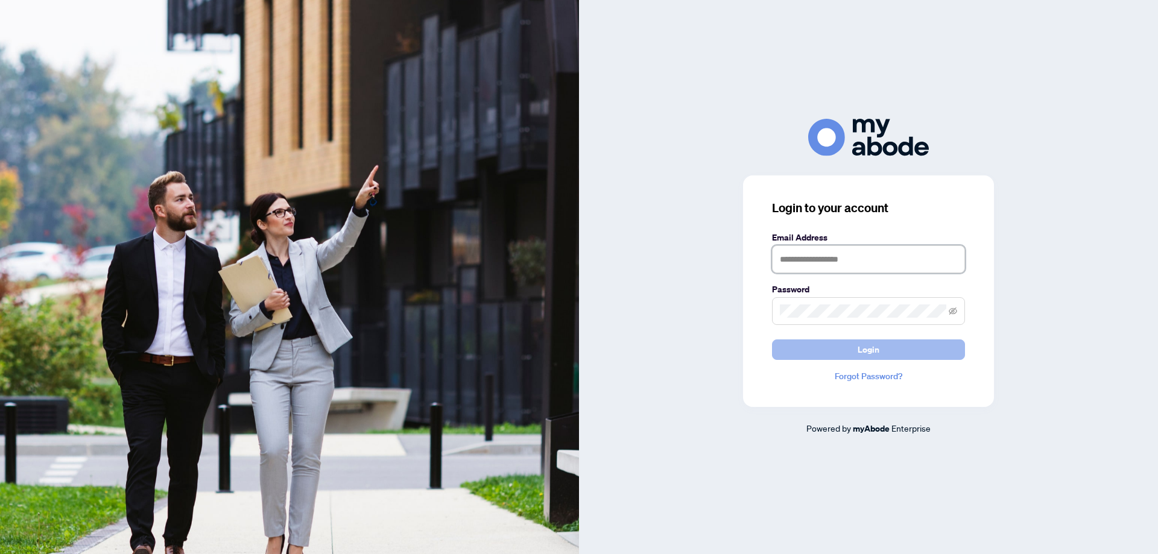
type input "**********"
click at [867, 346] on span "Login" at bounding box center [869, 349] width 22 height 19
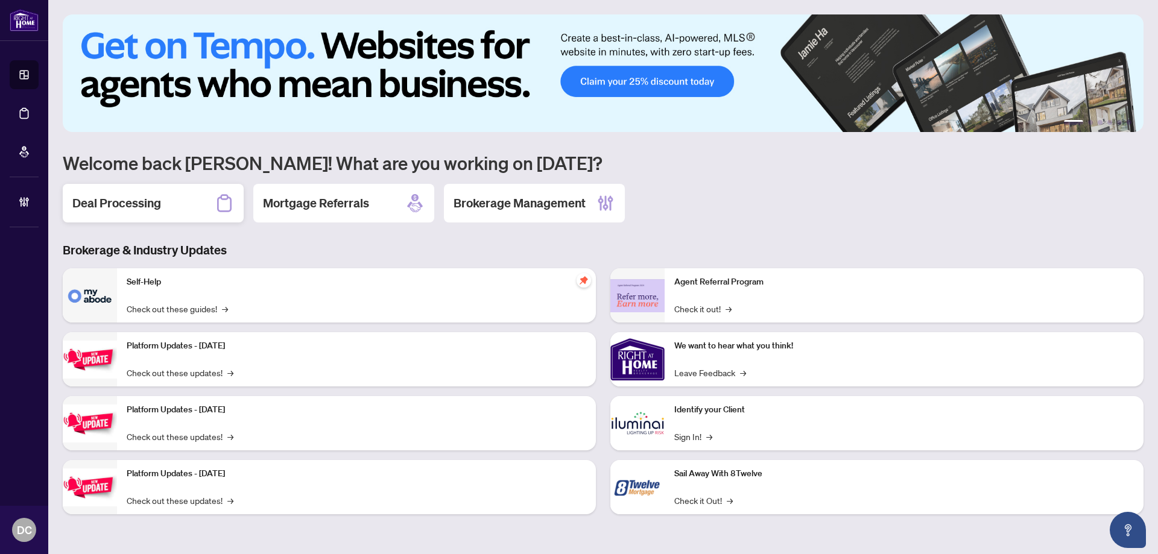
click at [113, 199] on h2 "Deal Processing" at bounding box center [116, 203] width 89 height 17
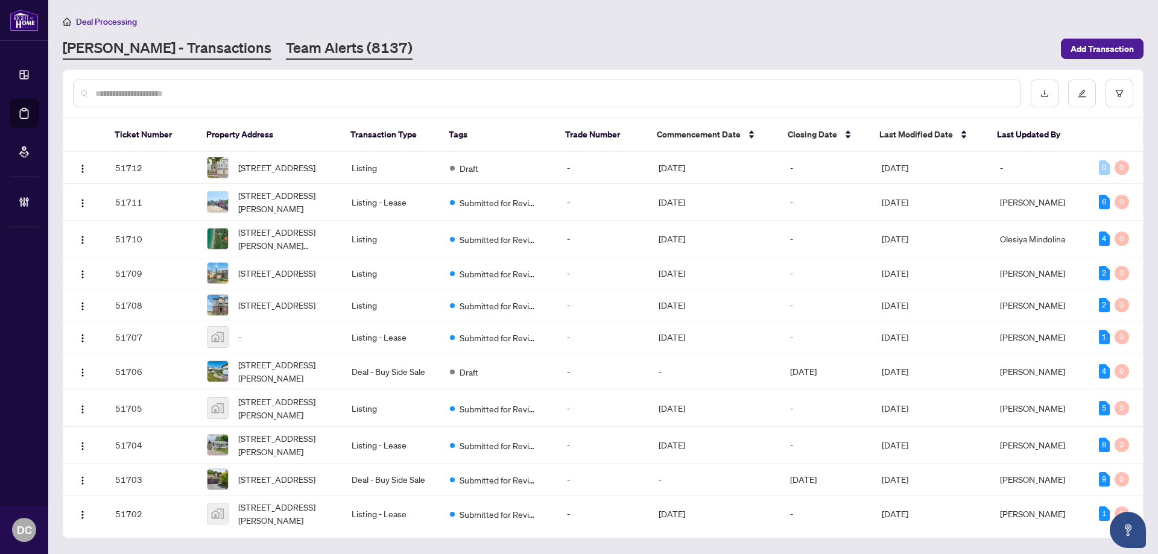
click at [290, 54] on link "Team Alerts (8137)" at bounding box center [349, 49] width 127 height 22
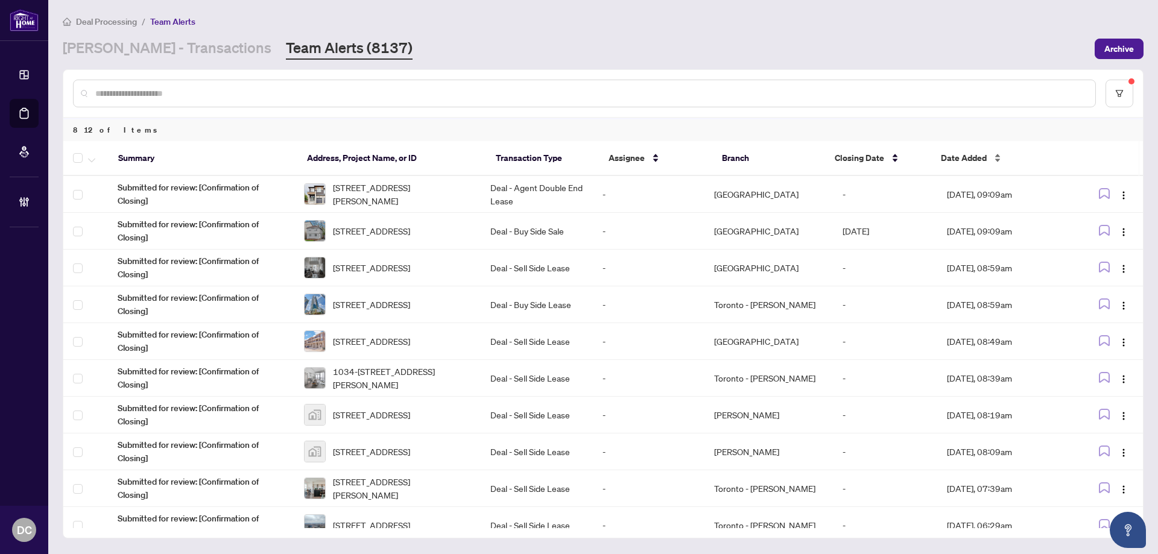
click at [982, 163] on span "Date Added" at bounding box center [964, 157] width 46 height 13
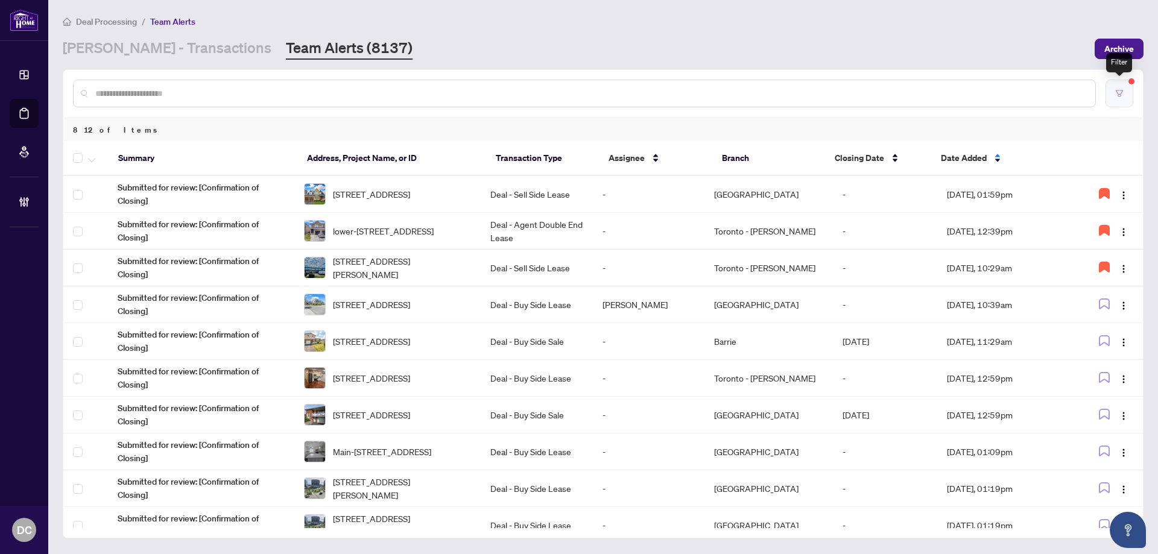
click at [1119, 91] on icon "filter" at bounding box center [1120, 93] width 8 height 8
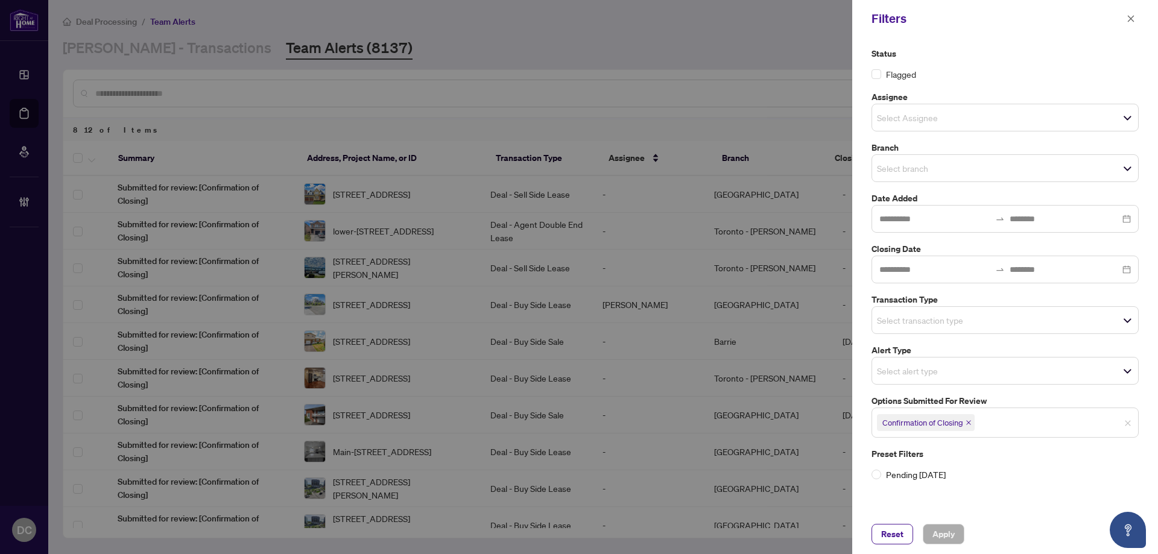
click at [1034, 326] on span "Select transaction type" at bounding box center [1005, 320] width 266 height 17
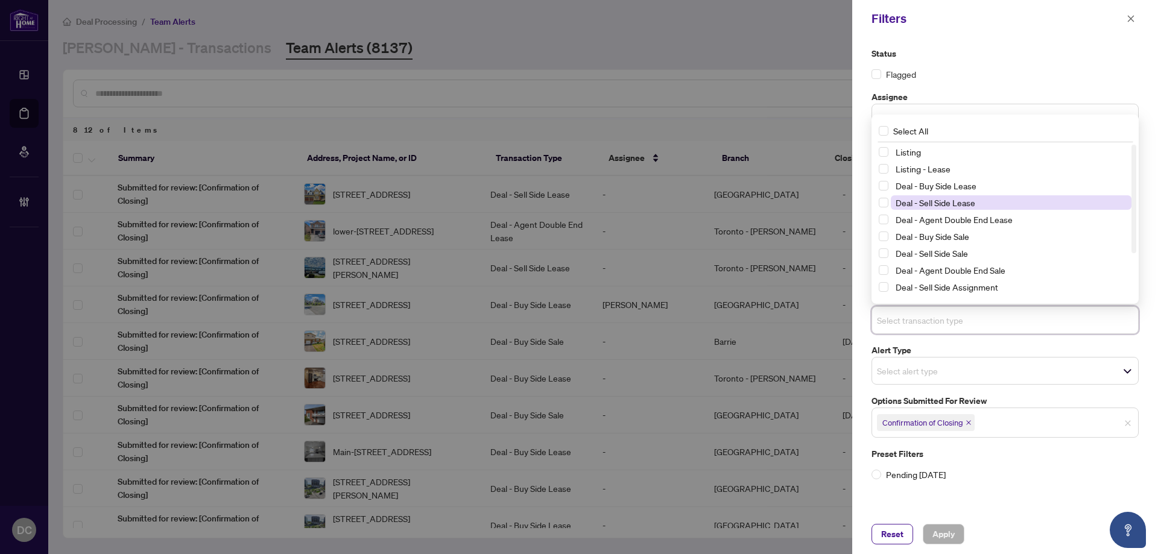
click at [954, 200] on span "Deal - Sell Side Lease" at bounding box center [936, 202] width 80 height 11
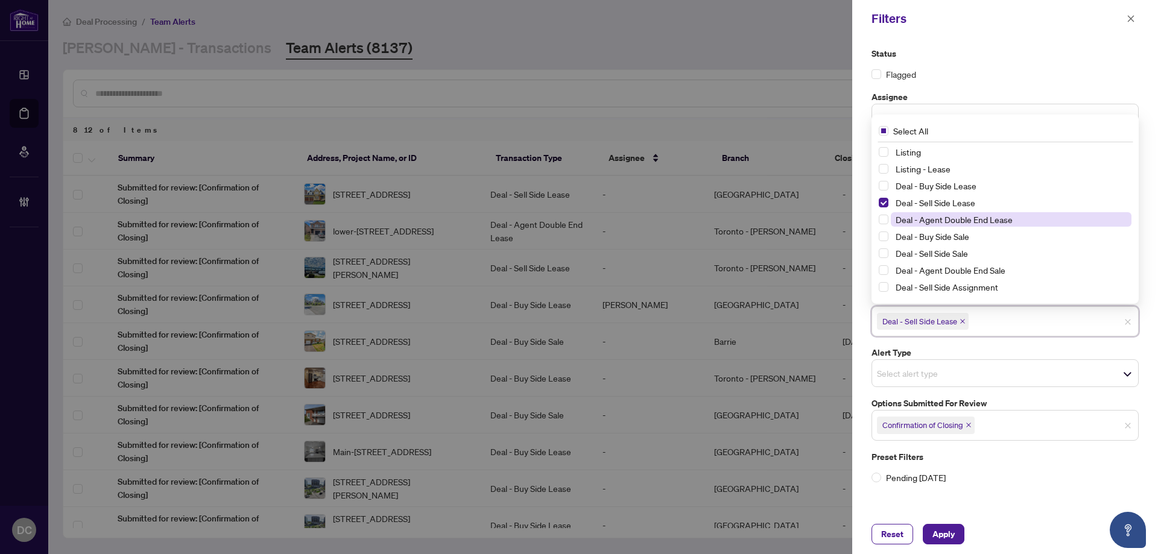
click at [1003, 218] on span "Deal - Agent Double End Lease" at bounding box center [954, 219] width 117 height 11
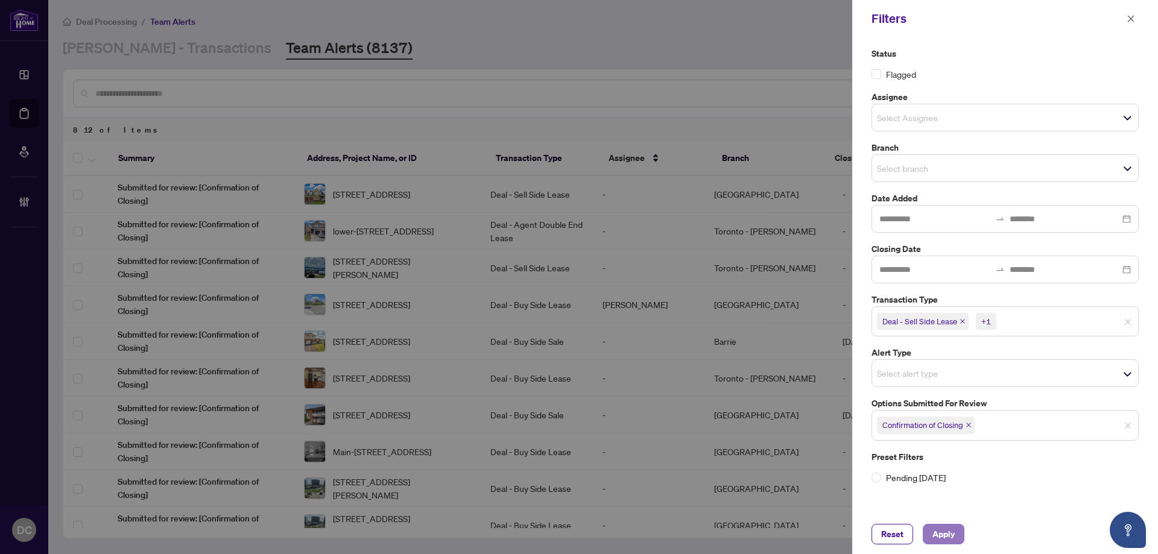
click at [943, 535] on span "Apply" at bounding box center [944, 534] width 22 height 19
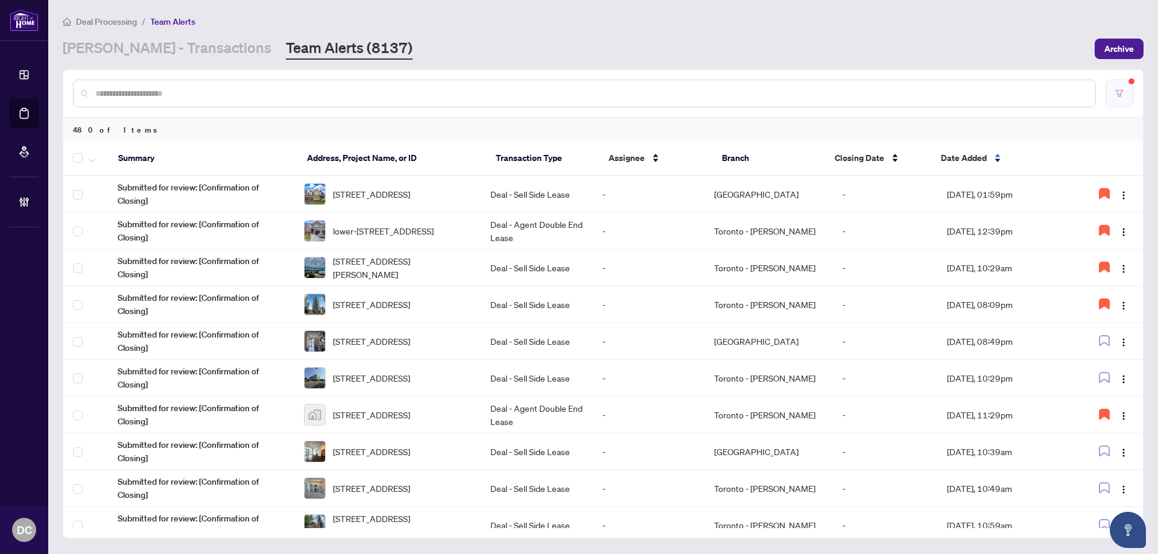
click at [1129, 97] on button "button" at bounding box center [1120, 94] width 28 height 28
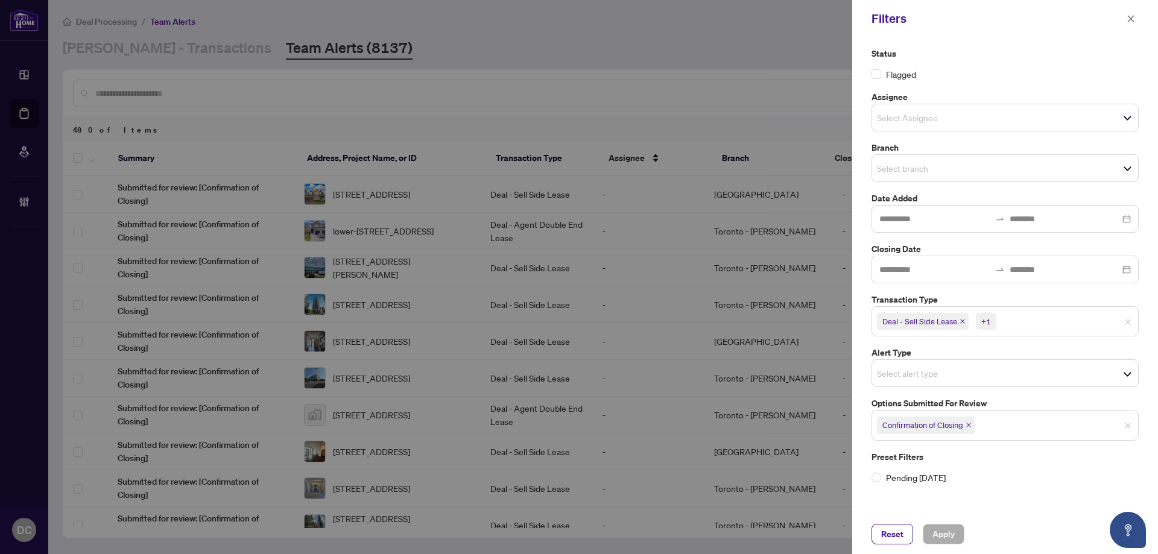
click at [968, 425] on icon "close" at bounding box center [969, 425] width 6 height 6
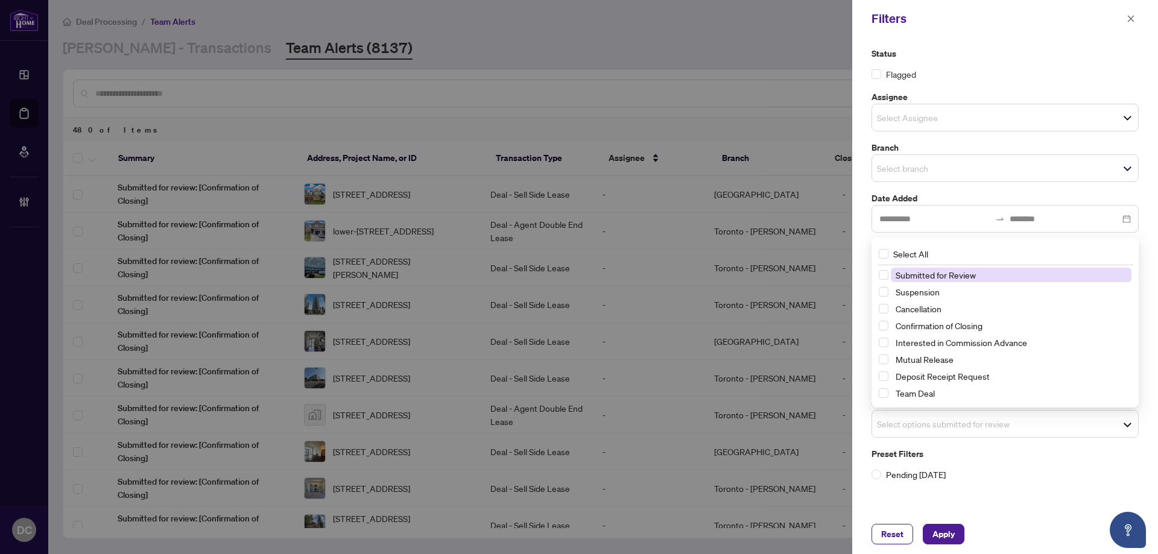
click at [994, 430] on span "Select options submitted for review" at bounding box center [1005, 424] width 266 height 17
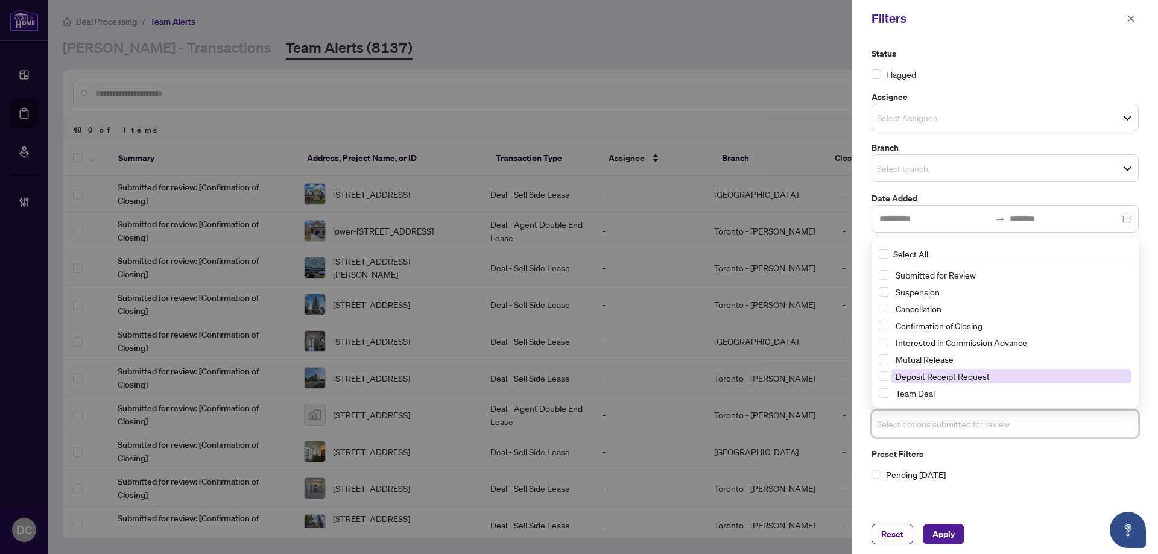
click at [958, 379] on span "Deposit Receipt Request" at bounding box center [943, 376] width 94 height 11
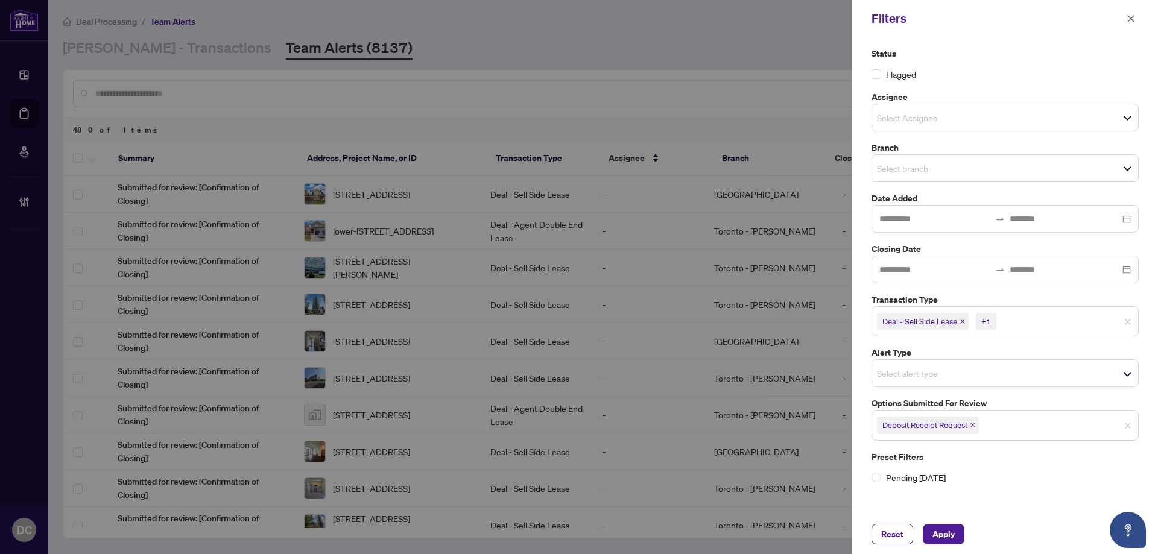
click at [943, 523] on div "Reset Apply" at bounding box center [1005, 535] width 306 height 40
click at [943, 528] on span "Apply" at bounding box center [944, 534] width 22 height 19
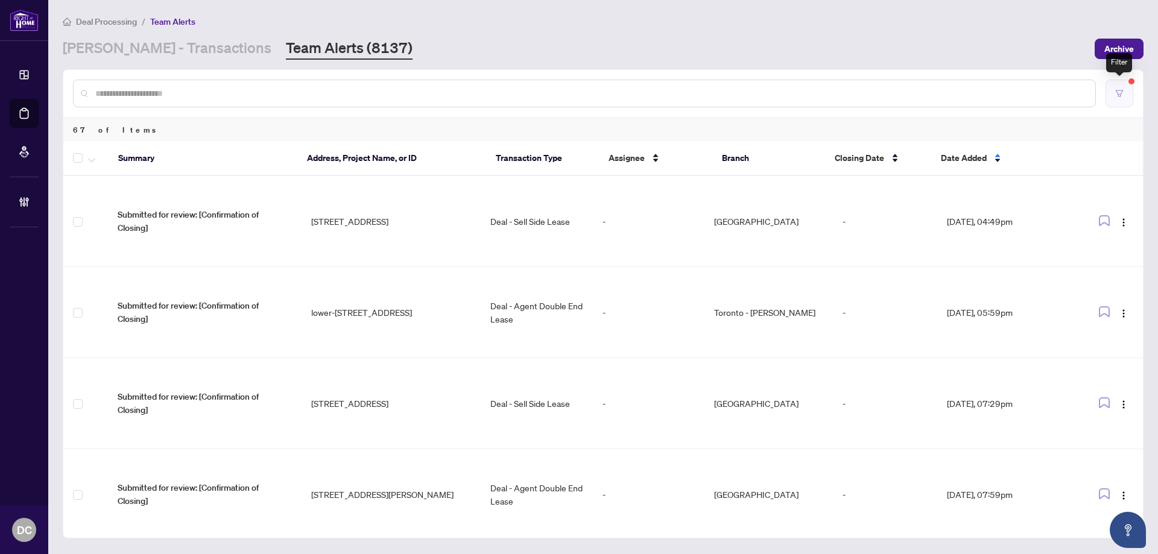
click at [1119, 101] on button "button" at bounding box center [1120, 94] width 28 height 28
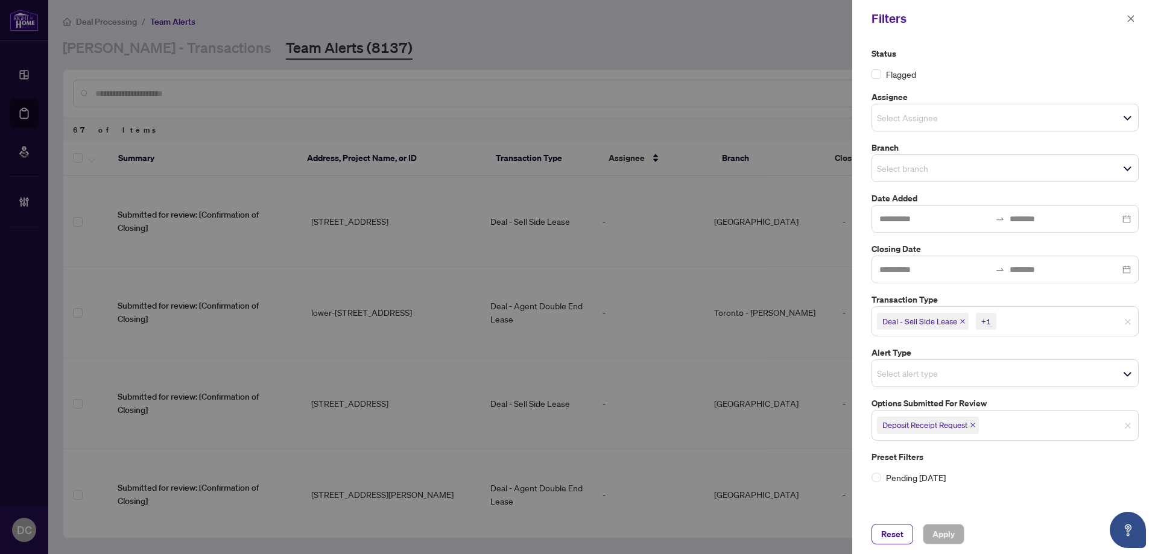
click at [1052, 321] on input "search" at bounding box center [1041, 321] width 84 height 14
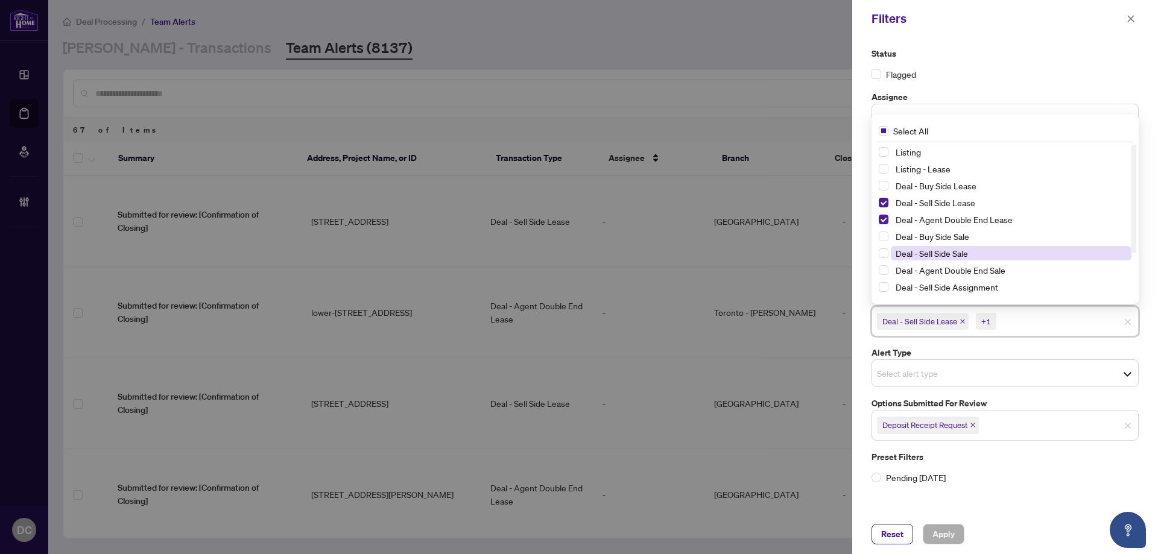
click at [989, 252] on span "Deal - Sell Side Sale" at bounding box center [1011, 253] width 241 height 14
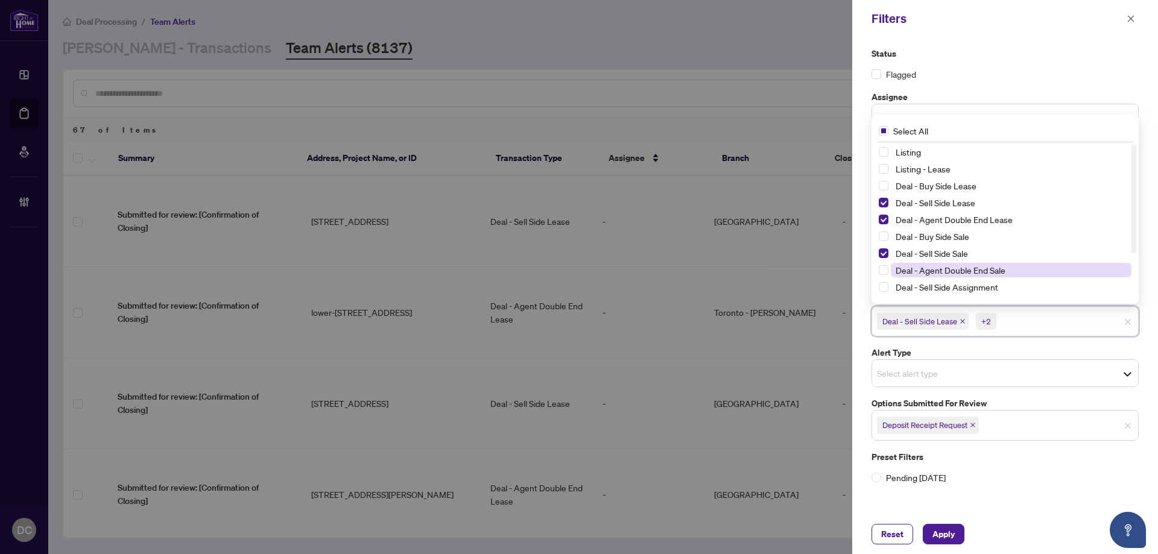
click at [999, 270] on span "Deal - Agent Double End Sale" at bounding box center [951, 270] width 110 height 11
click at [950, 531] on span "Apply" at bounding box center [944, 534] width 22 height 19
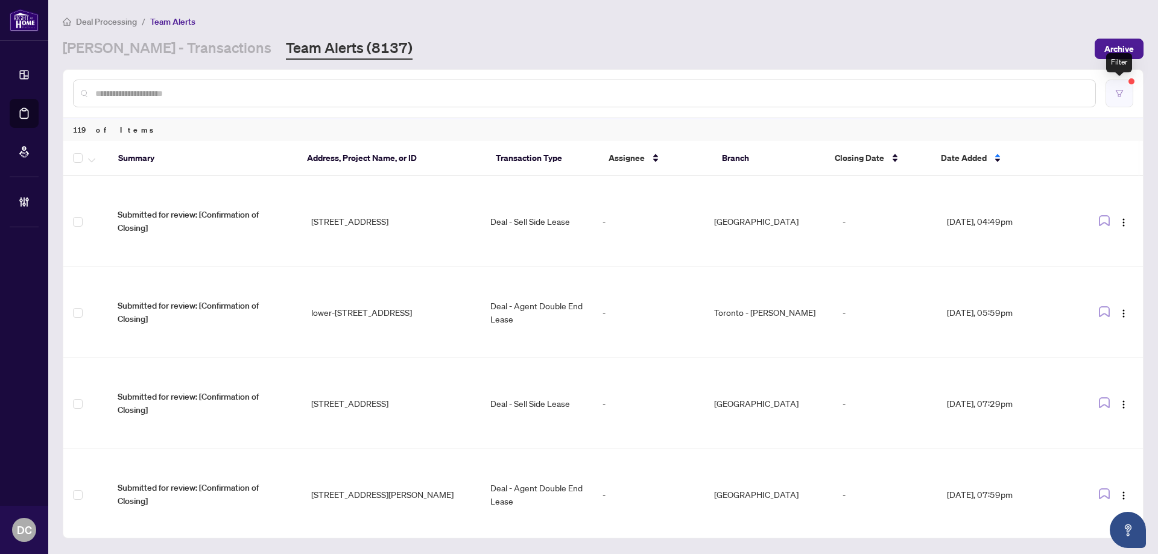
click at [1124, 93] on button "button" at bounding box center [1120, 94] width 28 height 28
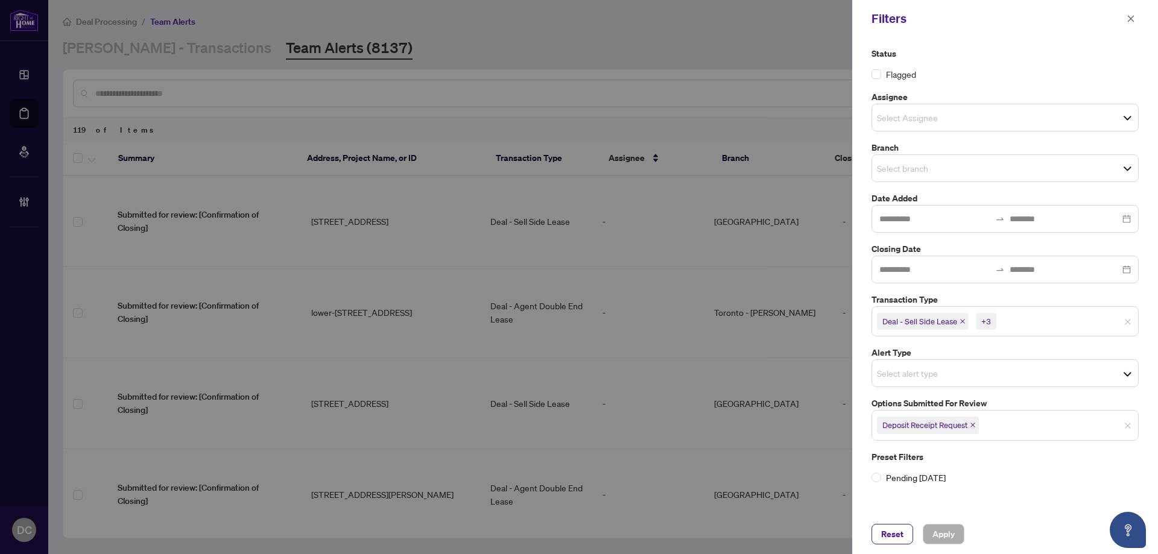
click at [1033, 424] on input "search" at bounding box center [1024, 425] width 84 height 14
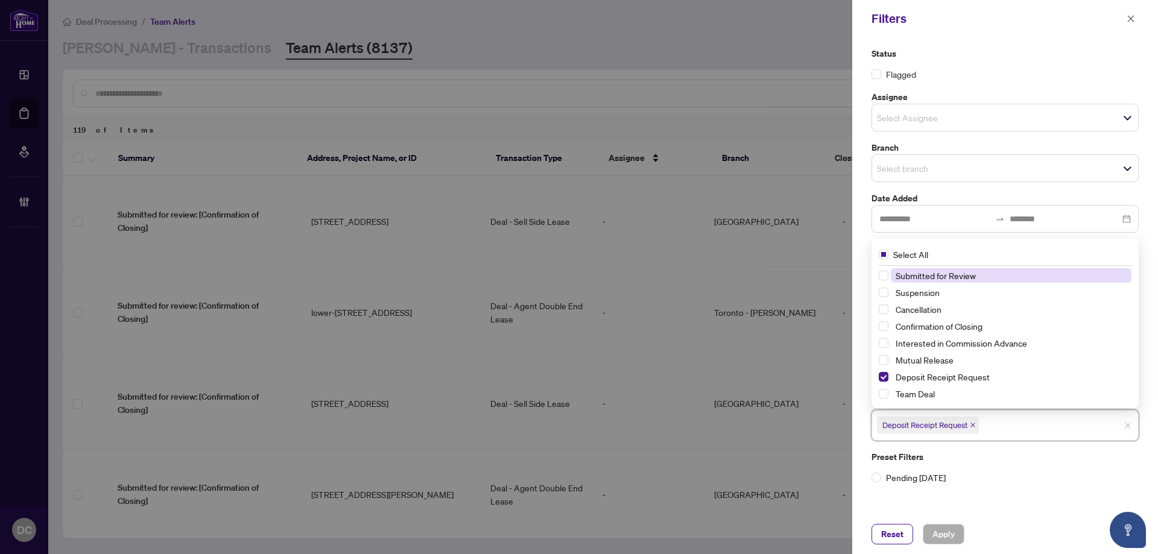
click at [988, 512] on div "Status Flagged Assignee Select Assignee Branch Select branch Date Added Closing…" at bounding box center [1005, 275] width 306 height 477
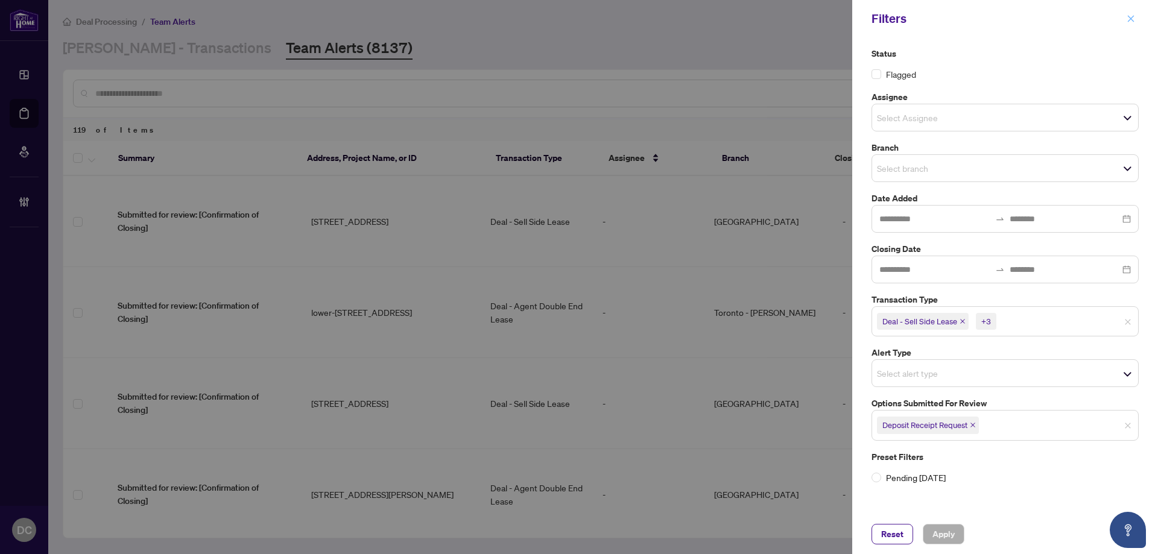
click at [1131, 19] on icon "close" at bounding box center [1131, 18] width 7 height 7
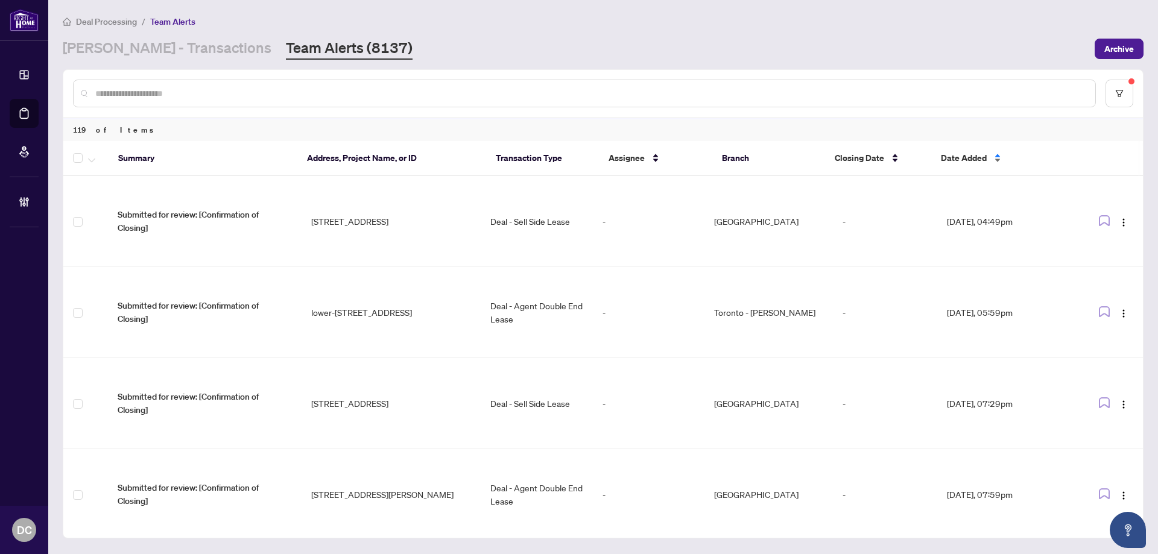
click at [962, 165] on div "Date Added" at bounding box center [999, 157] width 116 height 13
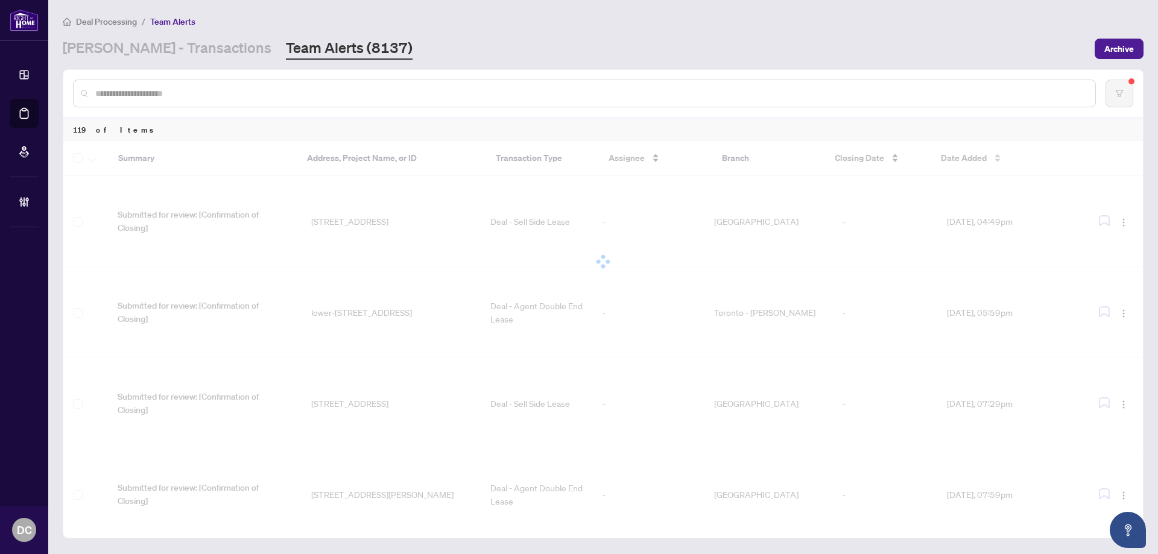
click at [966, 163] on div at bounding box center [603, 261] width 1080 height 241
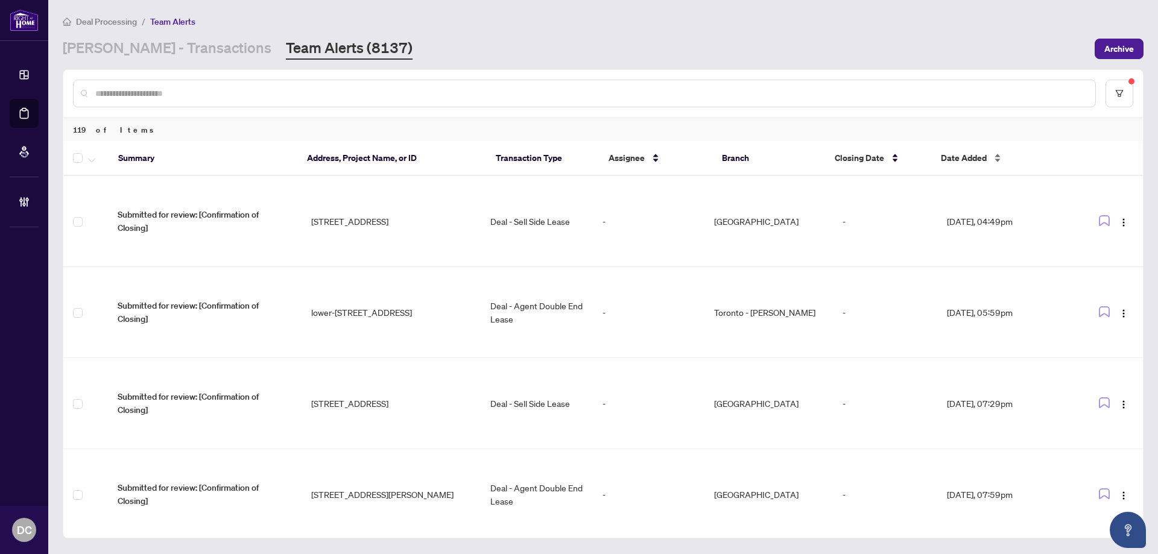
click at [966, 163] on span "Date Added" at bounding box center [964, 157] width 46 height 13
click at [1120, 97] on icon "filter" at bounding box center [1119, 93] width 7 height 7
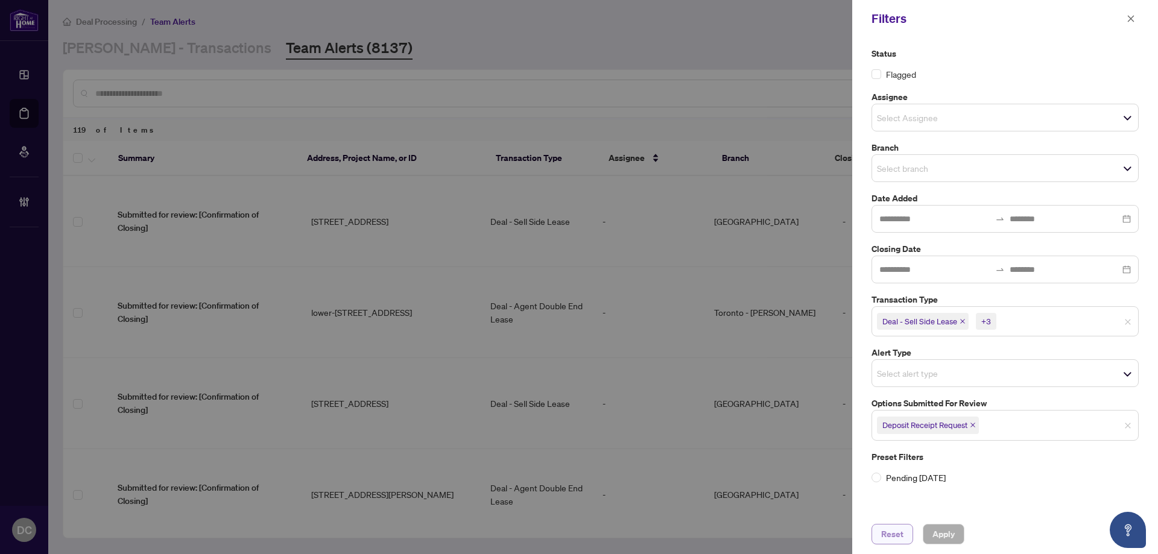
click at [890, 538] on span "Reset" at bounding box center [892, 534] width 22 height 19
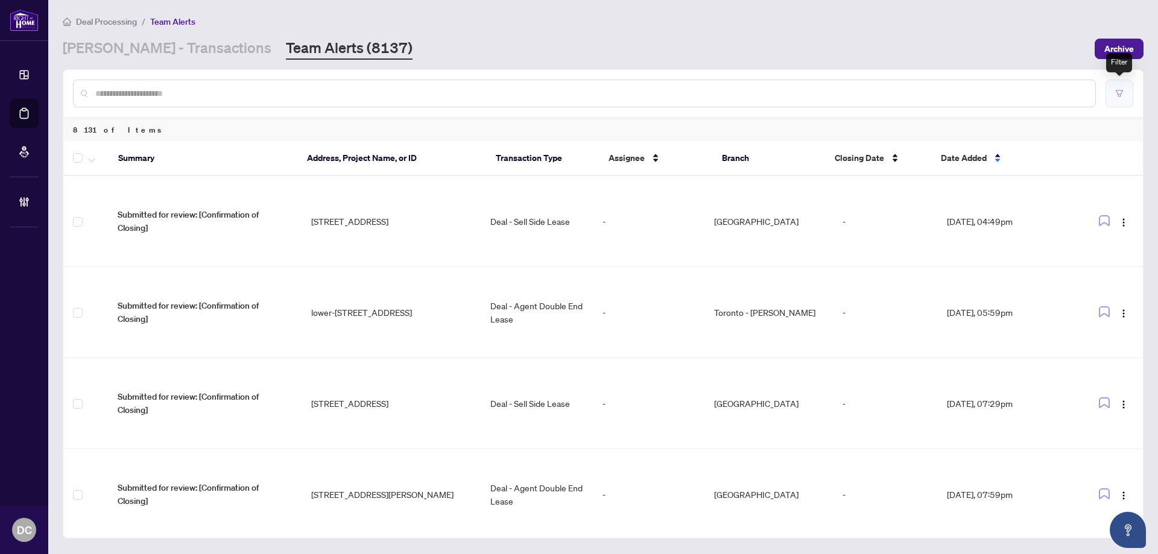
click at [1118, 96] on icon "filter" at bounding box center [1120, 93] width 8 height 8
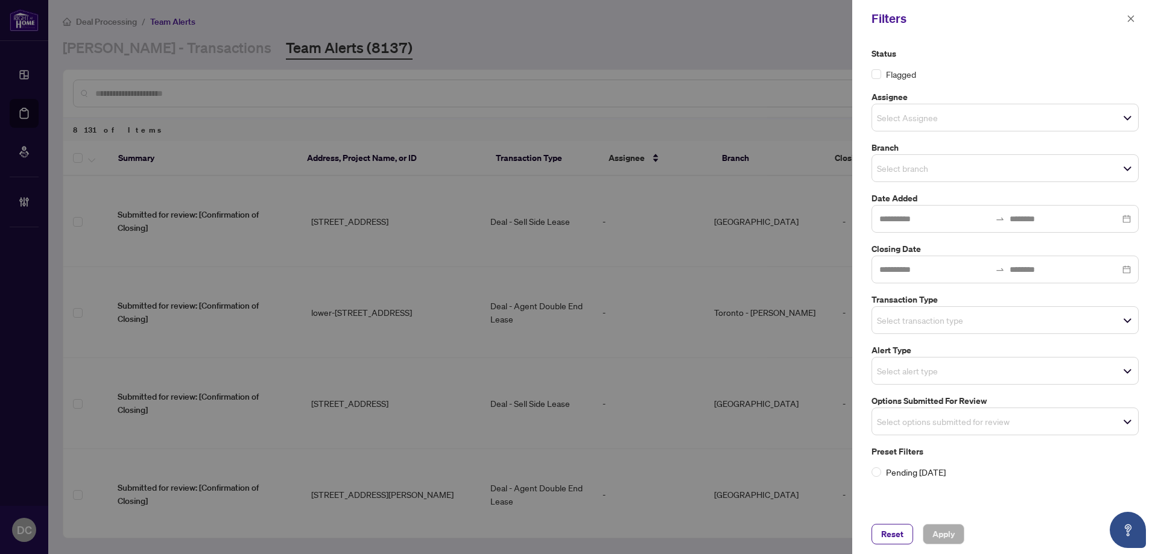
click at [998, 320] on span "Select transaction type" at bounding box center [1005, 320] width 266 height 17
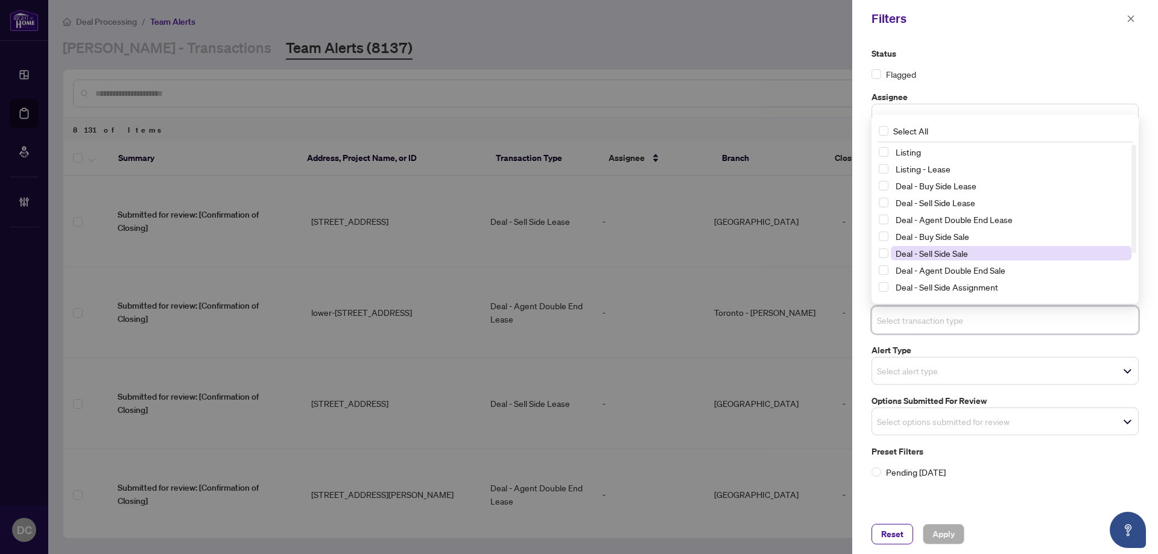
click at [962, 252] on span "Deal - Sell Side Sale" at bounding box center [932, 253] width 72 height 11
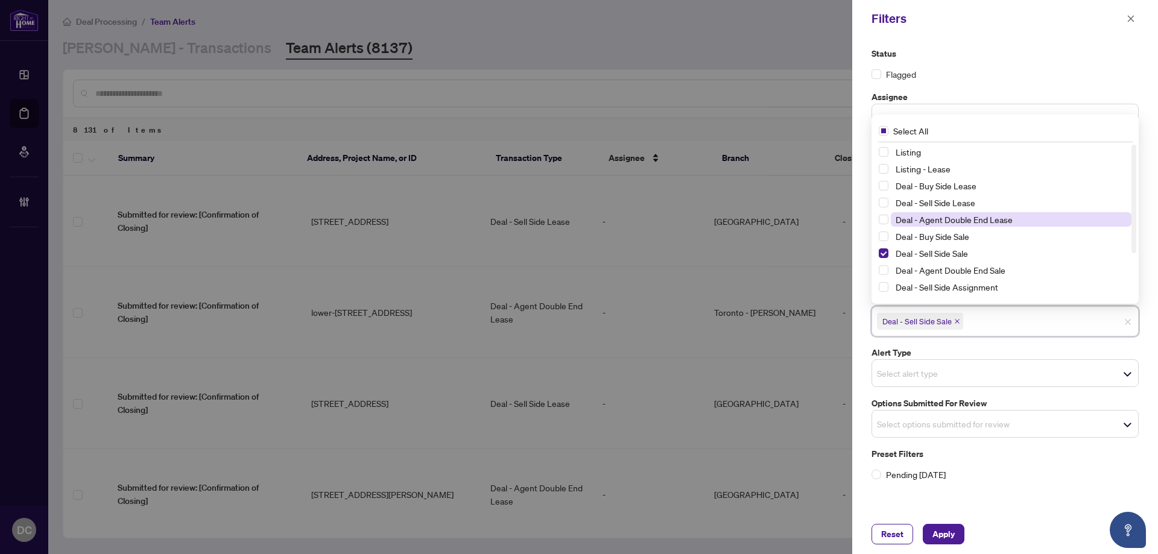
click at [980, 221] on span "Deal - Agent Double End Lease" at bounding box center [954, 219] width 117 height 11
click at [974, 204] on span "Deal - Sell Side Lease" at bounding box center [936, 202] width 80 height 11
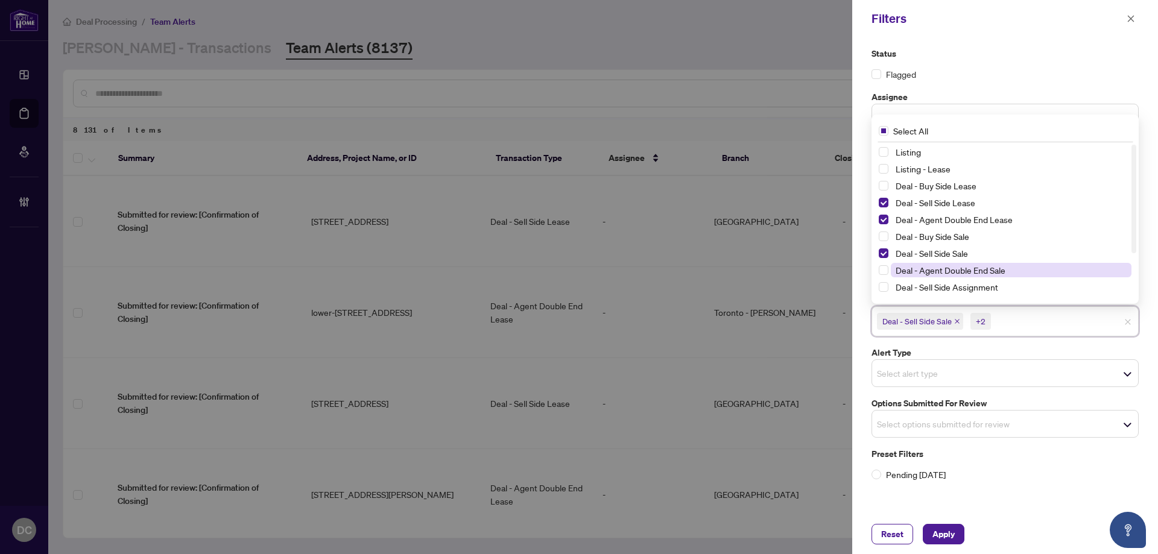
click at [988, 271] on span "Deal - Agent Double End Sale" at bounding box center [951, 270] width 110 height 11
click at [945, 533] on span "Apply" at bounding box center [944, 534] width 22 height 19
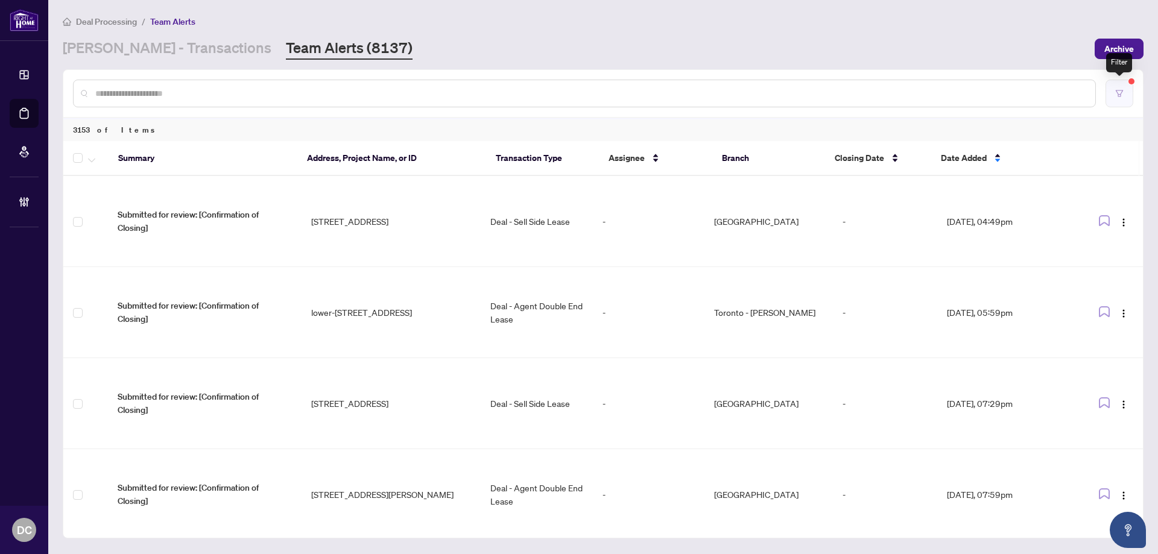
click at [1122, 104] on button "button" at bounding box center [1120, 94] width 28 height 28
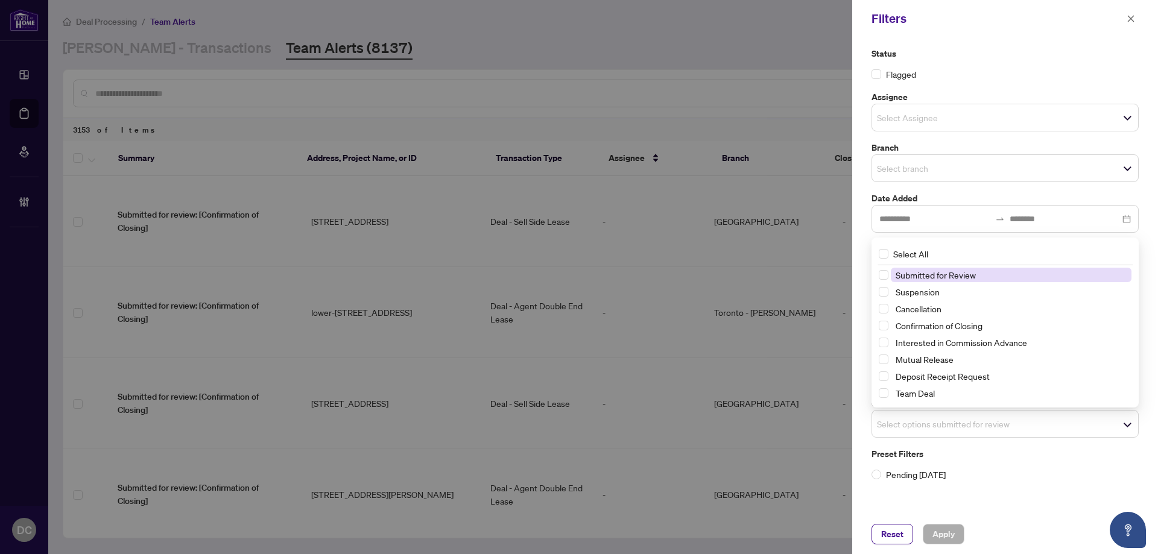
click at [997, 424] on span "Select options submitted for review" at bounding box center [1005, 424] width 266 height 17
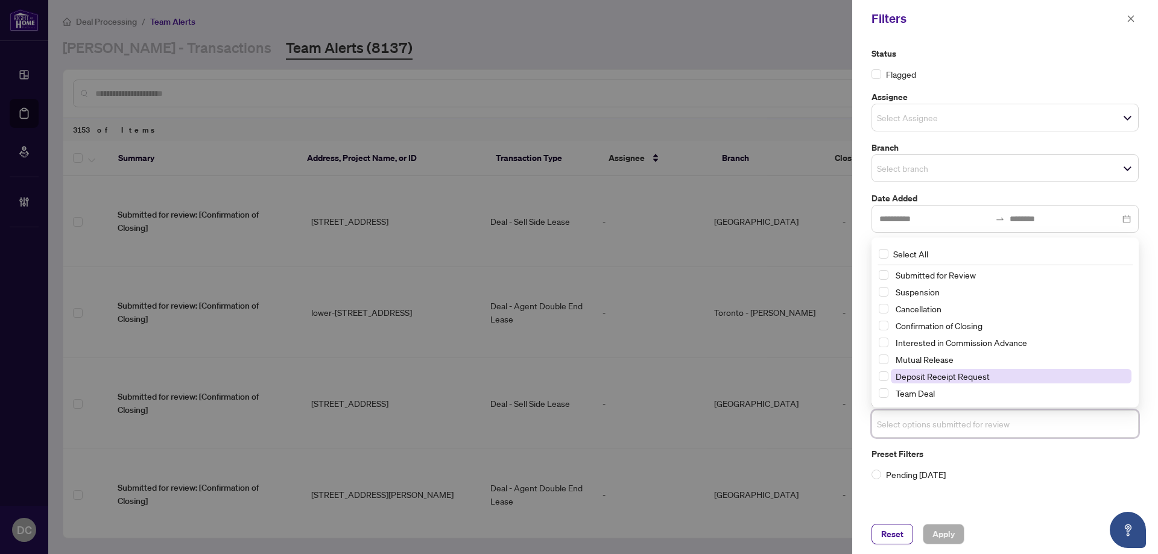
click at [989, 381] on span "Deposit Receipt Request" at bounding box center [943, 376] width 94 height 11
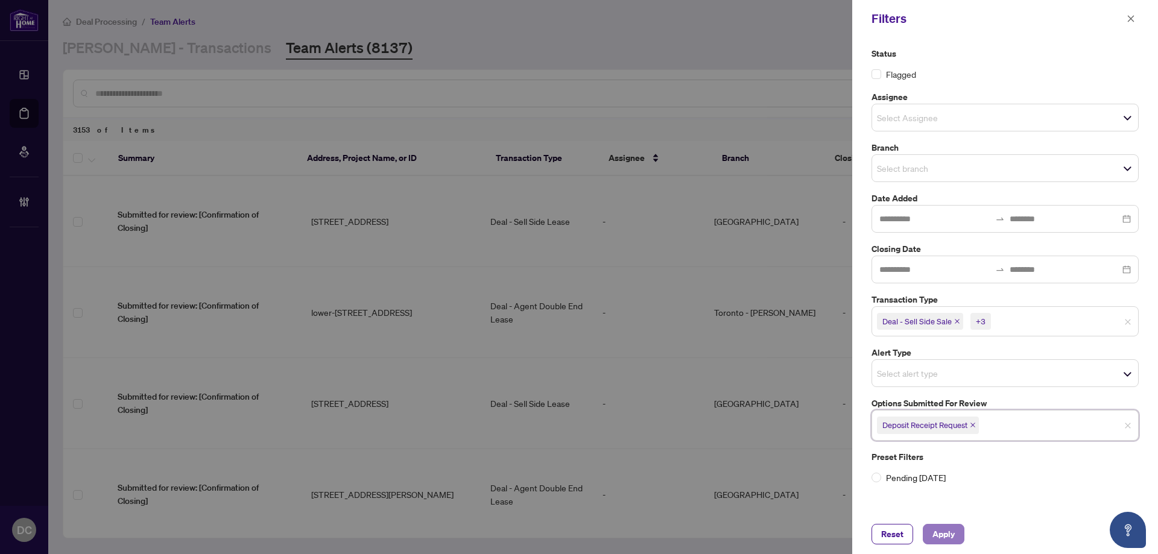
click at [948, 542] on span "Apply" at bounding box center [944, 534] width 22 height 19
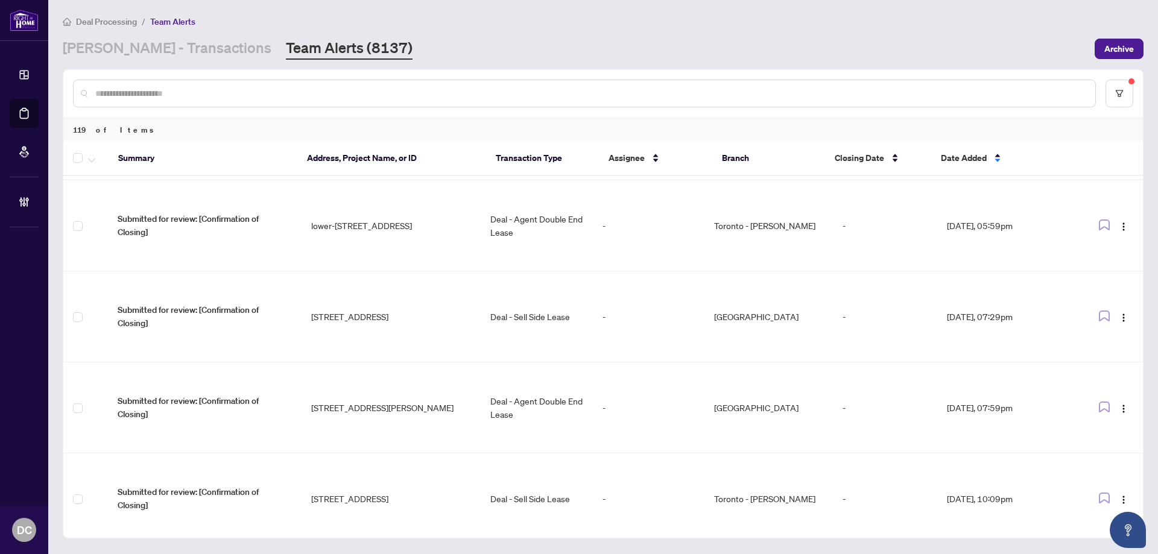
scroll to position [241, 0]
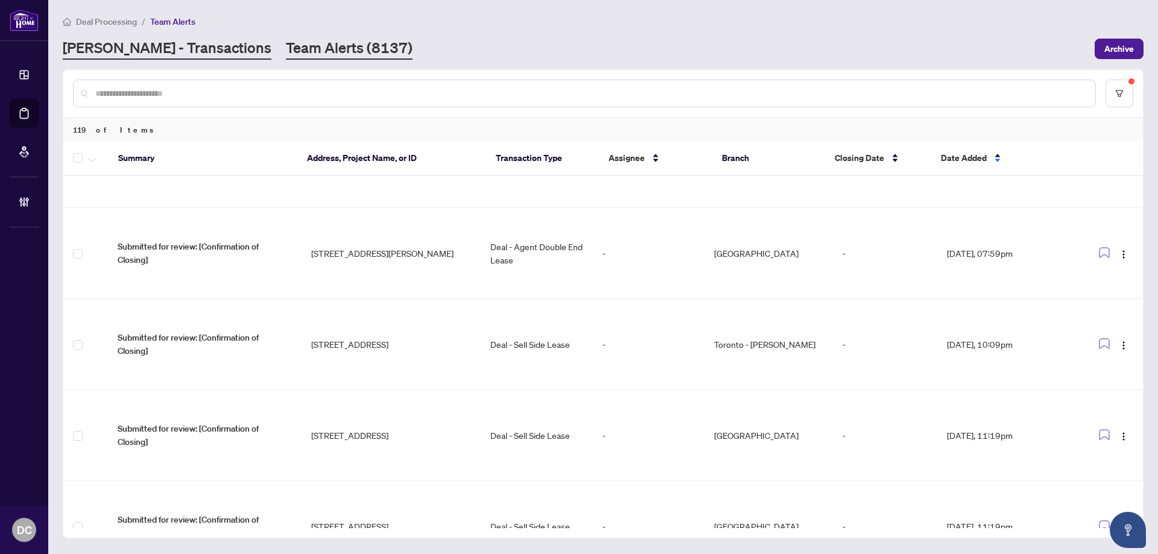
click at [174, 48] on link "RAHR - Transactions" at bounding box center [167, 49] width 209 height 22
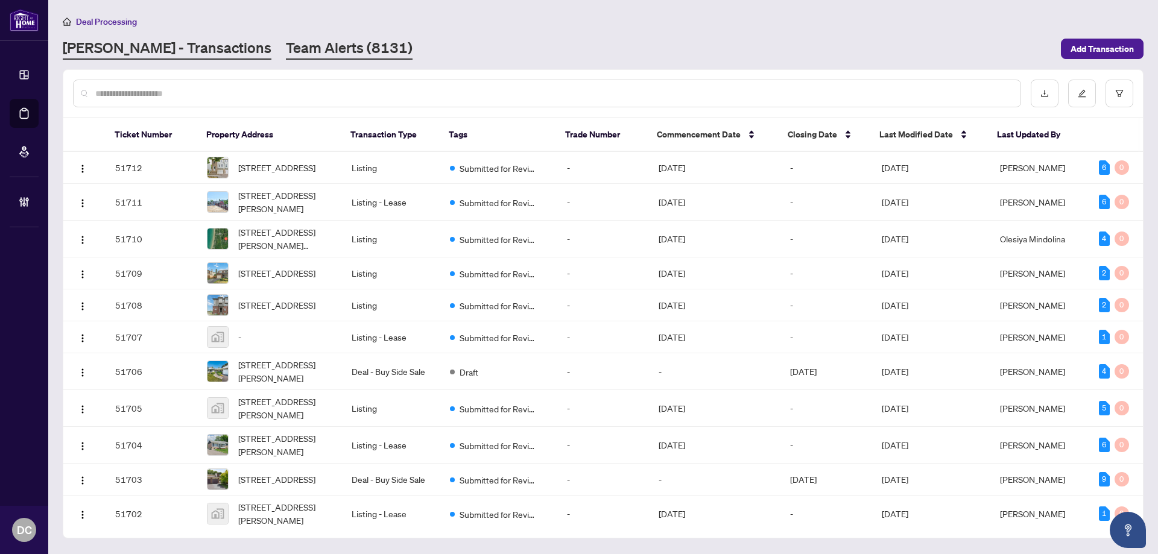
click at [286, 49] on link "Team Alerts (8131)" at bounding box center [349, 49] width 127 height 22
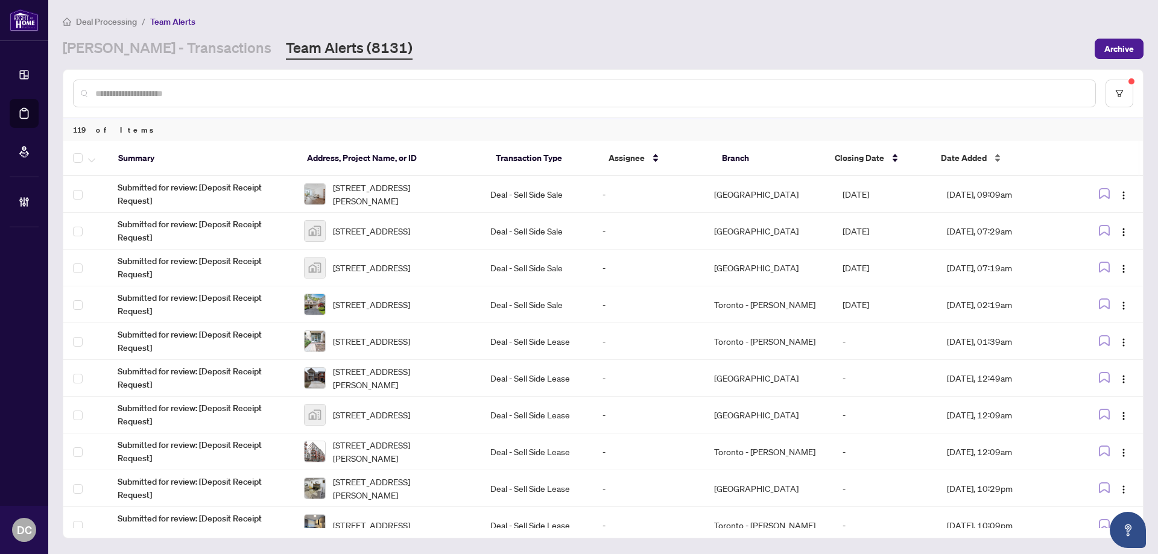
click at [974, 154] on span "Date Added" at bounding box center [964, 157] width 46 height 13
click at [978, 154] on span "Date Added" at bounding box center [964, 157] width 46 height 13
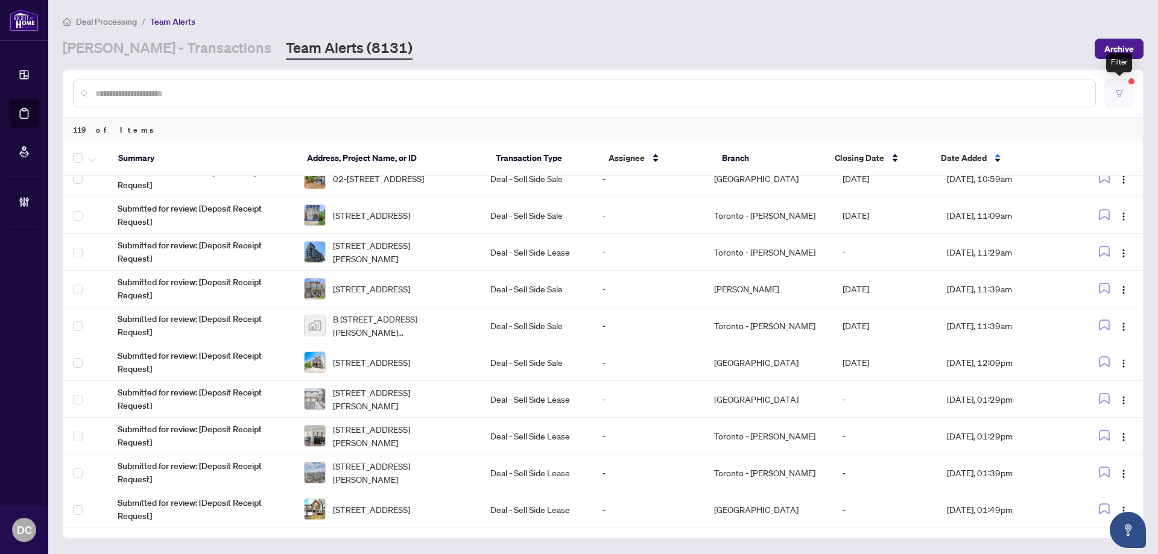
scroll to position [438, 0]
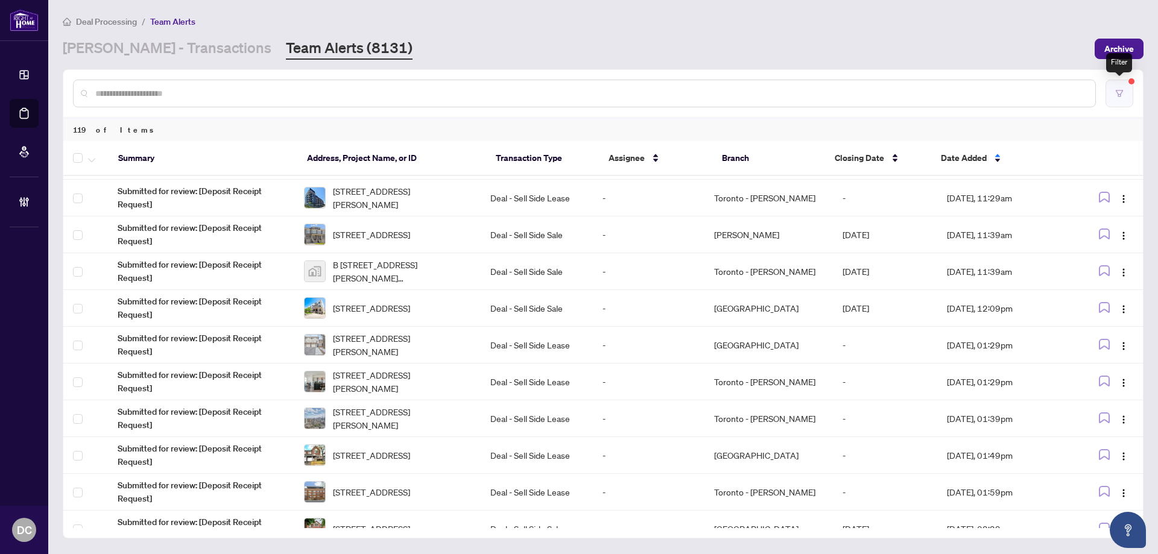
click at [1127, 96] on button "button" at bounding box center [1120, 94] width 28 height 28
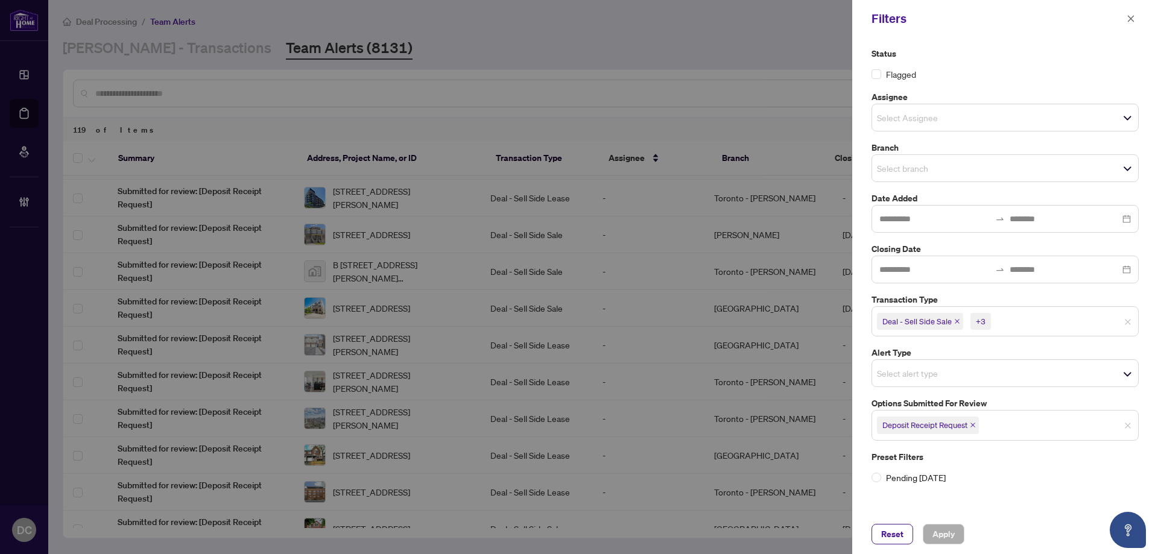
click at [1050, 320] on input "search" at bounding box center [1036, 321] width 84 height 14
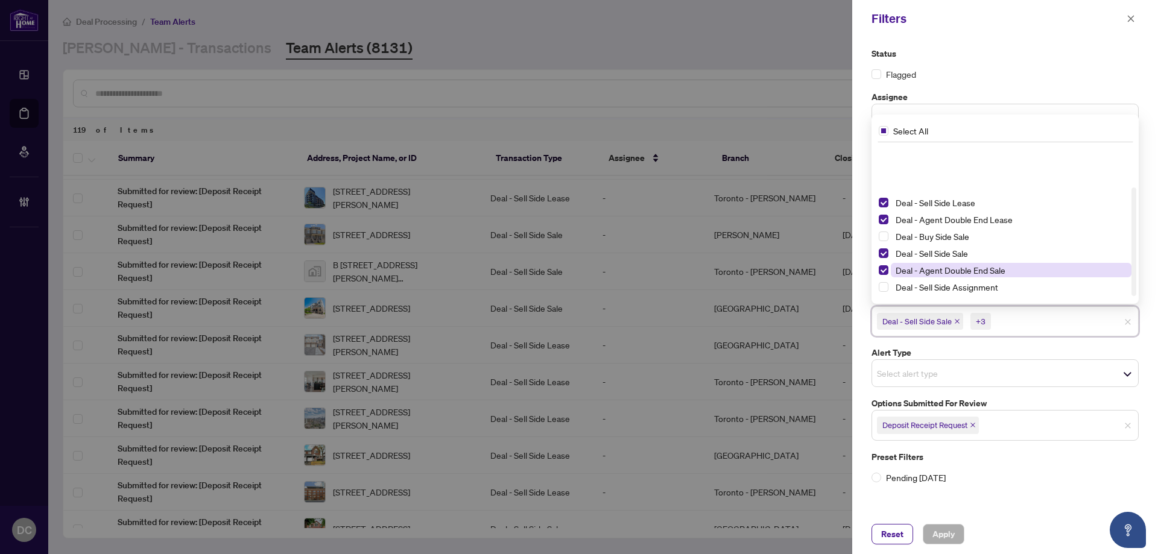
scroll to position [65, 0]
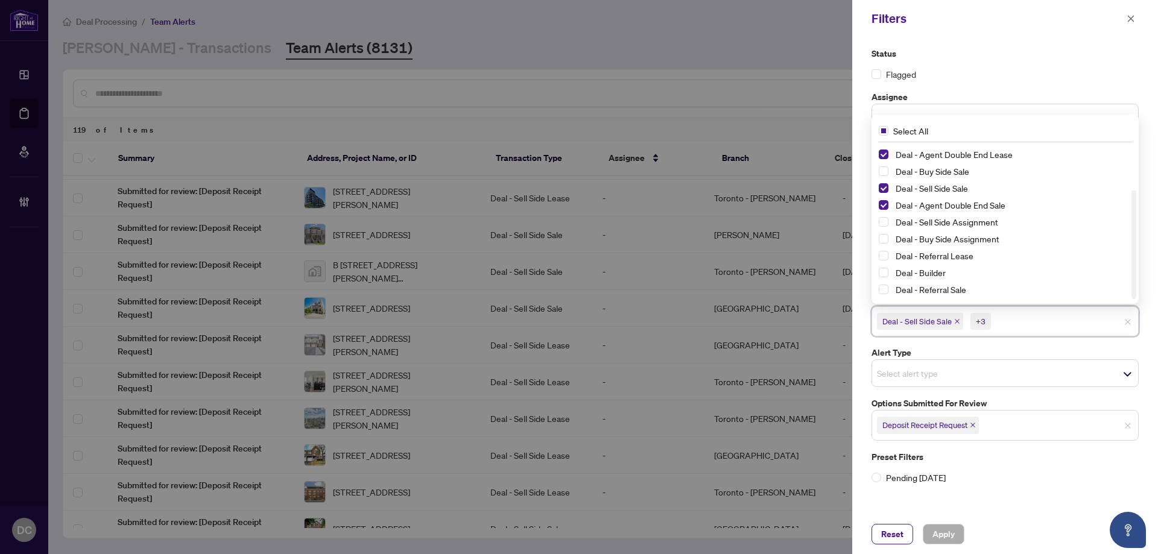
click at [970, 429] on span "Deposit Receipt Request" at bounding box center [928, 425] width 102 height 17
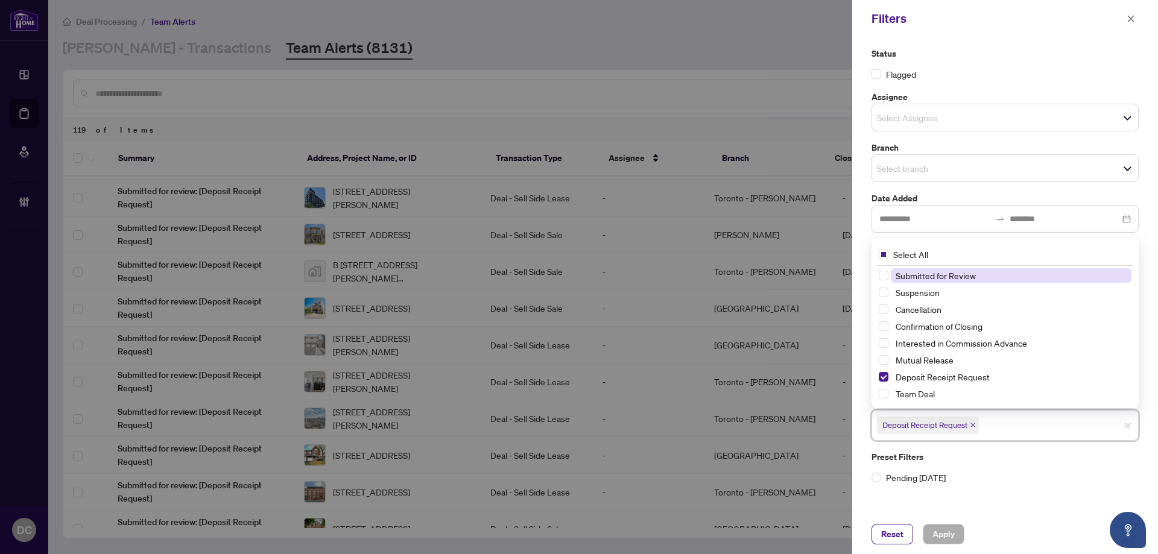
click at [973, 426] on icon "close" at bounding box center [973, 425] width 6 height 6
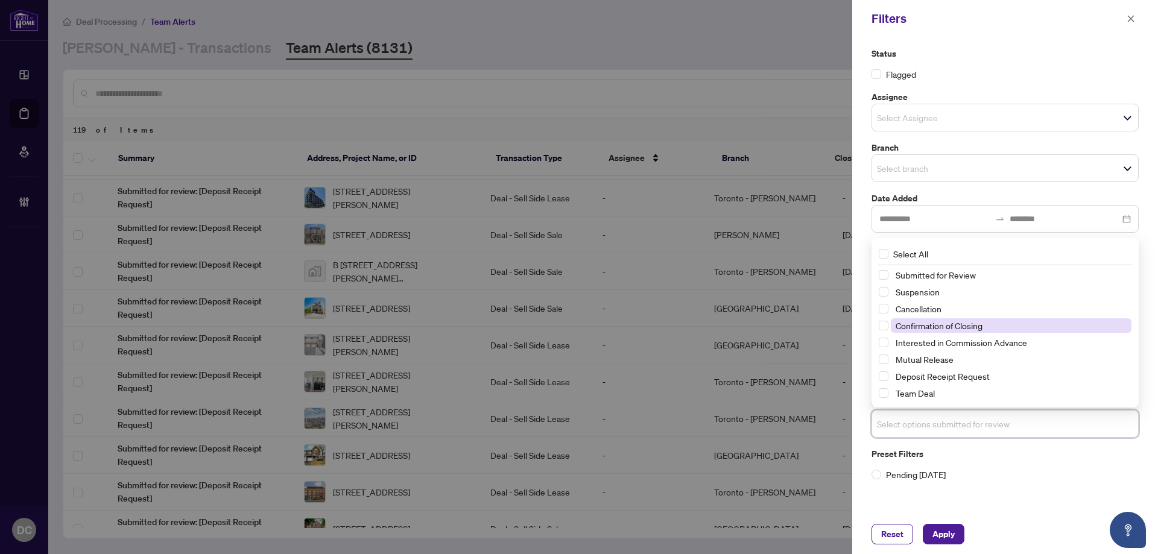
click at [962, 328] on span "Confirmation of Closing" at bounding box center [939, 325] width 87 height 11
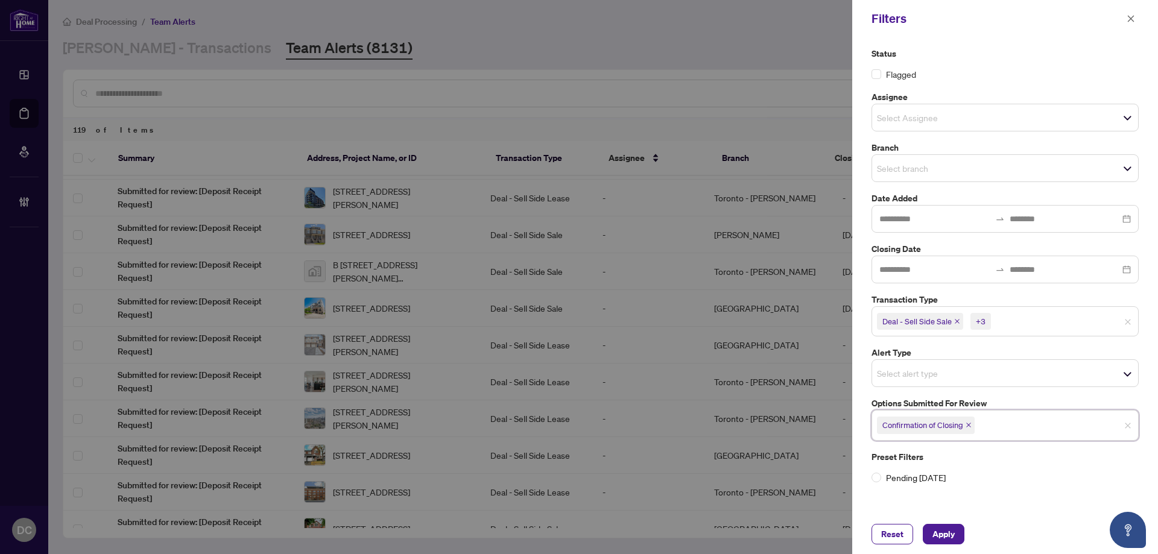
click at [970, 424] on icon "close" at bounding box center [969, 425] width 6 height 6
click at [1128, 21] on icon "close" at bounding box center [1131, 18] width 8 height 8
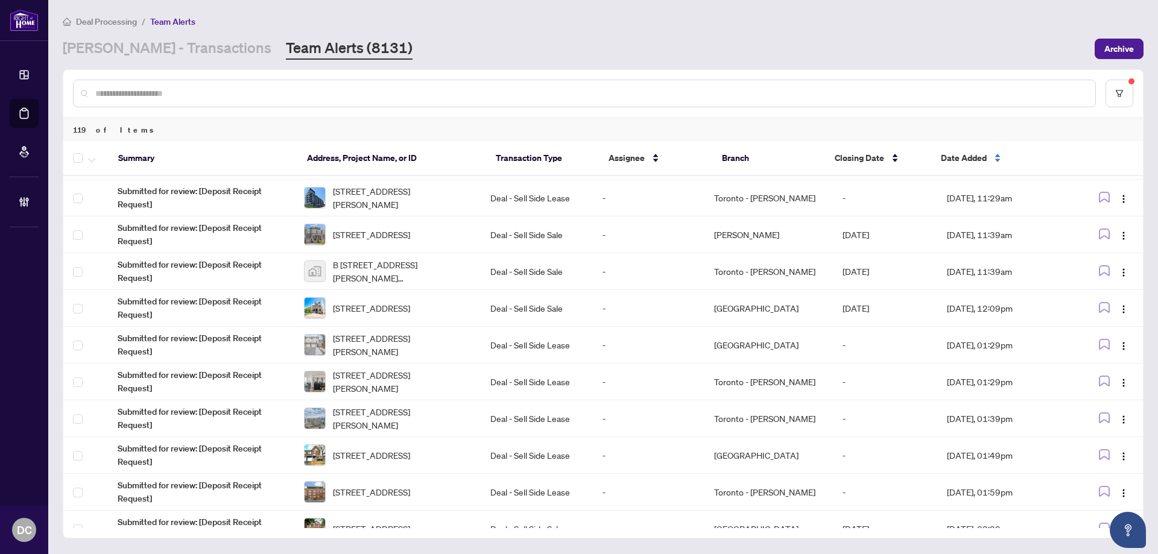
click at [959, 165] on div "Date Added" at bounding box center [999, 157] width 116 height 13
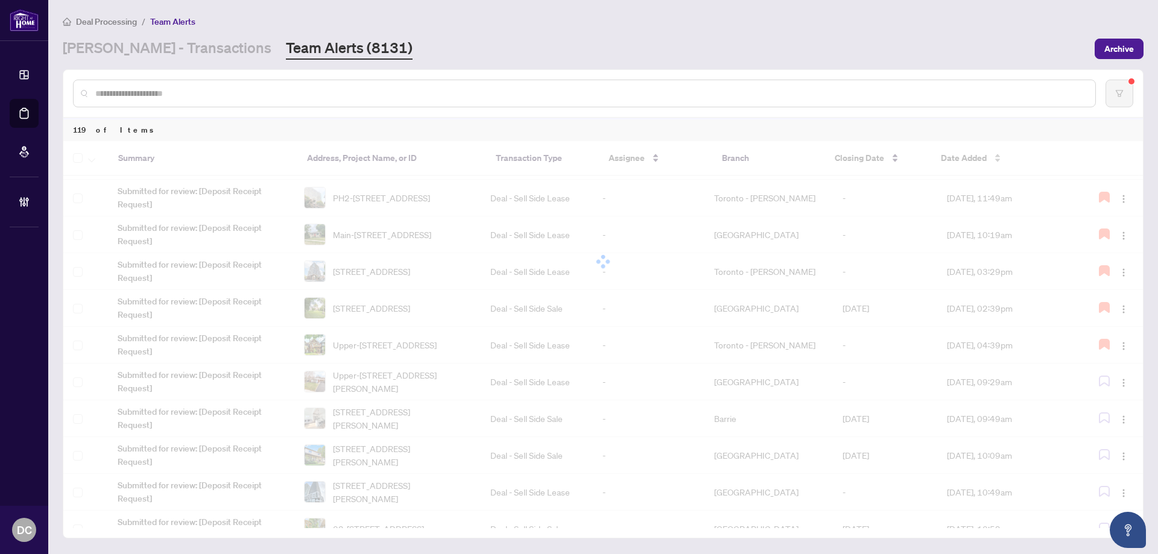
scroll to position [0, 0]
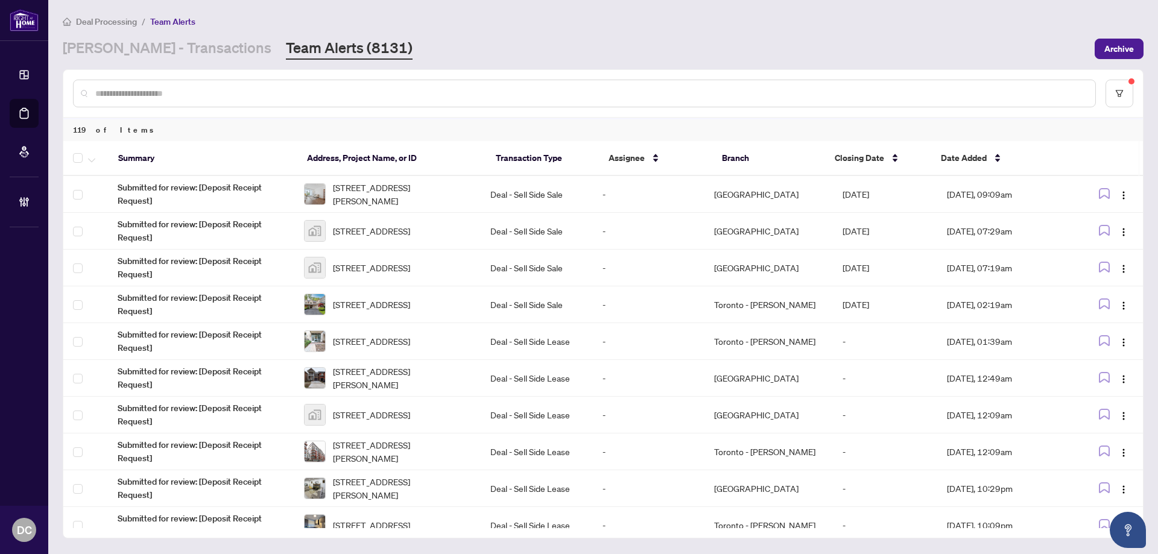
click at [200, 95] on input "text" at bounding box center [590, 93] width 991 height 13
click at [1118, 97] on icon "filter" at bounding box center [1120, 93] width 8 height 8
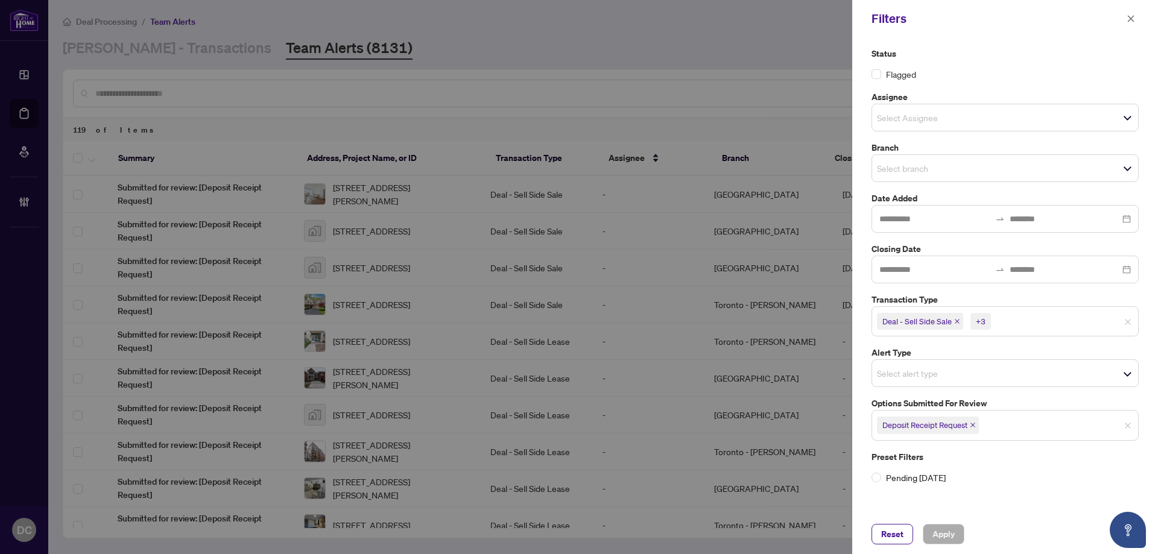
click at [973, 425] on icon "close" at bounding box center [973, 425] width 6 height 6
click at [984, 428] on span "Select options submitted for review" at bounding box center [1005, 424] width 266 height 17
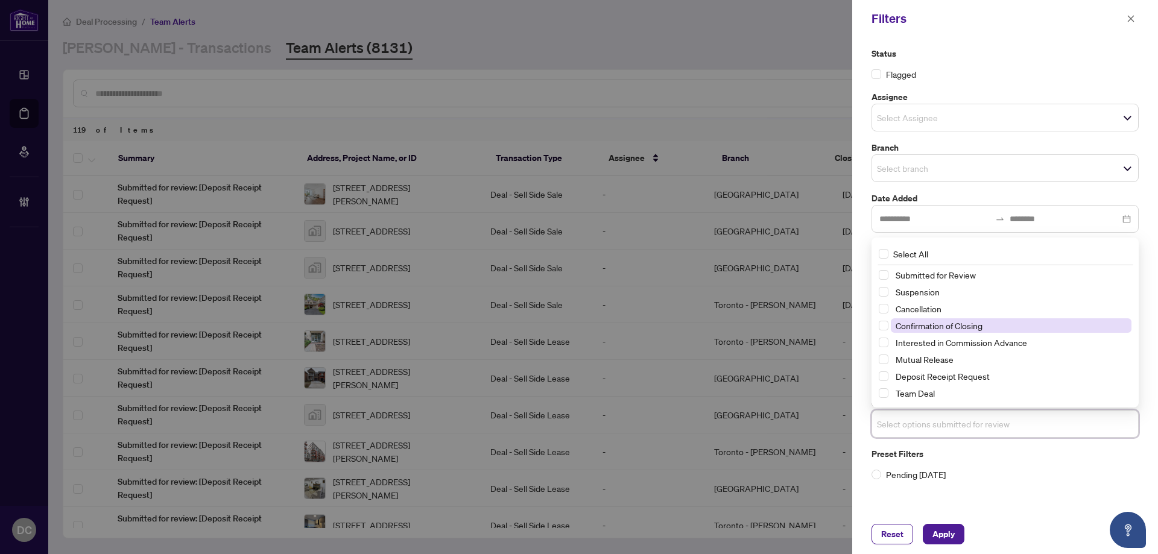
click at [970, 329] on span "Confirmation of Closing" at bounding box center [939, 325] width 87 height 11
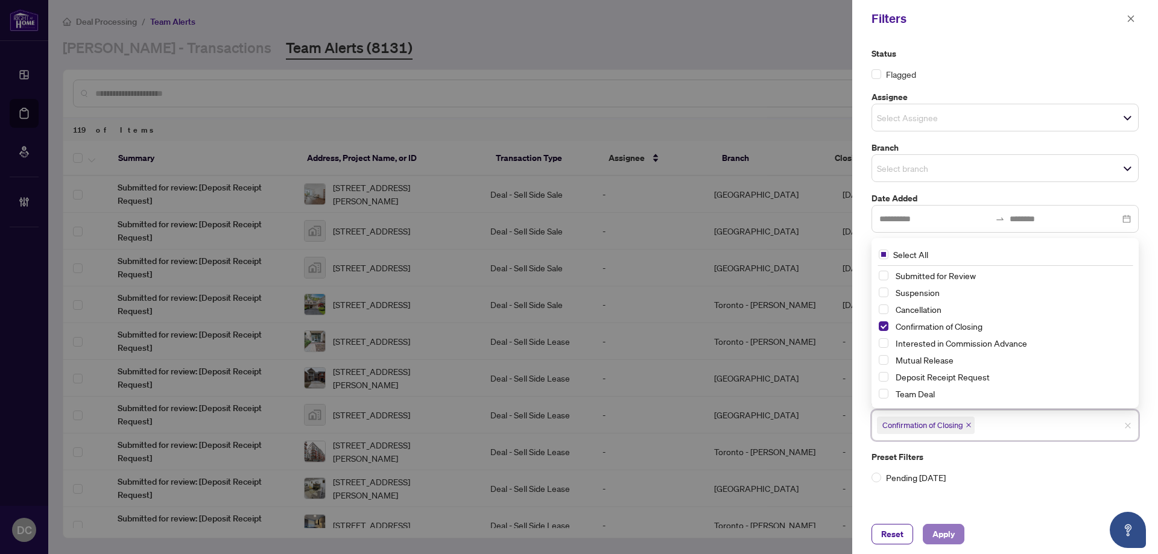
click at [960, 536] on button "Apply" at bounding box center [944, 534] width 42 height 21
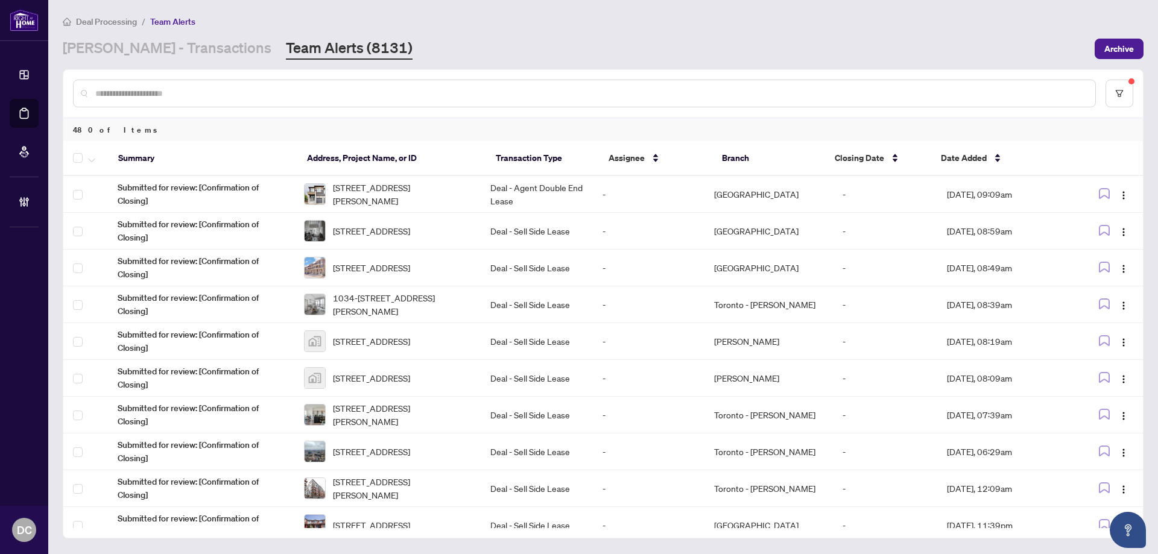
click at [536, 96] on input "text" at bounding box center [590, 93] width 991 height 13
paste input "*******"
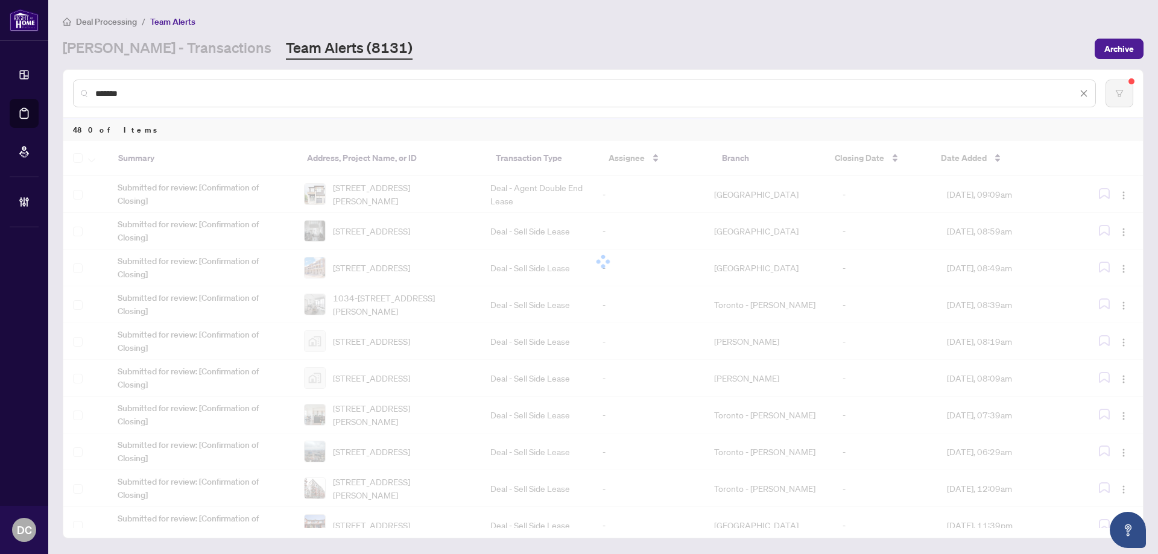
type input "*******"
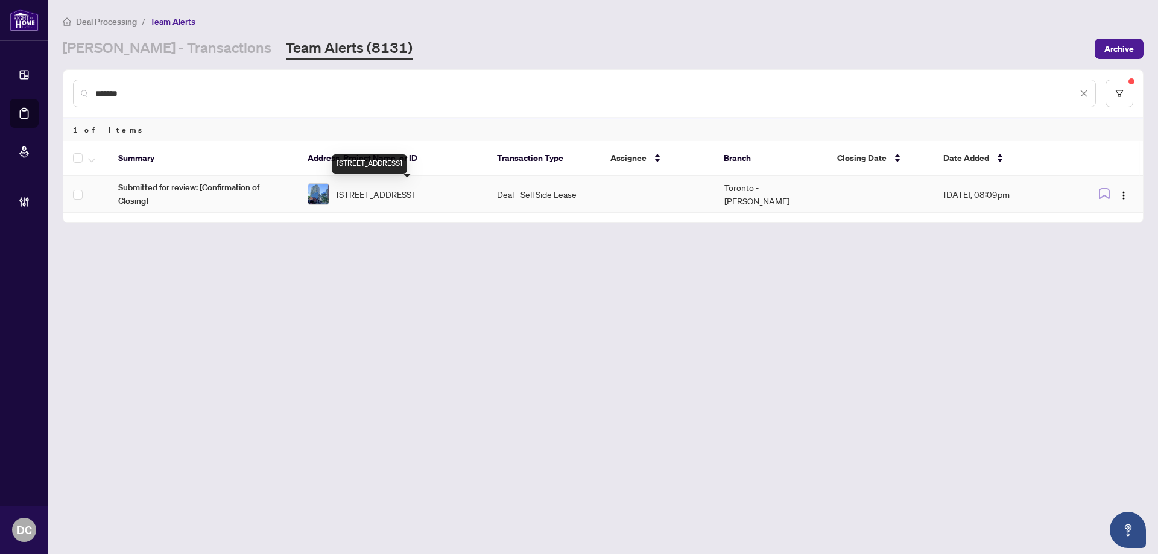
click at [408, 195] on span "1601-55 Ontario St, Toronto, Ontario M5A 0T8, Canada" at bounding box center [375, 194] width 77 height 13
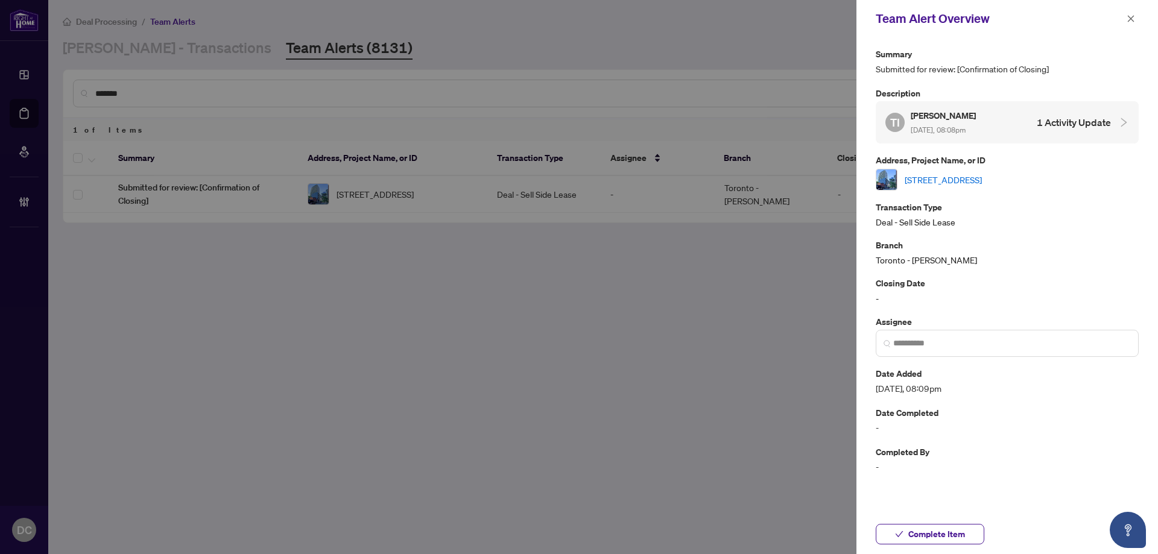
click at [982, 182] on link "1601-55 Ontario St, Toronto, Ontario M5A 0T8, Canada" at bounding box center [943, 179] width 77 height 13
click at [971, 532] on button "Complete Item" at bounding box center [930, 534] width 109 height 21
drag, startPoint x: 1131, startPoint y: 22, endPoint x: 426, endPoint y: 39, distance: 705.5
click at [1131, 22] on icon "close" at bounding box center [1131, 18] width 8 height 8
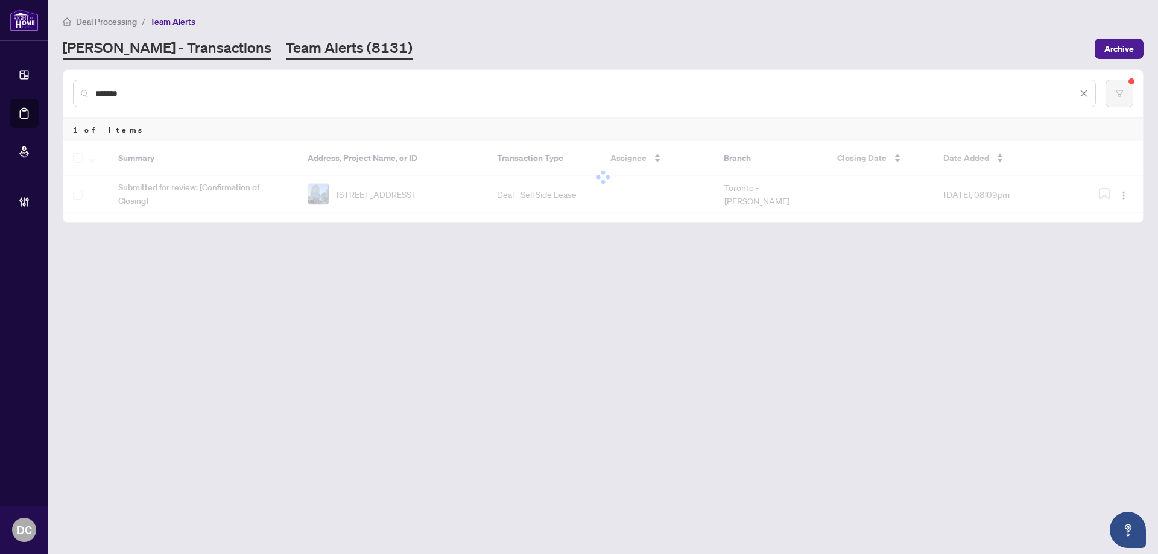
click at [154, 45] on link "RAHR - Transactions" at bounding box center [167, 49] width 209 height 22
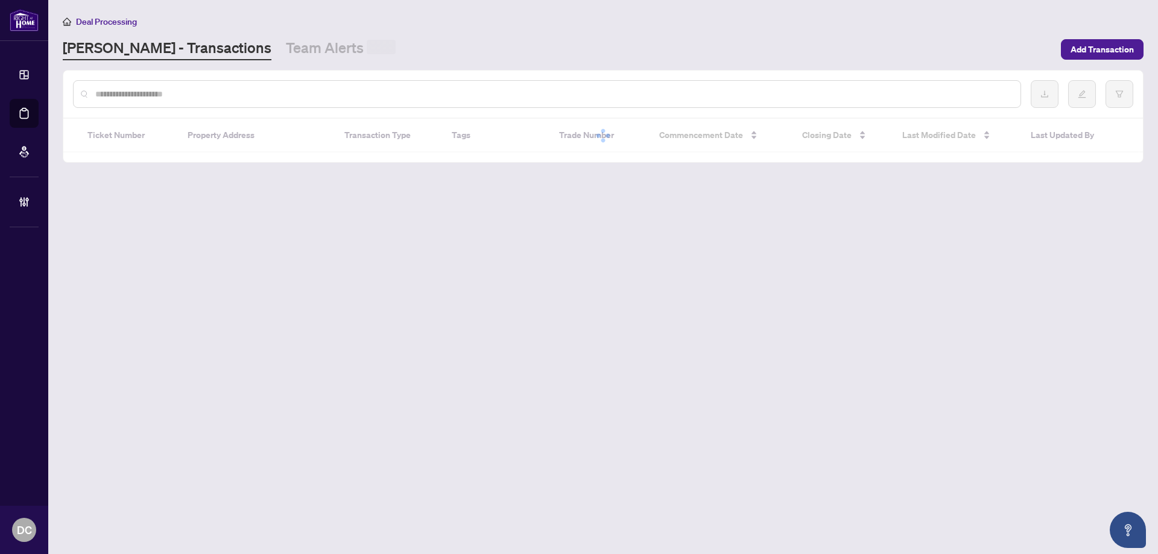
click at [166, 96] on input "text" at bounding box center [553, 93] width 916 height 13
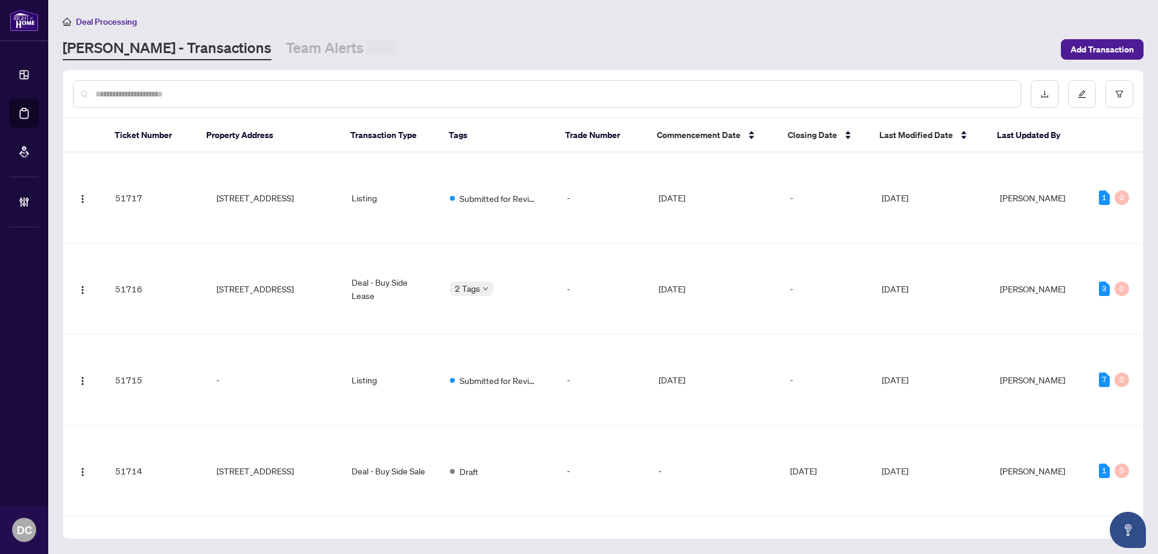
paste input "*******"
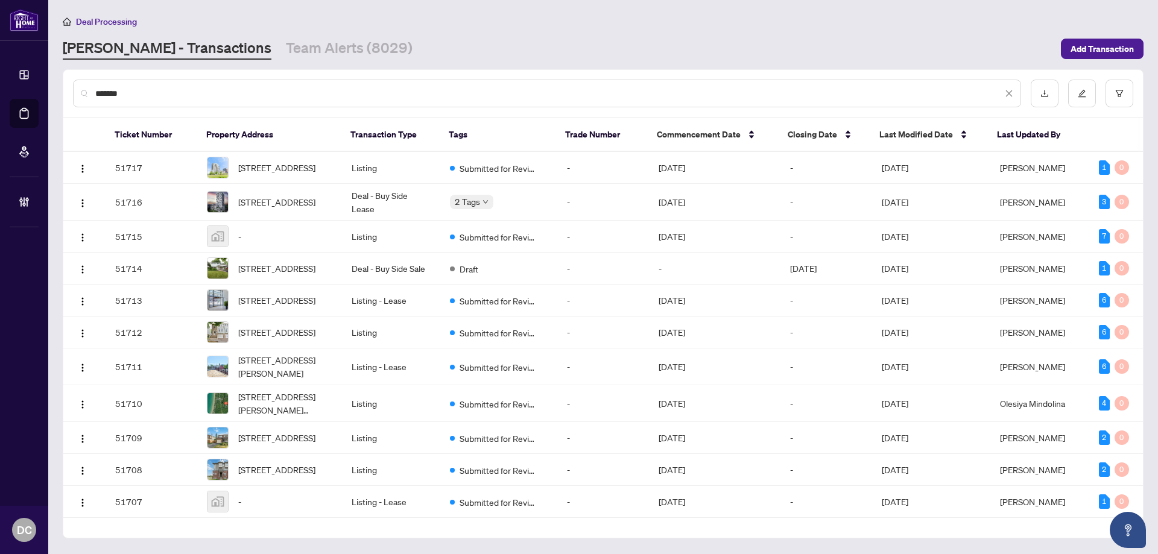
type input "*******"
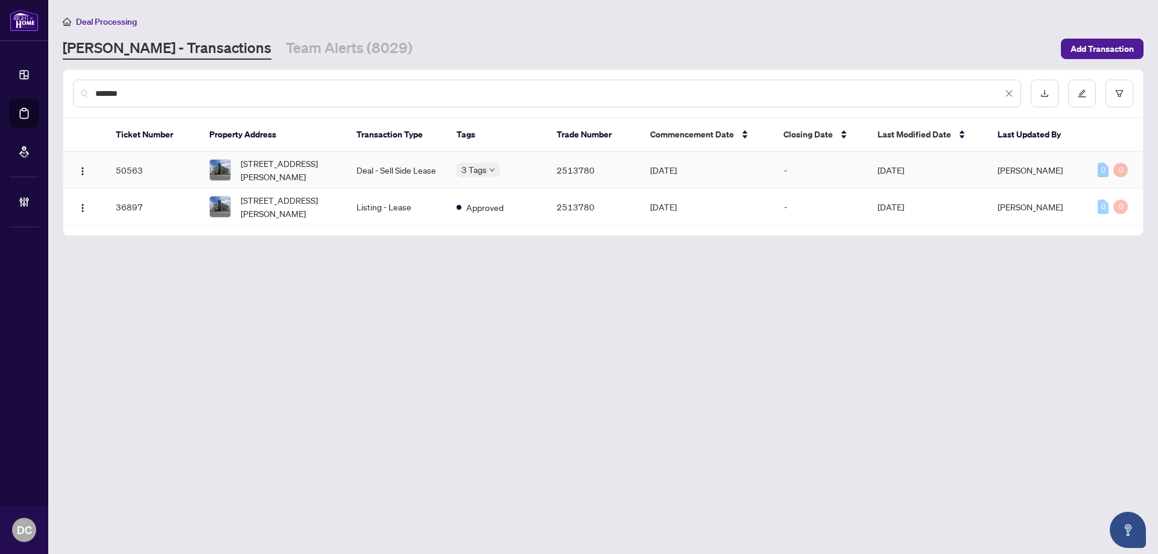
drag, startPoint x: 402, startPoint y: 172, endPoint x: 113, endPoint y: 168, distance: 288.4
click at [402, 172] on td "Deal - Sell Side Lease" at bounding box center [397, 170] width 100 height 37
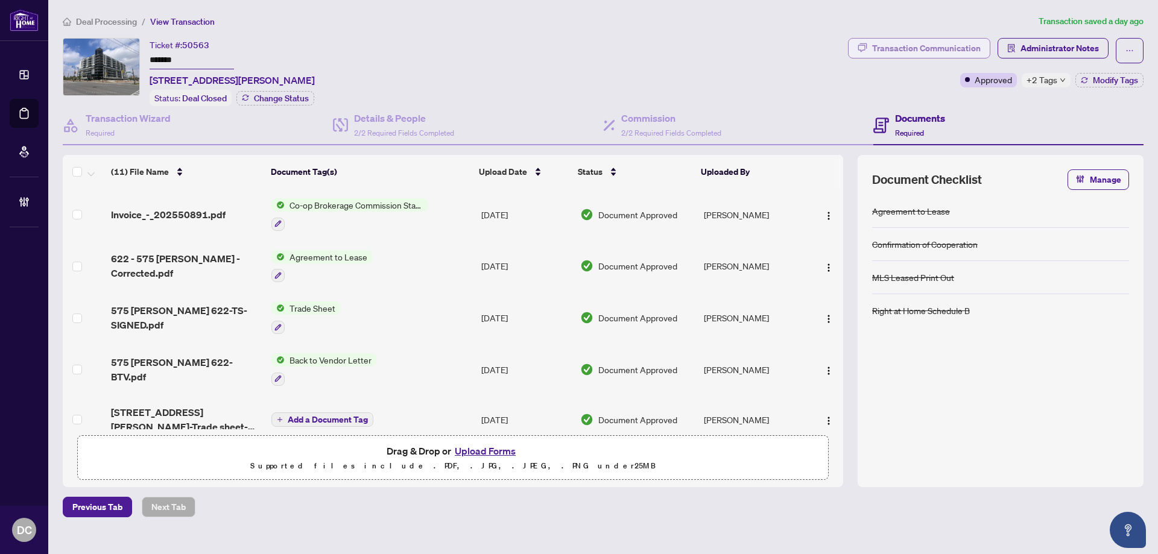
click at [919, 48] on div "Transaction Communication" at bounding box center [926, 48] width 109 height 19
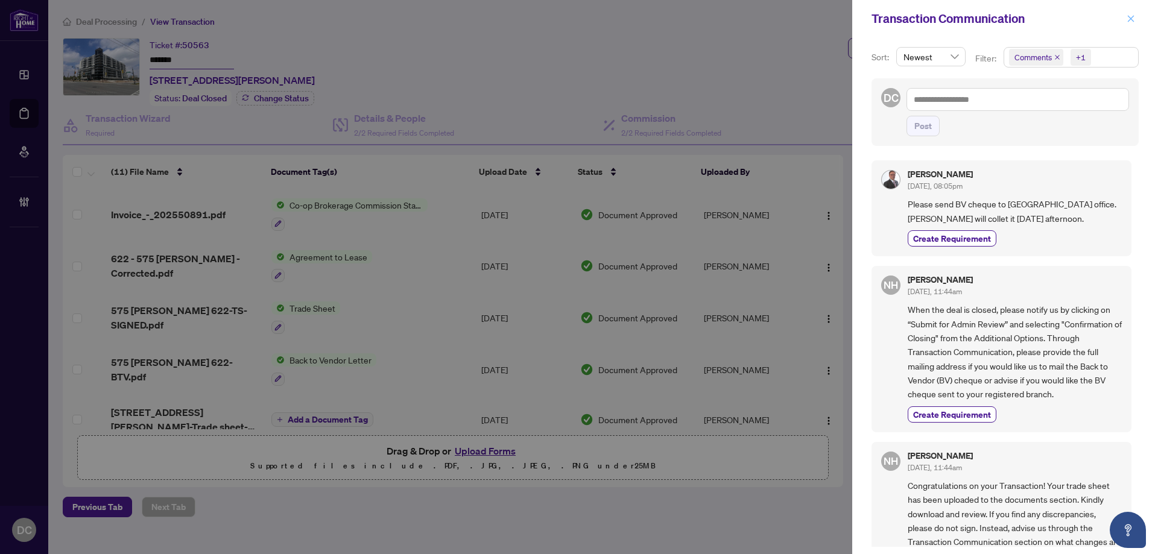
click at [1137, 18] on button "button" at bounding box center [1131, 18] width 16 height 14
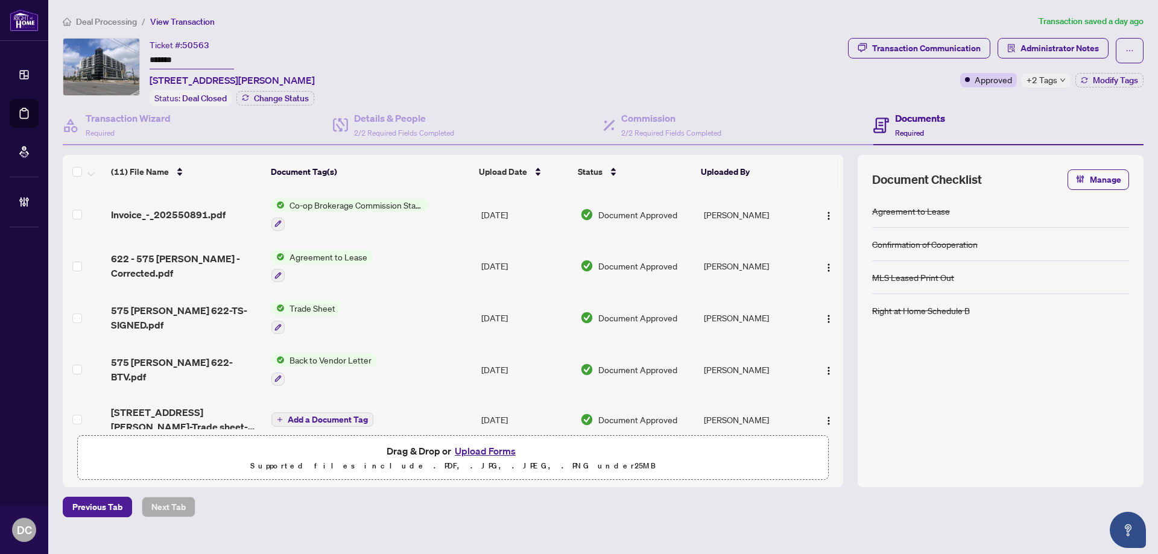
click at [1058, 81] on div "+2 Tags" at bounding box center [1046, 80] width 49 height 14
click at [1011, 111] on div "Documents Required" at bounding box center [1009, 125] width 270 height 39
drag, startPoint x: 1011, startPoint y: 37, endPoint x: 1020, endPoint y: 46, distance: 12.4
click at [1012, 37] on div "Deal Processing / View Transaction Transaction saved a day ago Ticket #: 50563 …" at bounding box center [603, 265] width 1091 height 503
click at [1020, 46] on button "Administrator Notes" at bounding box center [1053, 48] width 111 height 21
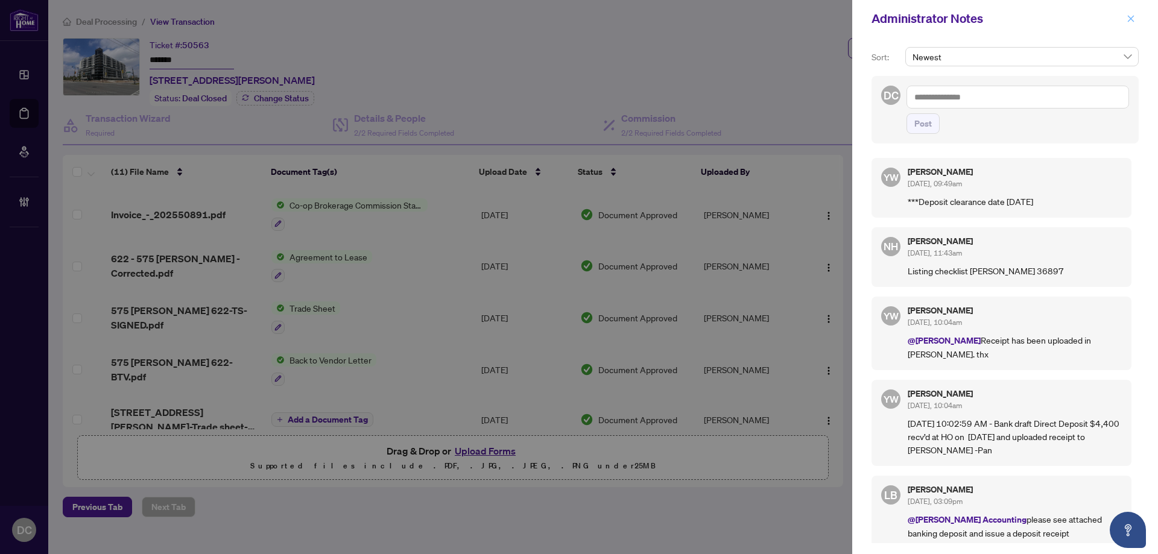
click at [1129, 18] on icon "close" at bounding box center [1131, 18] width 8 height 8
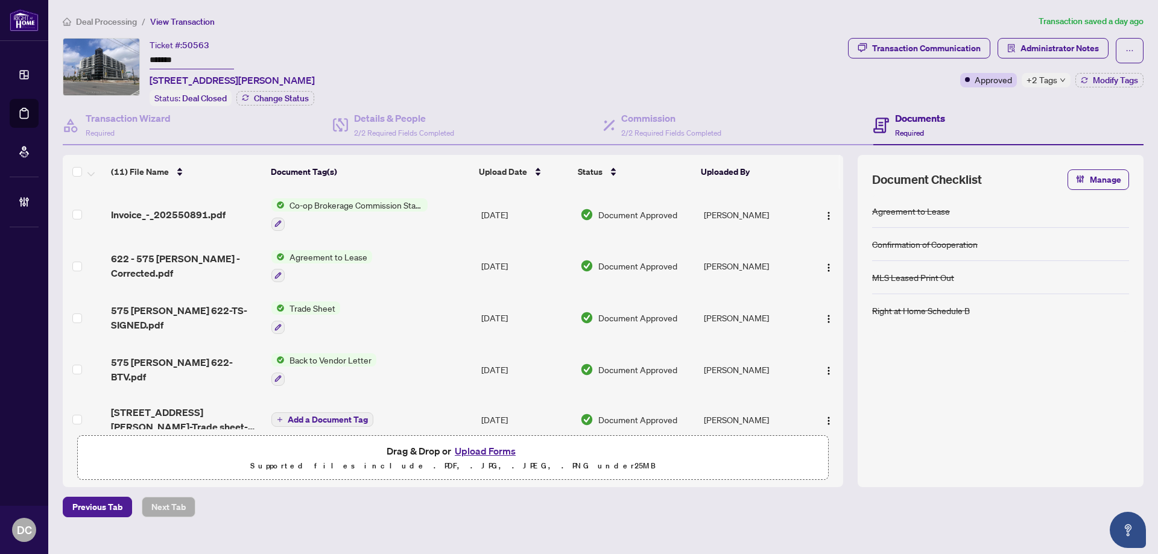
click at [428, 212] on td "Co-op Brokerage Commission Statement" at bounding box center [372, 215] width 210 height 52
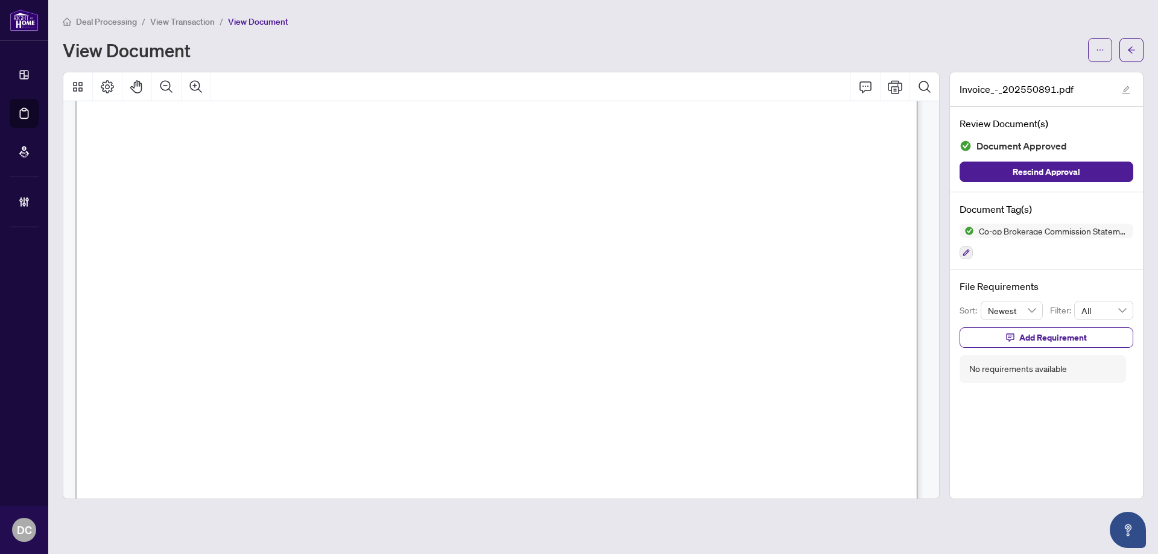
scroll to position [181, 0]
click at [1131, 48] on icon "arrow-left" at bounding box center [1131, 49] width 7 height 7
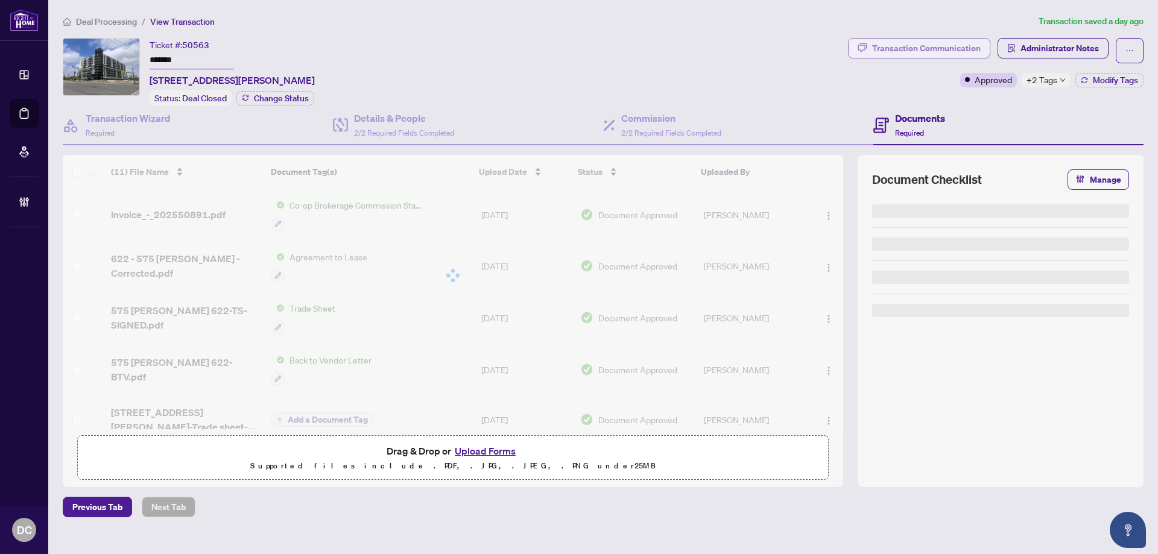
click at [939, 48] on div "Transaction Communication" at bounding box center [926, 48] width 109 height 19
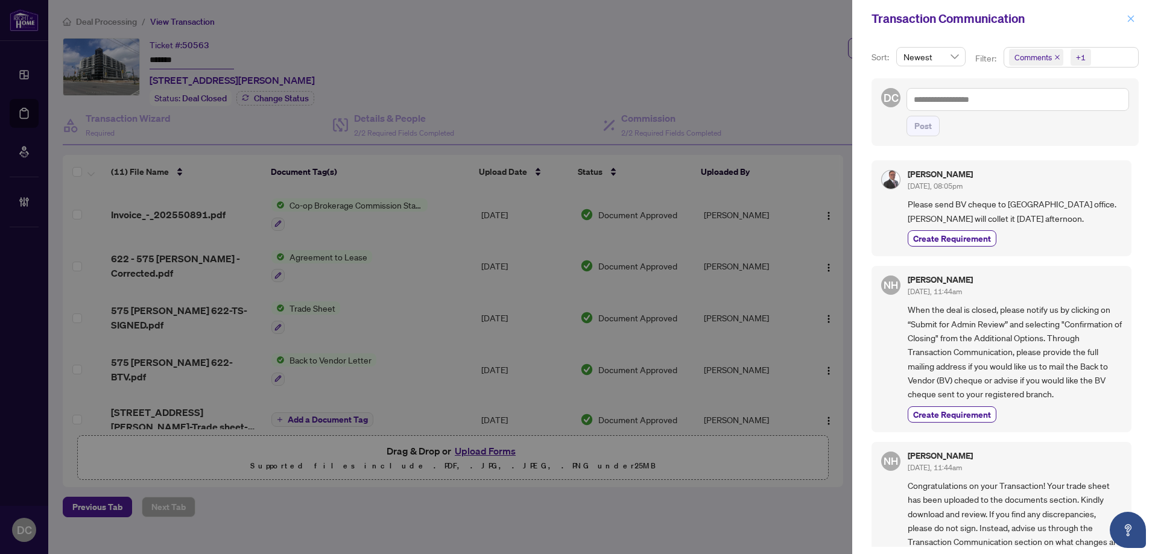
click at [1131, 18] on icon "close" at bounding box center [1131, 18] width 8 height 8
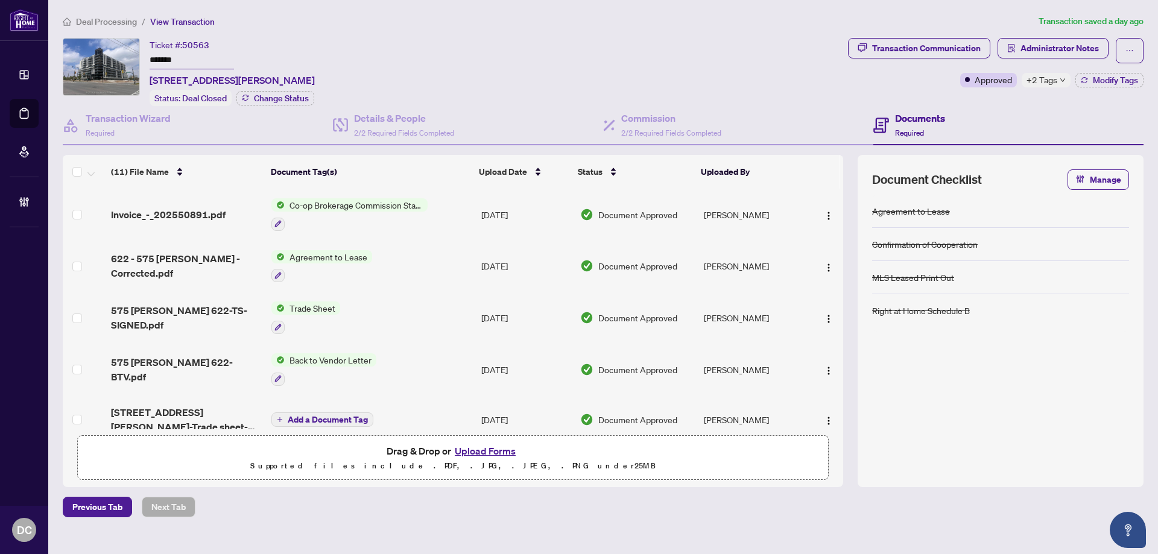
click at [125, 17] on span "Deal Processing" at bounding box center [106, 21] width 61 height 11
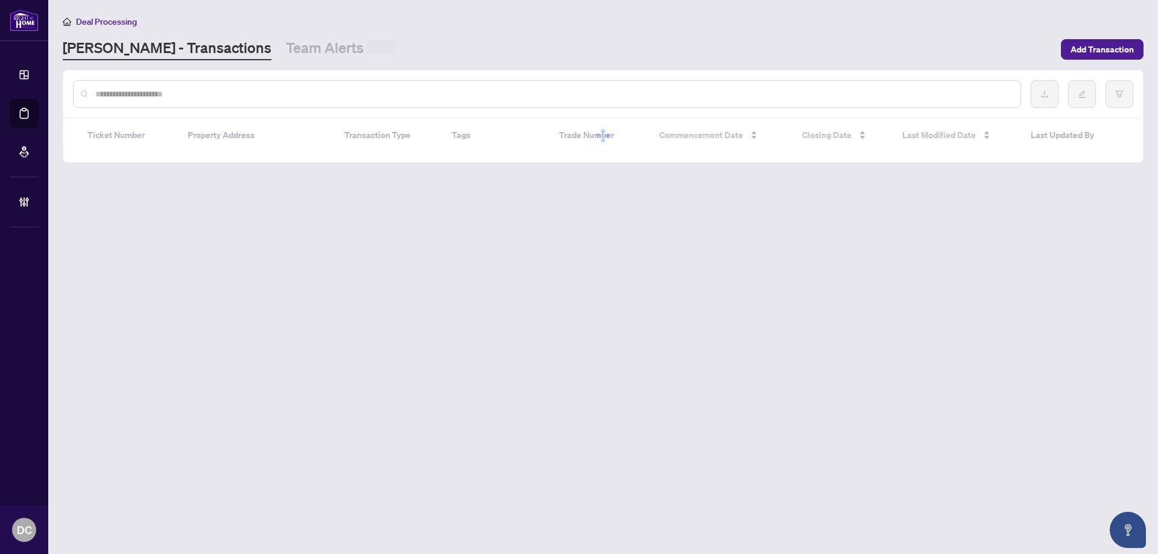
click at [264, 96] on input "text" at bounding box center [553, 93] width 916 height 13
paste input "*******"
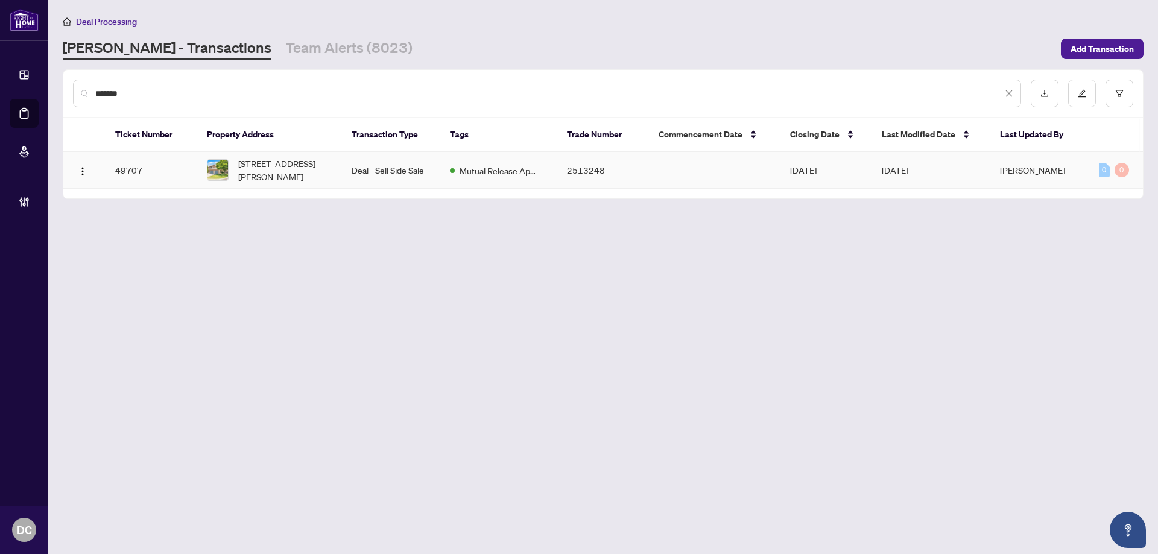
type input "*******"
click at [302, 169] on span "64 Macintyre Lane, Ajax, Ontario L1T 3X3, Canada" at bounding box center [285, 170] width 94 height 27
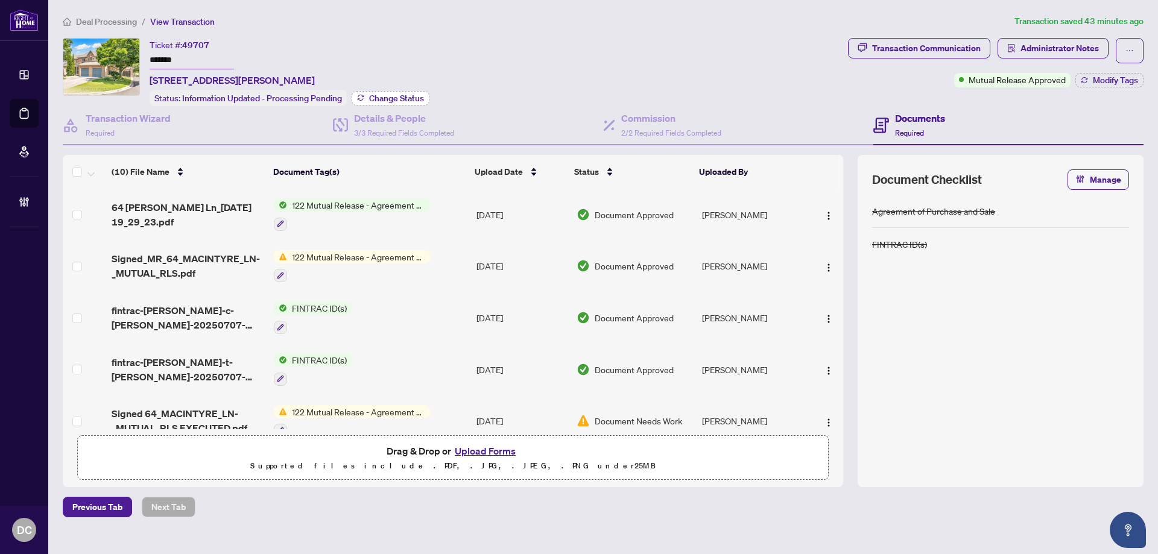
click at [380, 94] on span "Change Status" at bounding box center [396, 98] width 55 height 8
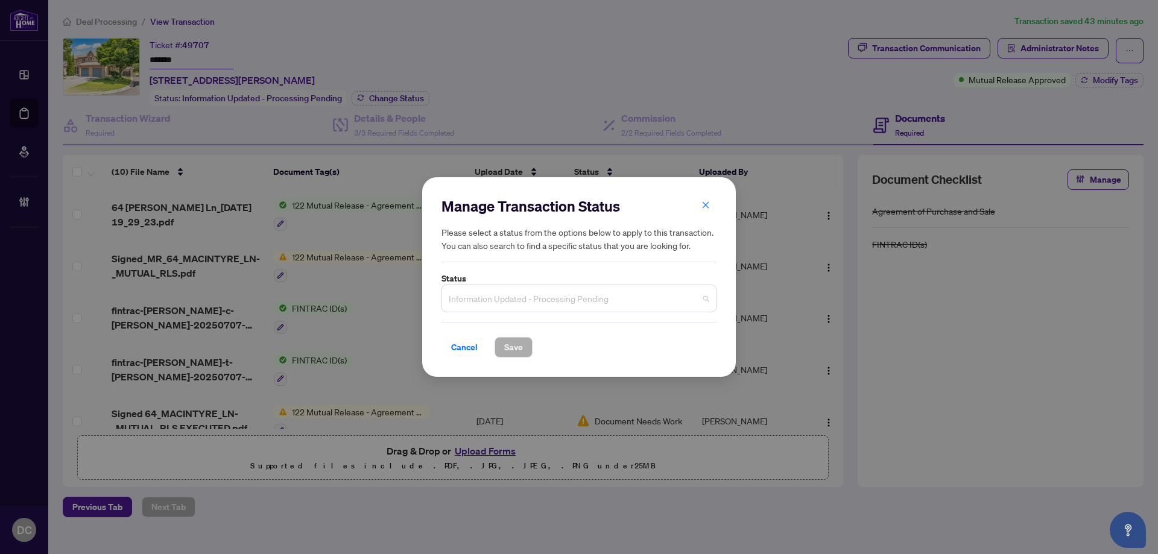
click at [585, 297] on span "Information Updated - Processing Pending" at bounding box center [579, 298] width 261 height 23
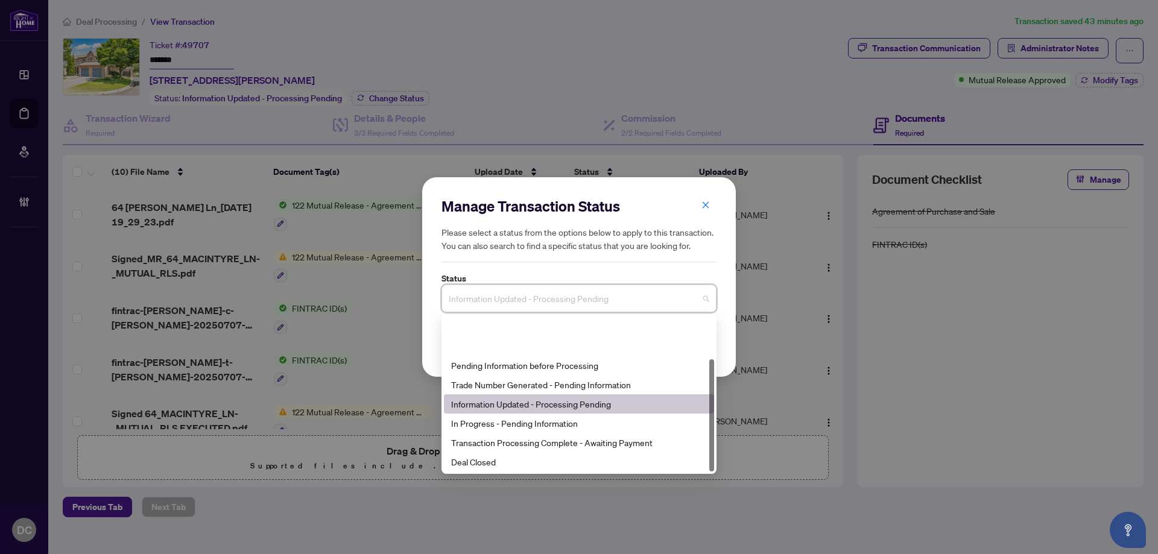
scroll to position [58, 0]
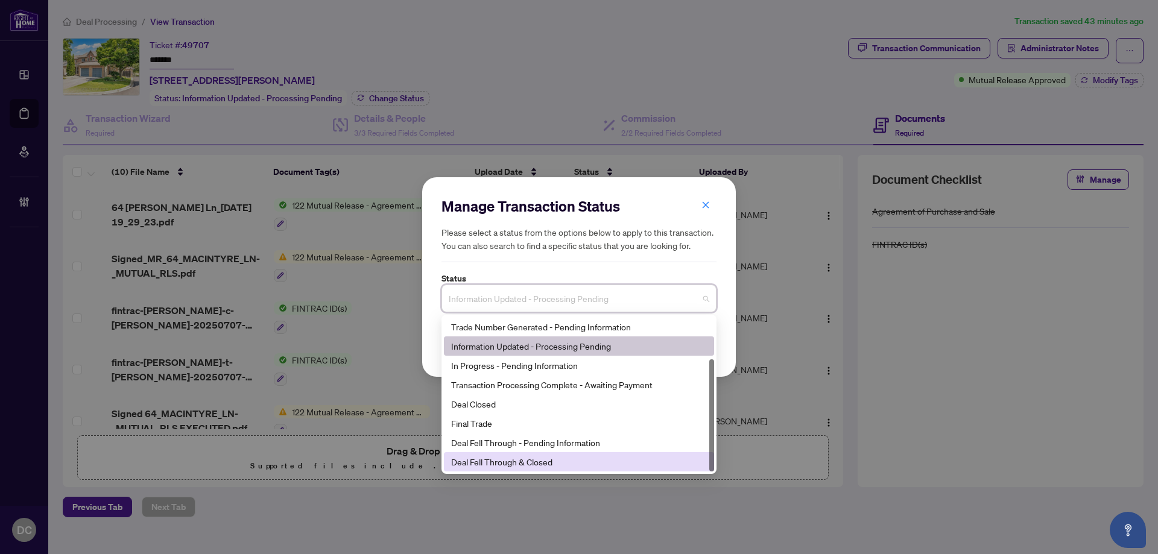
click at [553, 459] on div "Deal Fell Through & Closed" at bounding box center [579, 461] width 256 height 13
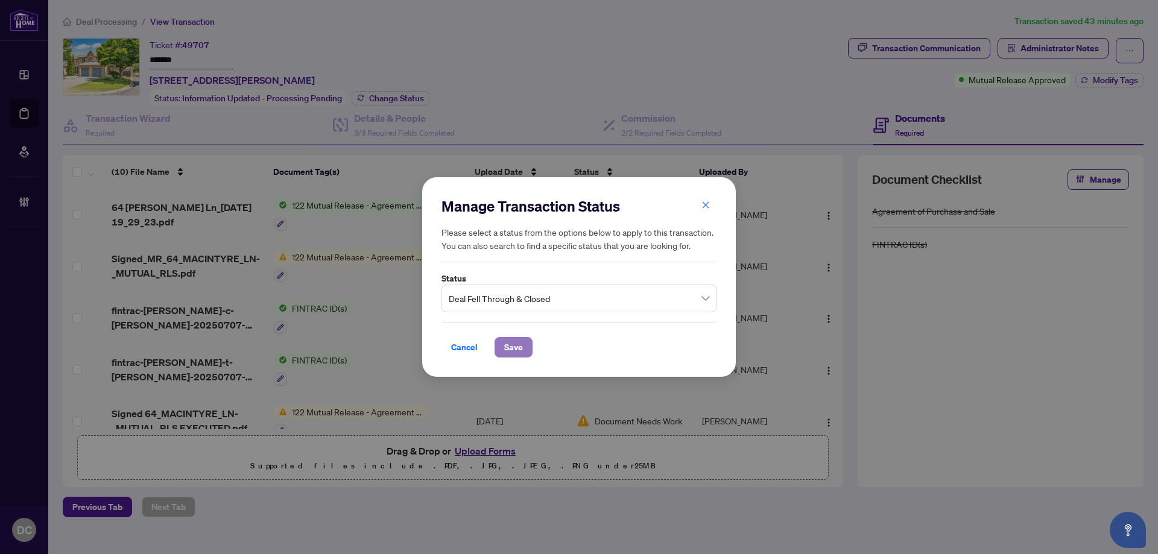
click at [521, 348] on span "Save" at bounding box center [513, 347] width 19 height 19
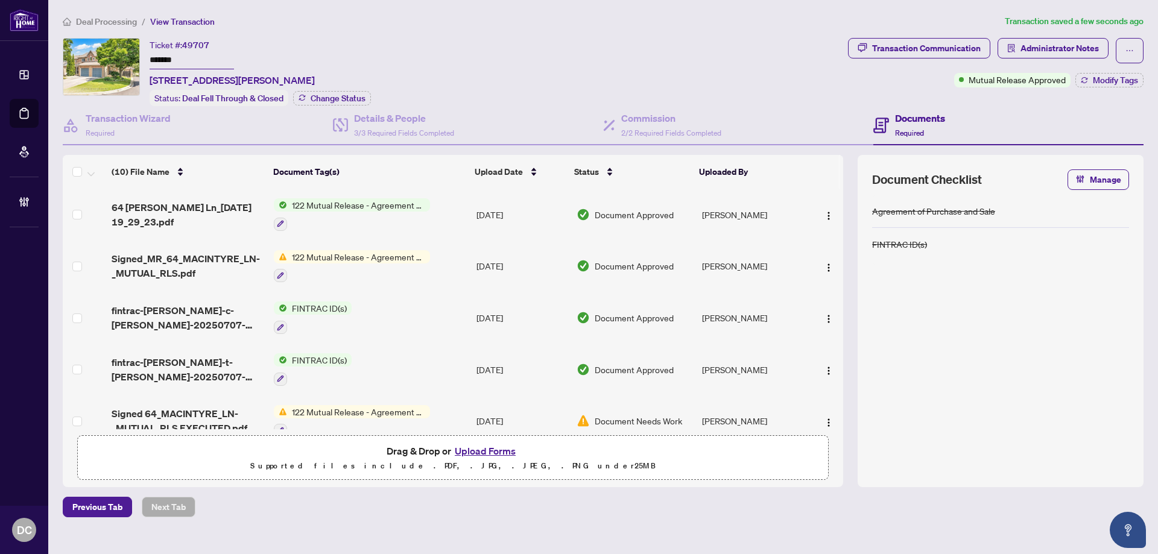
click at [453, 267] on td "122 Mutual Release - Agreement of Purchase and Sale" at bounding box center [370, 267] width 203 height 52
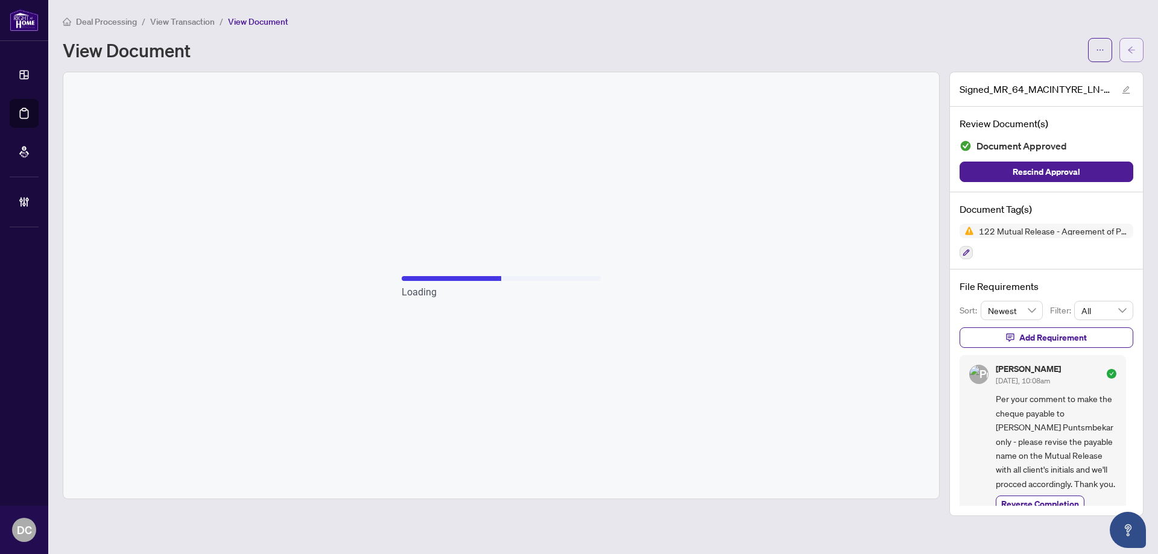
click at [1134, 44] on span "button" at bounding box center [1132, 49] width 8 height 19
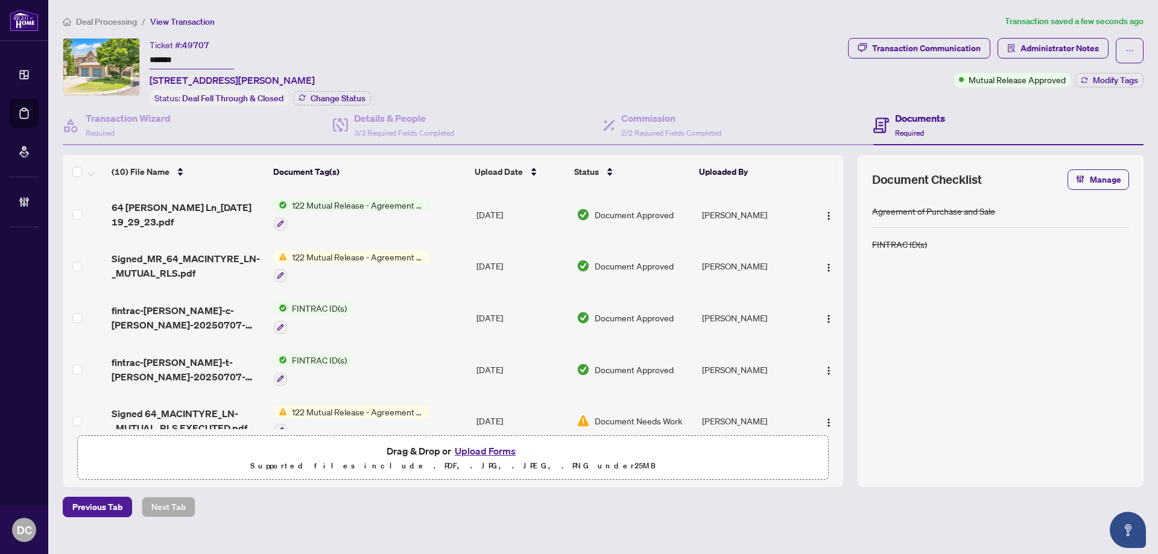
click at [437, 212] on td "122 Mutual Release - Agreement of Purchase and Sale" at bounding box center [370, 215] width 203 height 52
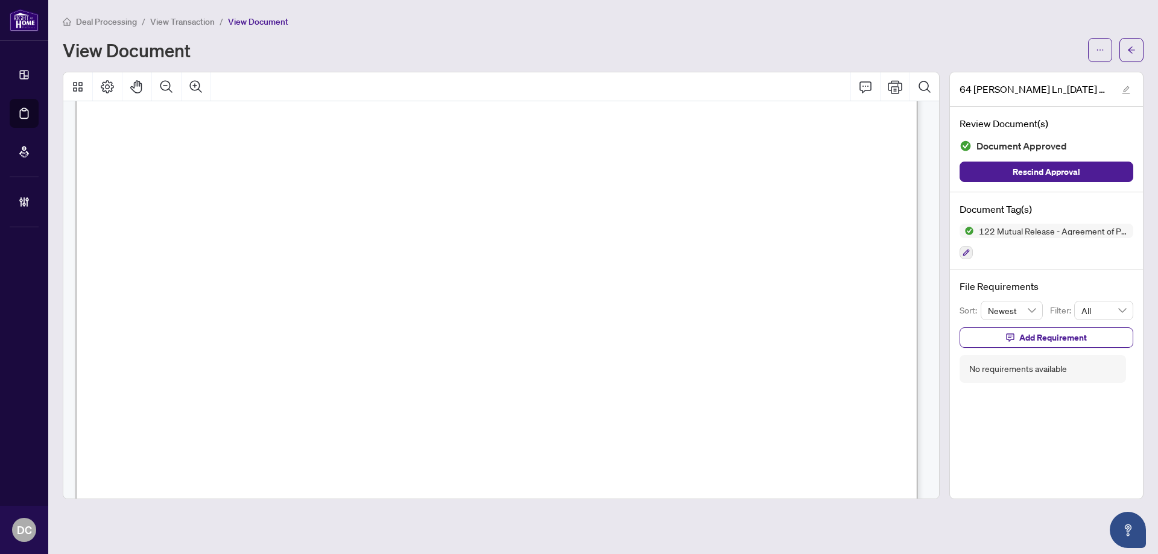
scroll to position [181, 0]
drag, startPoint x: 1135, startPoint y: 56, endPoint x: 840, endPoint y: 3, distance: 299.8
click at [1135, 56] on span "button" at bounding box center [1132, 49] width 8 height 19
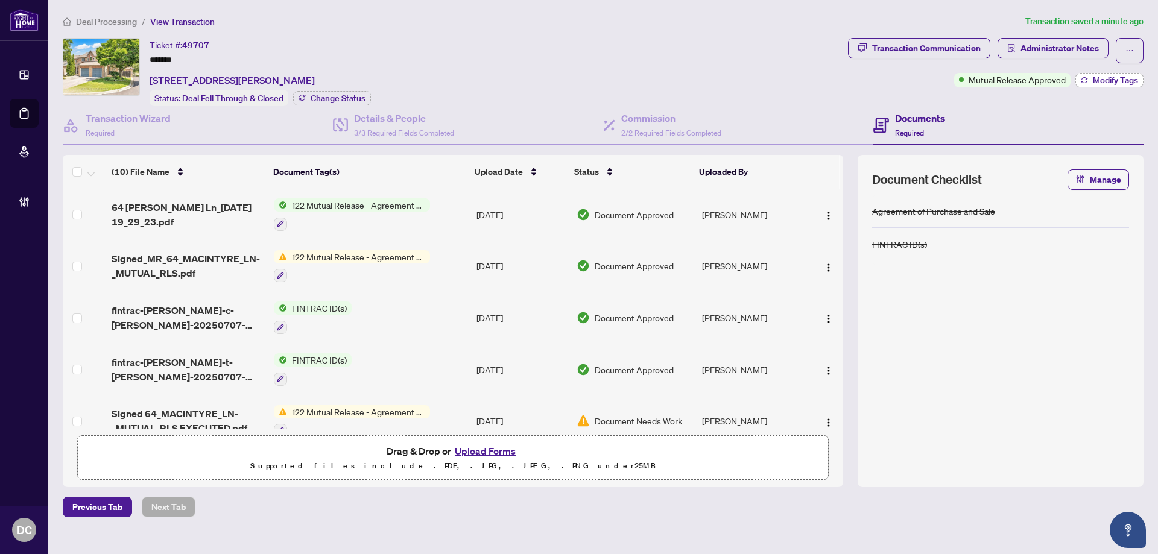
click at [1111, 80] on span "Modify Tags" at bounding box center [1115, 80] width 45 height 8
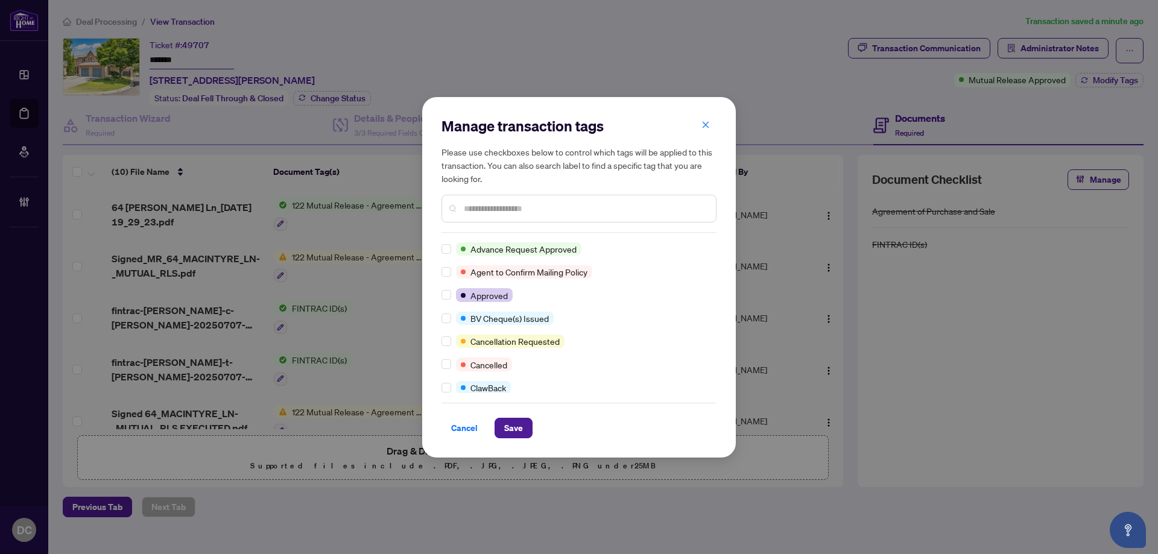
click at [501, 202] on input "text" at bounding box center [585, 208] width 243 height 13
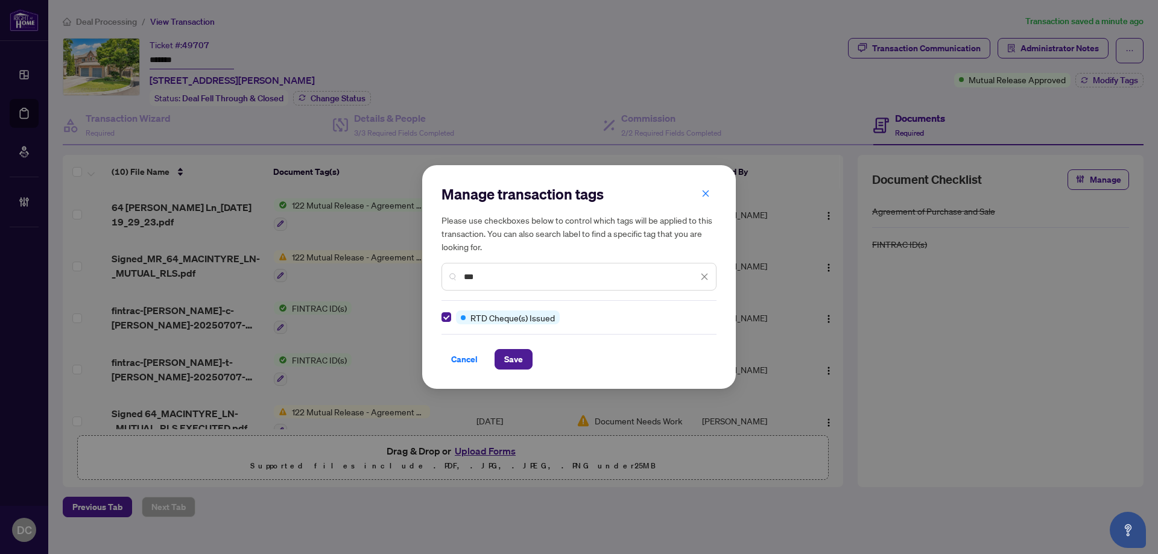
drag, startPoint x: 499, startPoint y: 275, endPoint x: 388, endPoint y: 272, distance: 111.0
click at [388, 273] on div "Manage transaction tags Please use checkboxes below to control which tags will …" at bounding box center [579, 277] width 1158 height 554
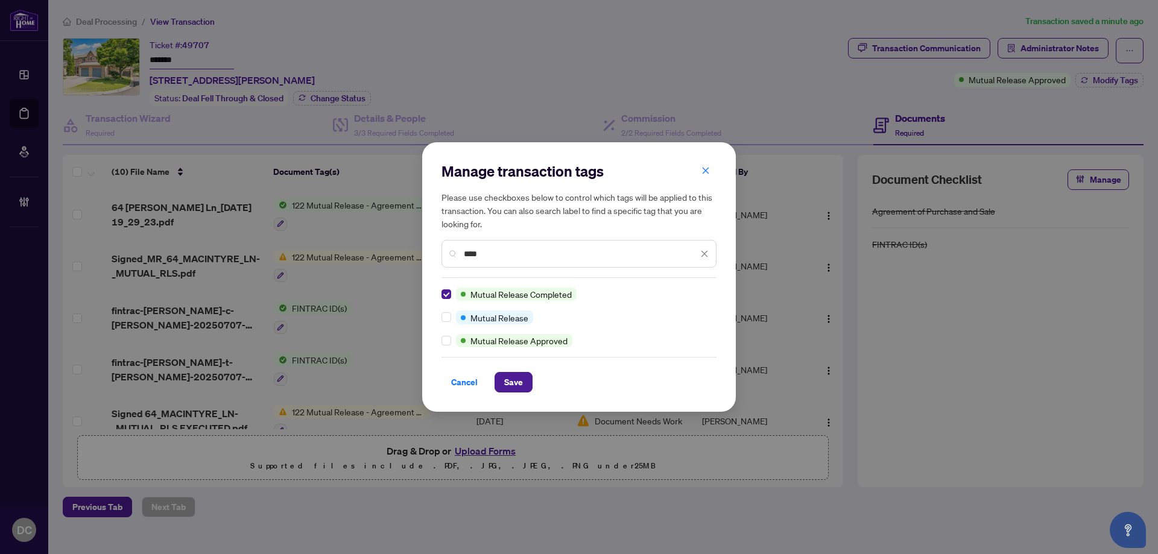
drag, startPoint x: 506, startPoint y: 251, endPoint x: 410, endPoint y: 247, distance: 96.6
click at [410, 247] on div "Manage transaction tags Please use checkboxes below to control which tags will …" at bounding box center [579, 277] width 1158 height 554
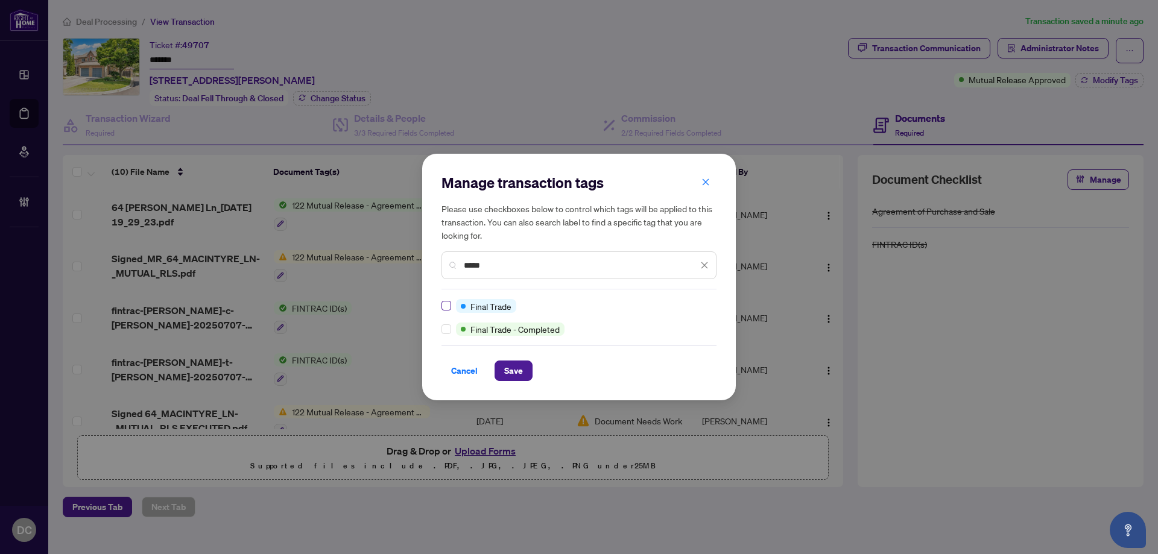
type input "*****"
click at [515, 372] on span "Save" at bounding box center [513, 370] width 19 height 19
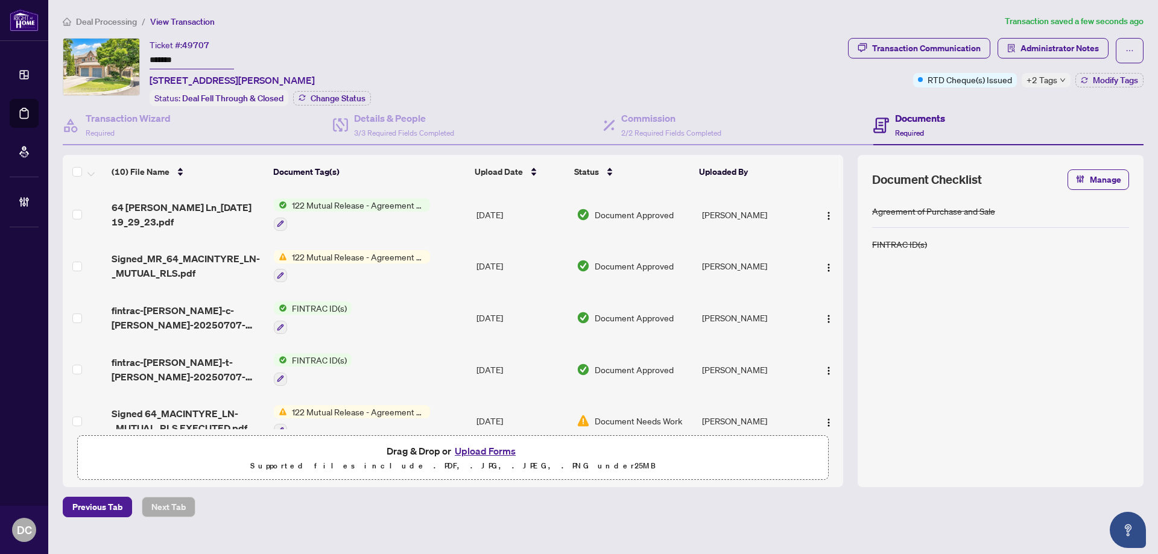
click at [1050, 74] on span "+2 Tags" at bounding box center [1042, 80] width 31 height 14
click at [958, 99] on div "Transaction Communication Administrator Notes RTD Cheque(s) Issued +2 Tags Modi…" at bounding box center [996, 72] width 300 height 68
click at [121, 21] on span "Deal Processing" at bounding box center [106, 21] width 61 height 11
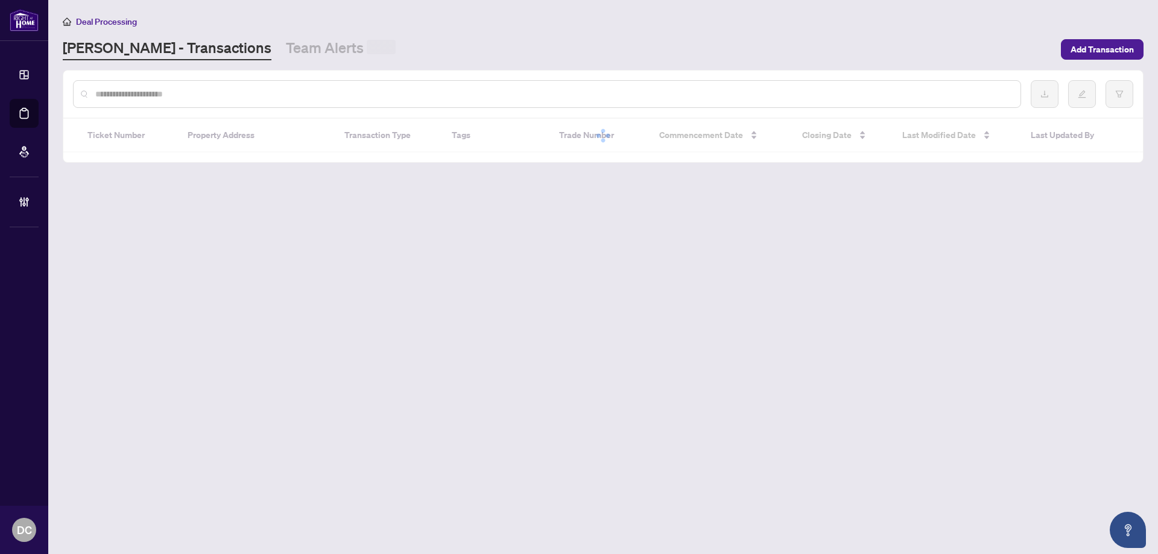
click at [179, 99] on input "text" at bounding box center [553, 93] width 916 height 13
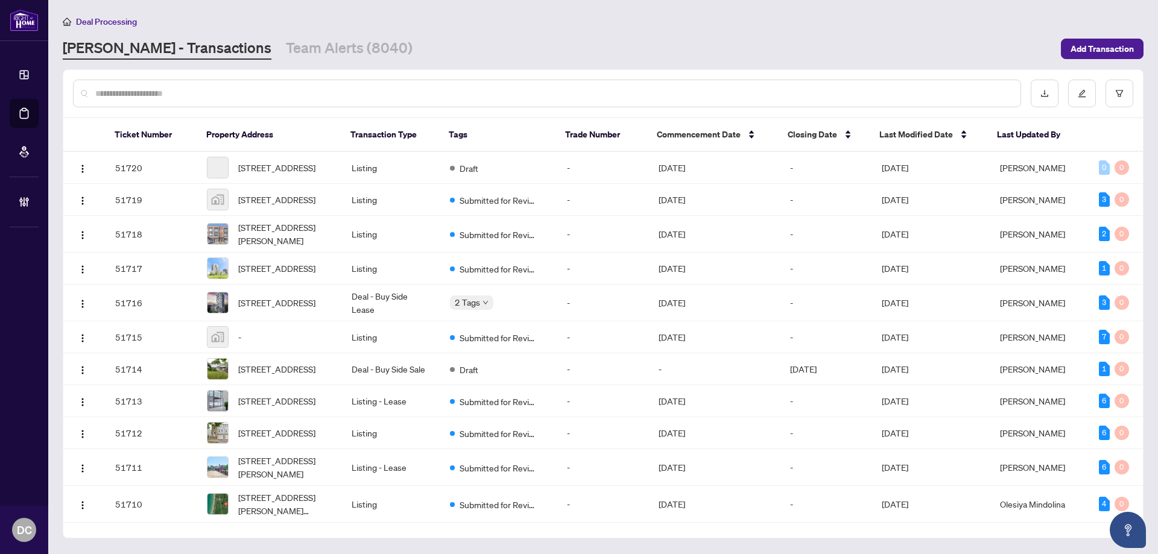
paste input "*******"
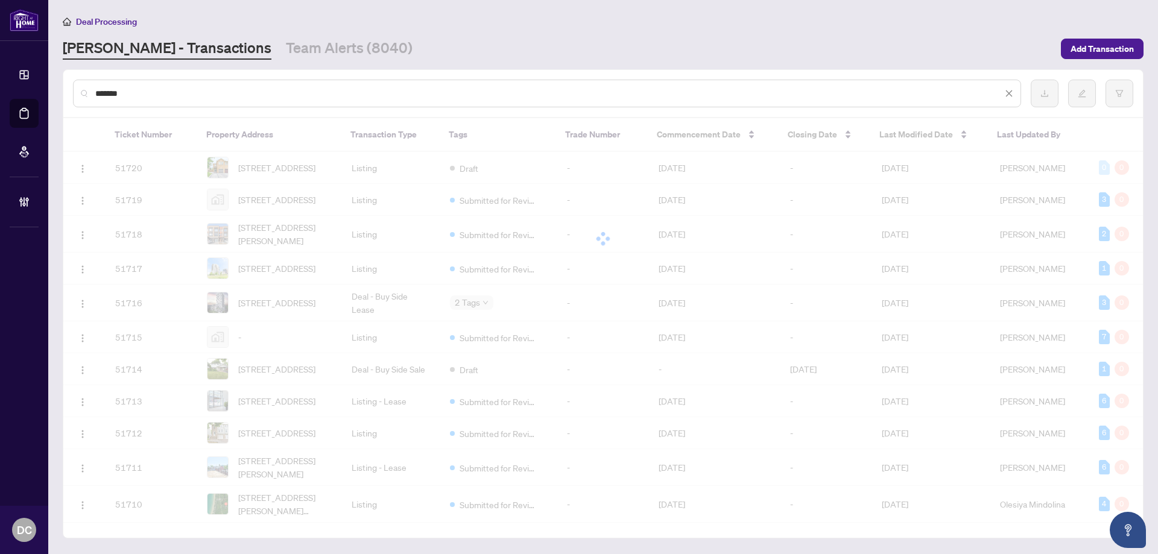
type input "*******"
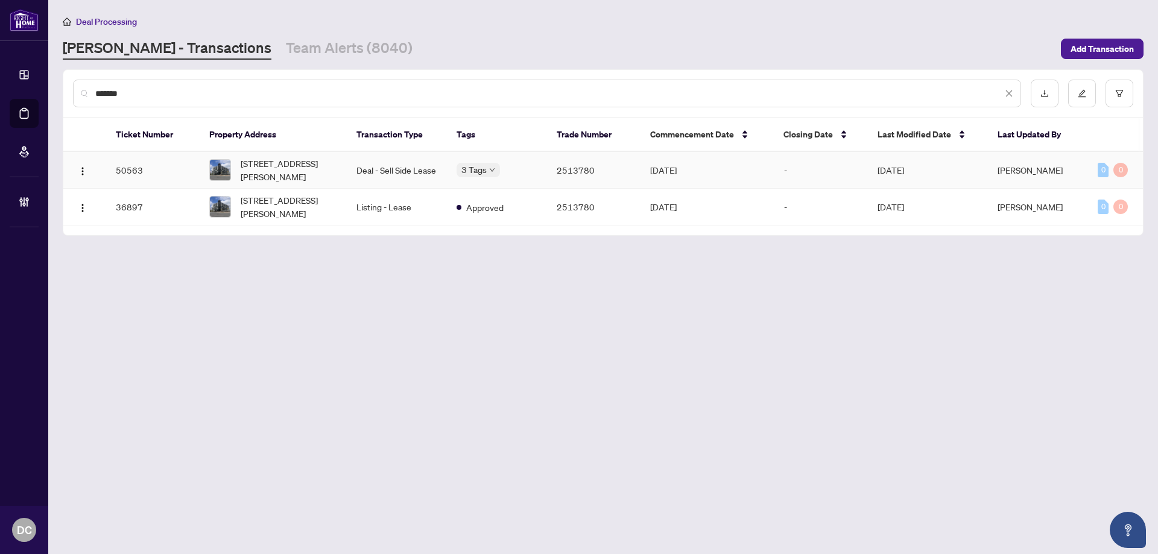
click at [369, 177] on td "Deal - Sell Side Lease" at bounding box center [397, 170] width 100 height 37
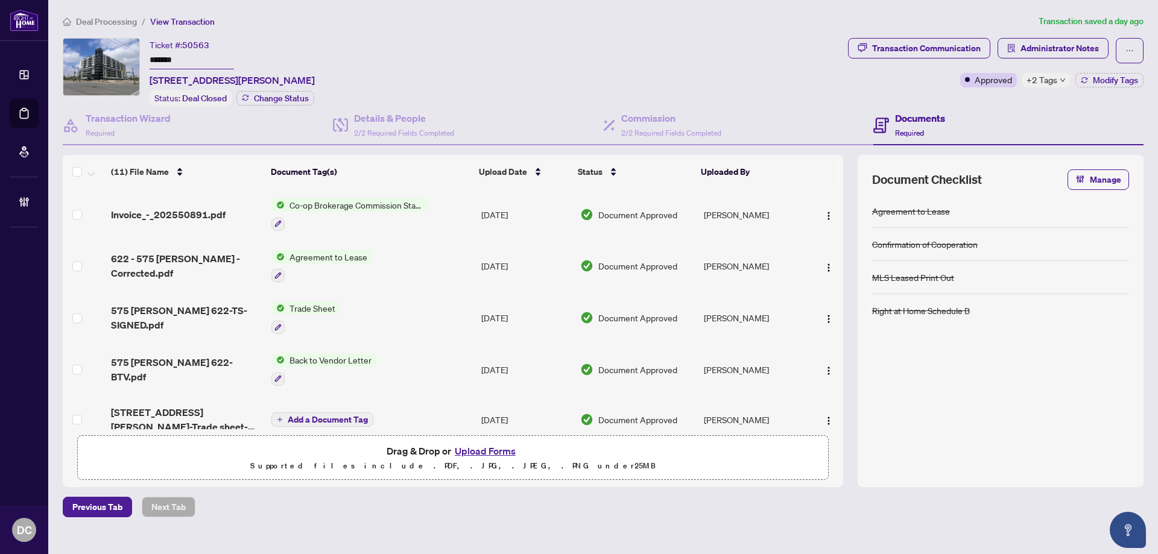
click at [447, 313] on td "Trade Sheet" at bounding box center [372, 318] width 210 height 52
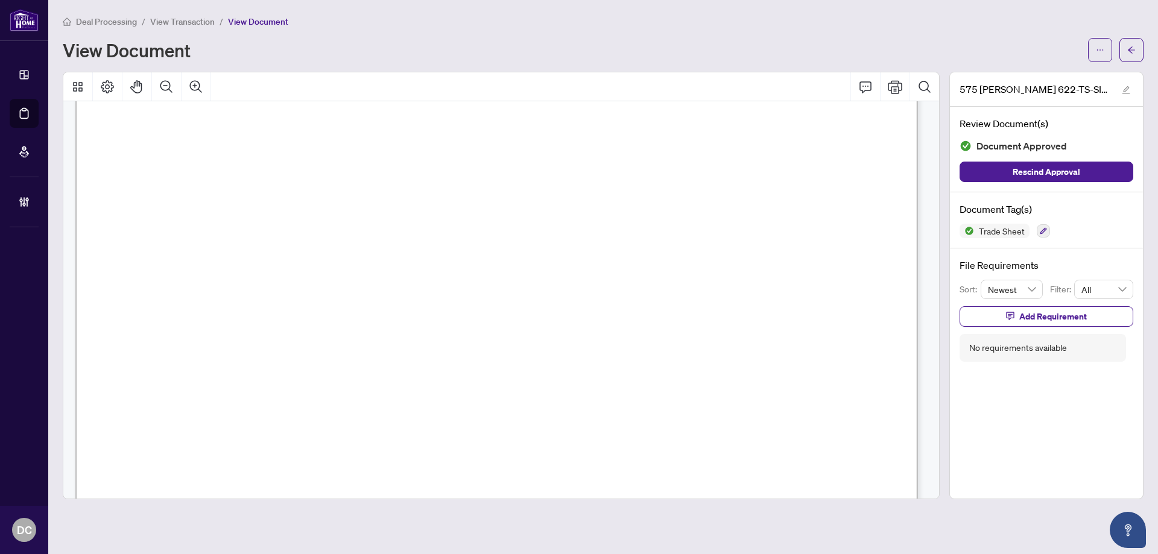
scroll to position [302, 0]
click at [1131, 56] on span "button" at bounding box center [1132, 49] width 8 height 19
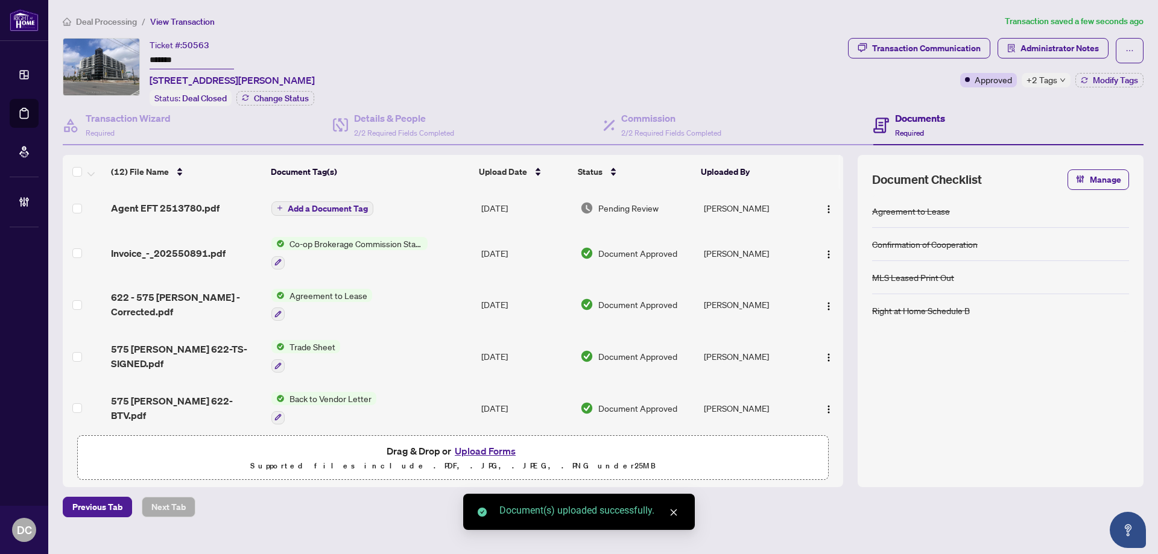
click at [1062, 80] on icon "down" at bounding box center [1063, 80] width 6 height 6
click at [999, 98] on div "Transaction Communication Administrator Notes Approved +2 Tags Modify Tags" at bounding box center [996, 72] width 300 height 68
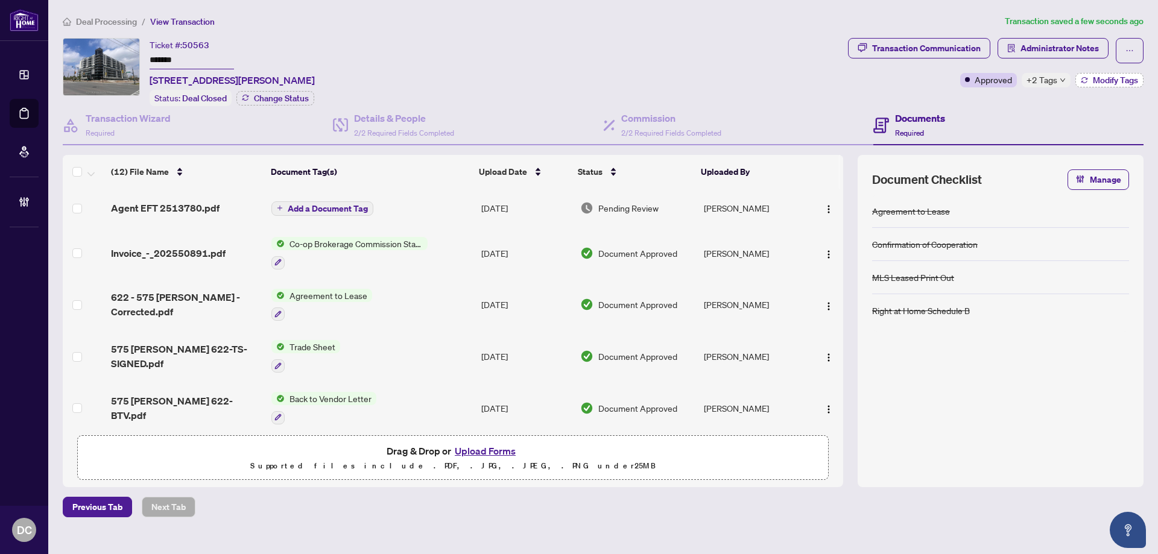
click at [1111, 81] on span "Modify Tags" at bounding box center [1115, 80] width 45 height 8
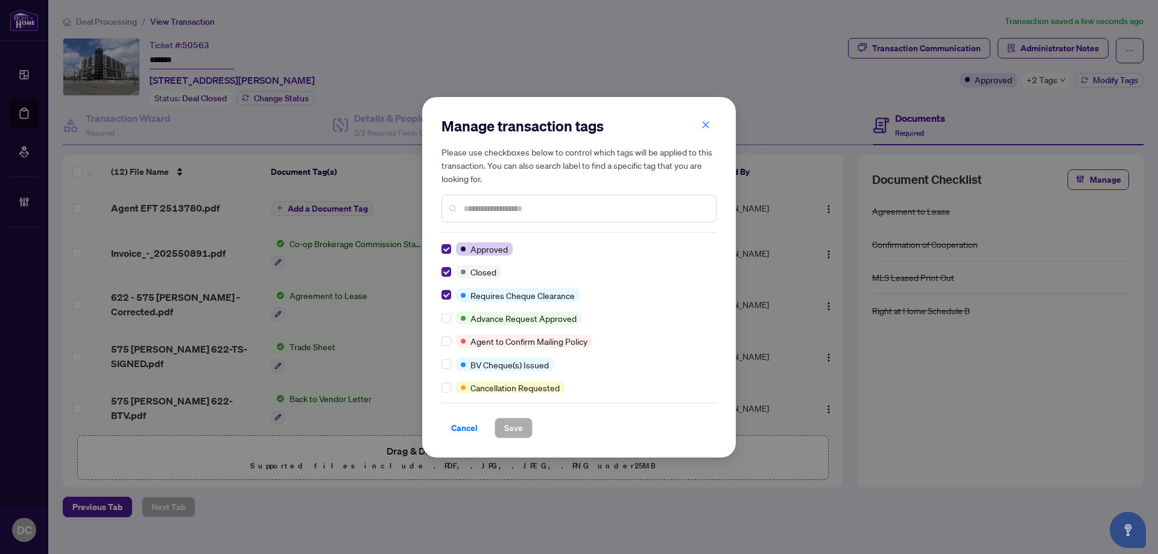
click at [453, 295] on div at bounding box center [449, 294] width 14 height 13
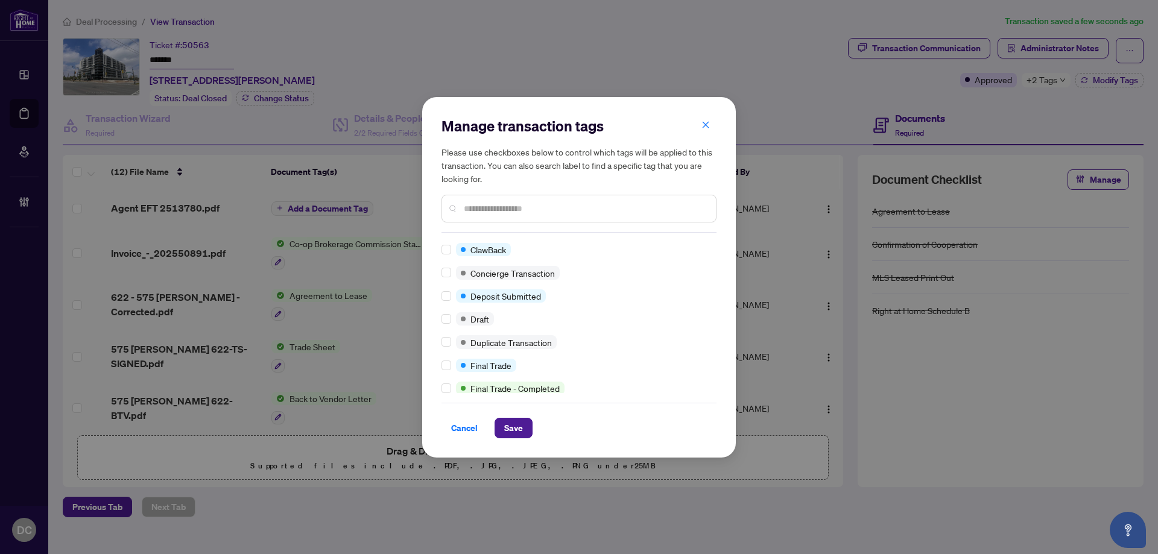
scroll to position [181, 0]
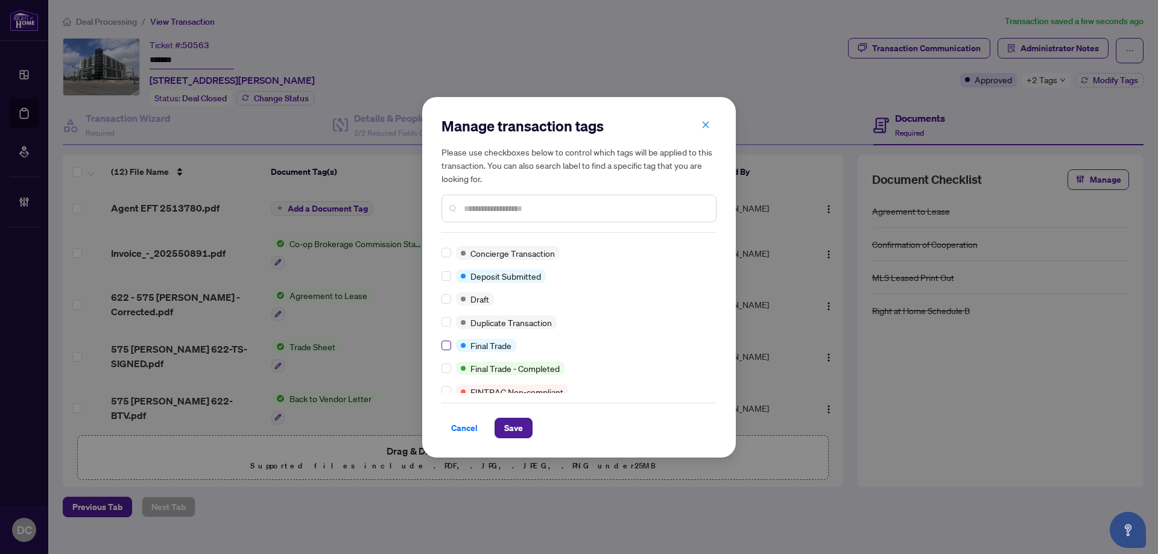
click at [446, 339] on label at bounding box center [447, 345] width 10 height 13
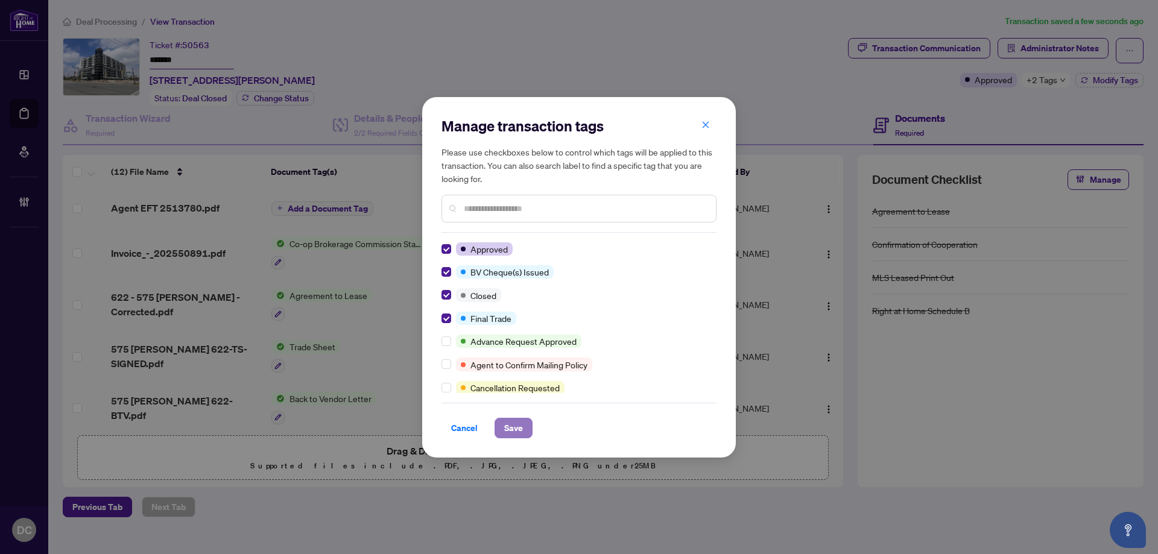
click at [506, 428] on span "Save" at bounding box center [513, 428] width 19 height 19
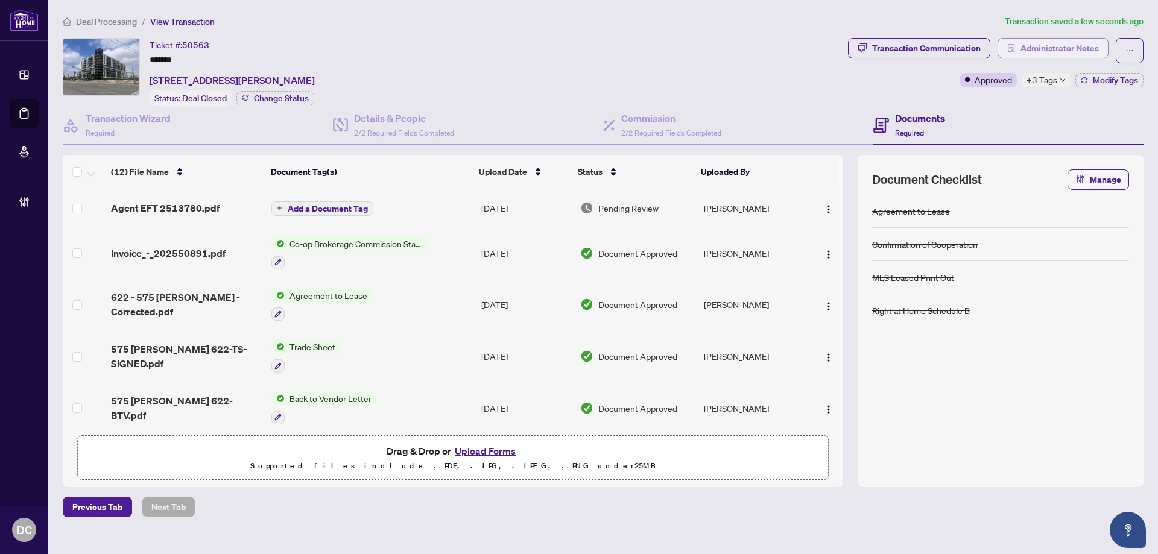
click at [1090, 46] on span "Administrator Notes" at bounding box center [1060, 48] width 78 height 19
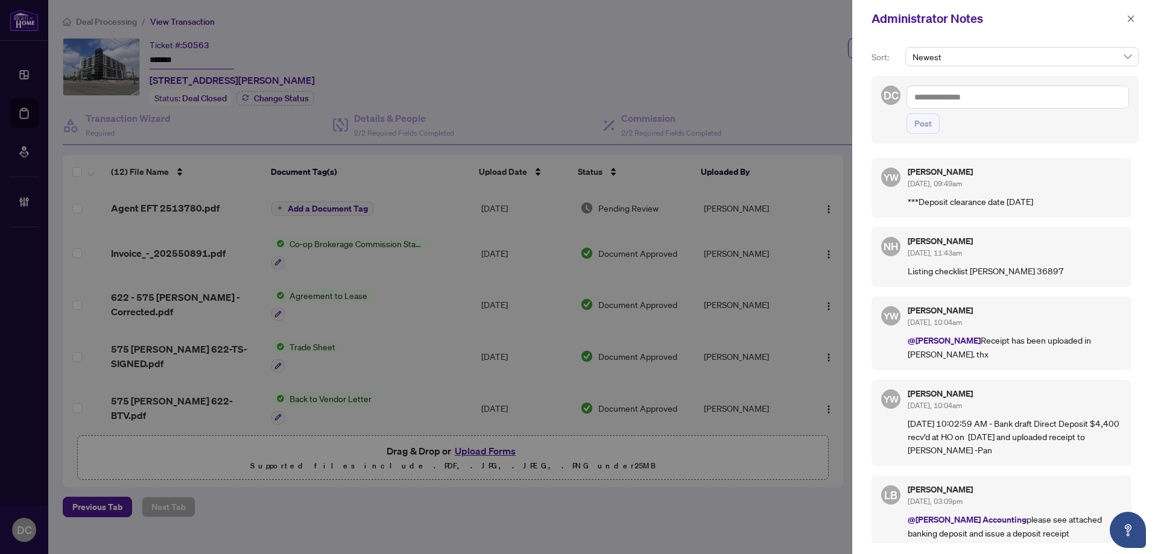
click at [1088, 59] on span "Newest" at bounding box center [1022, 57] width 219 height 18
click at [1013, 100] on textarea at bounding box center [1018, 97] width 223 height 23
paste textarea "**********"
type textarea "**********"
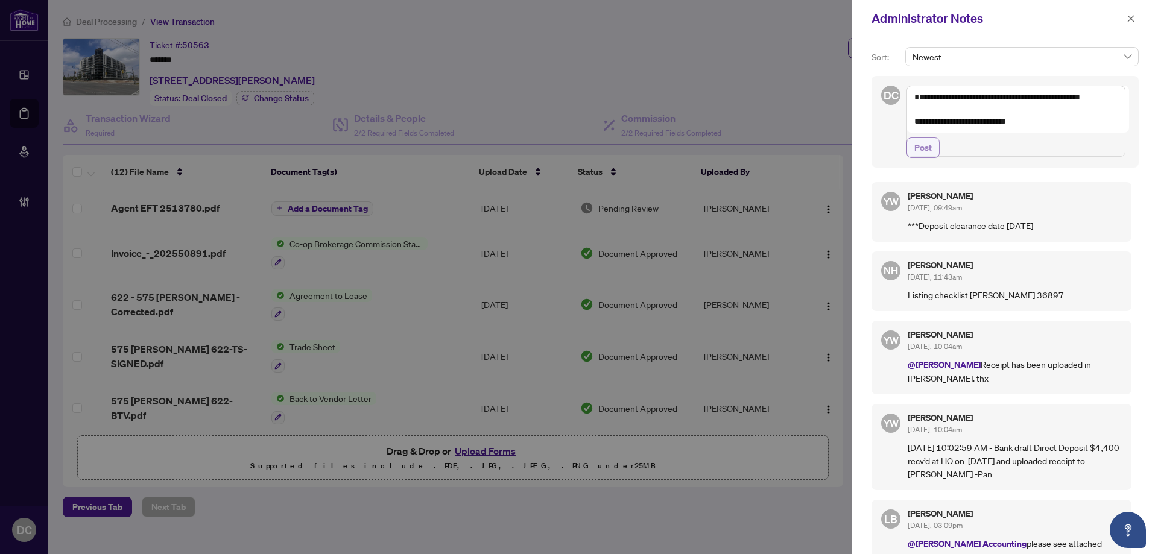
click at [910, 158] on button "Post" at bounding box center [923, 148] width 33 height 21
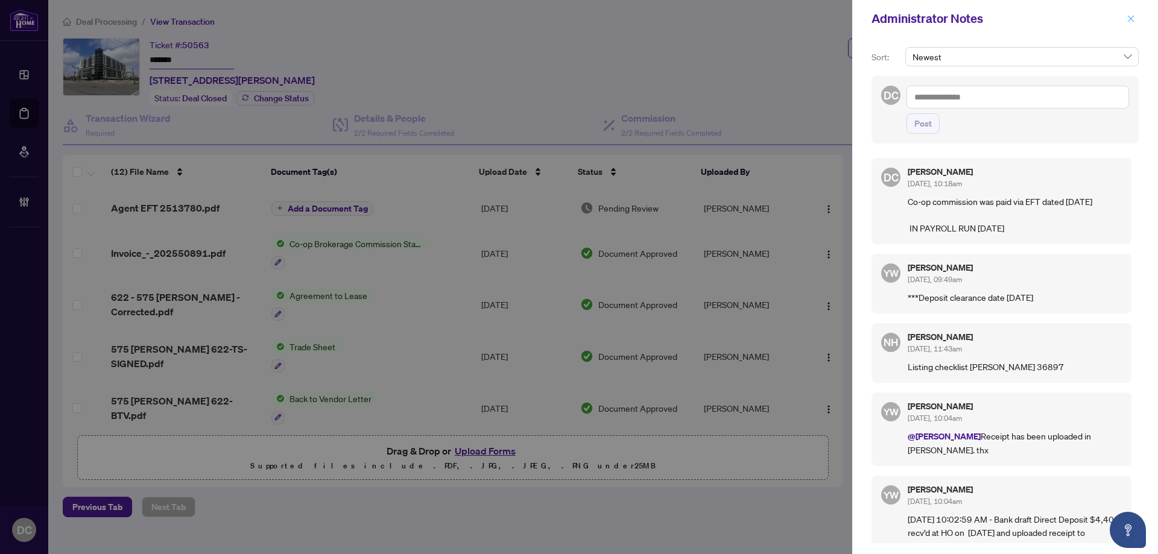
click at [1133, 20] on icon "close" at bounding box center [1131, 18] width 8 height 8
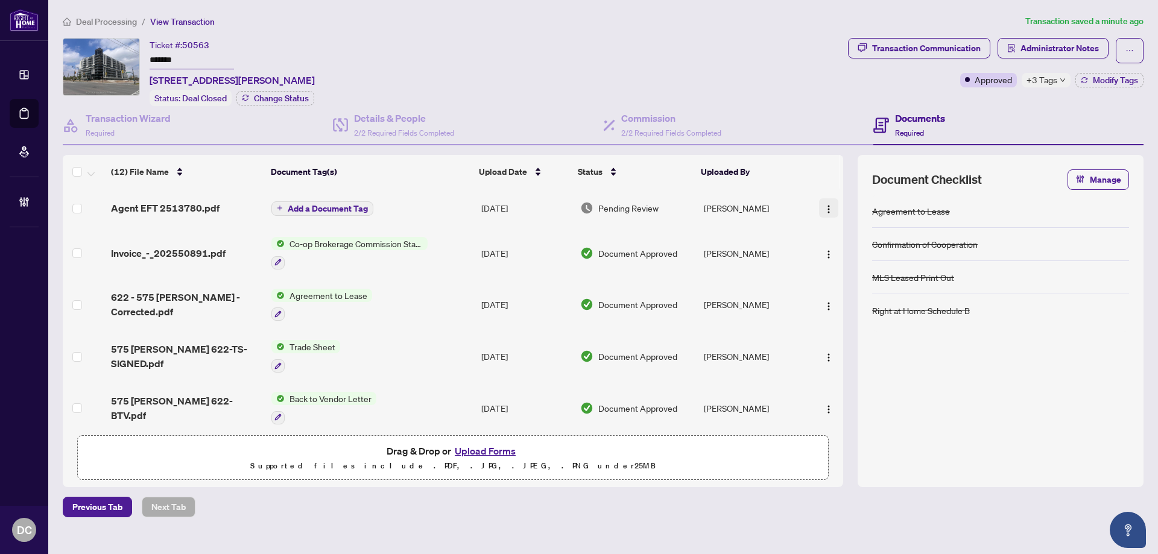
click at [827, 206] on img "button" at bounding box center [829, 210] width 10 height 10
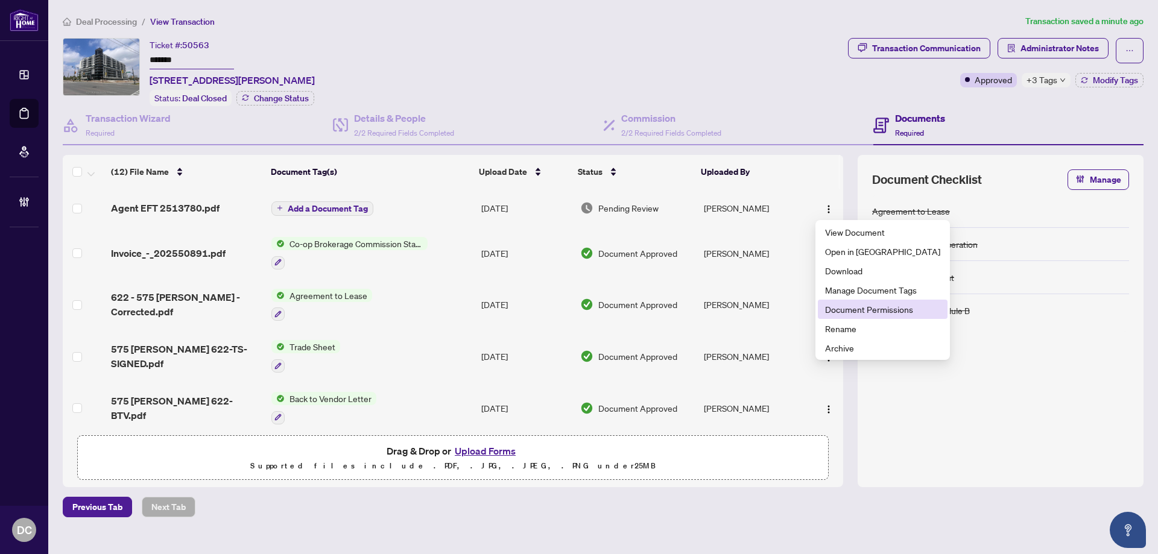
click at [828, 312] on span "Document Permissions" at bounding box center [882, 309] width 115 height 13
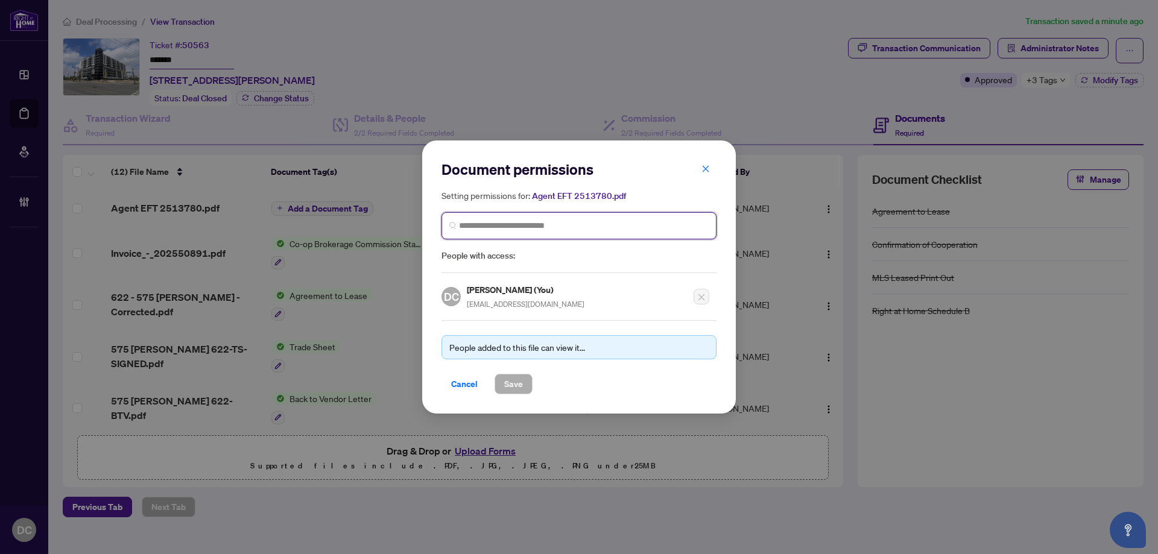
click at [592, 224] on input "search" at bounding box center [584, 226] width 250 height 13
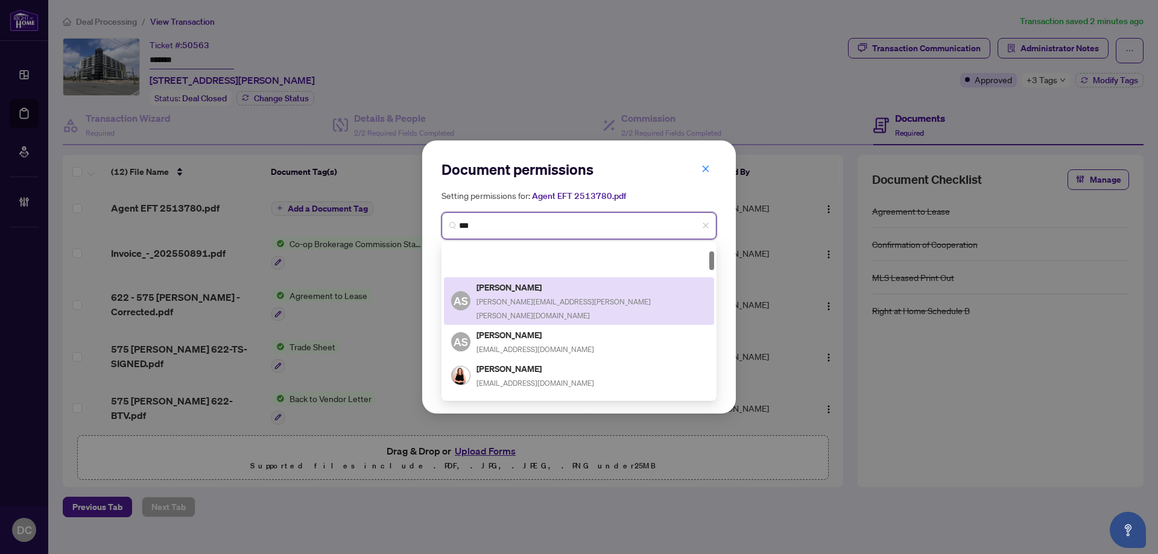
scroll to position [181, 0]
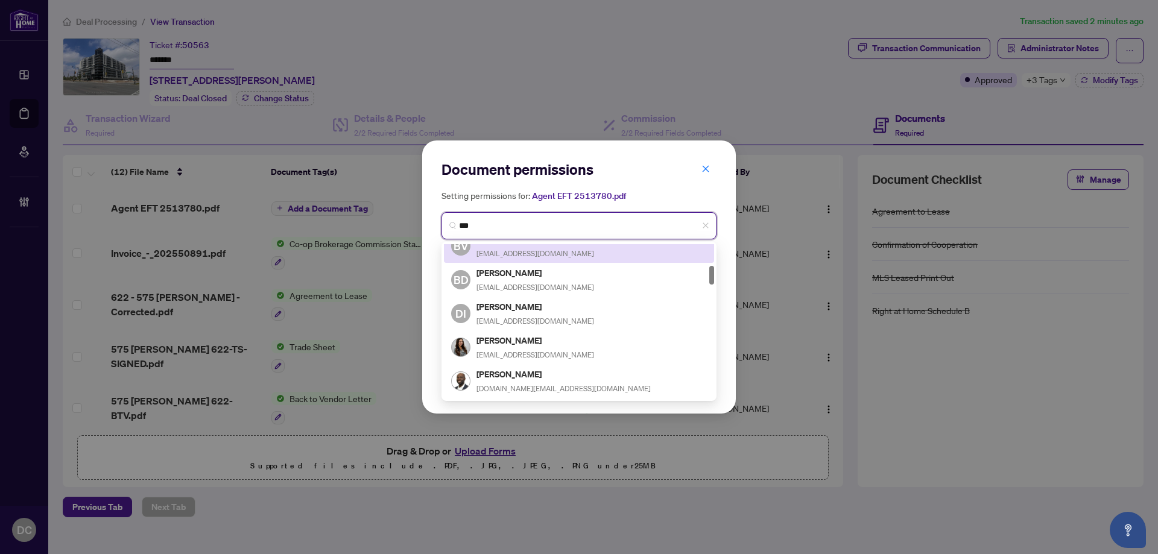
click at [514, 226] on input "***" at bounding box center [584, 226] width 250 height 13
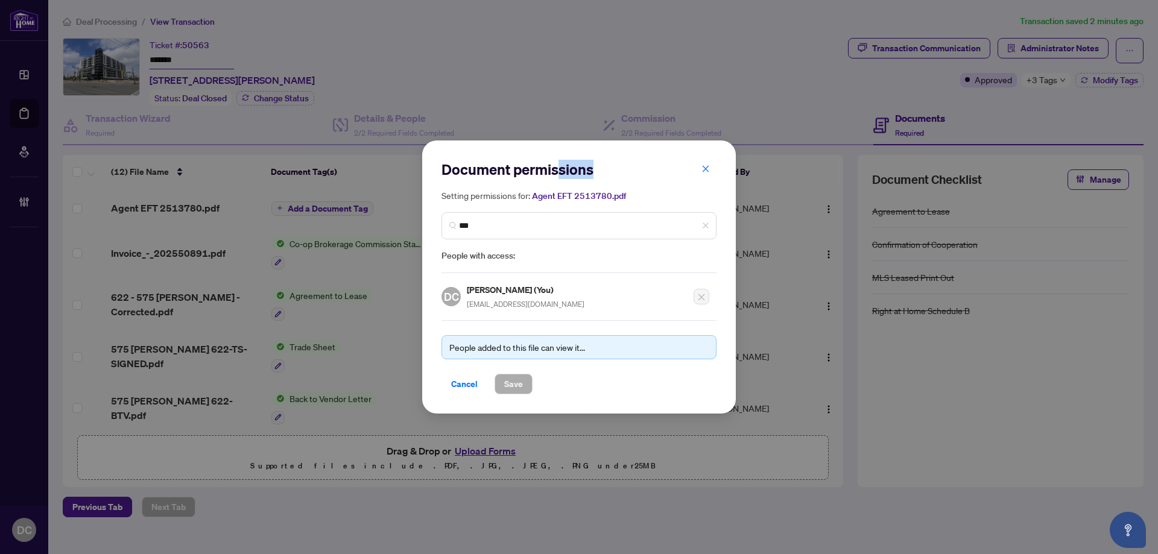
drag, startPoint x: 644, startPoint y: 154, endPoint x: 557, endPoint y: 150, distance: 86.4
click at [557, 150] on div "Document permissions Setting permissions for: Agent EFT 2513780.pdf *** 4379 21…" at bounding box center [579, 277] width 314 height 273
click at [701, 170] on button "button" at bounding box center [706, 169] width 24 height 21
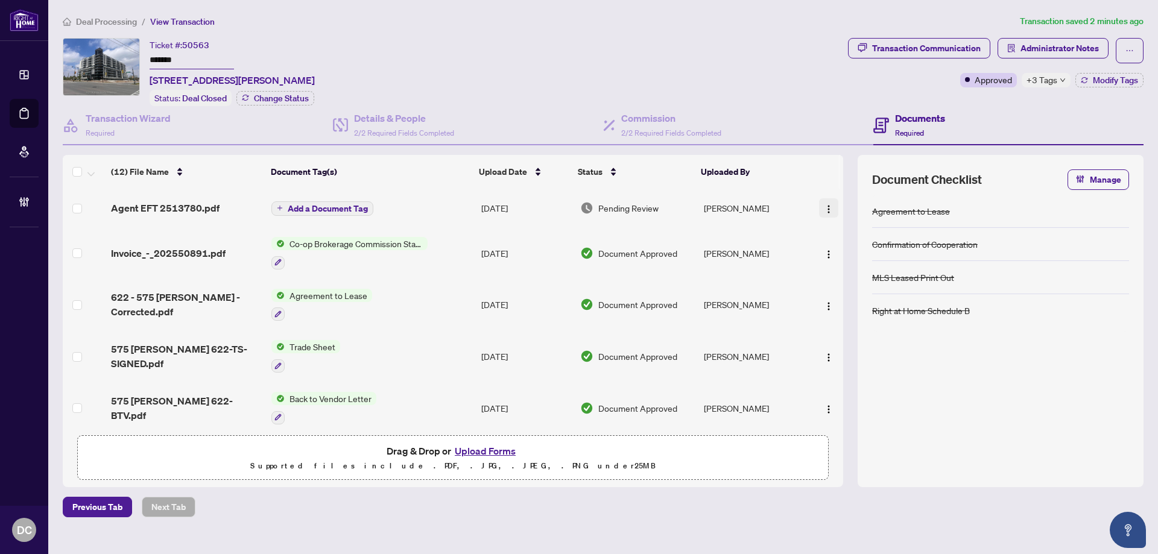
click at [829, 205] on img "button" at bounding box center [829, 210] width 10 height 10
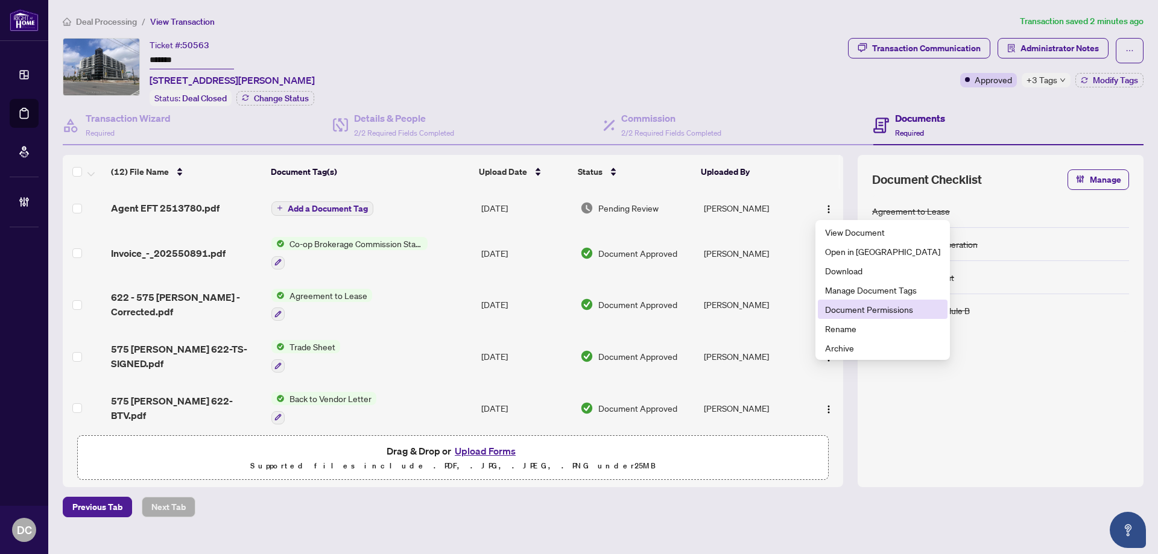
click at [852, 308] on span "Document Permissions" at bounding box center [882, 309] width 115 height 13
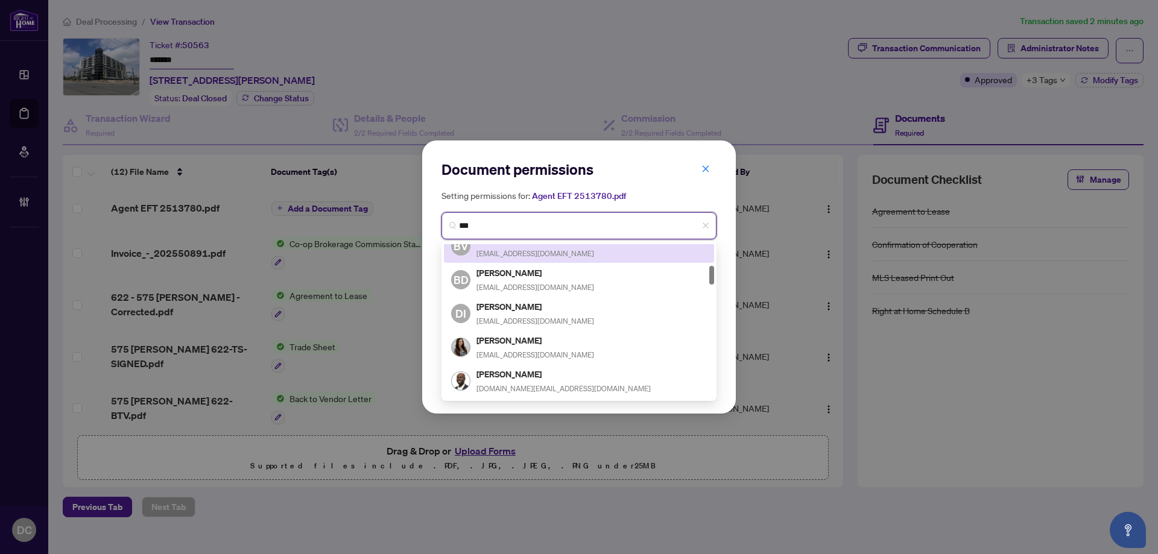
drag, startPoint x: 481, startPoint y: 230, endPoint x: 435, endPoint y: 226, distance: 46.7
click at [435, 226] on div "Document permissions Setting permissions for: Agent EFT 2513780.pdf *** 4379 21…" at bounding box center [579, 277] width 314 height 273
type input "*****"
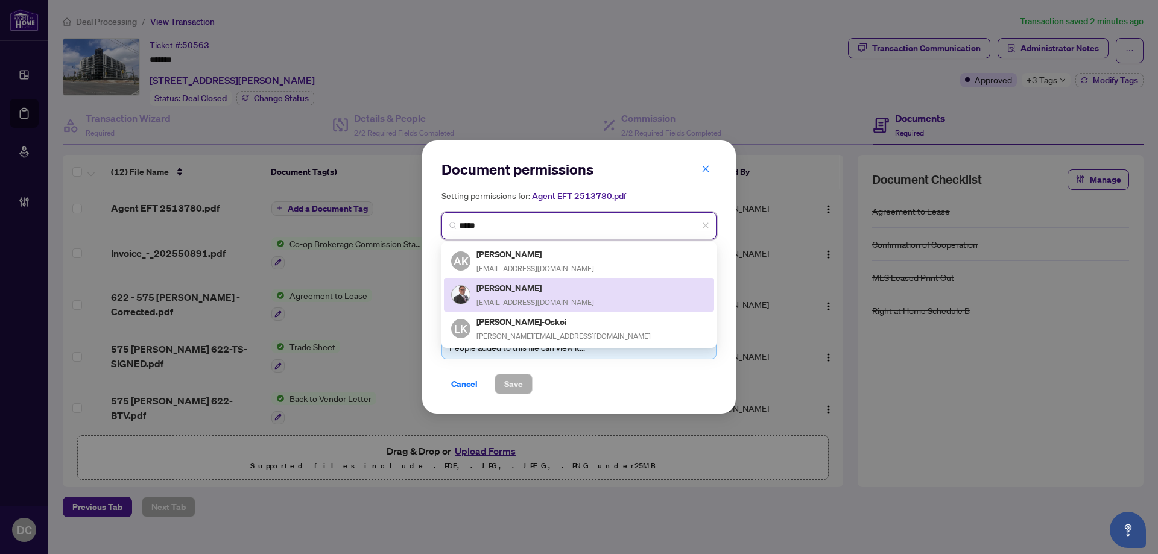
click at [504, 284] on h5 "Imtiaz Kiani" at bounding box center [536, 288] width 118 height 14
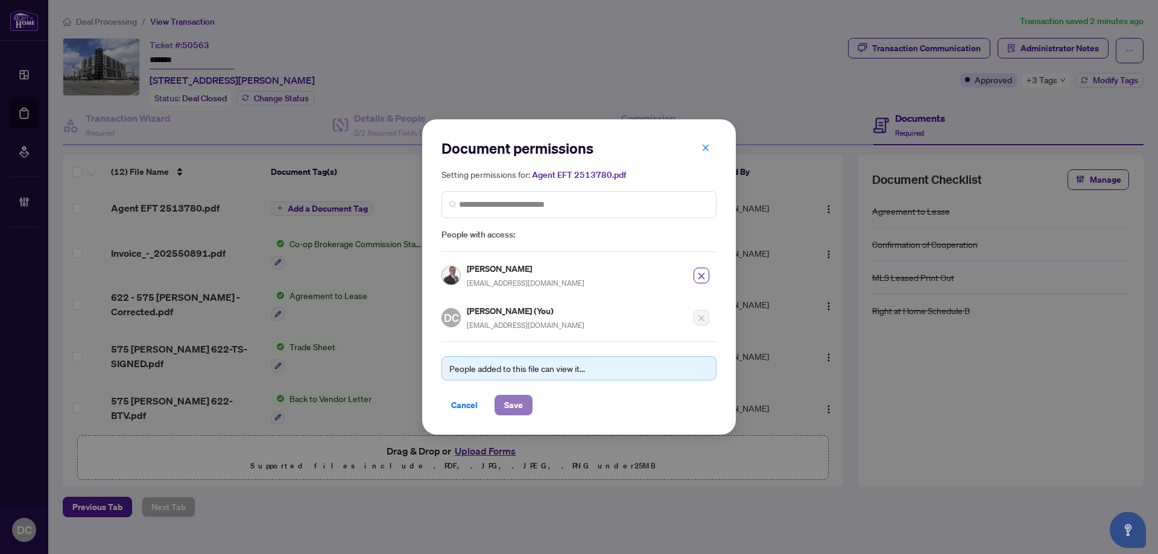
click at [519, 401] on span "Save" at bounding box center [513, 405] width 19 height 19
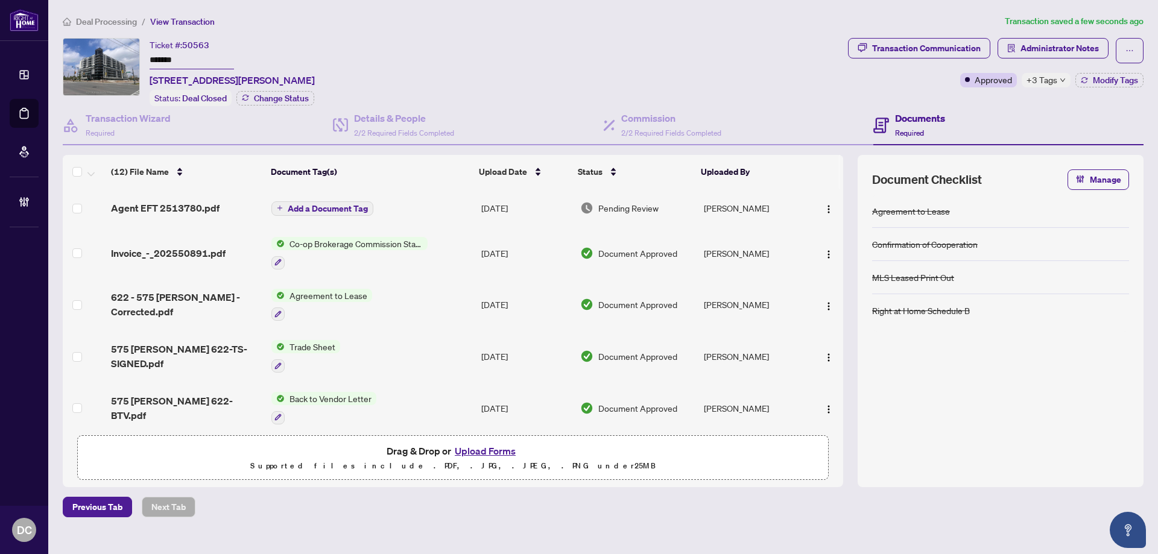
click at [341, 208] on span "Add a Document Tag" at bounding box center [328, 209] width 80 height 8
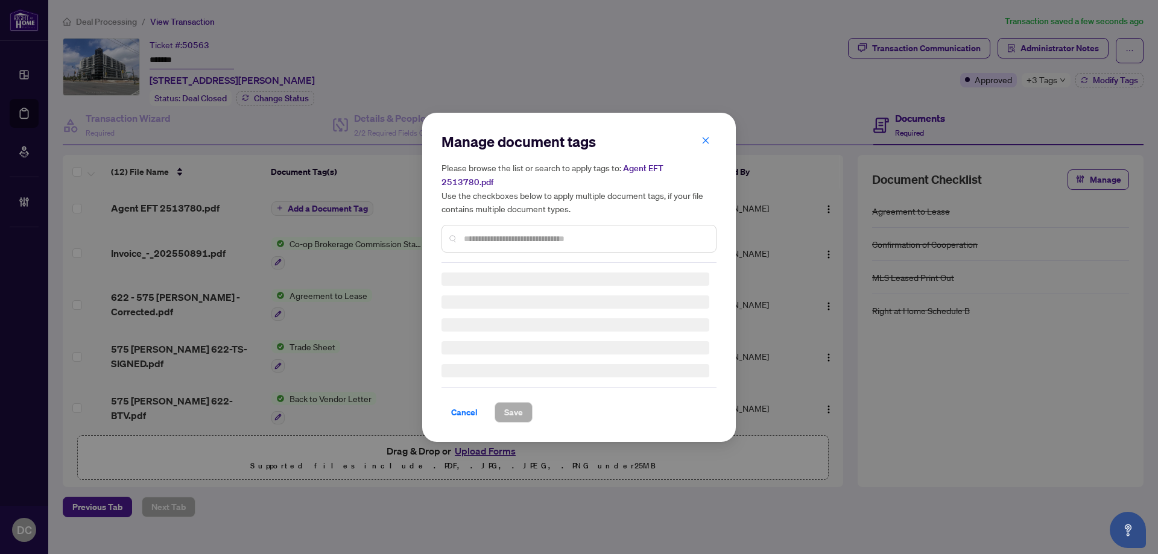
click at [616, 225] on div "Manage document tags Please browse the list or search to apply tags to: Agent E…" at bounding box center [579, 197] width 275 height 131
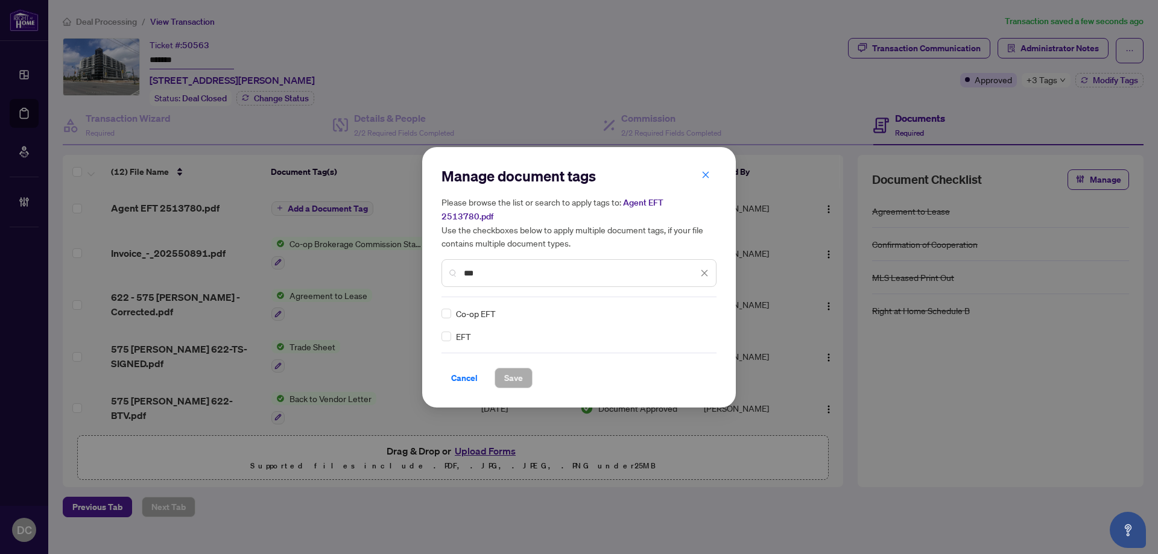
type input "***"
click at [690, 308] on img at bounding box center [692, 314] width 12 height 12
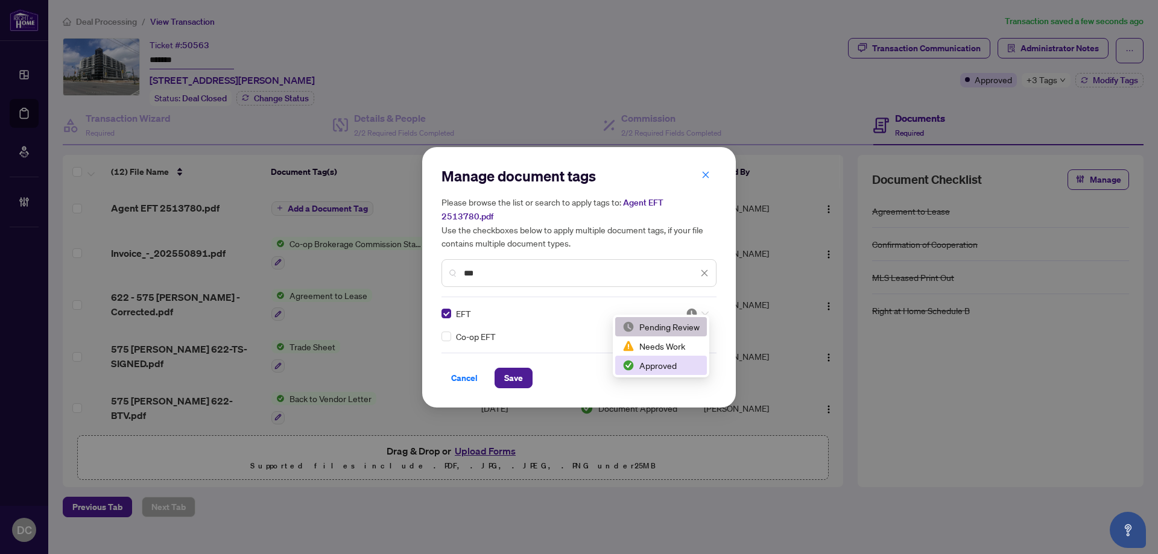
click at [659, 379] on div "Cancel Save" at bounding box center [579, 378] width 275 height 21
drag, startPoint x: 659, startPoint y: 379, endPoint x: 674, endPoint y: 348, distance: 34.8
click at [659, 378] on div "Cancel Save" at bounding box center [579, 378] width 275 height 21
click at [699, 308] on div at bounding box center [697, 314] width 23 height 12
click at [669, 366] on div "Approved" at bounding box center [661, 365] width 77 height 13
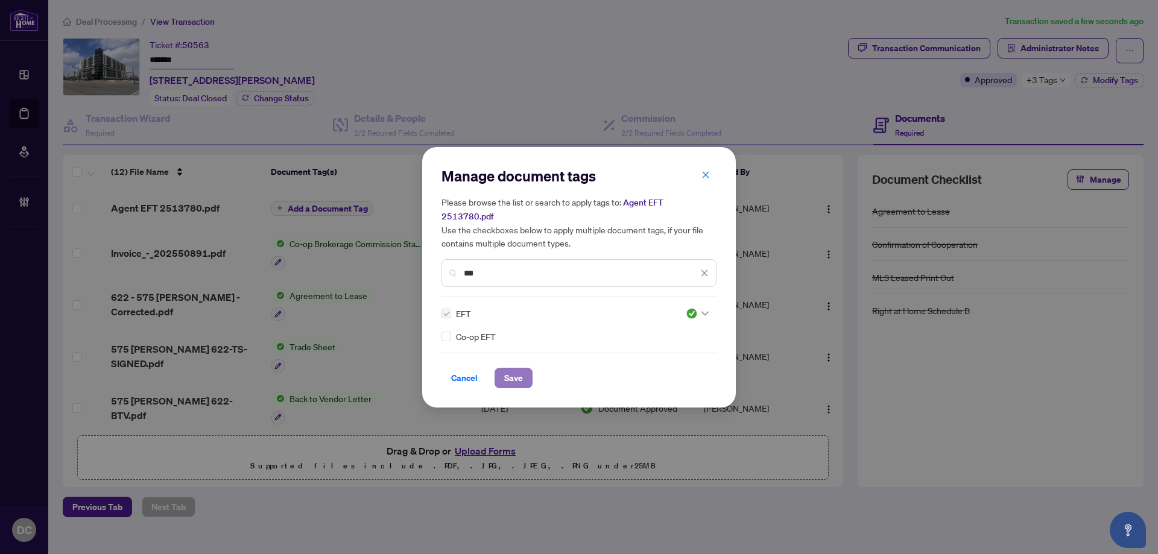
click at [510, 370] on span "Save" at bounding box center [513, 378] width 19 height 19
click at [1033, 45] on div "Manage document tags Please browse the list or search to apply tags to: Agent E…" at bounding box center [579, 277] width 1158 height 554
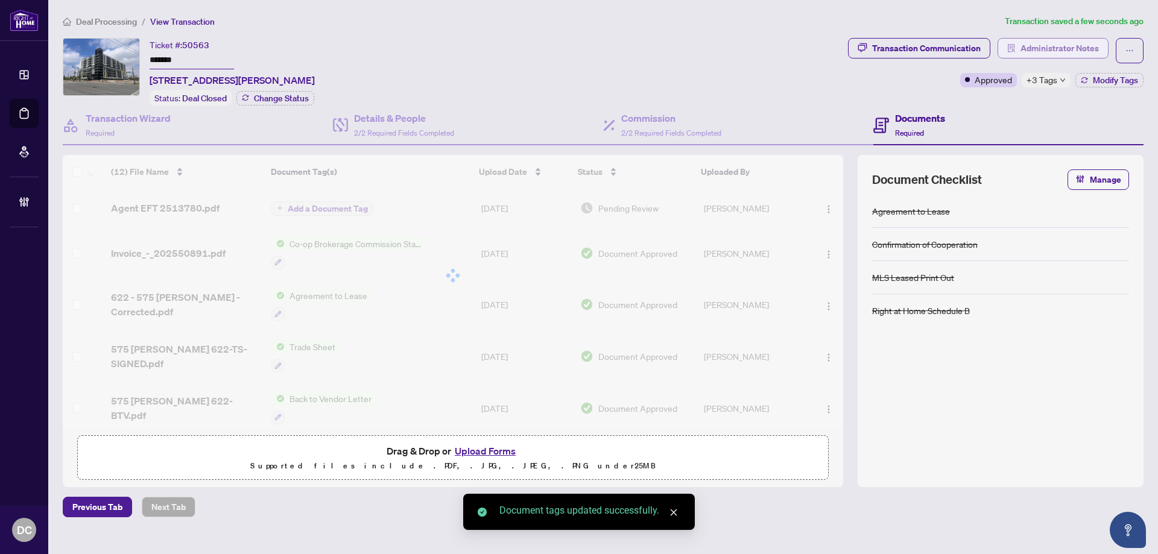
click at [1038, 43] on span "Administrator Notes" at bounding box center [1060, 48] width 78 height 19
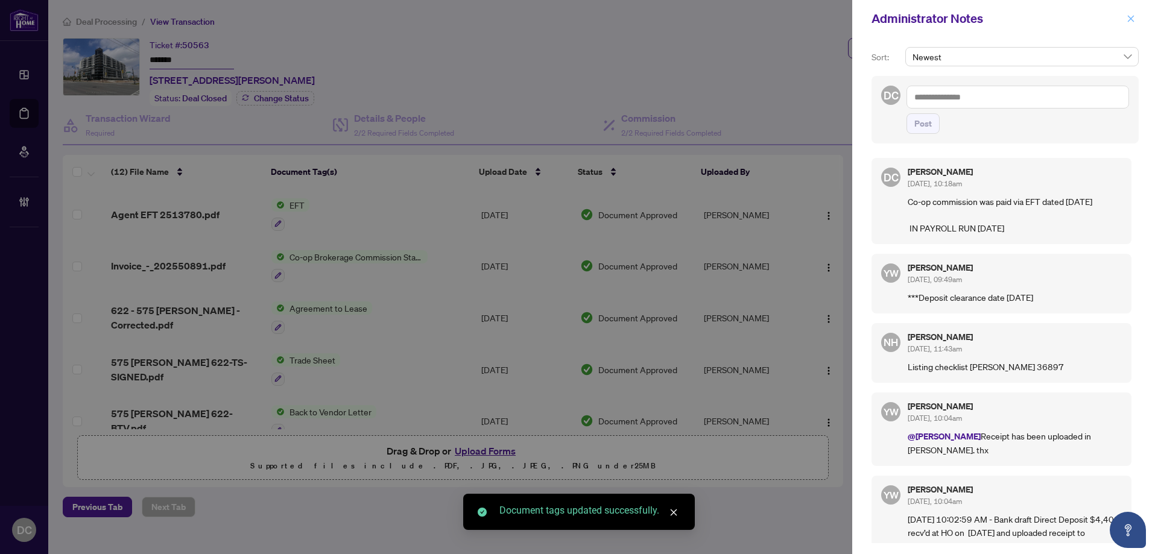
click at [1130, 21] on icon "close" at bounding box center [1131, 18] width 8 height 8
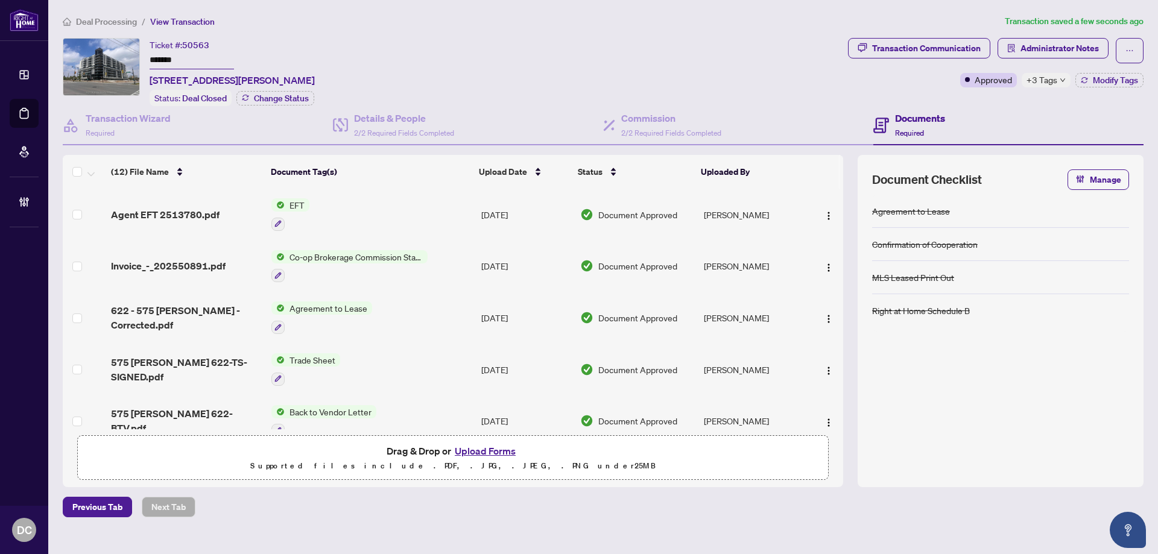
click at [116, 19] on span "Deal Processing" at bounding box center [106, 21] width 61 height 11
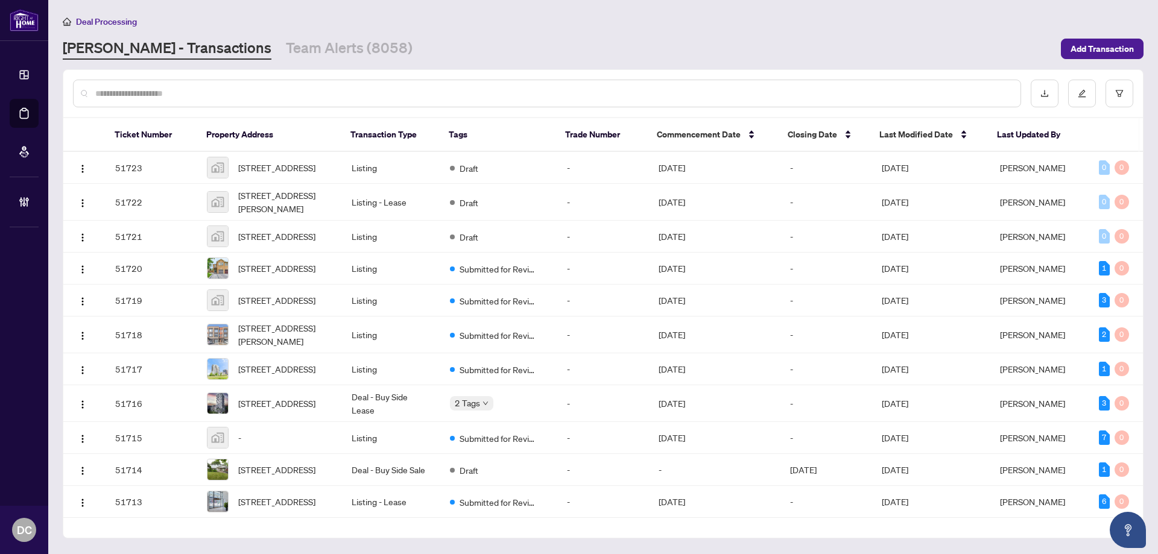
click at [195, 94] on input "text" at bounding box center [553, 93] width 916 height 13
paste input "*******"
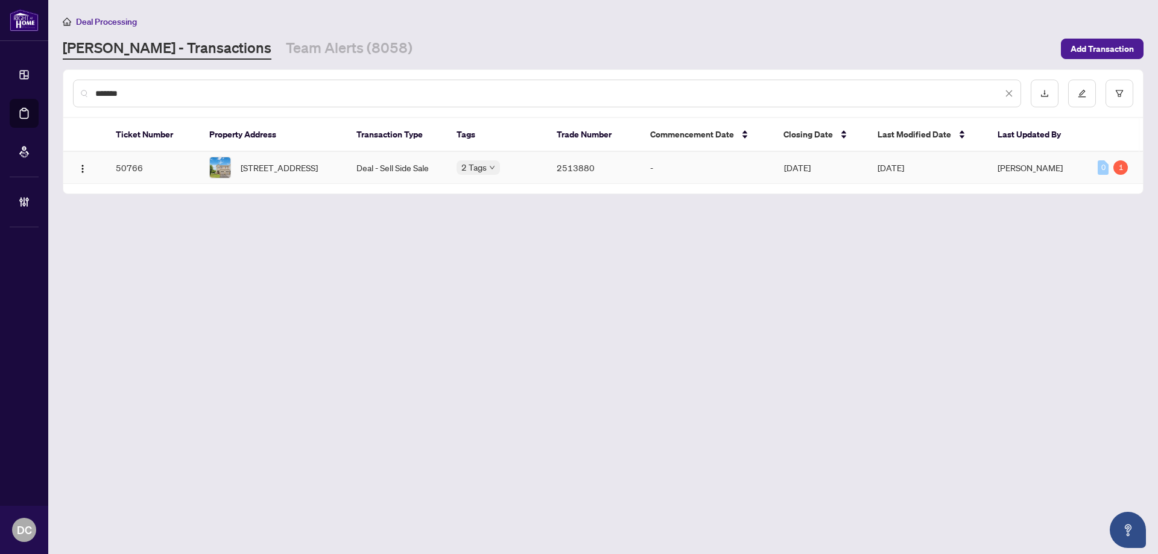
type input "*******"
click at [276, 161] on span "905 Caldermill Private, Ottawa, Ontario K2J 0Z8, Canada" at bounding box center [279, 167] width 77 height 13
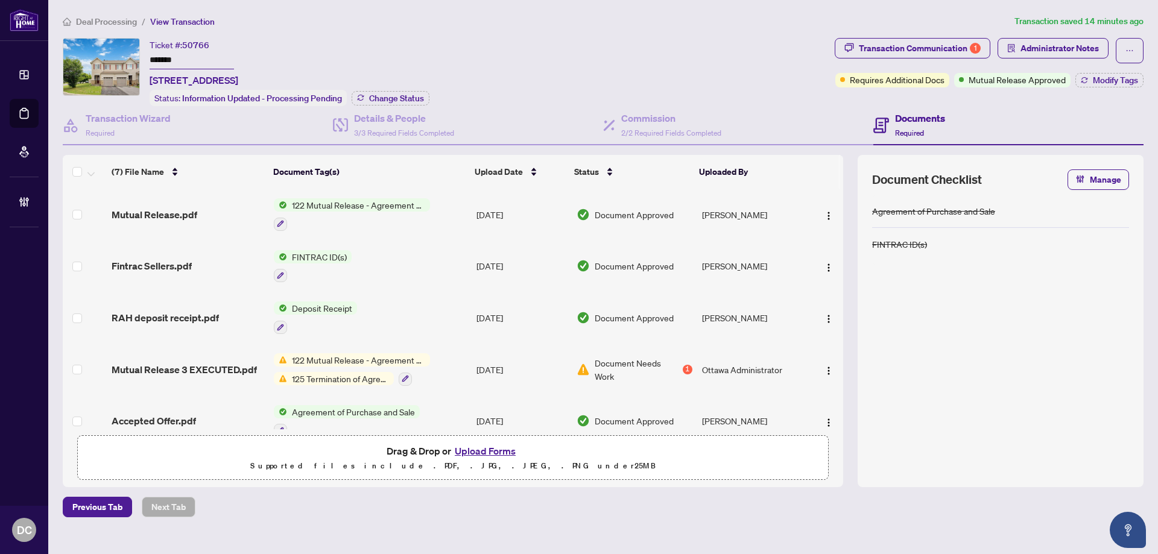
click at [442, 215] on td "122 Mutual Release - Agreement of Purchase and Sale" at bounding box center [370, 215] width 203 height 52
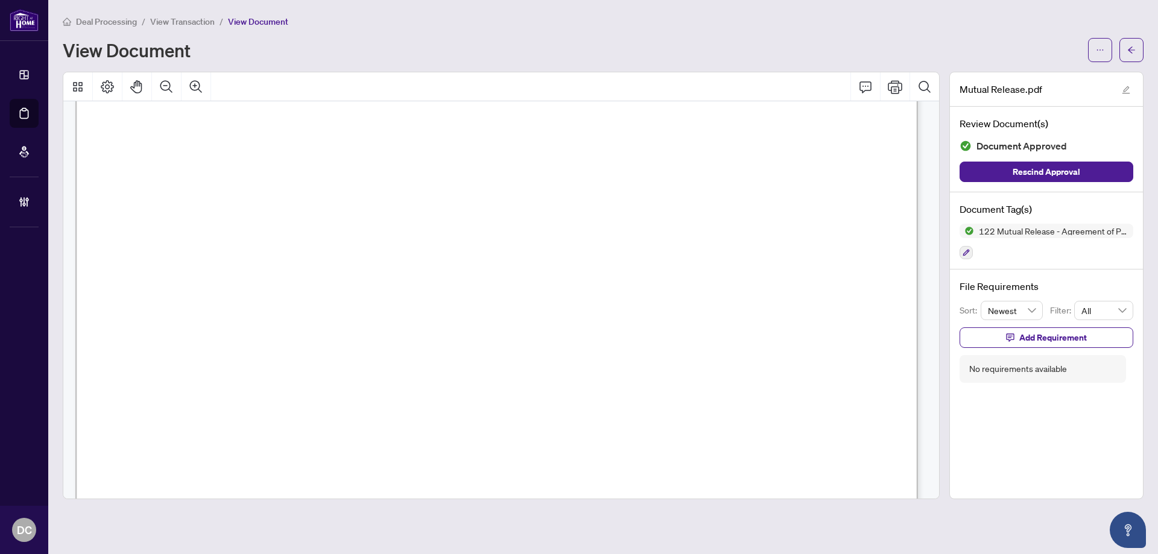
scroll to position [121, 0]
drag, startPoint x: 1133, startPoint y: 51, endPoint x: 855, endPoint y: 2, distance: 281.7
click at [1133, 51] on icon "arrow-left" at bounding box center [1131, 49] width 7 height 7
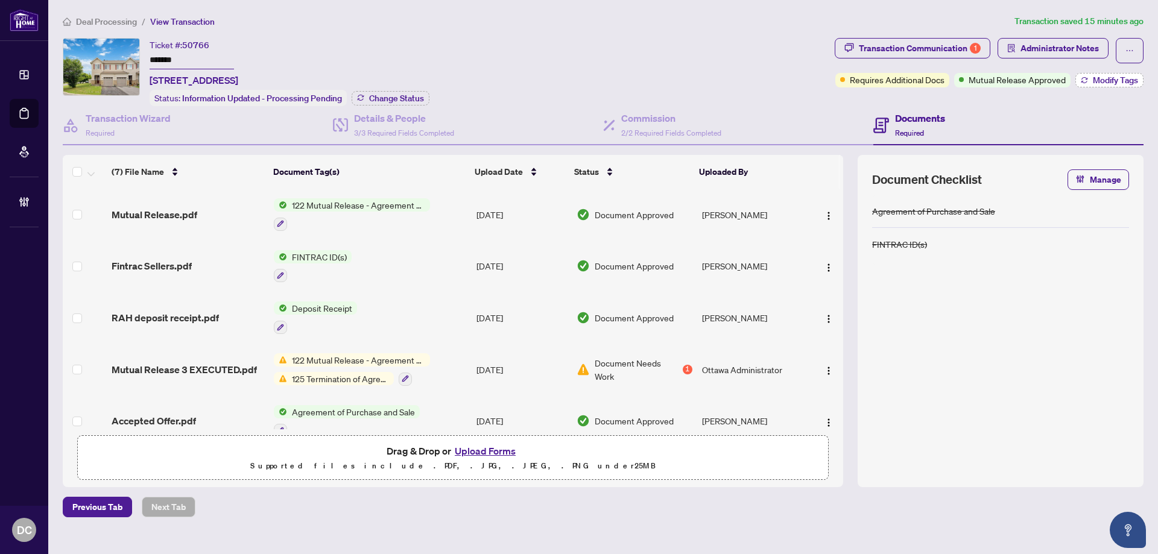
click at [1138, 83] on span "Modify Tags" at bounding box center [1115, 80] width 45 height 8
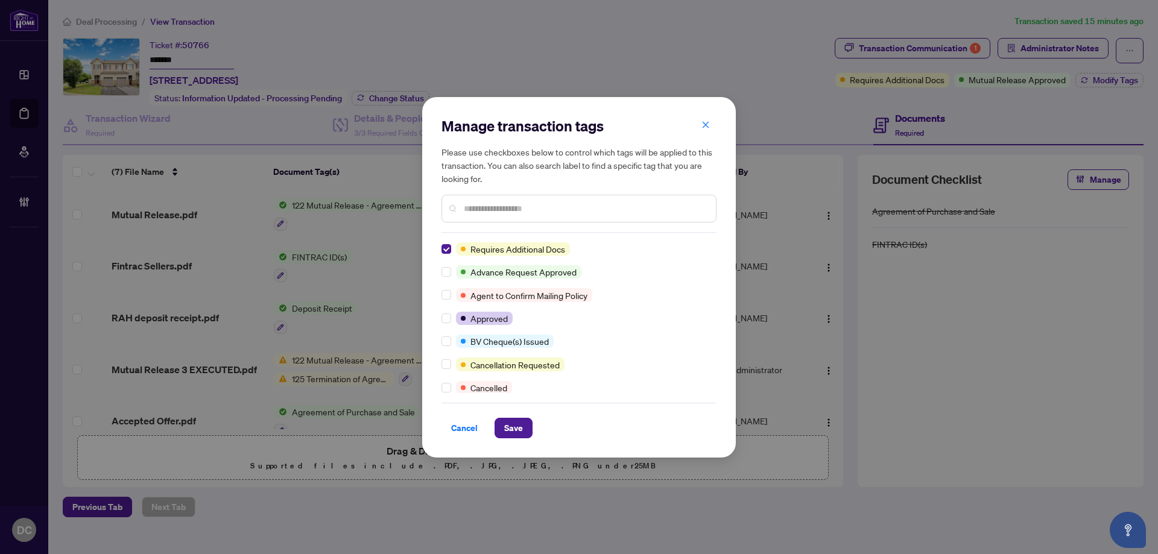
click at [494, 209] on input "text" at bounding box center [585, 208] width 243 height 13
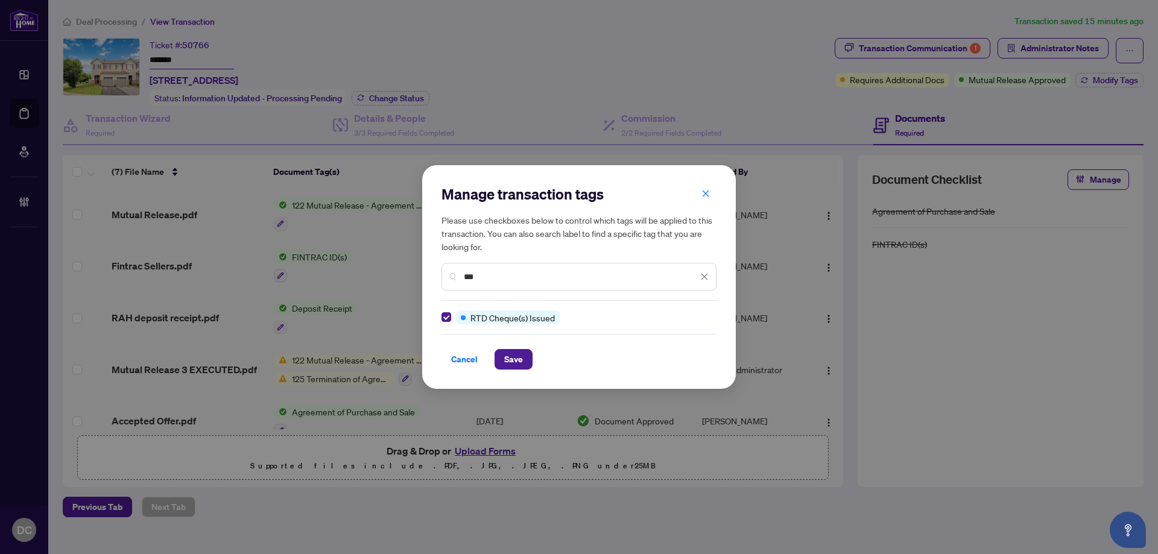
drag, startPoint x: 504, startPoint y: 276, endPoint x: 326, endPoint y: 272, distance: 178.0
click at [326, 272] on div "Manage transaction tags Please use checkboxes below to control which tags will …" at bounding box center [579, 277] width 1158 height 554
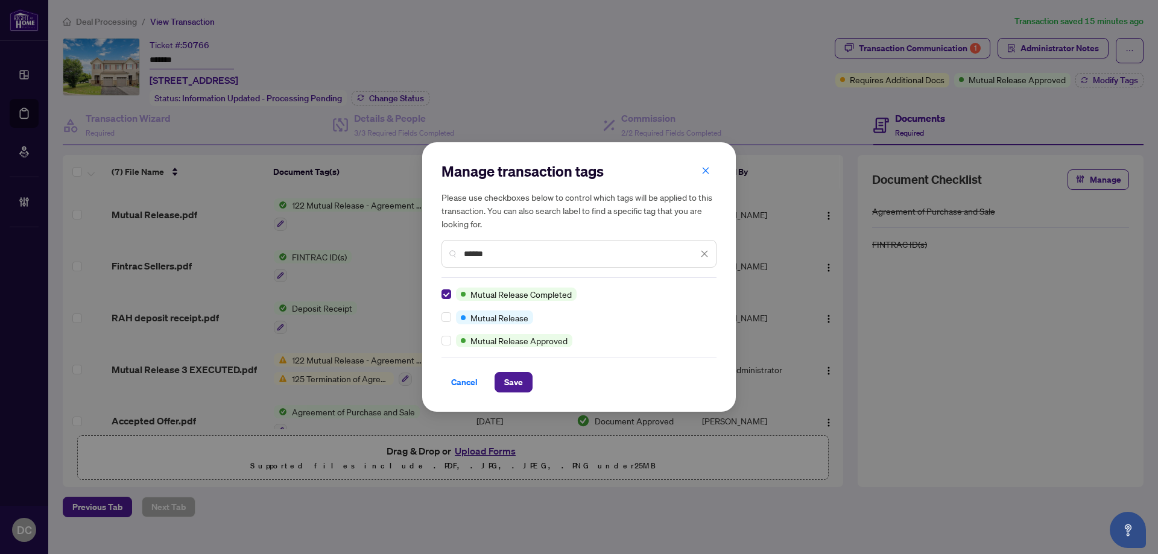
drag, startPoint x: 497, startPoint y: 254, endPoint x: 430, endPoint y: 251, distance: 67.0
click at [430, 251] on div "Manage transaction tags Please use checkboxes below to control which tags will …" at bounding box center [579, 277] width 314 height 270
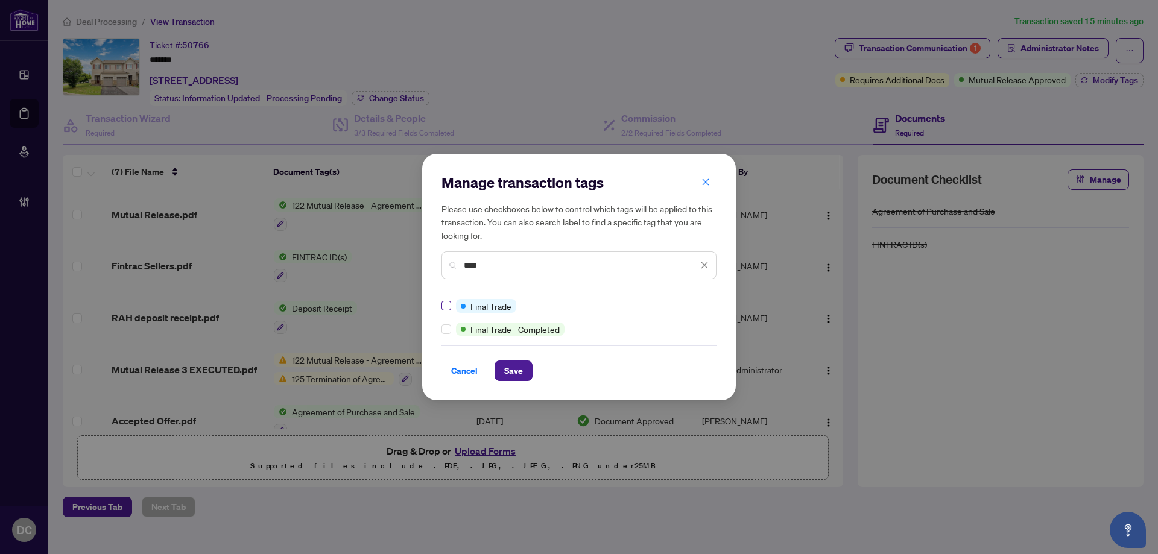
type input "****"
click at [515, 364] on span "Save" at bounding box center [513, 370] width 19 height 19
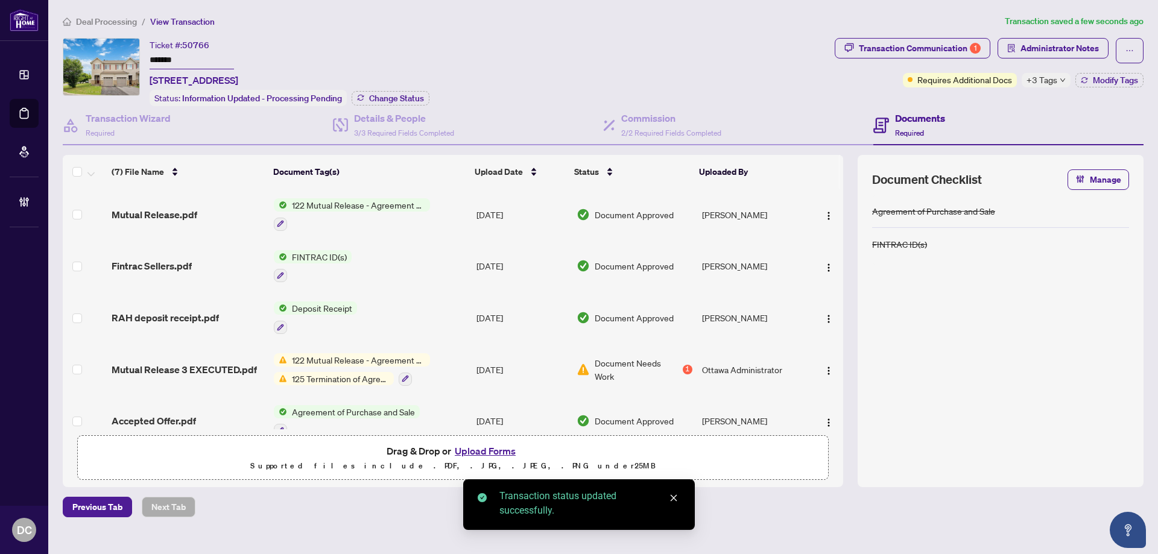
click at [1055, 84] on span "+3 Tags" at bounding box center [1042, 80] width 31 height 14
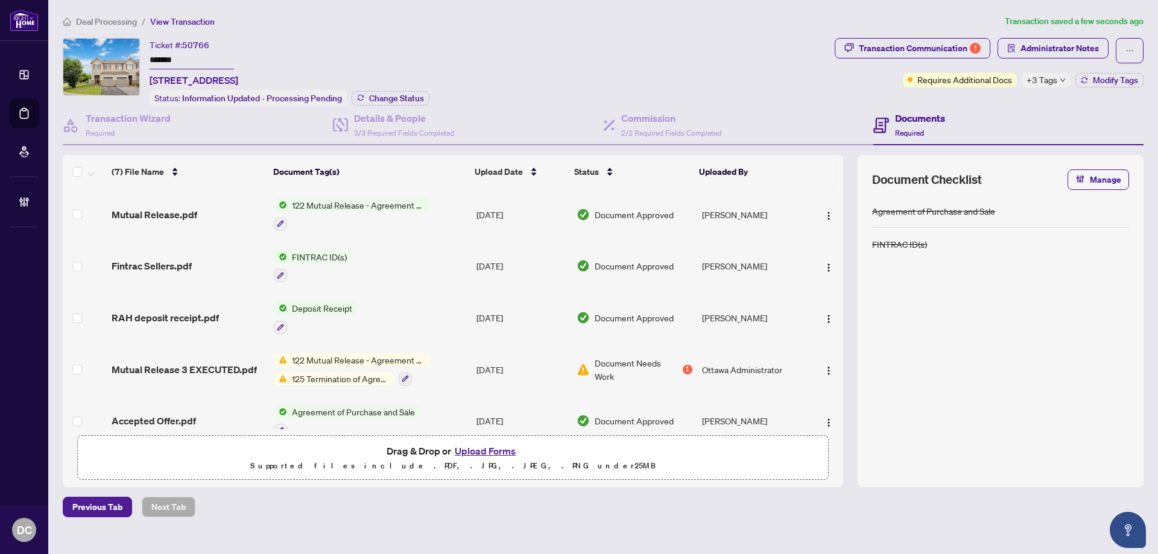
click at [965, 103] on div "Transaction Communication 1 Administrator Notes Requires Additional Docs +3 Tag…" at bounding box center [990, 72] width 314 height 68
click at [385, 97] on span "Change Status" at bounding box center [396, 98] width 55 height 8
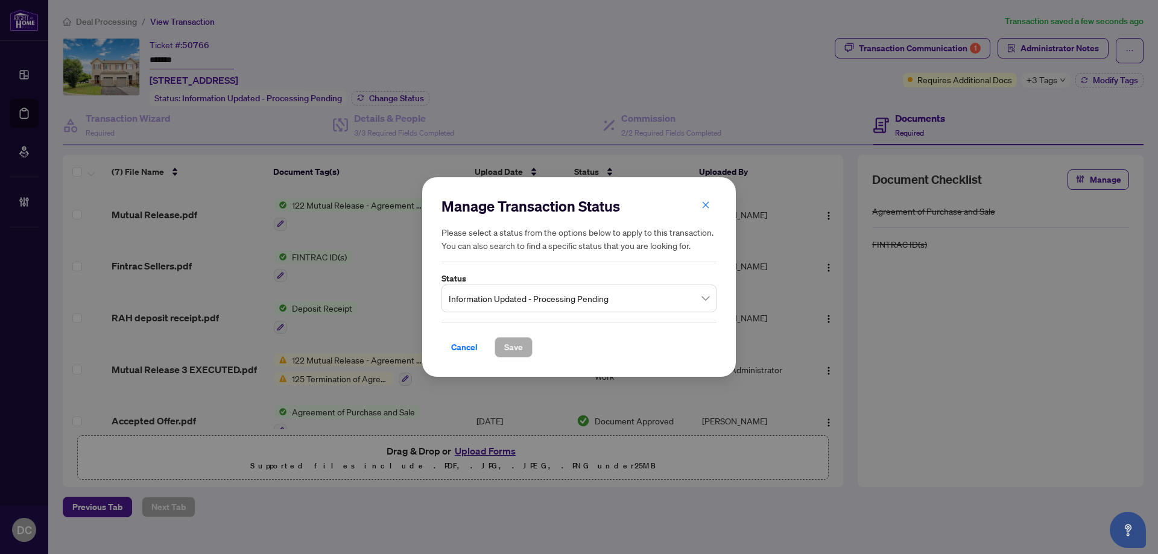
click at [537, 309] on span "Information Updated - Processing Pending" at bounding box center [579, 298] width 261 height 23
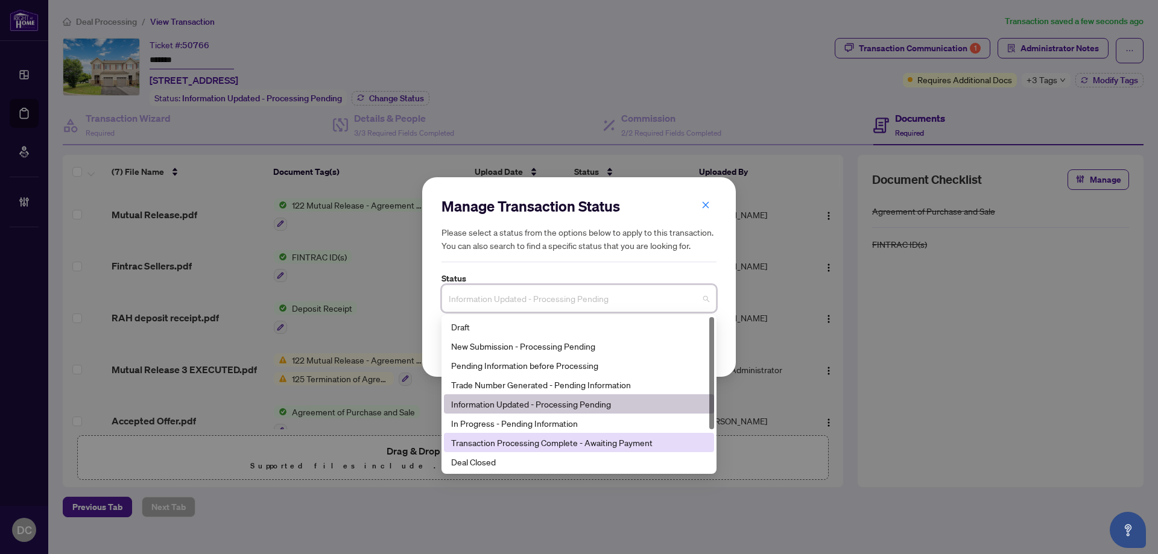
scroll to position [58, 0]
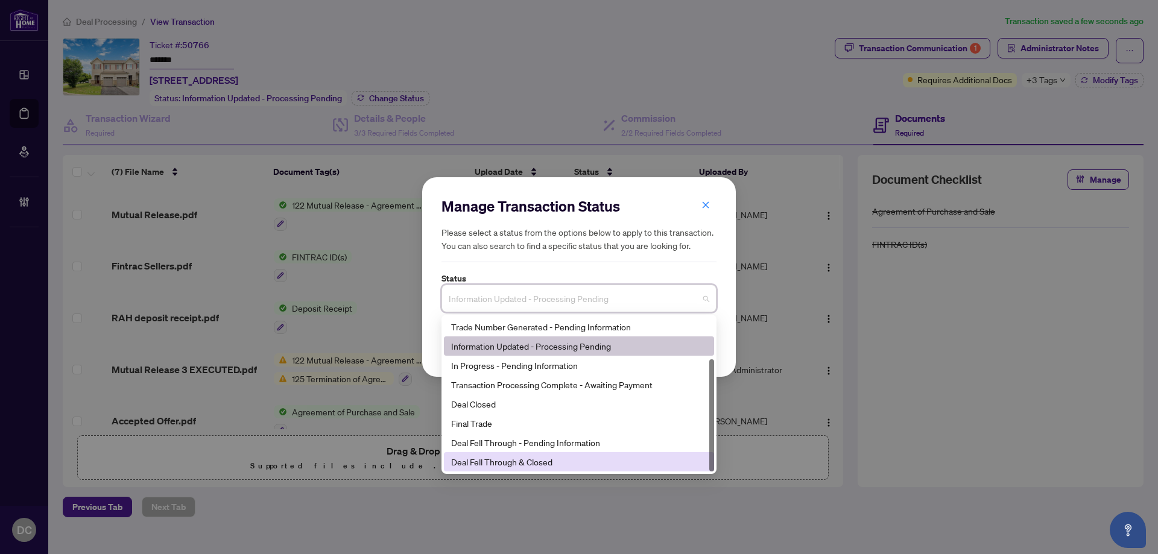
click at [516, 464] on div "Deal Fell Through & Closed" at bounding box center [579, 461] width 256 height 13
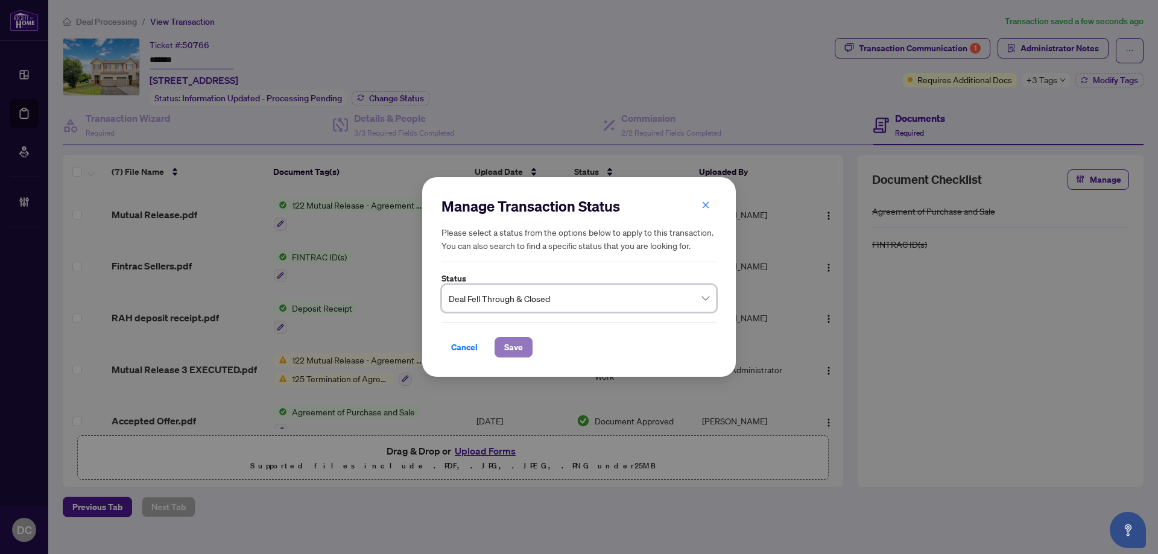
click at [524, 346] on button "Save" at bounding box center [514, 347] width 38 height 21
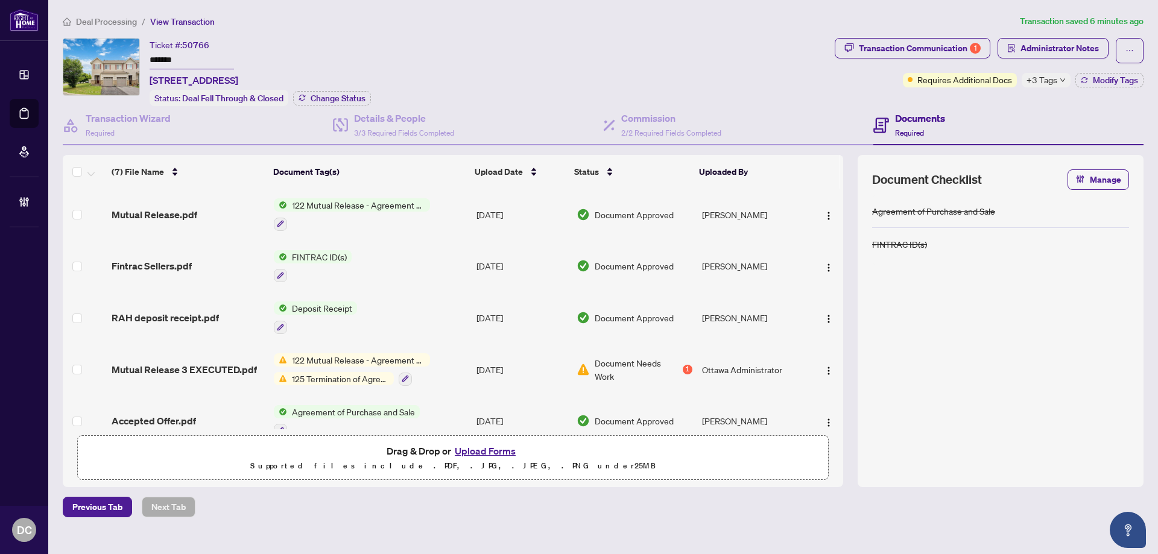
click at [103, 21] on span "Deal Processing" at bounding box center [106, 21] width 61 height 11
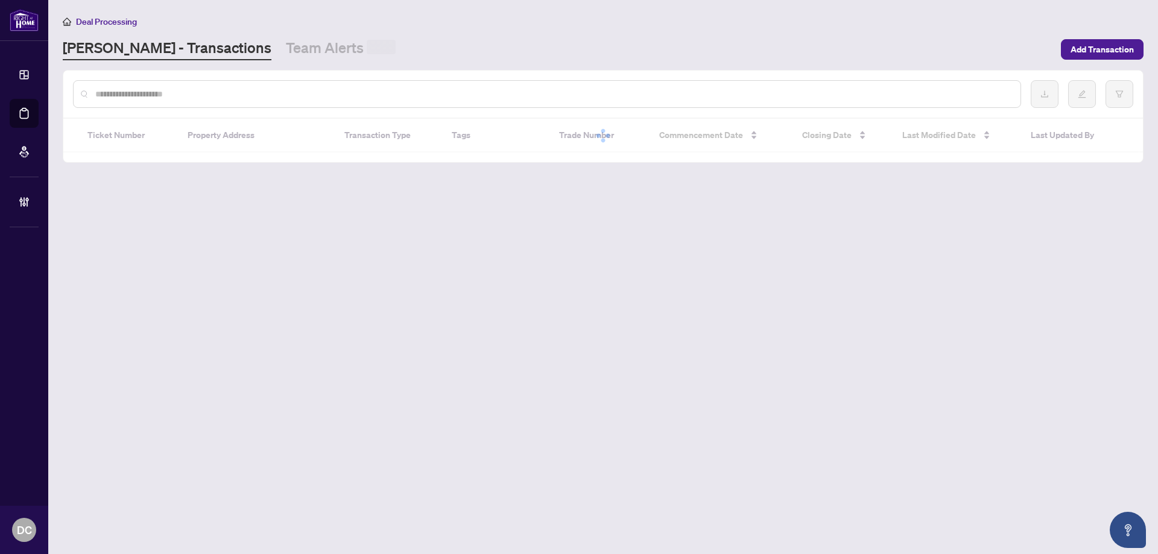
click at [170, 89] on input "text" at bounding box center [553, 93] width 916 height 13
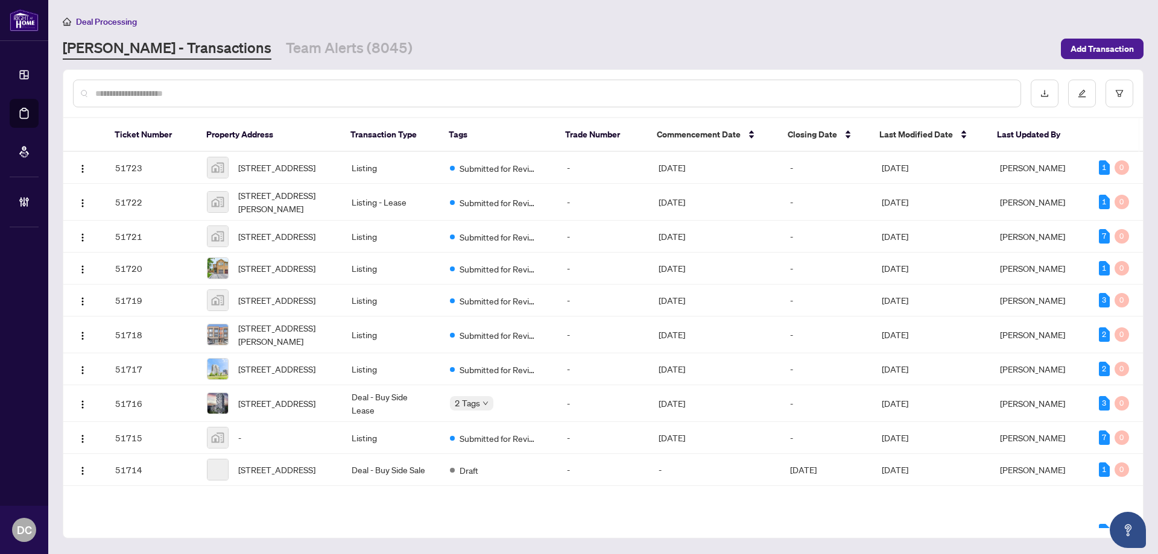
paste input "*******"
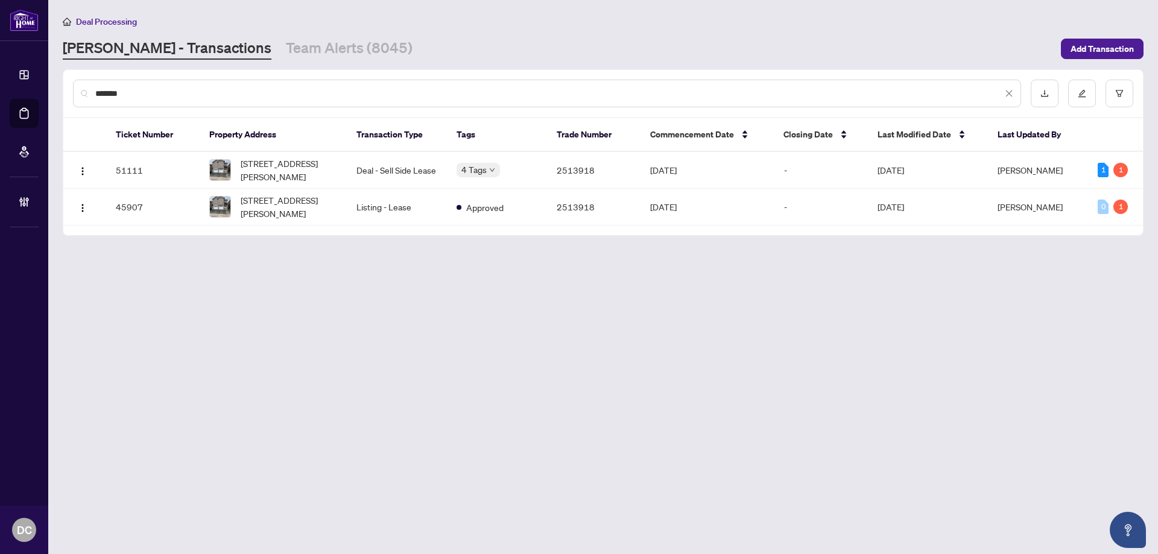
type input "*******"
click at [375, 158] on td "Deal - Sell Side Lease" at bounding box center [397, 170] width 100 height 37
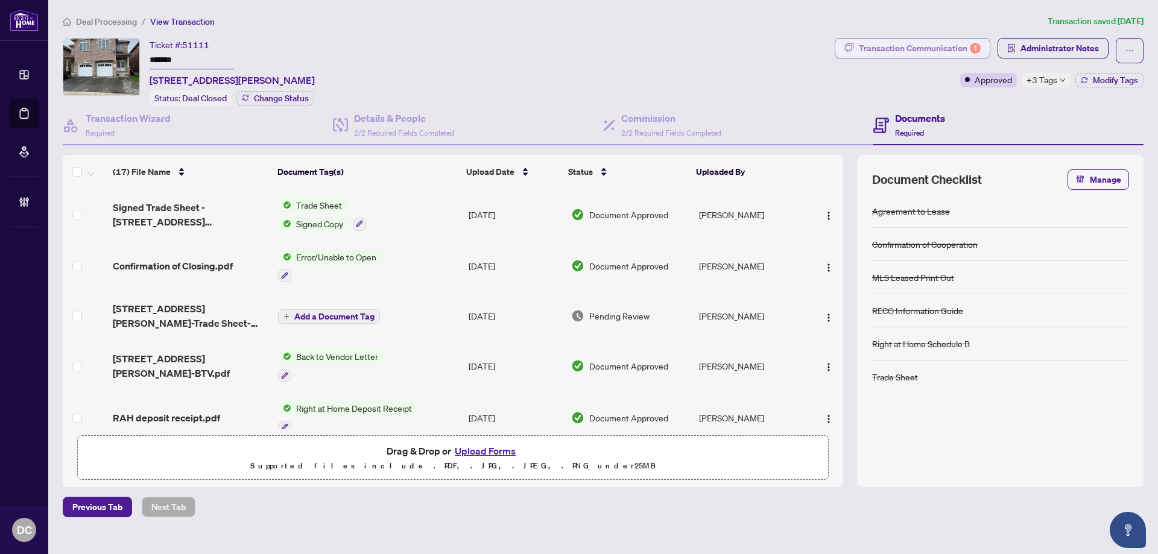
click at [962, 52] on div "Transaction Communication 1" at bounding box center [920, 48] width 122 height 19
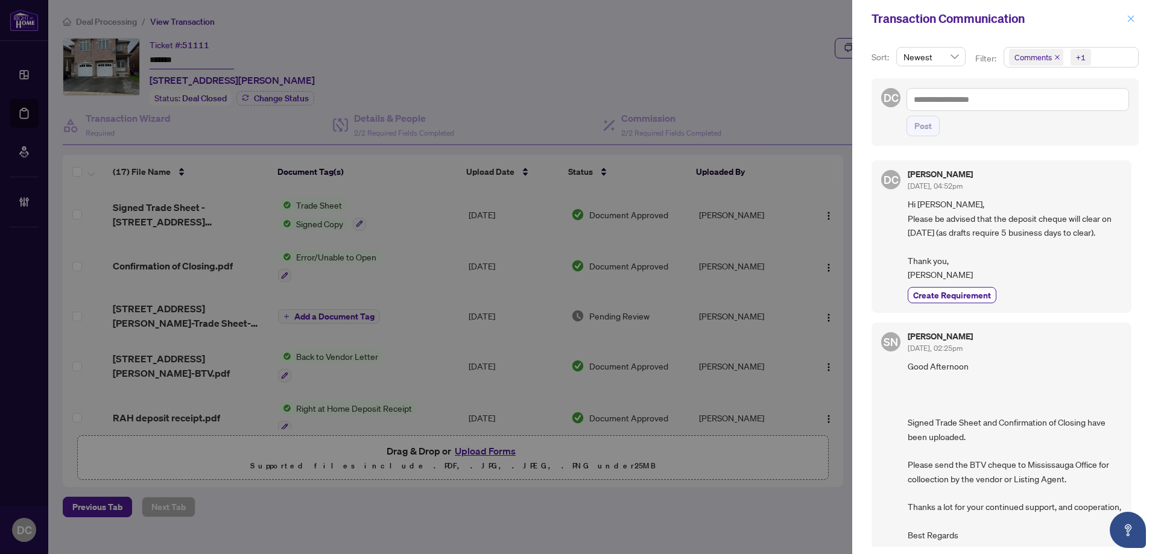
click at [1129, 13] on span "button" at bounding box center [1131, 18] width 8 height 19
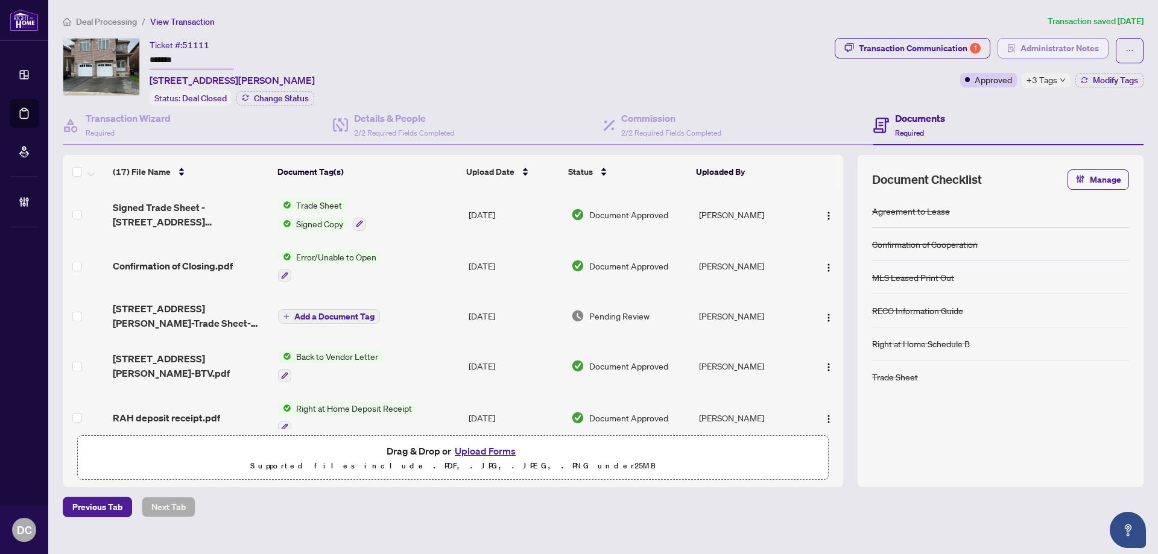
click at [1058, 51] on span "Administrator Notes" at bounding box center [1060, 48] width 78 height 19
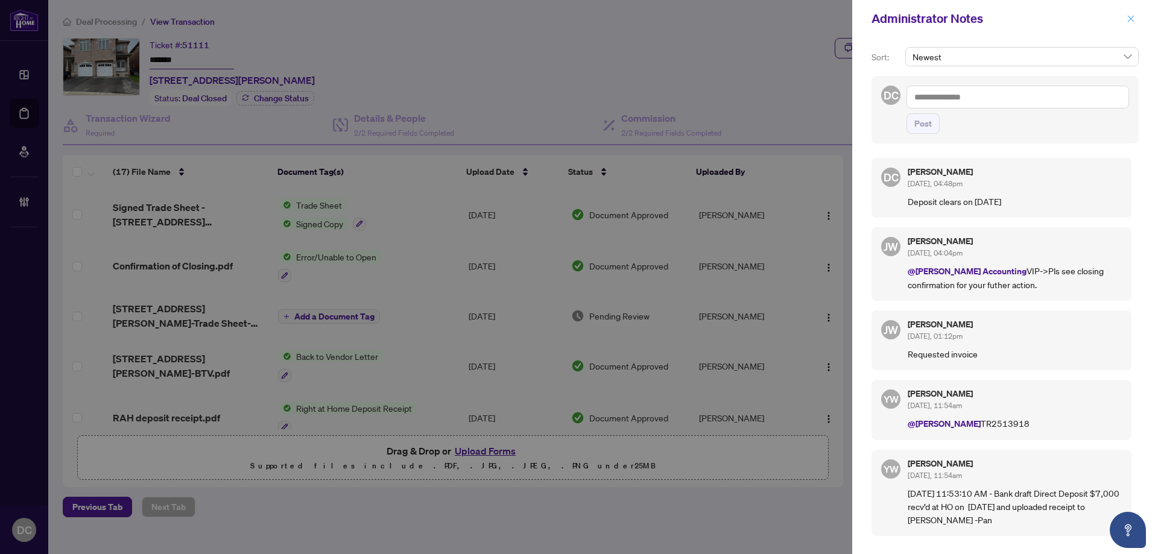
click at [1135, 21] on button "button" at bounding box center [1131, 18] width 16 height 14
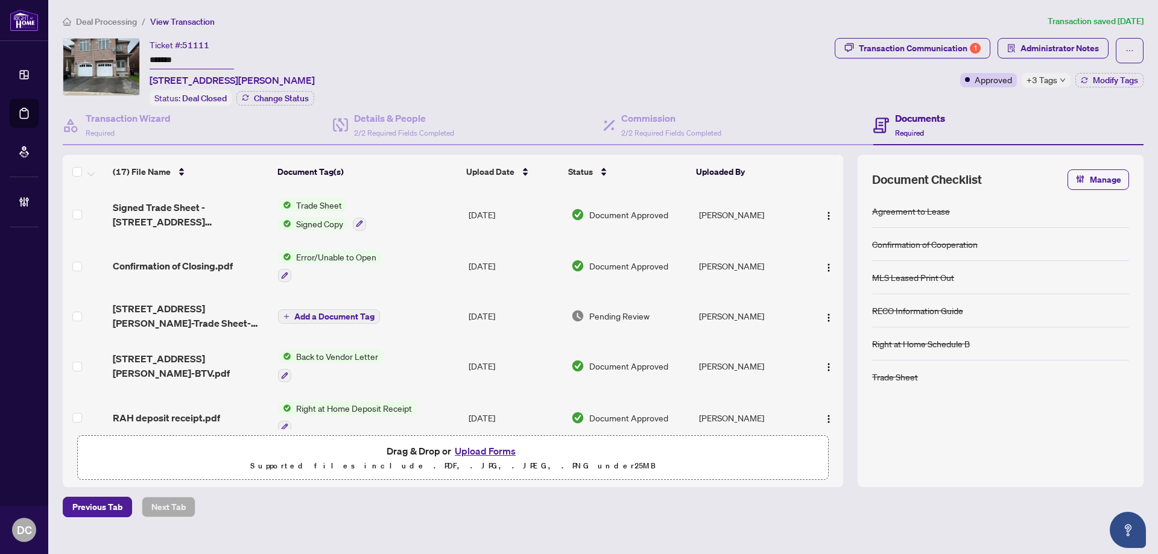
click at [428, 271] on td "Error/Unable to Open" at bounding box center [368, 267] width 191 height 52
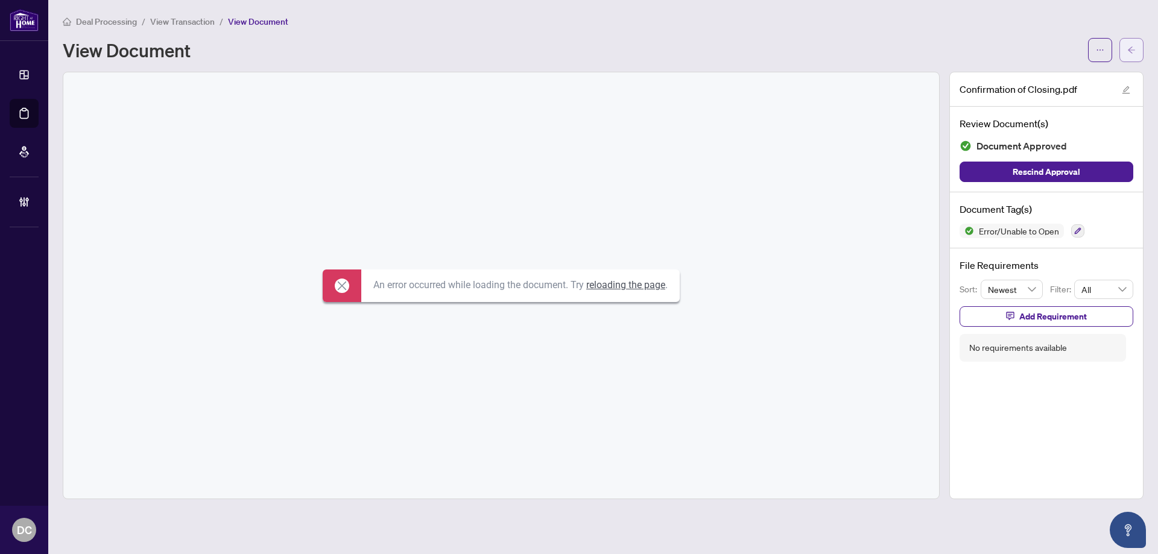
click at [1141, 49] on button "button" at bounding box center [1132, 50] width 24 height 24
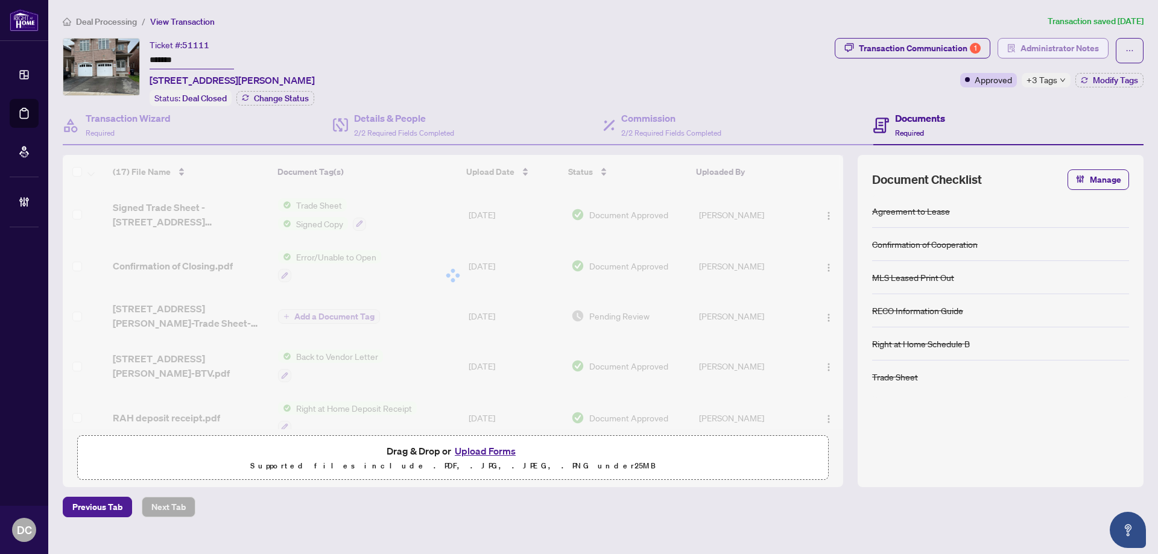
click at [1081, 52] on span "Administrator Notes" at bounding box center [1060, 48] width 78 height 19
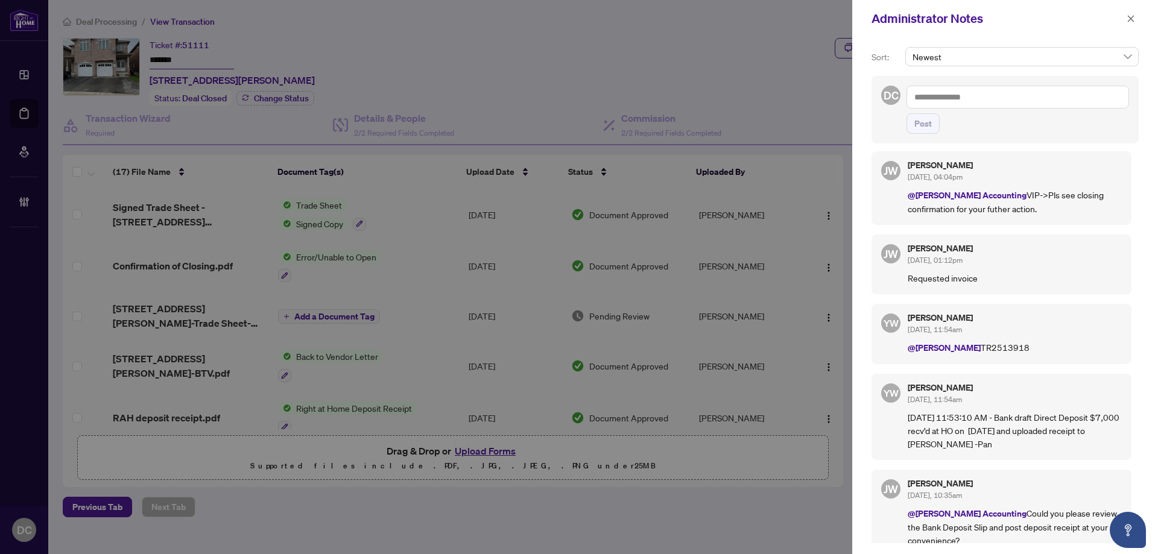
scroll to position [87, 0]
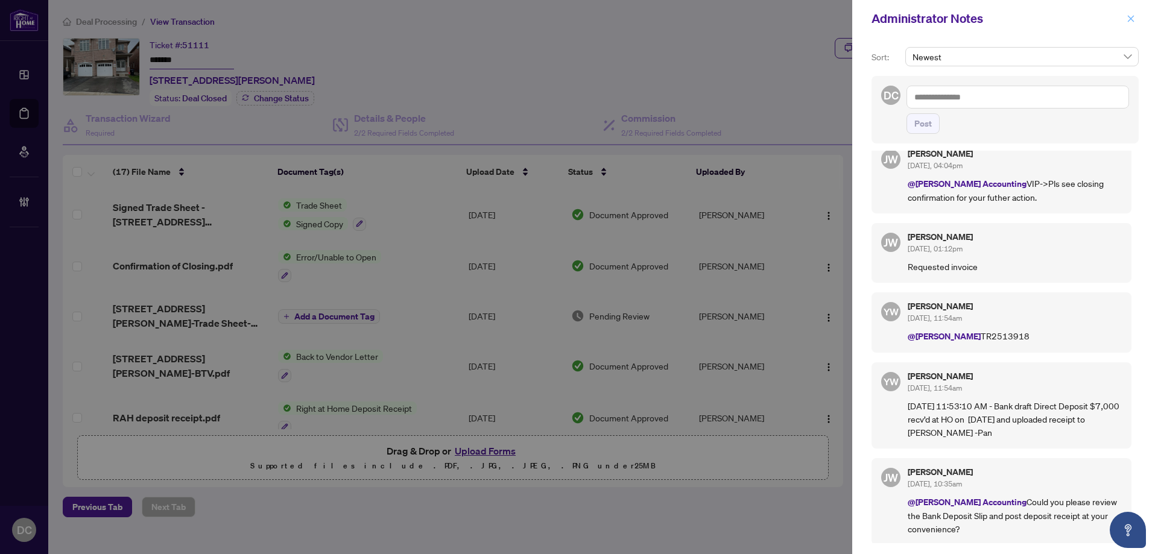
click at [1135, 16] on icon "close" at bounding box center [1131, 18] width 8 height 8
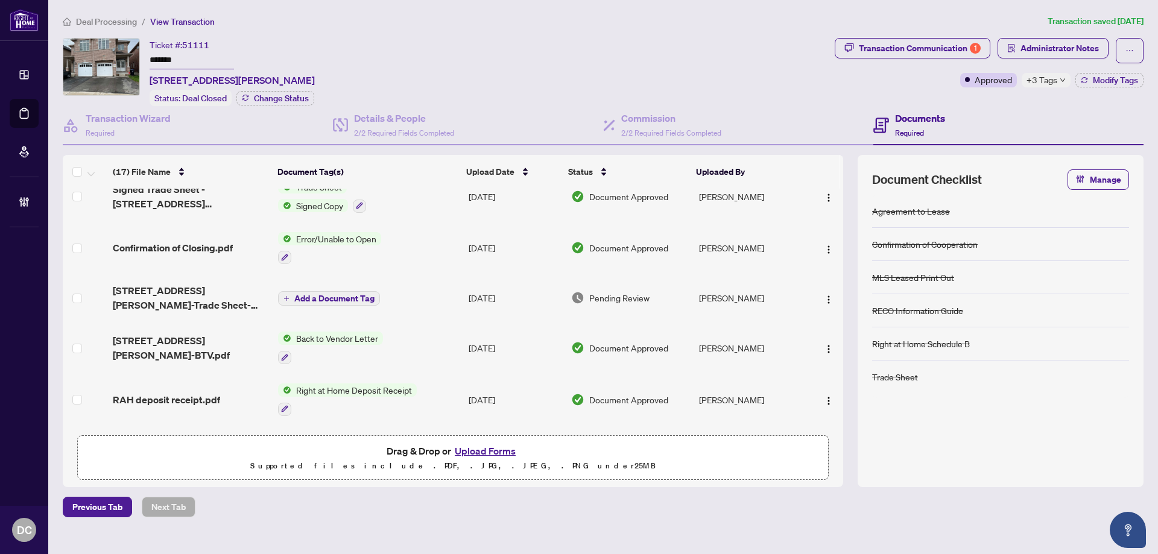
scroll to position [0, 0]
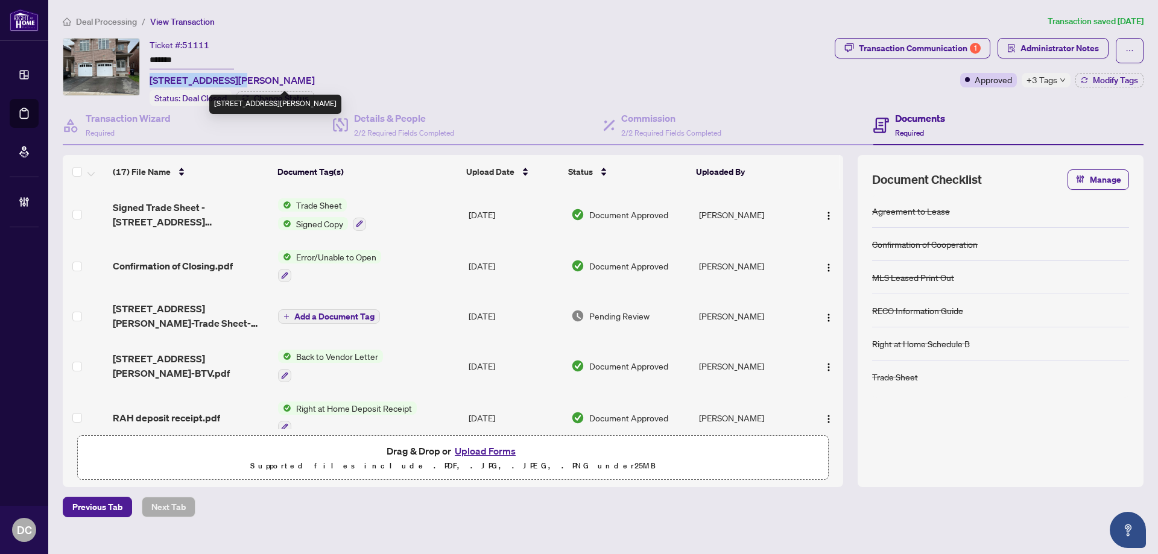
drag, startPoint x: 151, startPoint y: 78, endPoint x: 230, endPoint y: 83, distance: 79.1
click at [230, 83] on span "7367 Saint Barbara Blvd, Mississauga, Ontario L5W 0C3, Canada" at bounding box center [232, 80] width 165 height 14
copy span "7367 Saint Barbara"
click at [958, 44] on div "Transaction Communication 1" at bounding box center [920, 48] width 122 height 19
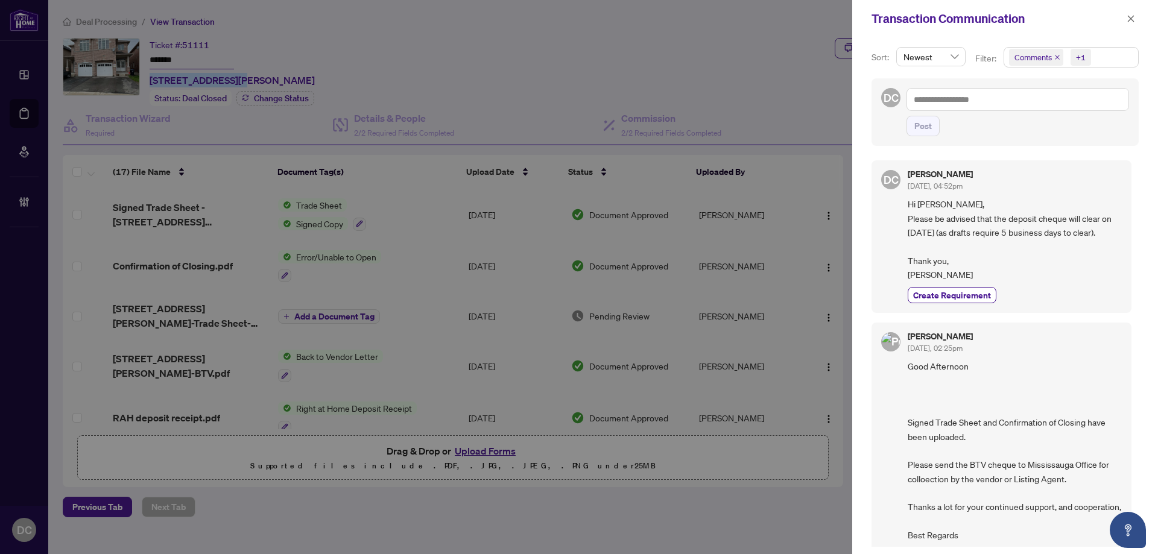
click at [1099, 59] on span "Comments +1" at bounding box center [1071, 57] width 134 height 19
click at [1076, 109] on span "Comments" at bounding box center [1076, 107] width 107 height 14
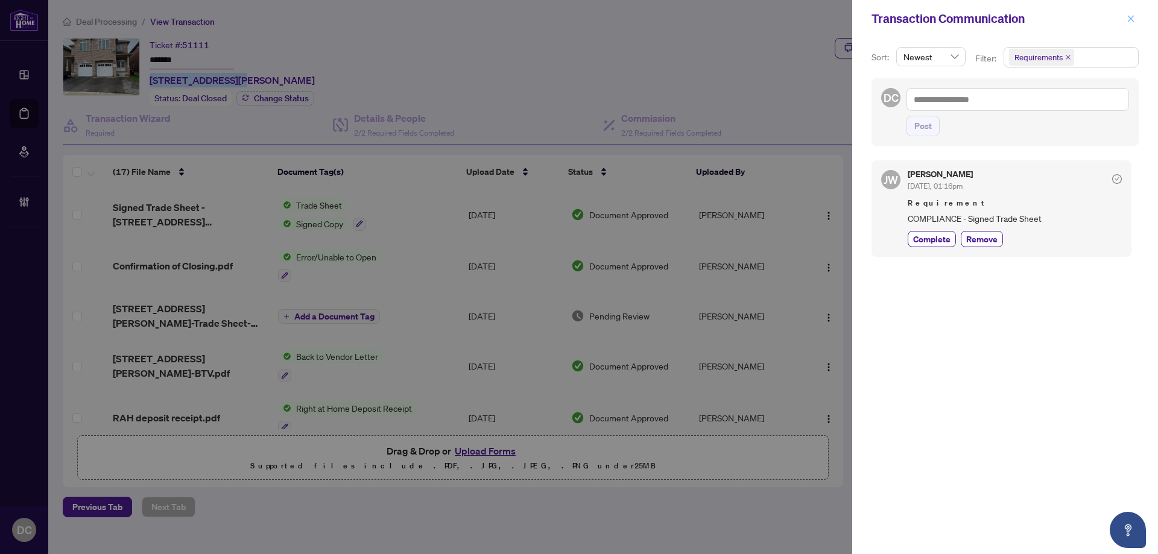
click at [1132, 17] on icon "close" at bounding box center [1131, 18] width 7 height 7
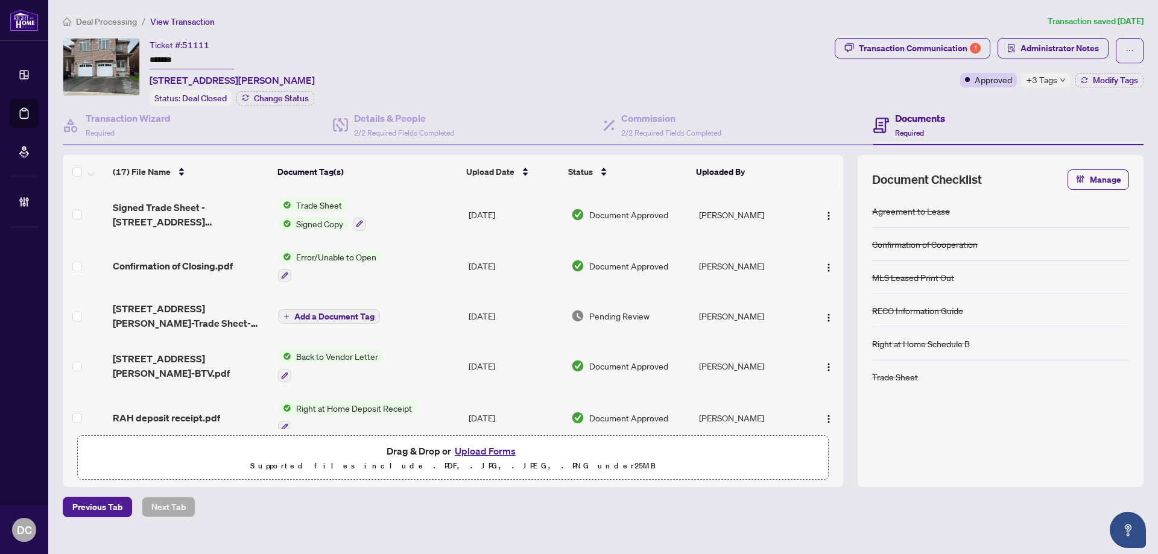
click at [460, 214] on td "Trade Sheet Signed Copy" at bounding box center [368, 215] width 191 height 52
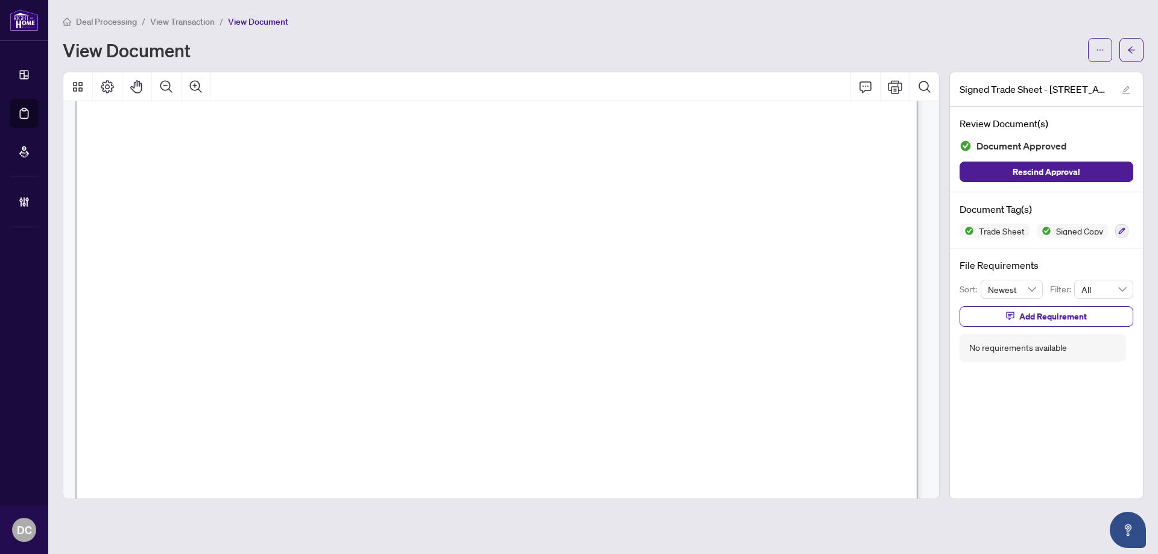
scroll to position [543, 0]
click at [1134, 49] on icon "arrow-left" at bounding box center [1132, 50] width 8 height 8
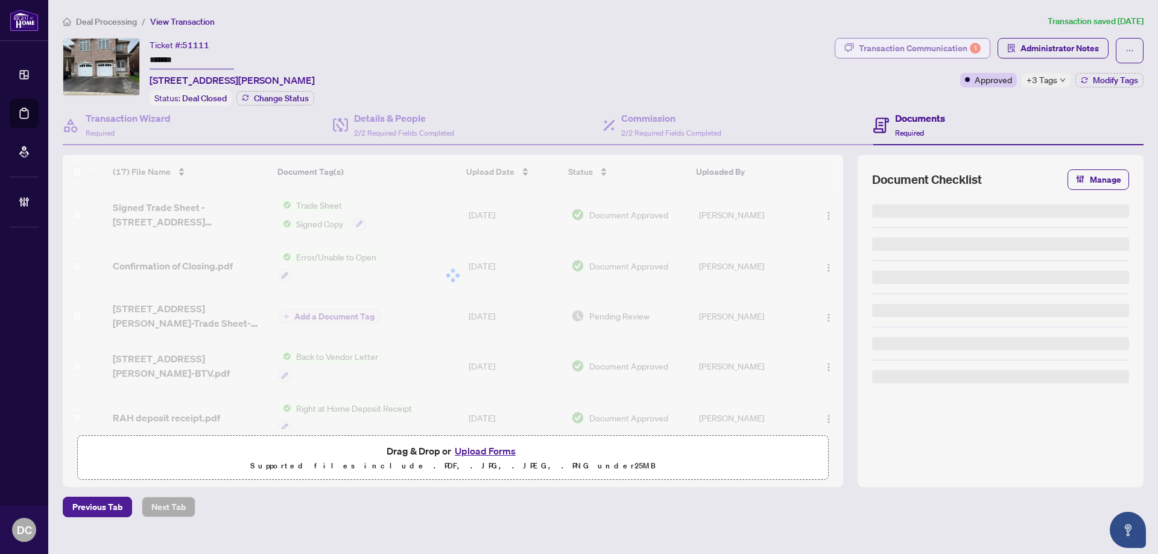
click at [945, 57] on div "Transaction Communication 1" at bounding box center [920, 48] width 122 height 19
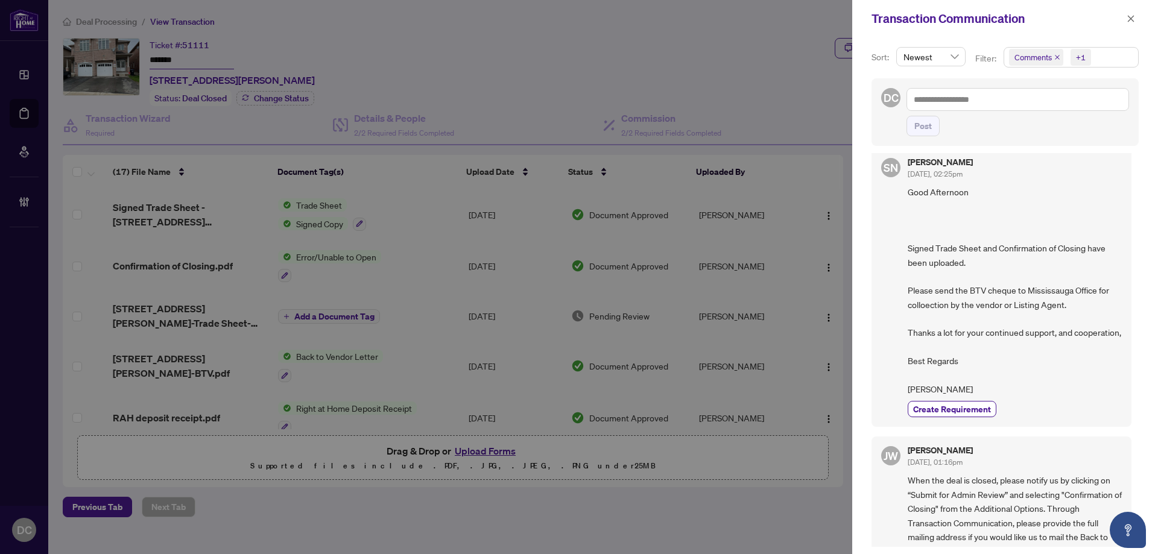
scroll to position [181, 0]
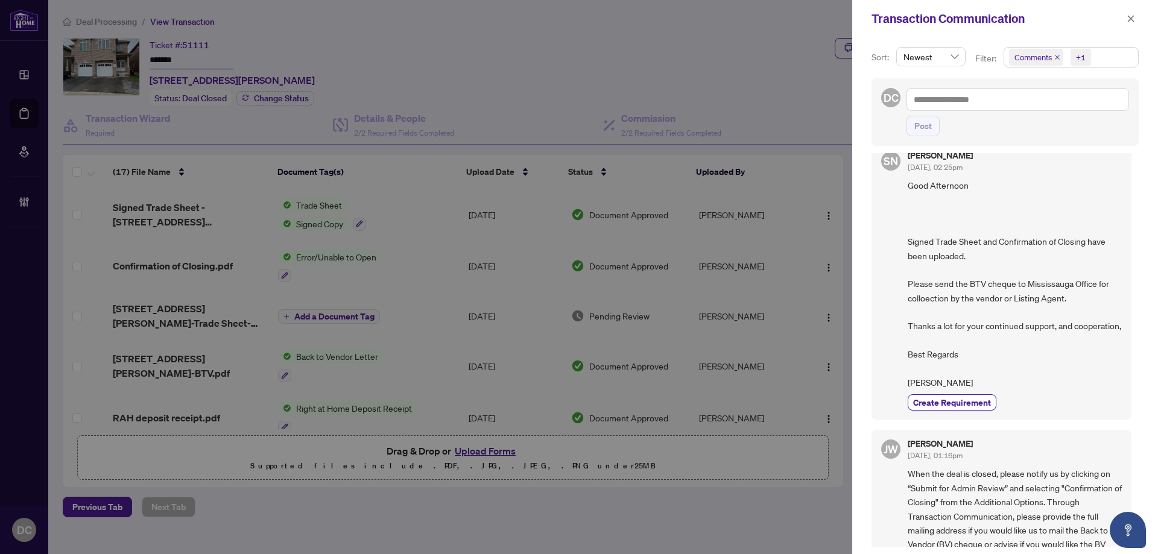
click at [1116, 65] on span "Comments +1" at bounding box center [1071, 57] width 134 height 19
click at [1068, 109] on span "Comments" at bounding box center [1076, 107] width 107 height 14
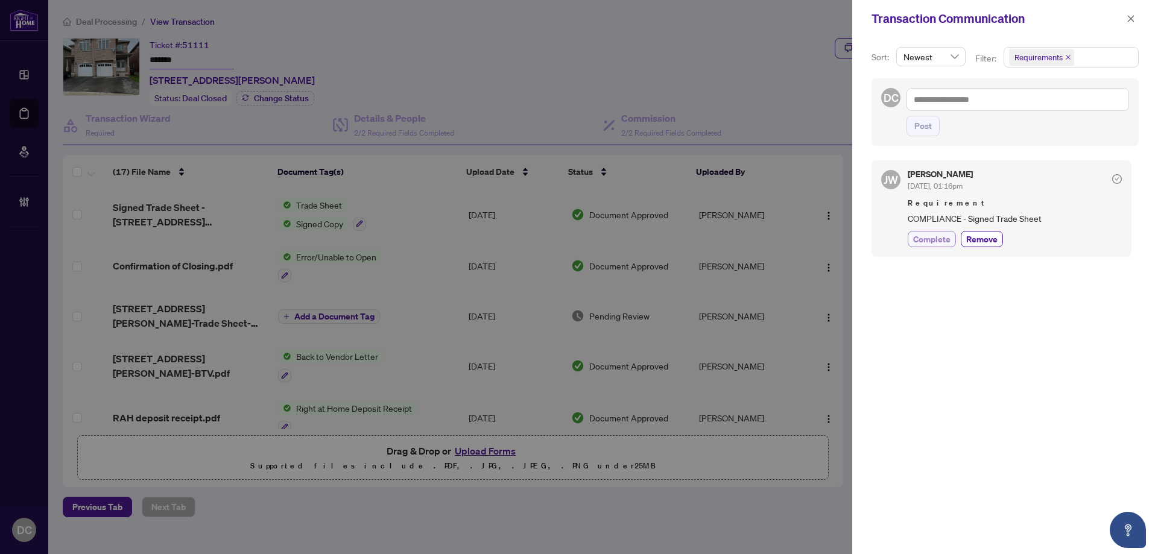
click at [928, 242] on span "Complete" at bounding box center [931, 239] width 37 height 13
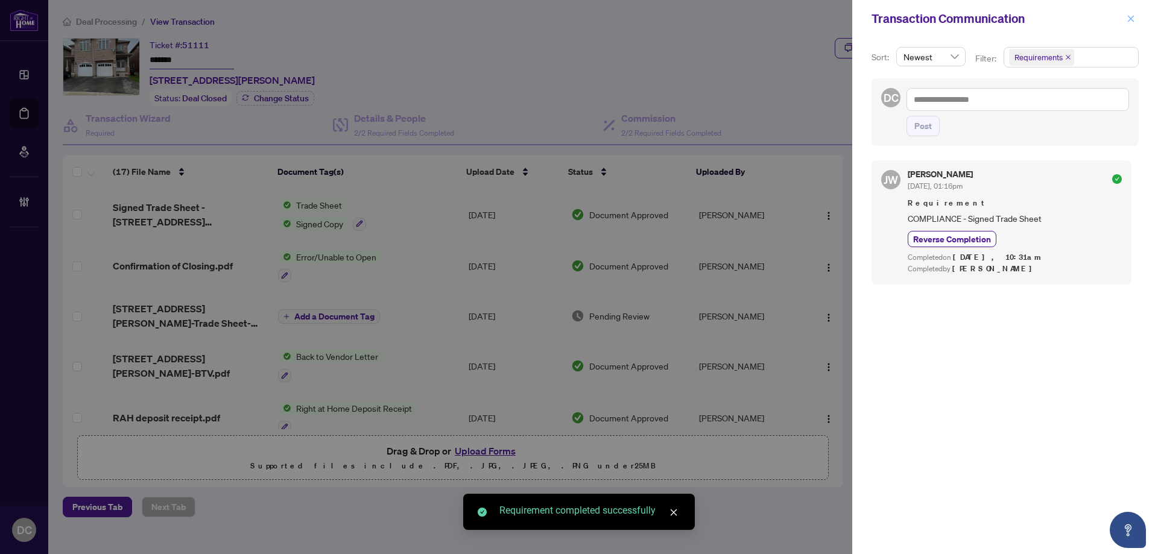
click at [1132, 19] on icon "close" at bounding box center [1131, 18] width 7 height 7
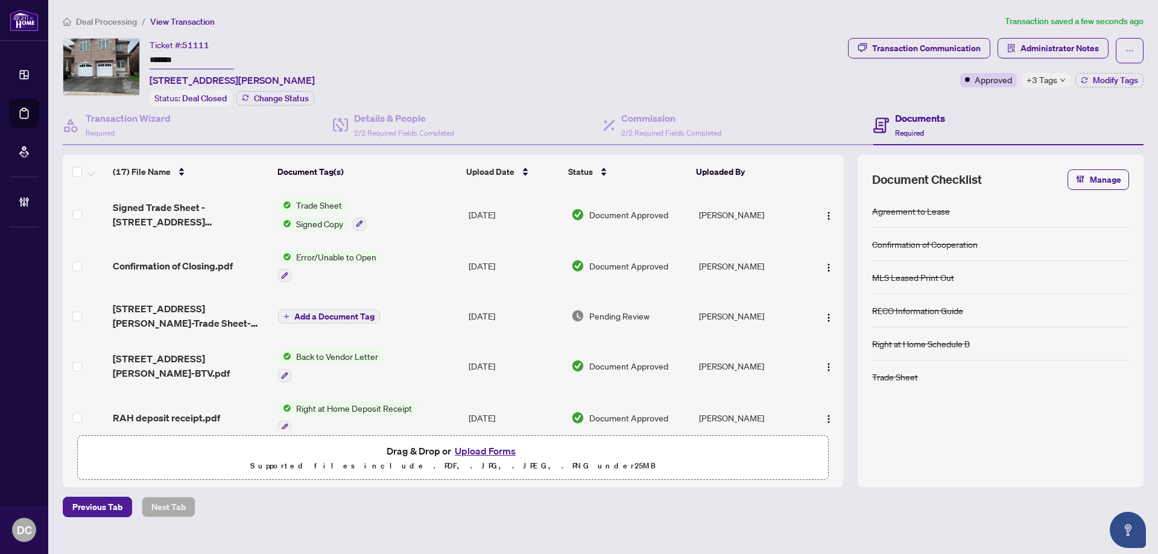
click at [1065, 76] on div "+3 Tags" at bounding box center [1046, 80] width 49 height 14
click at [979, 101] on div "Transaction Communication Administrator Notes Approved +3 Tags Modify Tags" at bounding box center [996, 72] width 300 height 68
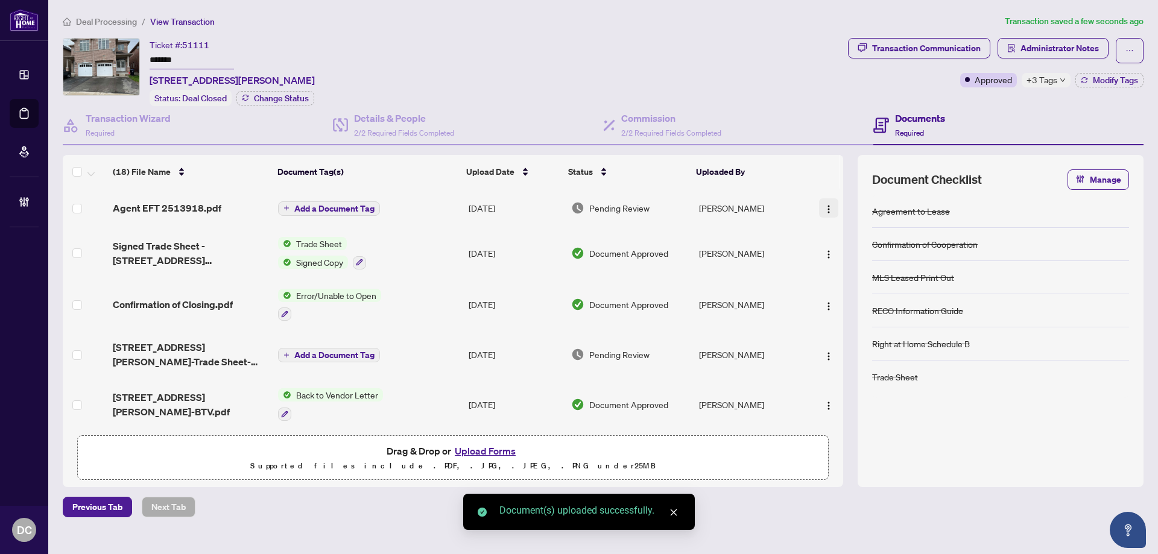
click at [824, 208] on img "button" at bounding box center [829, 210] width 10 height 10
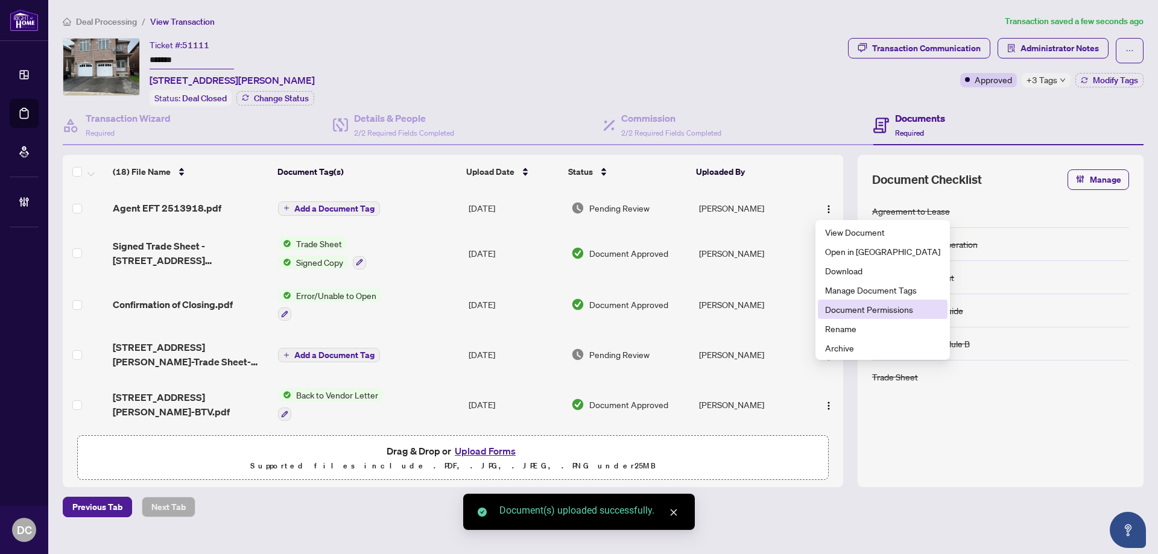
click at [854, 309] on span "Document Permissions" at bounding box center [882, 309] width 115 height 13
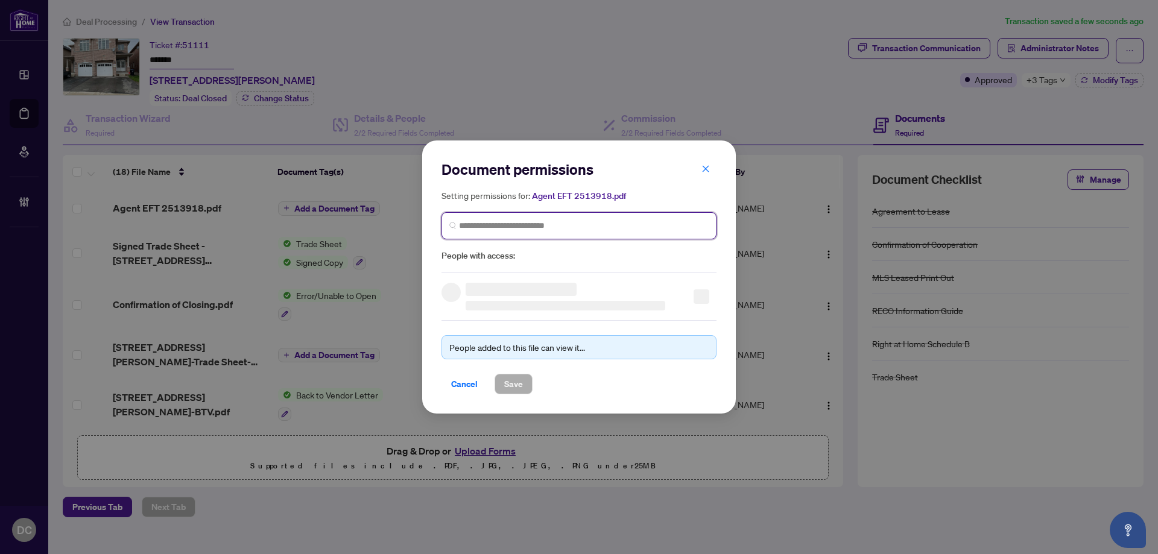
click at [669, 230] on input "search" at bounding box center [584, 226] width 250 height 13
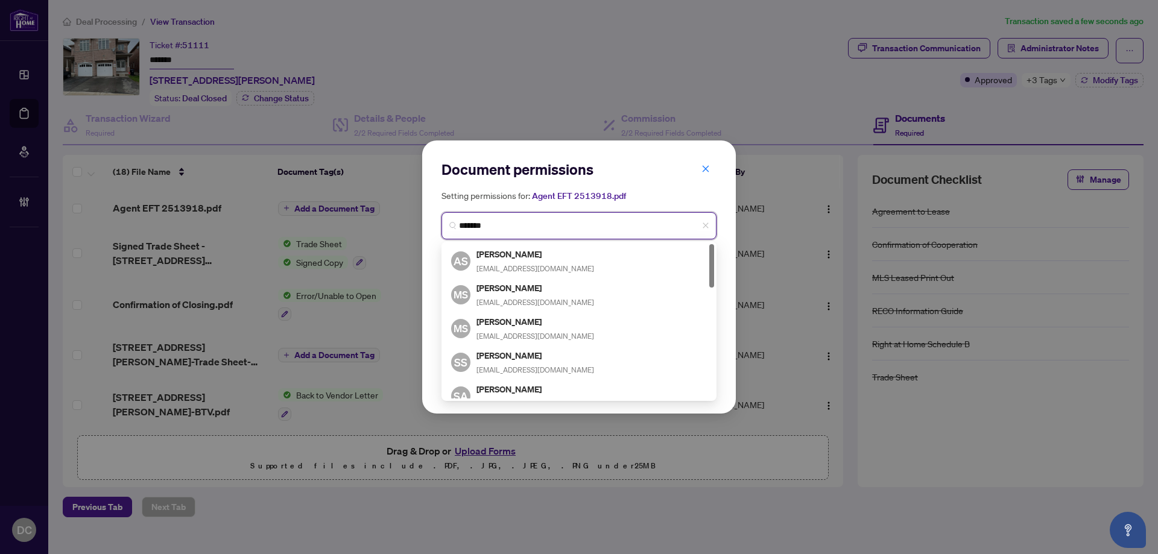
type input "********"
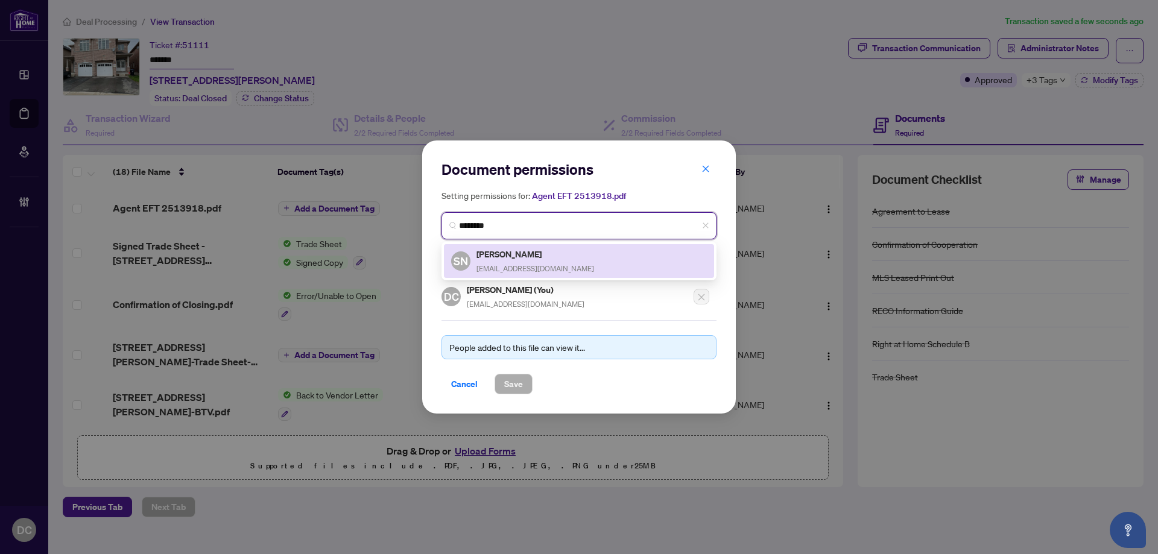
click at [547, 253] on div "SN Syed Naqi smnaqi@hotmail.com" at bounding box center [579, 261] width 256 height 28
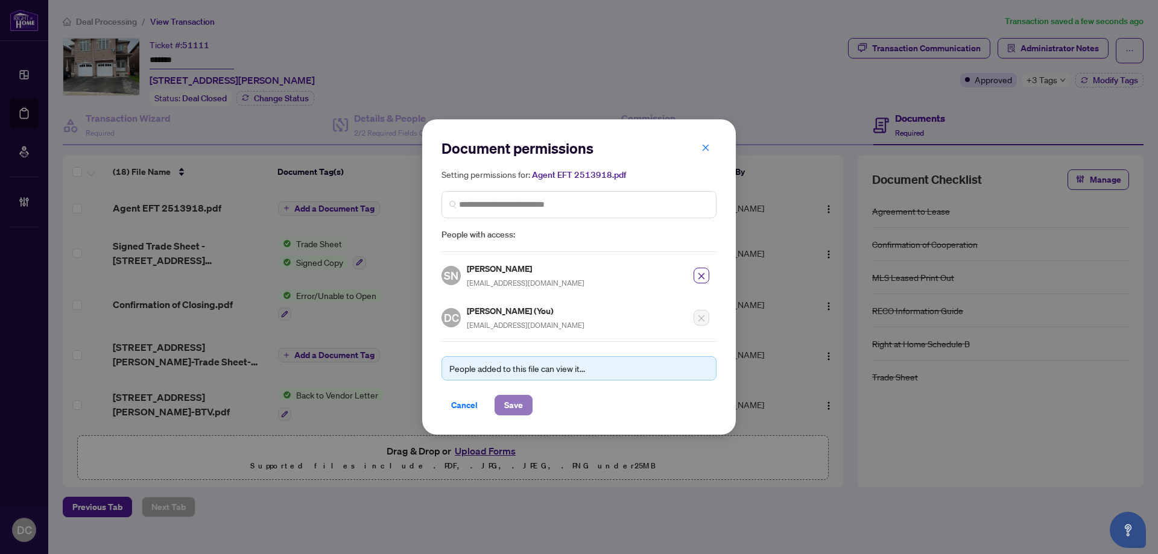
click at [521, 401] on span "Save" at bounding box center [513, 405] width 19 height 19
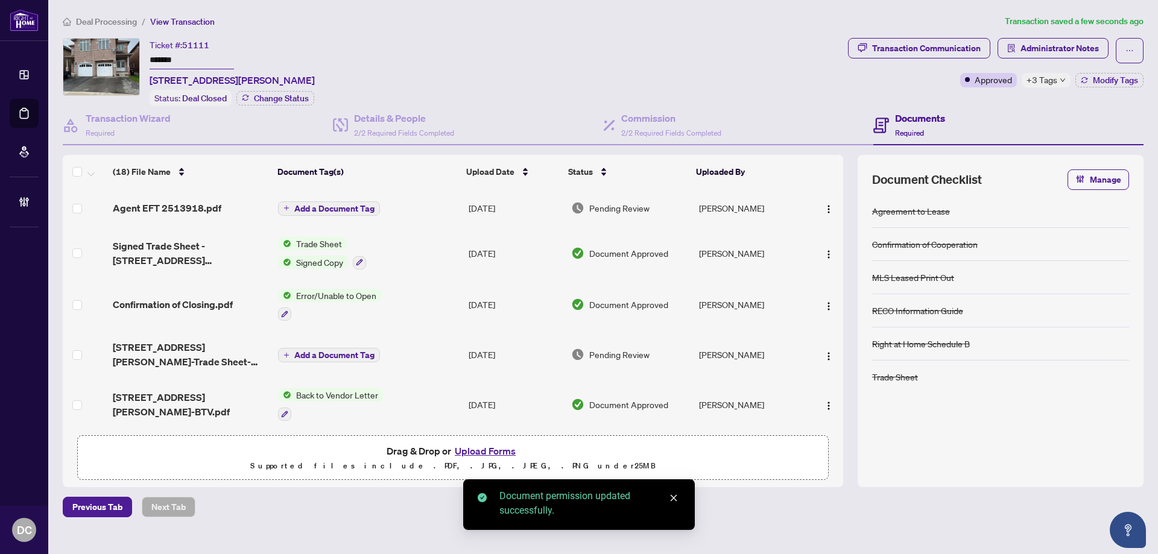
click at [363, 205] on span "Add a Document Tag" at bounding box center [334, 209] width 80 height 8
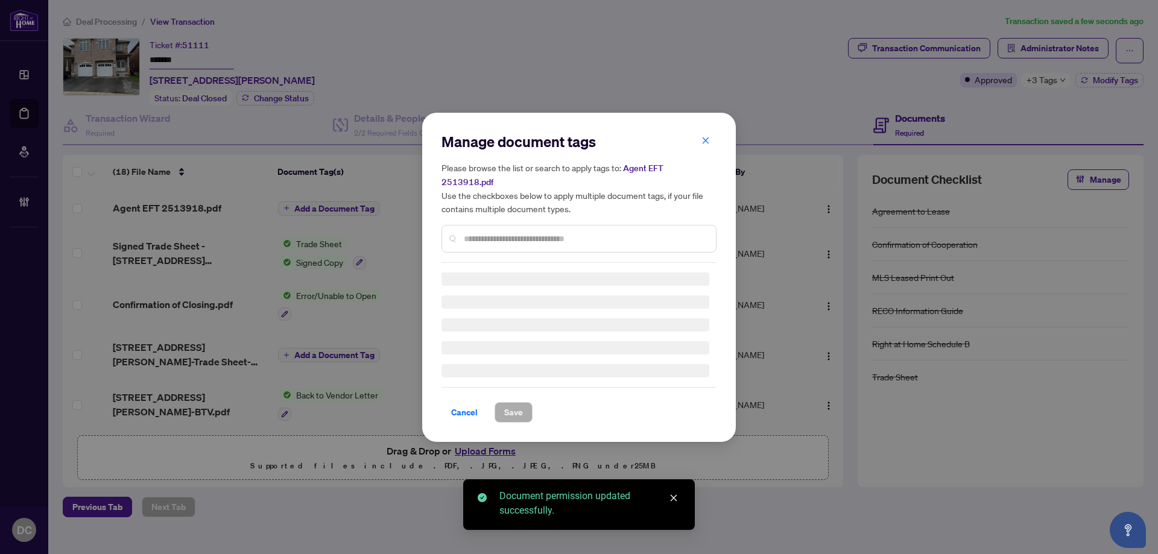
drag, startPoint x: 555, startPoint y: 228, endPoint x: 576, endPoint y: 228, distance: 21.1
click at [555, 232] on input "text" at bounding box center [585, 238] width 243 height 13
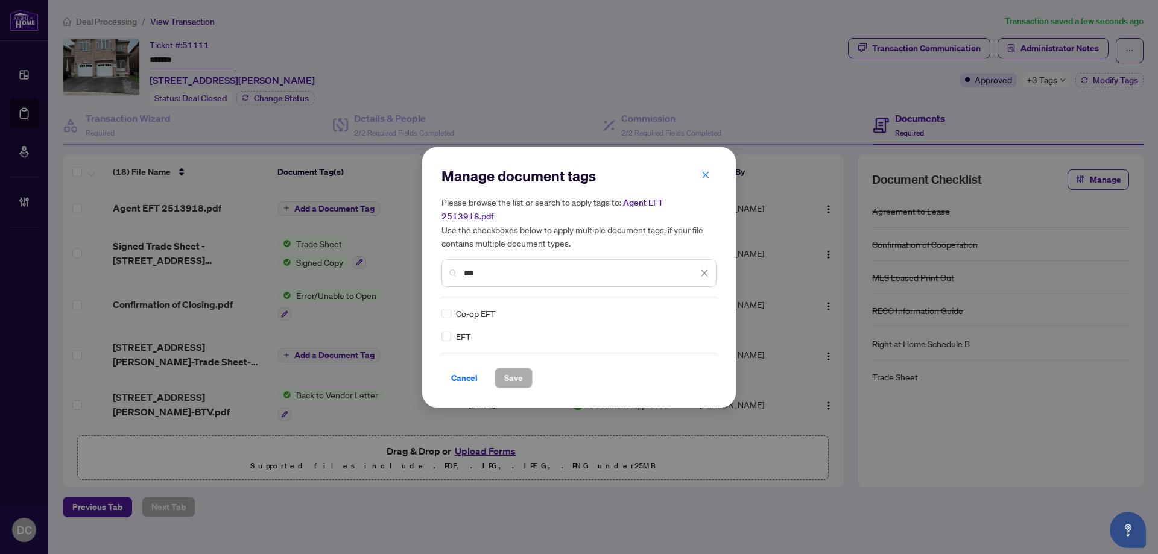
type input "***"
click at [441, 326] on div "Manage document tags Please browse the list or search to apply tags to: Agent E…" at bounding box center [579, 277] width 314 height 261
click at [696, 309] on img at bounding box center [692, 314] width 12 height 12
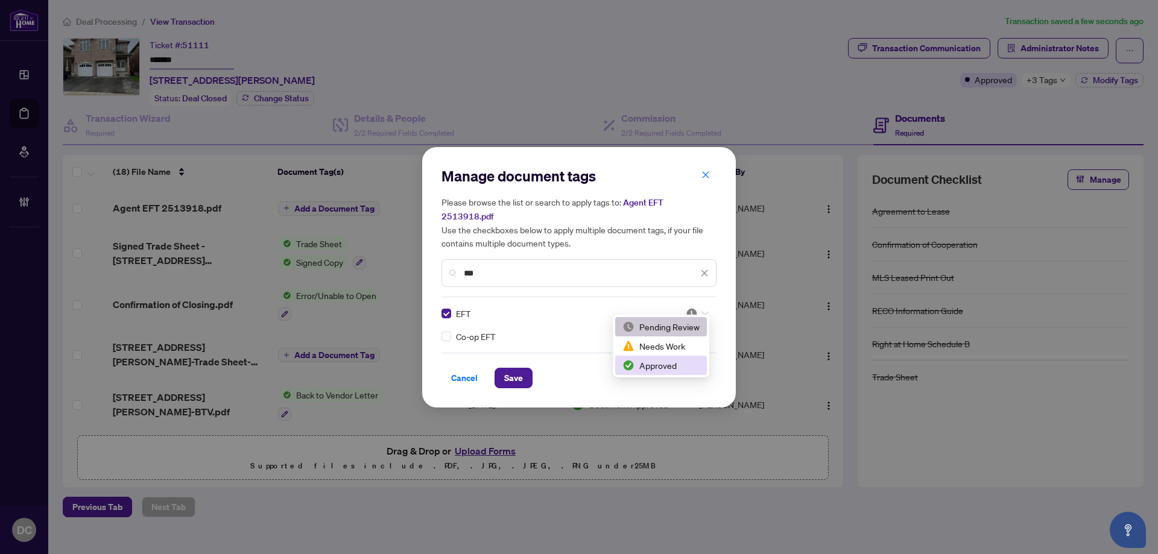
click at [662, 363] on div "Approved" at bounding box center [661, 365] width 77 height 13
click at [518, 369] on span "Save" at bounding box center [513, 378] width 19 height 19
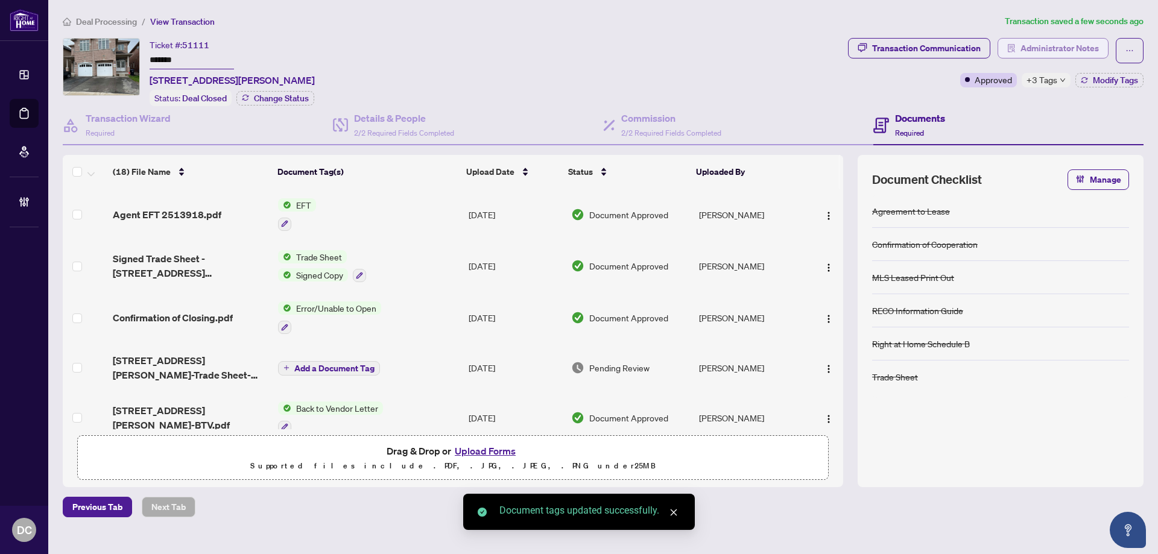
click at [1090, 49] on span "Administrator Notes" at bounding box center [1060, 48] width 78 height 19
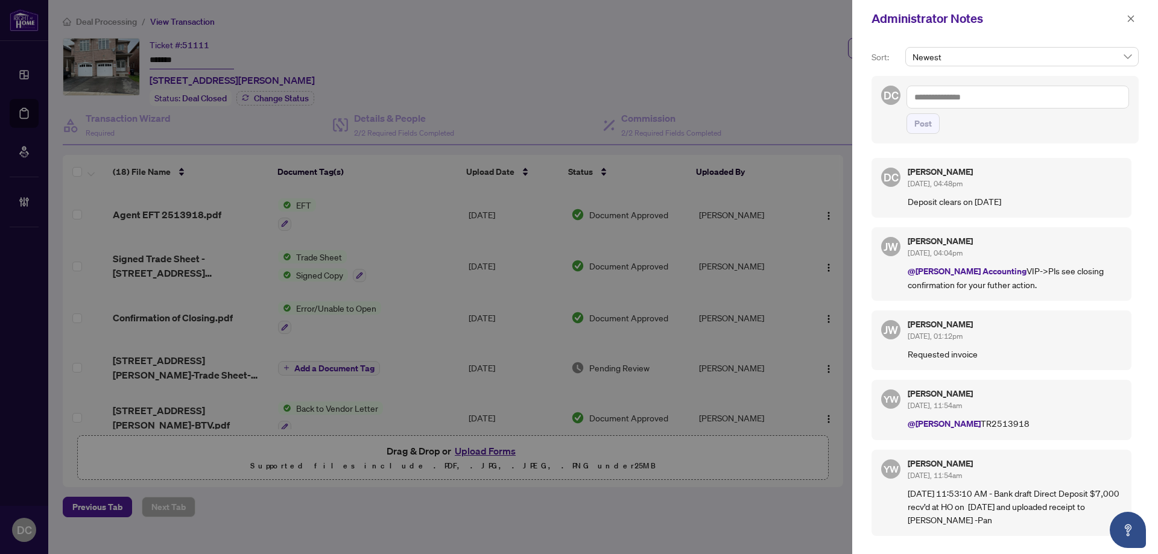
click at [1069, 92] on textarea at bounding box center [1018, 97] width 223 height 23
paste textarea "**********"
type textarea "**********"
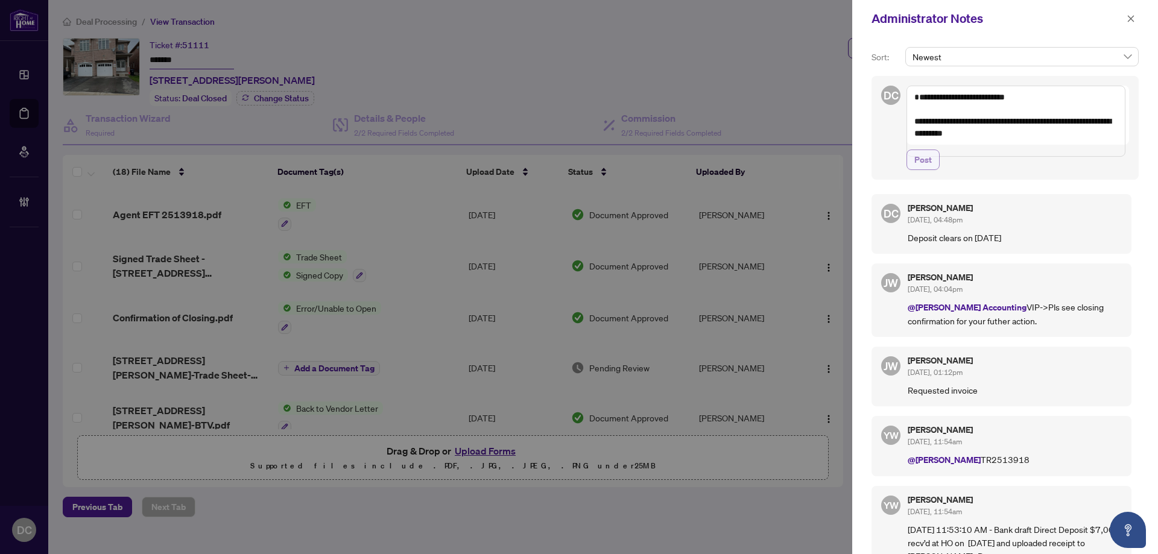
click at [938, 170] on button "Post" at bounding box center [923, 160] width 33 height 21
click at [1133, 19] on icon "close" at bounding box center [1131, 18] width 8 height 8
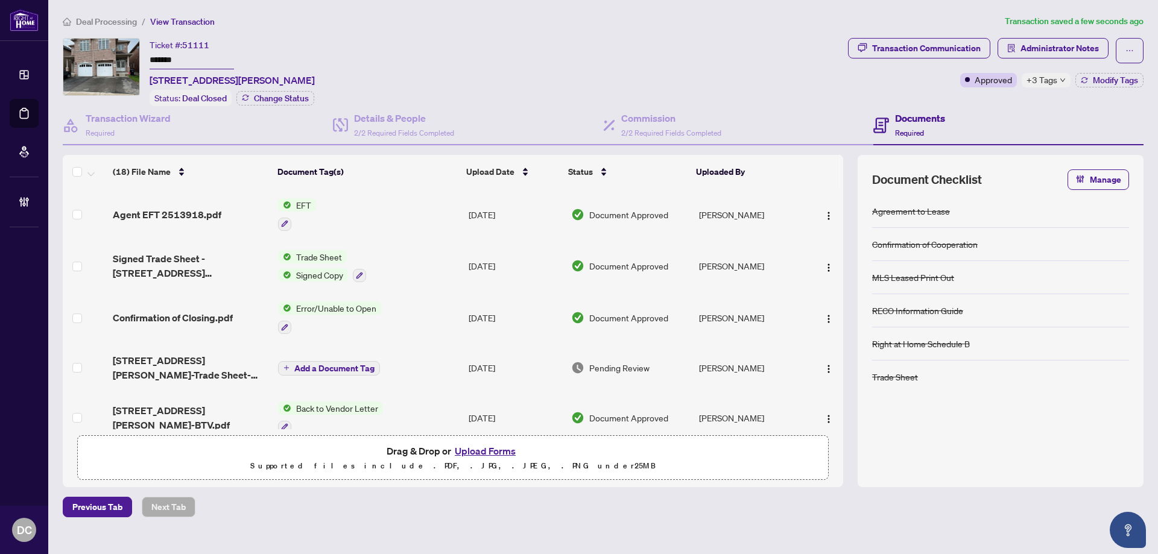
drag, startPoint x: 191, startPoint y: 60, endPoint x: 135, endPoint y: 65, distance: 56.9
click at [135, 65] on div "Ticket #: 51111 ******* 7367 Saint Barbara Blvd, Mississauga, Ontario L5W 0C3, …" at bounding box center [453, 72] width 781 height 68
click at [114, 23] on span "Deal Processing" at bounding box center [106, 21] width 61 height 11
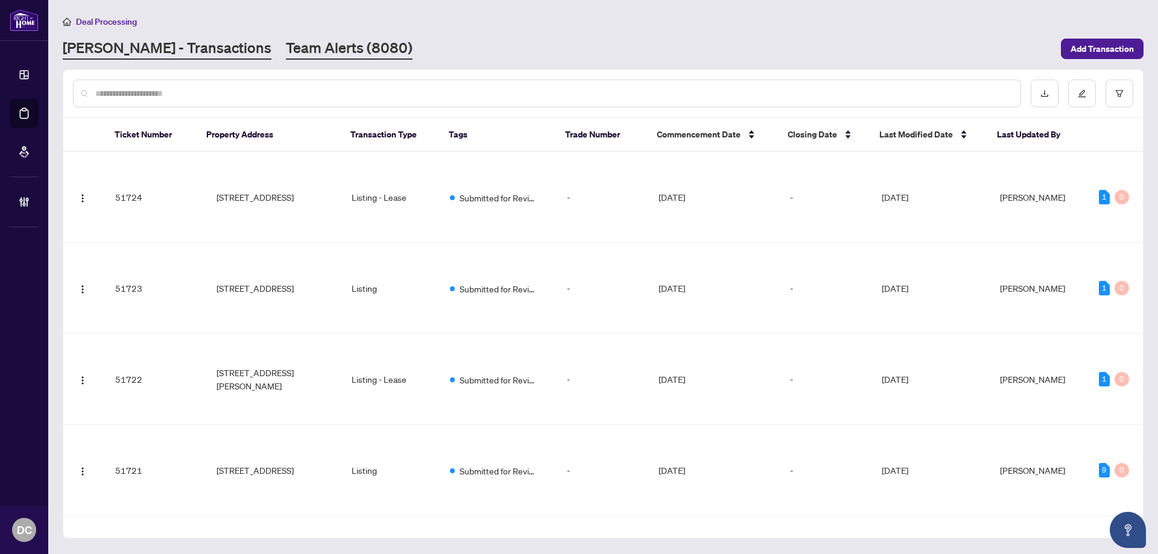
click at [286, 47] on link "Team Alerts (8080)" at bounding box center [349, 49] width 127 height 22
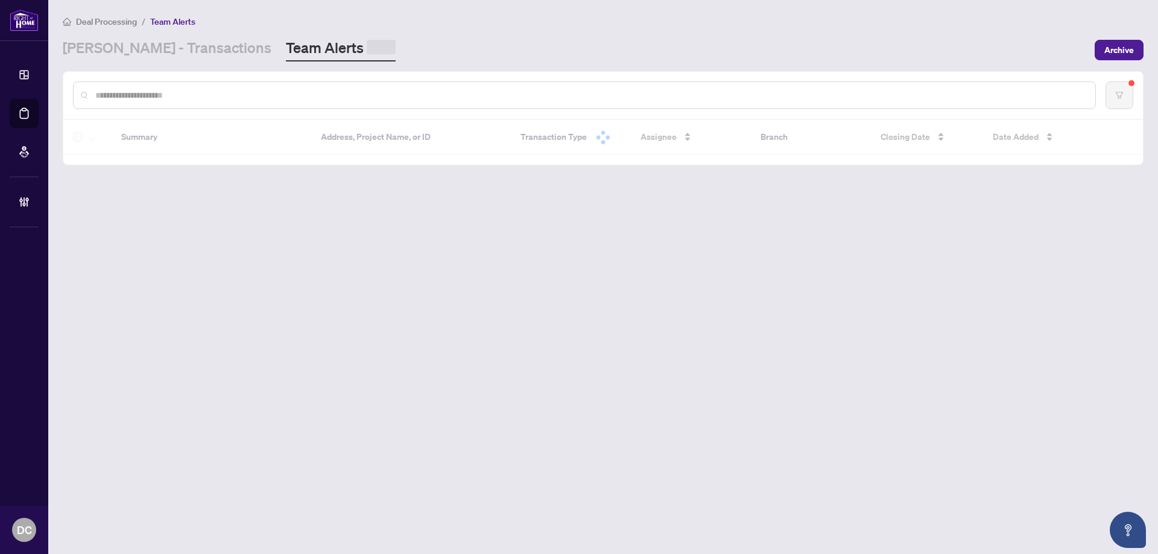
click at [246, 97] on input "text" at bounding box center [590, 95] width 991 height 13
paste input "*******"
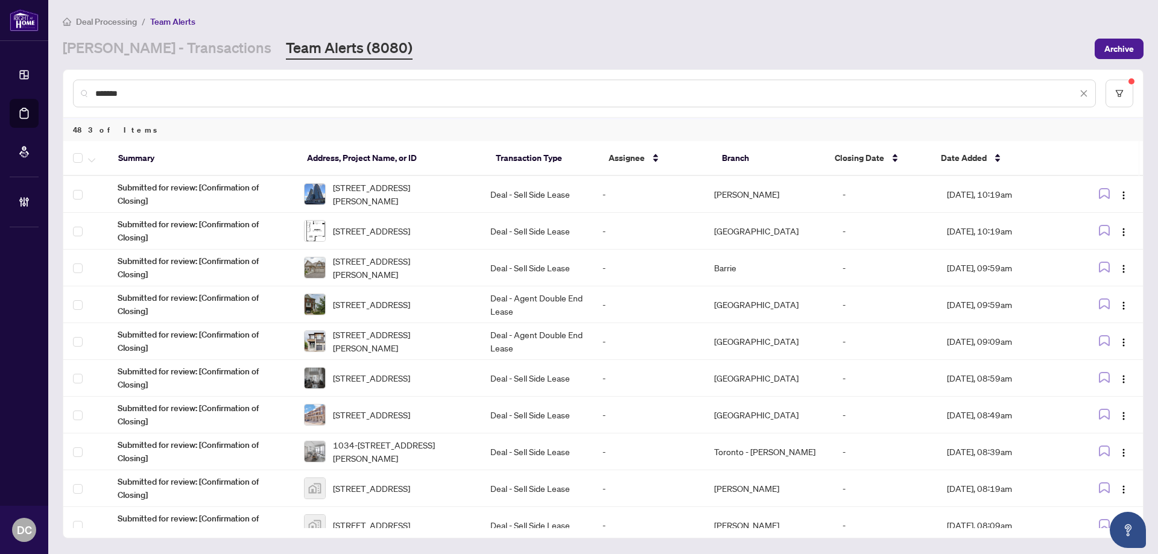
type input "*******"
click at [228, 104] on div "*******" at bounding box center [584, 94] width 1023 height 28
click at [235, 97] on input "*******" at bounding box center [586, 93] width 982 height 13
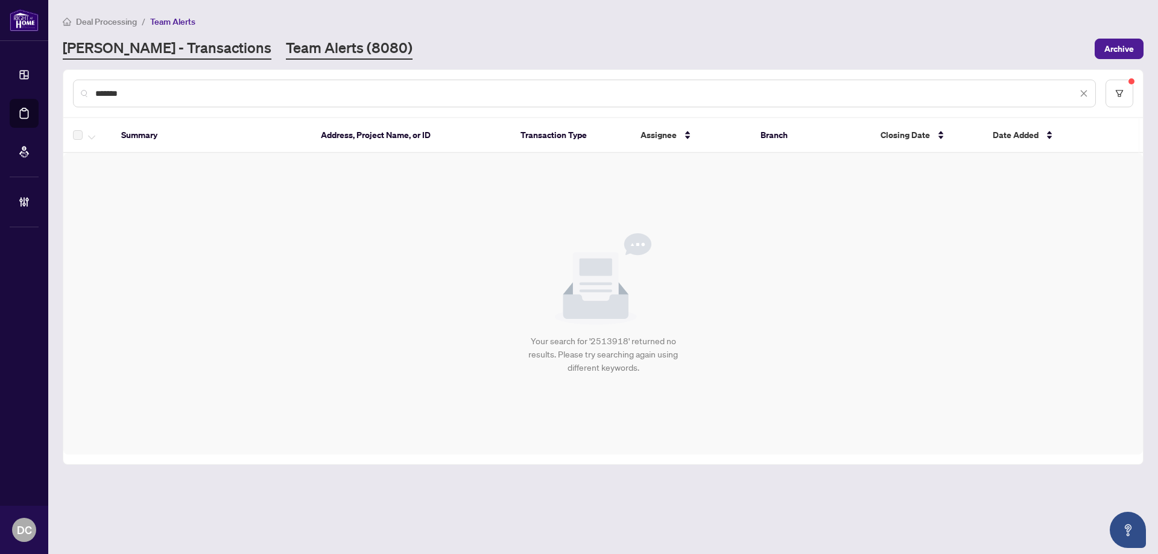
click at [177, 43] on link "[PERSON_NAME] - Transactions" at bounding box center [167, 49] width 209 height 22
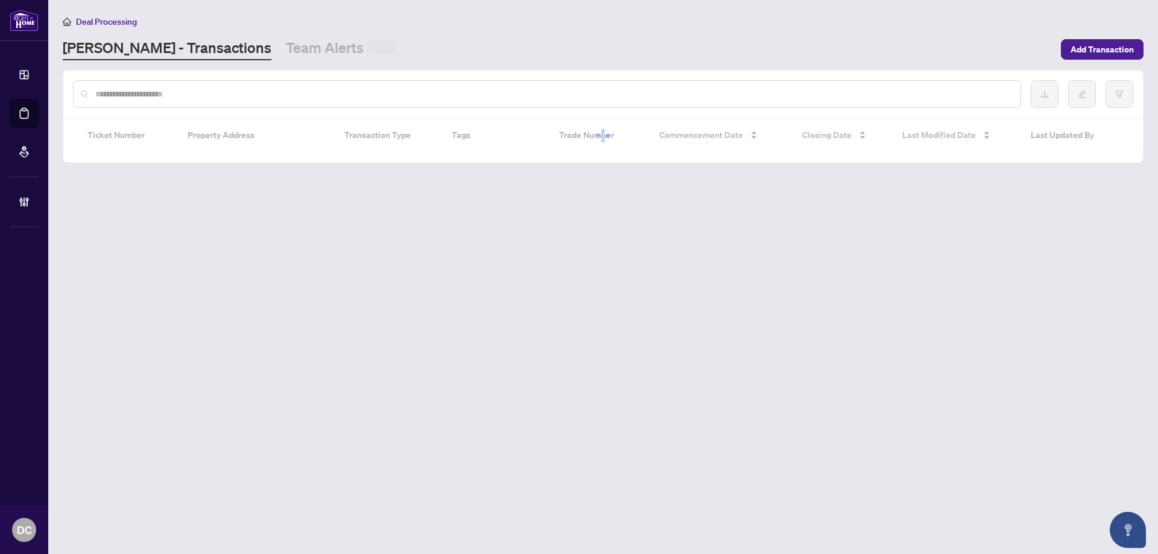
click at [156, 115] on div at bounding box center [603, 94] width 1080 height 47
click at [166, 98] on input "text" at bounding box center [553, 93] width 916 height 13
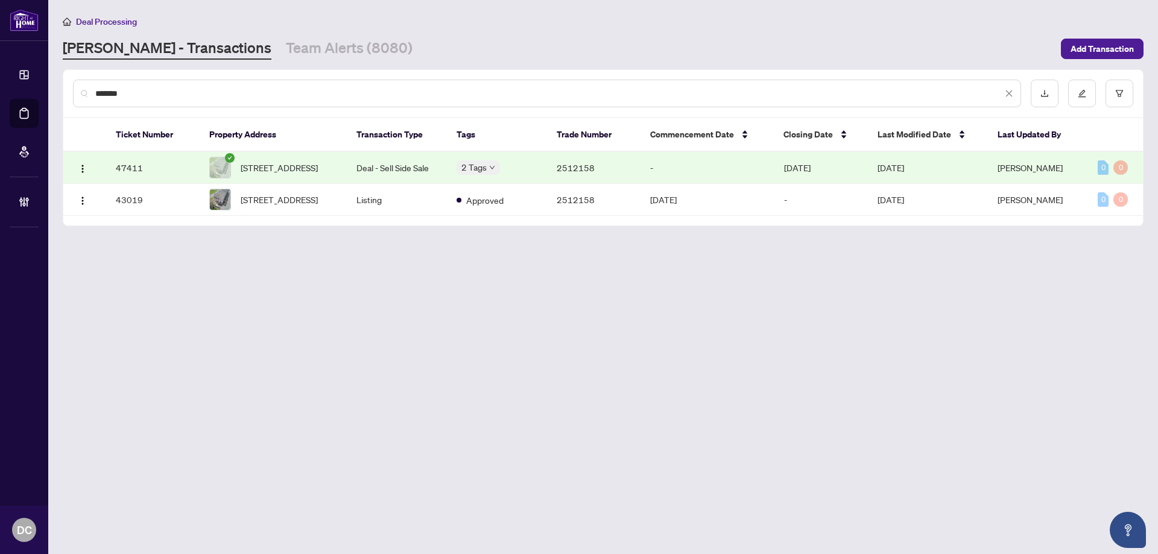
type input "*******"
click at [267, 162] on span "1534 Bloor St, Clarington, Ontario L1E 0G9, Canada" at bounding box center [279, 167] width 77 height 13
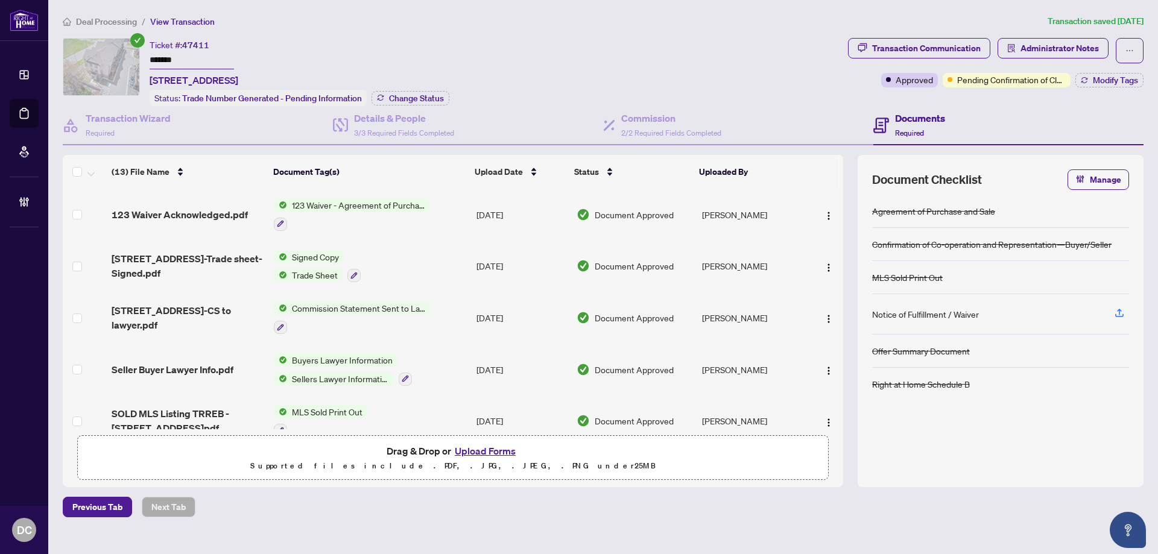
click at [105, 21] on span "Deal Processing" at bounding box center [106, 21] width 61 height 11
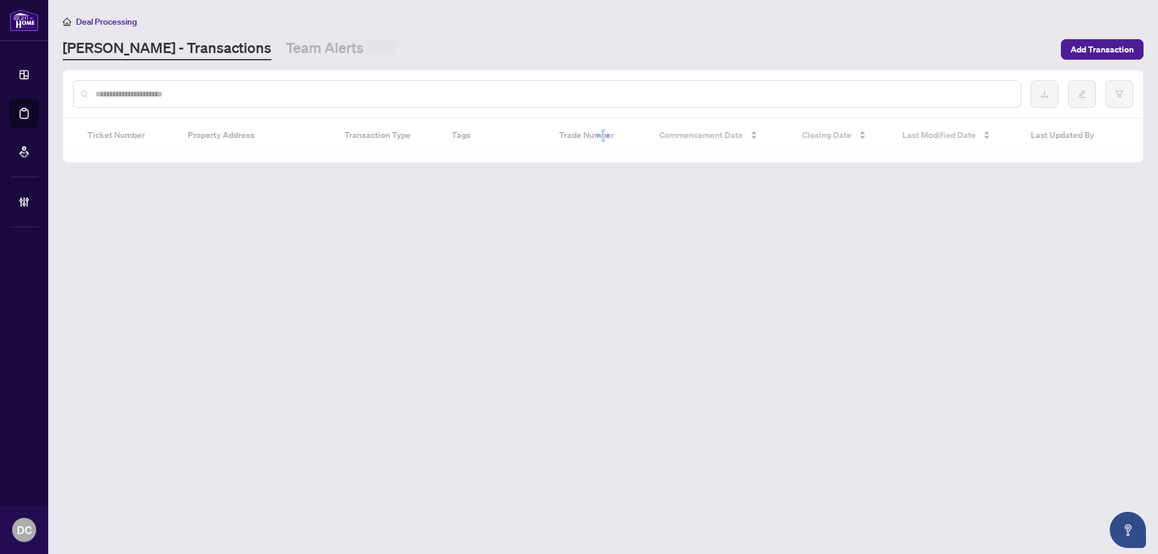
click at [192, 93] on input "text" at bounding box center [553, 93] width 916 height 13
paste input "*******"
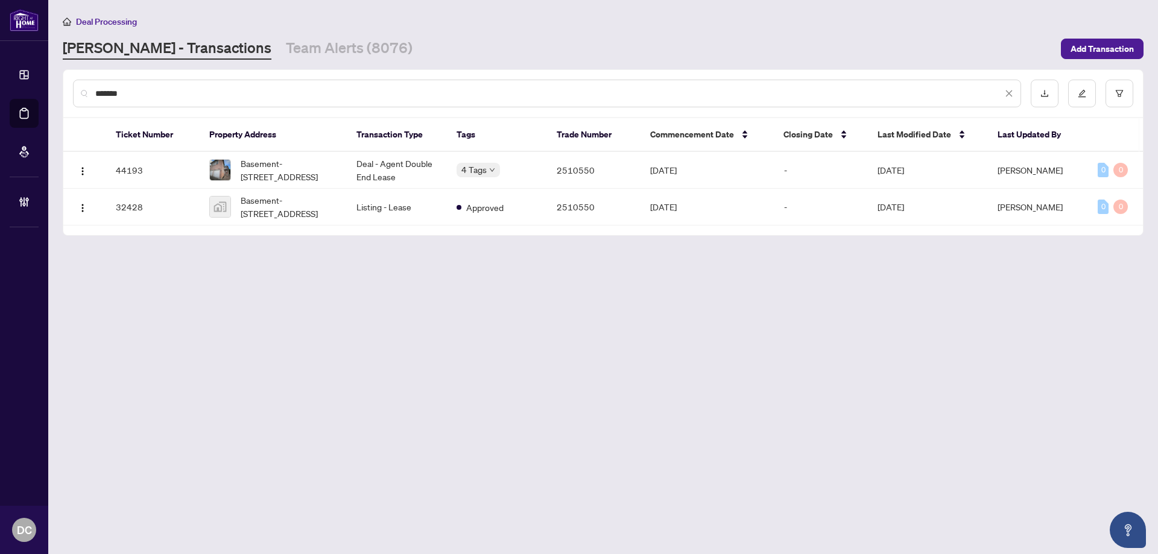
type input "*******"
click at [286, 59] on link "Team Alerts (8076)" at bounding box center [349, 49] width 127 height 22
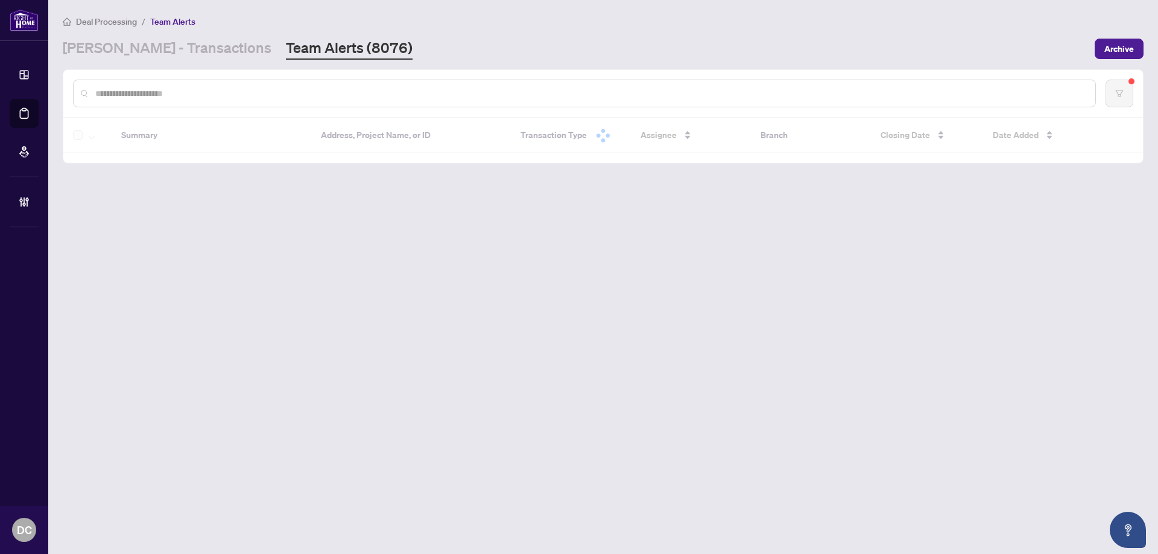
click at [259, 102] on div at bounding box center [584, 94] width 1023 height 28
click at [259, 94] on input "text" at bounding box center [590, 93] width 991 height 13
paste input "*******"
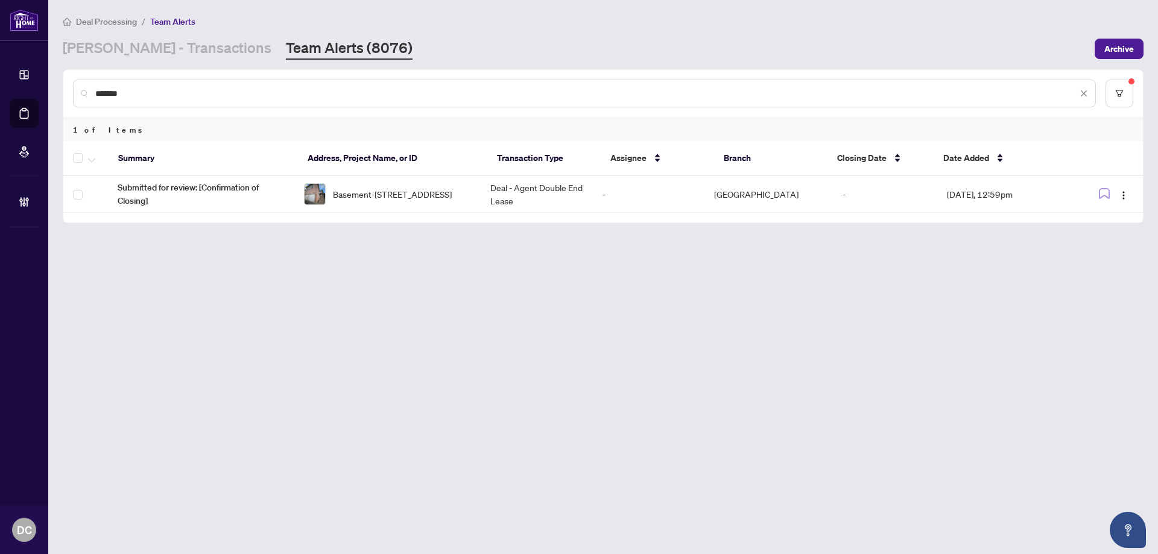
click at [208, 100] on input "*******" at bounding box center [586, 93] width 982 height 13
type input "*******"
click at [1125, 193] on img "button" at bounding box center [1124, 196] width 10 height 10
click at [1095, 255] on span "Complete Item" at bounding box center [1096, 256] width 56 height 13
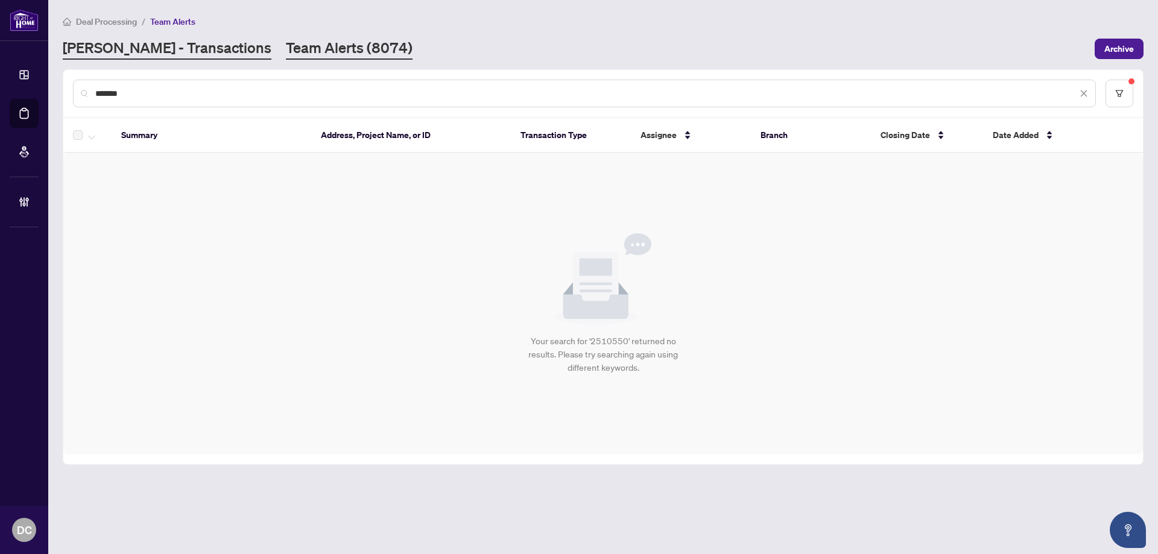
click at [171, 55] on link "[PERSON_NAME] - Transactions" at bounding box center [167, 49] width 209 height 22
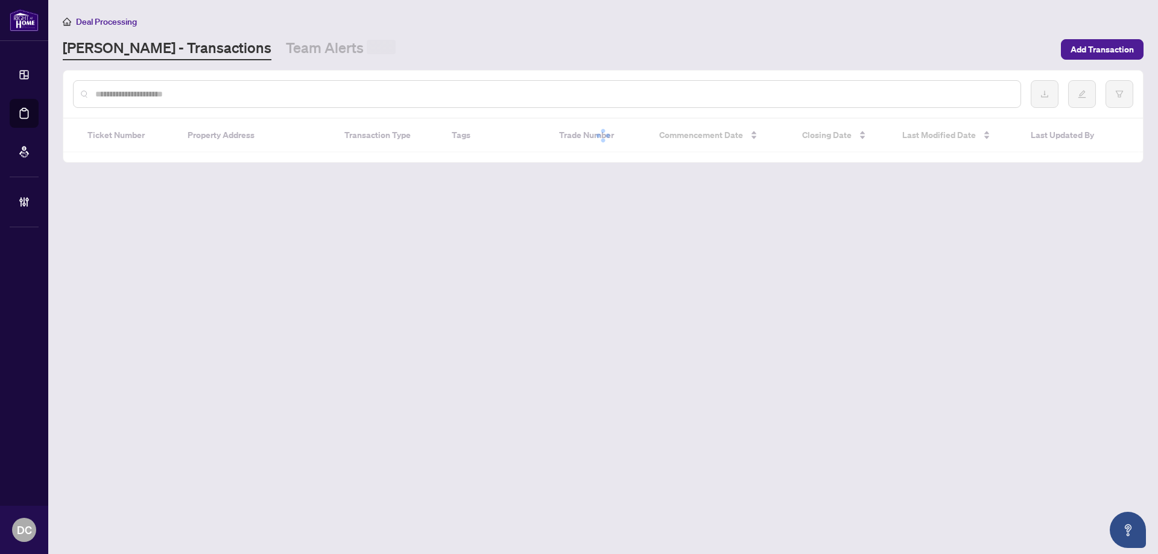
click at [165, 101] on input "text" at bounding box center [553, 93] width 916 height 13
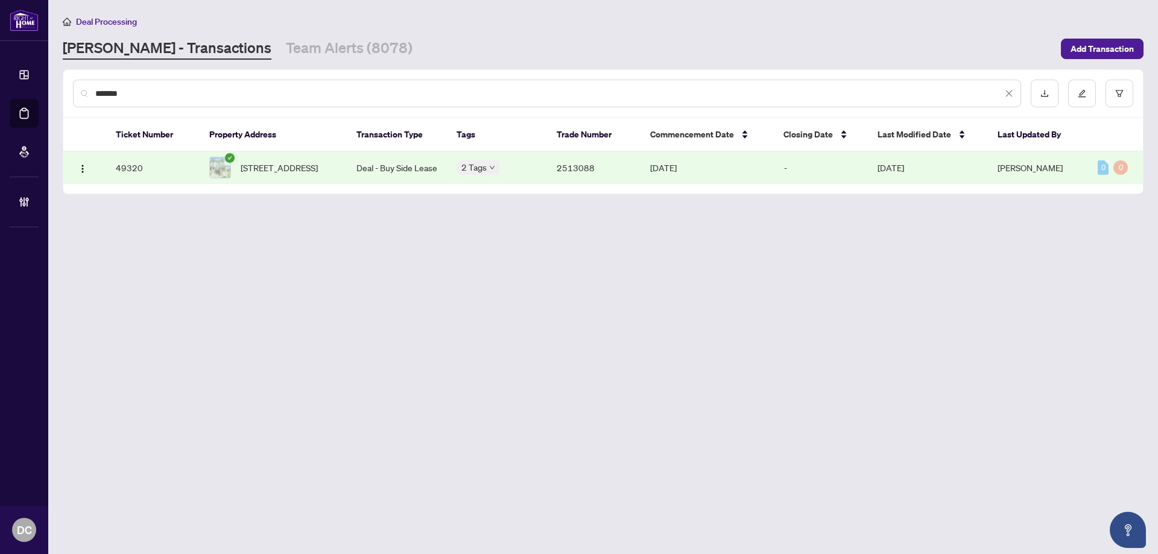
type input "*******"
click at [258, 165] on span "15-755 Linden Dr, Cambridge, Ontario N3H 0E4, Canada" at bounding box center [279, 167] width 77 height 13
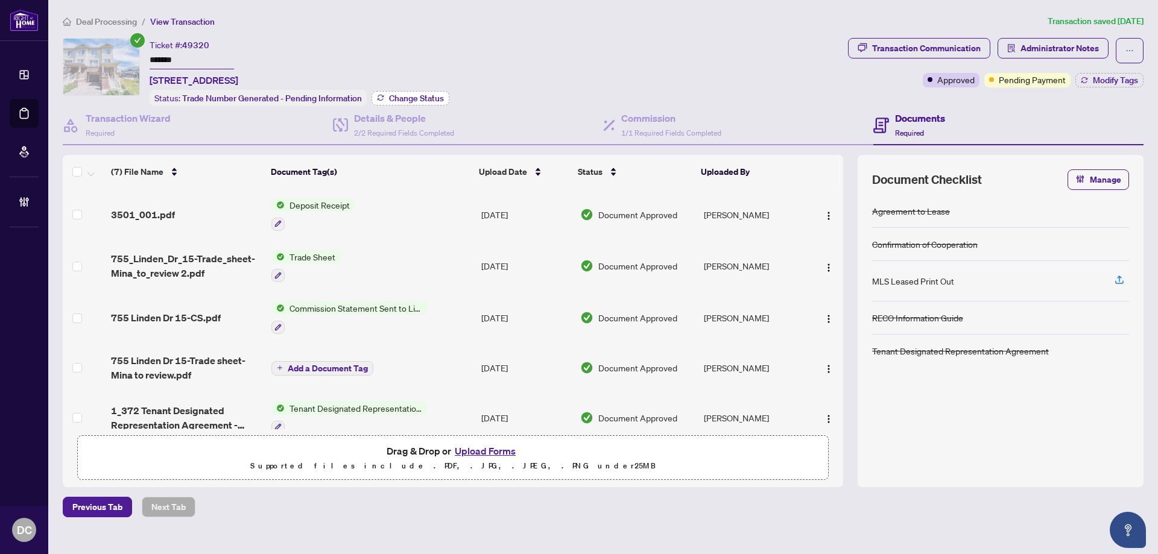
click at [397, 94] on span "Change Status" at bounding box center [416, 98] width 55 height 8
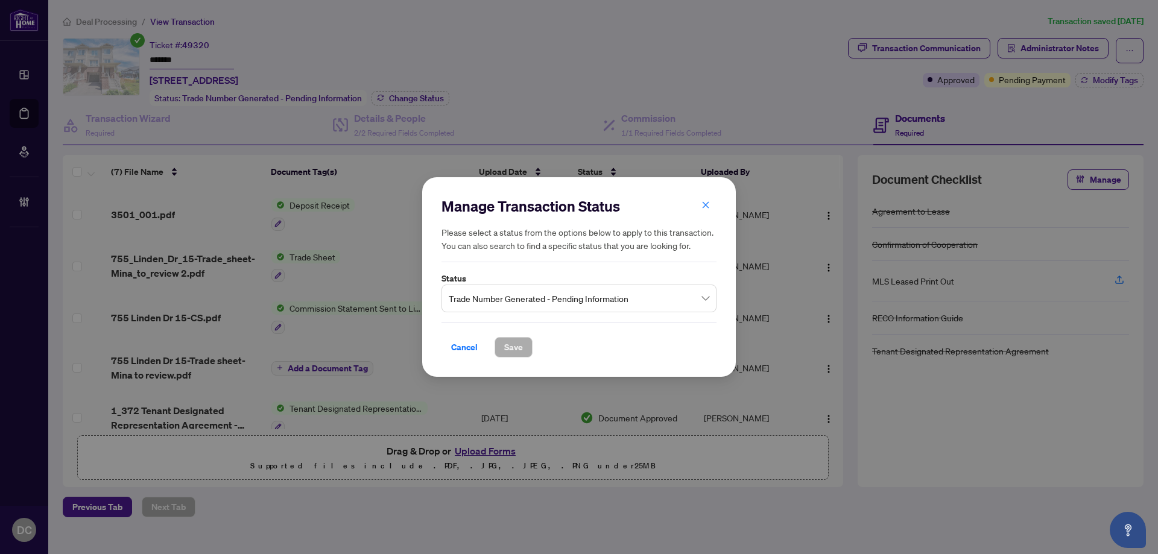
click at [636, 301] on span "Trade Number Generated - Pending Information" at bounding box center [579, 298] width 261 height 23
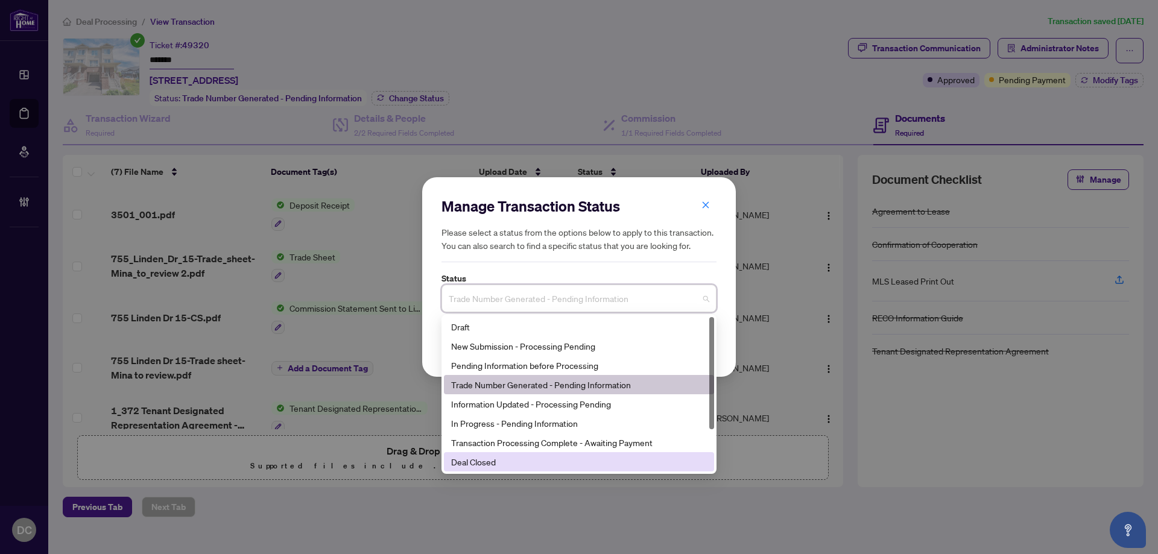
click at [494, 459] on div "Deal Closed" at bounding box center [579, 461] width 256 height 13
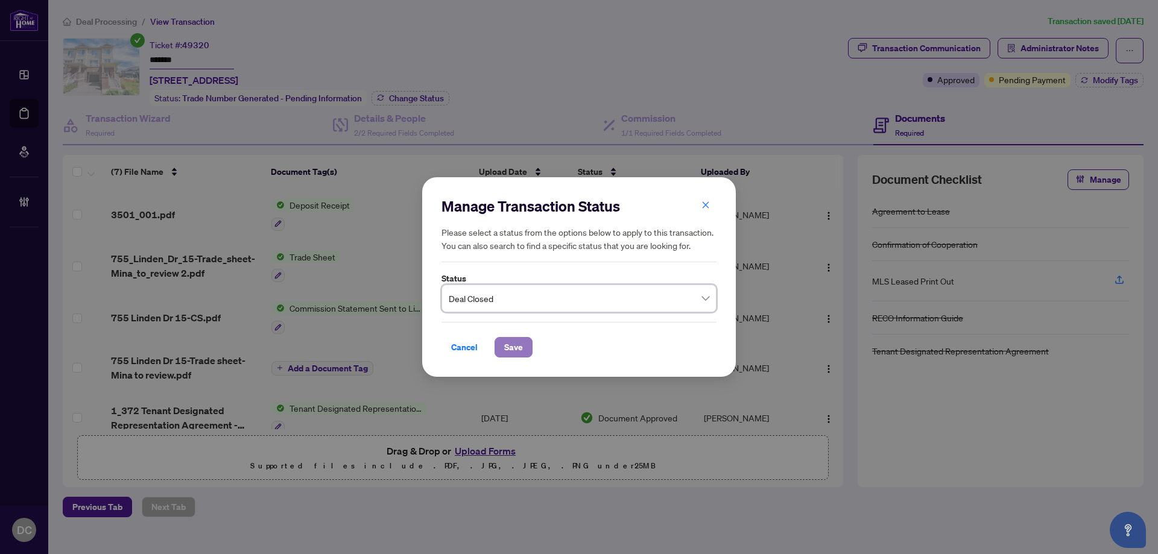
click at [525, 343] on button "Save" at bounding box center [514, 347] width 38 height 21
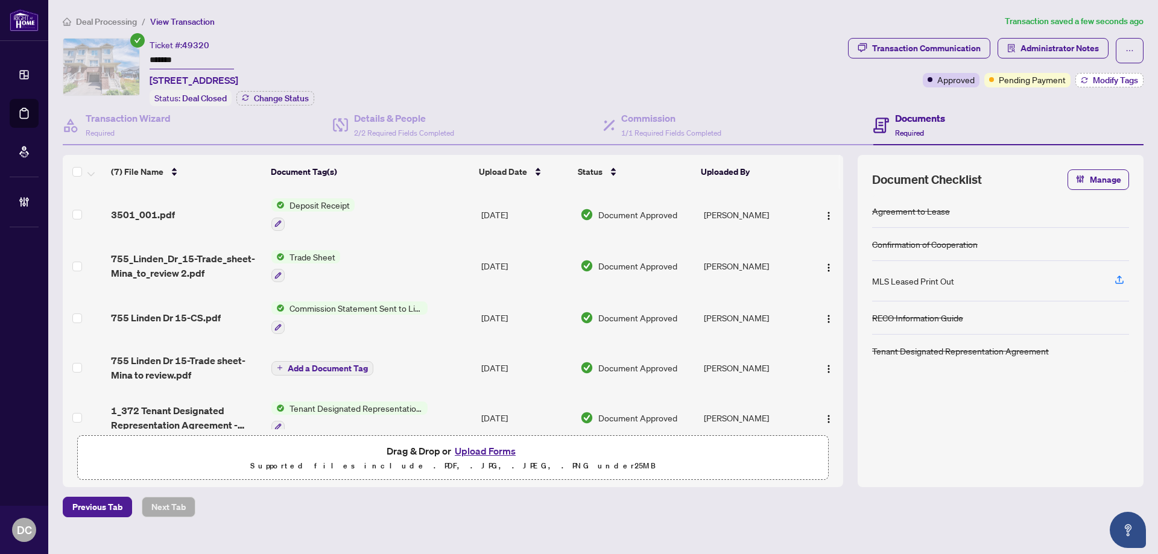
click at [1093, 80] on span "Modify Tags" at bounding box center [1115, 80] width 45 height 8
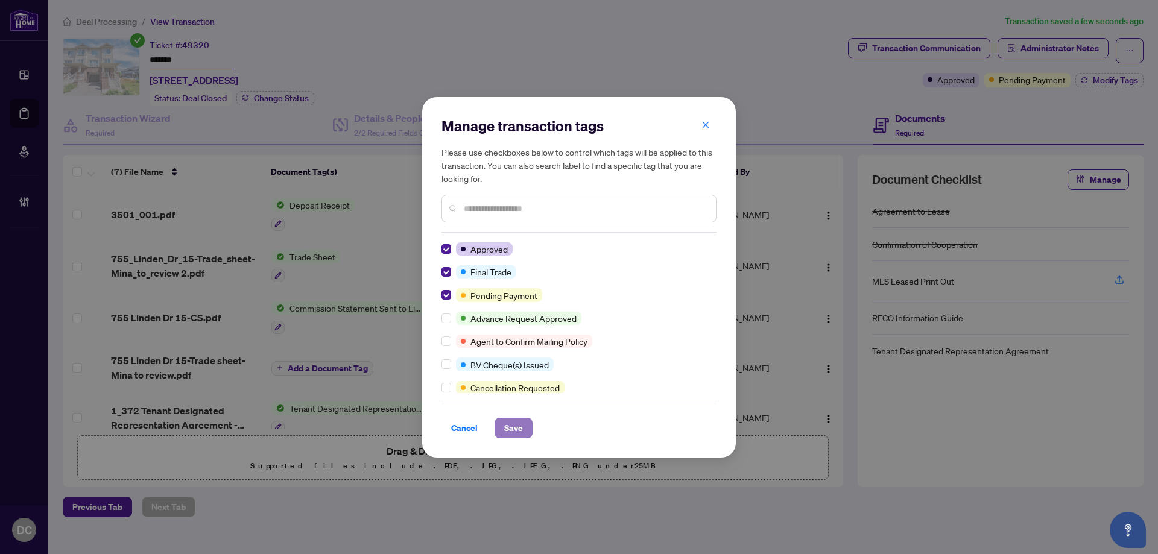
click at [509, 423] on span "Save" at bounding box center [513, 428] width 19 height 19
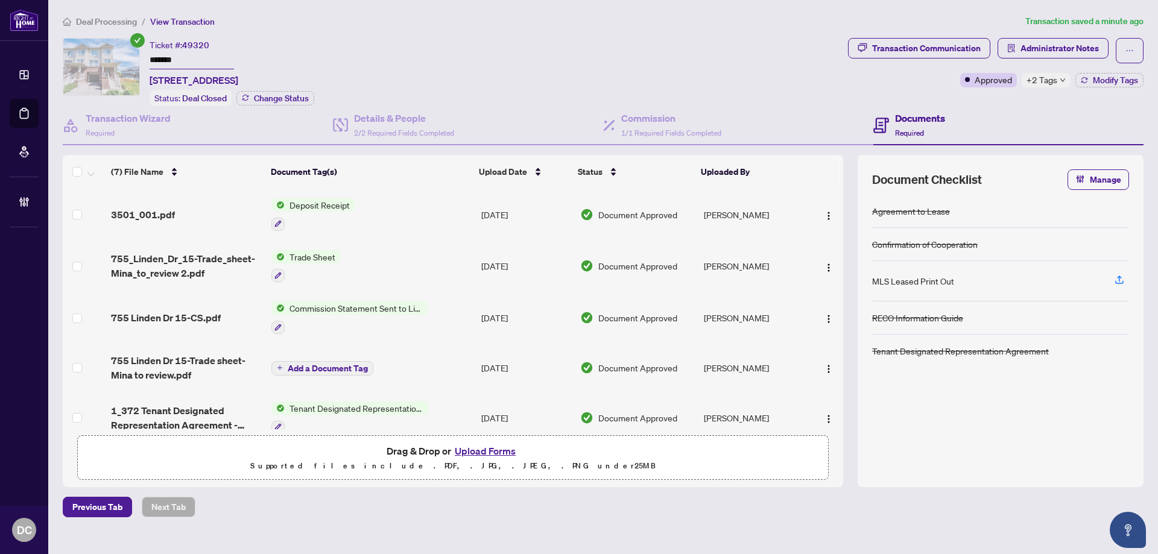
drag, startPoint x: 1049, startPoint y: 115, endPoint x: 1064, endPoint y: 103, distance: 18.9
click at [1049, 115] on div "Documents Required" at bounding box center [1009, 125] width 270 height 39
click at [1104, 79] on span "Modify Tags" at bounding box center [1115, 80] width 45 height 8
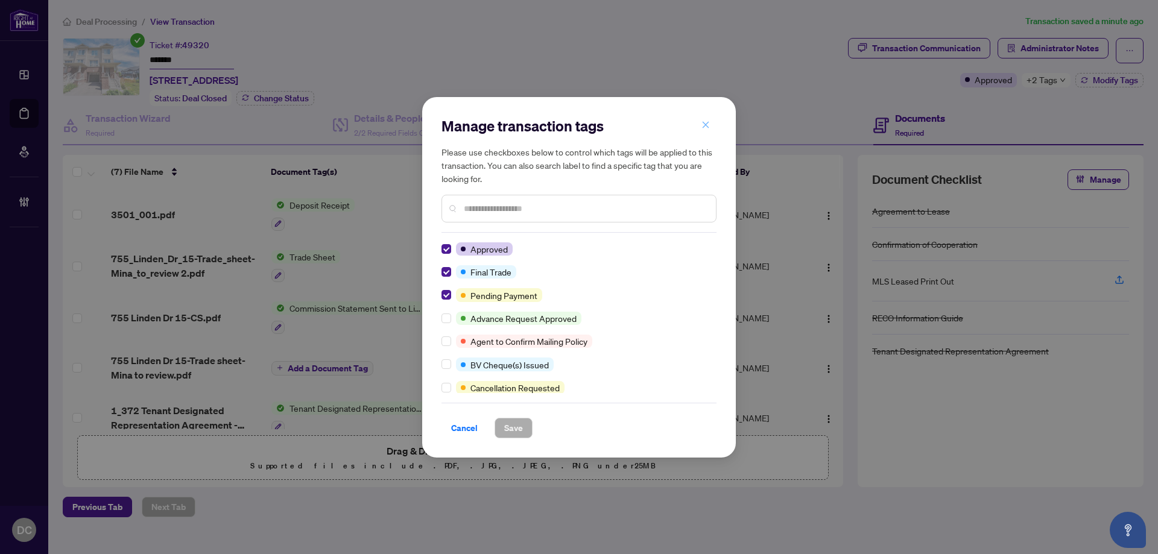
click at [710, 123] on button "button" at bounding box center [706, 125] width 24 height 21
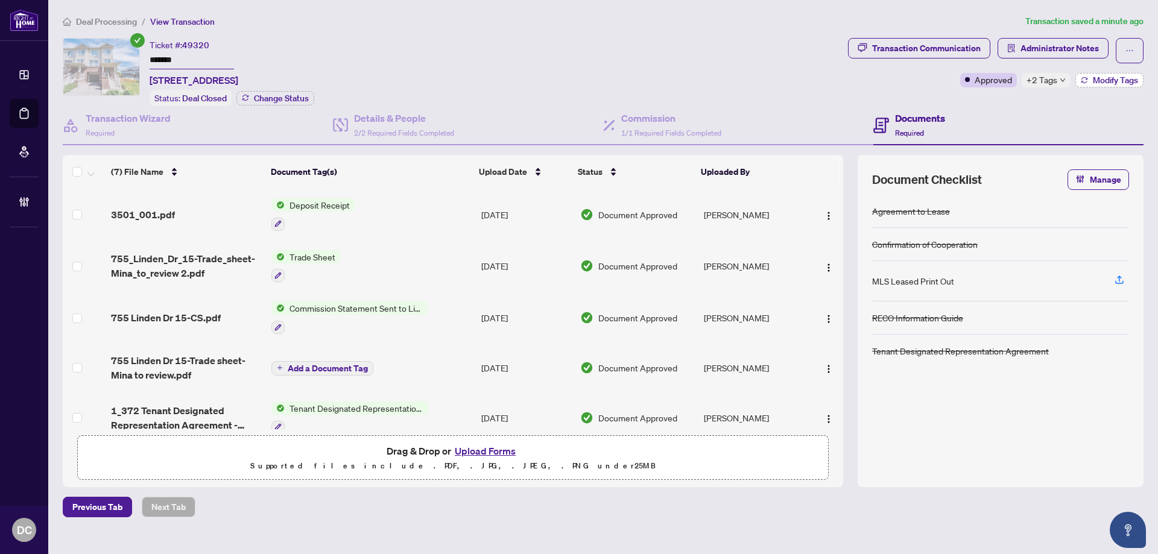
click at [1094, 81] on span "Modify Tags" at bounding box center [1115, 80] width 45 height 8
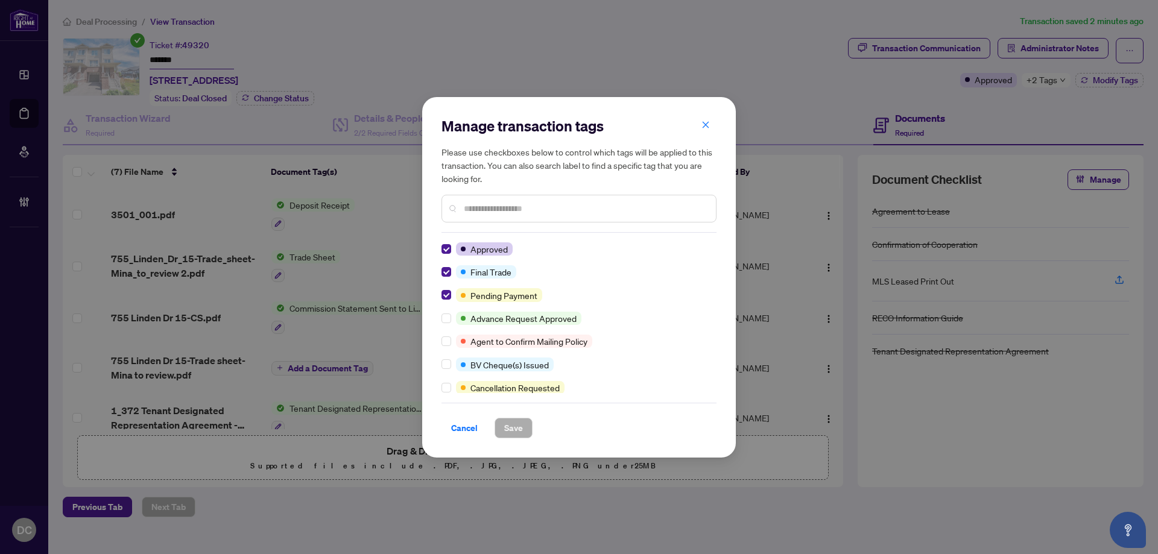
click at [451, 292] on div at bounding box center [449, 294] width 14 height 13
click at [509, 425] on span "Save" at bounding box center [513, 428] width 19 height 19
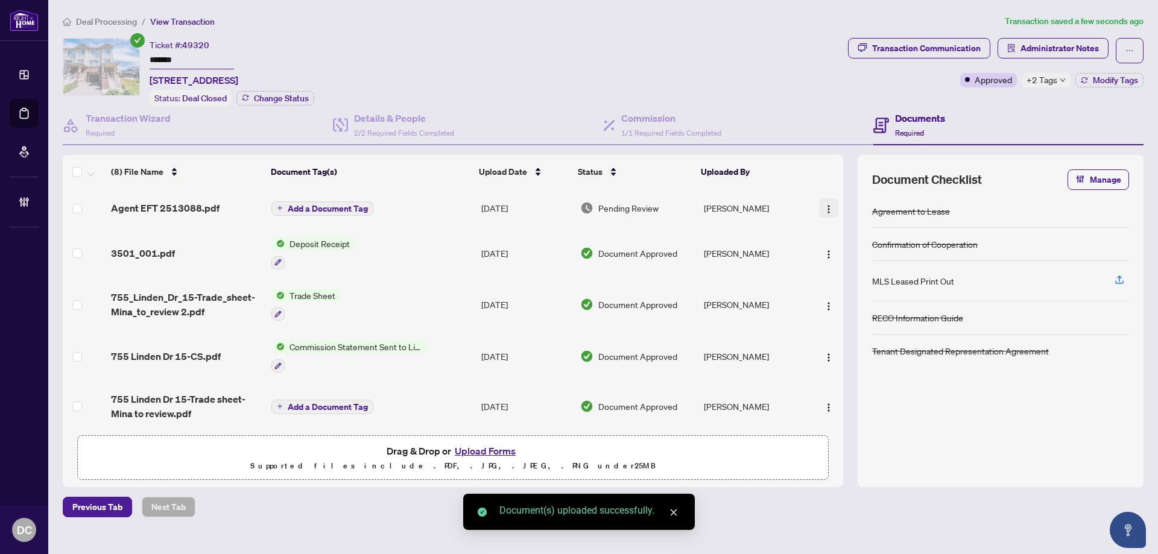
click at [824, 206] on img "button" at bounding box center [829, 210] width 10 height 10
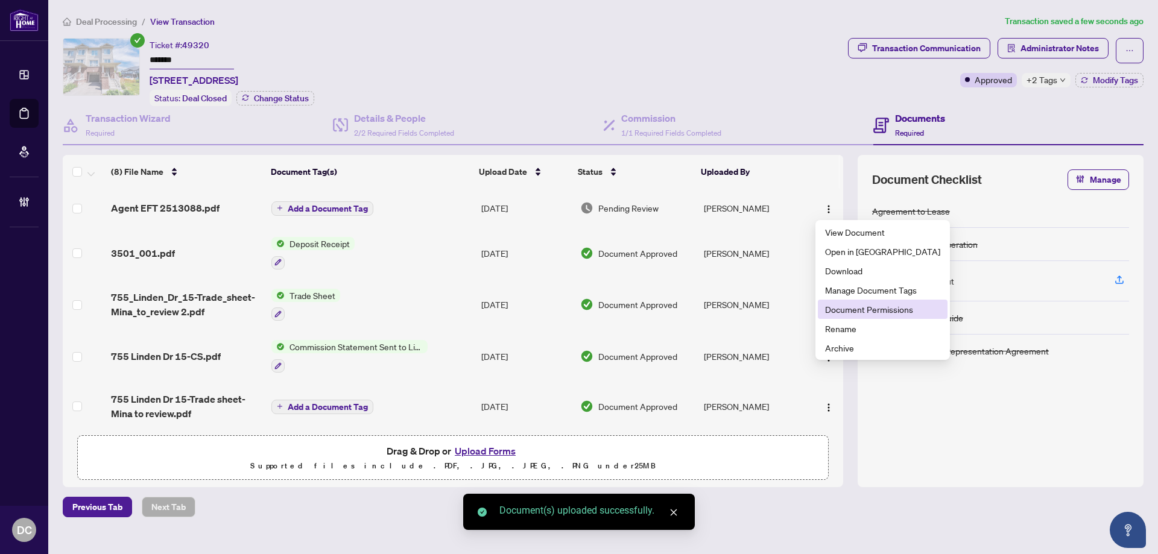
click at [858, 307] on span "Document Permissions" at bounding box center [882, 309] width 115 height 13
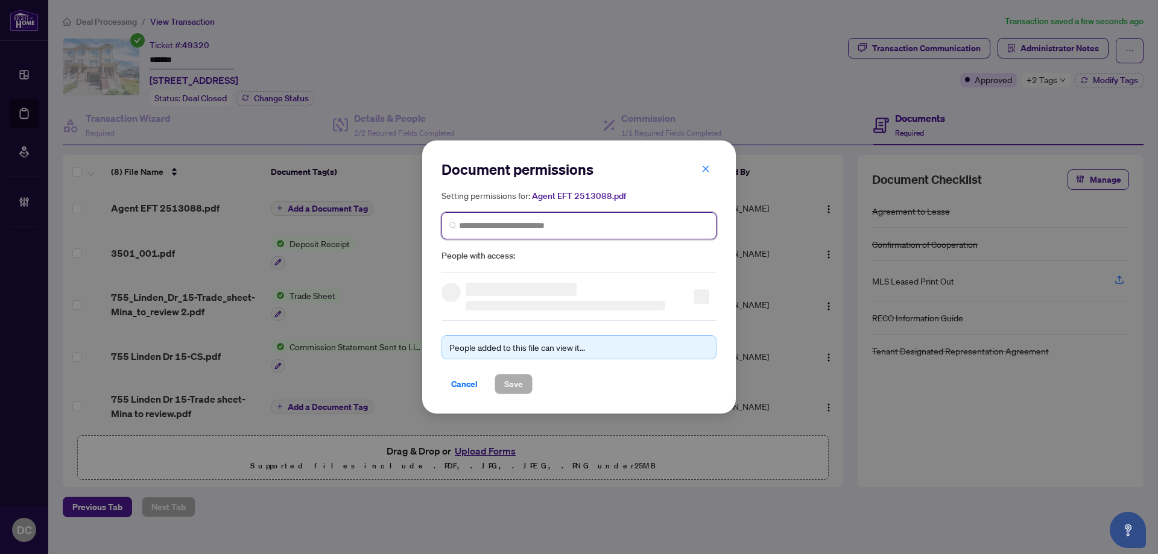
click at [636, 224] on input "search" at bounding box center [584, 226] width 250 height 13
type input "*********"
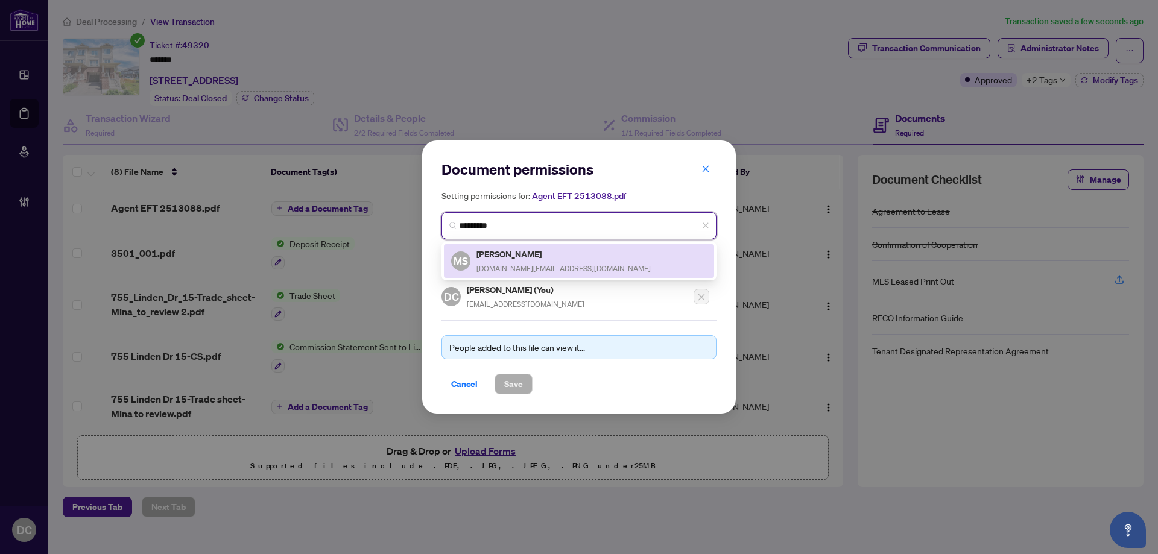
click at [561, 268] on span "shamsoun.realty@gmail.com" at bounding box center [564, 268] width 174 height 9
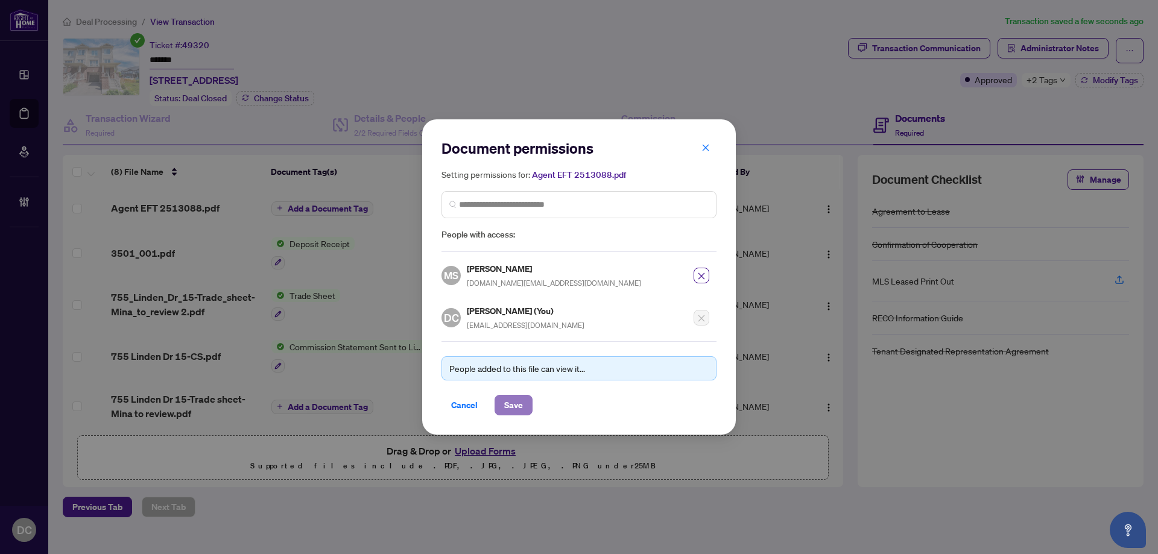
click at [519, 404] on span "Save" at bounding box center [513, 405] width 19 height 19
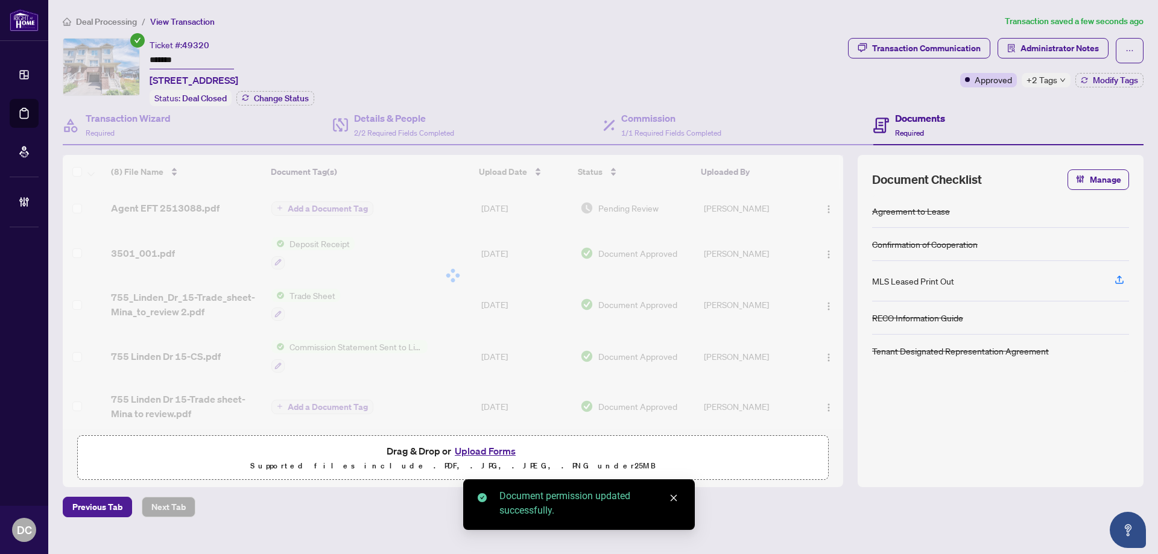
click at [316, 193] on div at bounding box center [453, 275] width 781 height 241
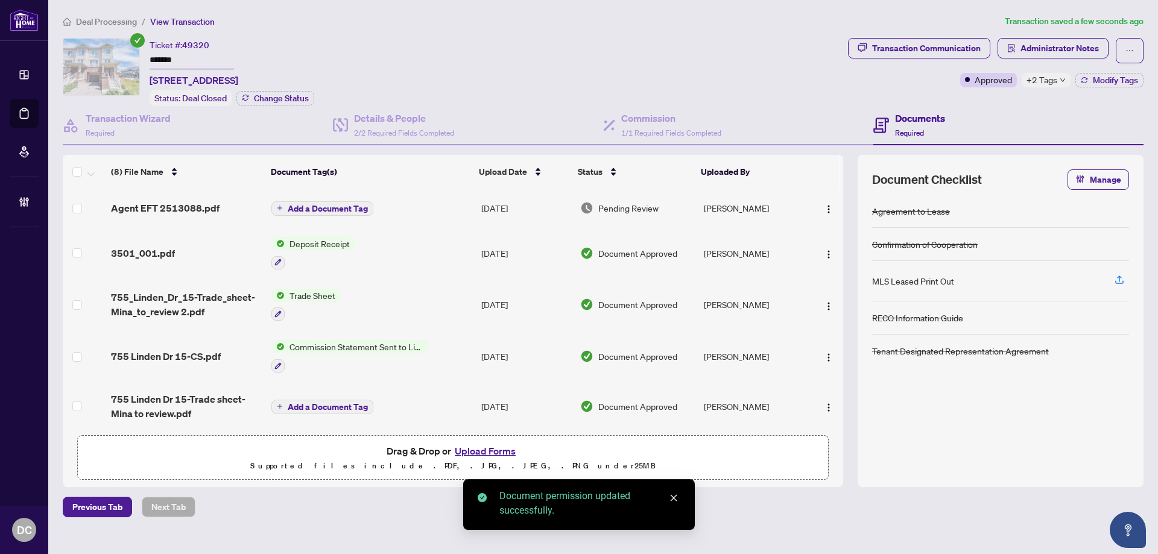
click at [328, 212] on span "Add a Document Tag" at bounding box center [328, 209] width 80 height 8
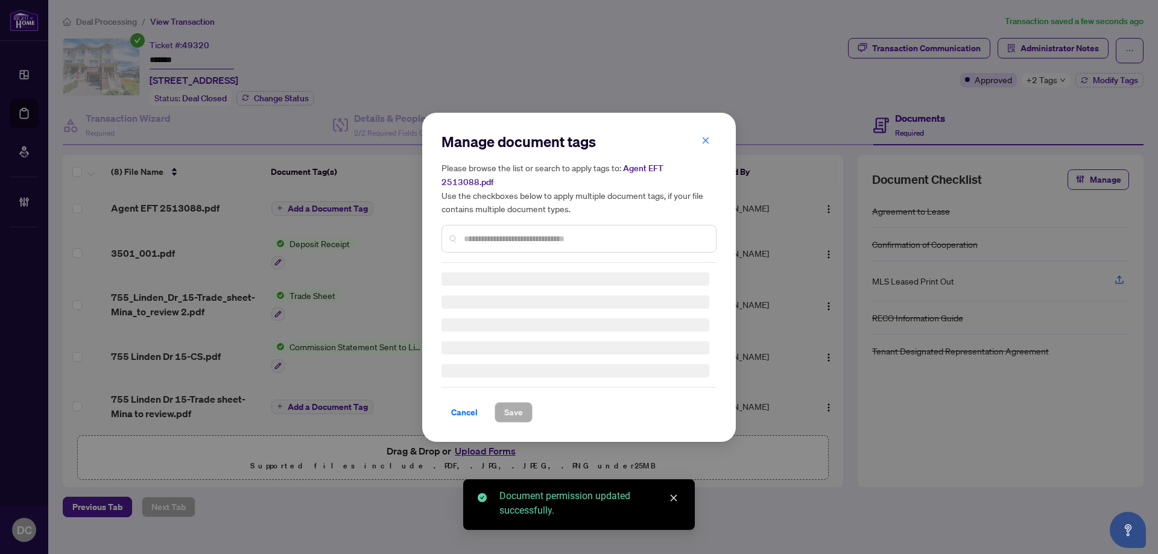
click at [558, 232] on input "text" at bounding box center [585, 238] width 243 height 13
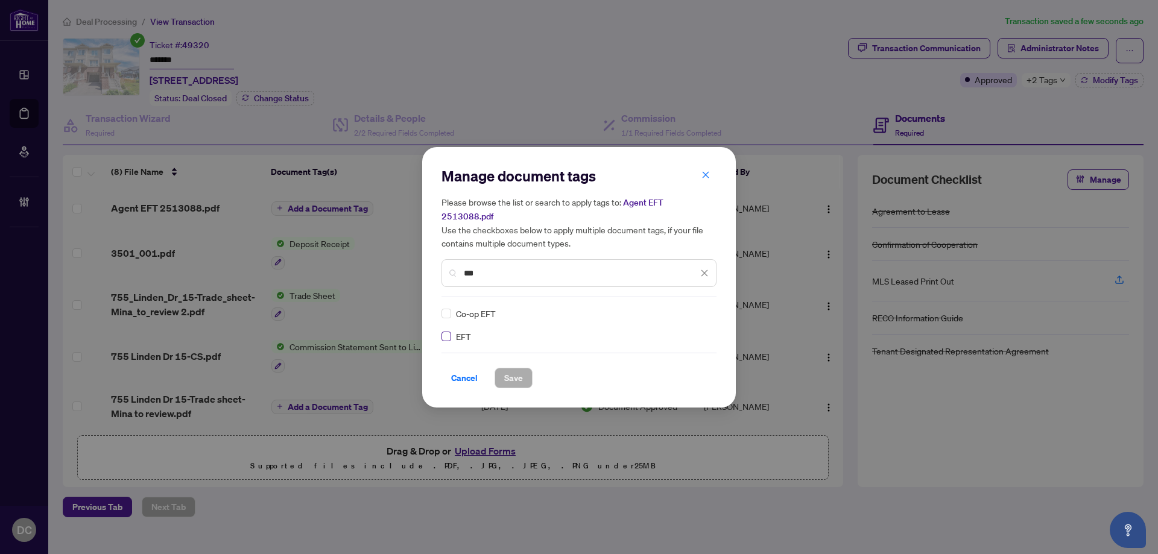
type input "***"
click at [700, 308] on div at bounding box center [697, 314] width 23 height 12
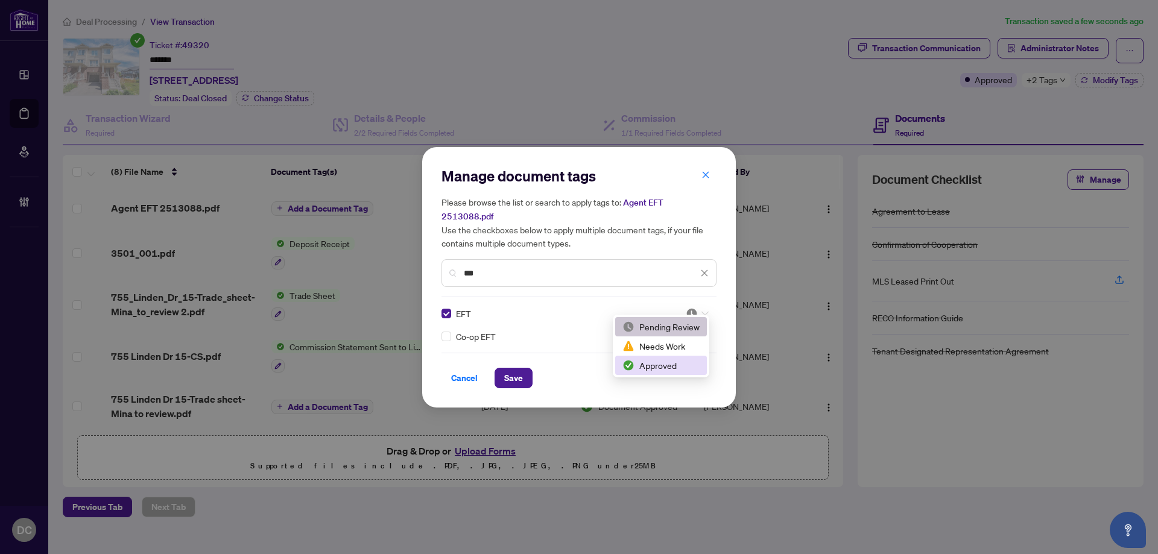
click at [667, 369] on div "Approved" at bounding box center [661, 365] width 77 height 13
click at [519, 369] on span "Save" at bounding box center [513, 378] width 19 height 19
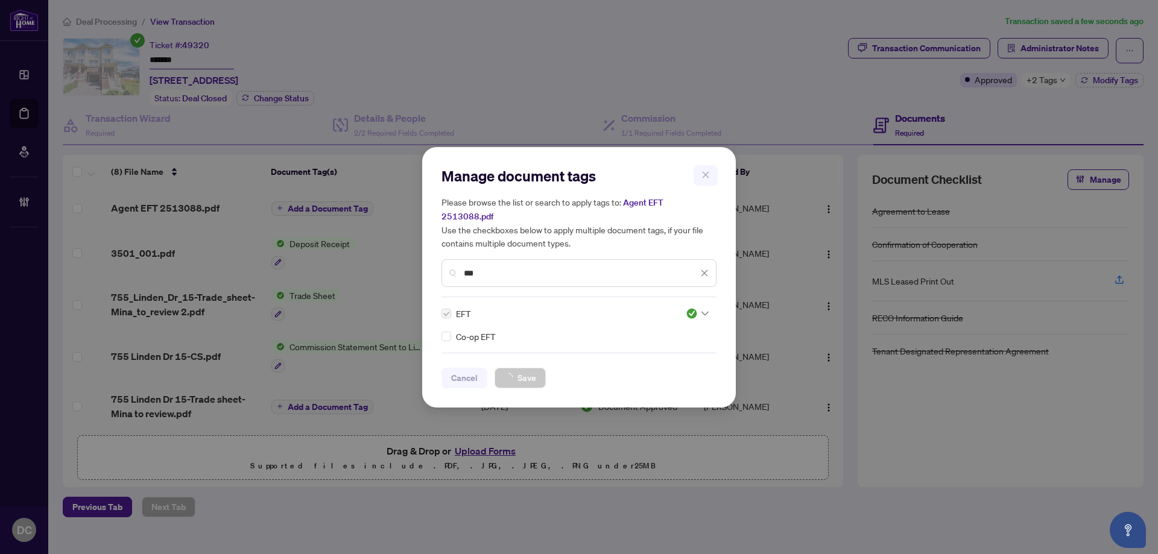
click at [1056, 42] on div "Manage document tags Please browse the list or search to apply tags to: Agent E…" at bounding box center [579, 277] width 1158 height 554
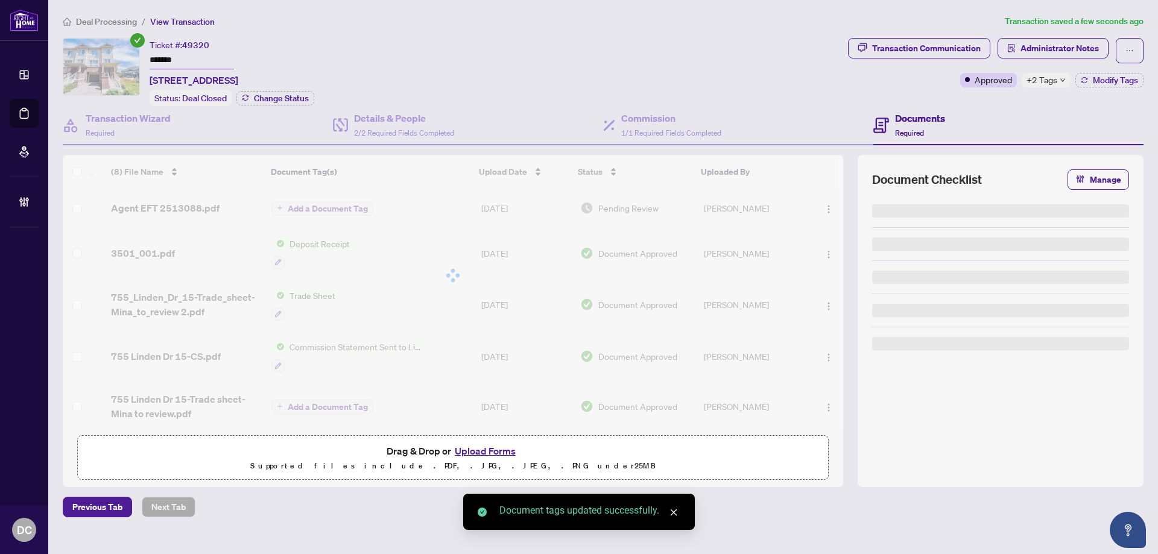
click at [1060, 46] on span "Administrator Notes" at bounding box center [1060, 48] width 78 height 19
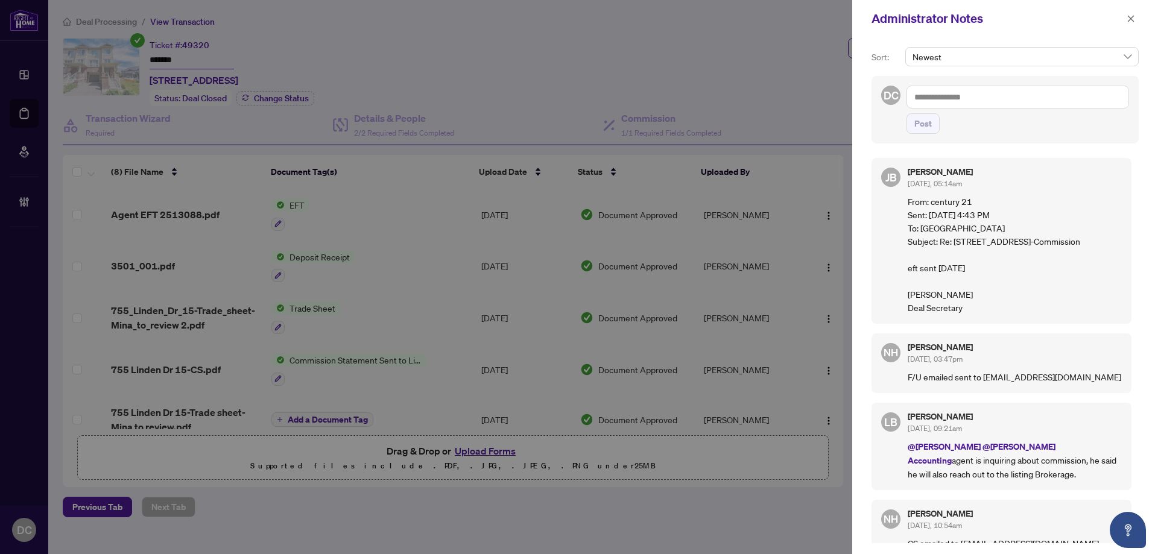
click at [1073, 109] on div "Post" at bounding box center [1018, 110] width 223 height 48
click at [1076, 100] on textarea at bounding box center [1018, 97] width 223 height 23
paste textarea "**********"
type textarea "**********"
click at [920, 133] on span "Post" at bounding box center [923, 123] width 17 height 19
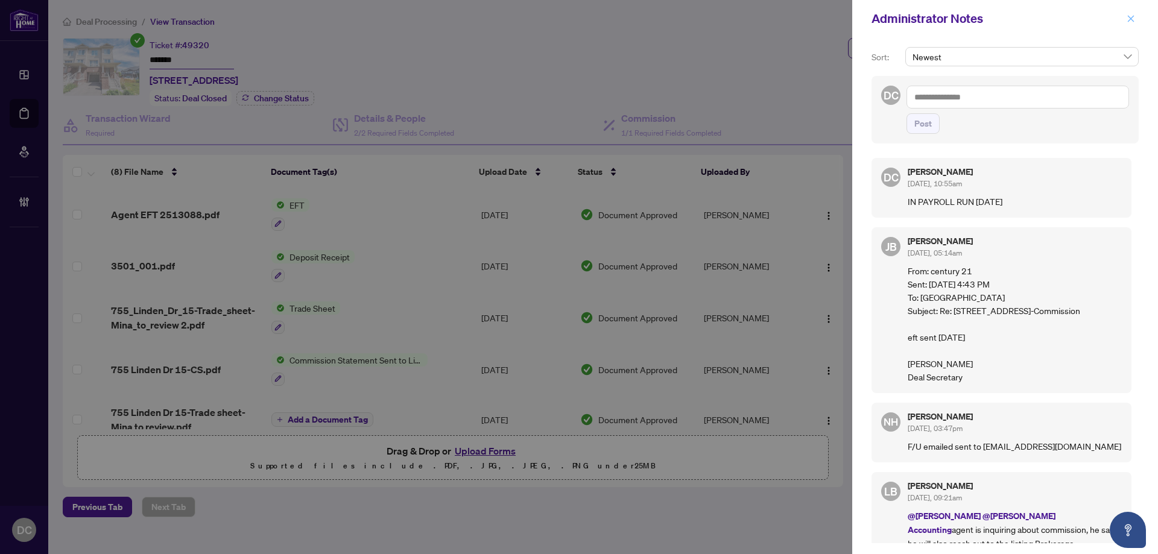
click at [1135, 19] on button "button" at bounding box center [1131, 18] width 16 height 14
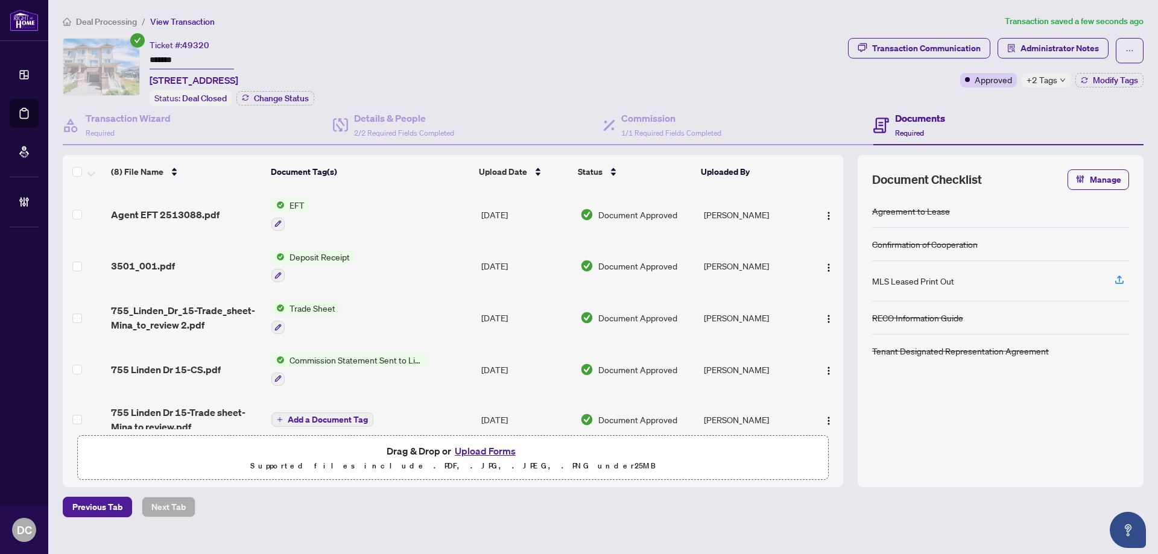
click at [833, 202] on td at bounding box center [825, 215] width 35 height 52
click at [825, 212] on img "button" at bounding box center [829, 216] width 10 height 10
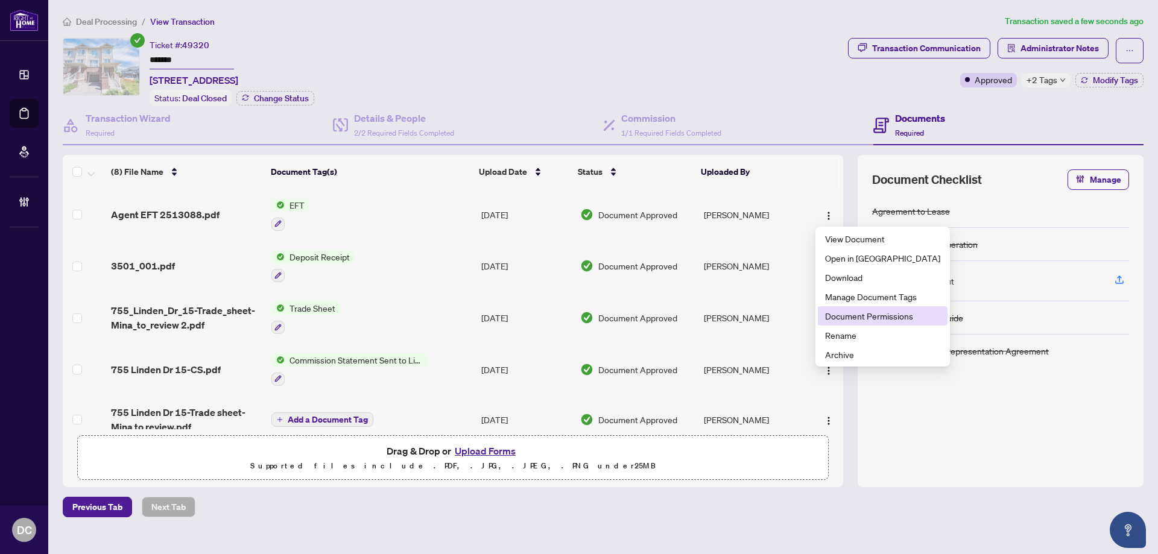
click at [848, 313] on span "Document Permissions" at bounding box center [882, 315] width 115 height 13
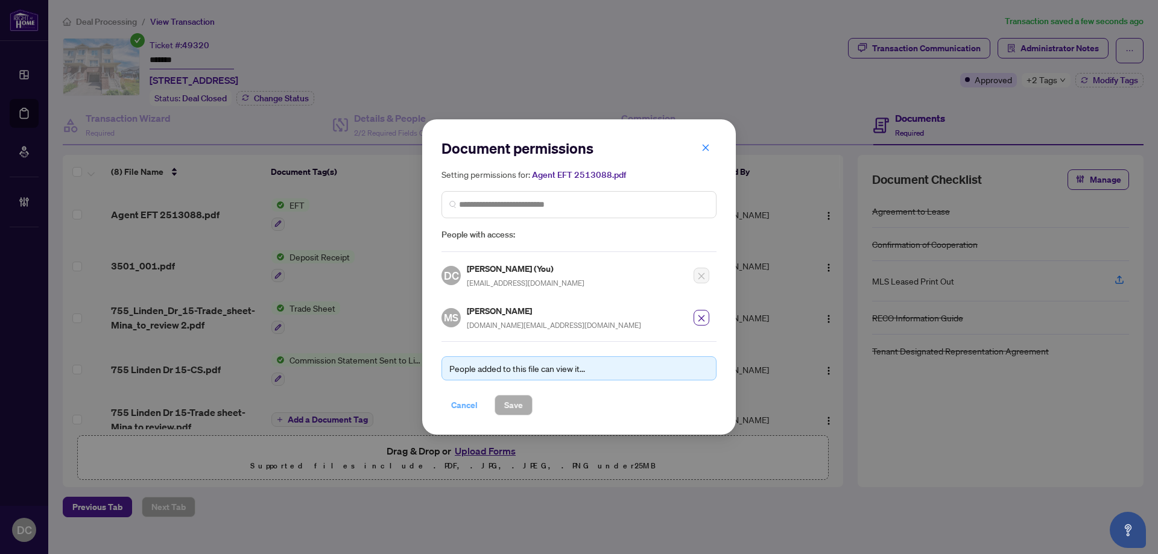
click at [464, 404] on span "Cancel" at bounding box center [464, 405] width 27 height 19
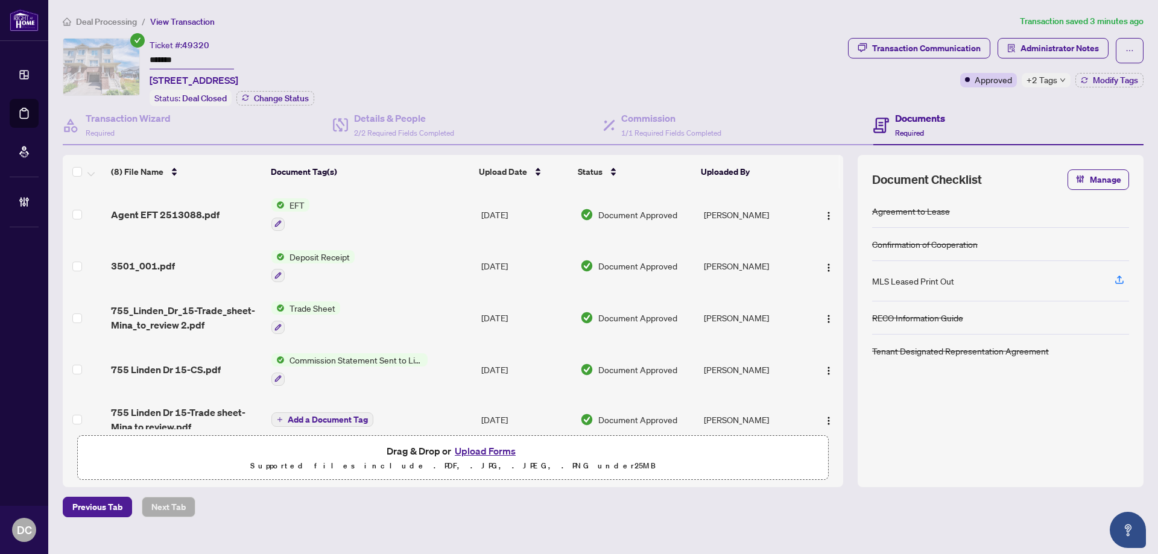
click at [113, 16] on span "Deal Processing" at bounding box center [106, 21] width 61 height 11
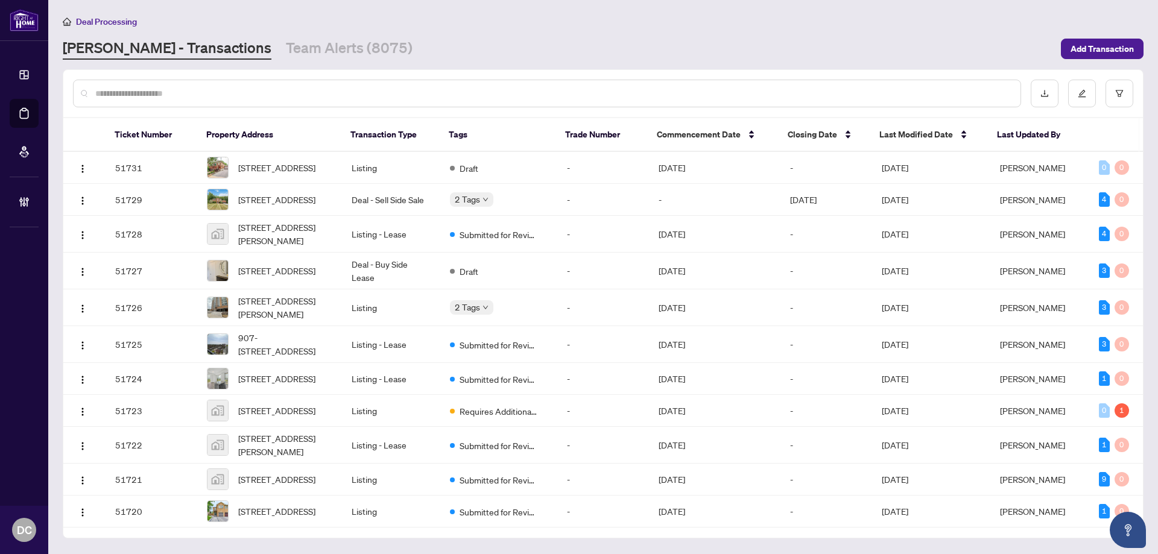
click at [324, 89] on input "text" at bounding box center [553, 93] width 916 height 13
paste input "*******"
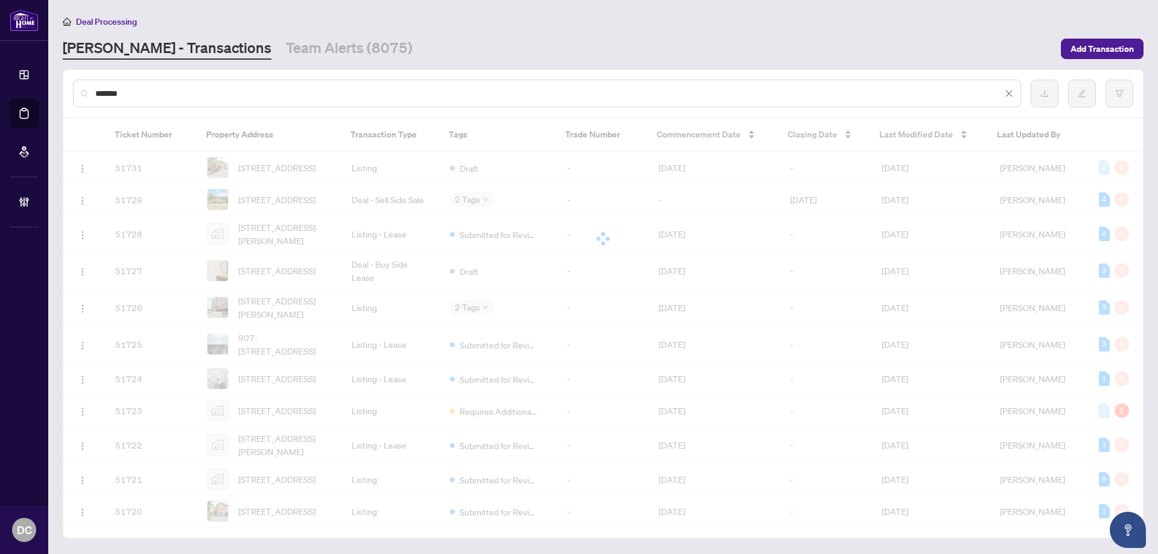
type input "*******"
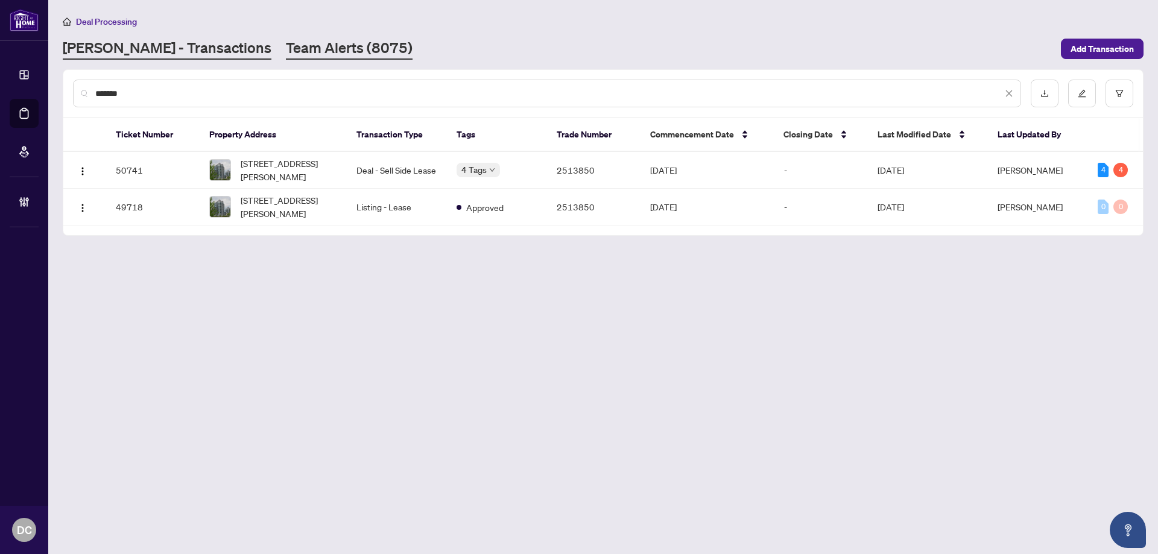
click at [286, 46] on link "Team Alerts (8075)" at bounding box center [349, 49] width 127 height 22
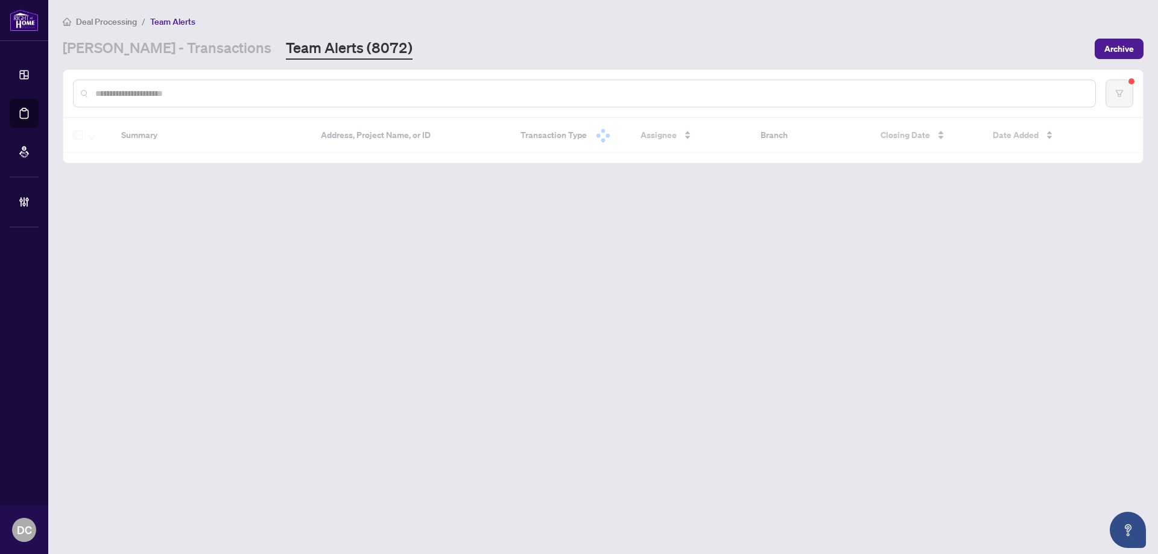
click at [417, 92] on input "text" at bounding box center [590, 93] width 991 height 13
paste input "*******"
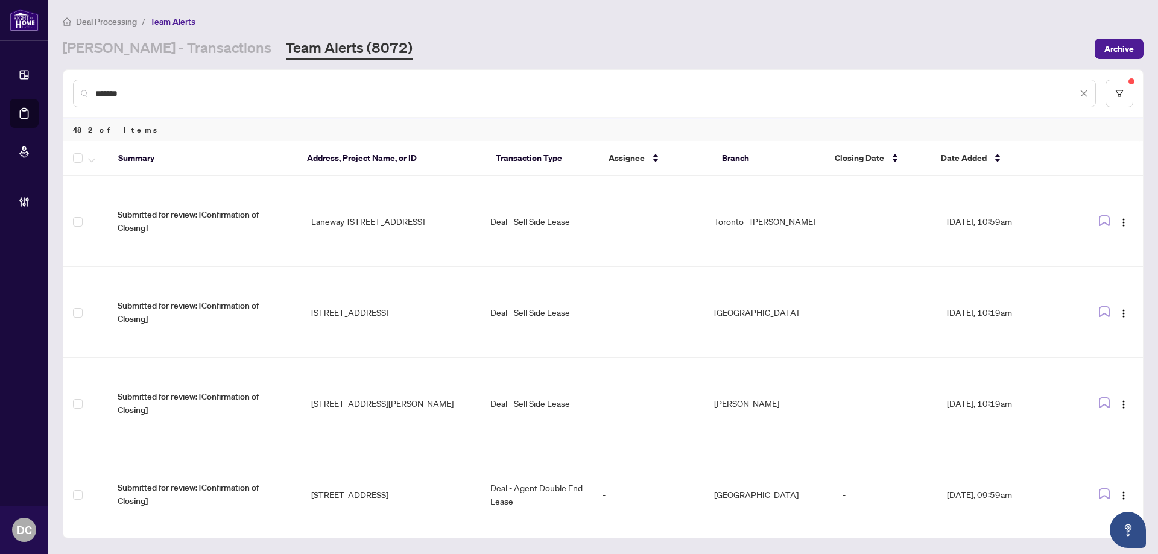
type input "*******"
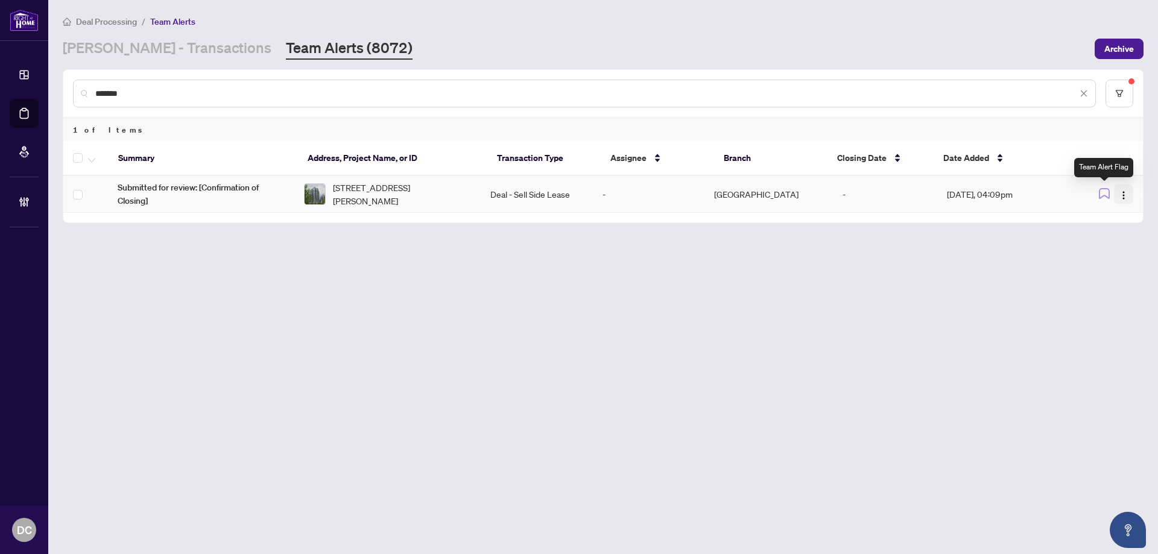
click at [1126, 195] on img "button" at bounding box center [1124, 196] width 10 height 10
click at [1099, 259] on span "Complete Item" at bounding box center [1096, 256] width 56 height 13
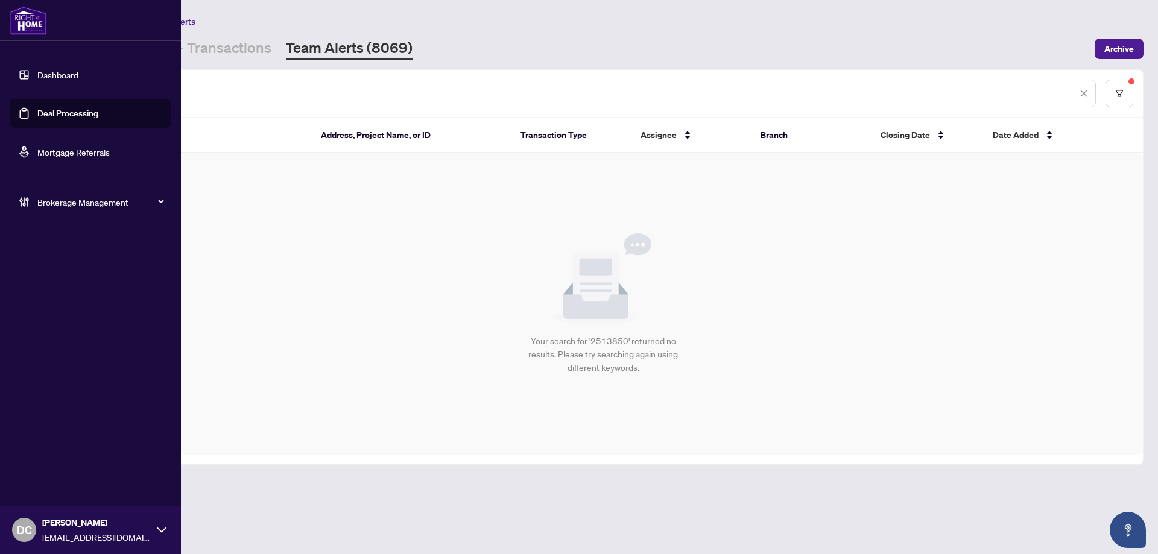
click at [64, 204] on span "Brokerage Management" at bounding box center [99, 201] width 125 height 13
click at [74, 285] on link "Manage Agents" at bounding box center [55, 289] width 60 height 11
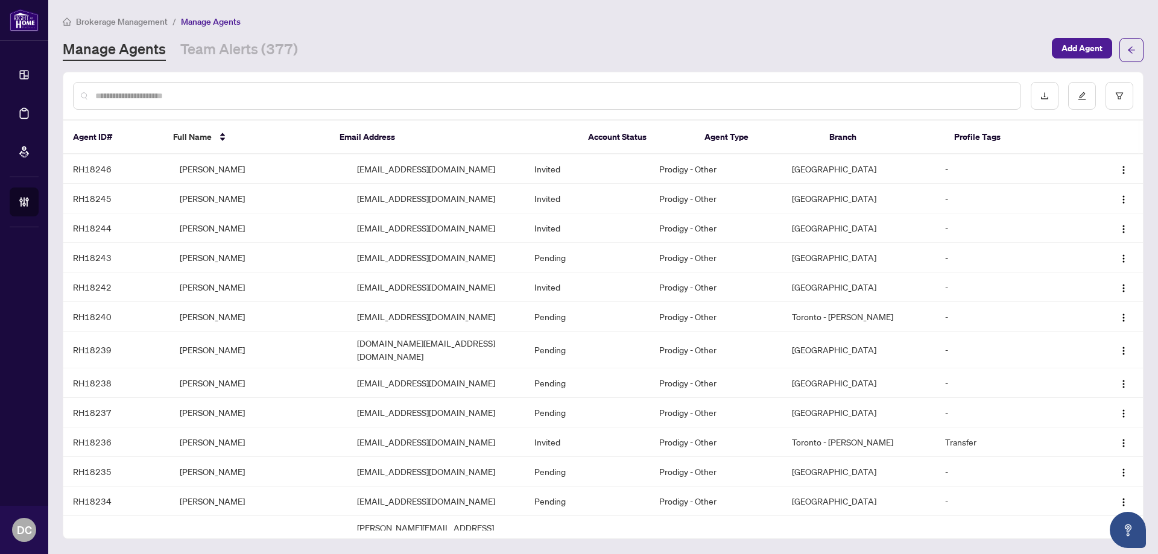
click at [235, 92] on input "text" at bounding box center [553, 95] width 916 height 13
paste input "*****"
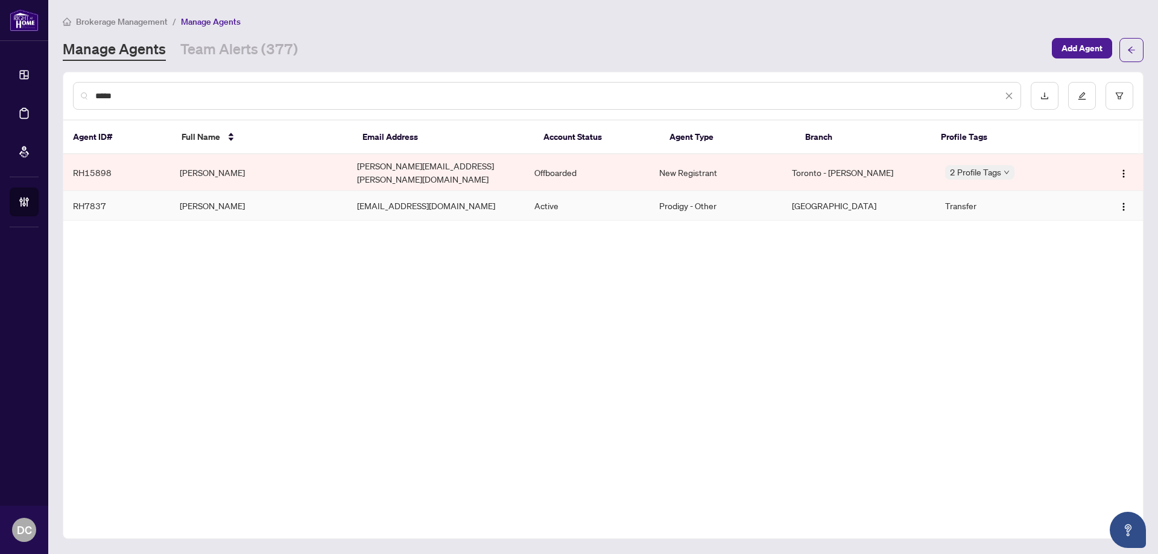
type input "*****"
click at [220, 202] on td "Mark Alfakir" at bounding box center [258, 206] width 177 height 30
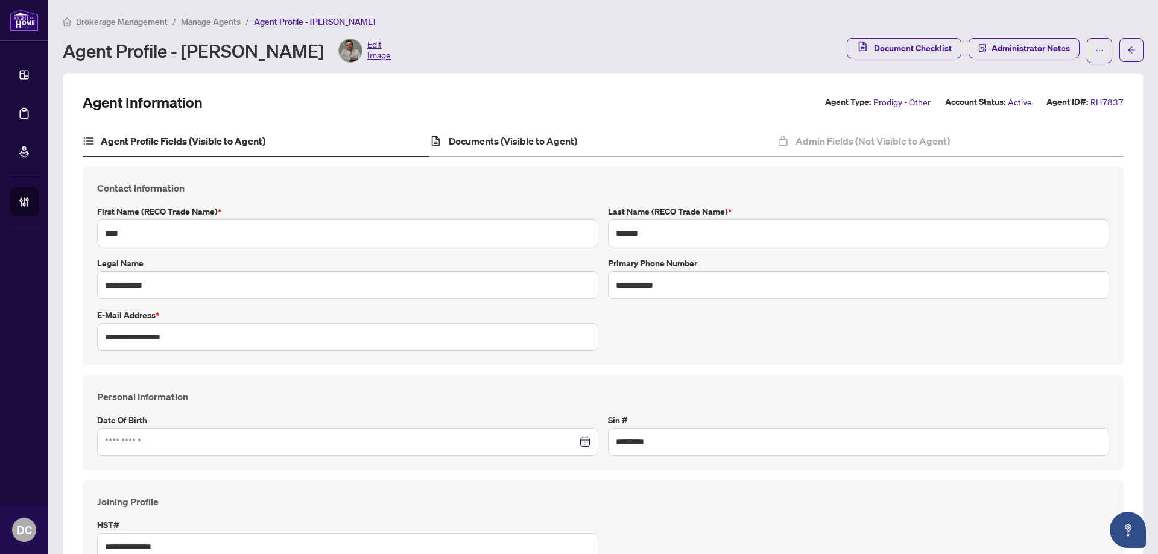
type input "**********"
type input "****"
type input "**********"
click at [547, 149] on div "Documents (Visible to Agent)" at bounding box center [603, 142] width 347 height 30
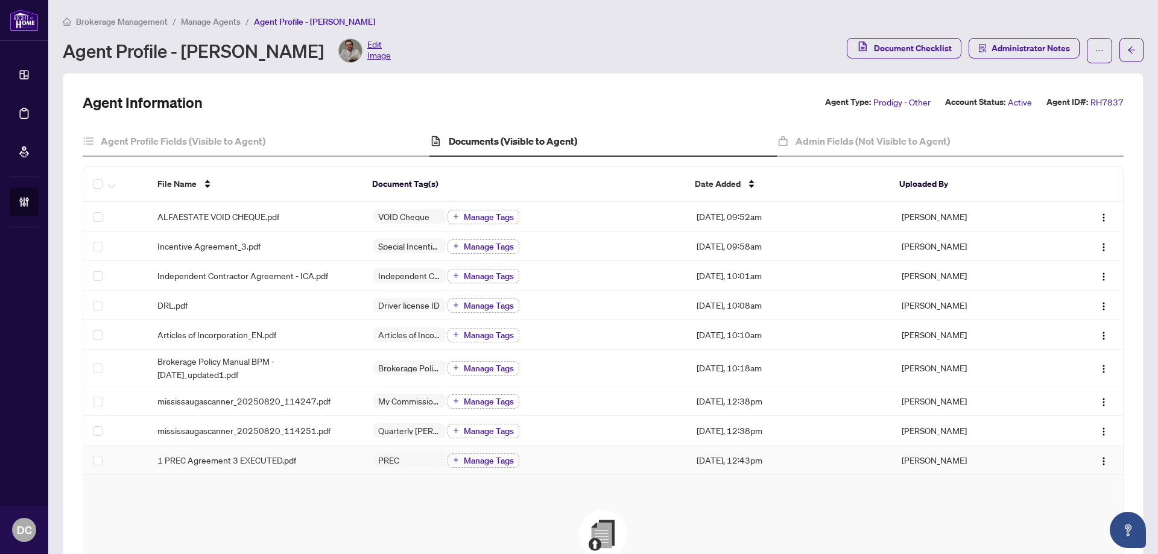
click at [606, 459] on div "PREC Manage Tags" at bounding box center [525, 460] width 305 height 16
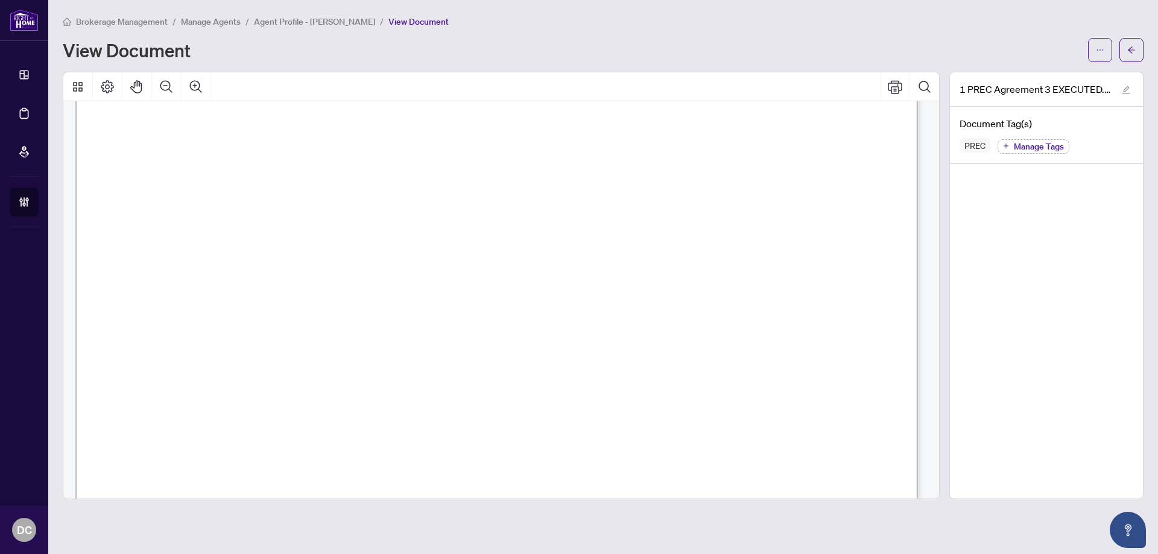
scroll to position [6309, 0]
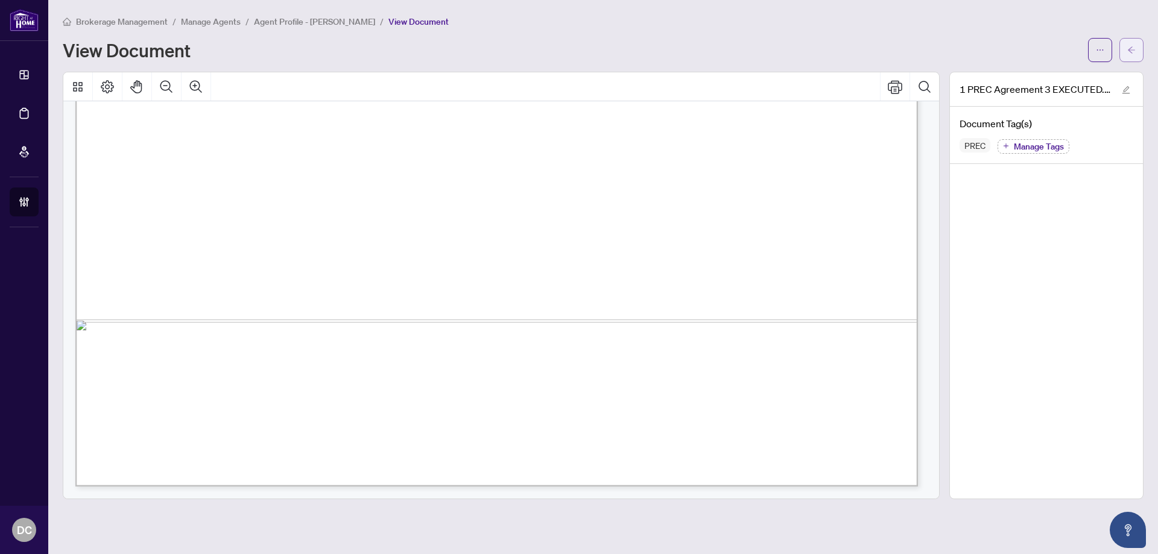
click at [1131, 53] on icon "arrow-left" at bounding box center [1132, 50] width 8 height 8
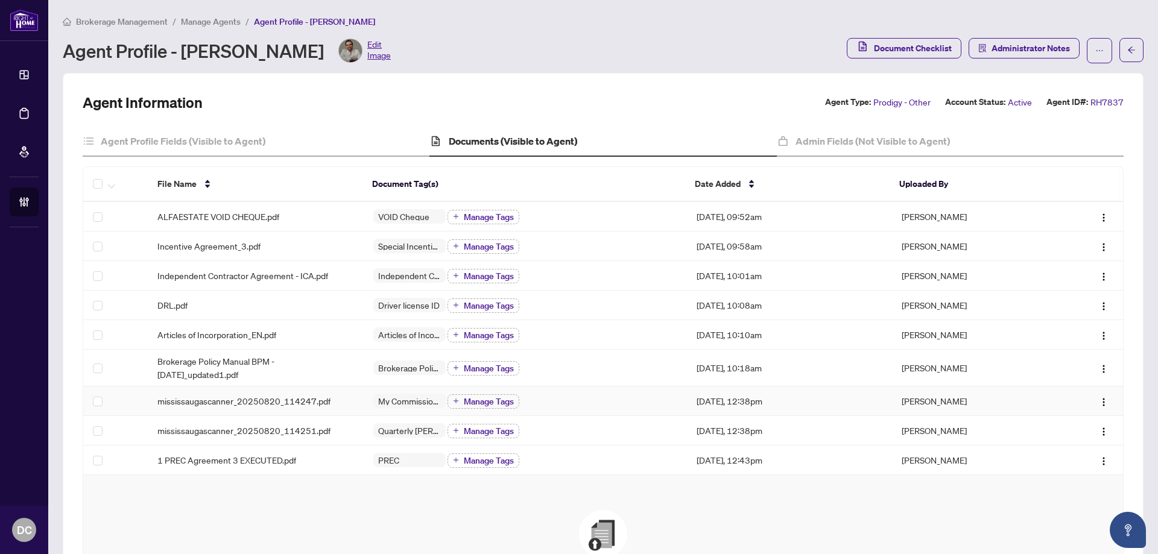
click at [594, 404] on div "My Commission Payments and HST Registration Manage Tags" at bounding box center [525, 401] width 305 height 16
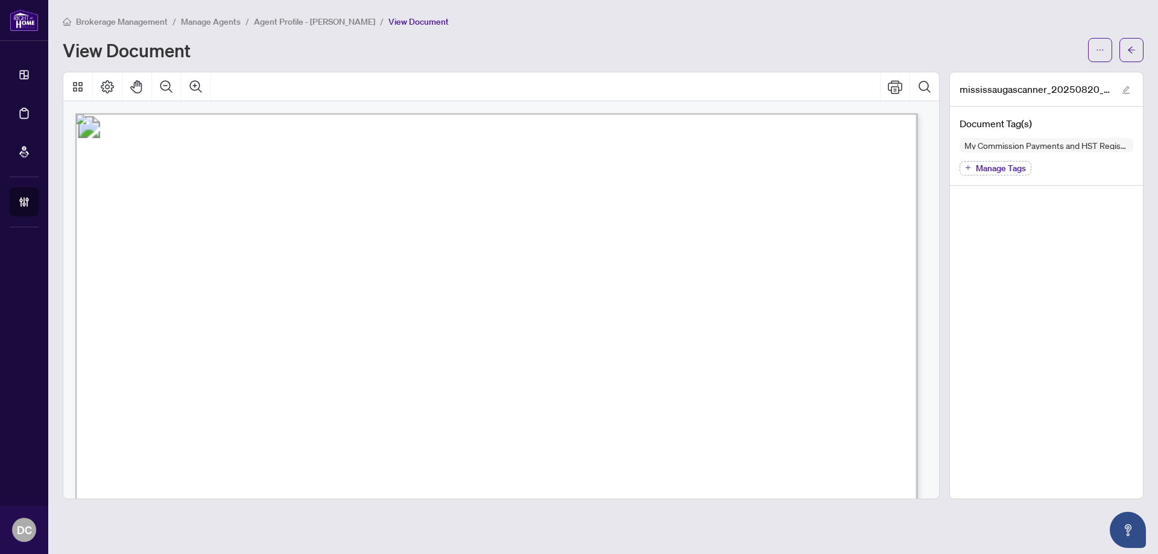
scroll to position [302, 0]
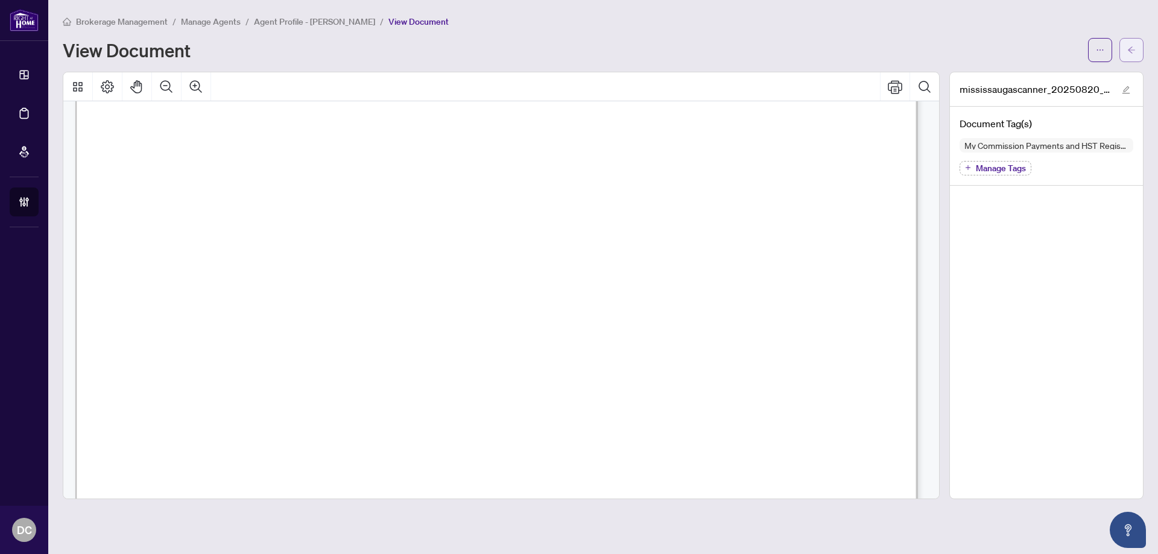
click at [1122, 53] on button "button" at bounding box center [1132, 50] width 24 height 24
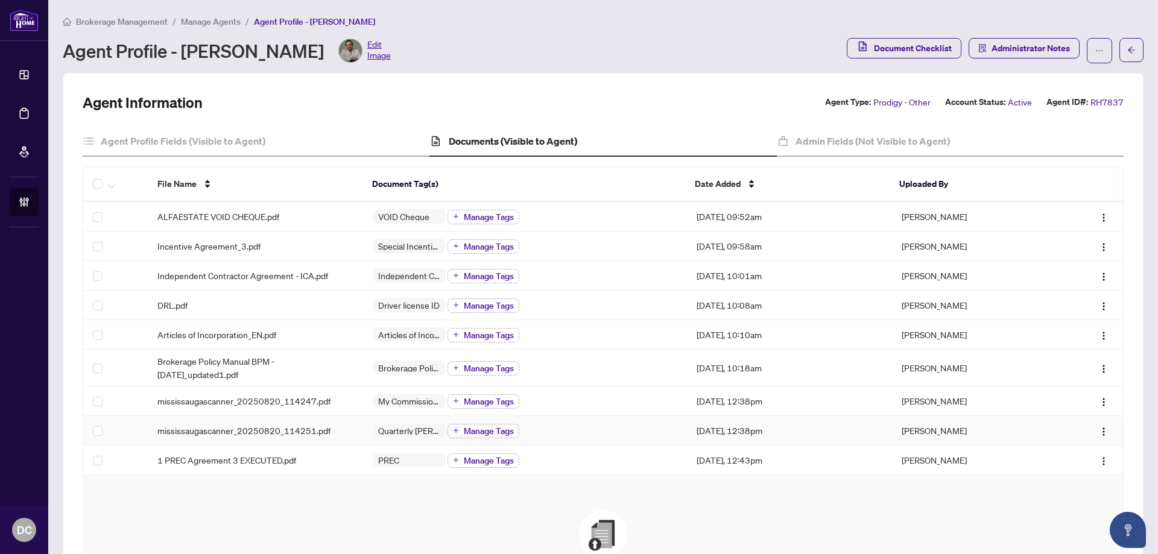
click at [545, 429] on div "Quarterly Billings Manage Tags" at bounding box center [525, 431] width 305 height 16
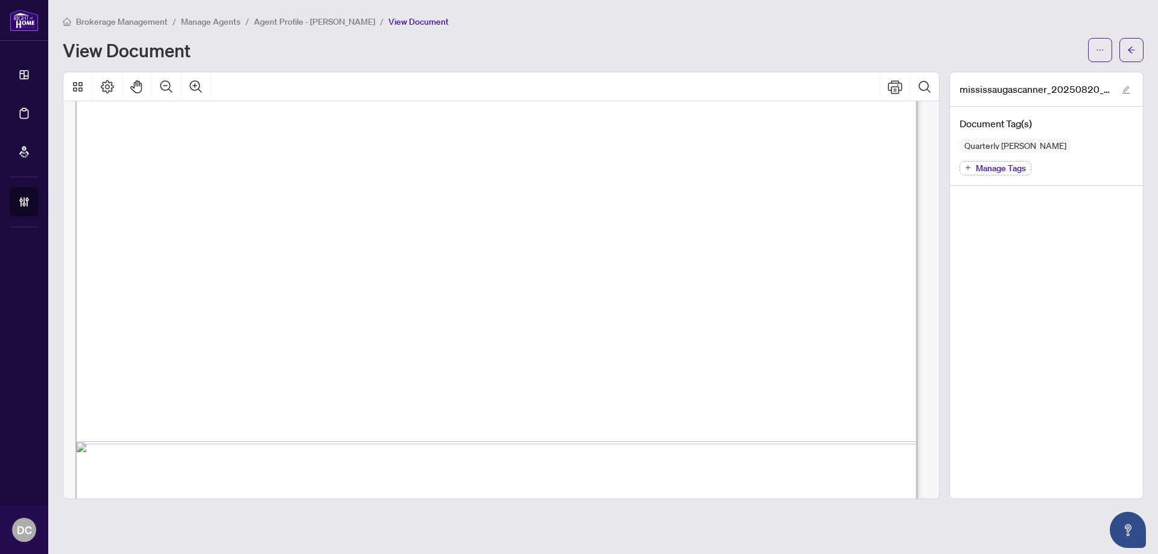
scroll to position [603, 0]
click at [1134, 46] on icon "arrow-left" at bounding box center [1132, 50] width 8 height 8
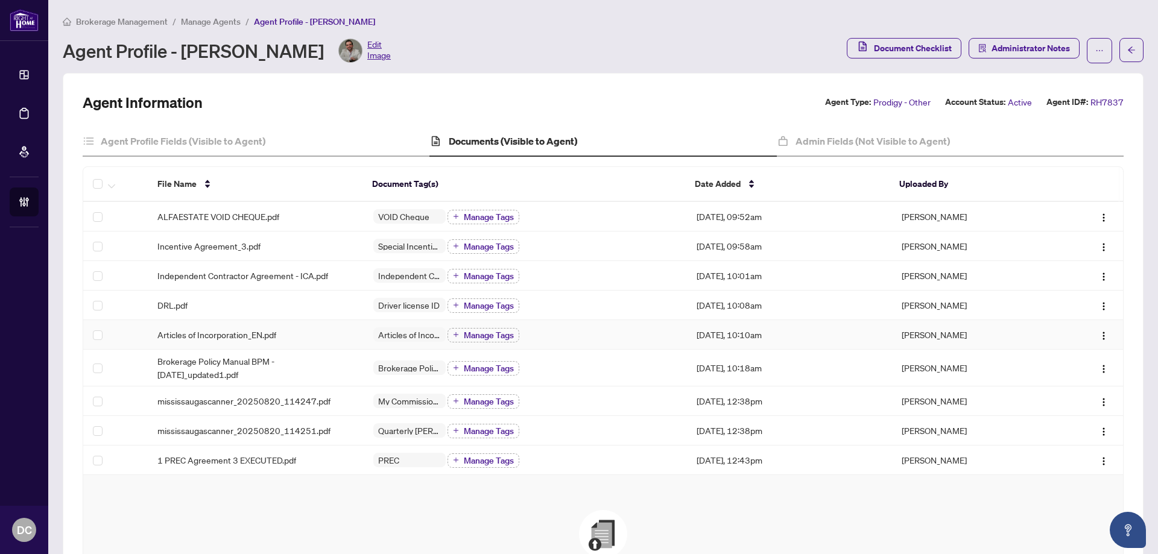
click at [581, 340] on div "Articles of Incorporation Manage Tags" at bounding box center [525, 335] width 305 height 16
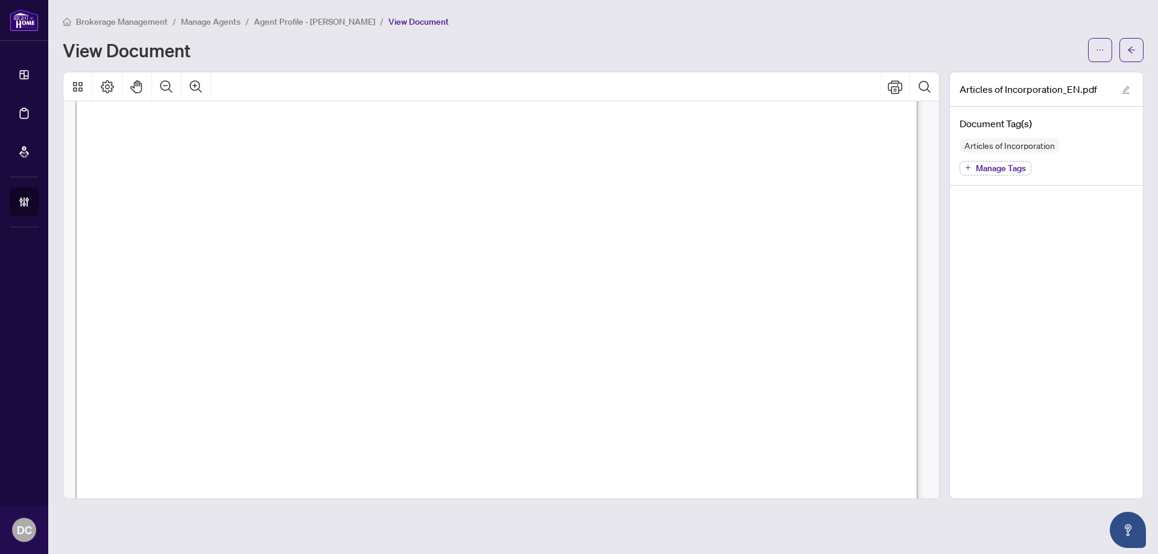
scroll to position [241, 0]
click at [1129, 54] on span "button" at bounding box center [1132, 49] width 8 height 19
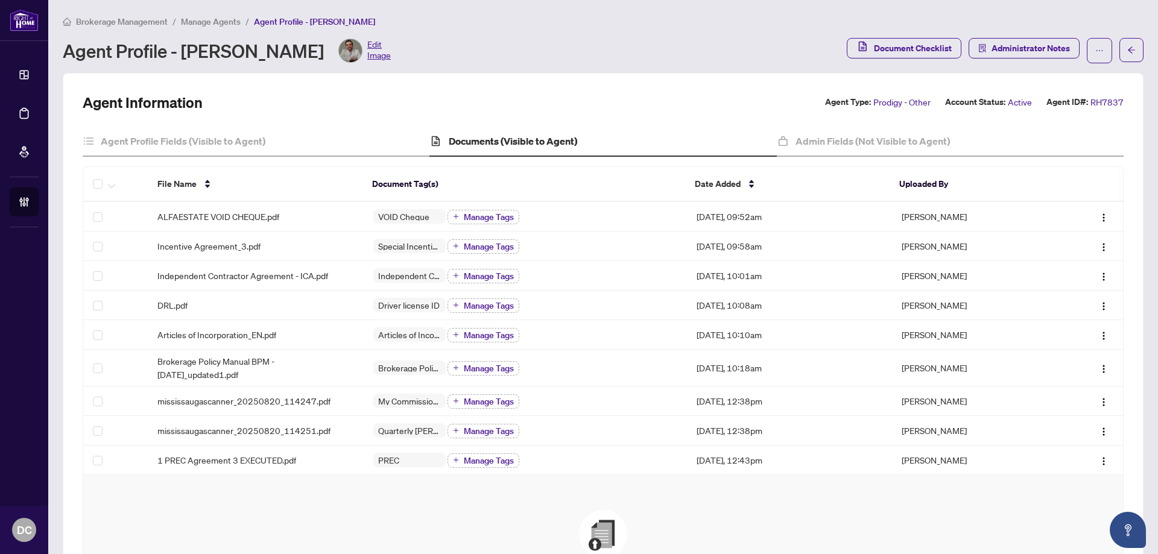
click at [141, 19] on span "Brokerage Management" at bounding box center [122, 21] width 92 height 11
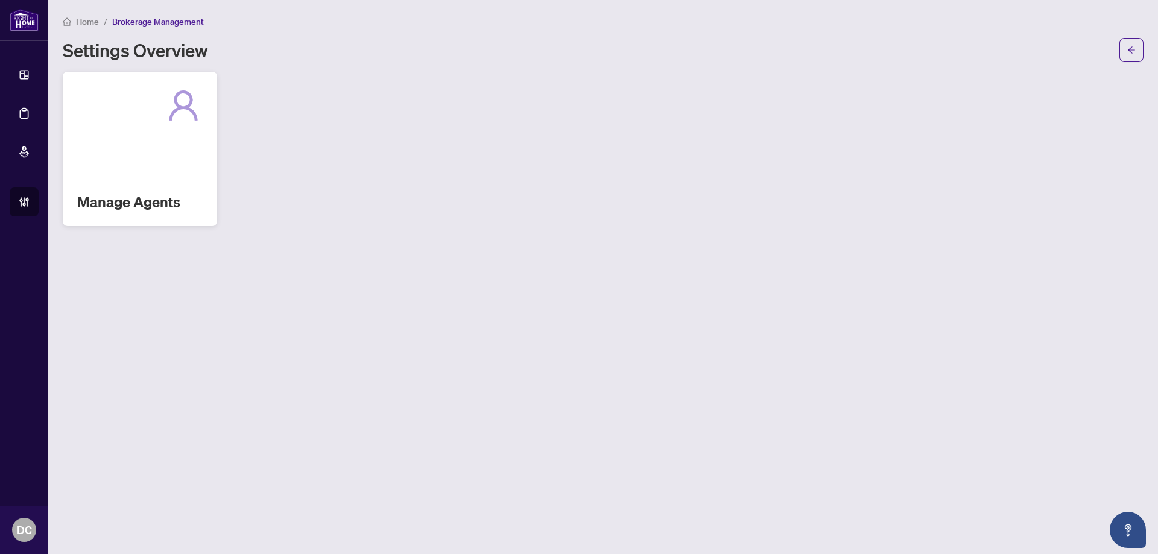
click at [133, 210] on h2 "Manage Agents" at bounding box center [139, 201] width 125 height 19
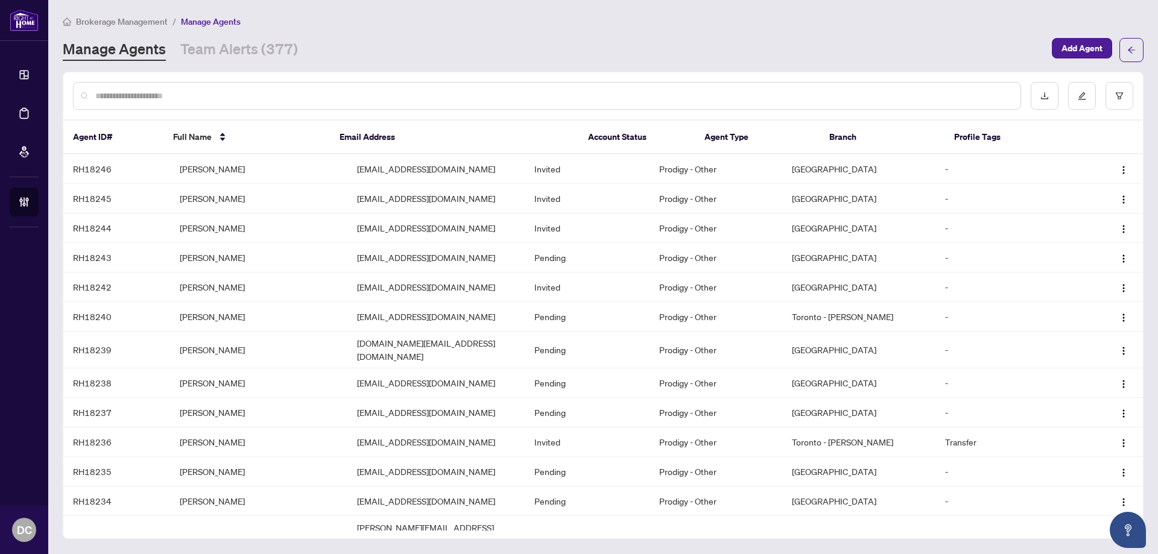
click at [258, 96] on input "text" at bounding box center [553, 95] width 916 height 13
paste input "**********"
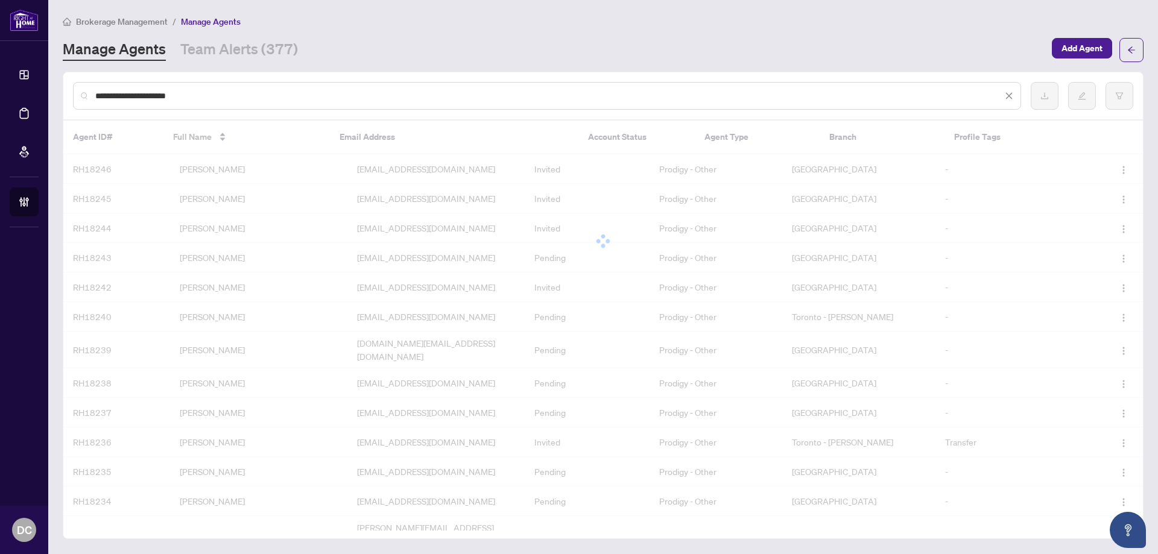
drag, startPoint x: 258, startPoint y: 96, endPoint x: 71, endPoint y: 97, distance: 187.6
click at [71, 97] on div "**********" at bounding box center [603, 95] width 1080 height 47
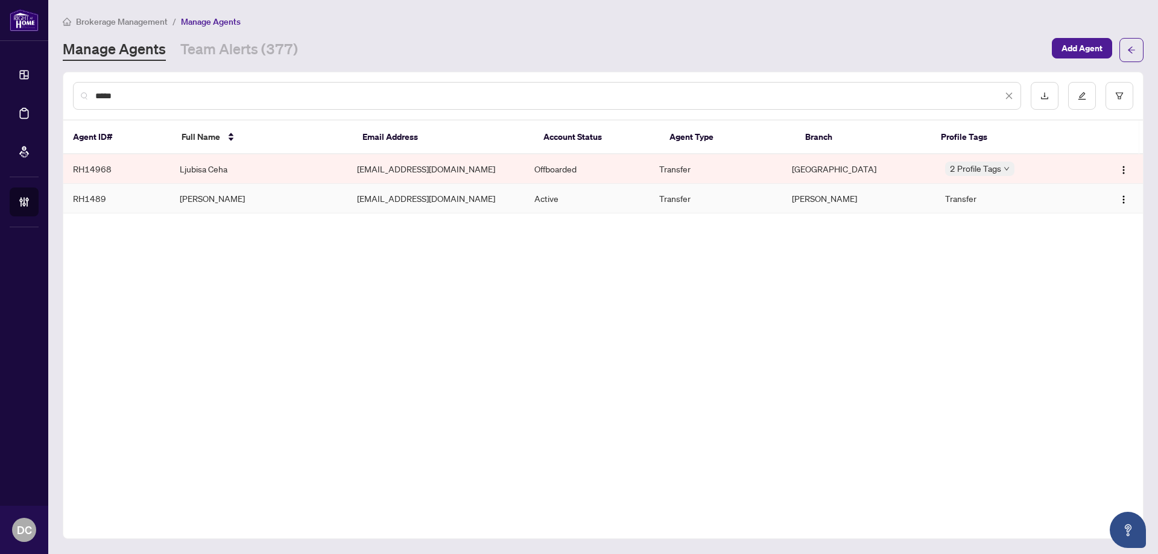
type input "*****"
click at [255, 203] on td "Albair Petros" at bounding box center [258, 199] width 177 height 30
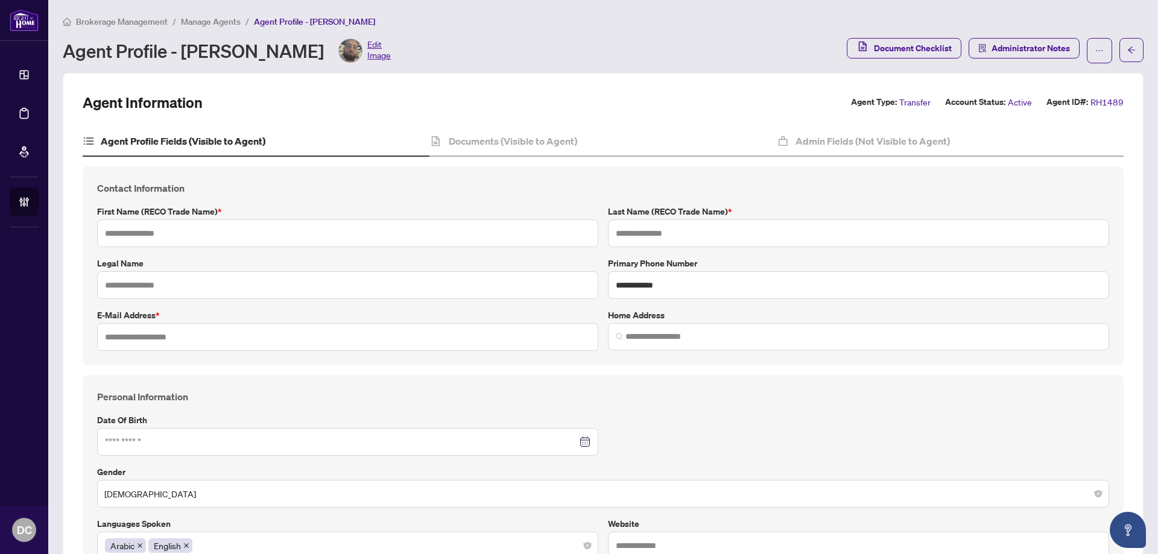
type input "******"
type input "**********"
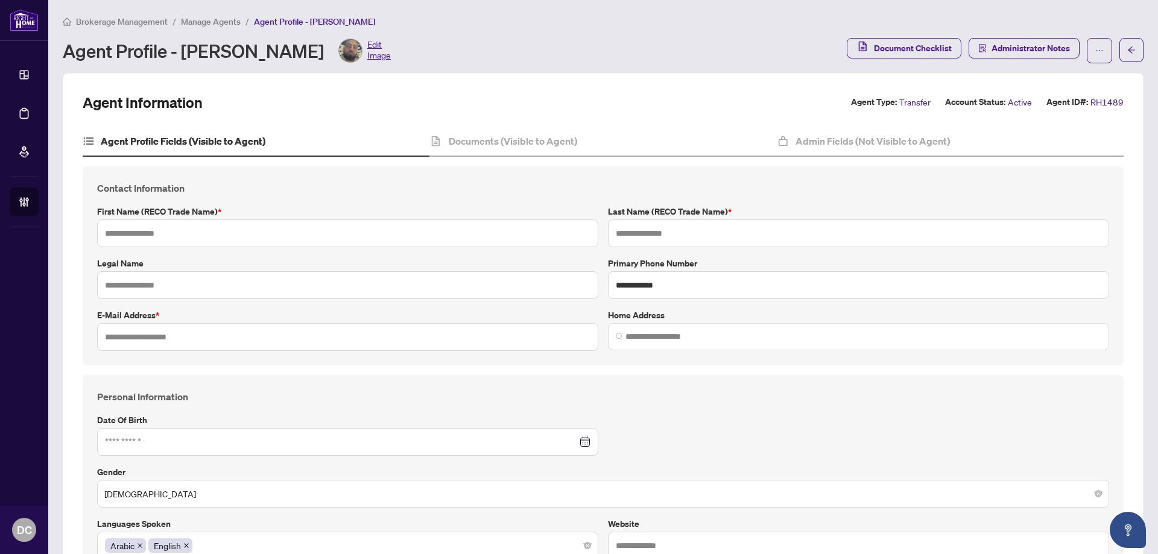
type input "*********"
type input "******"
type input "*****"
type input "**********"
type input "*"
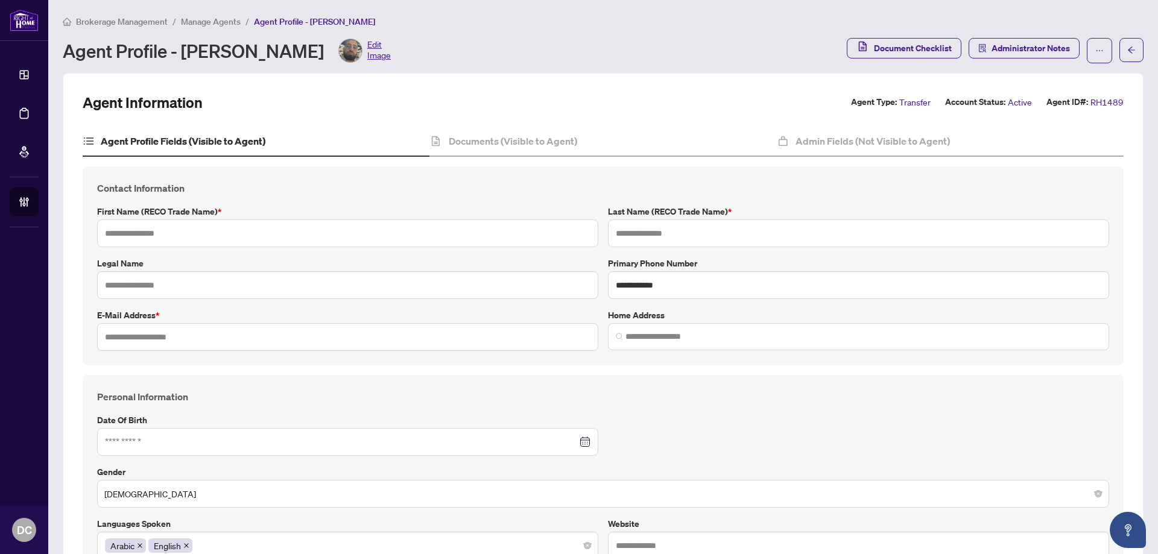
type input "*****"
type input "*"
type input "*******"
type input "**********"
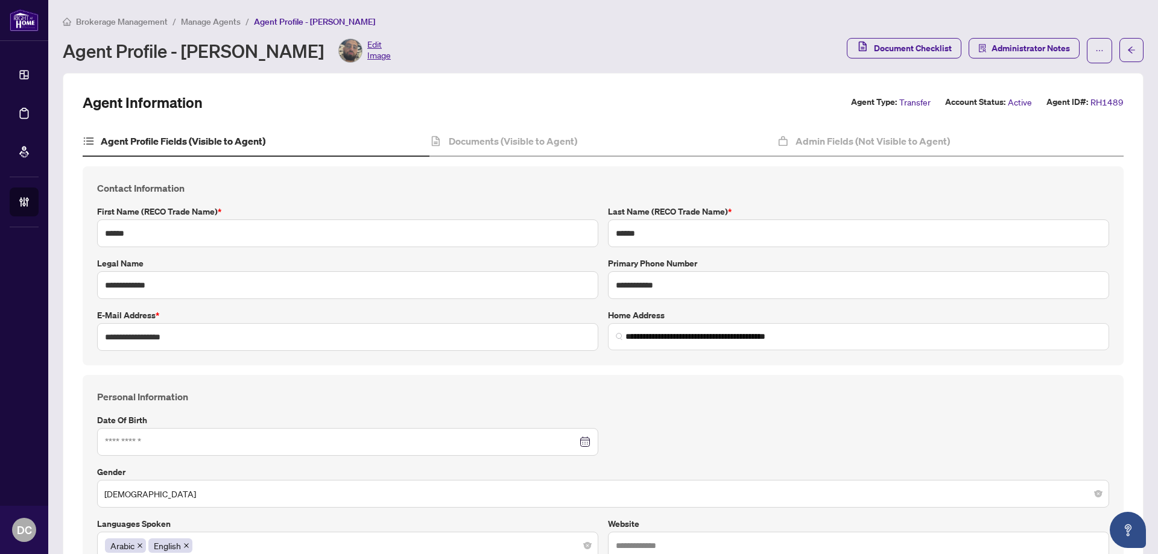
type input "**********"
click at [529, 136] on h4 "Documents (Visible to Agent)" at bounding box center [513, 141] width 129 height 14
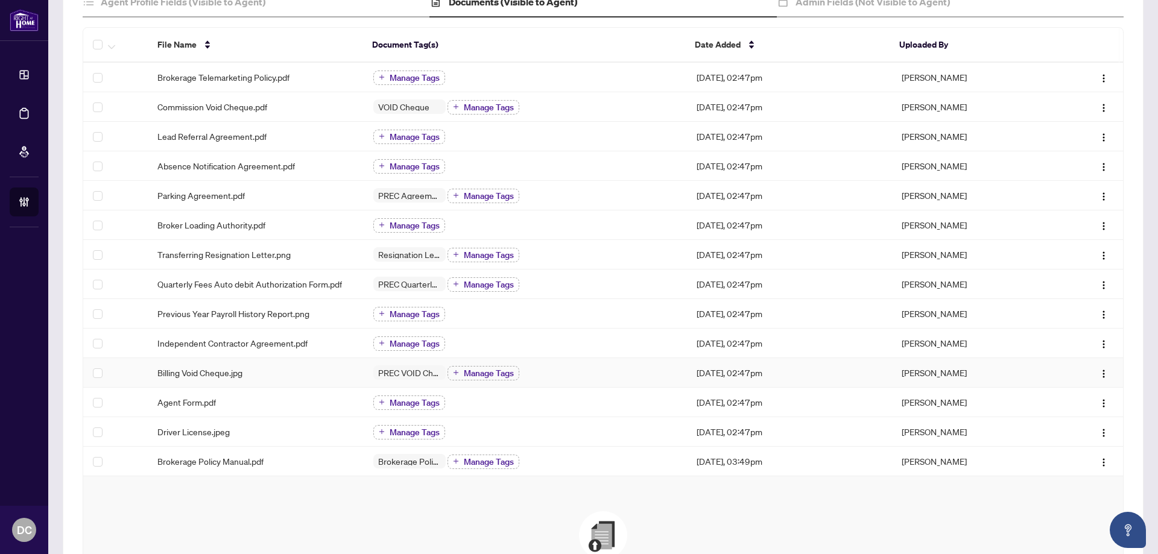
scroll to position [121, 0]
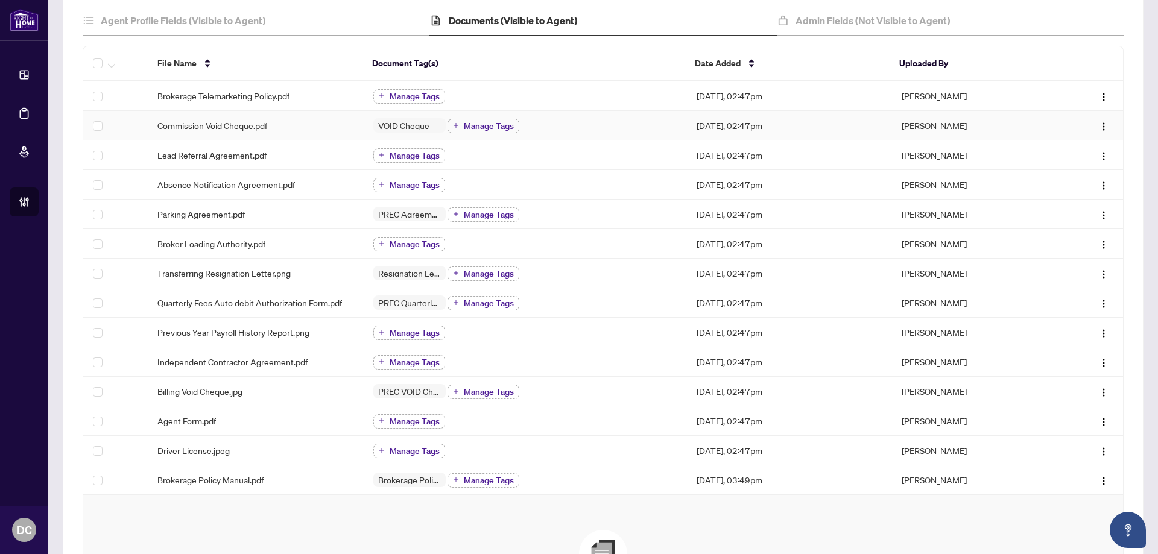
click at [543, 130] on div "VOID Cheque Manage Tags" at bounding box center [525, 126] width 305 height 16
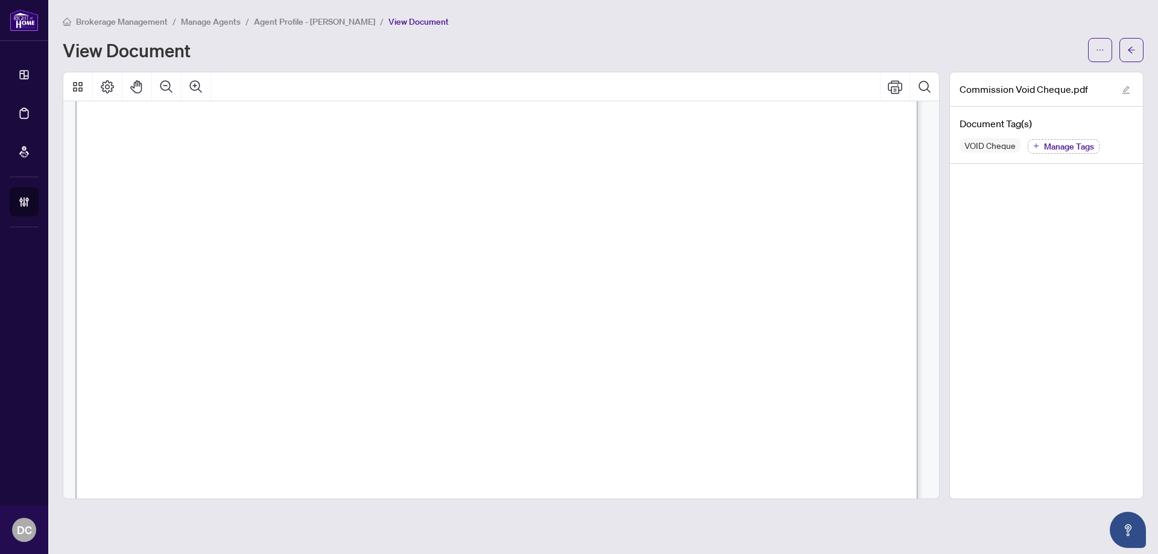
scroll to position [241, 0]
click at [1142, 56] on button "button" at bounding box center [1132, 50] width 24 height 24
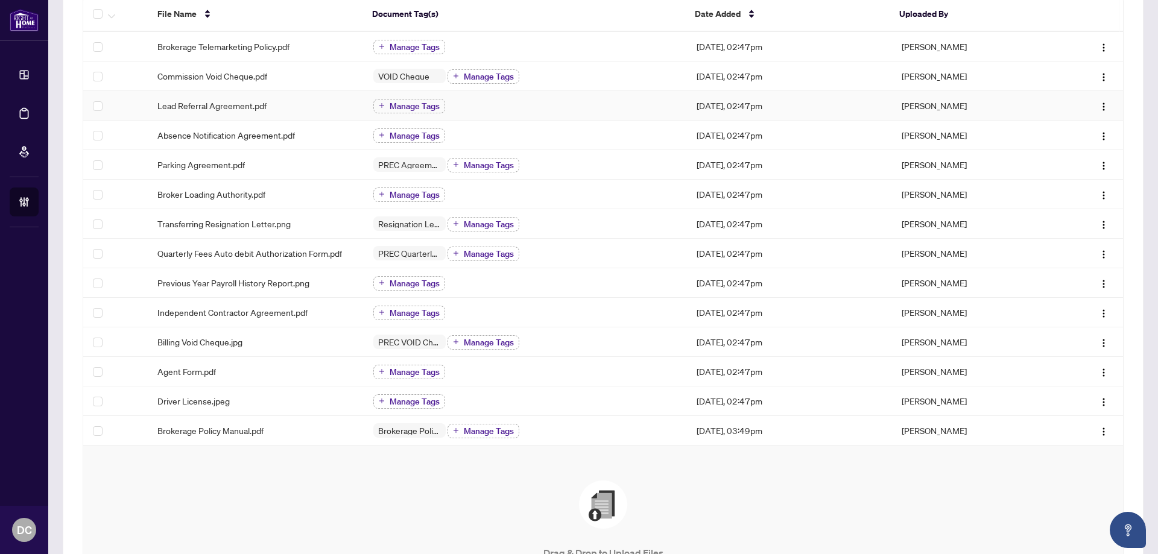
scroll to position [181, 0]
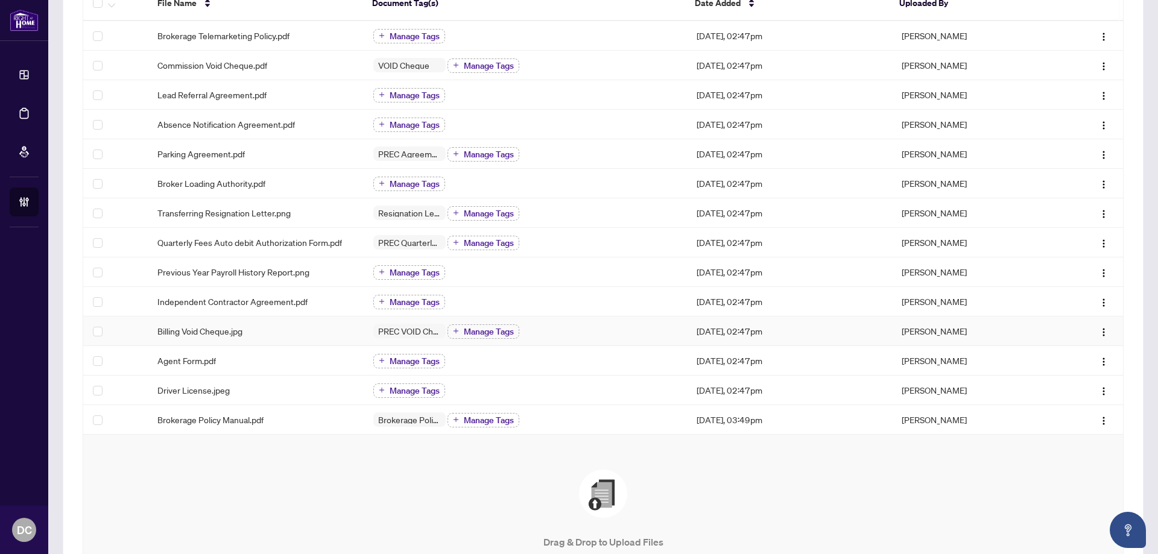
click at [586, 334] on div "PREC VOID Cheque Manage Tags" at bounding box center [525, 331] width 305 height 16
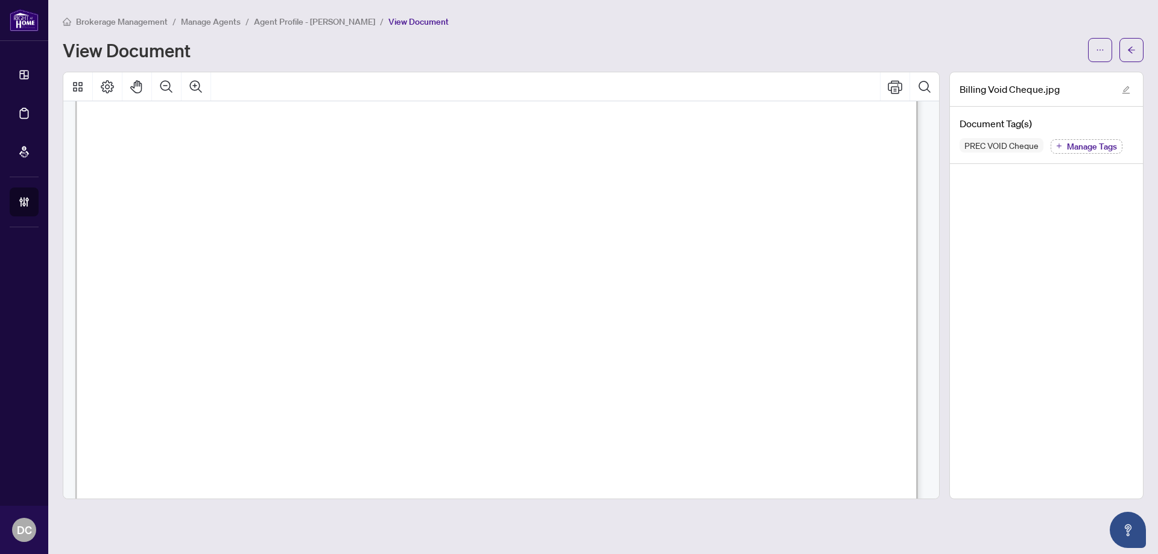
scroll to position [664, 0]
drag, startPoint x: 1127, startPoint y: 51, endPoint x: 857, endPoint y: 5, distance: 274.1
click at [1125, 49] on button "button" at bounding box center [1132, 50] width 24 height 24
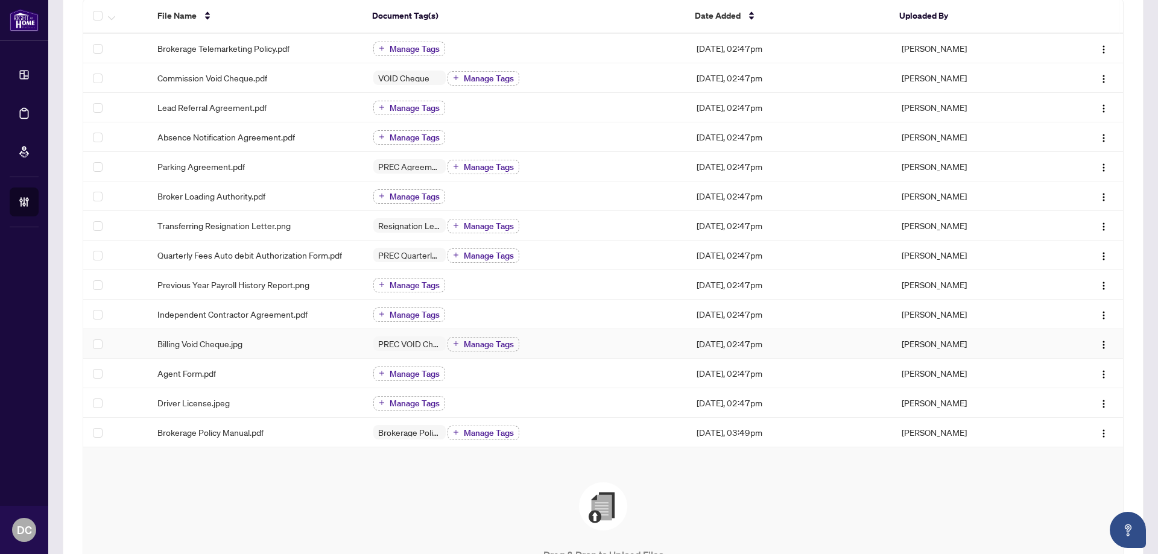
scroll to position [181, 0]
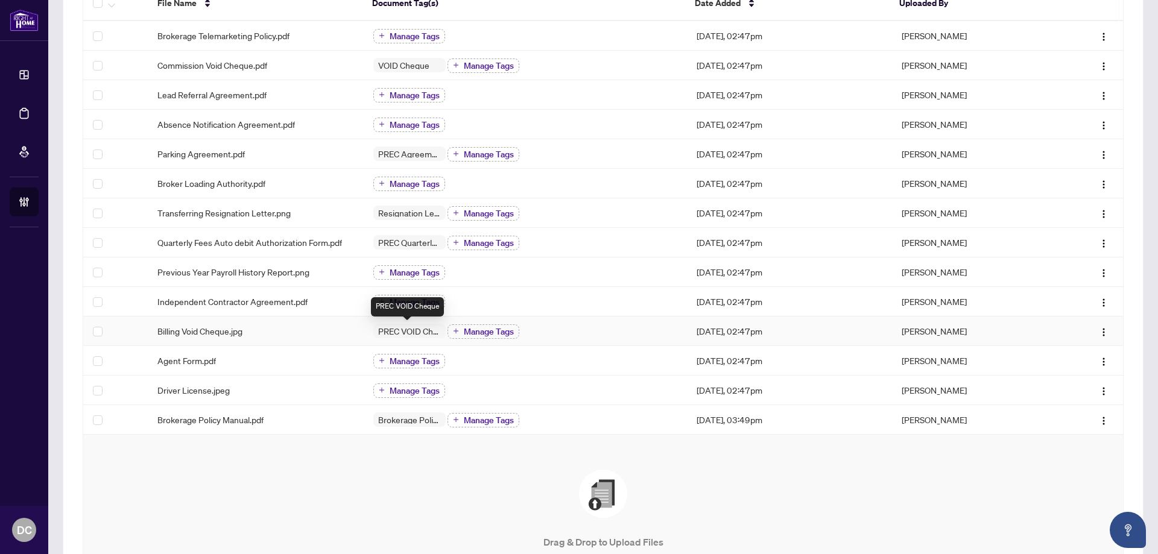
click at [343, 334] on div "Billing Void Cheque.jpg" at bounding box center [255, 331] width 197 height 13
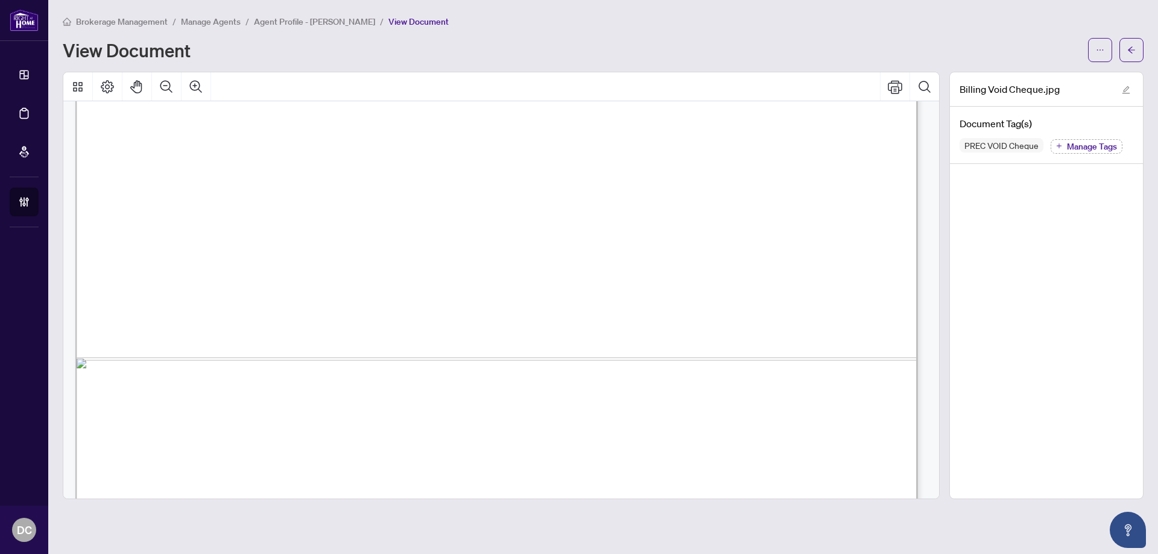
scroll to position [724, 0]
click at [1124, 50] on button "button" at bounding box center [1132, 50] width 24 height 24
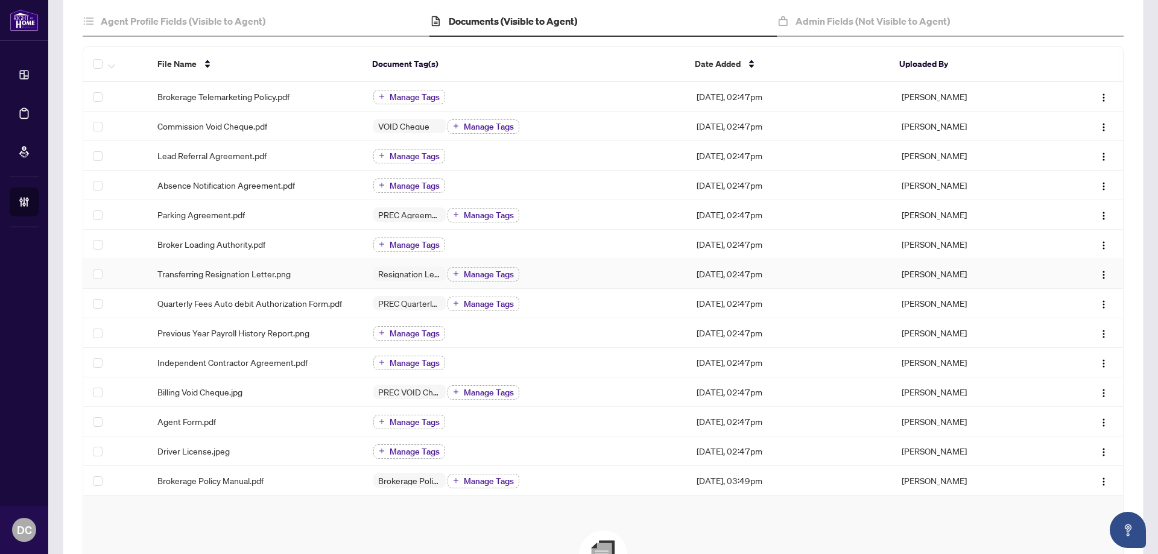
scroll to position [121, 0]
click at [614, 305] on div "PREC Quarterly Fee Auto-Debit Authorization Manage Tags" at bounding box center [525, 303] width 305 height 16
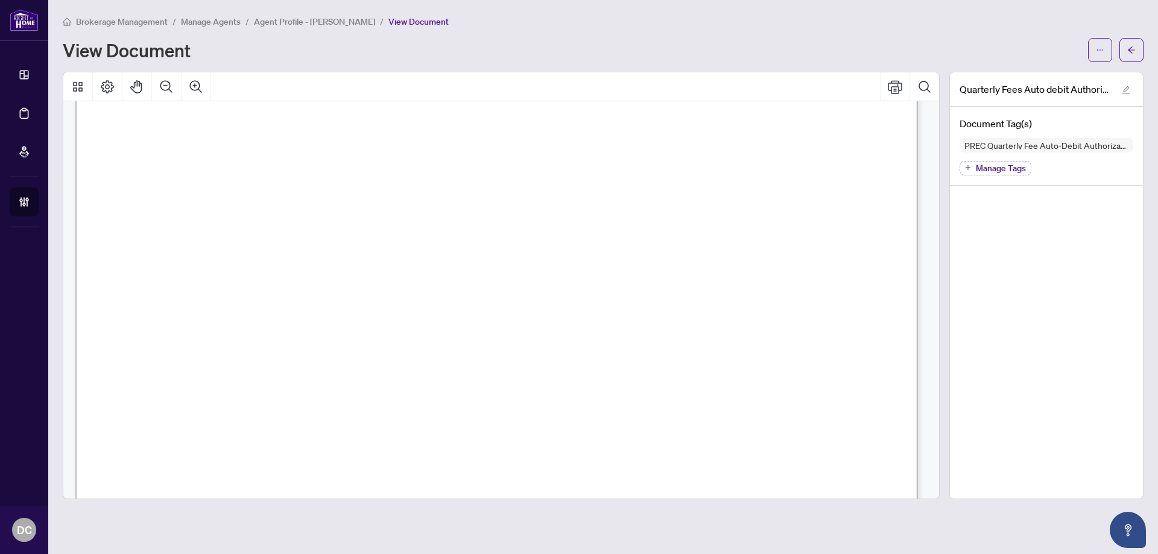
scroll to position [483, 0]
click at [1132, 50] on icon "arrow-left" at bounding box center [1132, 50] width 8 height 8
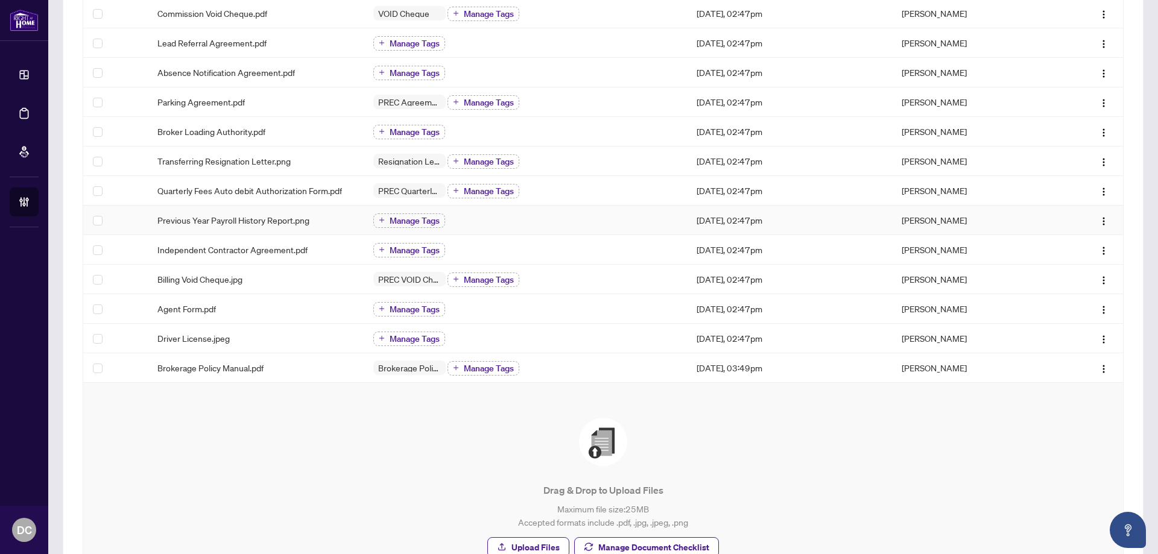
scroll to position [241, 0]
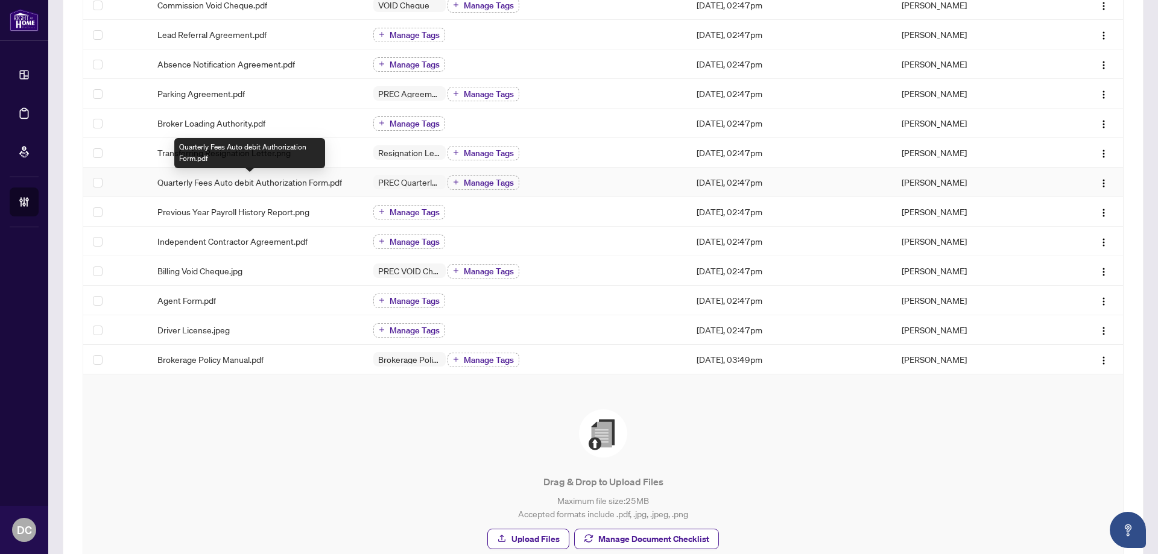
click at [303, 179] on span "Quarterly Fees Auto debit Authorization Form.pdf" at bounding box center [249, 182] width 185 height 13
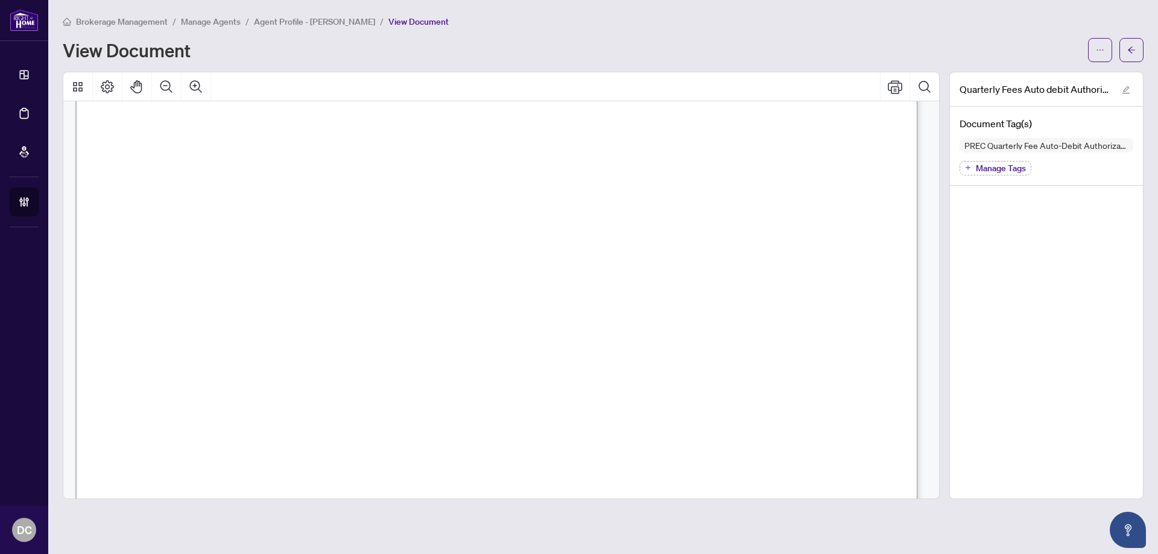
scroll to position [362, 0]
click at [1132, 56] on span "button" at bounding box center [1132, 49] width 8 height 19
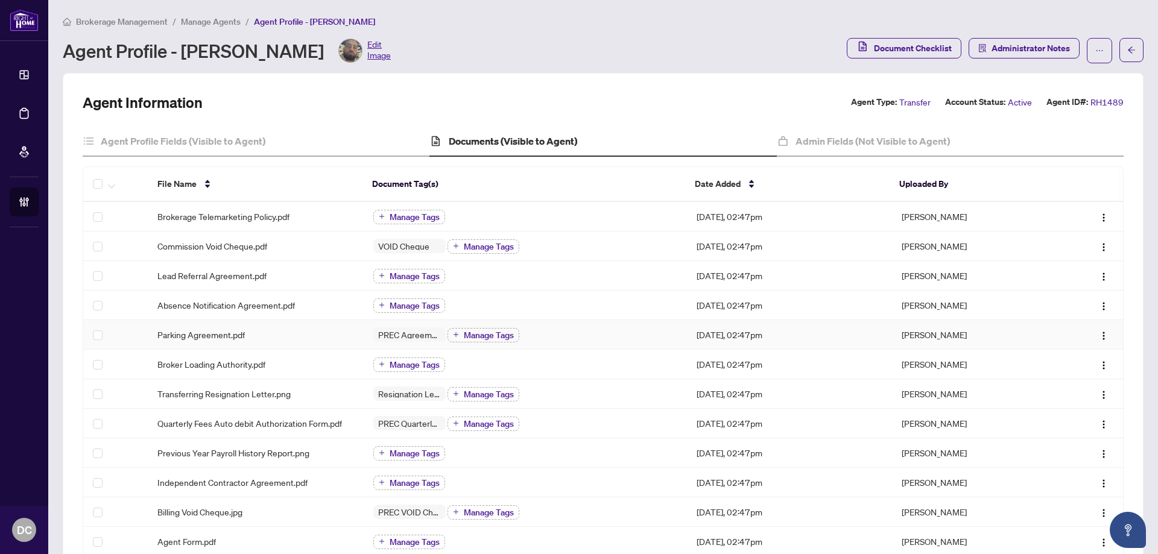
click at [542, 328] on div "PREC Agreement Manage Tags" at bounding box center [525, 335] width 305 height 16
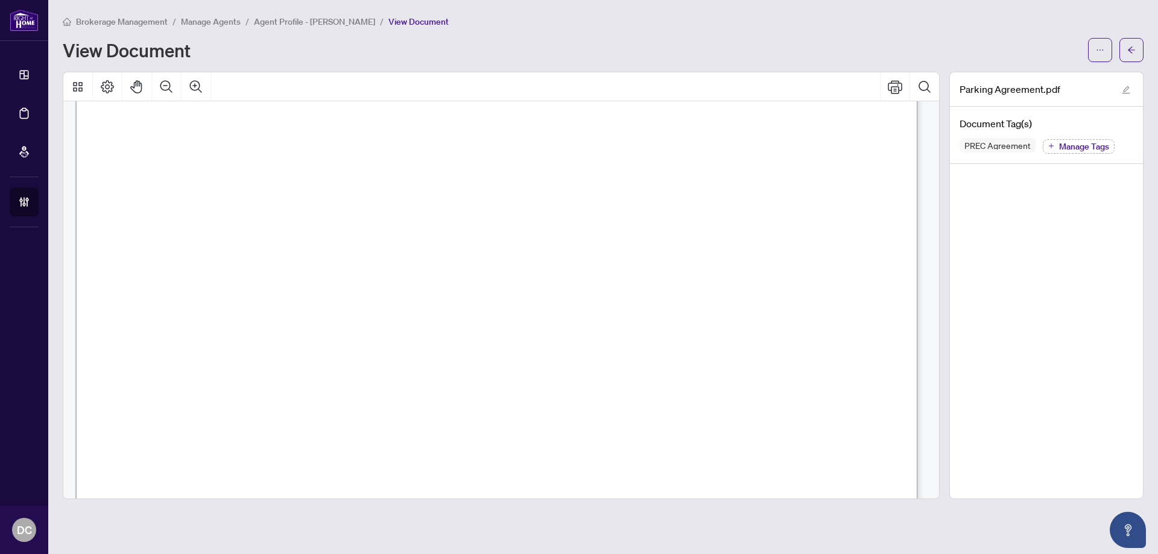
scroll to position [603, 0]
click at [1134, 48] on button "button" at bounding box center [1132, 50] width 24 height 24
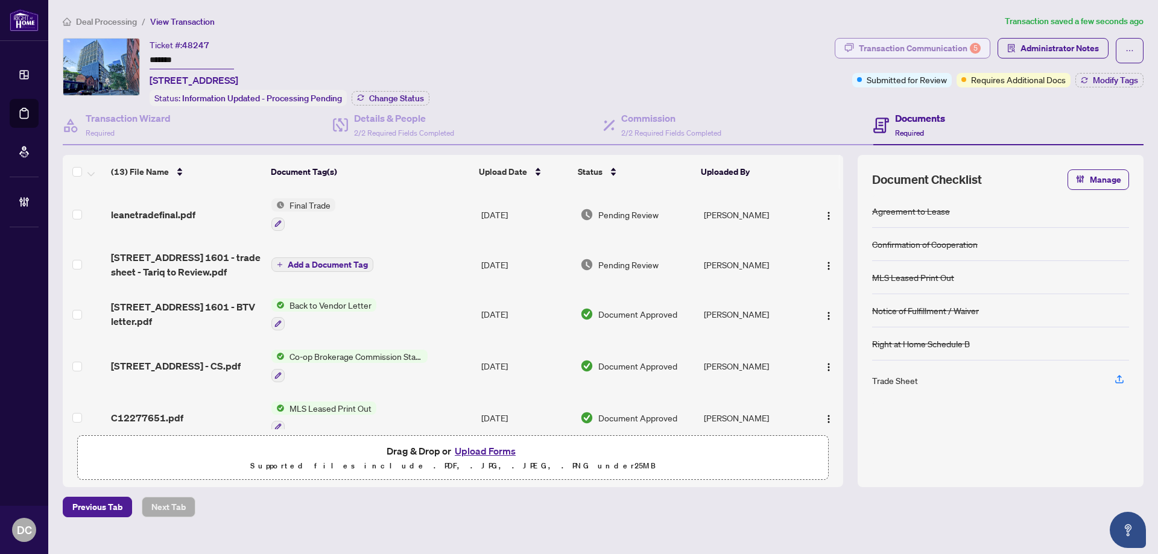
click at [878, 48] on div "Transaction Communication 5" at bounding box center [920, 48] width 122 height 19
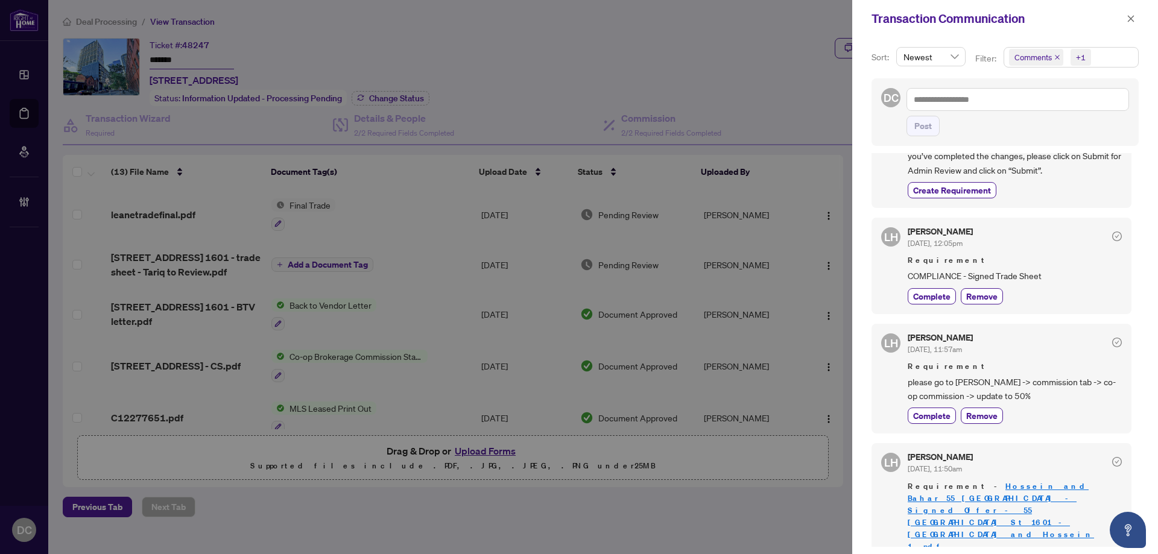
scroll to position [241, 0]
click at [1135, 14] on button "button" at bounding box center [1131, 18] width 16 height 14
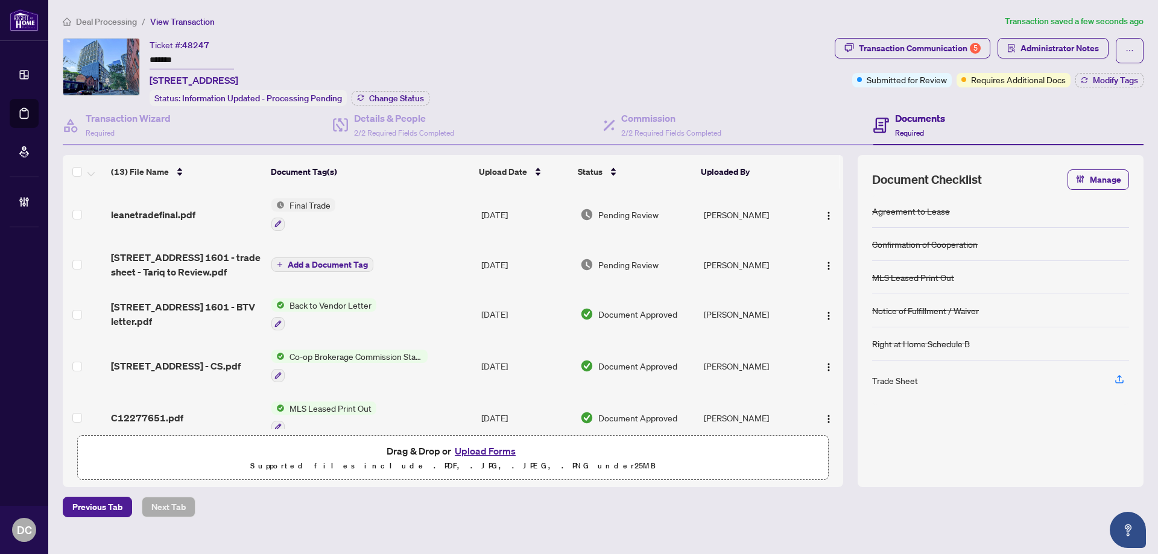
click at [428, 369] on td "Co-op Brokerage Commission Statement" at bounding box center [372, 366] width 210 height 52
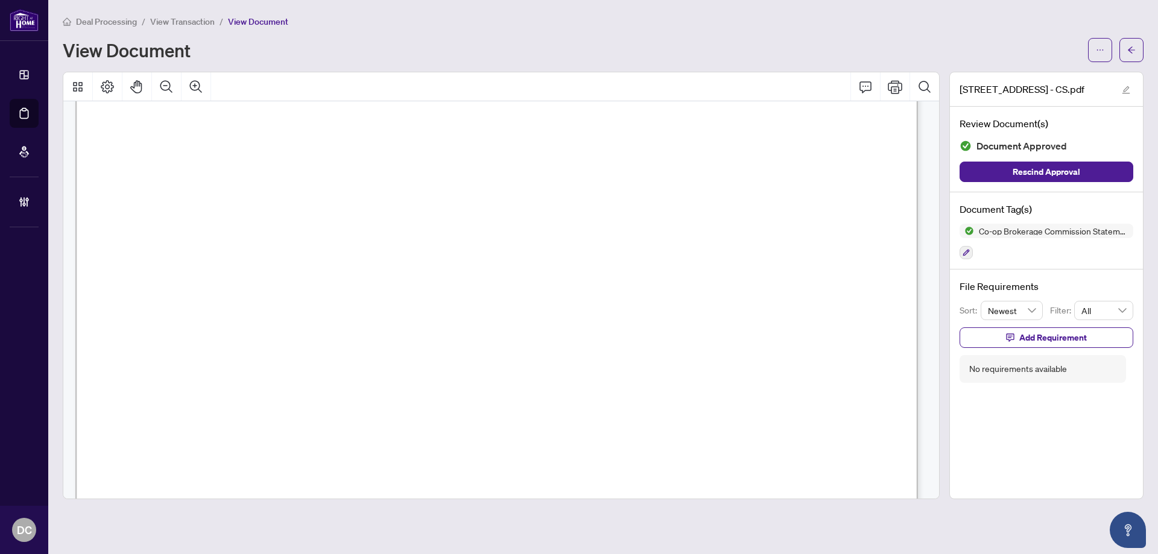
scroll to position [241, 0]
drag, startPoint x: 1137, startPoint y: 56, endPoint x: 16, endPoint y: 162, distance: 1126.0
click at [1137, 56] on button "button" at bounding box center [1132, 50] width 24 height 24
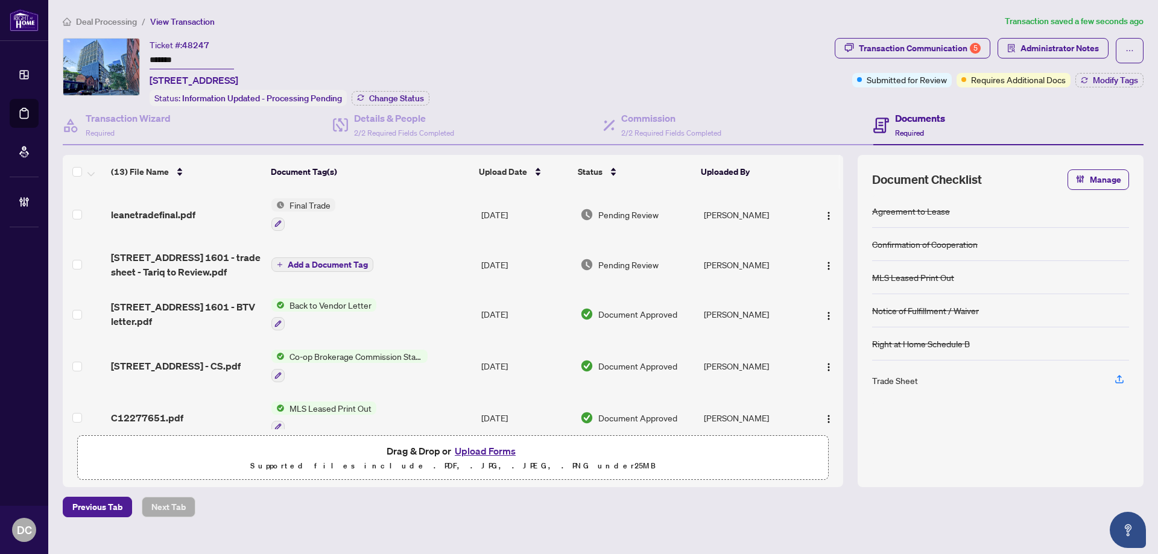
click at [615, 8] on main "Deal Processing / View Transaction Transaction saved a few seconds ago Ticket #…" at bounding box center [603, 277] width 1110 height 554
click at [157, 216] on span "leanetradefinal.pdf" at bounding box center [153, 215] width 84 height 14
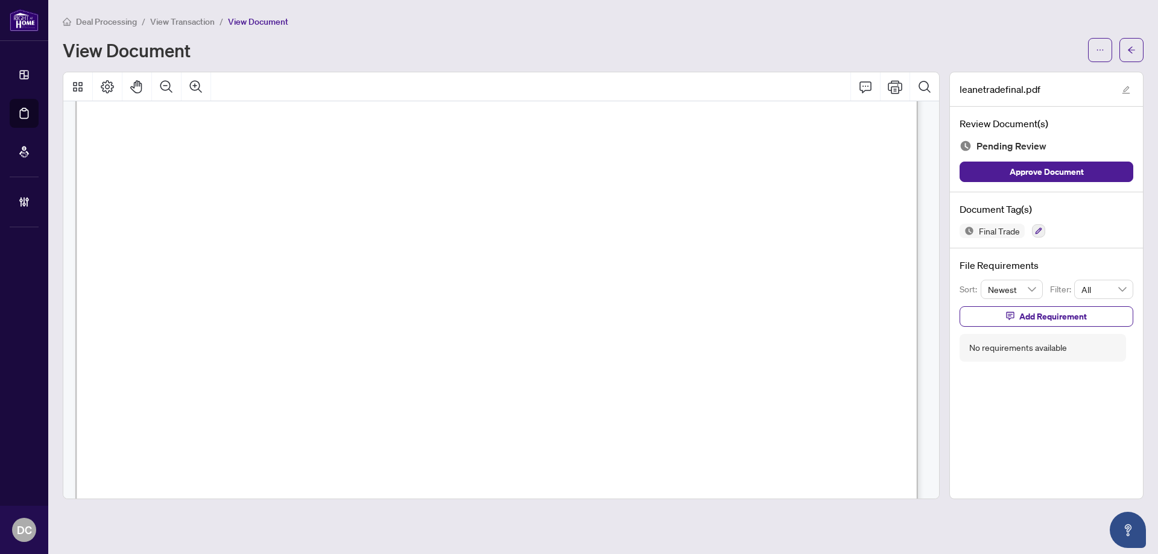
scroll to position [543, 0]
click at [1132, 50] on icon "arrow-left" at bounding box center [1132, 50] width 8 height 8
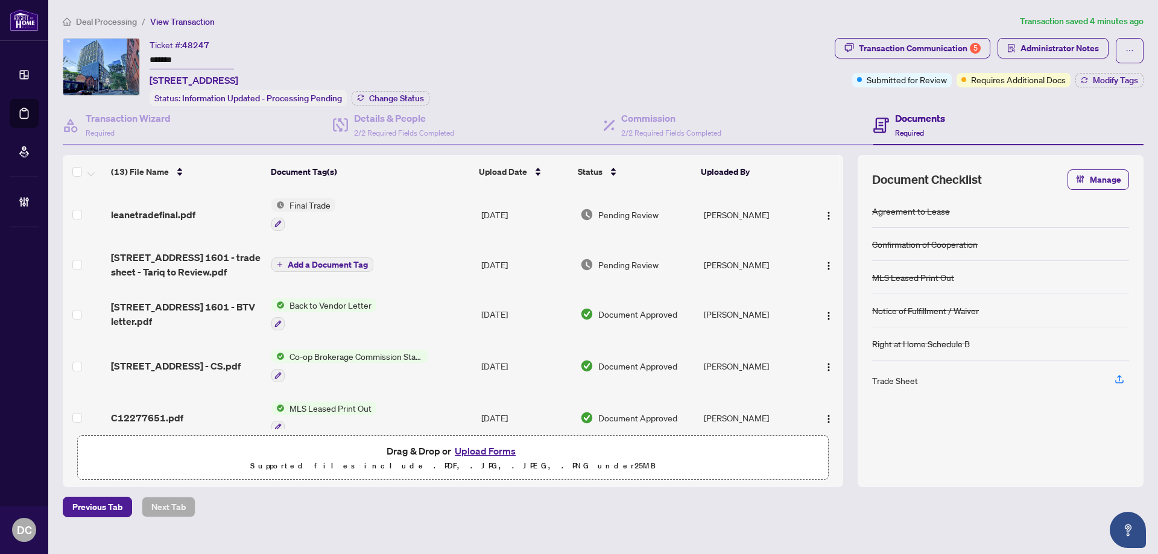
click at [386, 90] on div "Ticket #: 48247 ******* 1601-55 Ontario St, Toronto, Ontario M5A 0T8, Canada St…" at bounding box center [290, 72] width 280 height 68
click at [388, 99] on span "Change Status" at bounding box center [396, 98] width 55 height 8
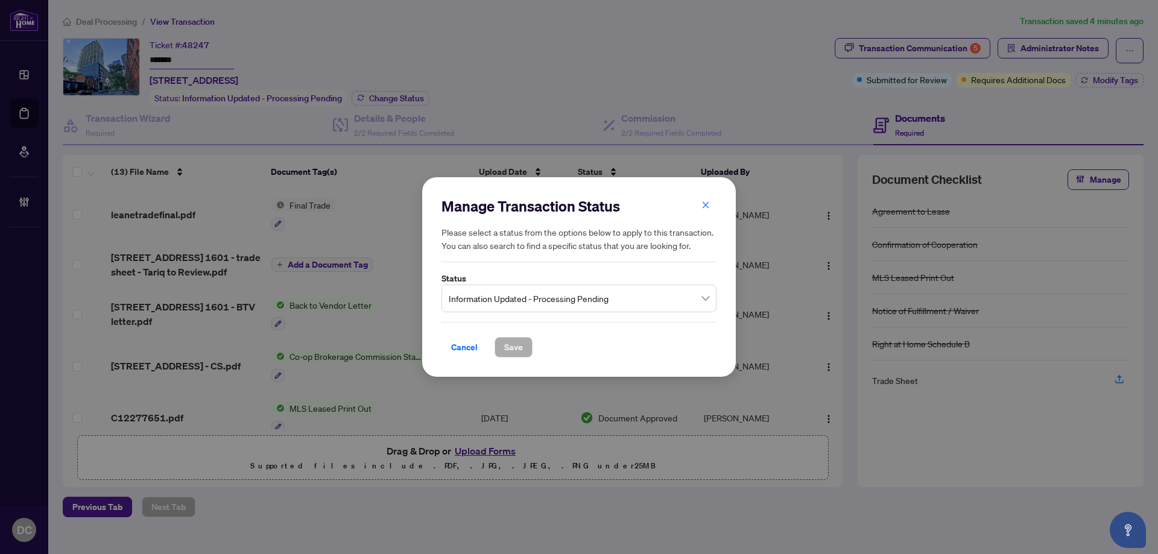
click at [560, 298] on span "Information Updated - Processing Pending" at bounding box center [579, 298] width 261 height 23
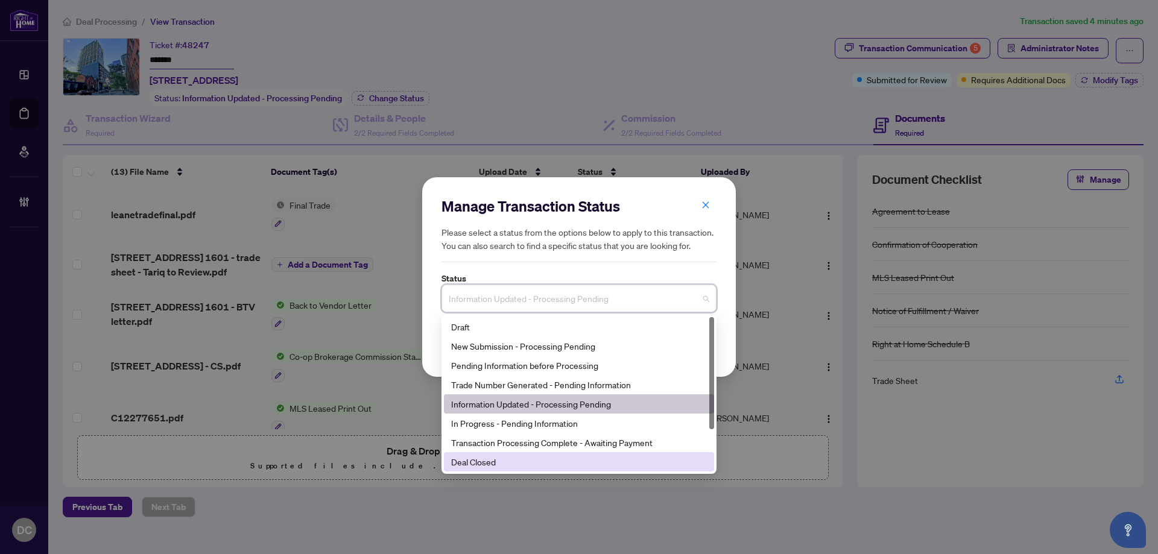
click at [515, 456] on div "Deal Closed" at bounding box center [579, 461] width 256 height 13
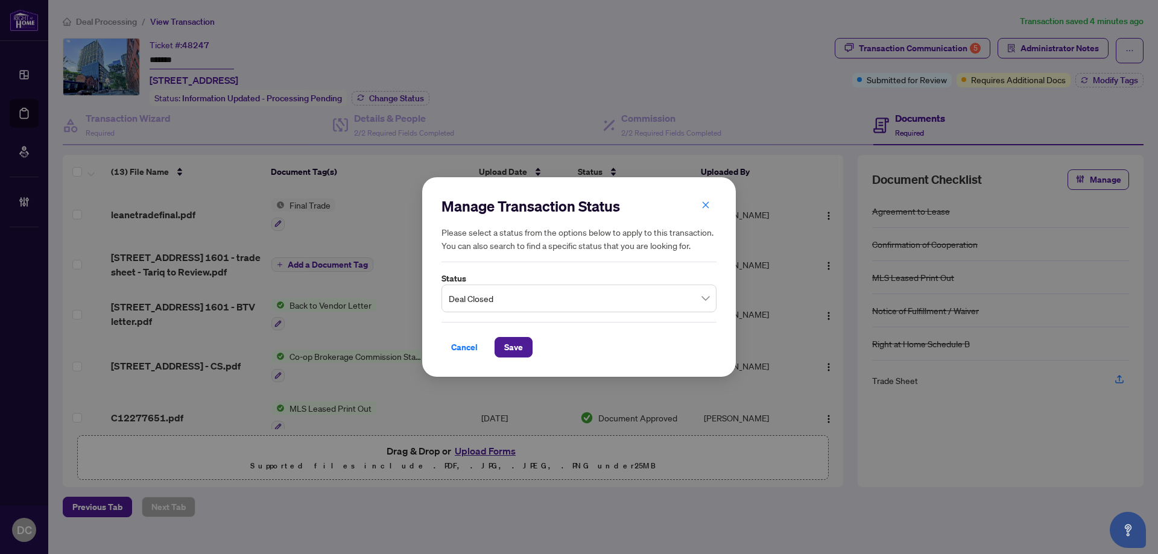
click at [515, 181] on div "Manage Transaction Status Please select a status from the options below to appl…" at bounding box center [579, 277] width 314 height 200
click at [506, 351] on span "Save" at bounding box center [513, 347] width 19 height 19
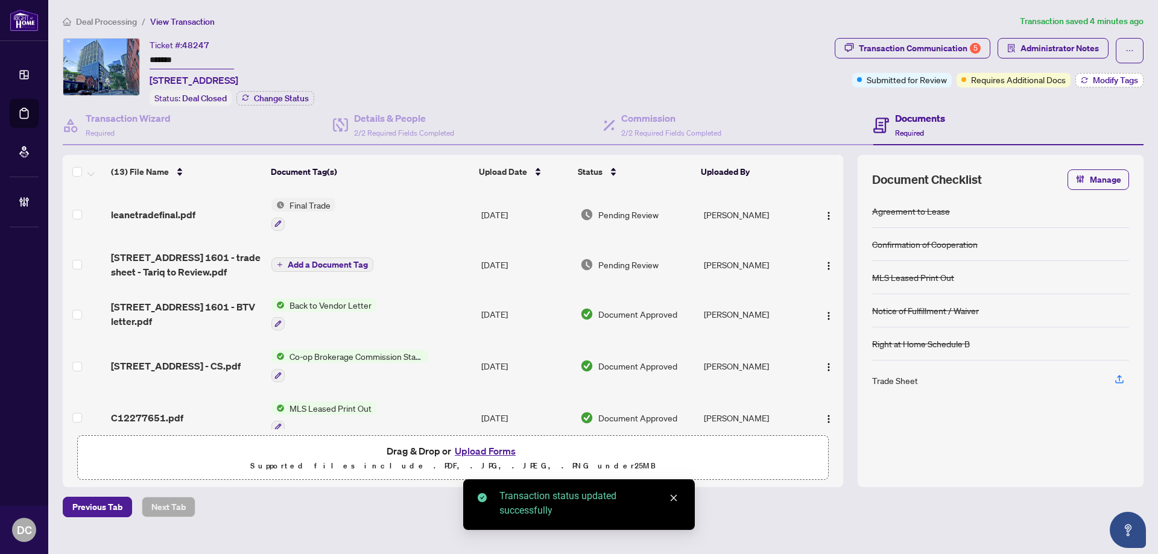
click at [1085, 77] on icon "button" at bounding box center [1084, 80] width 7 height 7
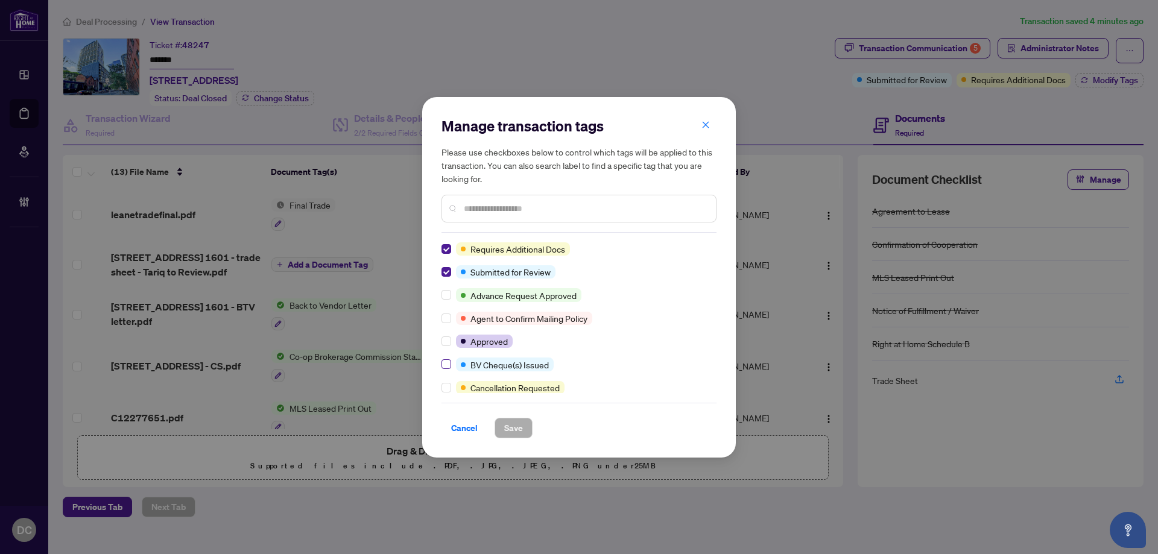
click at [445, 358] on div "Requires Additional Docs Submitted for Review Advance Request Approved Agent to…" at bounding box center [579, 318] width 275 height 151
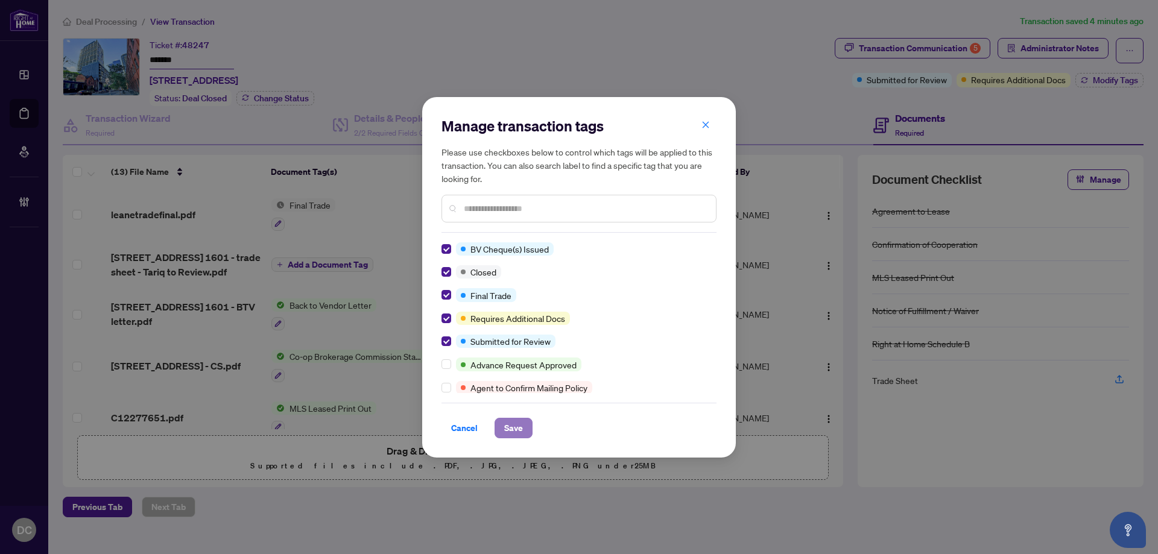
click at [522, 424] on span "Save" at bounding box center [513, 428] width 19 height 19
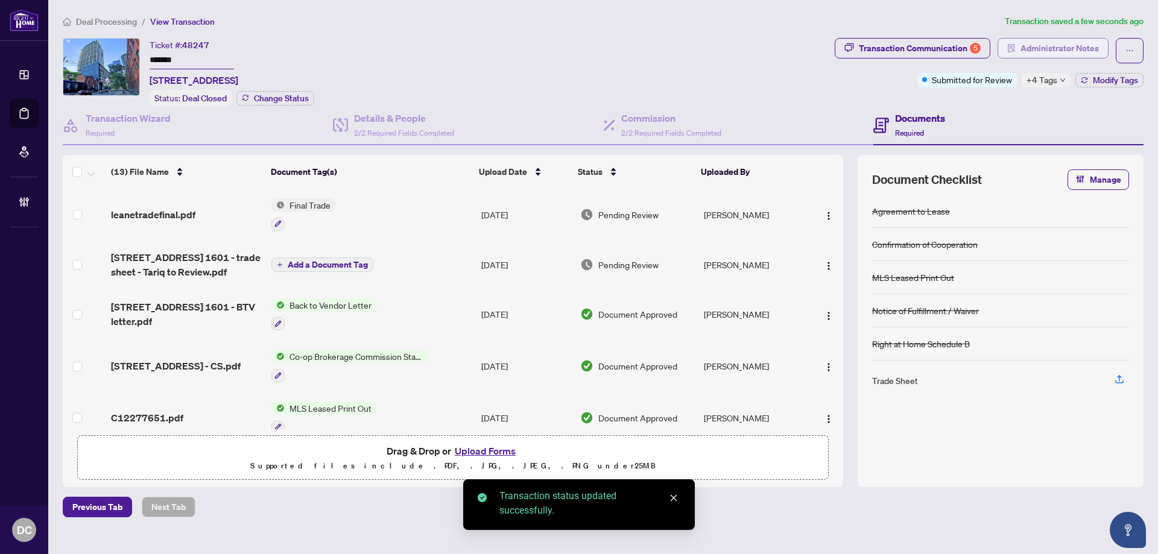
click at [1074, 49] on span "Administrator Notes" at bounding box center [1060, 48] width 78 height 19
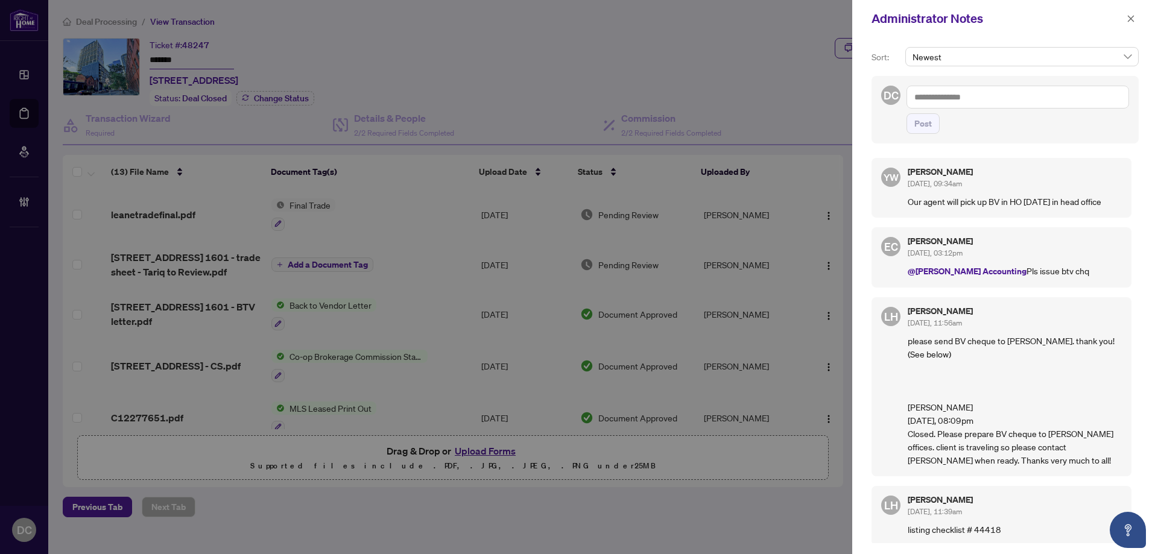
click at [1124, 103] on textarea at bounding box center [1018, 97] width 223 height 23
paste textarea "**********"
type textarea "**********"
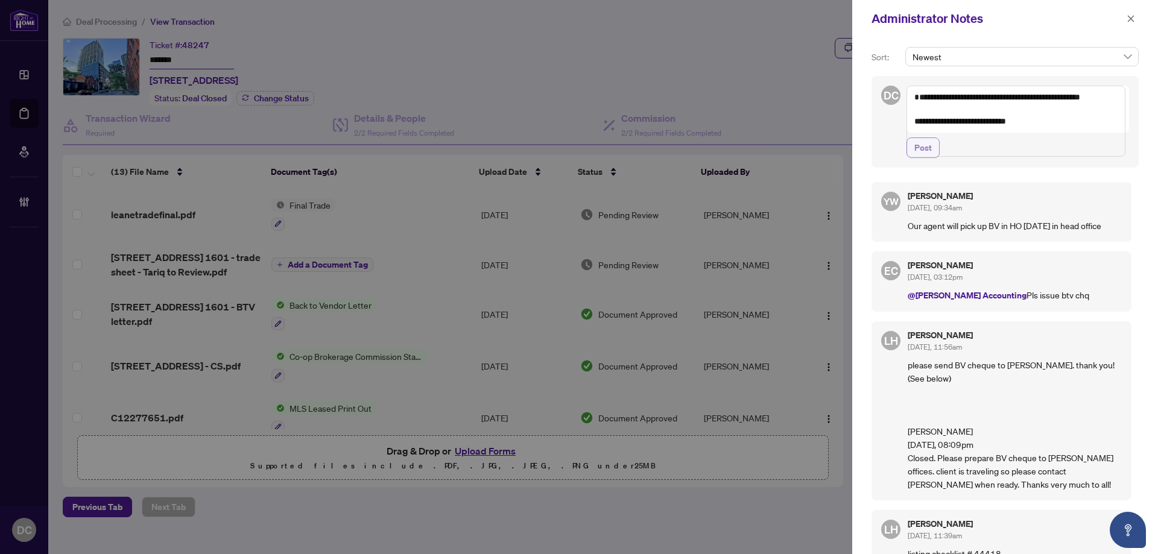
click at [927, 157] on span "Post" at bounding box center [923, 147] width 17 height 19
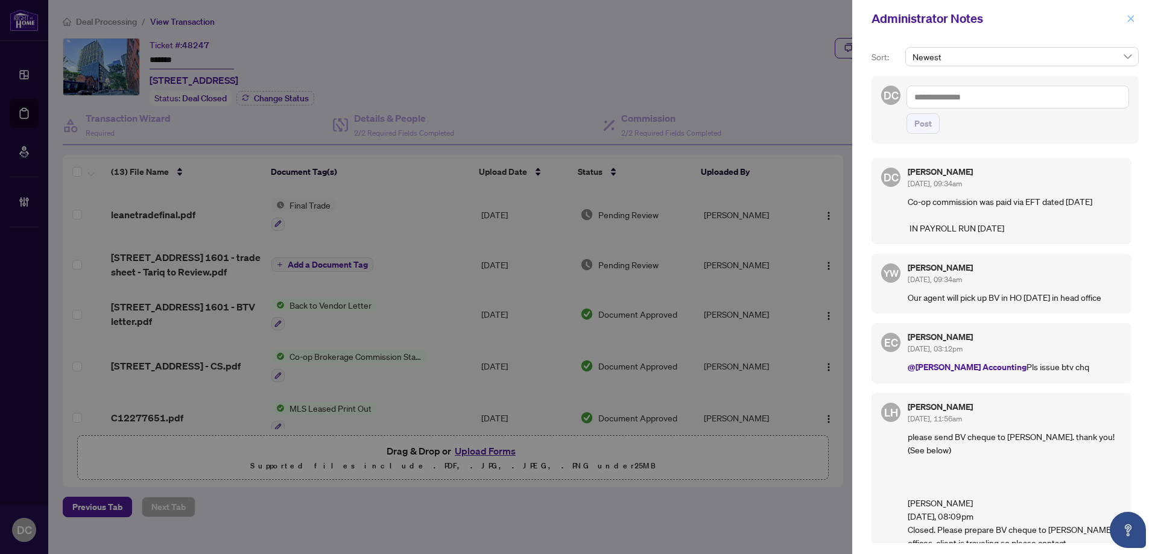
click at [1132, 21] on icon "close" at bounding box center [1131, 18] width 7 height 7
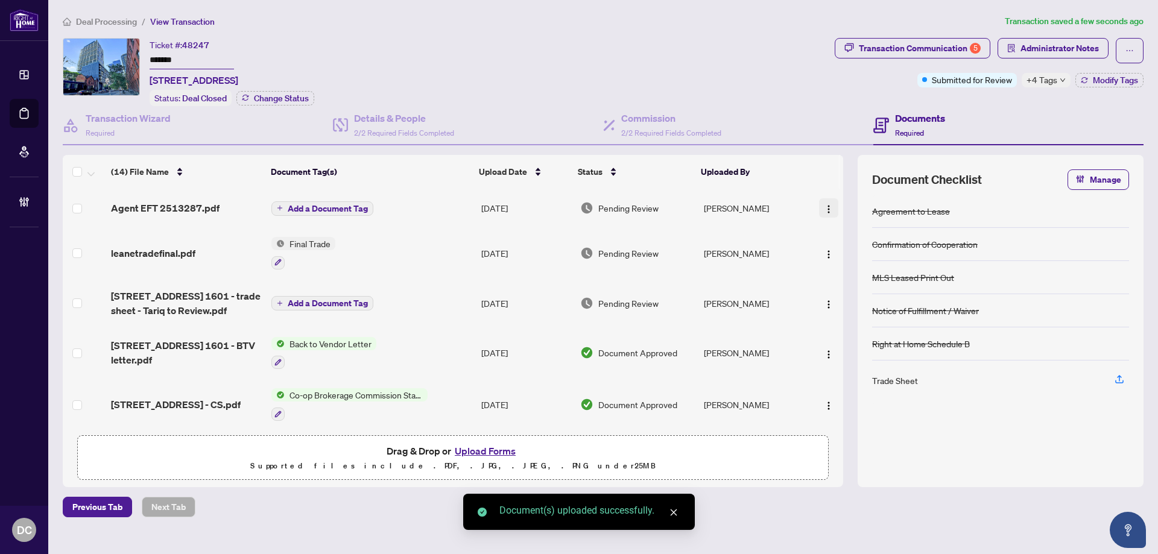
click at [824, 205] on img "button" at bounding box center [829, 210] width 10 height 10
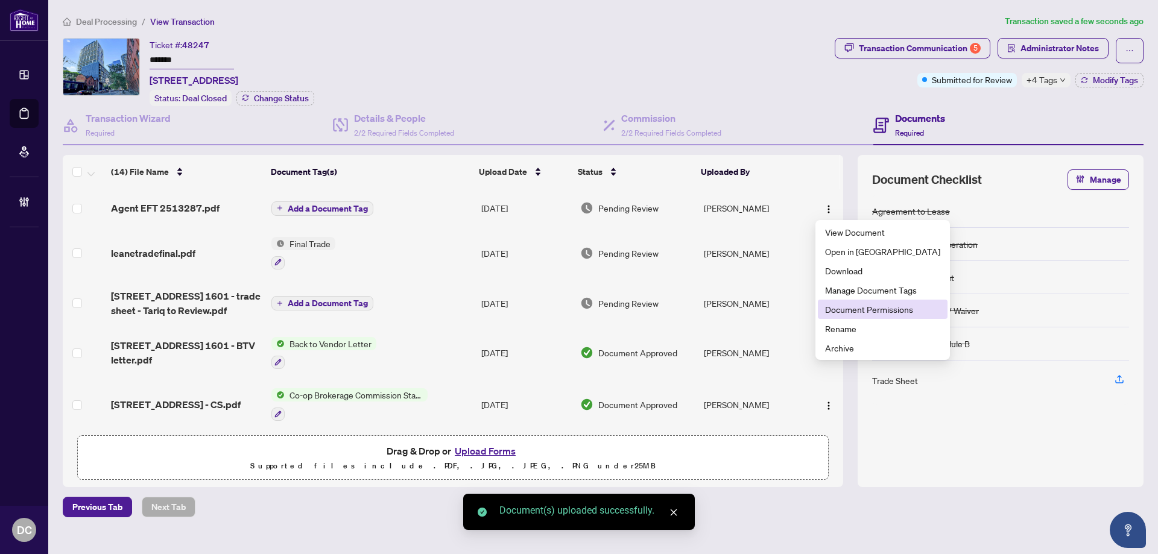
click at [854, 308] on span "Document Permissions" at bounding box center [882, 309] width 115 height 13
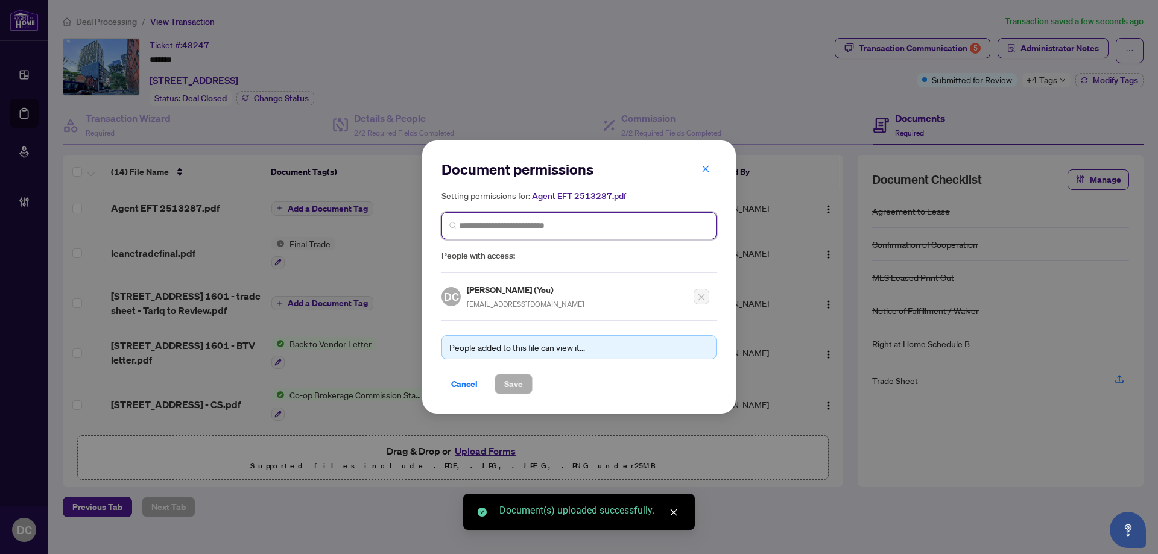
click at [603, 224] on input "search" at bounding box center [584, 226] width 250 height 13
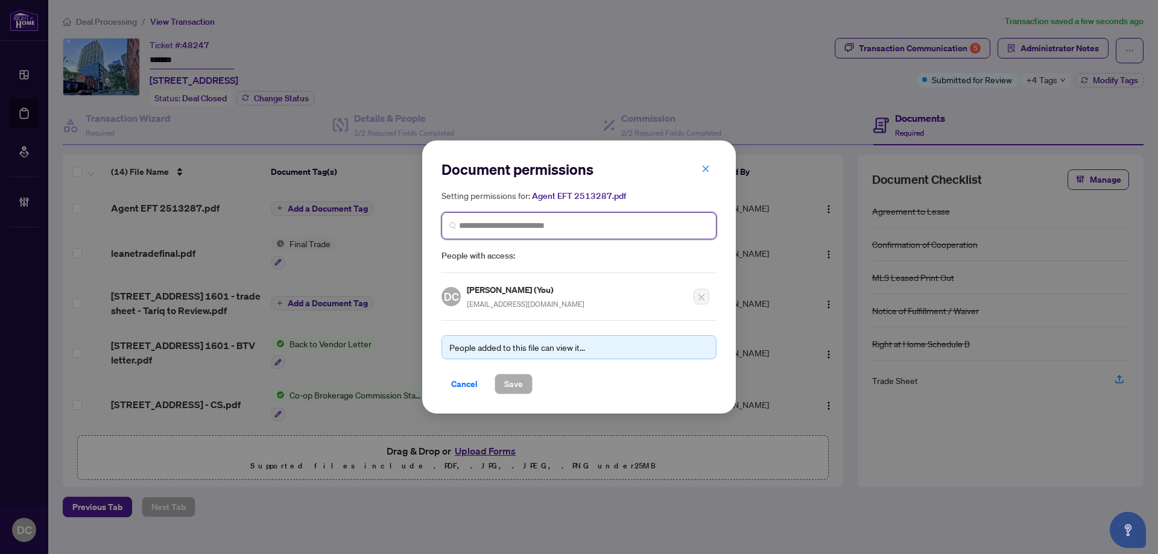
click at [467, 219] on span at bounding box center [579, 225] width 275 height 27
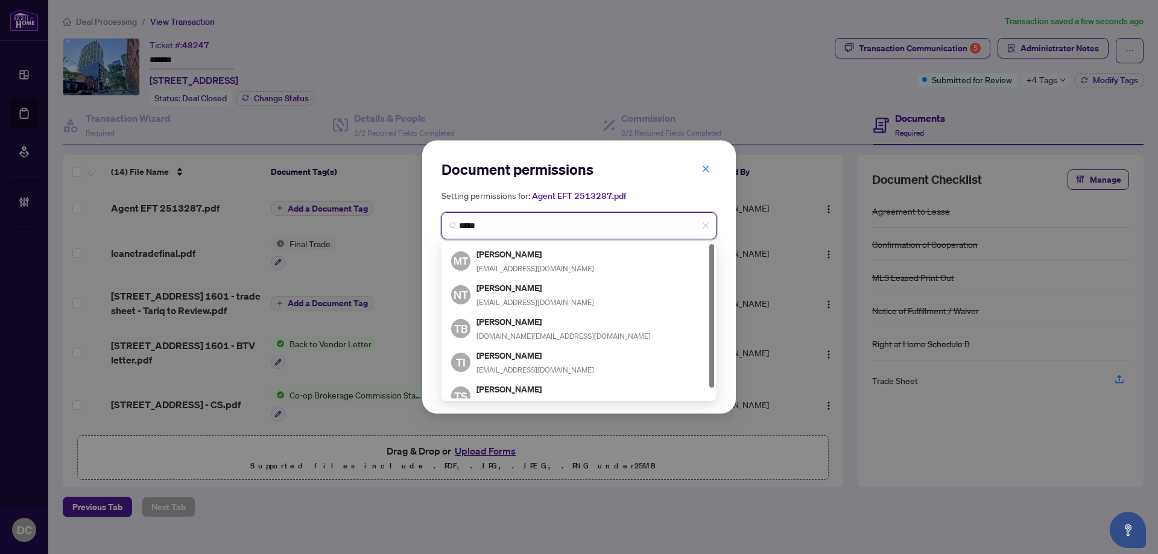
type input "*****"
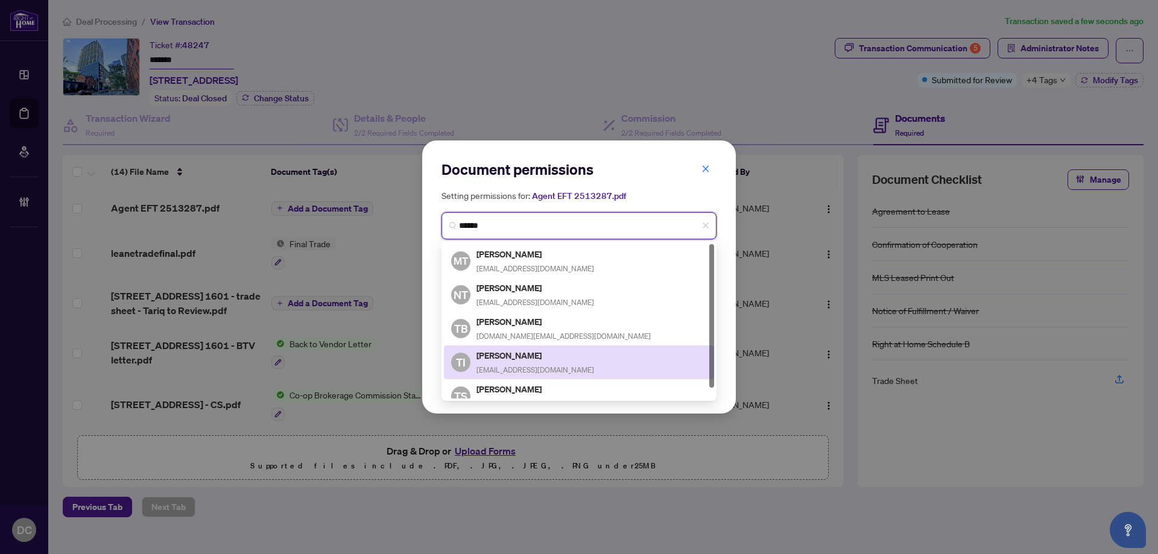
click at [512, 358] on h5 "Tariq Issani" at bounding box center [536, 356] width 118 height 14
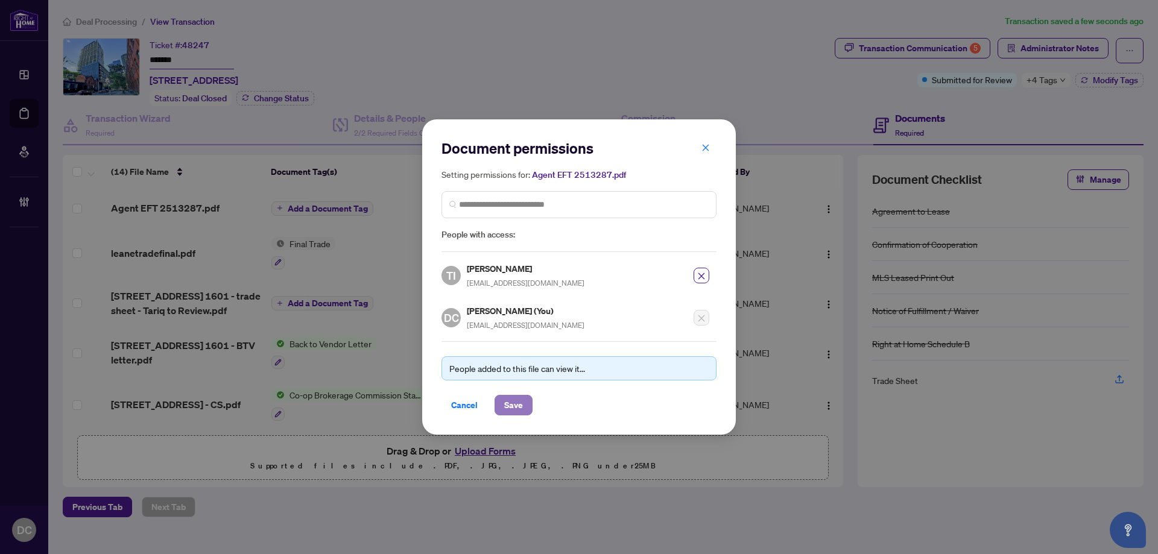
click at [504, 413] on span "Save" at bounding box center [513, 405] width 19 height 19
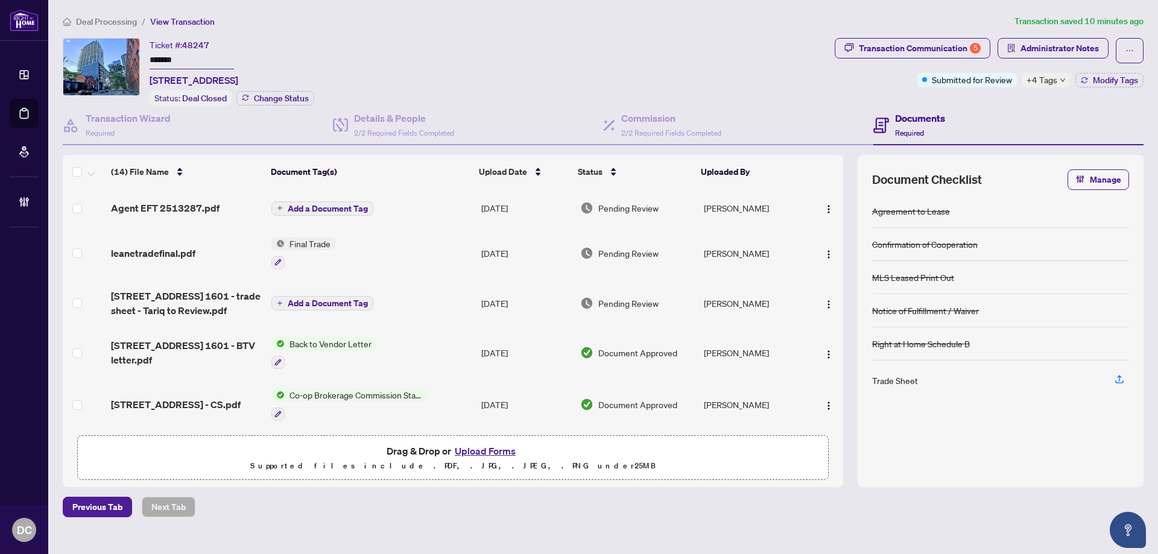
click at [1066, 78] on icon "down" at bounding box center [1063, 80] width 6 height 6
click at [963, 98] on div "Transaction Communication 5 Administrator Notes Submitted for Review +4 Tags Mo…" at bounding box center [990, 72] width 314 height 68
click at [1021, 54] on span "Administrator Notes" at bounding box center [1060, 48] width 78 height 19
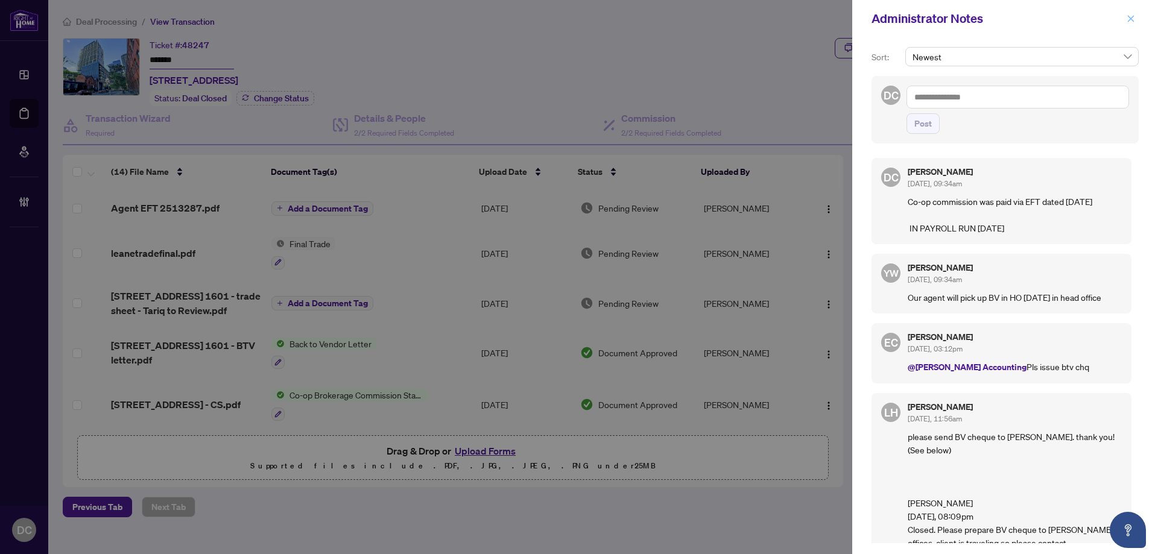
click at [1127, 23] on icon "close" at bounding box center [1131, 18] width 8 height 8
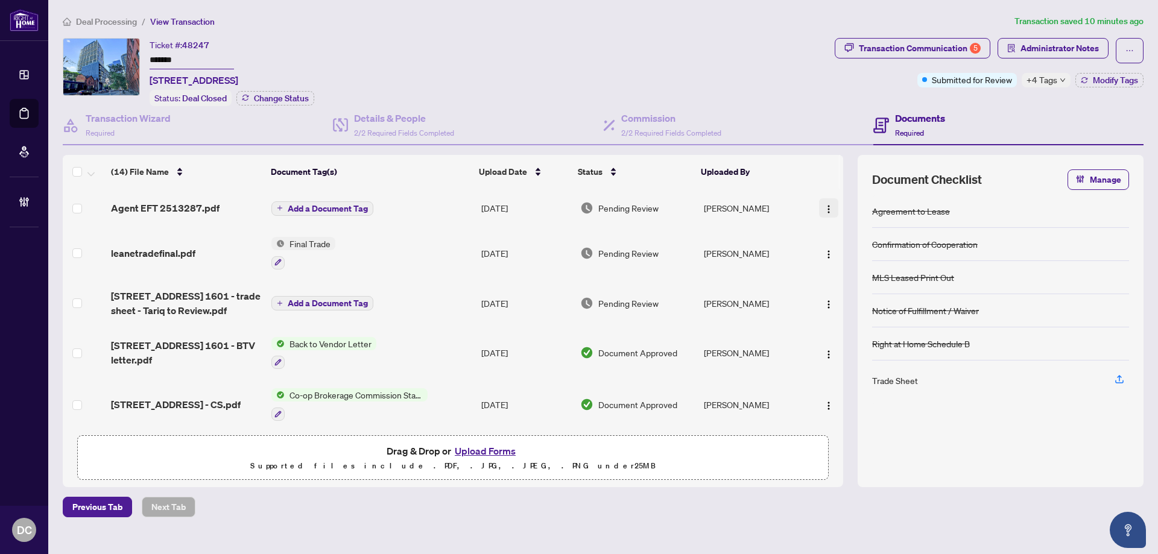
click at [827, 212] on img "button" at bounding box center [829, 210] width 10 height 10
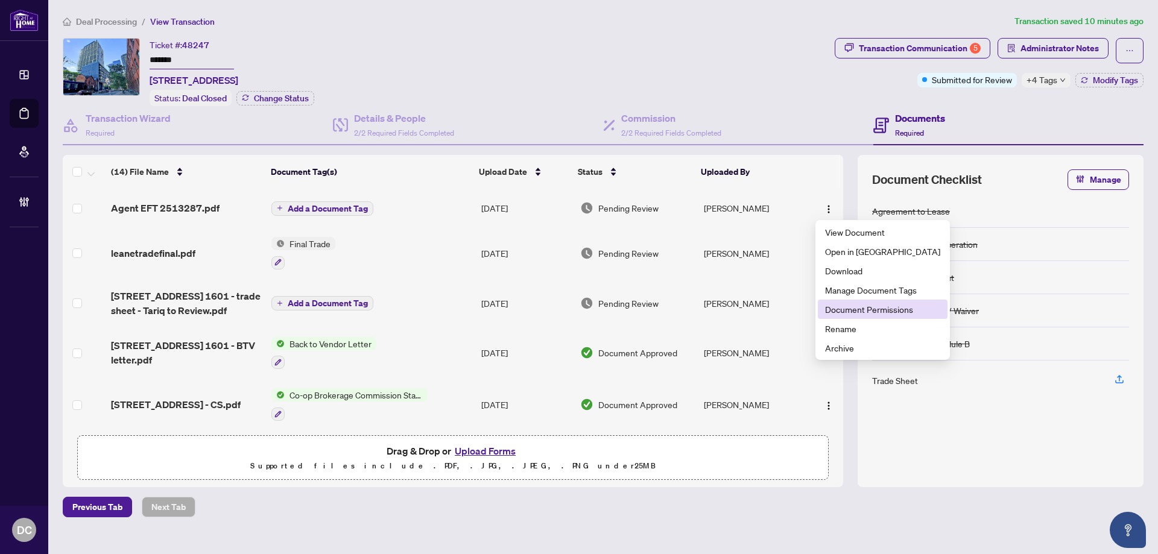
click at [842, 305] on span "Document Permissions" at bounding box center [882, 309] width 115 height 13
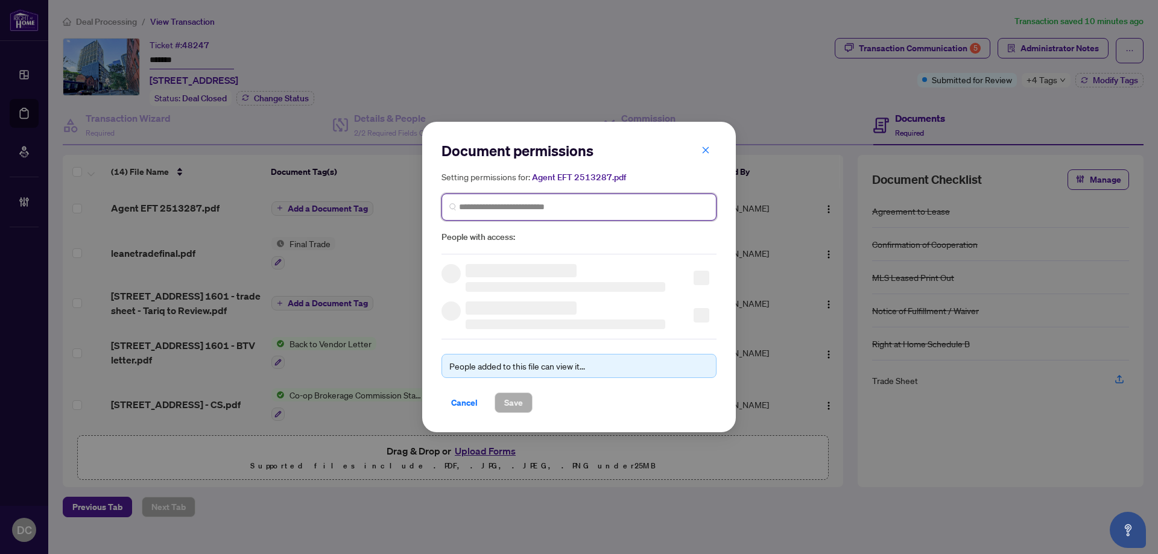
click at [586, 212] on input "search" at bounding box center [584, 207] width 250 height 13
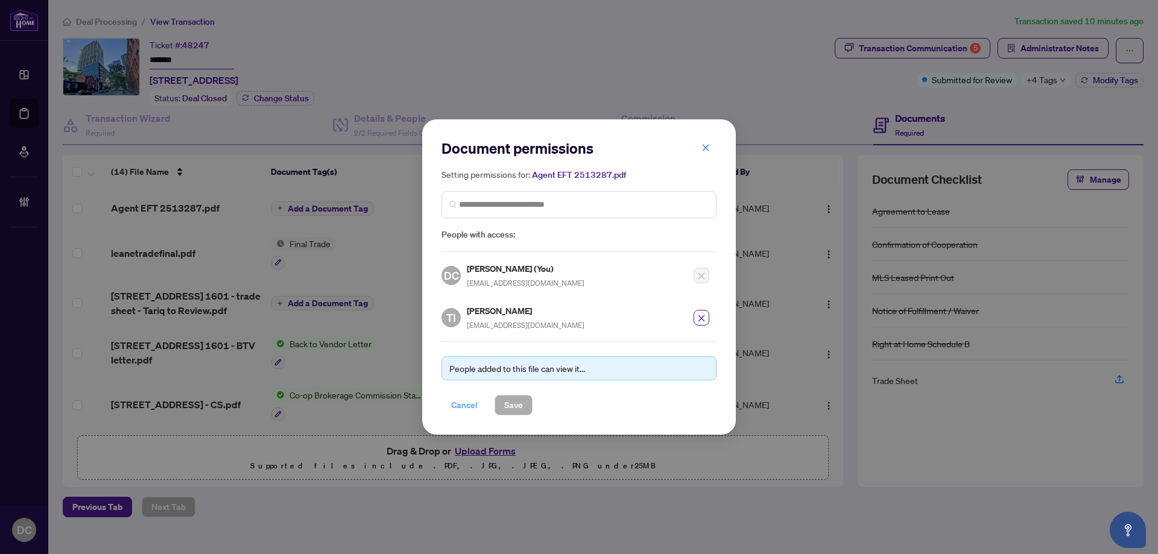
click at [460, 408] on span "Cancel" at bounding box center [464, 405] width 27 height 19
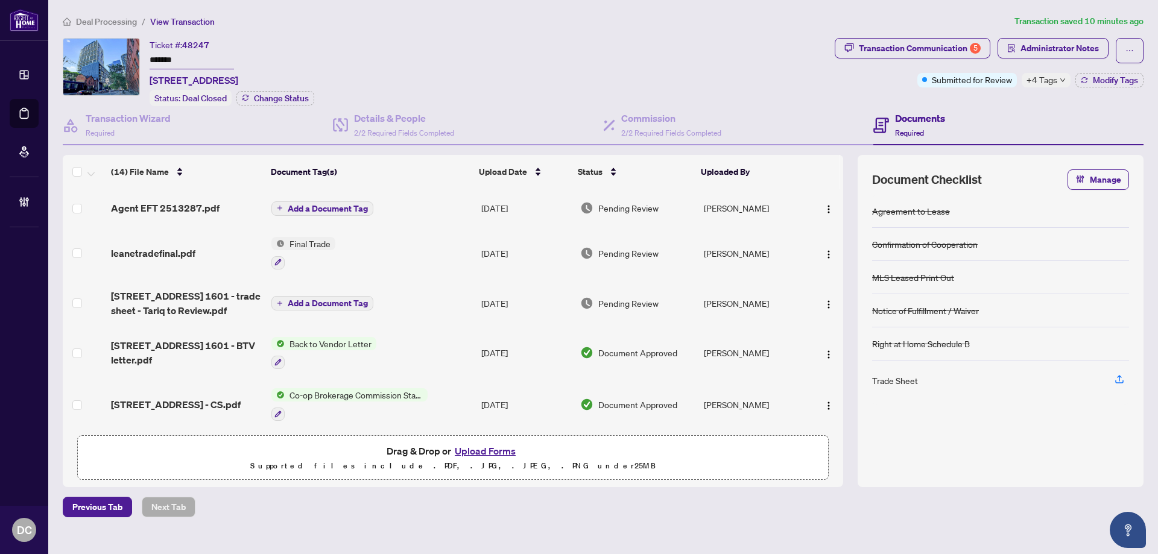
click at [320, 206] on span "Add a Document Tag" at bounding box center [328, 209] width 80 height 8
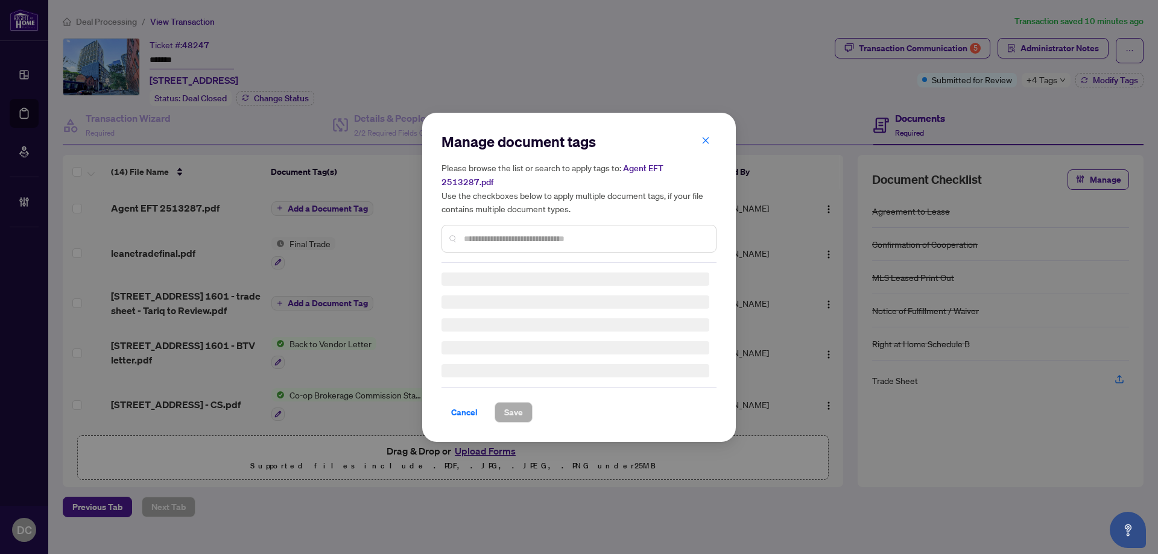
click at [537, 234] on div "Manage document tags Please browse the list or search to apply tags to: Agent E…" at bounding box center [579, 277] width 275 height 291
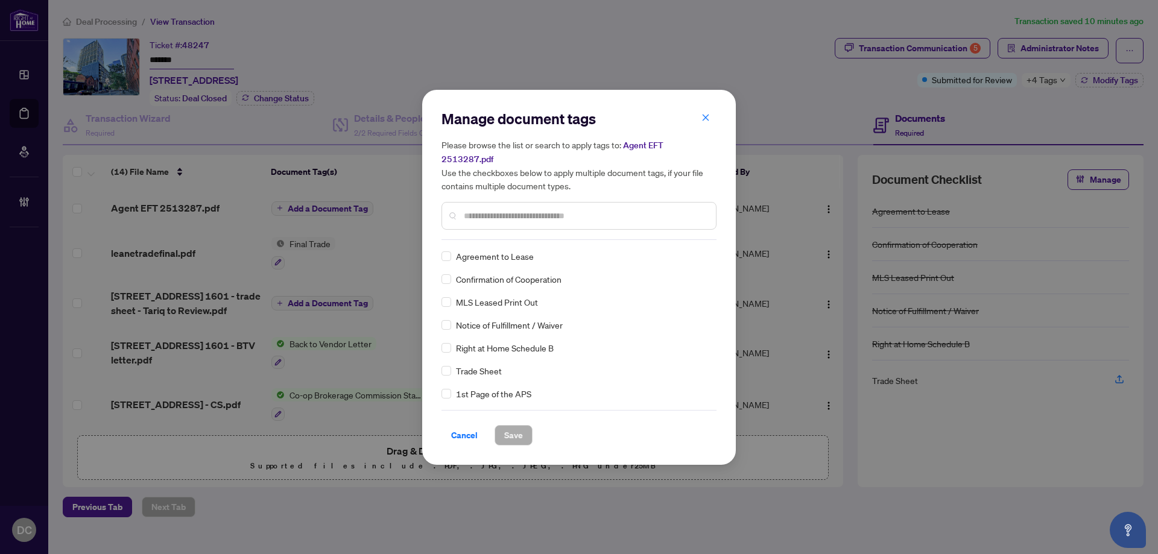
click at [582, 209] on input "text" at bounding box center [585, 215] width 243 height 13
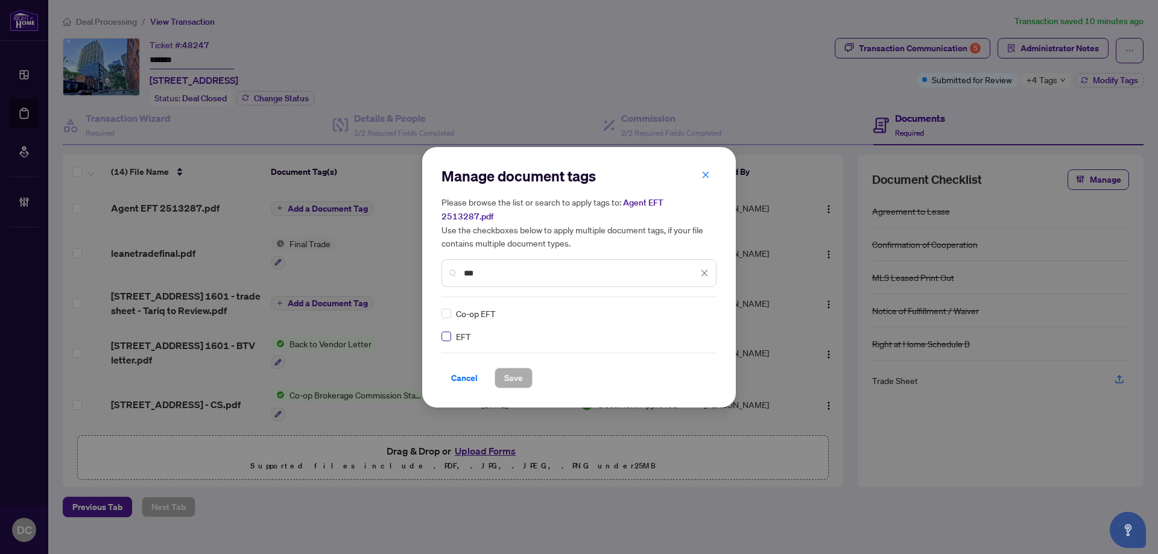
type input "***"
click at [445, 334] on label at bounding box center [447, 336] width 10 height 13
click at [692, 308] on img at bounding box center [692, 314] width 12 height 12
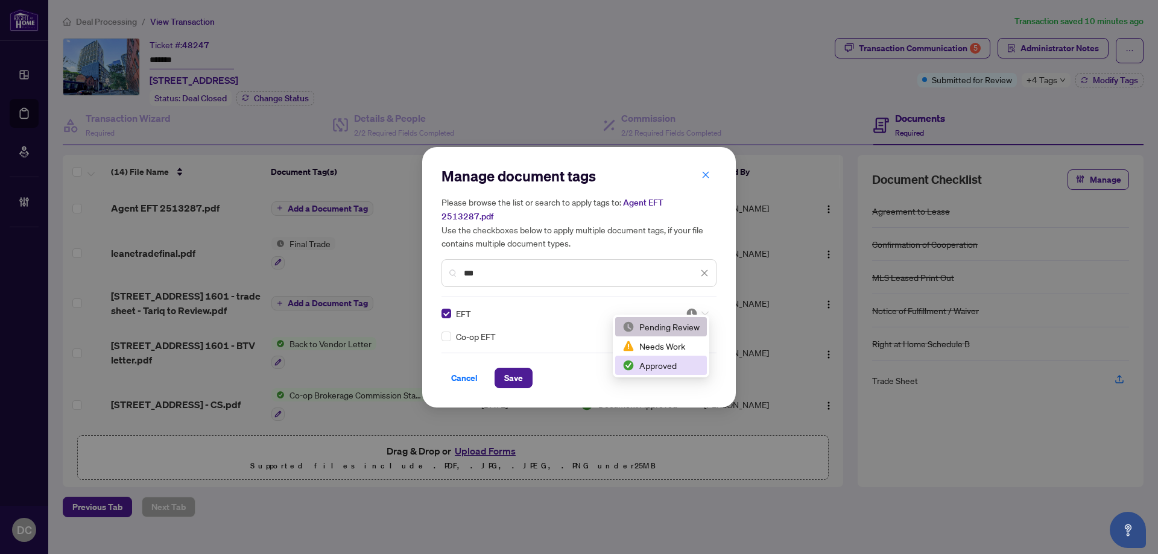
click at [655, 364] on div "Approved" at bounding box center [661, 365] width 77 height 13
click at [518, 373] on span "Save" at bounding box center [513, 378] width 19 height 19
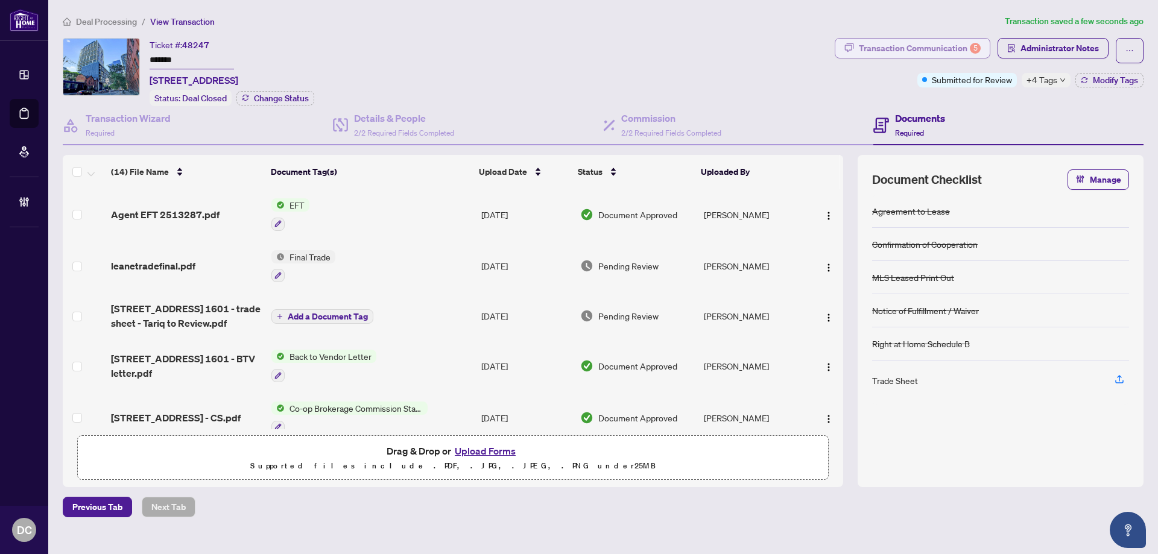
click at [889, 41] on div "Transaction Communication 5" at bounding box center [920, 48] width 122 height 19
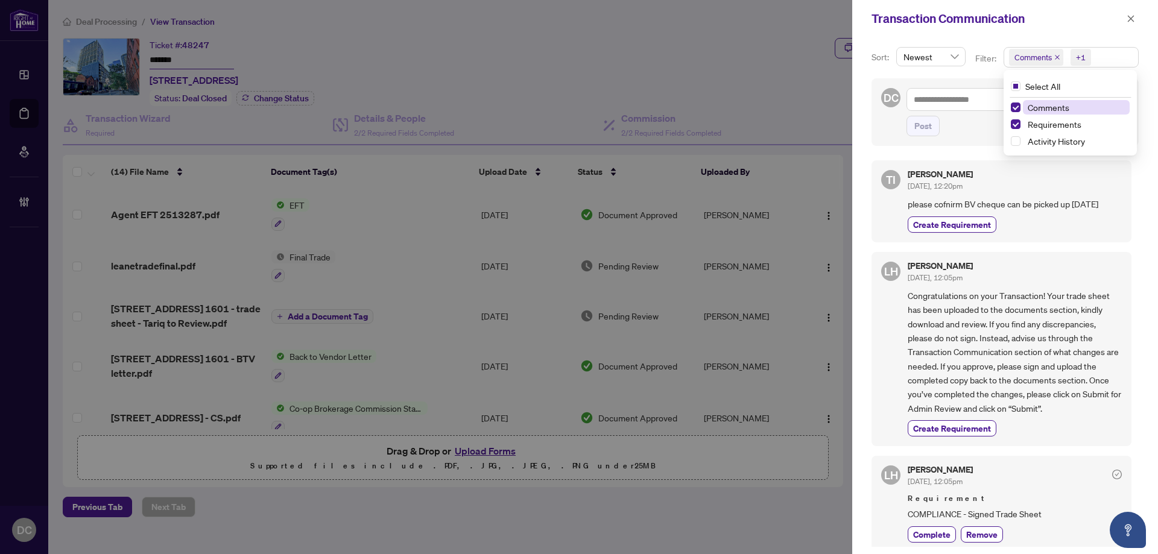
click at [1099, 56] on span "Comments +1" at bounding box center [1071, 57] width 134 height 19
click at [1070, 105] on span "Comments" at bounding box center [1076, 107] width 107 height 14
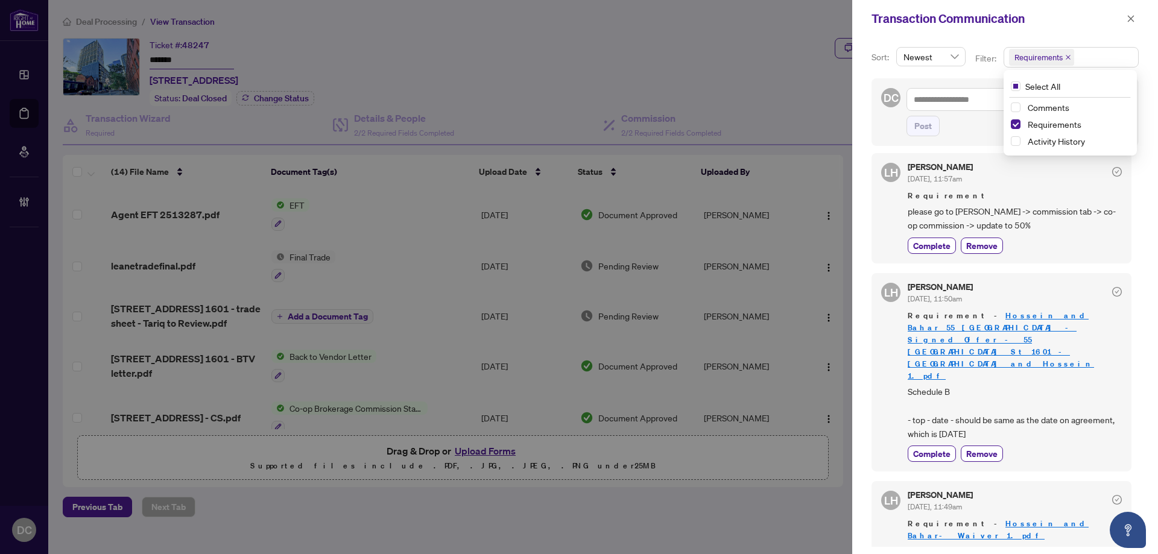
scroll to position [57, 0]
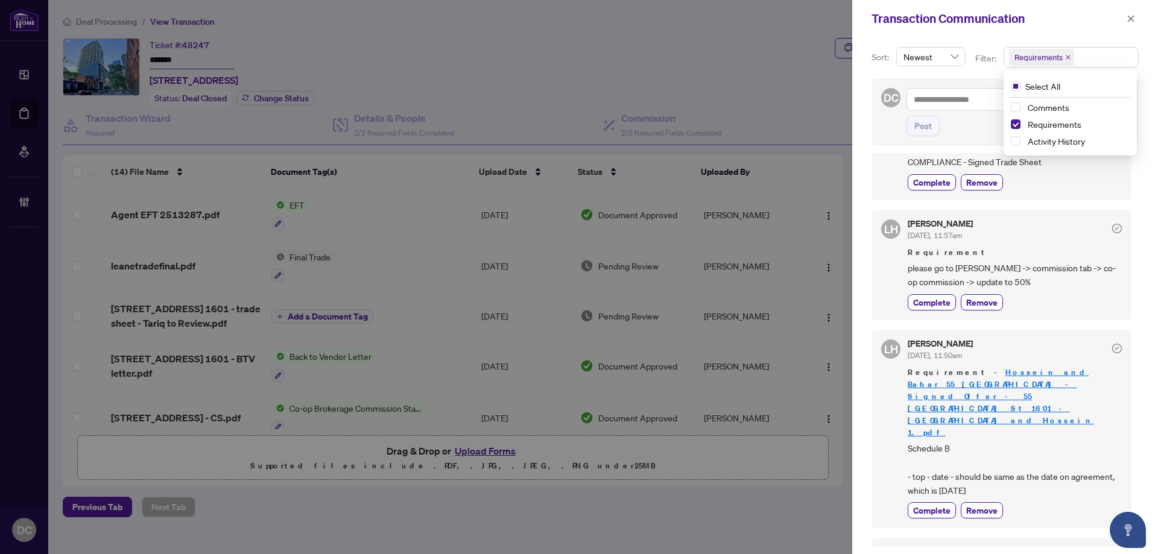
drag, startPoint x: 1132, startPoint y: 25, endPoint x: 1120, endPoint y: 22, distance: 12.0
click at [1132, 25] on span "button" at bounding box center [1131, 18] width 8 height 19
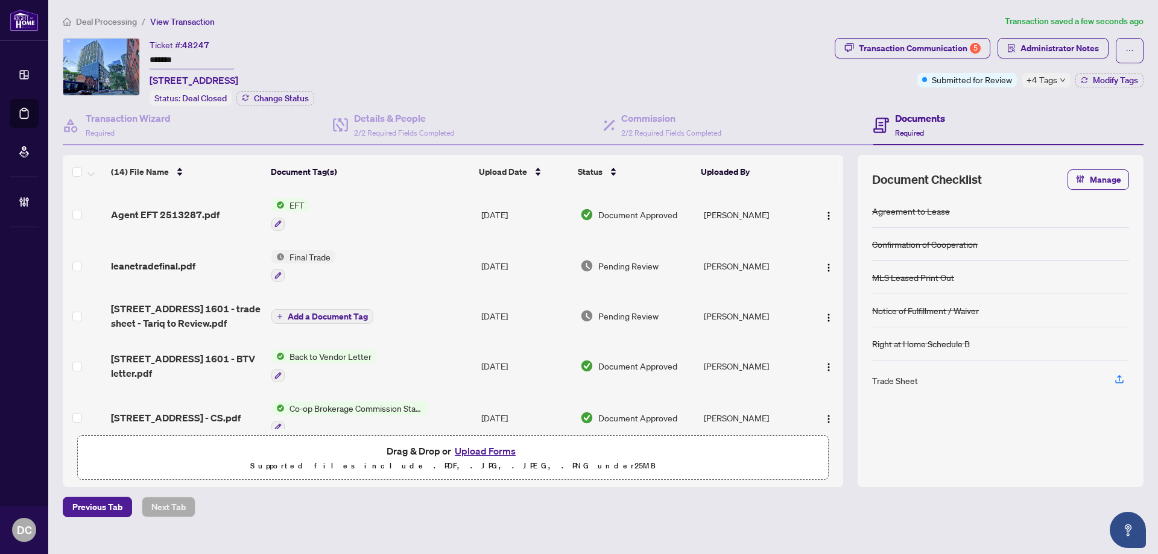
click at [117, 23] on span "Deal Processing" at bounding box center [106, 21] width 61 height 11
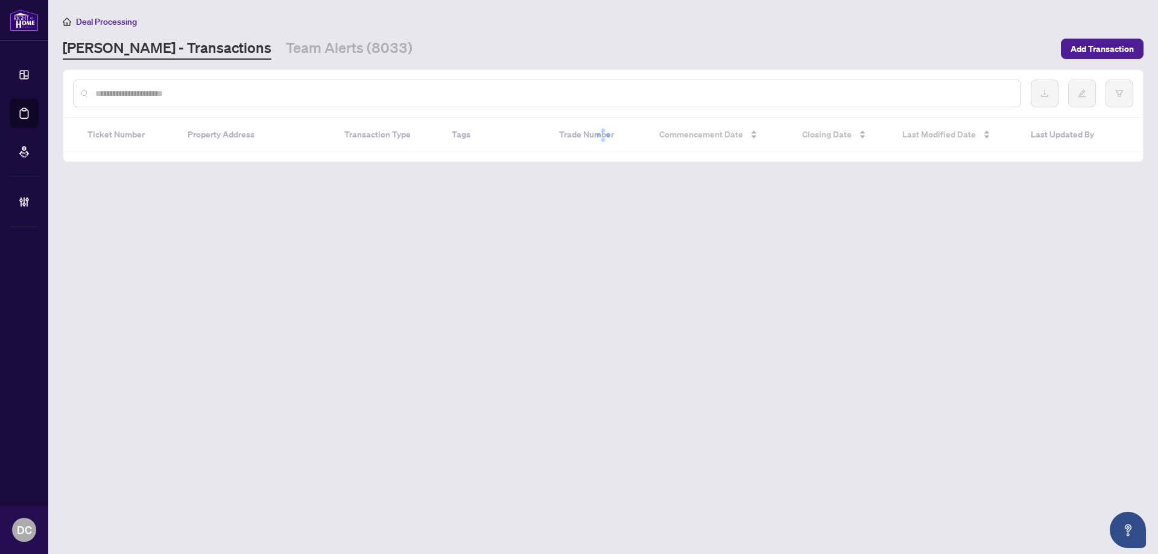
click at [144, 91] on input "text" at bounding box center [553, 93] width 916 height 13
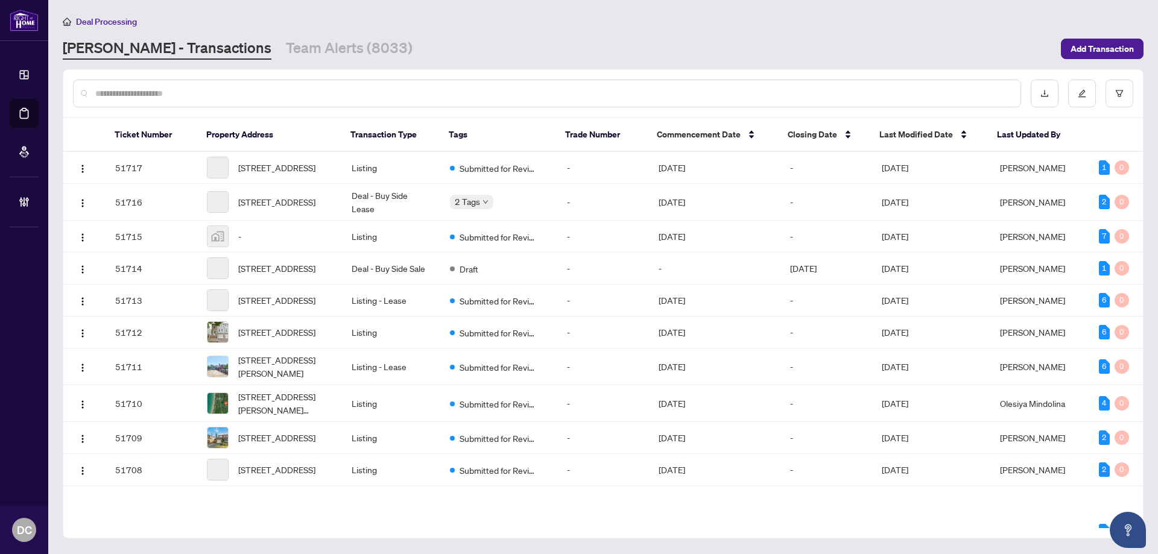
paste input "*******"
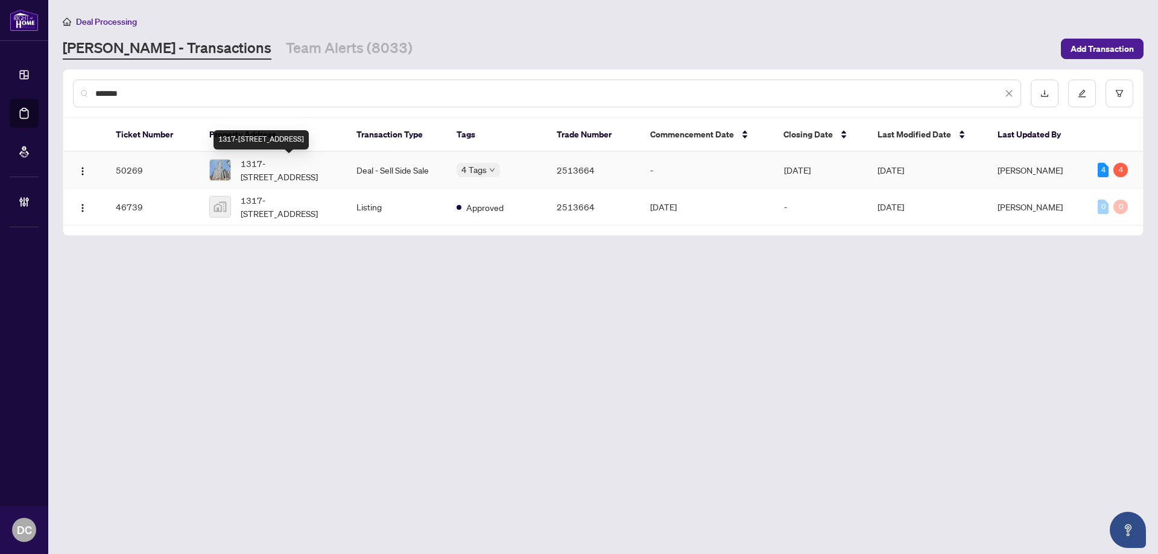
type input "*******"
click at [294, 167] on span "1317-200 Victoria St, Toronto, Ontario M5B 1V8, Canada" at bounding box center [289, 170] width 97 height 27
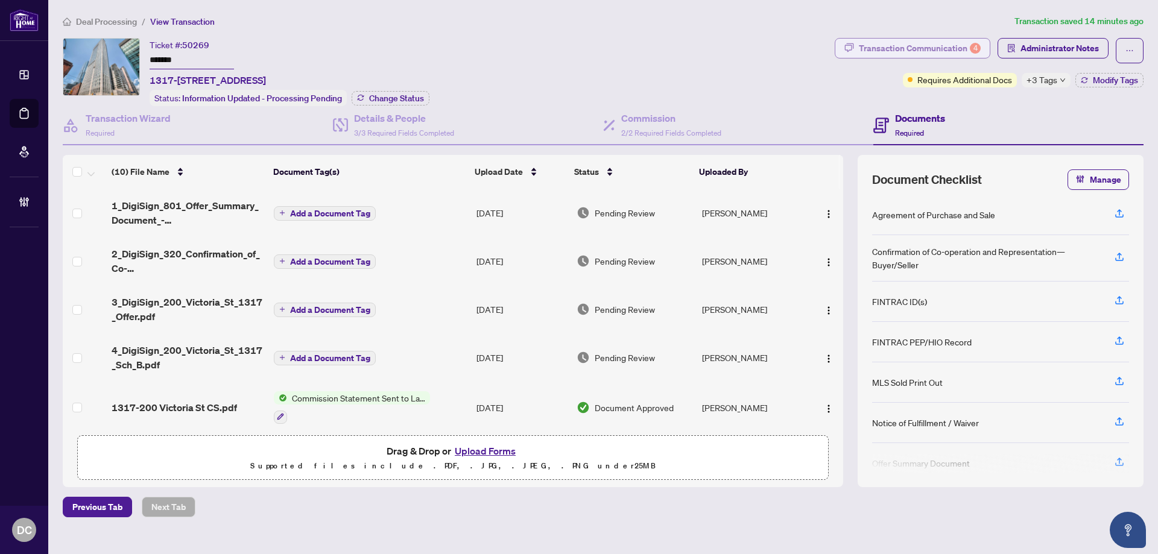
click at [939, 51] on div "Transaction Communication 4" at bounding box center [920, 48] width 122 height 19
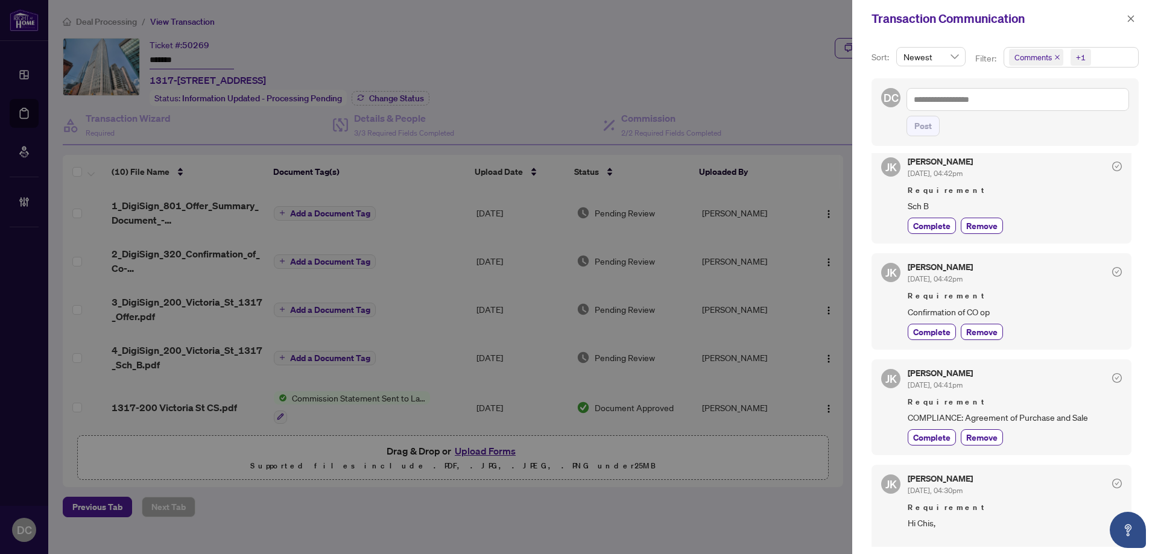
scroll to position [302, 0]
click at [1130, 22] on icon "close" at bounding box center [1131, 18] width 8 height 8
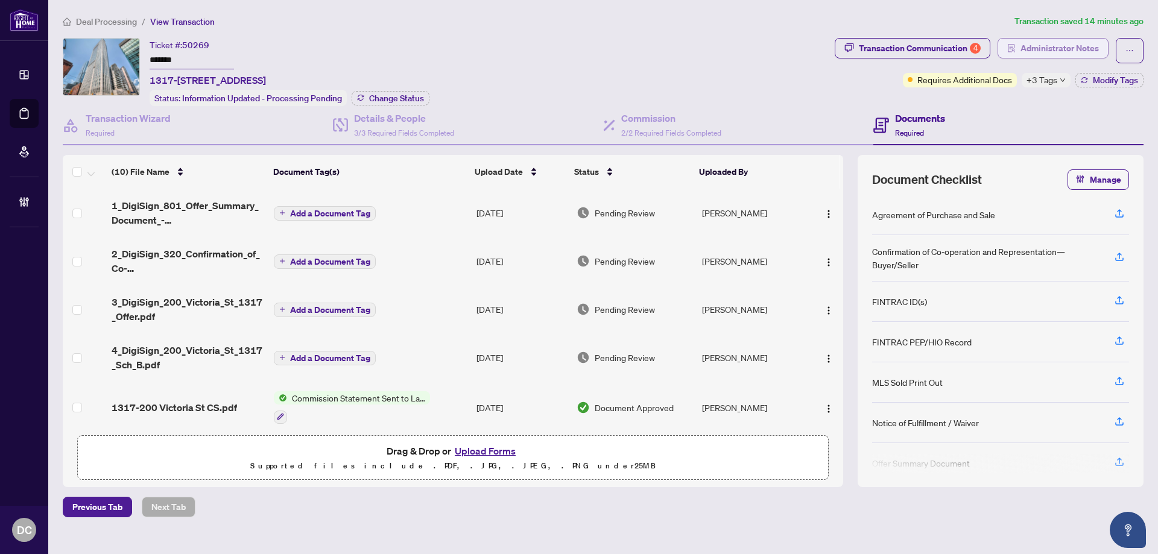
click at [1084, 54] on span "Administrator Notes" at bounding box center [1060, 48] width 78 height 19
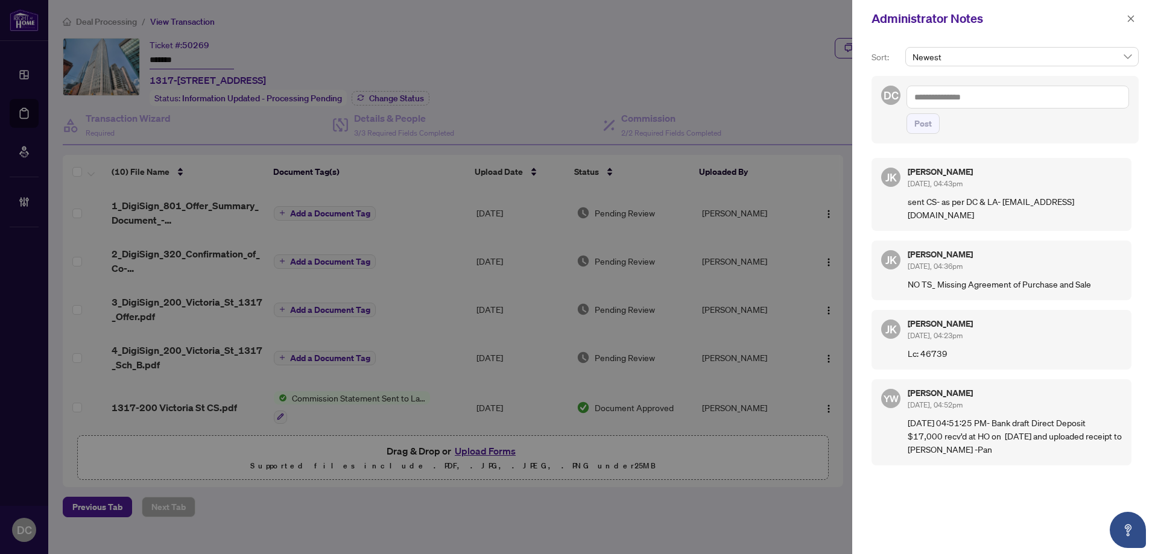
click at [987, 94] on textarea at bounding box center [1018, 97] width 223 height 23
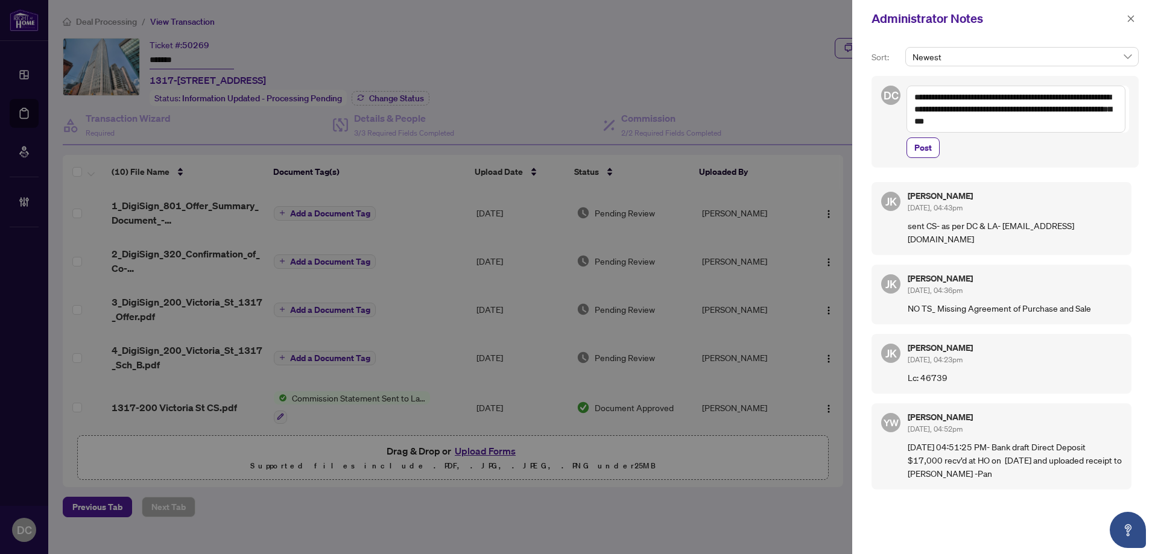
drag, startPoint x: 1006, startPoint y: 125, endPoint x: 887, endPoint y: 91, distance: 124.3
click at [887, 91] on div "**********" at bounding box center [1005, 122] width 267 height 92
type textarea "**********"
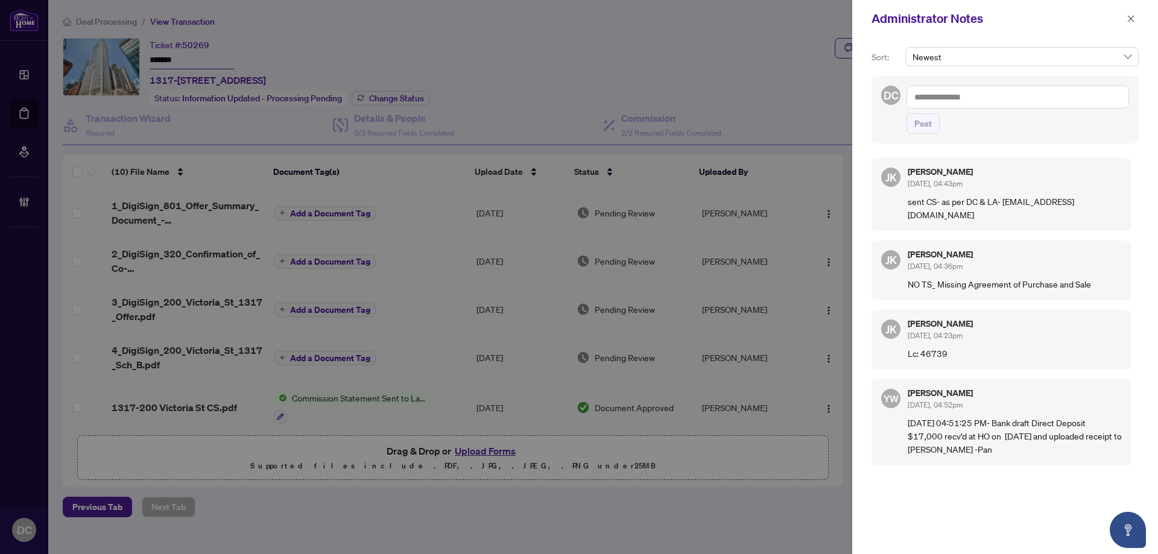
paste textarea "**********"
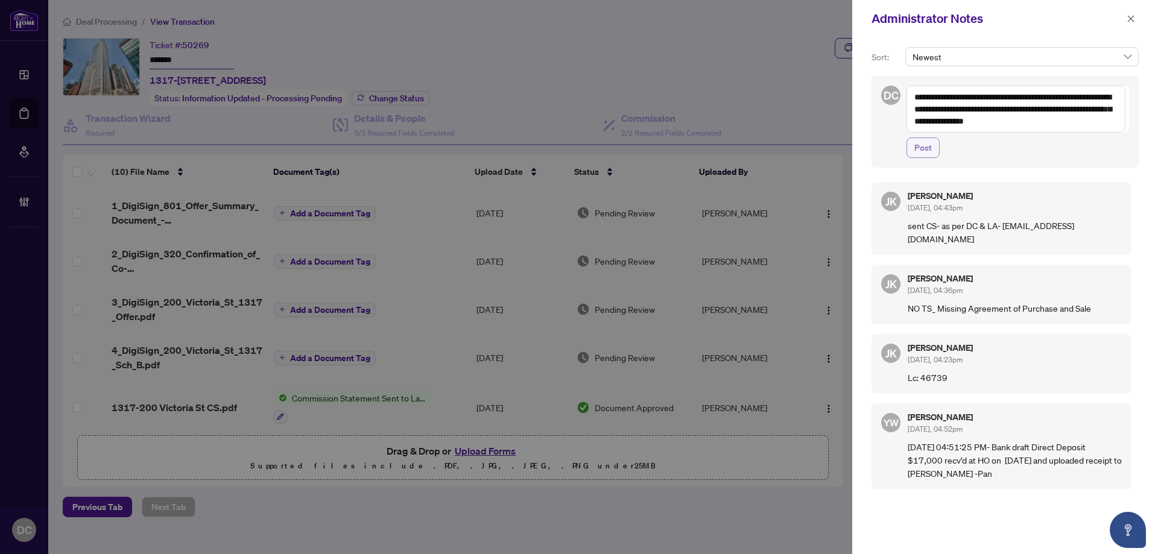
type textarea "**********"
click at [928, 152] on span "Post" at bounding box center [923, 147] width 17 height 19
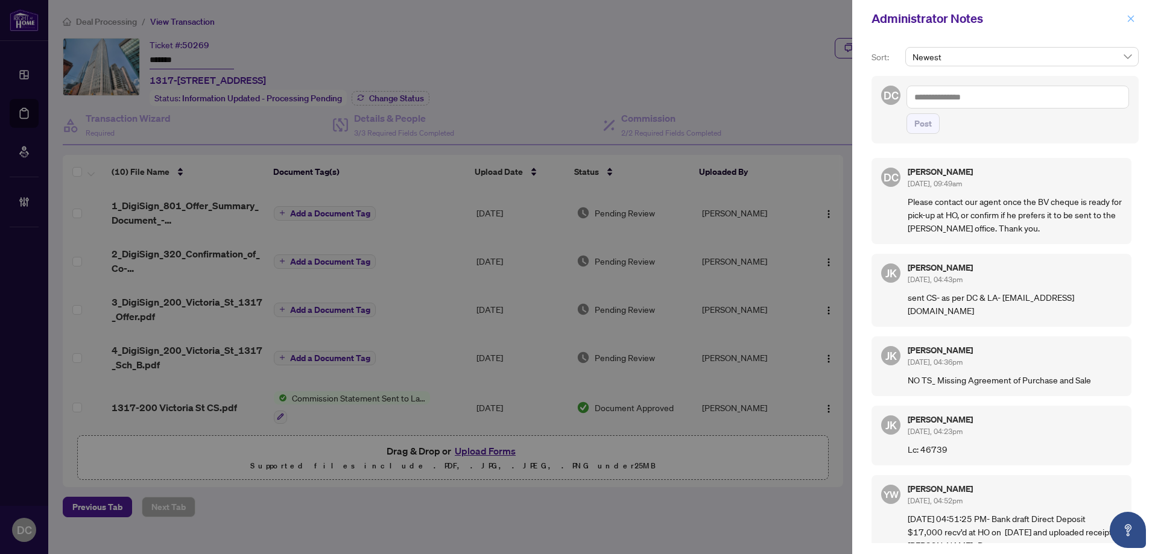
click at [1133, 20] on icon "close" at bounding box center [1131, 18] width 8 height 8
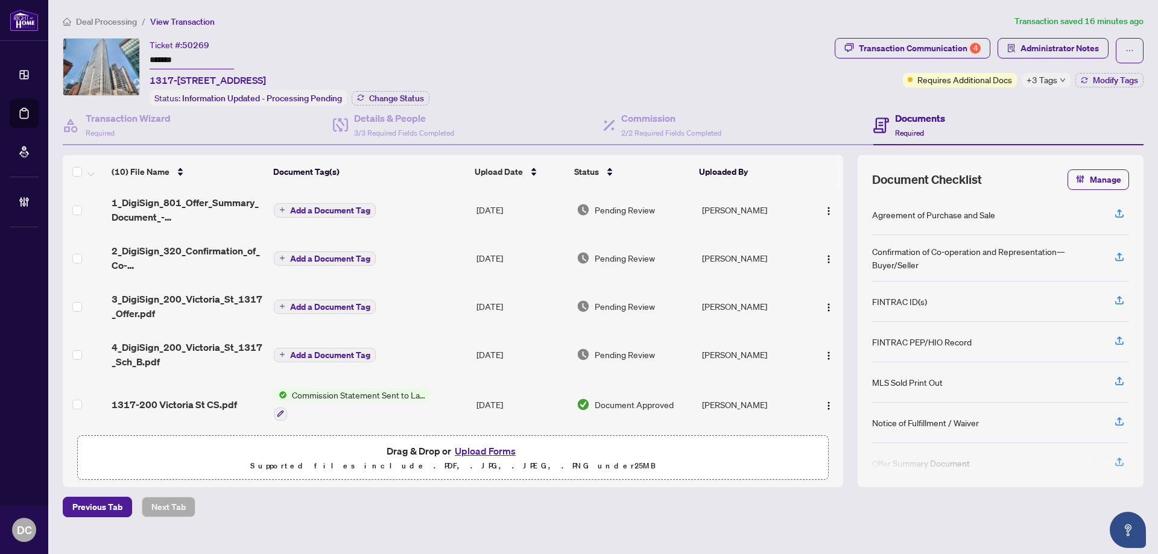
scroll to position [0, 0]
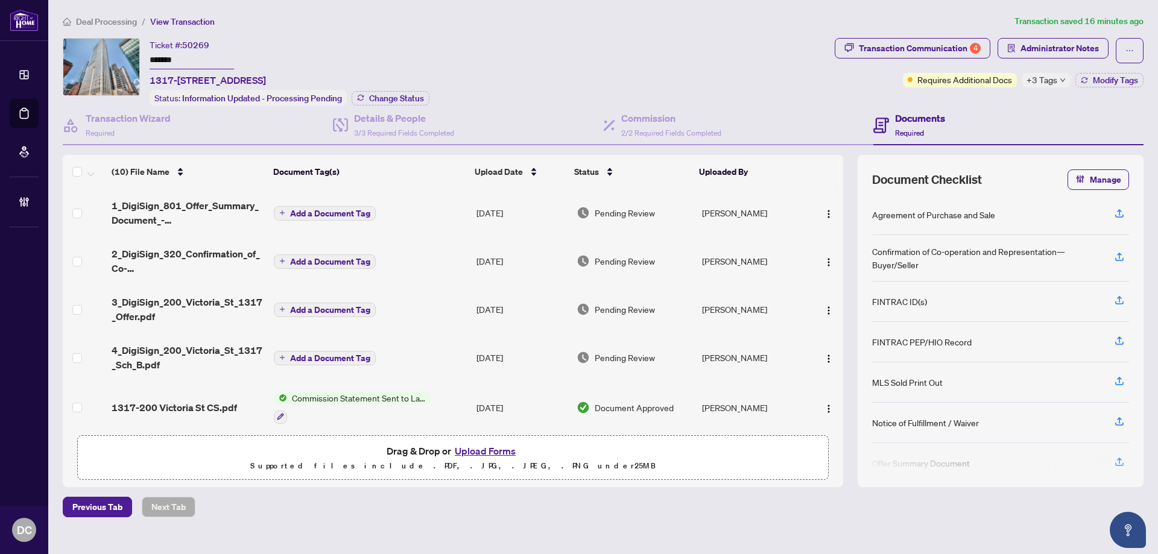
click at [211, 74] on span "1317-200 Victoria St, Toronto, Ontario M5B 1V8, Canada" at bounding box center [208, 80] width 116 height 14
drag, startPoint x: 175, startPoint y: 78, endPoint x: 236, endPoint y: 81, distance: 61.6
click at [236, 81] on span "1317-200 Victoria St, Toronto, Ontario M5B 1V8, Canada" at bounding box center [208, 80] width 116 height 14
copy span "200 Victoria St"
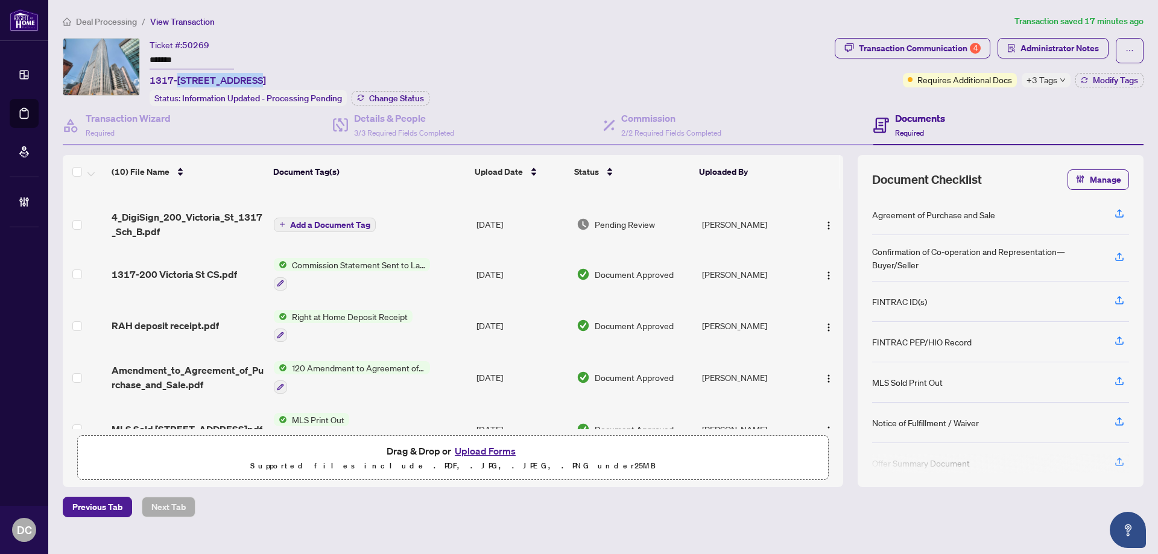
scroll to position [181, 0]
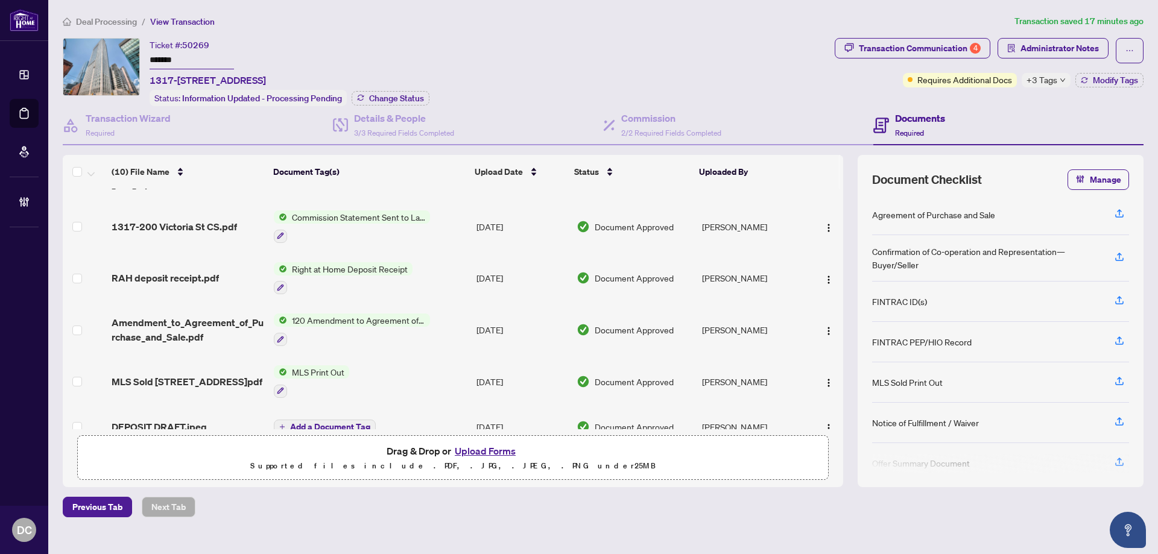
drag, startPoint x: 181, startPoint y: 60, endPoint x: 112, endPoint y: 59, distance: 68.8
click at [112, 59] on div "Ticket #: 50269 ******* 1317-200 Victoria St, Toronto, Ontario M5B 1V8, Canada …" at bounding box center [446, 72] width 767 height 68
click at [189, 60] on input "*******" at bounding box center [192, 60] width 84 height 17
drag, startPoint x: 197, startPoint y: 53, endPoint x: 197, endPoint y: 60, distance: 6.6
click at [197, 54] on input "*******" at bounding box center [192, 60] width 84 height 17
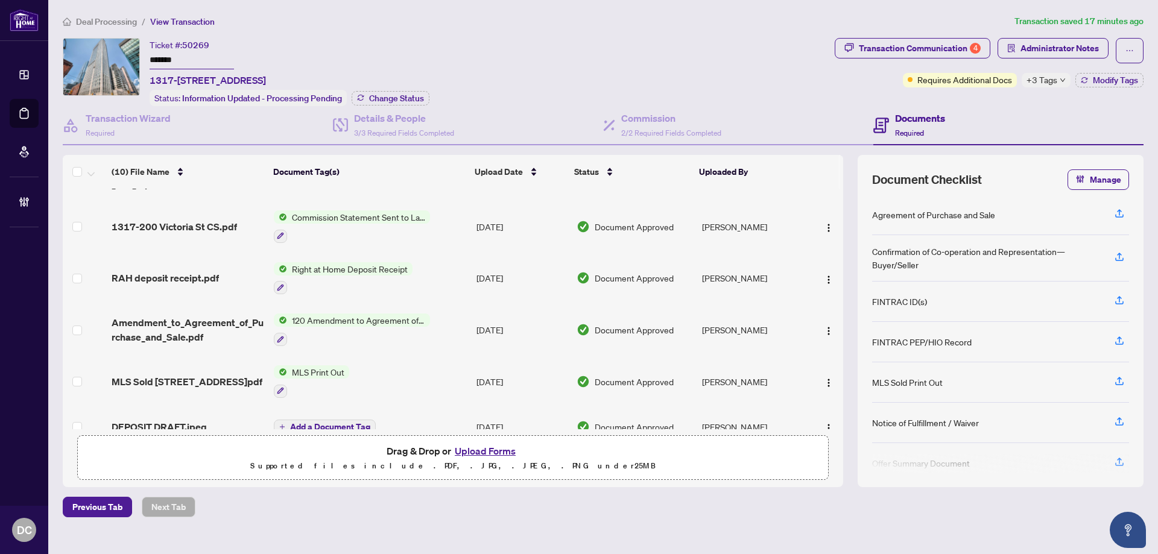
drag, startPoint x: 197, startPoint y: 60, endPoint x: 129, endPoint y: 59, distance: 68.8
click at [129, 59] on div "Ticket #: 50269 ******* 1317-200 Victoria St, Toronto, Ontario M5B 1V8, Canada …" at bounding box center [446, 72] width 767 height 68
click at [936, 34] on div "Deal Processing / View Transaction Transaction saved 17 minutes ago Ticket #: 5…" at bounding box center [603, 265] width 1091 height 503
click at [933, 45] on div "Transaction Communication 4" at bounding box center [920, 48] width 122 height 19
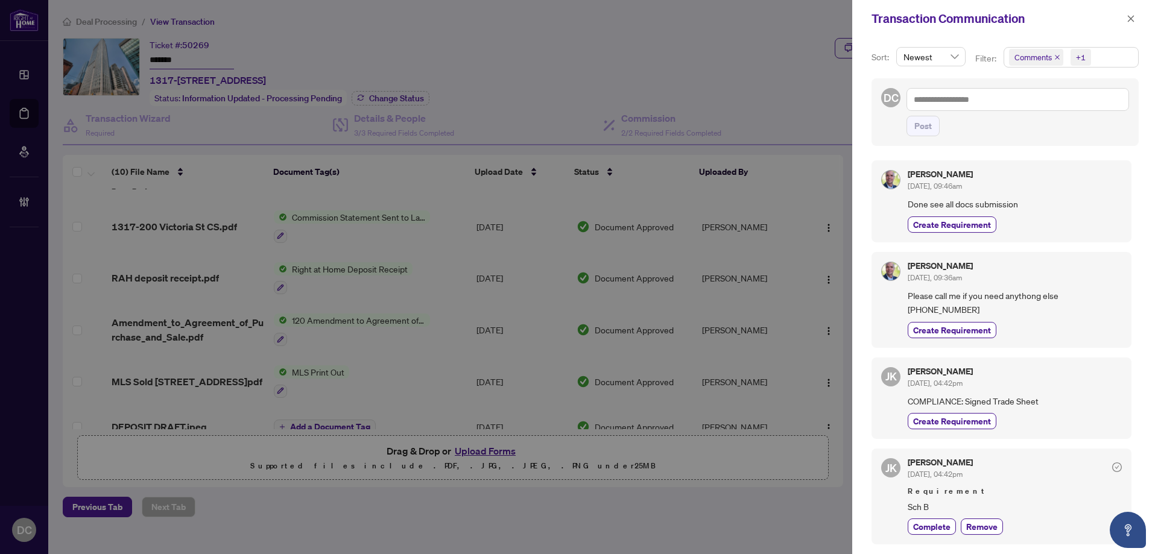
click at [1108, 61] on span "Comments +1" at bounding box center [1071, 57] width 134 height 19
click at [1090, 66] on div "+1" at bounding box center [1080, 57] width 28 height 19
click at [1063, 103] on span "Comments" at bounding box center [1049, 107] width 42 height 11
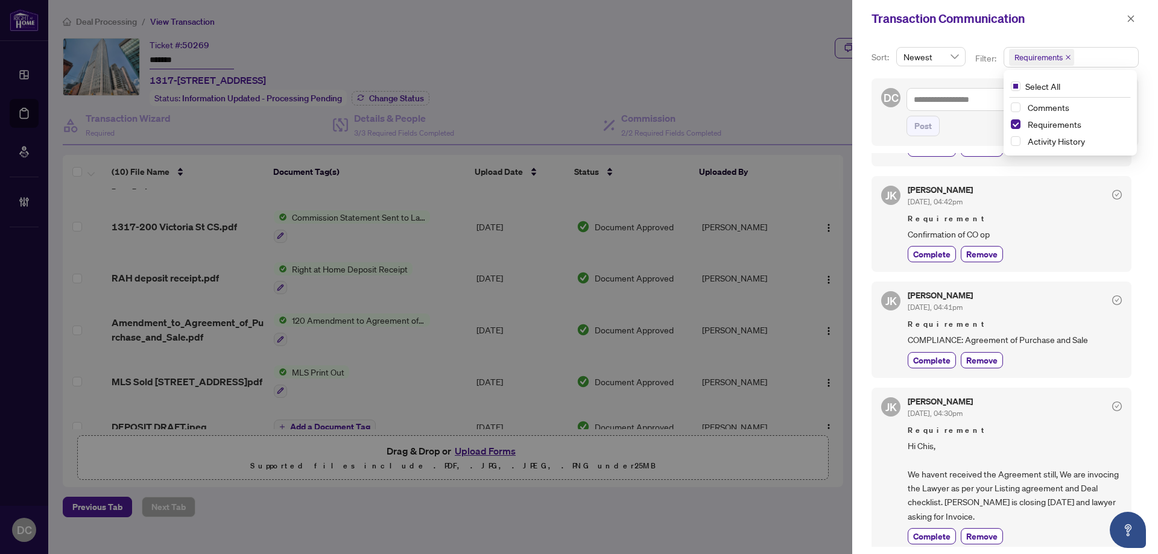
scroll to position [98, 0]
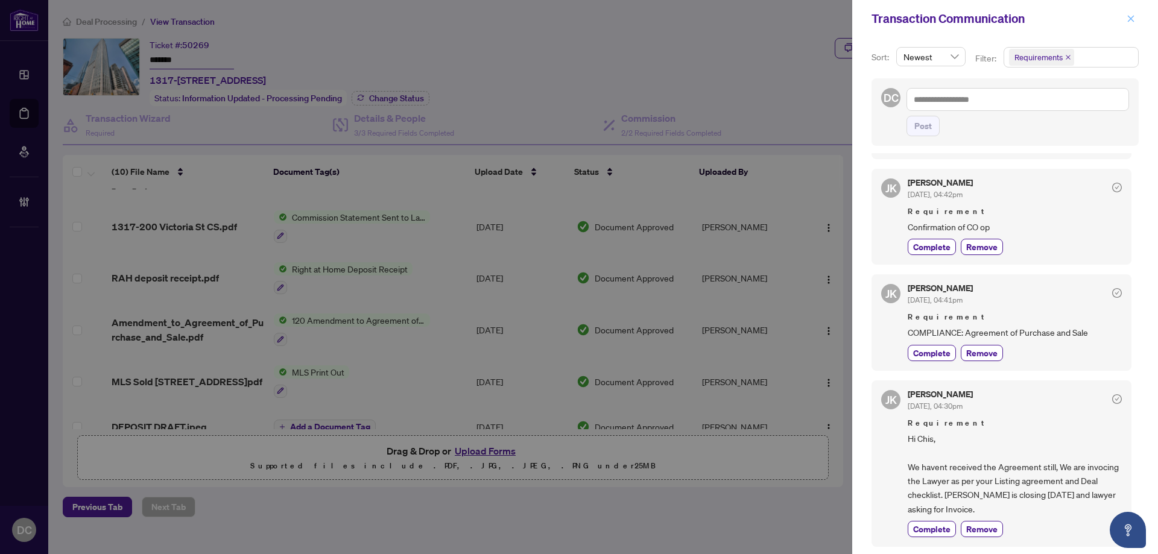
click at [1134, 19] on icon "close" at bounding box center [1131, 18] width 8 height 8
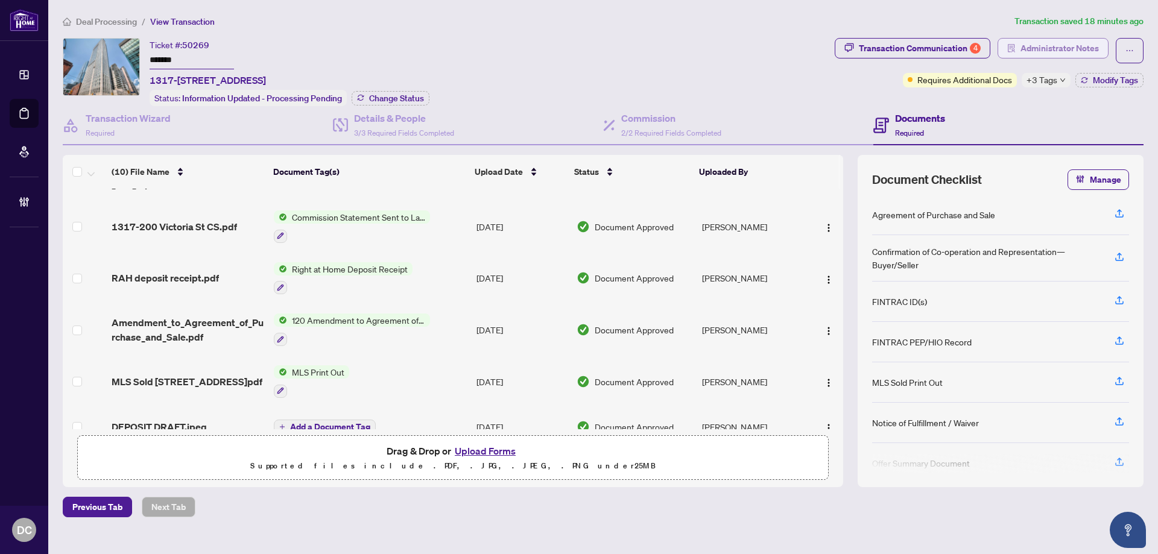
click at [1090, 46] on span "Administrator Notes" at bounding box center [1060, 48] width 78 height 19
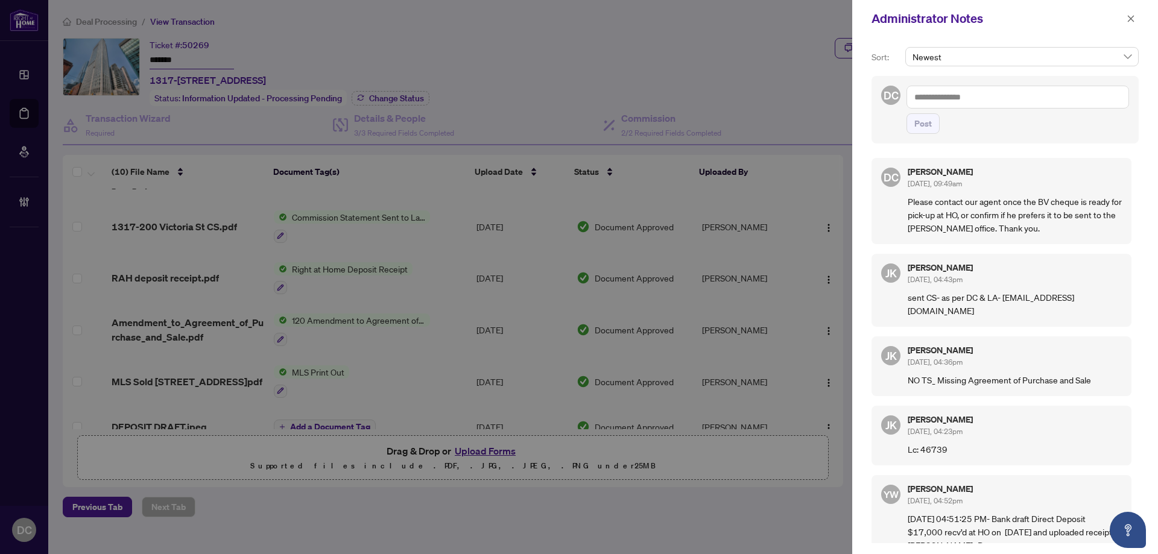
click at [1071, 99] on textarea at bounding box center [1018, 97] width 223 height 23
paste textarea "**********"
type textarea "**********"
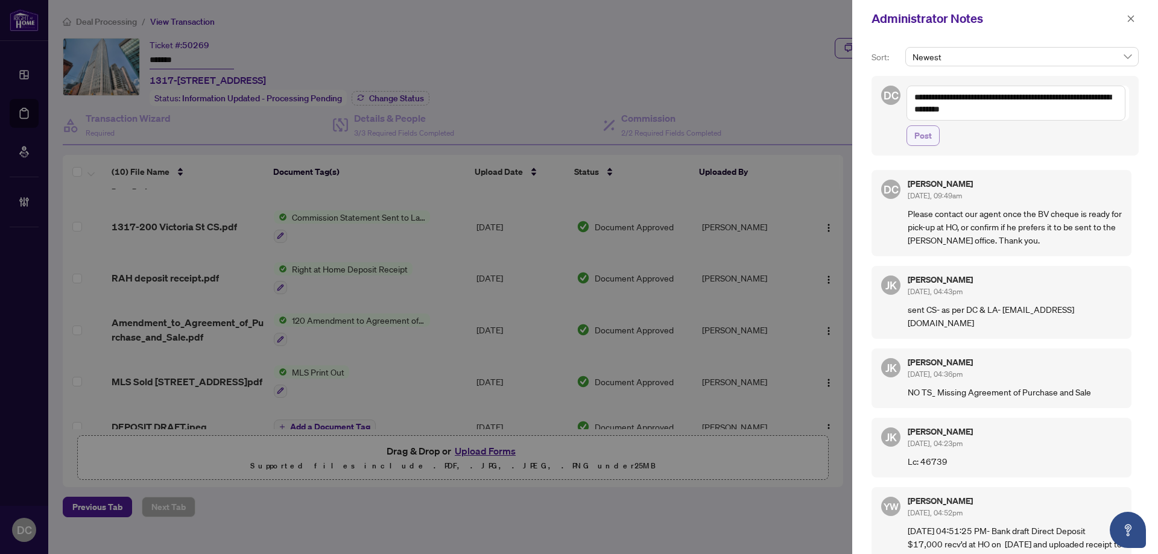
click at [933, 139] on button "Post" at bounding box center [923, 135] width 33 height 21
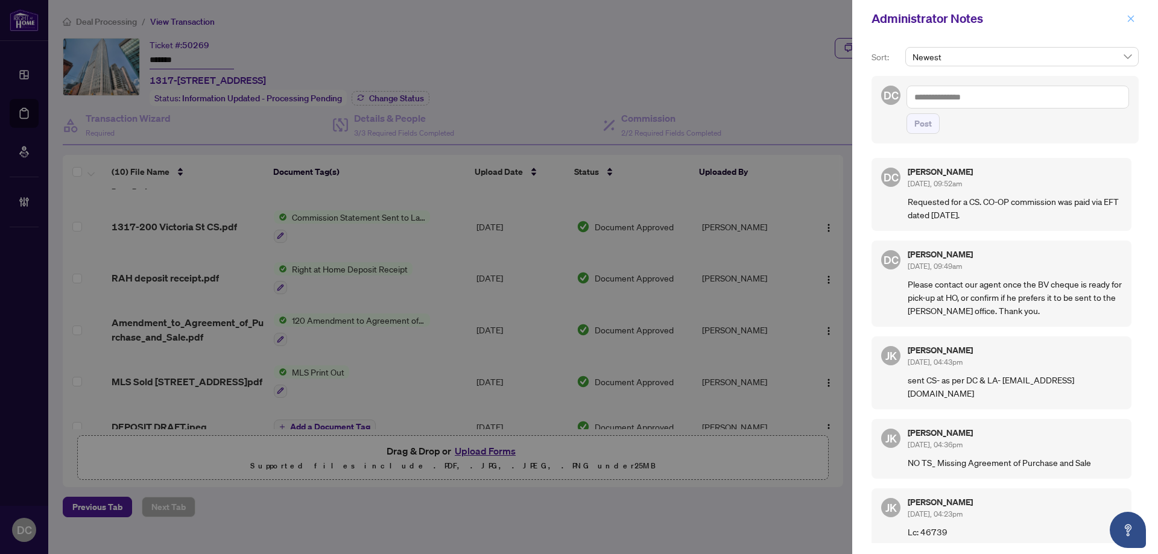
click at [1130, 20] on icon "close" at bounding box center [1131, 18] width 7 height 7
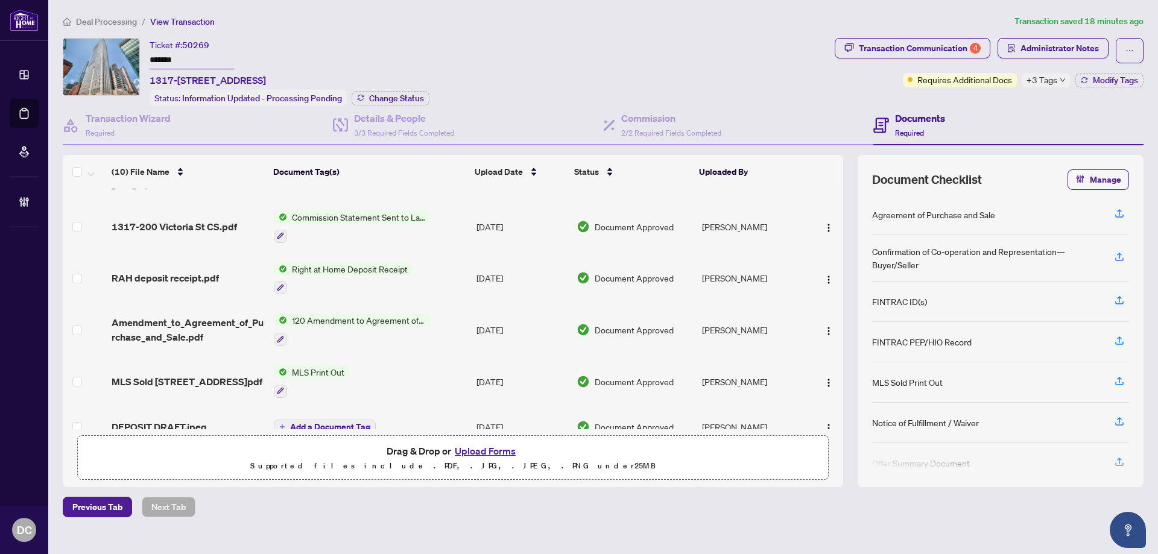
click at [1059, 75] on div "+3 Tags" at bounding box center [1046, 80] width 49 height 14
click at [988, 100] on div "Transaction Communication 4 Administrator Notes Requires Additional Docs +3 Tag…" at bounding box center [990, 72] width 314 height 68
click at [1044, 83] on span "+3 Tags" at bounding box center [1042, 80] width 31 height 14
click at [1000, 98] on div "Transaction Communication 4 Administrator Notes Requires Additional Docs +3 Tag…" at bounding box center [990, 72] width 314 height 68
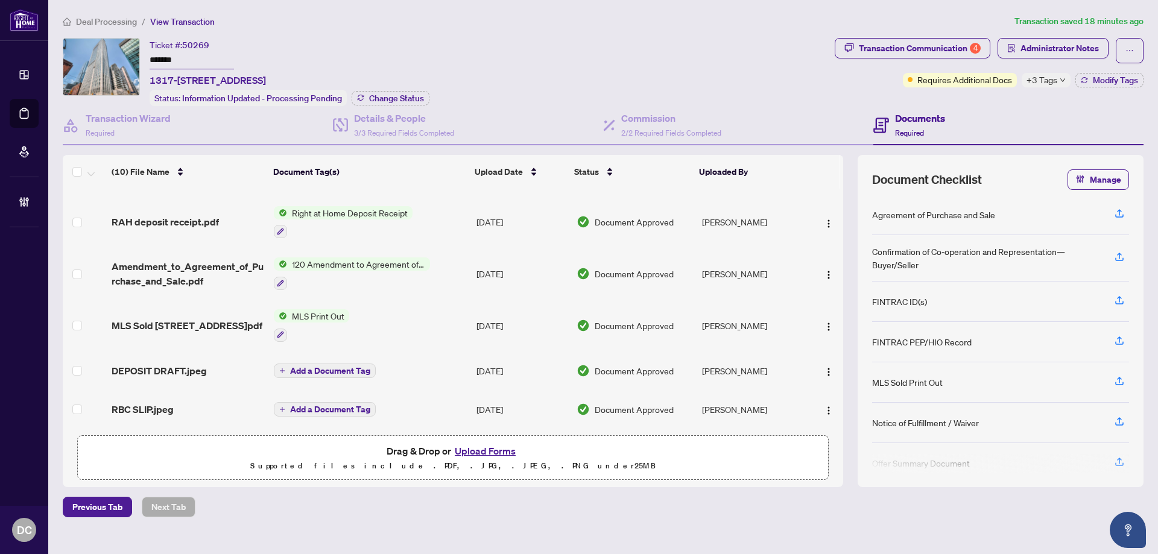
scroll to position [0, 0]
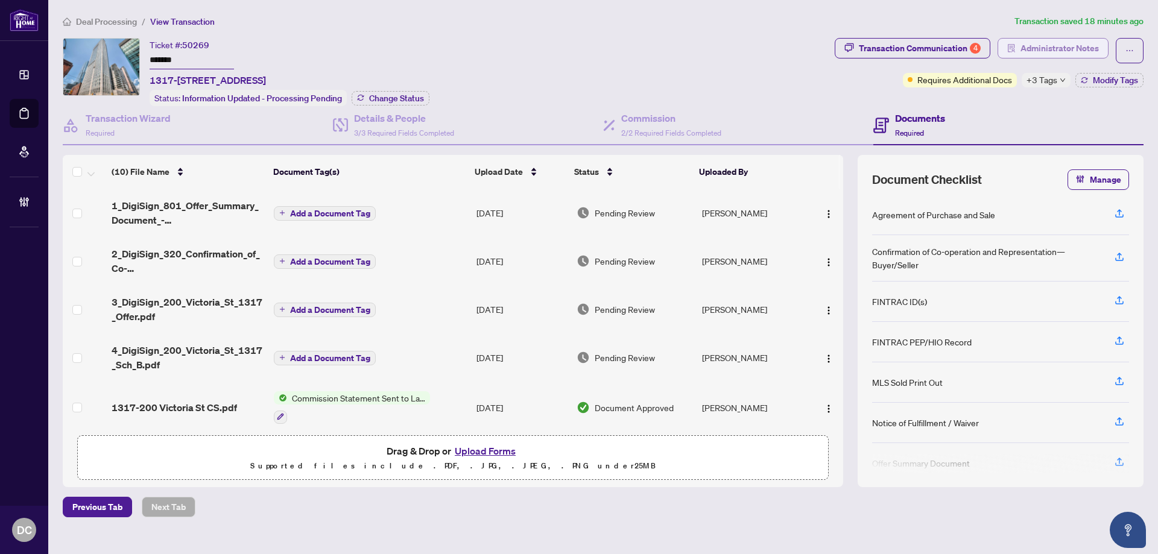
click at [1060, 55] on span "Administrator Notes" at bounding box center [1060, 48] width 78 height 19
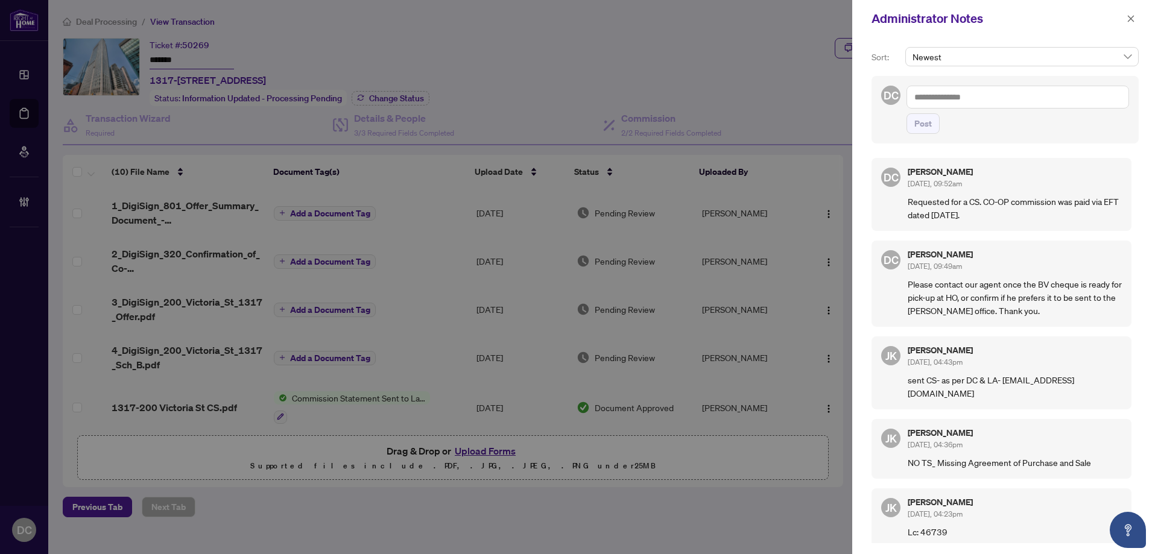
click at [1038, 96] on textarea at bounding box center [1018, 97] width 223 height 23
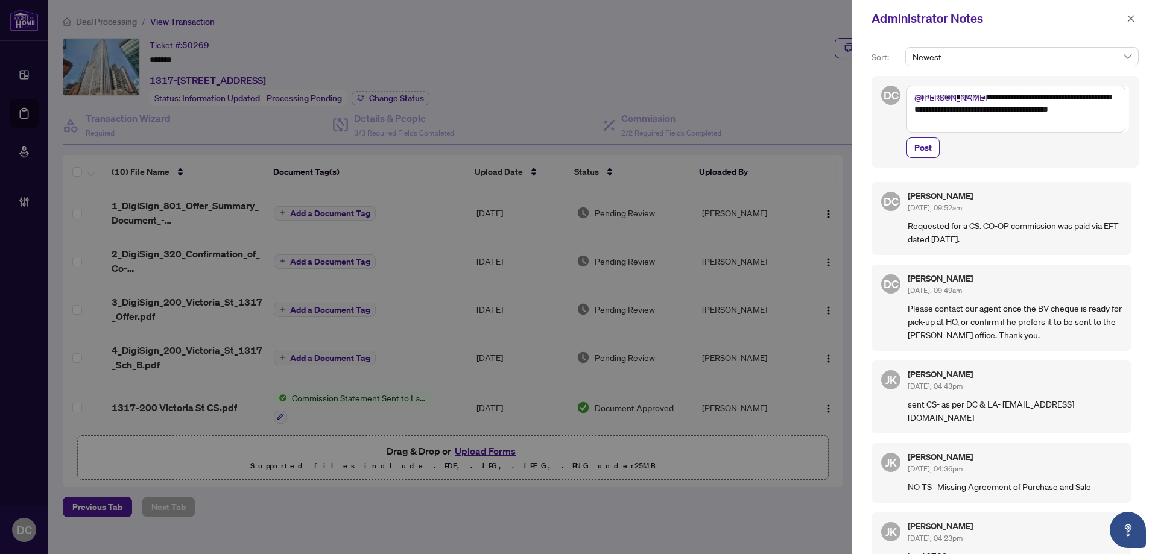
click at [1096, 107] on textarea "**********" at bounding box center [1016, 109] width 219 height 47
type textarea "**********"
click at [924, 156] on span "Post" at bounding box center [923, 147] width 17 height 19
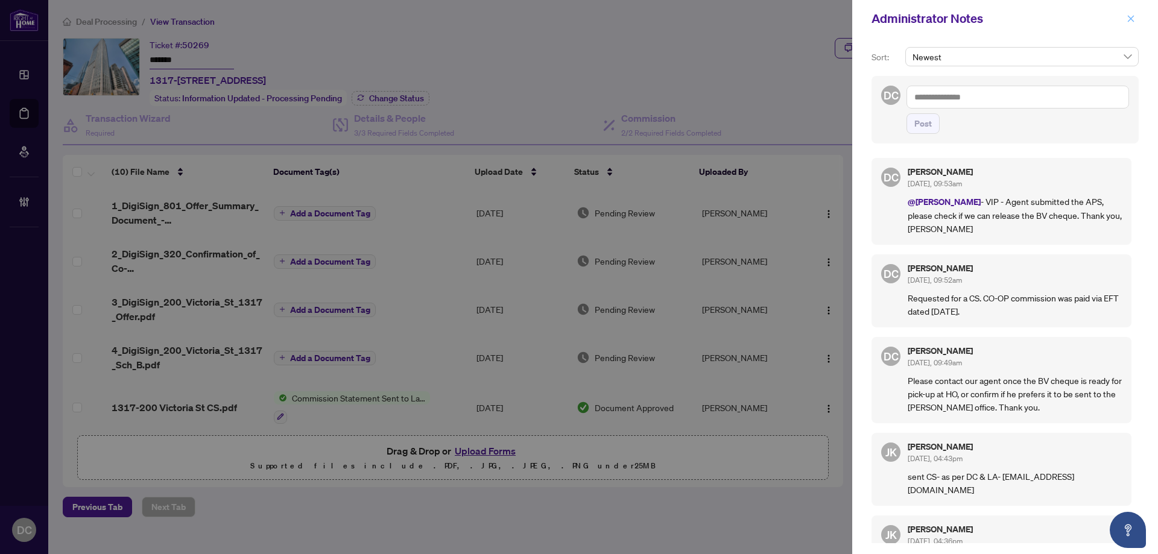
click at [1131, 18] on icon "close" at bounding box center [1131, 18] width 7 height 7
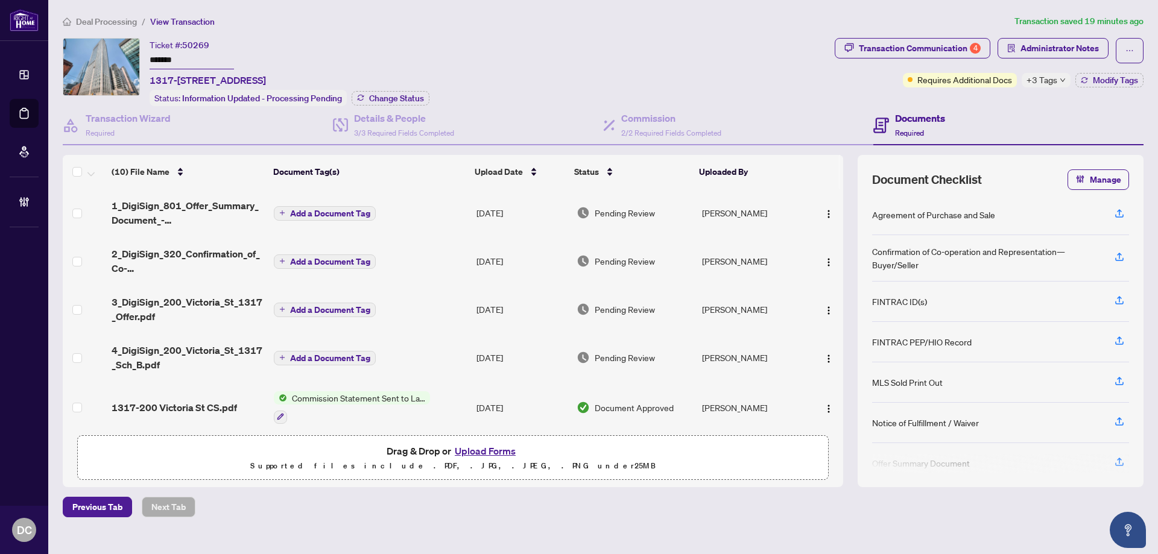
click at [381, 317] on td "Add a Document Tag" at bounding box center [370, 309] width 203 height 48
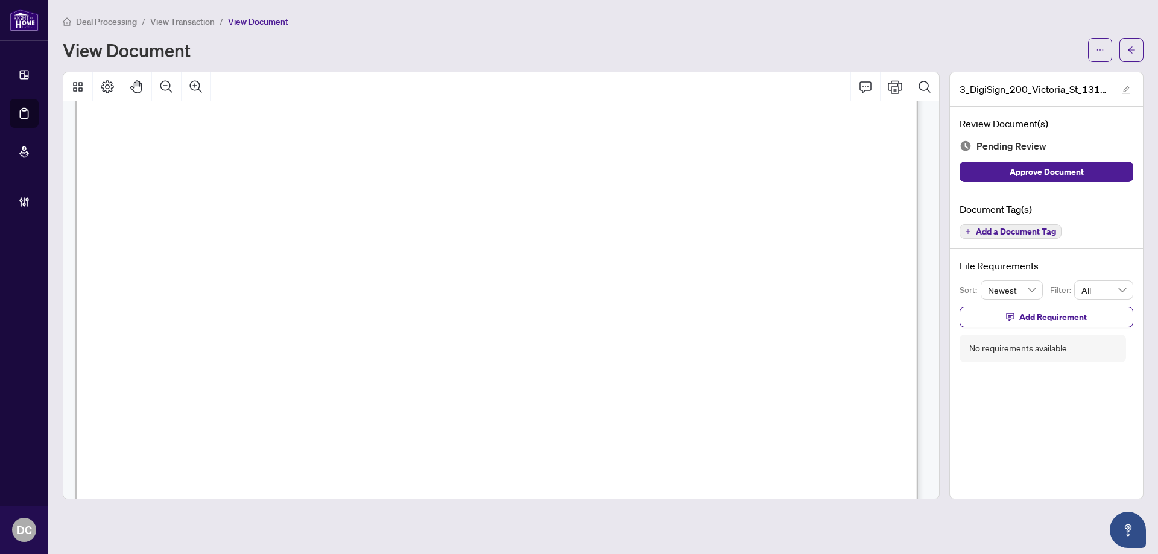
scroll to position [7313, 0]
click at [1146, 55] on main "Deal Processing / View Transaction / View Document View Document 3_DigiSign_200…" at bounding box center [603, 277] width 1110 height 554
click at [1141, 55] on button "button" at bounding box center [1132, 50] width 24 height 24
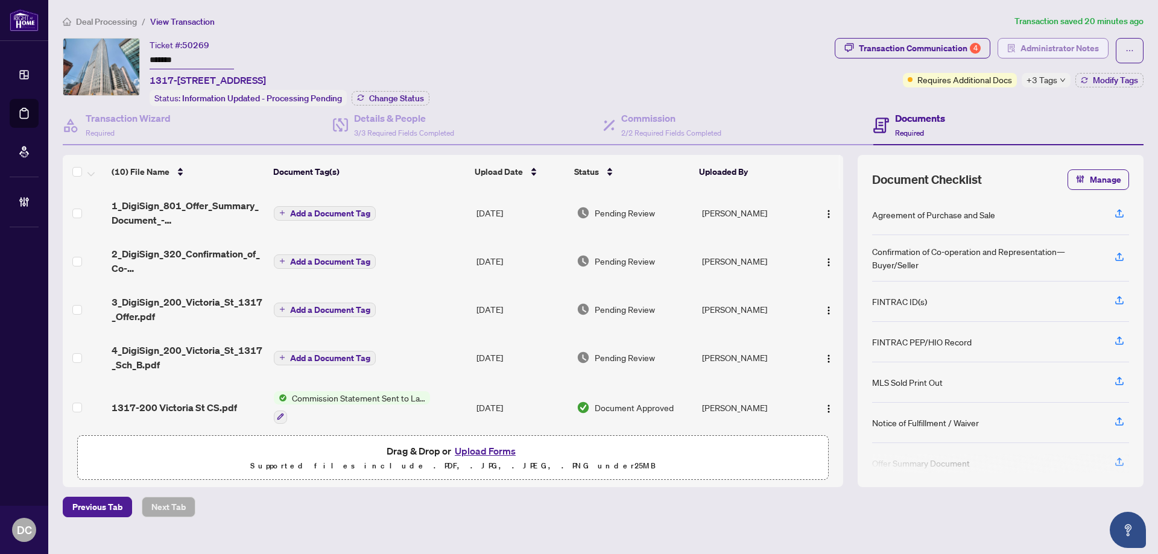
click at [1036, 43] on span "Administrator Notes" at bounding box center [1060, 48] width 78 height 19
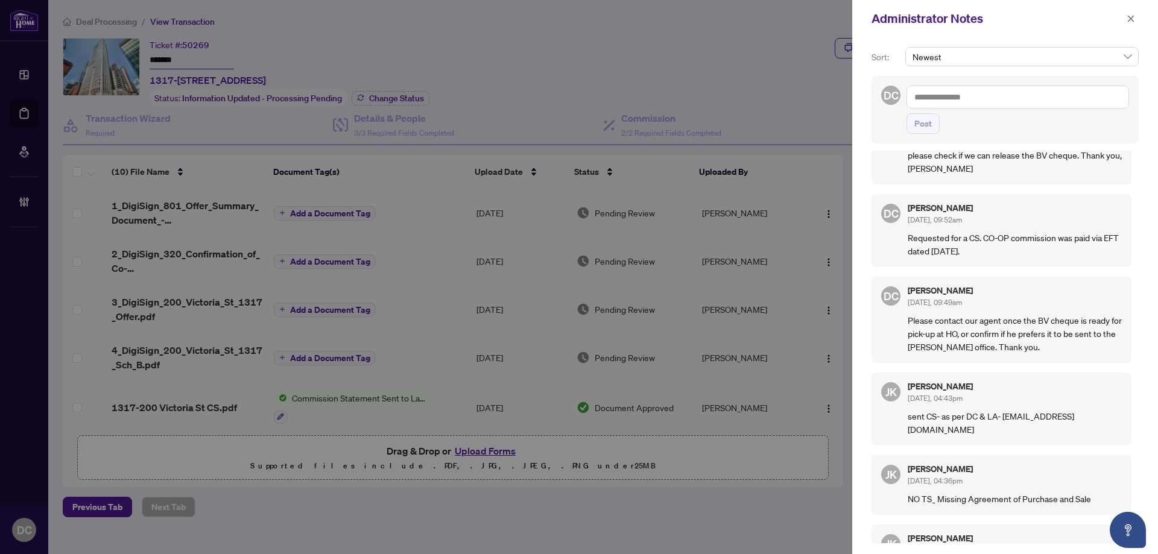
scroll to position [170, 0]
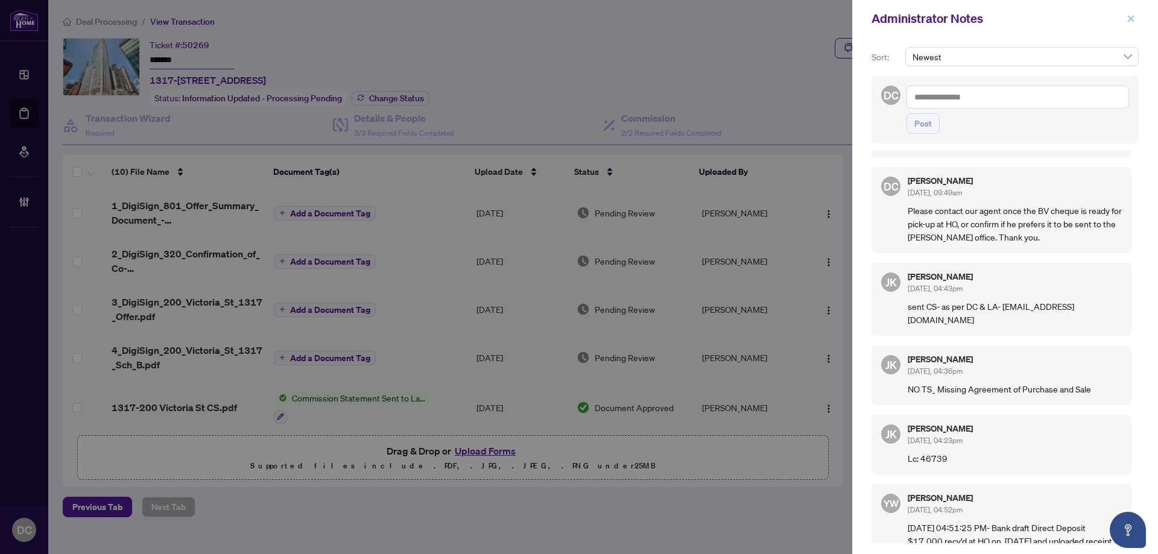
click at [1132, 22] on icon "close" at bounding box center [1131, 18] width 8 height 8
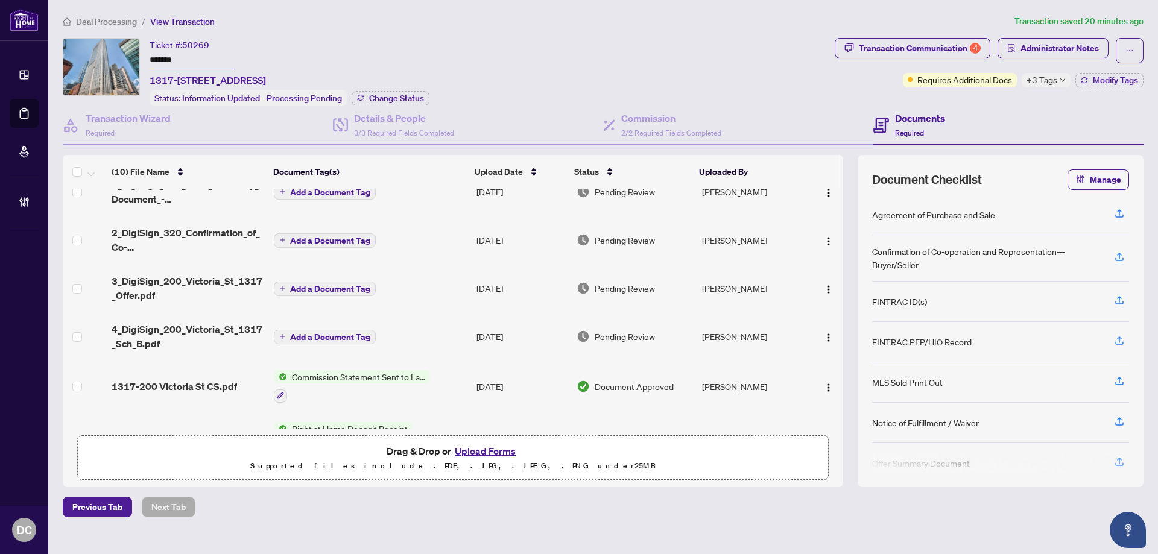
scroll to position [0, 0]
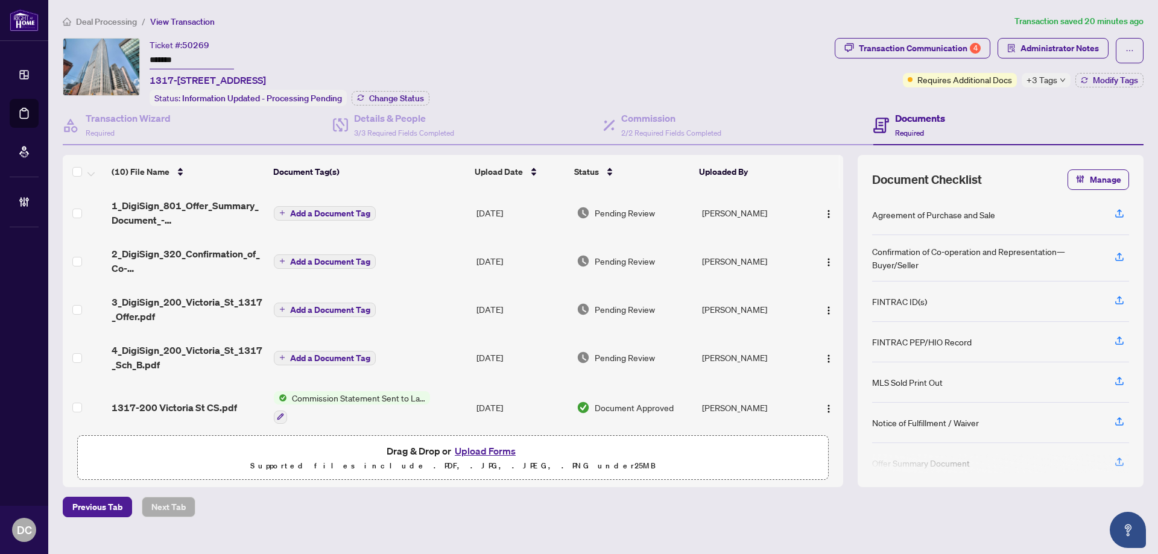
click at [1049, 78] on span "+3 Tags" at bounding box center [1042, 80] width 31 height 14
click at [948, 106] on div "Transaction Communication 4 Administrator Notes Requires Additional Docs +3 Tag…" at bounding box center [990, 72] width 314 height 68
click at [1091, 83] on button "Modify Tags" at bounding box center [1110, 80] width 68 height 14
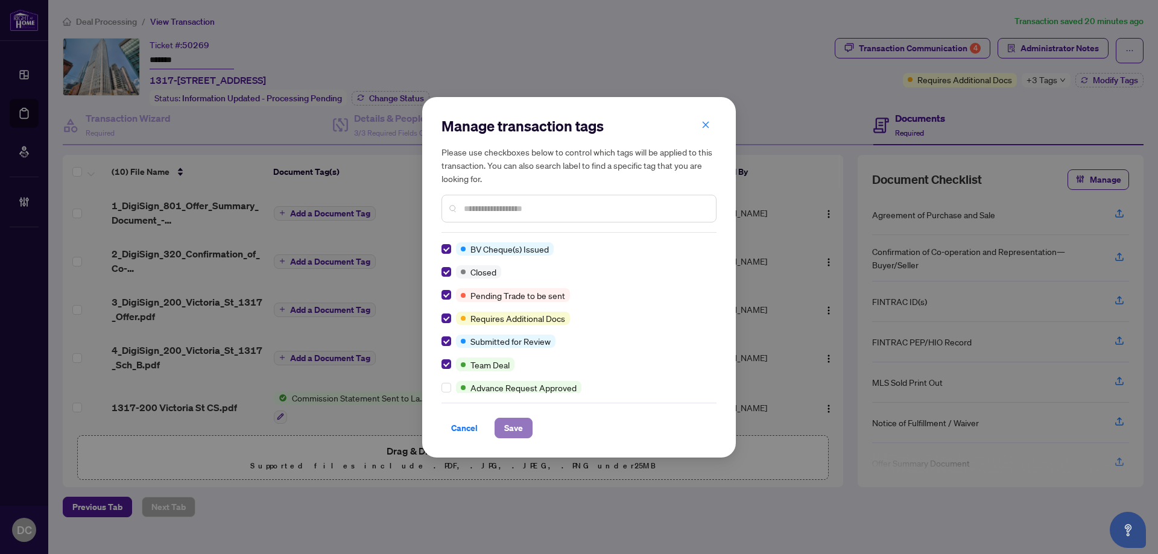
click at [519, 431] on span "Save" at bounding box center [513, 428] width 19 height 19
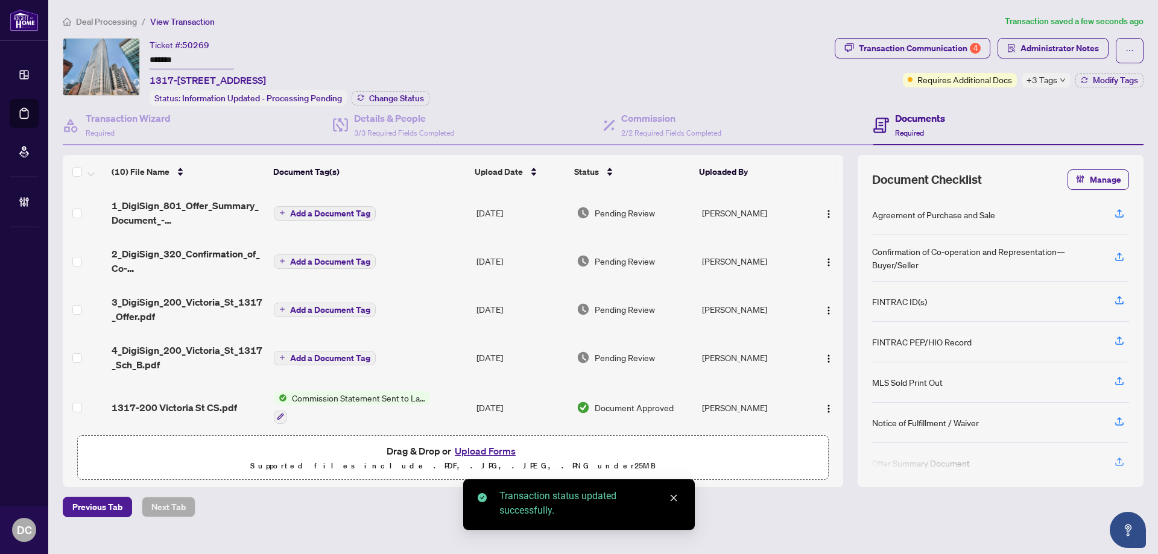
click at [375, 102] on body "Dashboard Deal Processing Mortgage Referrals Brokerage Management DC Dawn Chan …" at bounding box center [579, 277] width 1158 height 554
click at [420, 100] on span "Change Status" at bounding box center [396, 98] width 55 height 8
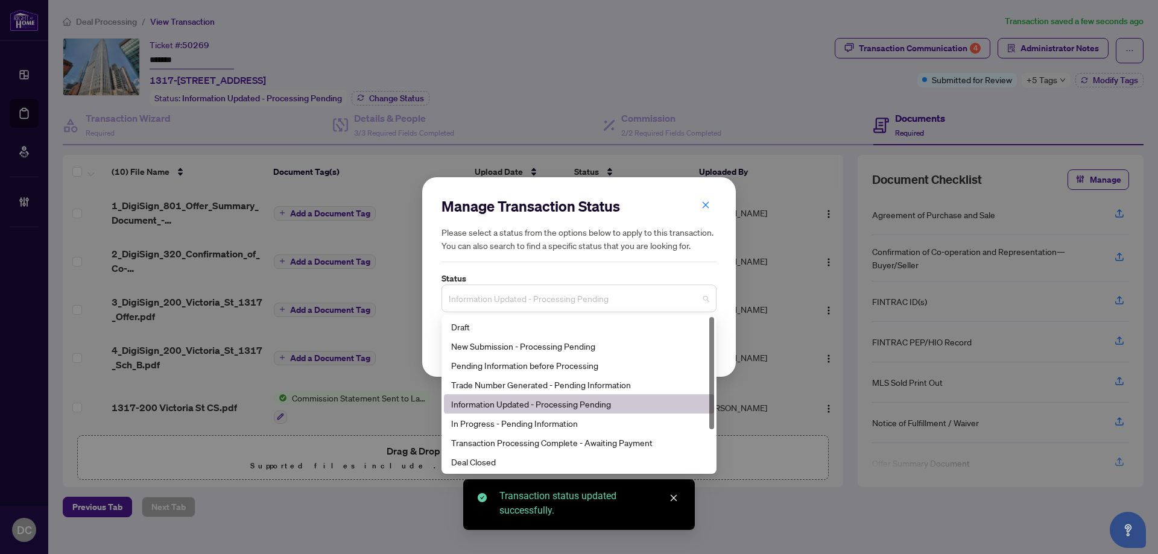
click at [588, 303] on span "Information Updated - Processing Pending" at bounding box center [579, 298] width 261 height 23
click at [503, 463] on div "Deal Closed" at bounding box center [579, 461] width 256 height 13
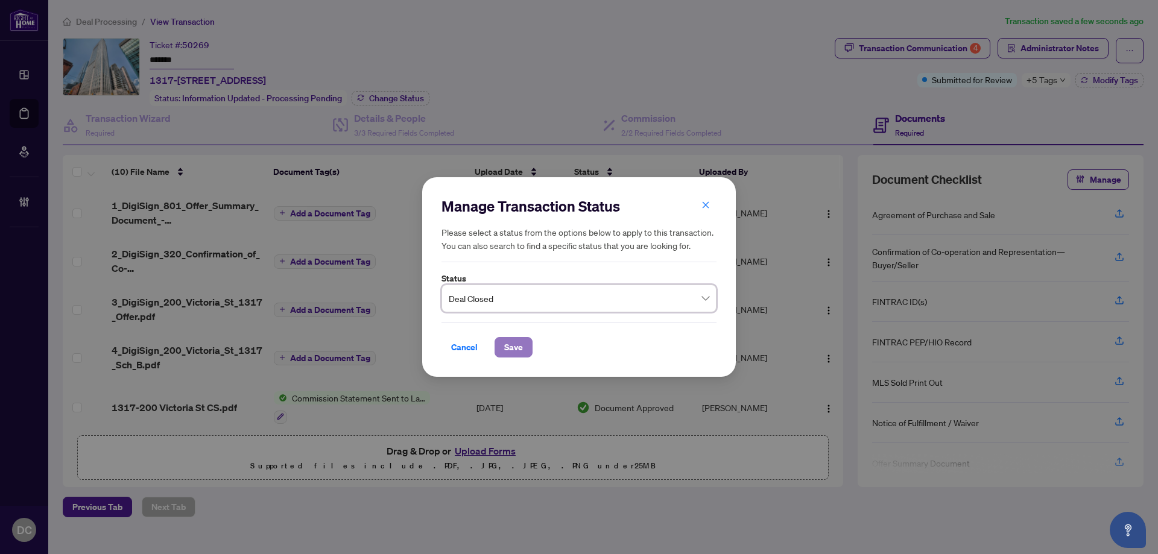
click at [513, 349] on span "Save" at bounding box center [513, 347] width 19 height 19
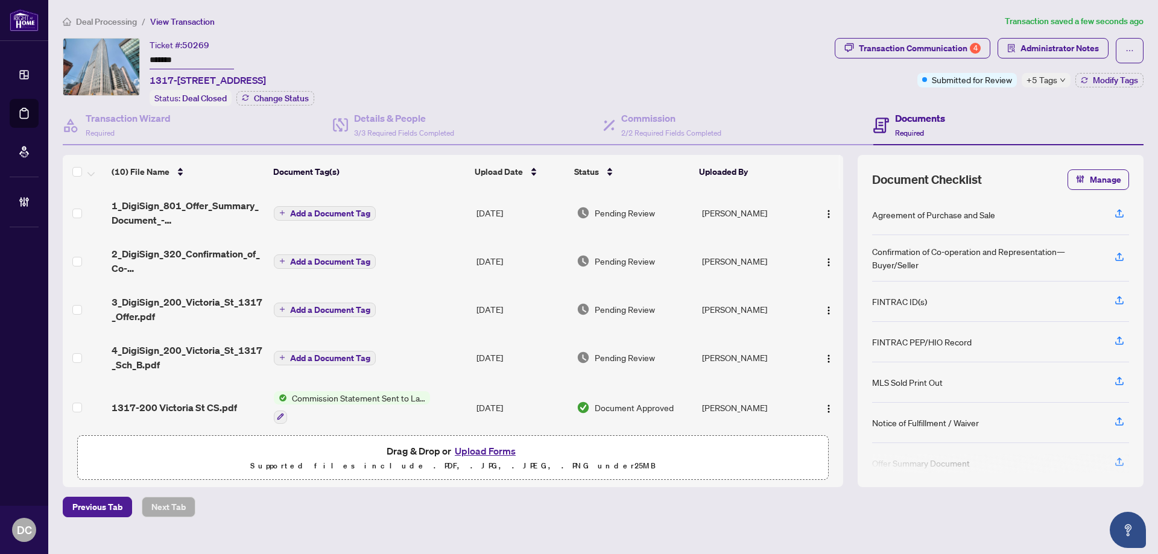
drag, startPoint x: 189, startPoint y: 57, endPoint x: 129, endPoint y: 60, distance: 60.4
click at [129, 60] on div "Ticket #: 50269 ******* 1317-200 Victoria St, Toronto, Ontario M5B 1V8, Canada …" at bounding box center [446, 72] width 767 height 68
click at [109, 19] on span "Deal Processing" at bounding box center [106, 21] width 61 height 11
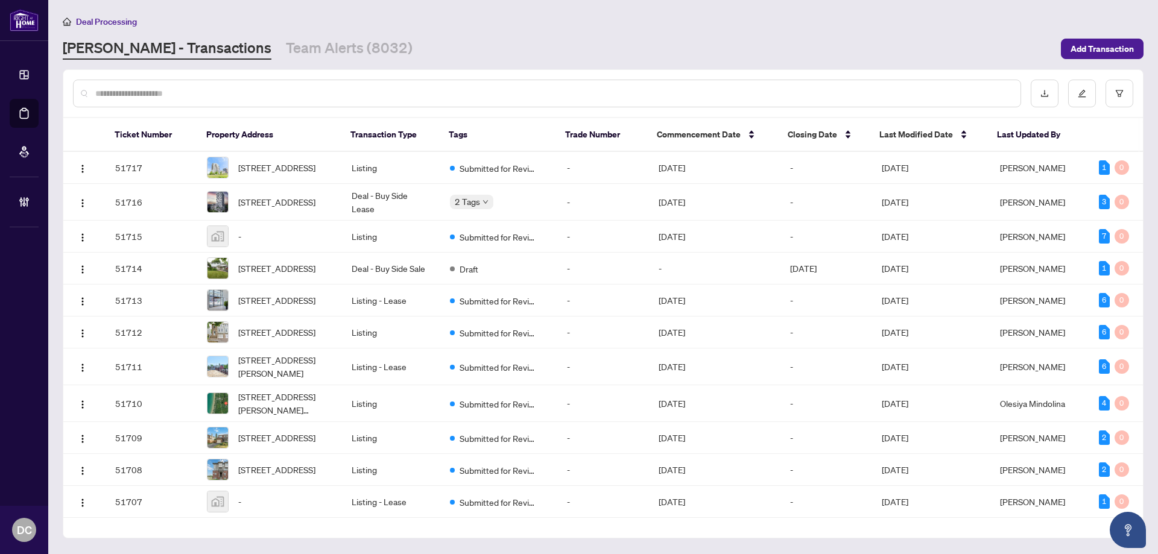
click at [259, 98] on input "text" at bounding box center [553, 93] width 916 height 13
paste input "*******"
type input "*******"
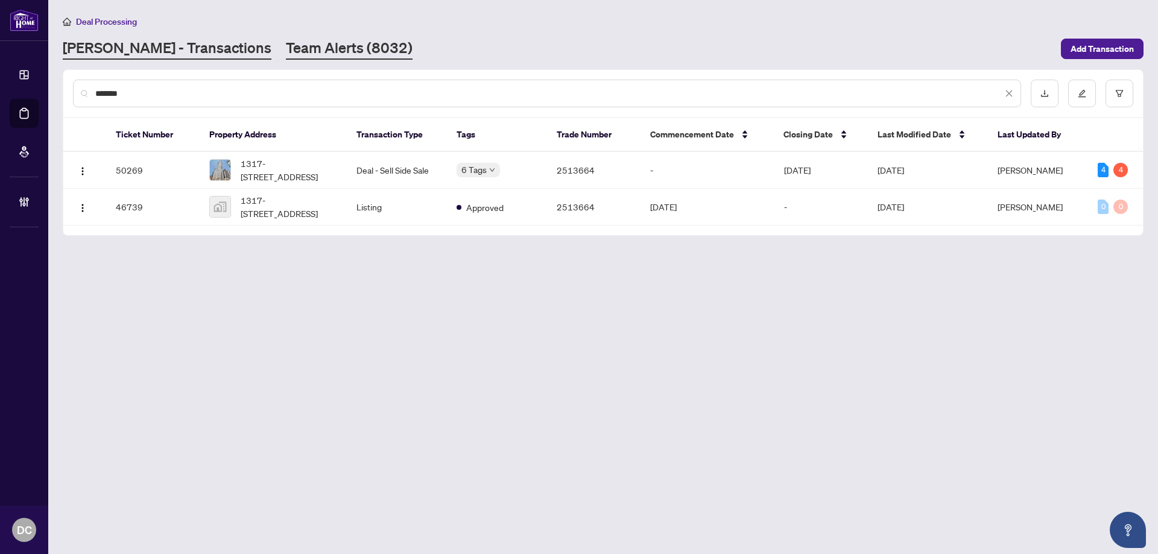
click at [286, 51] on link "Team Alerts (8032)" at bounding box center [349, 49] width 127 height 22
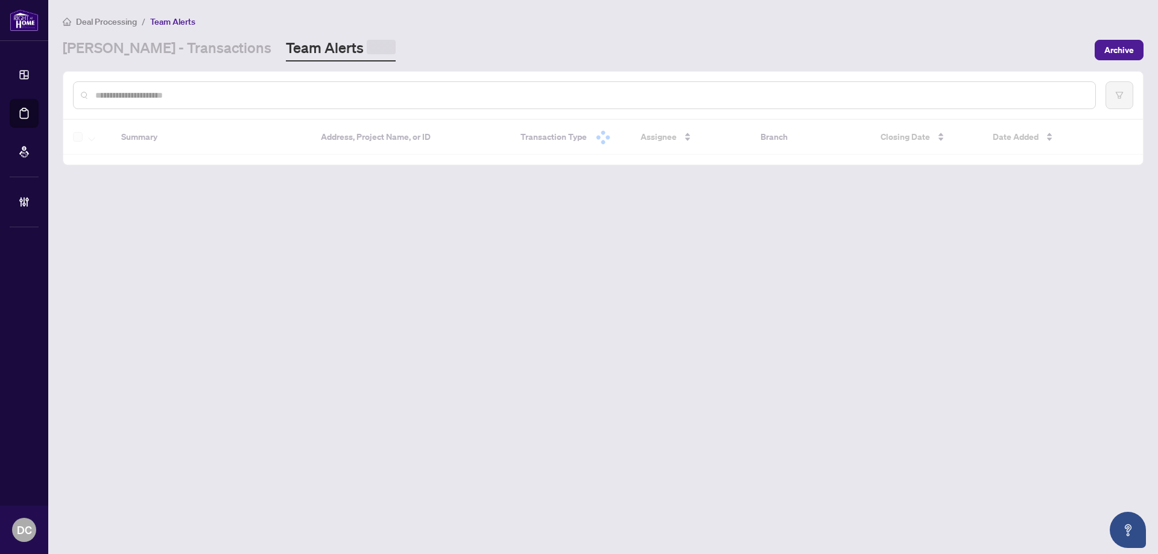
click at [256, 94] on input "text" at bounding box center [590, 95] width 991 height 13
paste input "*******"
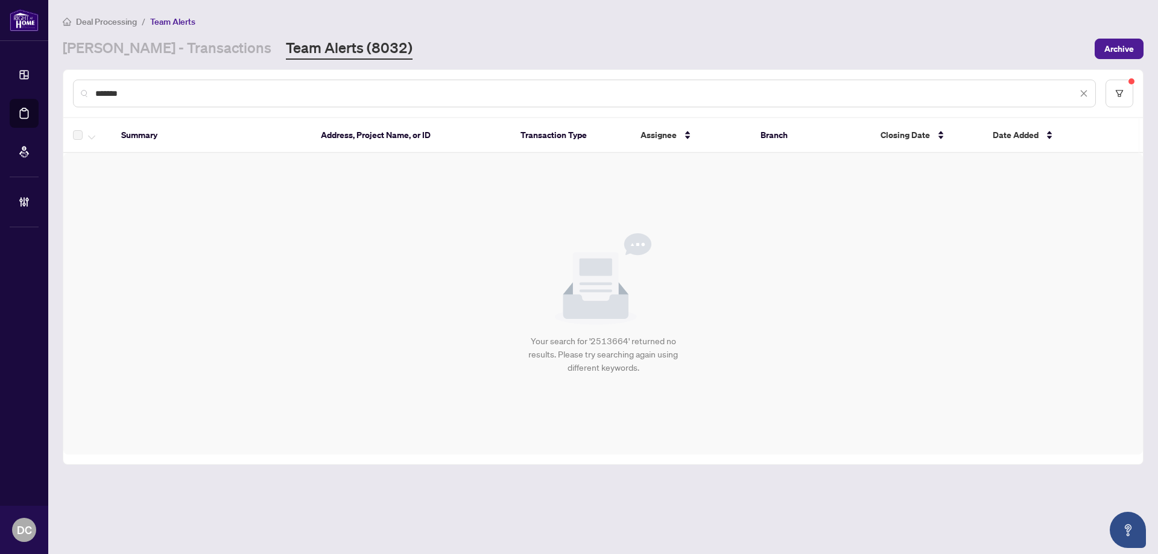
click at [143, 98] on input "*******" at bounding box center [586, 93] width 982 height 13
drag, startPoint x: 95, startPoint y: 95, endPoint x: 40, endPoint y: 95, distance: 54.9
click at [40, 95] on div "Dashboard Deal Processing Mortgage Referrals Brokerage Management DC Dawn Chan …" at bounding box center [579, 277] width 1158 height 554
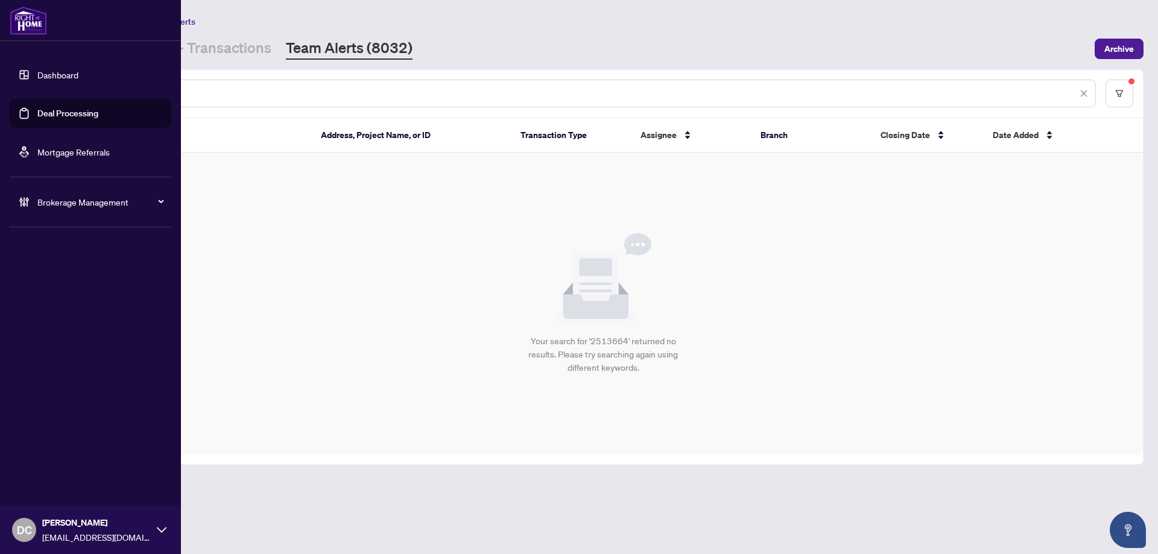
paste input "text"
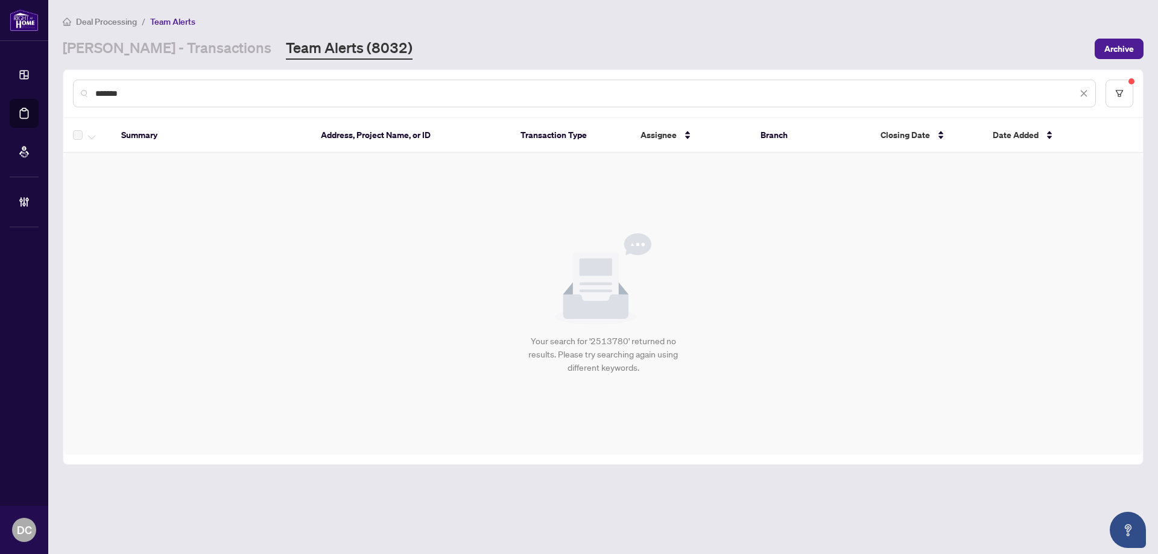
click at [133, 103] on div "*******" at bounding box center [584, 94] width 1023 height 28
drag, startPoint x: 139, startPoint y: 95, endPoint x: 84, endPoint y: 95, distance: 54.9
click at [84, 95] on div "*******" at bounding box center [584, 94] width 1023 height 28
click at [112, 90] on input "*******" at bounding box center [586, 93] width 982 height 13
paste input "text"
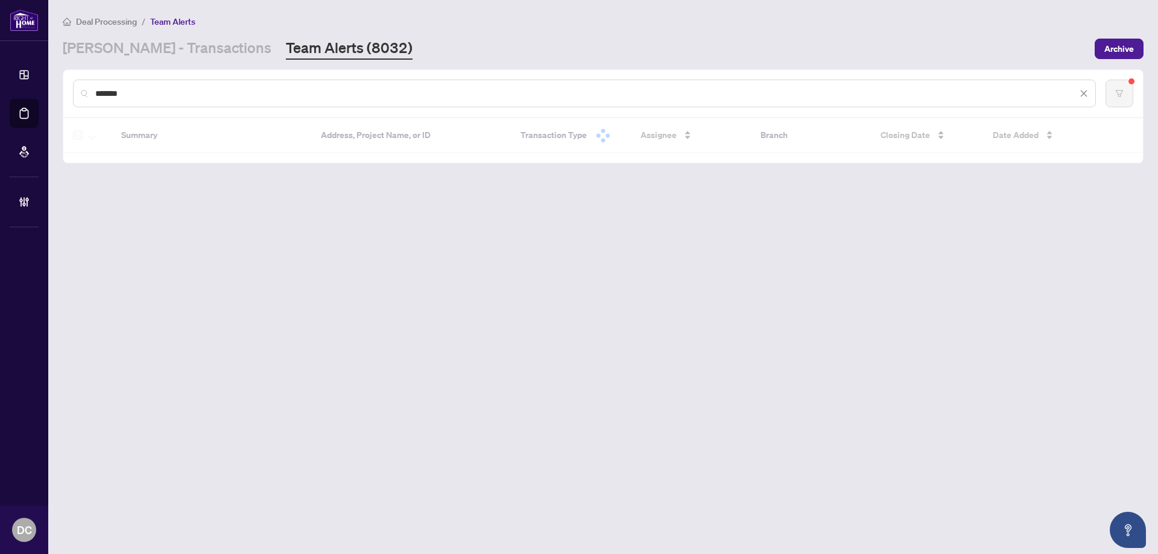
type input "*******"
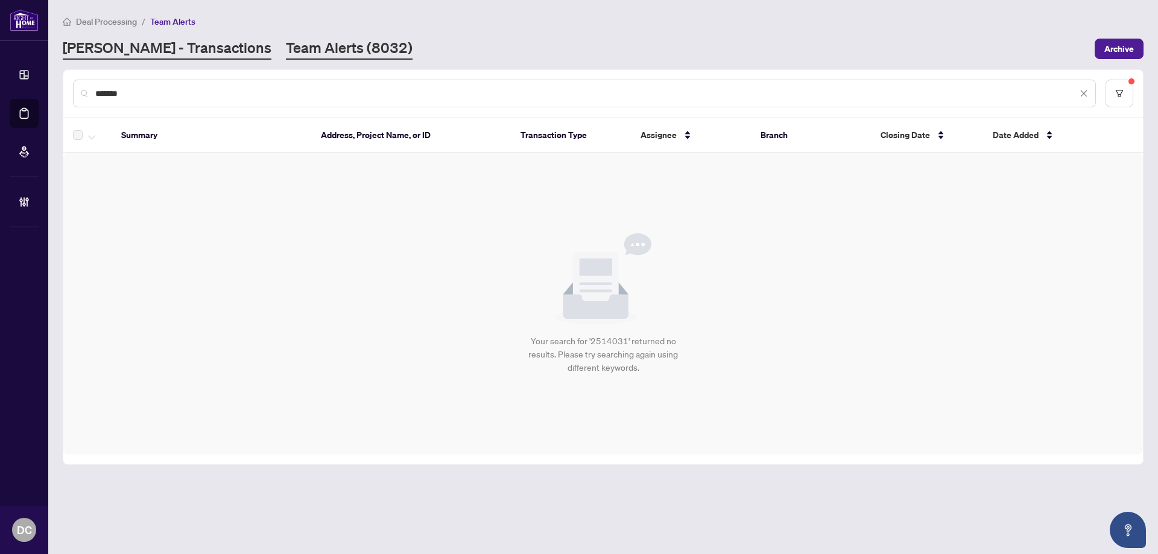
click at [150, 48] on link "[PERSON_NAME] - Transactions" at bounding box center [167, 49] width 209 height 22
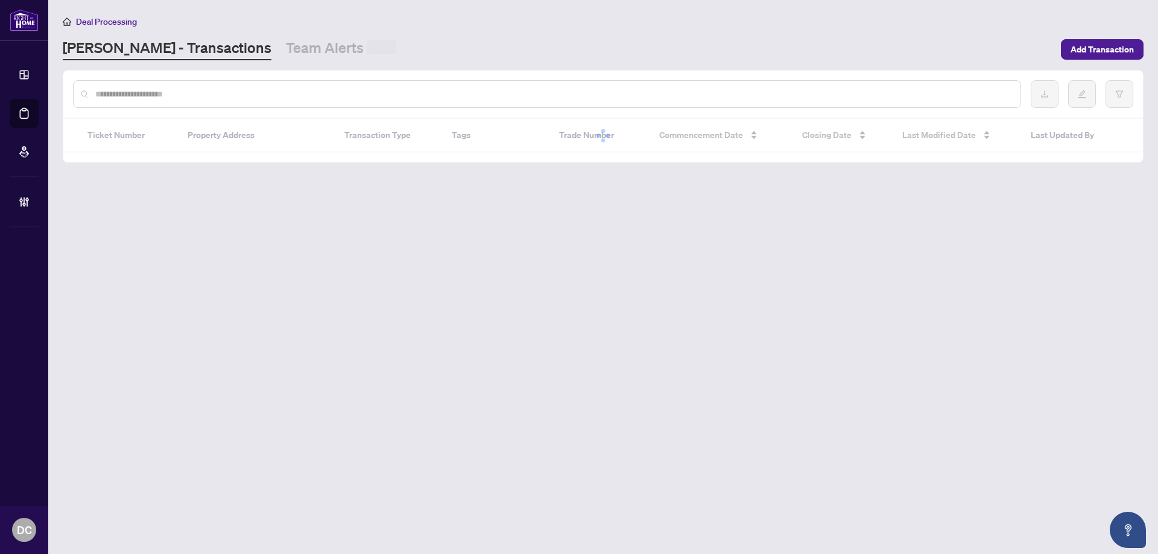
click at [134, 91] on input "text" at bounding box center [553, 93] width 916 height 13
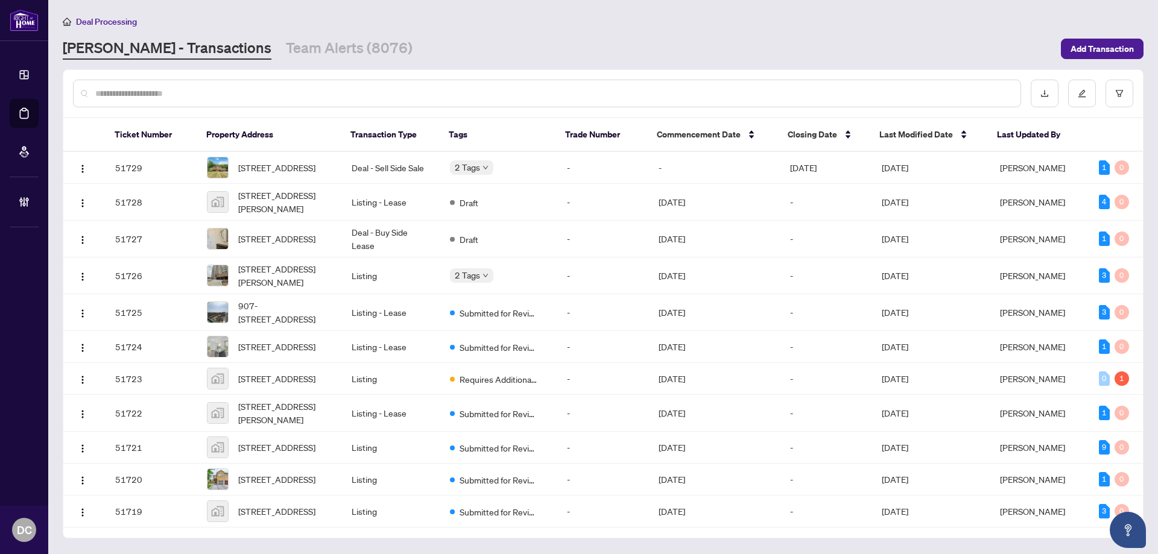
click at [286, 51] on link "Team Alerts (8076)" at bounding box center [349, 49] width 127 height 22
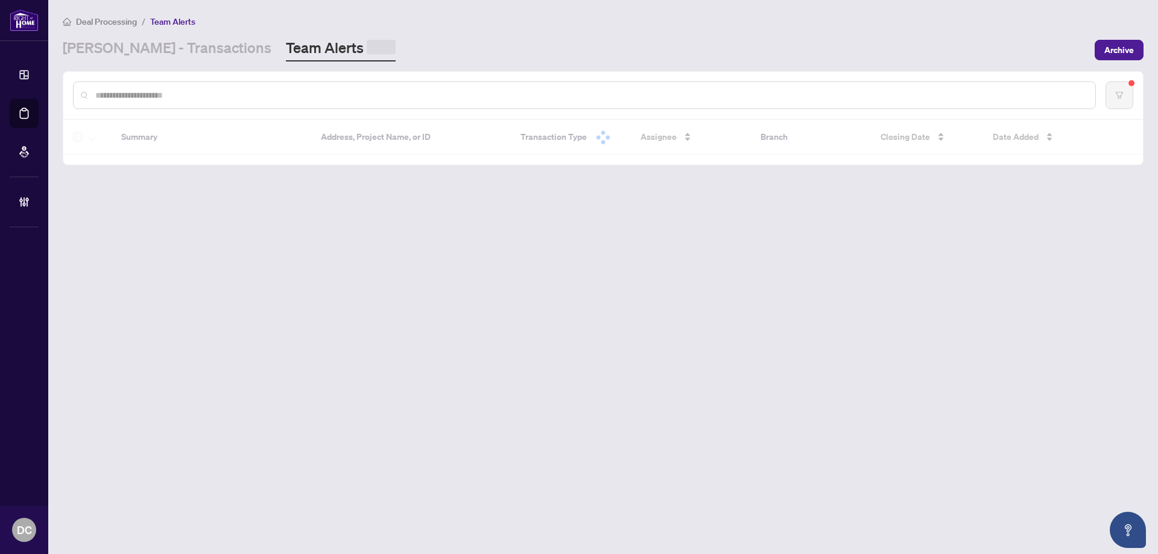
click at [276, 87] on div at bounding box center [584, 95] width 1023 height 28
click at [288, 92] on input "text" at bounding box center [590, 95] width 991 height 13
paste input "*******"
type input "*******"
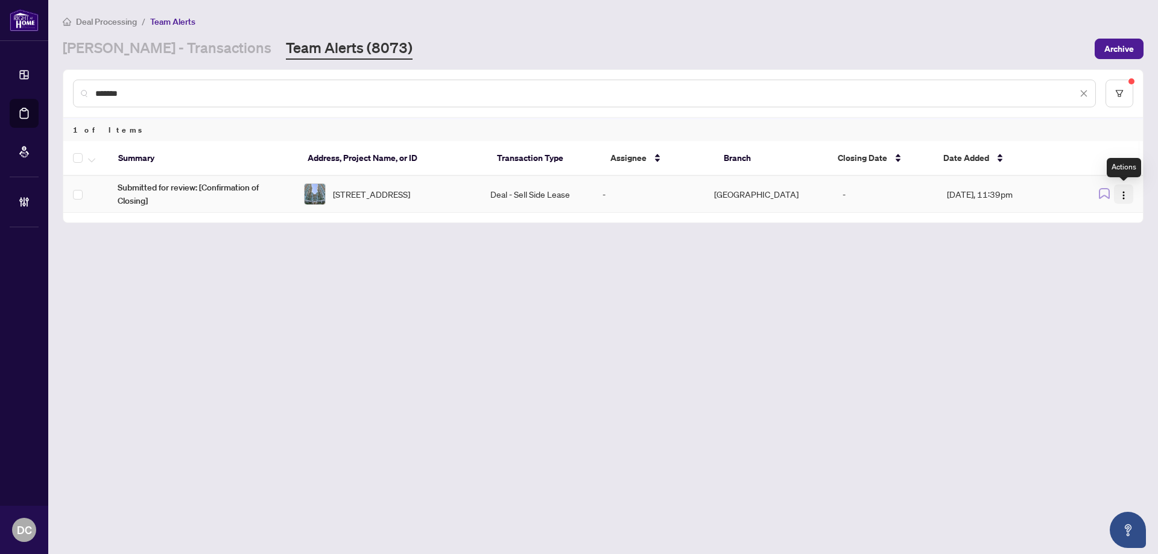
click at [1121, 196] on img "button" at bounding box center [1124, 196] width 10 height 10
click at [1099, 259] on span "Complete Item" at bounding box center [1096, 256] width 56 height 13
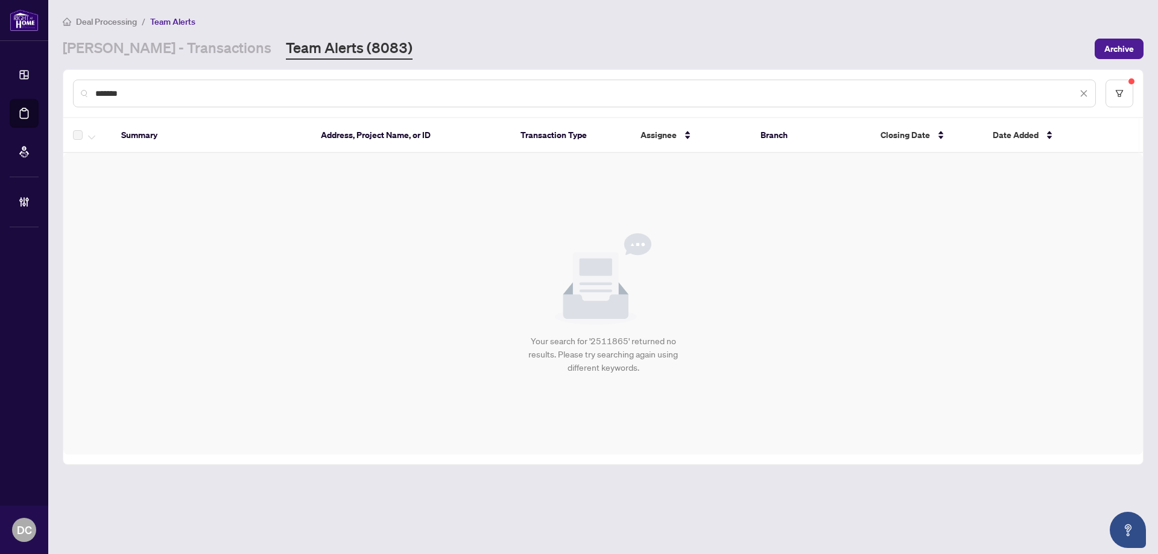
drag, startPoint x: 198, startPoint y: 92, endPoint x: 68, endPoint y: 89, distance: 130.3
click at [68, 89] on div "*******" at bounding box center [603, 93] width 1080 height 47
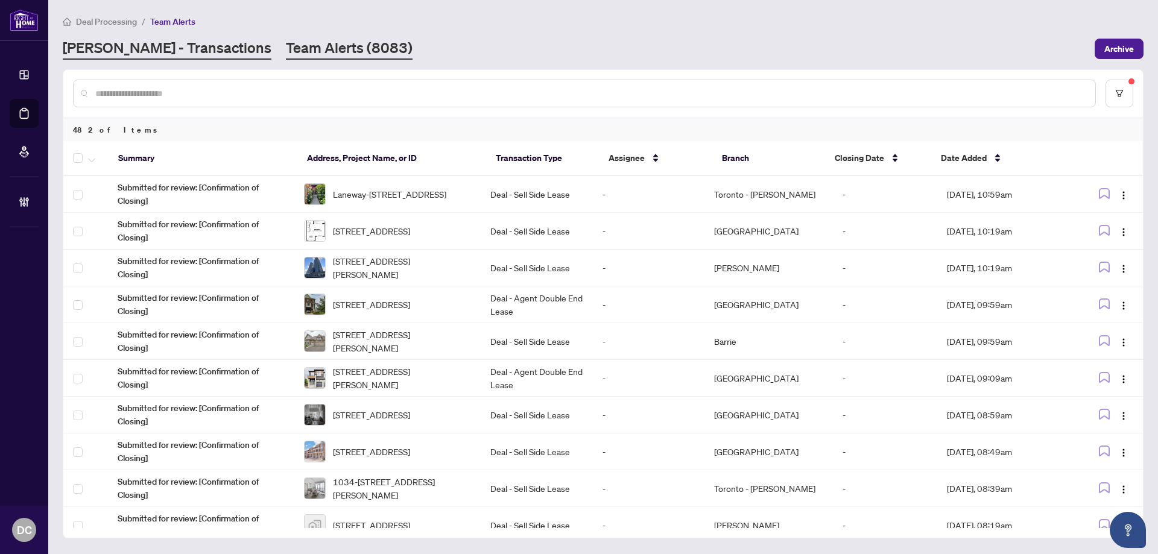
click at [186, 47] on link "[PERSON_NAME] - Transactions" at bounding box center [167, 49] width 209 height 22
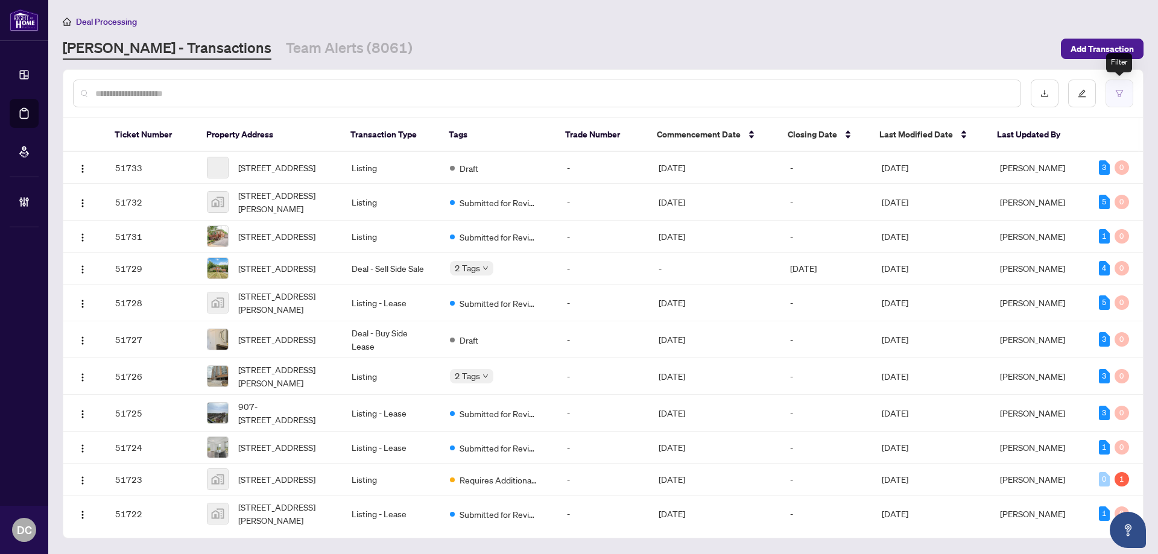
click at [1108, 99] on button "button" at bounding box center [1120, 94] width 28 height 28
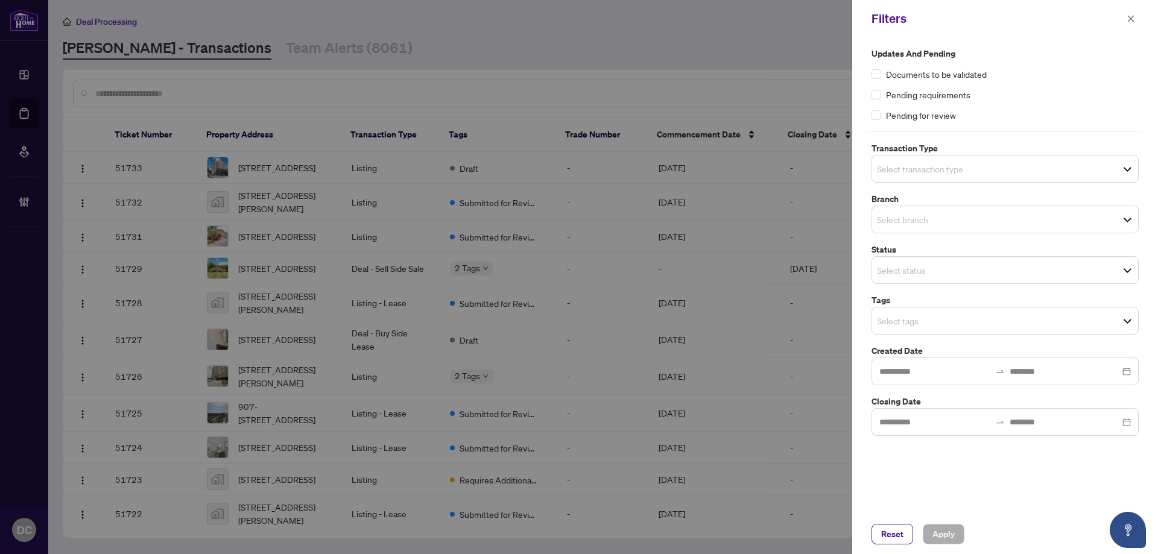
click at [994, 319] on span "Select tags" at bounding box center [1005, 321] width 266 height 17
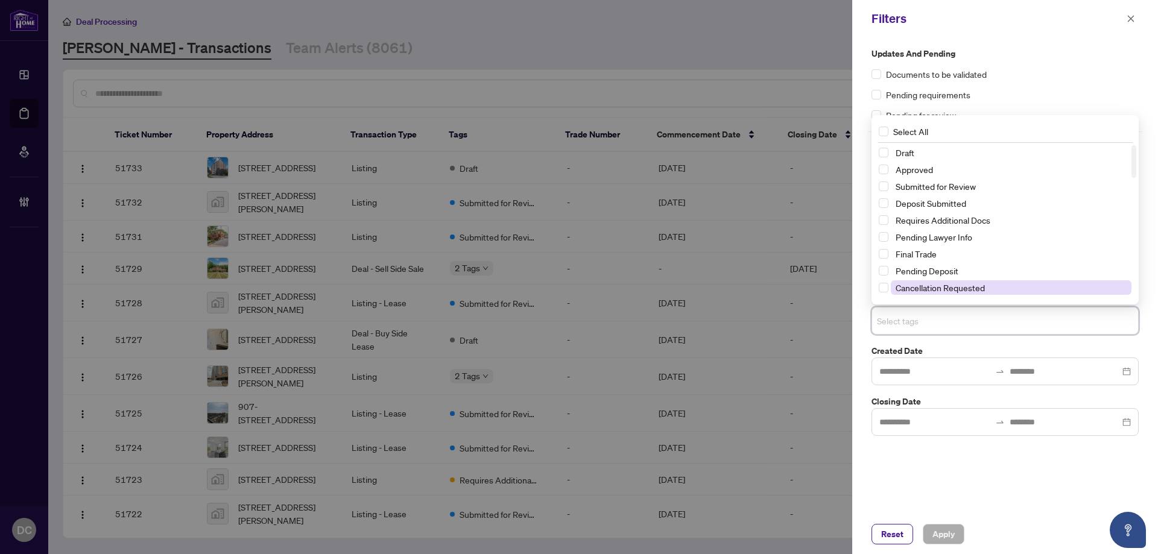
scroll to position [121, 0]
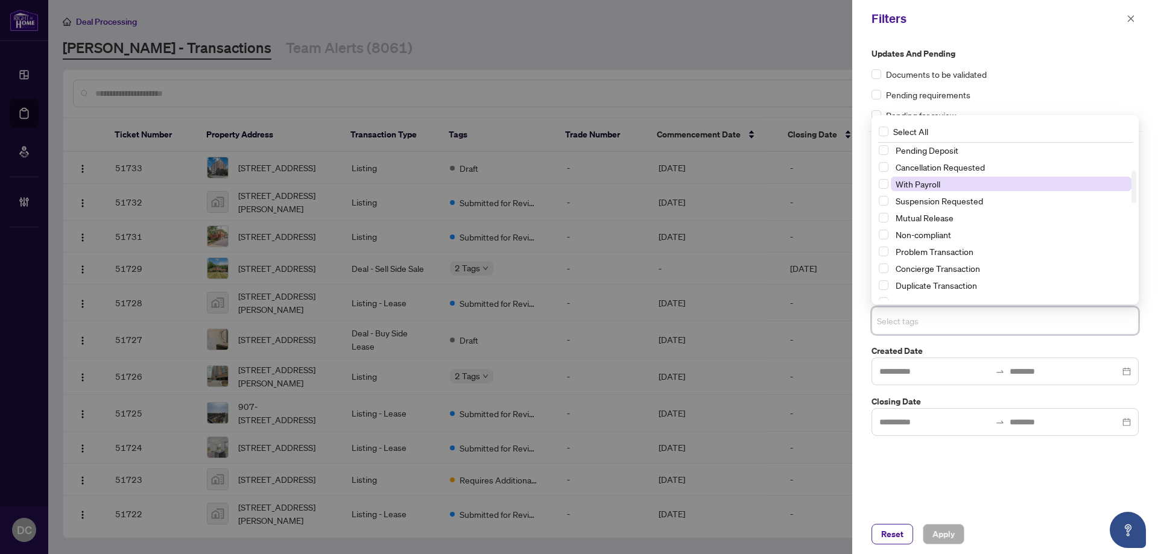
click at [940, 188] on span "With Payroll" at bounding box center [918, 184] width 45 height 11
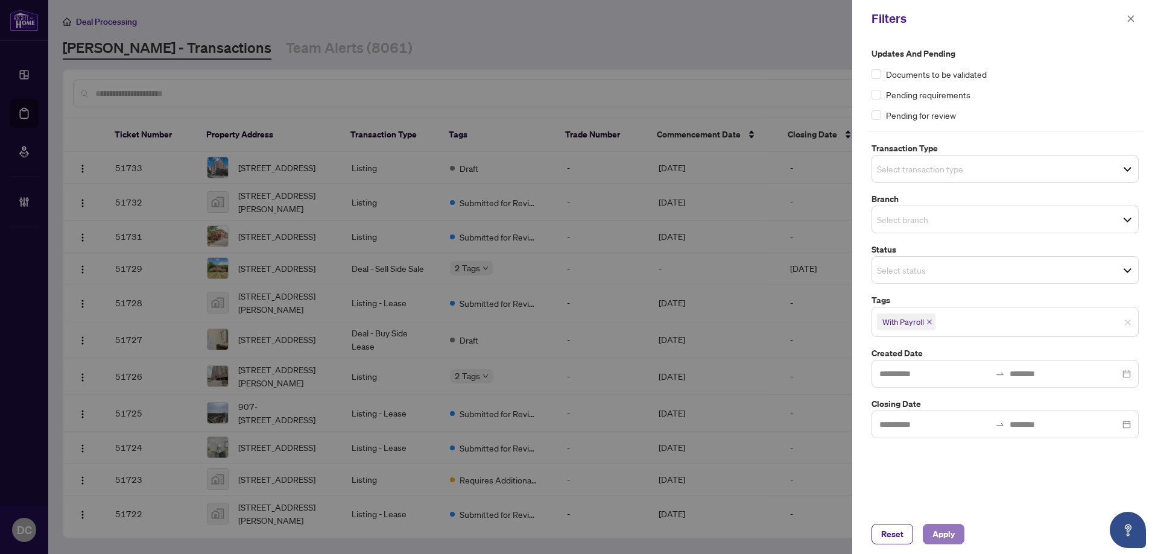
click at [938, 530] on span "Apply" at bounding box center [944, 534] width 22 height 19
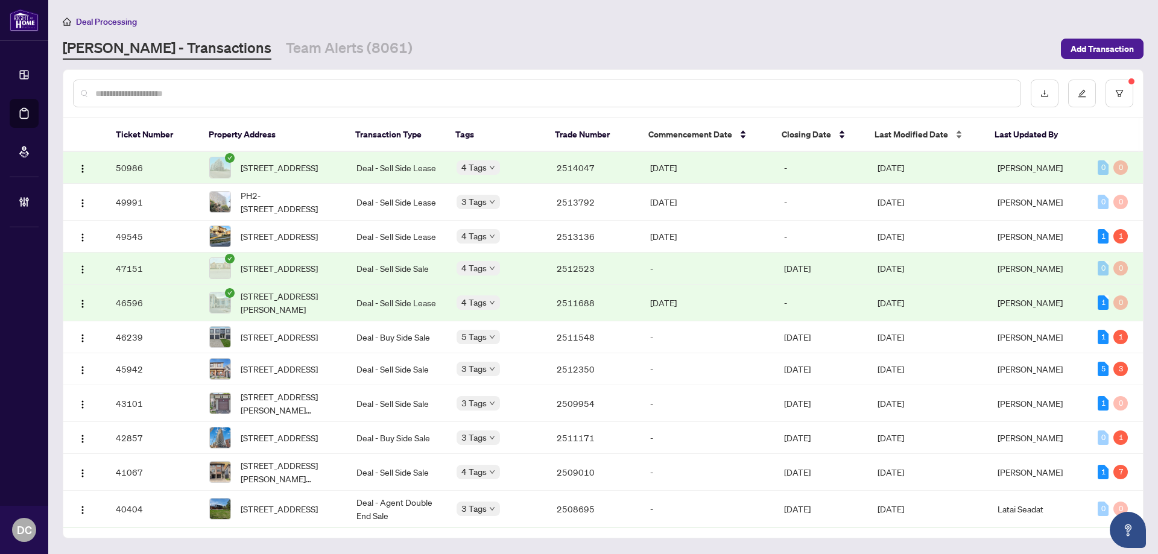
click at [903, 141] on span "Last Modified Date" at bounding box center [912, 134] width 74 height 13
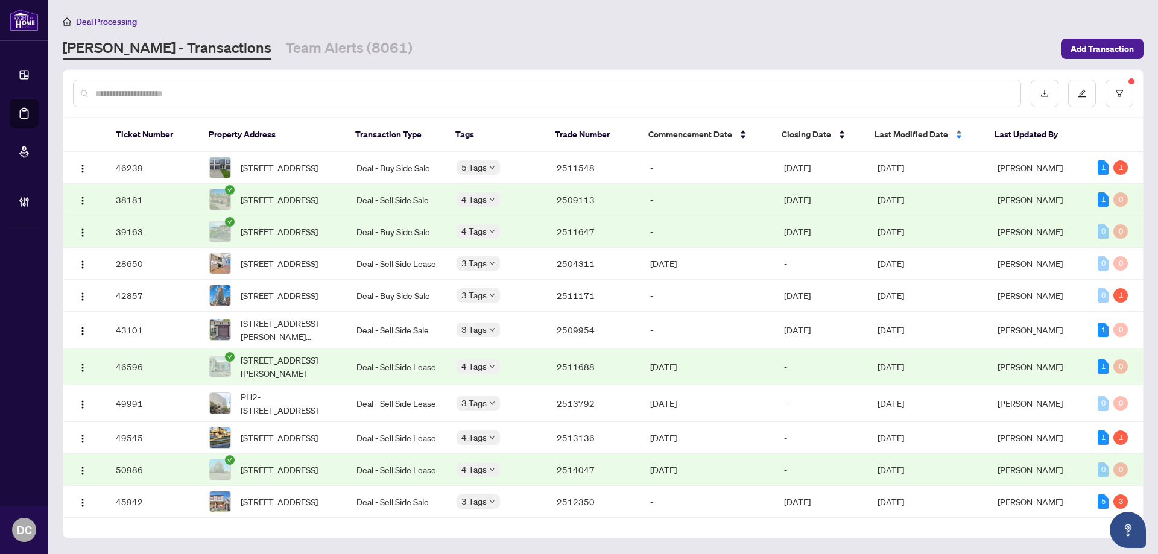
click at [903, 141] on span "Last Modified Date" at bounding box center [912, 134] width 74 height 13
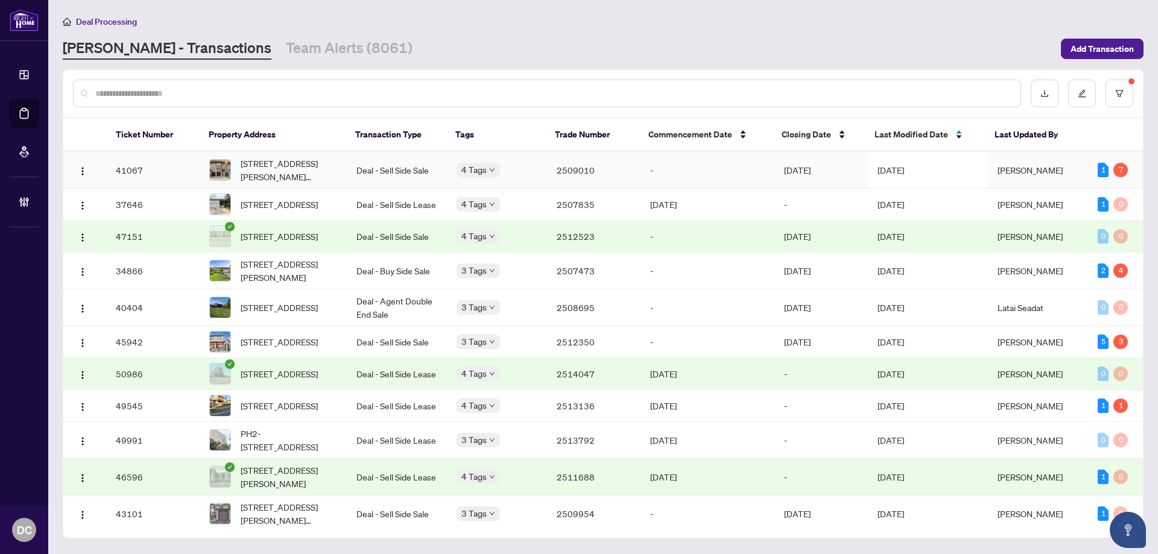
click at [903, 162] on td "Sep/04/2025" at bounding box center [928, 170] width 120 height 37
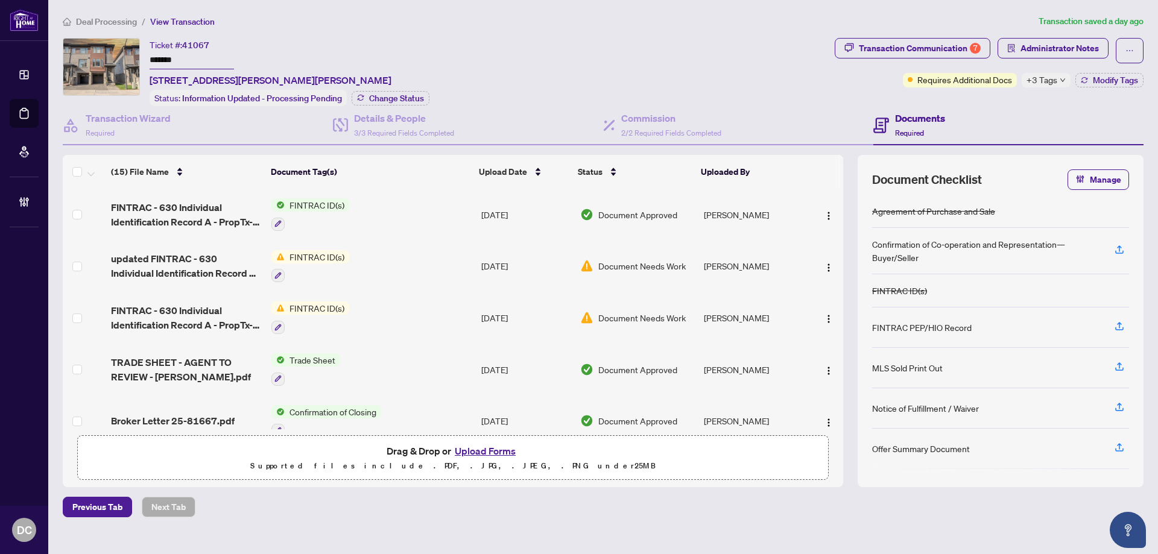
drag, startPoint x: 211, startPoint y: 57, endPoint x: 81, endPoint y: 53, distance: 130.4
click at [81, 53] on div "Ticket #: 41067 ******* 14-575 Woodward Ave, Hamilton, Ontario L8H 0B3, Canada …" at bounding box center [446, 72] width 767 height 68
click at [382, 107] on div "Details & People 3/3 Required Fields Completed" at bounding box center [468, 125] width 270 height 39
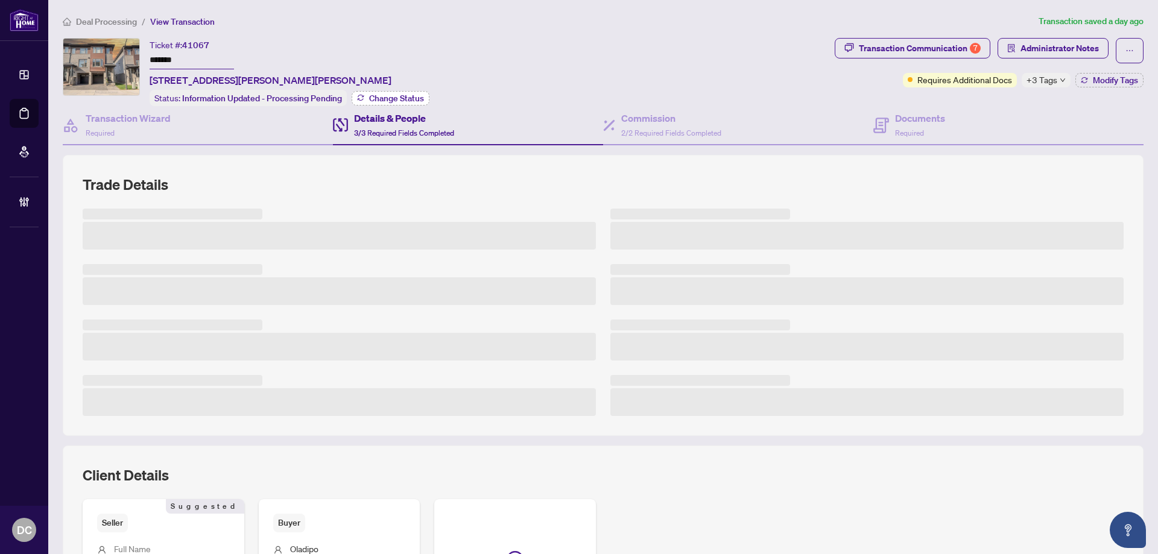
click at [410, 102] on span "Change Status" at bounding box center [396, 98] width 55 height 8
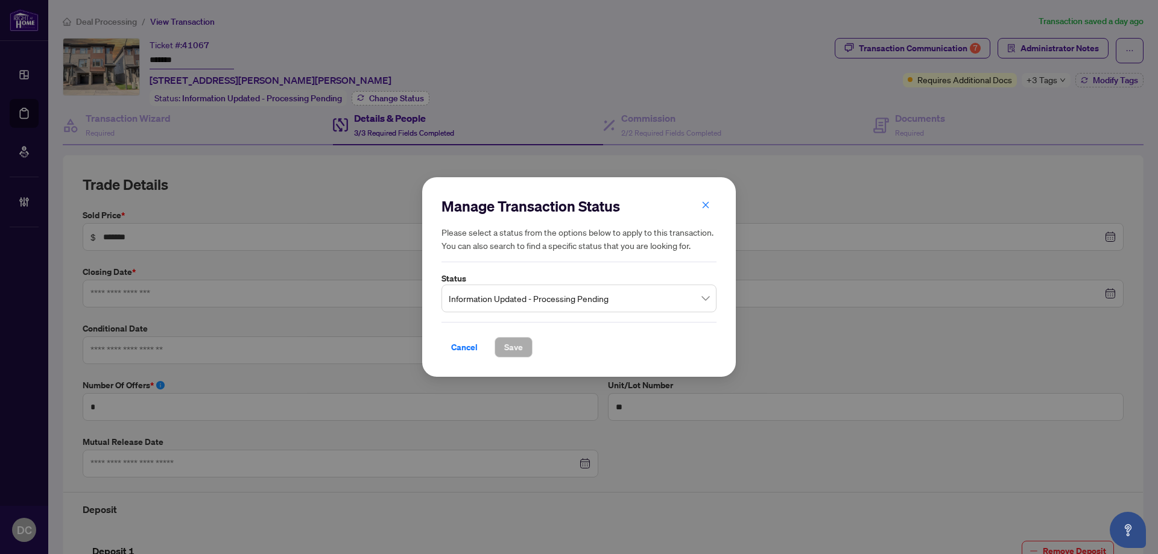
type input "**********"
click at [498, 294] on span "Information Updated - Processing Pending" at bounding box center [579, 298] width 261 height 23
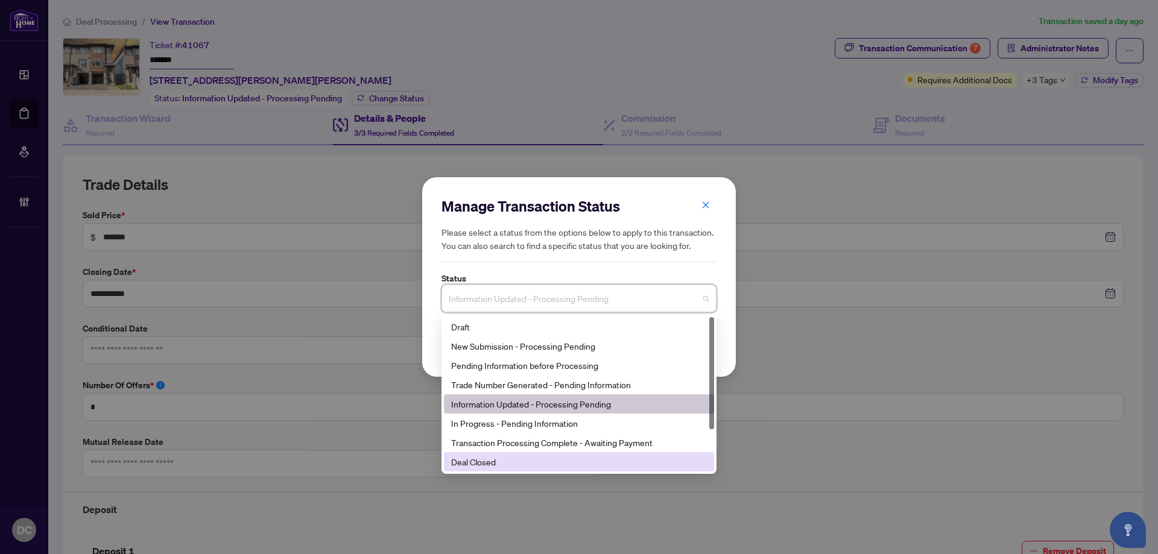
click at [480, 454] on div "Deal Closed" at bounding box center [579, 461] width 270 height 19
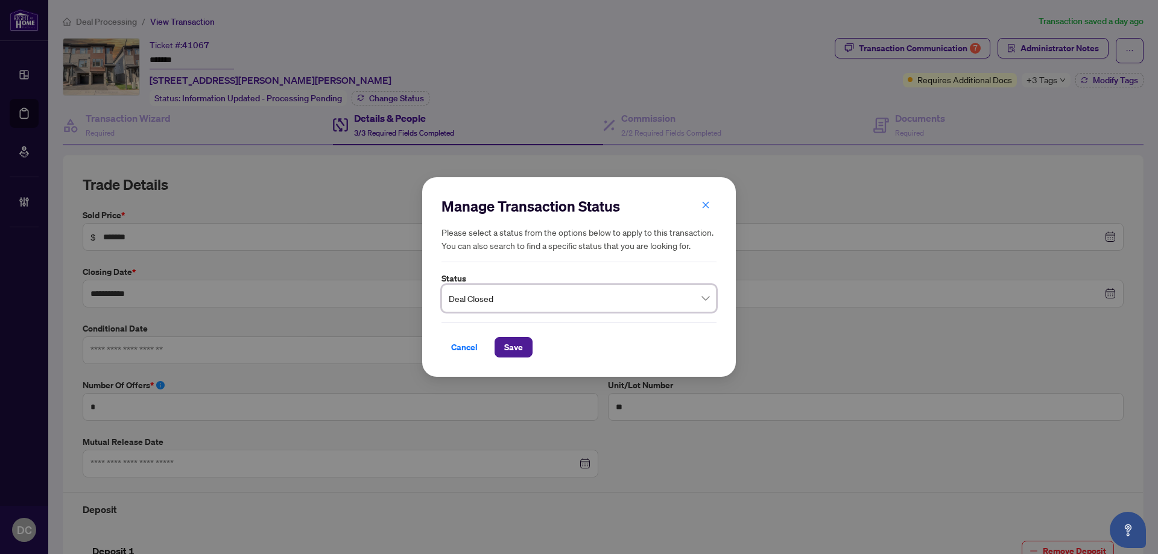
drag, startPoint x: 516, startPoint y: 344, endPoint x: 366, endPoint y: 303, distance: 155.1
click at [510, 340] on span "Save" at bounding box center [513, 347] width 19 height 19
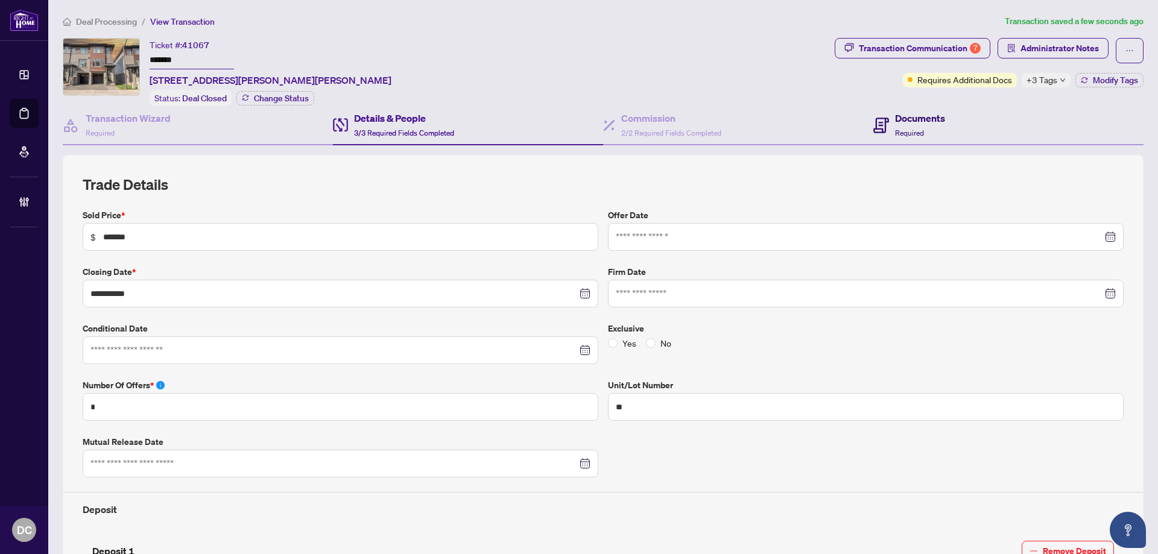
click at [913, 124] on h4 "Documents" at bounding box center [920, 118] width 50 height 14
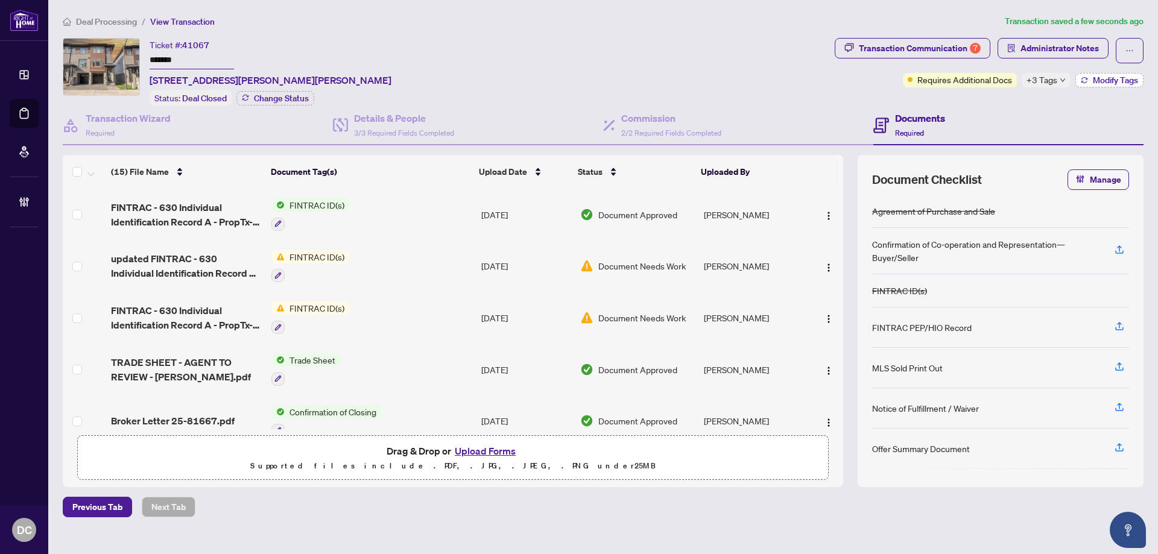
click at [1085, 81] on icon "button" at bounding box center [1084, 80] width 7 height 7
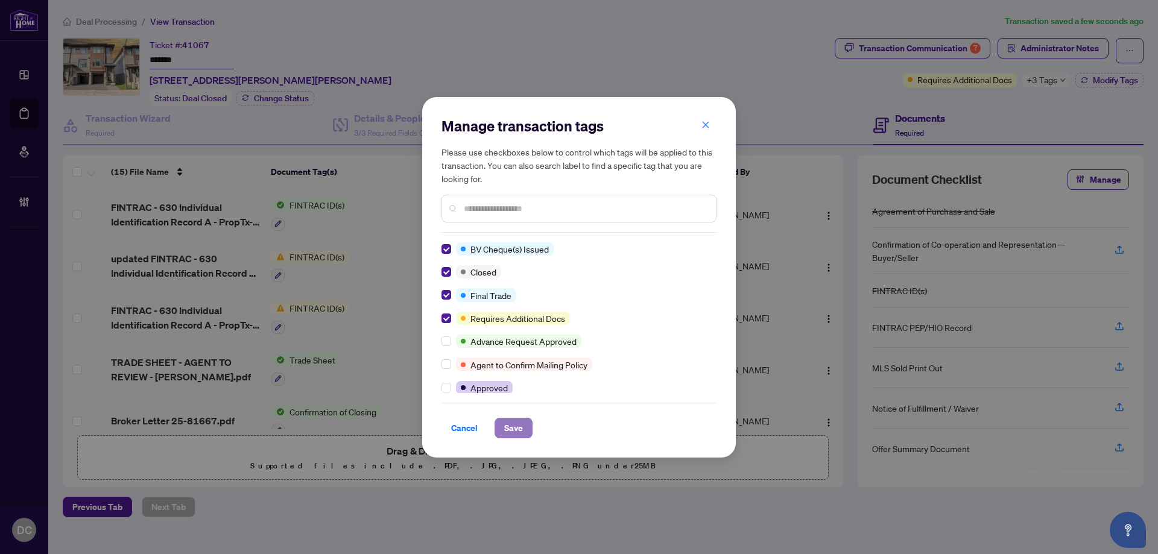
click at [504, 428] on span "Save" at bounding box center [513, 428] width 19 height 19
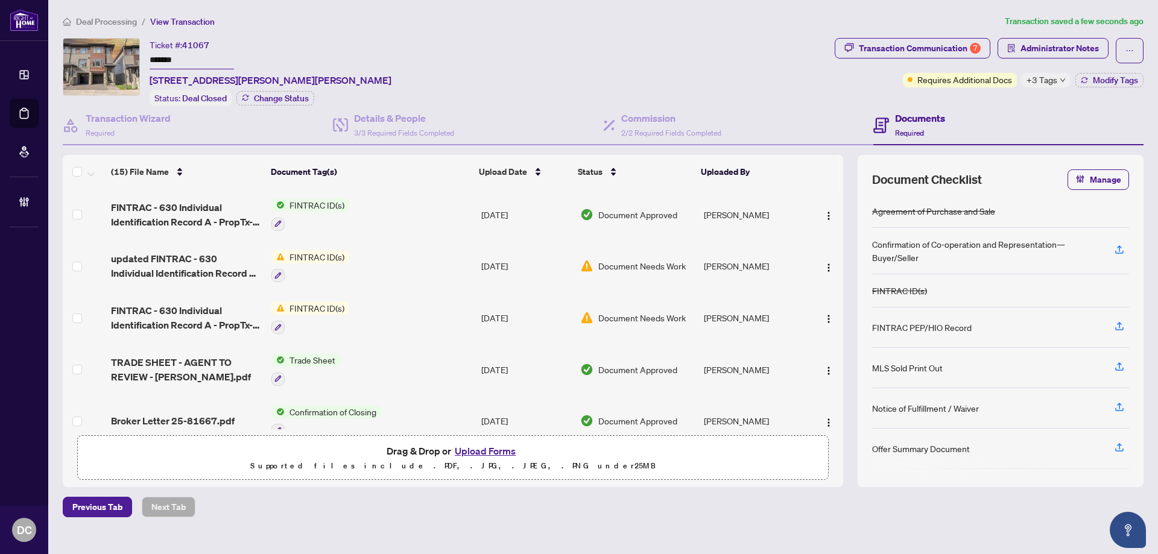
drag, startPoint x: 195, startPoint y: 57, endPoint x: 147, endPoint y: 57, distance: 48.9
click at [147, 57] on div "Ticket #: 41067 ******* 14-575 Woodward Ave, Hamilton, Ontario L8H 0B3, Canada …" at bounding box center [446, 72] width 767 height 68
drag, startPoint x: 149, startPoint y: 54, endPoint x: 187, endPoint y: 45, distance: 39.2
click at [187, 45] on span "41067" at bounding box center [195, 45] width 27 height 11
drag, startPoint x: 185, startPoint y: 62, endPoint x: 129, endPoint y: 60, distance: 56.7
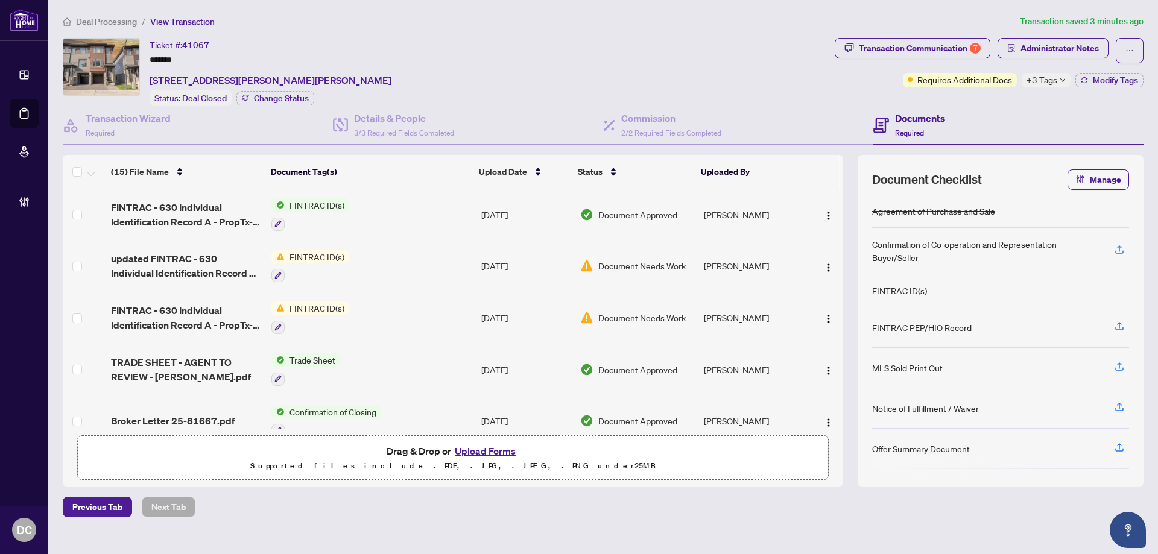
click at [129, 60] on div "Ticket #: 41067 ******* 14-575 Woodward Ave, Hamilton, Ontario L8H 0B3, Canada …" at bounding box center [446, 72] width 767 height 68
click at [1055, 82] on span "+3 Tags" at bounding box center [1042, 80] width 31 height 14
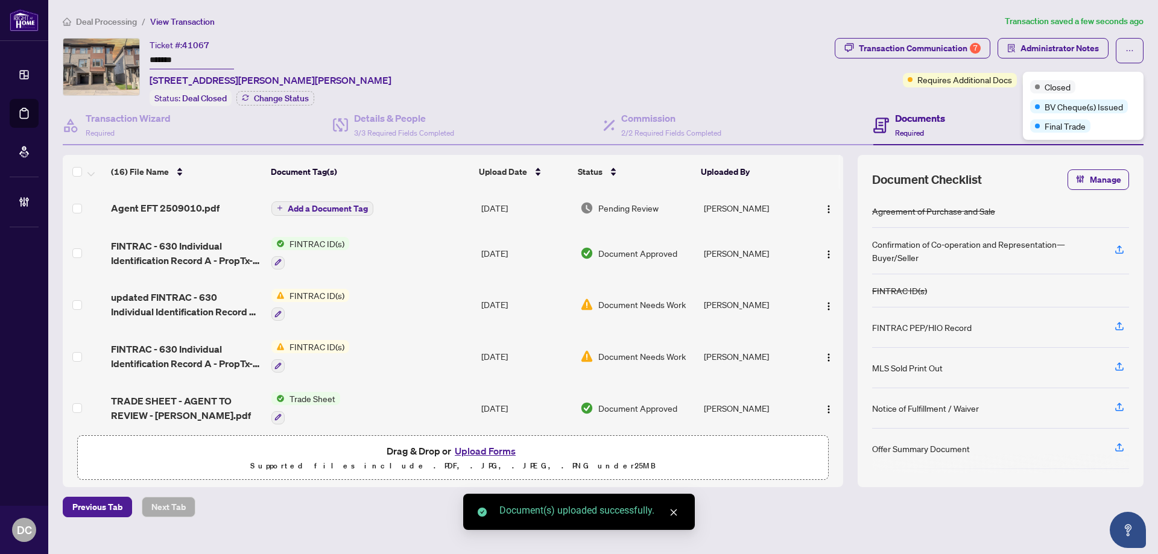
click at [997, 112] on div "Documents Required" at bounding box center [1009, 125] width 270 height 39
click at [830, 208] on img "button" at bounding box center [829, 210] width 10 height 10
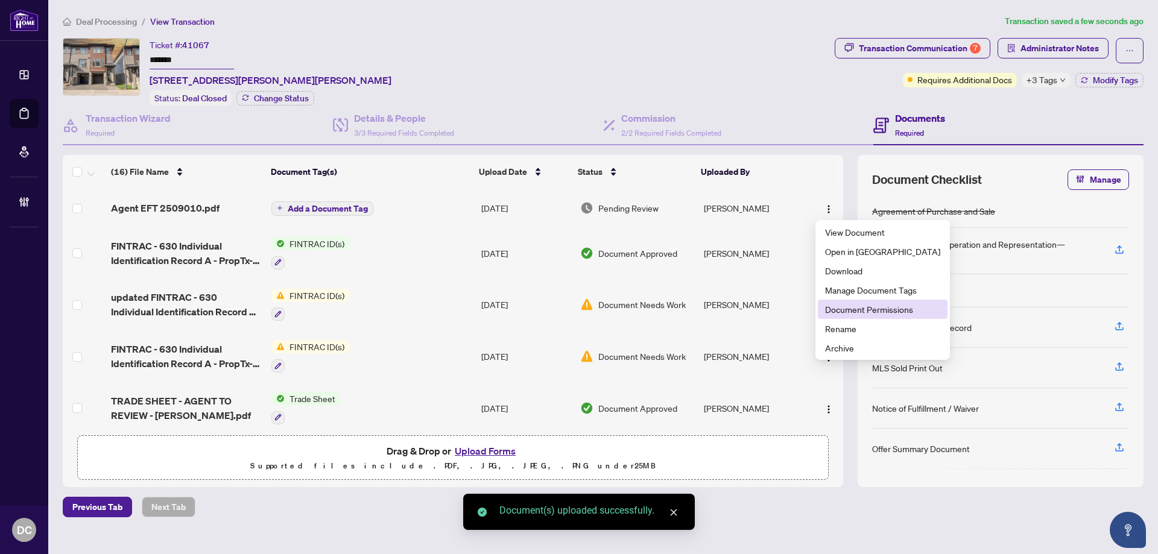
click at [855, 308] on span "Document Permissions" at bounding box center [882, 309] width 115 height 13
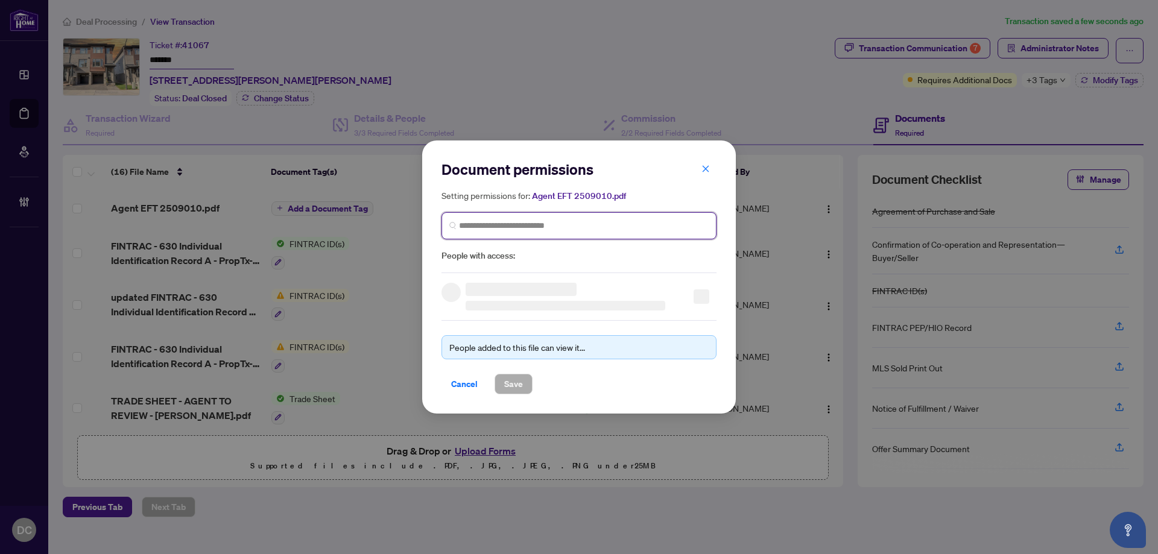
click at [583, 223] on input "search" at bounding box center [584, 226] width 250 height 13
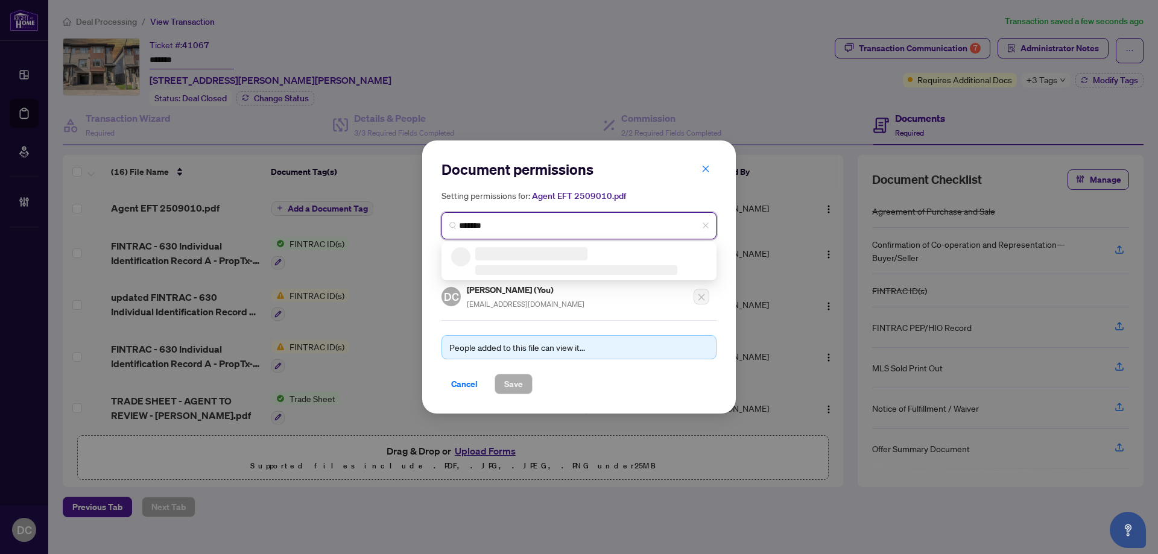
type input "******"
click at [523, 225] on input "******" at bounding box center [584, 226] width 250 height 13
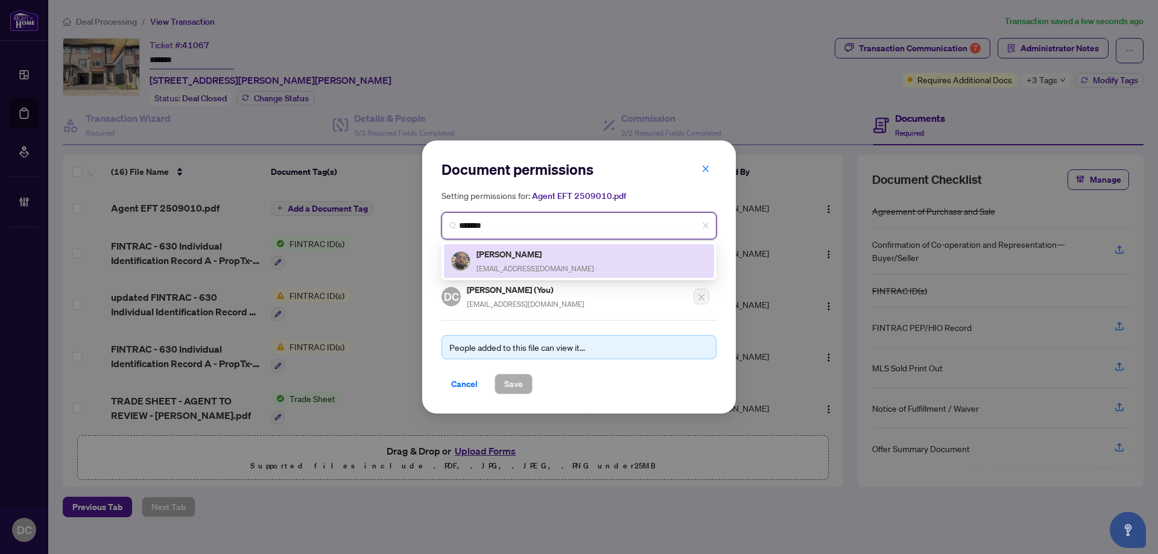
click at [518, 264] on span "apsoldit@gmail.com" at bounding box center [536, 268] width 118 height 9
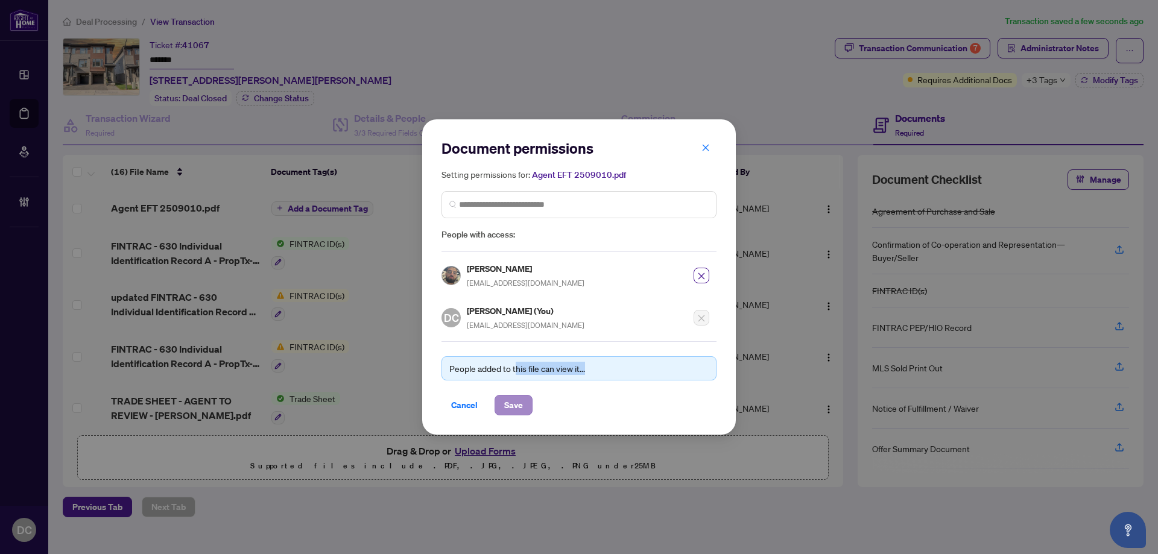
click at [516, 395] on div "People added to this file can view it... Cancel Save" at bounding box center [579, 378] width 275 height 74
click at [518, 405] on span "Save" at bounding box center [513, 405] width 19 height 19
click at [1061, 80] on div "Document permissions Setting permissions for: Agent EFT 2509010.pdf 1543 Albair…" at bounding box center [579, 277] width 1158 height 554
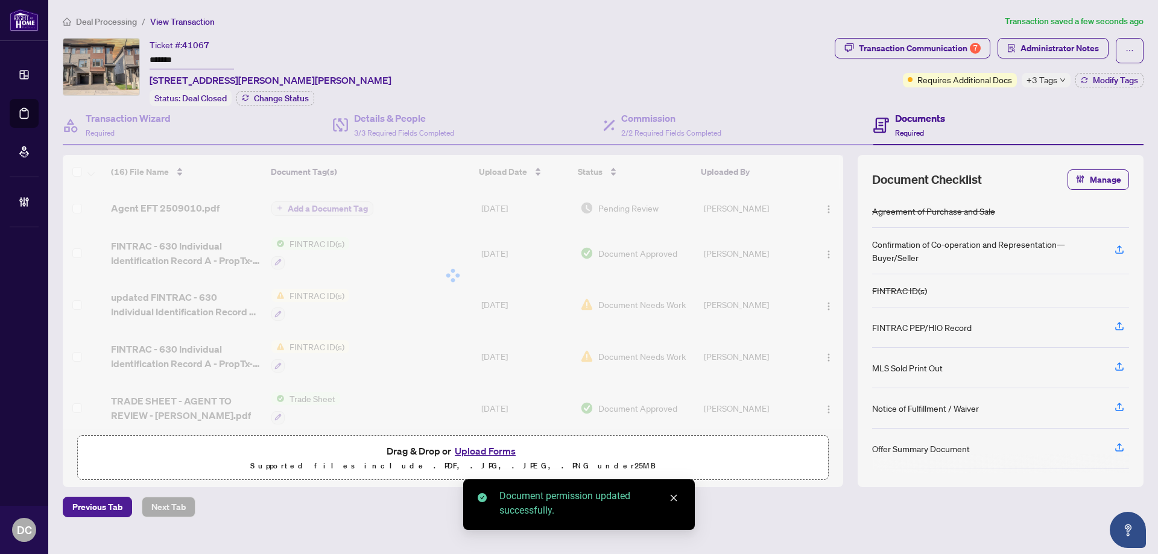
click at [1076, 51] on div "Document permissions Setting permissions for: Agent EFT 2509010.pdf 1543 Albair…" at bounding box center [579, 277] width 1158 height 554
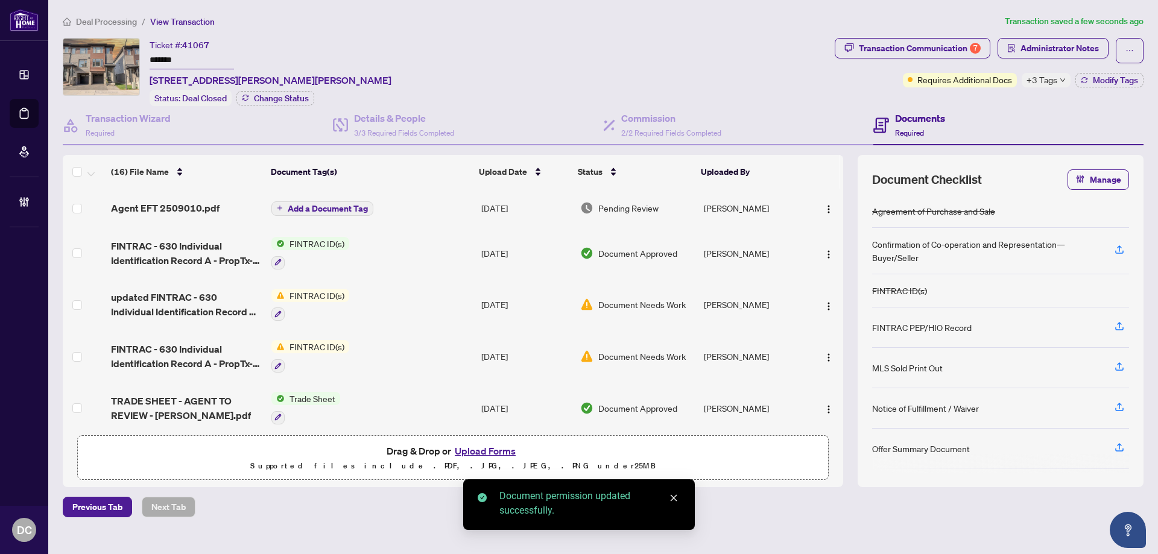
click at [1076, 51] on span "Administrator Notes" at bounding box center [1060, 48] width 78 height 19
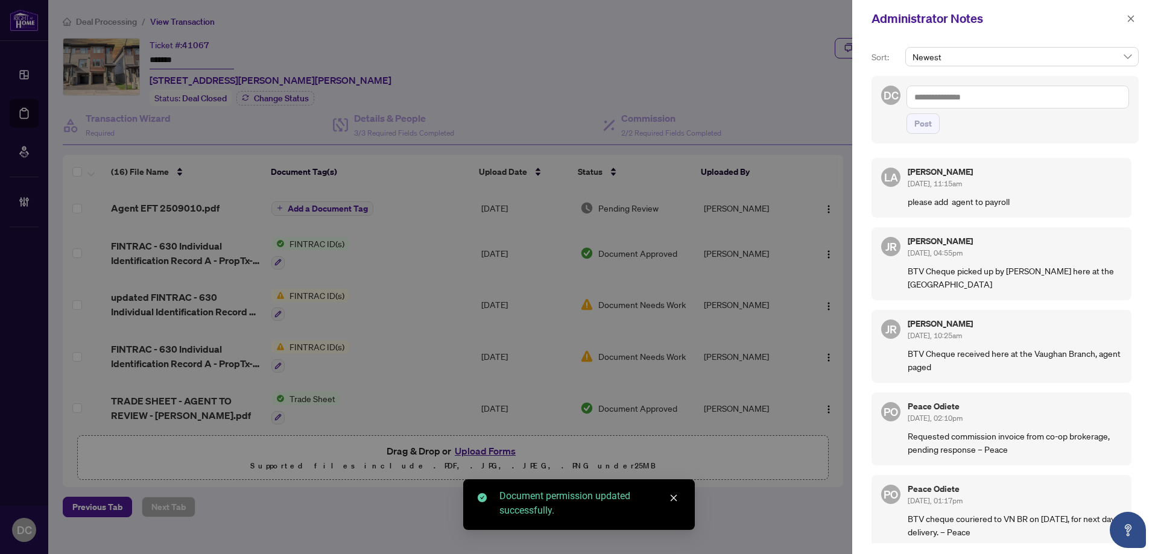
drag, startPoint x: 1132, startPoint y: 20, endPoint x: 1048, endPoint y: 13, distance: 84.7
click at [1131, 19] on icon "close" at bounding box center [1131, 18] width 7 height 7
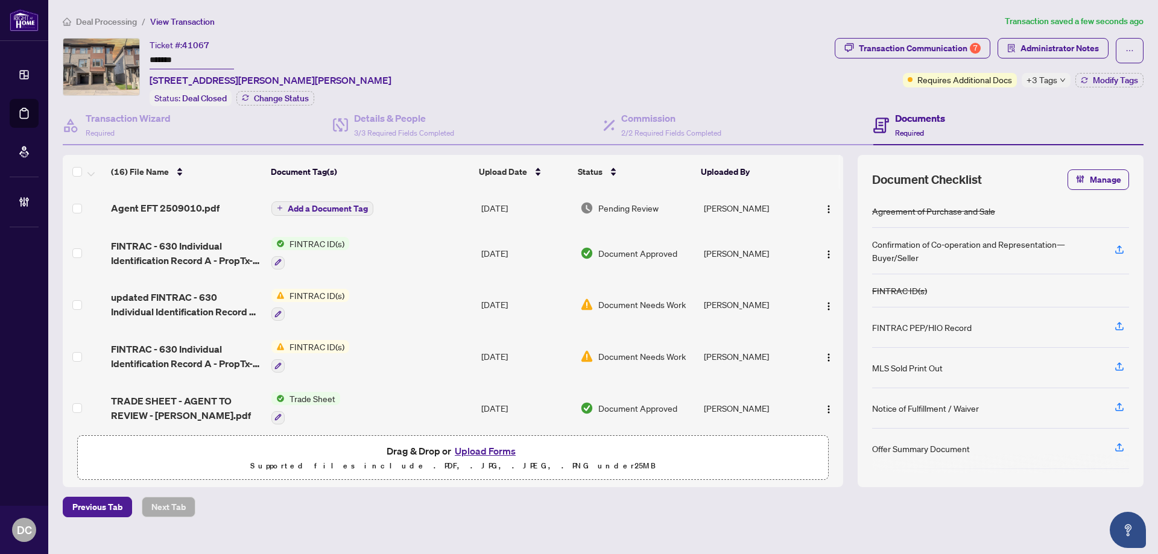
click at [328, 209] on span "Add a Document Tag" at bounding box center [328, 209] width 80 height 8
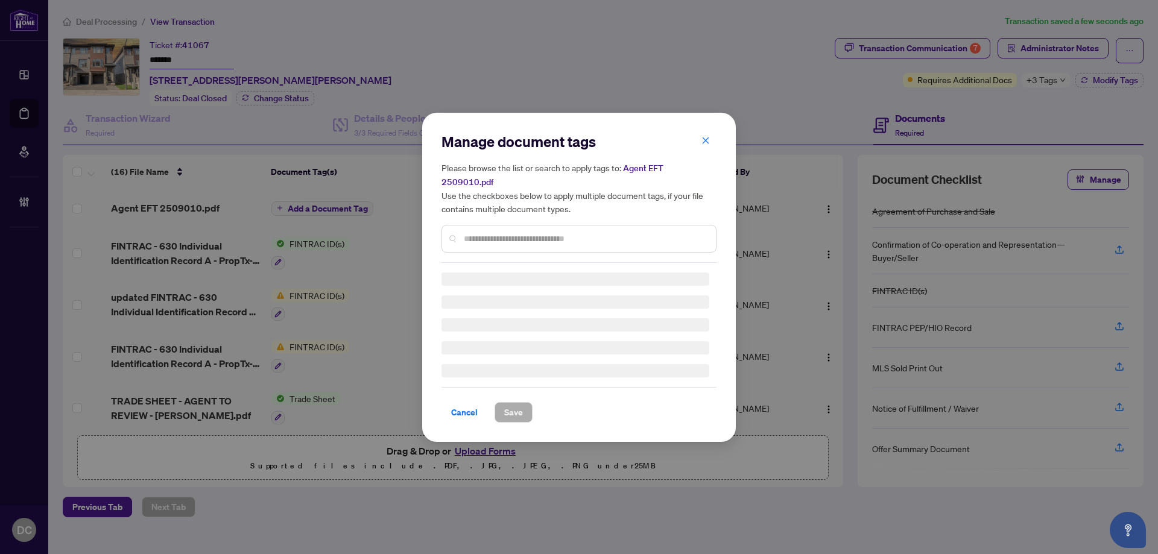
click at [561, 229] on div "Manage document tags Please browse the list or search to apply tags to: Agent E…" at bounding box center [579, 197] width 275 height 131
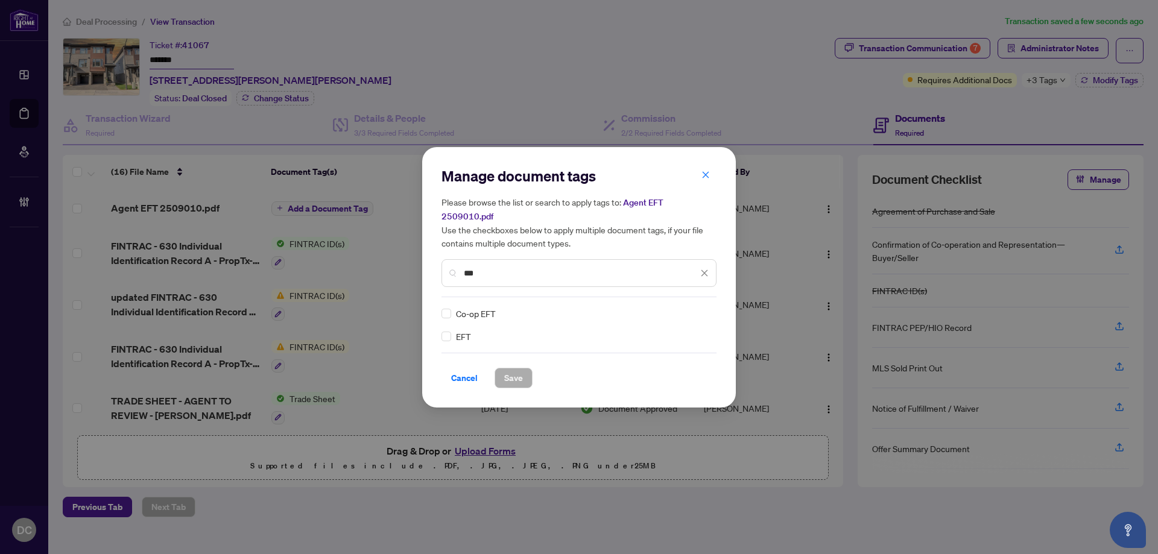
type input "***"
click at [708, 311] on icon at bounding box center [705, 313] width 7 height 4
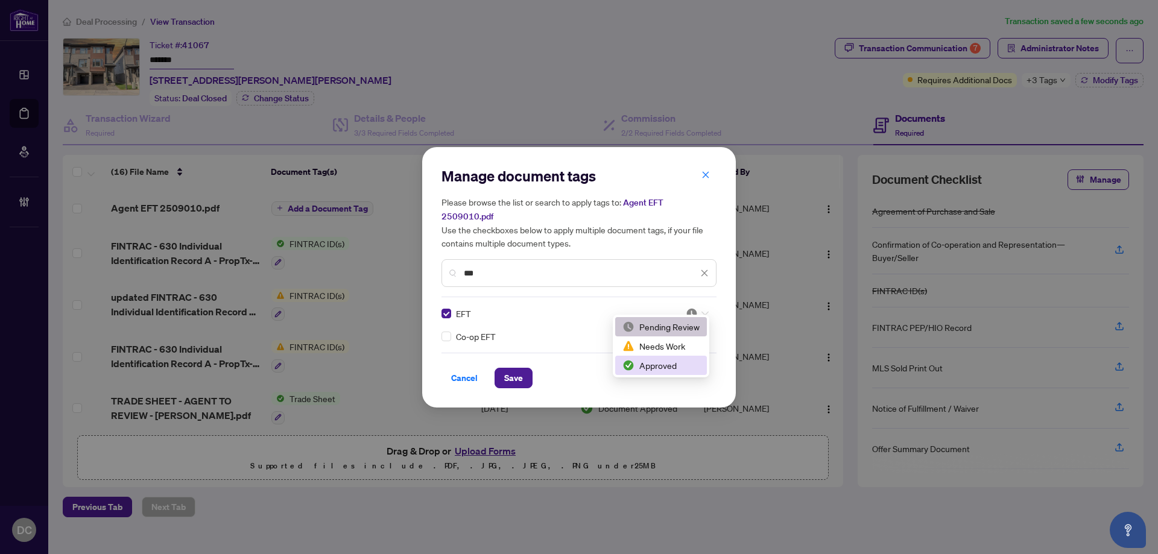
click at [681, 362] on div "Approved" at bounding box center [661, 365] width 77 height 13
click at [522, 369] on span "Save" at bounding box center [513, 378] width 19 height 19
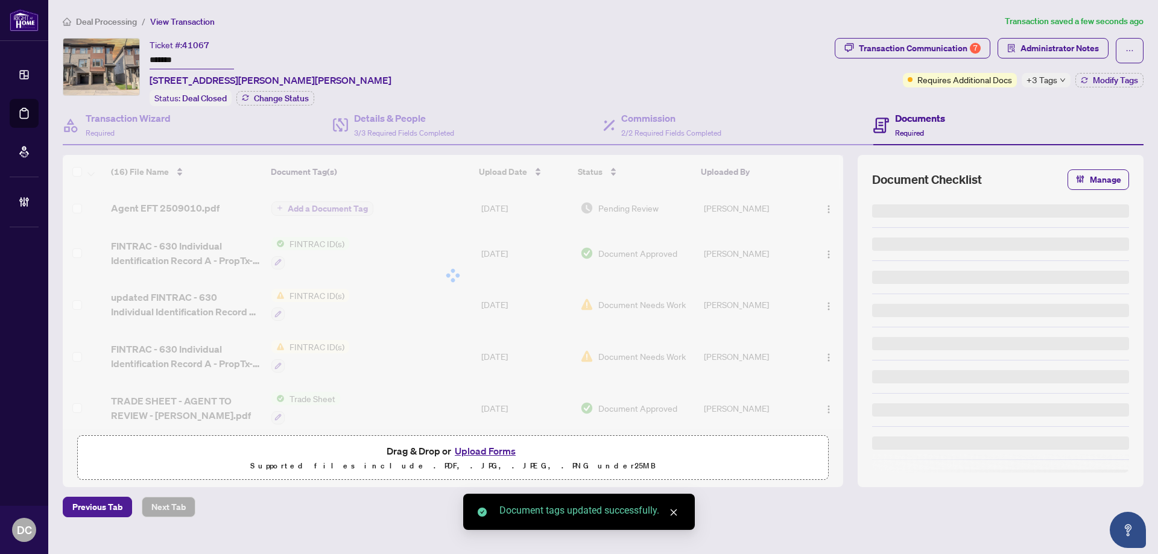
click at [925, 51] on body "Dashboard Deal Processing Mortgage Referrals Brokerage Management DC Dawn Chan …" at bounding box center [579, 277] width 1158 height 554
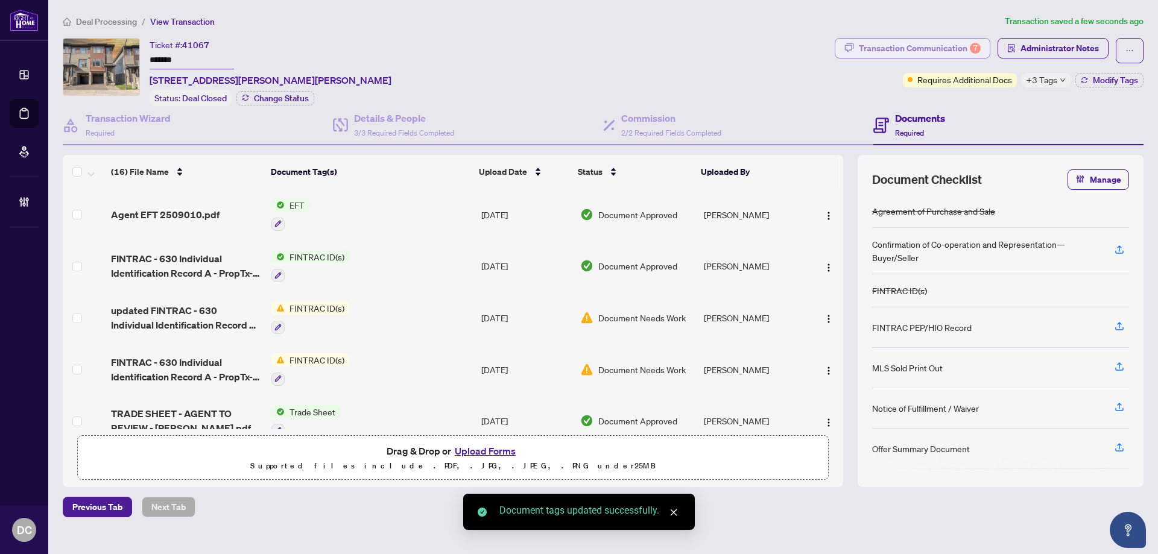
click at [930, 46] on div "Transaction Communication 7" at bounding box center [920, 48] width 122 height 19
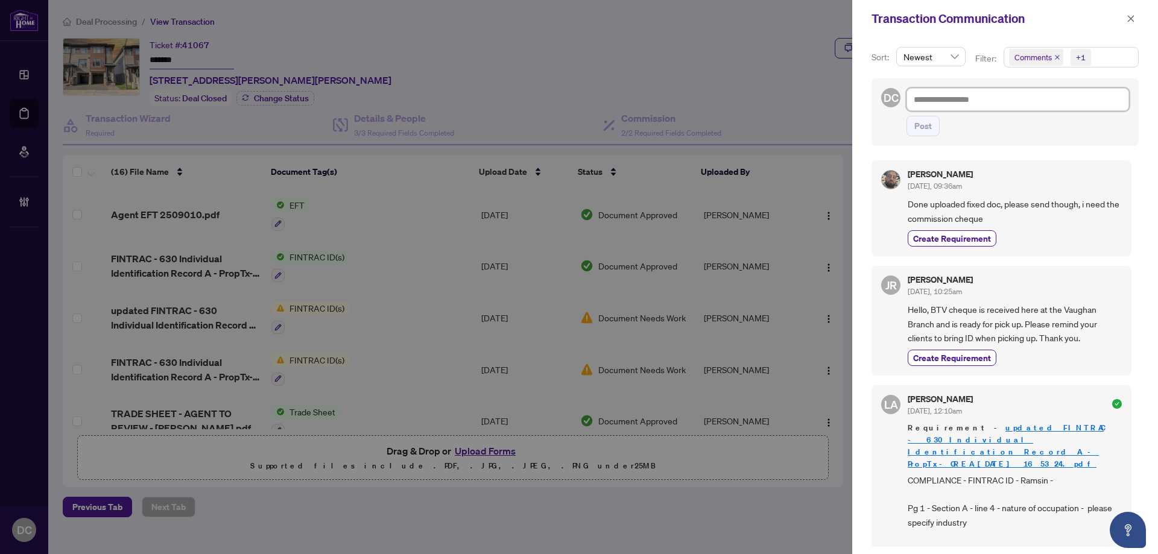
click at [1030, 107] on textarea at bounding box center [1018, 99] width 223 height 23
paste textarea "**********"
type textarea "**********"
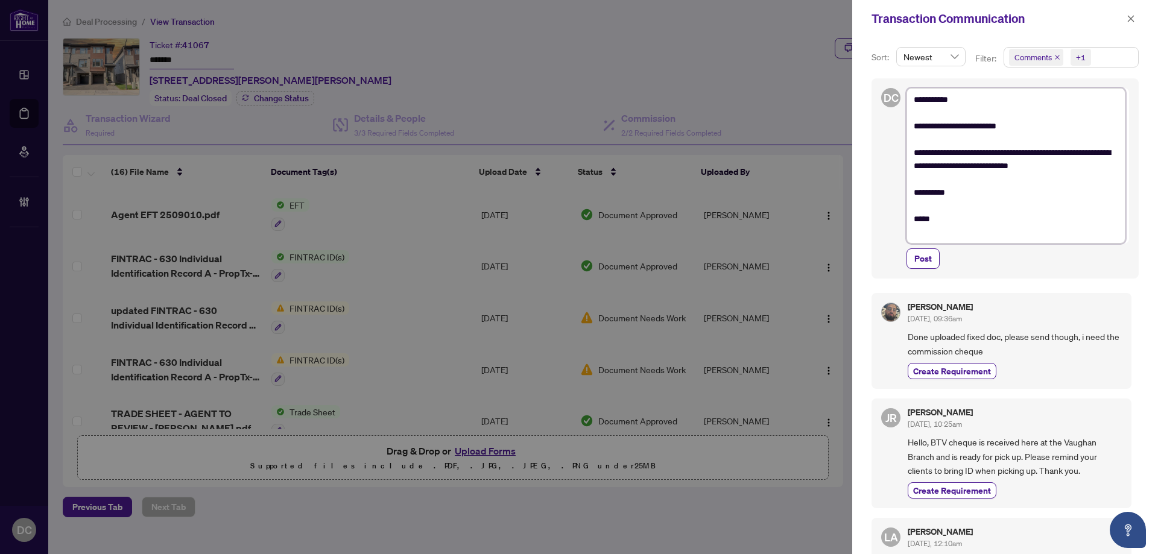
drag, startPoint x: 973, startPoint y: 107, endPoint x: 927, endPoint y: 105, distance: 45.9
click at [927, 105] on textarea "**********" at bounding box center [1016, 166] width 219 height 156
type textarea "**********"
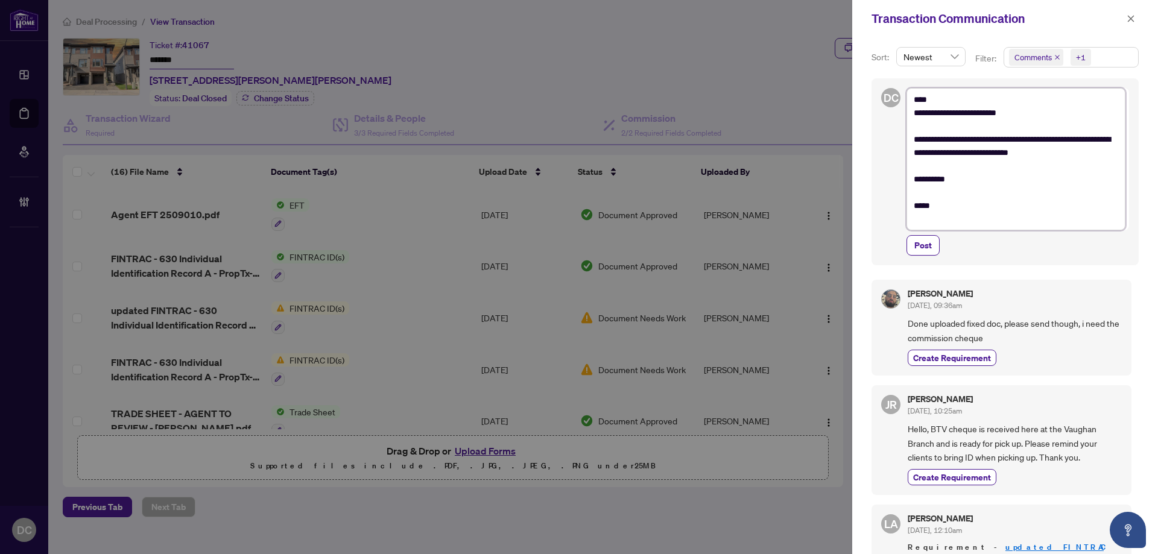
type textarea "**********"
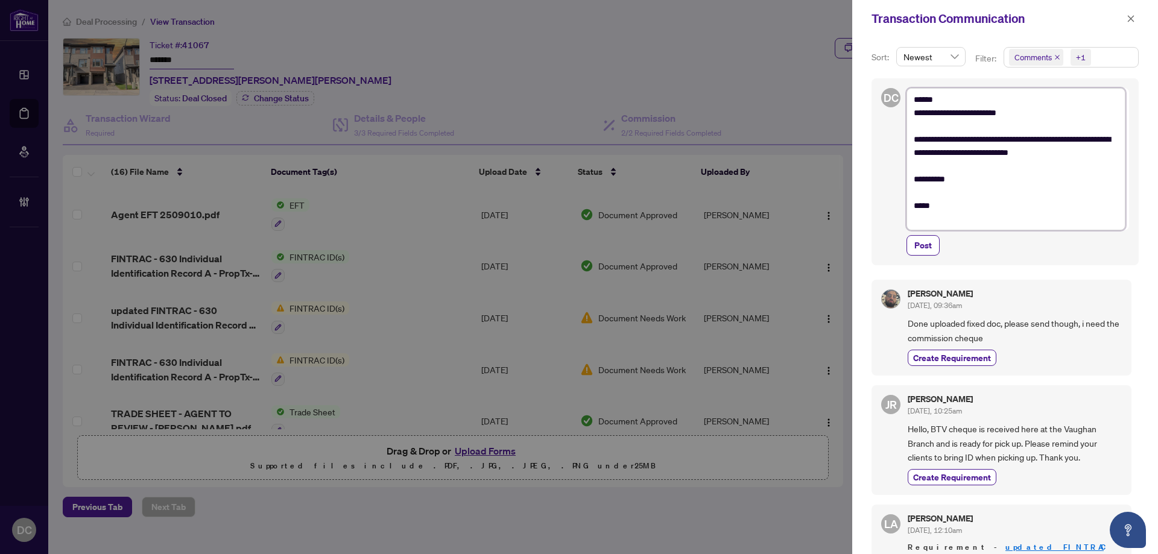
type textarea "**********"
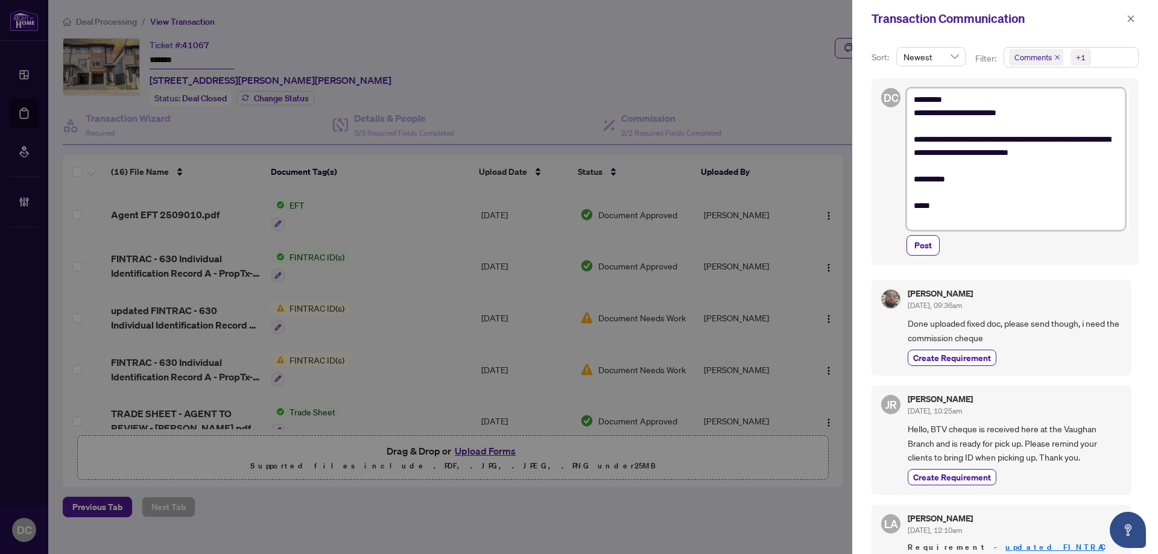
type textarea "**********"
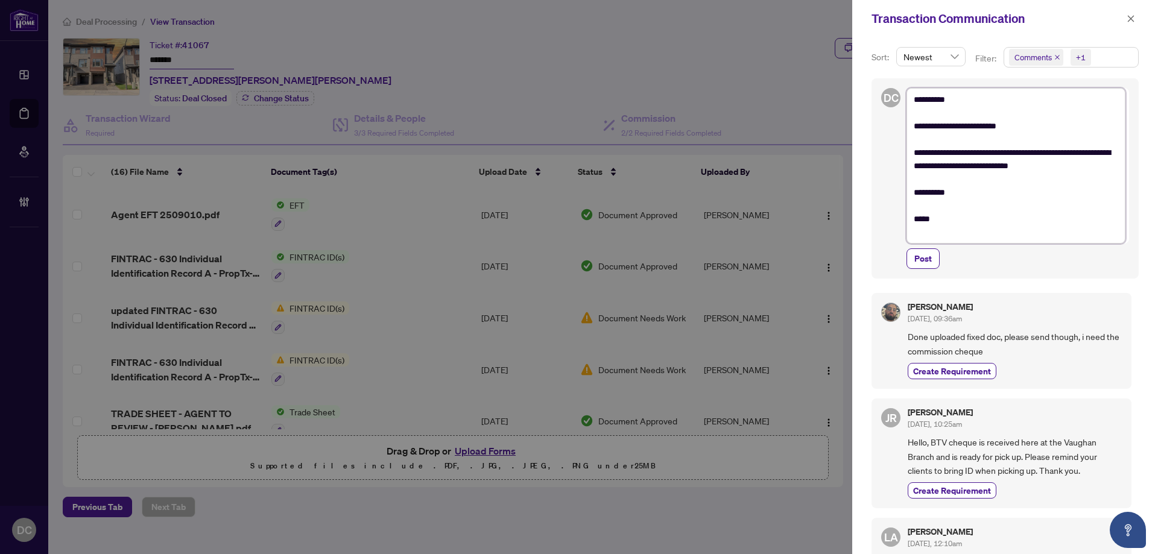
type textarea "**********"
click at [1085, 145] on textarea "**********" at bounding box center [1016, 166] width 219 height 156
drag, startPoint x: 1068, startPoint y: 150, endPoint x: 1090, endPoint y: 147, distance: 22.5
click at [1090, 147] on textarea "**********" at bounding box center [1016, 166] width 219 height 156
type textarea "**********"
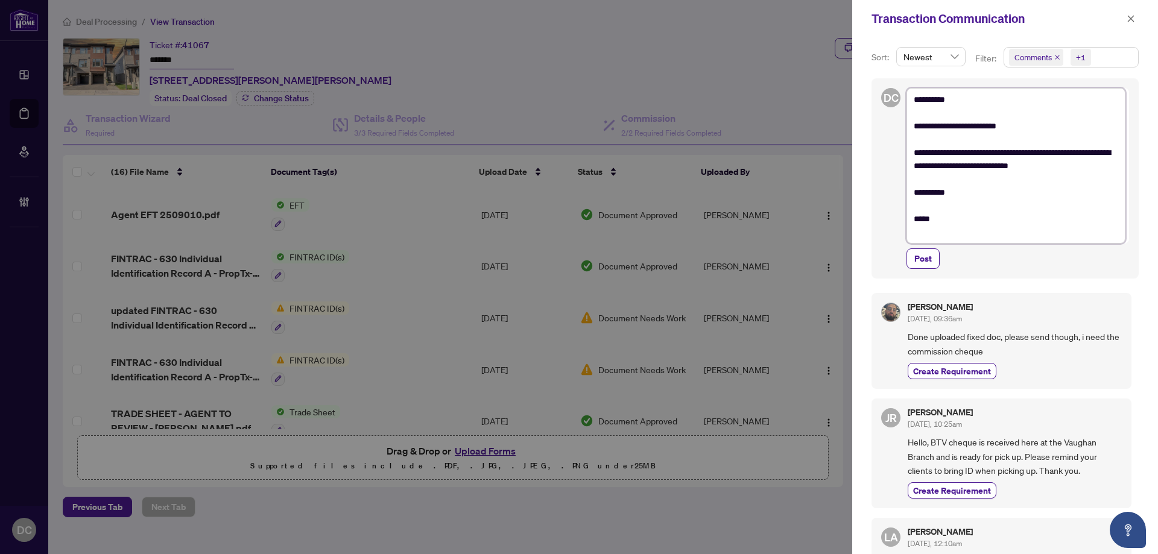
type textarea "**********"
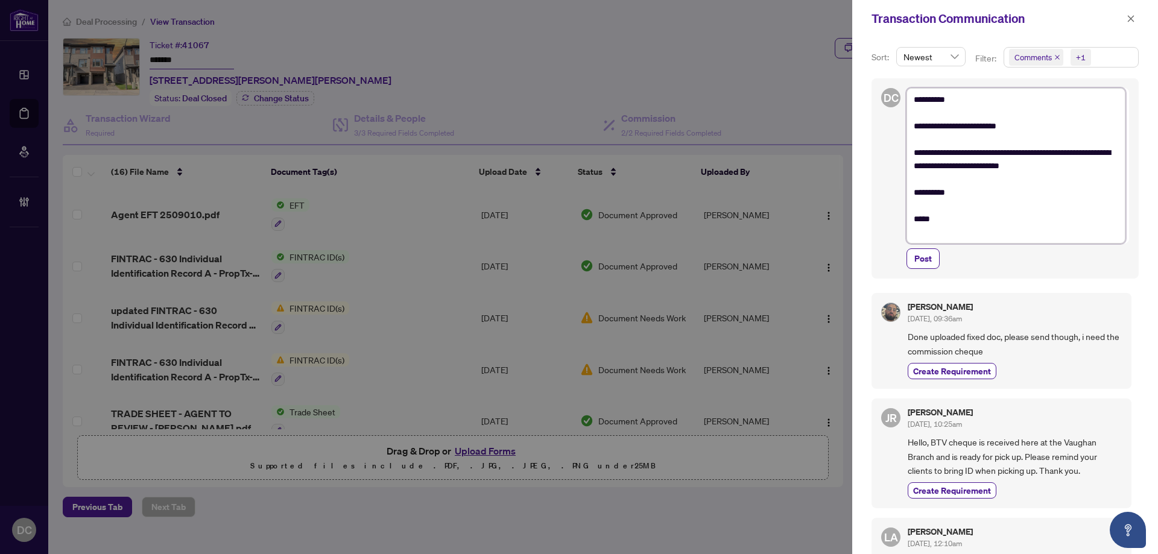
type textarea "**********"
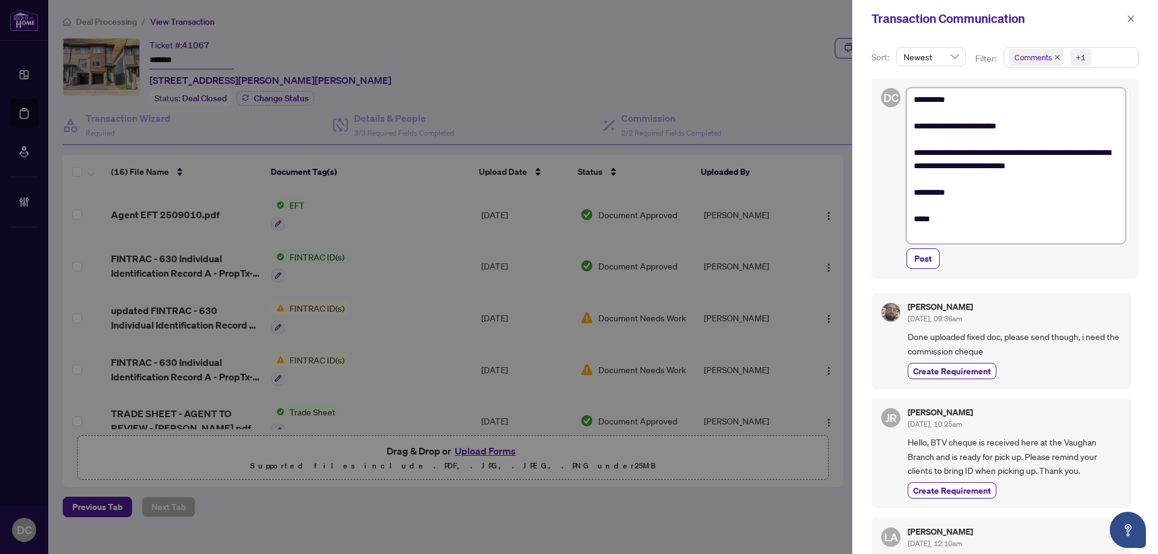
type textarea "**********"
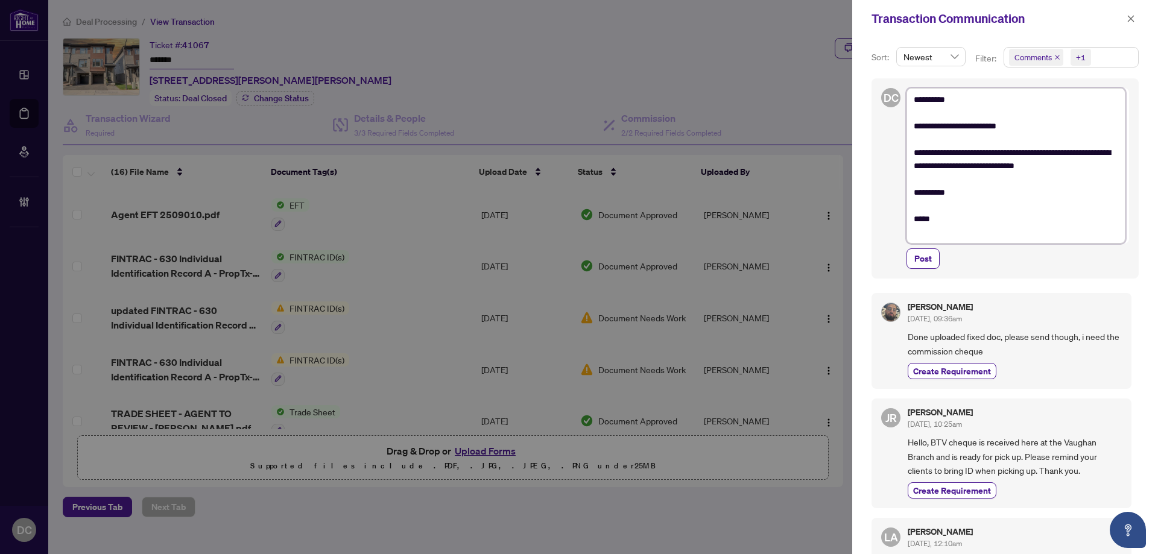
type textarea "**********"
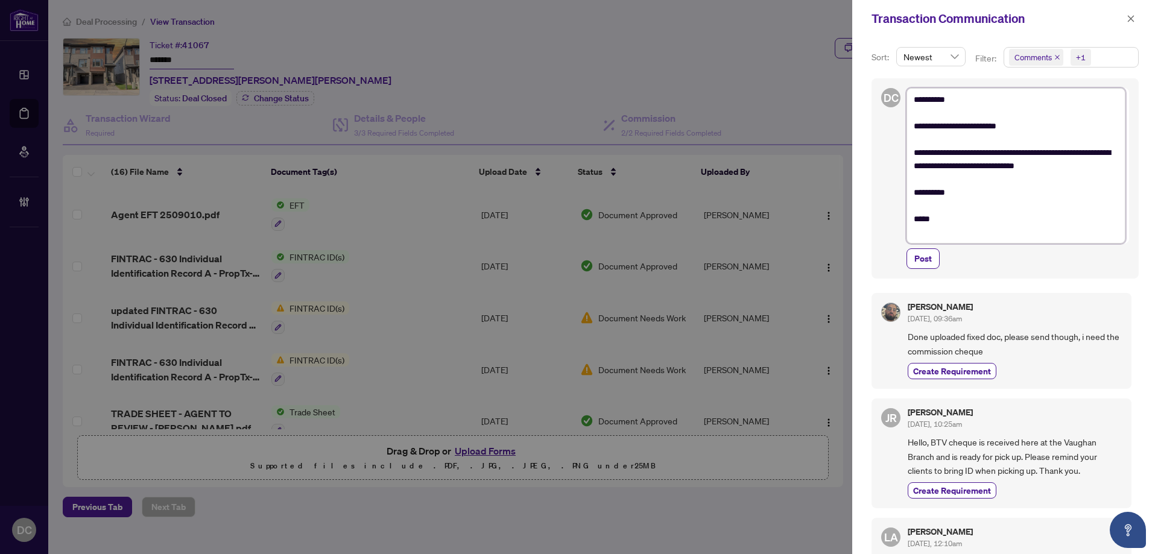
type textarea "**********"
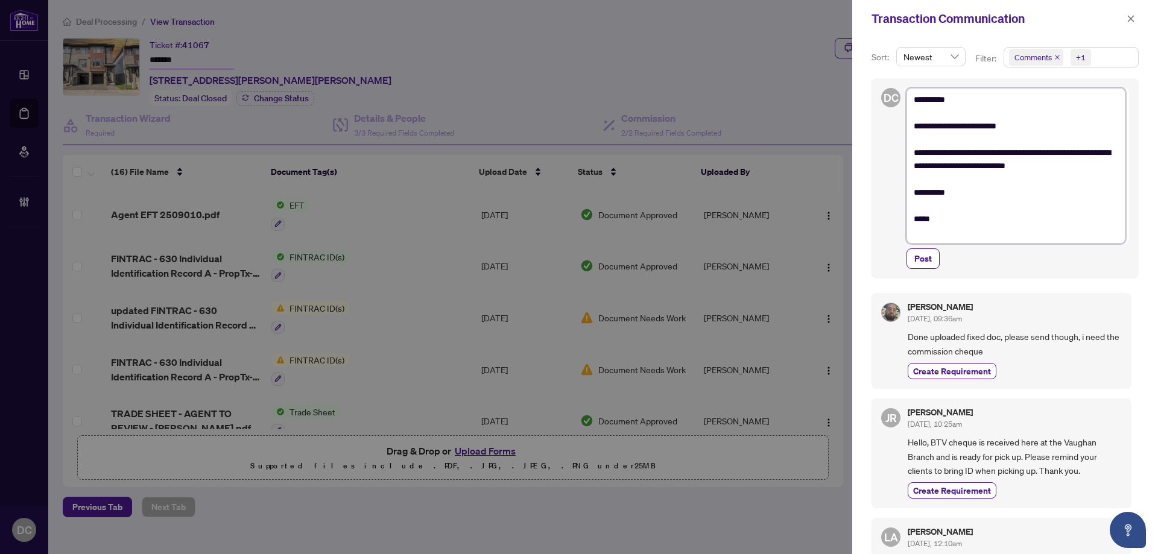
type textarea "**********"
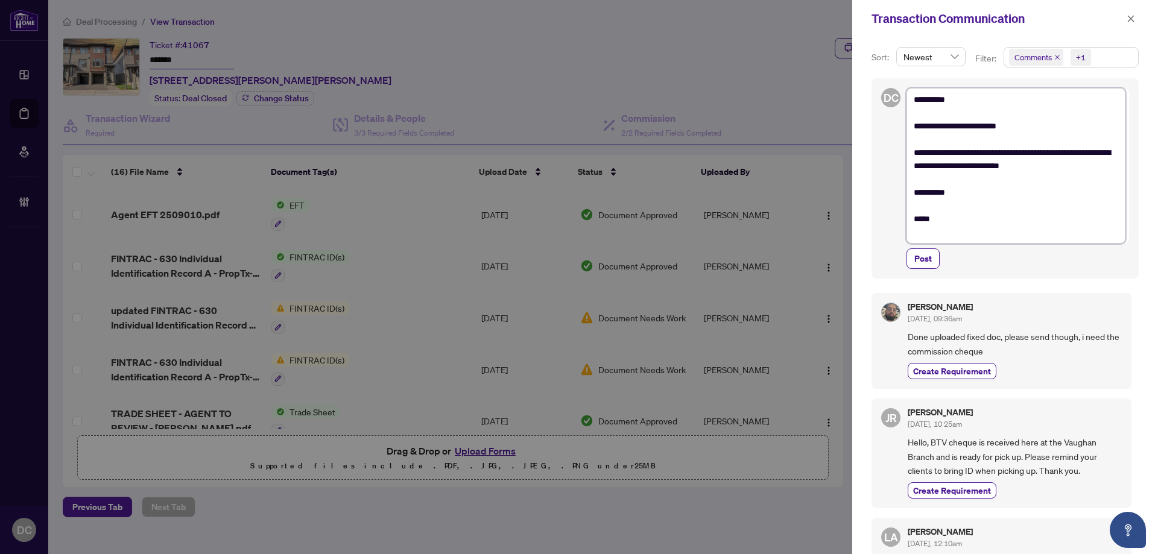
type textarea "**********"
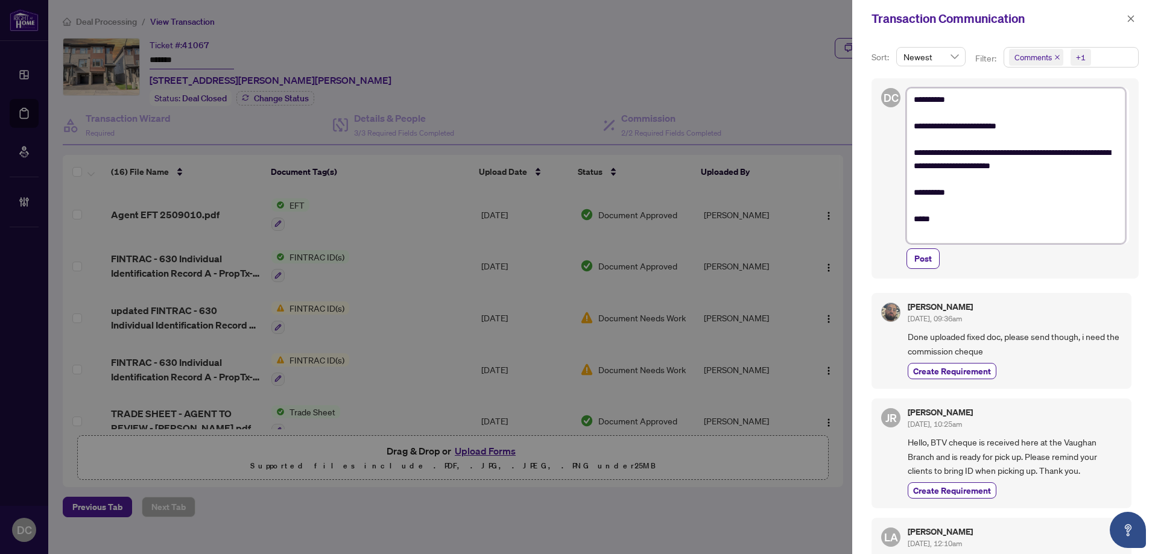
type textarea "**********"
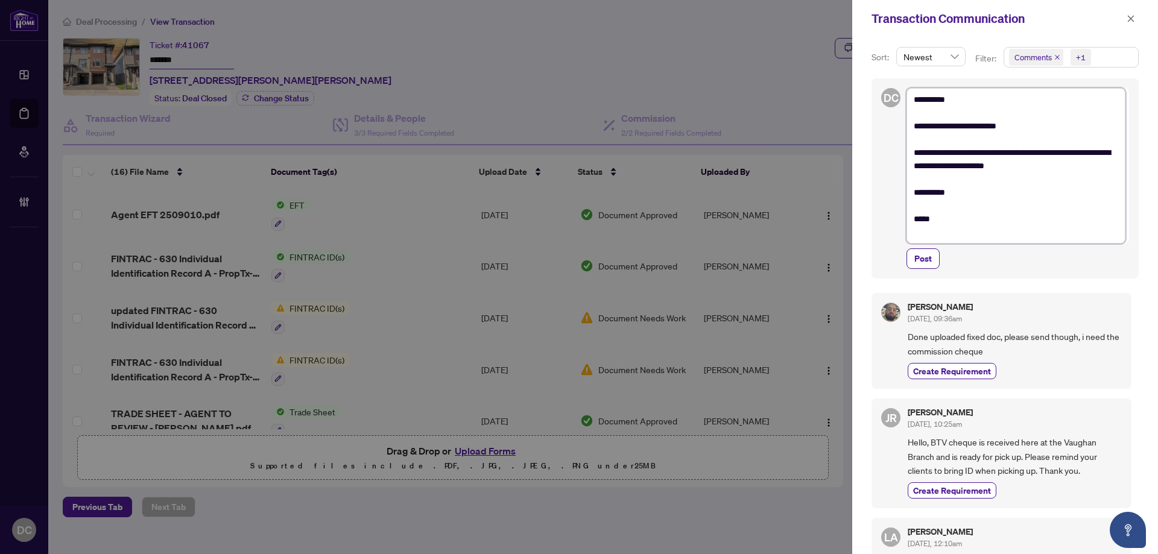
type textarea "**********"
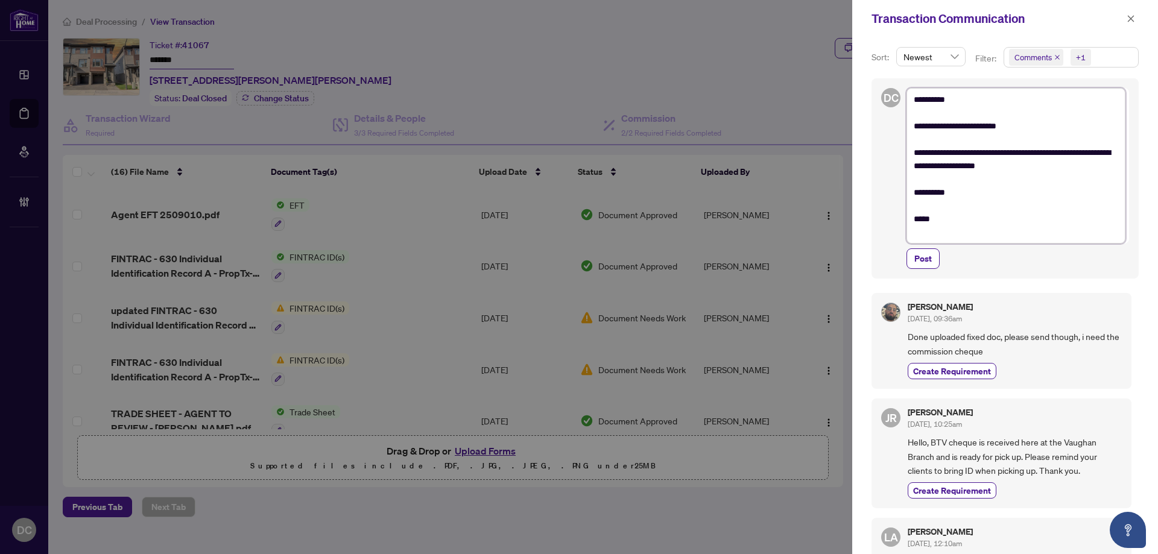
type textarea "**********"
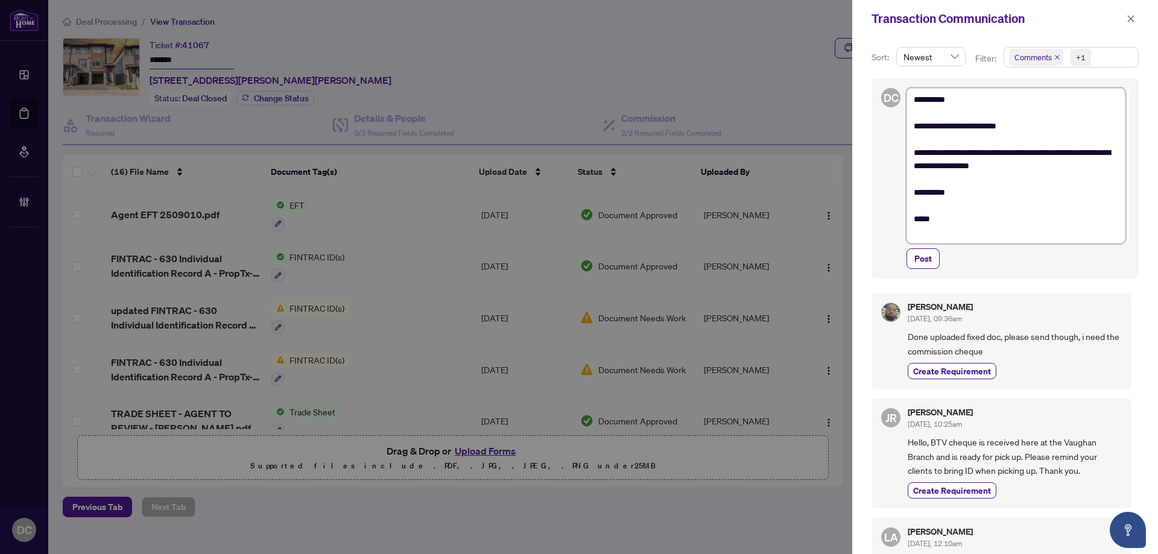
type textarea "**********"
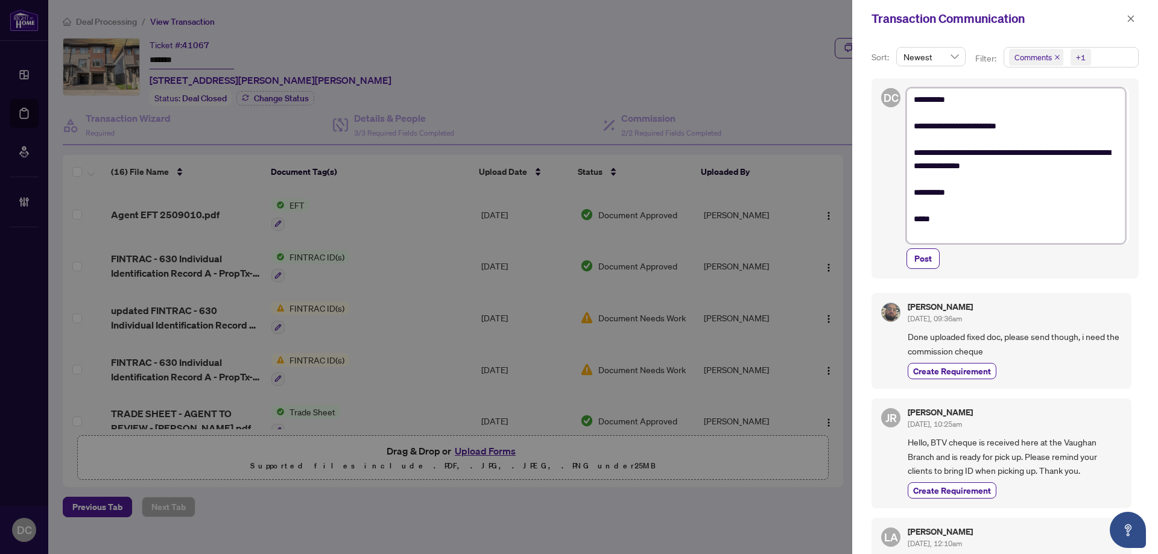
type textarea "**********"
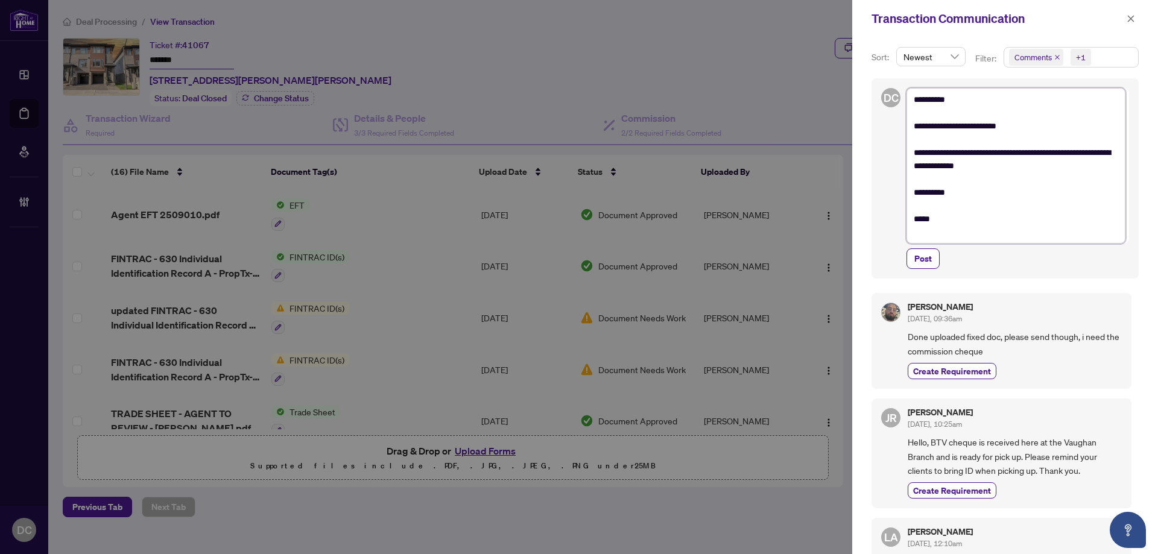
type textarea "**********"
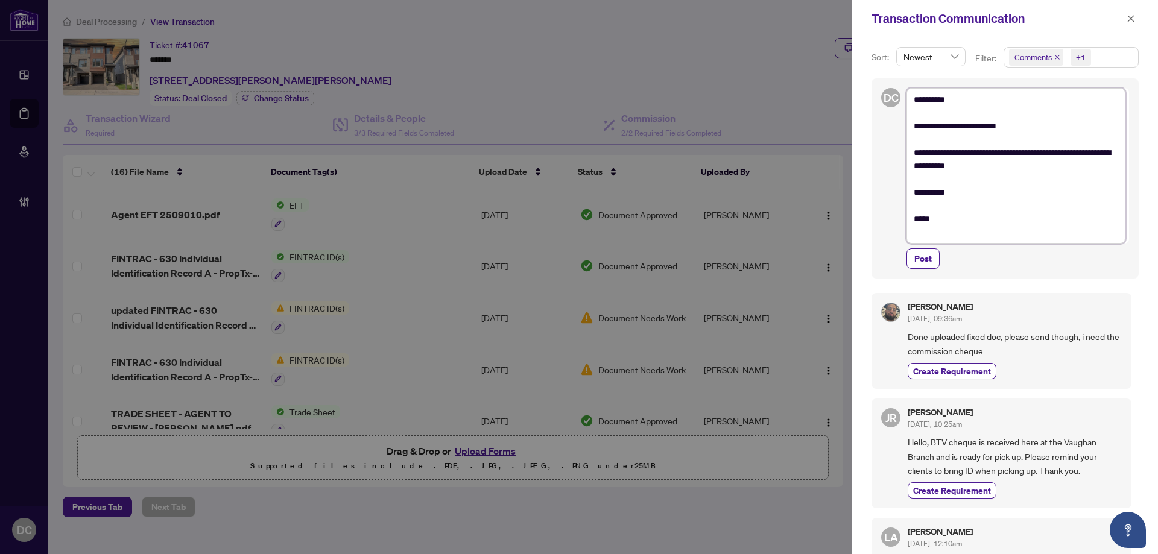
type textarea "**********"
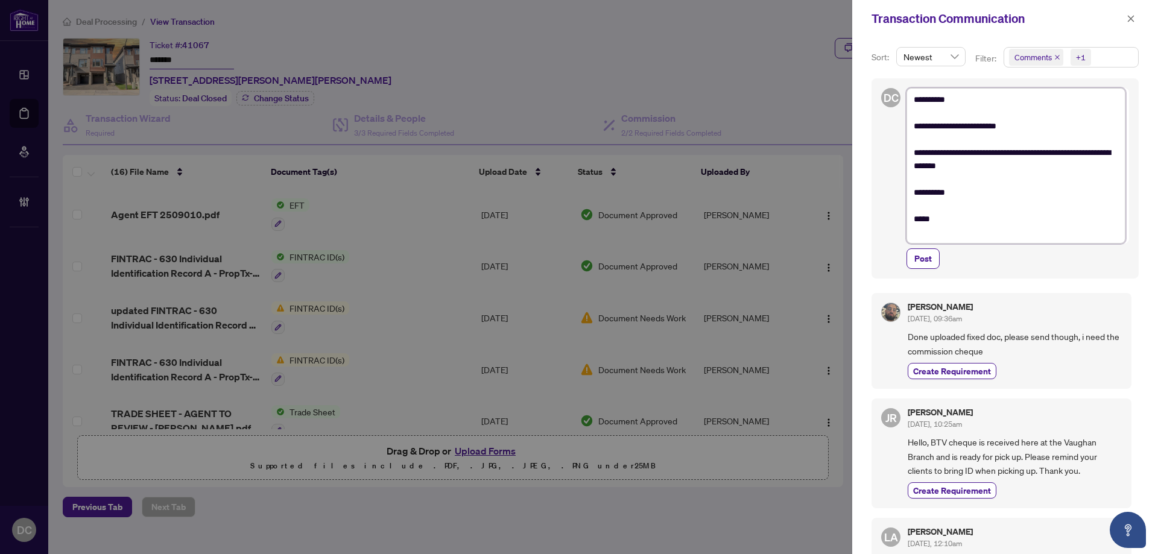
type textarea "**********"
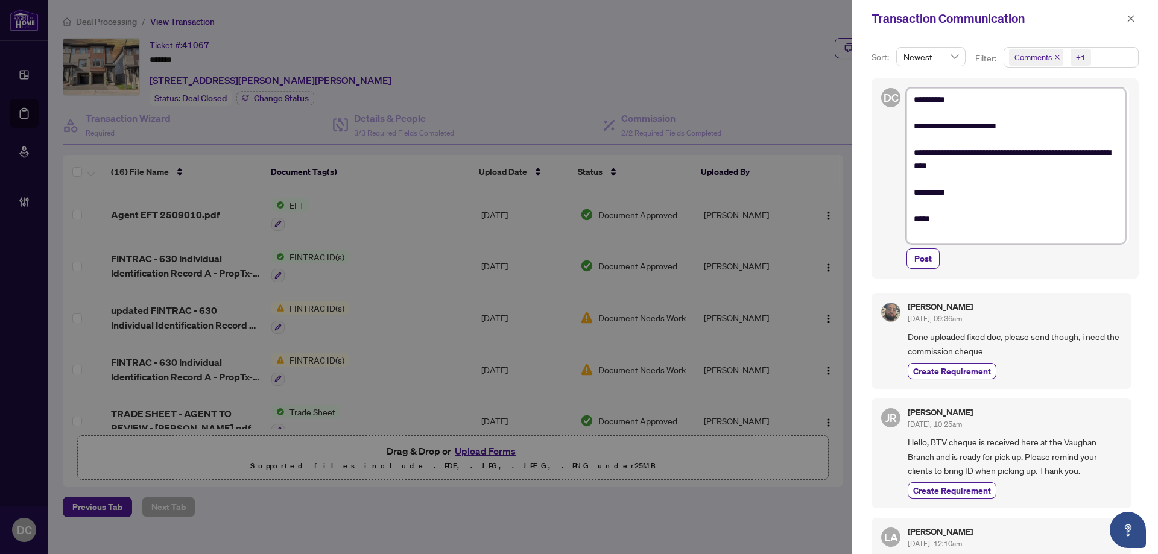
type textarea "**********"
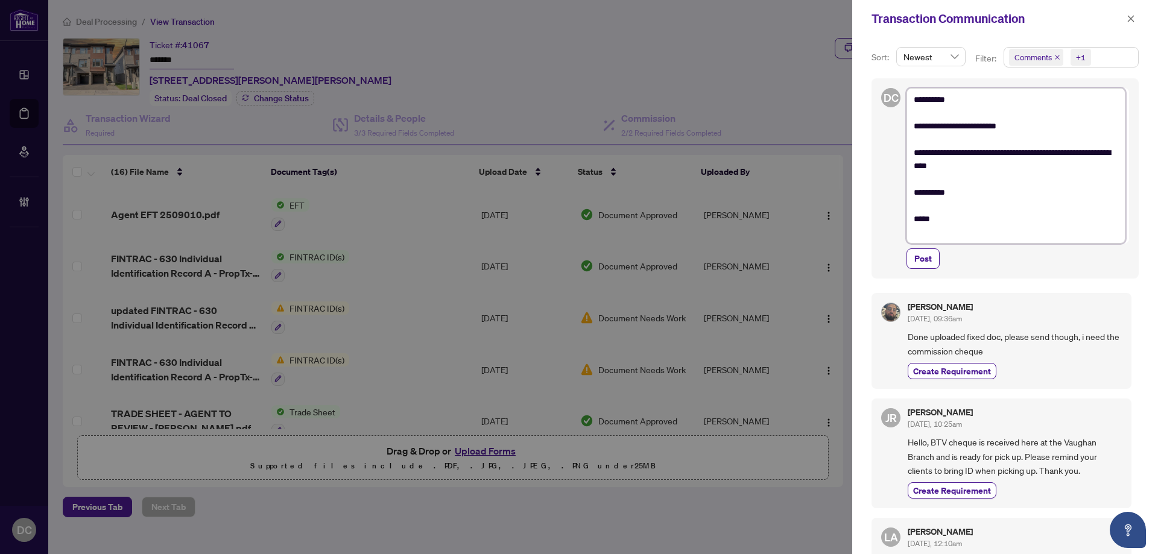
type textarea "**********"
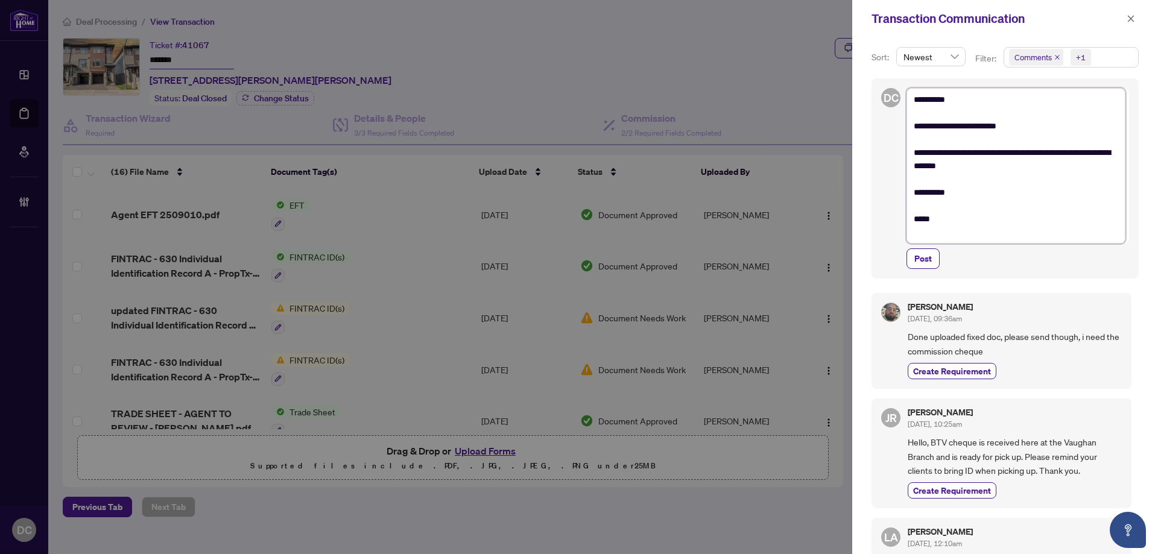
type textarea "**********"
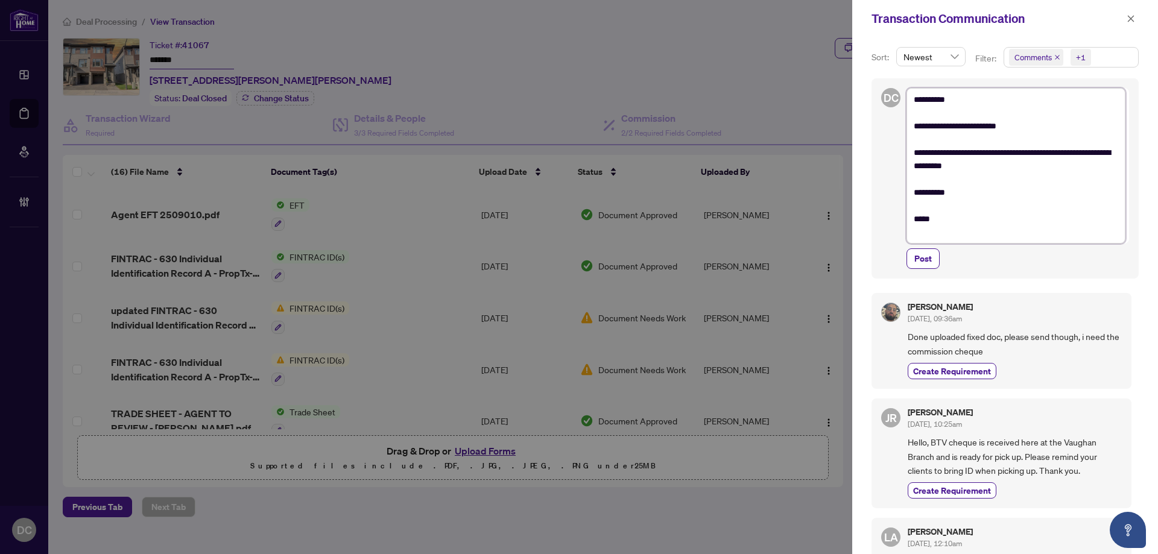
type textarea "**********"
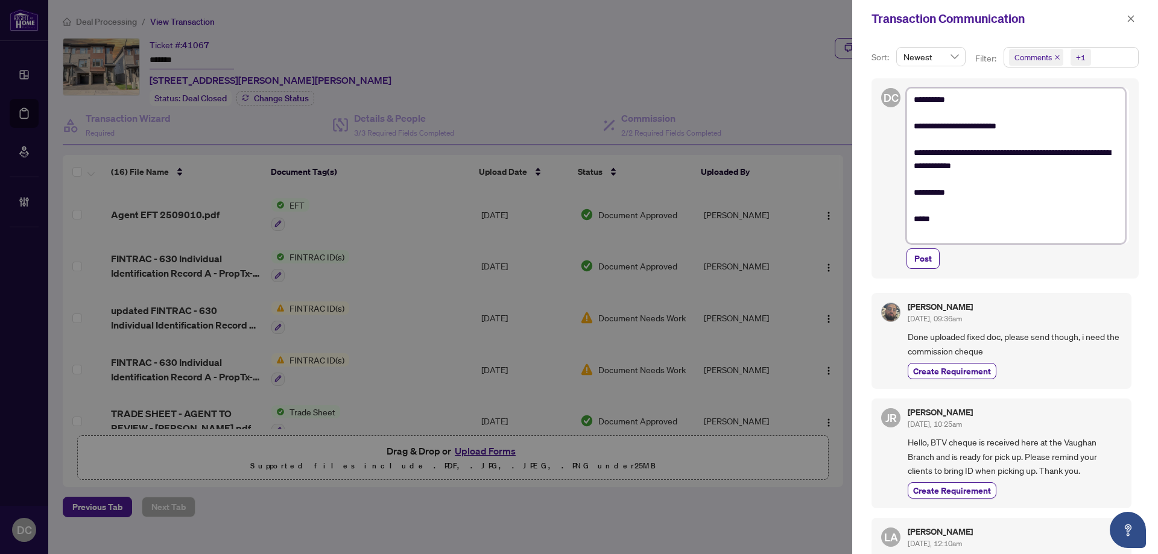
type textarea "**********"
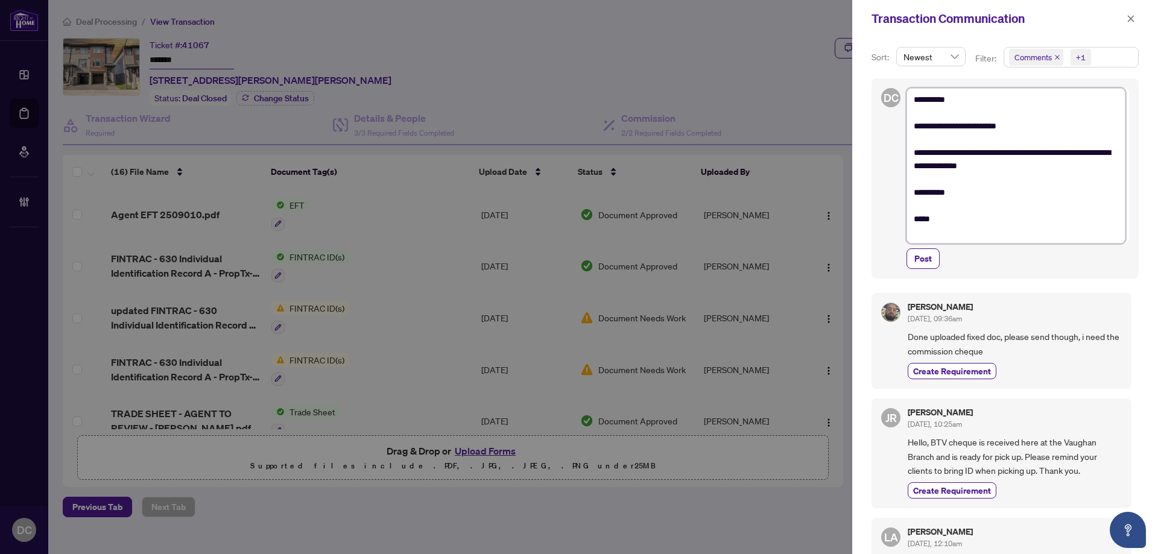
type textarea "**********"
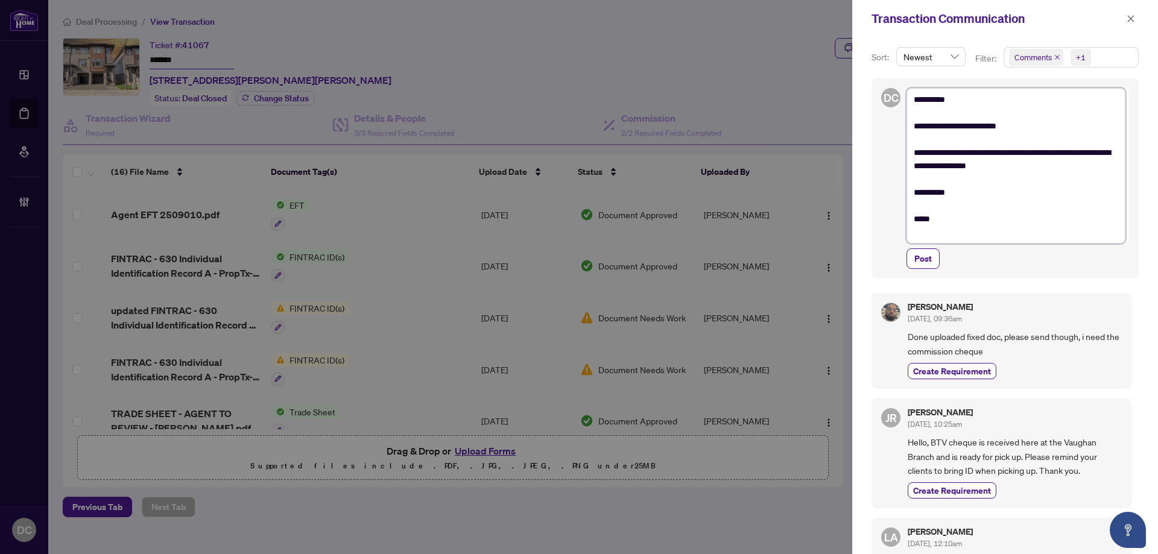
type textarea "**********"
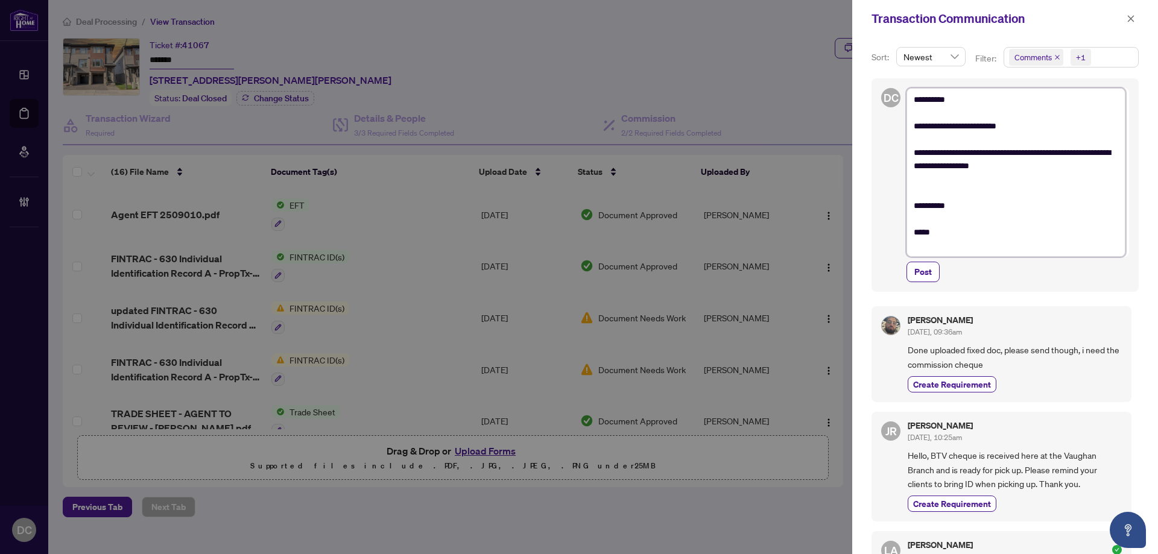
type textarea "**********"
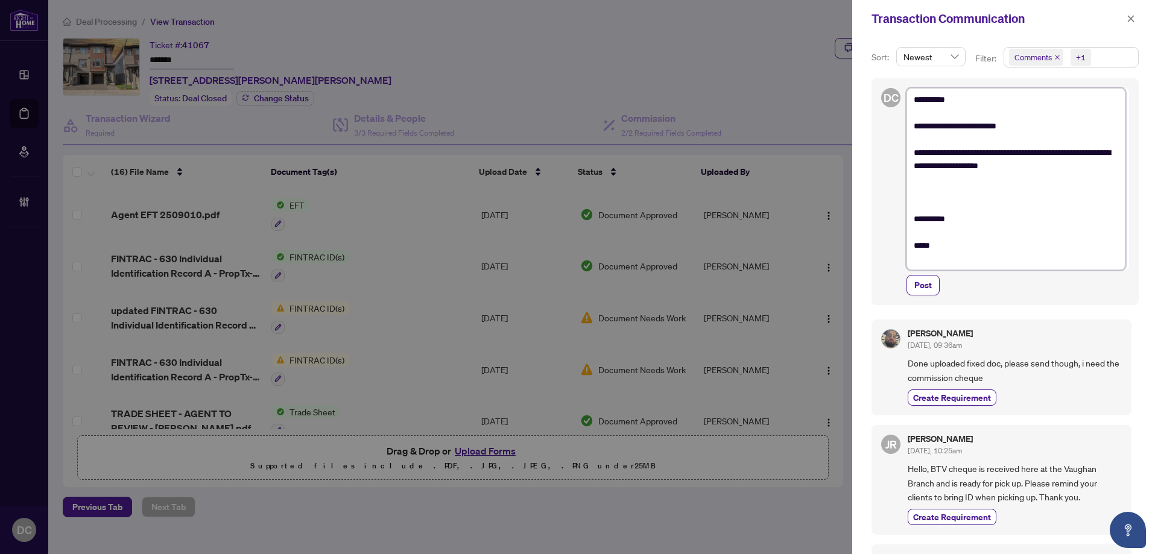
type textarea "**********"
click at [970, 183] on textarea "**********" at bounding box center [1016, 179] width 219 height 182
click at [968, 191] on textarea "**********" at bounding box center [1016, 179] width 219 height 182
type textarea "**********"
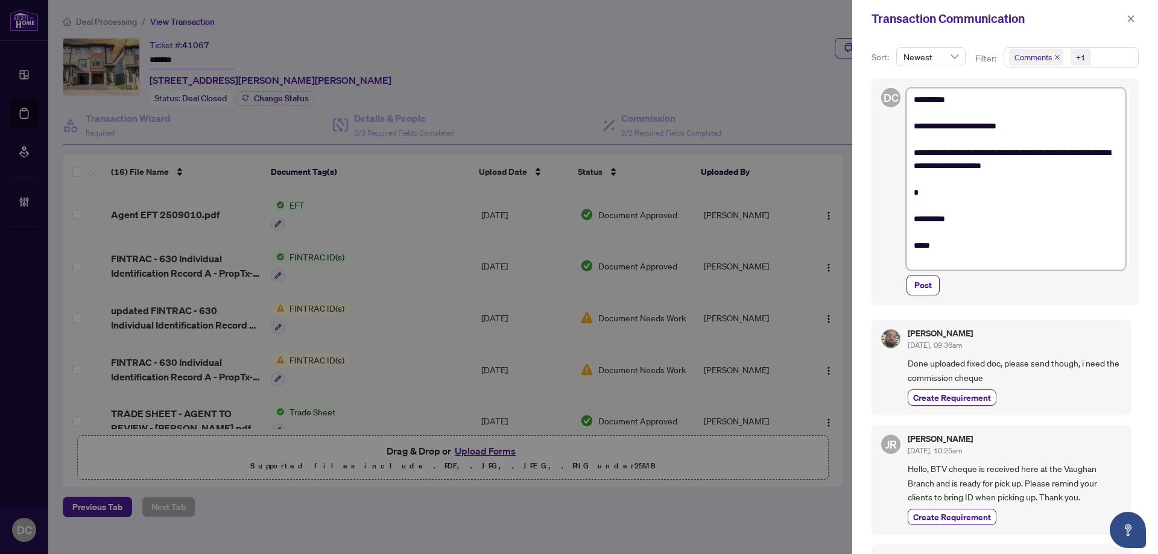
type textarea "**********"
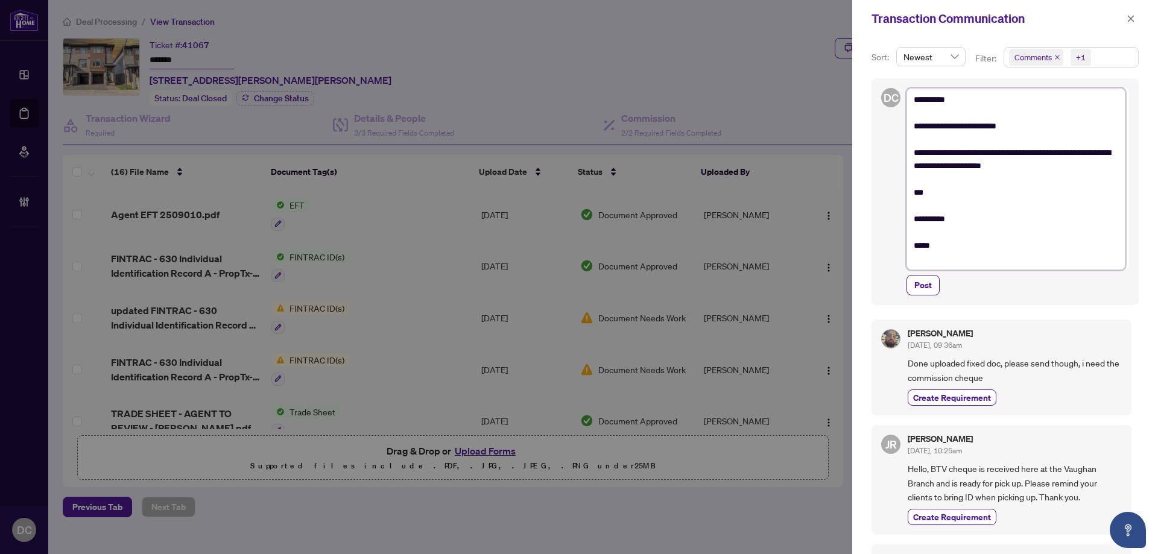
type textarea "**********"
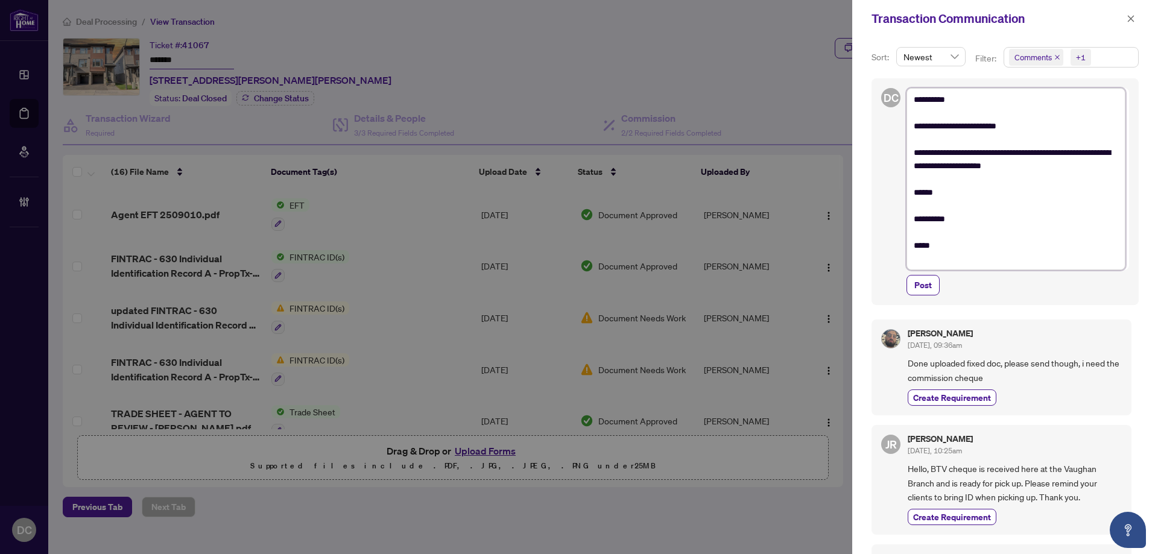
type textarea "**********"
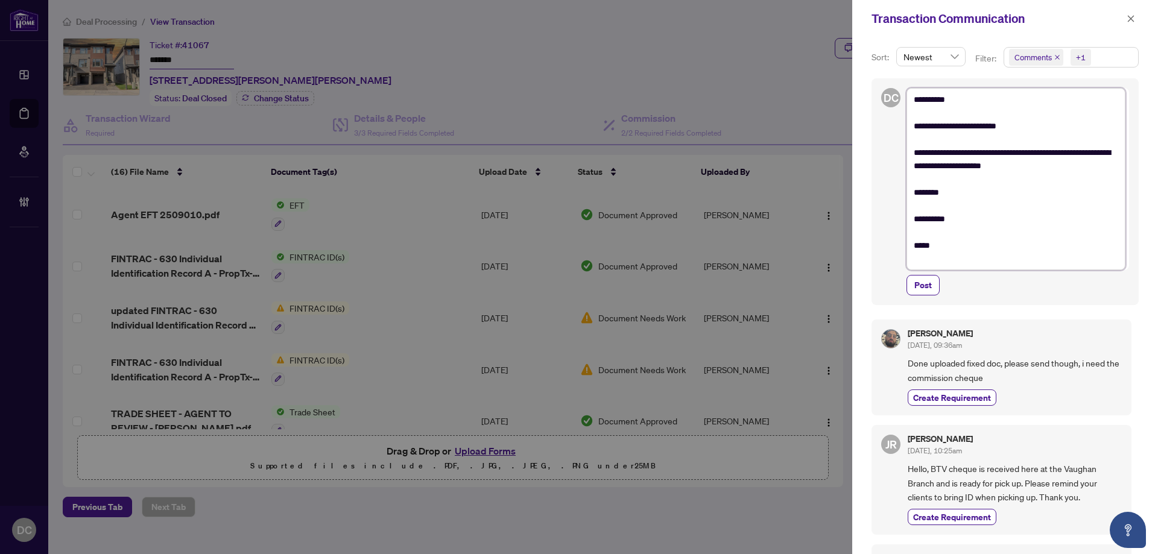
type textarea "**********"
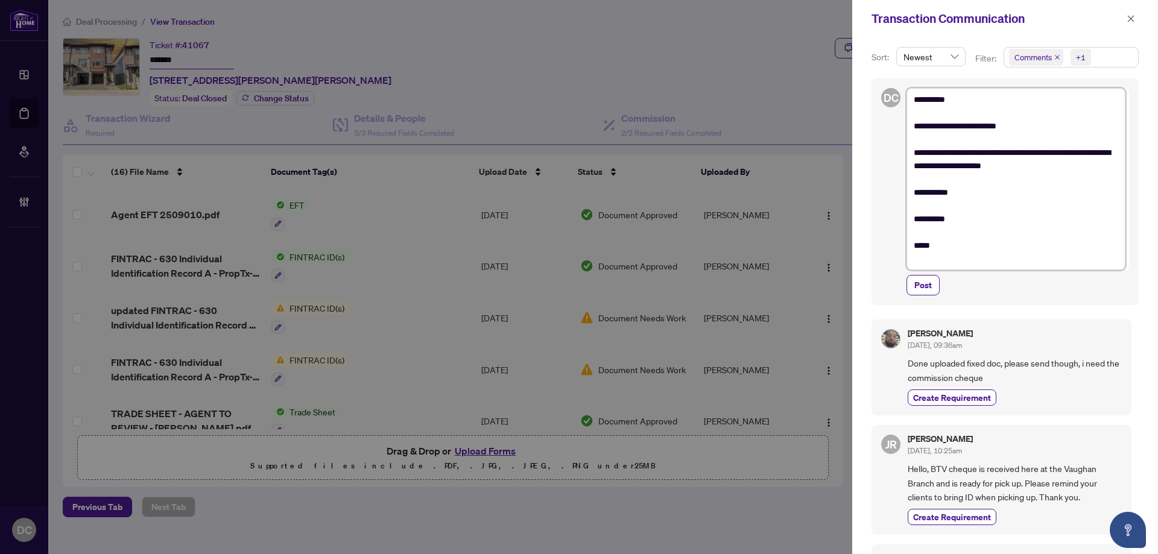
type textarea "**********"
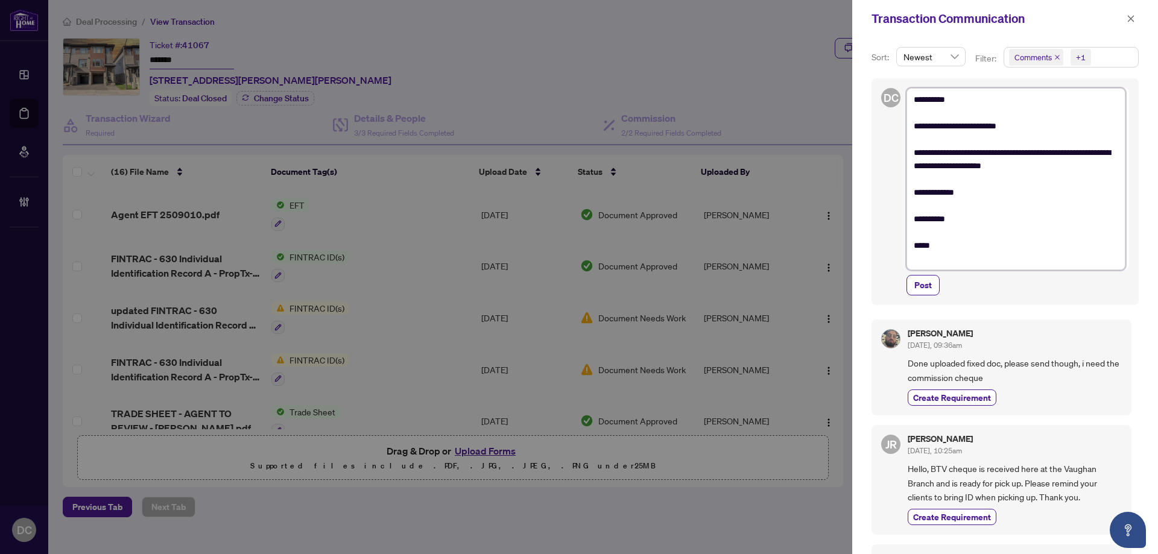
type textarea "**********"
click at [1004, 196] on textarea "**********" at bounding box center [1016, 179] width 219 height 182
type textarea "**********"
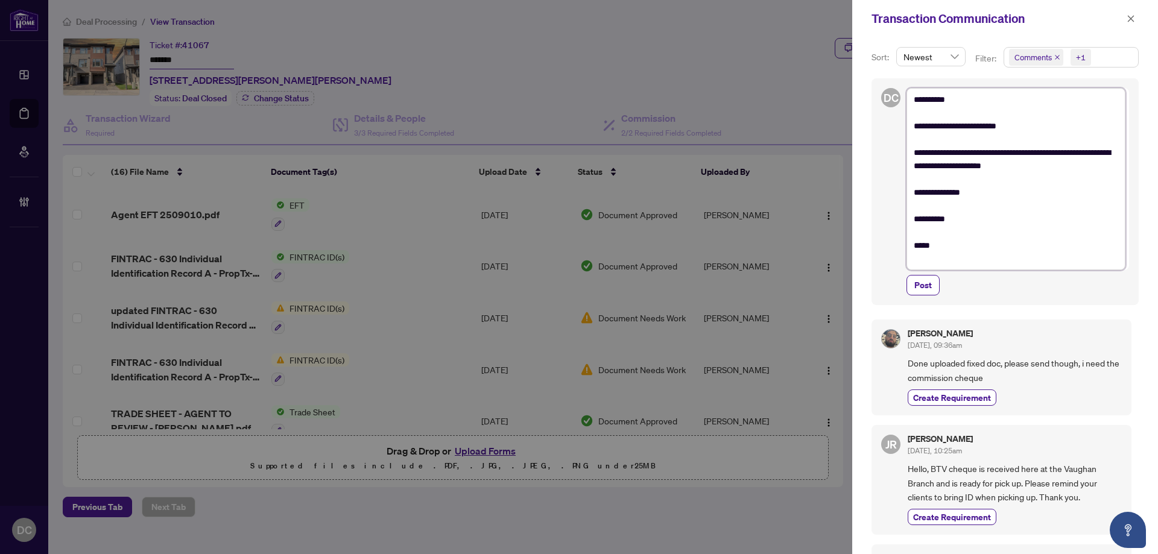
type textarea "**********"
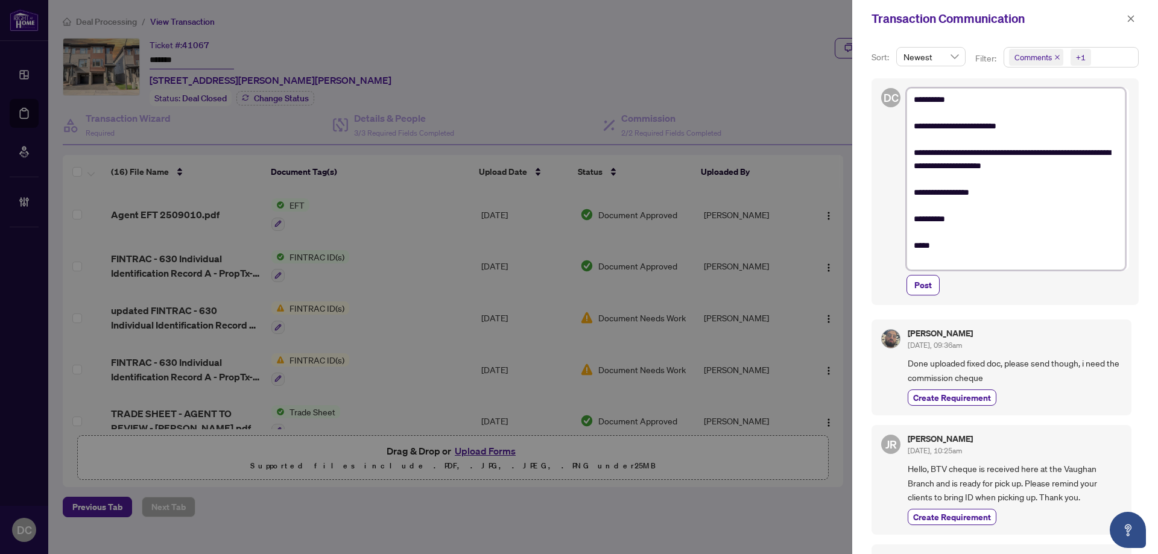
type textarea "**********"
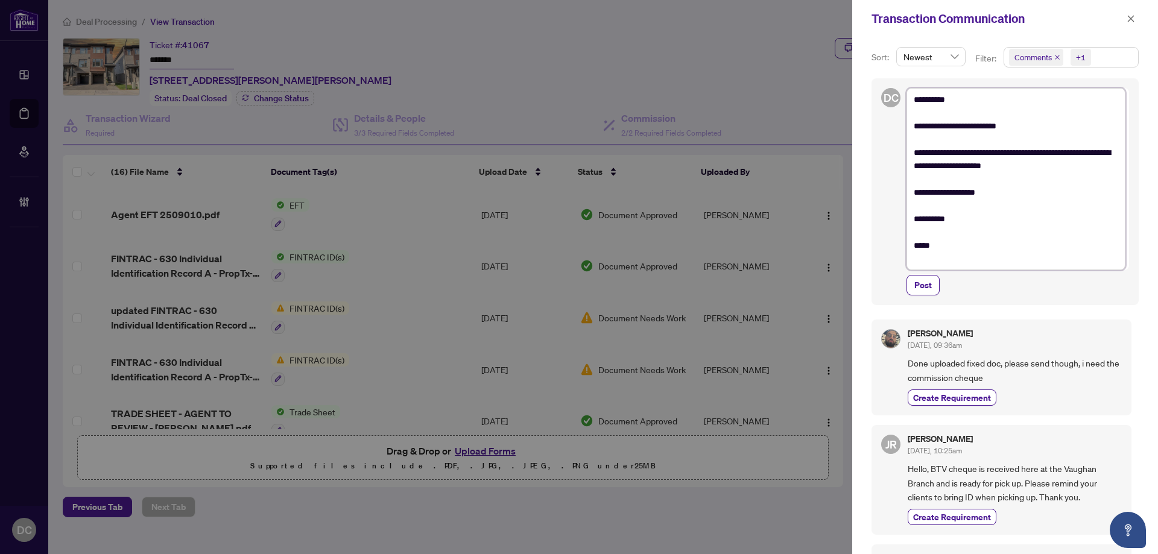
type textarea "**********"
click at [1019, 196] on textarea "**********" at bounding box center [1016, 179] width 219 height 182
type textarea "**********"
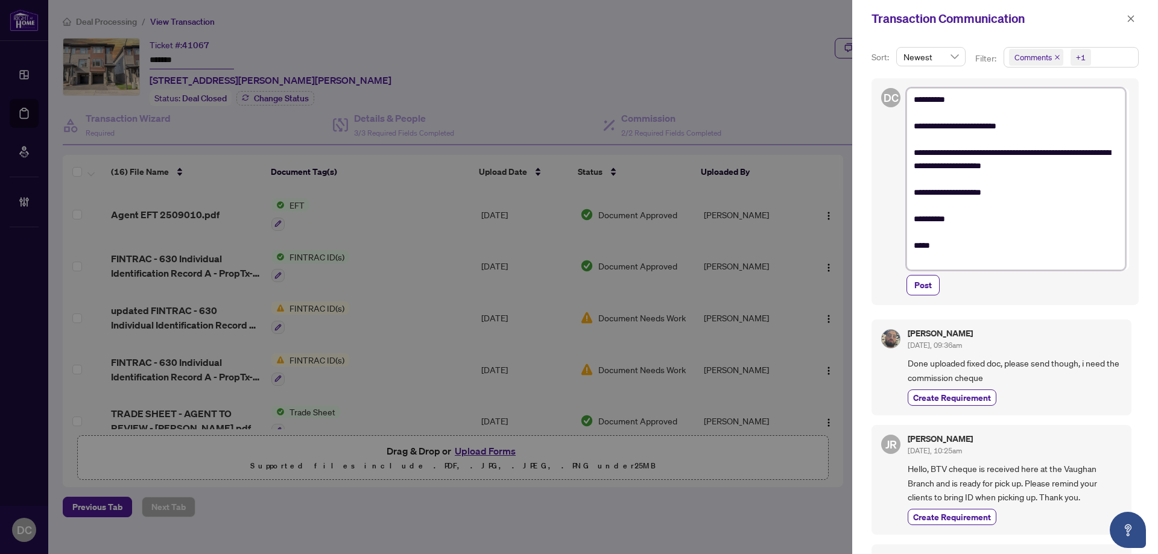
type textarea "**********"
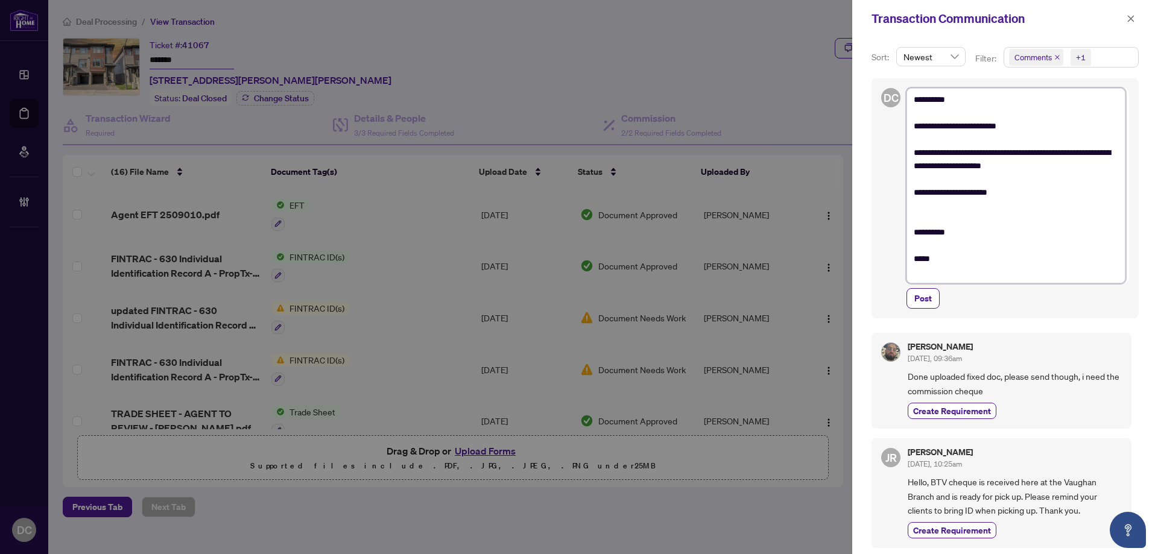
type textarea "**********"
click at [930, 300] on span "Post" at bounding box center [923, 298] width 17 height 19
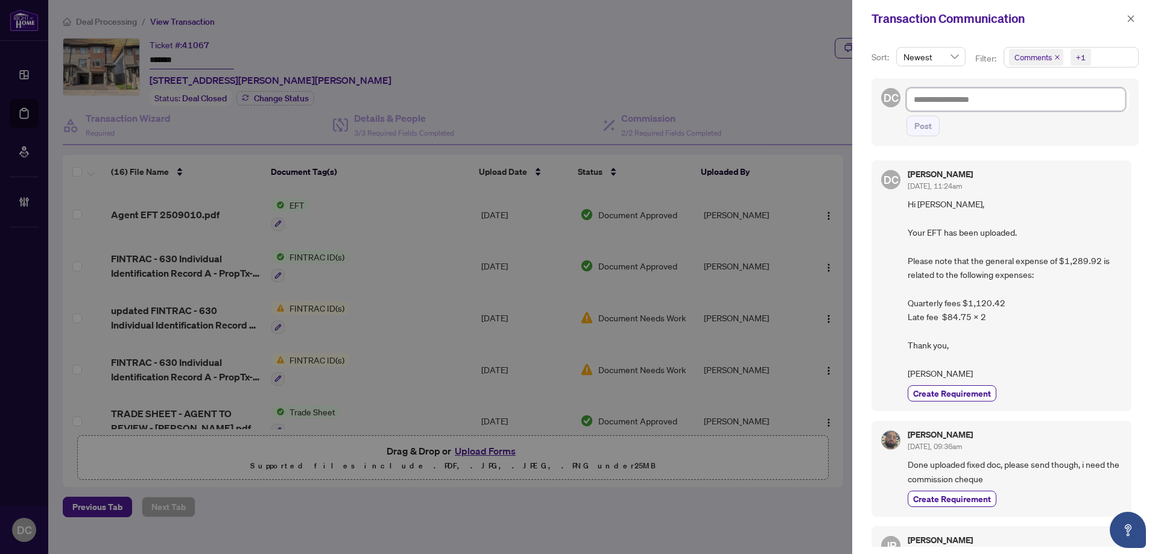
click at [962, 99] on textarea at bounding box center [1016, 99] width 219 height 23
click at [1020, 103] on textarea at bounding box center [1016, 99] width 219 height 23
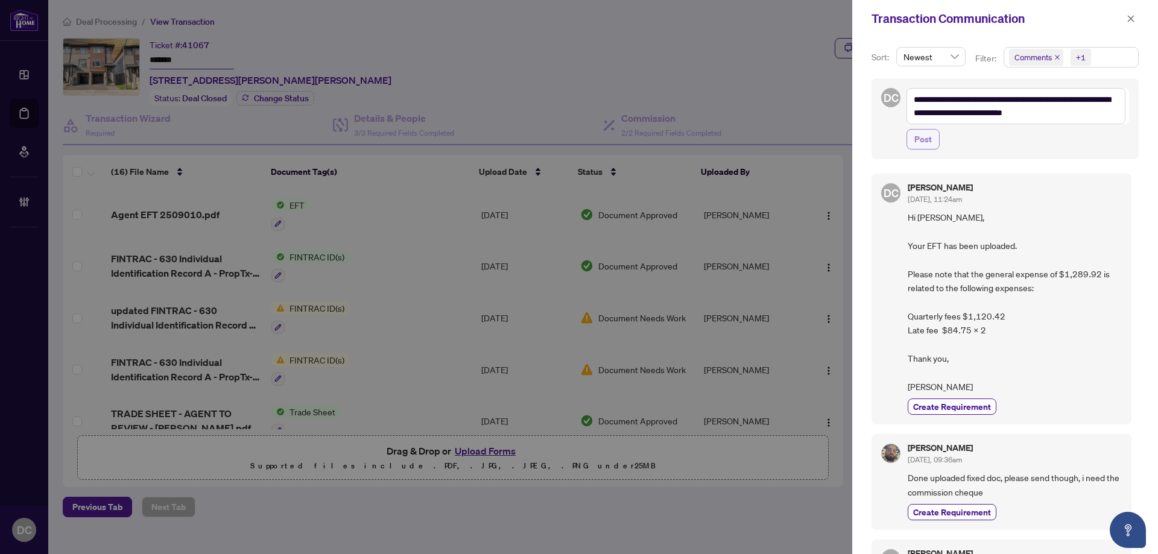
click at [930, 137] on span "Post" at bounding box center [923, 139] width 17 height 19
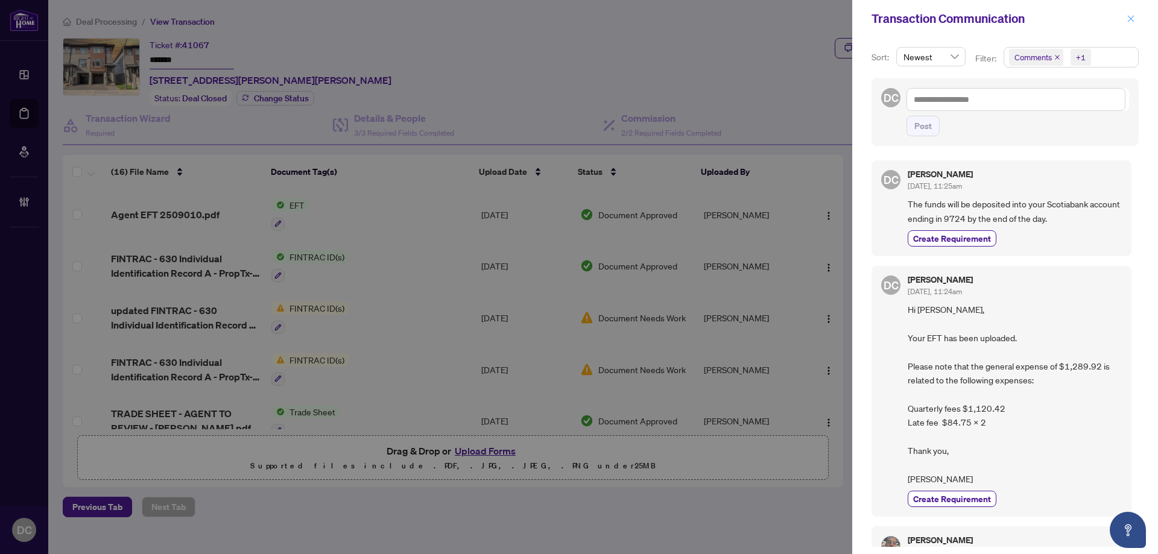
click at [1133, 17] on icon "close" at bounding box center [1131, 18] width 7 height 7
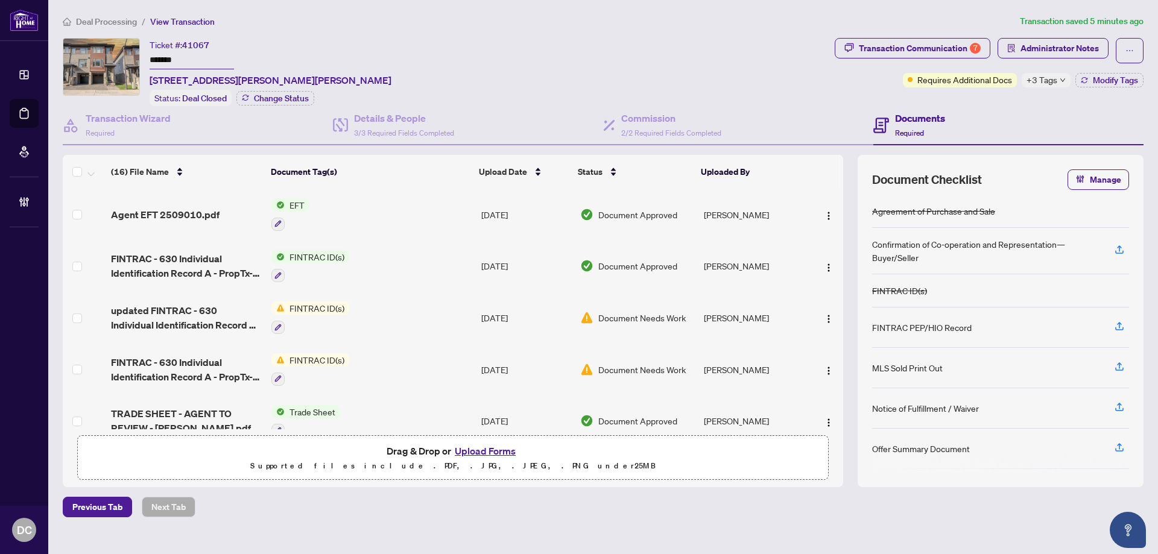
click at [103, 19] on span "Deal Processing" at bounding box center [106, 21] width 61 height 11
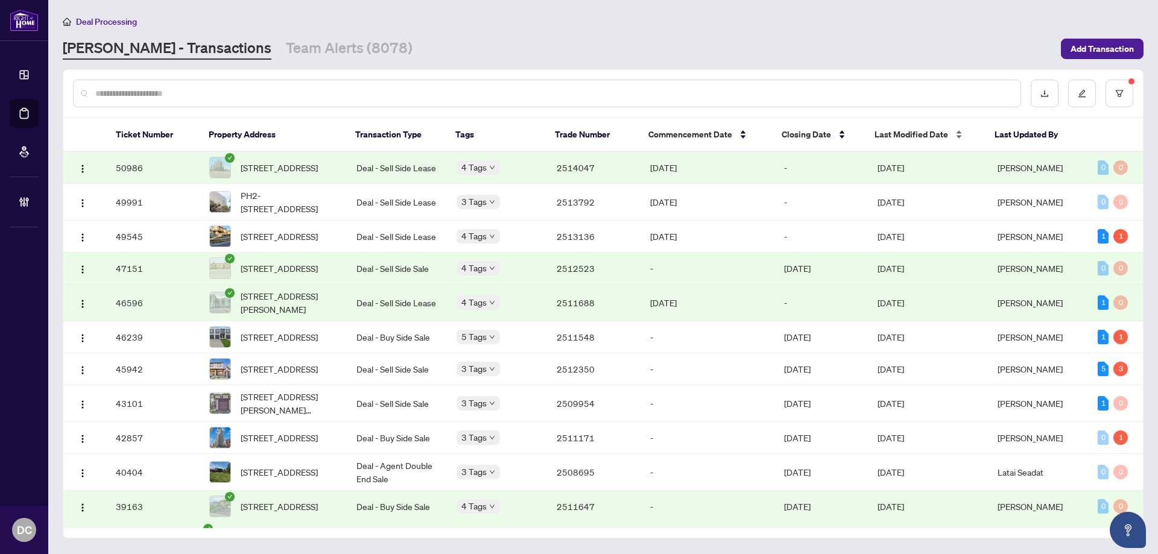
click at [918, 137] on span "Last Modified Date" at bounding box center [912, 134] width 74 height 13
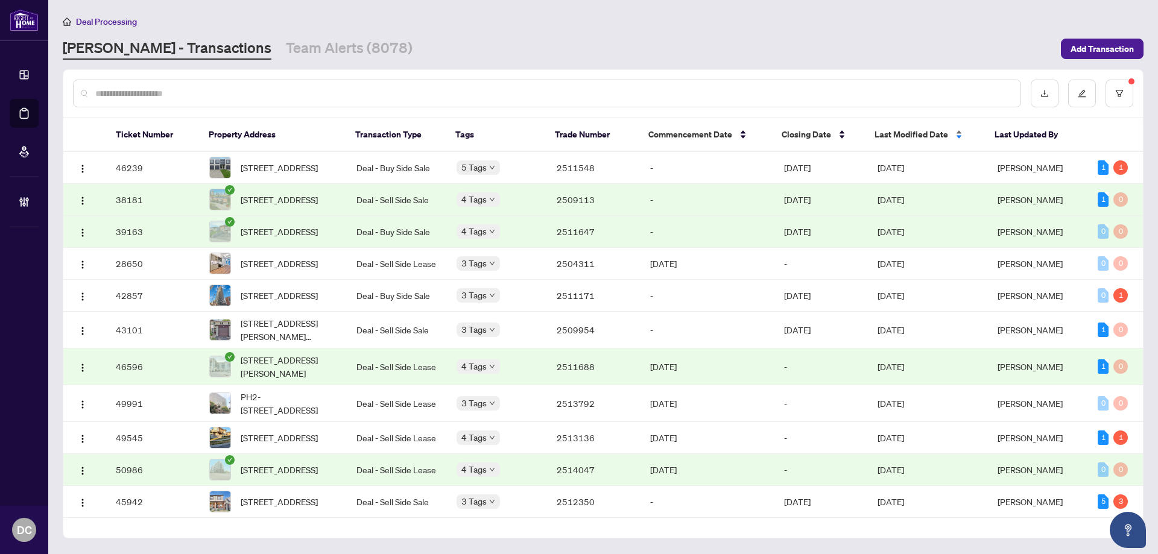
click at [918, 137] on span "Last Modified Date" at bounding box center [912, 134] width 74 height 13
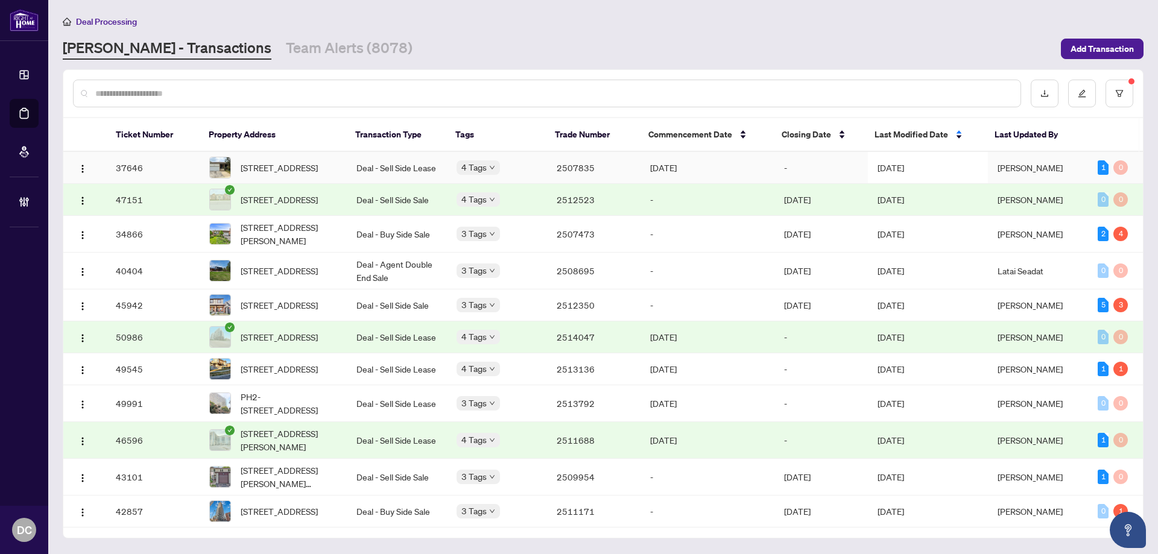
click at [906, 163] on td "Sep/04/2025" at bounding box center [928, 168] width 120 height 32
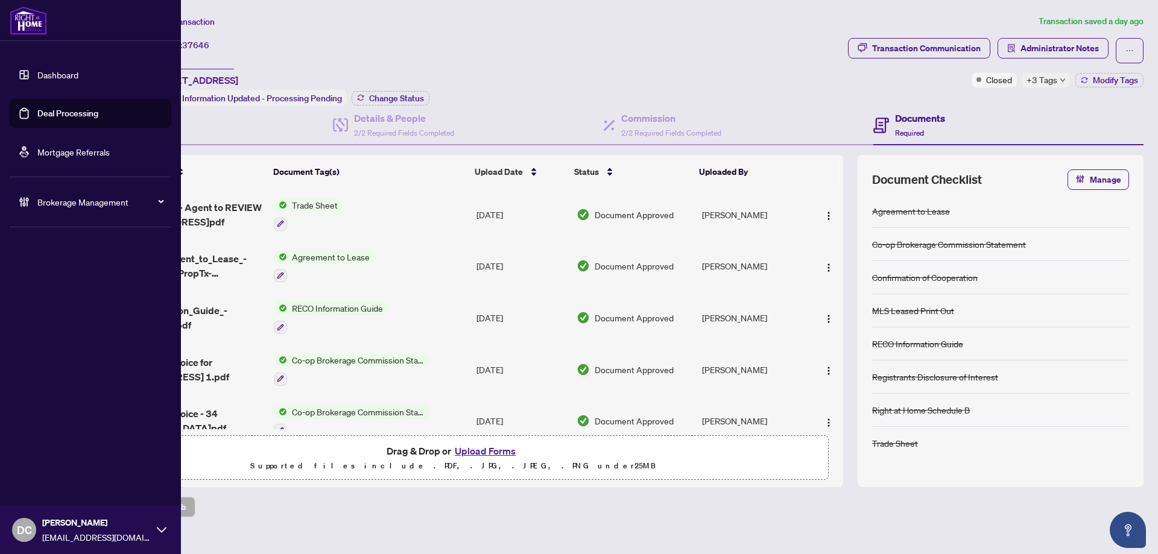
drag, startPoint x: 205, startPoint y: 60, endPoint x: 73, endPoint y: 83, distance: 134.2
click at [25, 62] on div "Dashboard Deal Processing Mortgage Referrals Brokerage Management DC Dawn Chan …" at bounding box center [579, 277] width 1158 height 554
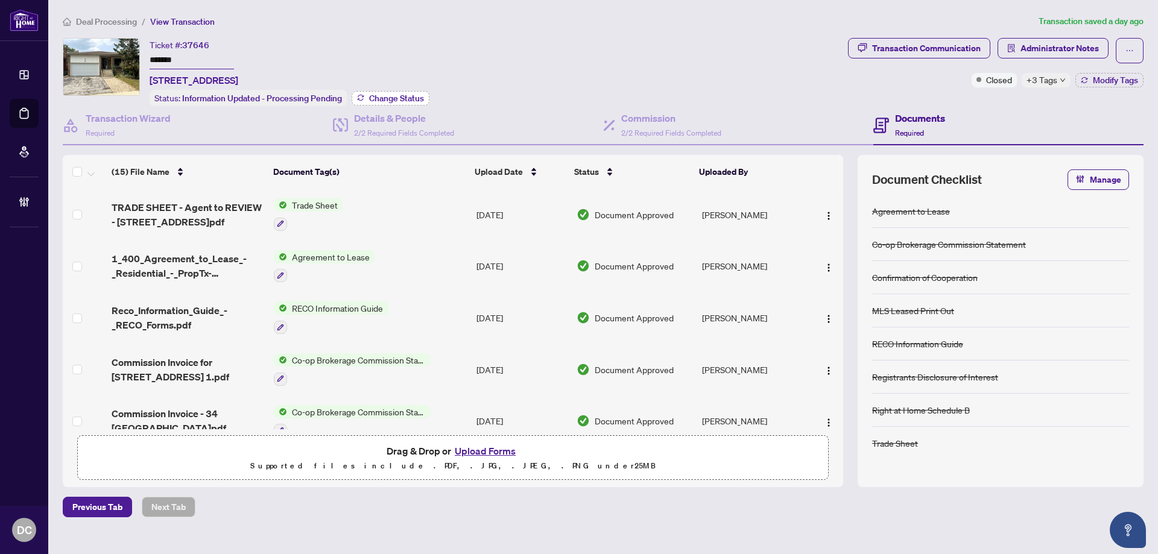
click at [394, 96] on span "Change Status" at bounding box center [396, 98] width 55 height 8
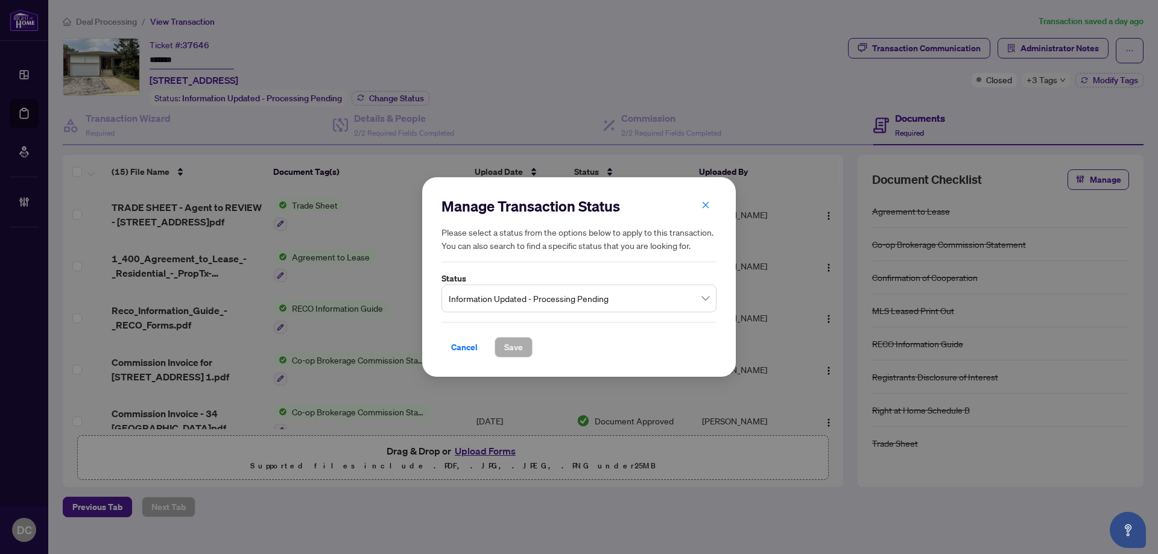
click at [632, 304] on span "Information Updated - Processing Pending" at bounding box center [579, 298] width 261 height 23
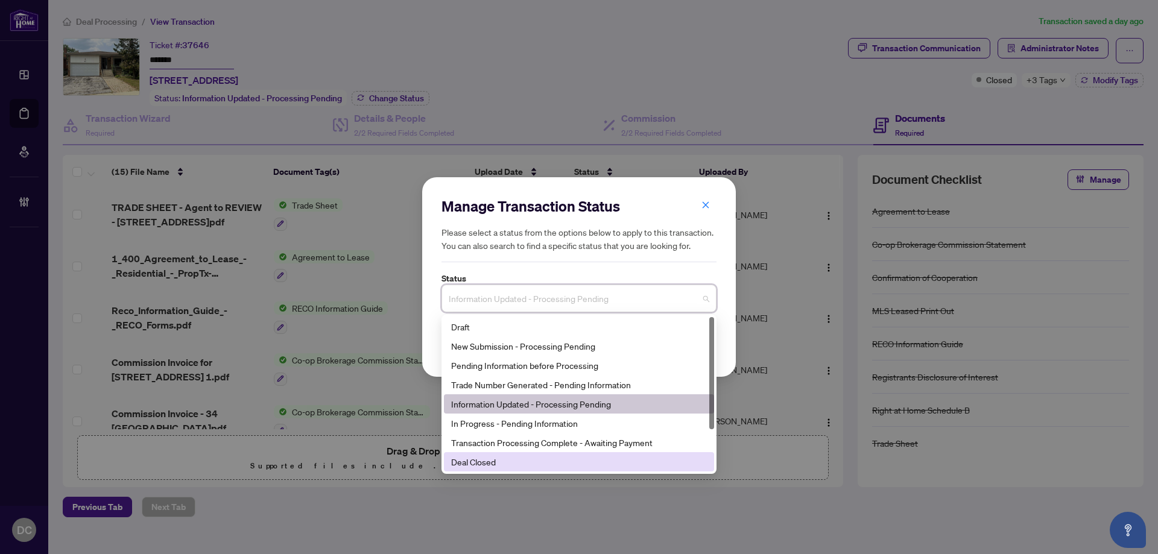
click at [530, 466] on div "Deal Closed" at bounding box center [579, 461] width 256 height 13
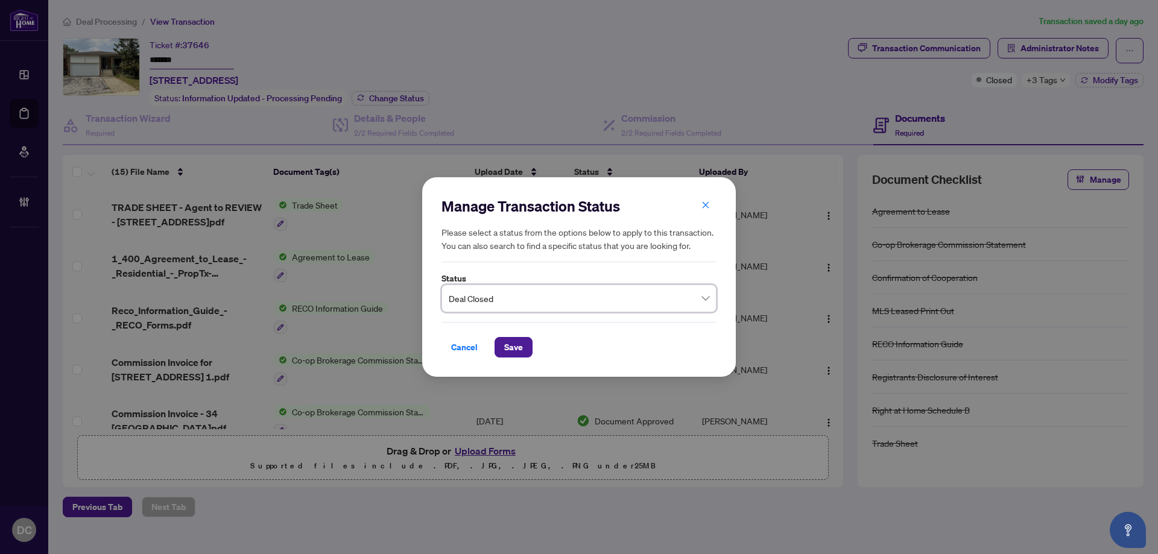
drag, startPoint x: 524, startPoint y: 355, endPoint x: 143, endPoint y: 335, distance: 381.8
click at [522, 354] on button "Save" at bounding box center [514, 347] width 38 height 21
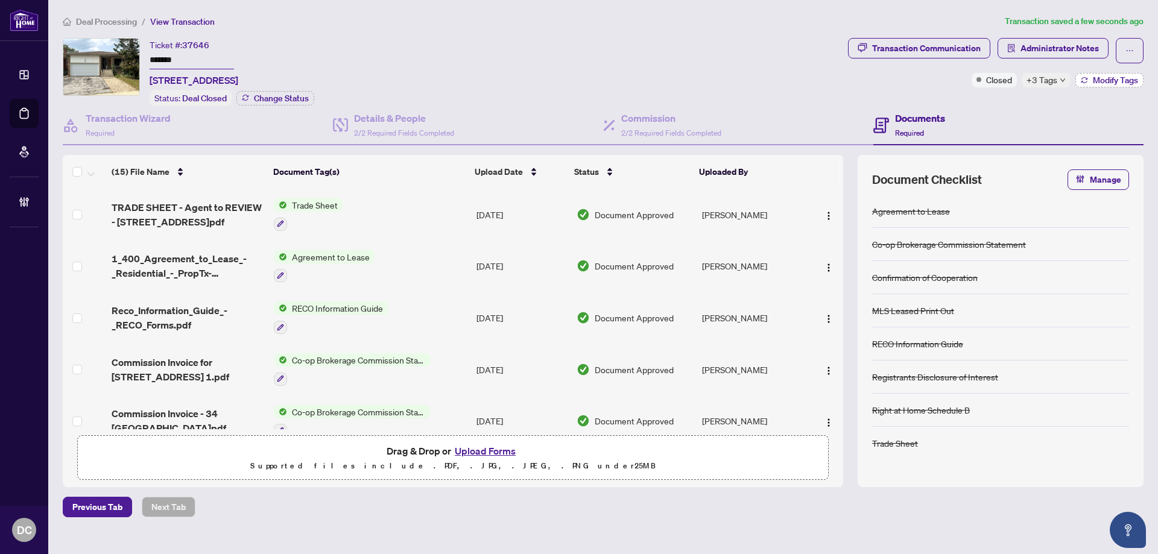
click at [1105, 83] on span "Modify Tags" at bounding box center [1115, 80] width 45 height 8
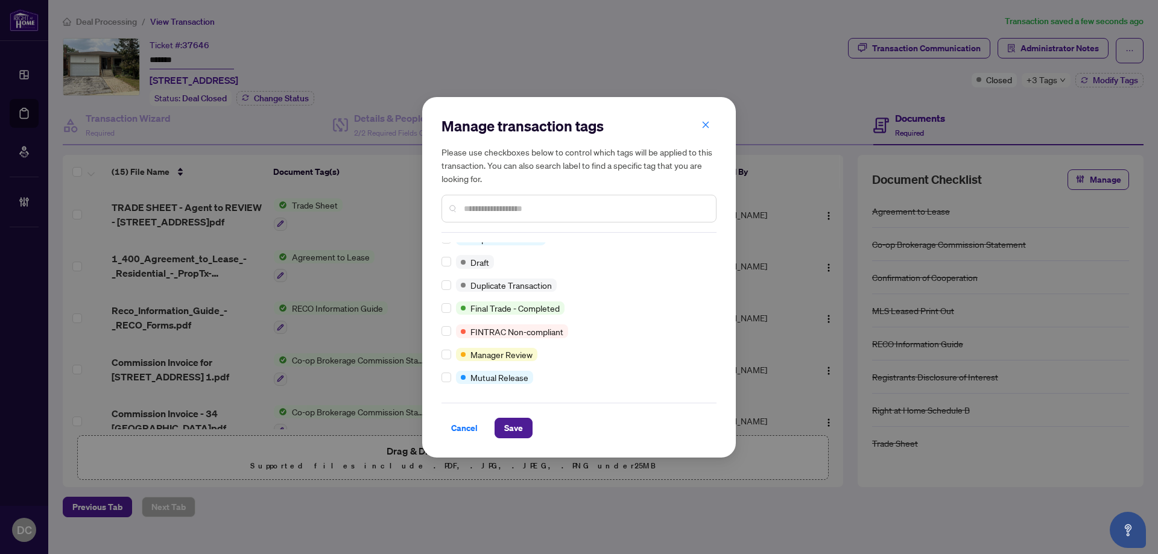
scroll to position [33, 0]
click at [526, 430] on button "Save" at bounding box center [514, 428] width 38 height 21
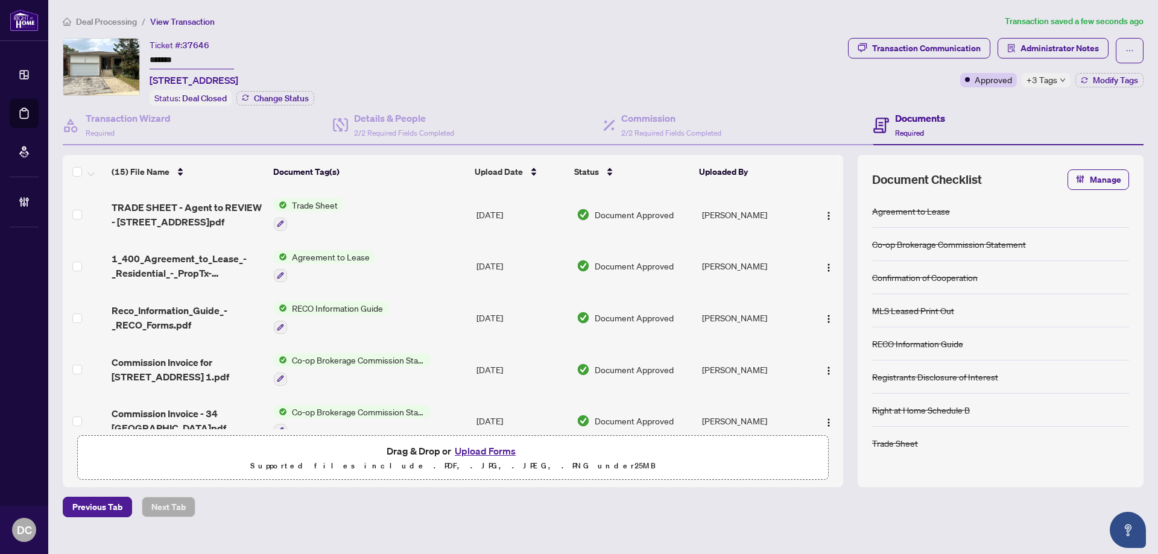
scroll to position [16, 0]
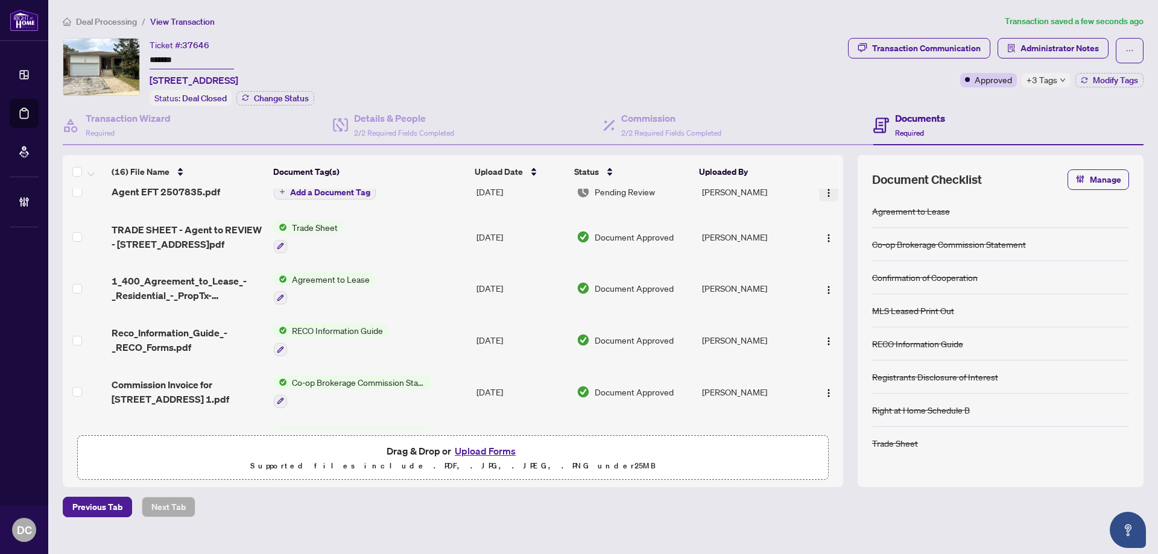
click at [824, 191] on img "button" at bounding box center [829, 193] width 10 height 10
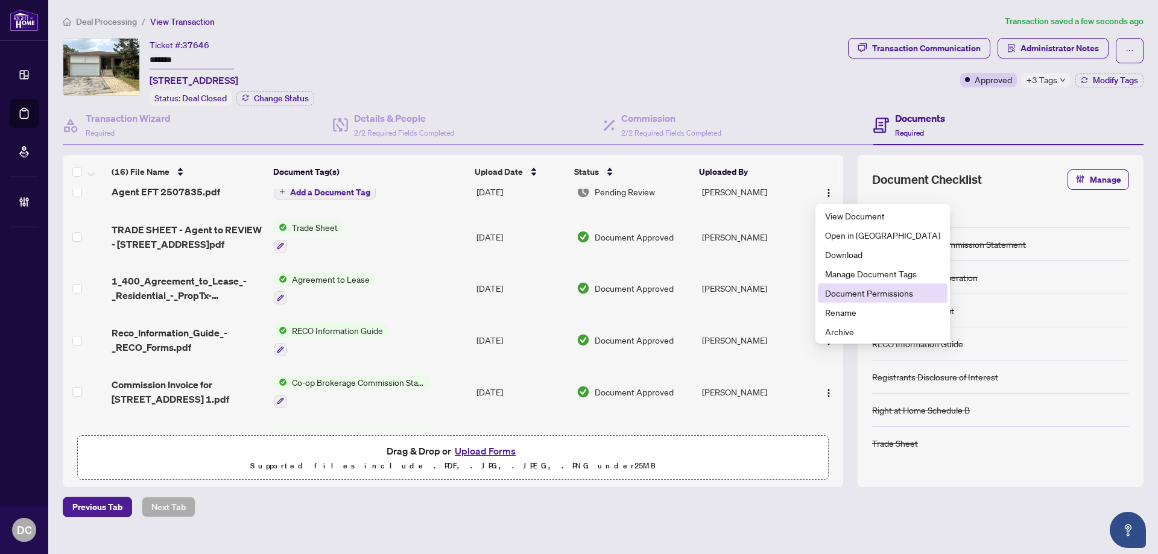
click at [852, 294] on span "Document Permissions" at bounding box center [882, 293] width 115 height 13
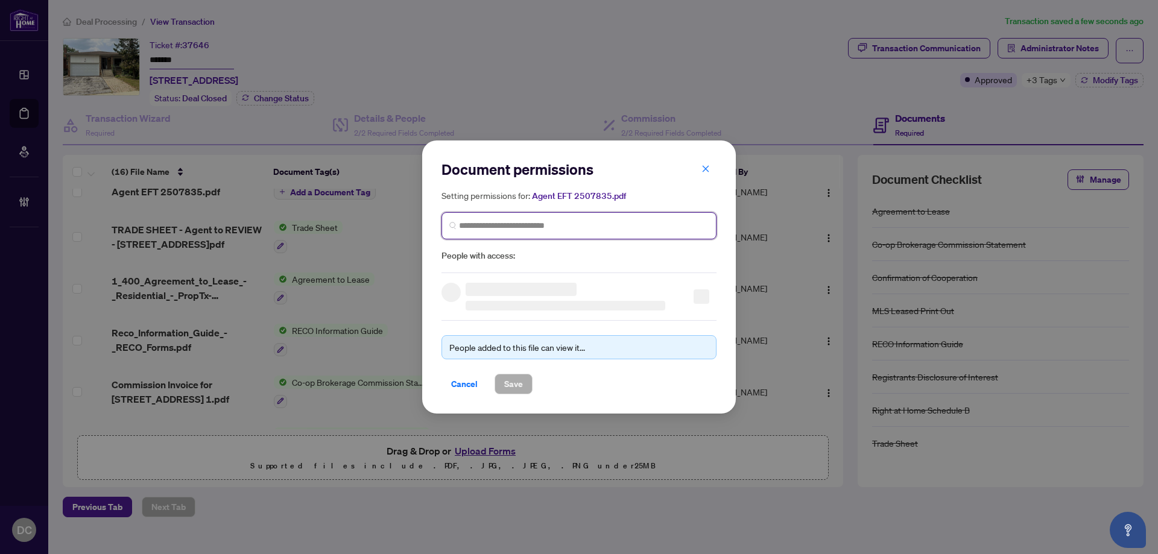
drag, startPoint x: 621, startPoint y: 220, endPoint x: 626, endPoint y: 226, distance: 7.7
click at [621, 221] on input "search" at bounding box center [584, 226] width 250 height 13
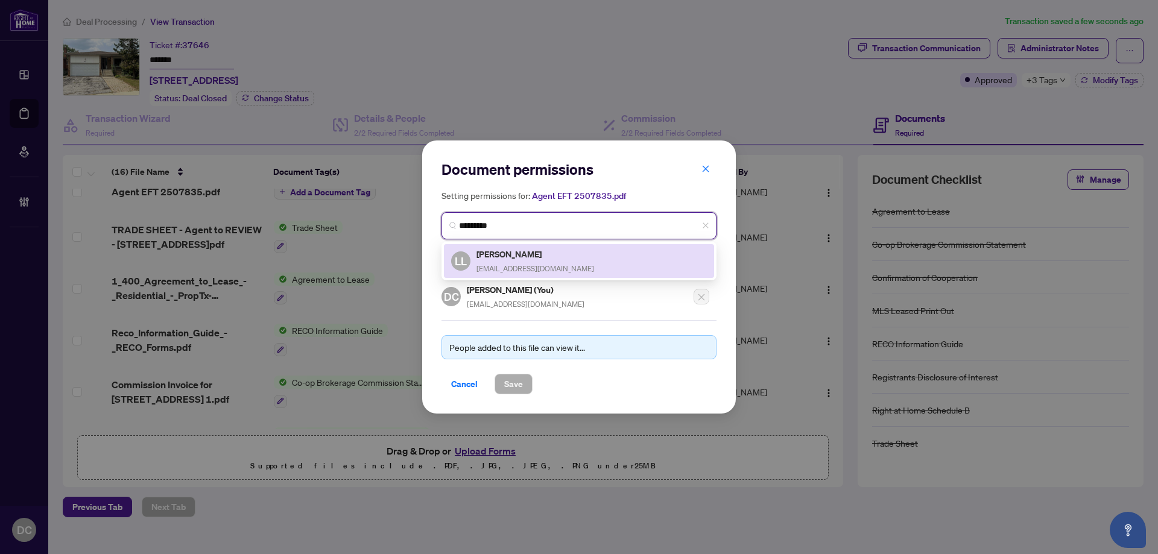
click at [481, 253] on h5 "Lodge Liang" at bounding box center [536, 254] width 118 height 14
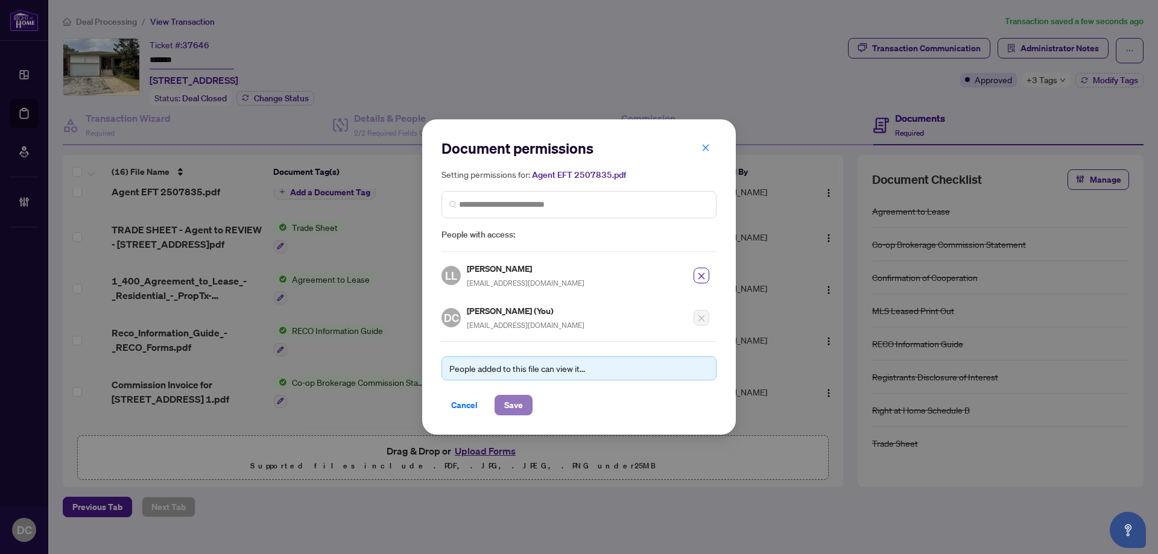
click at [524, 411] on button "Save" at bounding box center [514, 405] width 38 height 21
click at [354, 201] on div "Document permissions Setting permissions for: Agent EFT 2507835.pdf 357 LL Lodg…" at bounding box center [579, 277] width 1158 height 554
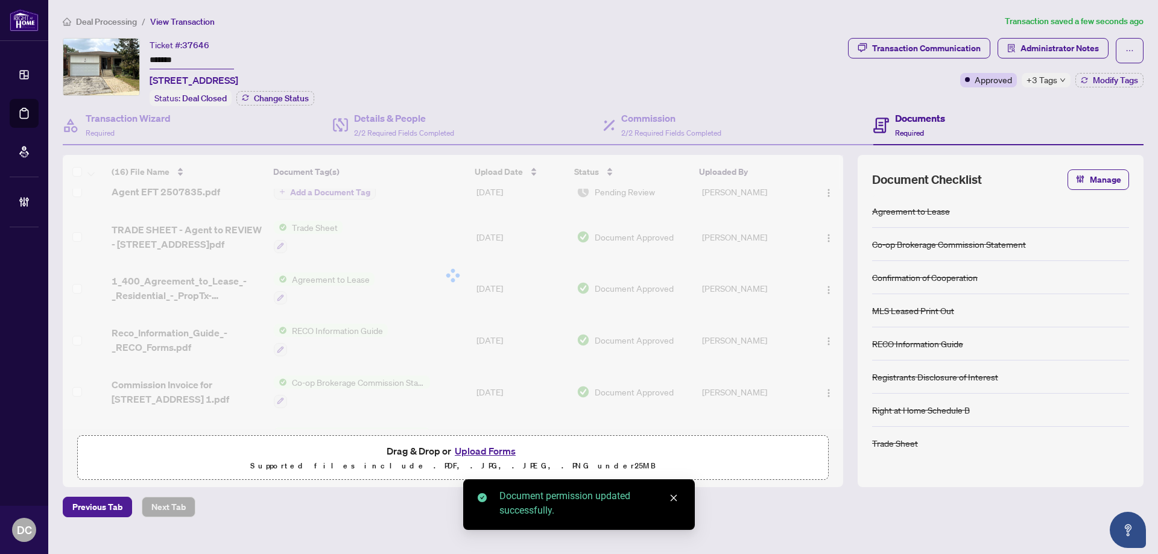
click at [355, 197] on div at bounding box center [453, 275] width 781 height 241
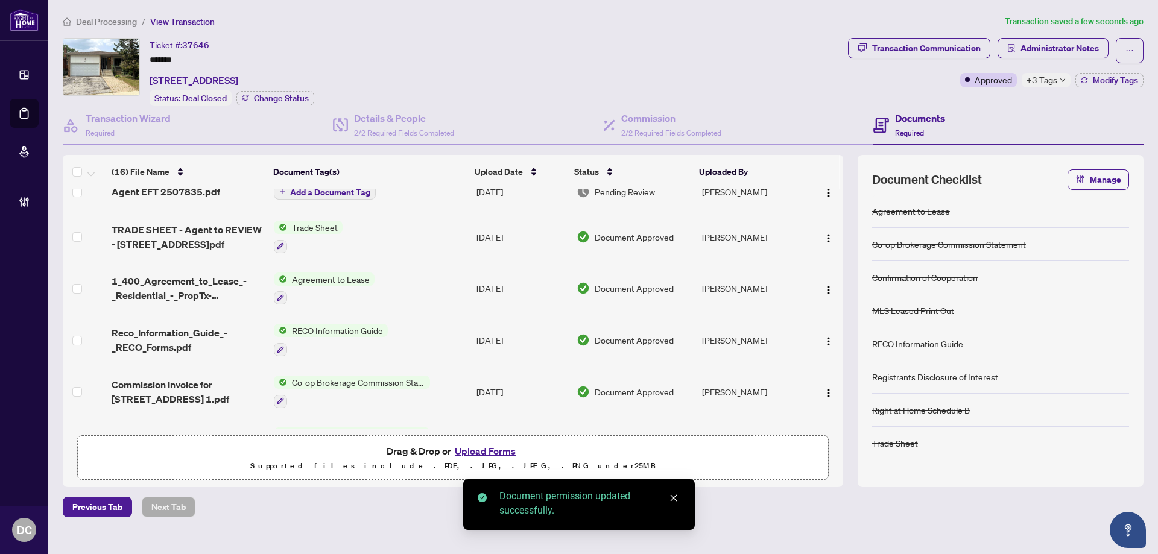
click at [355, 197] on span "Add a Document Tag" at bounding box center [330, 192] width 80 height 8
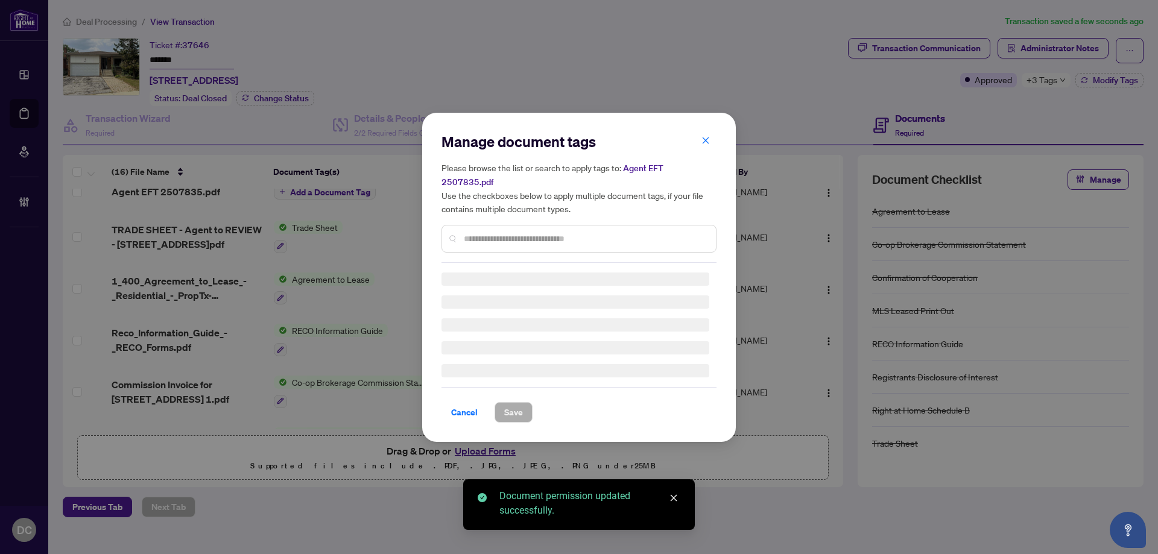
click at [593, 225] on div at bounding box center [579, 239] width 275 height 28
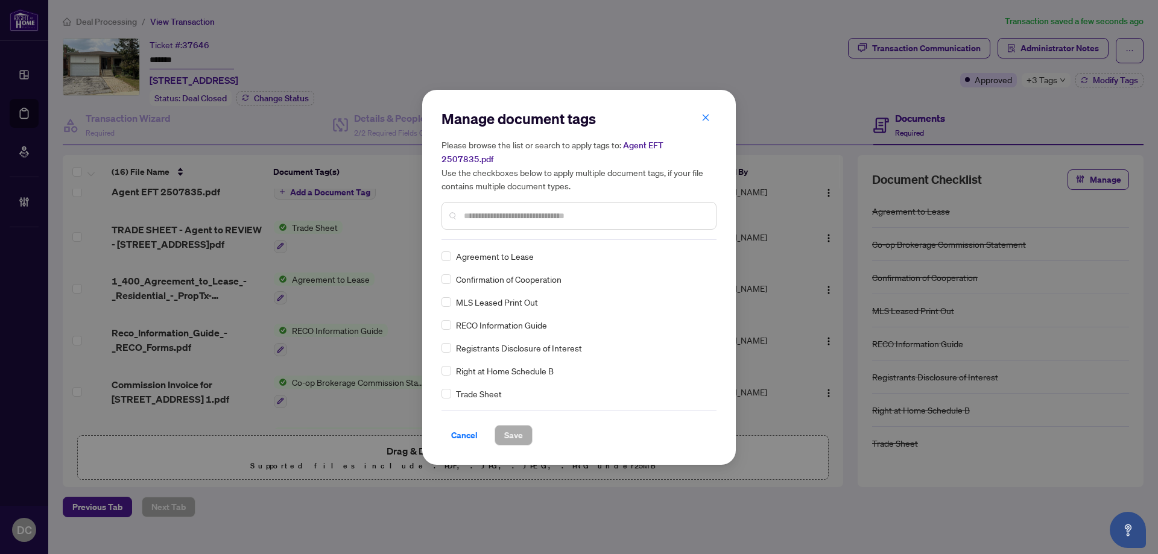
click at [594, 210] on input "text" at bounding box center [585, 215] width 243 height 13
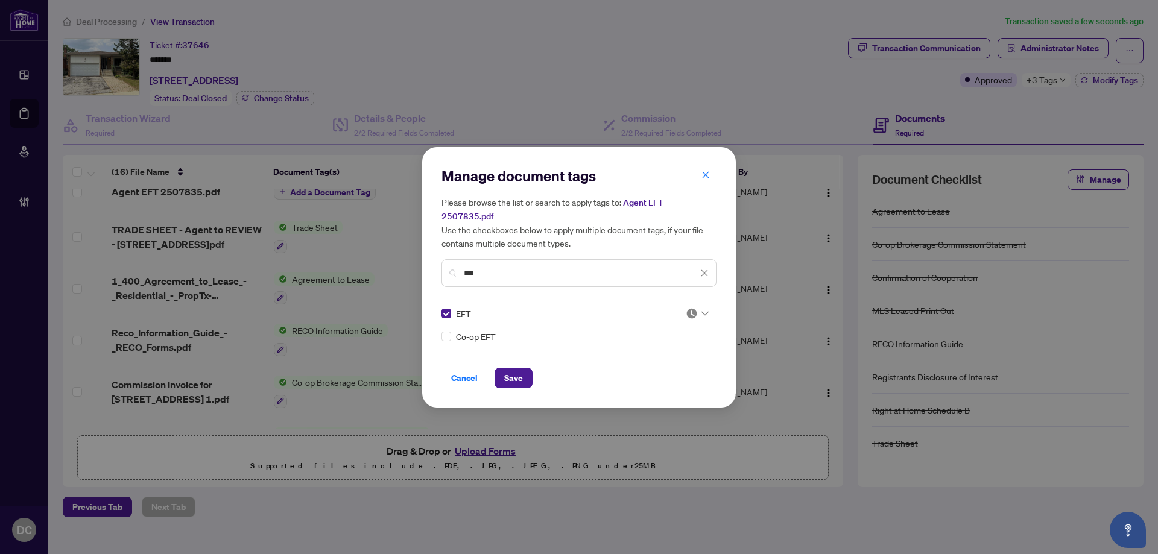
click at [723, 309] on div "Manage document tags Please browse the list or search to apply tags to: Agent E…" at bounding box center [579, 277] width 314 height 261
click at [701, 308] on div at bounding box center [697, 314] width 23 height 12
click at [653, 373] on div "Approved" at bounding box center [661, 365] width 92 height 19
click at [515, 372] on span "Save" at bounding box center [513, 378] width 19 height 19
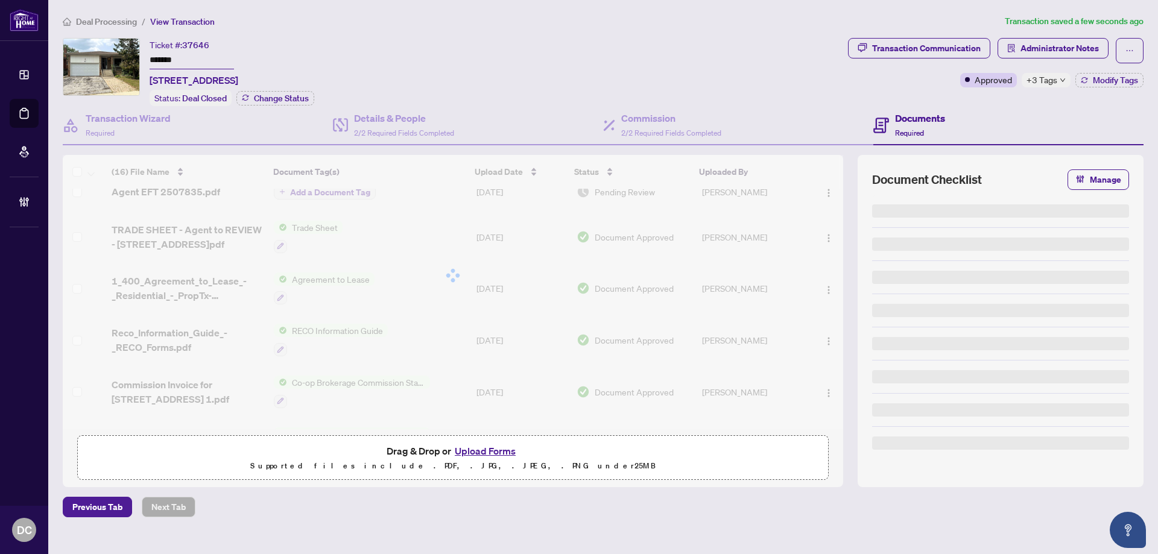
click at [1062, 75] on div "Manage document tags Please browse the list or search to apply tags to: Agent E…" at bounding box center [579, 277] width 1158 height 554
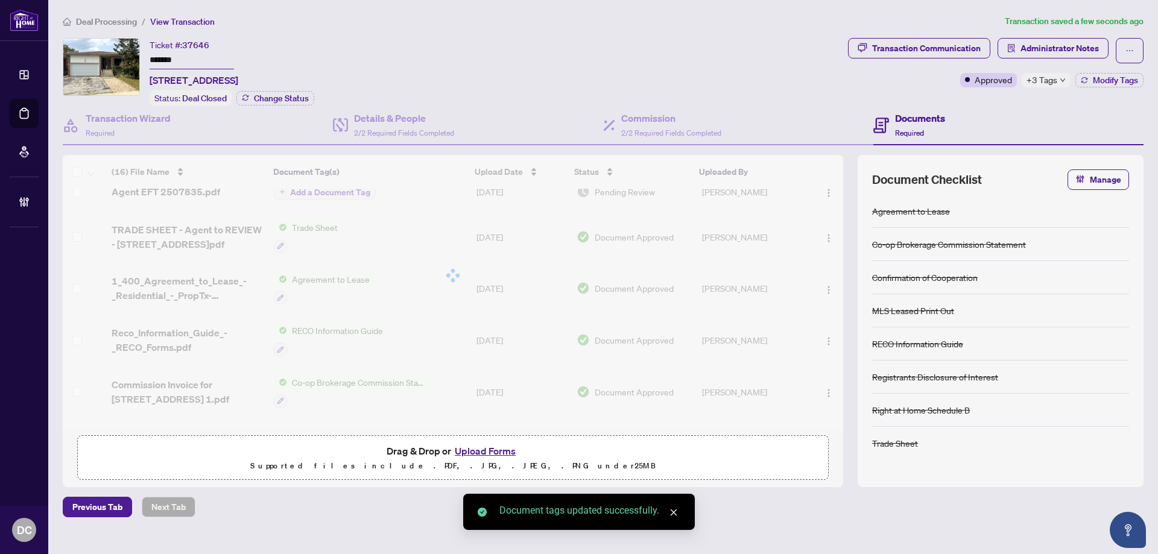
click at [1062, 78] on icon "down" at bounding box center [1063, 80] width 6 height 6
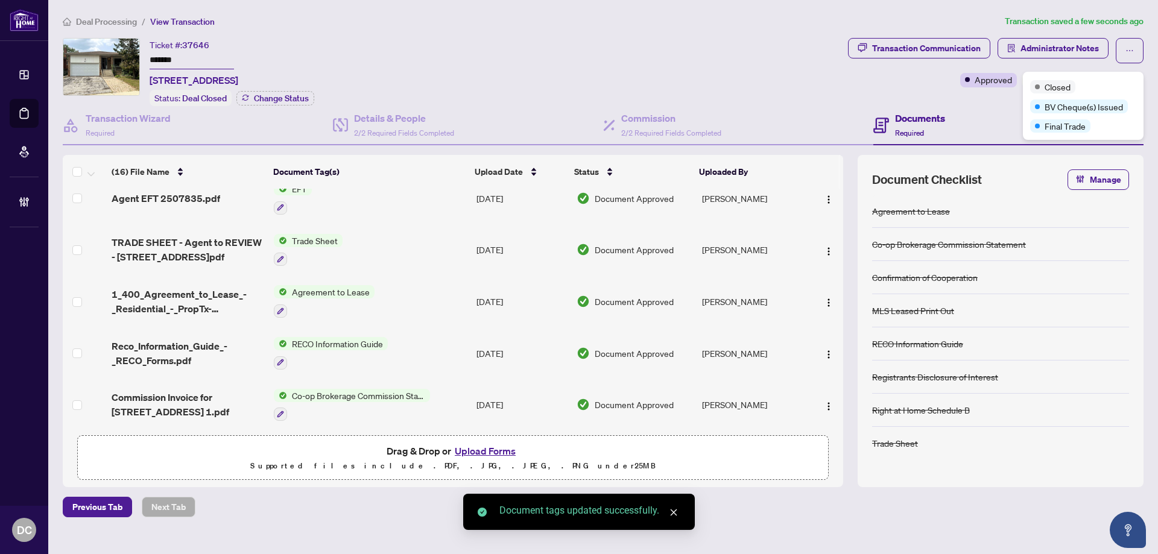
click at [118, 19] on span "Deal Processing" at bounding box center [106, 21] width 61 height 11
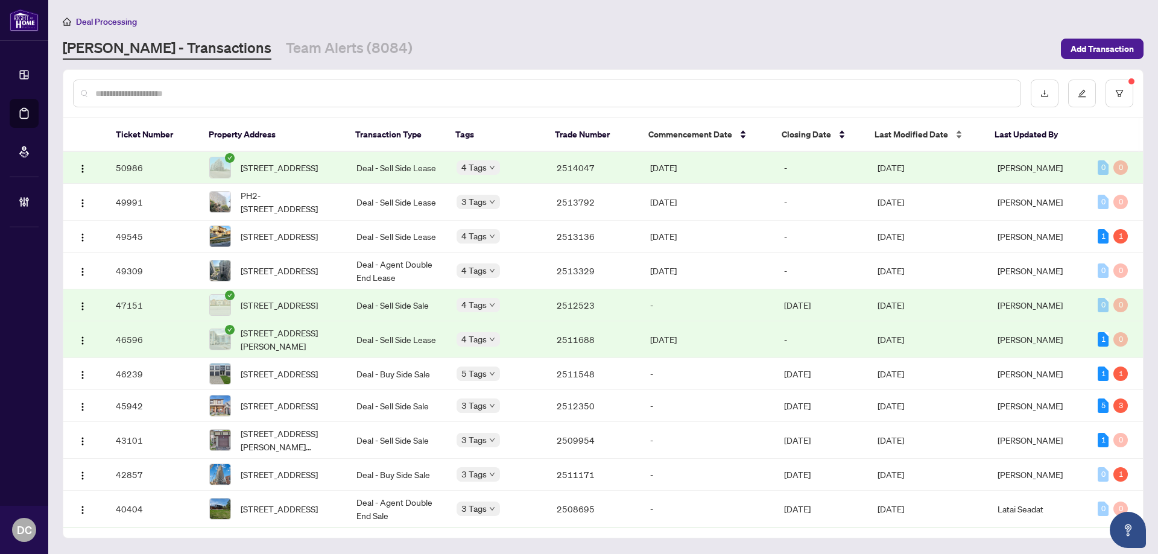
click at [921, 141] on span "Last Modified Date" at bounding box center [912, 134] width 74 height 13
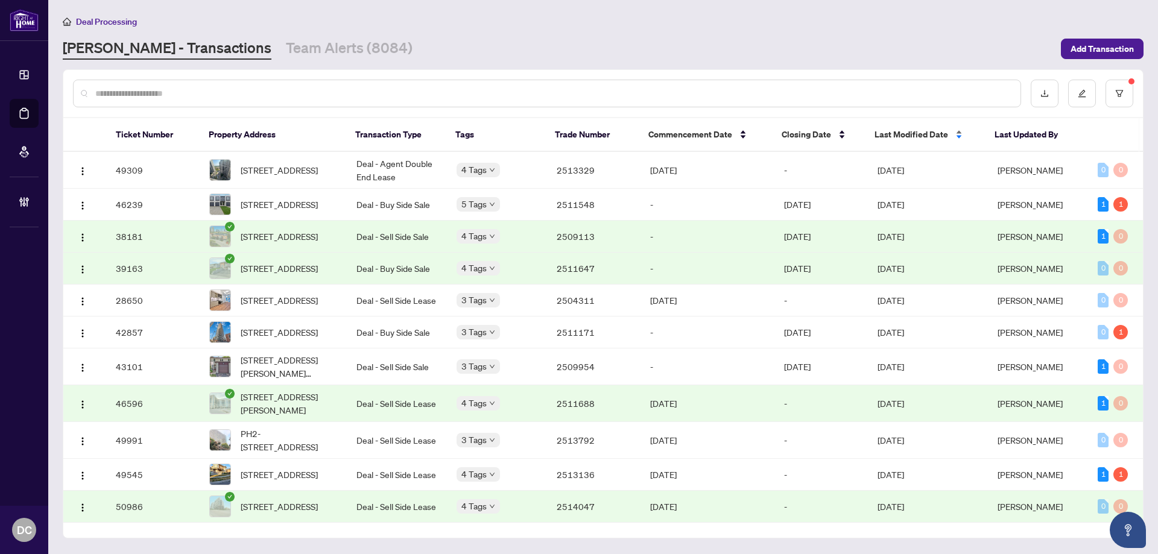
click at [921, 141] on span "Last Modified Date" at bounding box center [912, 134] width 74 height 13
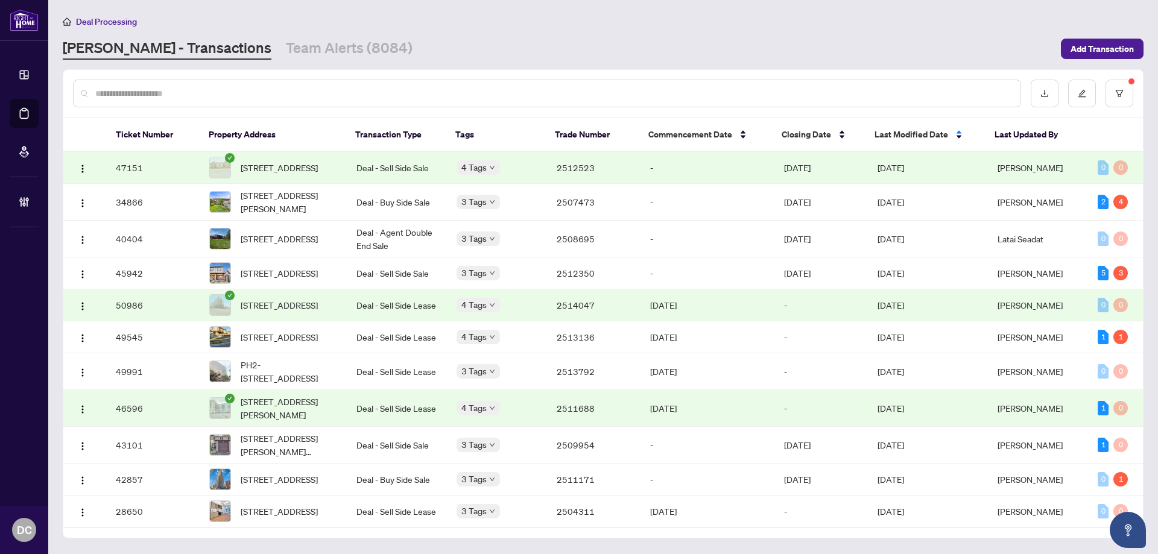
click at [941, 166] on td "Sep/04/2025" at bounding box center [928, 168] width 120 height 32
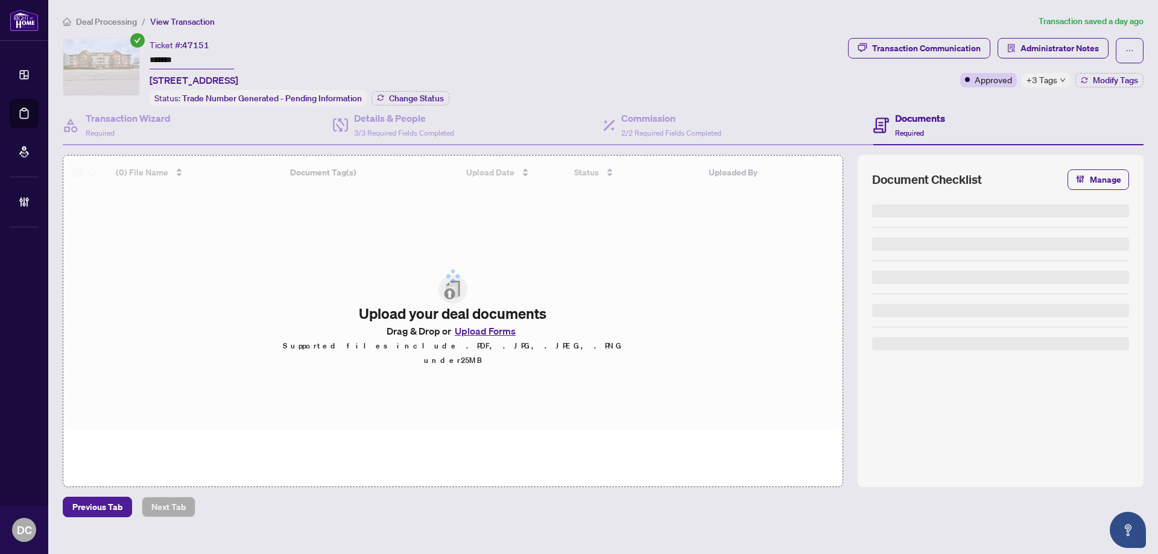
drag, startPoint x: 195, startPoint y: 63, endPoint x: 136, endPoint y: 83, distance: 63.0
click at [106, 60] on div "Ticket #: 47151 ******* 402-4450 Fairview Street, Burlington, ON L7L 7K7, Canad…" at bounding box center [453, 72] width 781 height 68
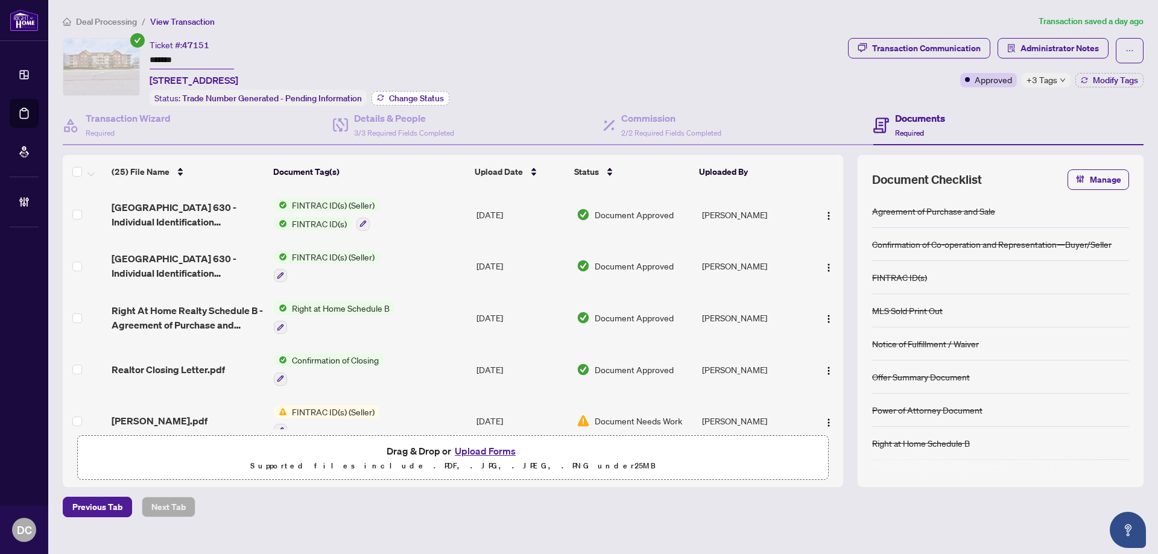
drag, startPoint x: 450, startPoint y: 89, endPoint x: 436, endPoint y: 95, distance: 15.7
click at [450, 89] on div "Ticket #: 47151 ******* 402-4450 Fairview Street, Burlington, ON L7L 7K7, Canad…" at bounding box center [453, 72] width 781 height 68
click at [427, 97] on span "Change Status" at bounding box center [416, 98] width 55 height 8
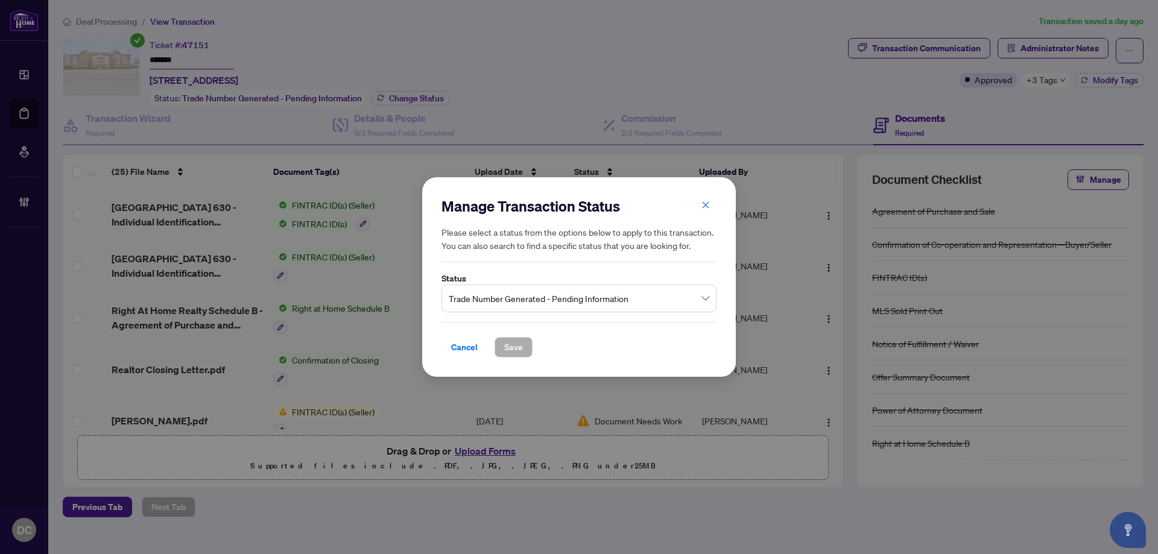
click at [540, 300] on span "Trade Number Generated - Pending Information" at bounding box center [579, 298] width 261 height 23
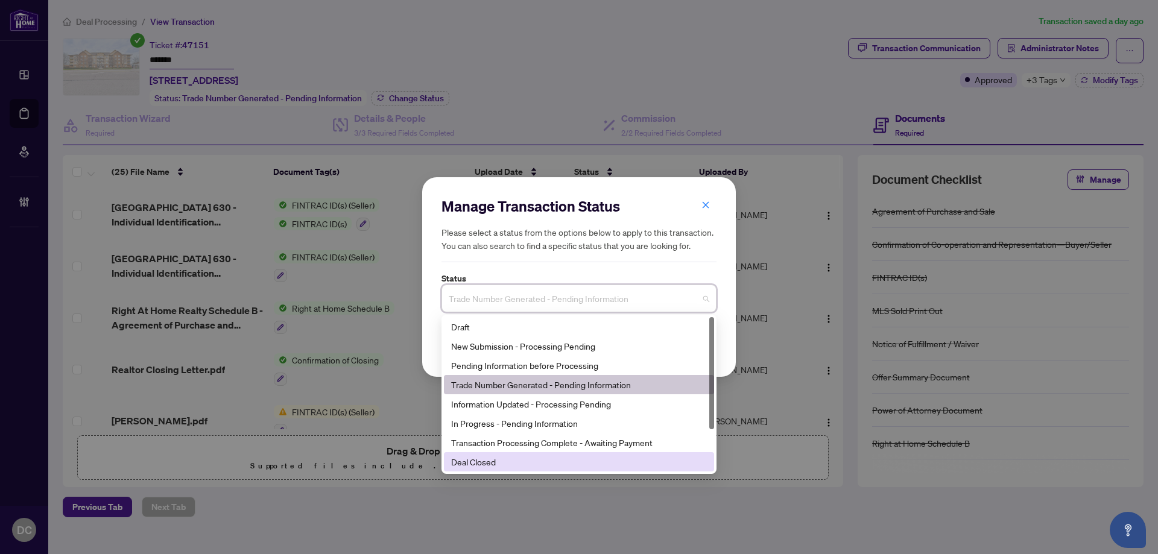
click at [486, 461] on div "Deal Closed" at bounding box center [579, 461] width 256 height 13
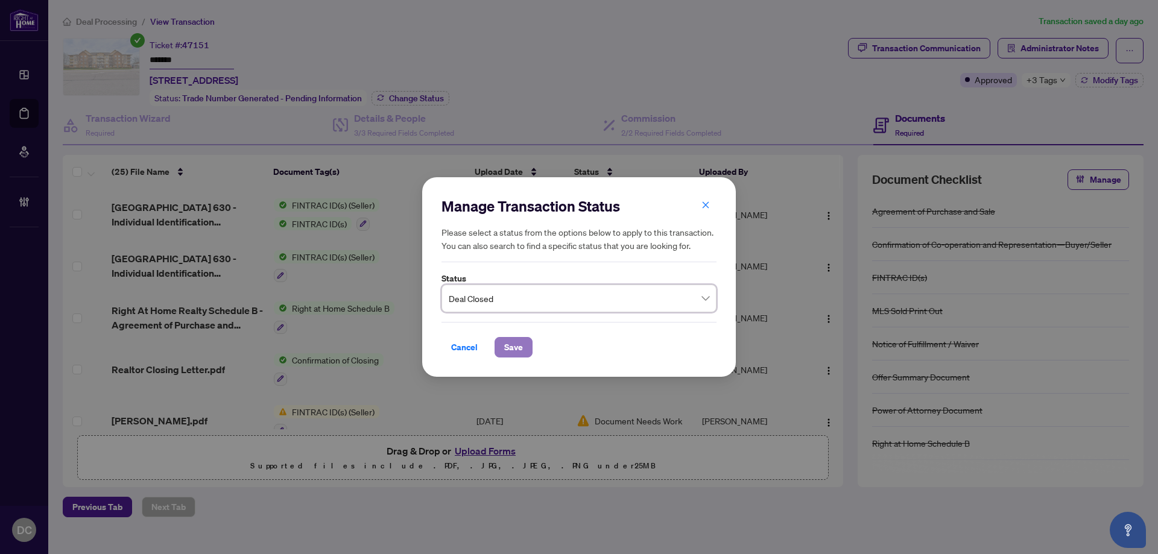
click at [510, 346] on span "Save" at bounding box center [513, 347] width 19 height 19
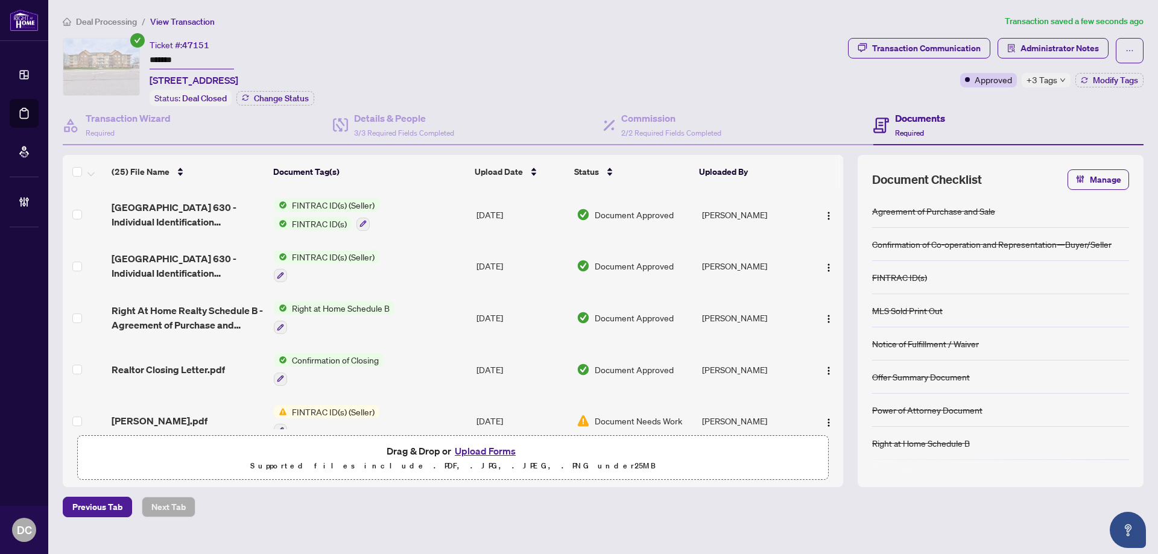
click at [1054, 80] on span "+3 Tags" at bounding box center [1042, 80] width 31 height 14
click at [1013, 103] on div "Transaction Communication Administrator Notes Approved +3 Tags Modify Tags" at bounding box center [996, 72] width 300 height 68
click at [1112, 72] on div "Transaction Communication Administrator Notes Approved +3 Tags Modify Tags" at bounding box center [996, 62] width 296 height 49
click at [1111, 80] on span "Modify Tags" at bounding box center [1115, 80] width 45 height 8
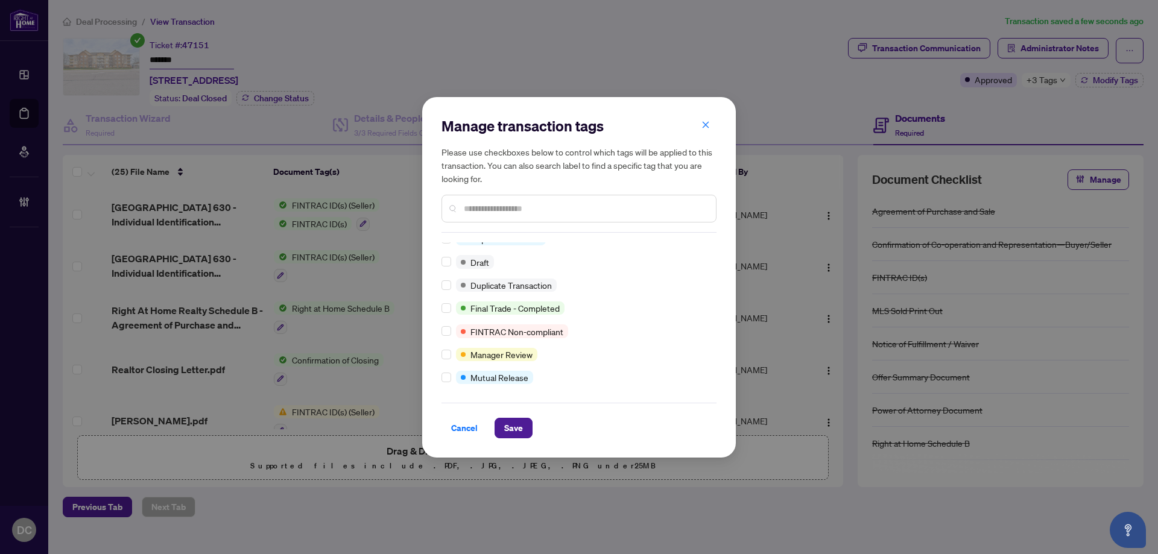
scroll to position [33, 0]
click at [507, 431] on span "Save" at bounding box center [513, 428] width 19 height 19
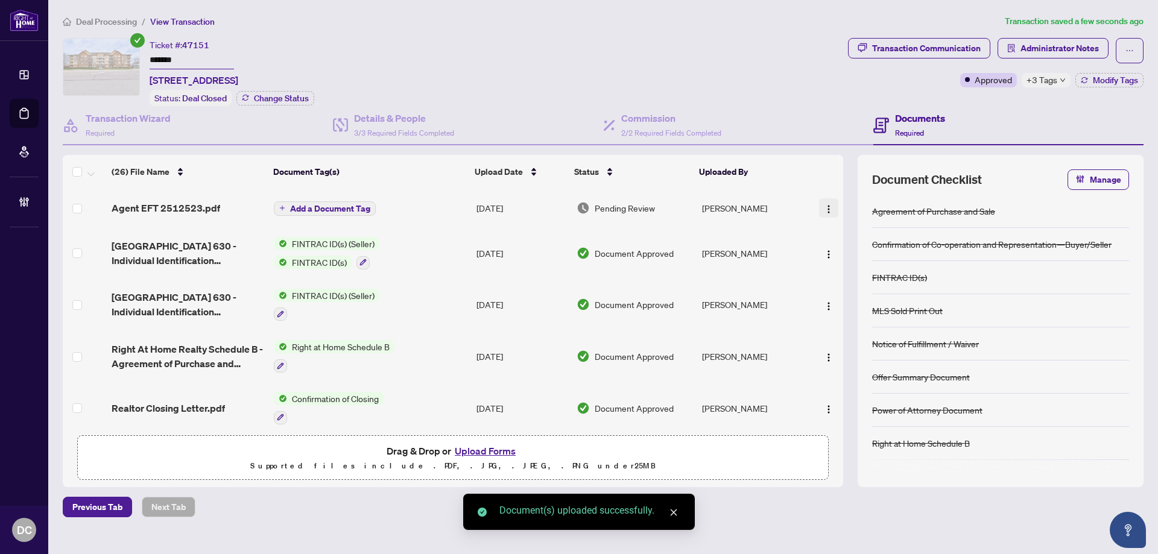
click at [824, 207] on img "button" at bounding box center [829, 210] width 10 height 10
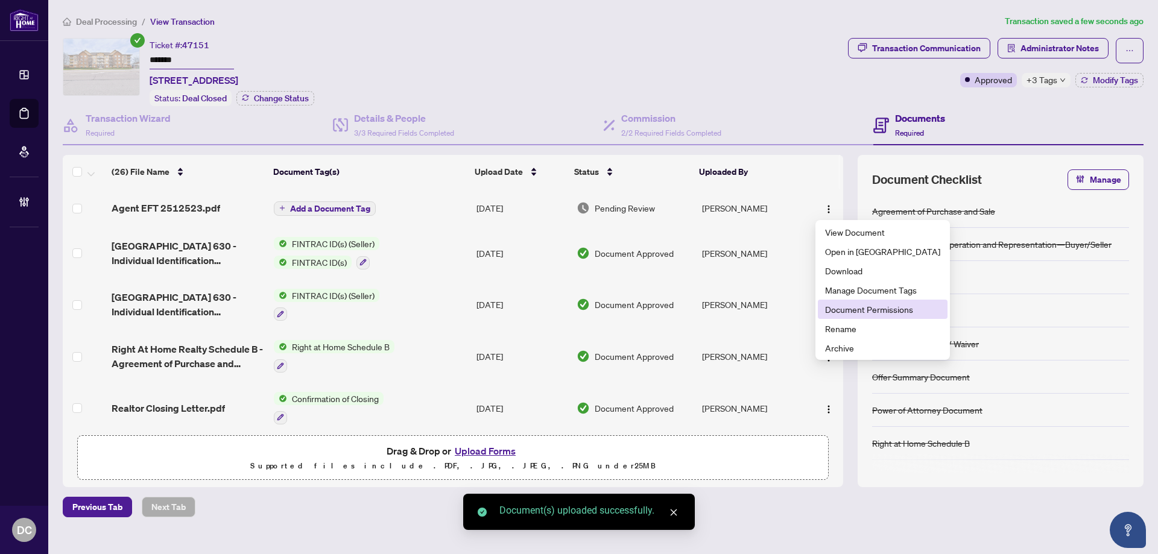
click at [842, 308] on span "Document Permissions" at bounding box center [882, 309] width 115 height 13
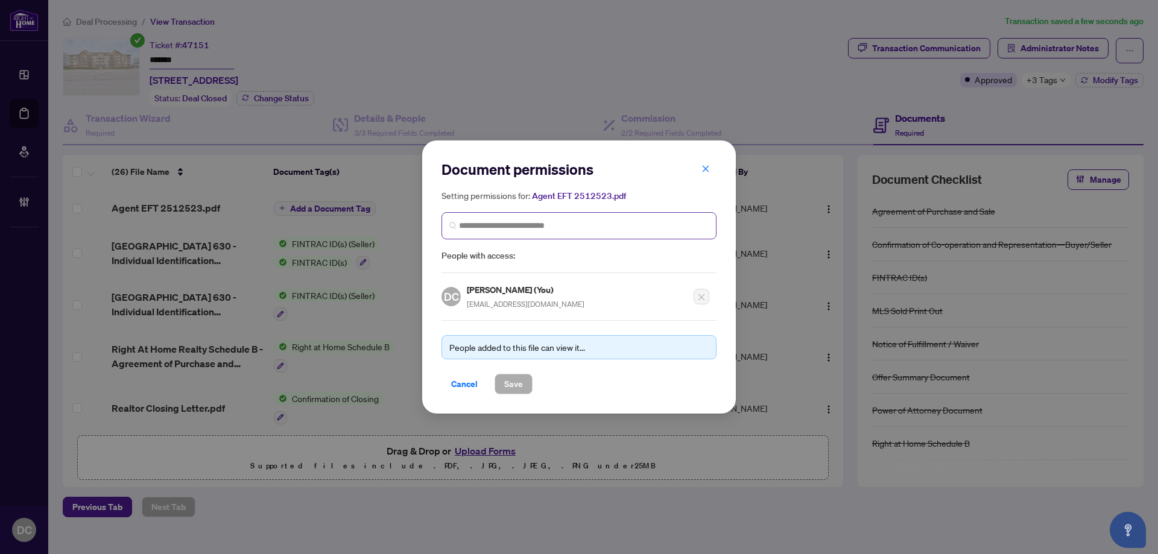
click at [562, 219] on span at bounding box center [579, 225] width 275 height 27
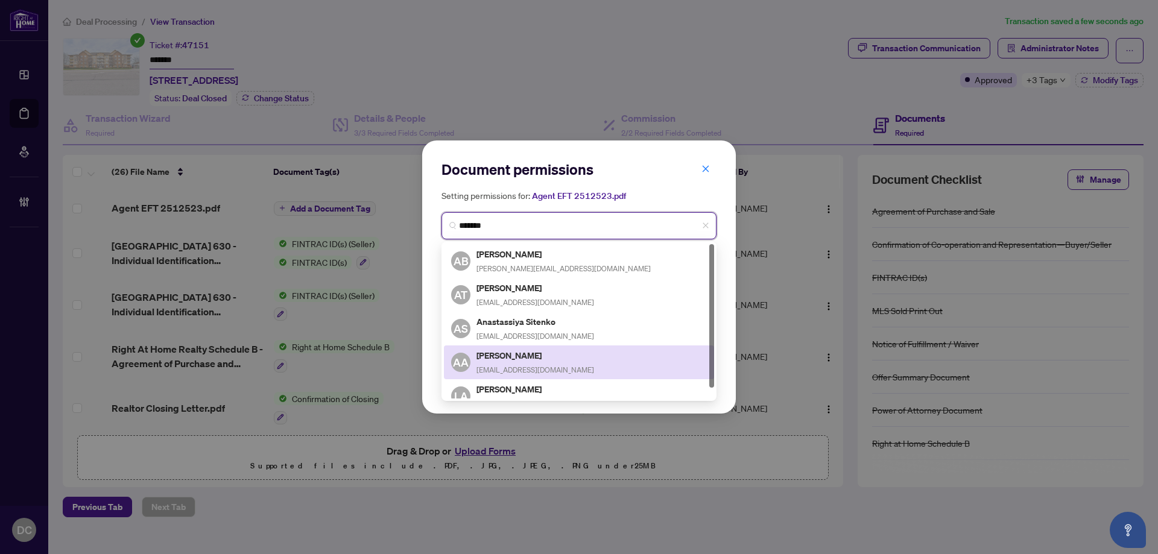
click at [517, 357] on h5 "Andrea Anastasiou" at bounding box center [536, 356] width 118 height 14
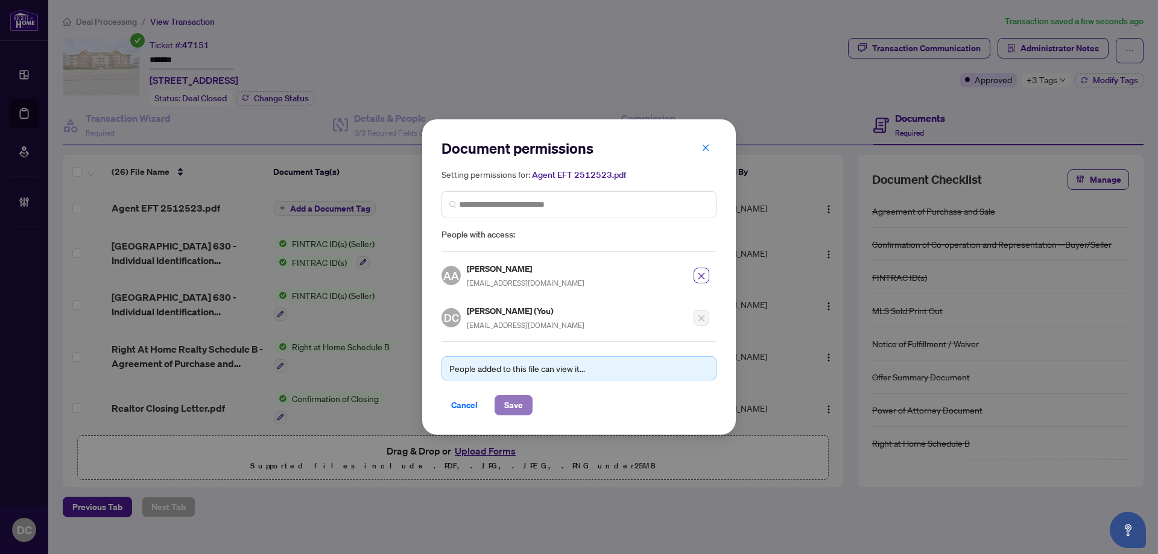
click at [520, 400] on span "Save" at bounding box center [513, 405] width 19 height 19
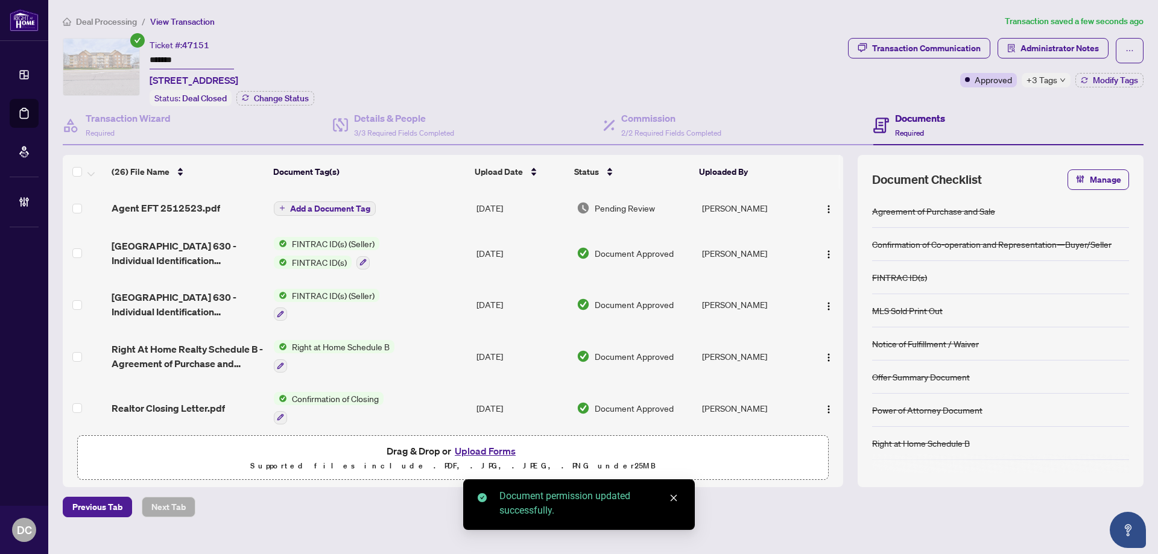
click at [354, 207] on span "Add a Document Tag" at bounding box center [330, 209] width 80 height 8
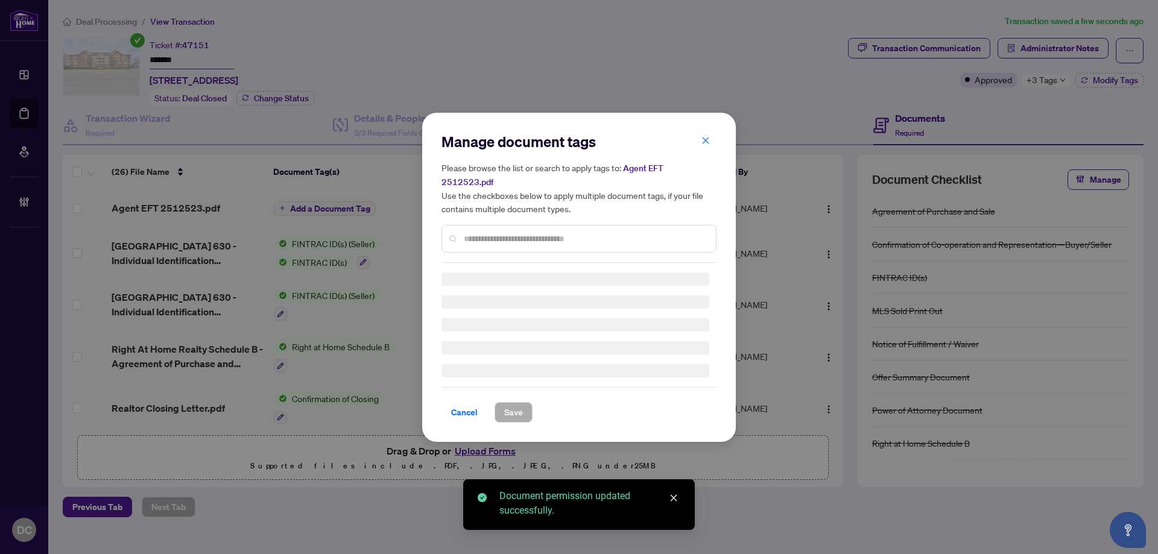
click at [532, 234] on div "Manage document tags Please browse the list or search to apply tags to: Agent E…" at bounding box center [579, 277] width 275 height 291
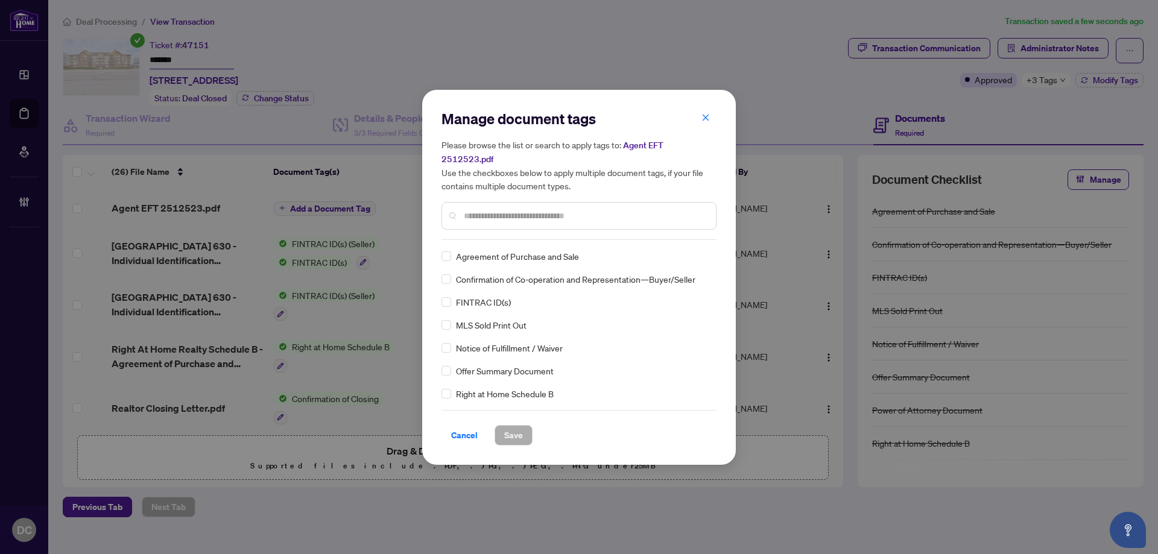
click at [540, 209] on input "text" at bounding box center [585, 215] width 243 height 13
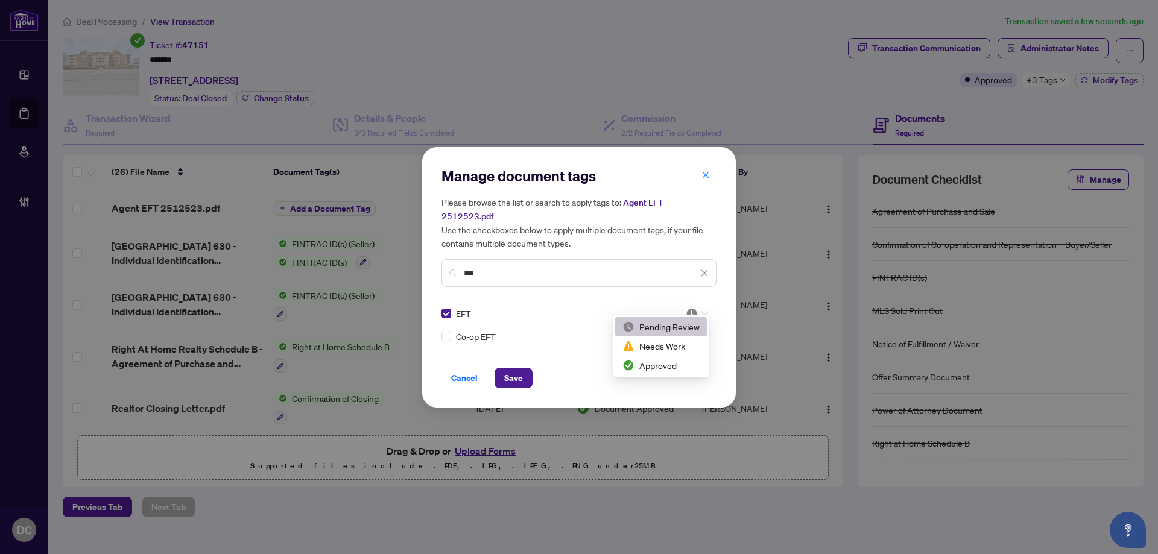
click at [698, 308] on div at bounding box center [697, 314] width 23 height 12
click at [672, 363] on div "Approved" at bounding box center [661, 365] width 77 height 13
click at [516, 374] on span "Save" at bounding box center [513, 378] width 19 height 19
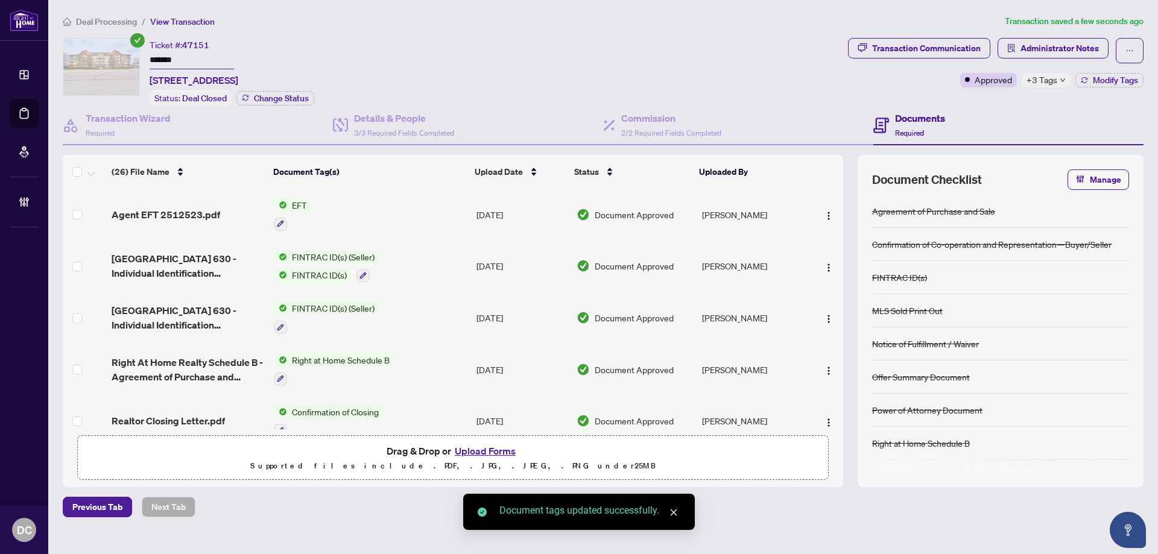
click at [118, 22] on span "Deal Processing" at bounding box center [106, 21] width 61 height 11
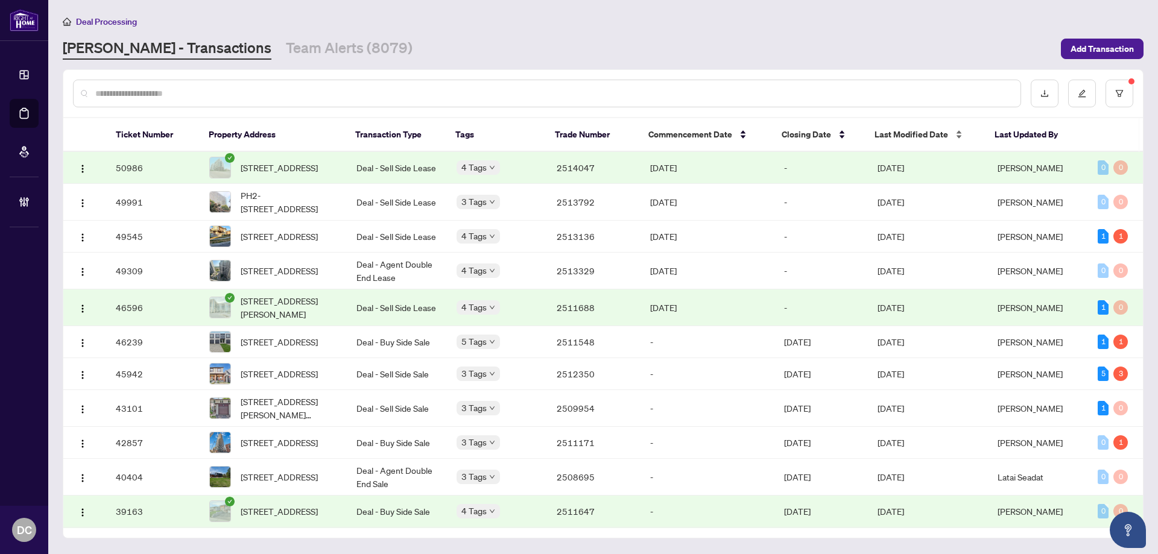
click at [906, 139] on span "Last Modified Date" at bounding box center [912, 134] width 74 height 13
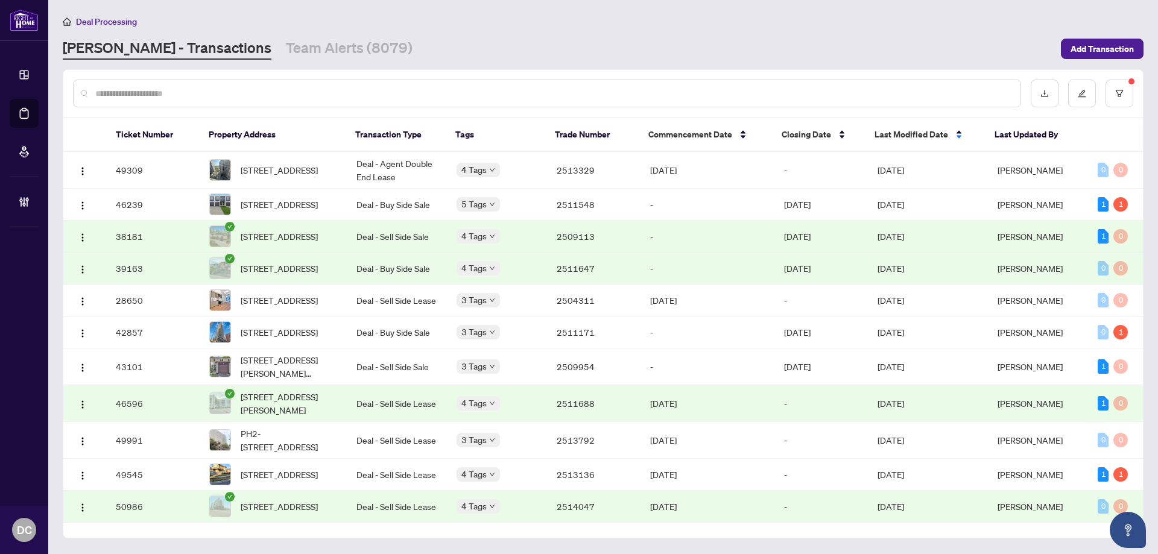
click at [907, 138] on span "Last Modified Date" at bounding box center [912, 134] width 74 height 13
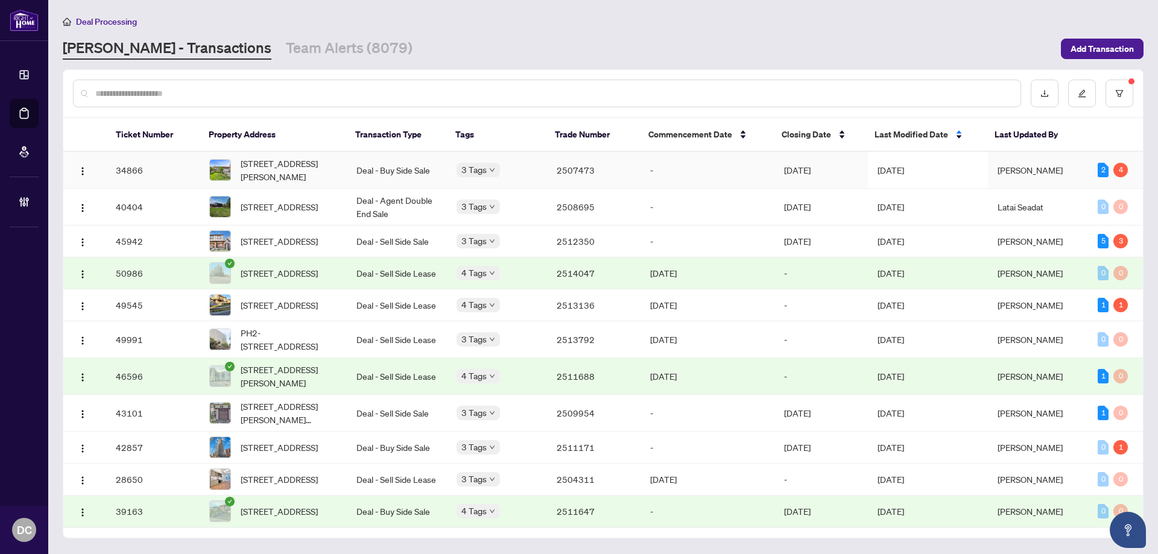
click at [904, 173] on span "Sep/04/2025" at bounding box center [891, 170] width 27 height 11
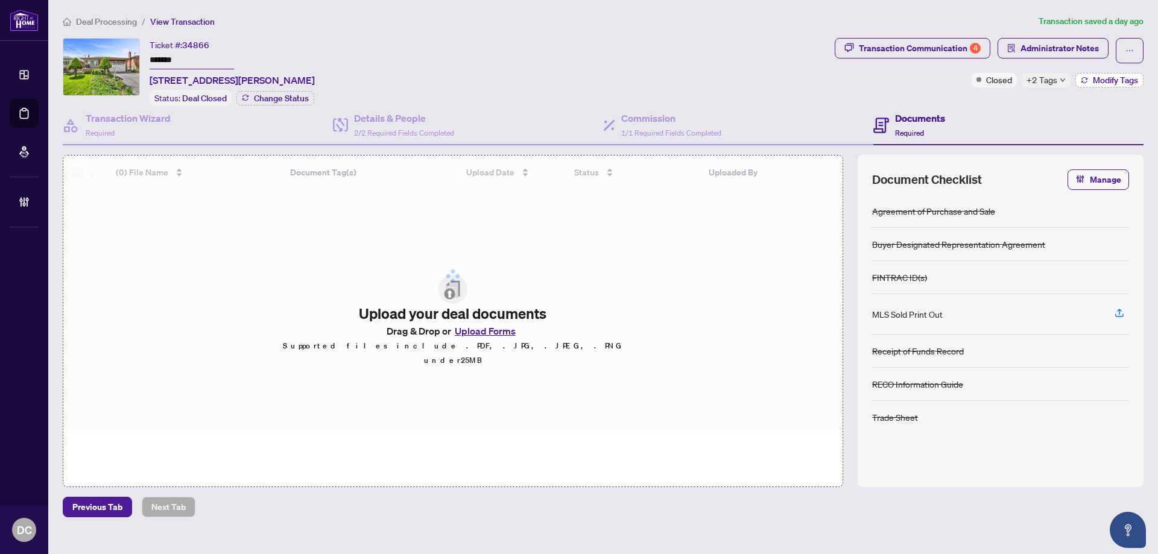
click at [1125, 79] on span "Modify Tags" at bounding box center [1115, 80] width 45 height 8
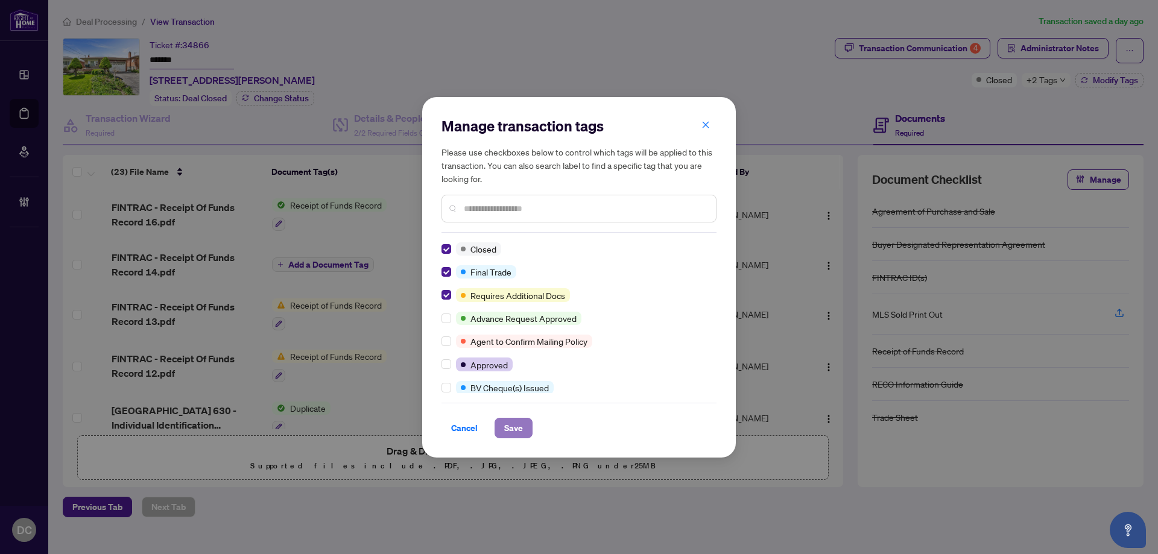
click at [510, 427] on span "Save" at bounding box center [513, 428] width 19 height 19
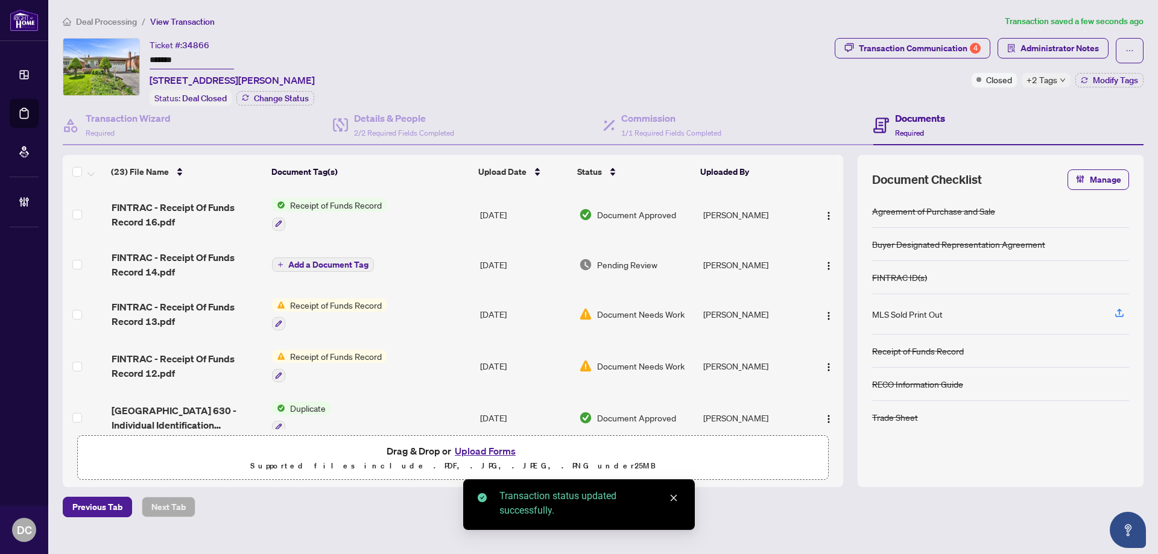
click at [188, 60] on input "*******" at bounding box center [192, 60] width 84 height 17
drag, startPoint x: 188, startPoint y: 60, endPoint x: 110, endPoint y: 60, distance: 77.2
click at [110, 60] on div "Ticket #: 34866 ******* 36 Jasmine Rd, Toronto, Ontario M9M 2P9, Canada Status:…" at bounding box center [446, 72] width 767 height 68
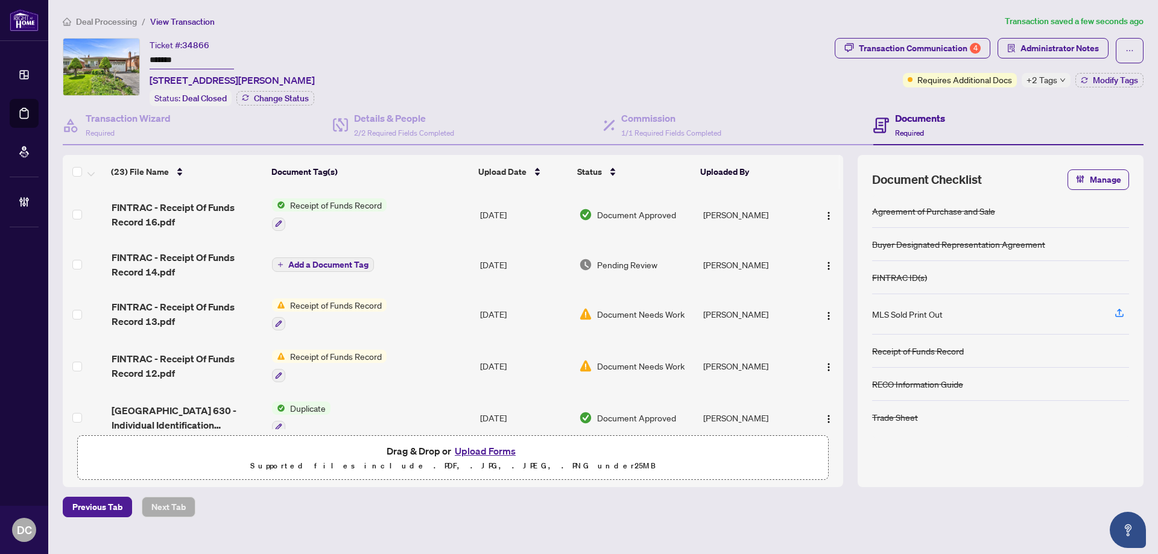
click at [1058, 89] on div "Transaction Communication 4 Administrator Notes Requires Additional Docs +2 Tag…" at bounding box center [990, 72] width 314 height 68
click at [1058, 83] on div "+2 Tags" at bounding box center [1046, 80] width 49 height 14
click at [1018, 103] on div "Transaction Communication 4 Administrator Notes Requires Additional Docs +2 Tag…" at bounding box center [990, 72] width 314 height 68
click at [874, 49] on div "Transaction Communication 4" at bounding box center [920, 48] width 122 height 19
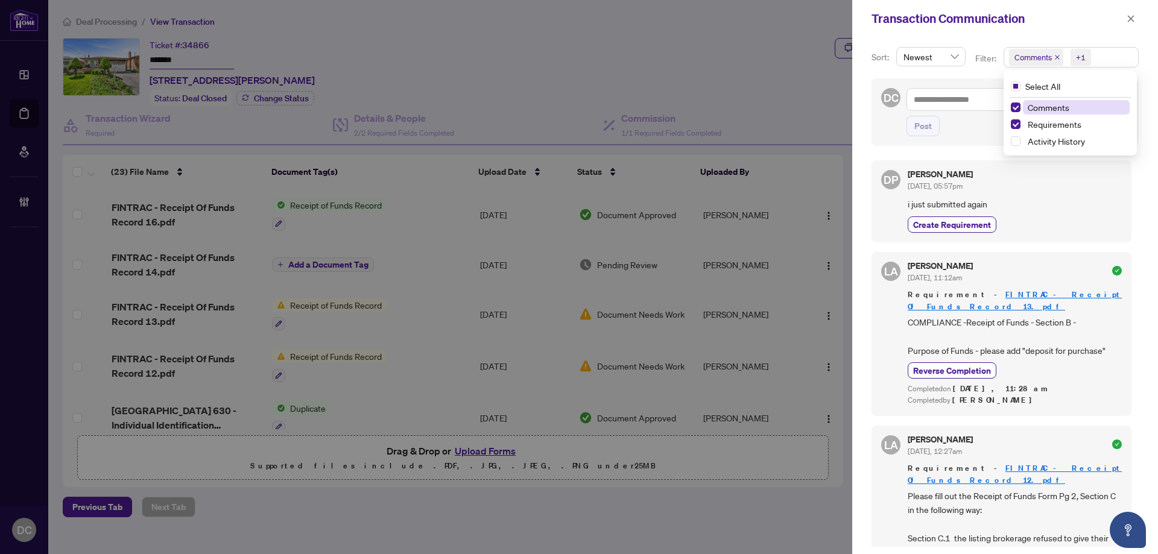
drag, startPoint x: 1109, startPoint y: 59, endPoint x: 1108, endPoint y: 68, distance: 8.6
click at [1109, 59] on span "Comments +1" at bounding box center [1071, 57] width 134 height 19
click at [1087, 109] on span "Comments" at bounding box center [1076, 107] width 107 height 14
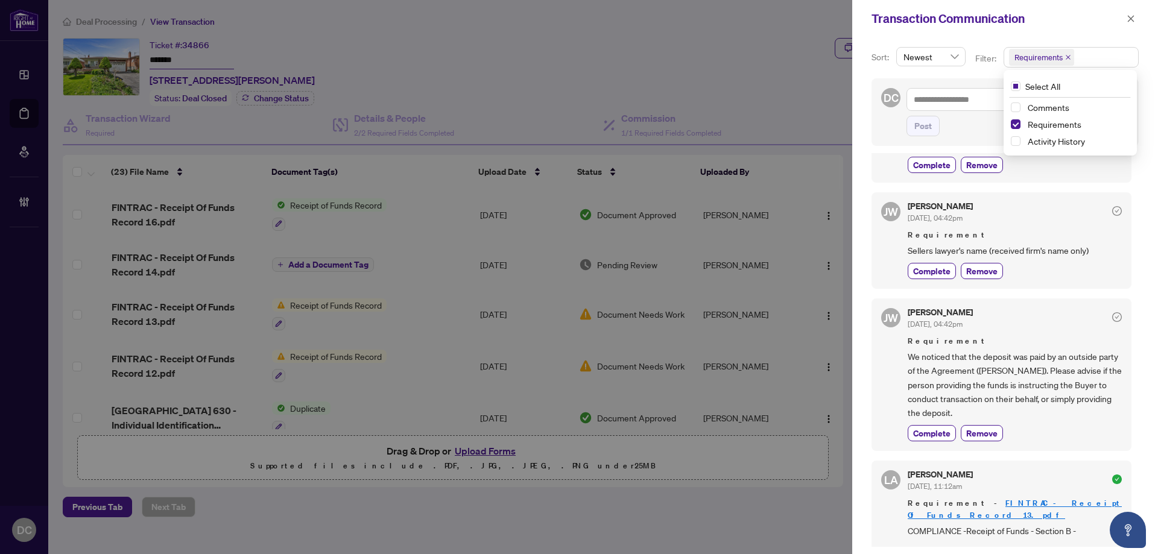
scroll to position [181, 0]
click at [1133, 15] on icon "close" at bounding box center [1131, 18] width 8 height 8
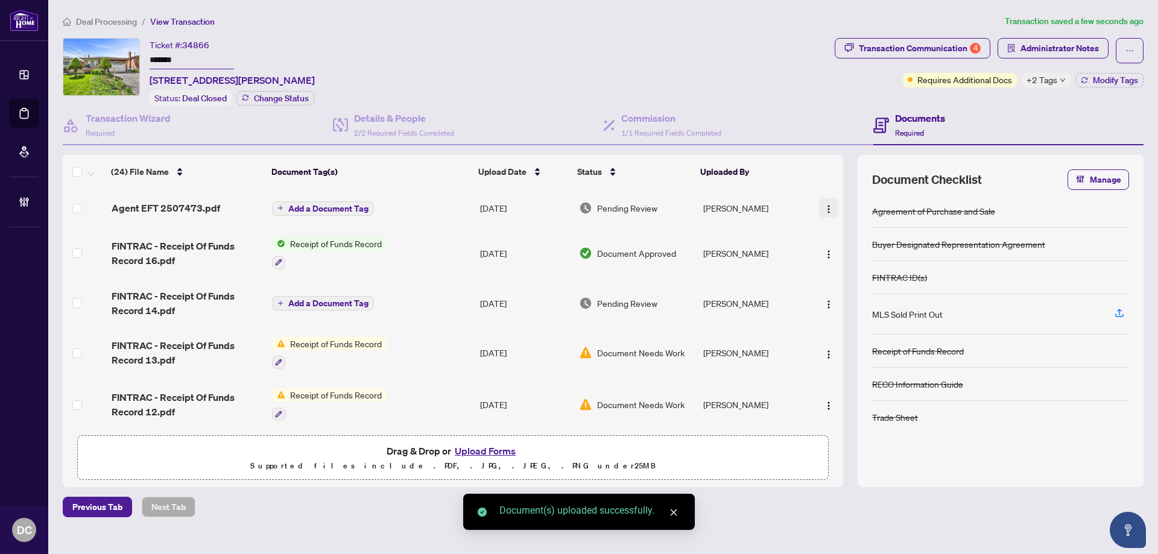
click at [830, 208] on img "button" at bounding box center [829, 210] width 10 height 10
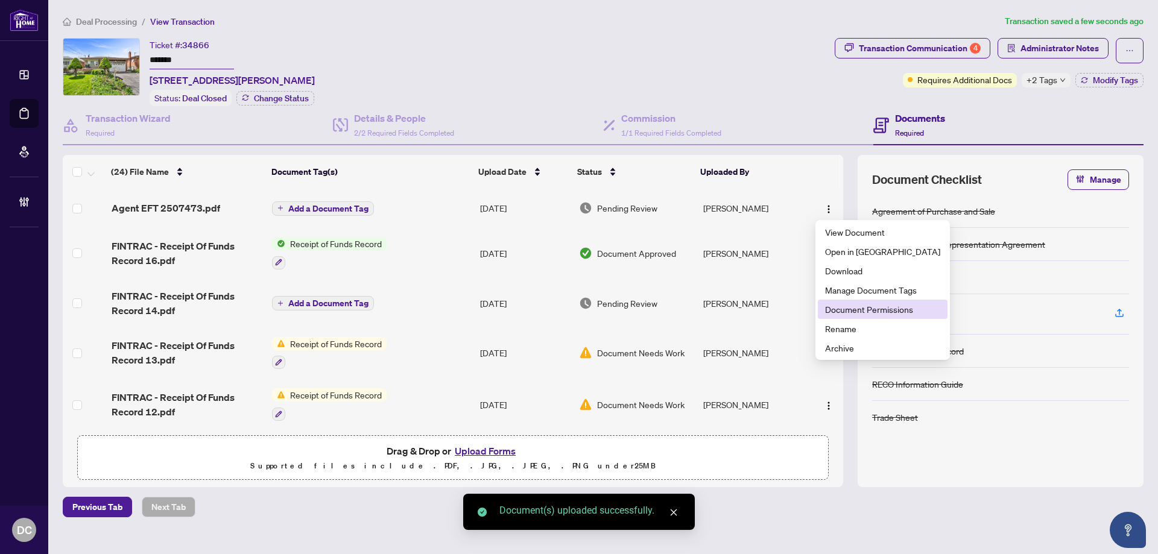
click at [851, 306] on span "Document Permissions" at bounding box center [882, 309] width 115 height 13
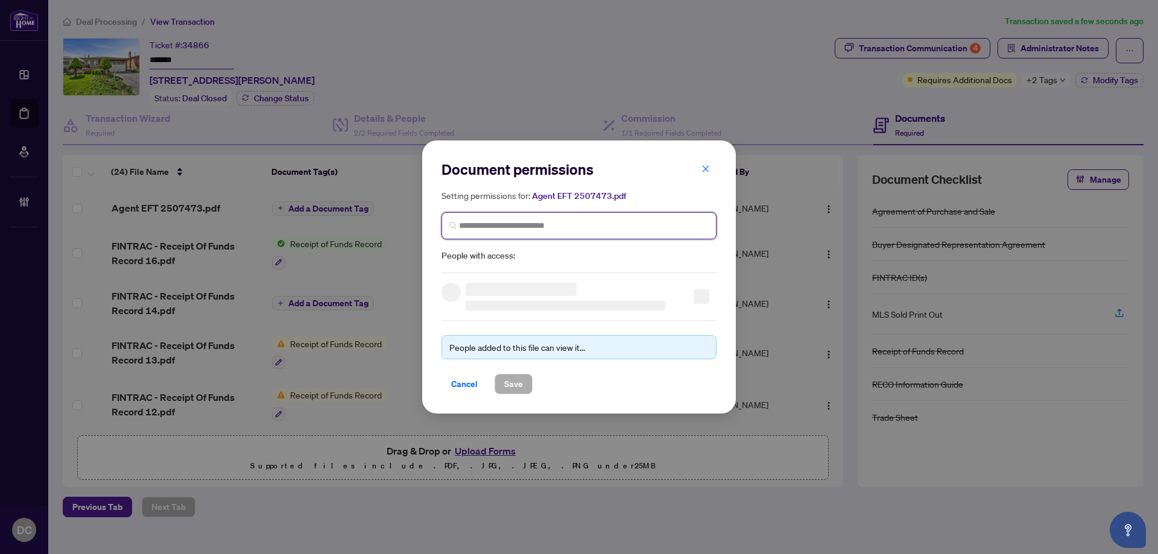
click at [638, 230] on input "search" at bounding box center [584, 226] width 250 height 13
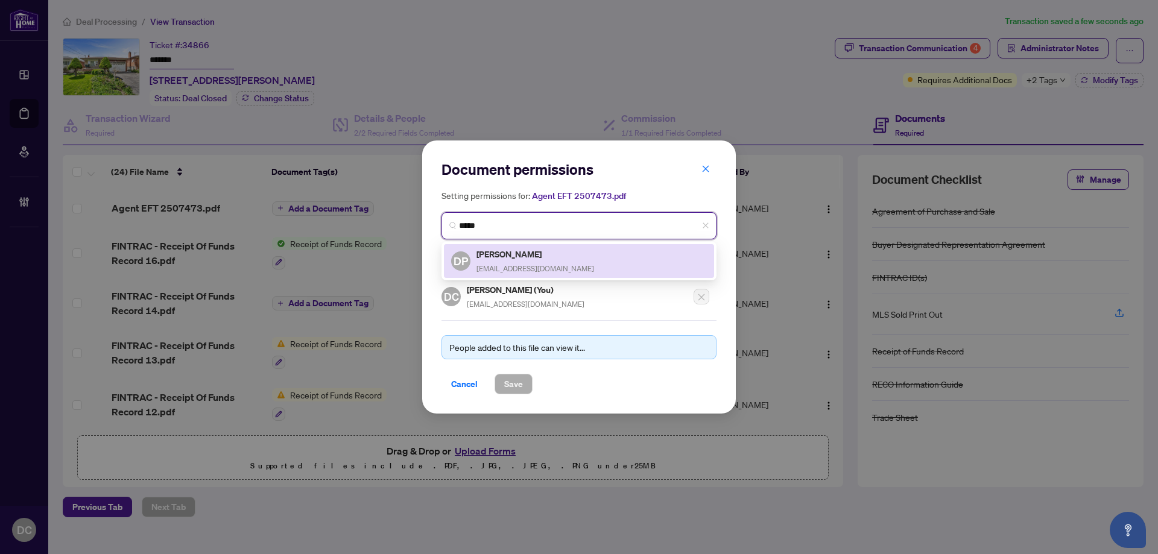
click at [566, 261] on div "Duyen Pham duyenpham1729@gmail.com" at bounding box center [536, 261] width 118 height 28
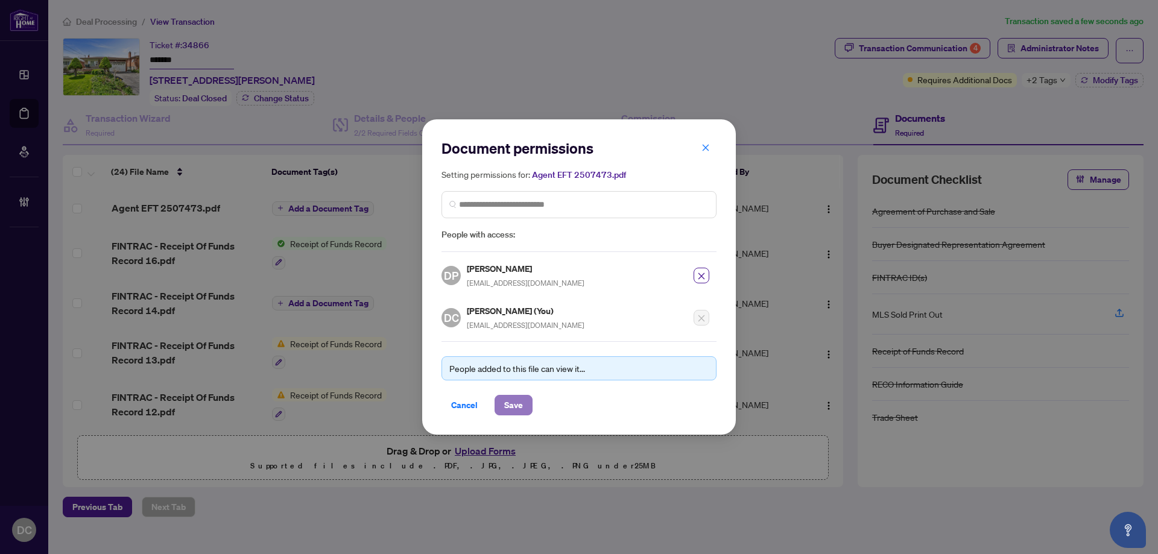
click at [514, 404] on span "Save" at bounding box center [513, 405] width 19 height 19
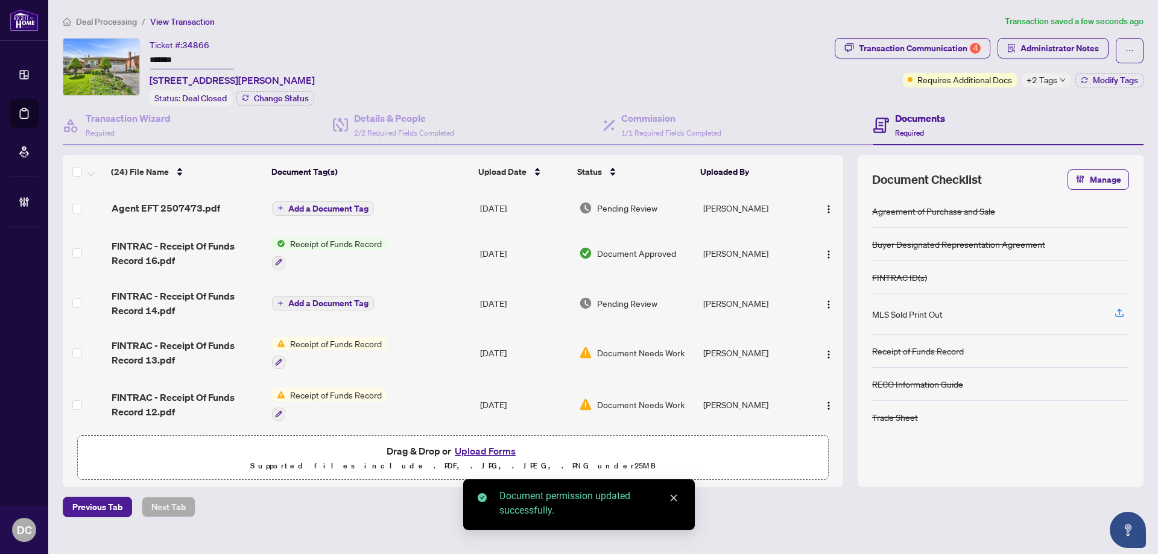
click at [358, 213] on span "Add a Document Tag" at bounding box center [328, 209] width 80 height 8
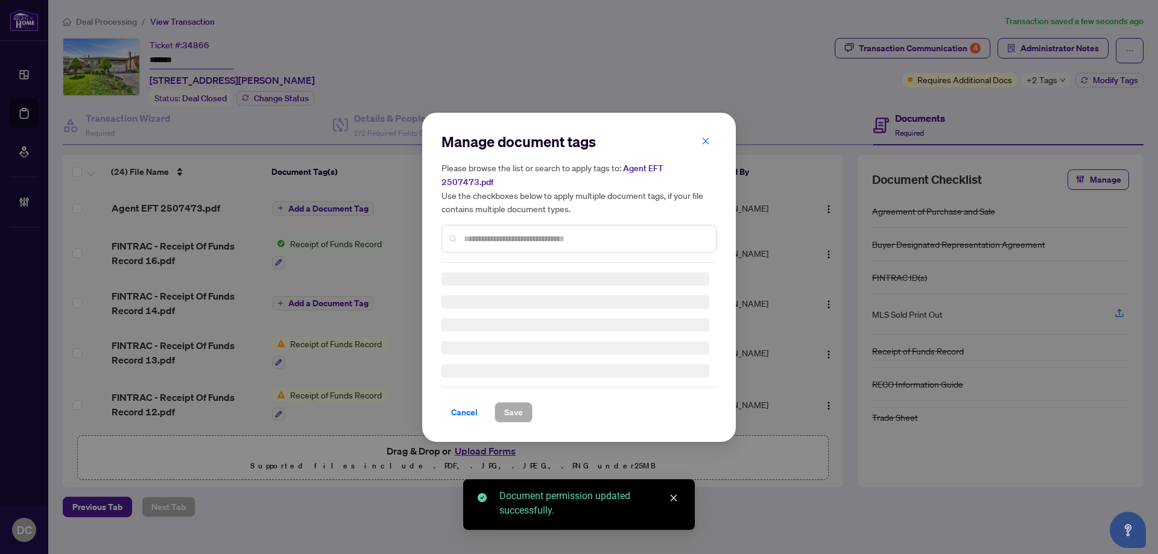
click at [357, 210] on div "Manage document tags Please browse the list or search to apply tags to: Agent E…" at bounding box center [579, 277] width 1158 height 554
click at [484, 232] on input "text" at bounding box center [585, 238] width 243 height 13
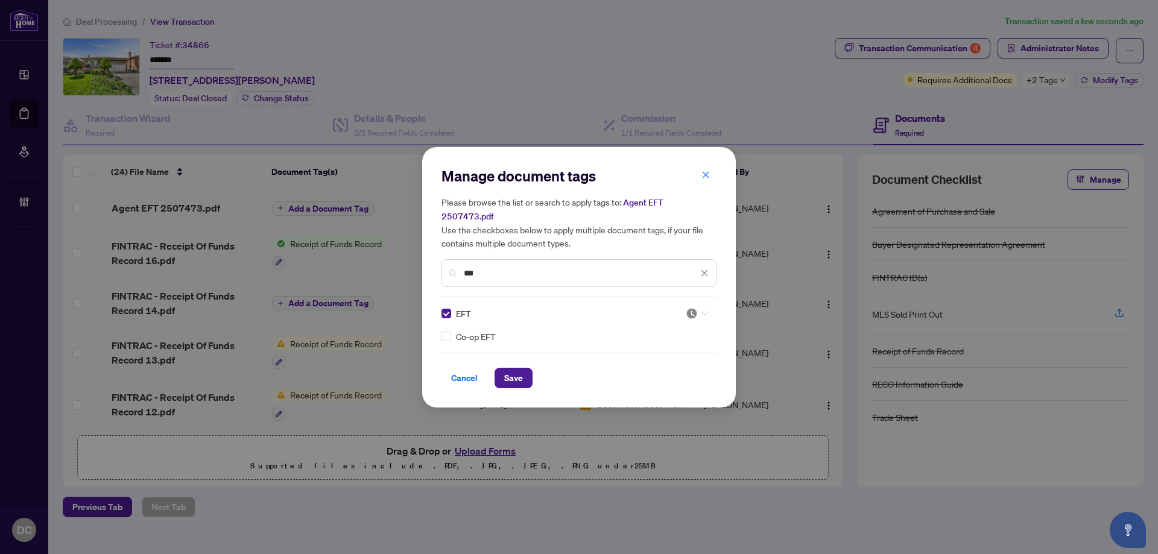
click at [688, 308] on img at bounding box center [692, 314] width 12 height 12
click at [652, 370] on div "Approved" at bounding box center [661, 365] width 77 height 13
click at [516, 372] on span "Save" at bounding box center [513, 378] width 19 height 19
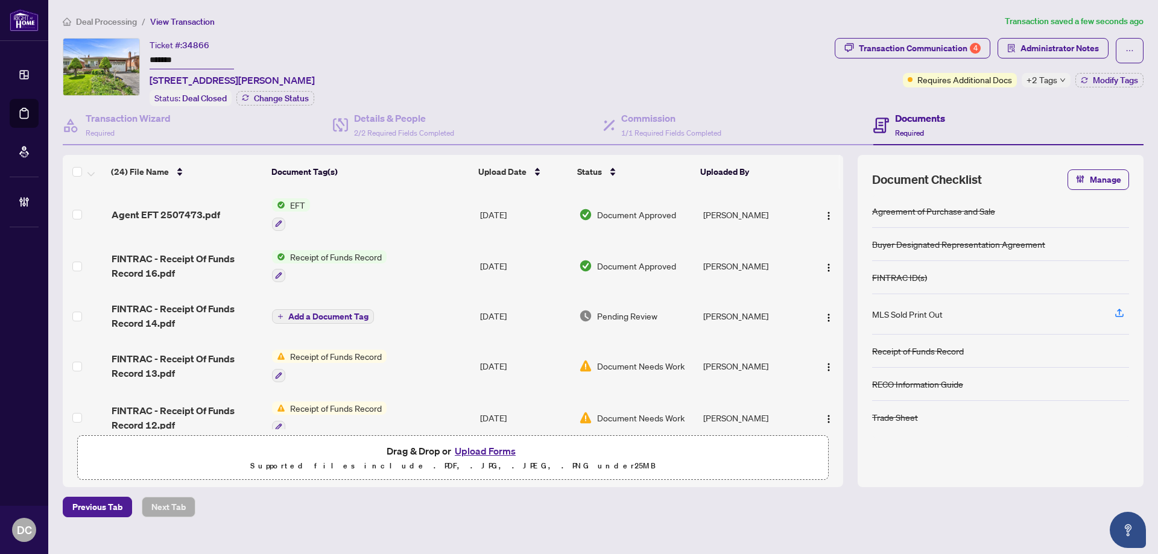
click at [1040, 84] on span "+2 Tags" at bounding box center [1042, 80] width 31 height 14
click at [961, 105] on div "Transaction Communication 4 Administrator Notes Requires Additional Docs +2 Tag…" at bounding box center [990, 72] width 314 height 68
click at [112, 24] on span "Deal Processing" at bounding box center [106, 21] width 61 height 11
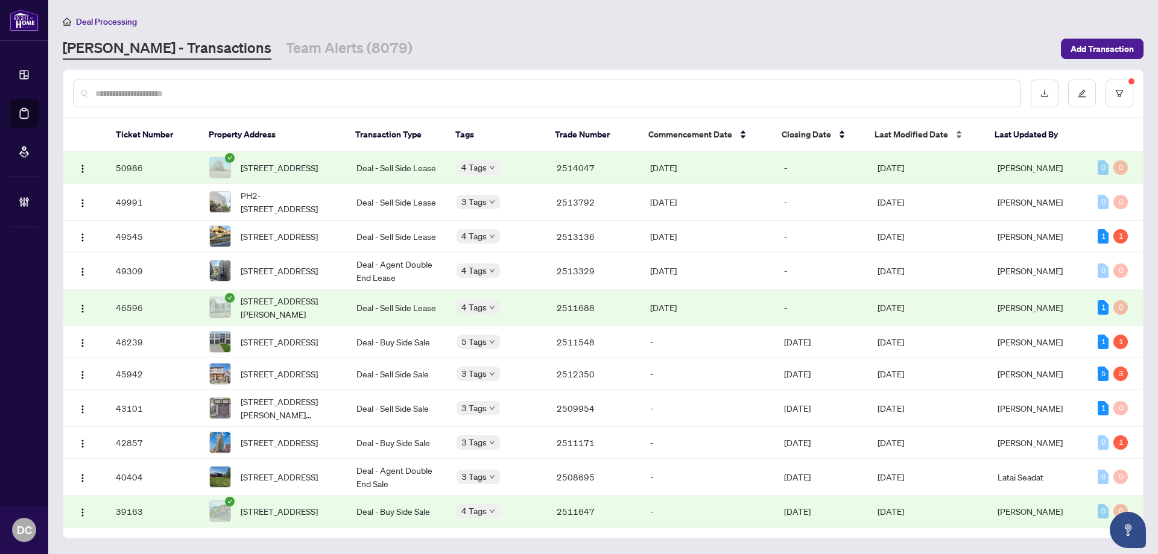
click at [913, 131] on span "Last Modified Date" at bounding box center [912, 134] width 74 height 13
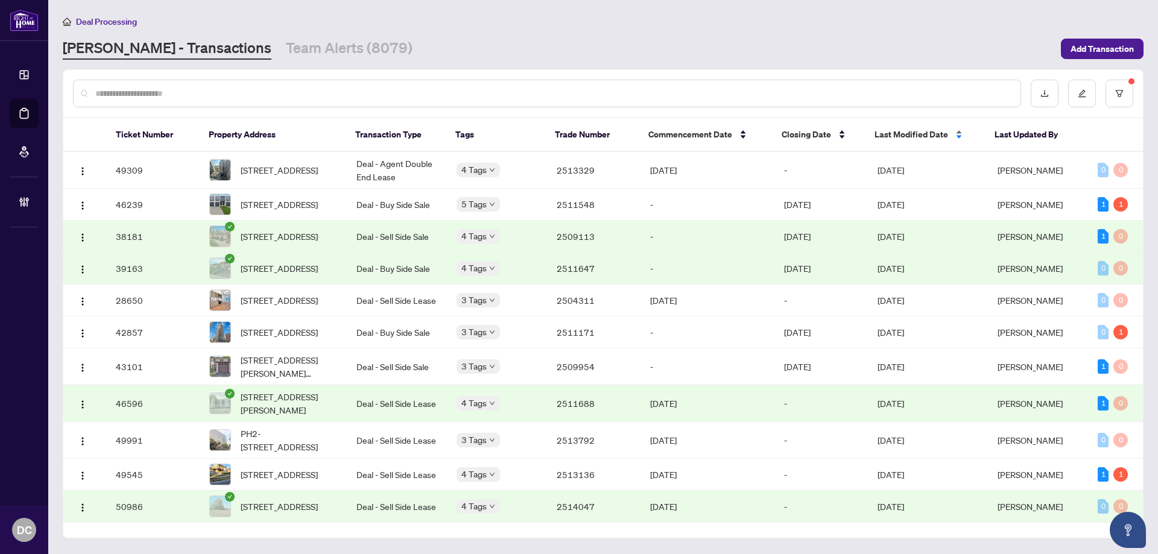
click at [913, 132] on span "Last Modified Date" at bounding box center [912, 134] width 74 height 13
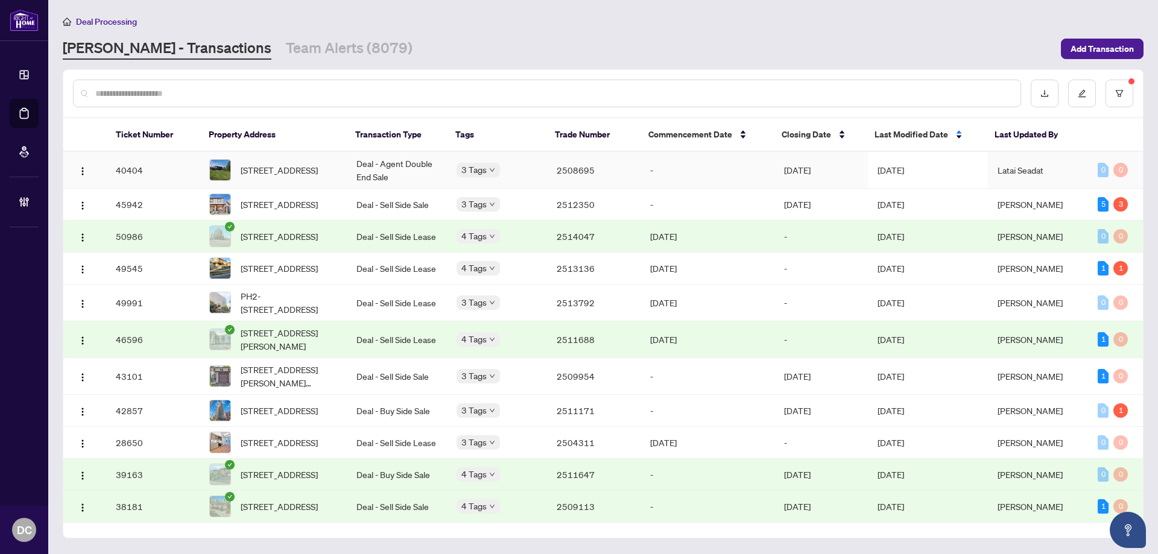
click at [904, 168] on span "Sep/04/2025" at bounding box center [891, 170] width 27 height 11
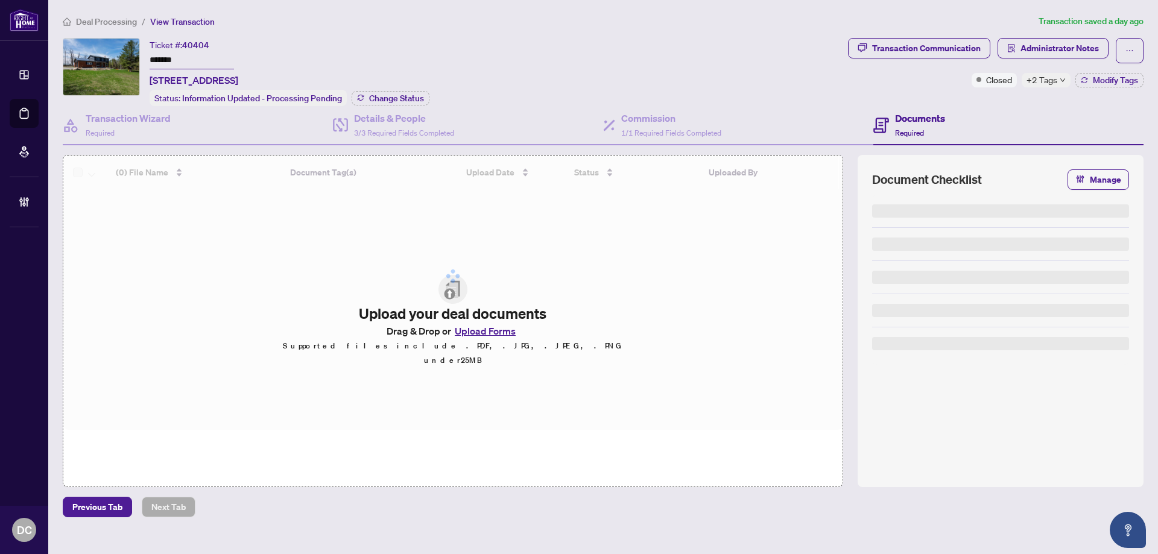
drag, startPoint x: 197, startPoint y: 63, endPoint x: 121, endPoint y: 60, distance: 76.1
click at [121, 60] on div "Ticket #: 40404 ******* 1384 15/16 Sdrd, Oro-Medonte, Ontario L0L 1T0, Canada S…" at bounding box center [453, 72] width 781 height 68
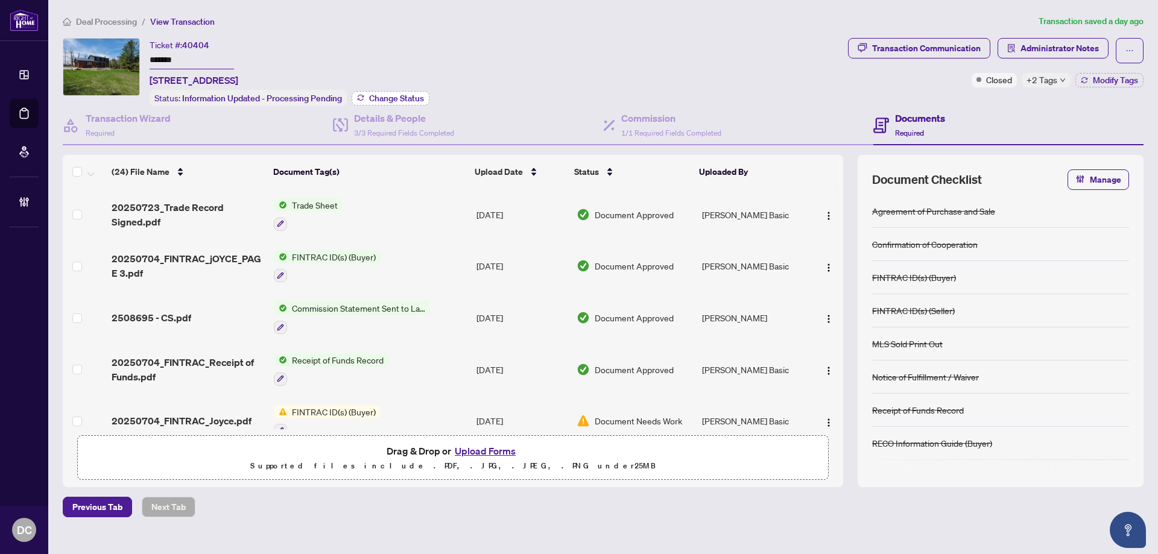
click at [382, 99] on span "Change Status" at bounding box center [396, 98] width 55 height 8
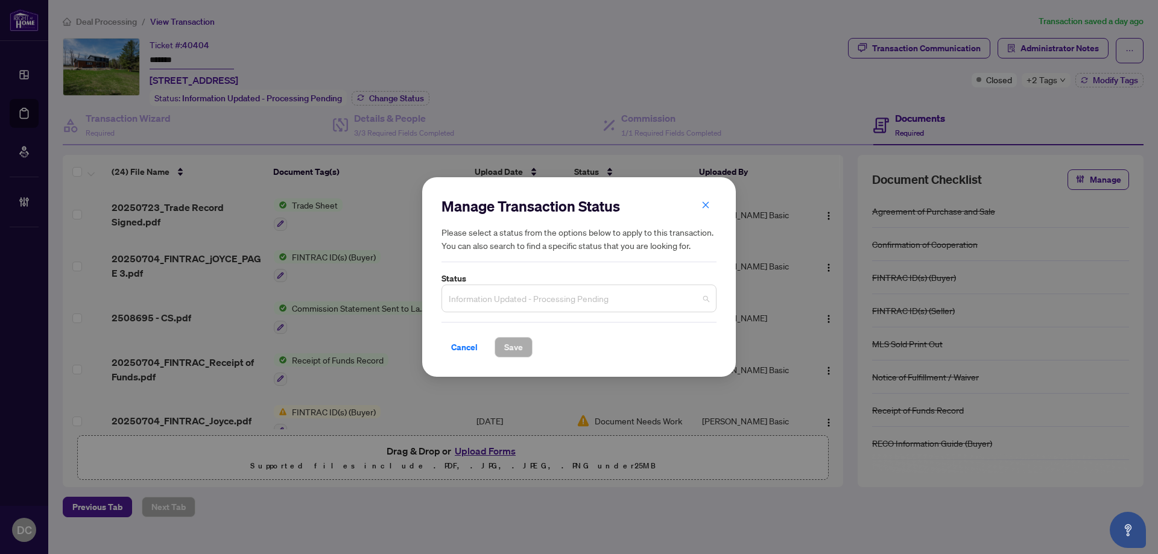
click at [553, 288] on span "Information Updated - Processing Pending" at bounding box center [579, 298] width 261 height 23
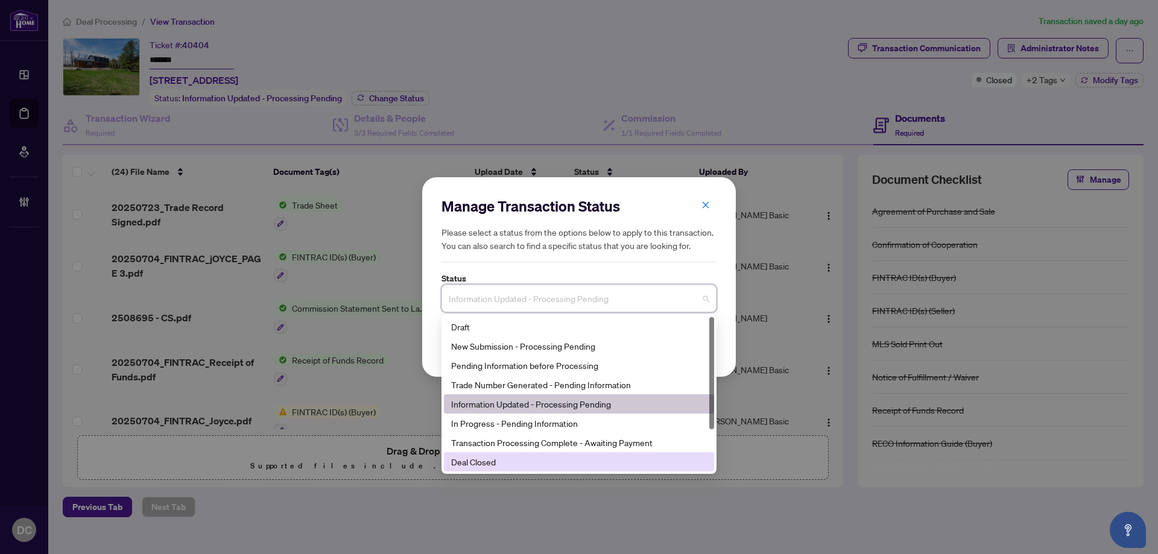
click at [493, 460] on div "Deal Closed" at bounding box center [579, 461] width 256 height 13
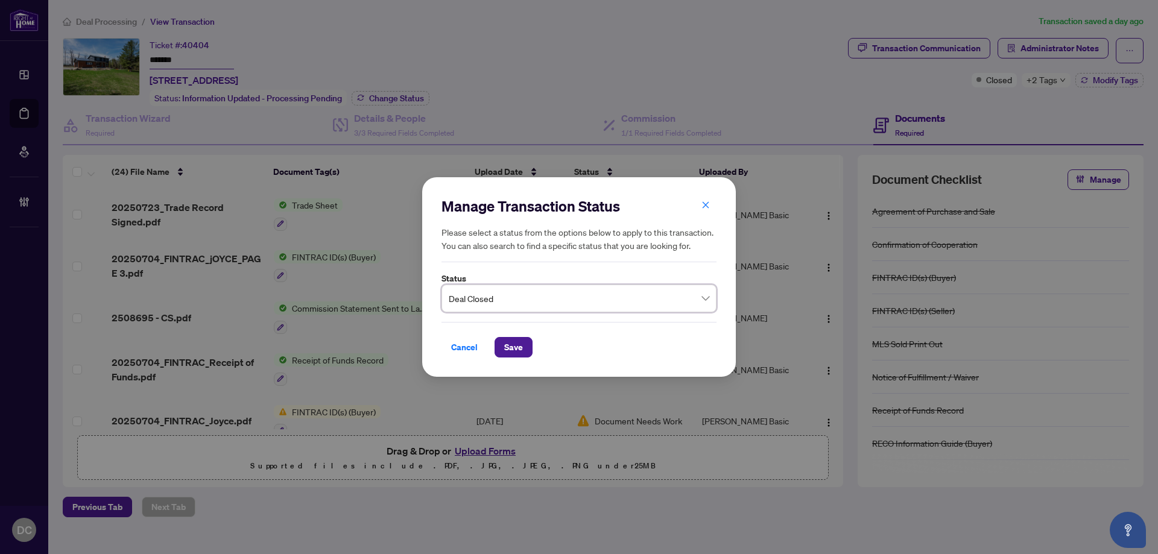
click at [518, 337] on div "Cancel Save" at bounding box center [579, 340] width 275 height 36
click at [521, 348] on span "Save" at bounding box center [513, 347] width 19 height 19
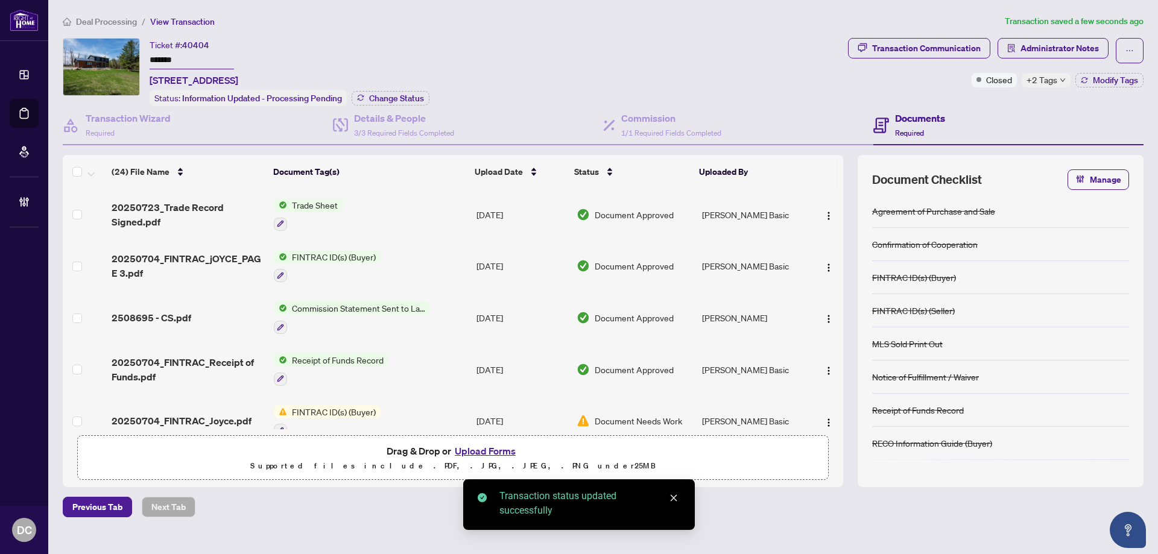
click at [1111, 84] on span "Modify Tags" at bounding box center [1115, 80] width 45 height 8
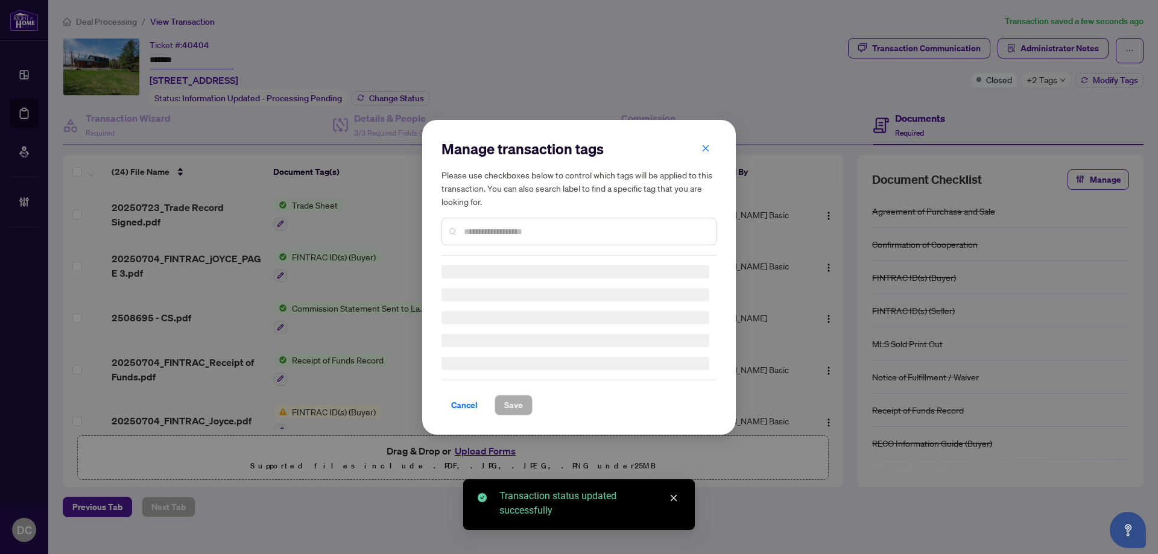
click at [1112, 79] on div "Manage transaction tags Please use checkboxes below to control which tags will …" at bounding box center [579, 277] width 1158 height 554
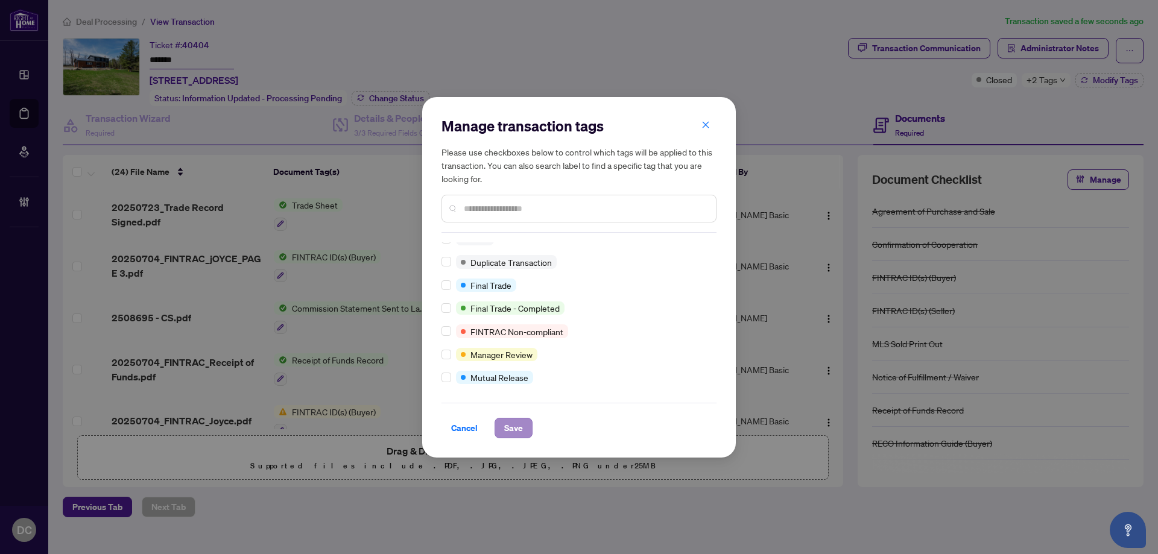
scroll to position [10, 0]
click at [504, 431] on span "Save" at bounding box center [513, 428] width 19 height 19
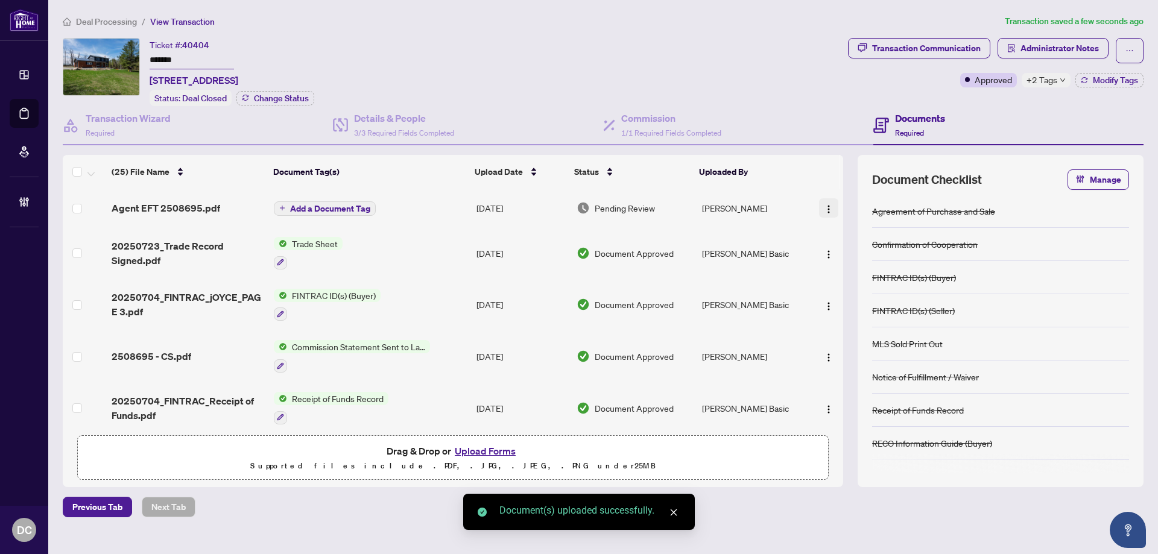
drag, startPoint x: 826, startPoint y: 203, endPoint x: 833, endPoint y: 217, distance: 15.7
click at [826, 204] on span "button" at bounding box center [829, 208] width 10 height 13
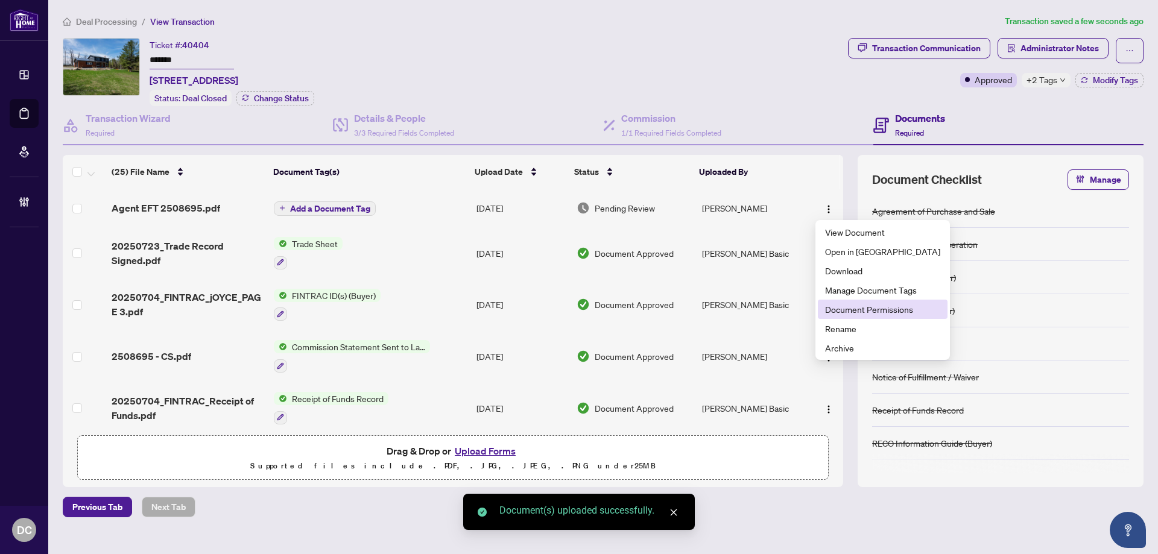
click at [853, 308] on span "Document Permissions" at bounding box center [882, 309] width 115 height 13
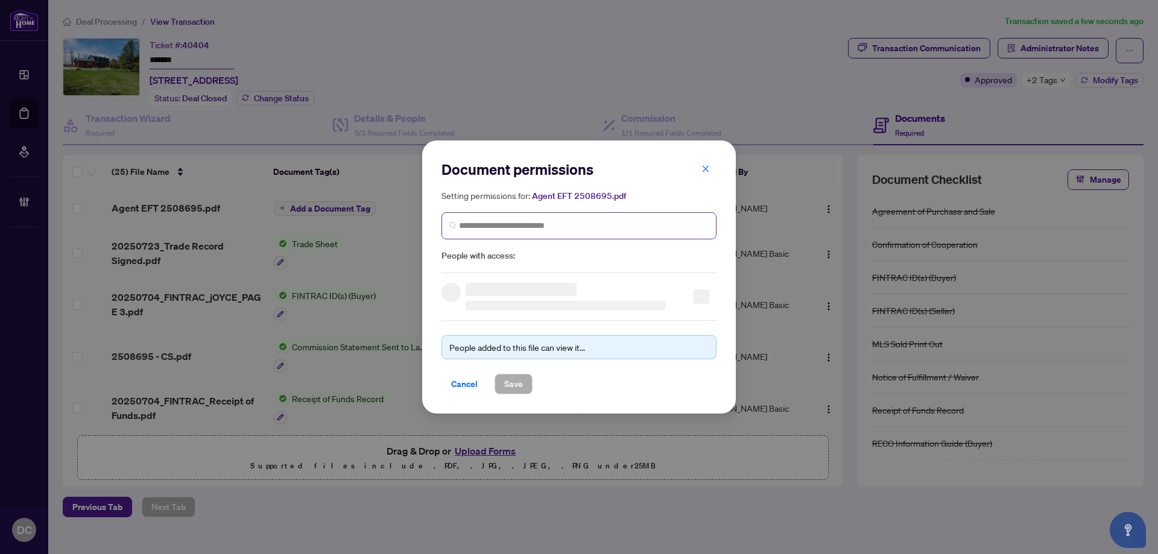
click at [615, 232] on span at bounding box center [579, 225] width 275 height 27
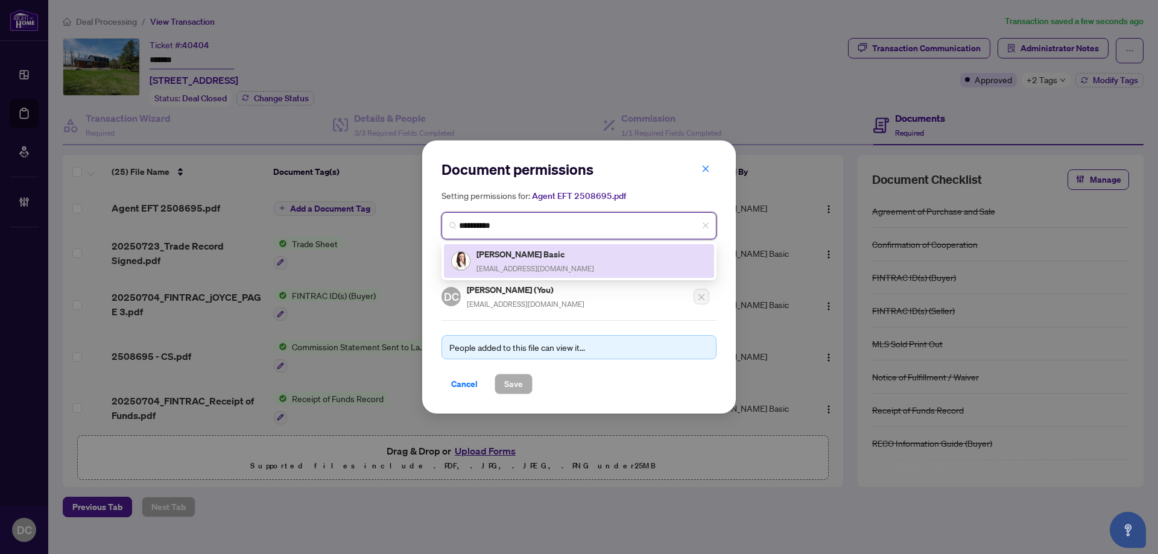
click at [574, 259] on div "Jackie Basic jackiebasic@gmail.com" at bounding box center [579, 261] width 256 height 28
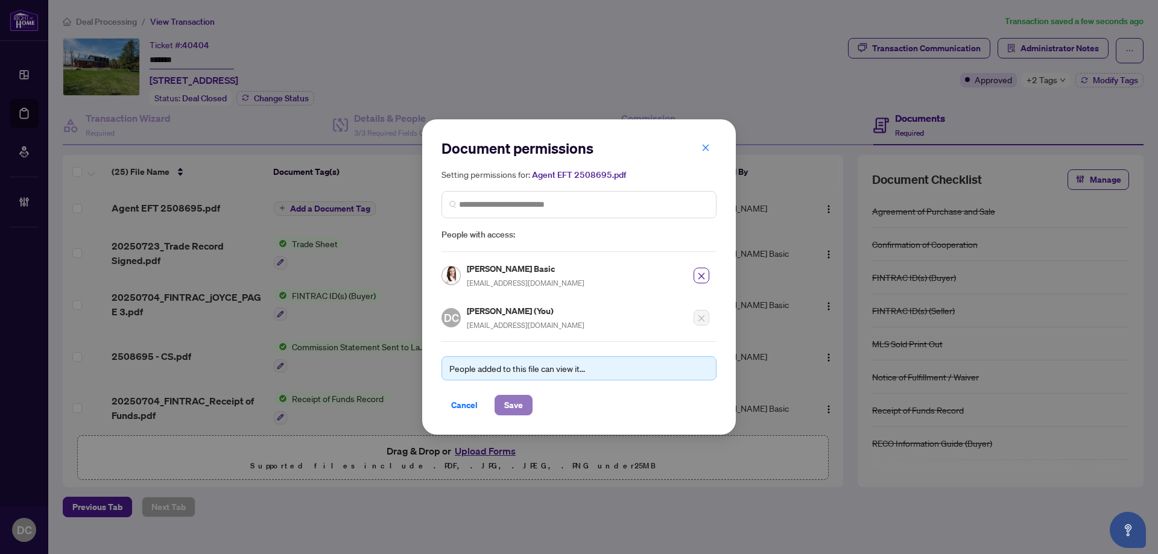
click at [515, 403] on span "Save" at bounding box center [513, 405] width 19 height 19
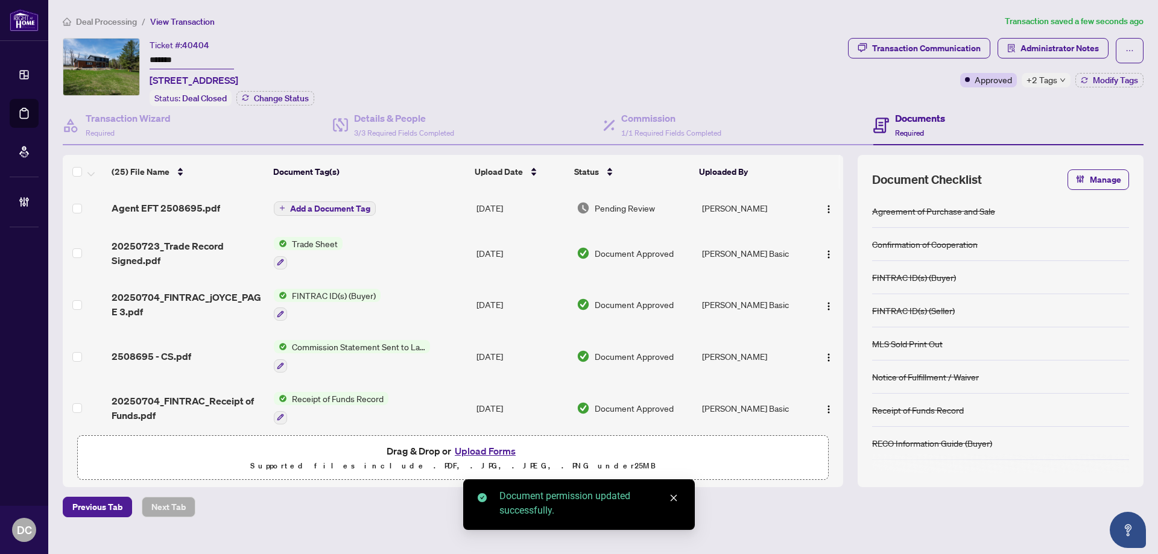
click at [349, 206] on span "Add a Document Tag" at bounding box center [330, 209] width 80 height 8
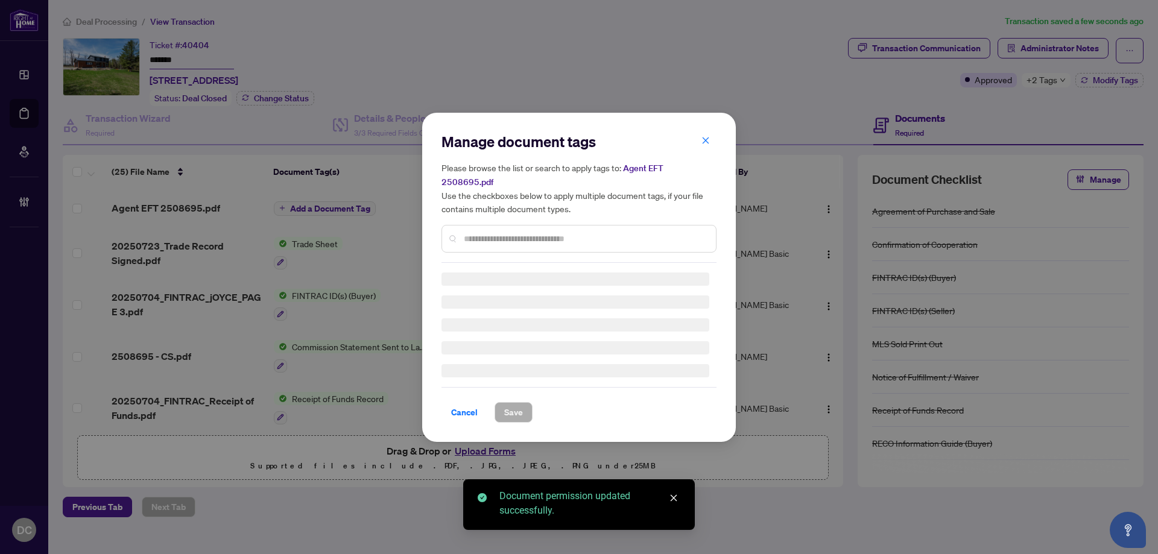
click at [596, 228] on div "Manage document tags Please browse the list or search to apply tags to: Agent E…" at bounding box center [579, 197] width 275 height 131
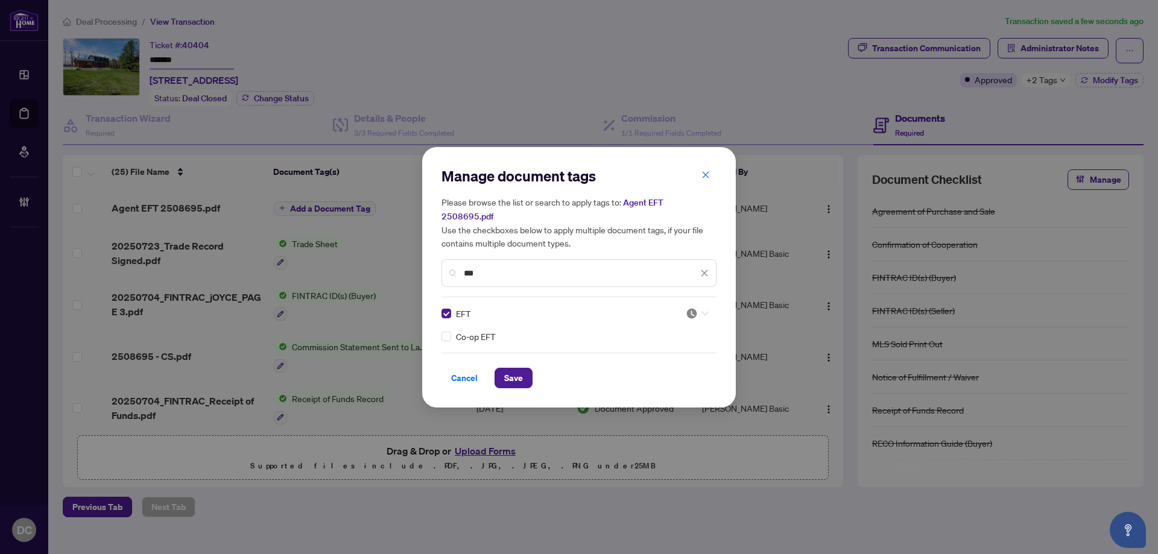
click at [699, 308] on div at bounding box center [697, 314] width 23 height 12
click at [675, 361] on div "Approved" at bounding box center [661, 365] width 77 height 13
click at [511, 373] on span "Save" at bounding box center [513, 378] width 19 height 19
click at [1053, 85] on div "Manage document tags Please browse the list or search to apply tags to: Agent E…" at bounding box center [579, 277] width 1158 height 554
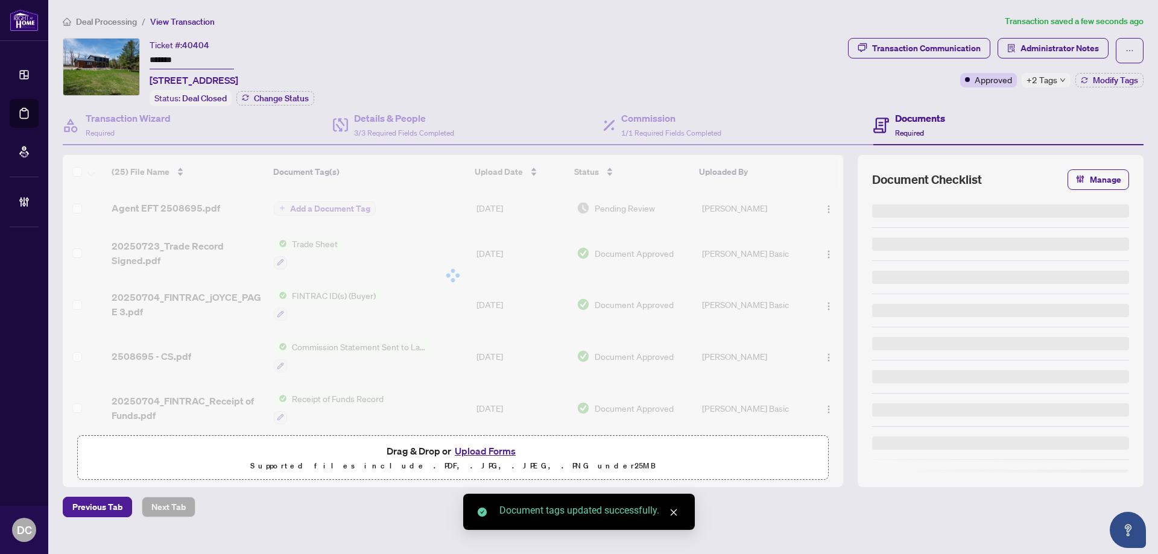
click at [1056, 81] on span "+2 Tags" at bounding box center [1042, 80] width 31 height 14
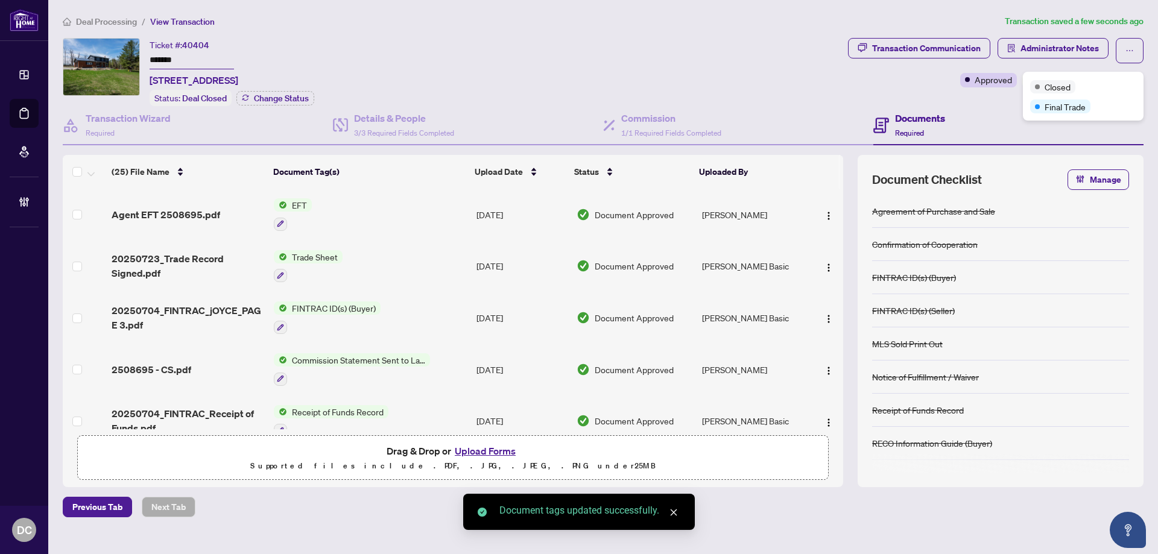
click at [1017, 105] on div "Transaction Communication Administrator Notes Approved +2 Tags Modify Tags" at bounding box center [996, 72] width 300 height 68
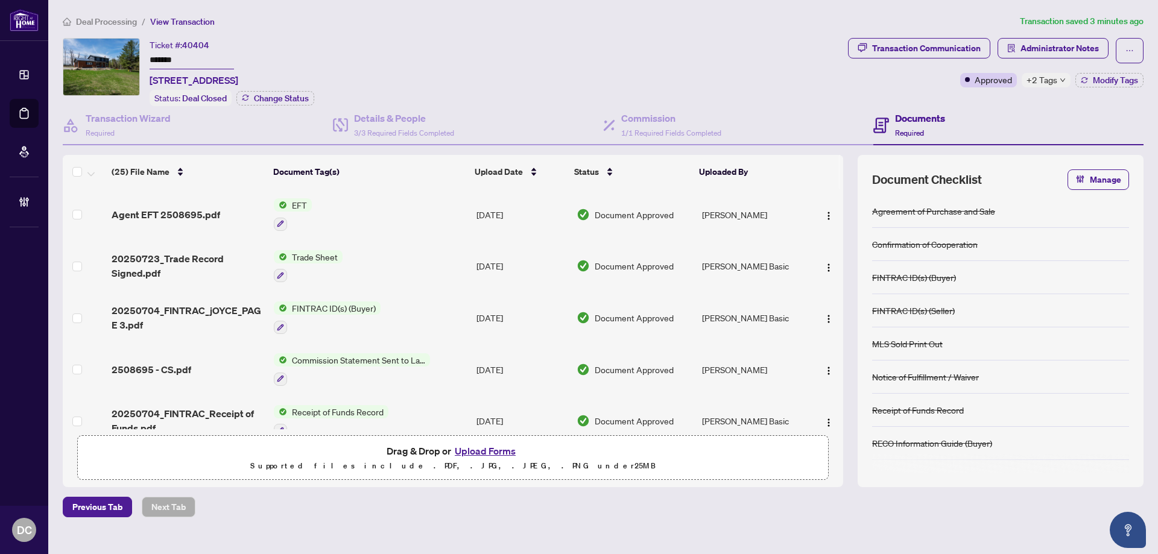
click at [1051, 77] on span "+2 Tags" at bounding box center [1042, 80] width 31 height 14
click at [116, 22] on span "Deal Processing" at bounding box center [106, 21] width 61 height 11
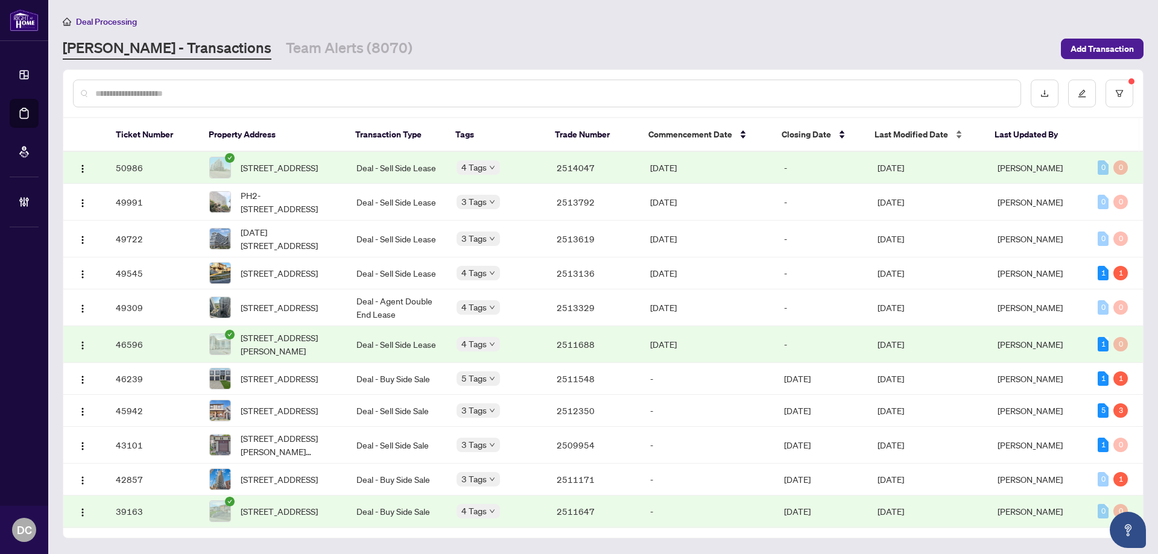
click at [925, 129] on span "Last Modified Date" at bounding box center [912, 134] width 74 height 13
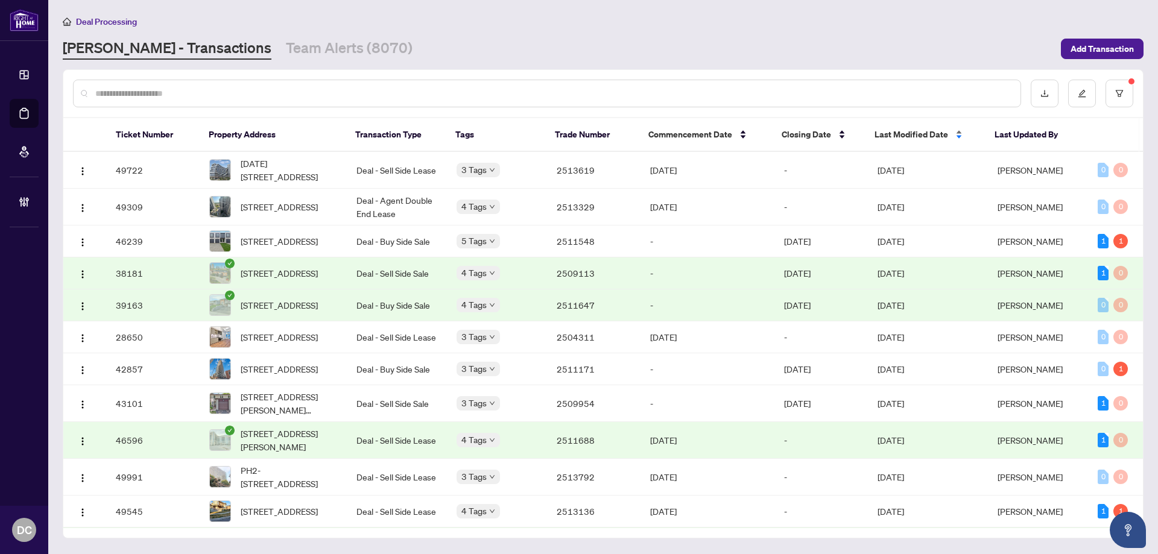
click at [925, 129] on span "Last Modified Date" at bounding box center [912, 134] width 74 height 13
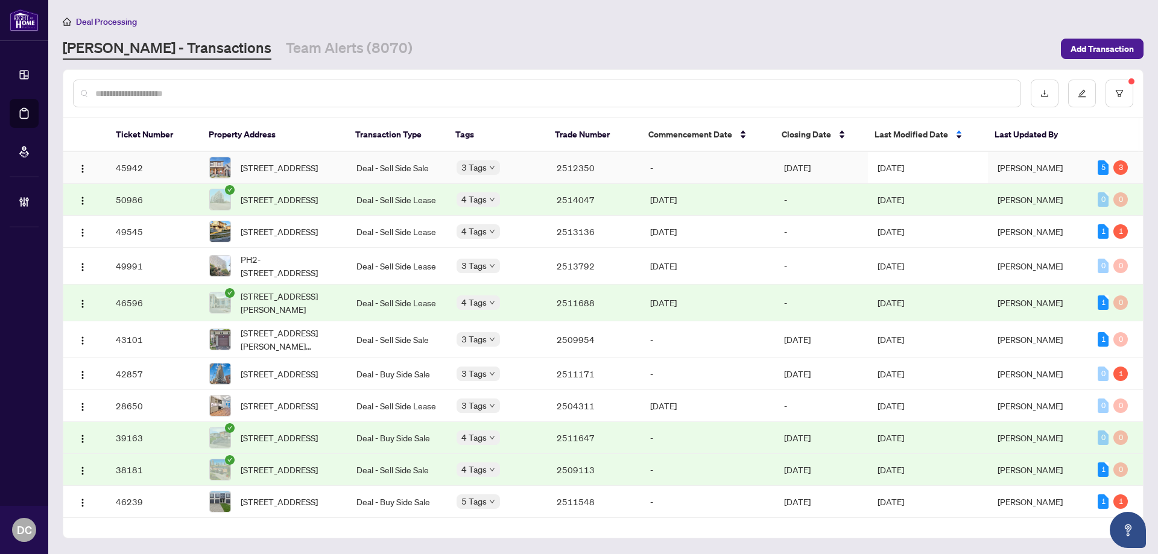
click at [904, 162] on td "Sep/04/2025" at bounding box center [928, 168] width 120 height 32
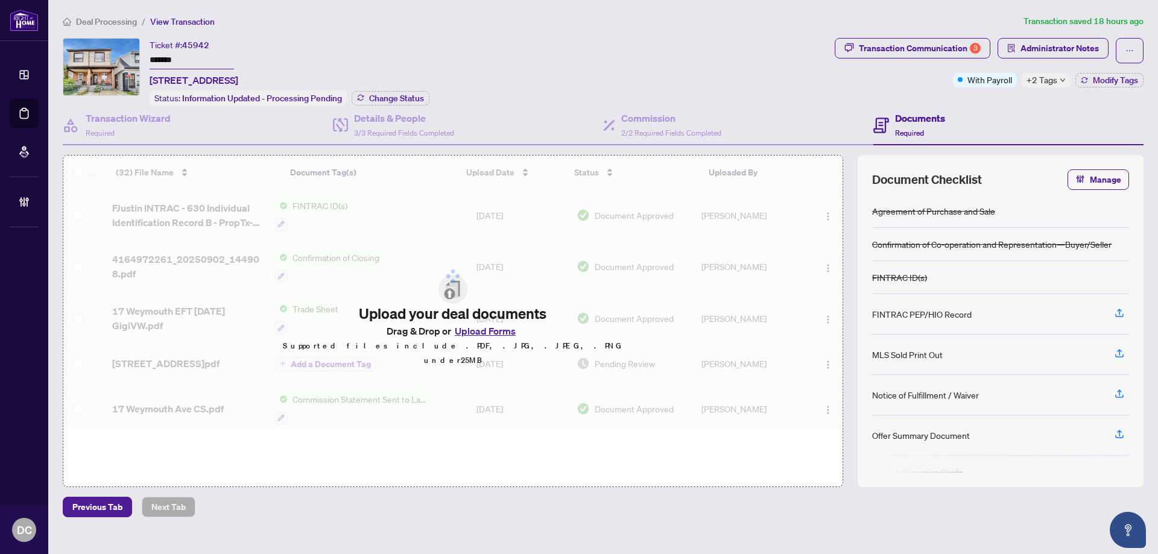
drag, startPoint x: 201, startPoint y: 60, endPoint x: 128, endPoint y: 56, distance: 73.1
click at [128, 56] on div "Ticket #: 45942 ******* 17 Weymouth Ave, Toronto, Ontario M4C 1R6, Canada Statu…" at bounding box center [446, 72] width 767 height 68
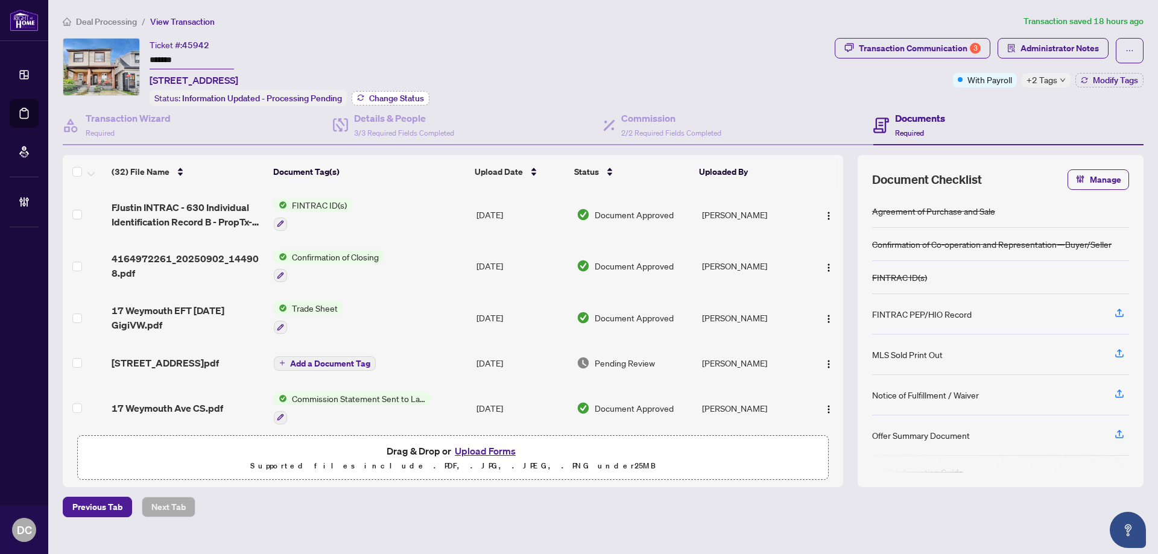
click at [408, 92] on button "Change Status" at bounding box center [391, 98] width 78 height 14
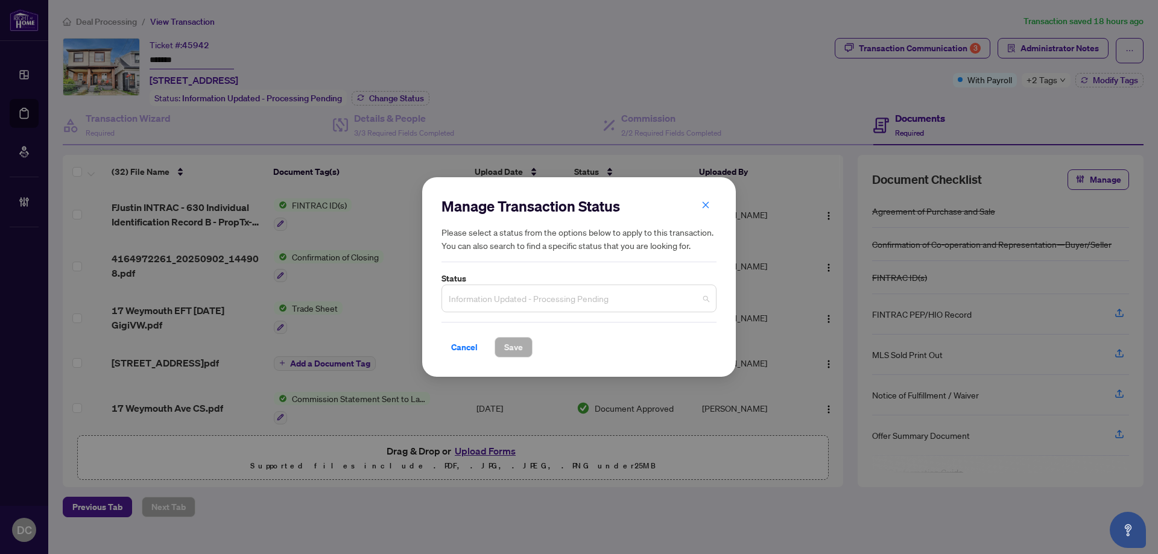
click at [604, 296] on span "Information Updated - Processing Pending" at bounding box center [579, 298] width 261 height 23
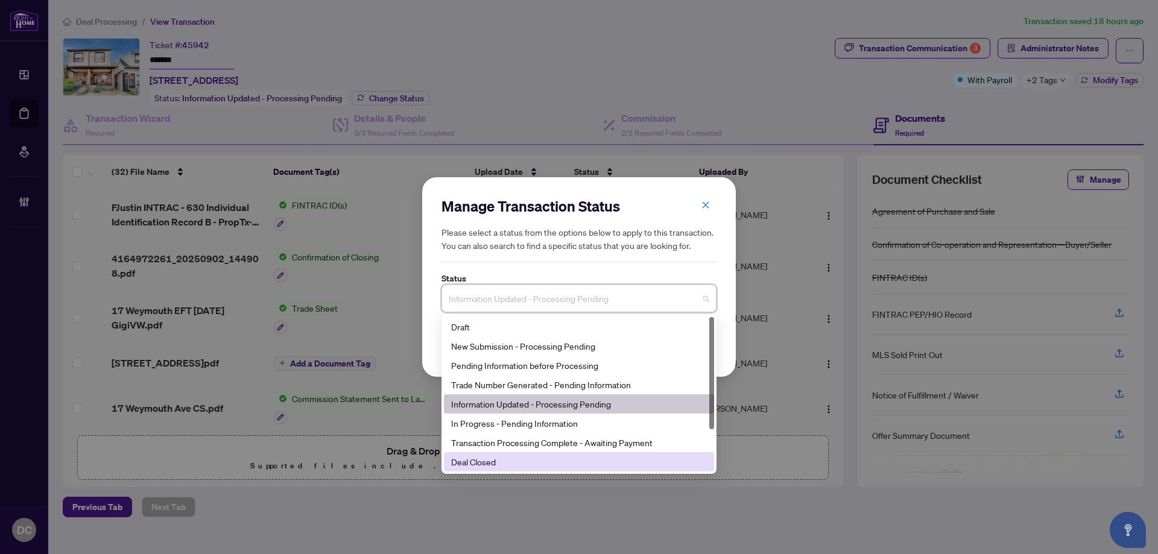
click at [509, 467] on div "Deal Closed" at bounding box center [579, 461] width 256 height 13
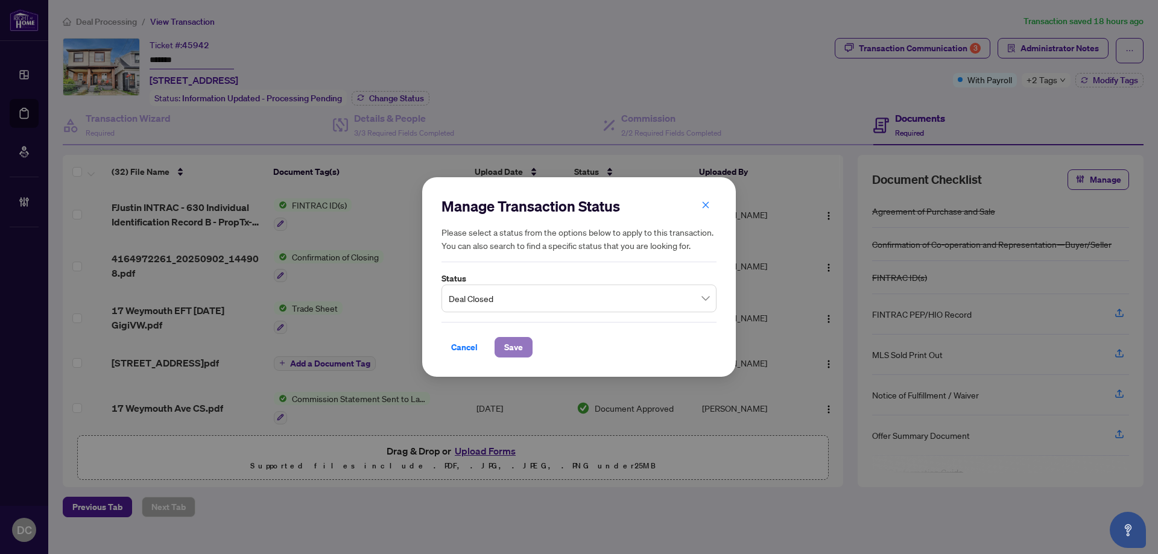
click at [512, 347] on span "Save" at bounding box center [513, 347] width 19 height 19
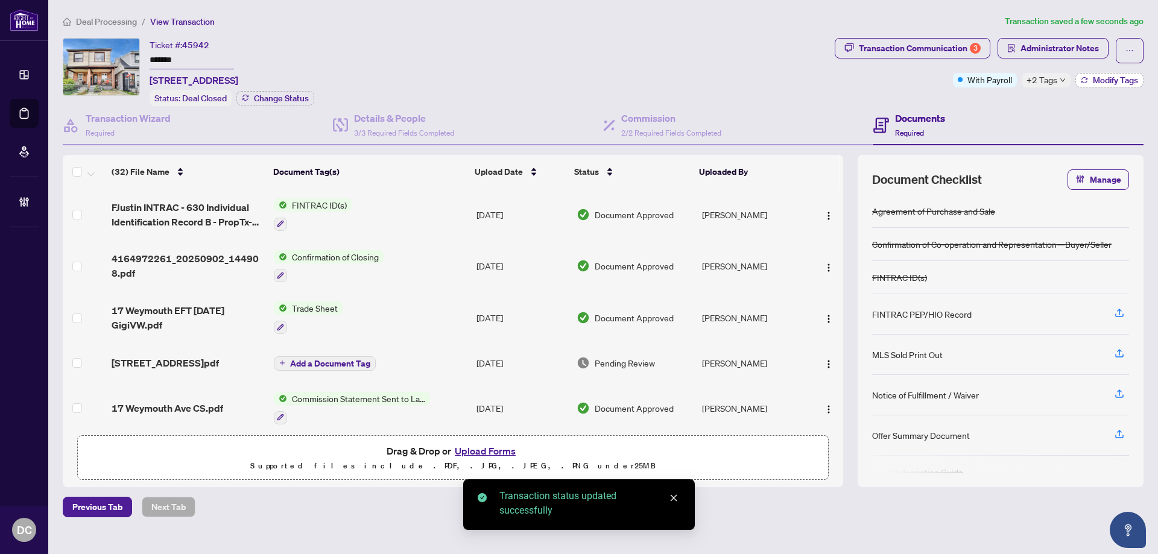
click at [1118, 80] on span "Modify Tags" at bounding box center [1115, 80] width 45 height 8
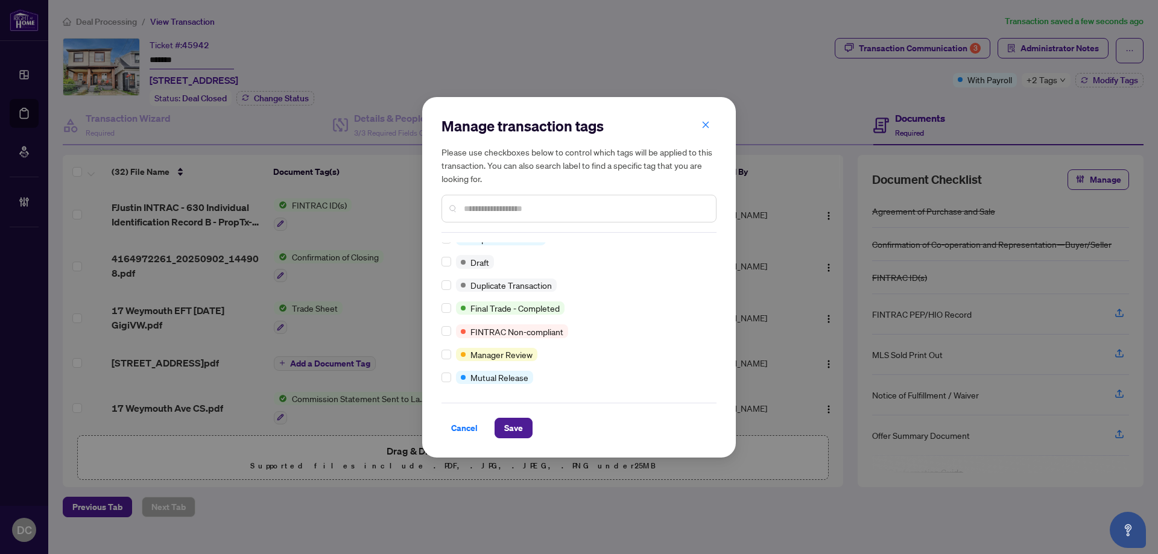
scroll to position [10, 0]
click at [528, 427] on button "Save" at bounding box center [514, 428] width 38 height 21
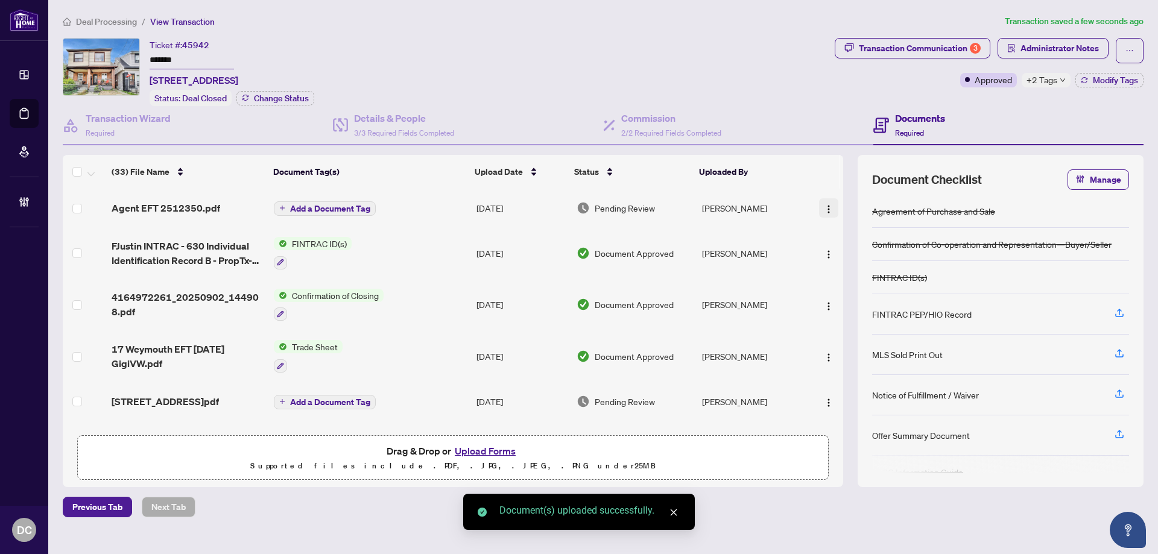
click at [828, 212] on img "button" at bounding box center [829, 210] width 10 height 10
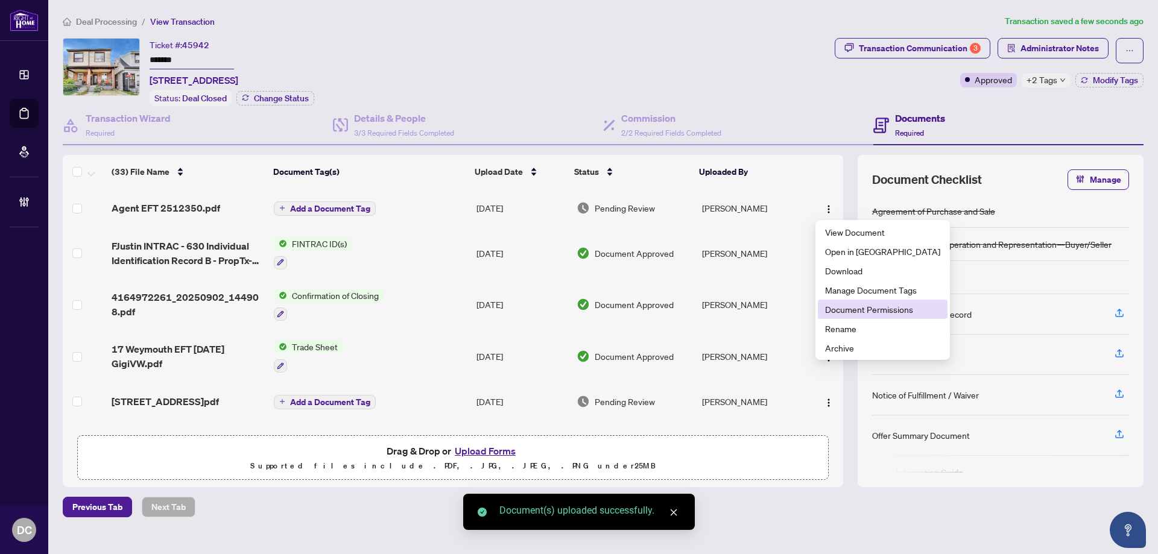
click at [865, 306] on span "Document Permissions" at bounding box center [882, 309] width 115 height 13
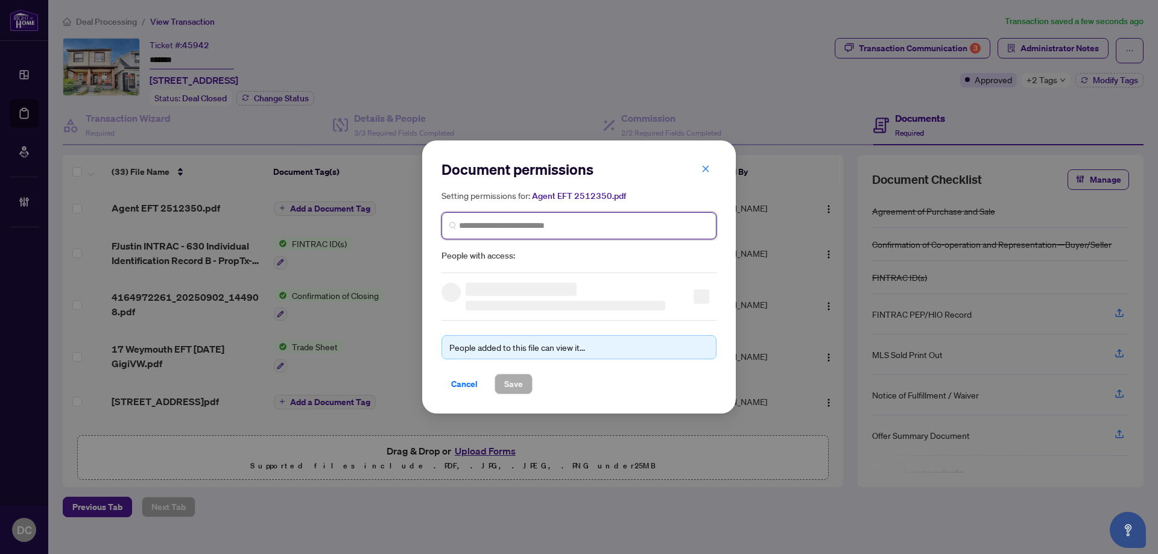
click at [622, 223] on input "search" at bounding box center [584, 226] width 250 height 13
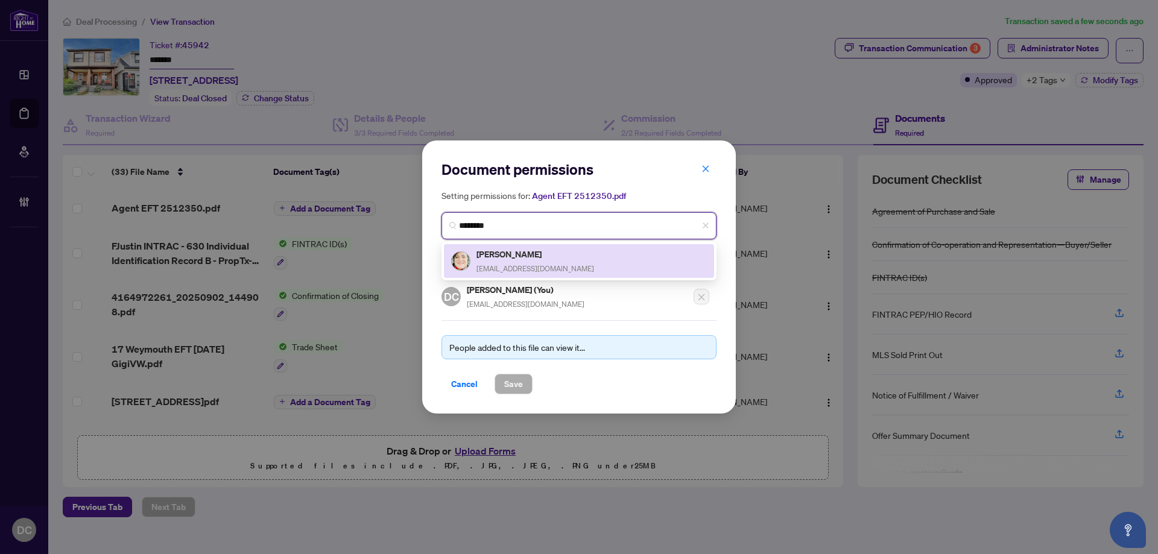
click at [592, 256] on div "Gigi Van Weezel gigi@gigivanweezel.com" at bounding box center [579, 261] width 256 height 28
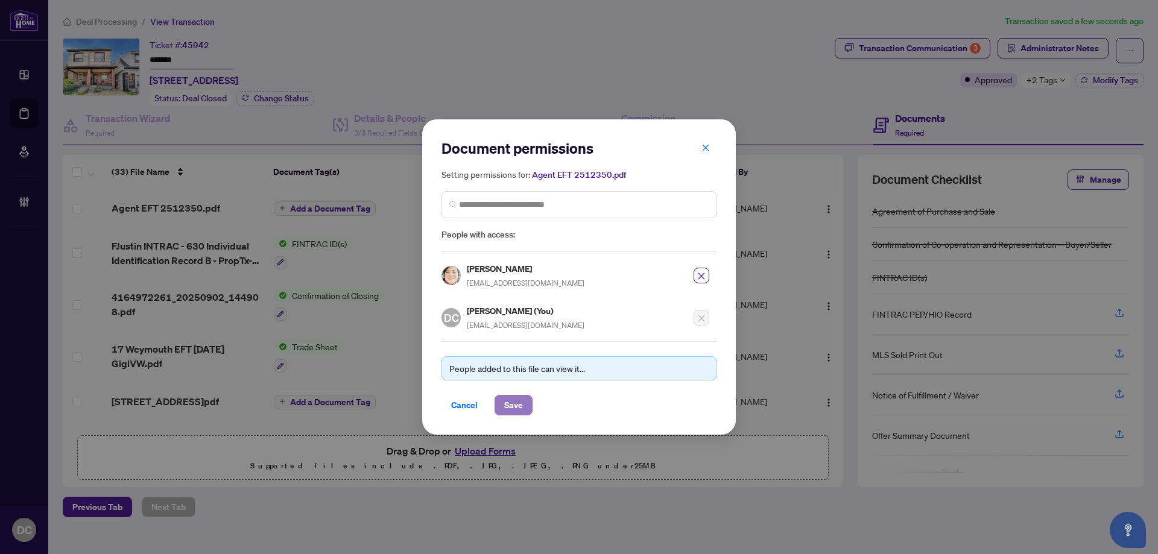
click at [515, 403] on span "Save" at bounding box center [513, 405] width 19 height 19
click at [338, 223] on div "Document permissions Setting permissions for: Agent EFT 2512350.pdf 6550 Gigi V…" at bounding box center [579, 277] width 1158 height 554
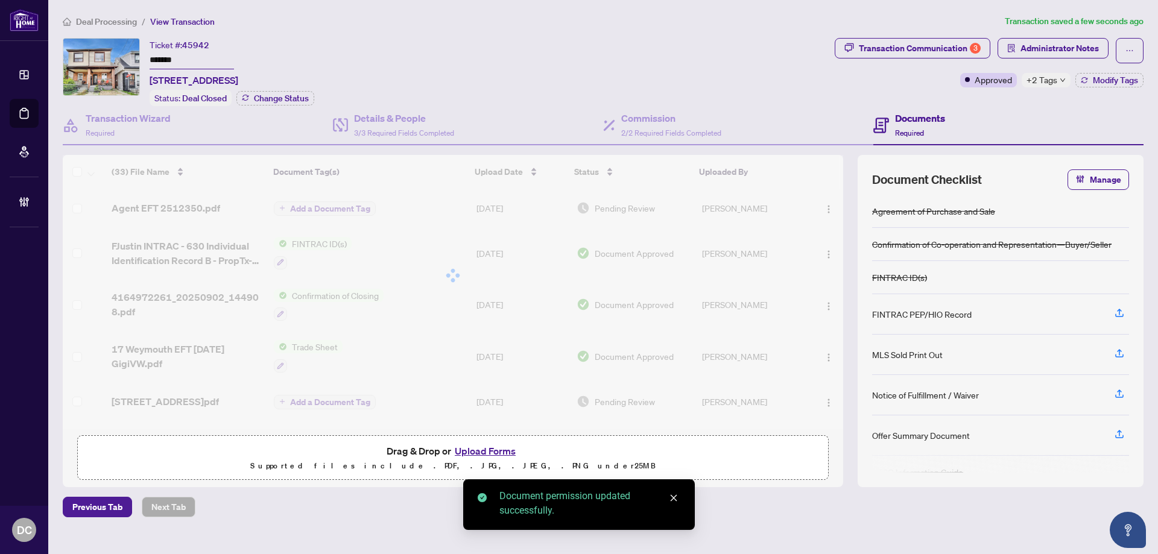
click at [348, 211] on div at bounding box center [453, 275] width 781 height 241
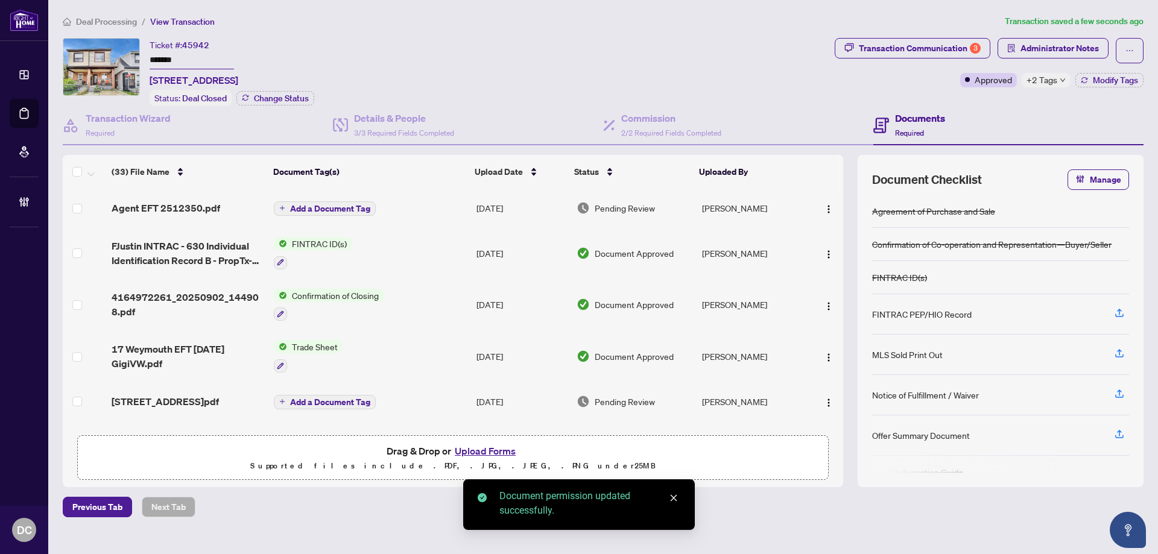
click at [348, 211] on span "Add a Document Tag" at bounding box center [330, 209] width 80 height 8
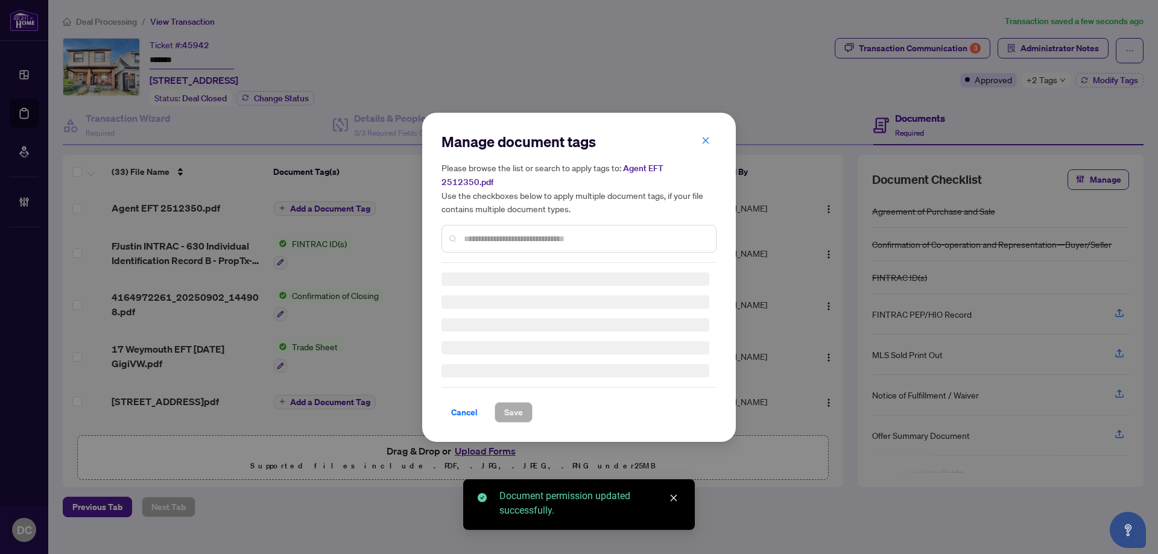
click at [600, 230] on div "Manage document tags Please browse the list or search to apply tags to: Agent E…" at bounding box center [579, 197] width 275 height 131
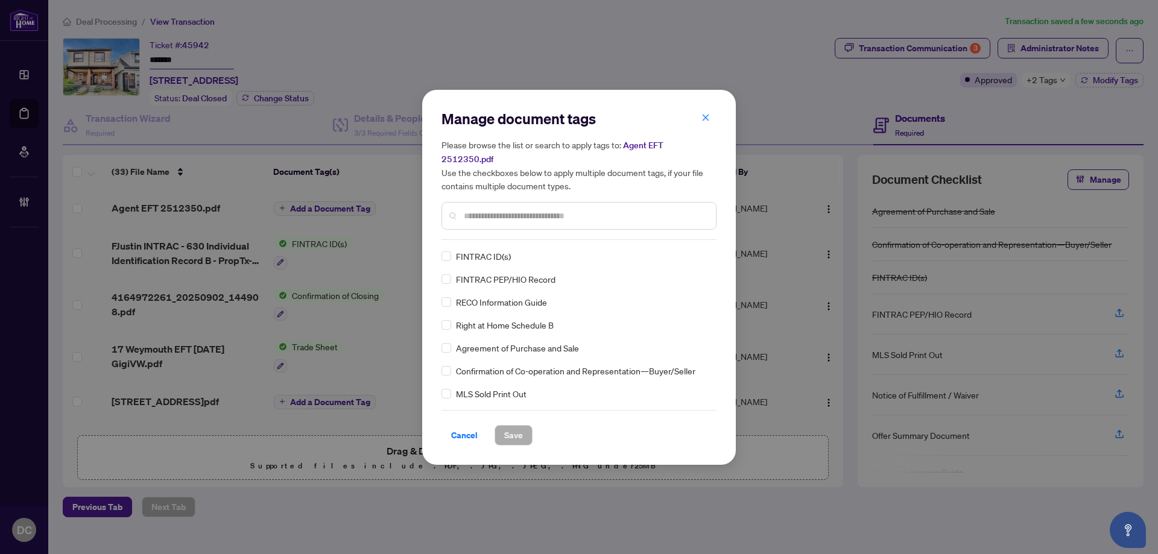
click at [593, 212] on input "text" at bounding box center [585, 215] width 243 height 13
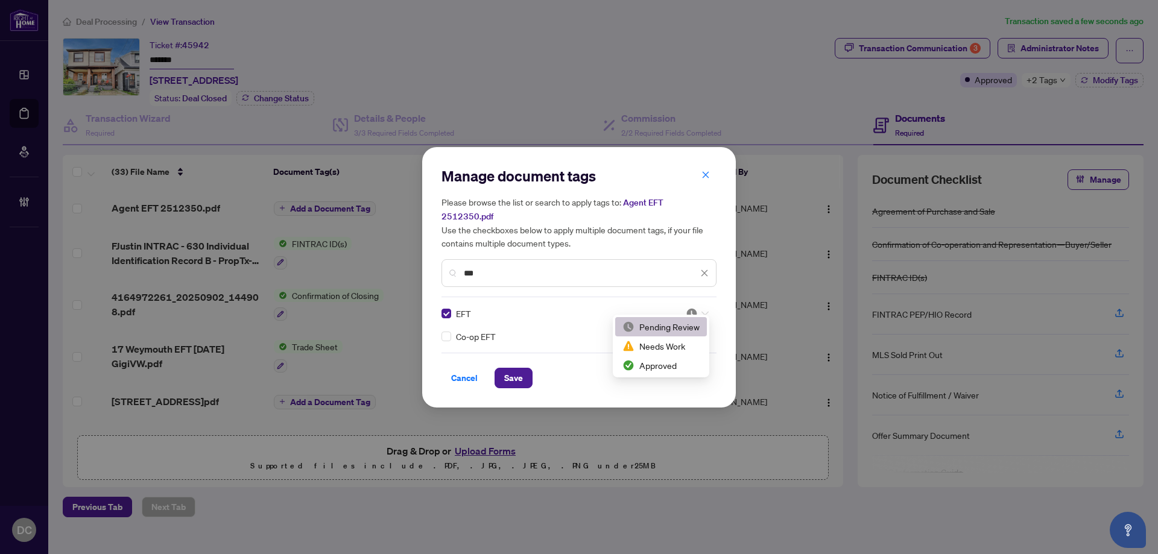
click at [707, 308] on div at bounding box center [697, 314] width 23 height 12
drag, startPoint x: 664, startPoint y: 369, endPoint x: 554, endPoint y: 368, distance: 110.4
click at [664, 369] on div "Approved" at bounding box center [661, 365] width 77 height 13
click at [514, 369] on span "Save" at bounding box center [513, 378] width 19 height 19
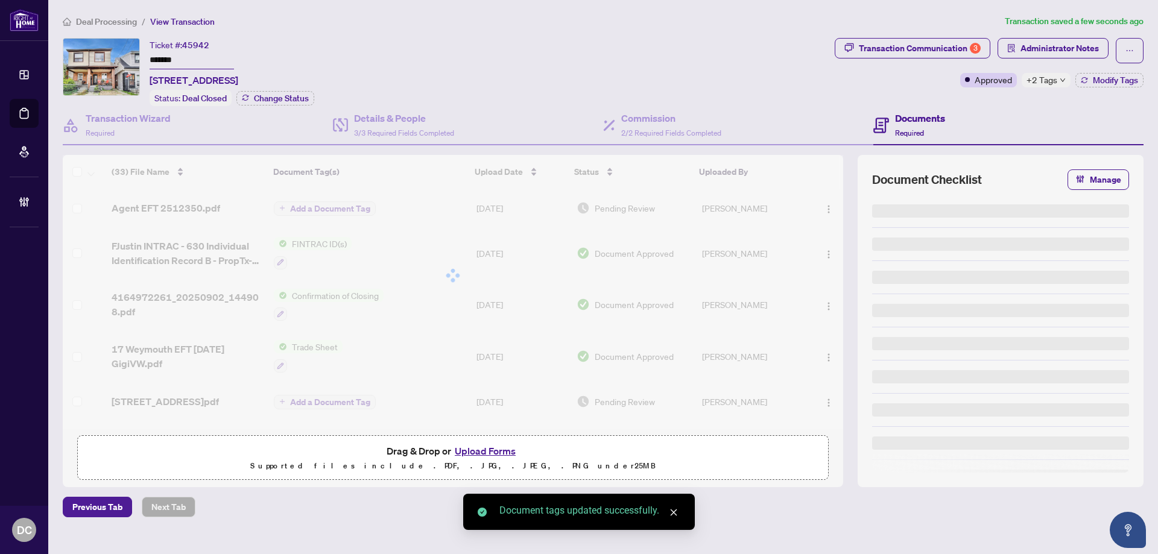
click at [1111, 78] on body "Dashboard Deal Processing Mortgage Referrals Brokerage Management DC Dawn Chan …" at bounding box center [579, 277] width 1158 height 554
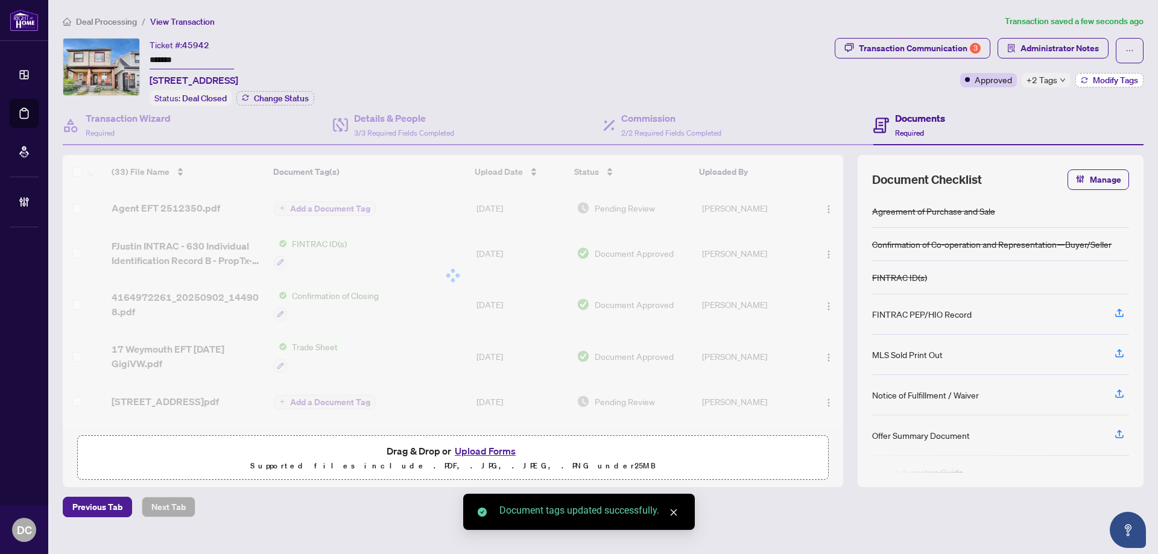
click at [1111, 80] on span "Modify Tags" at bounding box center [1115, 80] width 45 height 8
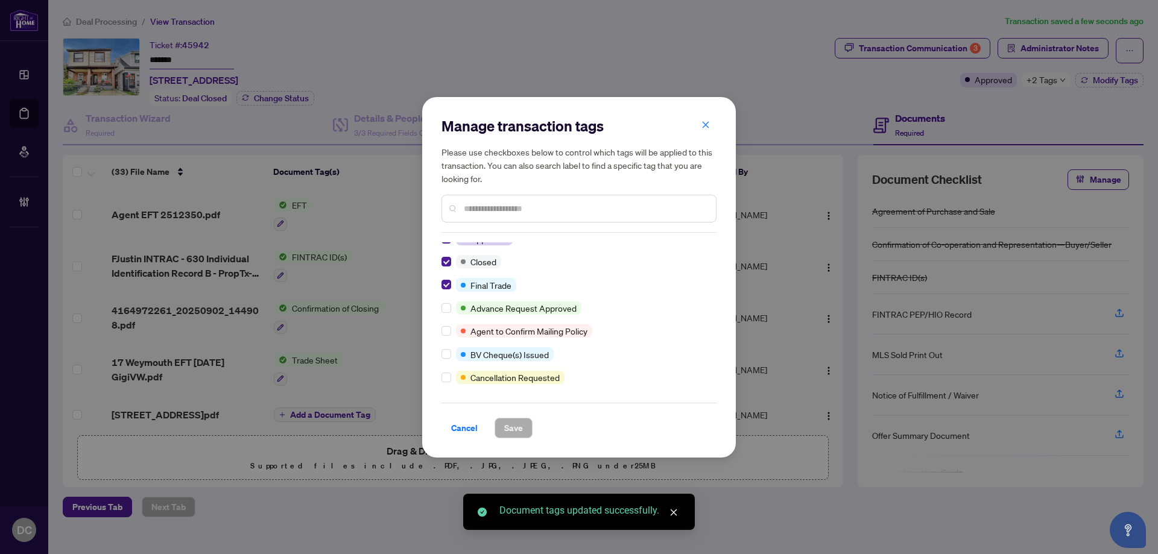
scroll to position [0, 0]
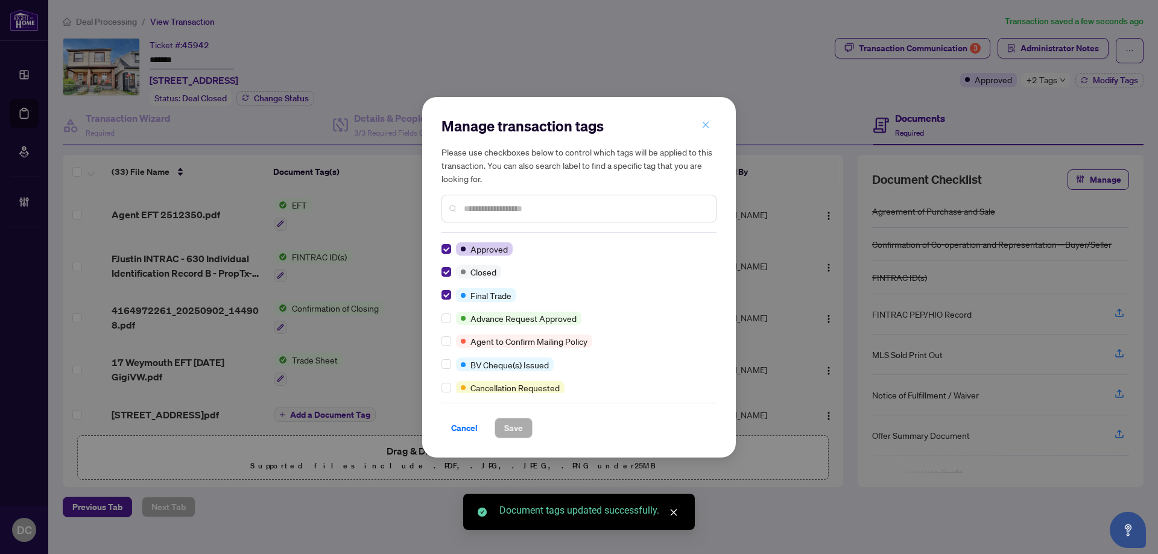
click at [700, 127] on button "button" at bounding box center [706, 125] width 24 height 21
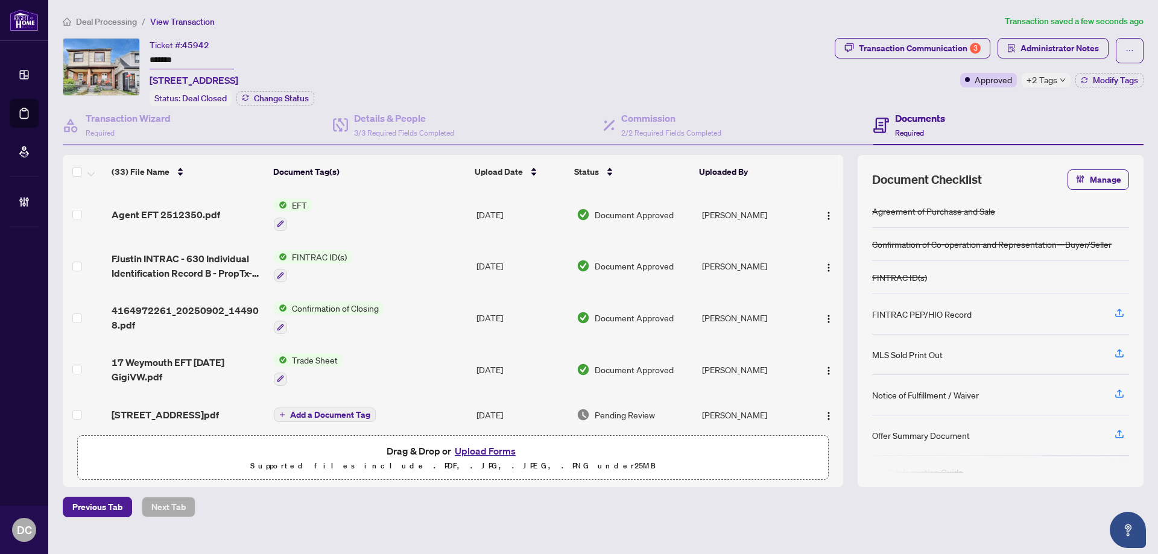
drag, startPoint x: 103, startPoint y: 25, endPoint x: 11, endPoint y: 21, distance: 91.2
click at [101, 25] on span "Deal Processing" at bounding box center [106, 21] width 61 height 11
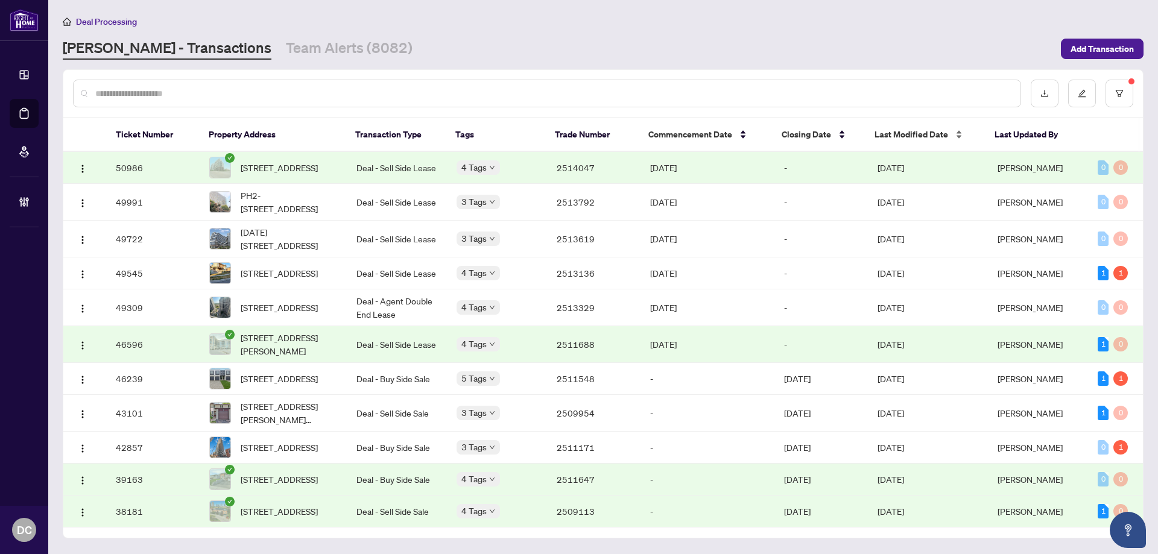
click at [907, 135] on span "Last Modified Date" at bounding box center [912, 134] width 74 height 13
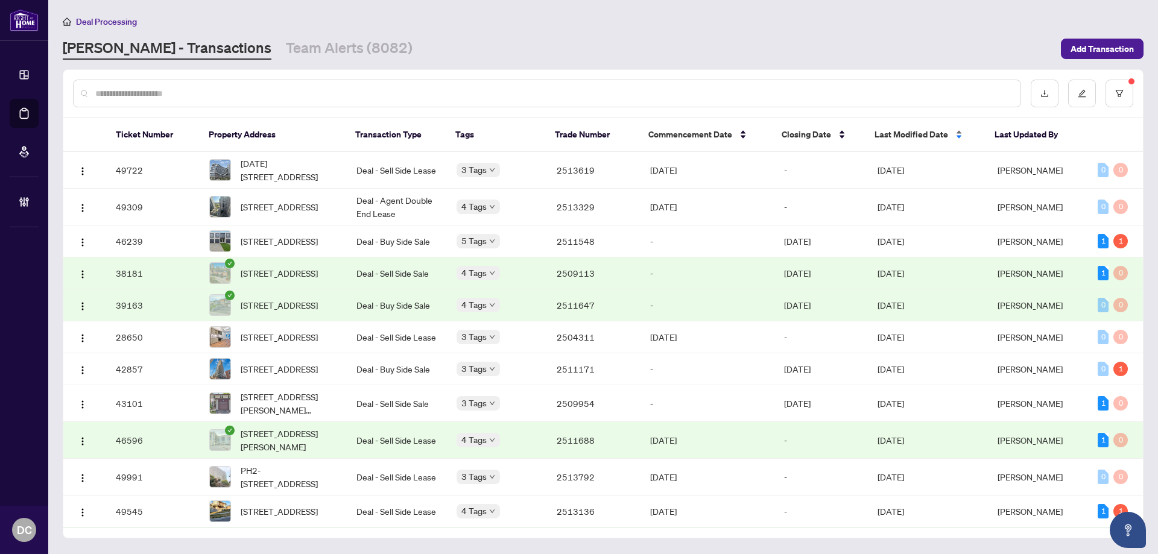
click at [907, 135] on span "Last Modified Date" at bounding box center [912, 134] width 74 height 13
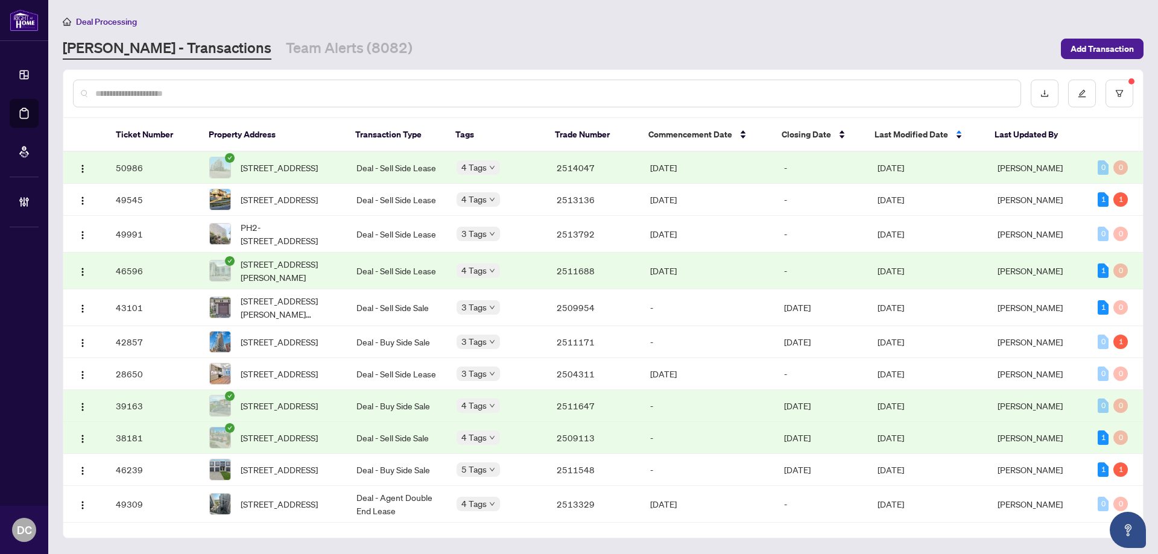
click at [904, 170] on span "[DATE]" at bounding box center [891, 167] width 27 height 11
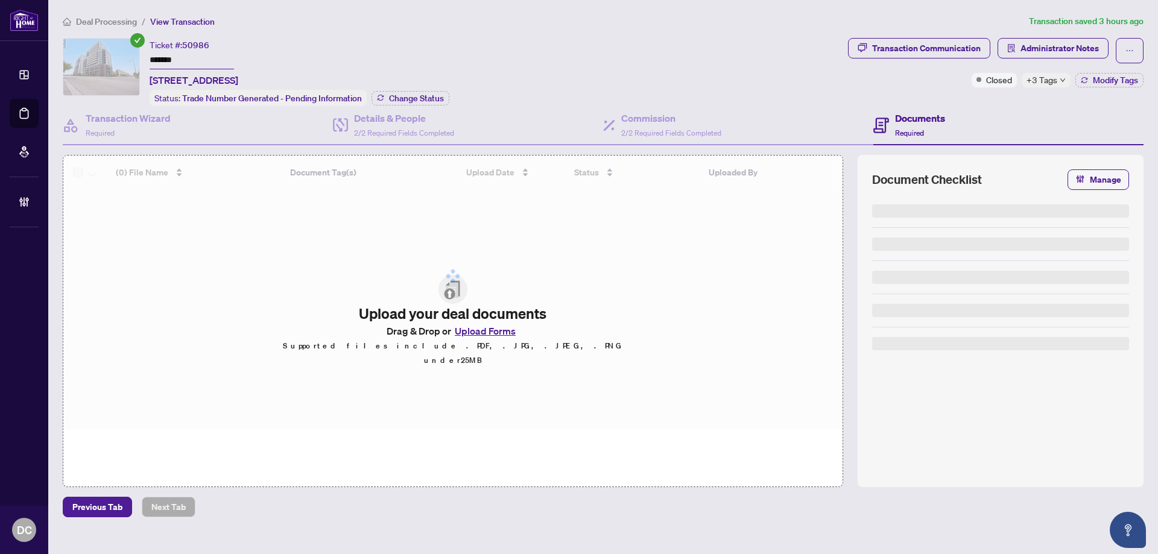
click at [104, 52] on div "Ticket #: 50986 ******* 1101-10 Honeycrisp Cres, Vaughan, Ontario L4K 0M7, Cana…" at bounding box center [453, 72] width 781 height 68
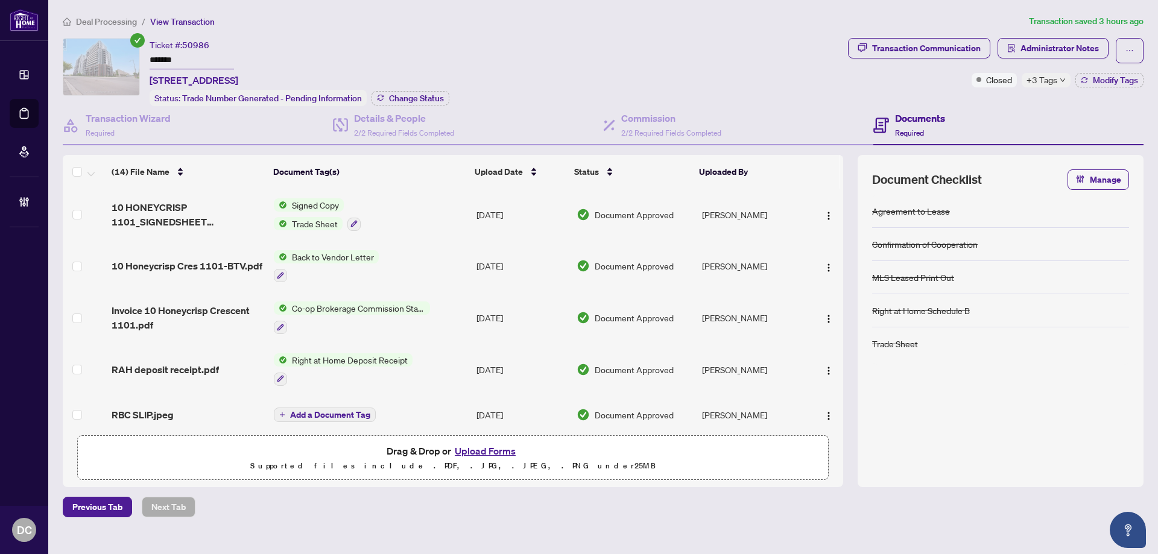
click at [1050, 83] on span "+3 Tags" at bounding box center [1042, 80] width 31 height 14
click at [980, 103] on div "Transaction Communication Administrator Notes Closed +3 Tags Modify Tags" at bounding box center [996, 72] width 300 height 68
click at [1096, 83] on span "Modify Tags" at bounding box center [1115, 80] width 45 height 8
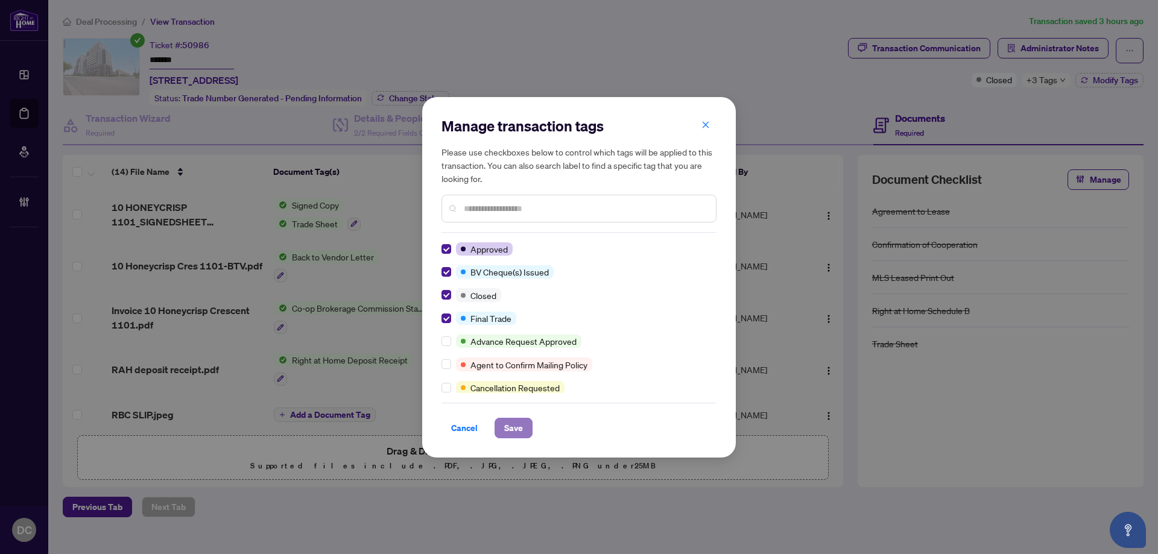
click at [512, 428] on span "Save" at bounding box center [513, 428] width 19 height 19
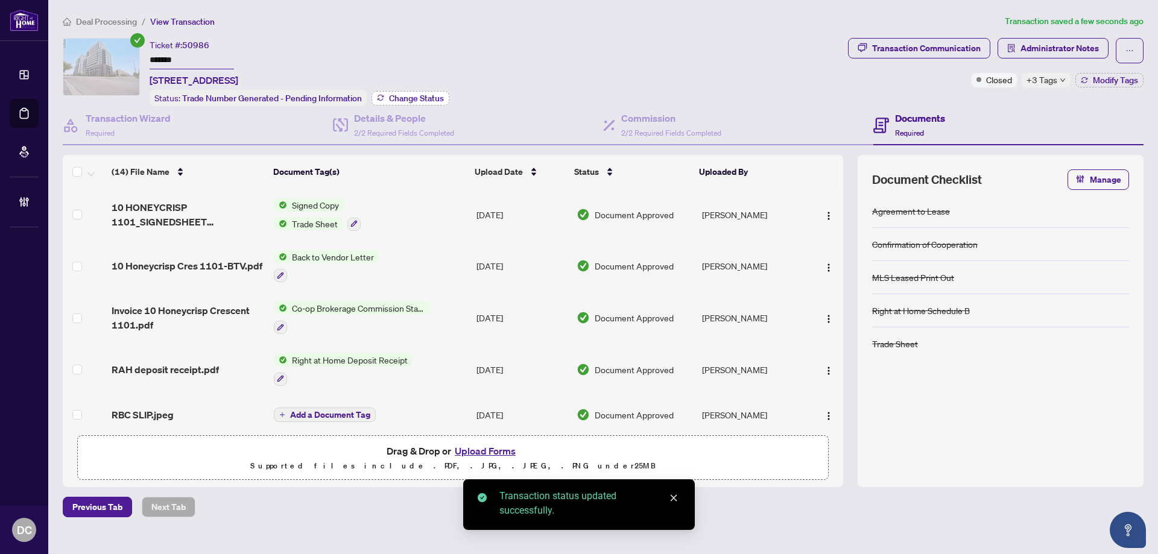
click at [410, 103] on span "Change Status" at bounding box center [416, 98] width 55 height 8
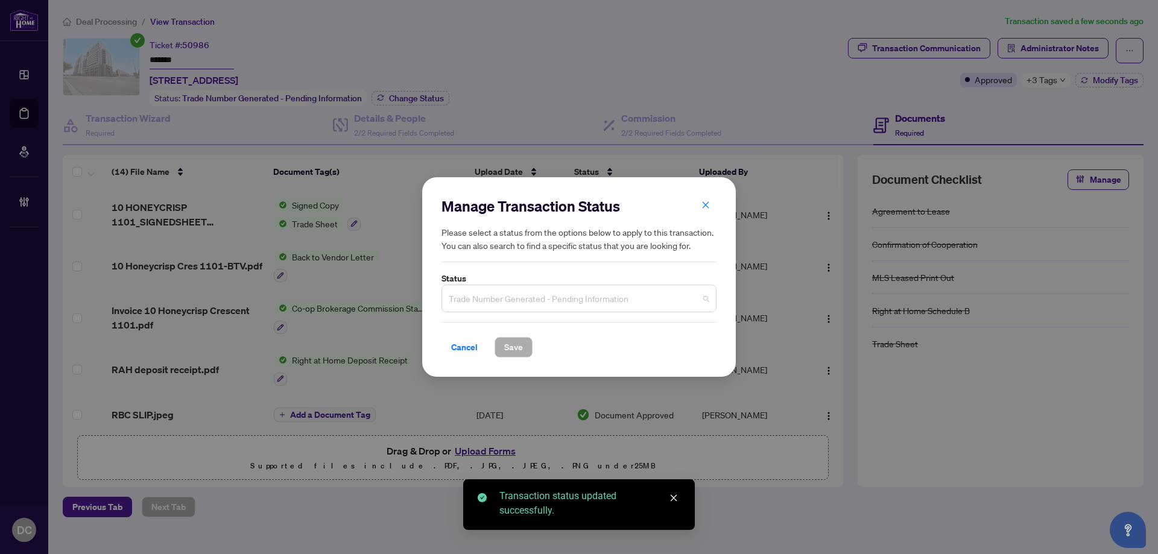
click at [588, 295] on span "Trade Number Generated - Pending Information" at bounding box center [579, 298] width 261 height 23
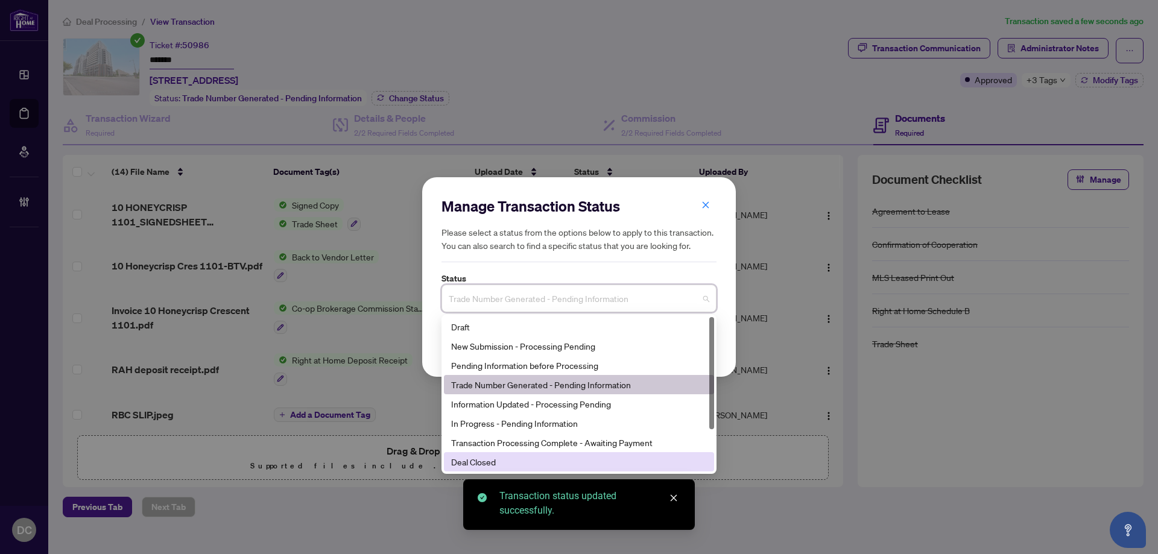
click at [499, 464] on div "Deal Closed" at bounding box center [579, 461] width 256 height 13
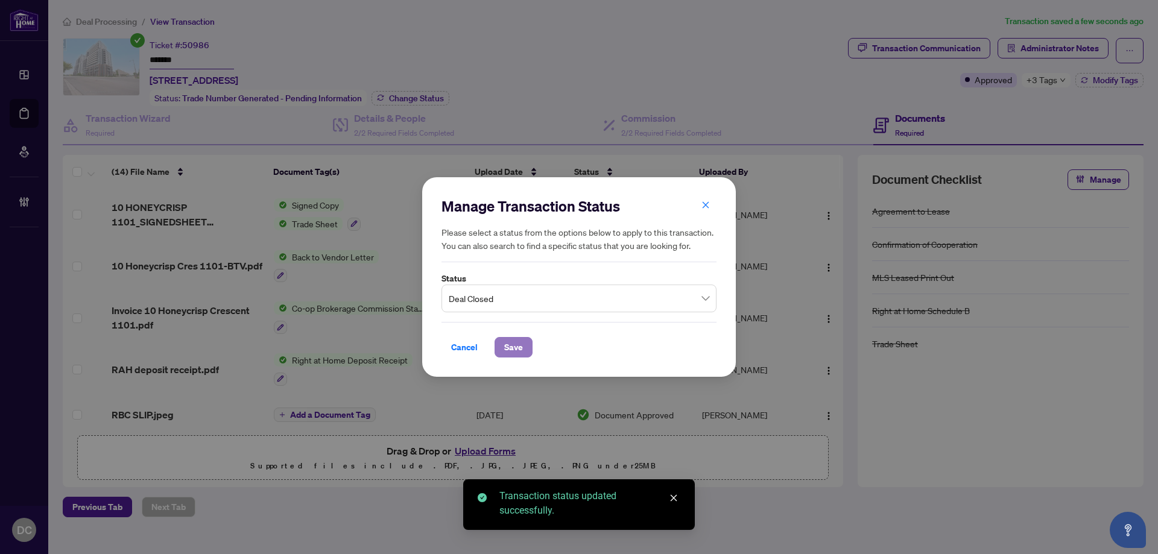
click at [521, 351] on span "Save" at bounding box center [513, 347] width 19 height 19
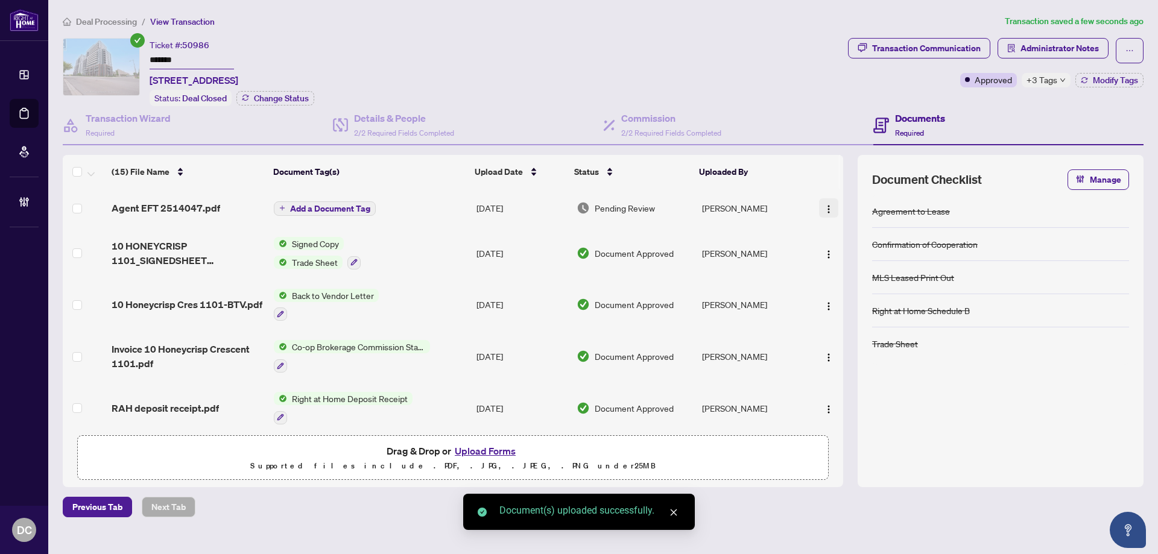
click at [825, 209] on img "button" at bounding box center [829, 210] width 10 height 10
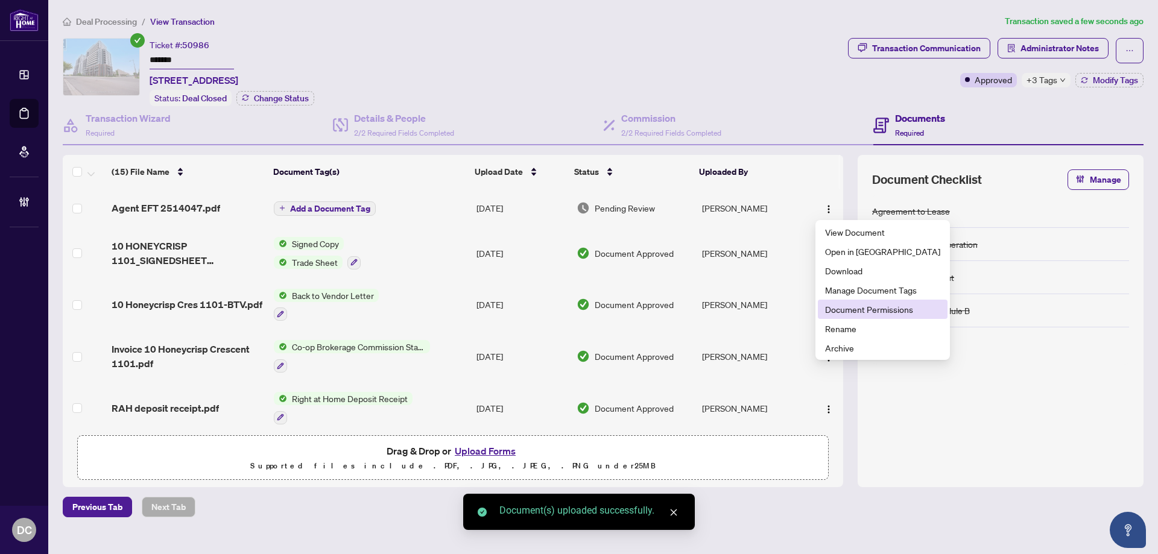
click at [860, 306] on span "Document Permissions" at bounding box center [882, 309] width 115 height 13
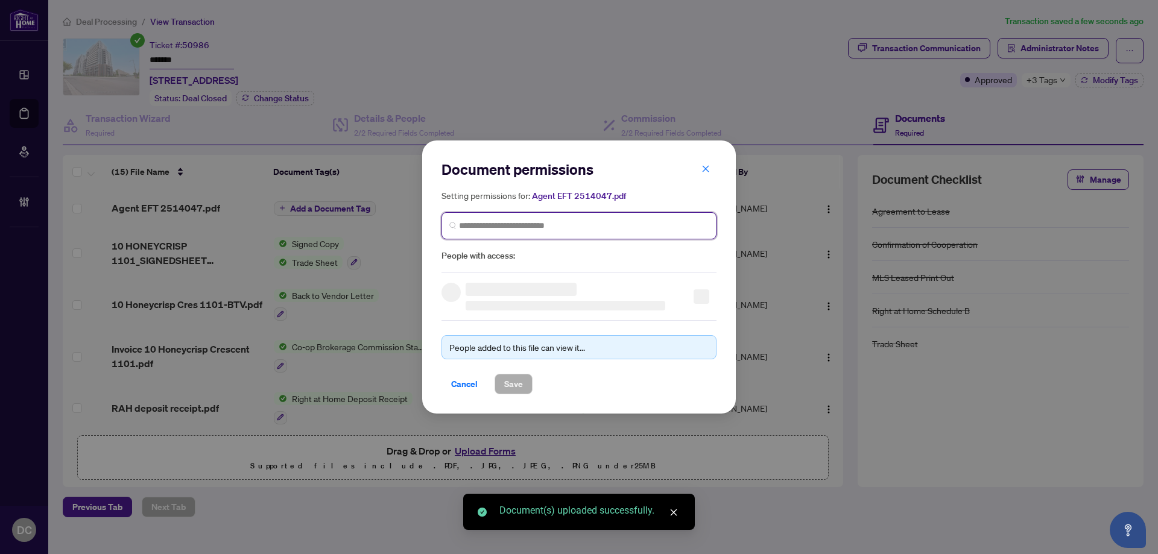
click at [590, 227] on input "search" at bounding box center [584, 226] width 250 height 13
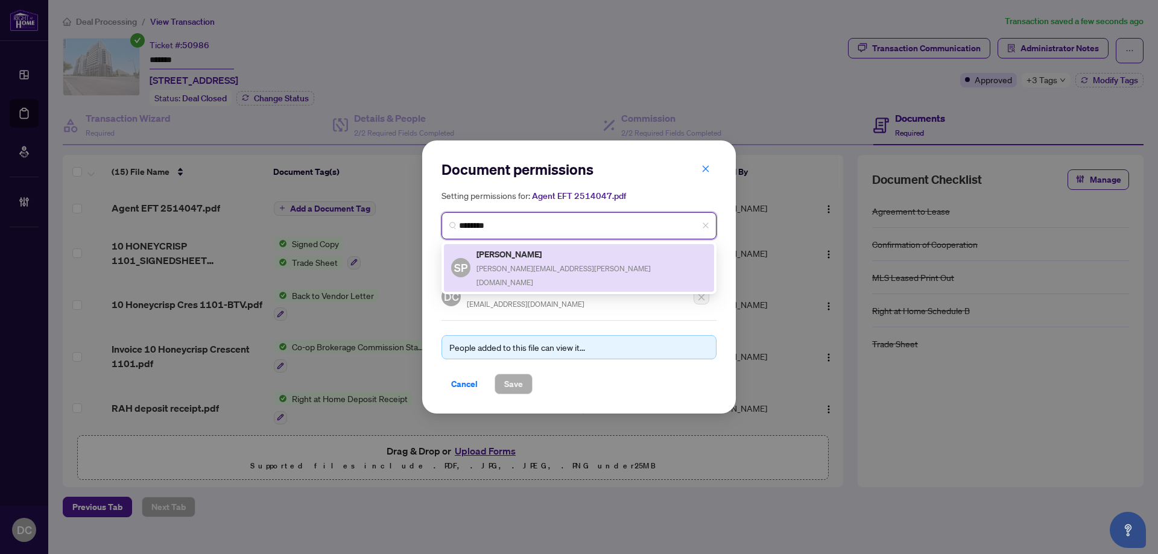
drag, startPoint x: 564, startPoint y: 250, endPoint x: 558, endPoint y: 259, distance: 10.4
click at [564, 251] on h5 "Shivani Paluskar" at bounding box center [592, 254] width 230 height 14
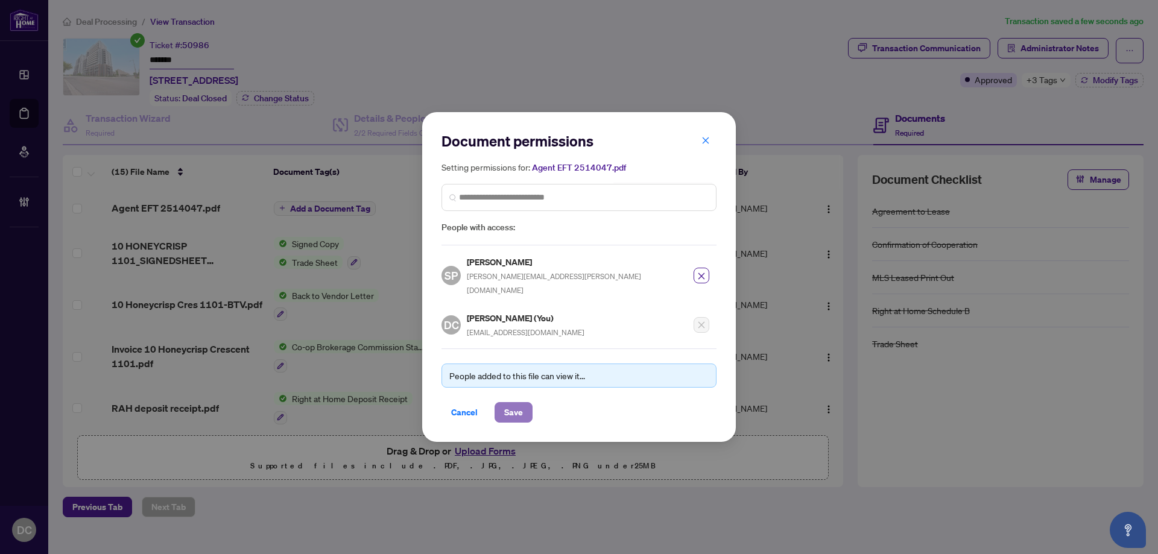
click at [517, 405] on span "Save" at bounding box center [513, 412] width 19 height 19
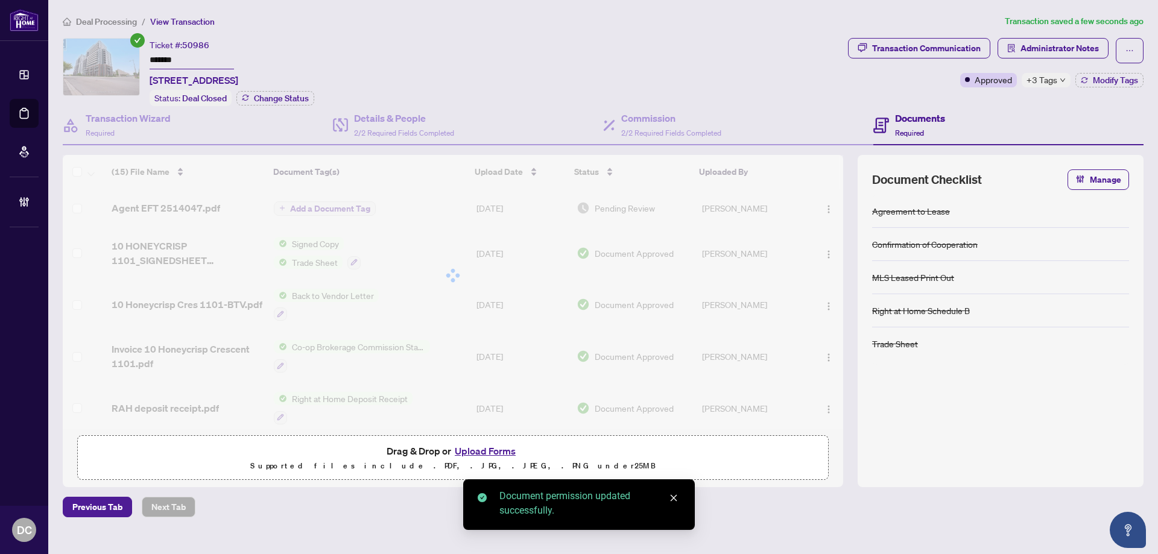
click at [1040, 83] on span "+3 Tags" at bounding box center [1042, 80] width 31 height 14
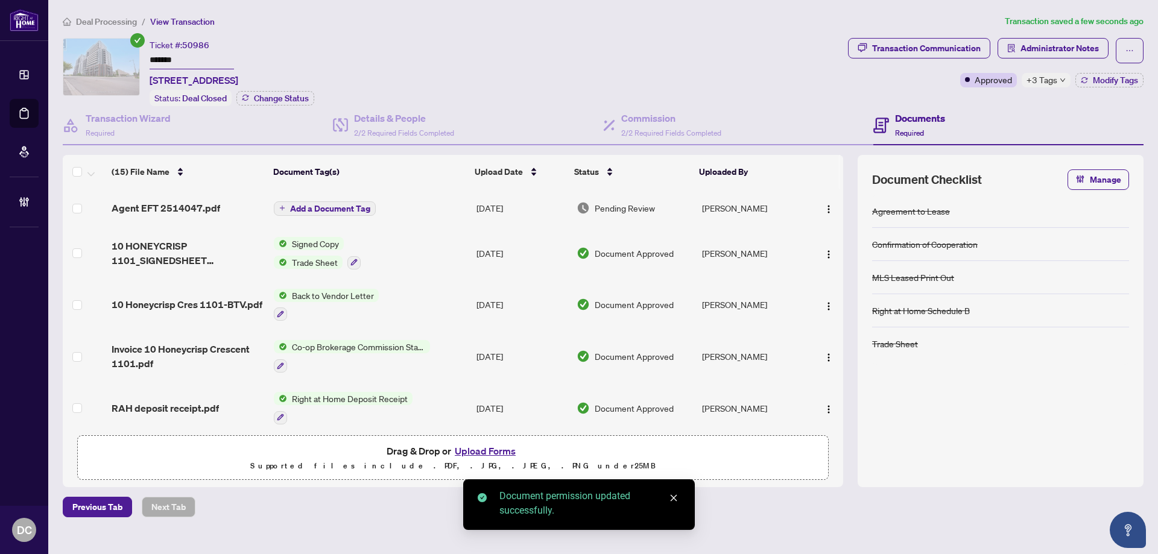
click at [125, 20] on span "Deal Processing" at bounding box center [106, 21] width 61 height 11
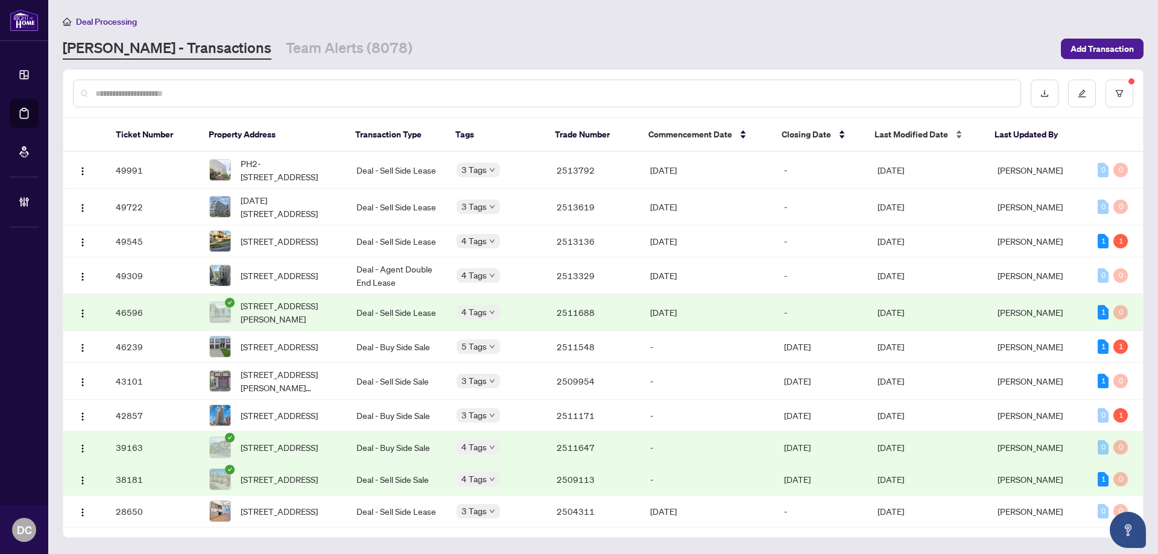
click at [901, 136] on span "Last Modified Date" at bounding box center [912, 134] width 74 height 13
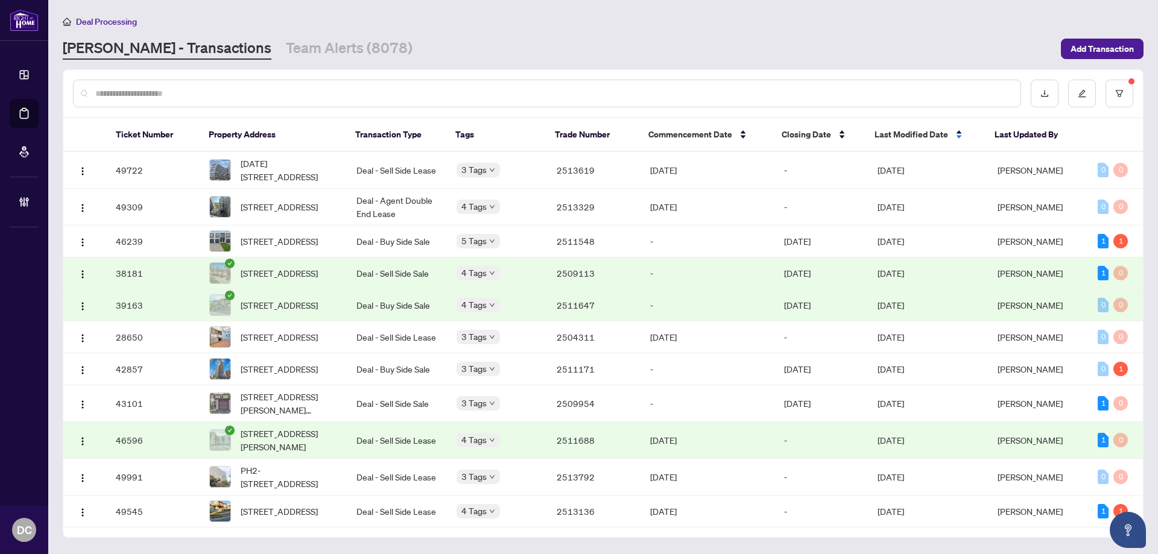
click at [902, 136] on span "Last Modified Date" at bounding box center [912, 134] width 74 height 13
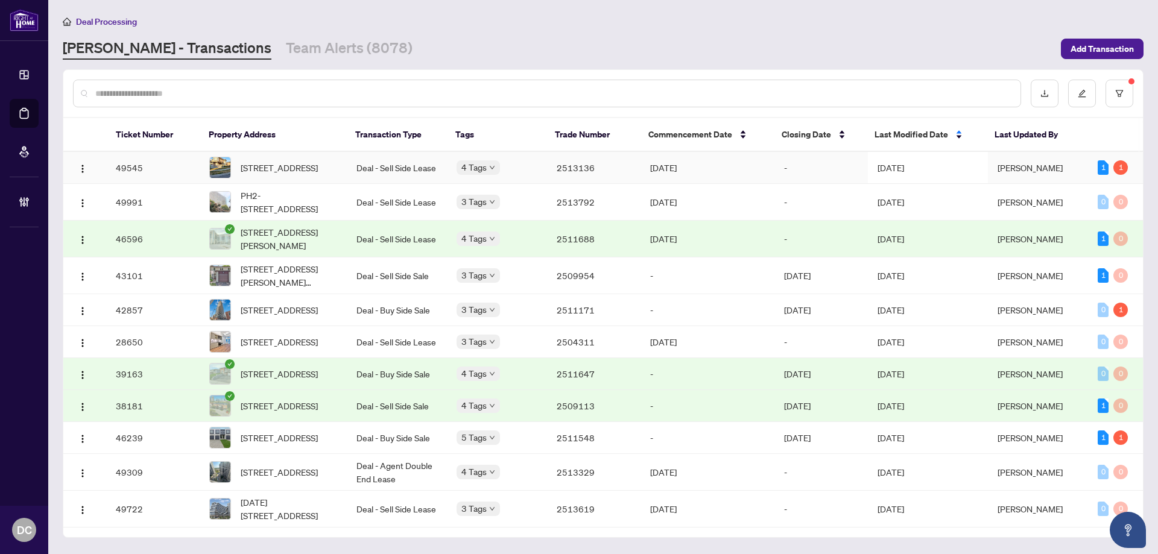
click at [898, 161] on td "[DATE]" at bounding box center [928, 168] width 120 height 32
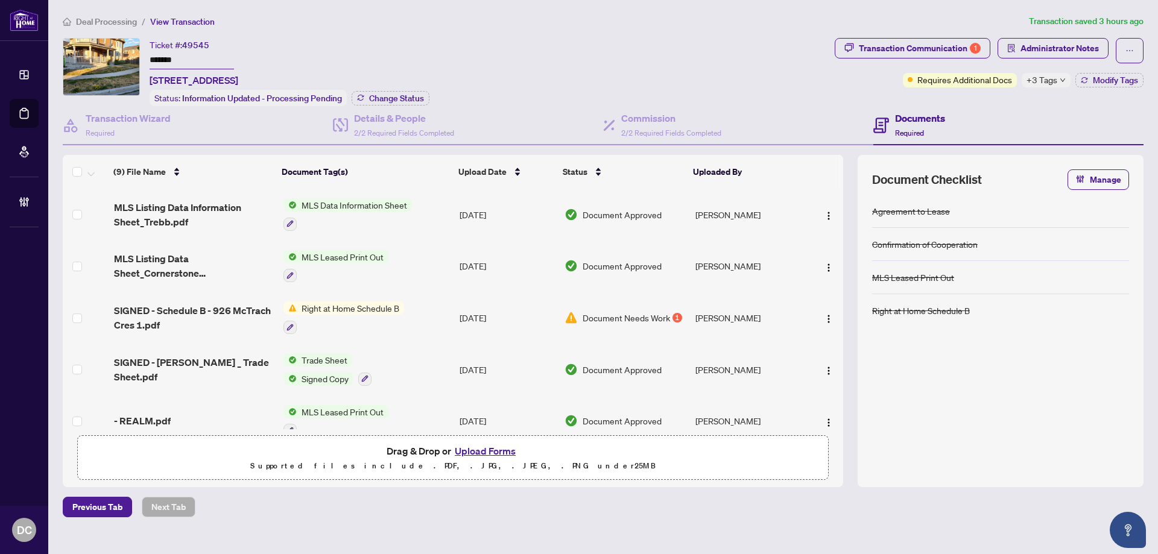
drag, startPoint x: 188, startPoint y: 59, endPoint x: 112, endPoint y: 59, distance: 75.4
click at [112, 59] on div "Ticket #: 49545 ******* 926 McTrach Cres, Milton, Ontario L9T 1M5, Canada Statu…" at bounding box center [446, 72] width 767 height 68
click at [1061, 45] on span "Administrator Notes" at bounding box center [1060, 48] width 78 height 19
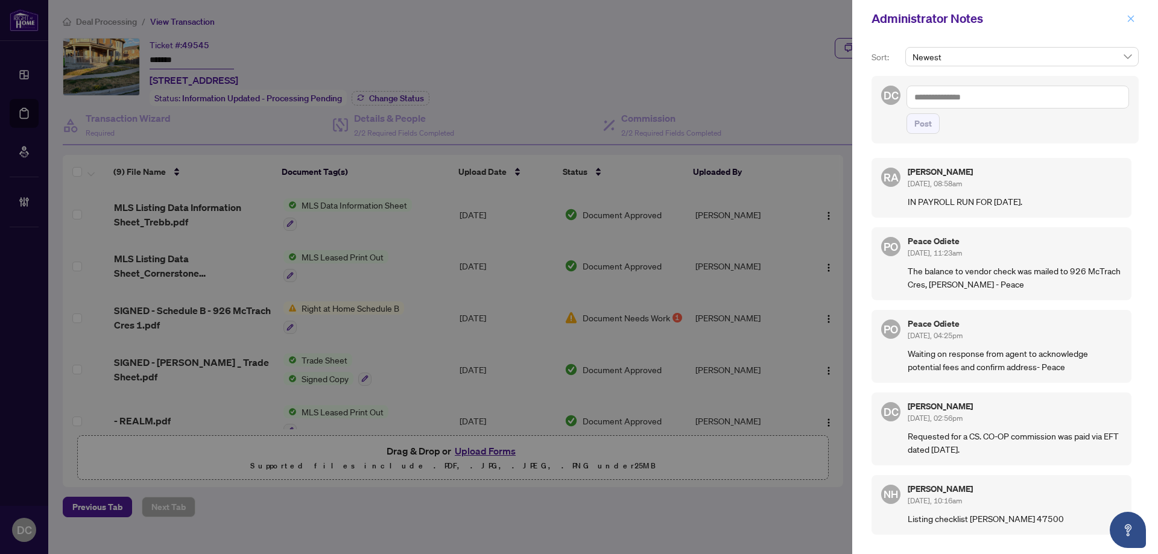
click at [1135, 16] on button "button" at bounding box center [1131, 18] width 16 height 14
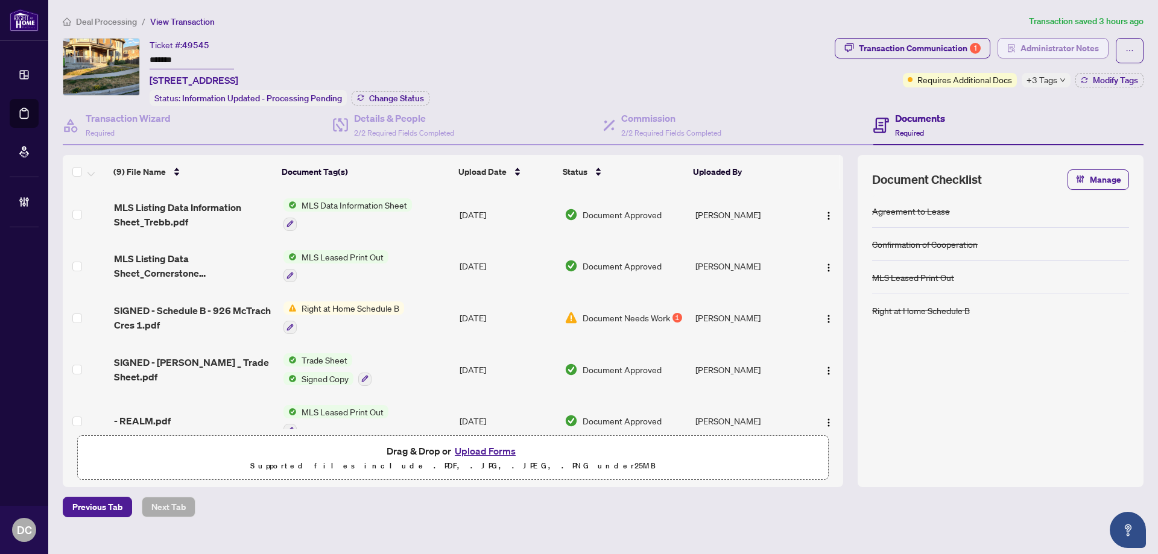
click at [1059, 45] on span "Administrator Notes" at bounding box center [1060, 48] width 78 height 19
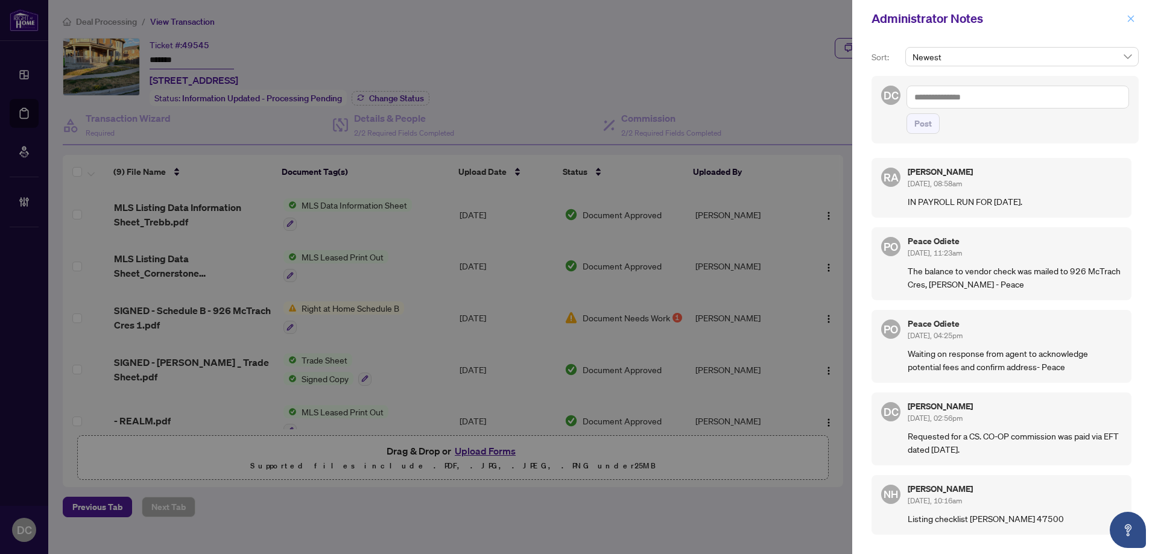
click at [1136, 16] on button "button" at bounding box center [1131, 18] width 16 height 14
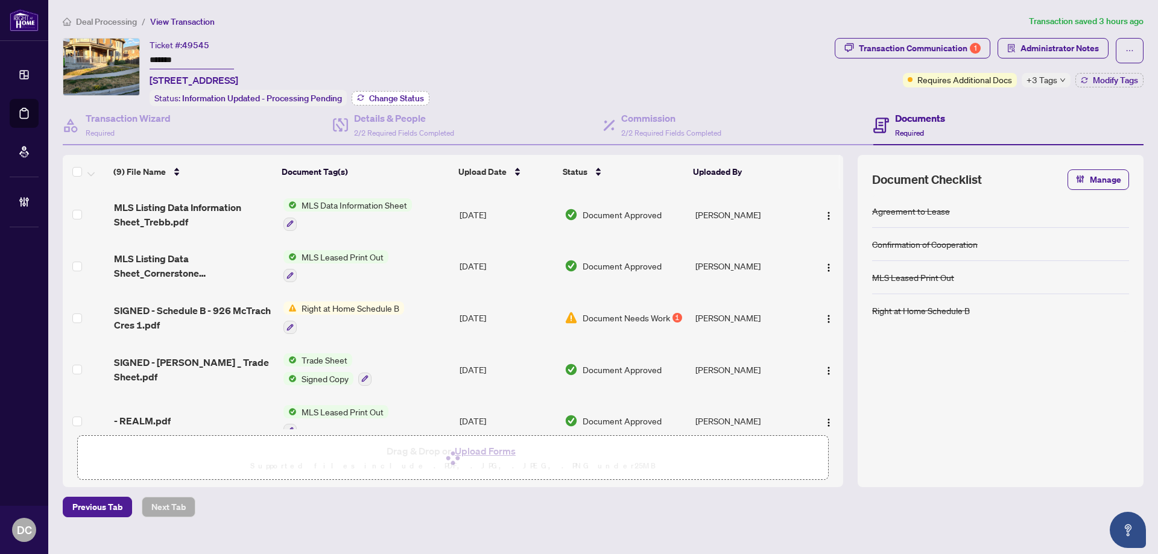
click at [378, 97] on span "Change Status" at bounding box center [396, 98] width 55 height 8
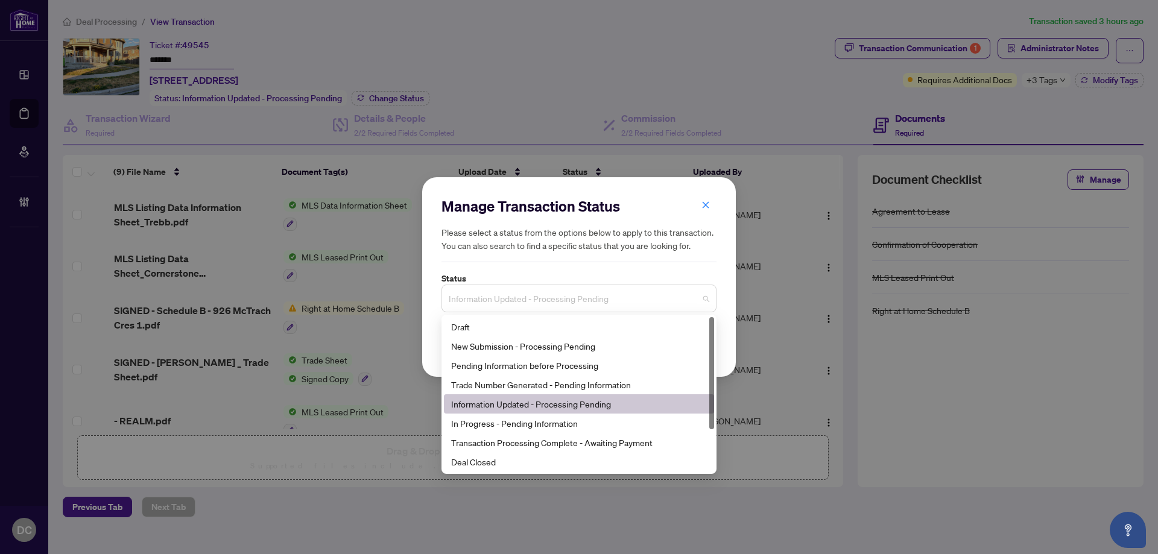
drag, startPoint x: 531, startPoint y: 294, endPoint x: 501, endPoint y: 360, distance: 72.3
click at [531, 294] on span "Information Updated - Processing Pending" at bounding box center [579, 298] width 261 height 23
click at [477, 472] on div "Final Trade" at bounding box center [579, 481] width 270 height 19
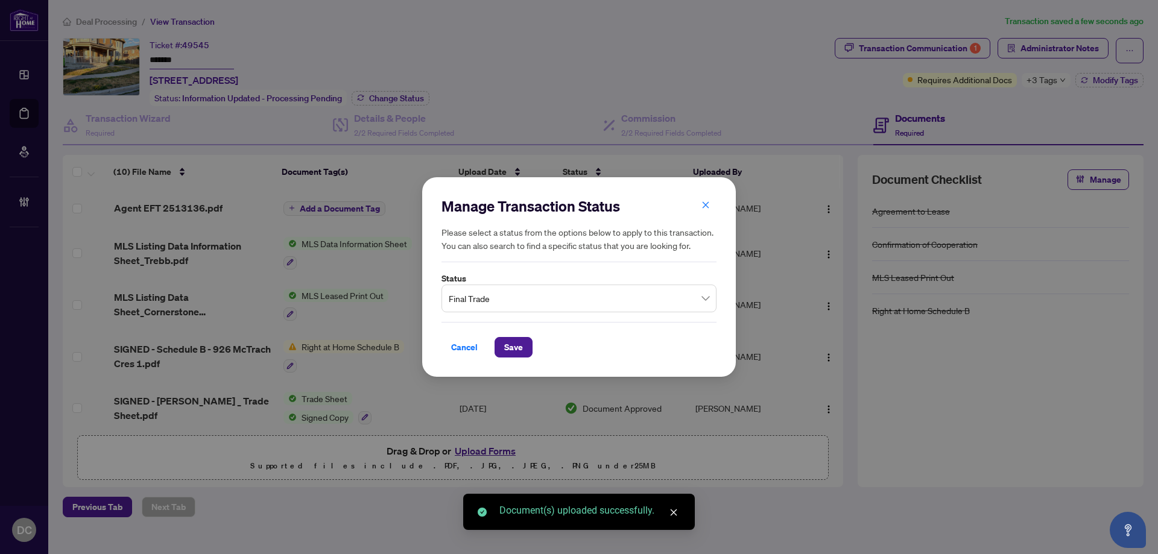
drag, startPoint x: 518, startPoint y: 336, endPoint x: 580, endPoint y: 316, distance: 65.8
click at [580, 316] on div "Manage Transaction Status Please select a status from the options below to appl…" at bounding box center [579, 278] width 275 height 162
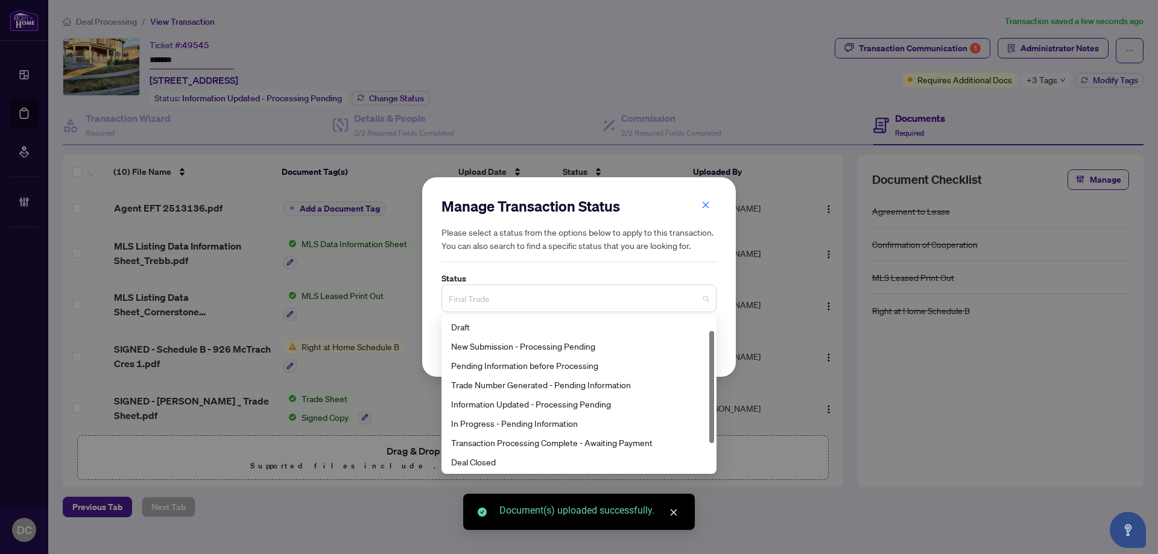
click at [585, 296] on span "Final Trade" at bounding box center [579, 298] width 261 height 23
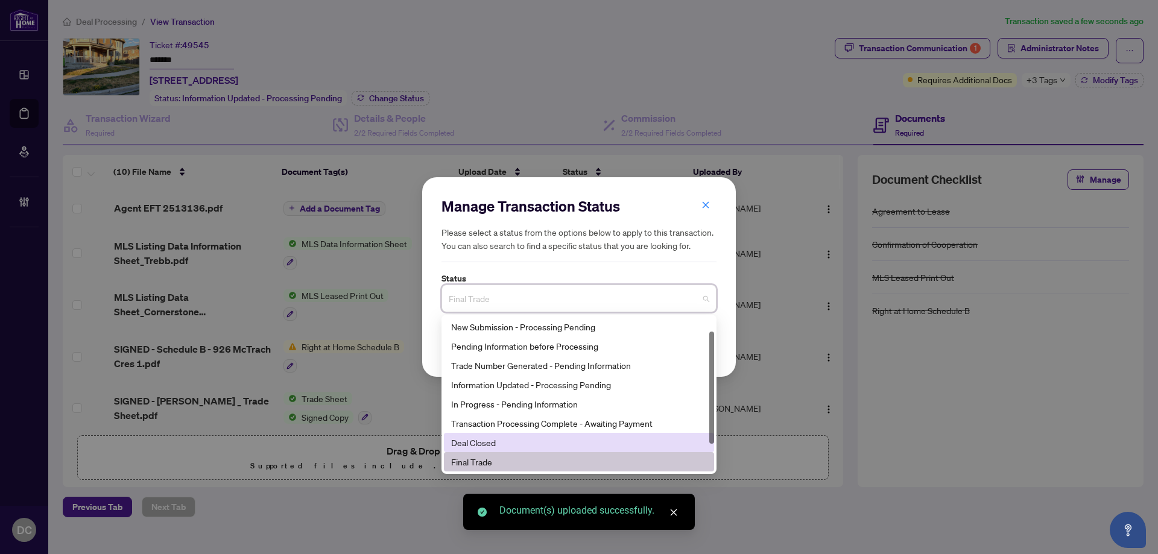
click at [491, 441] on div "Deal Closed" at bounding box center [579, 442] width 256 height 13
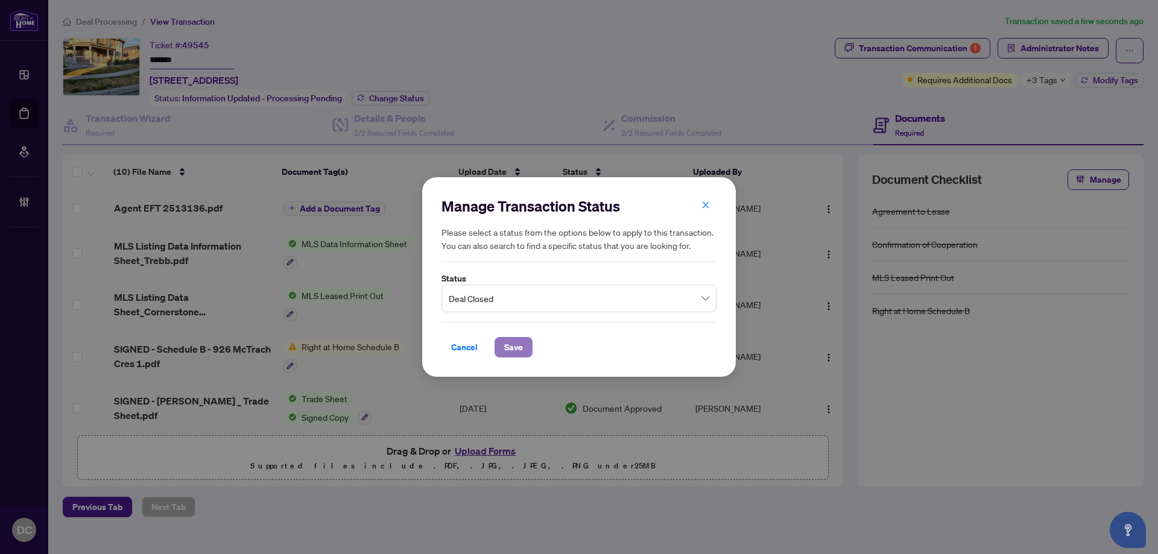
click at [521, 345] on span "Save" at bounding box center [513, 347] width 19 height 19
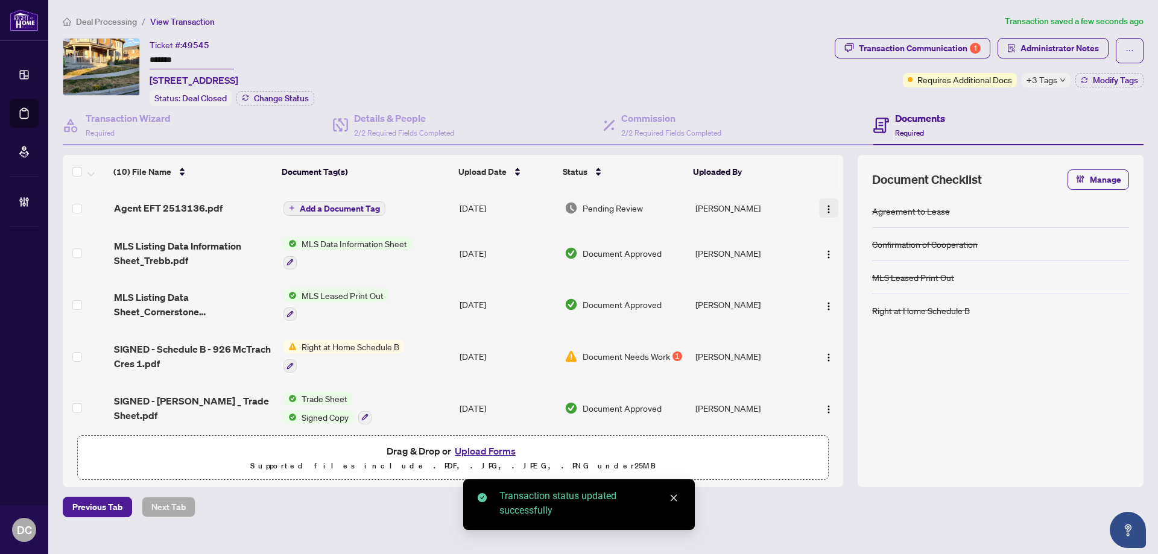
click at [824, 205] on img "button" at bounding box center [829, 210] width 10 height 10
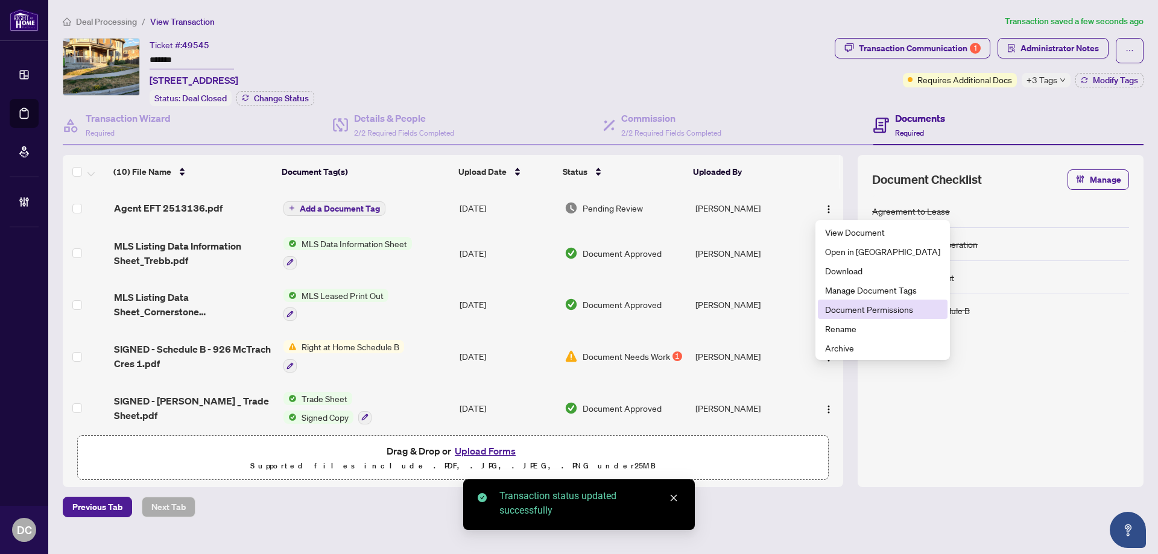
click at [846, 309] on span "Document Permissions" at bounding box center [882, 309] width 115 height 13
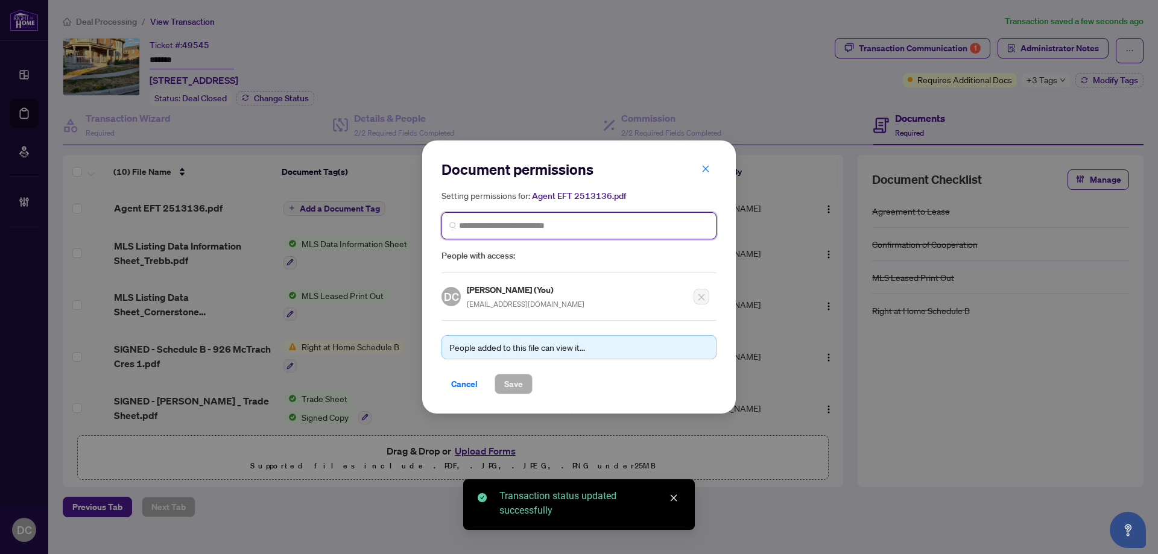
click at [504, 223] on input "search" at bounding box center [584, 226] width 250 height 13
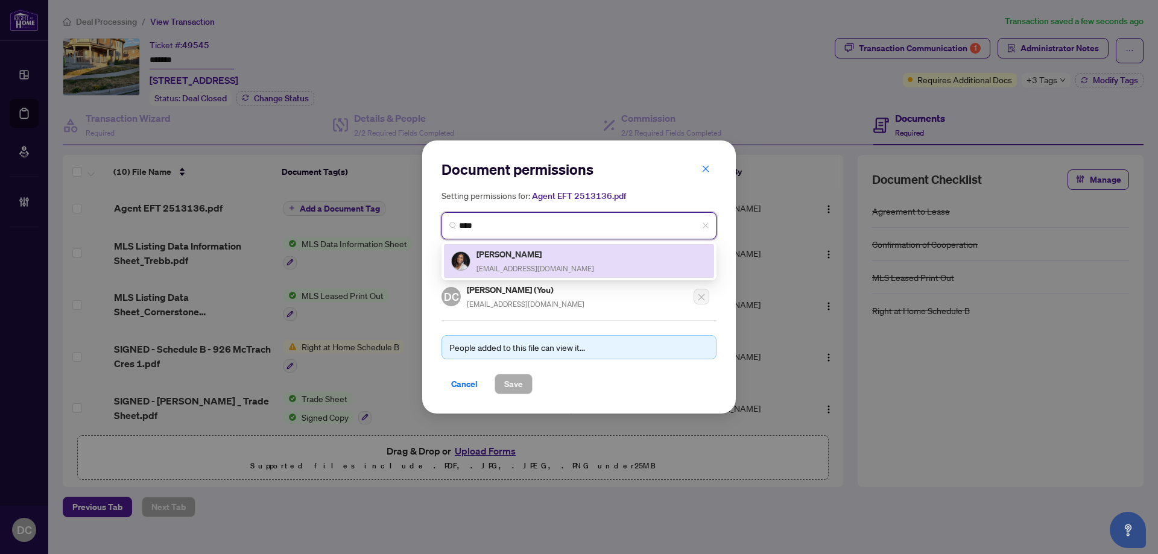
click at [500, 264] on span "tammytrowers@gmail.com" at bounding box center [536, 268] width 118 height 9
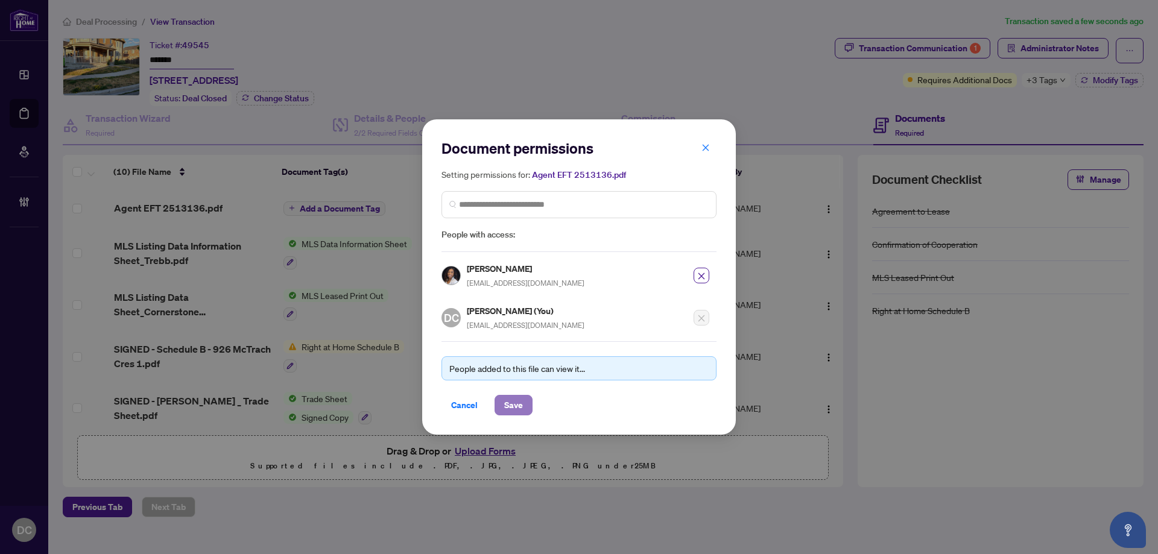
click at [523, 406] on button "Save" at bounding box center [514, 405] width 38 height 21
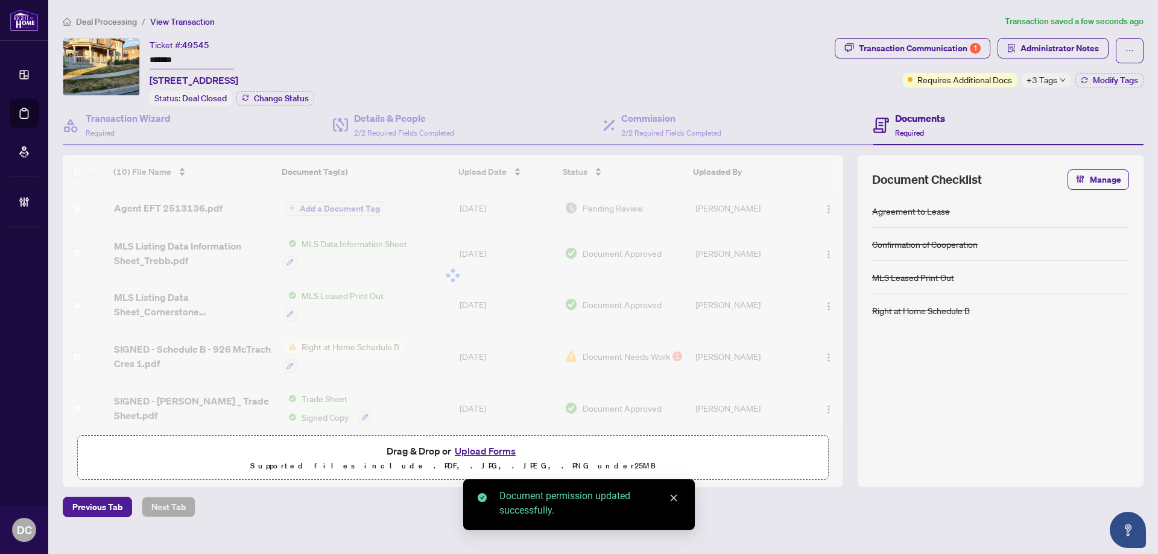
click at [339, 209] on div at bounding box center [453, 275] width 781 height 241
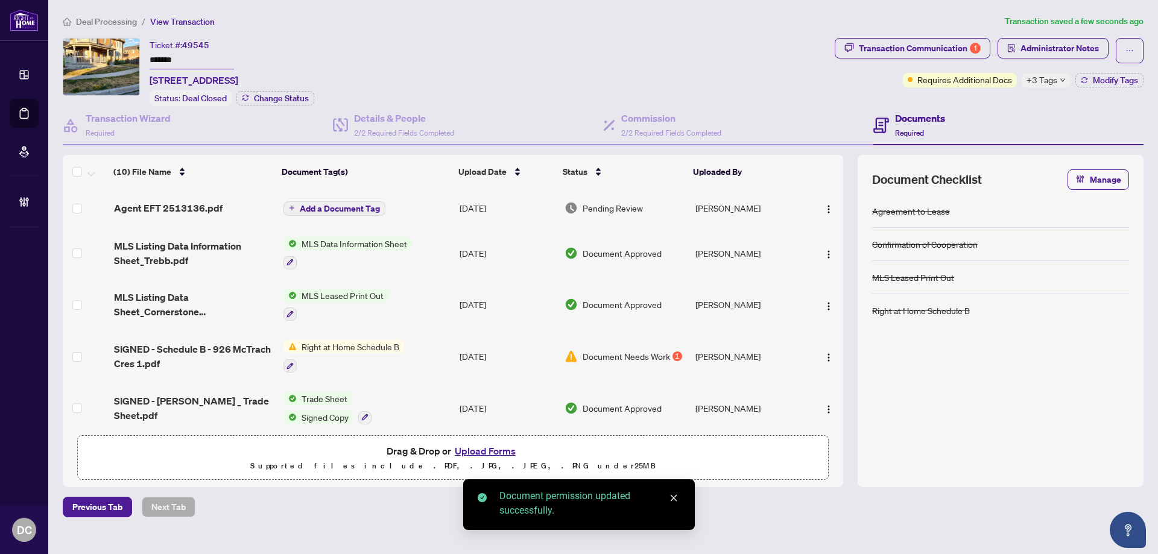
click at [346, 209] on span "Add a Document Tag" at bounding box center [340, 209] width 80 height 8
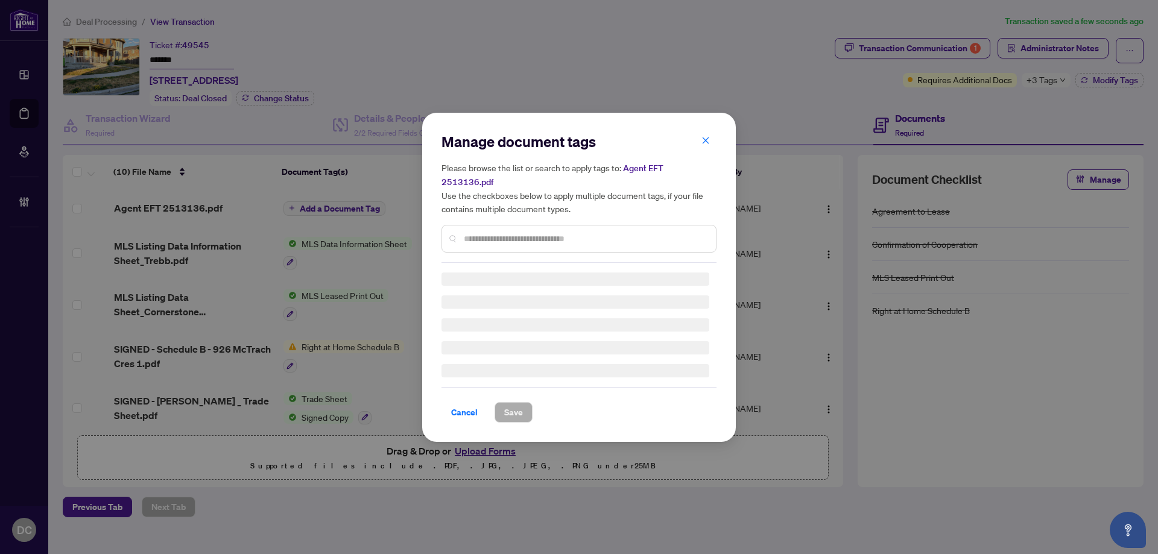
click at [550, 232] on input "text" at bounding box center [585, 238] width 243 height 13
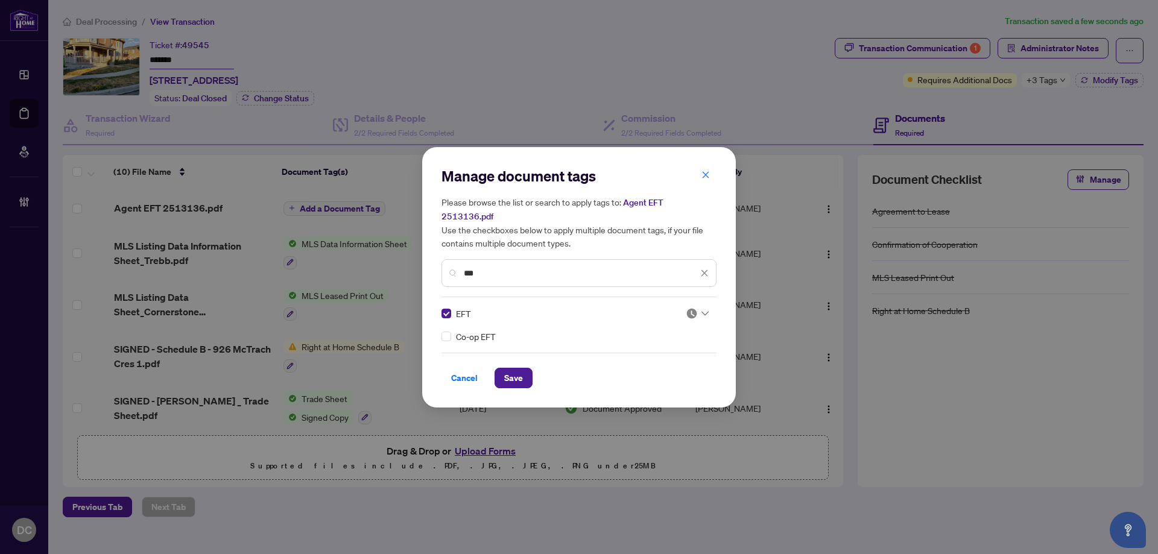
click at [697, 313] on input "search" at bounding box center [692, 314] width 12 height 18
click at [639, 360] on div "Approved" at bounding box center [661, 365] width 77 height 13
click at [523, 370] on button "Save" at bounding box center [514, 378] width 38 height 21
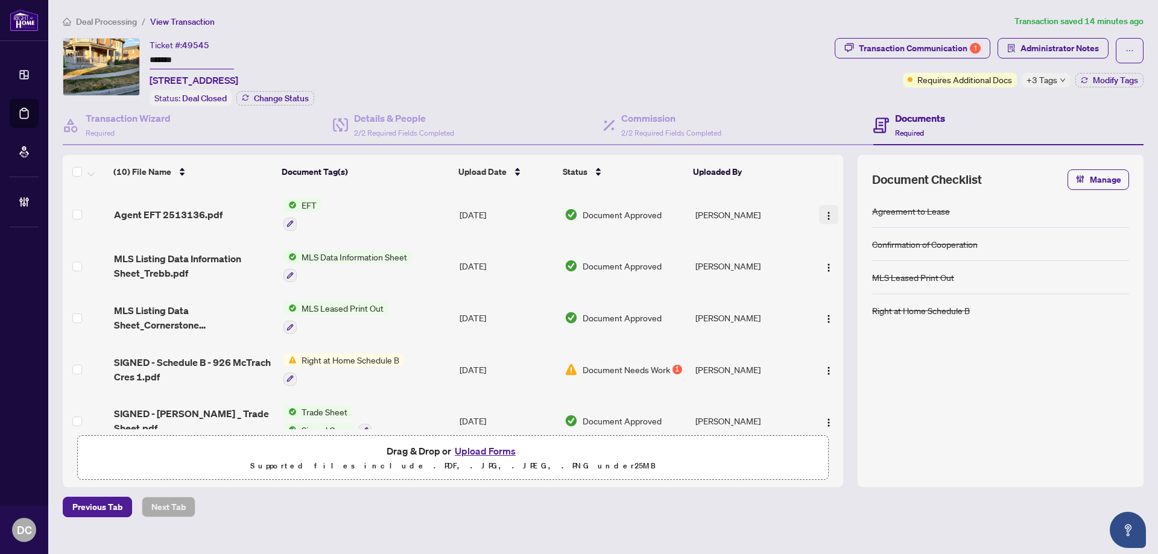
click at [824, 209] on span "button" at bounding box center [829, 214] width 10 height 13
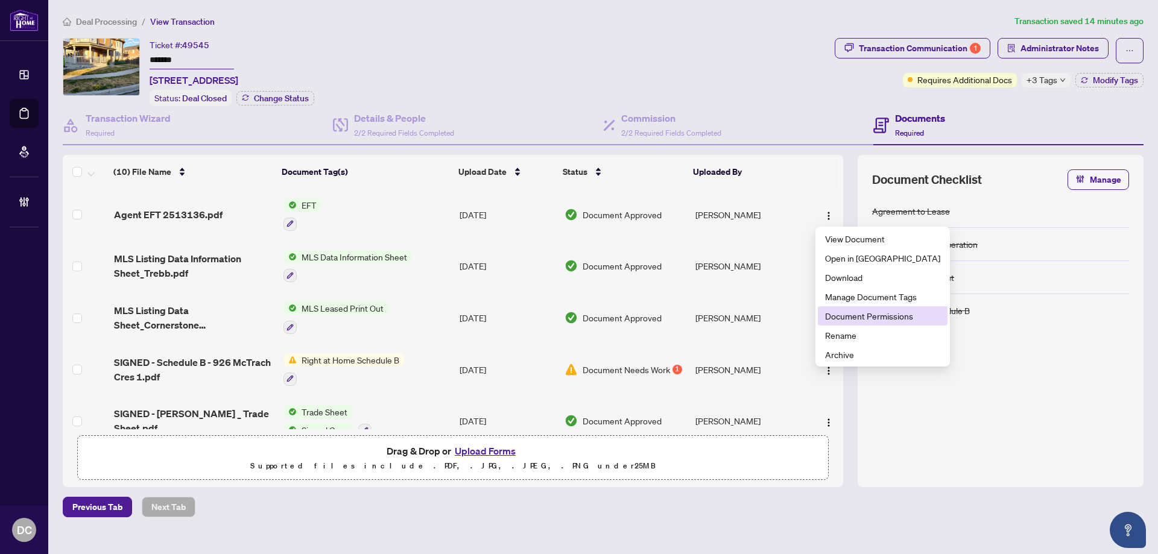
click at [839, 314] on span "Document Permissions" at bounding box center [882, 315] width 115 height 13
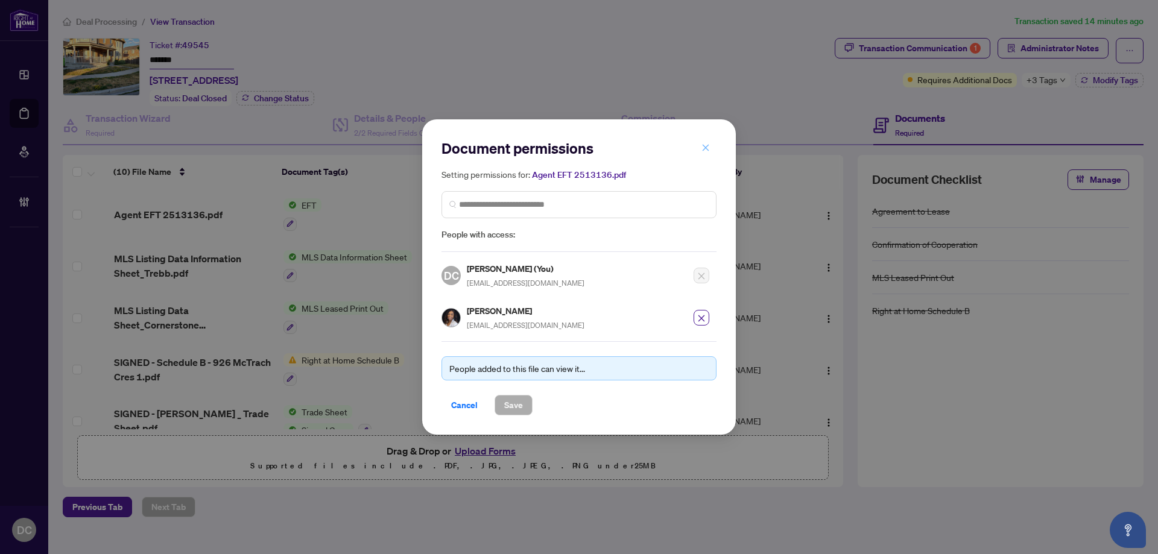
click at [705, 149] on icon "close" at bounding box center [706, 148] width 8 height 8
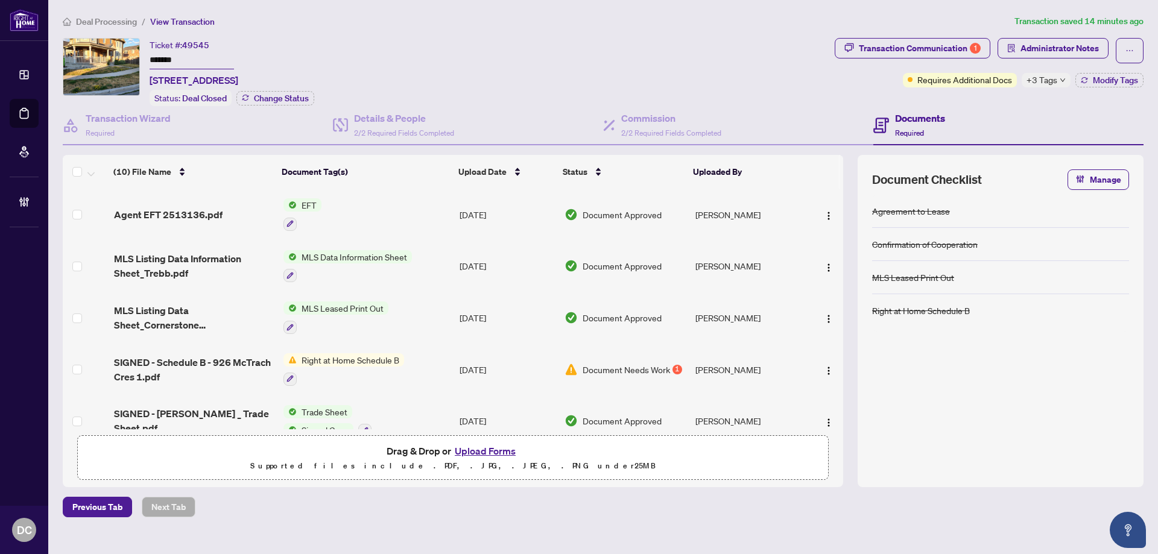
click at [1045, 81] on span "+3 Tags" at bounding box center [1042, 80] width 31 height 14
click at [933, 103] on div "Transaction Communication 1 Administrator Notes Requires Additional Docs +3 Tag…" at bounding box center [990, 72] width 314 height 68
click at [1105, 77] on span "Modify Tags" at bounding box center [1115, 80] width 45 height 8
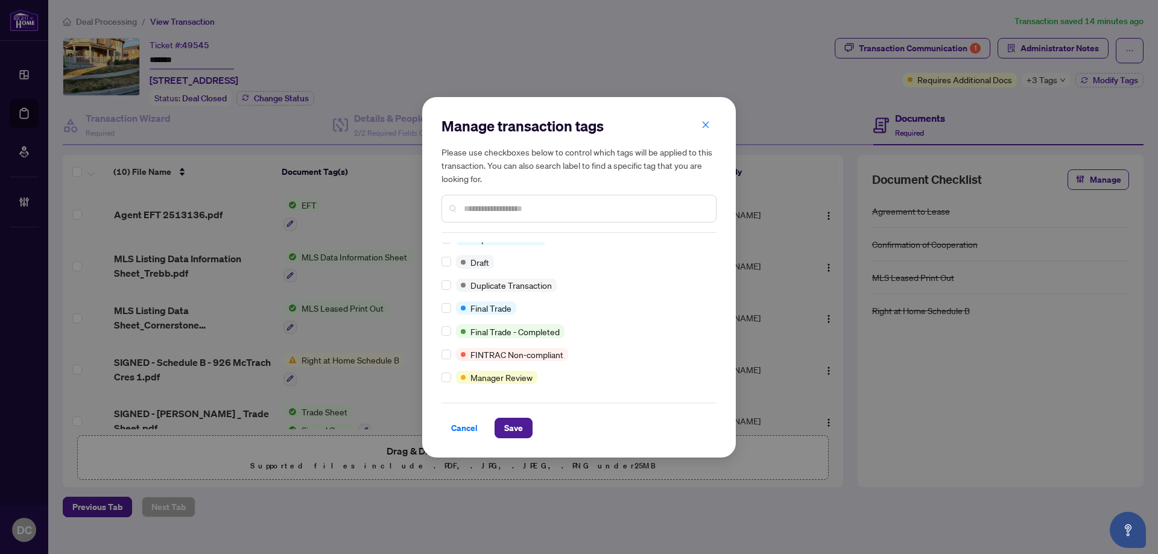
scroll to position [0, 0]
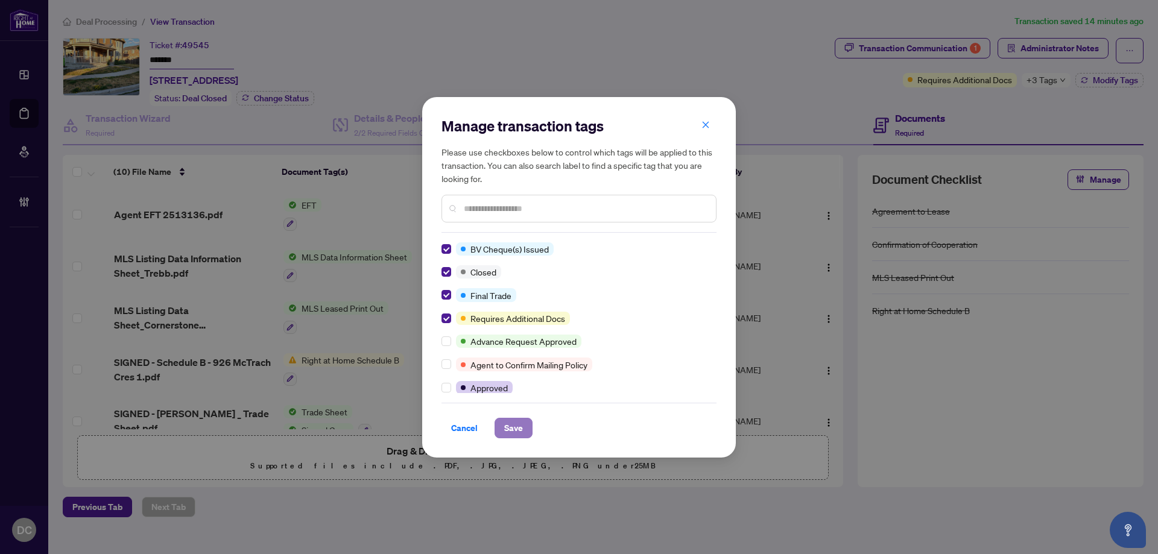
click at [512, 425] on span "Save" at bounding box center [513, 428] width 19 height 19
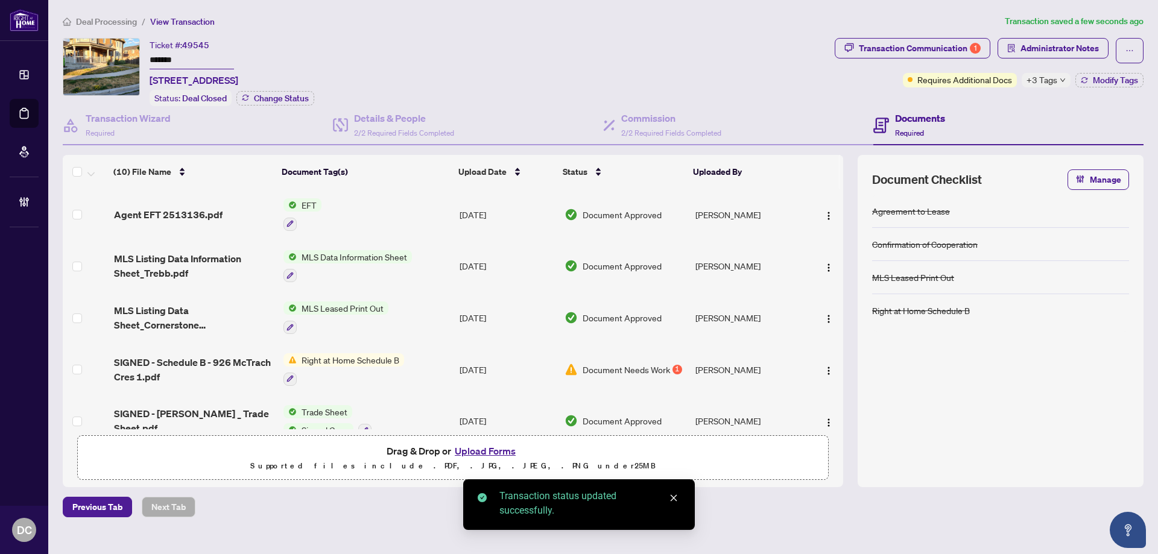
click at [129, 24] on span "Deal Processing" at bounding box center [106, 21] width 61 height 11
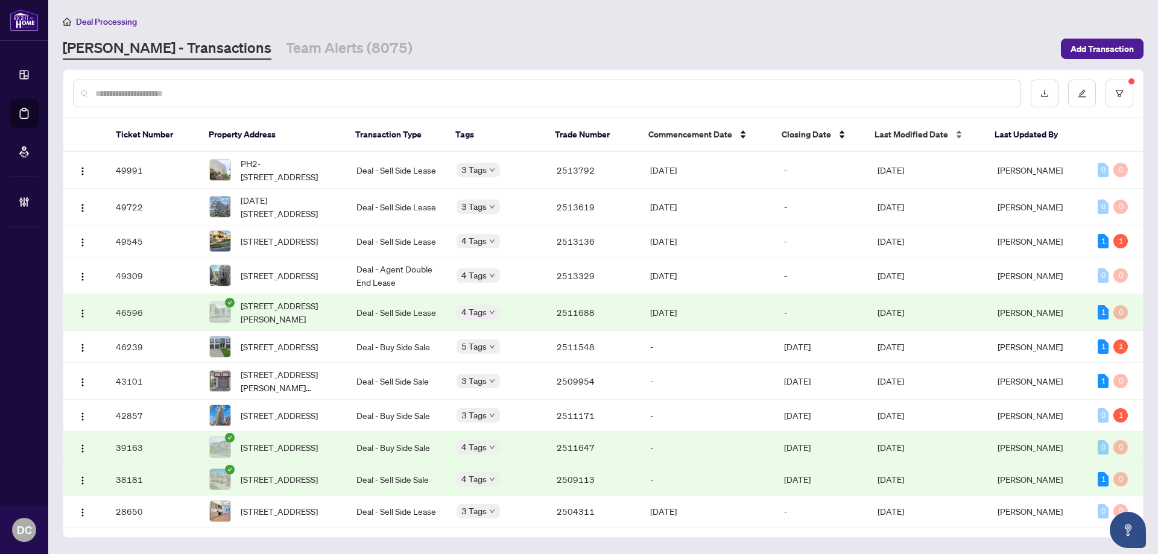
click at [884, 132] on span "Last Modified Date" at bounding box center [912, 134] width 74 height 13
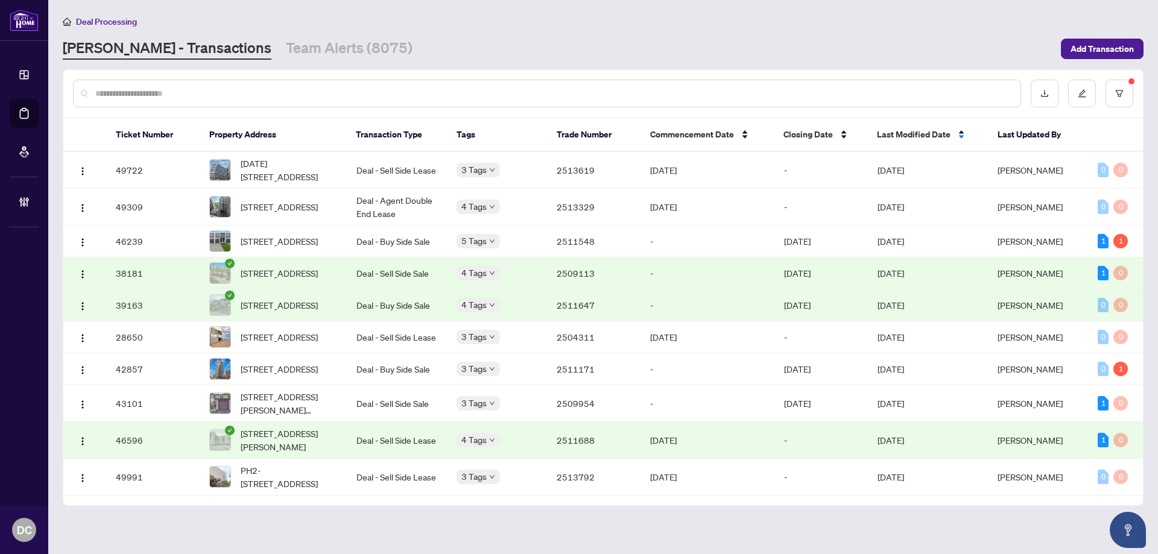
click at [898, 137] on span "Last Modified Date" at bounding box center [914, 134] width 74 height 13
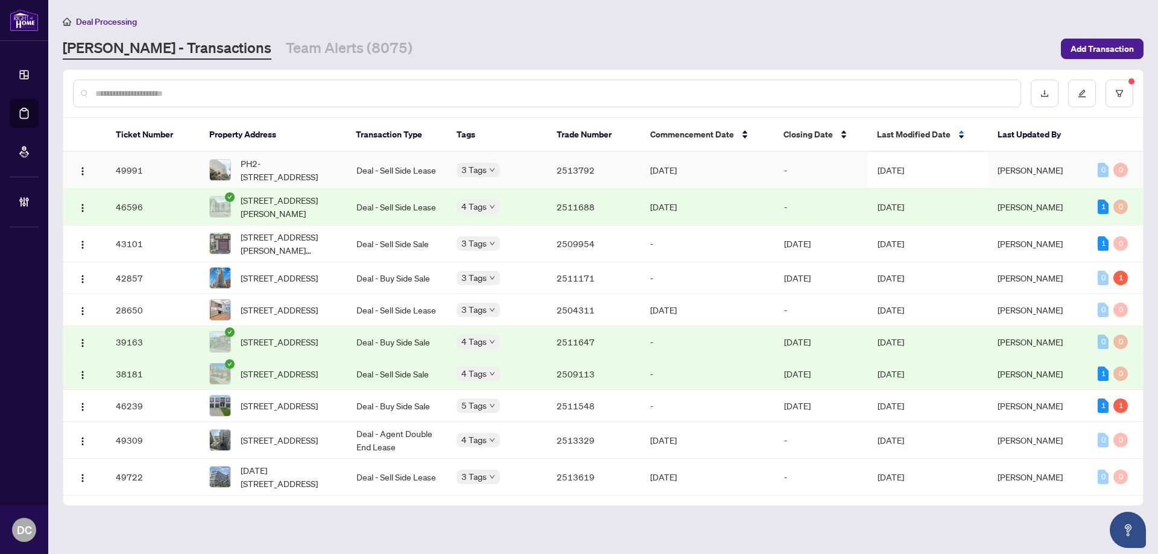
click at [900, 165] on span "[DATE]" at bounding box center [891, 170] width 27 height 11
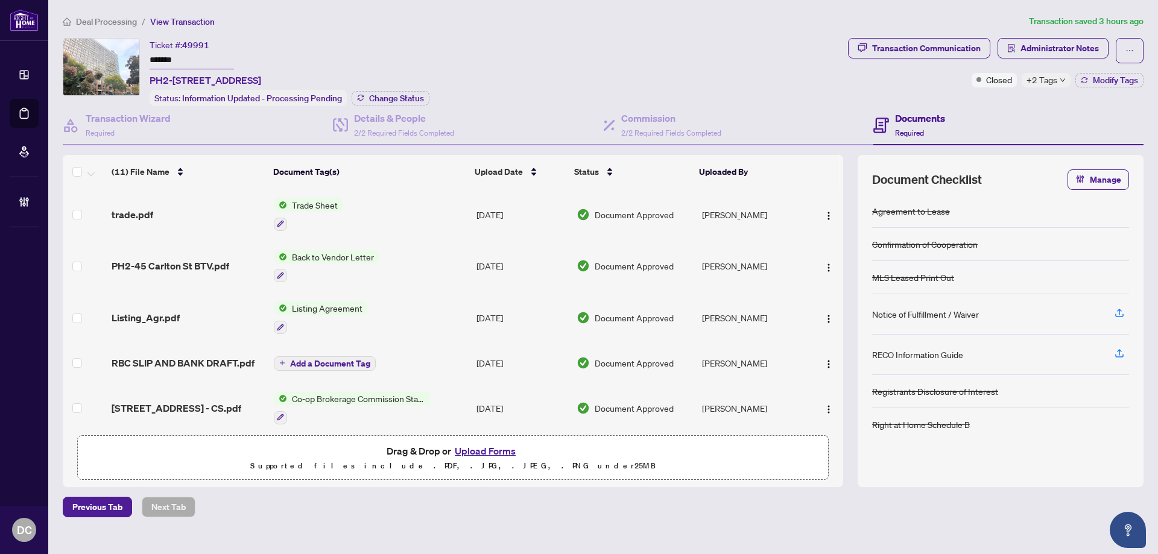
drag, startPoint x: 186, startPoint y: 58, endPoint x: 75, endPoint y: 53, distance: 111.1
click at [75, 58] on div "Ticket #: 49991 ******* PH2-45 Carlton St, Toronto, Ontario M5B 2H9, Canada Sta…" at bounding box center [453, 72] width 781 height 68
click at [1137, 80] on span "Modify Tags" at bounding box center [1115, 80] width 45 height 8
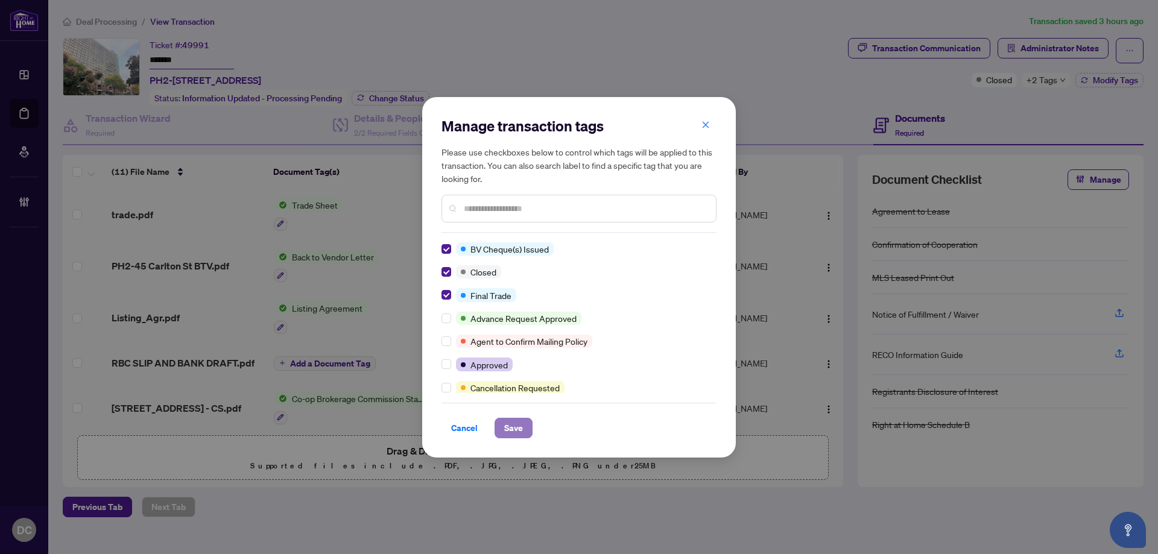
click at [505, 428] on span "Save" at bounding box center [513, 428] width 19 height 19
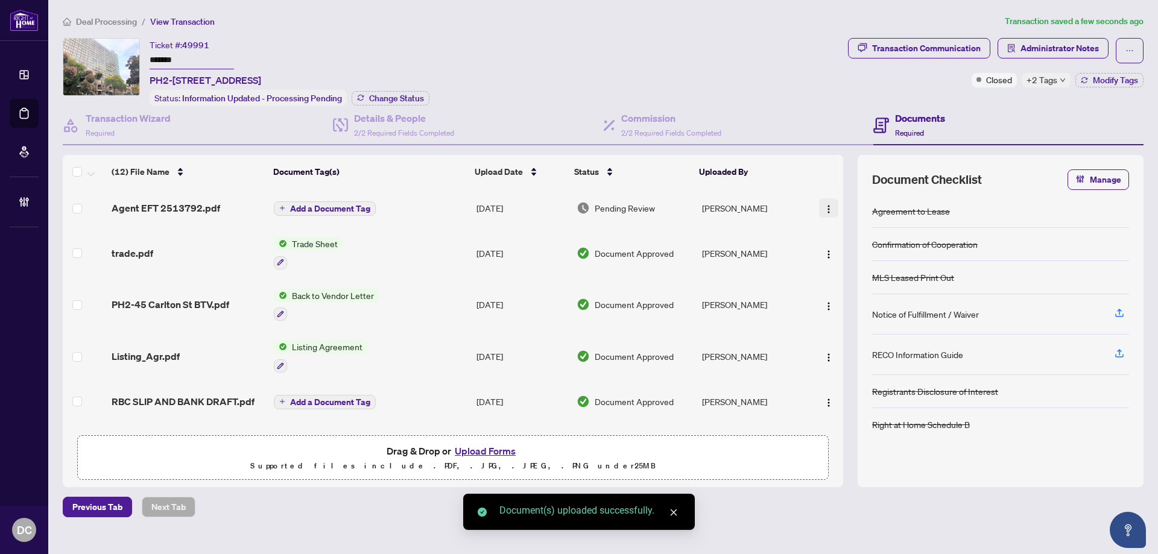
click at [824, 206] on img "button" at bounding box center [829, 210] width 10 height 10
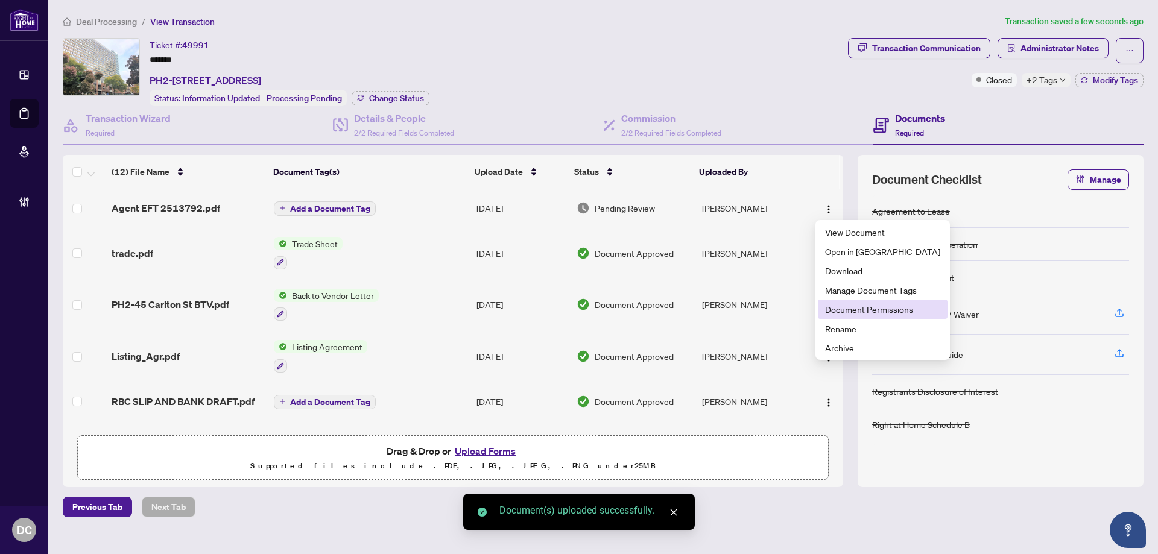
click at [844, 311] on span "Document Permissions" at bounding box center [882, 309] width 115 height 13
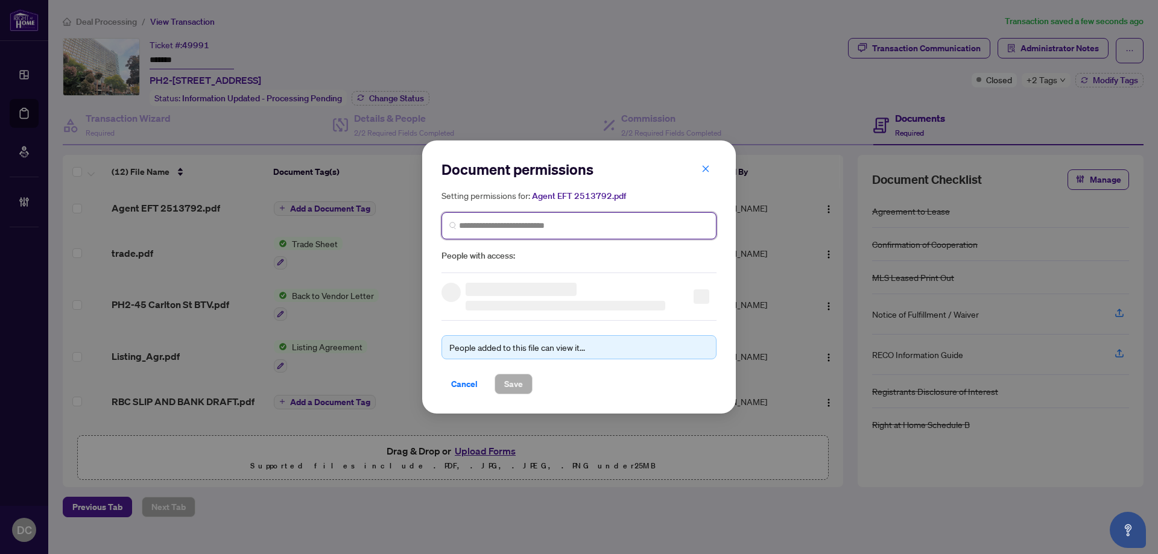
click at [603, 230] on input "search" at bounding box center [584, 226] width 250 height 13
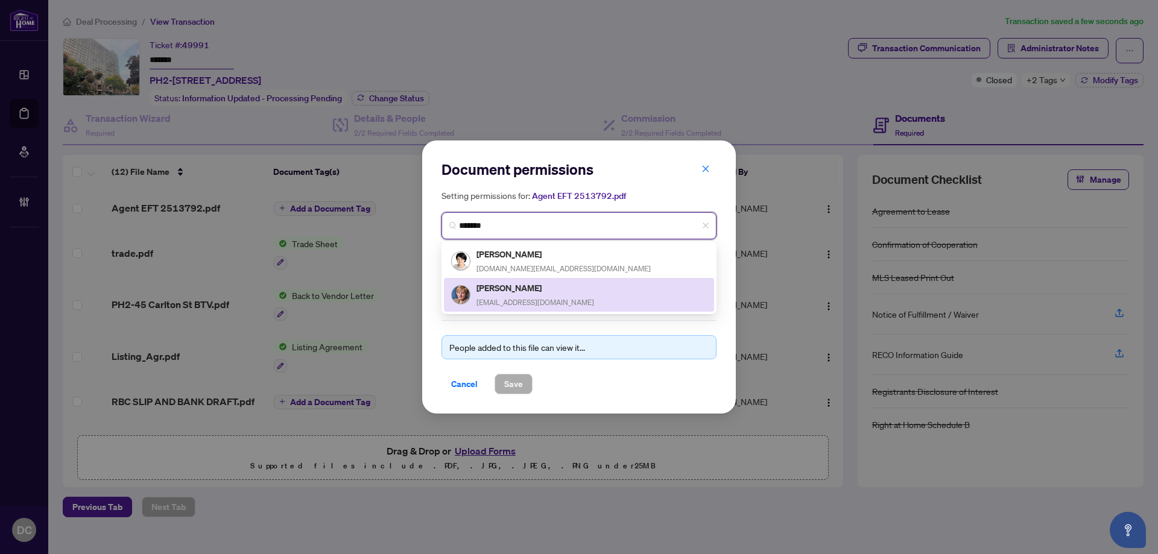
drag, startPoint x: 559, startPoint y: 256, endPoint x: 553, endPoint y: 284, distance: 28.3
click at [553, 284] on div "Natalya Bobylyova vnsolutions.ca@gmail.com Natalya Breskin natbreskin@yahoo.com" at bounding box center [579, 278] width 270 height 68
click at [553, 287] on div "Natalya Breskin natbreskin@yahoo.com" at bounding box center [579, 295] width 256 height 28
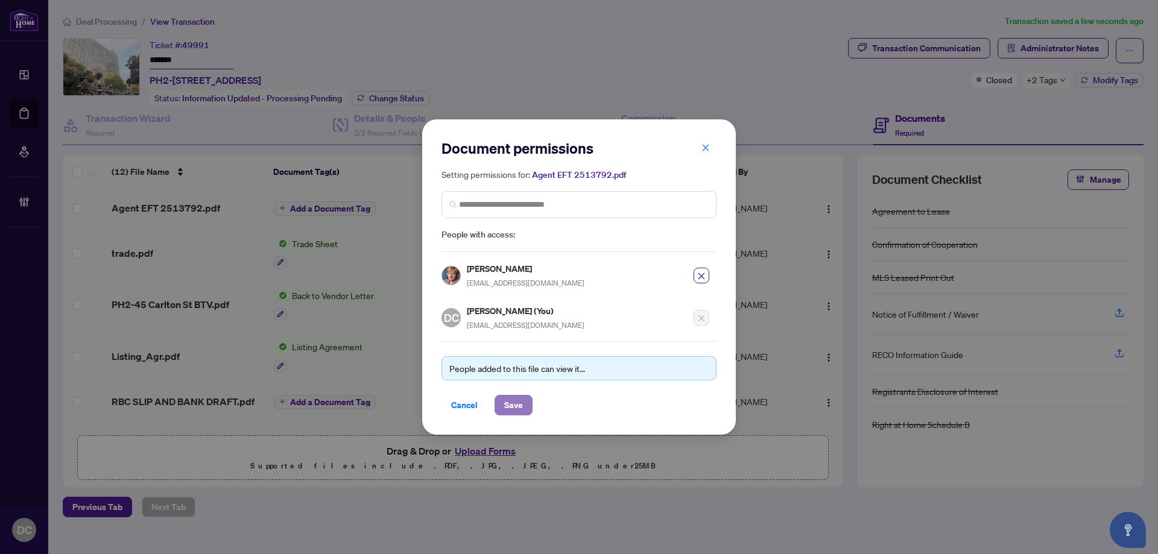
click at [515, 403] on span "Save" at bounding box center [513, 405] width 19 height 19
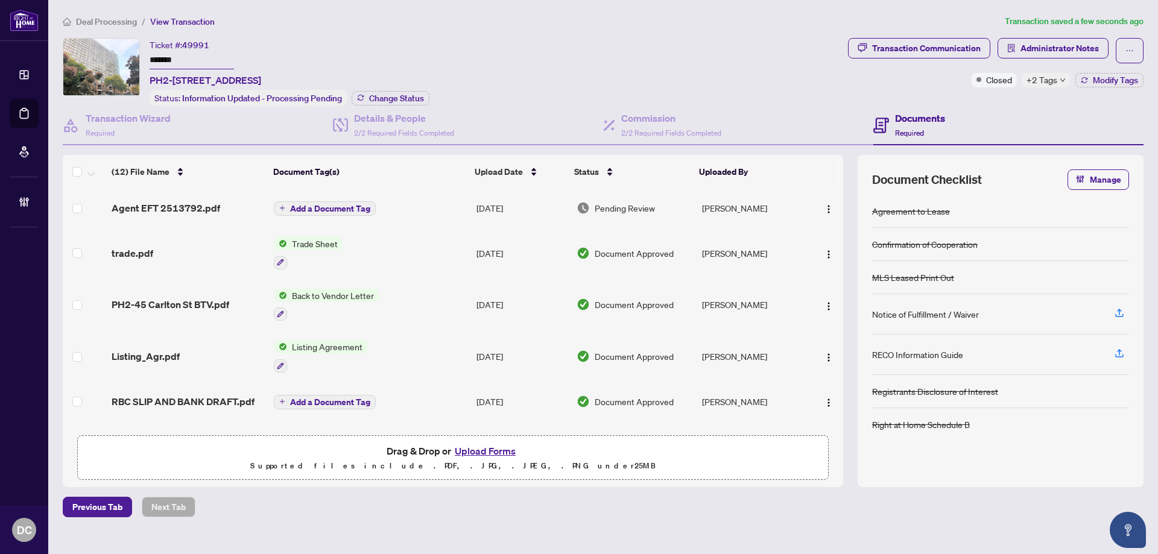
click at [338, 205] on span "Add a Document Tag" at bounding box center [330, 209] width 80 height 8
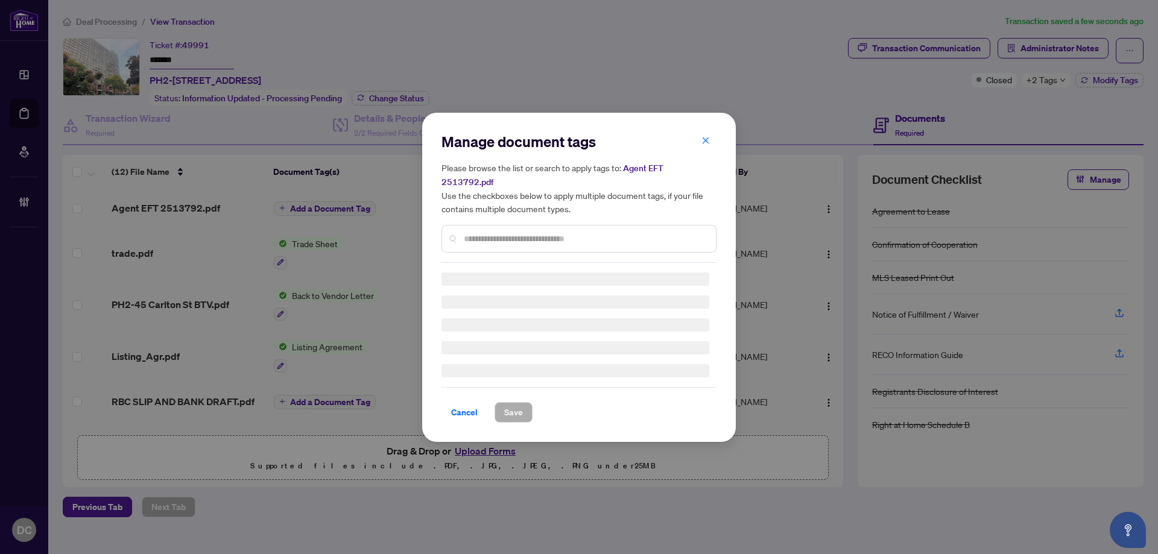
click at [555, 229] on div "Manage document tags Please browse the list or search to apply tags to: Agent E…" at bounding box center [579, 197] width 275 height 131
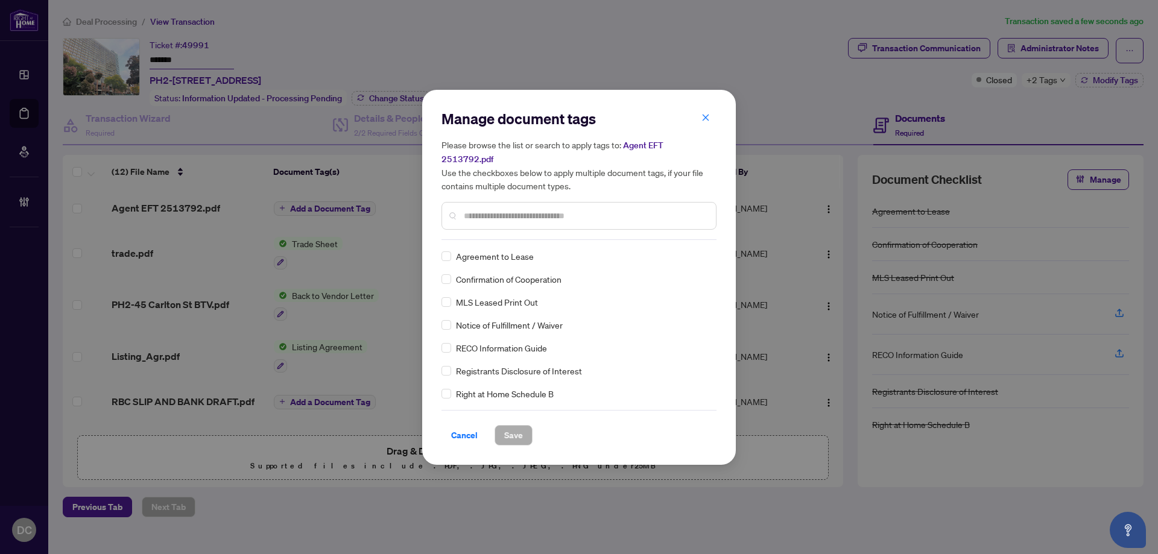
click at [583, 209] on input "text" at bounding box center [585, 215] width 243 height 13
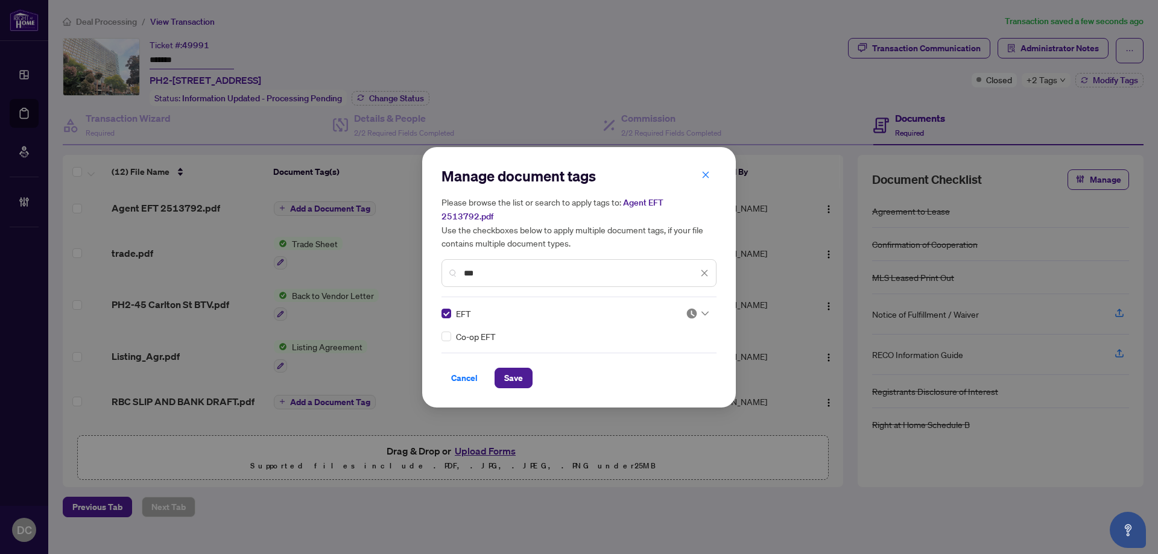
click at [690, 308] on img at bounding box center [692, 314] width 12 height 12
click at [661, 361] on div "Approved" at bounding box center [661, 365] width 77 height 13
click at [510, 369] on span "Save" at bounding box center [513, 378] width 19 height 19
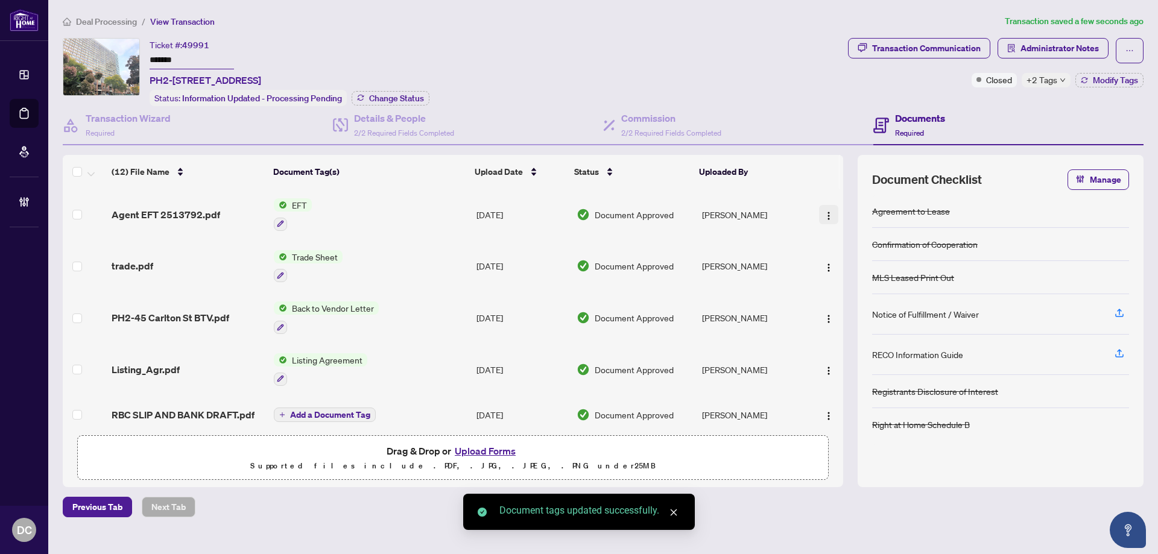
click at [824, 212] on img "button" at bounding box center [829, 216] width 10 height 10
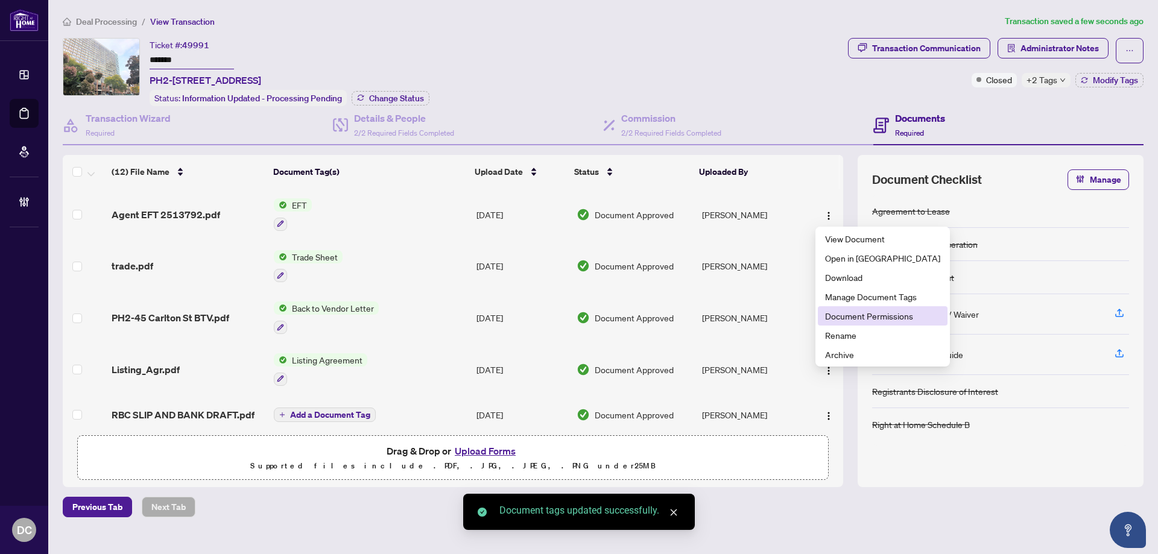
click at [854, 310] on span "Document Permissions" at bounding box center [882, 315] width 115 height 13
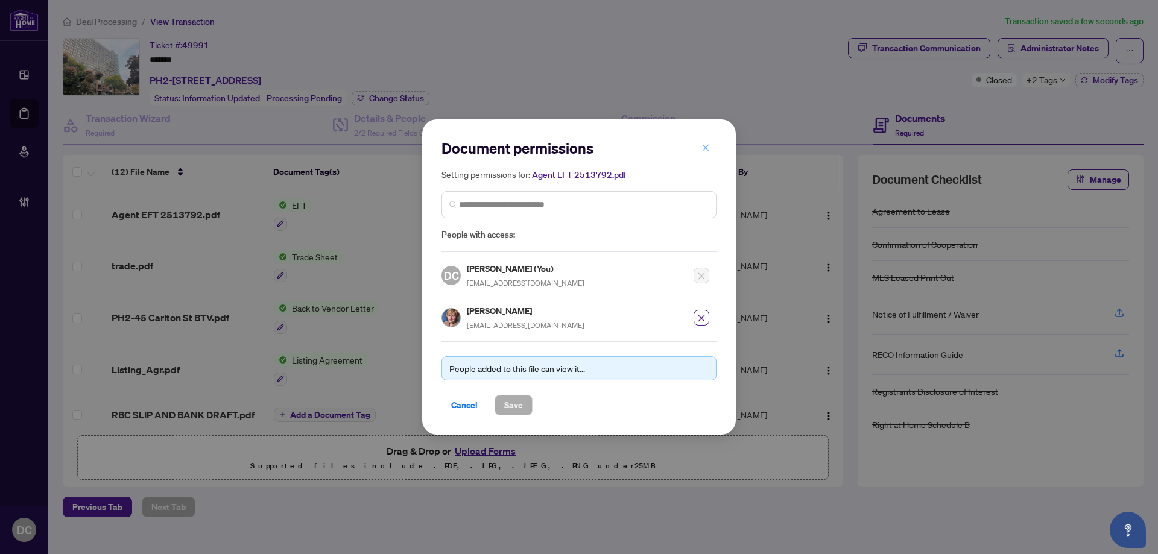
click at [708, 150] on icon "close" at bounding box center [706, 147] width 7 height 7
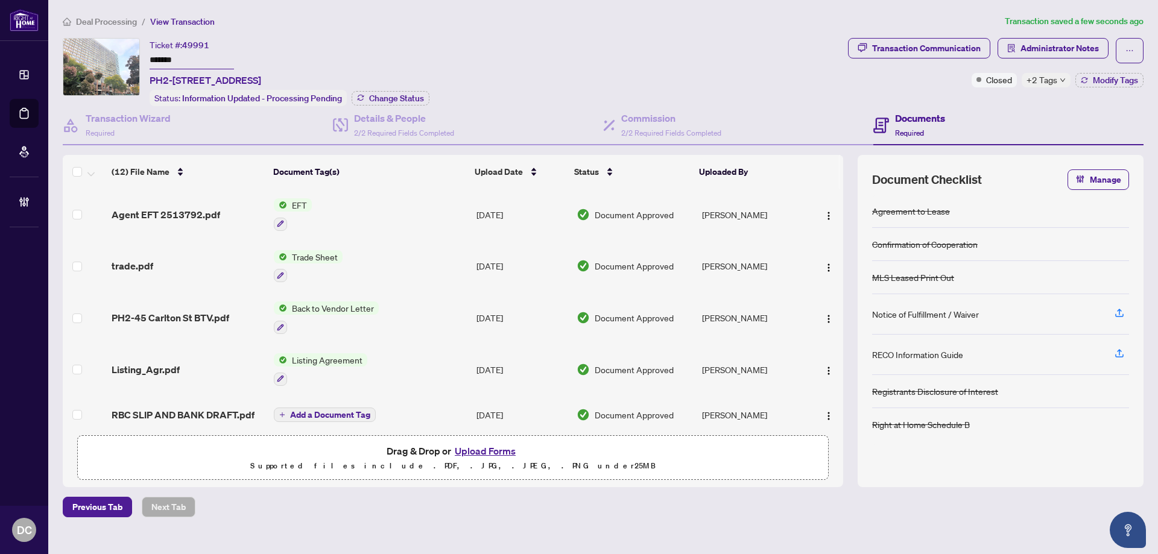
click at [107, 21] on span "Deal Processing" at bounding box center [106, 21] width 61 height 11
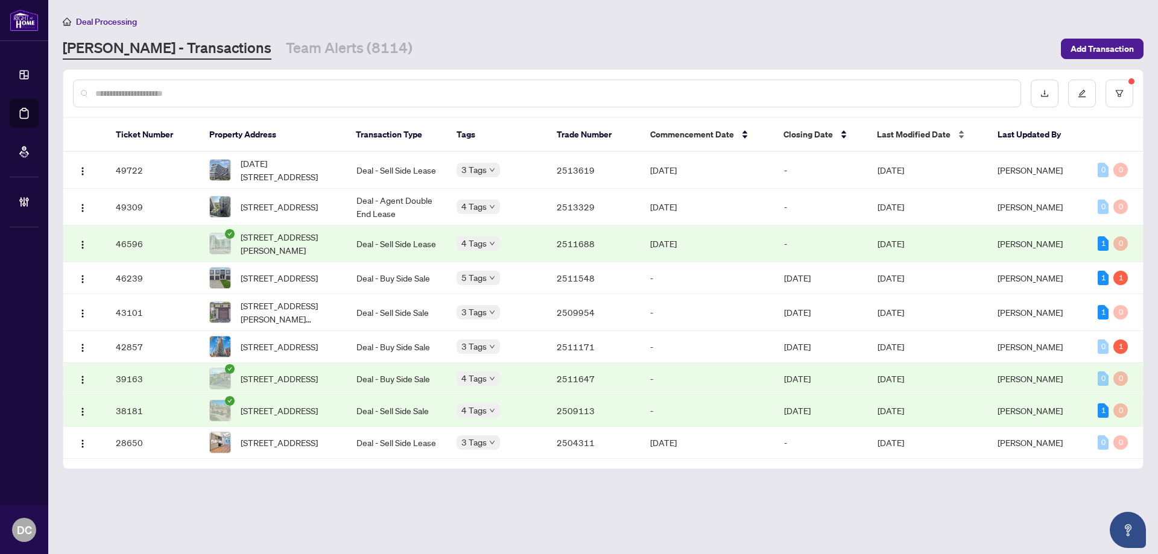
click at [886, 134] on span "Last Modified Date" at bounding box center [914, 134] width 74 height 13
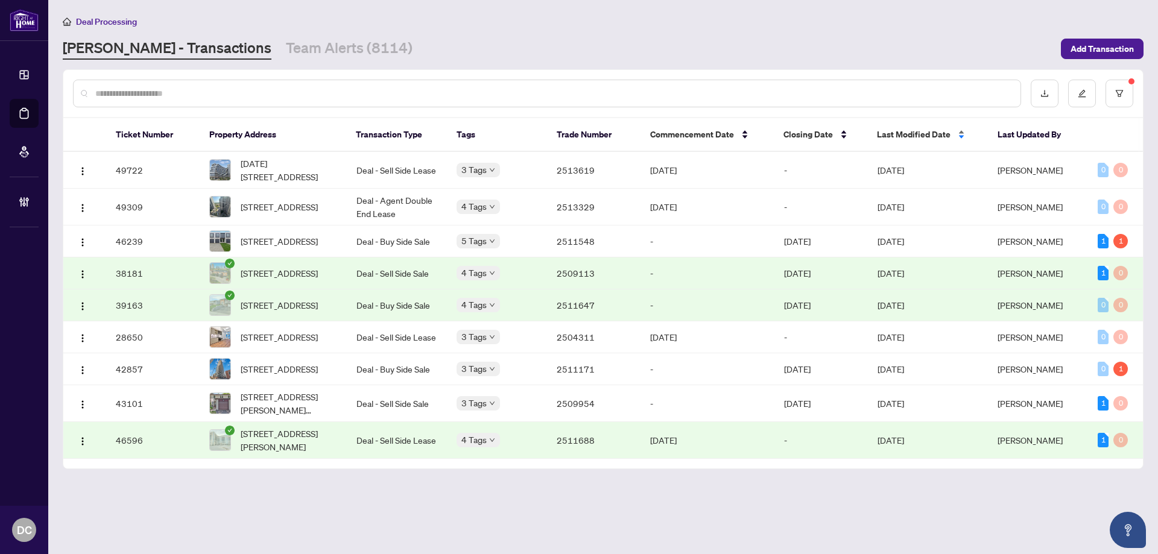
click at [886, 134] on span "Last Modified Date" at bounding box center [914, 134] width 74 height 13
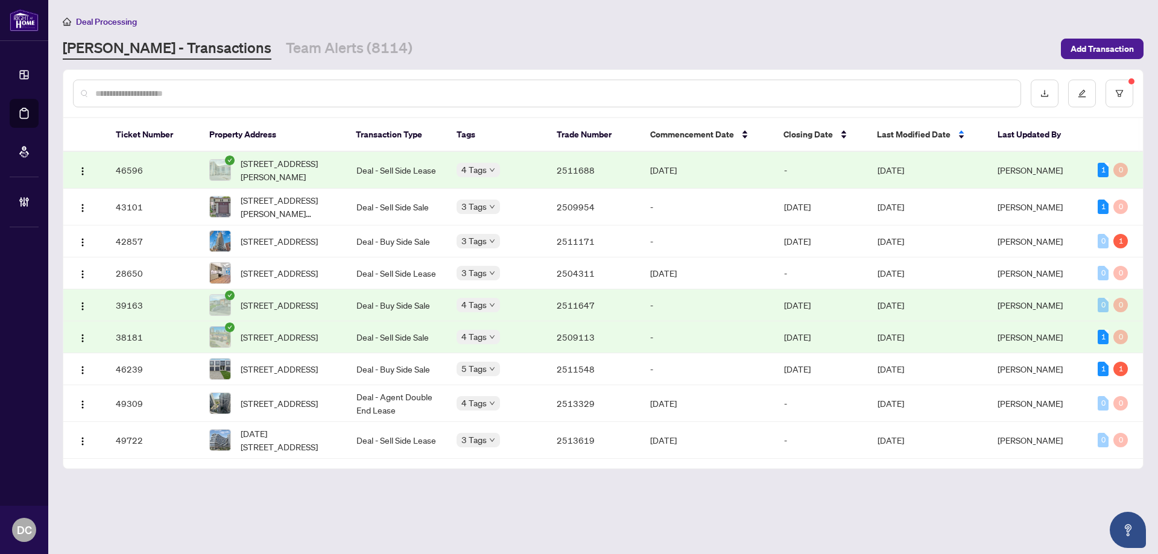
click at [893, 168] on span "[DATE]" at bounding box center [891, 170] width 27 height 11
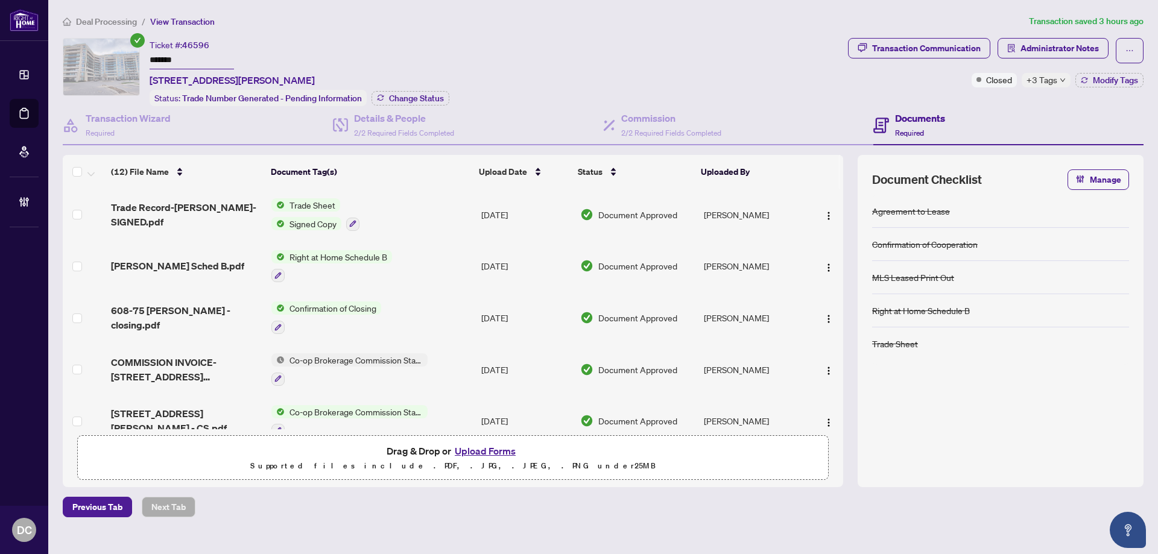
drag, startPoint x: 107, startPoint y: 59, endPoint x: 112, endPoint y: 65, distance: 7.7
click at [107, 59] on div "Ticket #: 46596 ******* 608-75 Norman Bethune Ave, Richmond Hill, Ontario L4B 0…" at bounding box center [453, 72] width 781 height 68
click at [1050, 80] on span "+3 Tags" at bounding box center [1042, 80] width 31 height 14
click at [961, 101] on div "Transaction Communication Administrator Notes Closed +3 Tags Modify Tags" at bounding box center [996, 72] width 300 height 68
click at [1100, 81] on span "Modify Tags" at bounding box center [1115, 80] width 45 height 8
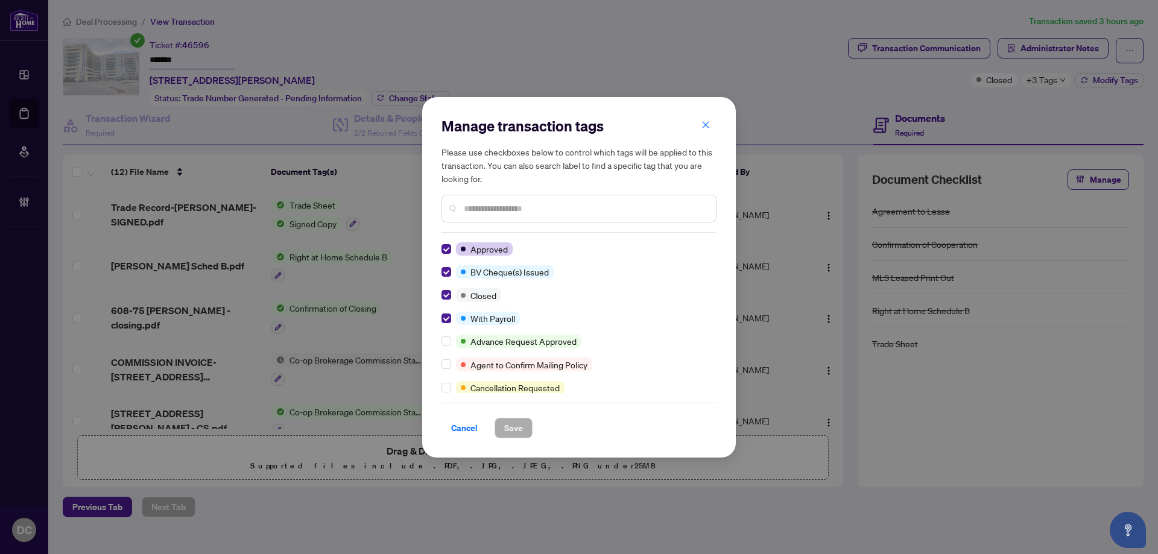
click at [441, 317] on div "Manage transaction tags Please use checkboxes below to control which tags will …" at bounding box center [579, 277] width 314 height 361
click at [510, 419] on span "Save" at bounding box center [513, 428] width 19 height 19
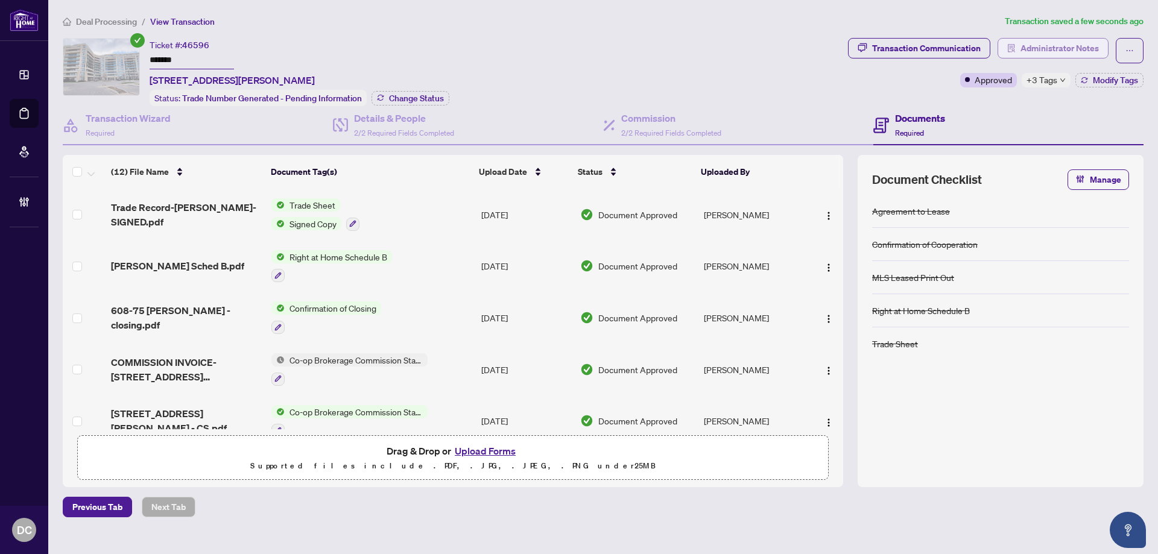
click at [1049, 54] on span "Administrator Notes" at bounding box center [1060, 48] width 78 height 19
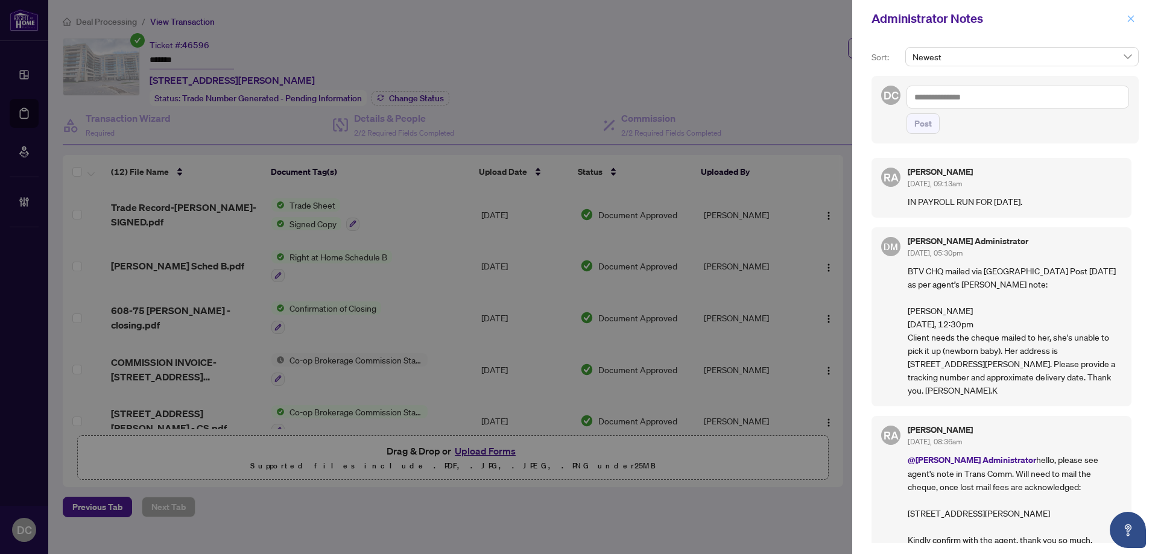
click at [1135, 17] on button "button" at bounding box center [1131, 18] width 16 height 14
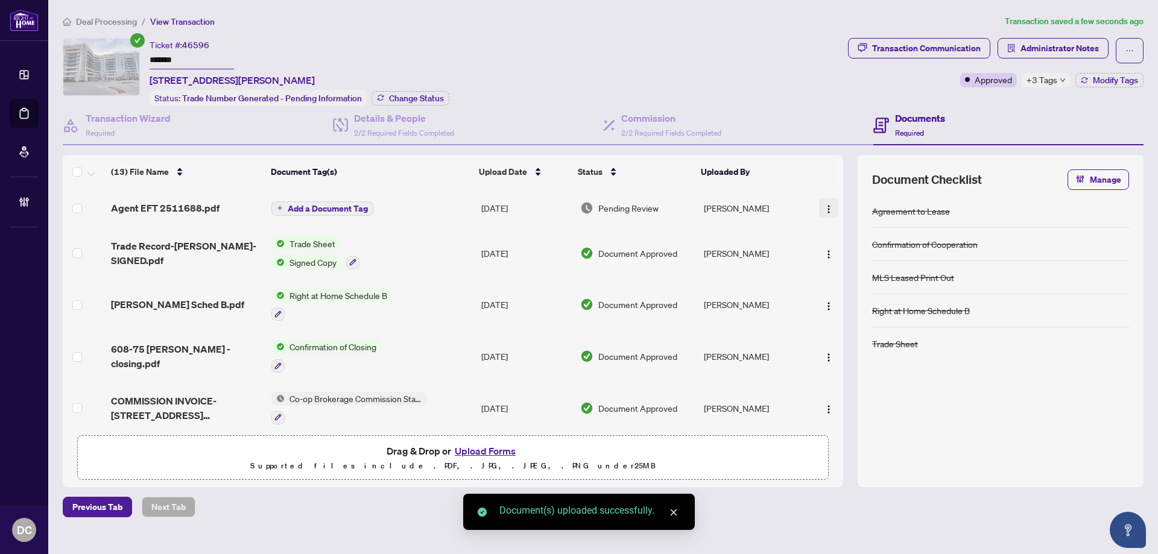
click at [828, 207] on img "button" at bounding box center [829, 210] width 10 height 10
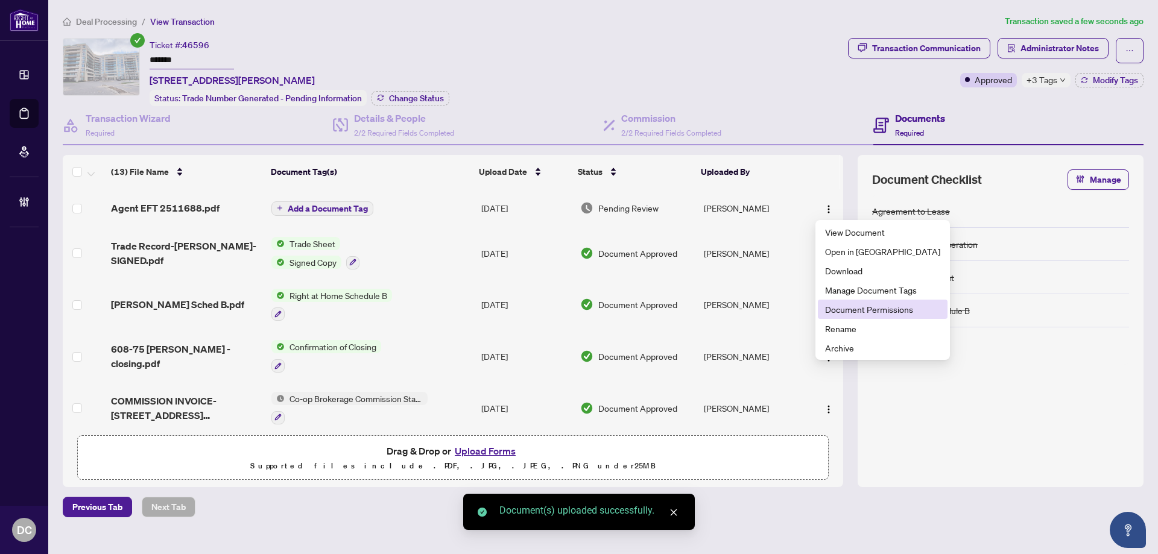
click at [853, 313] on span "Document Permissions" at bounding box center [882, 309] width 115 height 13
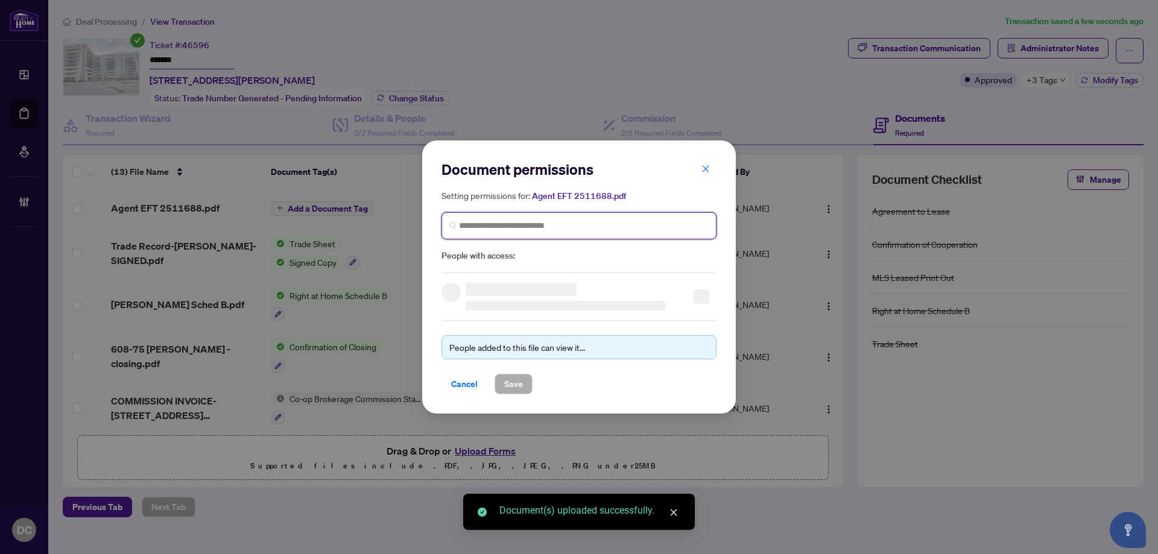
click at [630, 226] on input "search" at bounding box center [584, 226] width 250 height 13
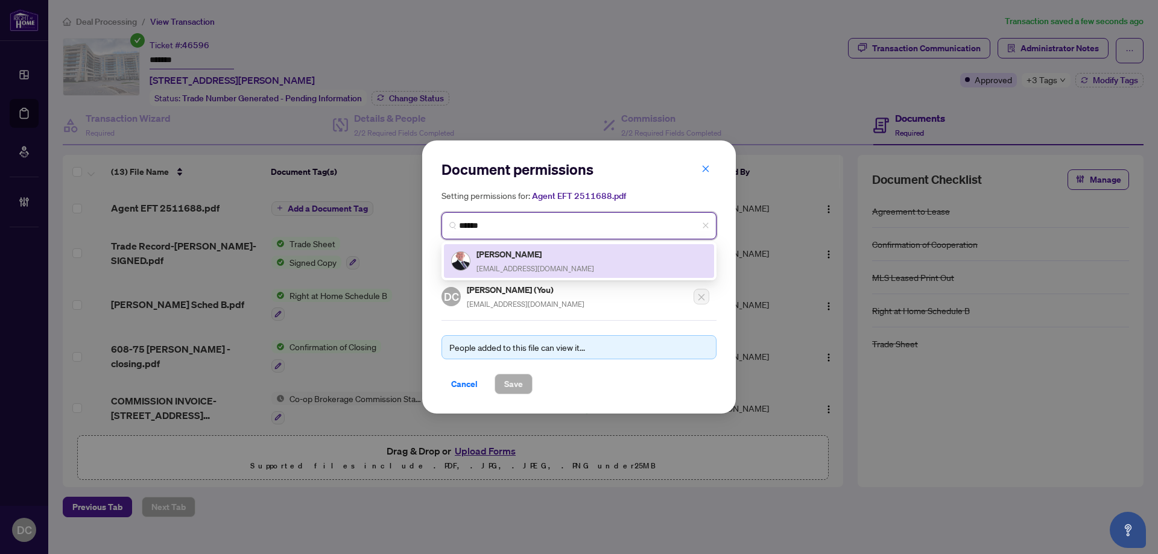
click at [615, 255] on div "Ross Gligic RossGligic@gmail.com" at bounding box center [579, 261] width 256 height 28
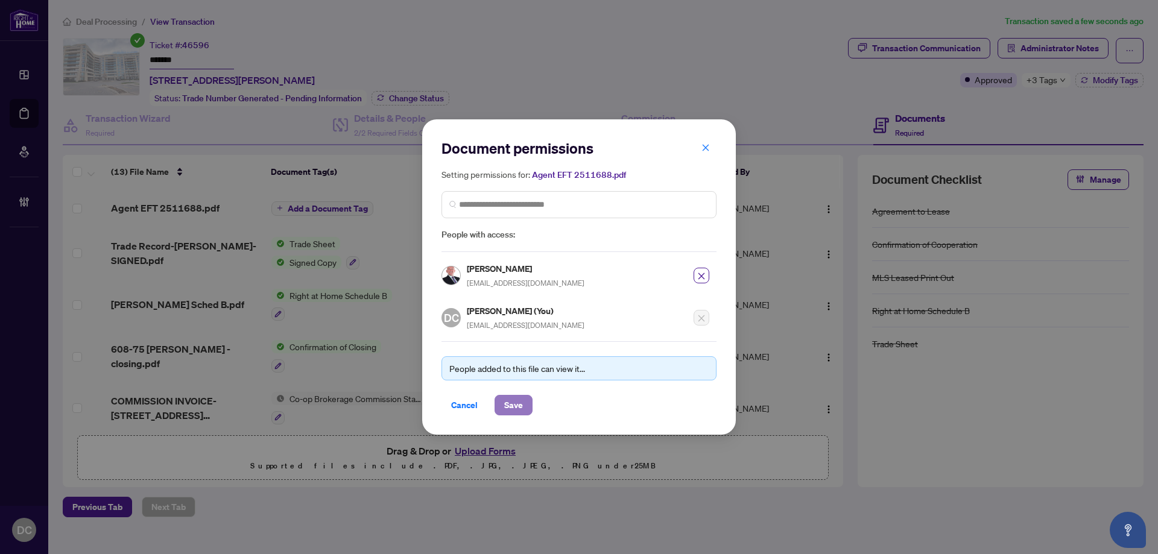
click at [517, 408] on span "Save" at bounding box center [513, 405] width 19 height 19
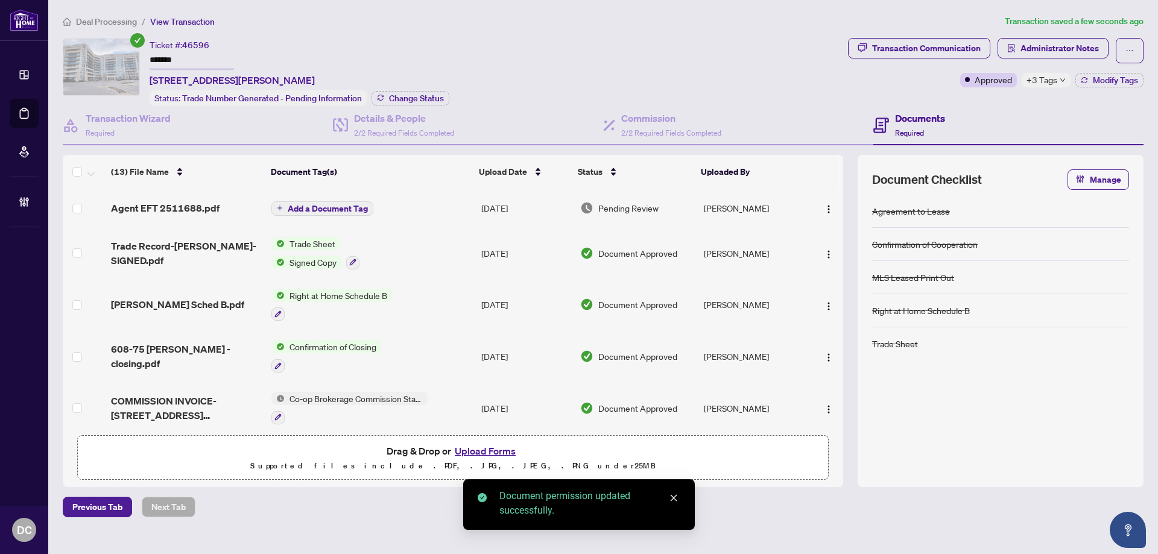
click at [364, 212] on span "Add a Document Tag" at bounding box center [328, 209] width 80 height 8
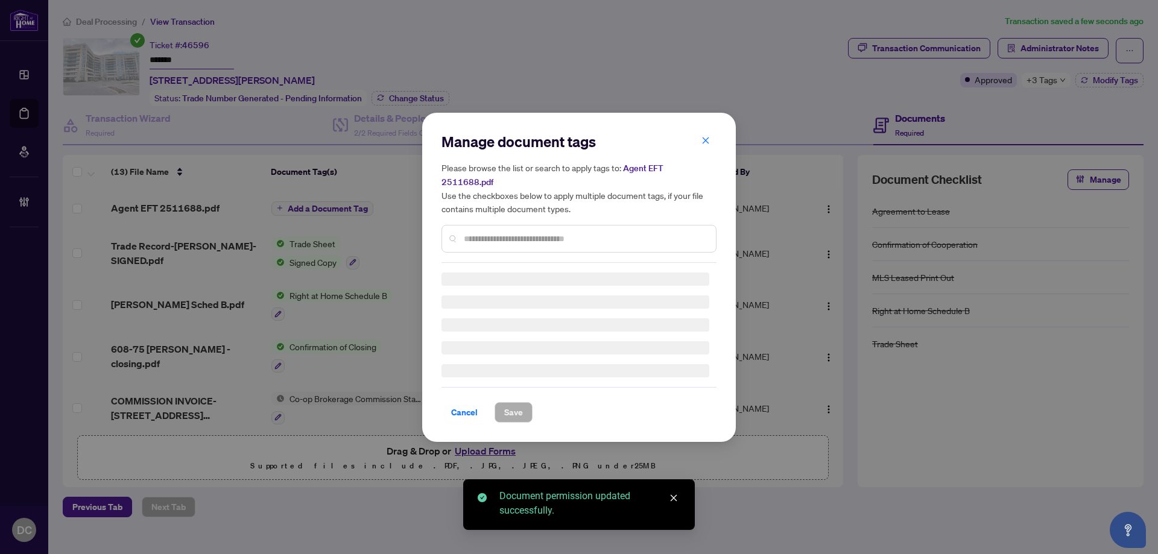
click at [638, 237] on div "Manage document tags Please browse the list or search to apply tags to: Agent E…" at bounding box center [579, 277] width 275 height 291
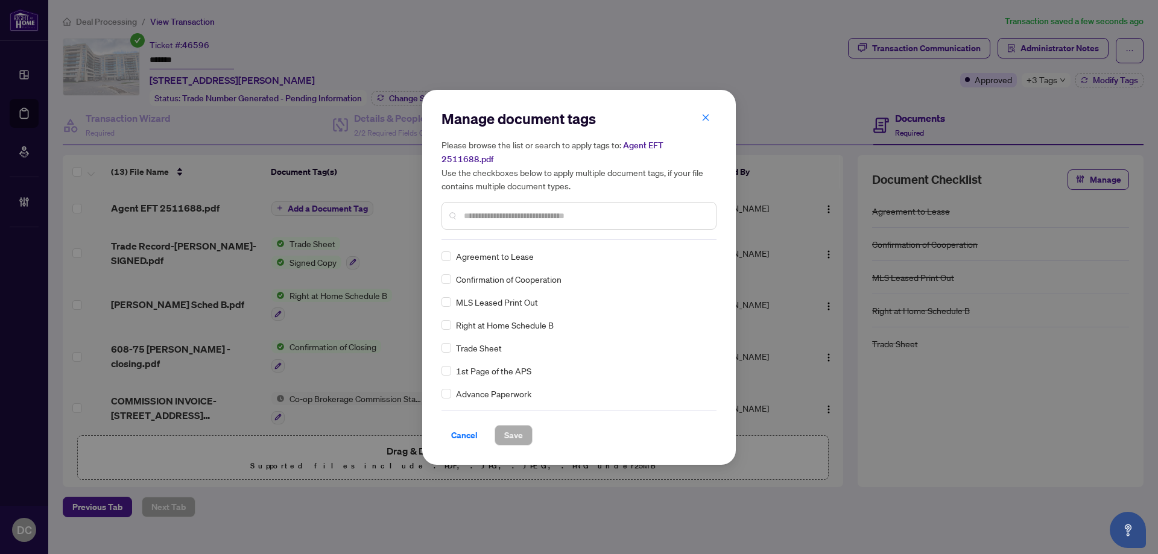
click at [633, 210] on input "text" at bounding box center [585, 215] width 243 height 13
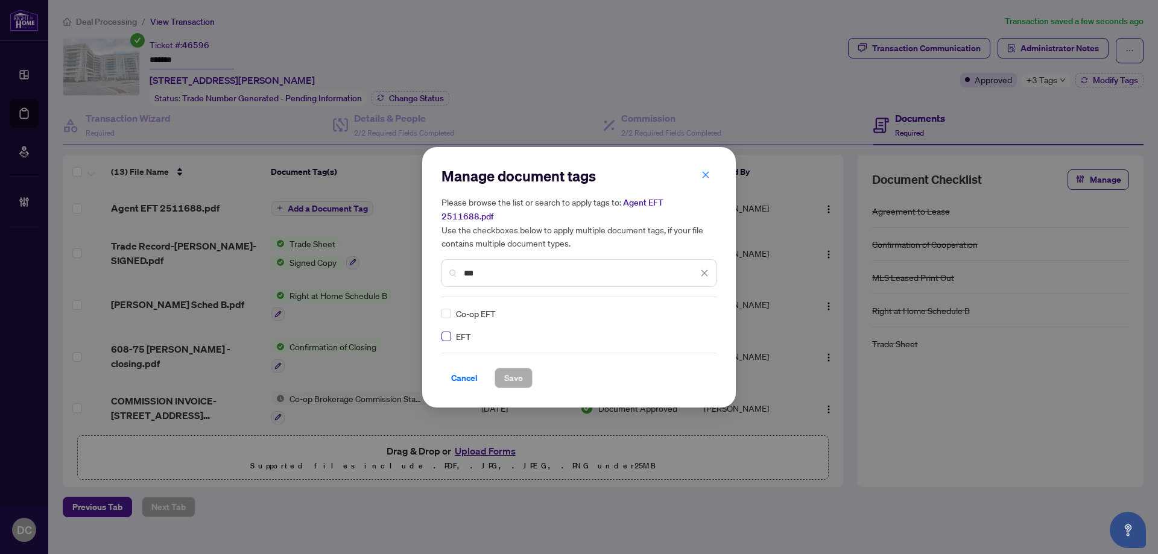
click at [449, 330] on label at bounding box center [447, 336] width 10 height 13
click at [701, 308] on div at bounding box center [697, 314] width 23 height 12
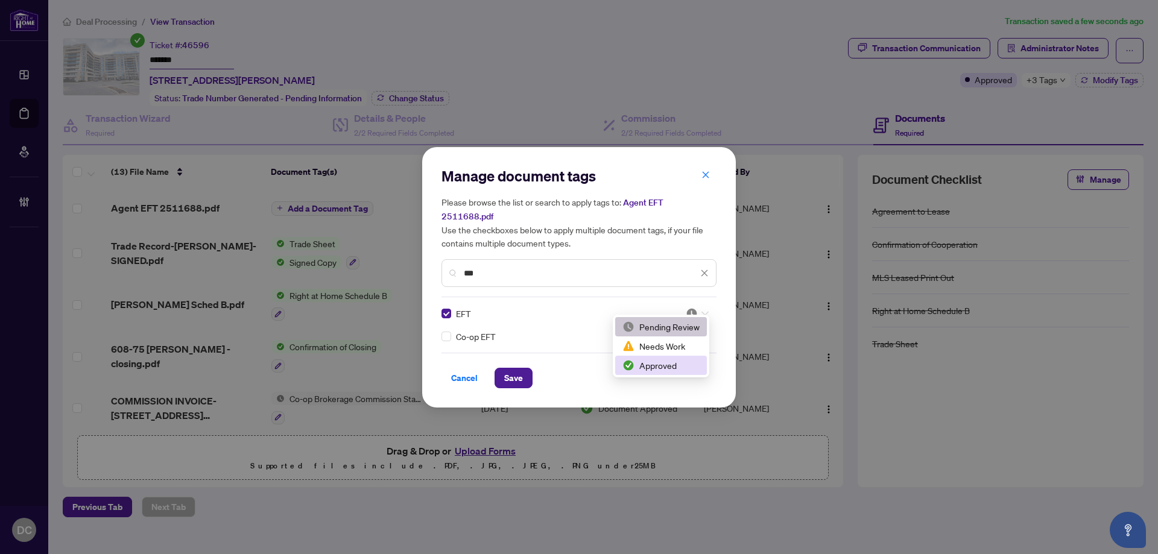
click at [664, 366] on div "Approved" at bounding box center [661, 365] width 77 height 13
click at [522, 369] on span "Save" at bounding box center [513, 378] width 19 height 19
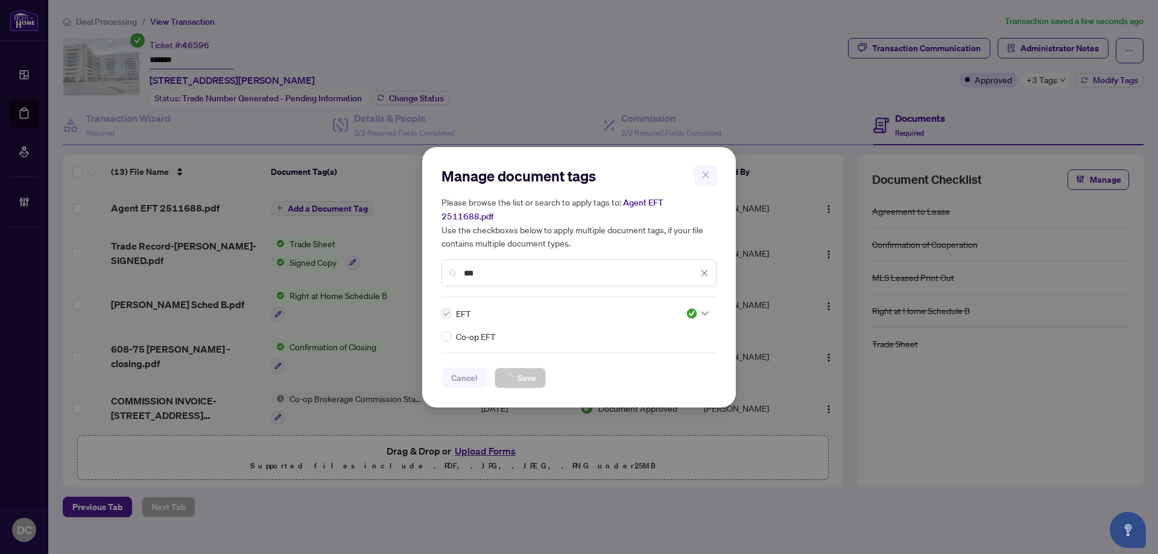
click at [422, 99] on div "Manage document tags Please browse the list or search to apply tags to: Agent E…" at bounding box center [579, 277] width 1158 height 554
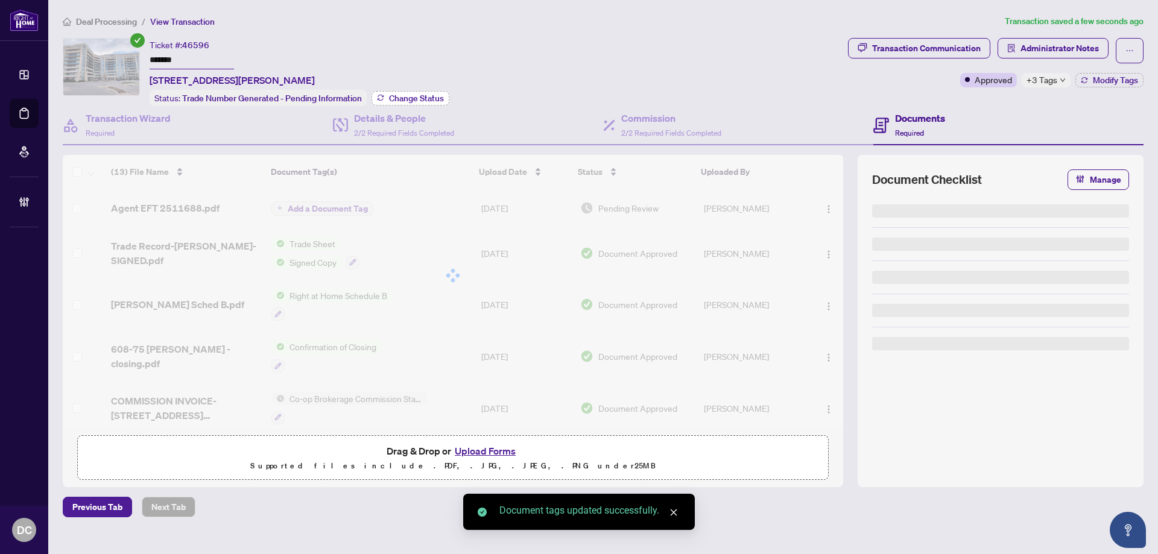
click at [430, 102] on span "Change Status" at bounding box center [416, 98] width 55 height 8
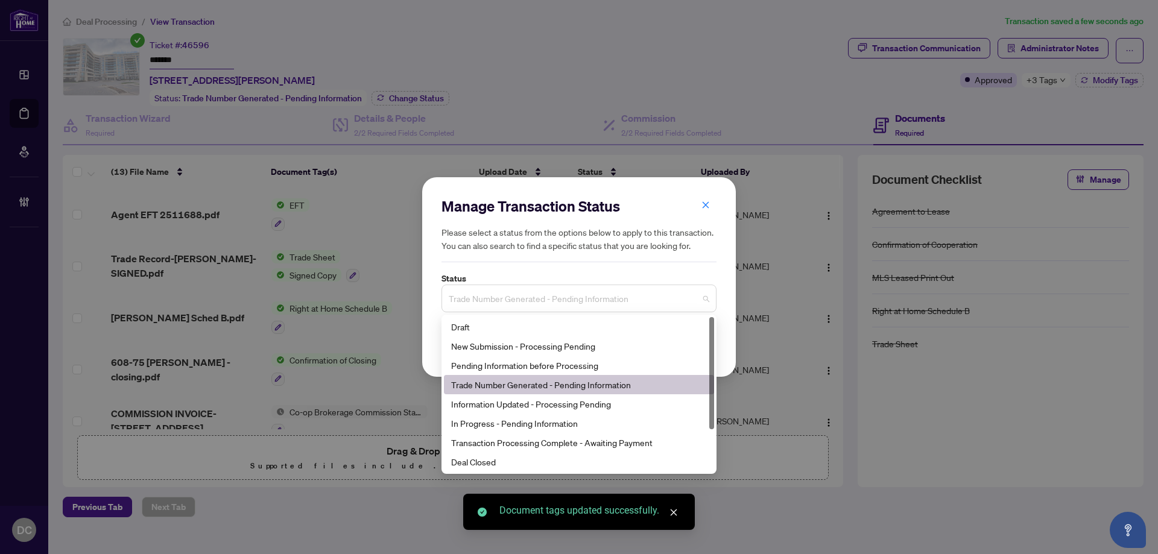
click at [530, 307] on span "Trade Number Generated - Pending Information" at bounding box center [579, 298] width 261 height 23
click at [495, 466] on div "Deal Closed" at bounding box center [579, 461] width 256 height 13
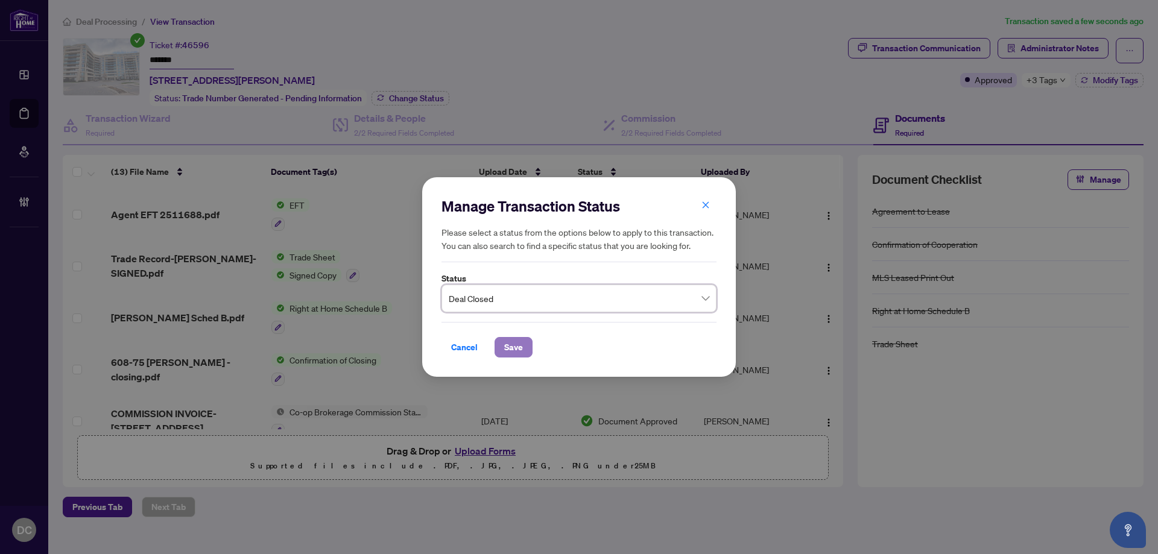
click at [516, 355] on span "Save" at bounding box center [513, 347] width 19 height 19
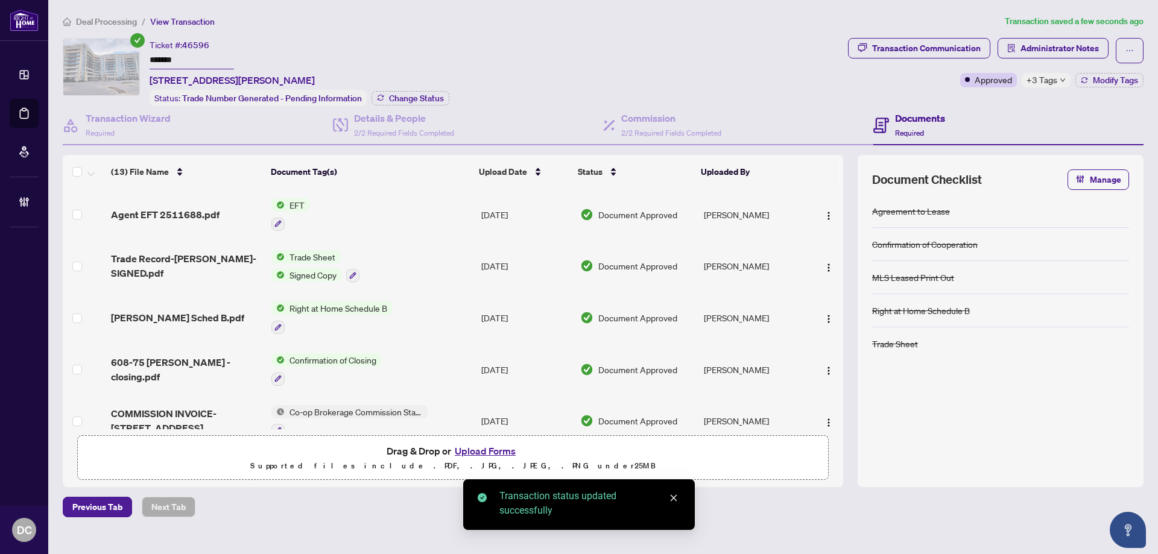
click at [113, 16] on span "Deal Processing" at bounding box center [106, 21] width 61 height 11
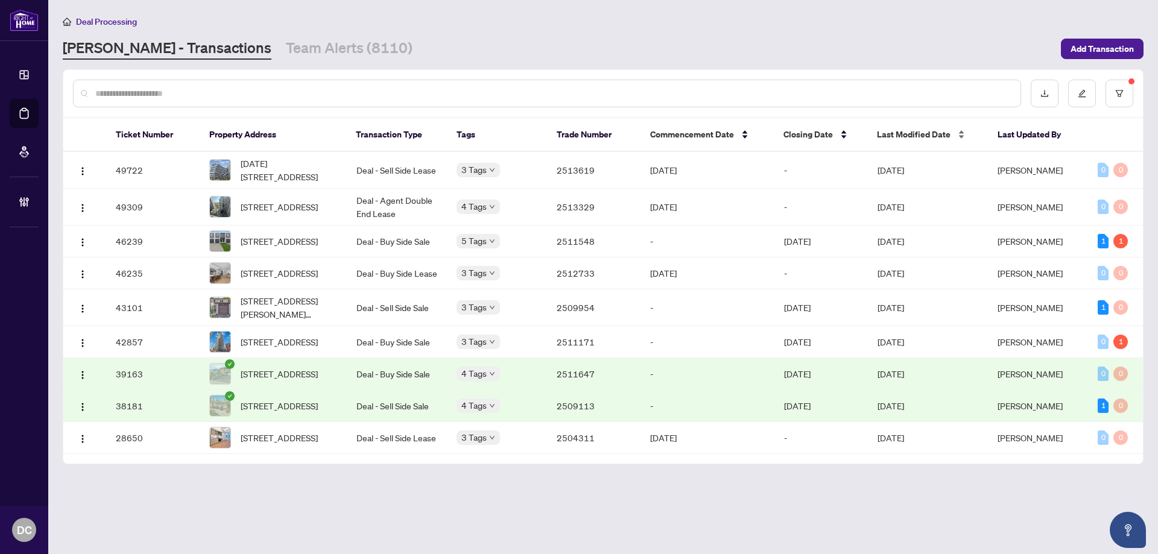
click at [937, 132] on span "Last Modified Date" at bounding box center [914, 134] width 74 height 13
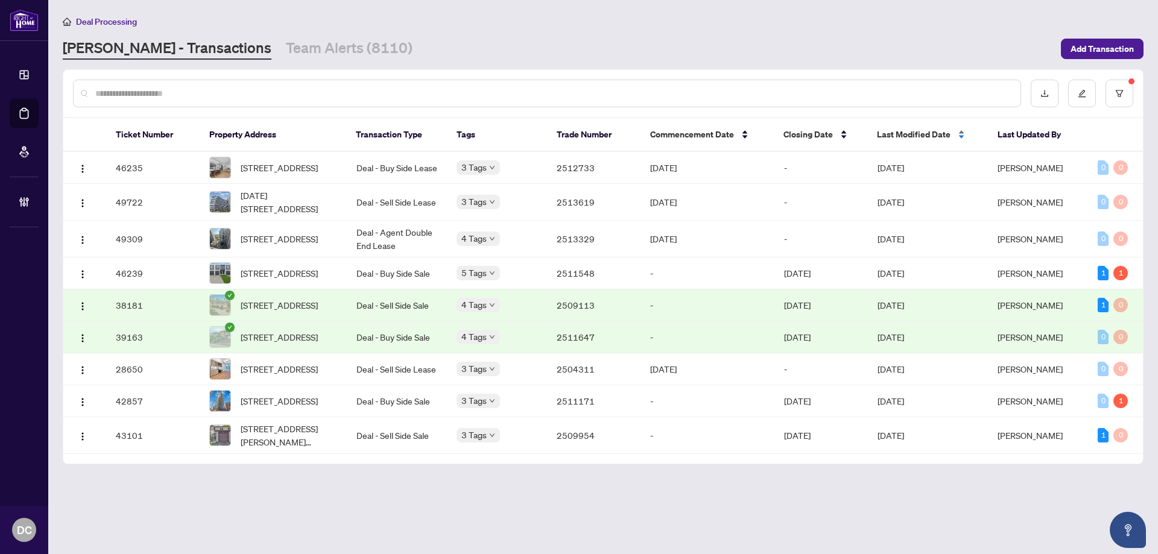
click at [909, 135] on span "Last Modified Date" at bounding box center [914, 134] width 74 height 13
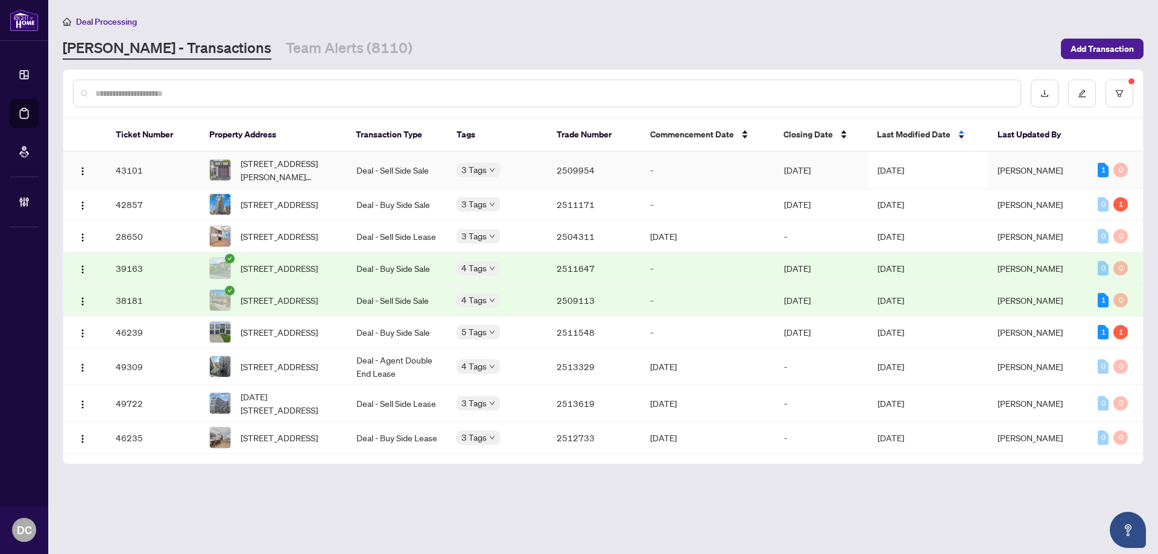
click at [904, 165] on span "[DATE]" at bounding box center [891, 170] width 27 height 11
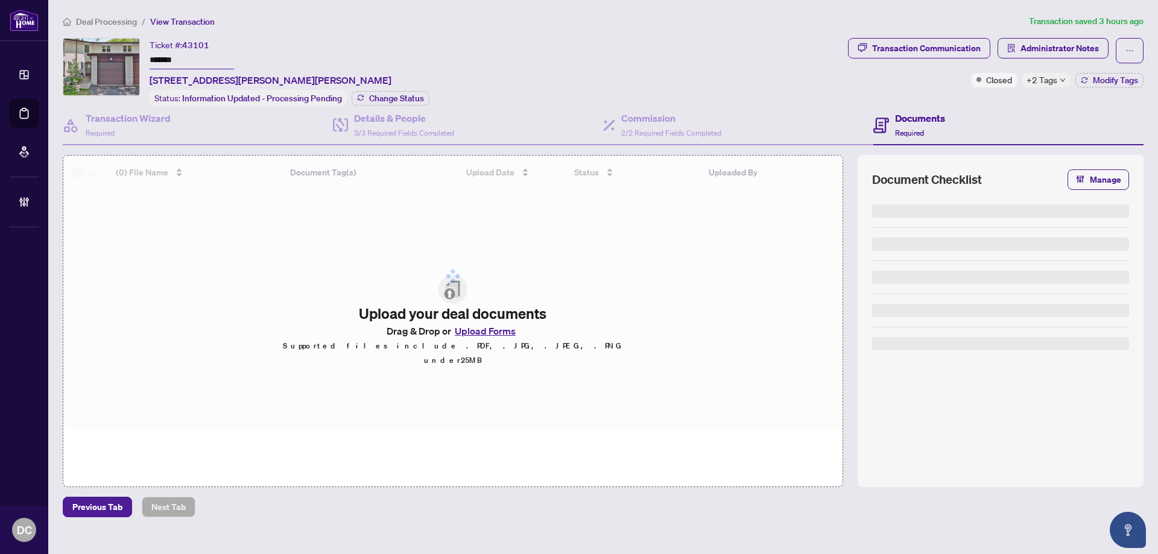
drag, startPoint x: 208, startPoint y: 58, endPoint x: 93, endPoint y: 37, distance: 116.4
click at [75, 57] on div "Ticket #: 43101 ******* 308-48 Porterfield Cres, Markham, Ontario L3T 4S7, Cana…" at bounding box center [453, 72] width 781 height 68
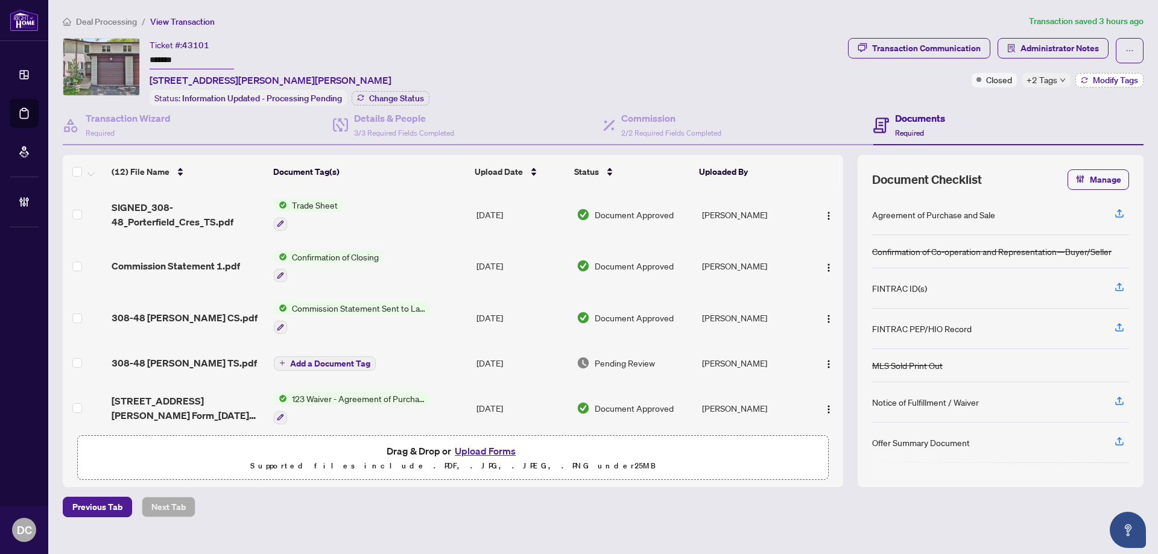
click at [1095, 80] on span "Modify Tags" at bounding box center [1115, 80] width 45 height 8
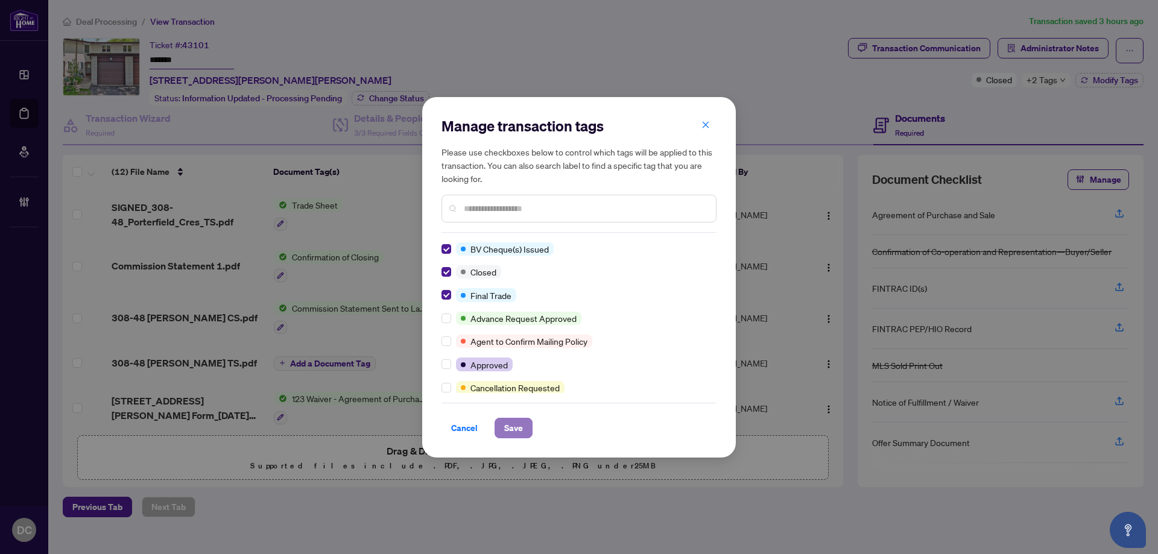
click at [515, 424] on span "Save" at bounding box center [513, 428] width 19 height 19
click at [394, 102] on div "Manage transaction tags Please use checkboxes below to control which tags will …" at bounding box center [579, 277] width 1158 height 554
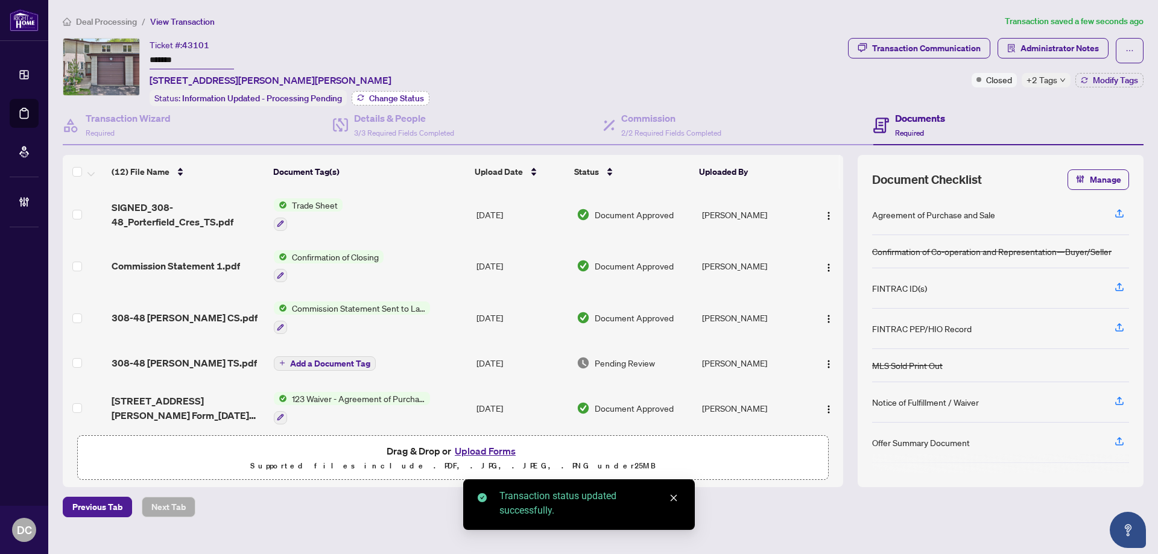
click at [406, 100] on span "Change Status" at bounding box center [396, 98] width 55 height 8
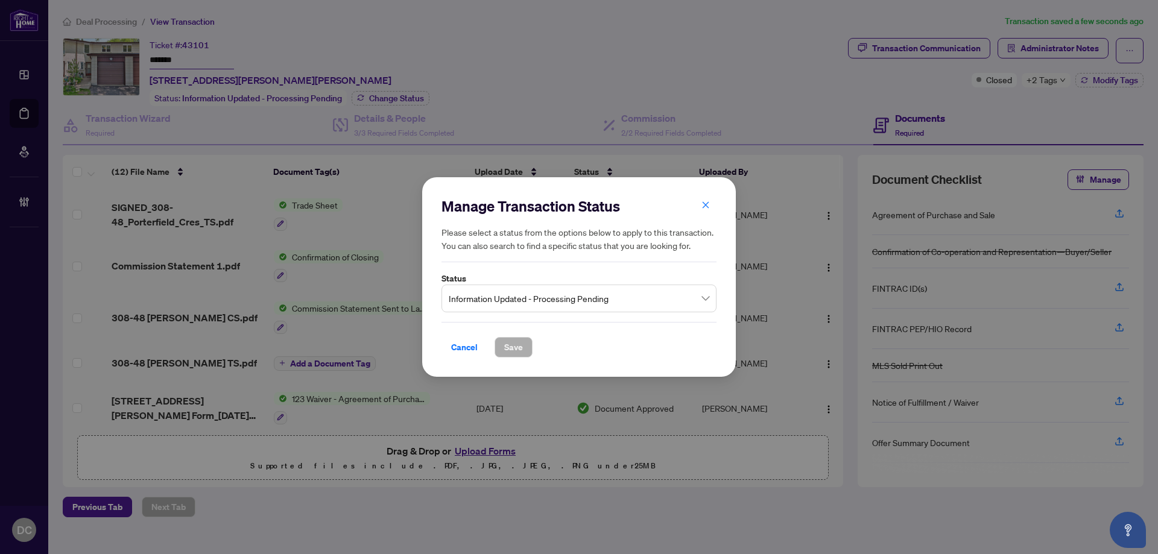
drag, startPoint x: 535, startPoint y: 288, endPoint x: 536, endPoint y: 296, distance: 8.5
click at [535, 288] on span "Information Updated - Processing Pending" at bounding box center [579, 298] width 261 height 23
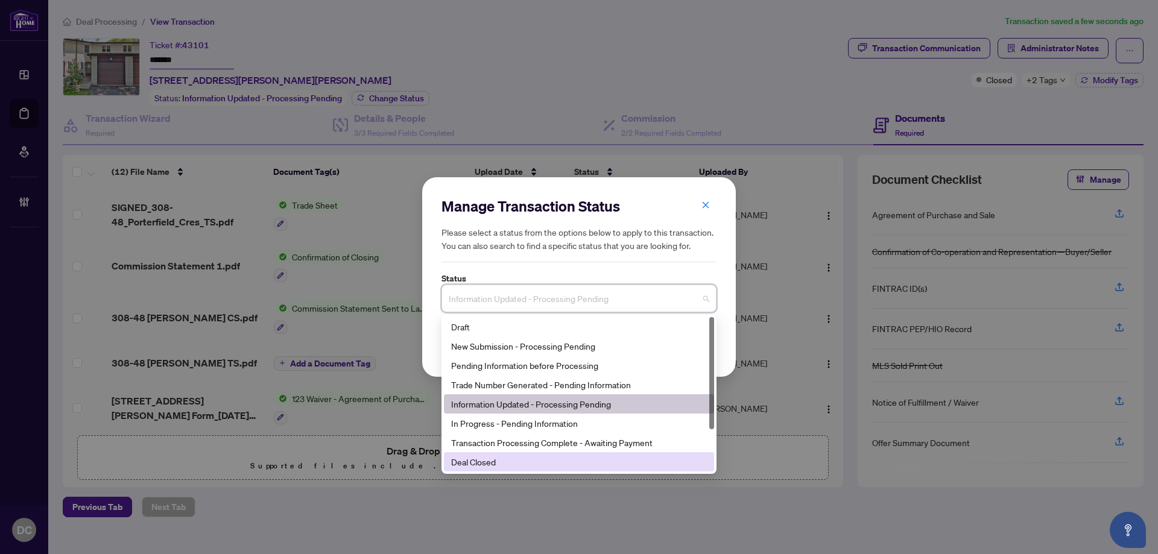
click at [514, 460] on div "Deal Closed" at bounding box center [579, 461] width 256 height 13
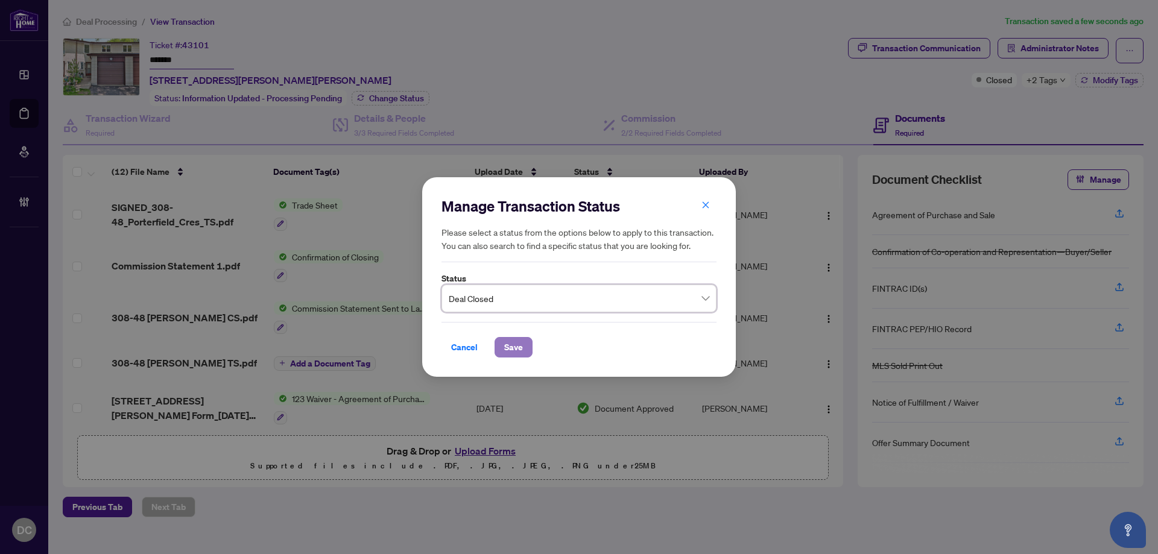
click at [504, 352] on span "Save" at bounding box center [513, 347] width 19 height 19
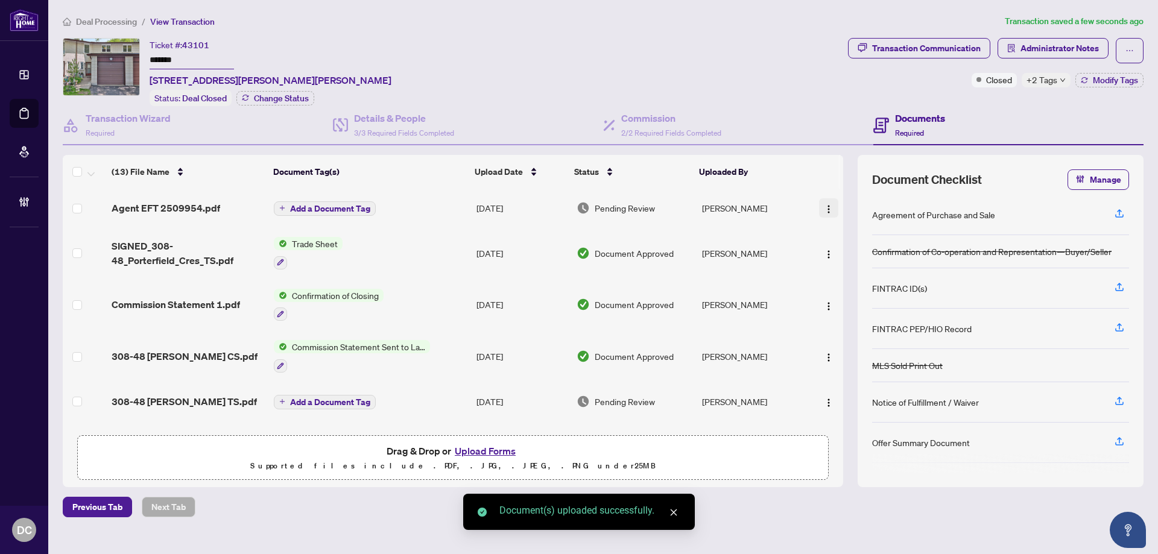
click at [825, 209] on img "button" at bounding box center [829, 210] width 10 height 10
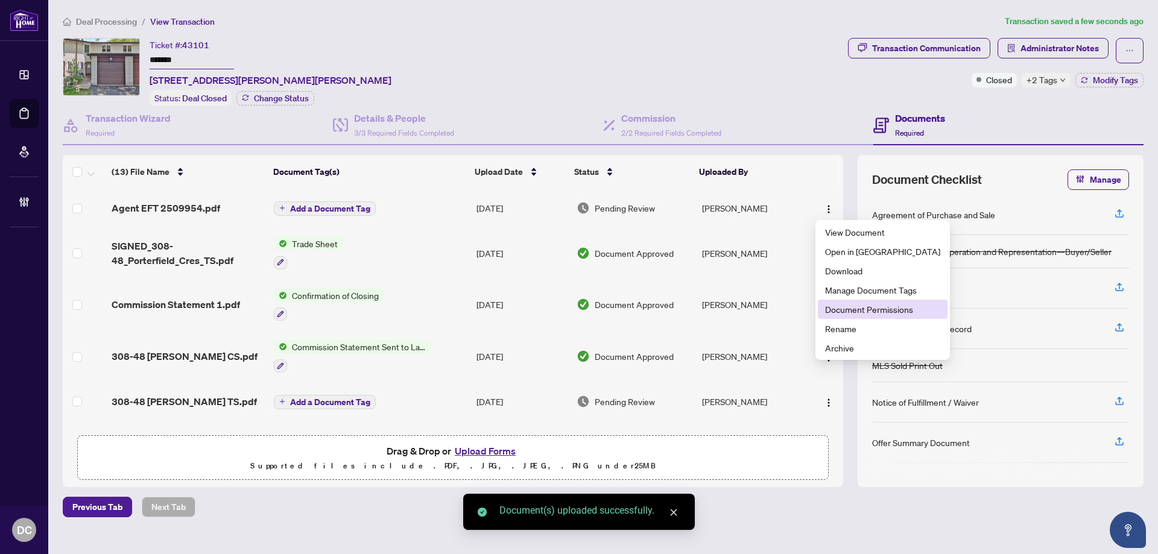
click at [857, 313] on span "Document Permissions" at bounding box center [882, 309] width 115 height 13
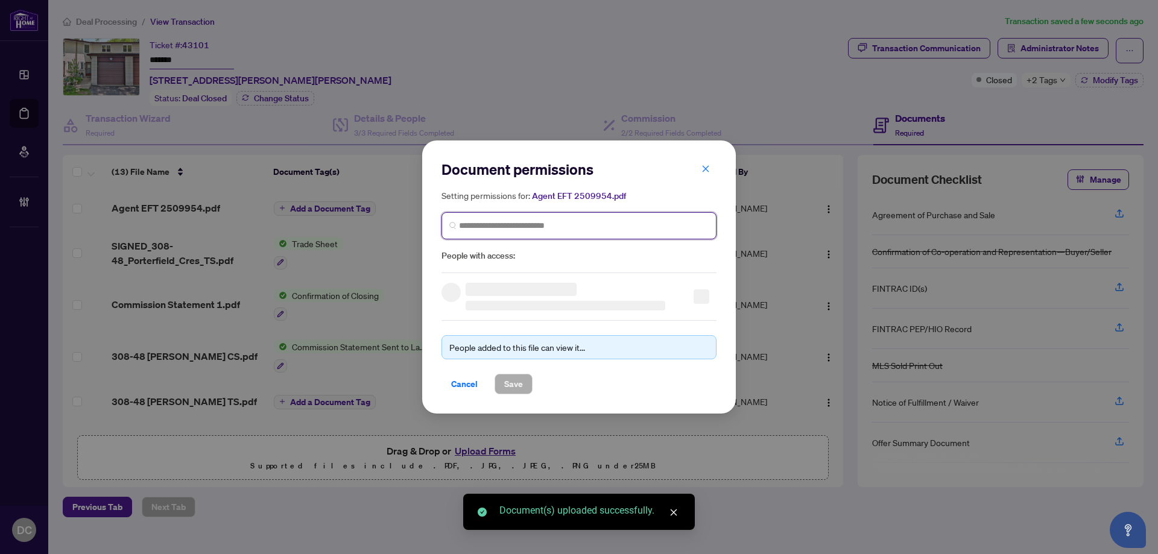
click at [633, 227] on input "search" at bounding box center [584, 226] width 250 height 13
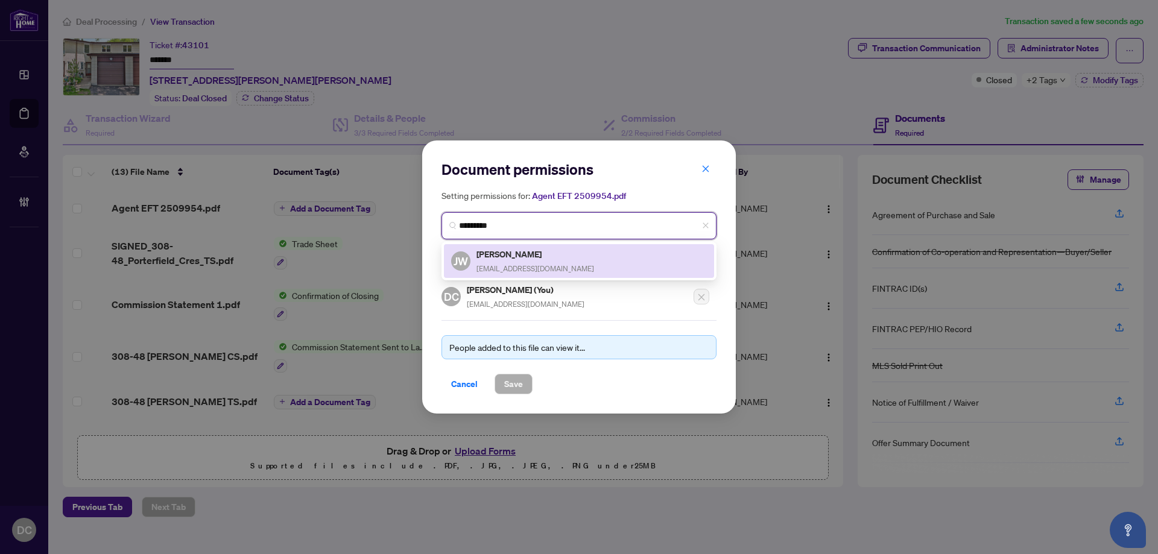
click at [590, 261] on div "JW Johnny Wu johnnywugroup@gmail.com" at bounding box center [579, 261] width 256 height 28
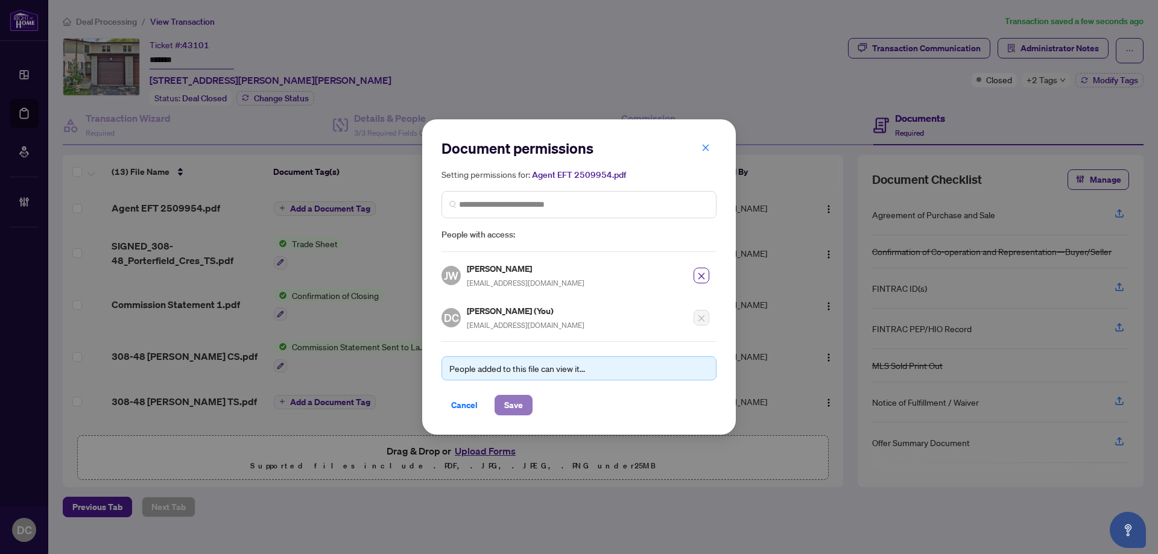
click at [512, 403] on span "Save" at bounding box center [513, 405] width 19 height 19
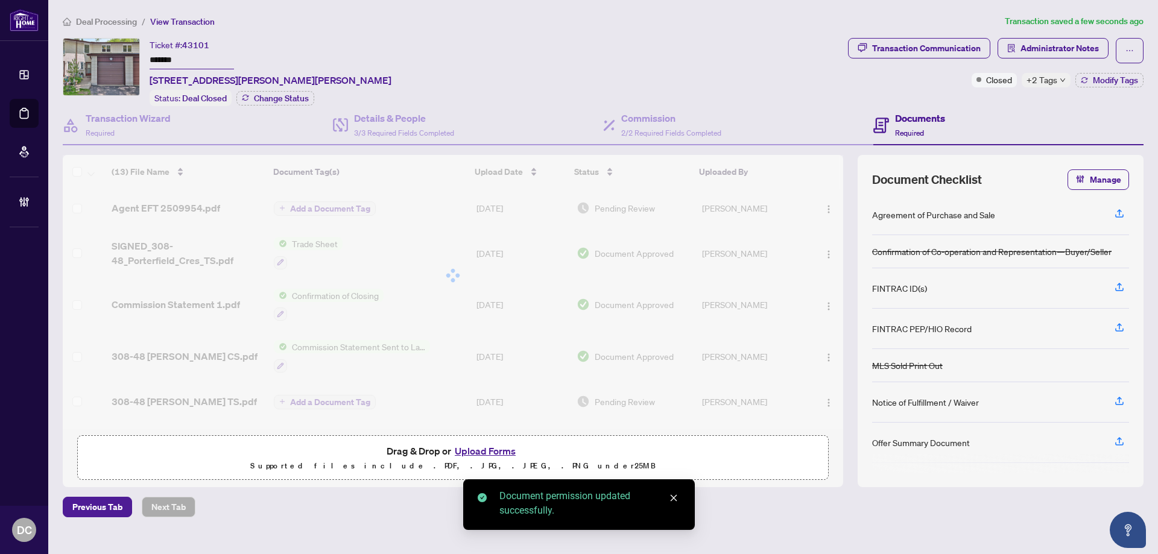
click at [346, 208] on div at bounding box center [453, 275] width 781 height 241
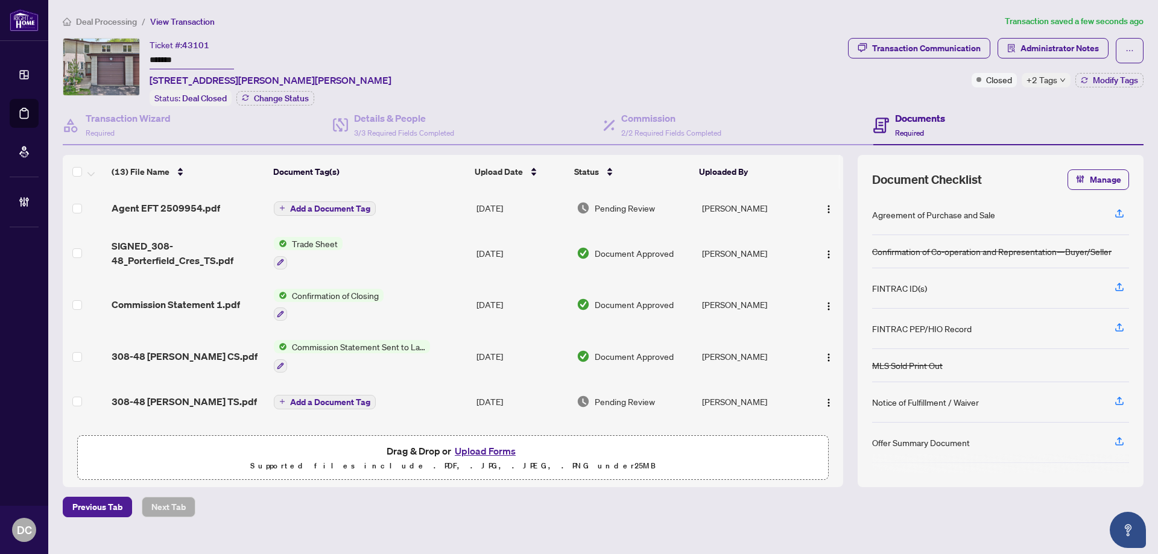
click at [1057, 77] on span "+2 Tags" at bounding box center [1042, 80] width 31 height 14
click at [95, 21] on span "Deal Processing" at bounding box center [106, 21] width 61 height 11
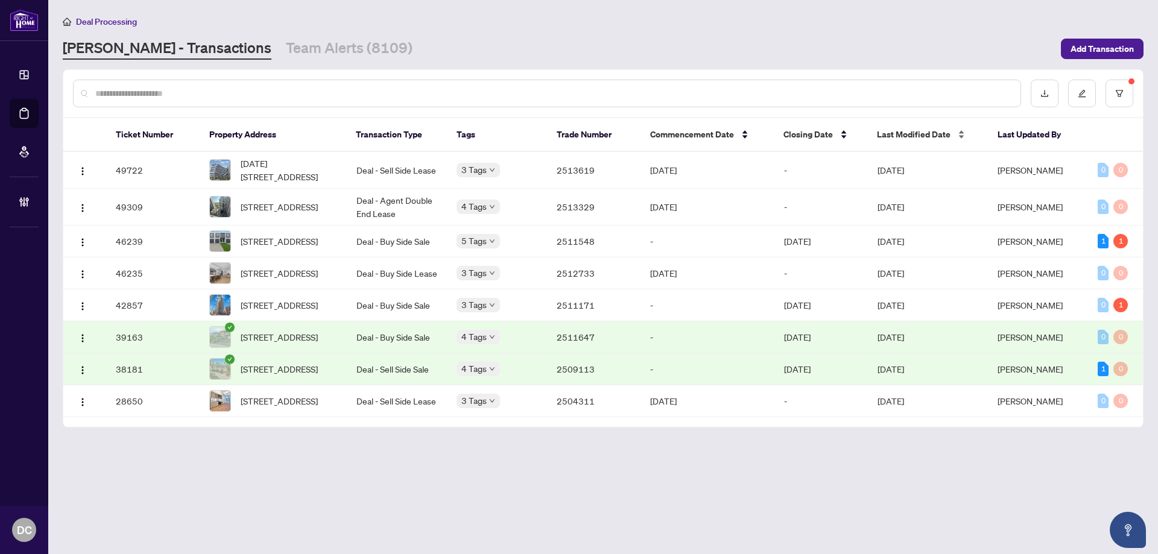
click at [935, 135] on span "Last Modified Date" at bounding box center [914, 134] width 74 height 13
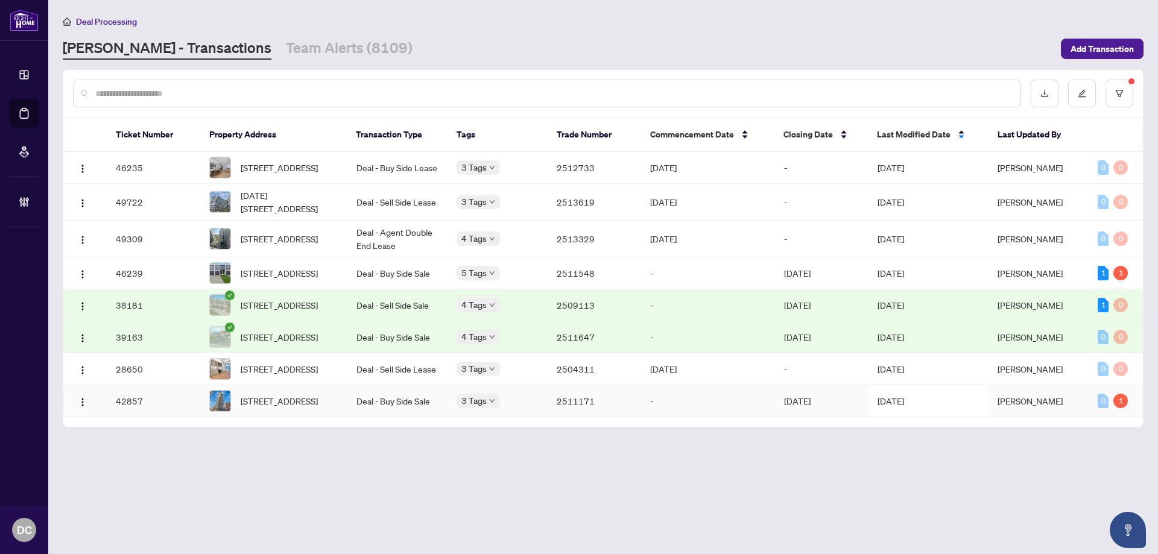
click at [901, 417] on td "[DATE]" at bounding box center [928, 402] width 120 height 32
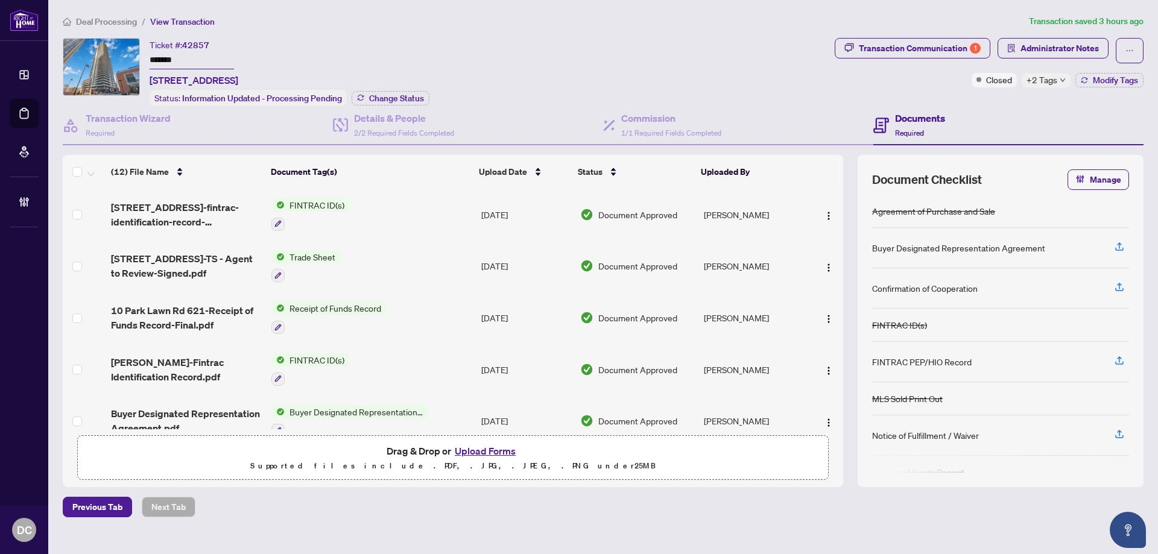
drag, startPoint x: 197, startPoint y: 68, endPoint x: 133, endPoint y: 63, distance: 63.5
click at [128, 59] on div "Ticket #: 42857 ******* 621-10 Park Lawn Rd, Toronto, Ontario M8V 0H9, Canada S…" at bounding box center [446, 72] width 767 height 68
click at [1054, 78] on span "+2 Tags" at bounding box center [1042, 80] width 31 height 14
click at [975, 101] on div "Transaction Communication 1 Administrator Notes Closed +2 Tags Modify Tags" at bounding box center [990, 72] width 314 height 68
click at [1129, 78] on span "Modify Tags" at bounding box center [1115, 80] width 45 height 8
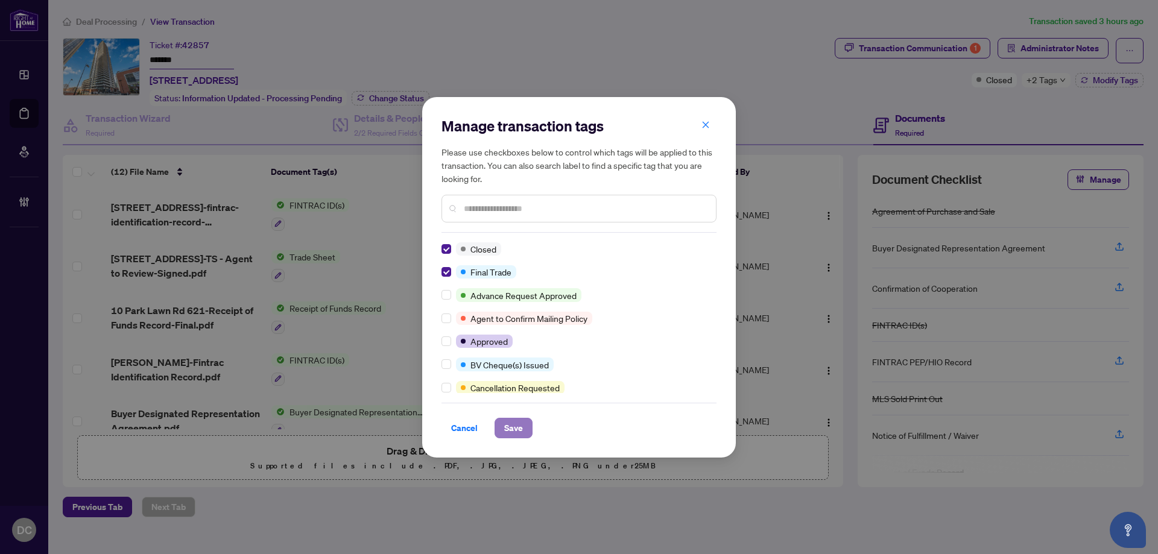
click at [519, 425] on span "Save" at bounding box center [513, 428] width 19 height 19
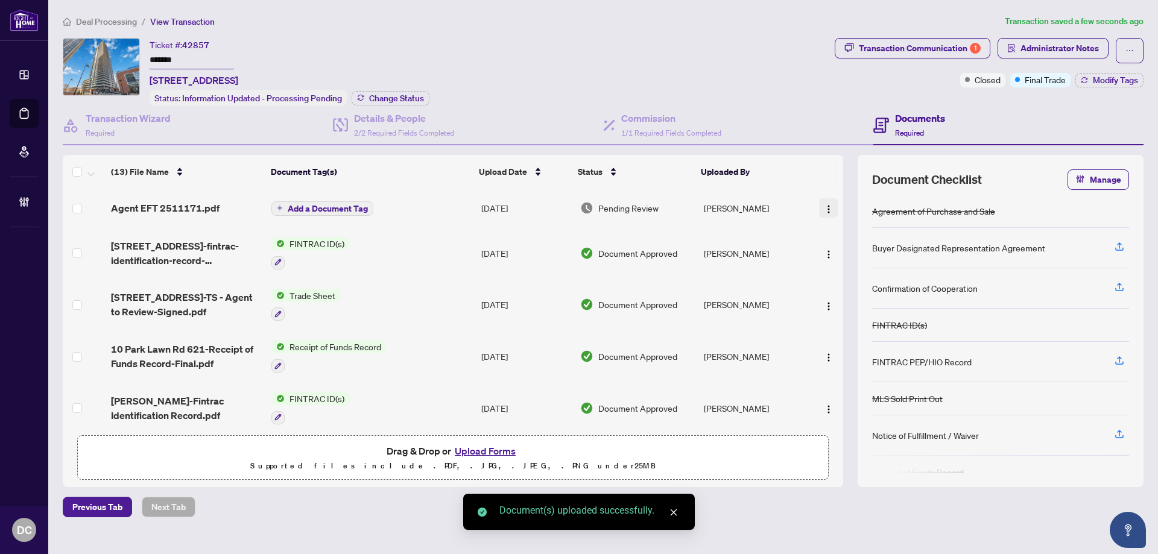
click at [824, 213] on img "button" at bounding box center [829, 210] width 10 height 10
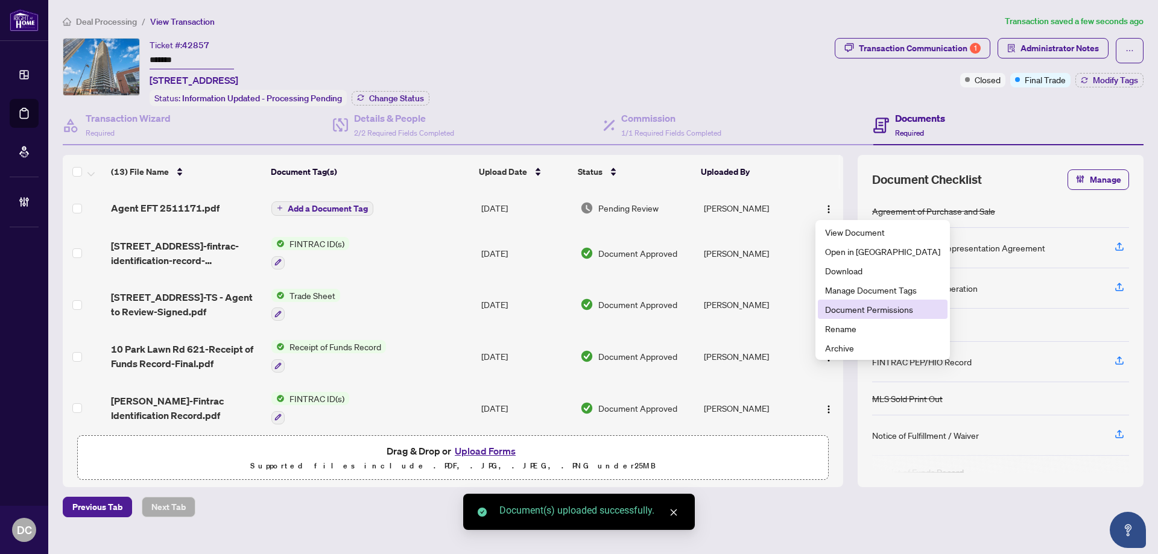
click at [868, 303] on span "Document Permissions" at bounding box center [882, 309] width 115 height 13
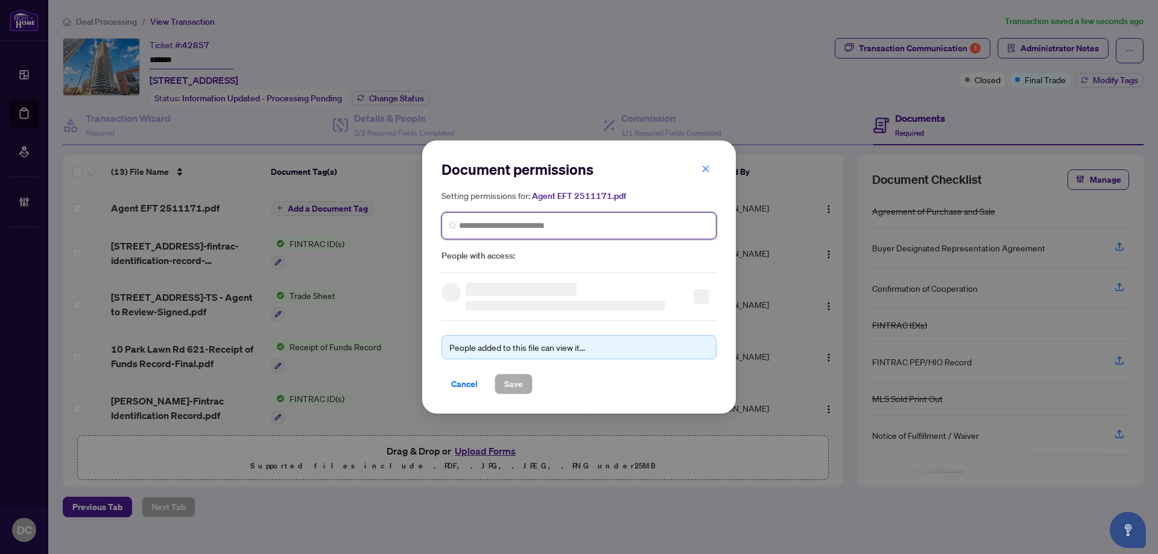
click at [600, 231] on input "search" at bounding box center [584, 226] width 250 height 13
click at [516, 224] on input "search" at bounding box center [584, 226] width 250 height 13
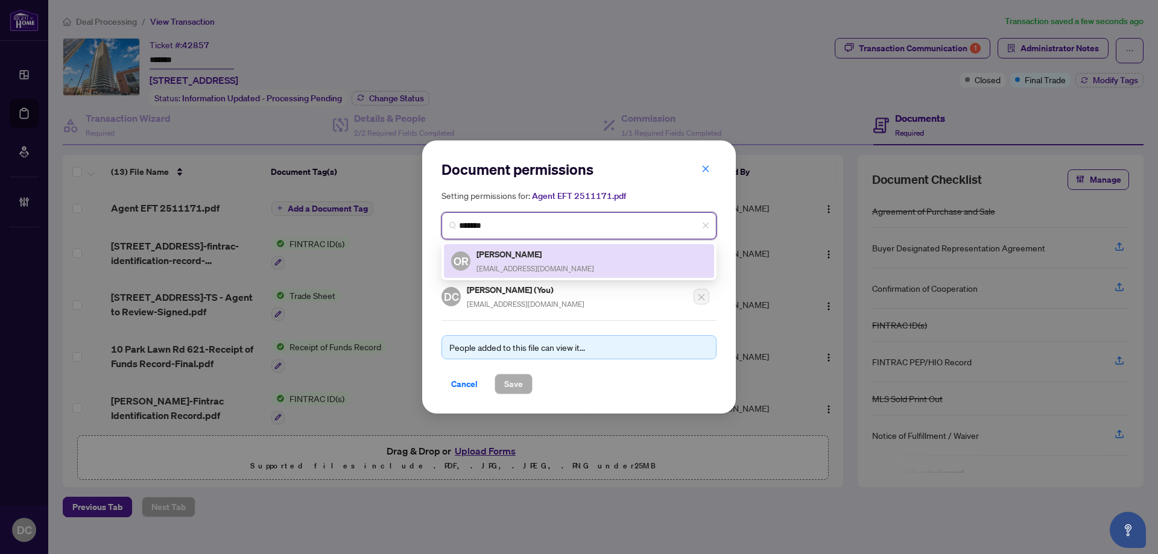
click at [507, 256] on h5 "Orlando Rodriguez" at bounding box center [536, 254] width 118 height 14
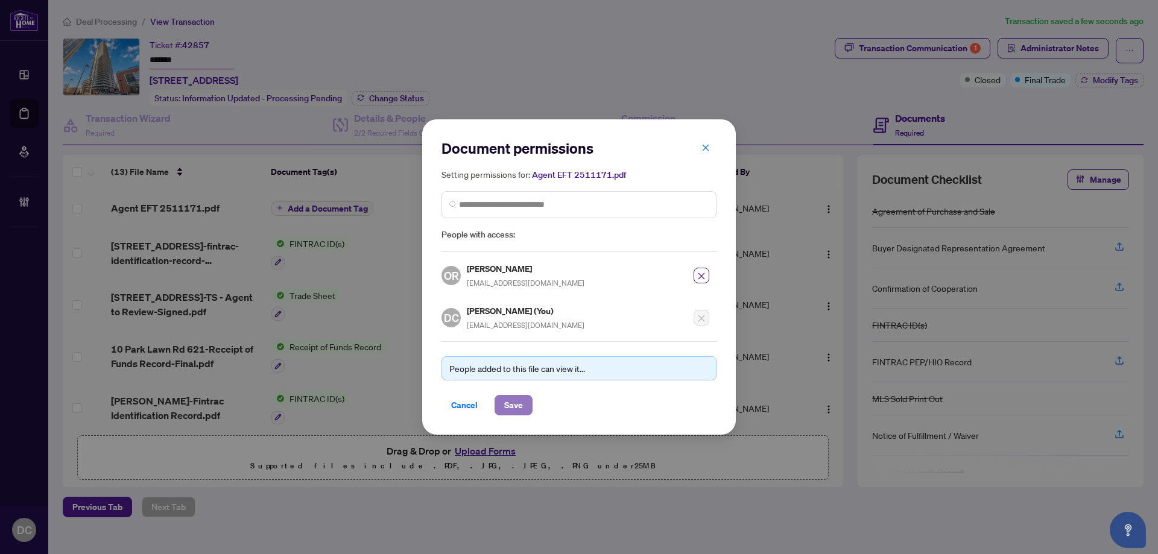
click at [504, 398] on span "Save" at bounding box center [513, 405] width 19 height 19
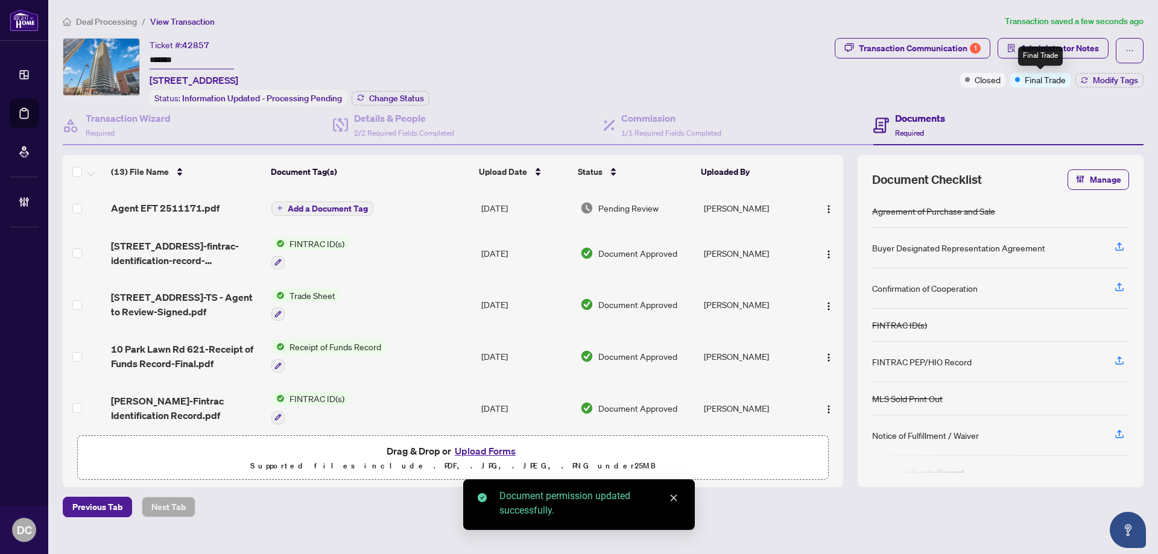
click at [1058, 83] on span "Final Trade" at bounding box center [1045, 79] width 41 height 13
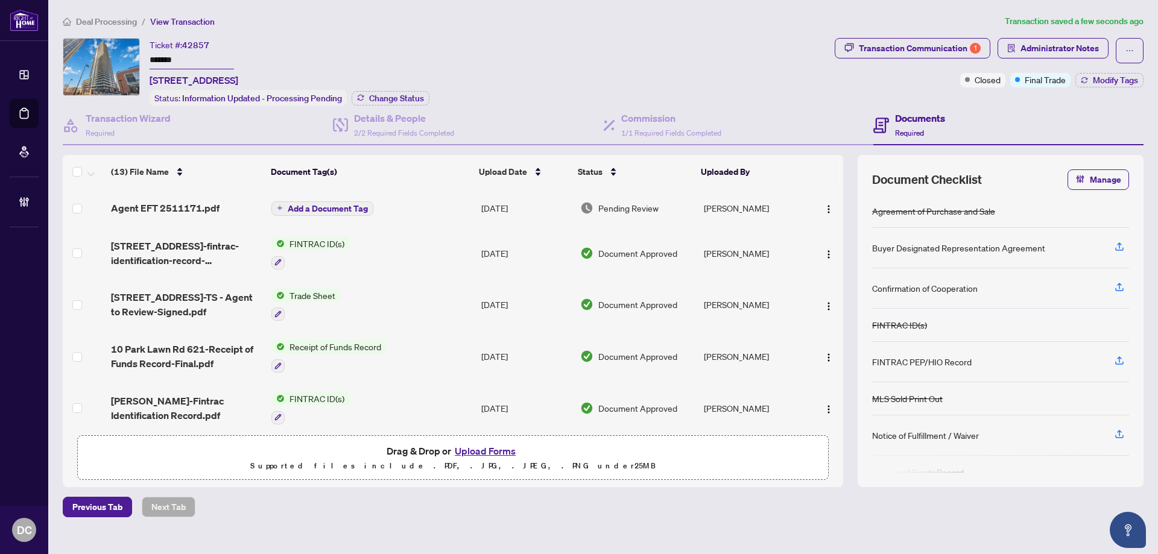
click at [108, 19] on span "Deal Processing" at bounding box center [106, 21] width 61 height 11
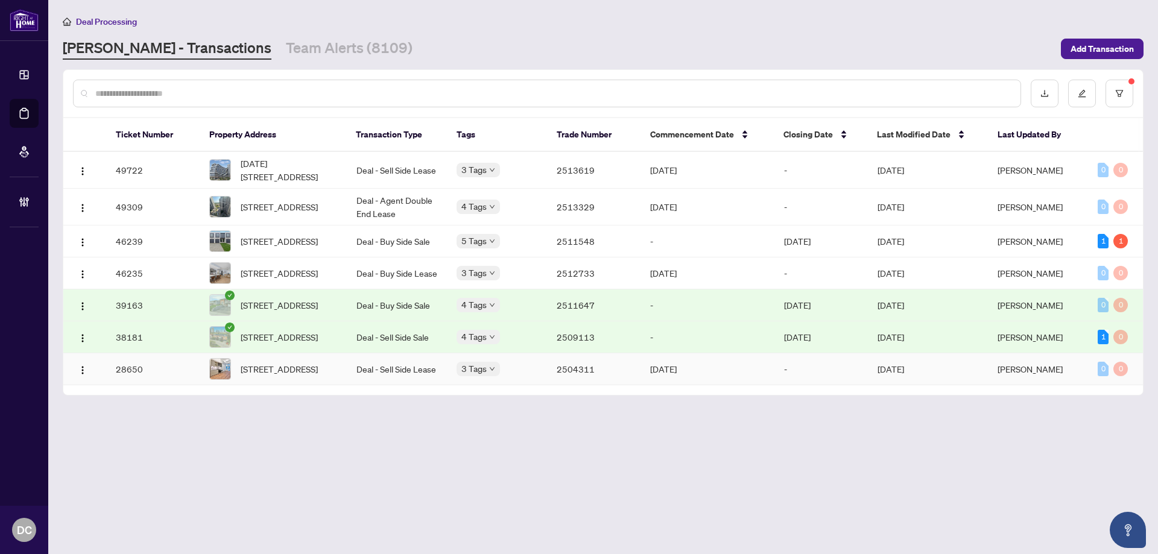
click at [933, 386] on td "[DATE]" at bounding box center [928, 370] width 120 height 32
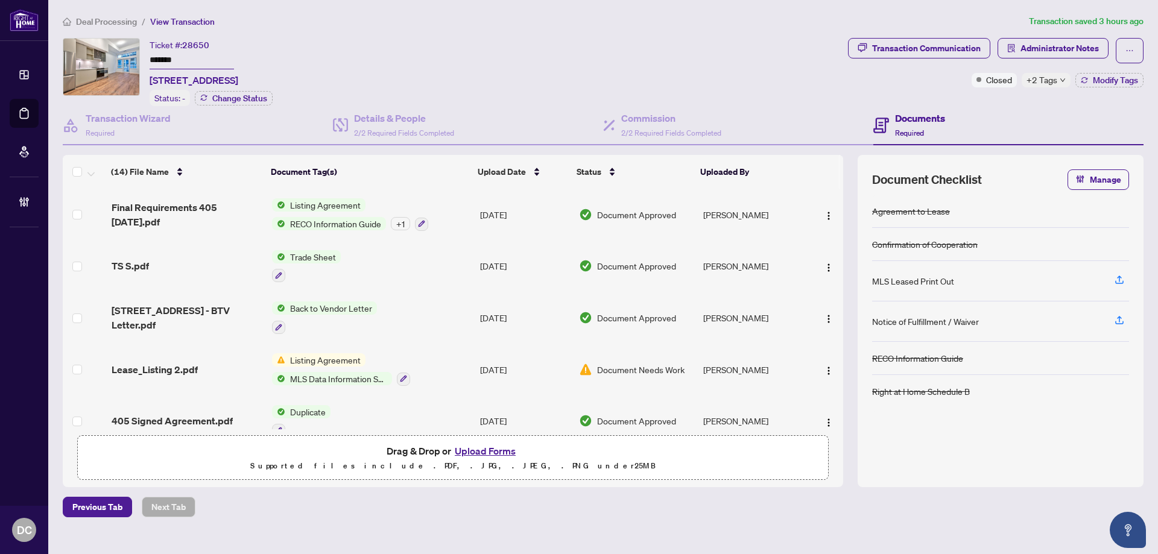
drag, startPoint x: 211, startPoint y: 60, endPoint x: 89, endPoint y: 58, distance: 121.9
click at [89, 58] on div "Ticket #: 28650 ******* 112-405 Dundas St, Oakville, Ontario L6M 4P9, Canada St…" at bounding box center [453, 72] width 781 height 68
click at [1081, 48] on span "Administrator Notes" at bounding box center [1060, 48] width 78 height 19
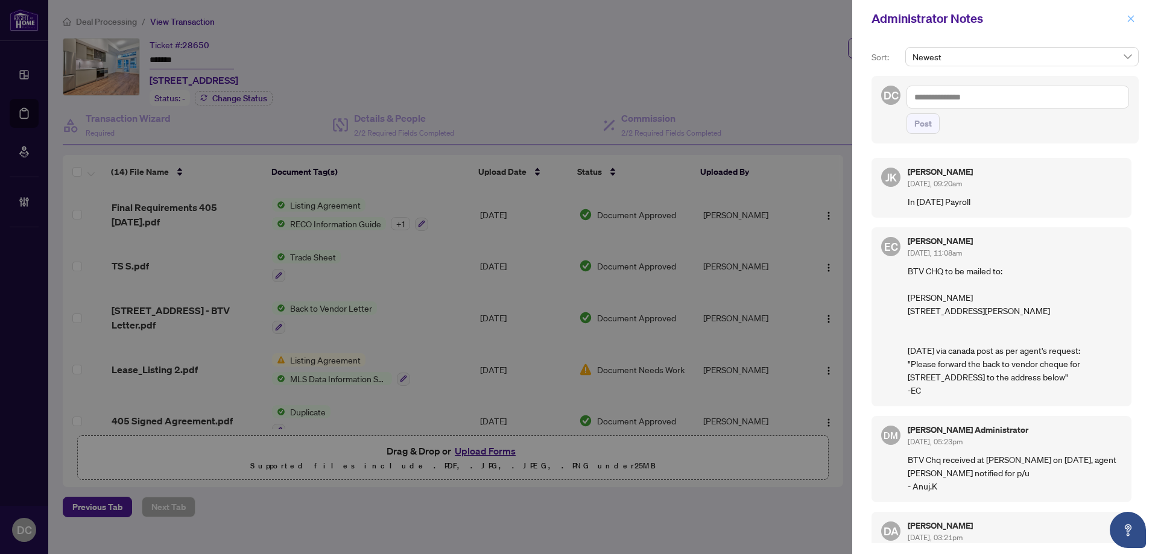
click at [1125, 14] on span at bounding box center [1131, 18] width 16 height 14
click at [1128, 14] on icon "close" at bounding box center [1131, 18] width 8 height 8
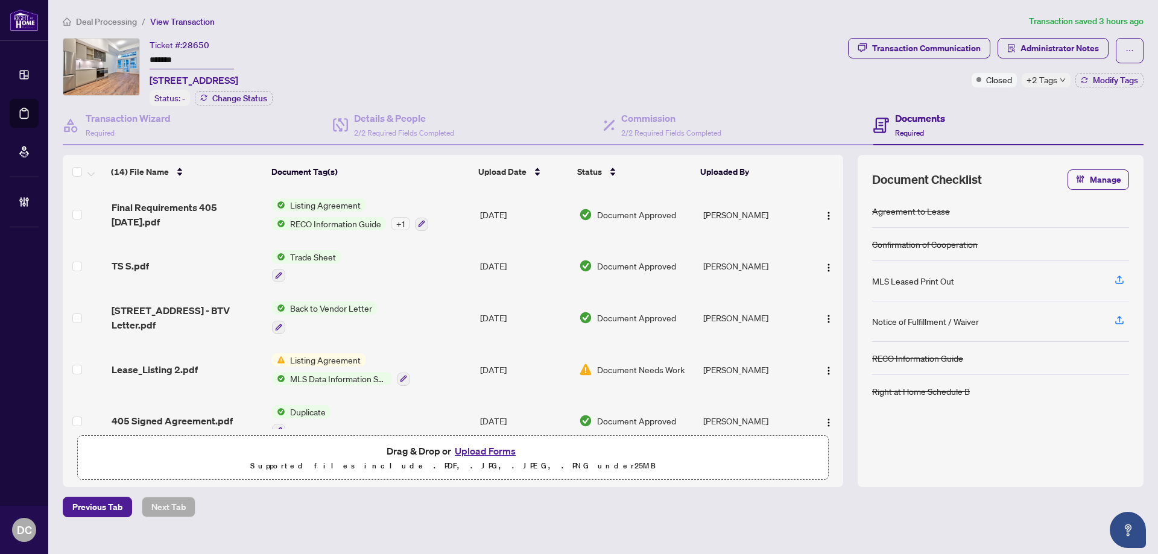
click at [1065, 80] on icon "down" at bounding box center [1063, 80] width 6 height 6
click at [1023, 94] on div "BV Cheque(s) Issued With Payroll" at bounding box center [1083, 96] width 121 height 49
click at [960, 118] on div "Documents Required" at bounding box center [1009, 125] width 270 height 39
click at [1100, 81] on span "Modify Tags" at bounding box center [1115, 80] width 45 height 8
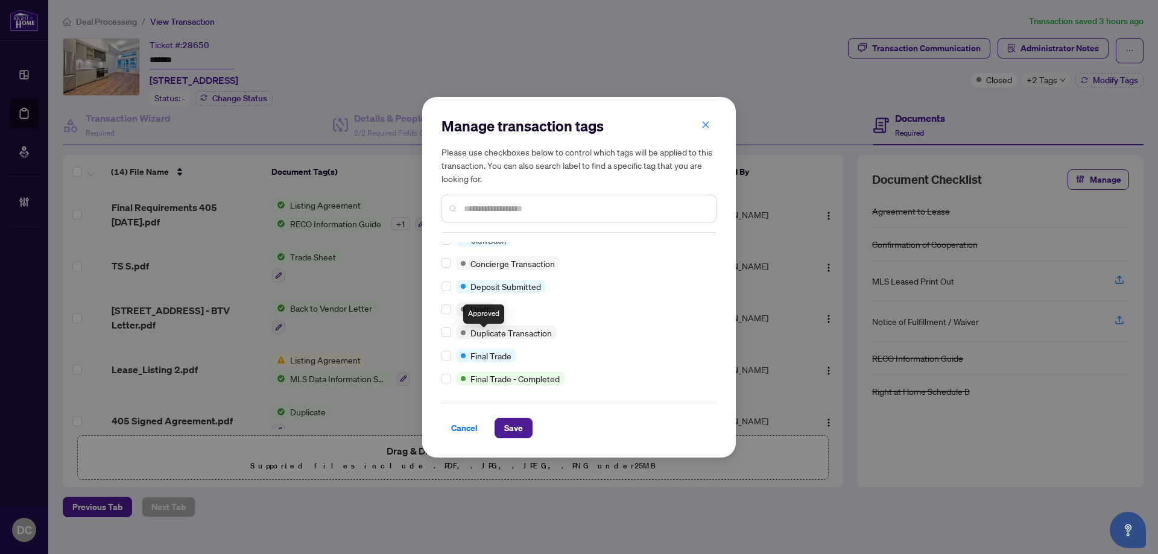
scroll to position [181, 0]
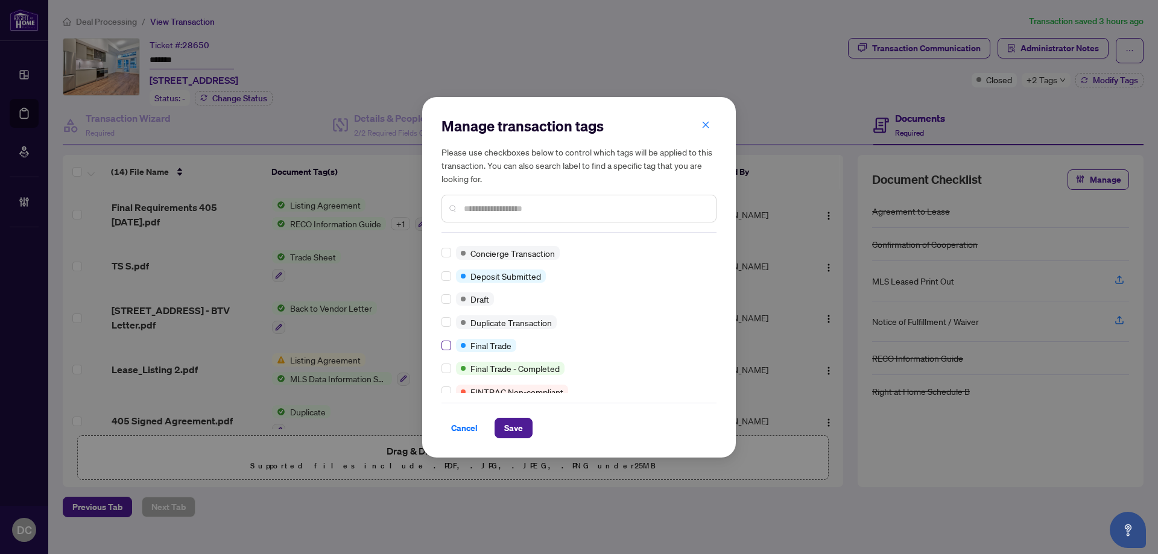
click at [447, 351] on label at bounding box center [447, 345] width 10 height 13
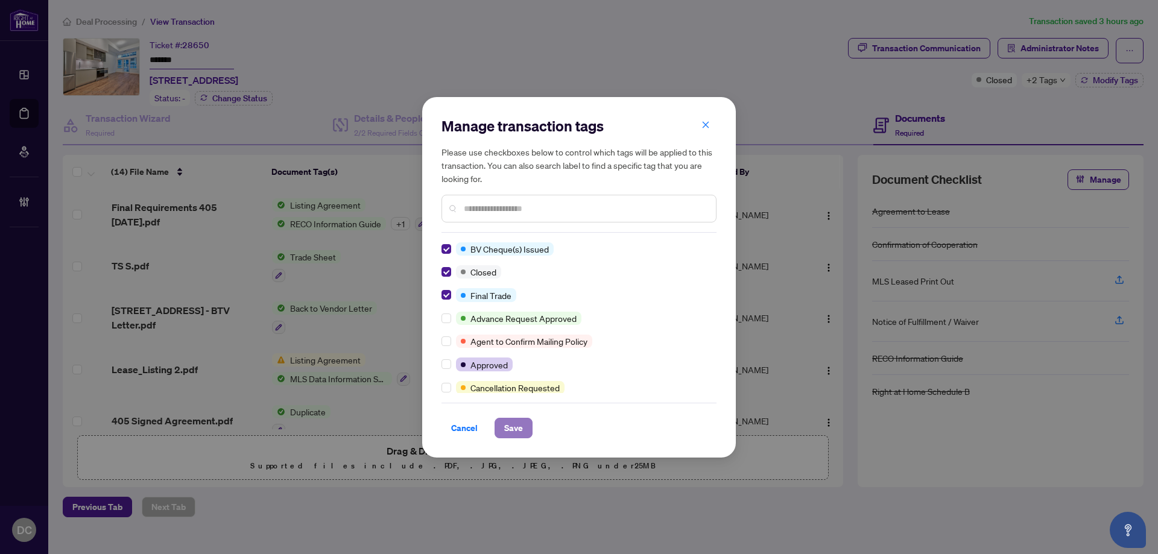
click at [521, 424] on span "Save" at bounding box center [513, 428] width 19 height 19
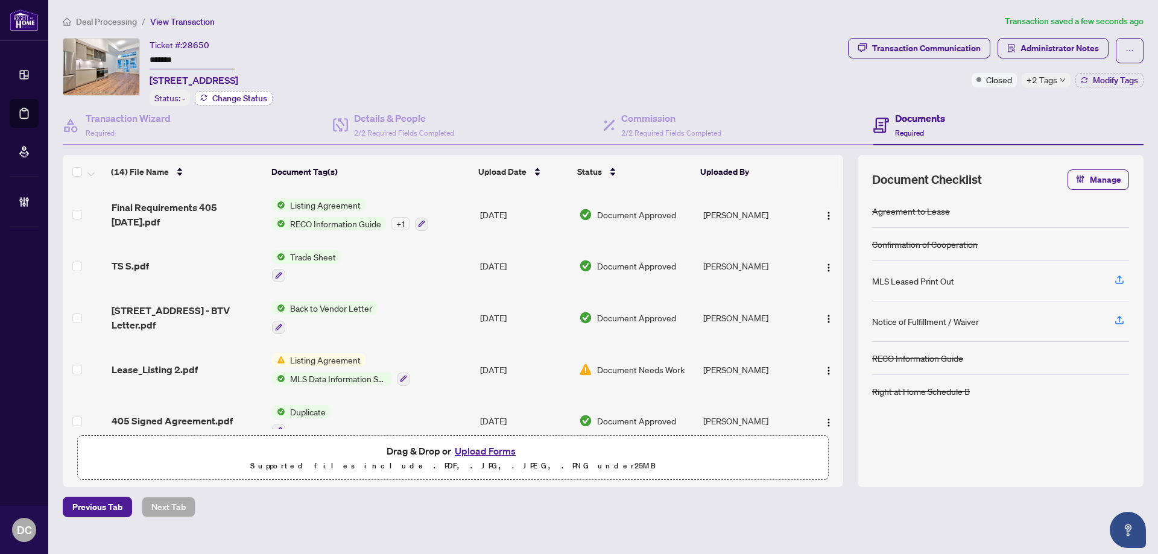
click at [267, 98] on button "Change Status" at bounding box center [234, 98] width 78 height 14
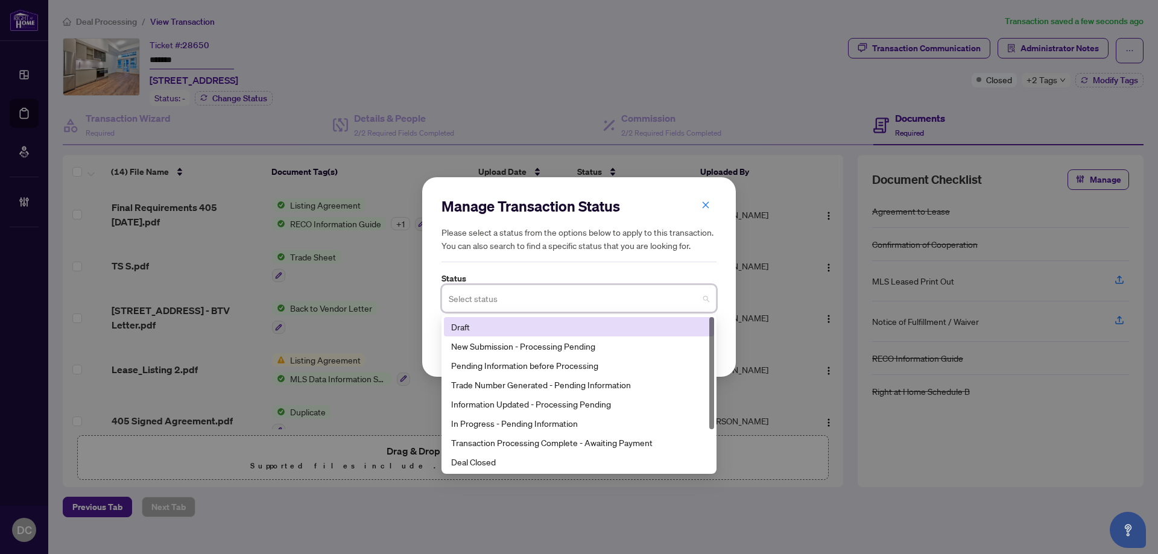
click at [488, 291] on input "search" at bounding box center [574, 300] width 250 height 27
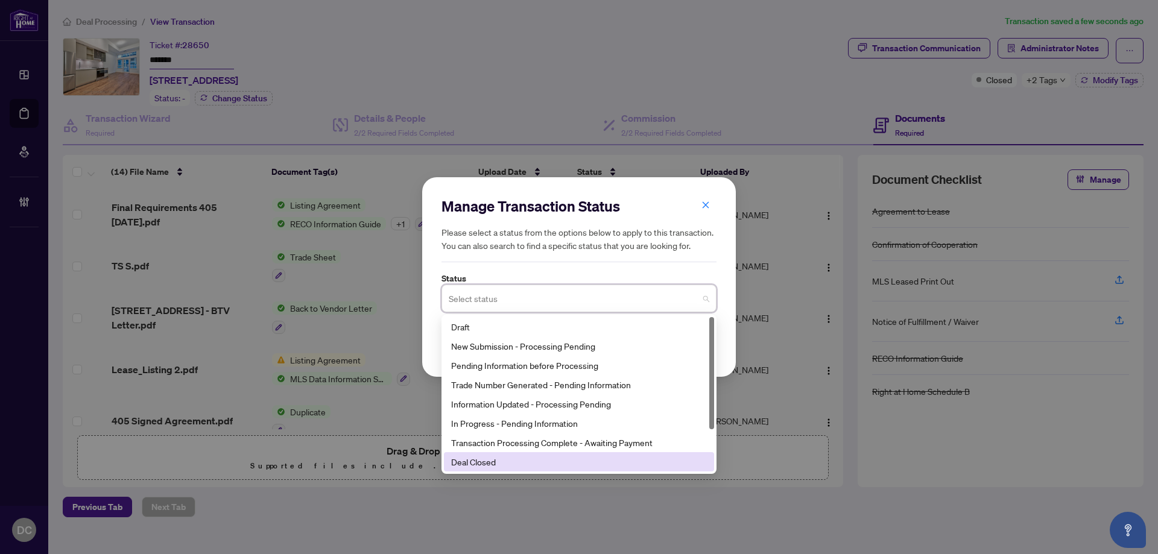
click at [475, 465] on div "Deal Closed" at bounding box center [579, 461] width 256 height 13
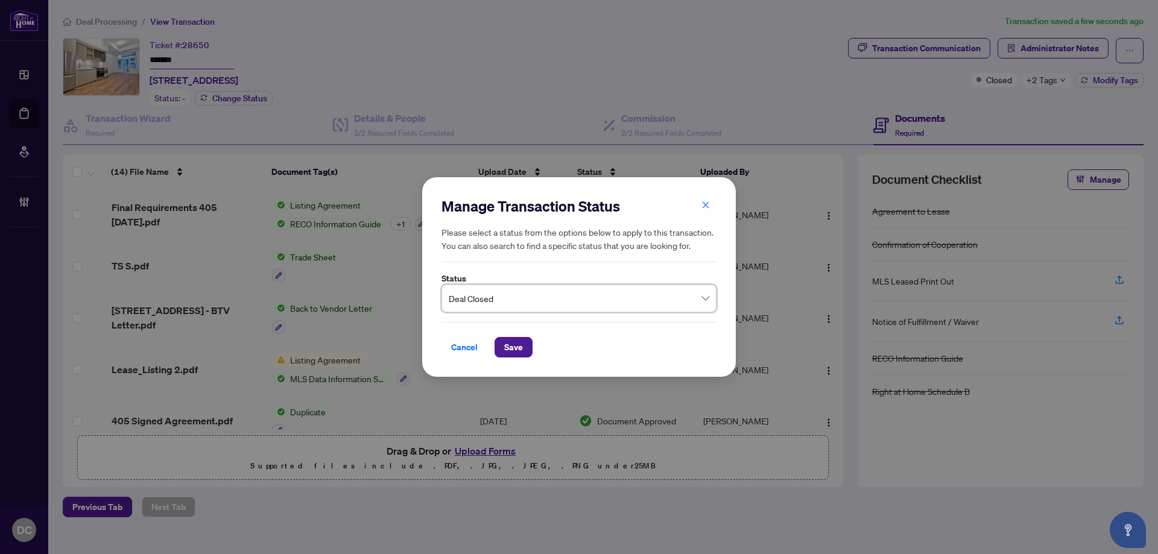
drag, startPoint x: 515, startPoint y: 344, endPoint x: 67, endPoint y: 271, distance: 453.6
click at [513, 342] on span "Save" at bounding box center [513, 347] width 19 height 19
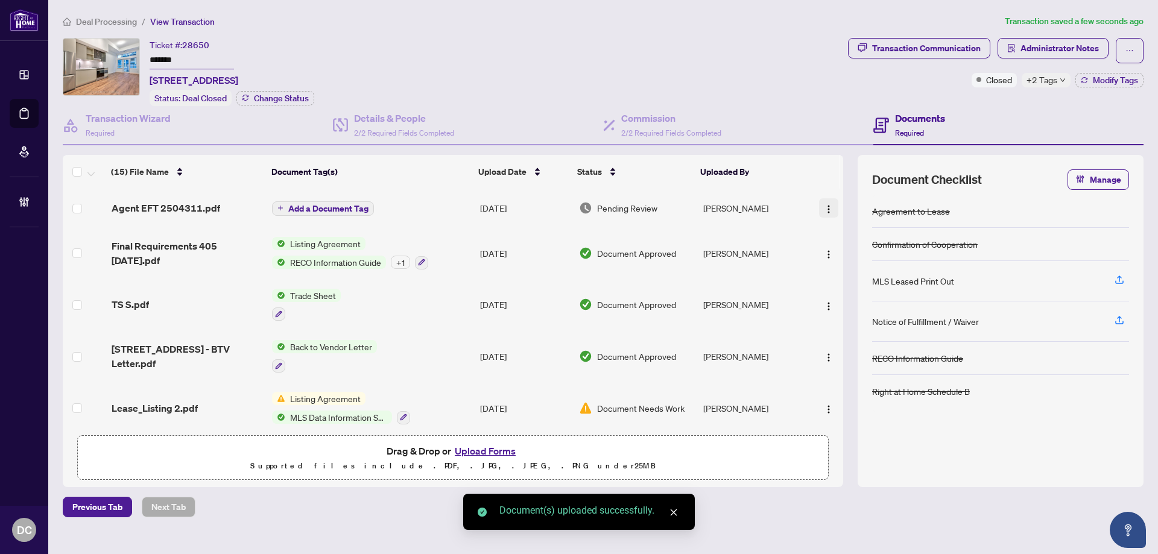
click at [830, 212] on img "button" at bounding box center [829, 210] width 10 height 10
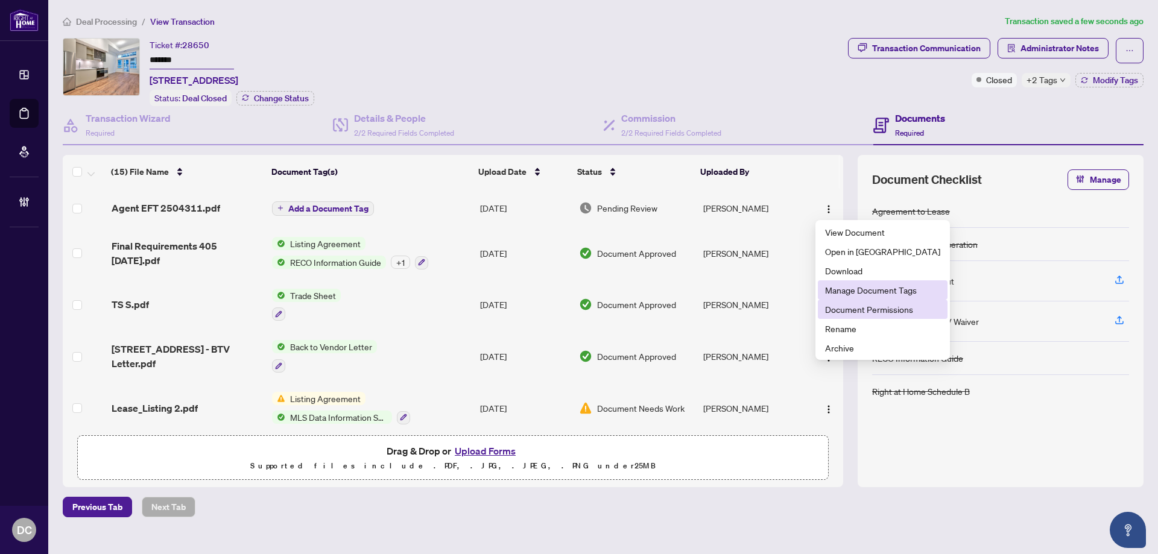
click at [849, 303] on span "Document Permissions" at bounding box center [882, 309] width 115 height 13
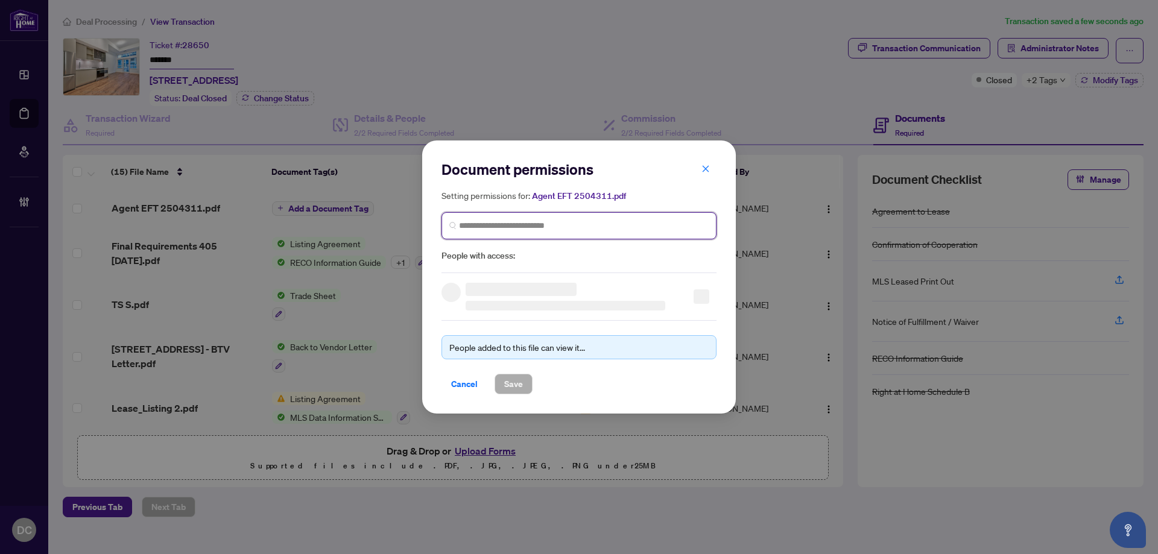
click at [597, 230] on input "search" at bounding box center [584, 226] width 250 height 13
click at [576, 252] on div "MD Mark Dodaro markdodaro@gmail.com" at bounding box center [579, 261] width 256 height 28
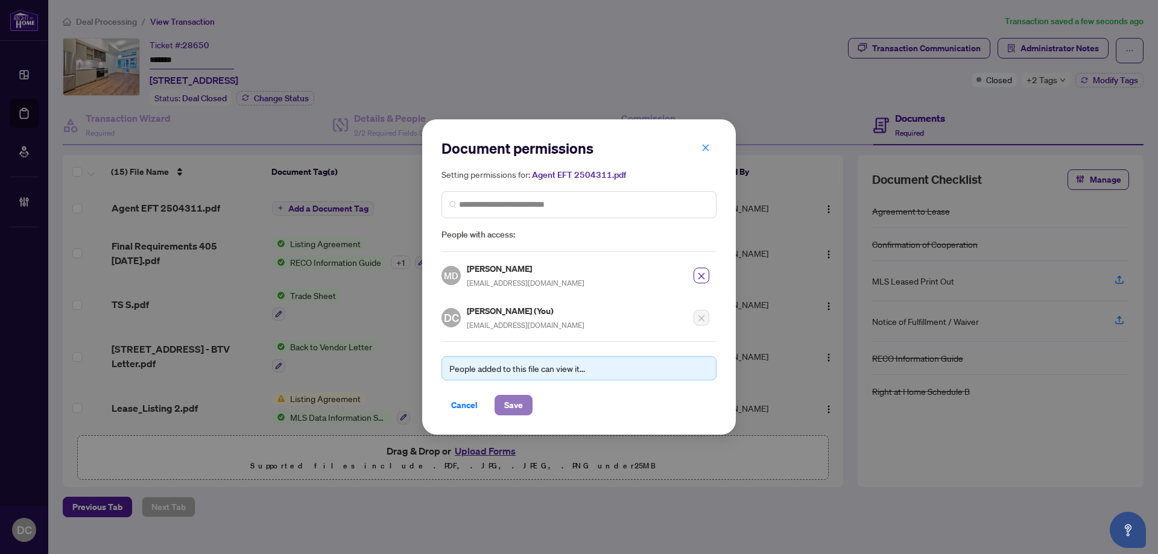
click at [521, 403] on span "Save" at bounding box center [513, 405] width 19 height 19
click at [1043, 83] on div "Document permissions Setting permissions for: Agent EFT 2504311.pdf 5753 MD Mar…" at bounding box center [579, 277] width 1158 height 554
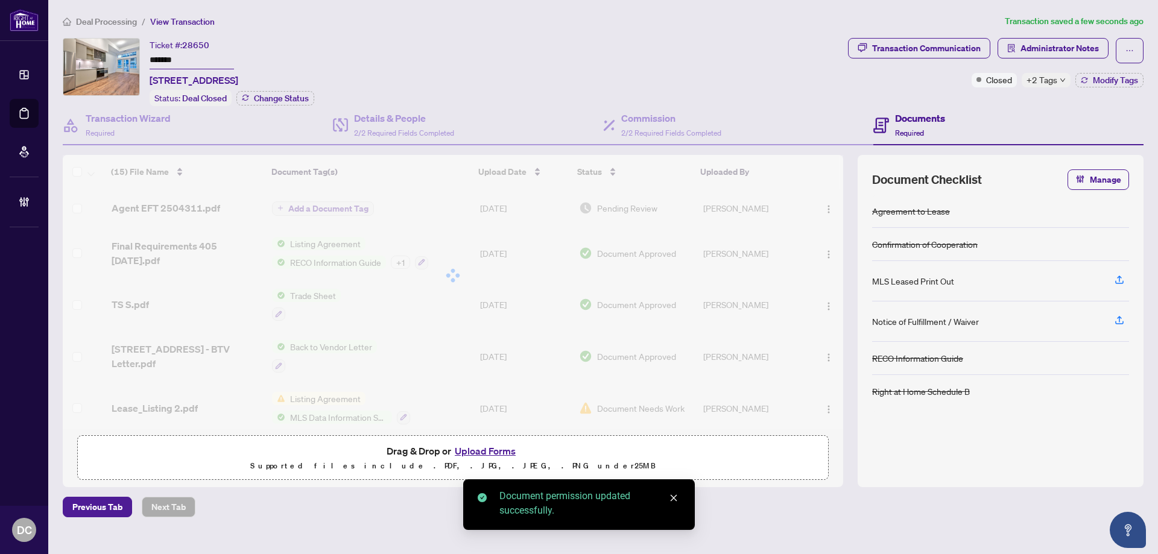
click at [1043, 83] on span "+2 Tags" at bounding box center [1042, 80] width 31 height 14
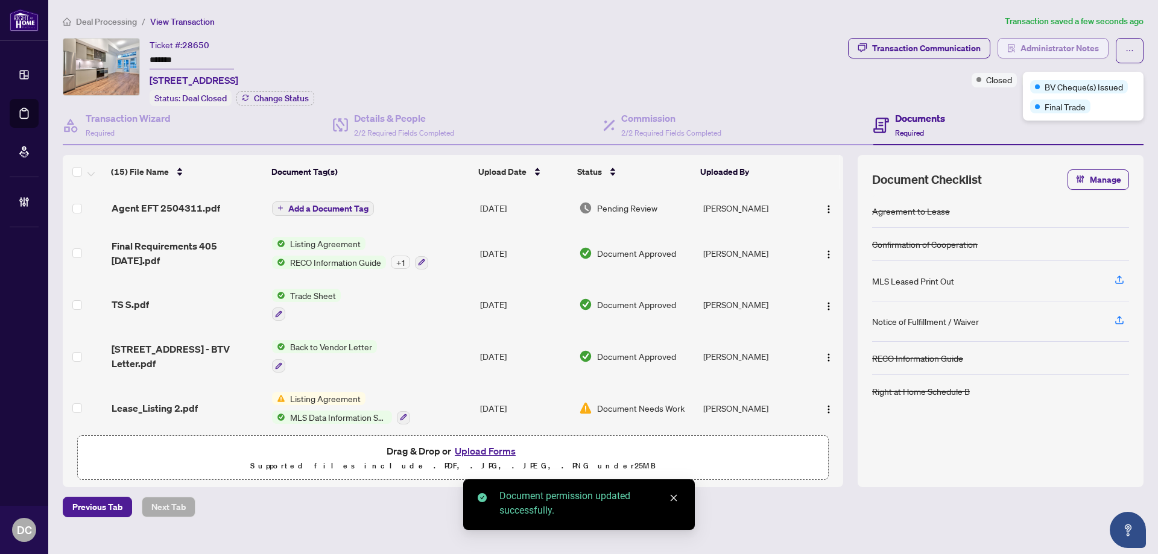
click at [1050, 41] on span "Administrator Notes" at bounding box center [1060, 48] width 78 height 19
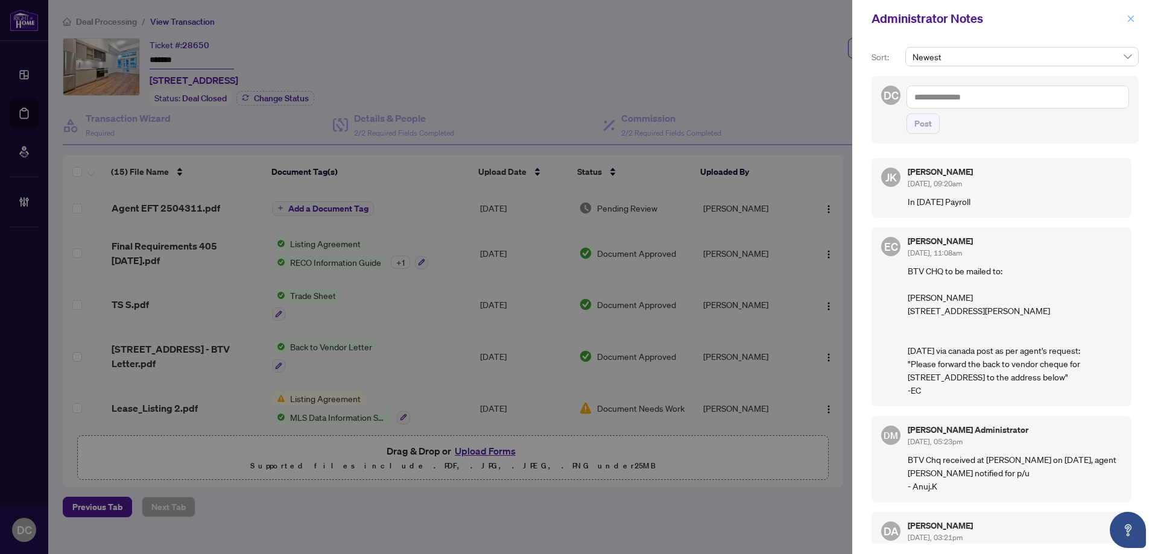
click at [1131, 15] on icon "close" at bounding box center [1131, 18] width 8 height 8
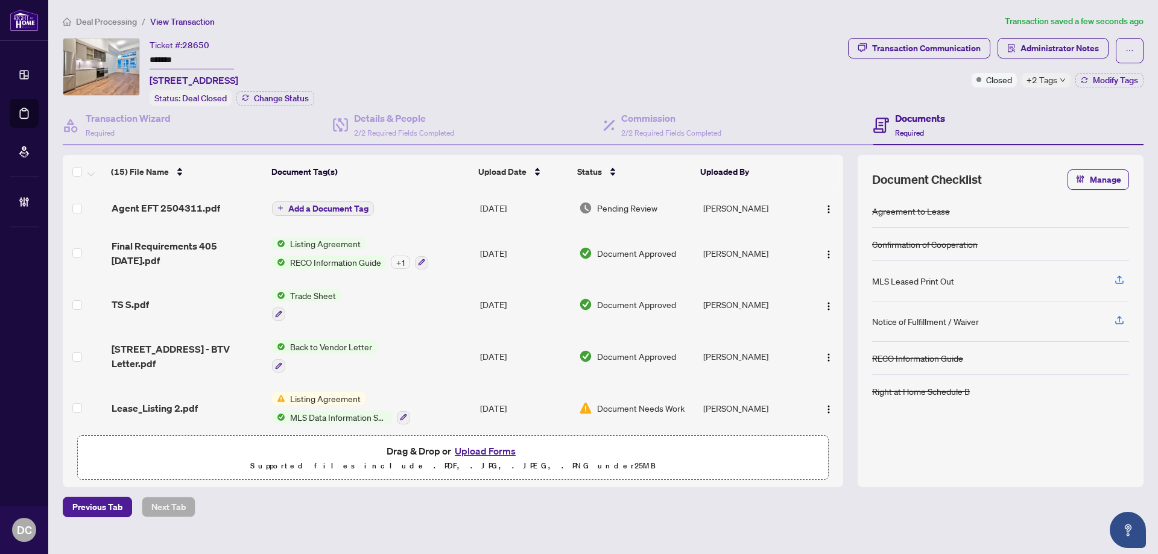
click at [75, 19] on span "Deal Processing" at bounding box center [100, 21] width 74 height 11
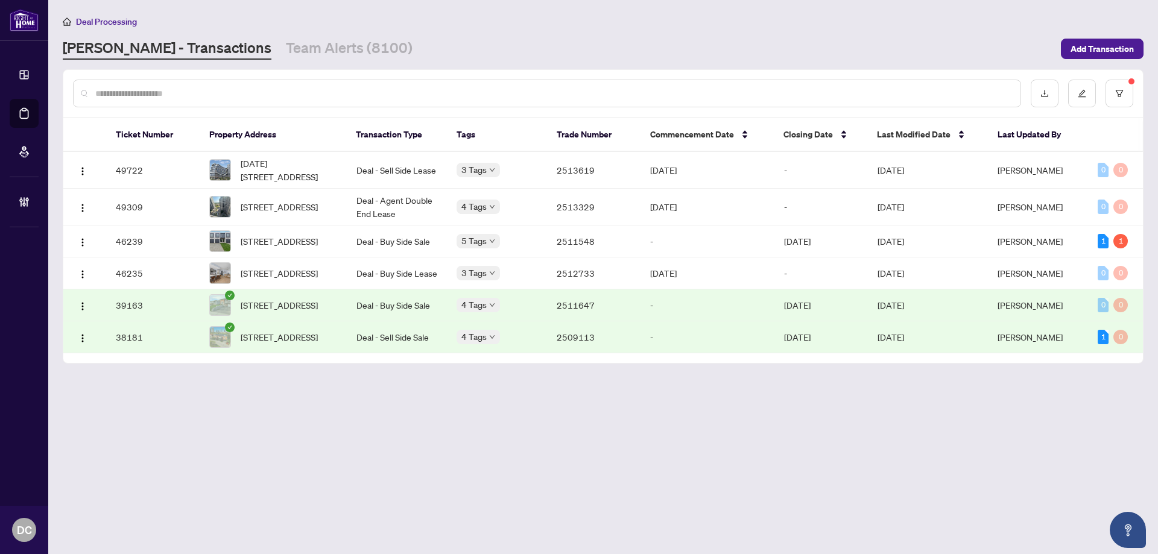
drag, startPoint x: 616, startPoint y: 428, endPoint x: 837, endPoint y: 297, distance: 257.2
click at [616, 428] on main "Deal Processing RAHR - Transactions Team Alerts (8100) Add Transaction Ticket N…" at bounding box center [603, 277] width 1110 height 554
click at [897, 138] on span "Last Modified Date" at bounding box center [914, 134] width 74 height 13
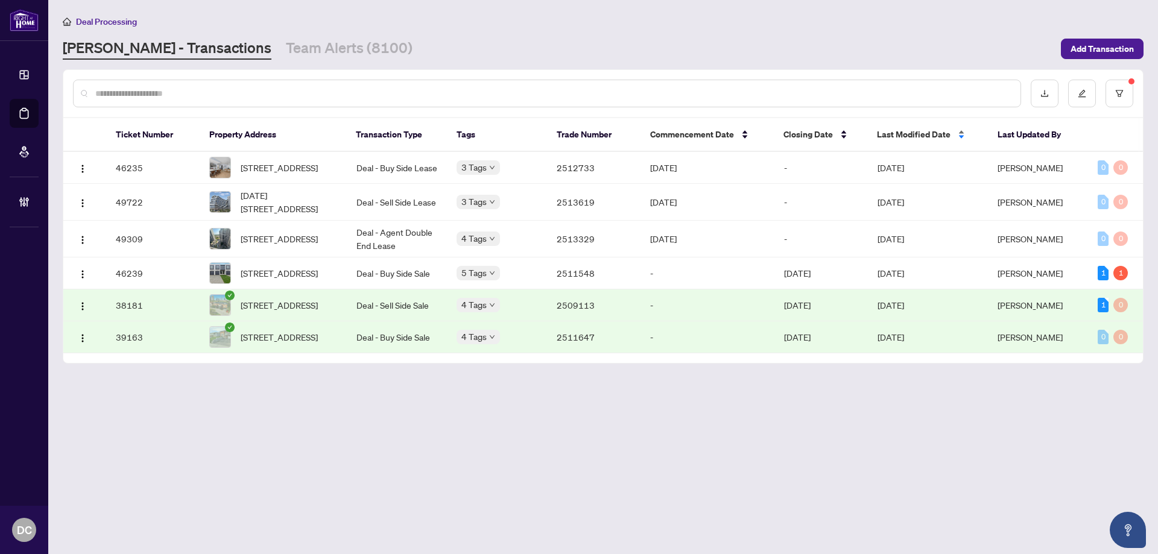
click at [897, 138] on span "Last Modified Date" at bounding box center [914, 134] width 74 height 13
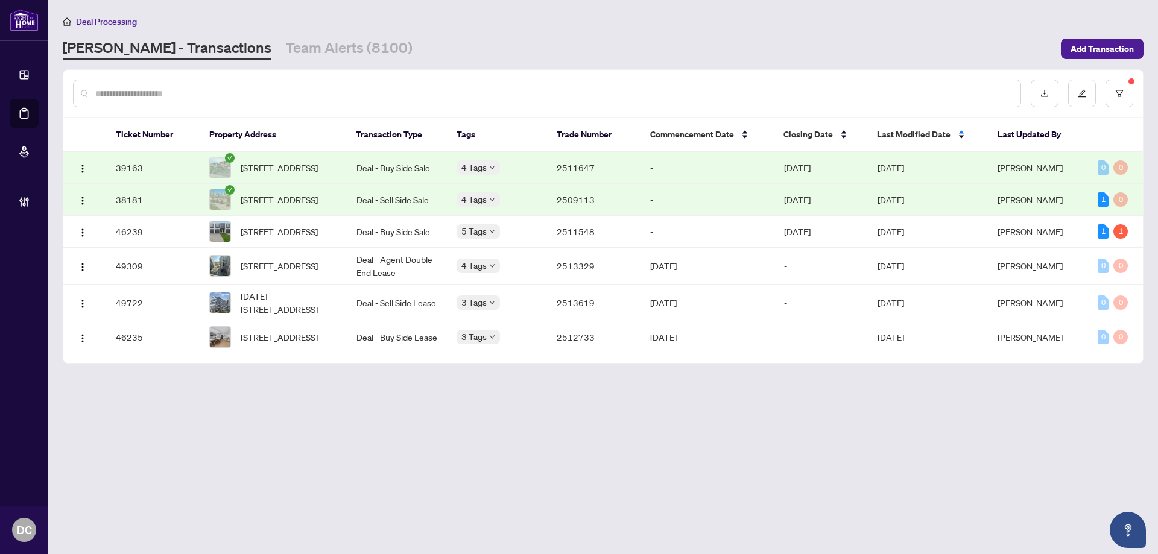
click at [894, 170] on span "[DATE]" at bounding box center [891, 167] width 27 height 11
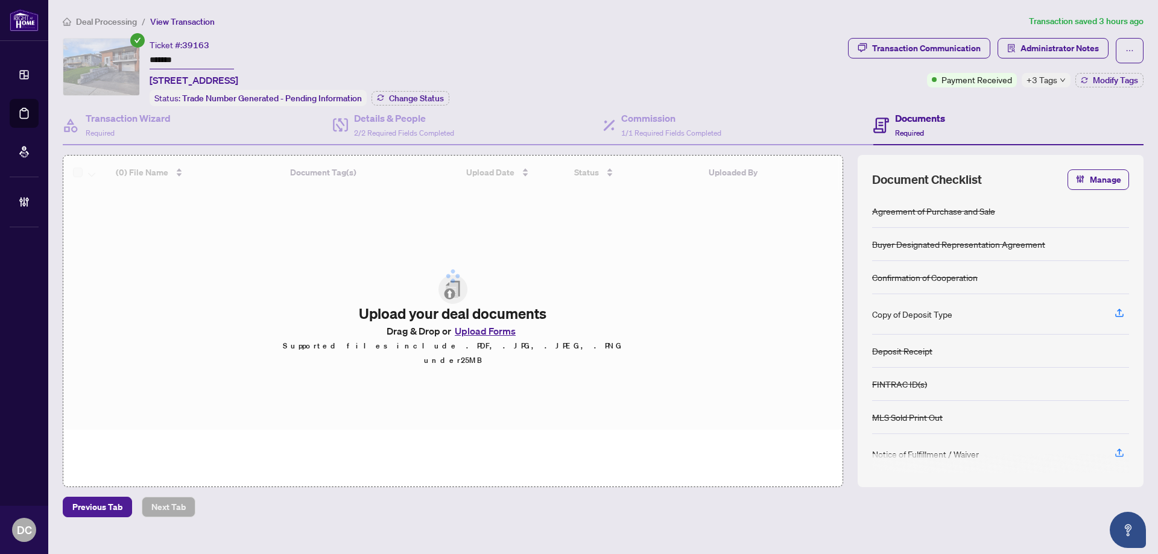
drag, startPoint x: 214, startPoint y: 59, endPoint x: 104, endPoint y: 59, distance: 109.8
click at [104, 59] on div "Ticket #: 39163 ******* 3403 Ellengale Dr, Mississauga, Ontario L5C 1Z5, Canada…" at bounding box center [453, 72] width 781 height 68
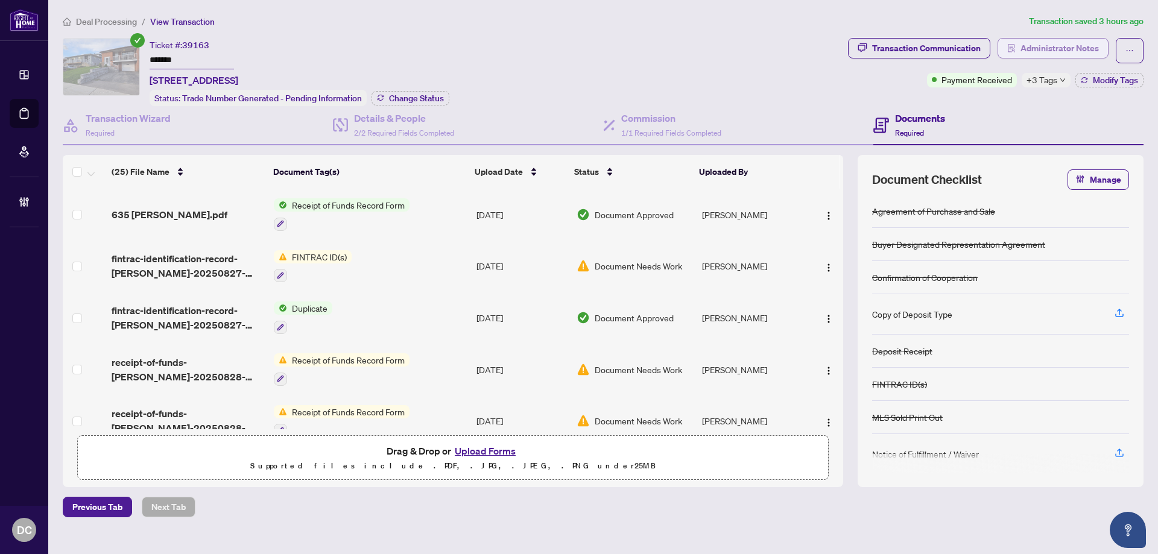
click at [1056, 49] on span "Administrator Notes" at bounding box center [1060, 48] width 78 height 19
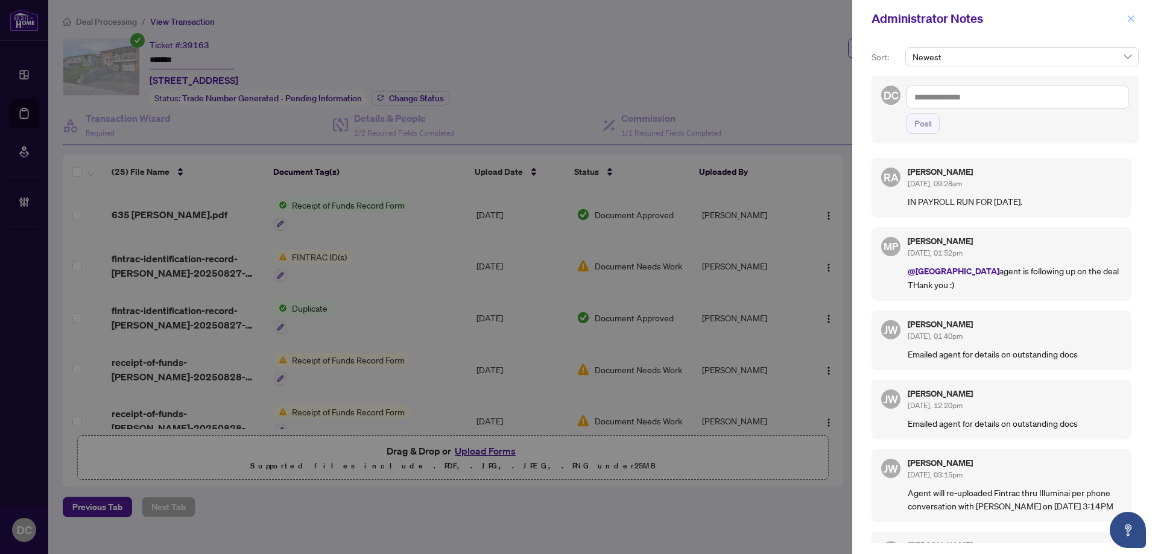
click at [1135, 22] on button "button" at bounding box center [1131, 18] width 16 height 14
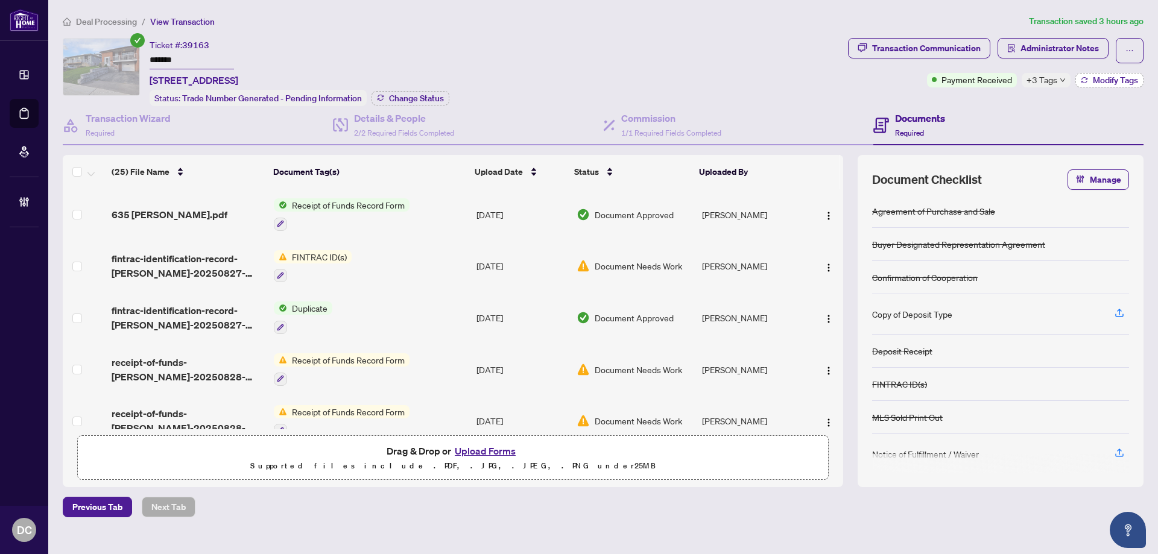
click at [1114, 81] on span "Modify Tags" at bounding box center [1115, 80] width 45 height 8
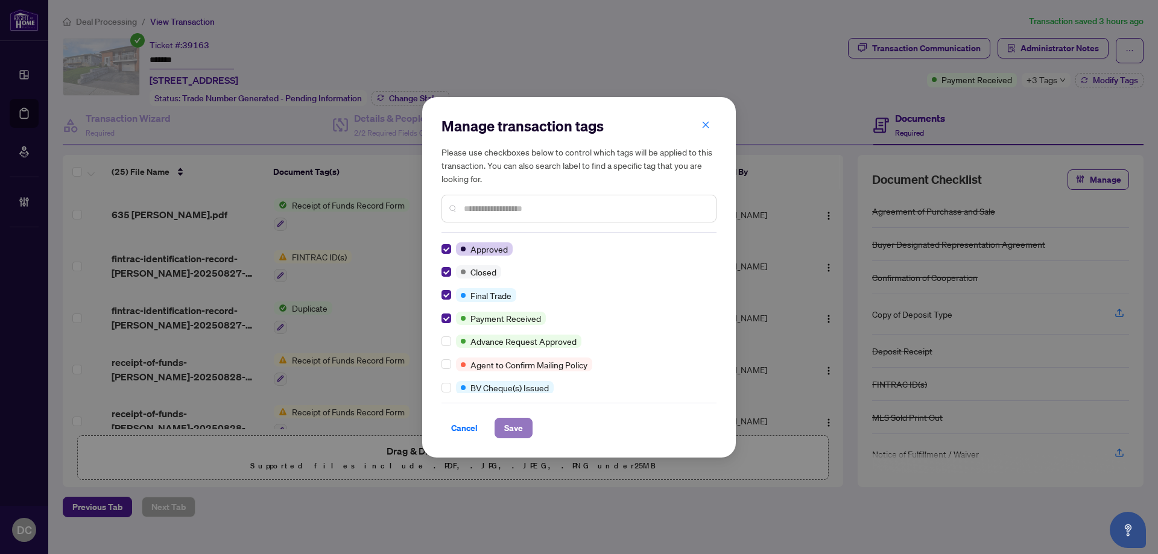
click at [524, 428] on button "Save" at bounding box center [514, 428] width 38 height 21
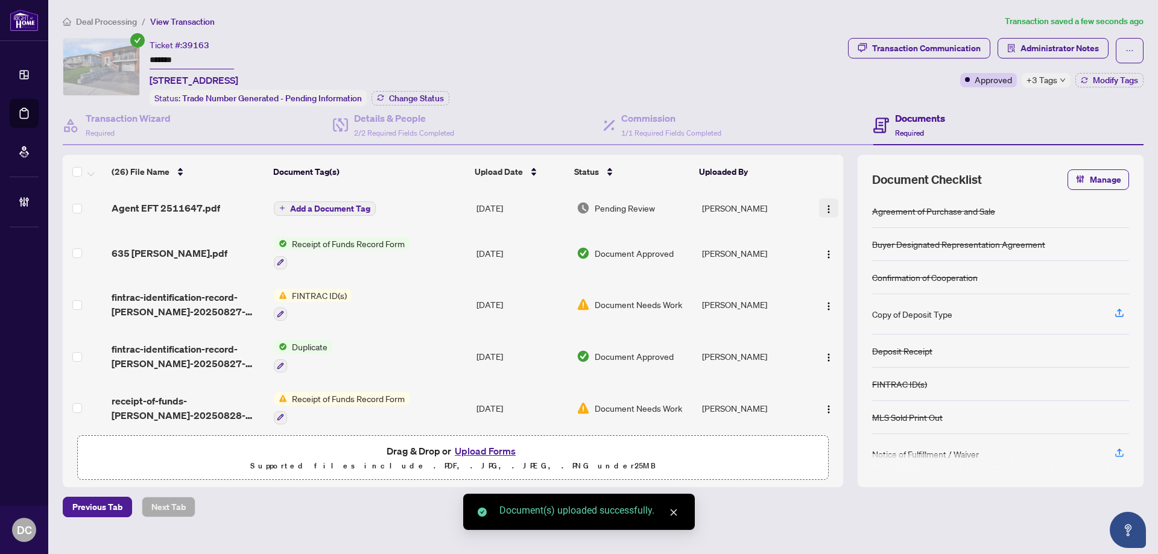
click at [827, 208] on img "button" at bounding box center [829, 210] width 10 height 10
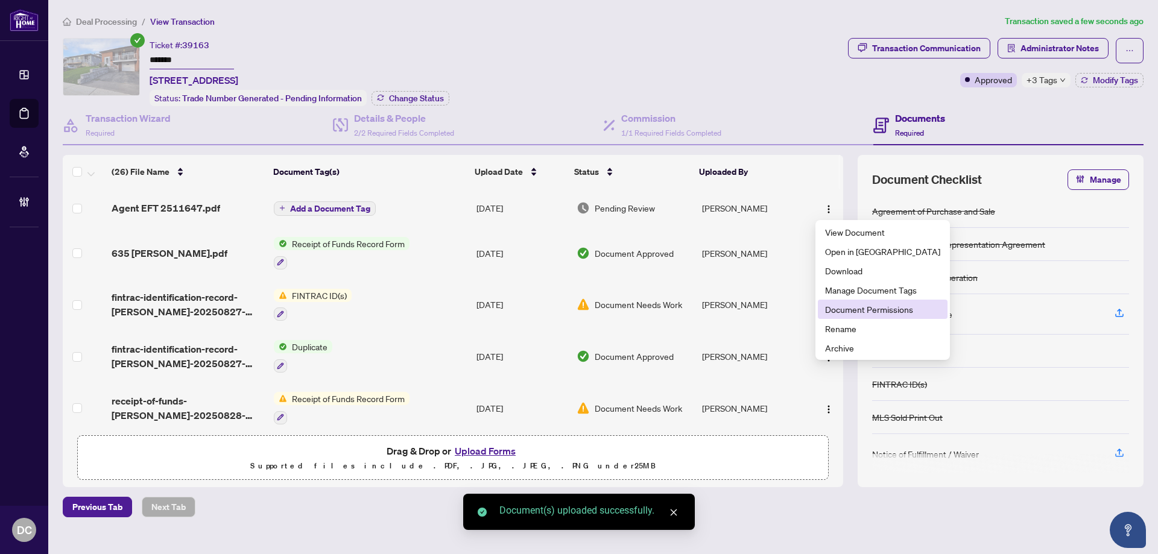
click at [861, 314] on span "Document Permissions" at bounding box center [882, 309] width 115 height 13
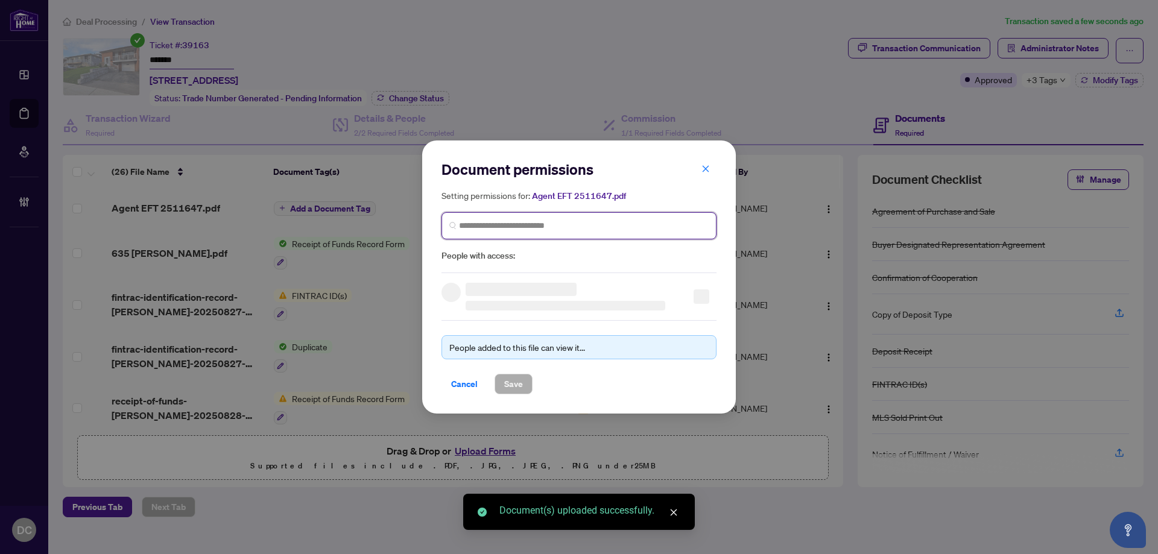
click at [530, 220] on input "search" at bounding box center [584, 226] width 250 height 13
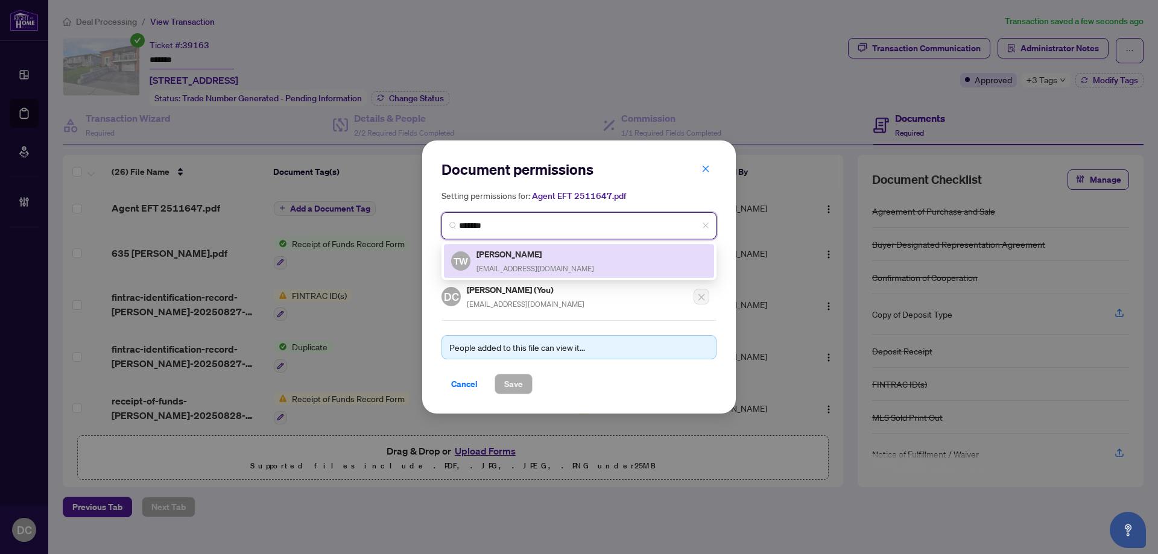
click at [542, 252] on h5 "Taha Walijee" at bounding box center [536, 254] width 118 height 14
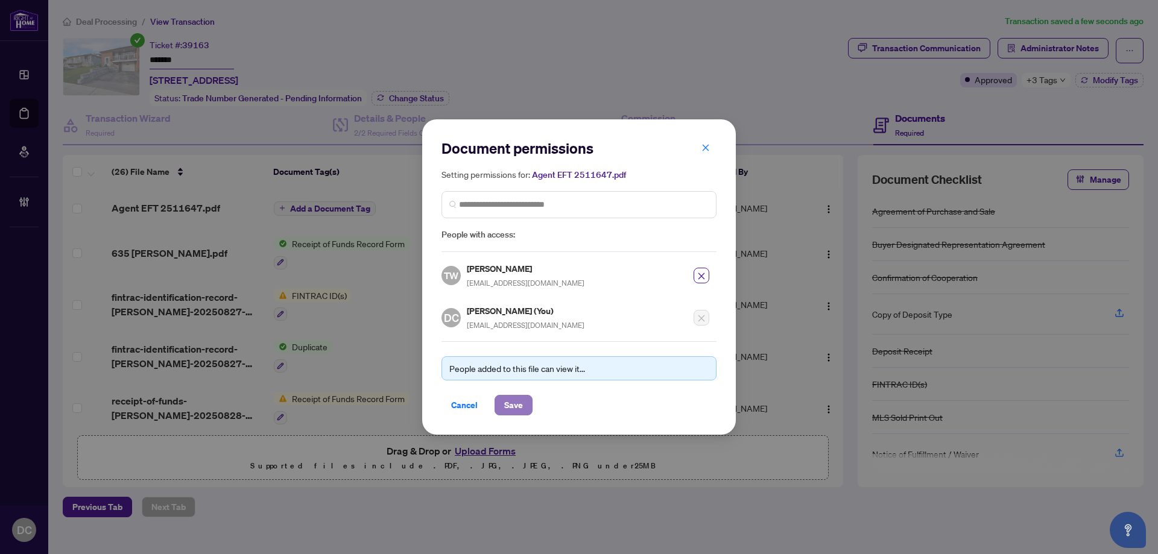
click at [522, 402] on span "Save" at bounding box center [513, 405] width 19 height 19
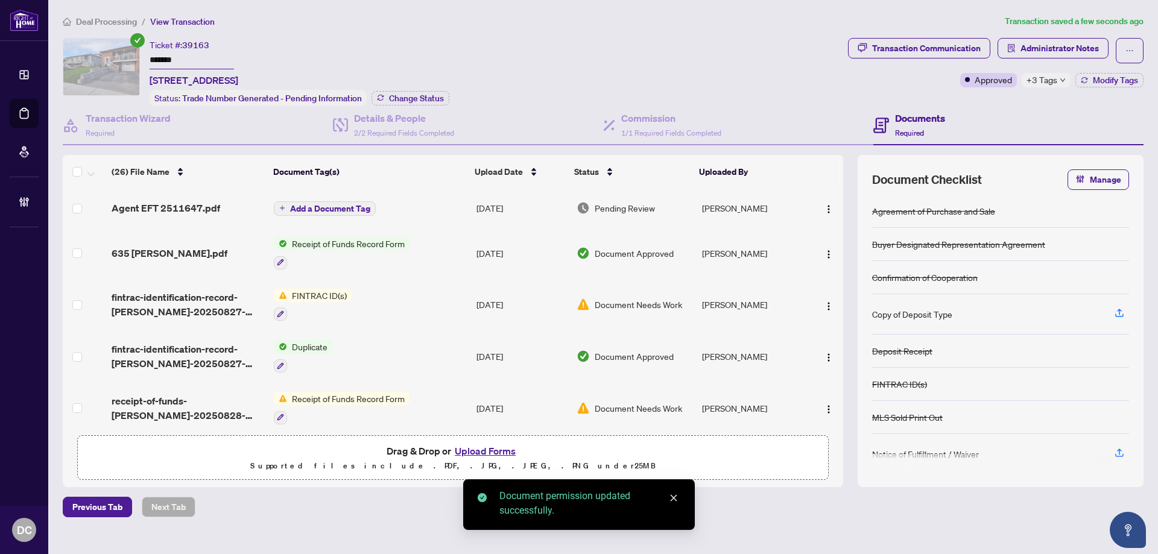
click at [355, 211] on span "Add a Document Tag" at bounding box center [330, 209] width 80 height 8
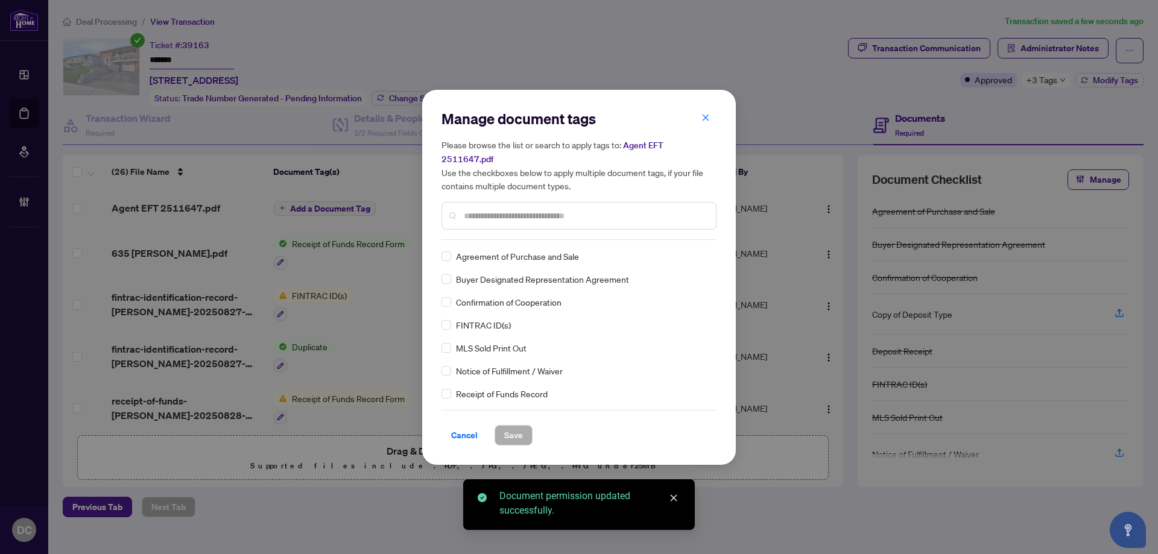
click at [577, 227] on div "Manage document tags Please browse the list or search to apply tags to: Agent E…" at bounding box center [579, 174] width 275 height 131
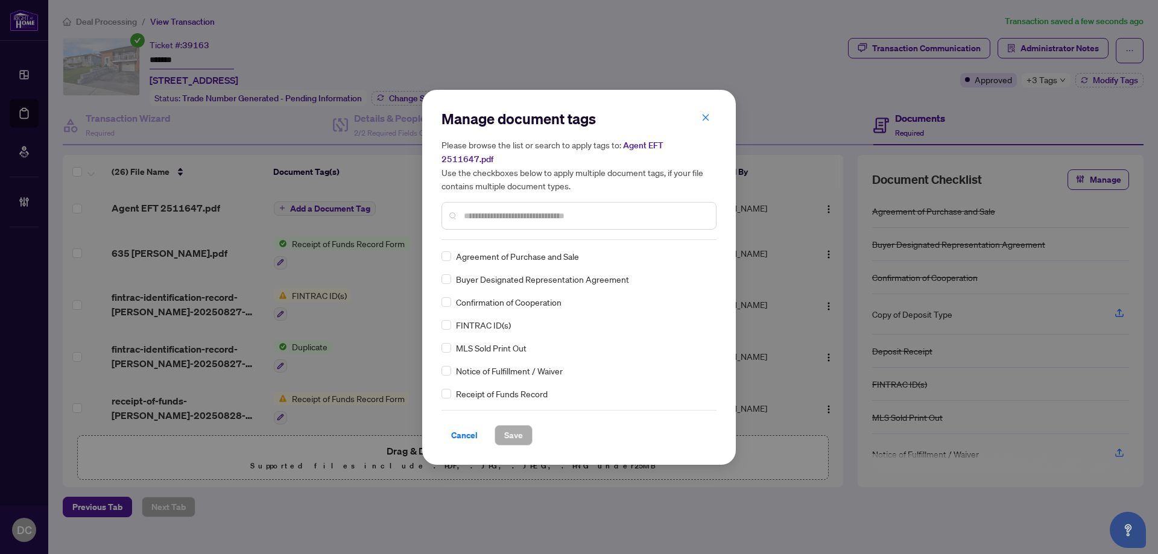
click at [583, 214] on input "text" at bounding box center [585, 215] width 243 height 13
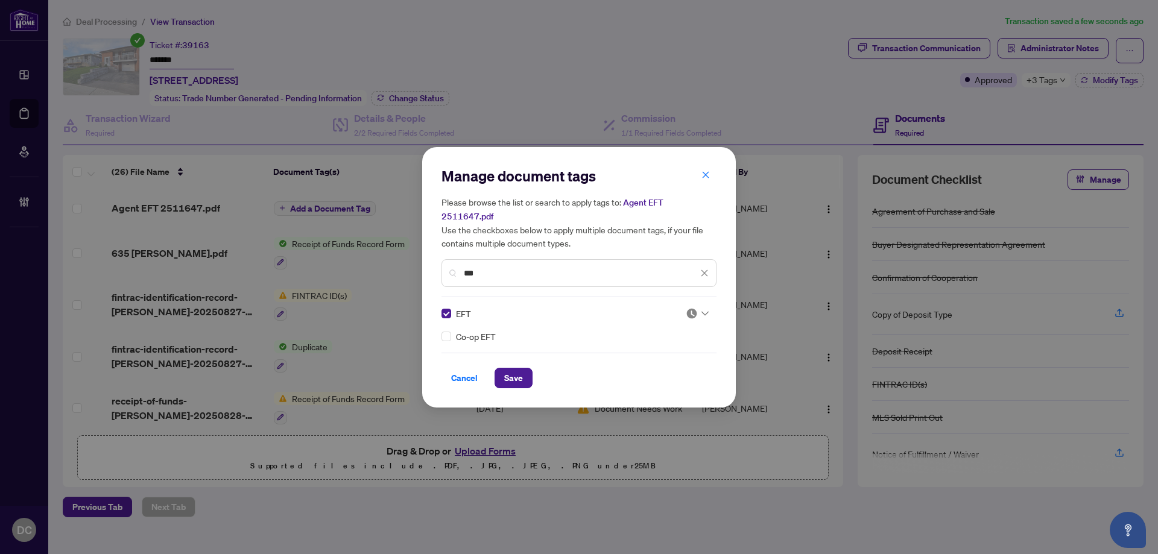
click at [703, 308] on div at bounding box center [697, 314] width 23 height 12
click at [676, 367] on div "Approved" at bounding box center [661, 365] width 77 height 13
click at [527, 368] on button "Save" at bounding box center [514, 378] width 38 height 21
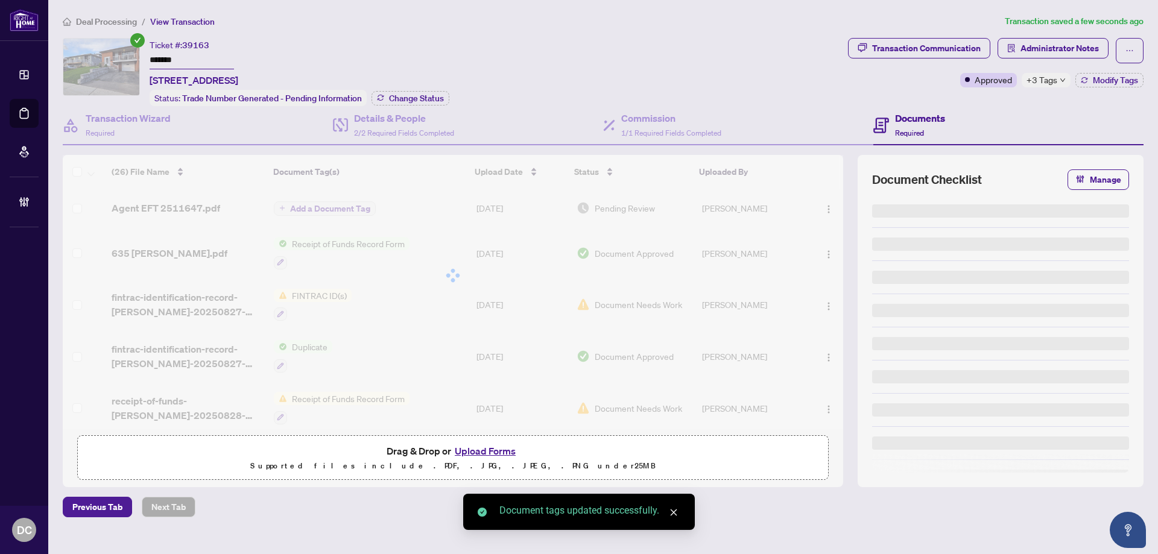
click at [1041, 79] on span "+3 Tags" at bounding box center [1042, 80] width 31 height 14
click at [976, 106] on div "Transaction Communication Administrator Notes Approved +3 Tags Modify Tags" at bounding box center [996, 72] width 300 height 68
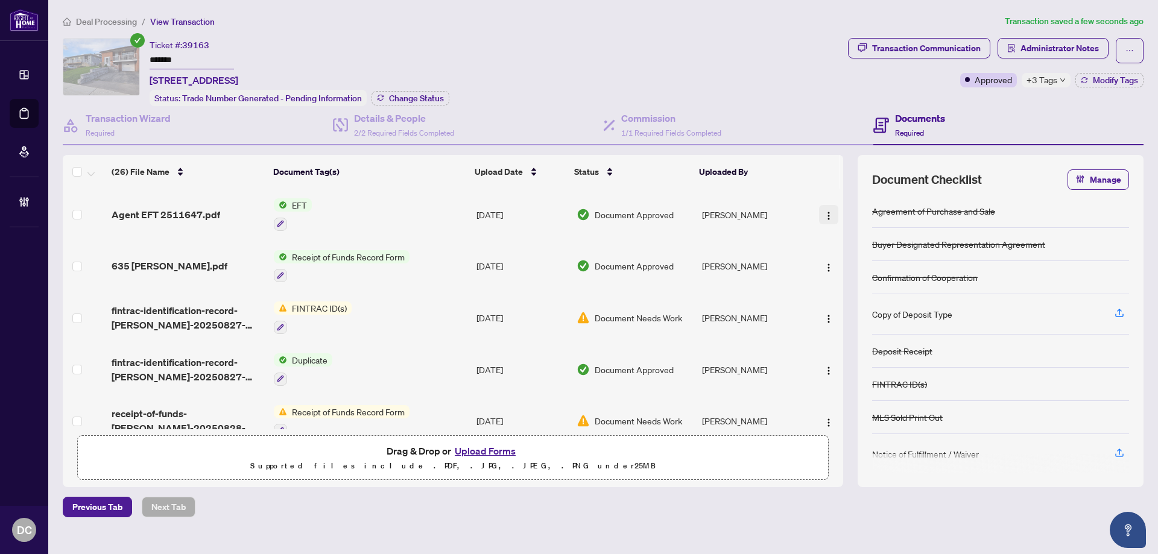
click at [828, 222] on button "button" at bounding box center [828, 214] width 19 height 19
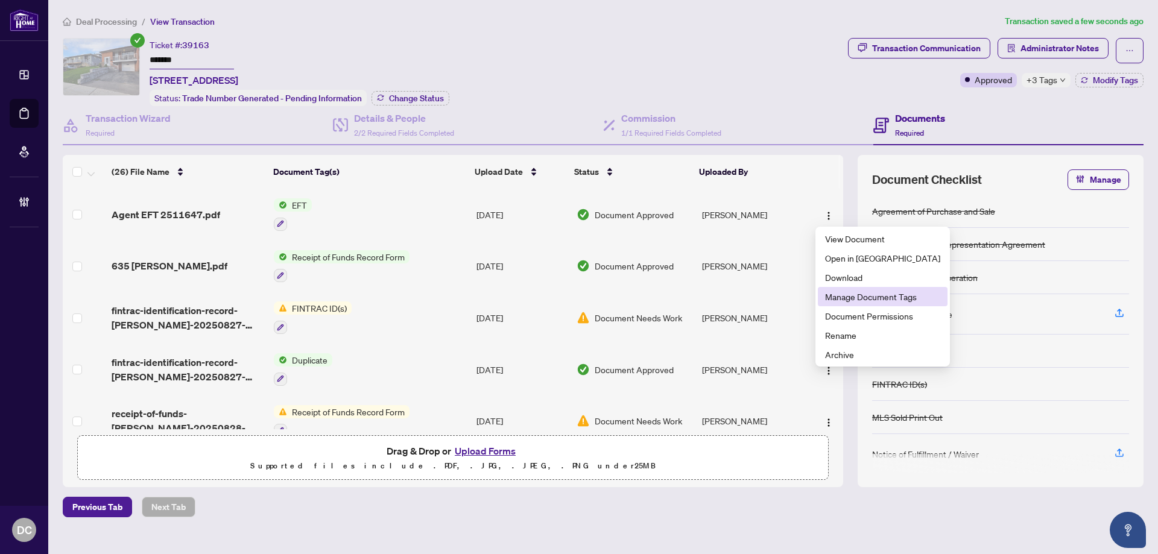
click at [852, 313] on span "Document Permissions" at bounding box center [882, 315] width 115 height 13
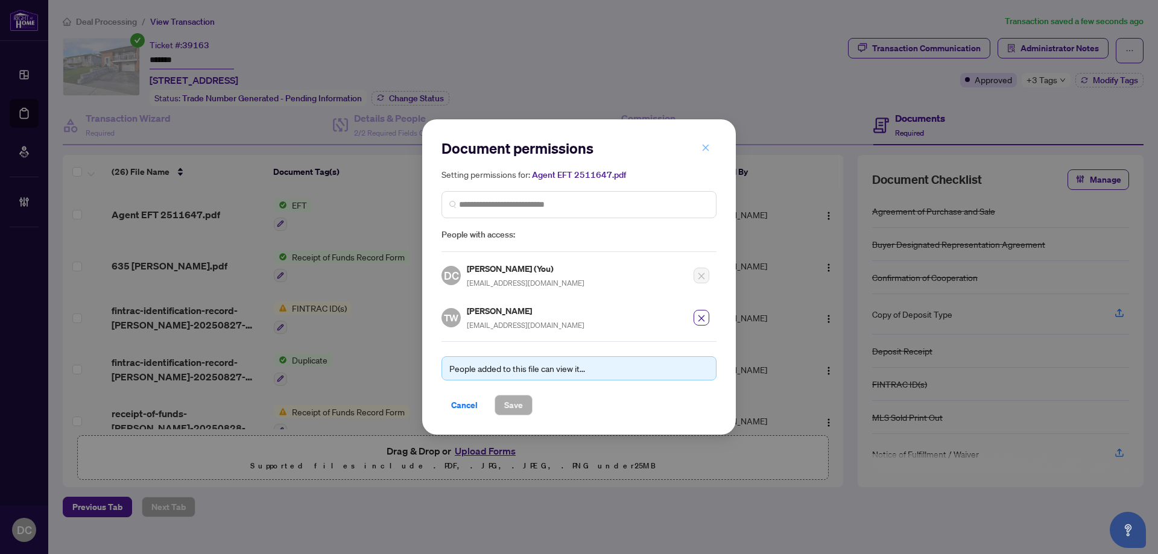
click at [708, 147] on icon "close" at bounding box center [706, 148] width 8 height 8
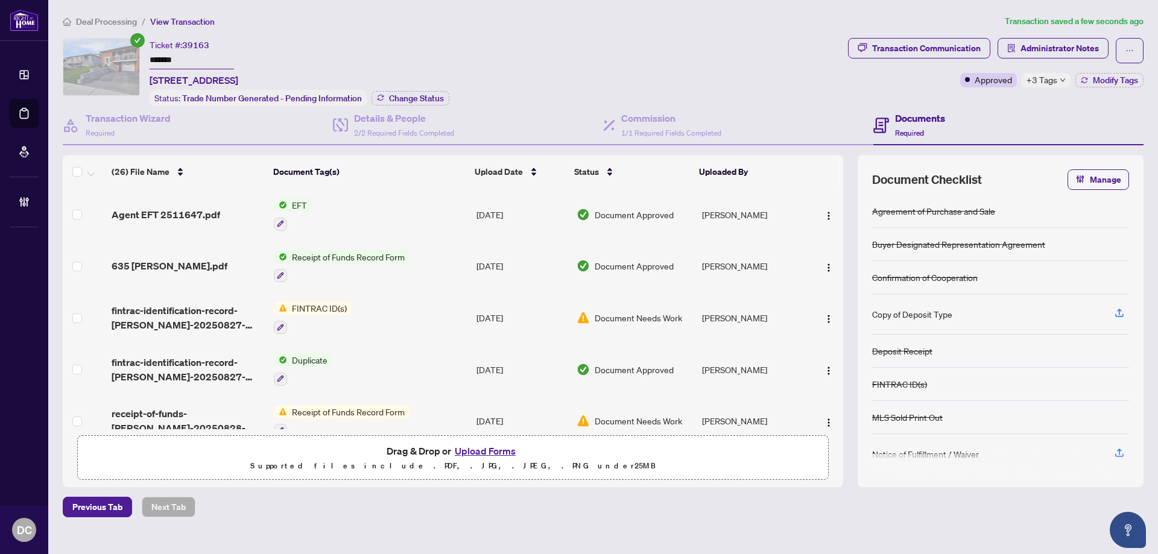
drag, startPoint x: 109, startPoint y: 24, endPoint x: 10, endPoint y: 22, distance: 99.0
click at [109, 24] on span "Deal Processing" at bounding box center [106, 21] width 61 height 11
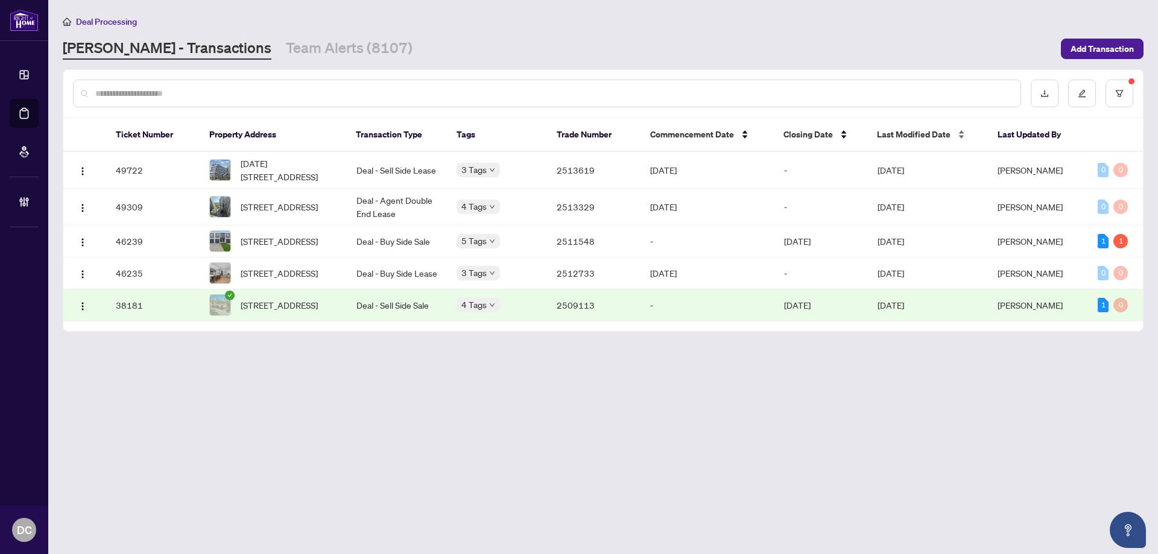
click at [935, 141] on div "Last Modified Date" at bounding box center [927, 134] width 101 height 13
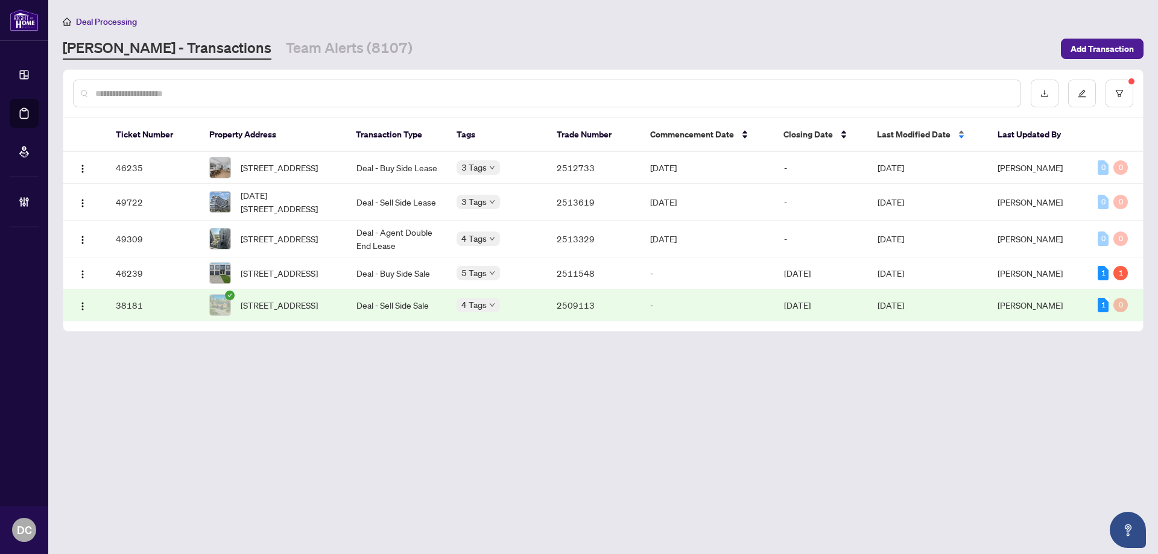
click at [935, 140] on span "Last Modified Date" at bounding box center [914, 134] width 74 height 13
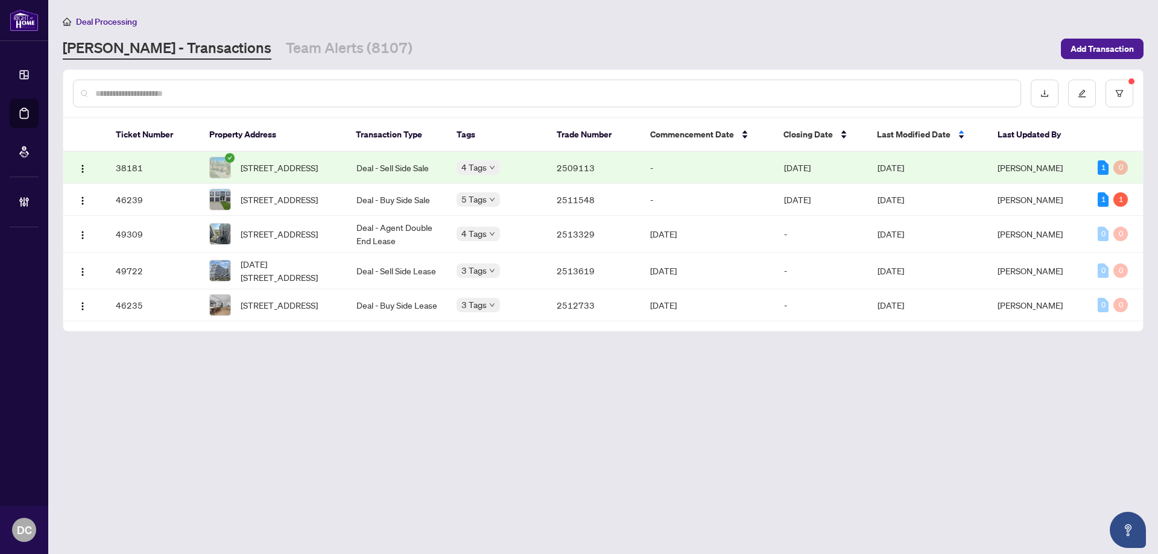
click at [930, 168] on td "[DATE]" at bounding box center [928, 168] width 120 height 32
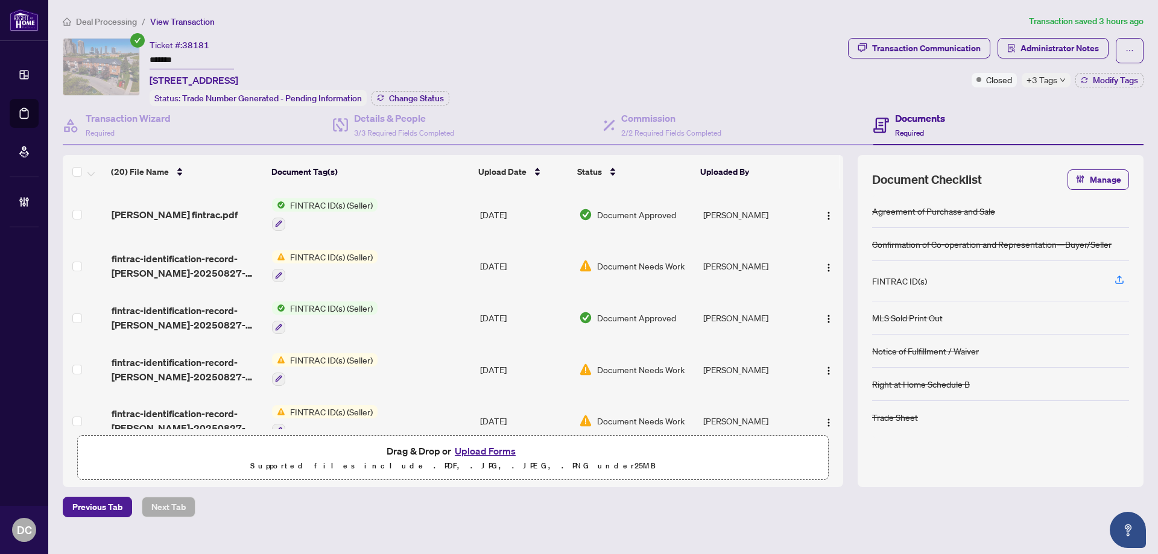
drag, startPoint x: 180, startPoint y: 62, endPoint x: 114, endPoint y: 82, distance: 68.7
click at [119, 59] on div "Ticket #: 38181 ******* 3-80 Acorn Pl, Mississauga, Ontario L4Z 4C9, Canada Sta…" at bounding box center [453, 72] width 781 height 68
click at [1021, 43] on span "Administrator Notes" at bounding box center [1060, 48] width 78 height 19
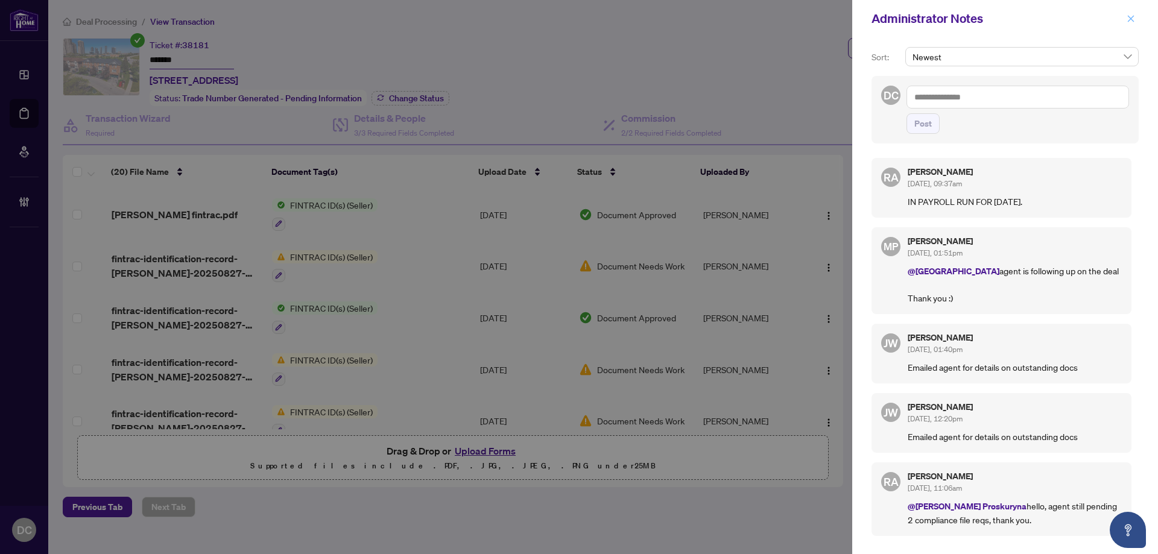
click at [1137, 21] on button "button" at bounding box center [1131, 18] width 16 height 14
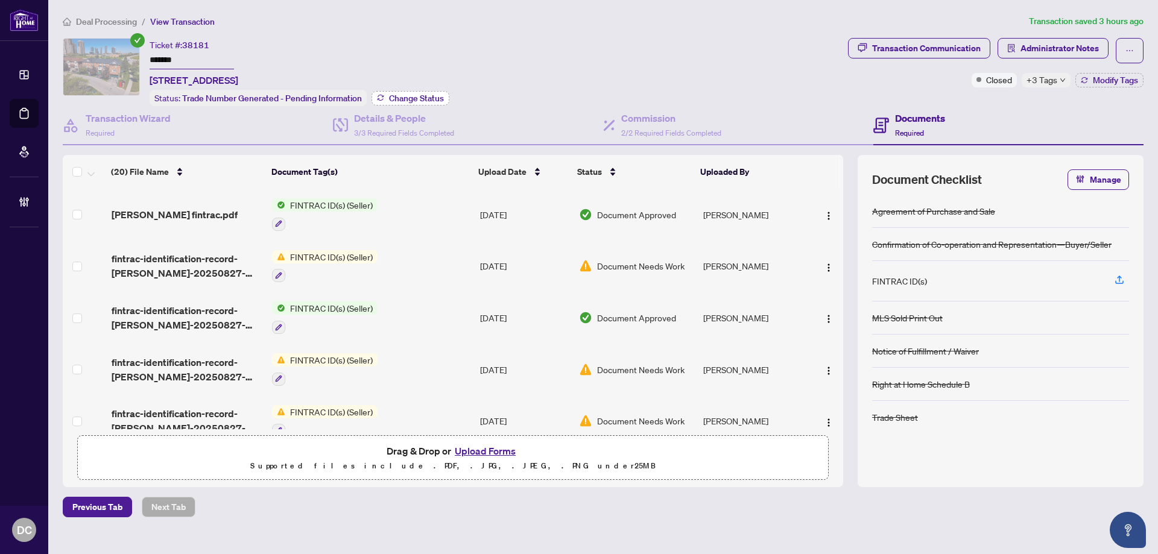
click at [413, 98] on span "Change Status" at bounding box center [416, 98] width 55 height 8
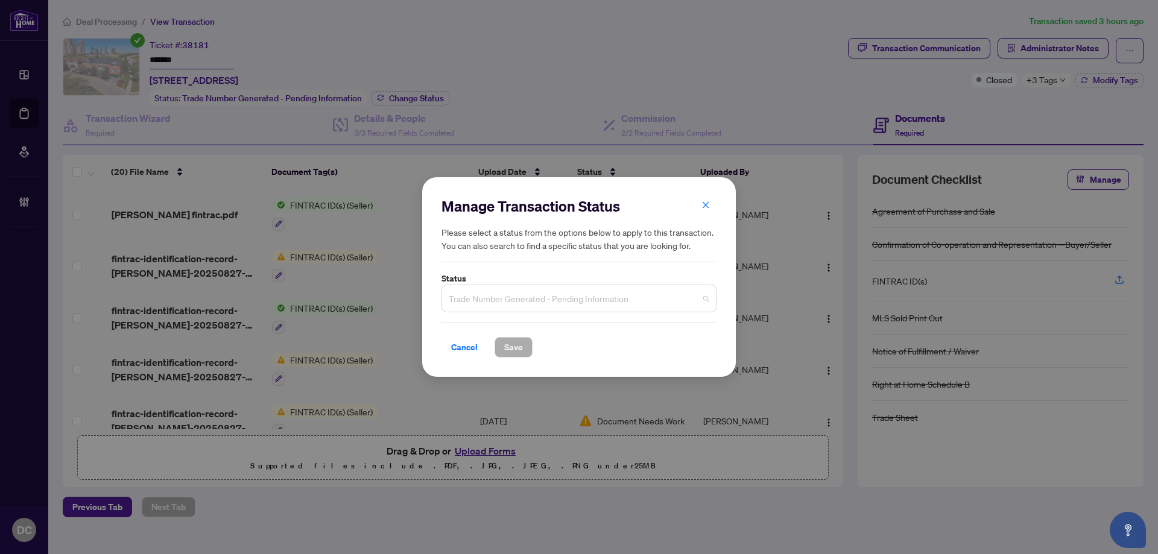
click at [547, 301] on span "Trade Number Generated - Pending Information" at bounding box center [579, 298] width 261 height 23
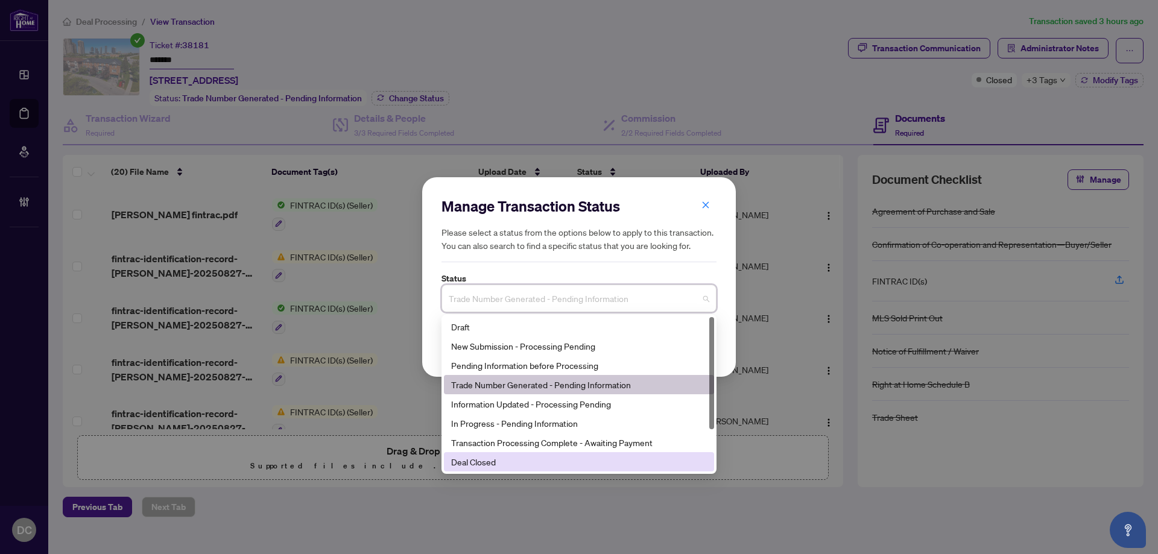
click at [516, 459] on div "Deal Closed" at bounding box center [579, 461] width 256 height 13
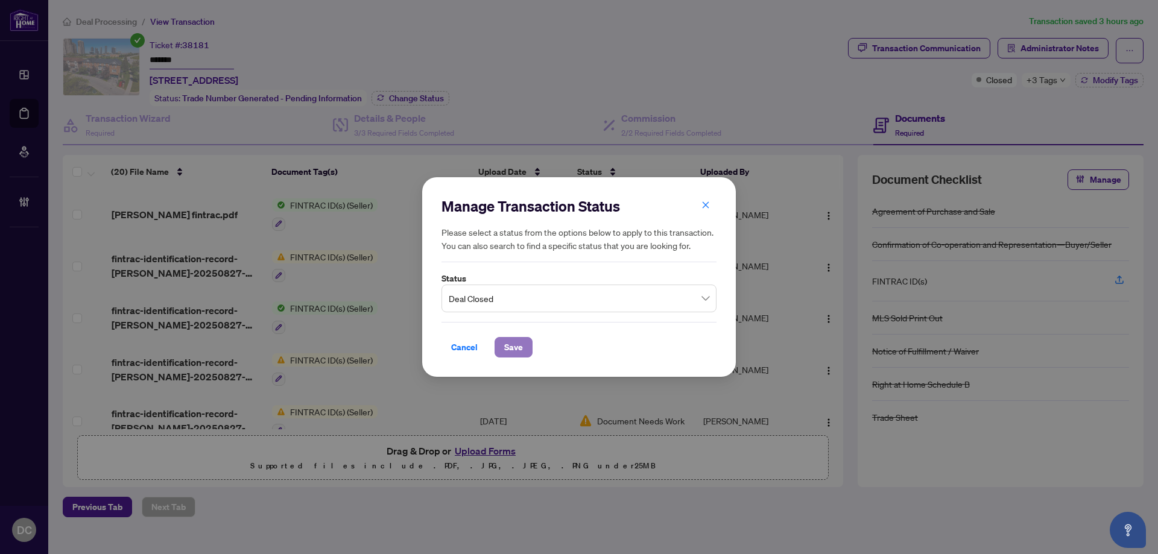
drag, startPoint x: 513, startPoint y: 343, endPoint x: 52, endPoint y: 307, distance: 462.3
click at [513, 343] on span "Save" at bounding box center [513, 347] width 19 height 19
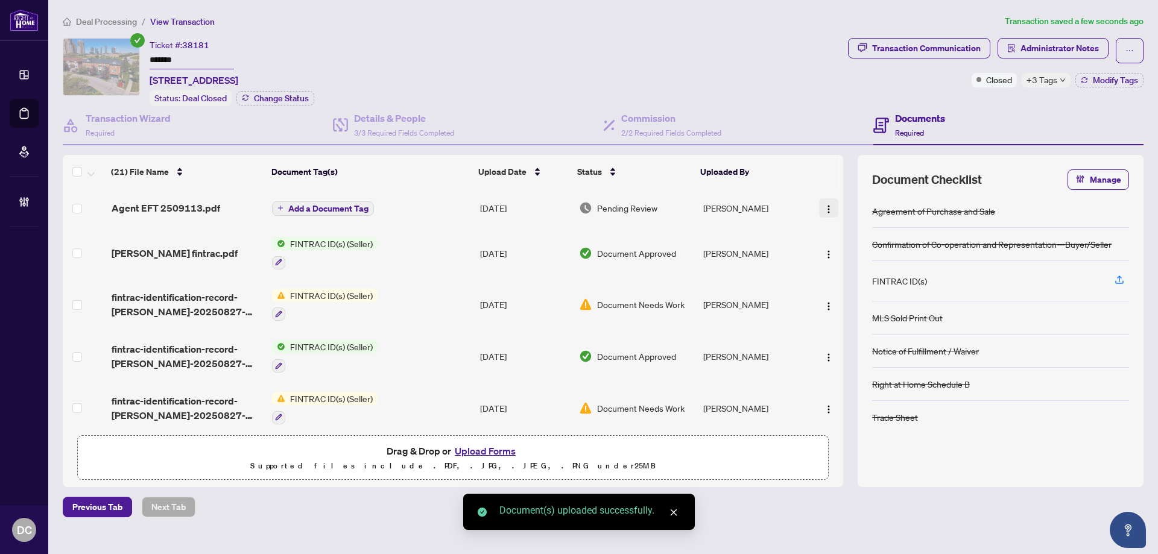
click at [827, 211] on img "button" at bounding box center [829, 210] width 10 height 10
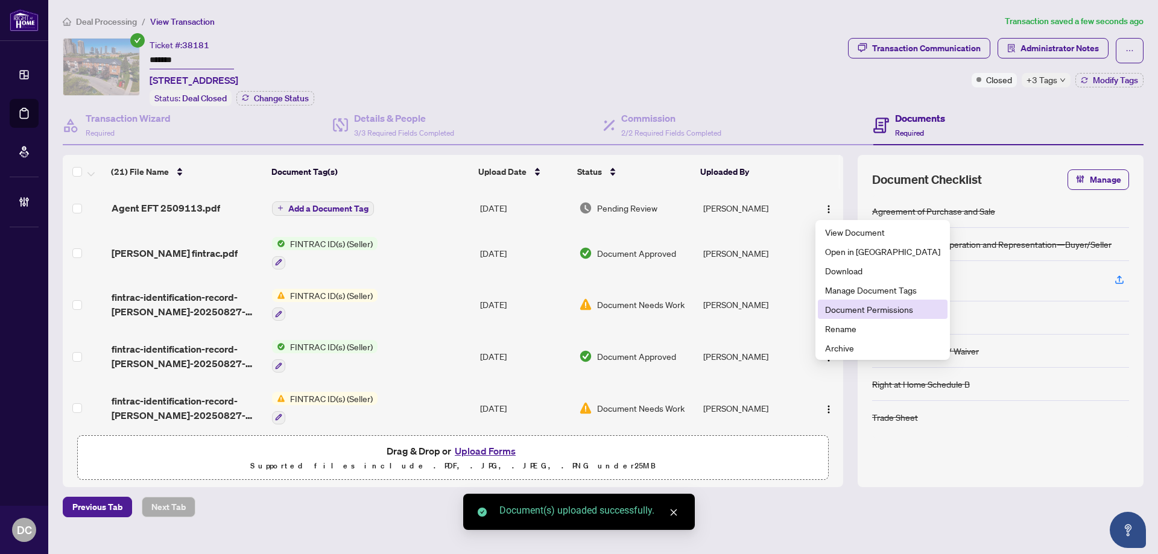
click at [855, 313] on span "Document Permissions" at bounding box center [882, 309] width 115 height 13
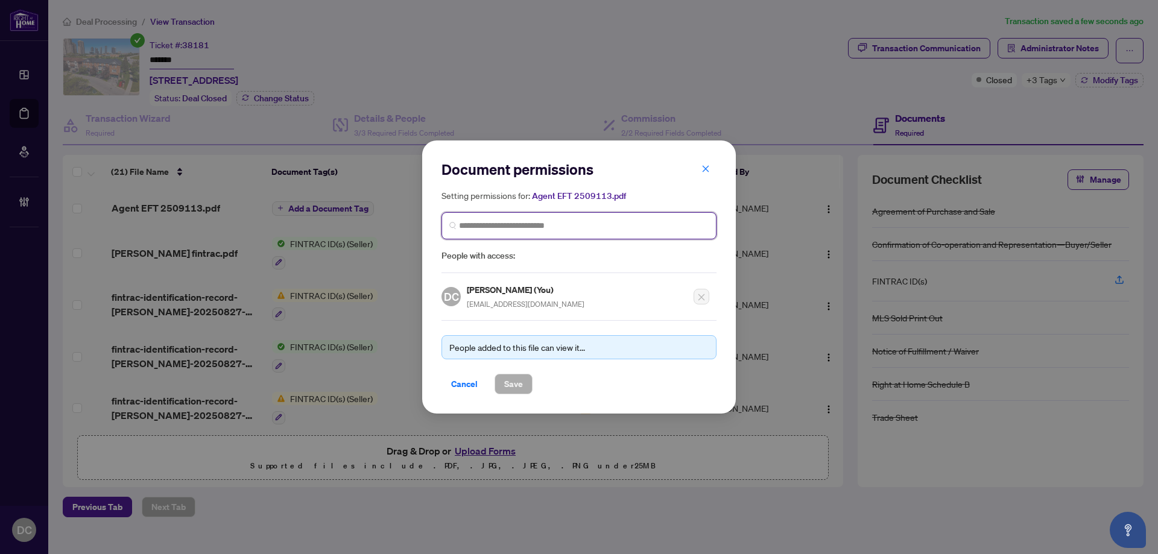
click at [620, 227] on input "search" at bounding box center [584, 226] width 250 height 13
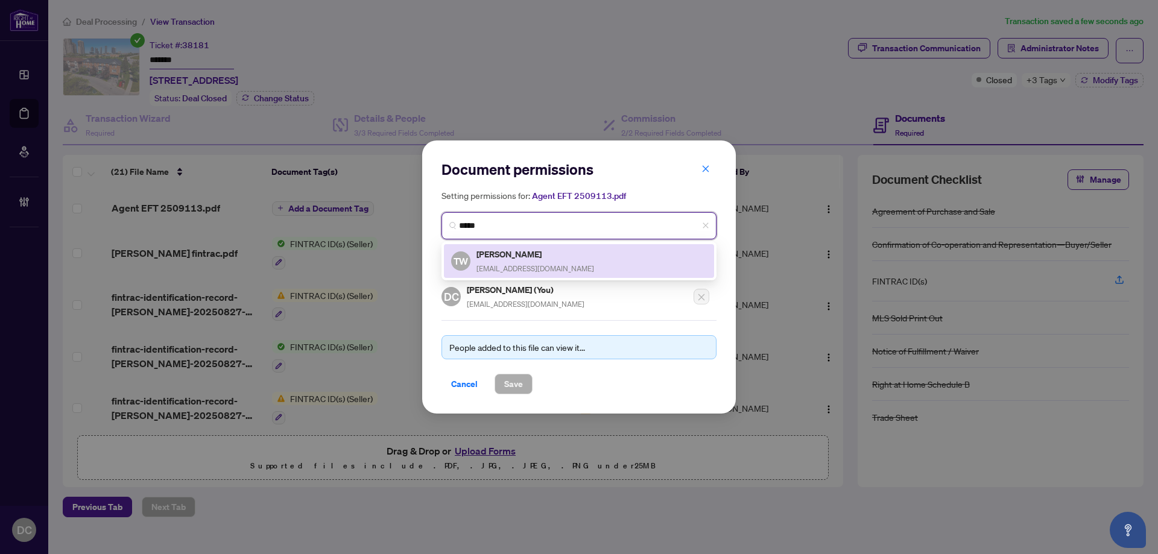
click at [612, 256] on div "TW Taha Walijee twalijee.rah@gmail.com" at bounding box center [579, 261] width 256 height 28
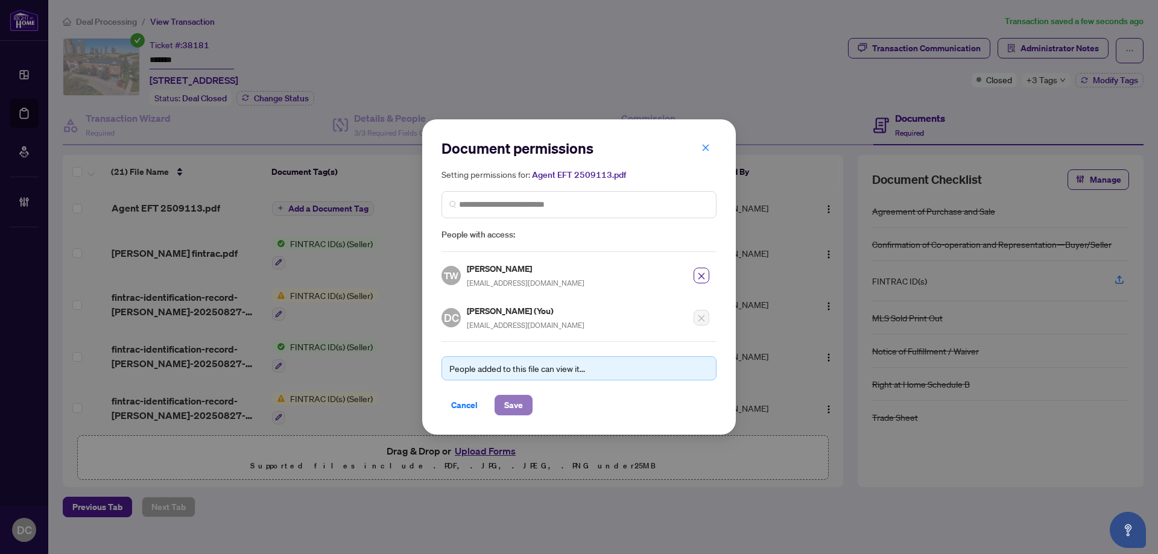
click at [516, 403] on span "Save" at bounding box center [513, 405] width 19 height 19
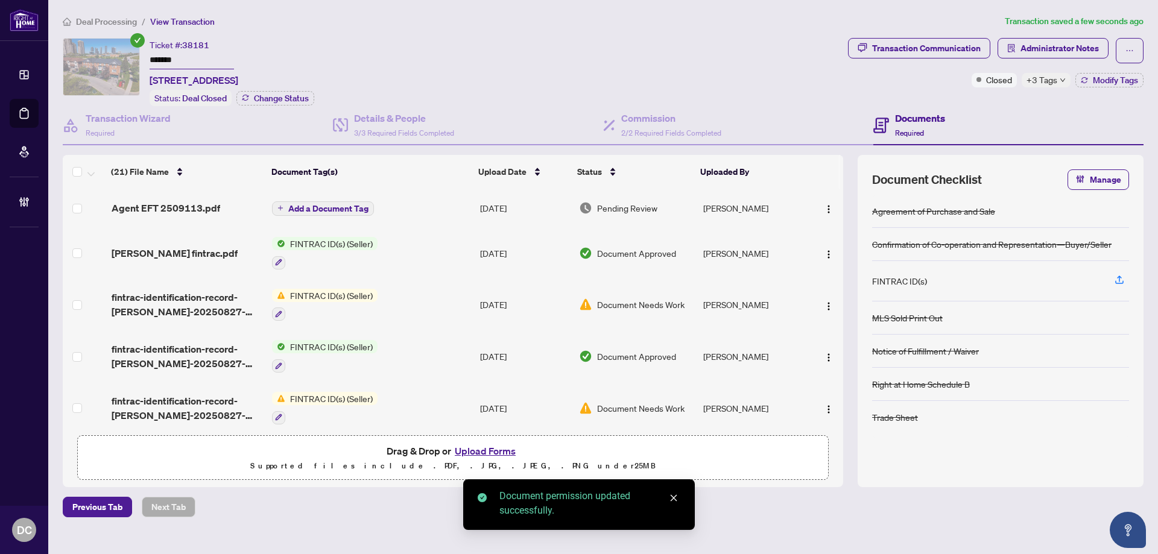
click at [343, 209] on span "Add a Document Tag" at bounding box center [328, 209] width 80 height 8
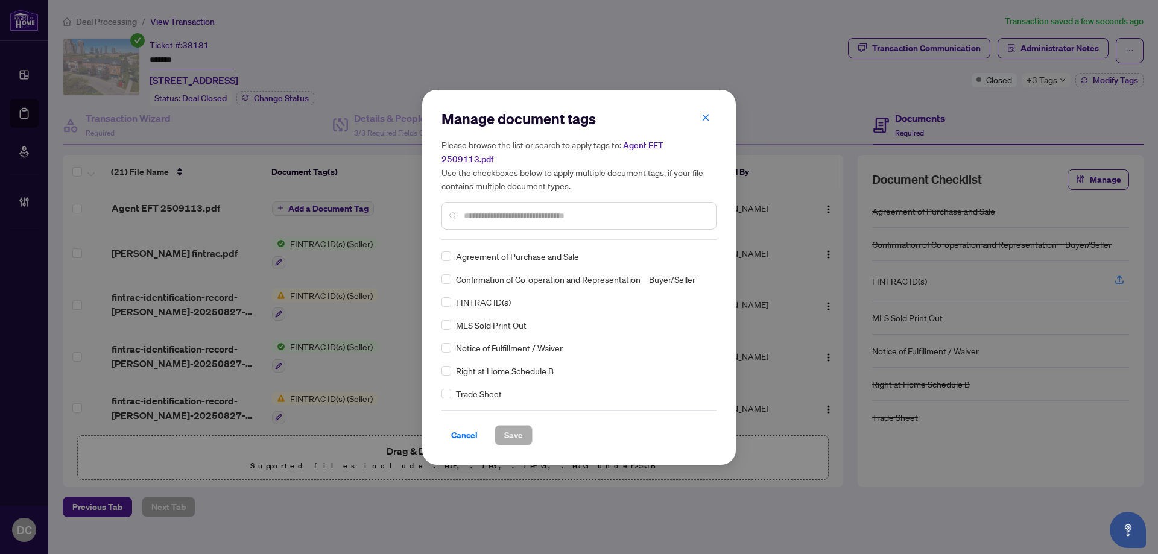
click at [566, 231] on div "Manage document tags Please browse the list or search to apply tags to: Agent E…" at bounding box center [579, 174] width 275 height 131
click at [571, 215] on input "text" at bounding box center [585, 215] width 243 height 13
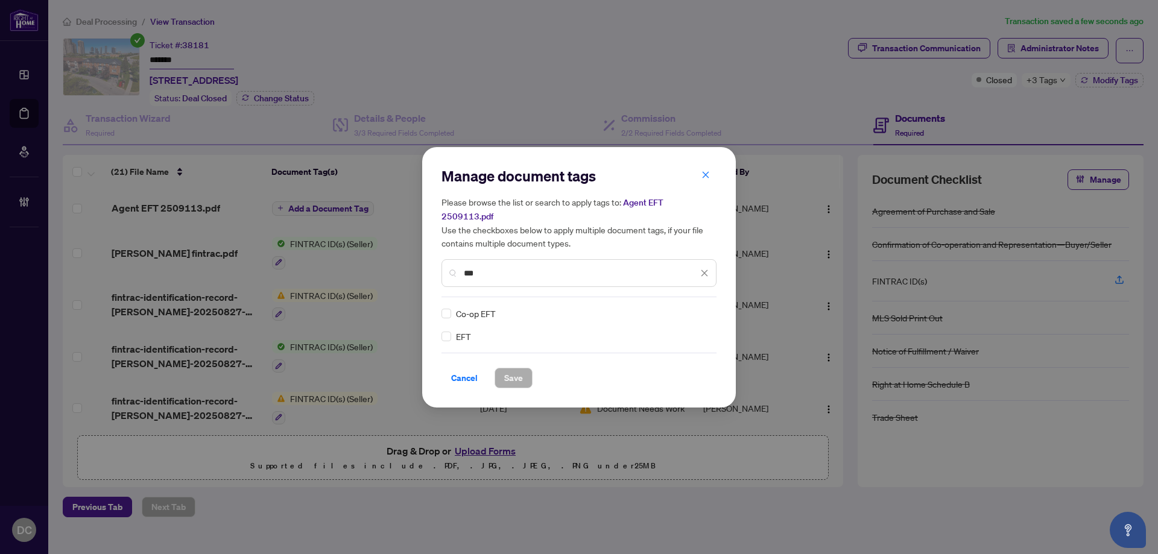
click at [440, 329] on div "Manage document tags Please browse the list or search to apply tags to: Agent E…" at bounding box center [579, 277] width 314 height 261
click at [710, 307] on div "EFT Co-op EFT" at bounding box center [579, 325] width 275 height 36
click at [700, 308] on div at bounding box center [697, 314] width 23 height 12
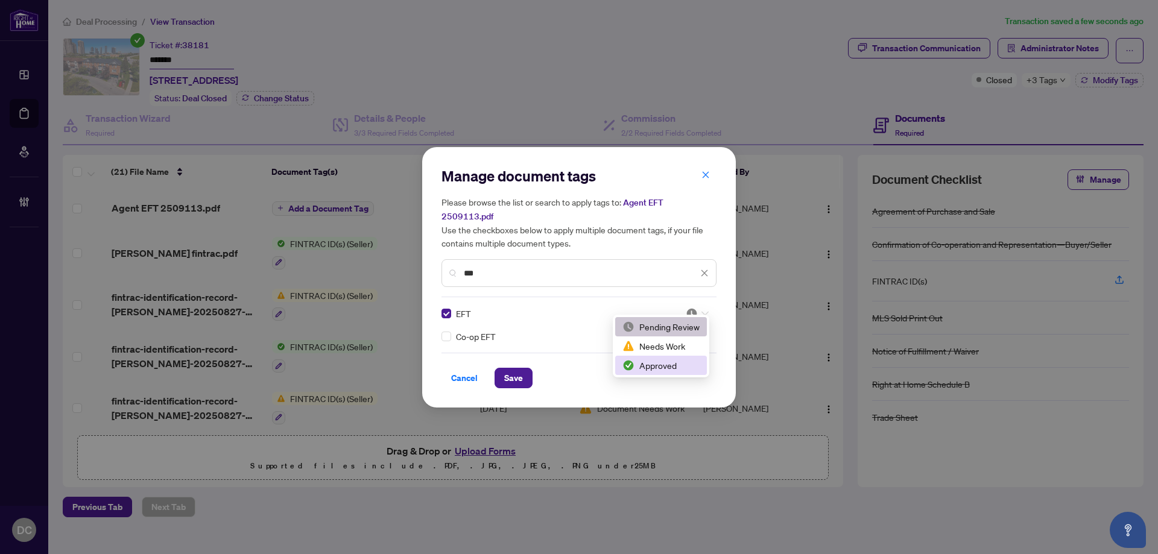
click at [677, 361] on div "Approved" at bounding box center [661, 365] width 77 height 13
drag, startPoint x: 513, startPoint y: 373, endPoint x: 41, endPoint y: 224, distance: 494.8
click at [511, 371] on span "Save" at bounding box center [513, 378] width 19 height 19
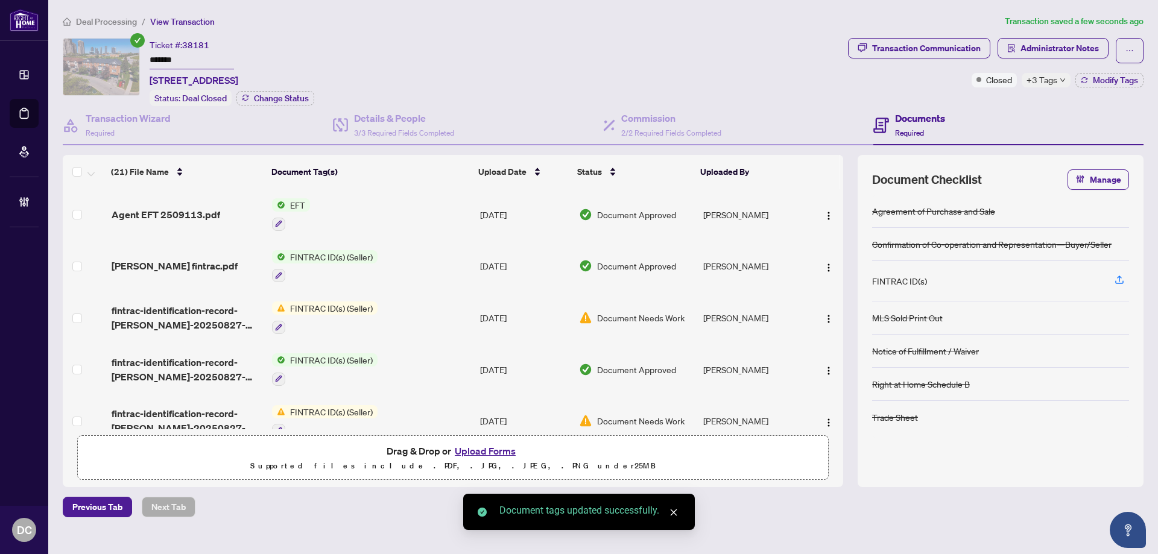
click at [1039, 80] on span "+3 Tags" at bounding box center [1042, 80] width 31 height 14
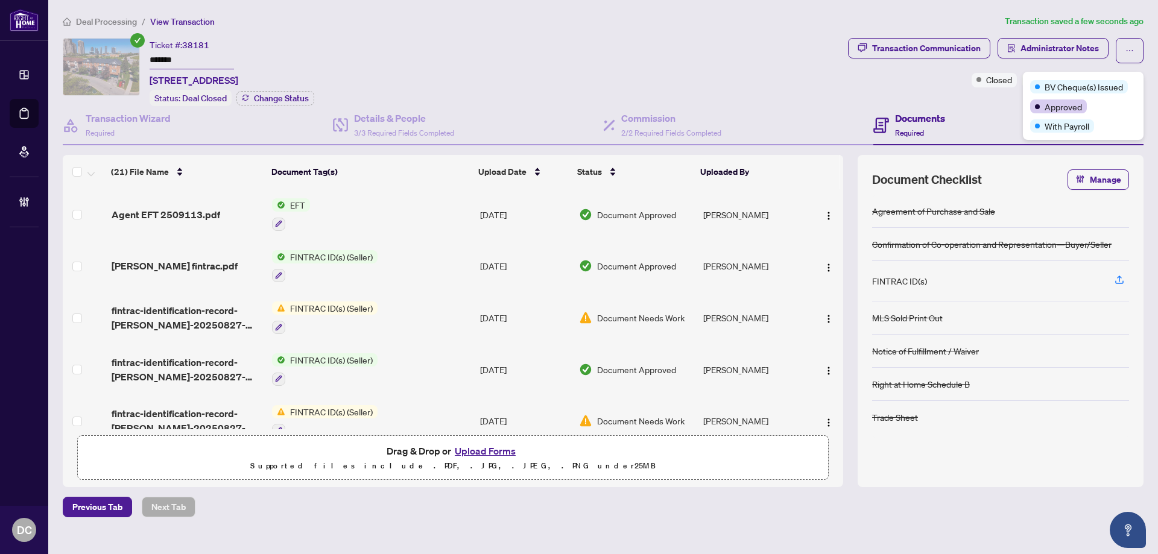
click at [985, 99] on div "Transaction Communication Administrator Notes Closed +3 Tags Modify Tags" at bounding box center [996, 72] width 300 height 68
click at [1085, 75] on button "Modify Tags" at bounding box center [1110, 80] width 68 height 14
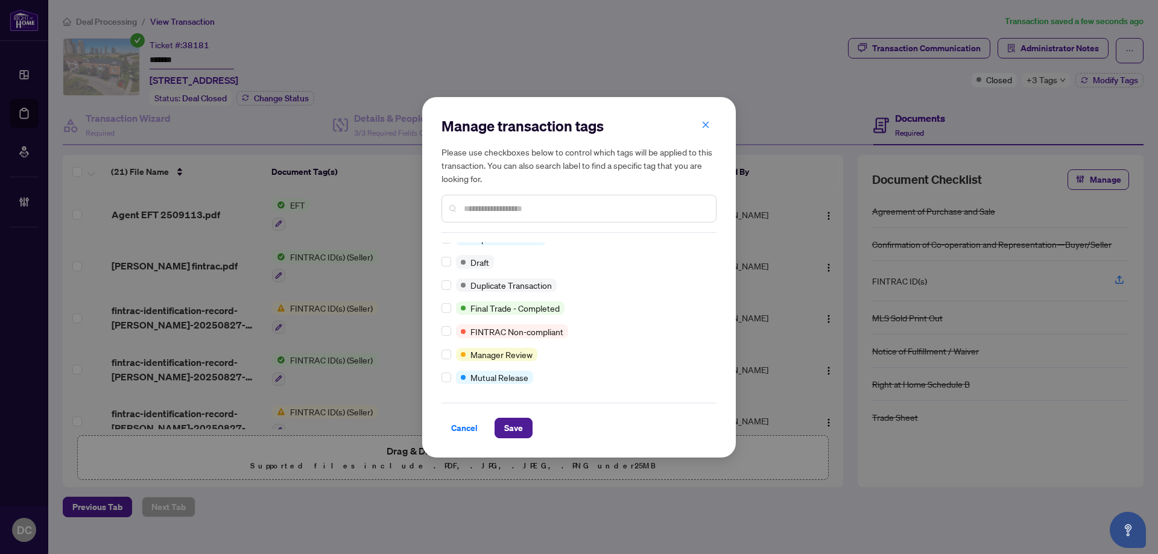
scroll to position [33, 0]
click at [506, 431] on span "Save" at bounding box center [513, 428] width 19 height 19
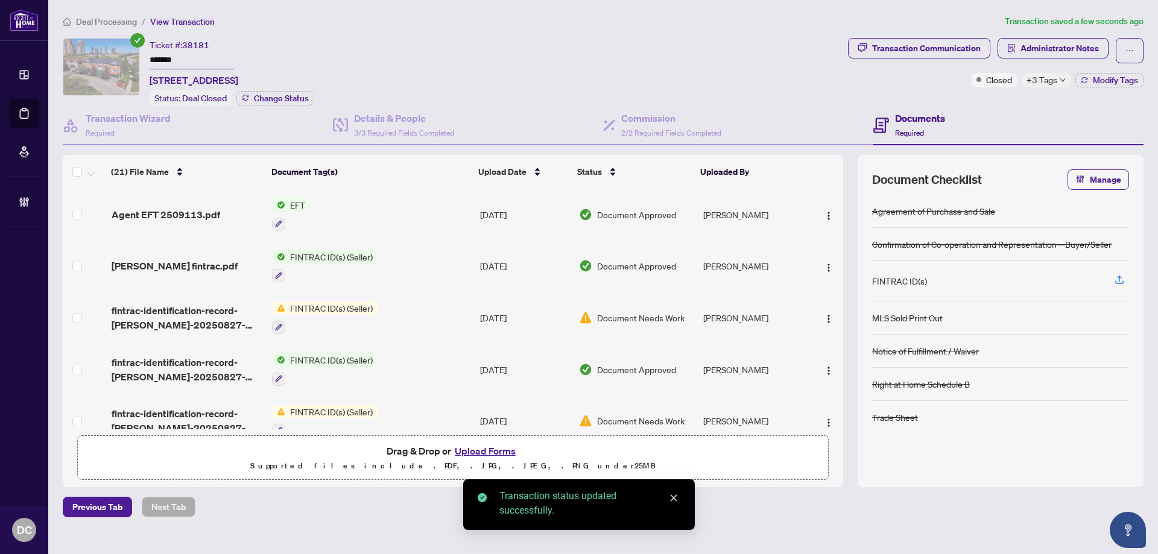
click at [119, 24] on body "Dashboard Deal Processing Mortgage Referrals Brokerage Management DC Dawn Chan …" at bounding box center [579, 277] width 1158 height 554
click at [122, 24] on span "Deal Processing" at bounding box center [106, 21] width 61 height 11
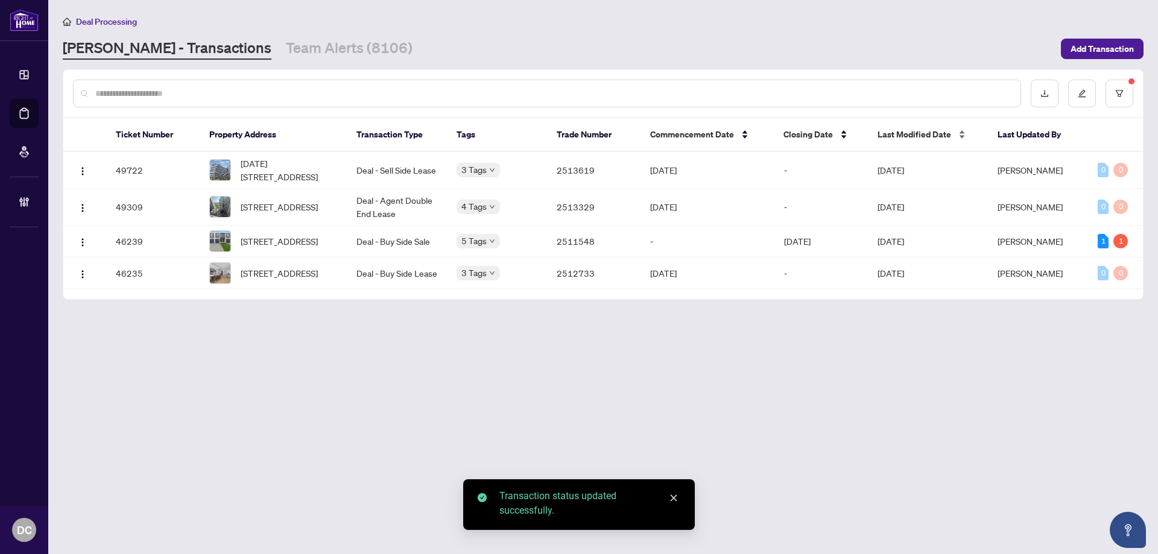
click at [936, 128] on span "Last Modified Date" at bounding box center [915, 134] width 74 height 13
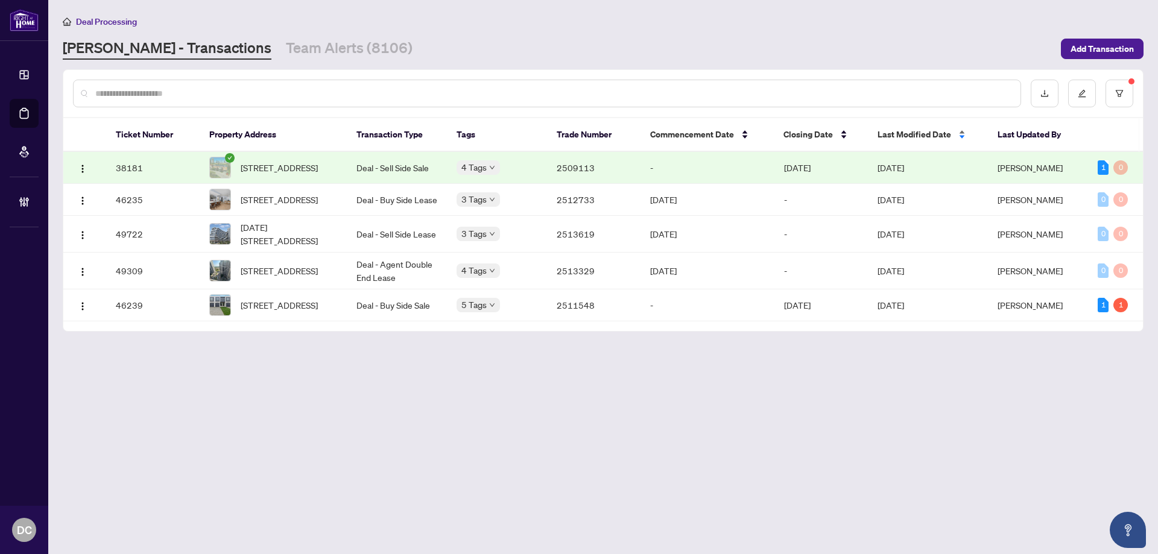
click at [936, 130] on span "Last Modified Date" at bounding box center [915, 134] width 74 height 13
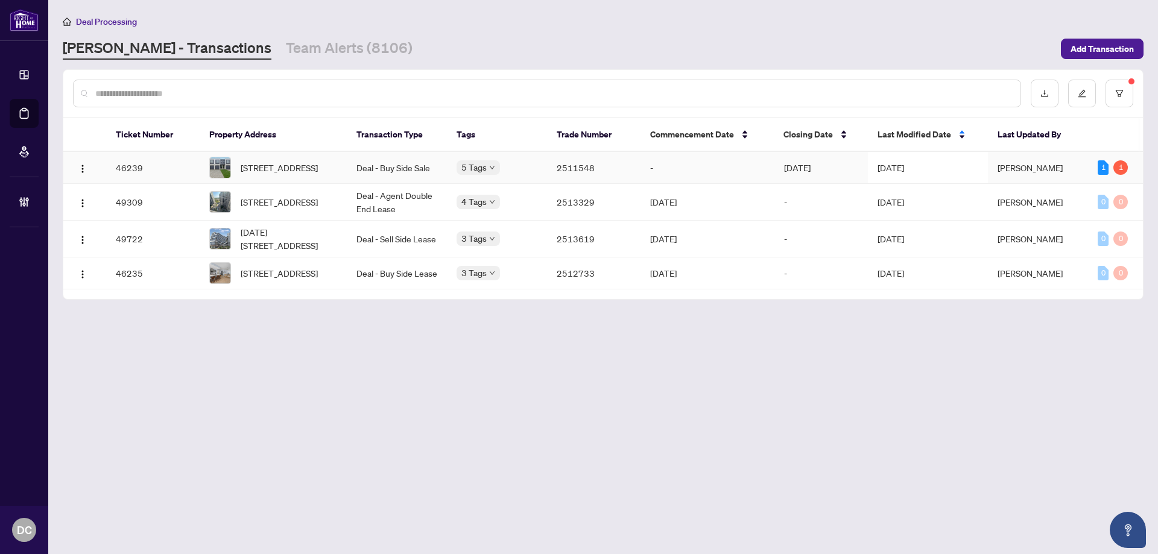
click at [901, 171] on span "[DATE]" at bounding box center [891, 167] width 27 height 11
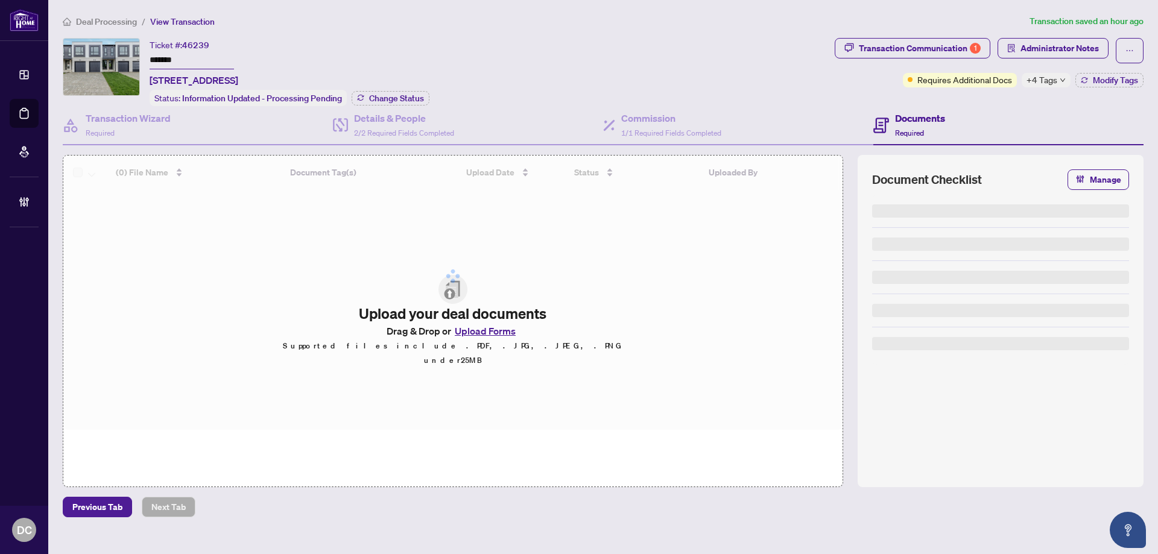
drag, startPoint x: 209, startPoint y: 58, endPoint x: 129, endPoint y: 56, distance: 80.3
click at [129, 56] on div "Ticket #: 46239 ******* 1855 Dalmagarry Rd, London North, Ontario N6G 0A6, Cana…" at bounding box center [446, 72] width 767 height 68
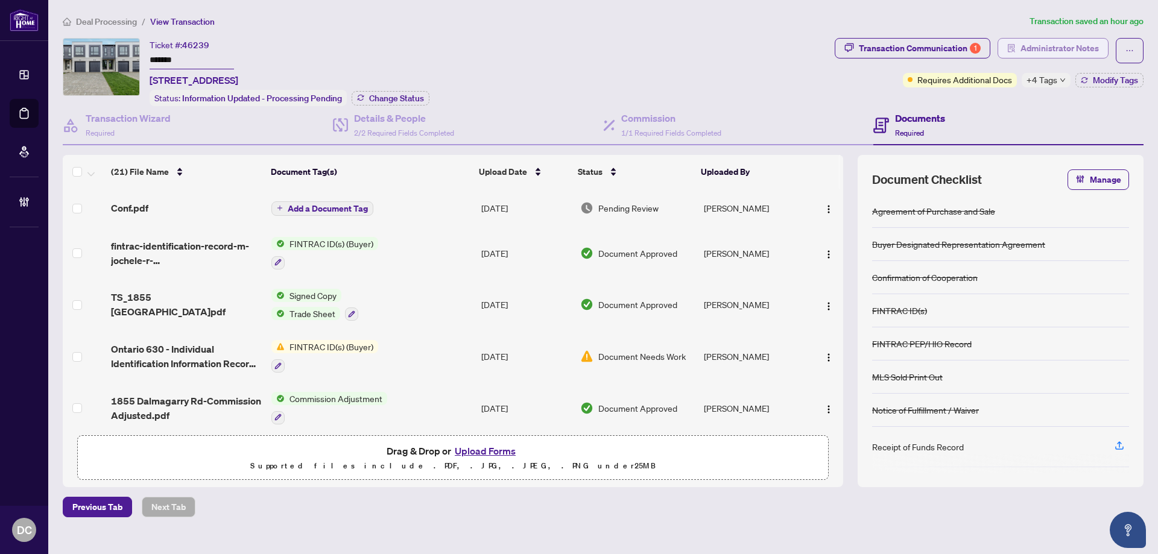
click at [1076, 51] on span "Administrator Notes" at bounding box center [1060, 48] width 78 height 19
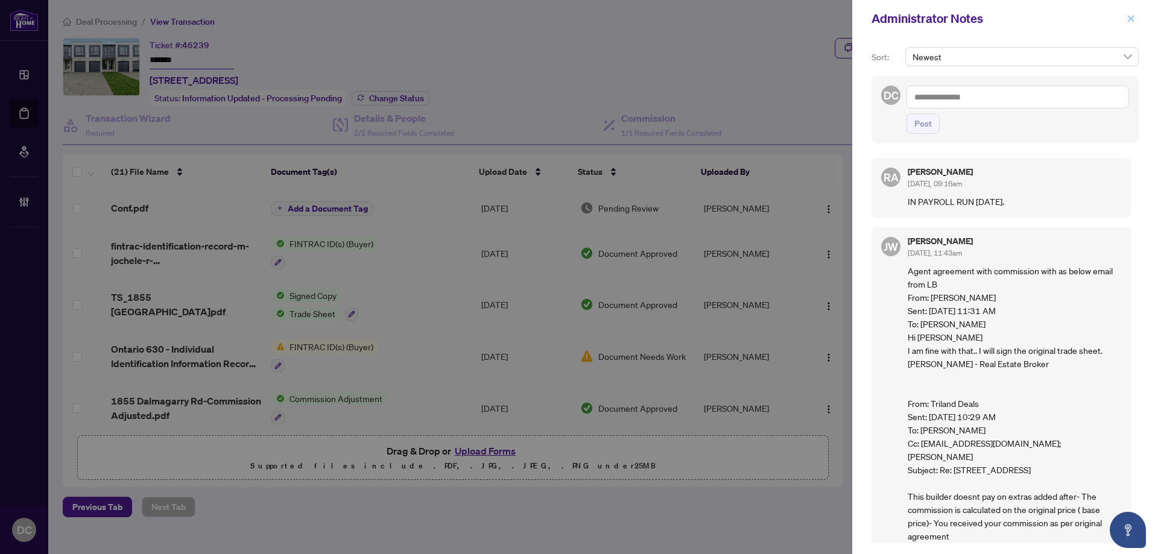
click at [1126, 16] on button "button" at bounding box center [1131, 18] width 16 height 14
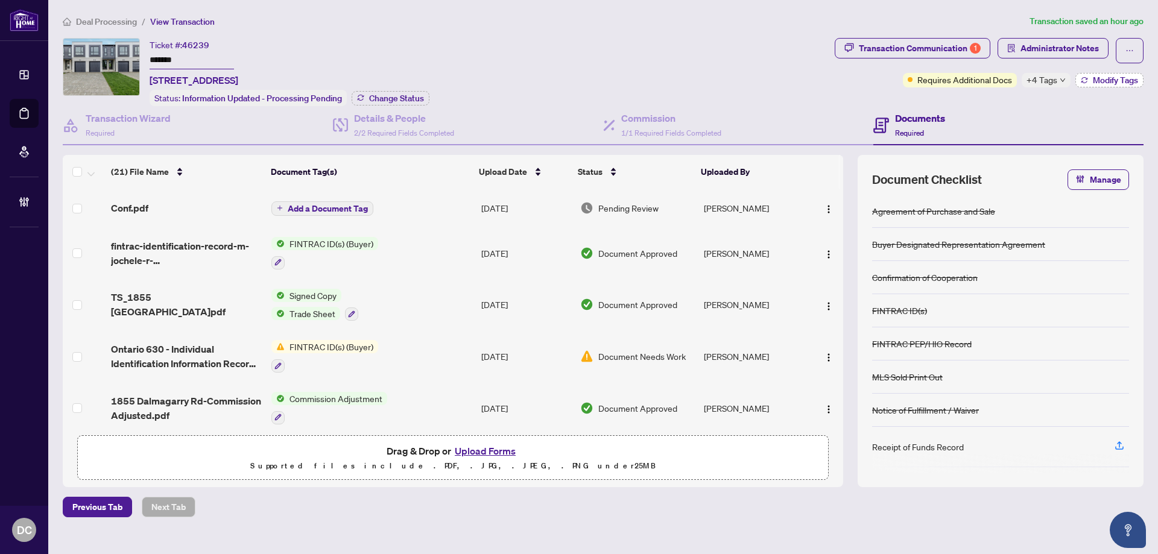
click at [1109, 76] on span "Modify Tags" at bounding box center [1115, 80] width 45 height 8
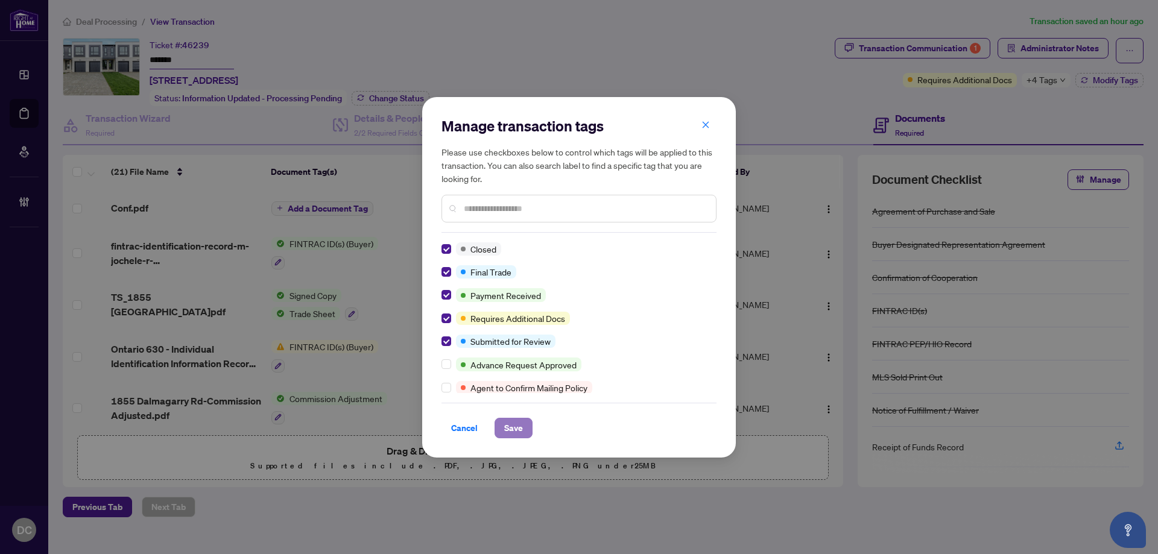
click at [503, 421] on button "Save" at bounding box center [514, 428] width 38 height 21
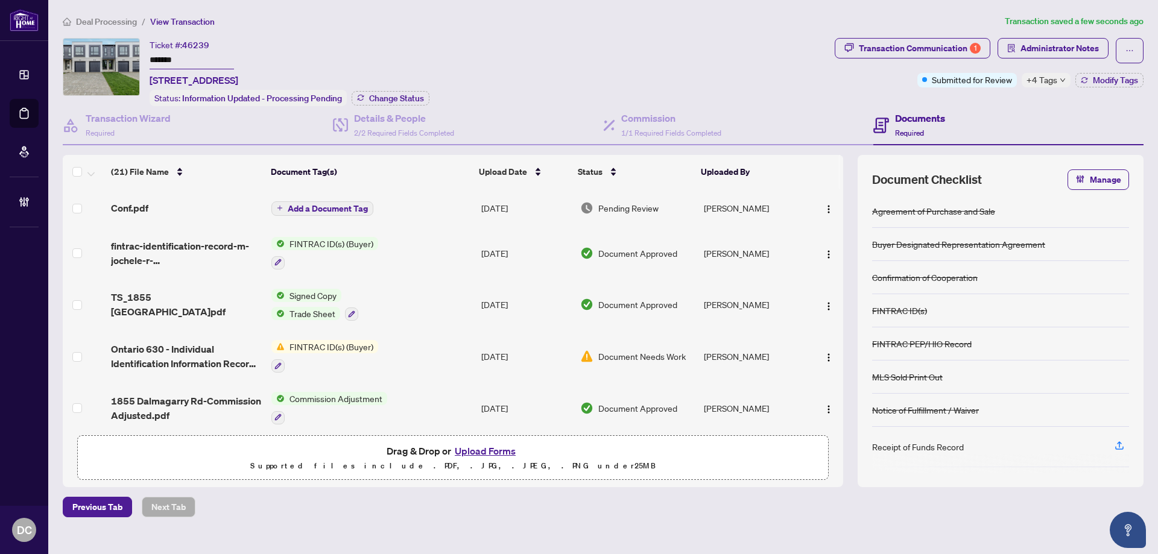
click at [393, 206] on td "Add a Document Tag" at bounding box center [372, 208] width 210 height 39
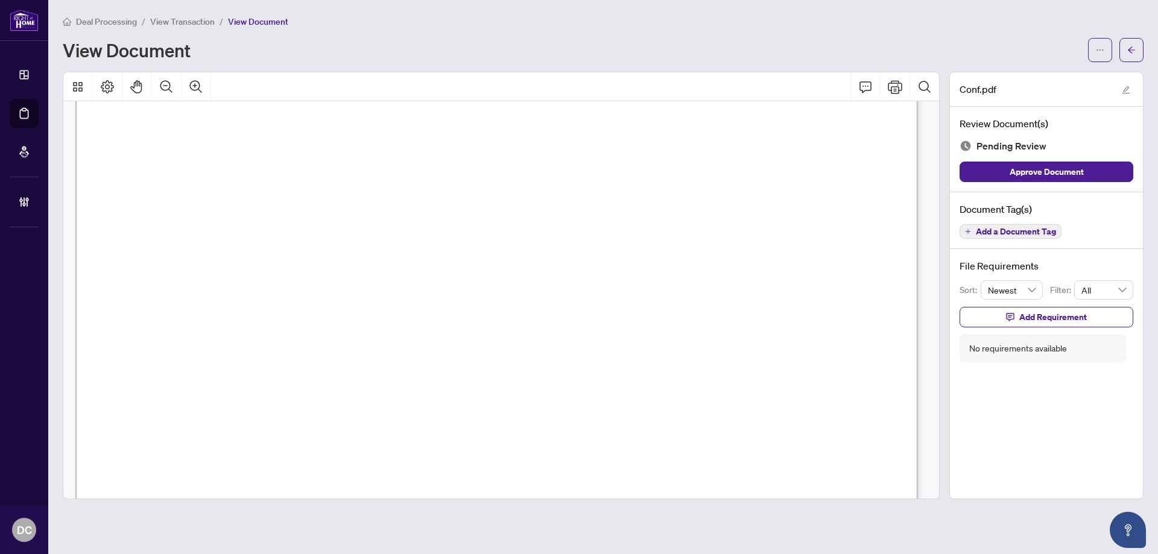
scroll to position [1146, 0]
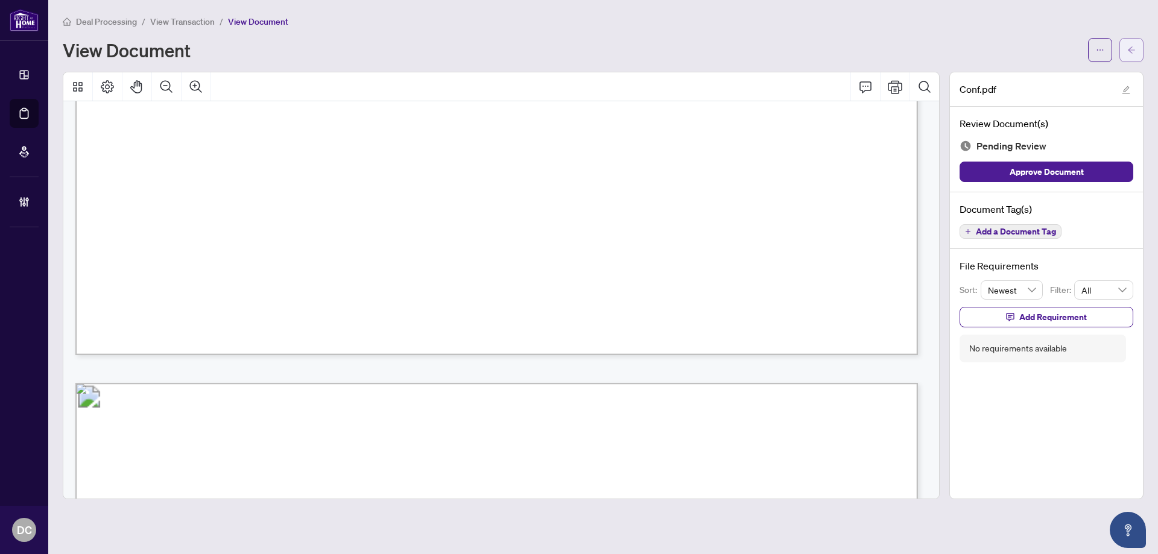
click at [1130, 47] on icon "arrow-left" at bounding box center [1132, 50] width 8 height 8
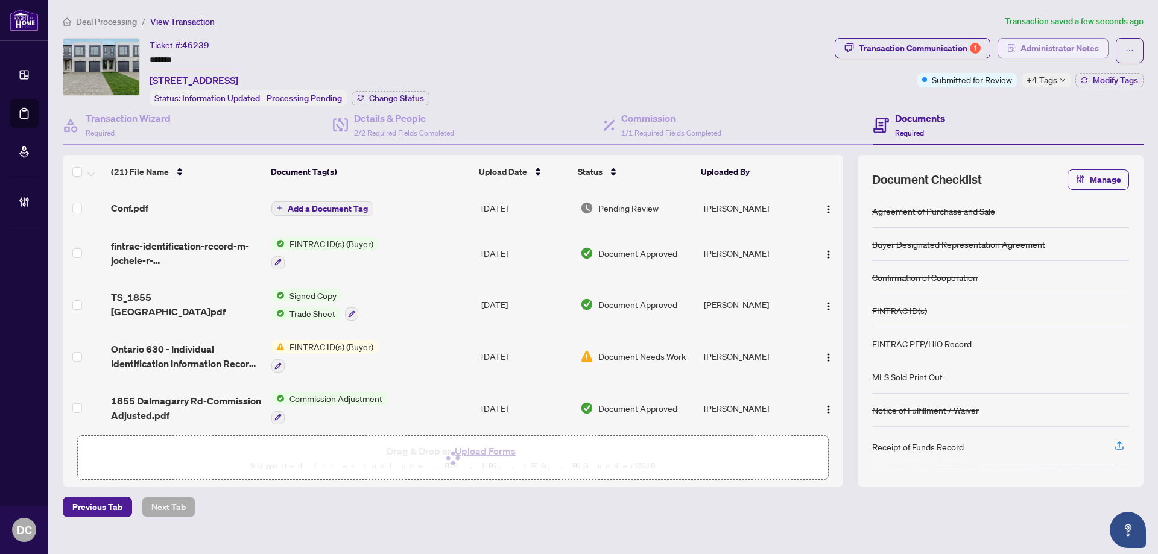
click at [1062, 51] on span "Administrator Notes" at bounding box center [1060, 48] width 78 height 19
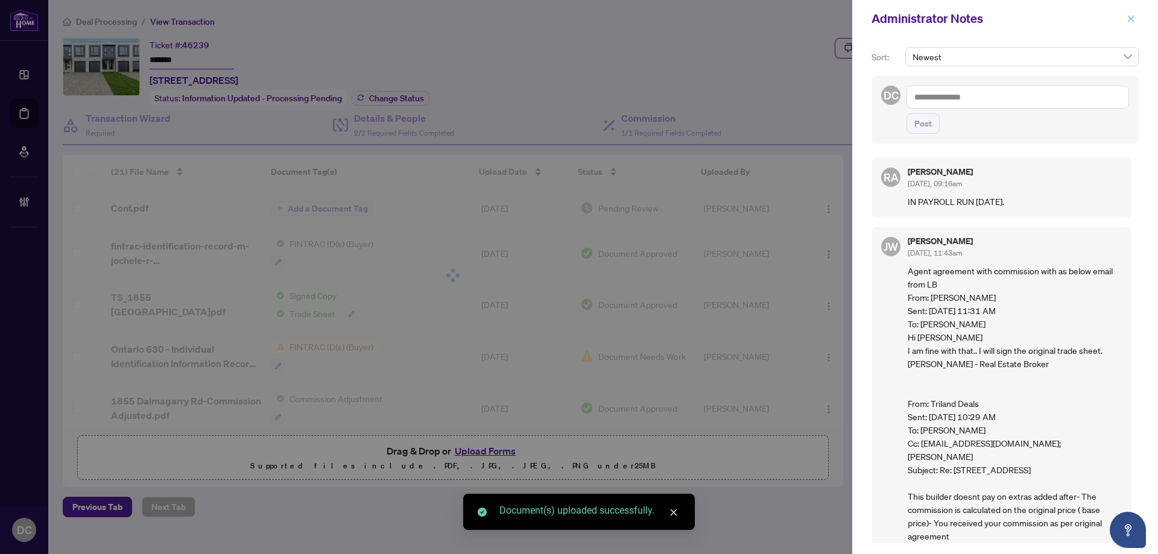
click at [1129, 15] on icon "close" at bounding box center [1131, 18] width 8 height 8
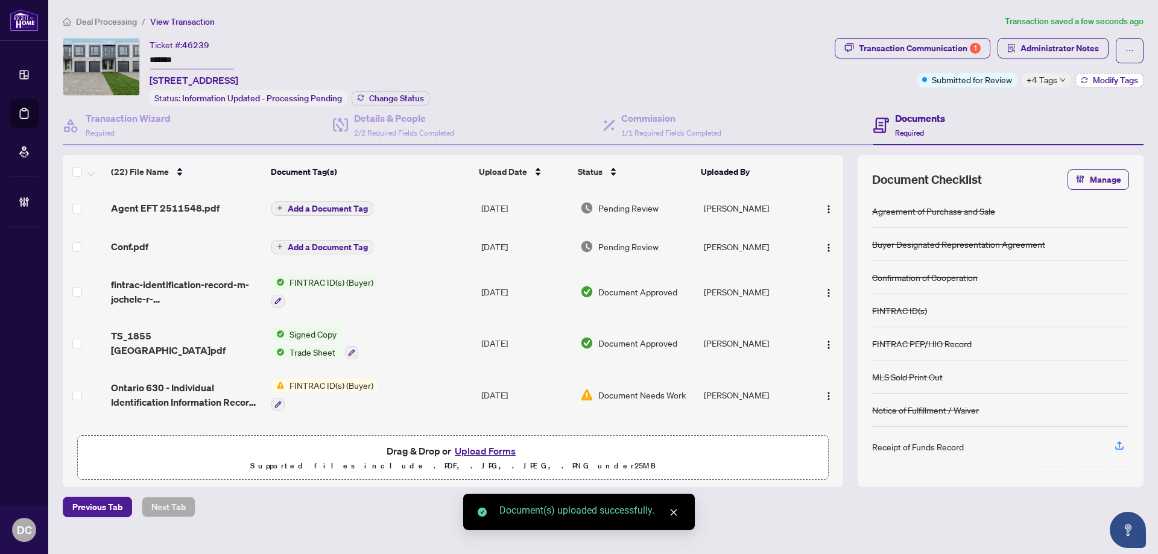
click at [1087, 78] on icon "button" at bounding box center [1084, 80] width 7 height 7
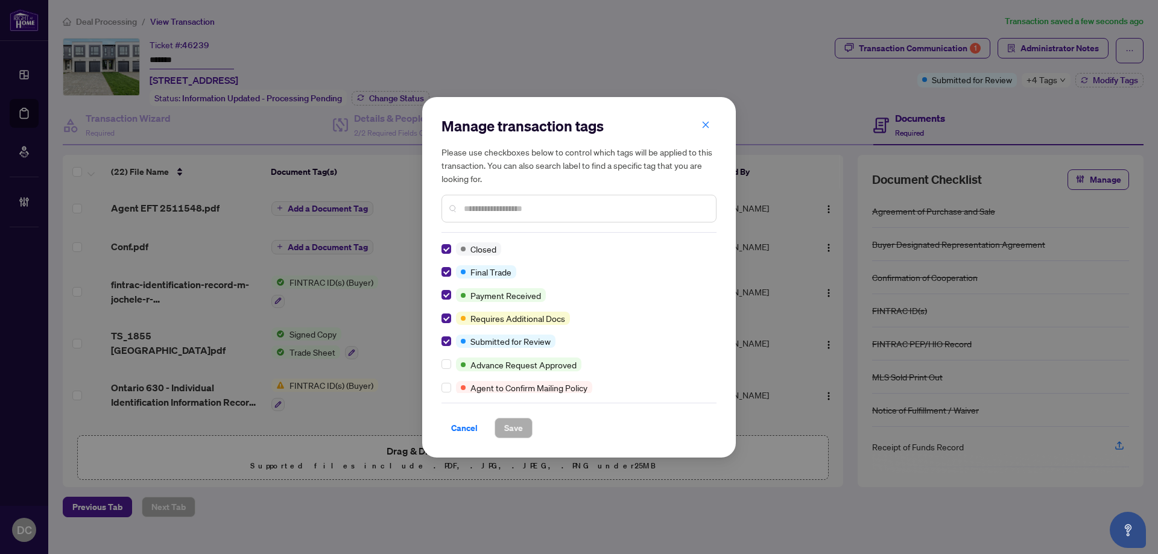
click at [480, 425] on button "Cancel" at bounding box center [465, 428] width 46 height 21
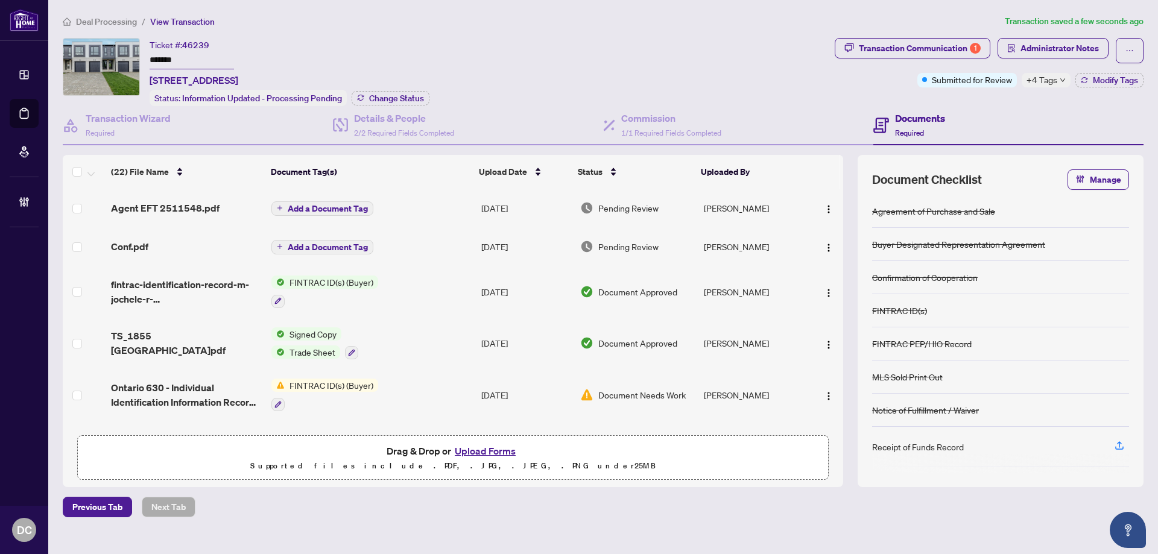
click at [847, 210] on div "(22) File Name Document Tag(s) Upload Date Status Uploaded By Agent EFT 2511548…" at bounding box center [603, 321] width 1081 height 332
click at [829, 211] on img "button" at bounding box center [829, 210] width 10 height 10
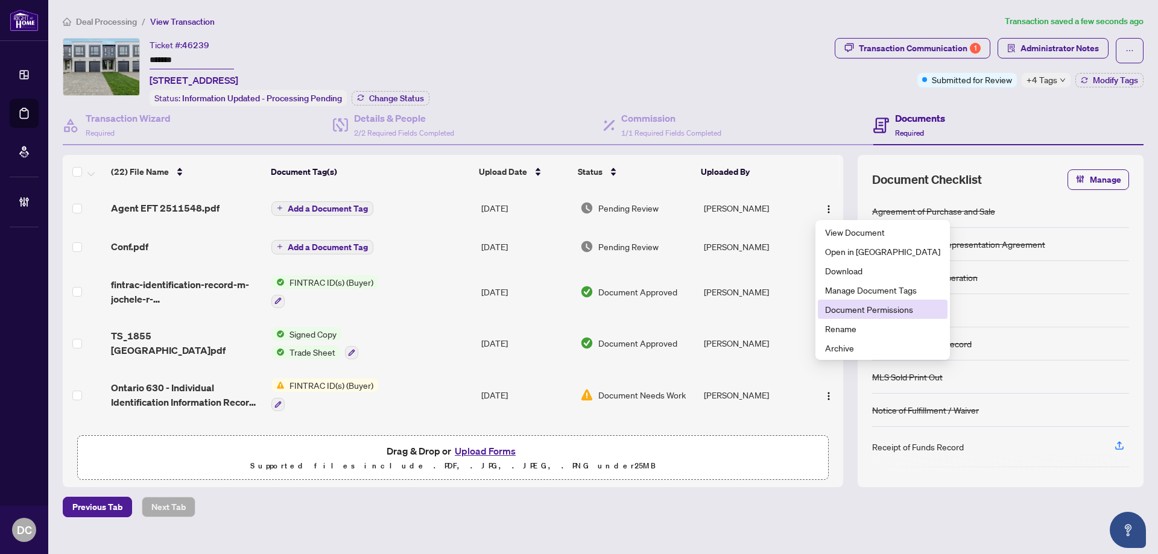
click at [861, 313] on span "Document Permissions" at bounding box center [882, 309] width 115 height 13
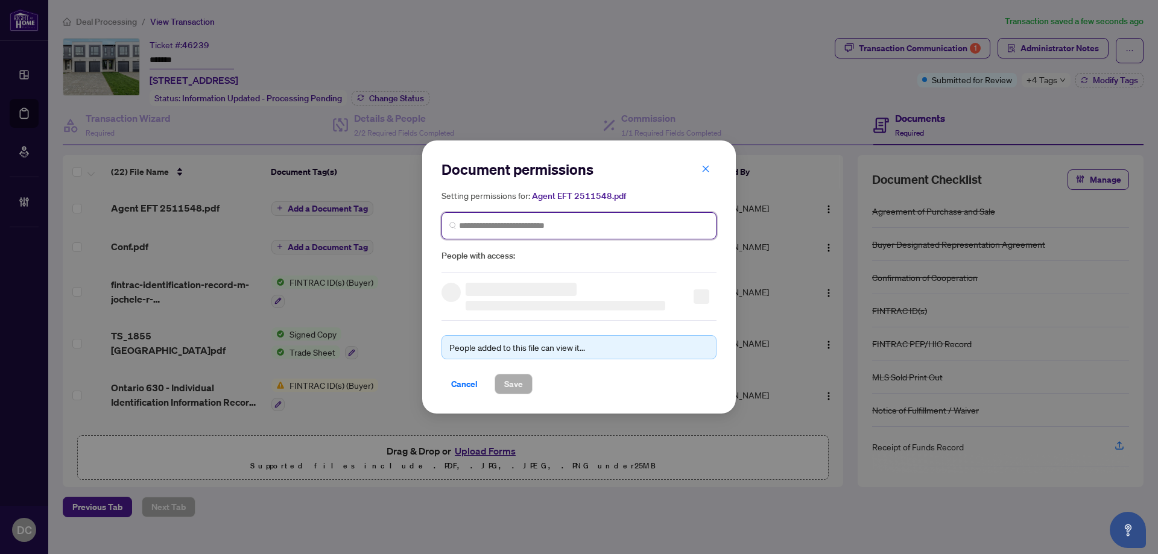
click at [565, 224] on input "search" at bounding box center [584, 226] width 250 height 13
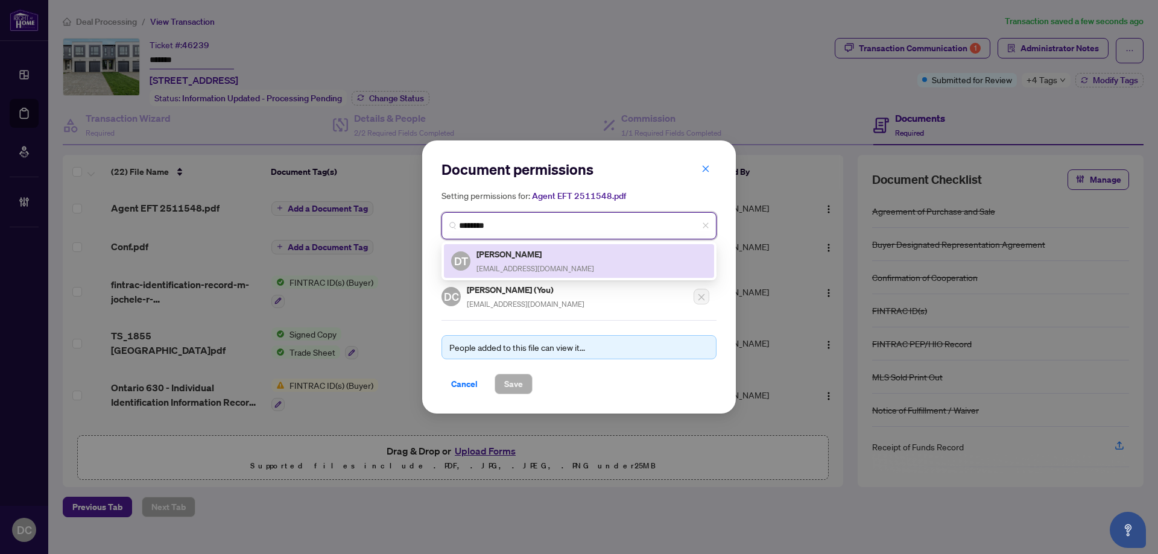
click at [553, 255] on div "DT David Tu davidtu28@gmail.com" at bounding box center [579, 261] width 256 height 28
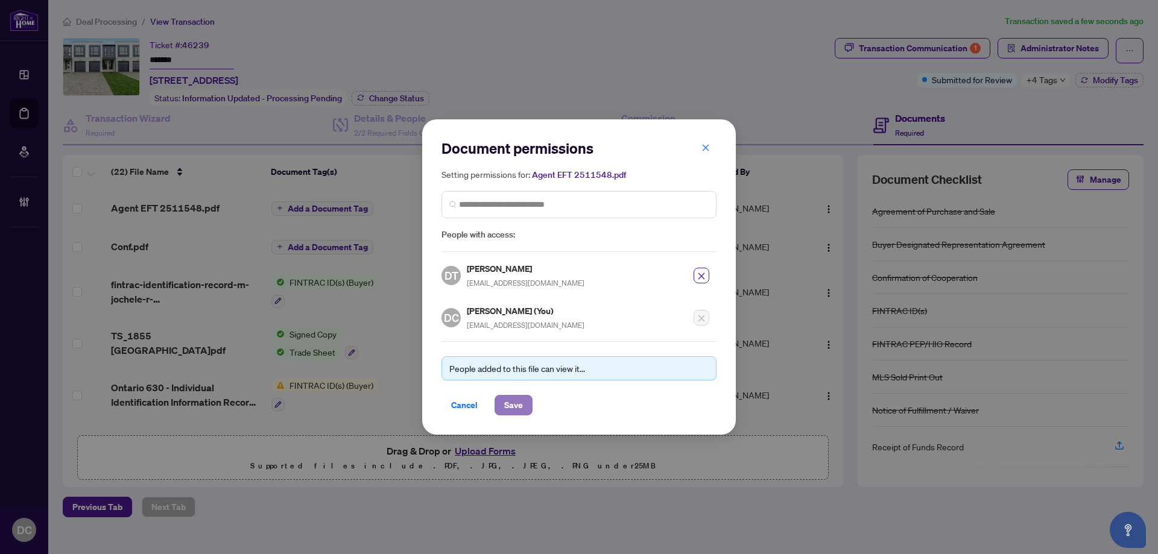
click at [515, 409] on span "Save" at bounding box center [513, 405] width 19 height 19
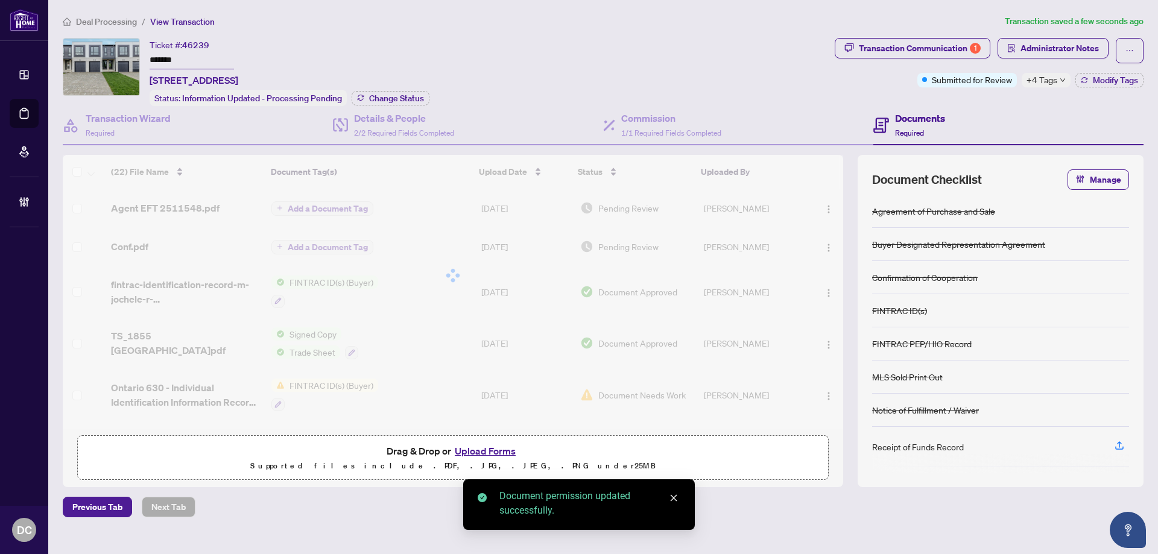
click at [390, 96] on body "Dashboard Deal Processing Mortgage Referrals Brokerage Management DC Dawn Chan …" at bounding box center [579, 277] width 1158 height 554
click at [408, 97] on span "Change Status" at bounding box center [396, 98] width 55 height 8
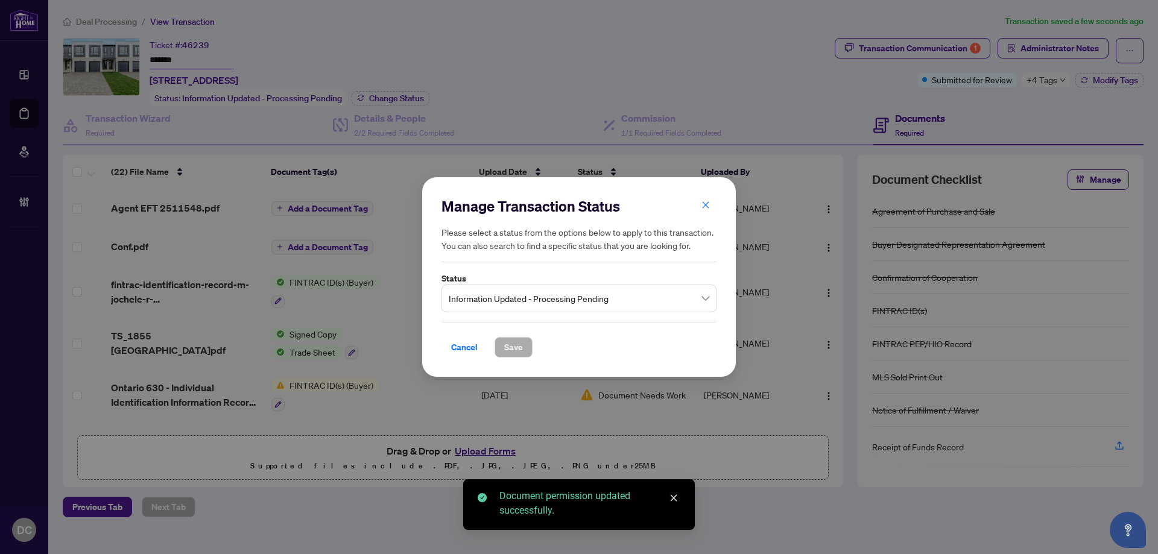
click at [597, 305] on span "Information Updated - Processing Pending" at bounding box center [579, 298] width 261 height 23
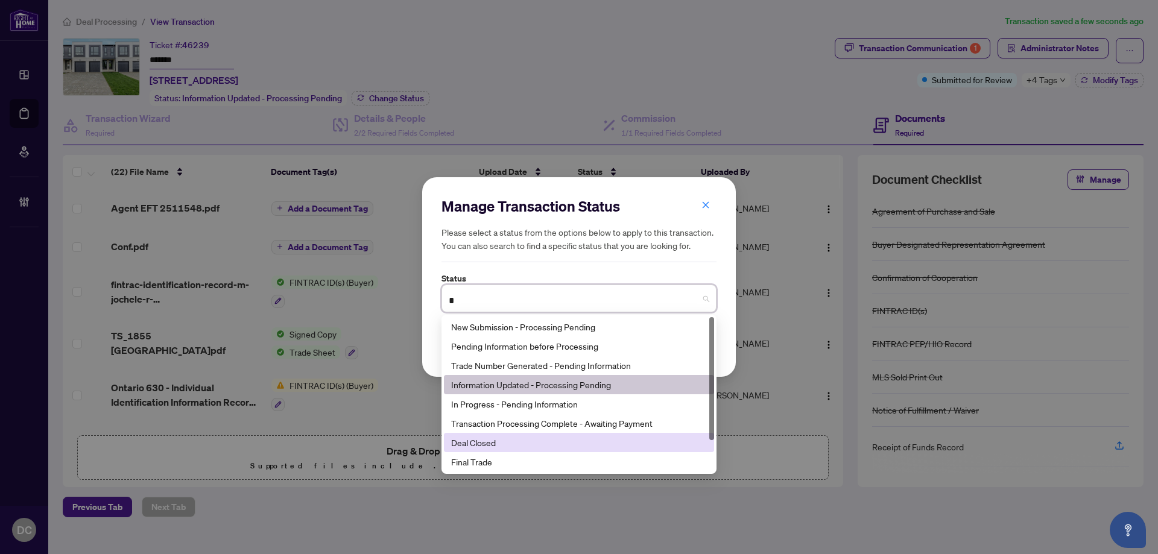
click at [491, 442] on div "Deal Closed" at bounding box center [579, 442] width 256 height 13
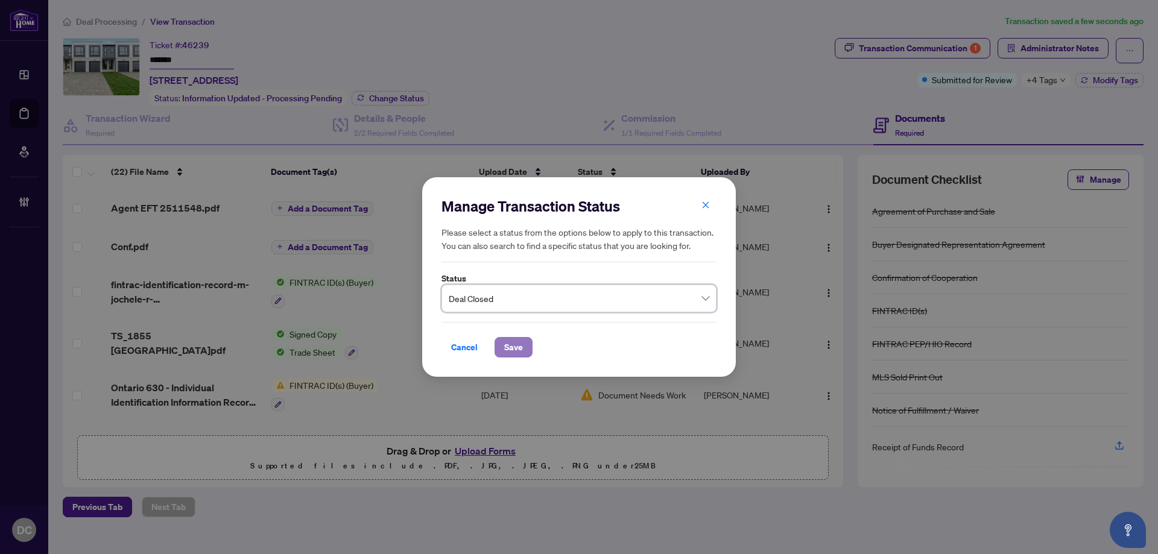
click at [518, 349] on span "Save" at bounding box center [513, 347] width 19 height 19
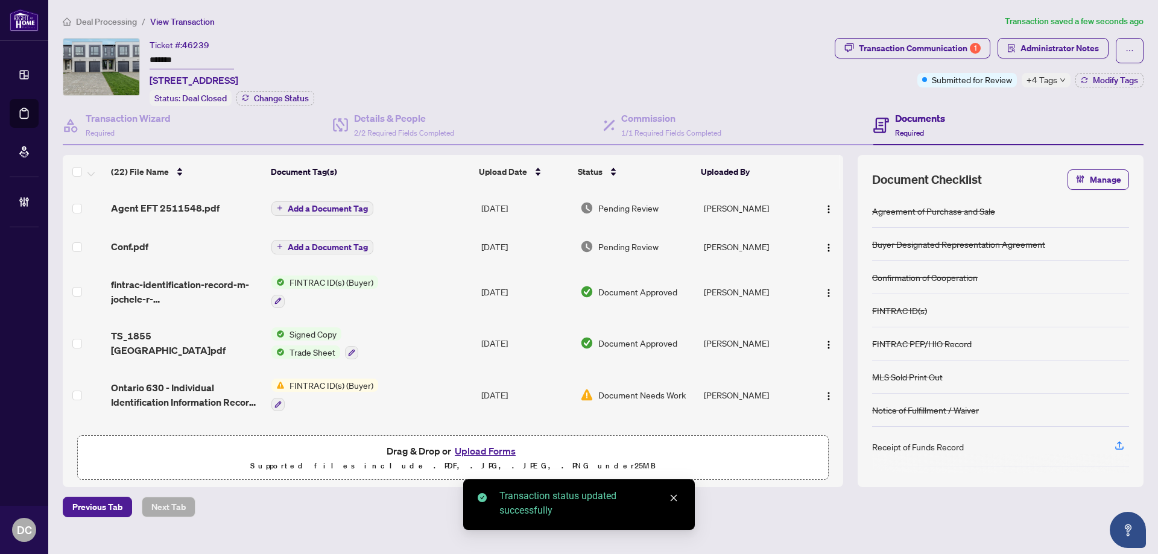
click at [117, 22] on span "Deal Processing" at bounding box center [106, 21] width 61 height 11
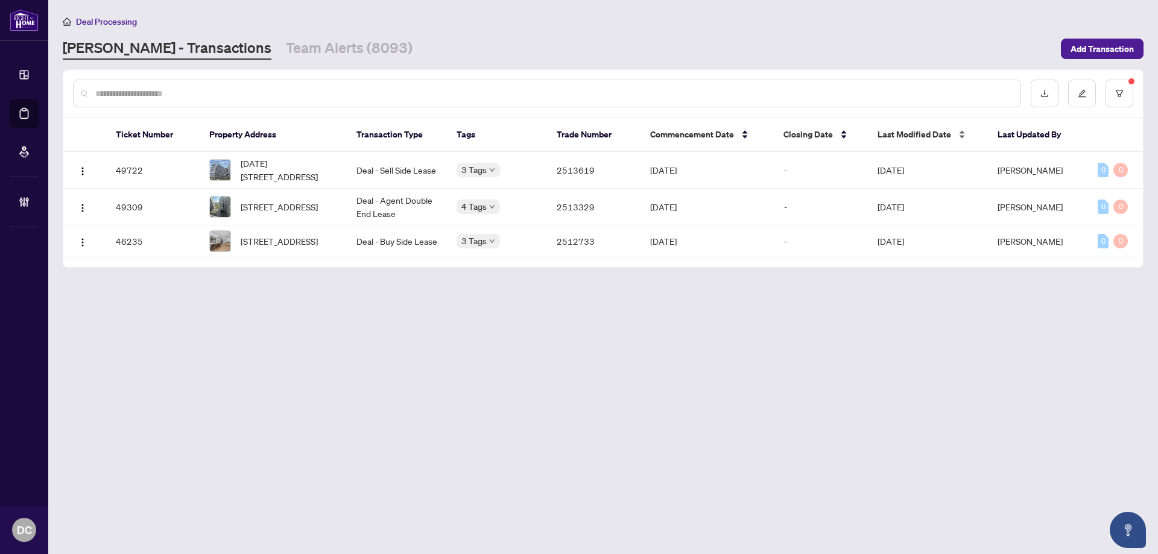
click at [938, 134] on span "Last Modified Date" at bounding box center [915, 134] width 74 height 13
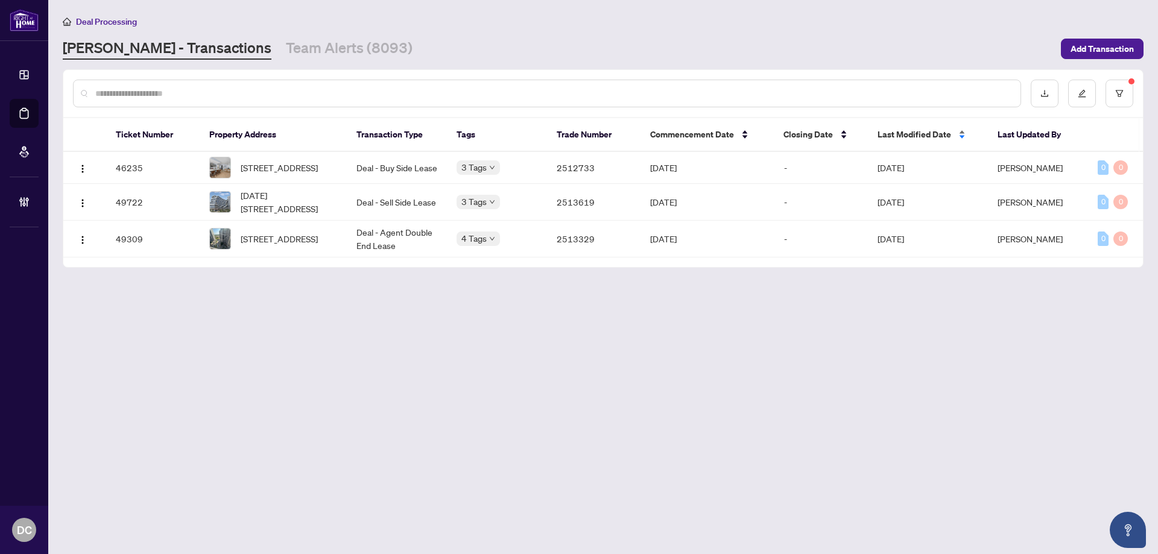
click at [938, 133] on span "Last Modified Date" at bounding box center [915, 134] width 74 height 13
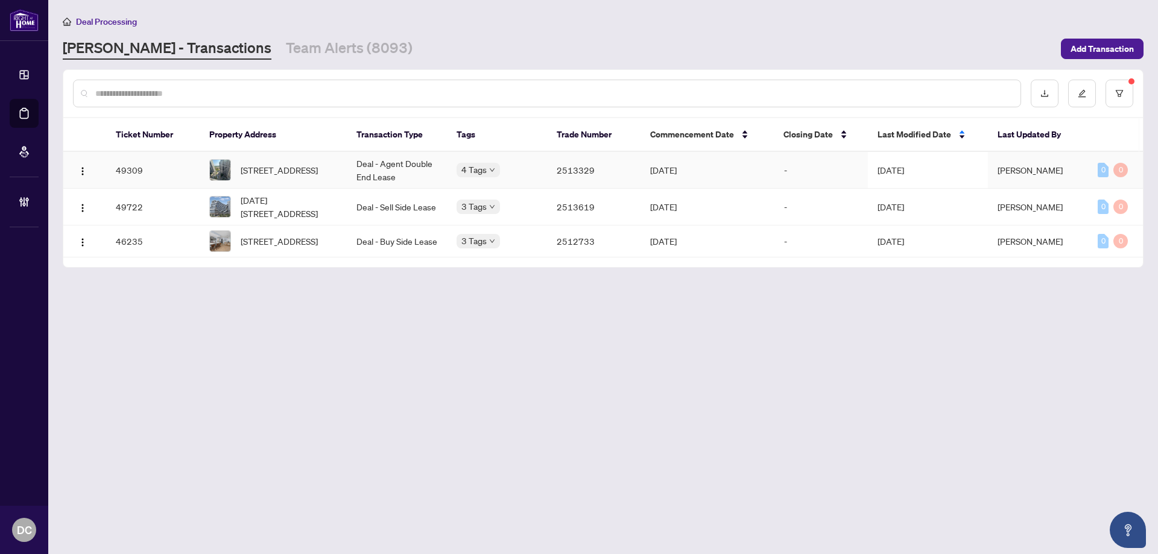
click at [904, 168] on span "[DATE]" at bounding box center [891, 170] width 27 height 11
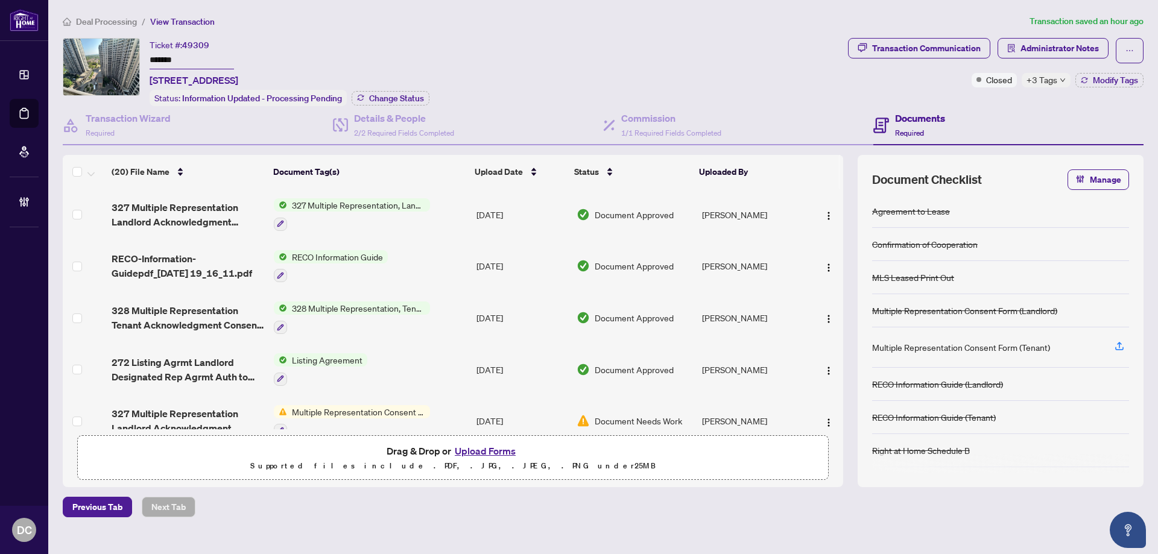
drag, startPoint x: 209, startPoint y: 57, endPoint x: 92, endPoint y: 67, distance: 118.1
click at [71, 57] on div "Ticket #: 49309 ******* 1907-5 Northtown Way, Toronto, Ontario M2N 7L4, Canada …" at bounding box center [453, 72] width 781 height 68
click at [1076, 48] on span "Administrator Notes" at bounding box center [1060, 48] width 78 height 19
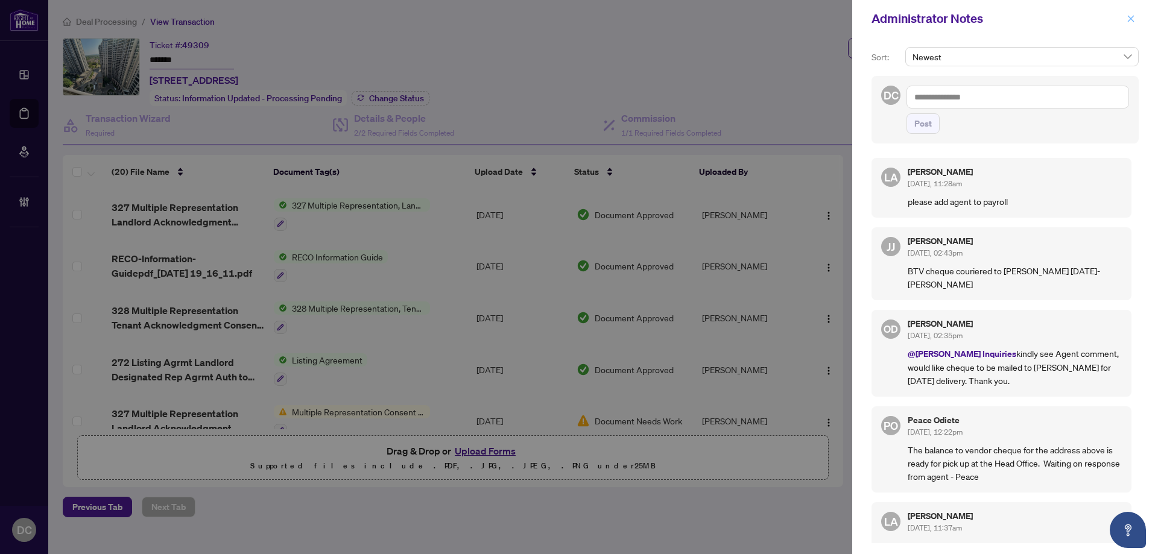
click at [1137, 19] on button "button" at bounding box center [1131, 18] width 16 height 14
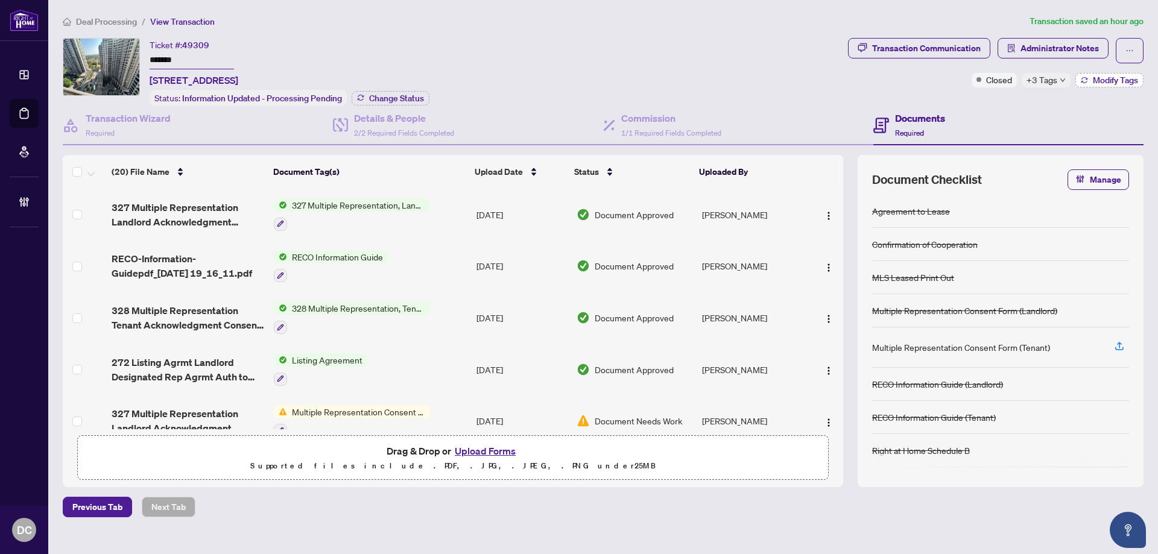
click at [1099, 81] on span "Modify Tags" at bounding box center [1115, 80] width 45 height 8
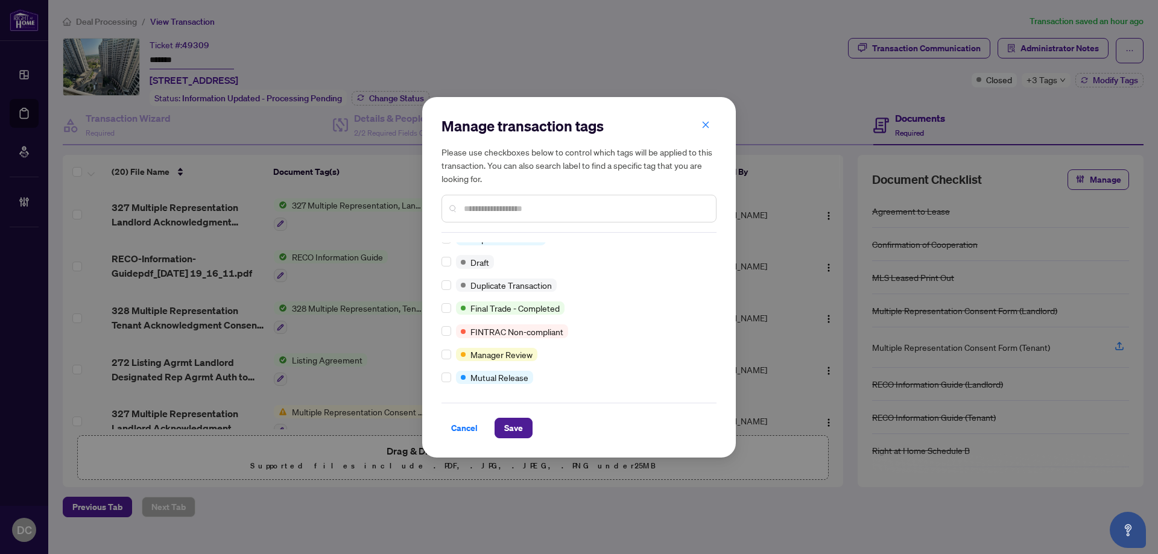
scroll to position [33, 0]
click at [511, 424] on span "Save" at bounding box center [513, 428] width 19 height 19
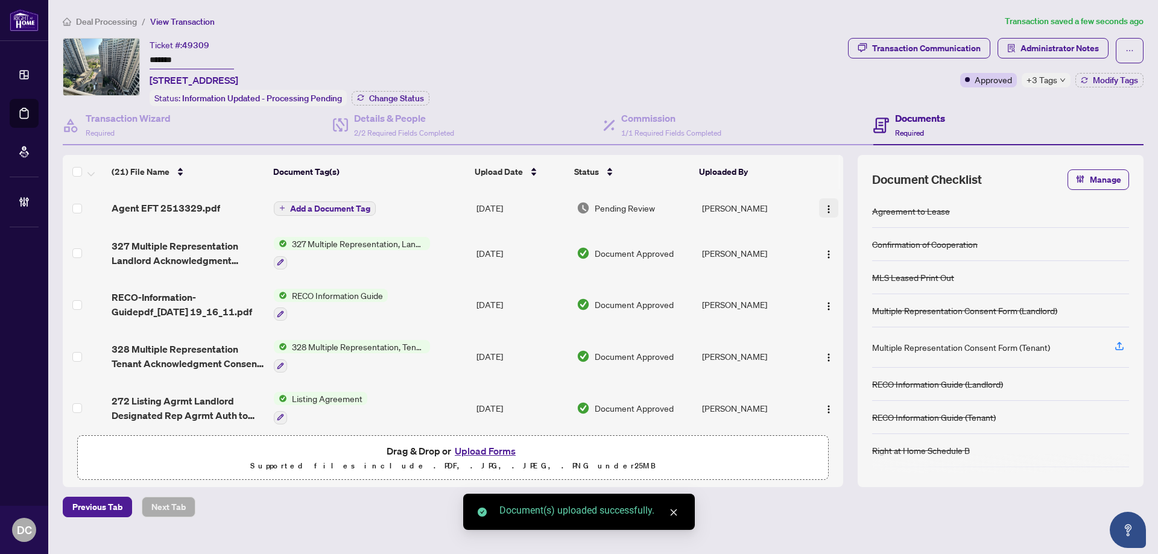
click at [826, 211] on img "button" at bounding box center [829, 210] width 10 height 10
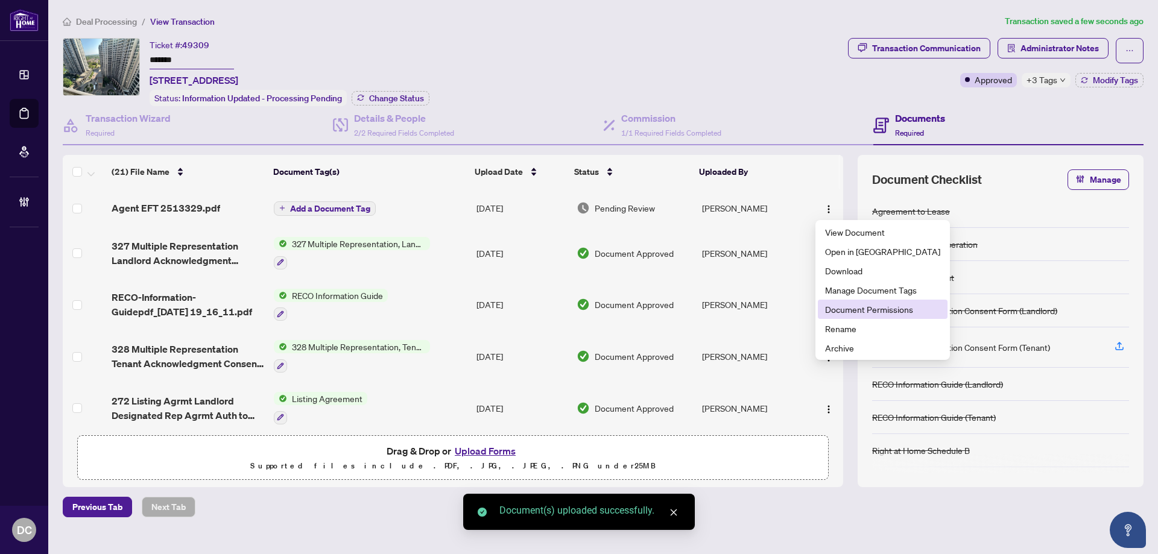
click at [842, 307] on span "Document Permissions" at bounding box center [882, 309] width 115 height 13
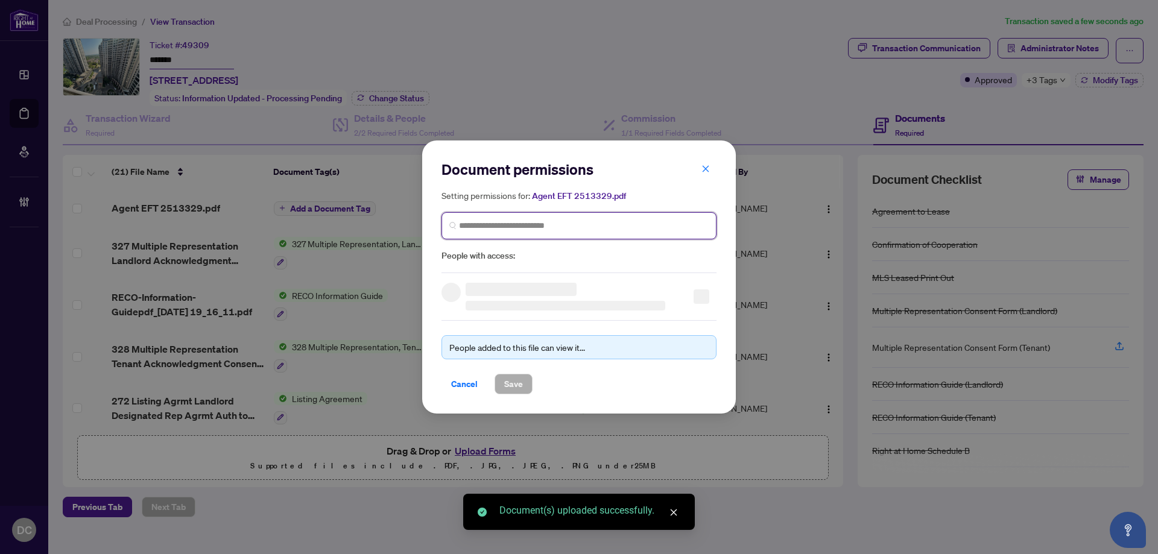
click at [604, 225] on input "search" at bounding box center [584, 226] width 250 height 13
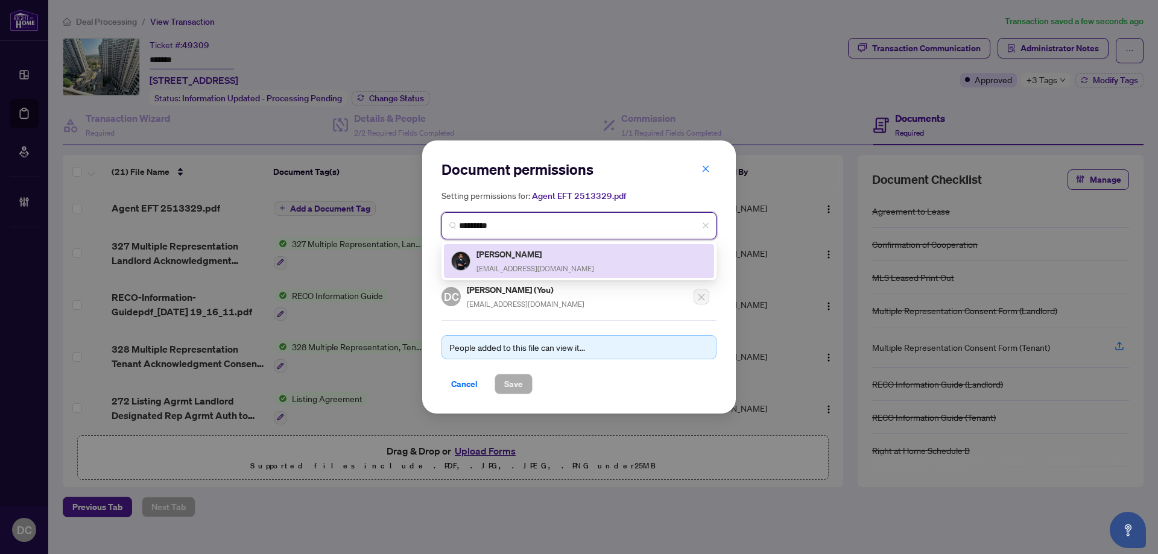
click at [573, 252] on div "Nader Moghaddari nmoghaddari@yahoo.com" at bounding box center [579, 261] width 256 height 28
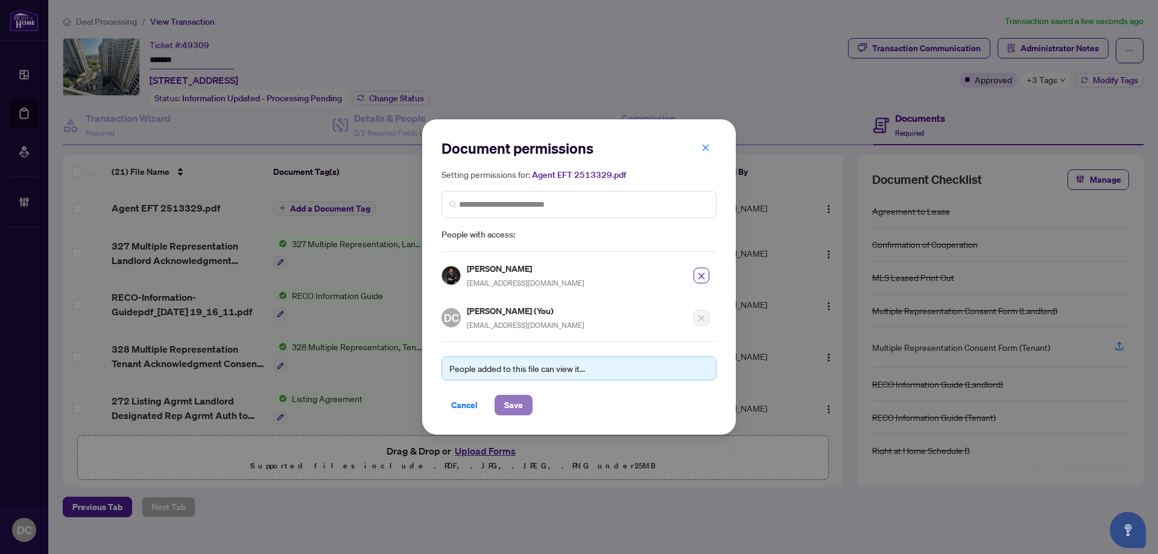
click at [527, 402] on button "Save" at bounding box center [514, 405] width 38 height 21
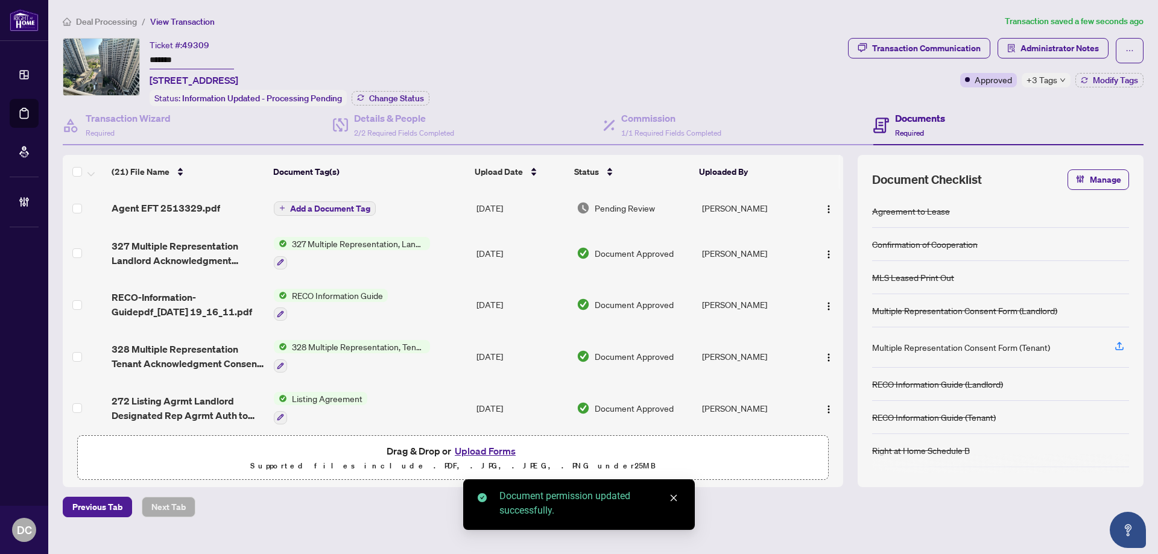
click at [334, 212] on span "Add a Document Tag" at bounding box center [330, 209] width 80 height 8
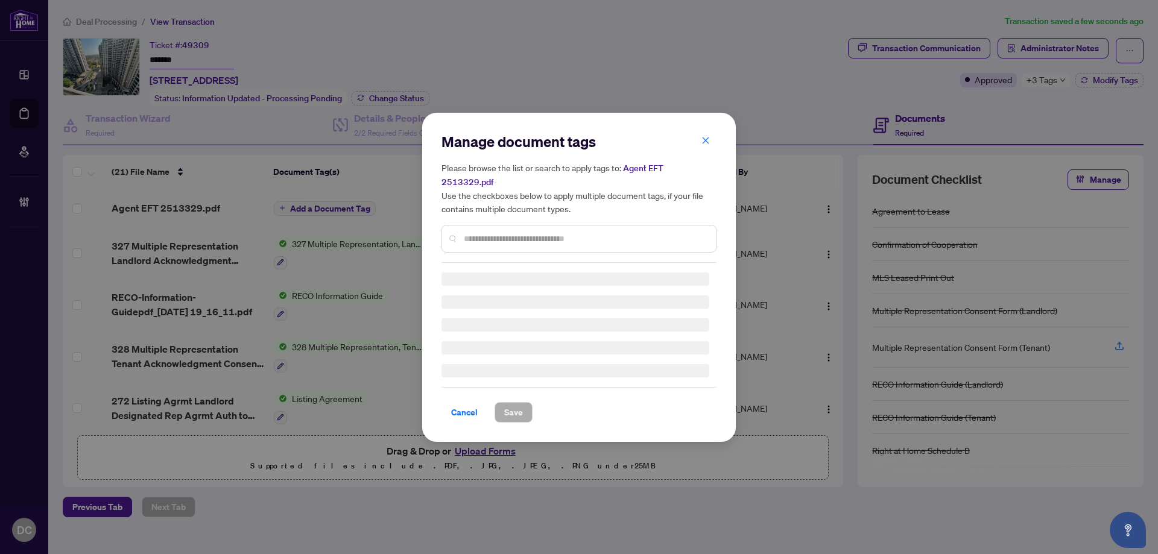
click at [536, 232] on input "text" at bounding box center [585, 238] width 243 height 13
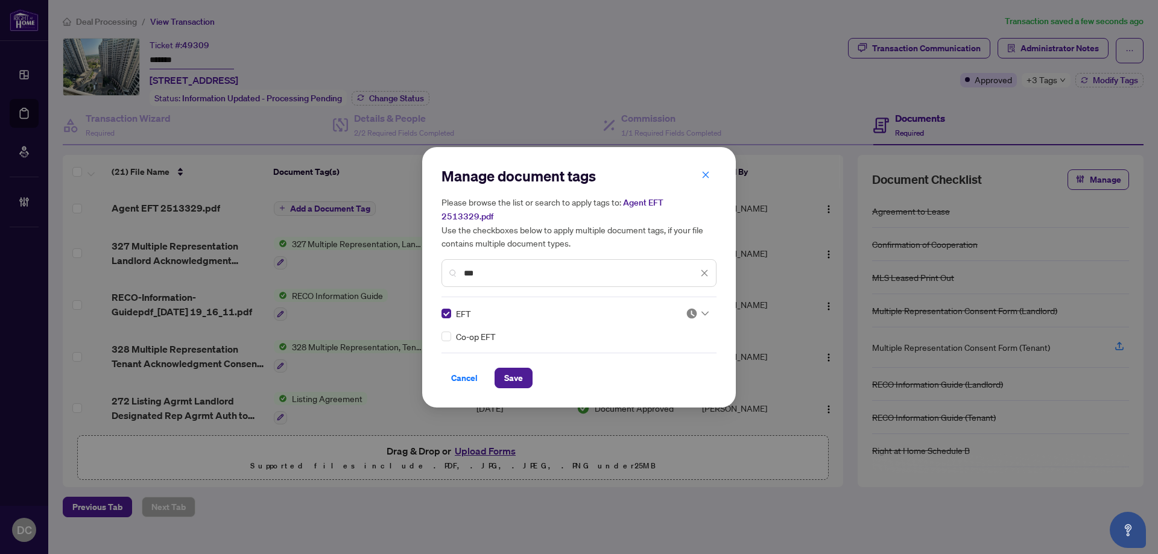
click at [701, 308] on div at bounding box center [697, 314] width 23 height 12
click at [656, 367] on div "Approved" at bounding box center [661, 365] width 77 height 13
click at [519, 369] on span "Save" at bounding box center [513, 378] width 19 height 19
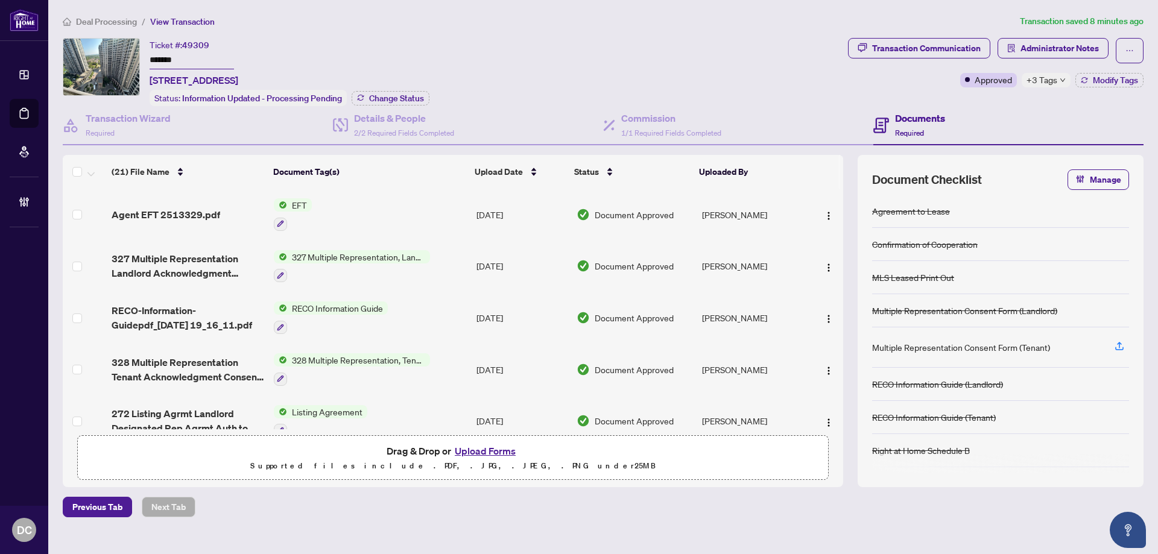
click at [1037, 78] on span "+3 Tags" at bounding box center [1042, 80] width 31 height 14
click at [103, 19] on span "Deal Processing" at bounding box center [106, 21] width 61 height 11
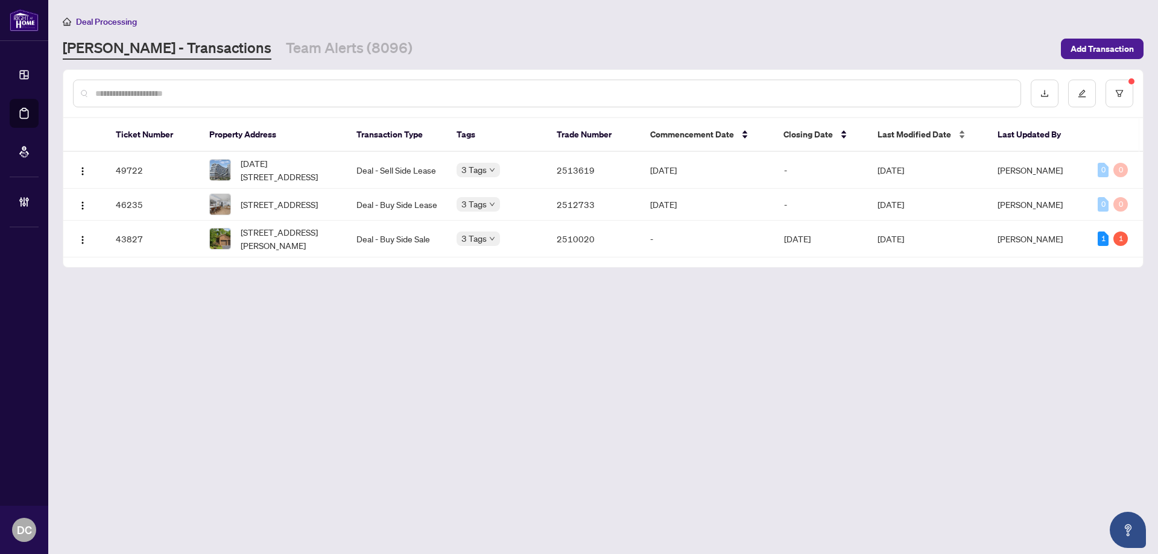
click at [897, 141] on span "Last Modified Date" at bounding box center [915, 134] width 74 height 13
click at [892, 168] on span "[DATE]" at bounding box center [891, 170] width 27 height 11
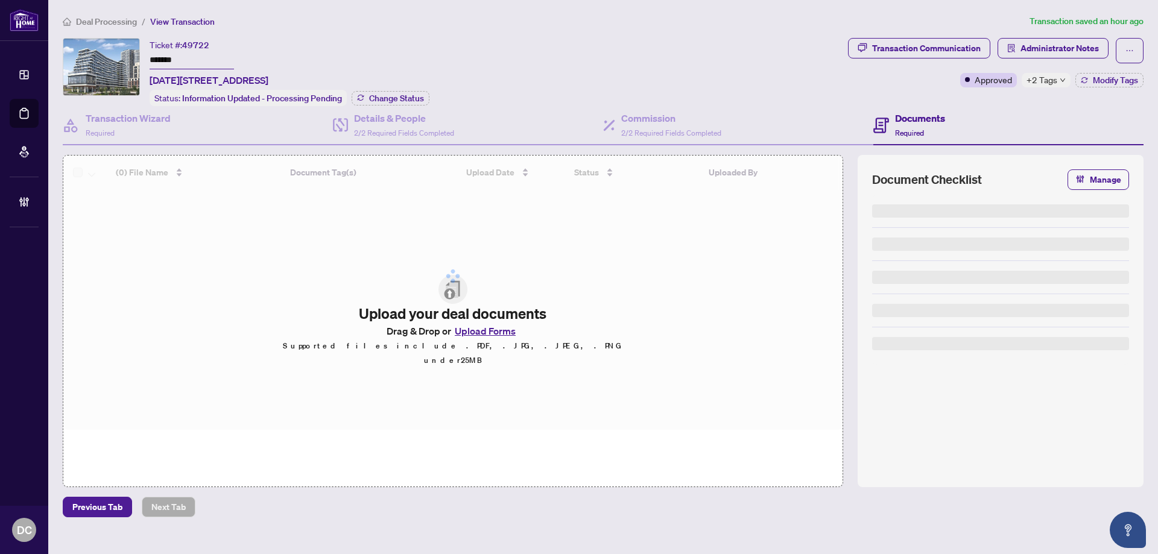
drag, startPoint x: 191, startPoint y: 58, endPoint x: 118, endPoint y: 56, distance: 73.0
click at [118, 56] on div "Ticket #: 49722 ******* 1005-2485 Eglinton Ave, Mississauga, Ontario L5M 2T1, C…" at bounding box center [453, 72] width 781 height 68
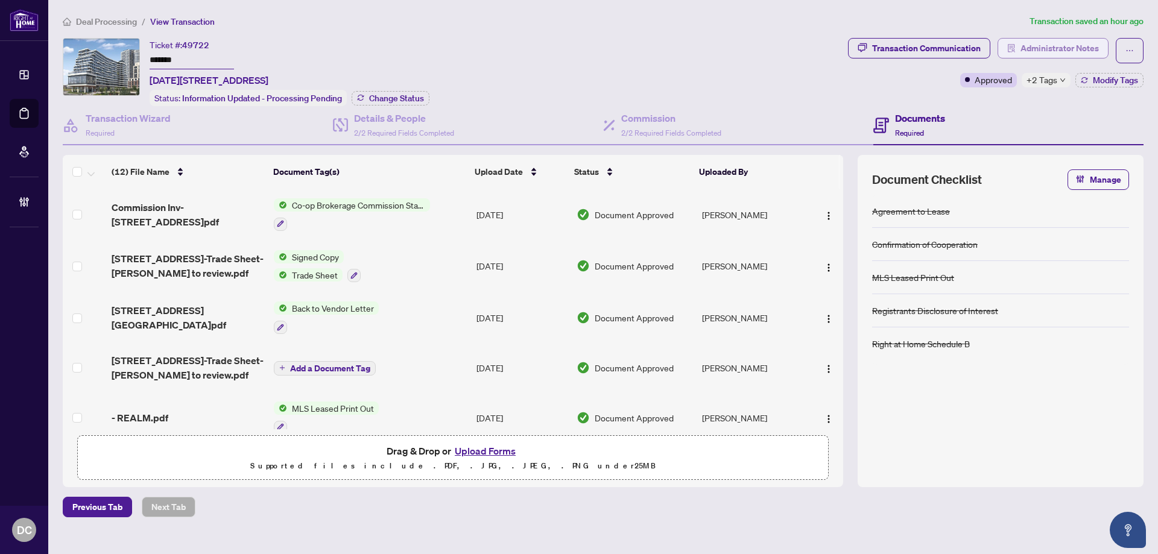
click at [1076, 47] on span "Administrator Notes" at bounding box center [1060, 48] width 78 height 19
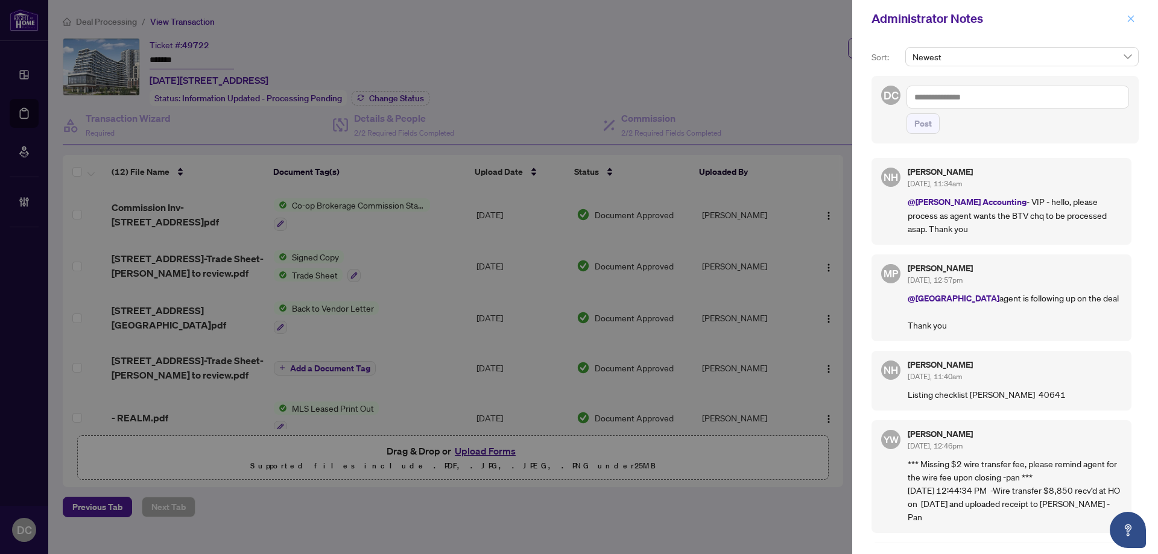
click at [1132, 16] on icon "close" at bounding box center [1131, 18] width 8 height 8
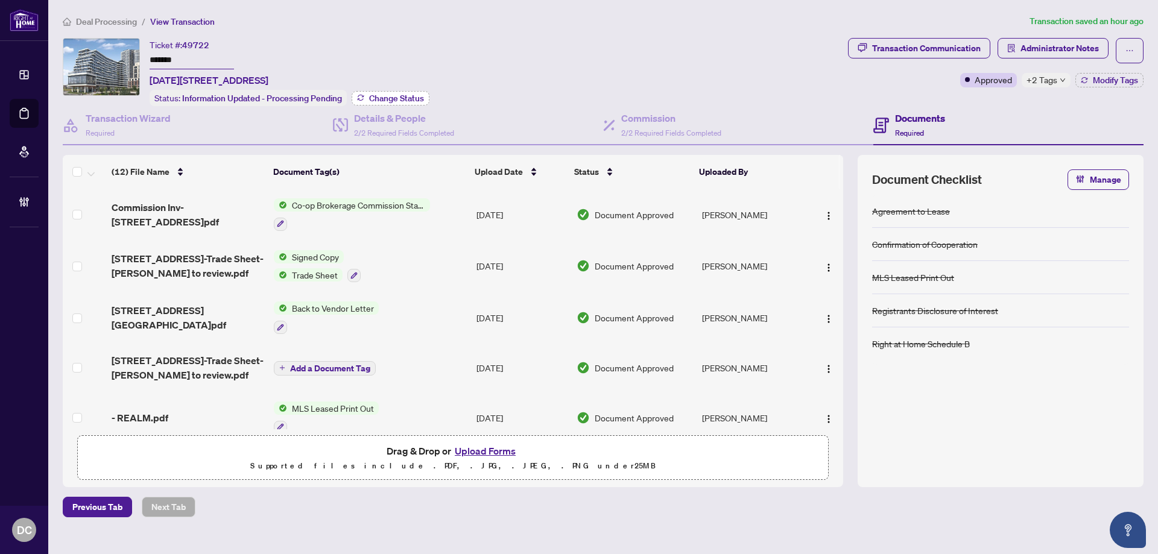
click at [382, 97] on span "Change Status" at bounding box center [396, 98] width 55 height 8
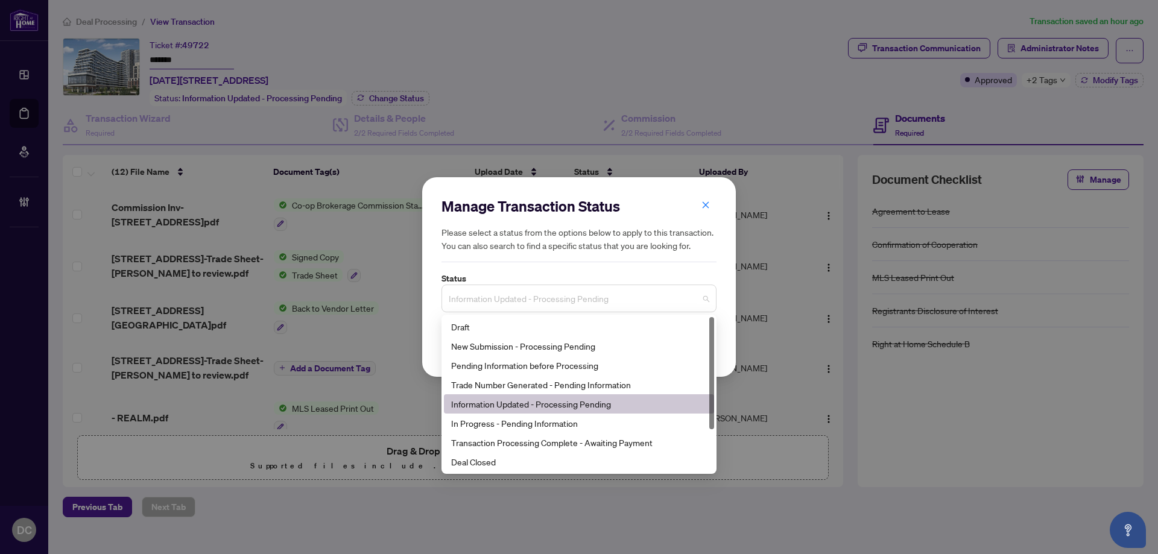
click at [559, 296] on span "Information Updated - Processing Pending" at bounding box center [579, 298] width 261 height 23
click at [481, 462] on div "Deal Closed" at bounding box center [579, 461] width 256 height 13
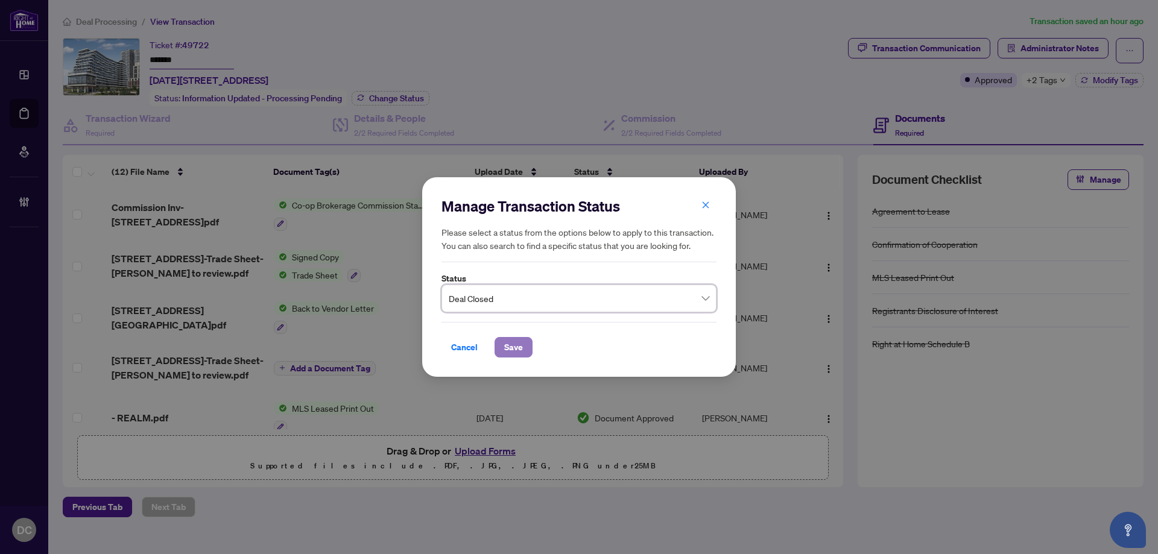
click at [524, 348] on button "Save" at bounding box center [514, 347] width 38 height 21
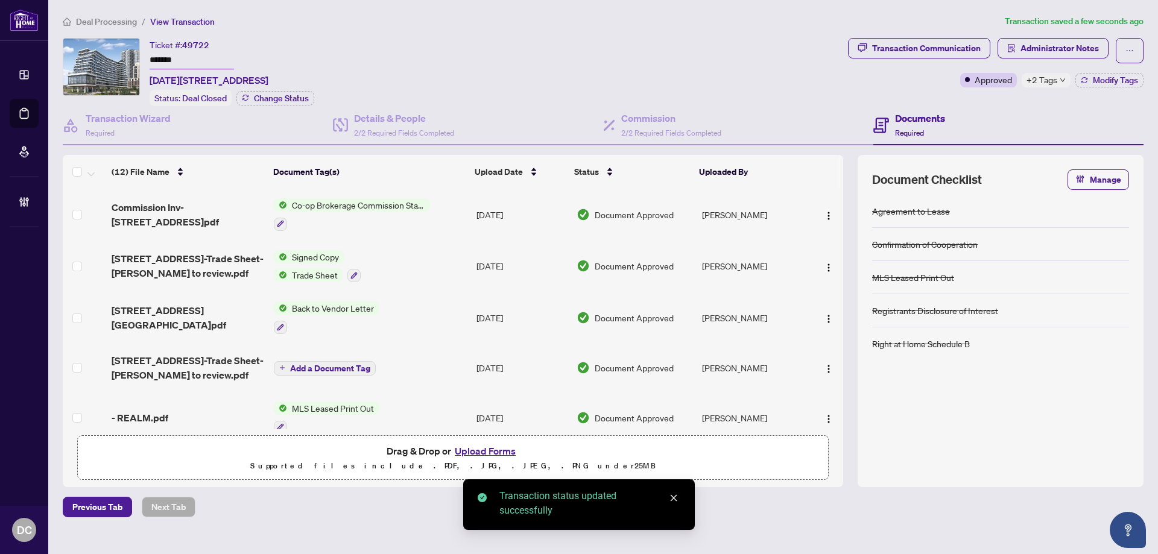
click at [367, 524] on main "Deal Processing / View Transaction Transaction saved a few seconds ago Ticket #…" at bounding box center [603, 277] width 1110 height 554
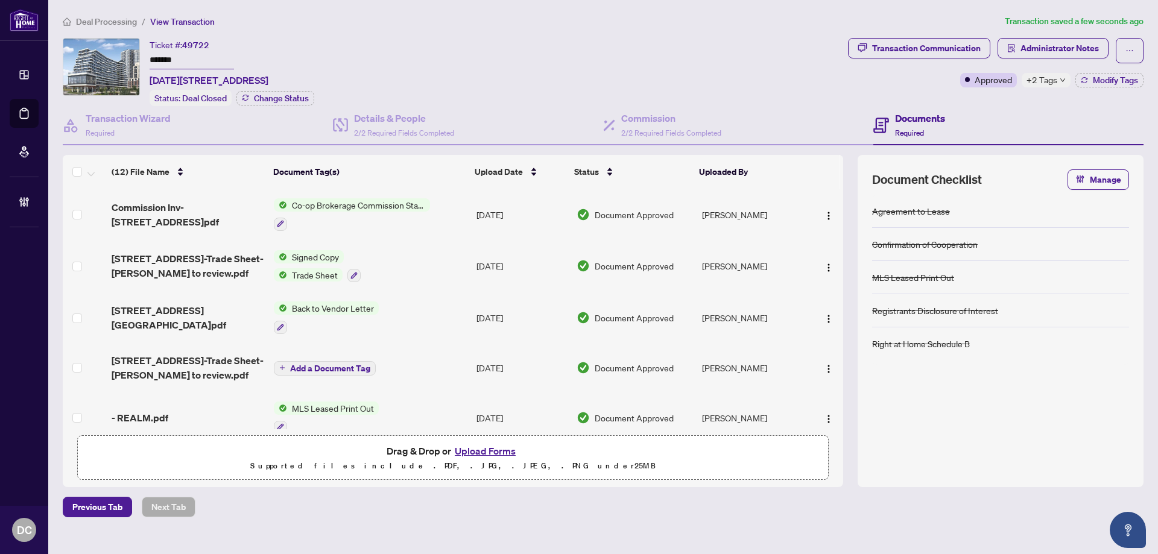
click at [1056, 84] on span "+2 Tags" at bounding box center [1042, 80] width 31 height 14
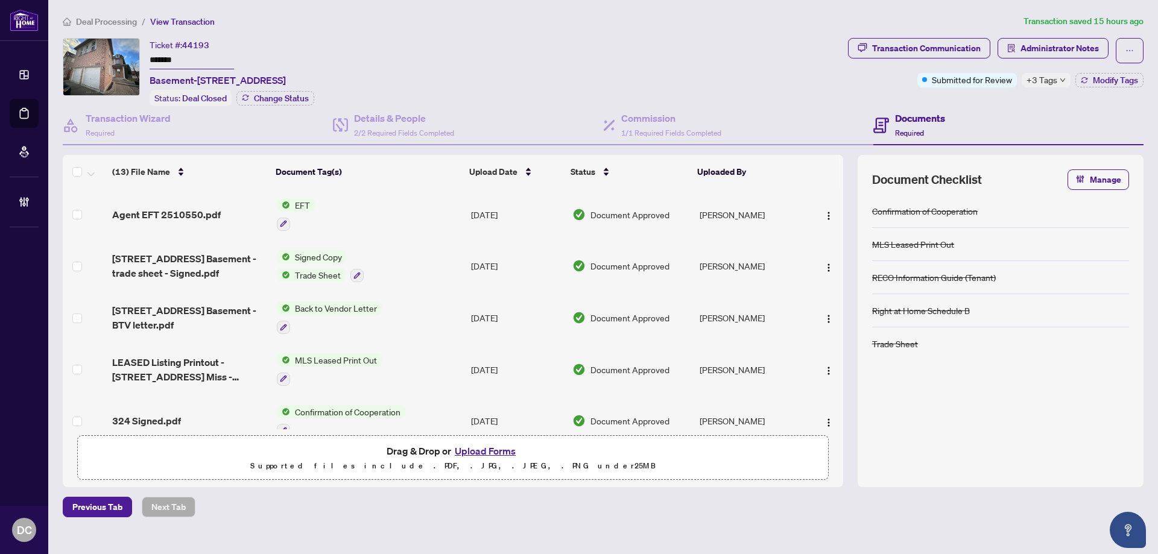
drag, startPoint x: 205, startPoint y: 59, endPoint x: 112, endPoint y: 60, distance: 92.9
click at [112, 60] on div "Ticket #: 44193 ******* Basement-2372 Bankside Dr, Mississauga, Ontario L5M 6E3…" at bounding box center [453, 72] width 781 height 68
click at [825, 215] on img "button" at bounding box center [829, 216] width 10 height 10
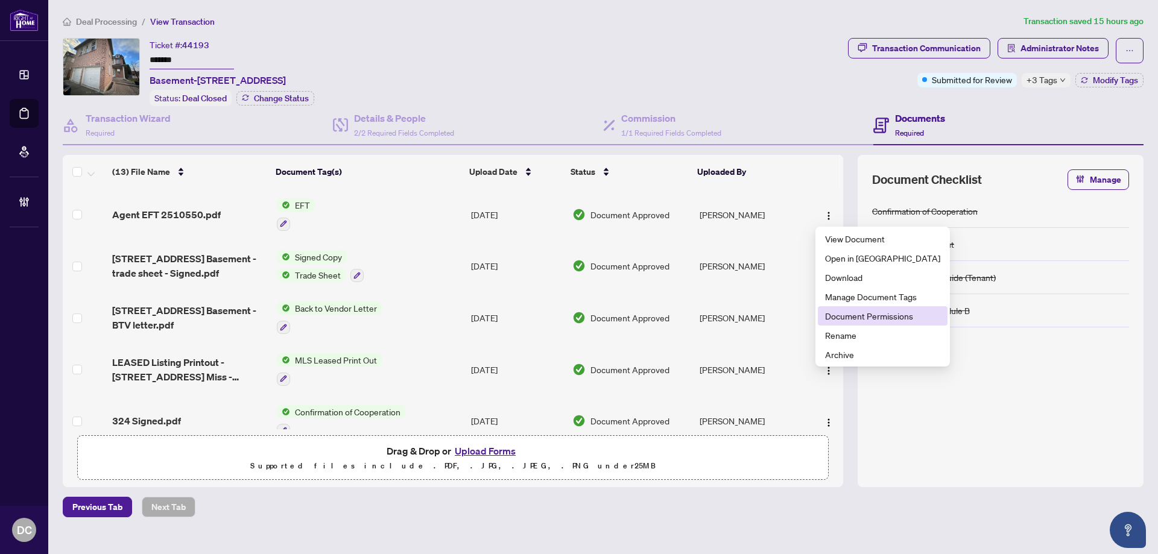
click at [845, 316] on span "Document Permissions" at bounding box center [882, 315] width 115 height 13
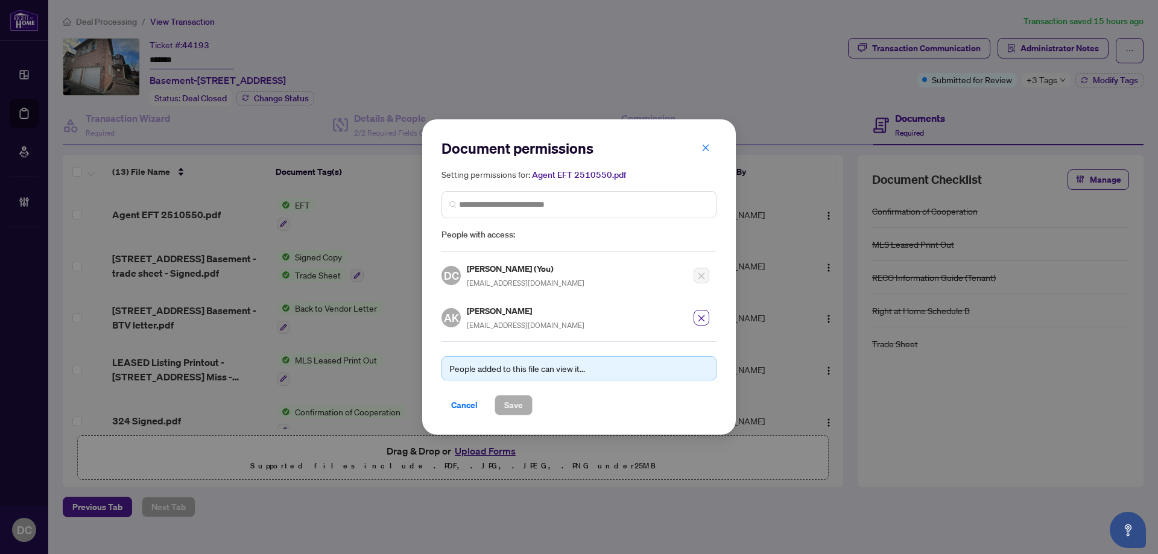
drag, startPoint x: 469, startPoint y: 410, endPoint x: 527, endPoint y: 382, distance: 64.5
click at [469, 410] on span "Cancel" at bounding box center [464, 405] width 27 height 19
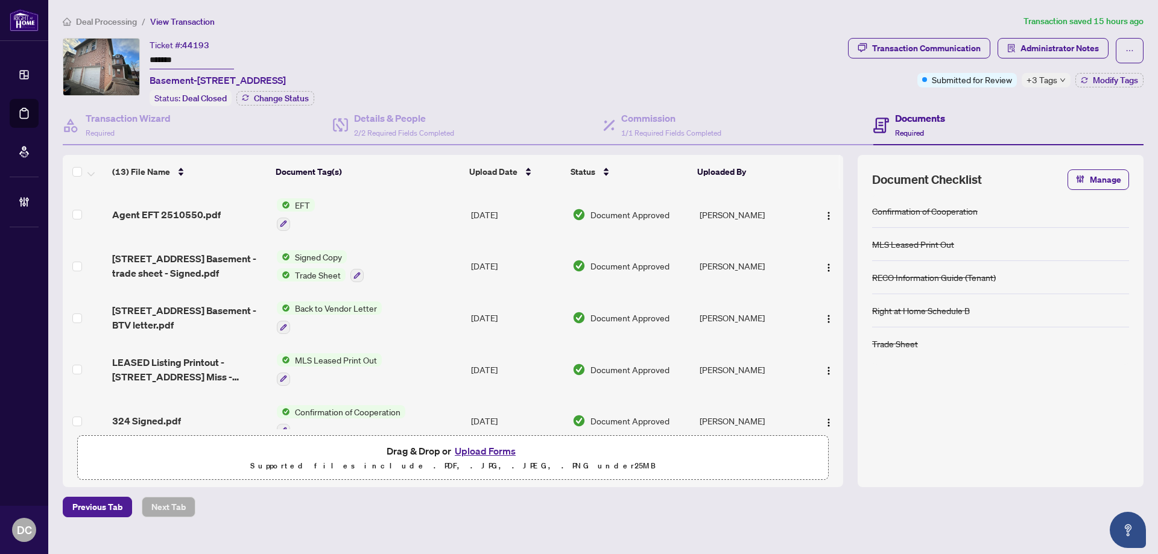
click at [1065, 80] on icon "down" at bounding box center [1063, 80] width 6 height 6
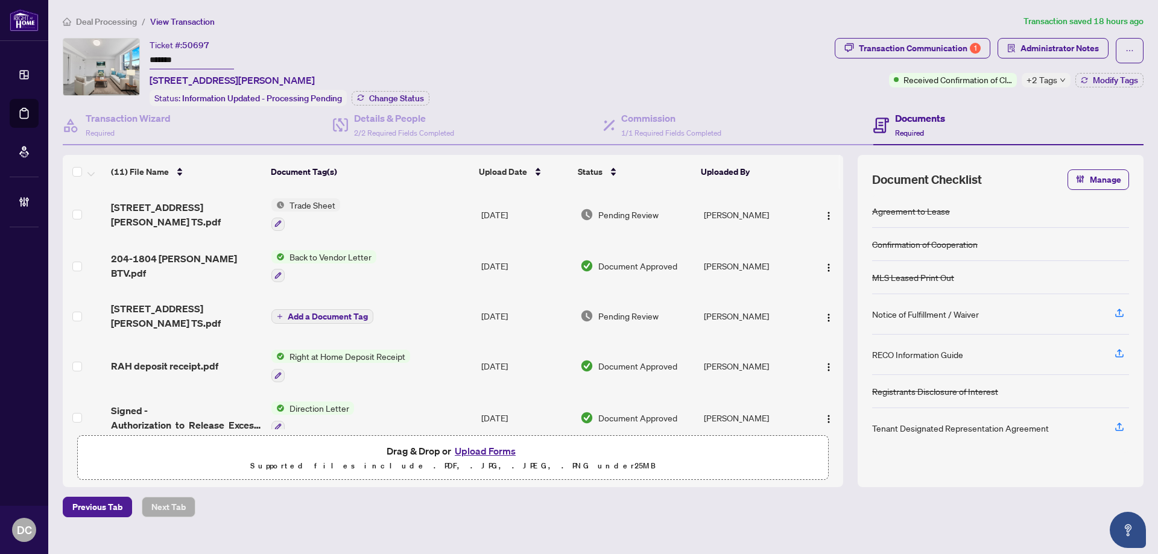
drag, startPoint x: 159, startPoint y: 56, endPoint x: 113, endPoint y: 59, distance: 45.9
click at [113, 59] on div "Ticket #: 50697 ******* [STREET_ADDRESS][PERSON_NAME] Status: Information Updat…" at bounding box center [446, 72] width 767 height 68
click at [372, 100] on span "Change Status" at bounding box center [396, 98] width 55 height 8
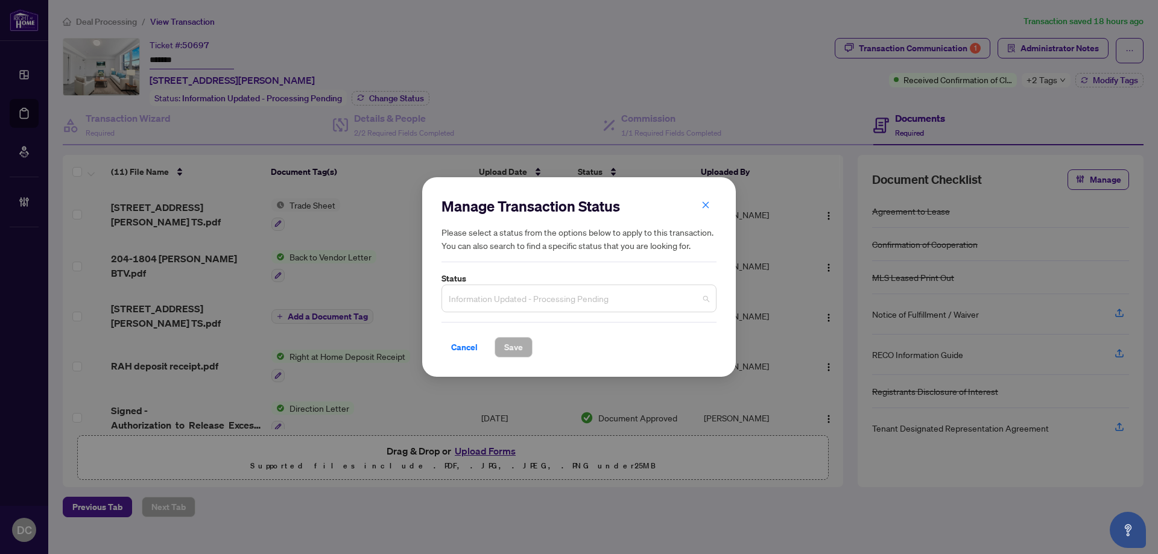
click at [624, 296] on span "Information Updated - Processing Pending" at bounding box center [579, 298] width 261 height 23
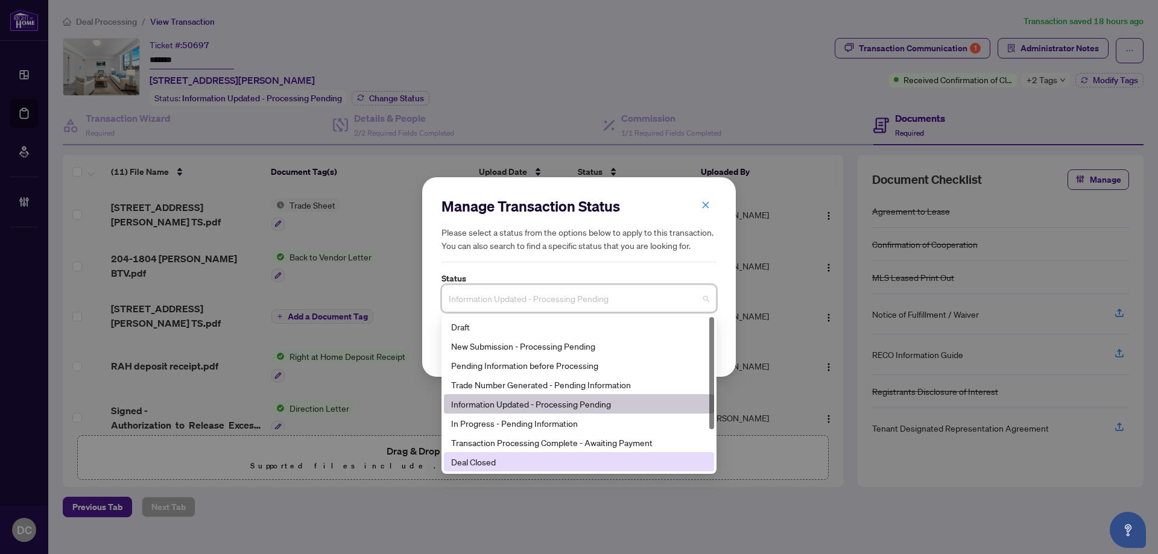
click at [493, 463] on div "Deal Closed" at bounding box center [579, 461] width 256 height 13
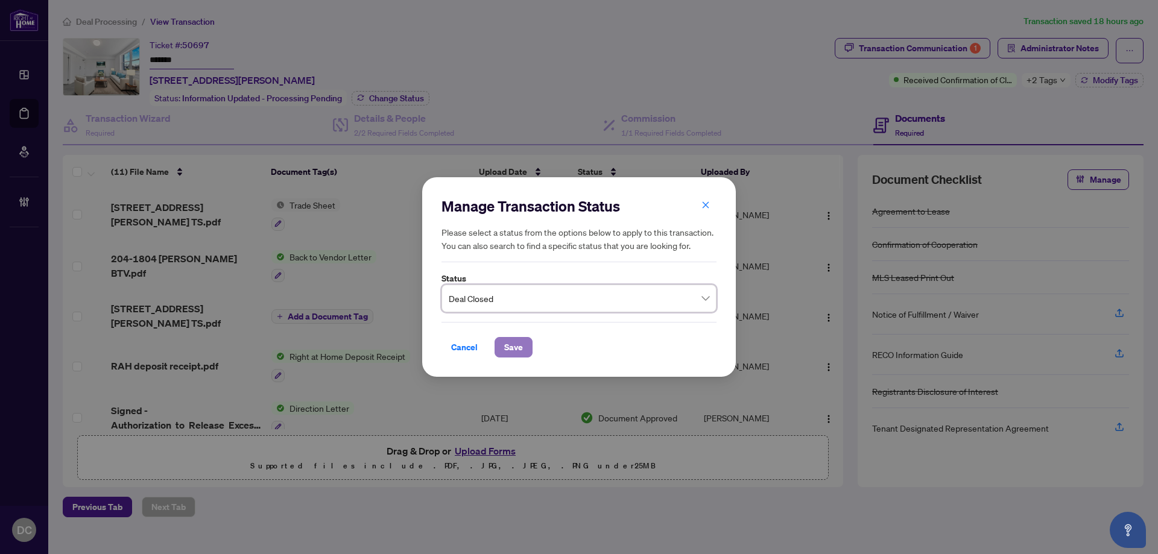
click at [511, 346] on span "Save" at bounding box center [513, 347] width 19 height 19
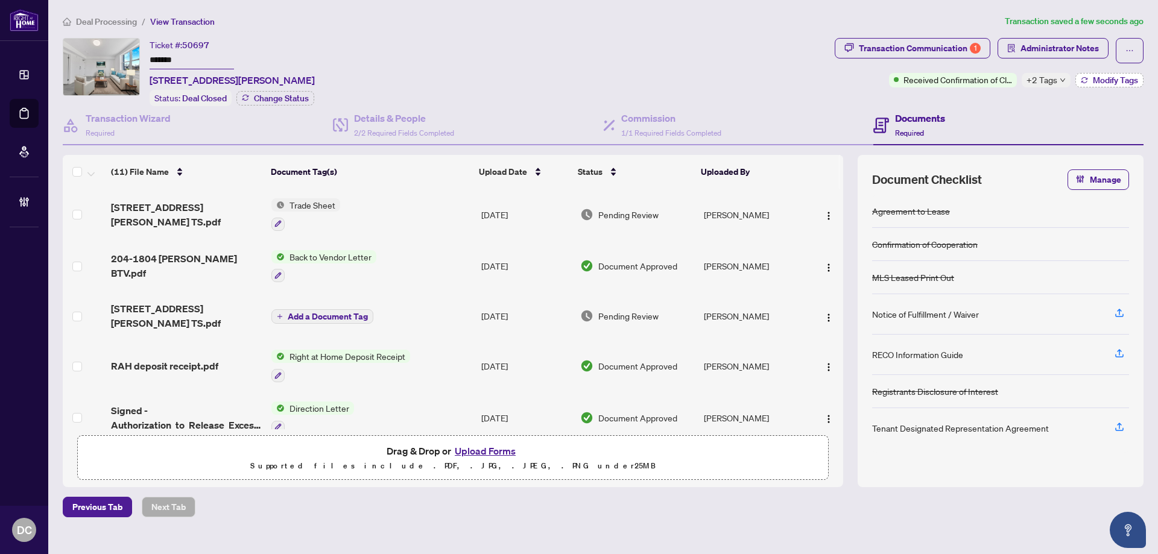
click at [1103, 77] on span "Modify Tags" at bounding box center [1115, 80] width 45 height 8
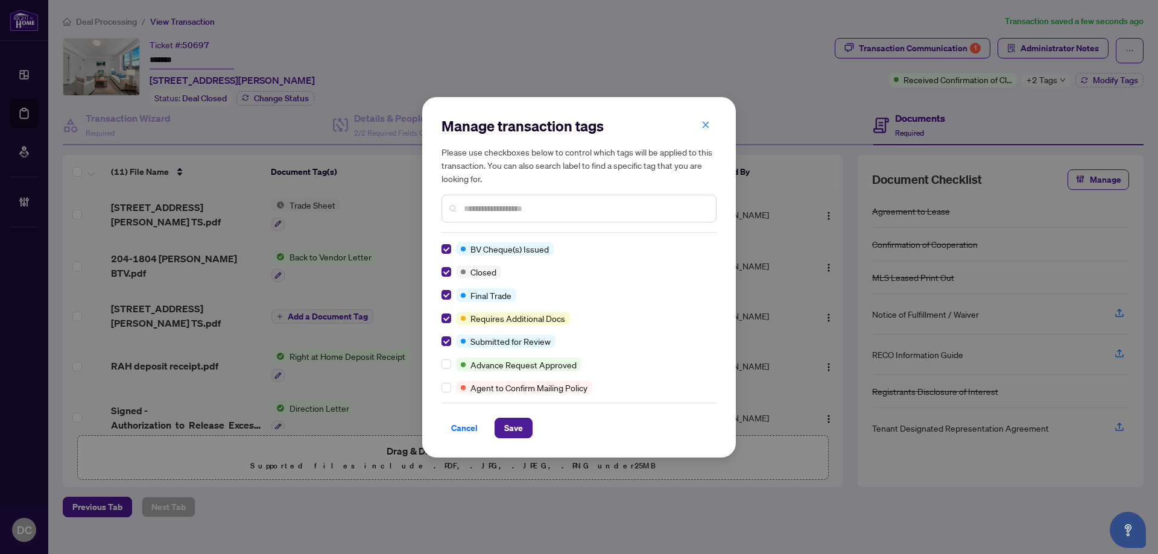
click at [509, 417] on div "Cancel Save" at bounding box center [579, 421] width 275 height 36
click at [510, 425] on span "Save" at bounding box center [513, 428] width 19 height 19
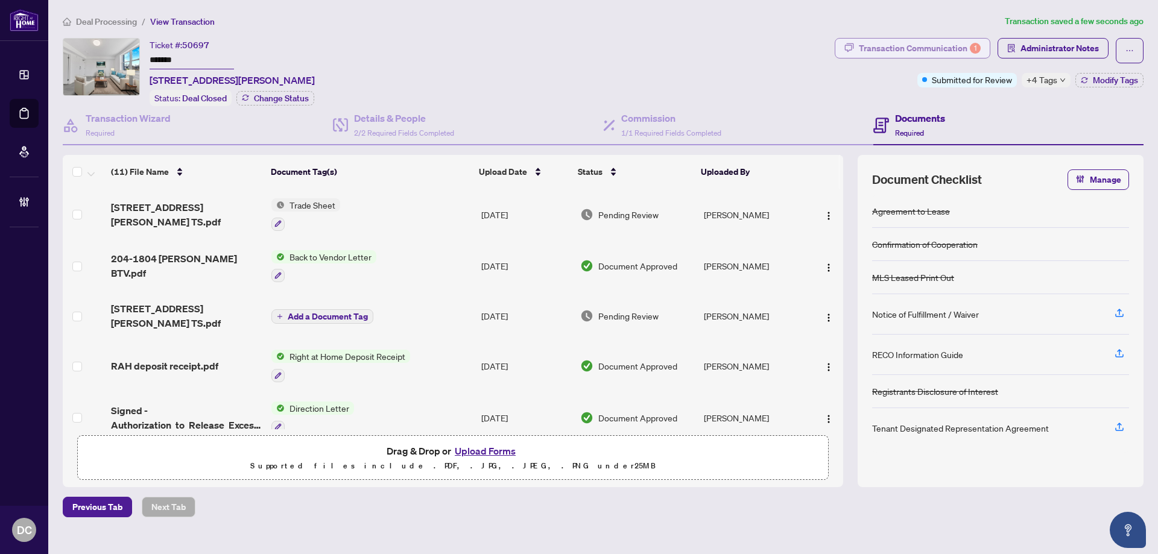
click at [869, 46] on div "Transaction Communication 1" at bounding box center [920, 48] width 122 height 19
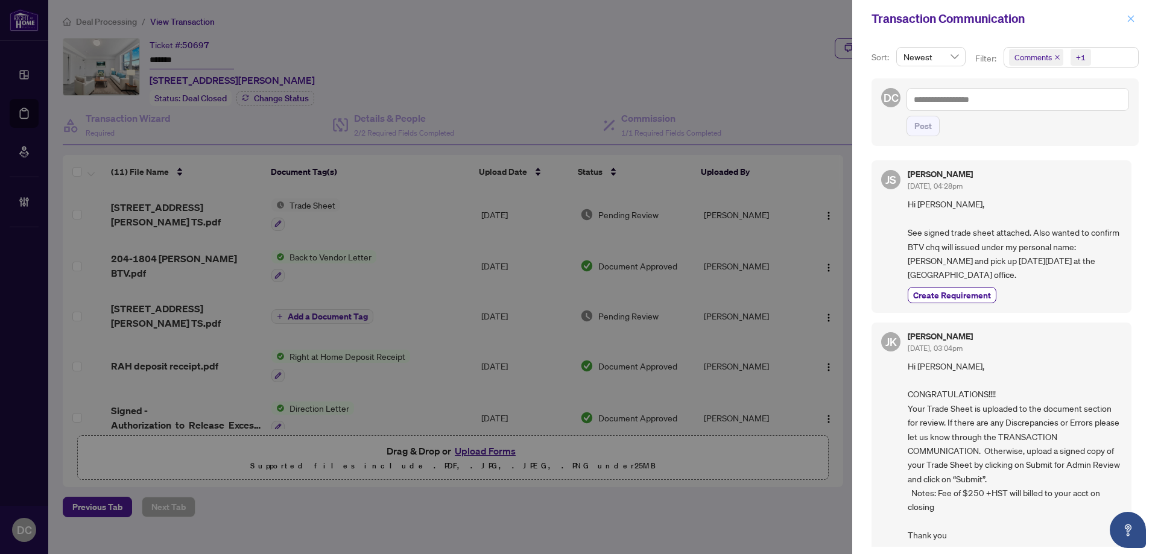
click at [1132, 14] on span "button" at bounding box center [1131, 18] width 8 height 19
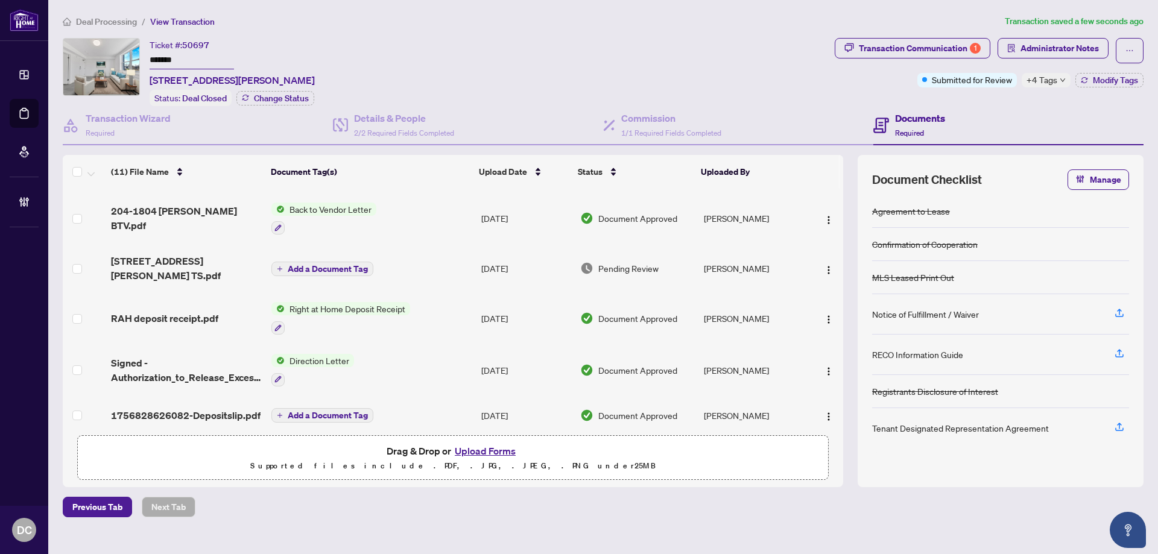
scroll to position [121, 0]
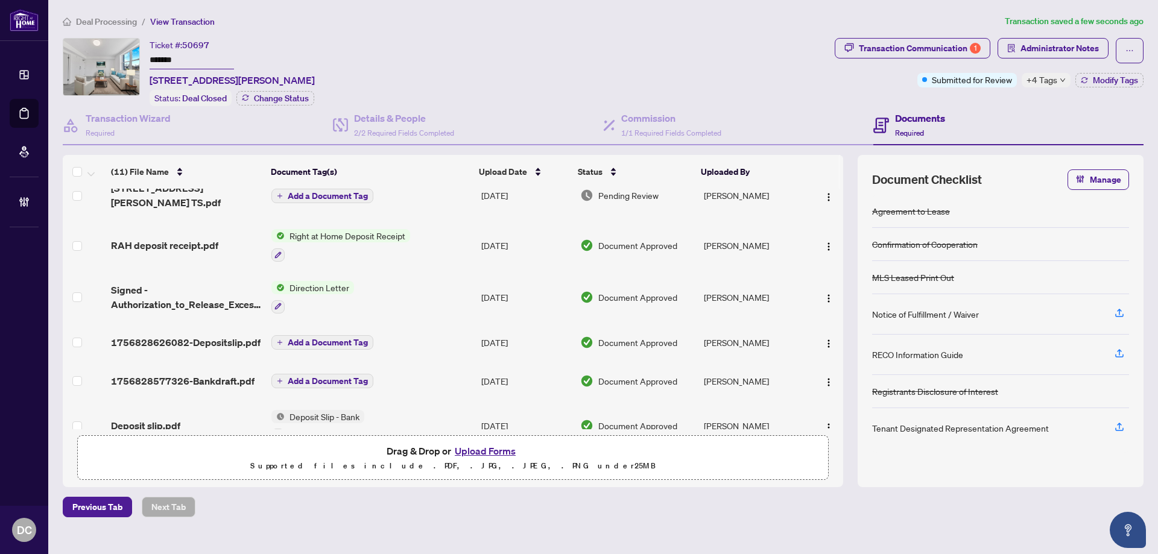
click at [428, 288] on td "Direction Letter" at bounding box center [372, 297] width 210 height 52
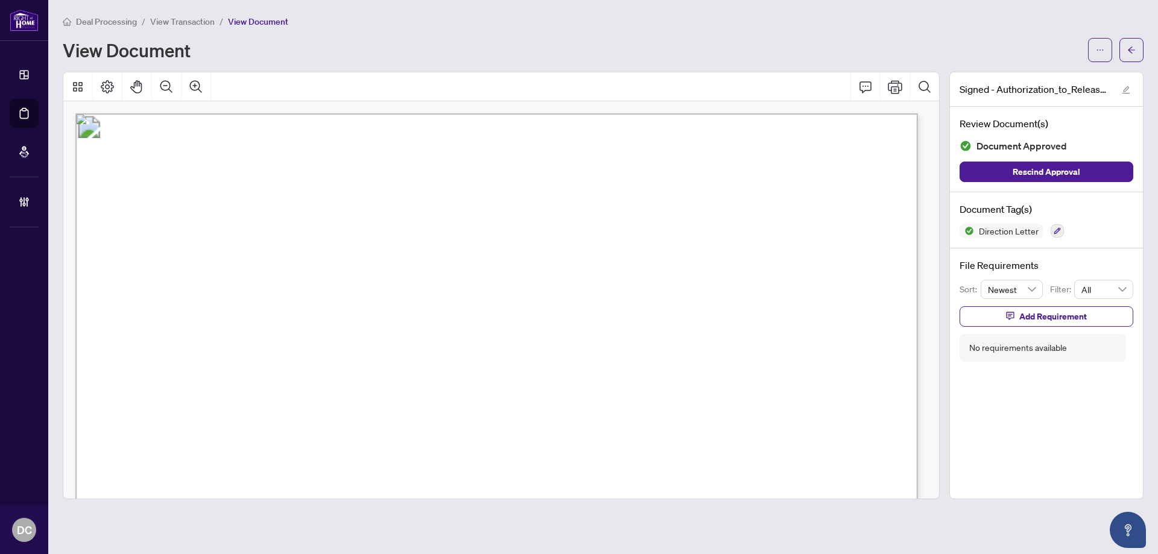
scroll to position [60, 0]
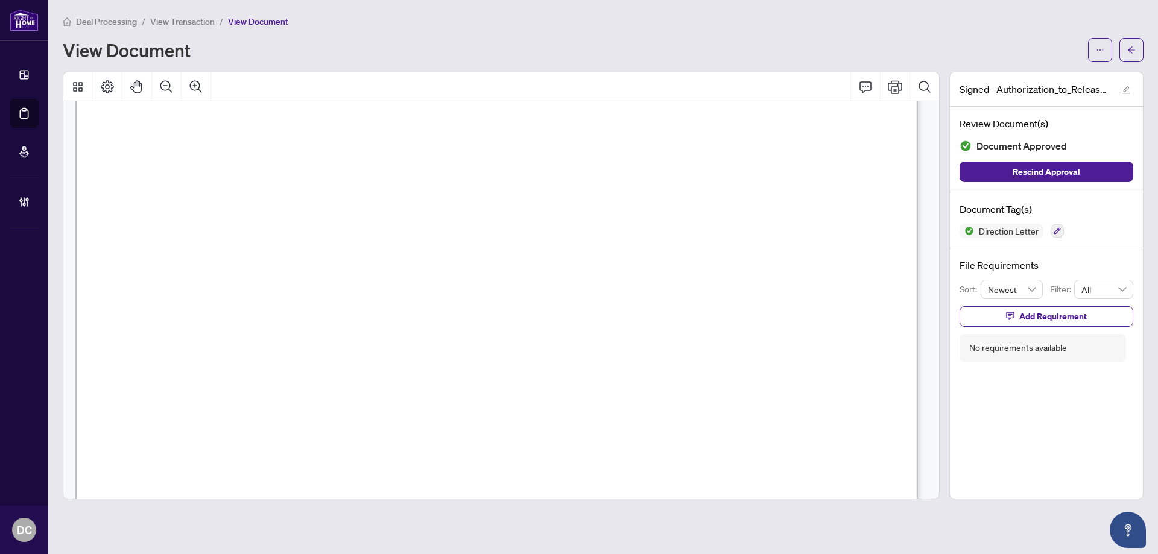
drag, startPoint x: 519, startPoint y: 315, endPoint x: 606, endPoint y: 314, distance: 86.9
click at [606, 314] on span "Authorization to Release Excess Funds to Jacktar Sidhu" at bounding box center [438, 312] width 411 height 17
click at [1131, 53] on icon "arrow-left" at bounding box center [1131, 49] width 7 height 7
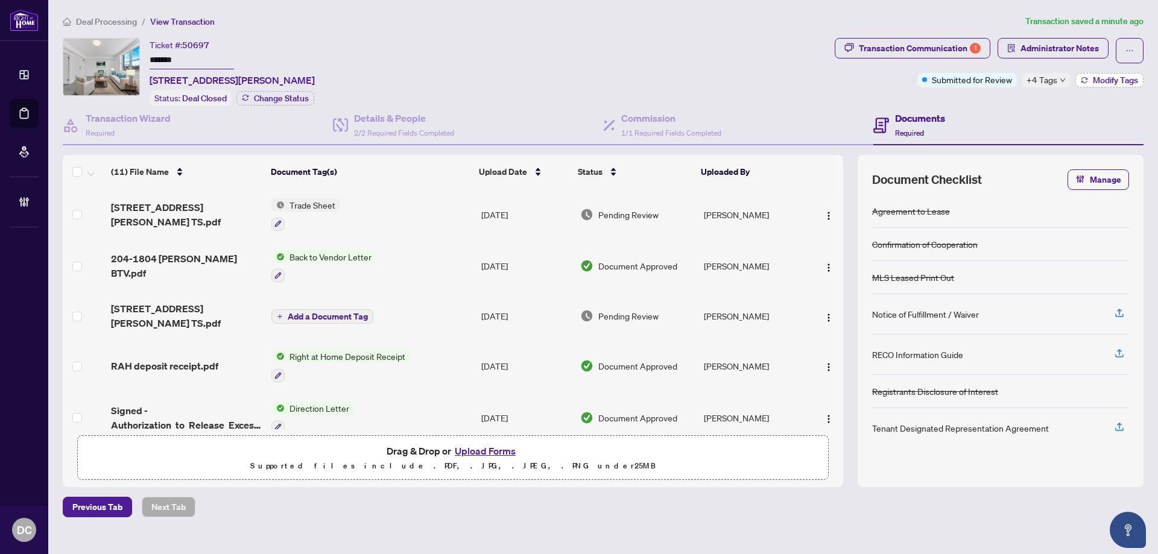
click at [1116, 80] on span "Modify Tags" at bounding box center [1115, 80] width 45 height 8
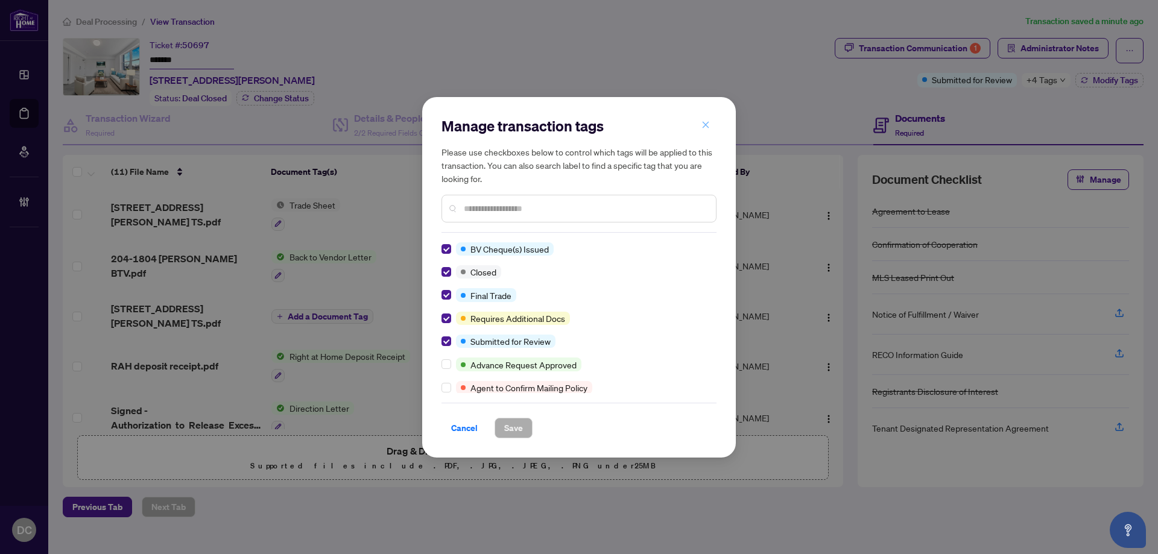
click at [706, 125] on icon "close" at bounding box center [706, 125] width 7 height 7
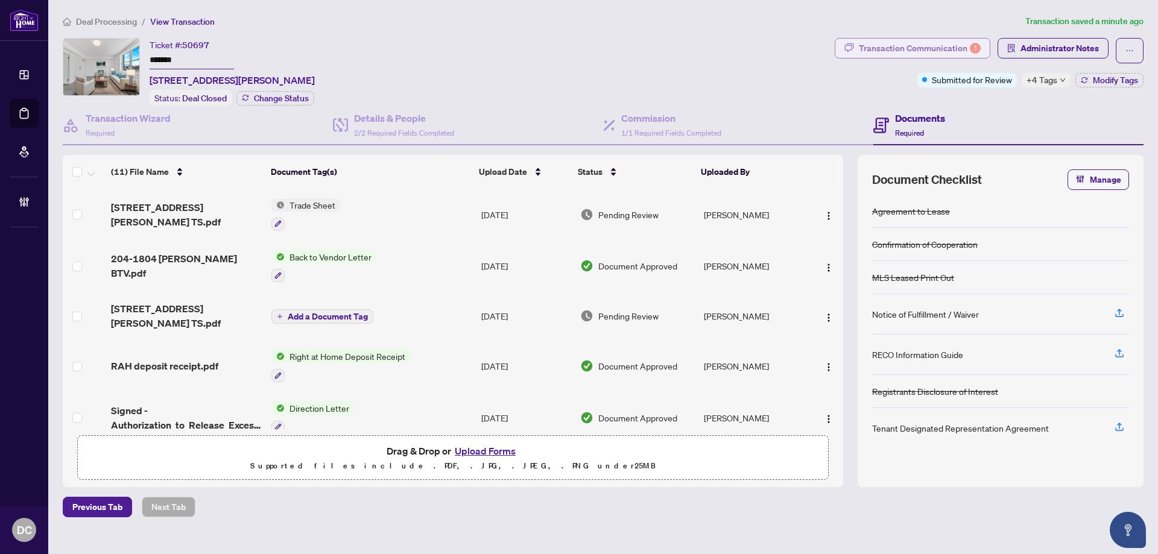
click at [902, 46] on div "Transaction Communication 1" at bounding box center [920, 48] width 122 height 19
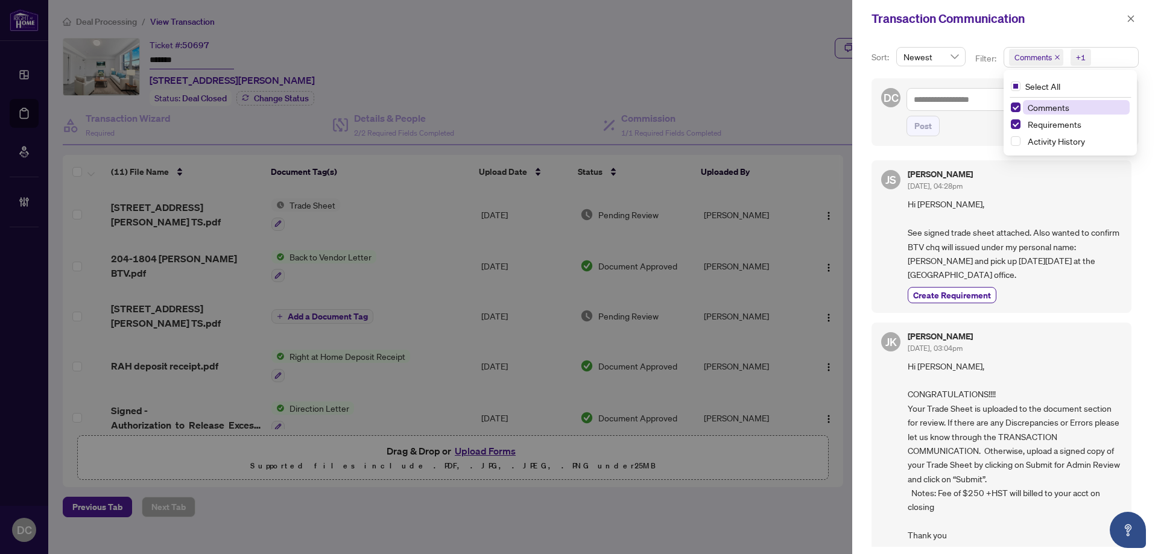
click at [1114, 58] on span "Comments +1" at bounding box center [1071, 57] width 134 height 19
click at [1071, 108] on span "Comments" at bounding box center [1076, 107] width 107 height 14
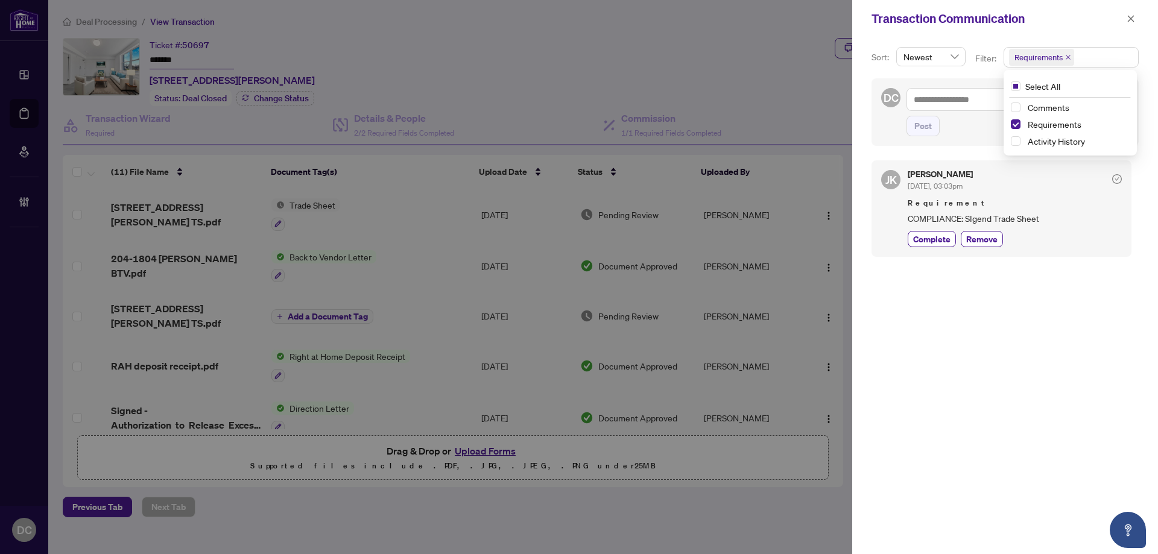
drag, startPoint x: 1125, startPoint y: 17, endPoint x: 1113, endPoint y: 17, distance: 12.1
click at [1125, 17] on button "button" at bounding box center [1131, 18] width 16 height 14
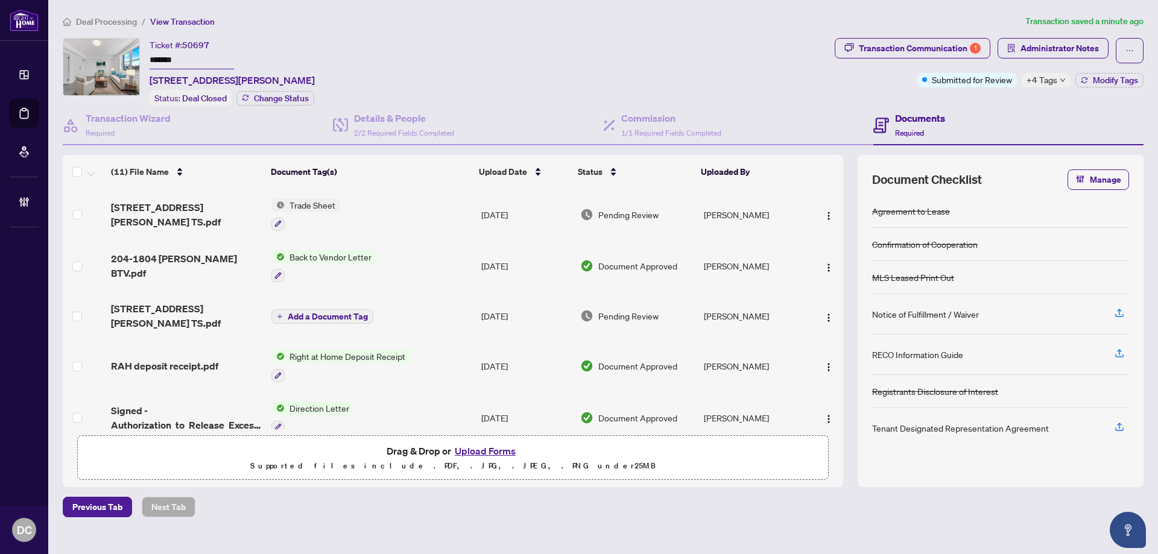
drag, startPoint x: 208, startPoint y: 65, endPoint x: 139, endPoint y: 61, distance: 68.9
click at [139, 61] on div "Ticket #: 50697 ******* 204-1804 Drouillard Rd, Windsor, Ontario N8W 3X5, Canad…" at bounding box center [446, 72] width 767 height 68
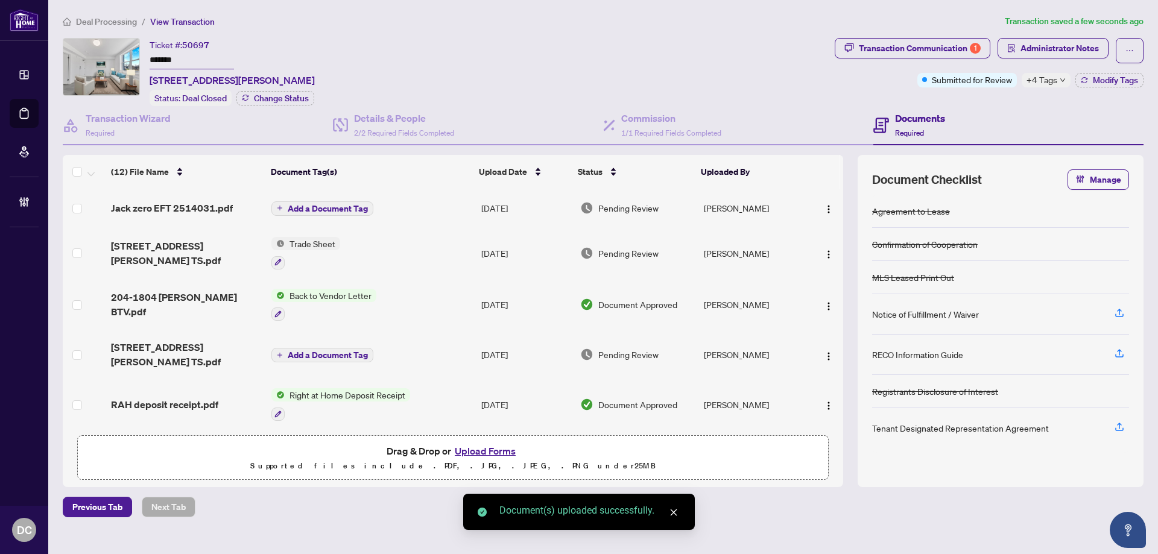
click at [348, 209] on span "Add a Document Tag" at bounding box center [328, 209] width 80 height 8
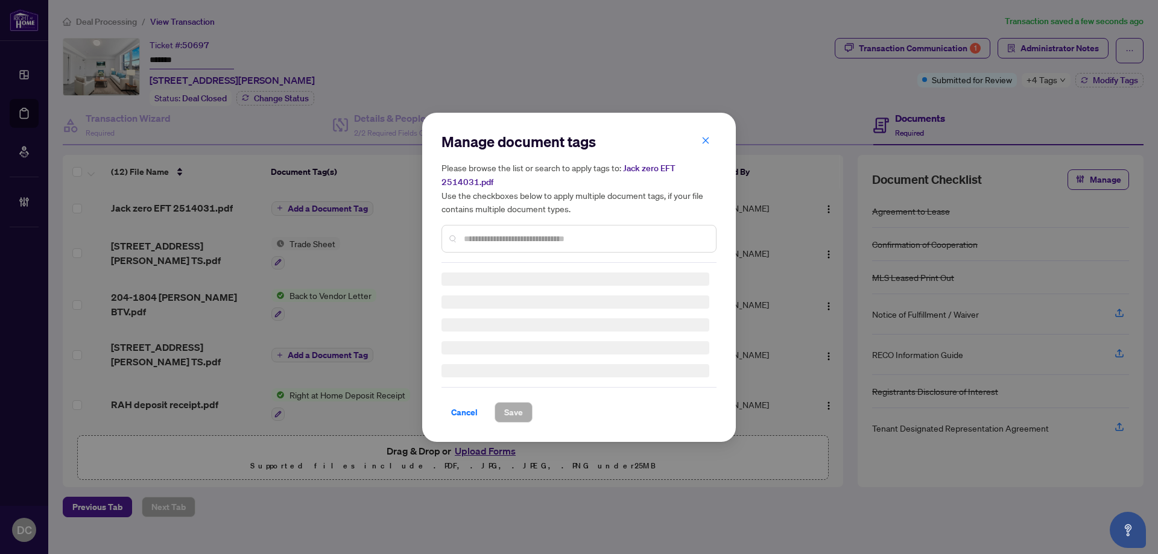
click at [557, 235] on input "text" at bounding box center [585, 238] width 243 height 13
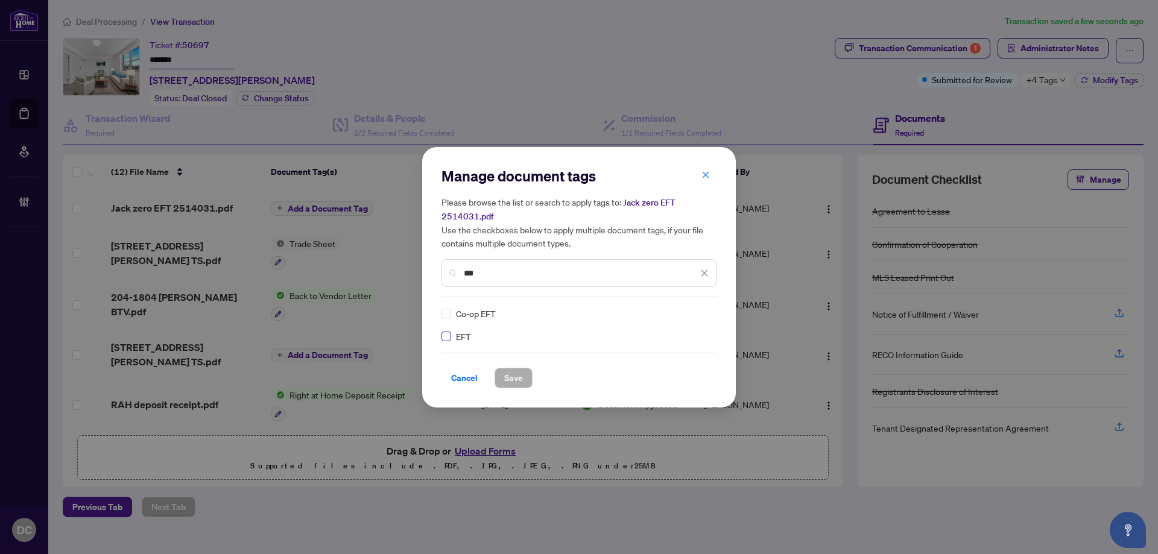
type input "***"
click at [697, 314] on img at bounding box center [692, 314] width 12 height 12
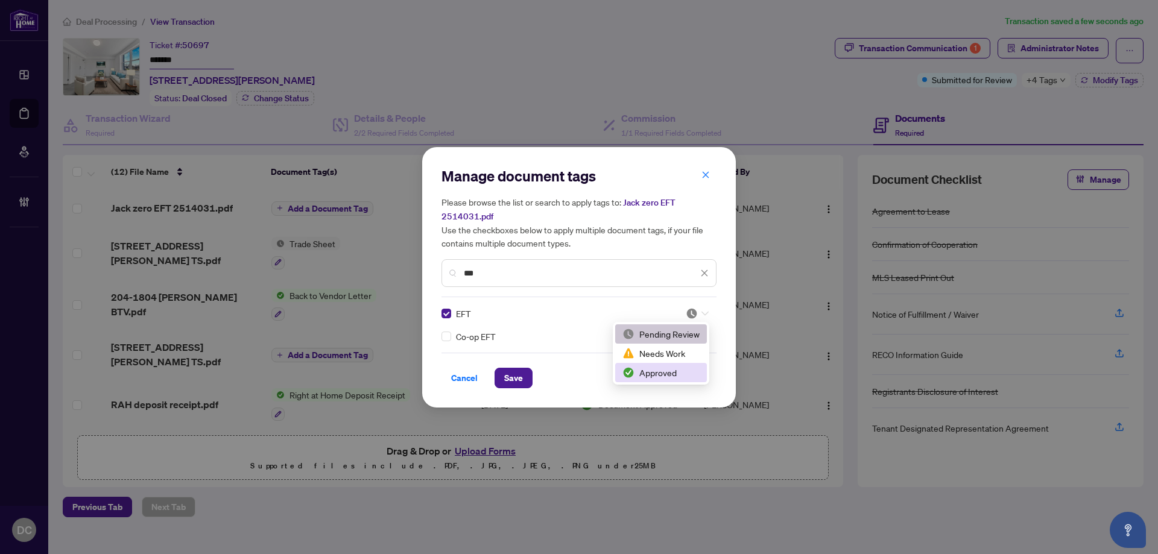
click at [667, 378] on div "Approved" at bounding box center [661, 372] width 77 height 13
click at [1039, 47] on div "Manage document tags Please browse the list or search to apply tags to: Jack ze…" at bounding box center [579, 277] width 1158 height 554
click at [1053, 46] on div "Manage document tags Please browse the list or search to apply tags to: Jack ze…" at bounding box center [579, 277] width 1158 height 554
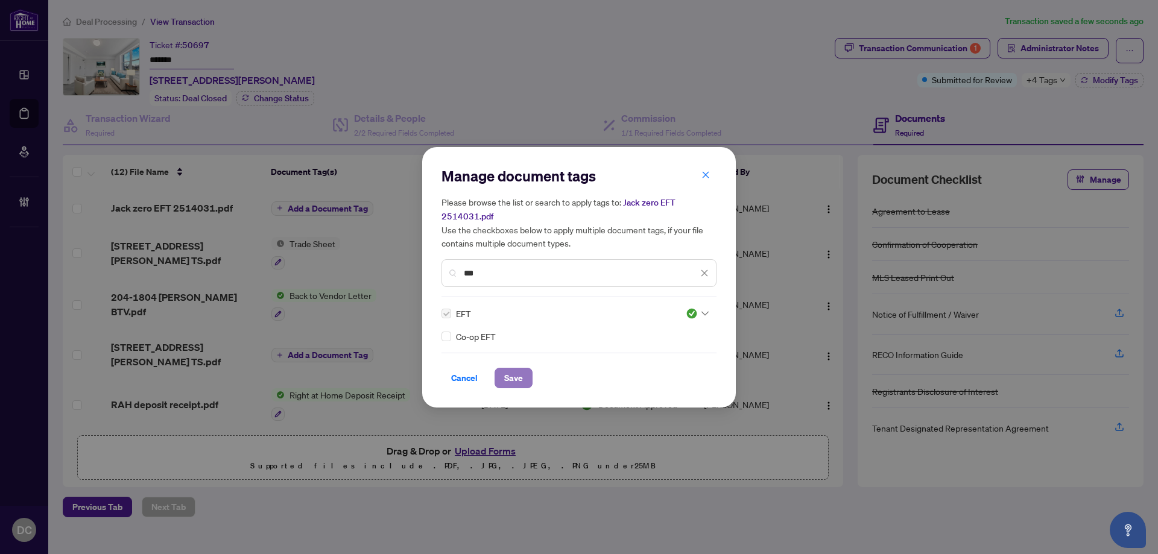
click at [512, 376] on span "Save" at bounding box center [513, 378] width 19 height 19
click at [1073, 49] on div "Manage document tags Please browse the list or search to apply tags to: Jack ze…" at bounding box center [579, 277] width 1158 height 554
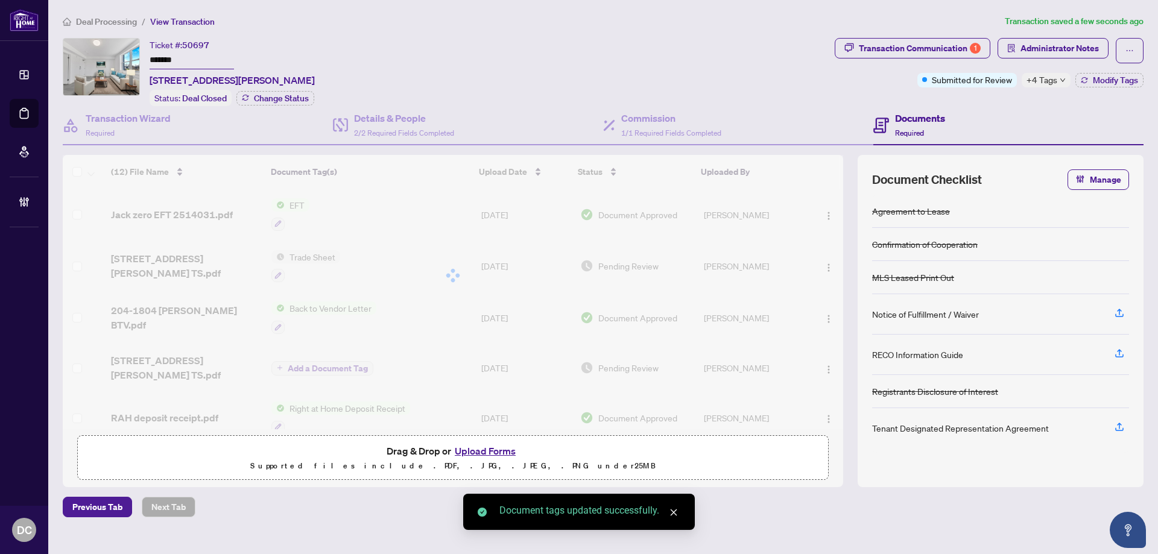
click at [1081, 47] on span "Administrator Notes" at bounding box center [1060, 48] width 78 height 19
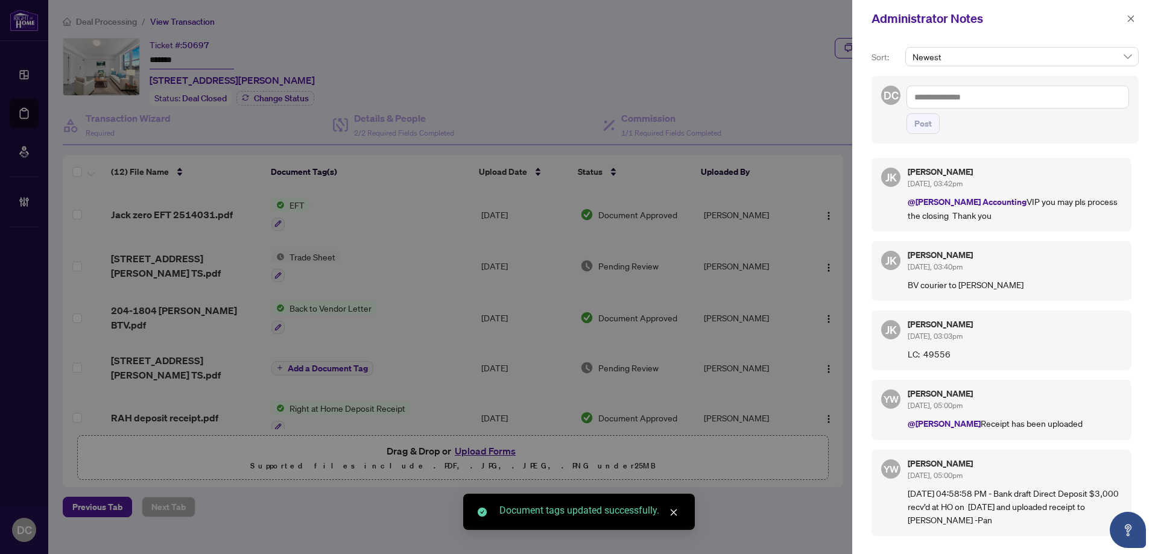
click at [1008, 96] on textarea at bounding box center [1018, 97] width 223 height 23
paste textarea "**********"
type textarea "**********"
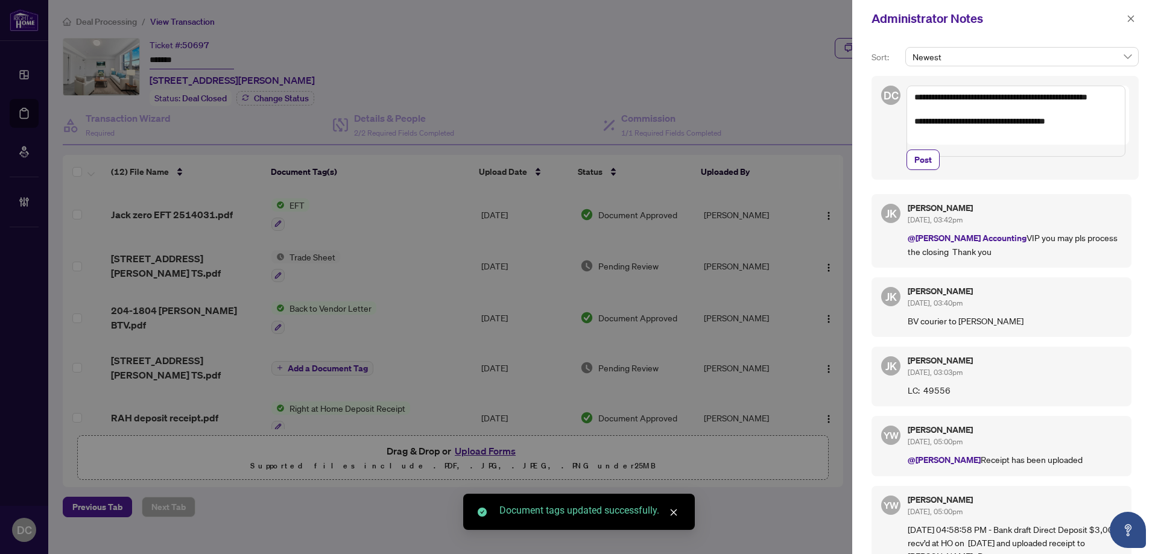
drag, startPoint x: 920, startPoint y: 176, endPoint x: 998, endPoint y: 139, distance: 86.9
click at [920, 170] on span "Post" at bounding box center [923, 159] width 17 height 19
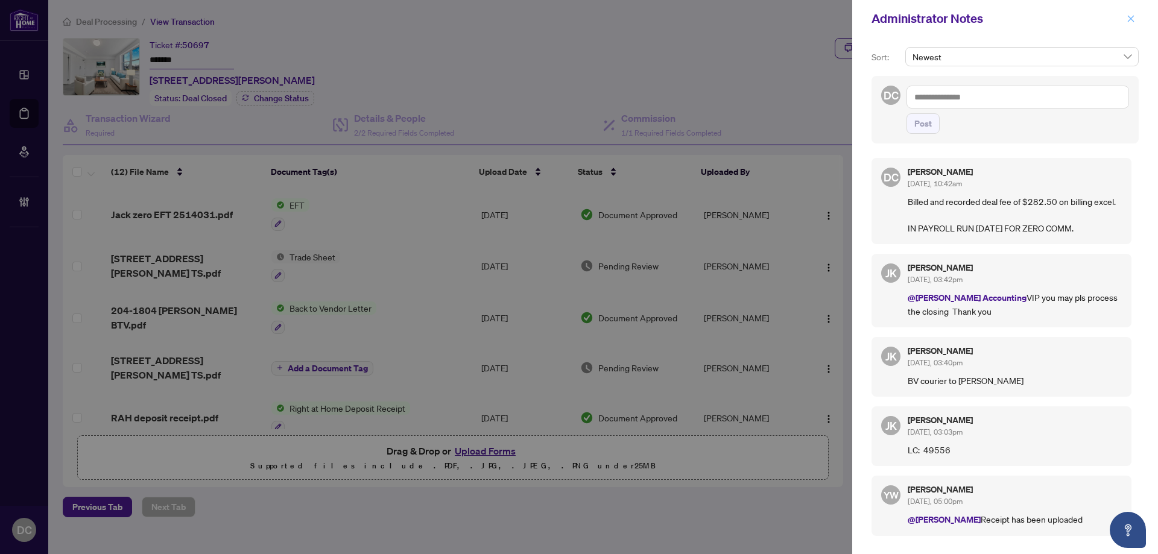
click at [1133, 21] on icon "close" at bounding box center [1131, 18] width 7 height 7
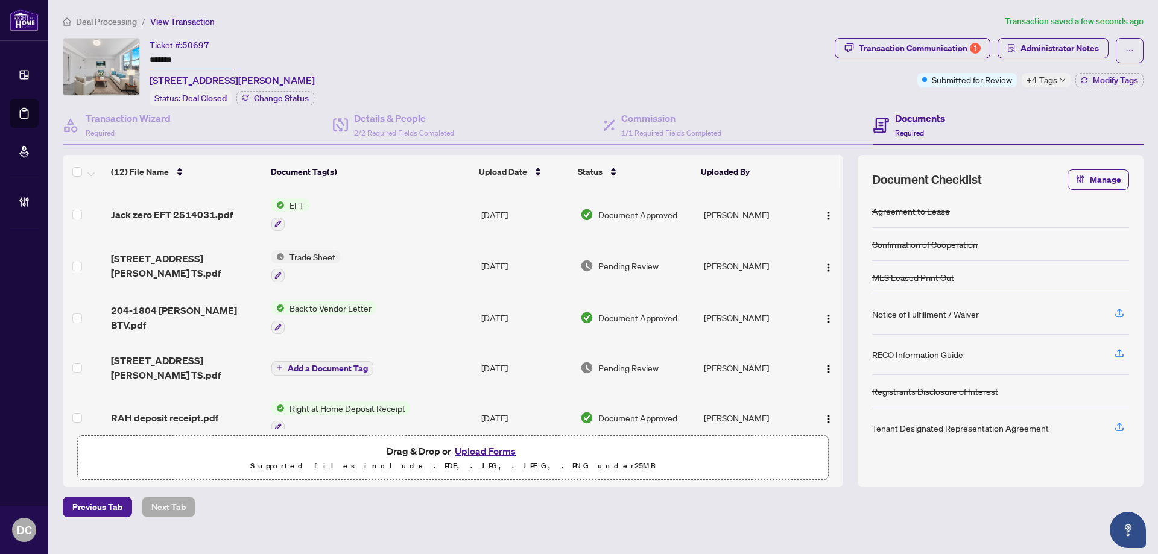
drag, startPoint x: 209, startPoint y: 64, endPoint x: 157, endPoint y: 67, distance: 51.4
click at [131, 60] on div "Ticket #: 50697 ******* 204-1804 Drouillard Rd, Windsor, Ontario N8W 3X5, Canad…" at bounding box center [446, 72] width 767 height 68
click at [116, 25] on span "Deal Processing" at bounding box center [106, 21] width 61 height 11
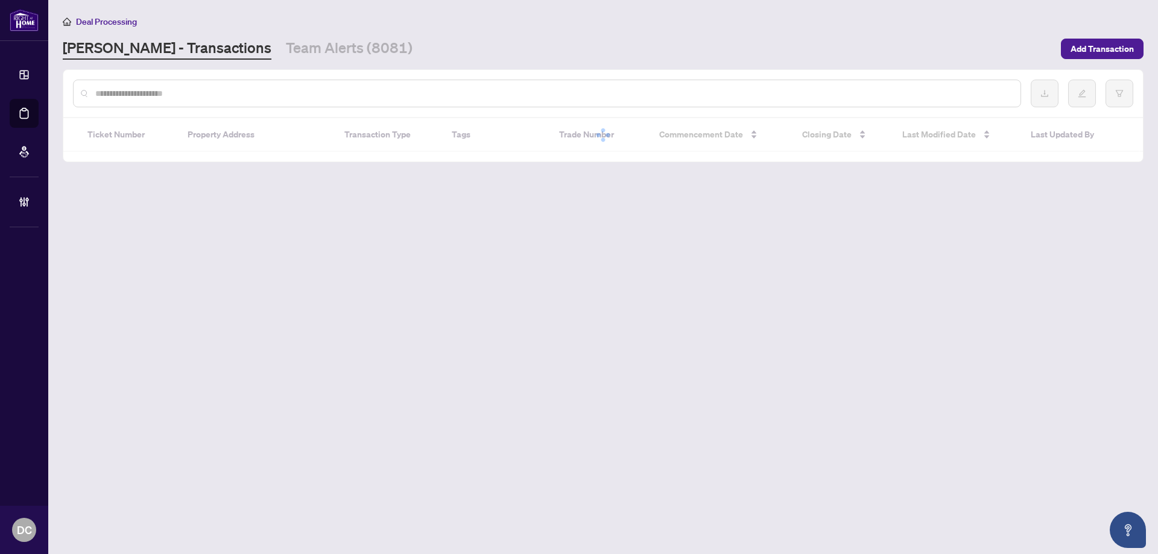
click at [150, 88] on div at bounding box center [547, 94] width 948 height 28
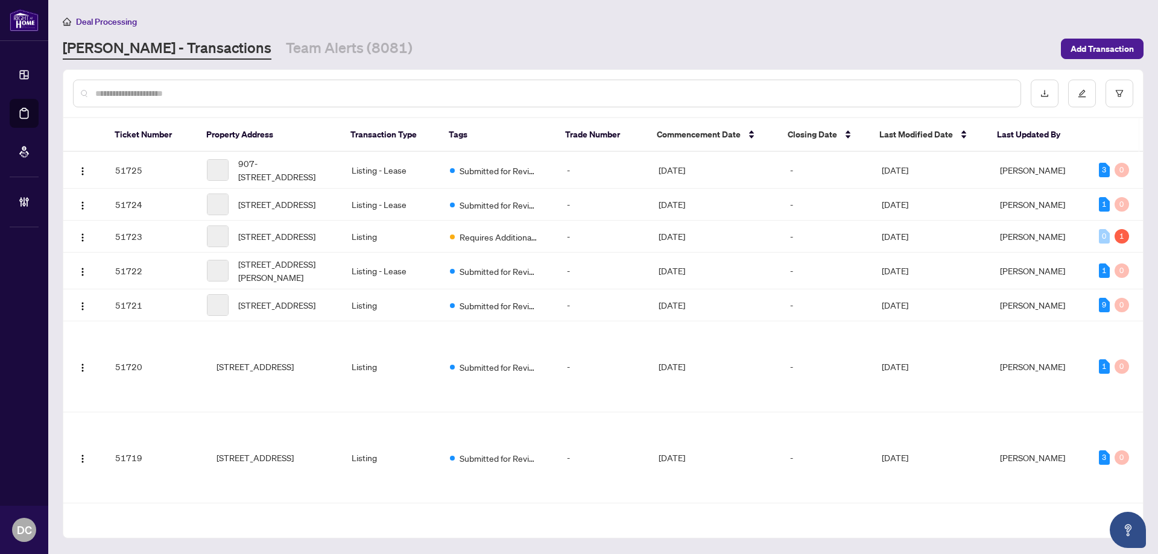
click at [153, 92] on input "text" at bounding box center [553, 93] width 916 height 13
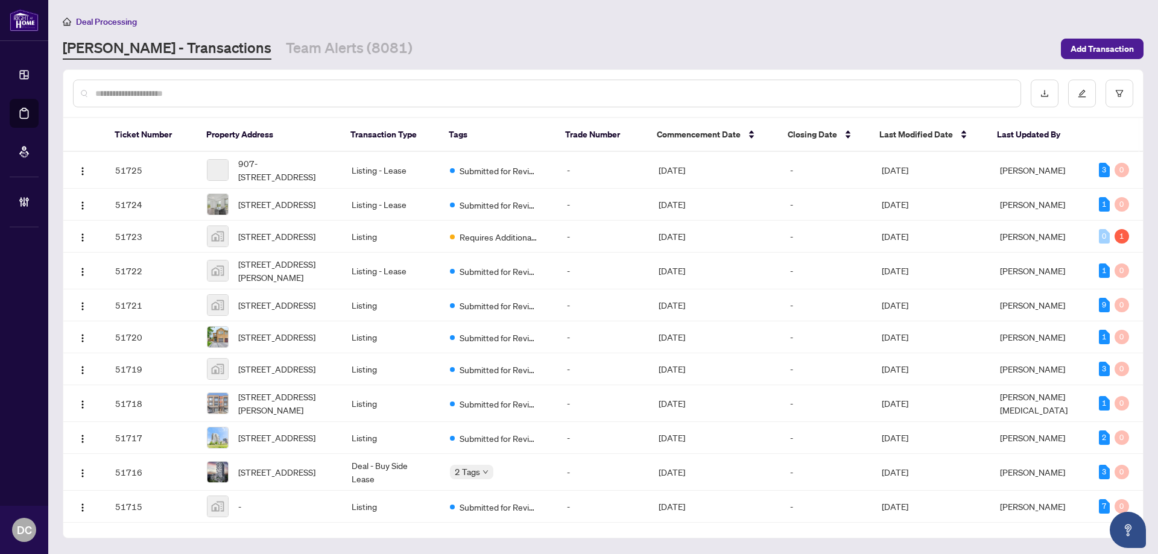
paste input "*******"
type input "*******"
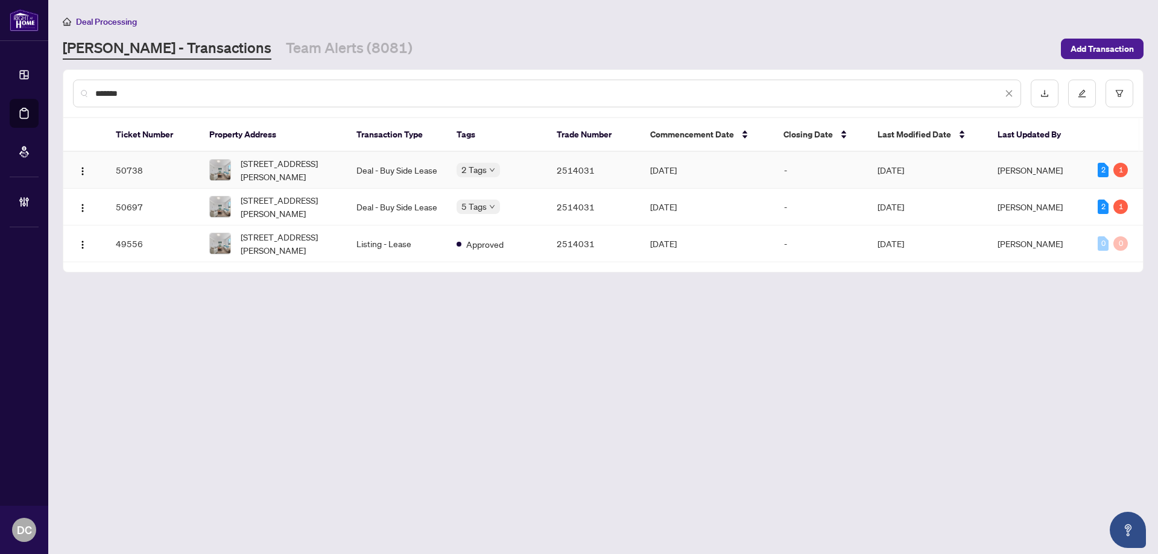
click at [428, 173] on td "Deal - Buy Side Lease" at bounding box center [397, 170] width 100 height 37
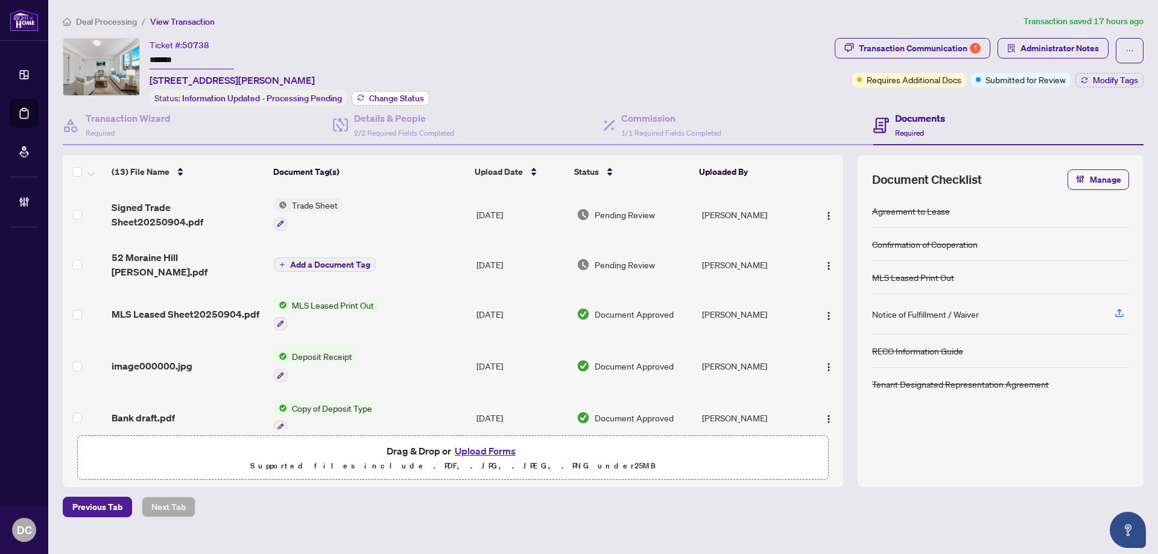
click at [401, 101] on span "Change Status" at bounding box center [396, 98] width 55 height 8
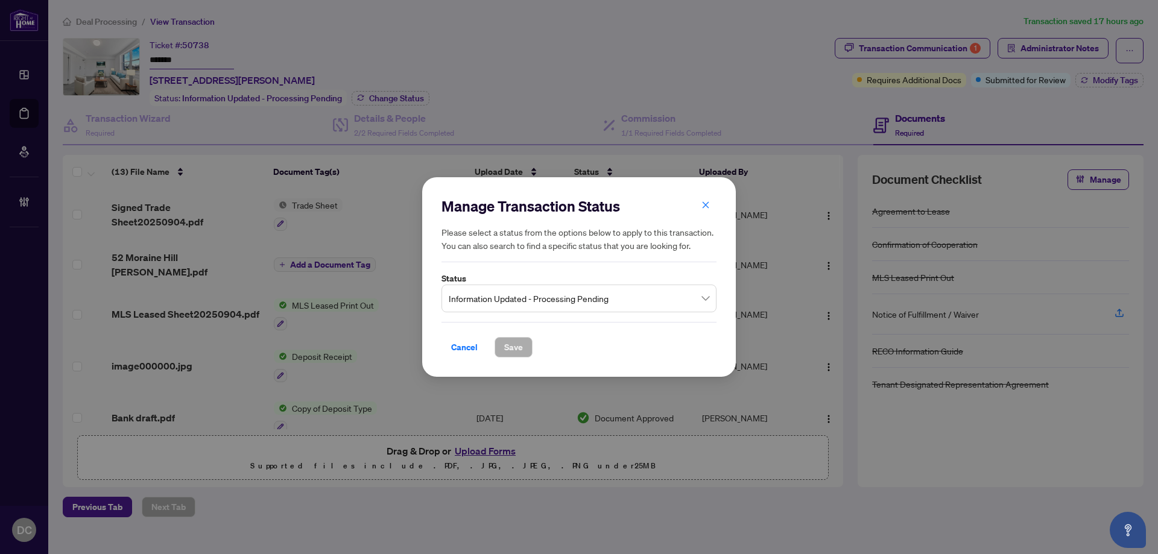
click at [523, 299] on span "Information Updated - Processing Pending" at bounding box center [579, 298] width 261 height 23
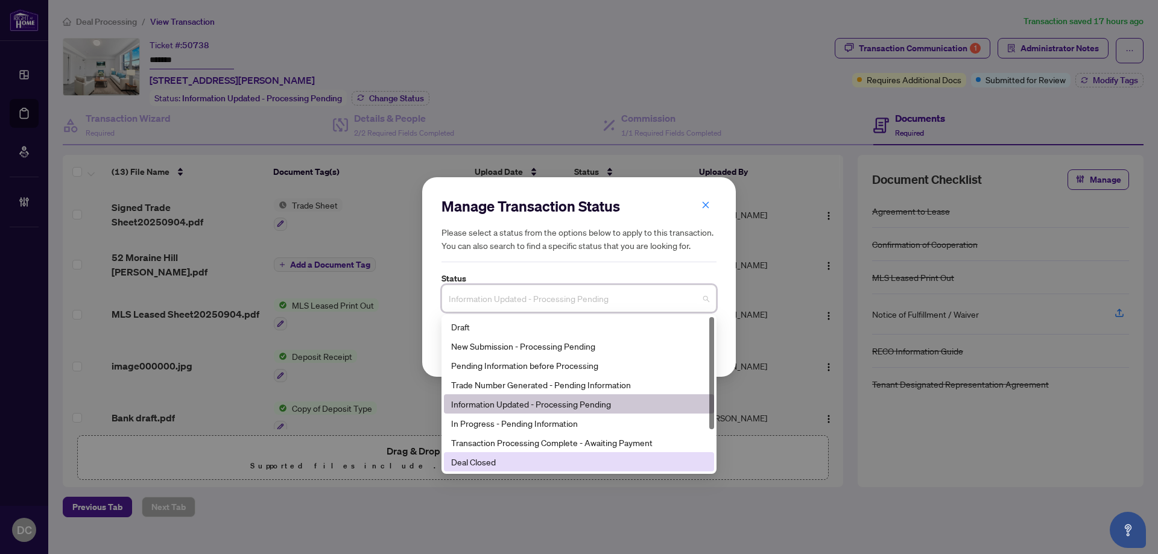
click at [468, 464] on div "Deal Closed" at bounding box center [579, 461] width 256 height 13
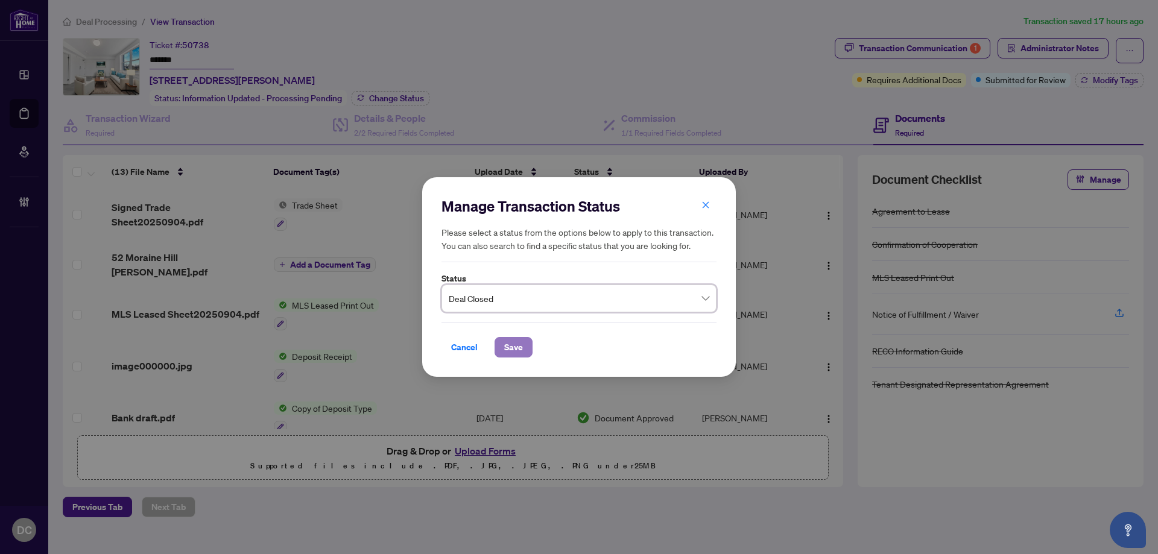
click at [507, 344] on span "Save" at bounding box center [513, 347] width 19 height 19
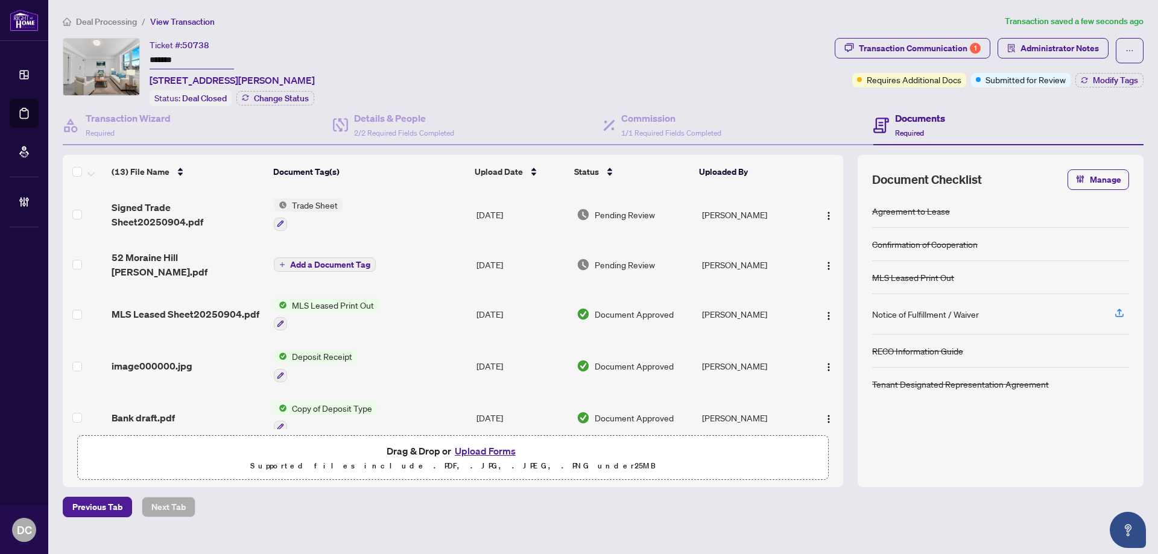
click at [206, 9] on main "Deal Processing / View Transaction Transaction saved a few seconds ago Ticket #…" at bounding box center [603, 277] width 1110 height 554
drag, startPoint x: 195, startPoint y: 68, endPoint x: 144, endPoint y: 65, distance: 50.8
click at [144, 65] on div "Ticket #: 50738 ******* 204-1804 Drouillard Rd, Windsor, Ontario N8W 3X5, Canad…" at bounding box center [446, 72] width 767 height 68
click at [428, 212] on td "Trade Sheet" at bounding box center [370, 215] width 203 height 52
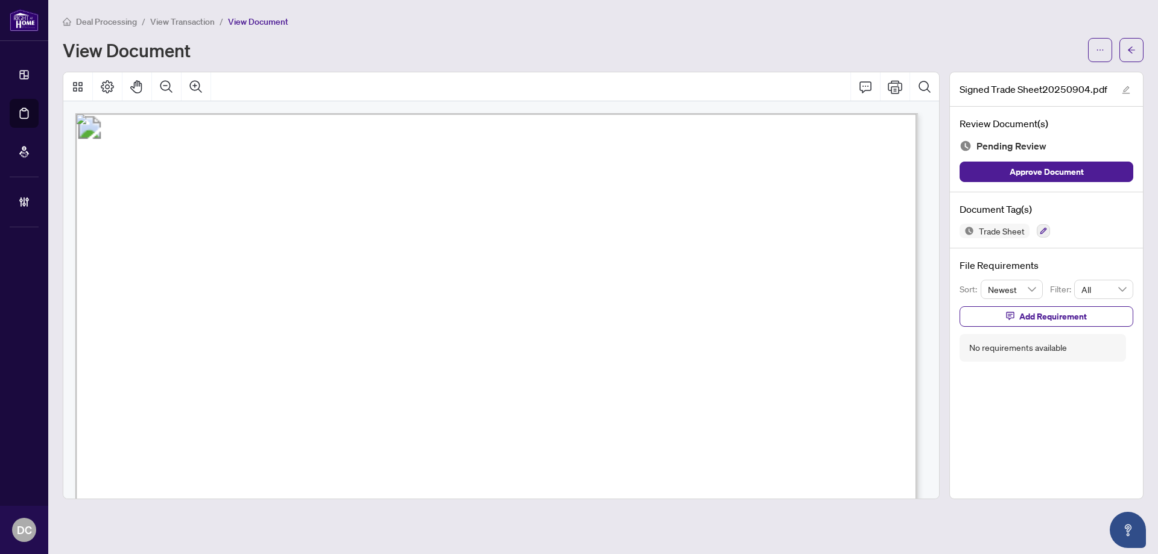
scroll to position [181, 0]
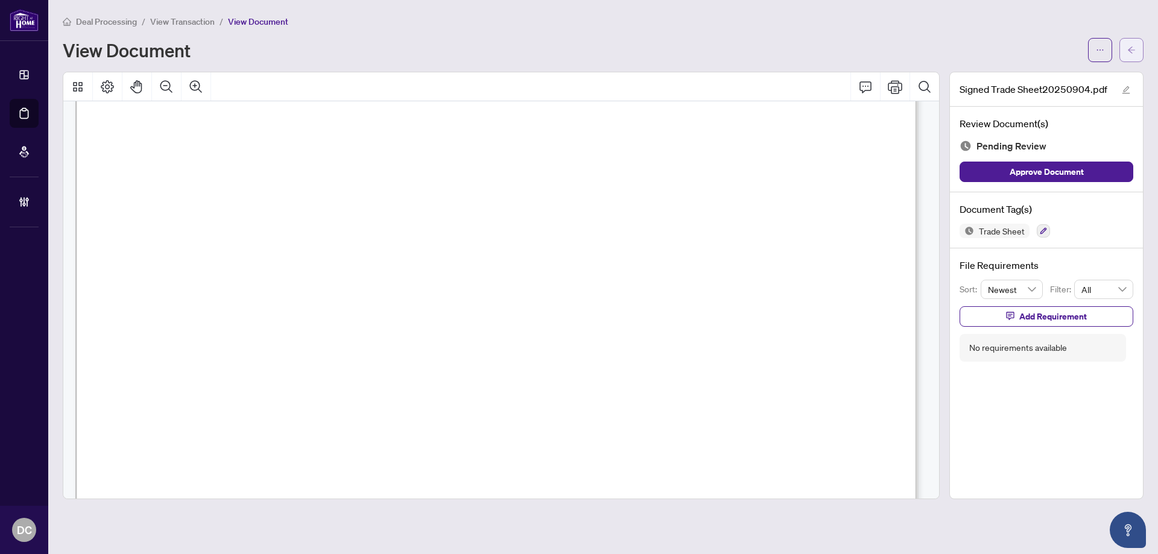
click at [1132, 47] on icon "arrow-left" at bounding box center [1132, 50] width 8 height 8
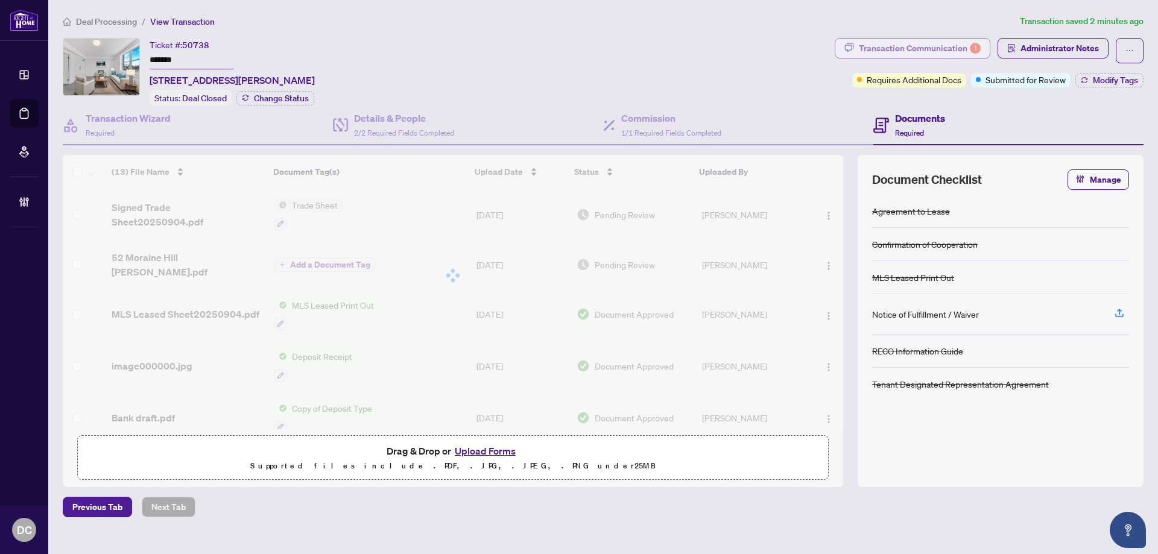
click at [921, 42] on div "Transaction Communication 1" at bounding box center [920, 48] width 122 height 19
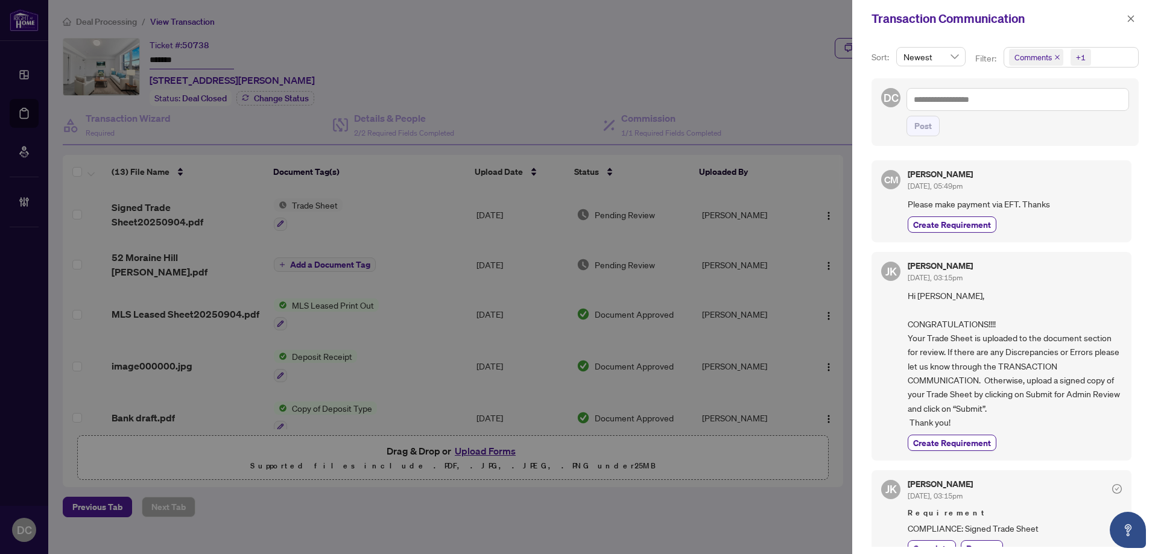
drag, startPoint x: 1106, startPoint y: 57, endPoint x: 1091, endPoint y: 61, distance: 15.5
click at [1106, 57] on span "Comments +1" at bounding box center [1071, 57] width 134 height 19
click at [1056, 105] on span "Comments" at bounding box center [1049, 107] width 42 height 11
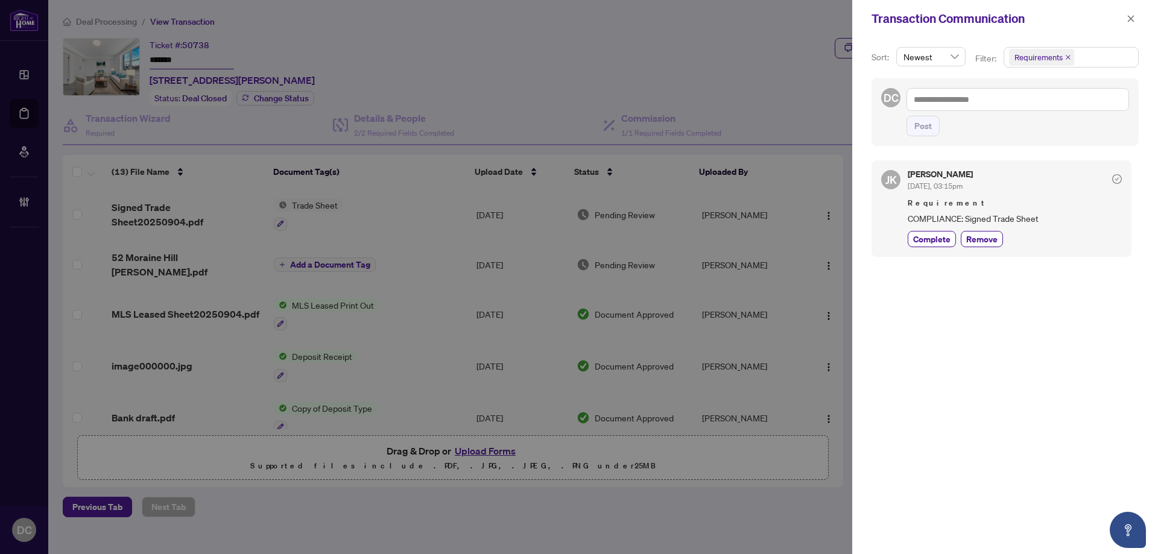
drag, startPoint x: 1126, startPoint y: 16, endPoint x: 1116, endPoint y: 15, distance: 10.9
click at [1127, 16] on button "button" at bounding box center [1131, 18] width 16 height 14
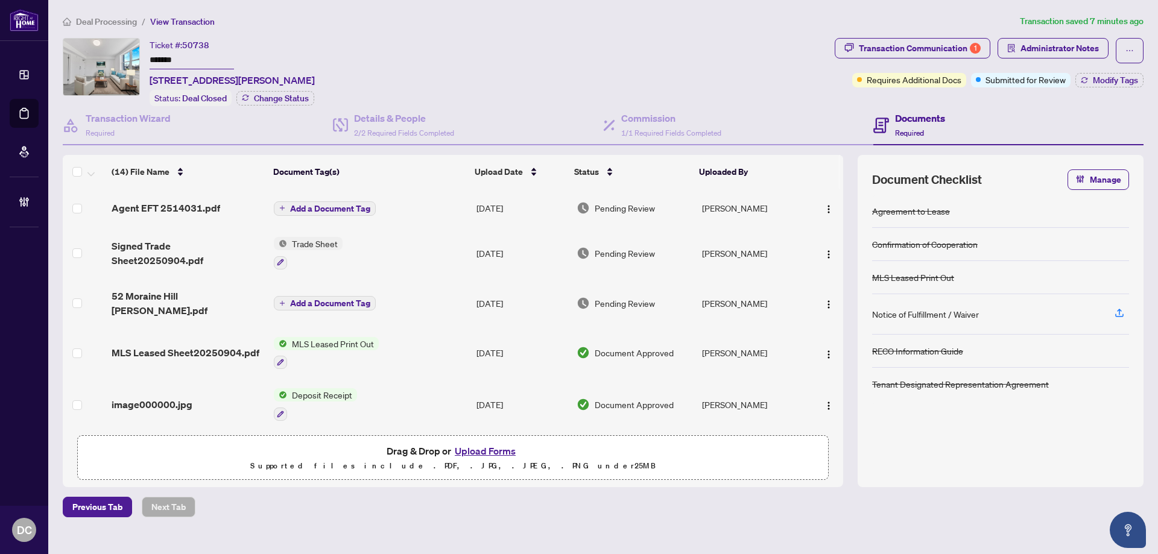
click at [294, 208] on span "Add a Document Tag" at bounding box center [330, 209] width 80 height 8
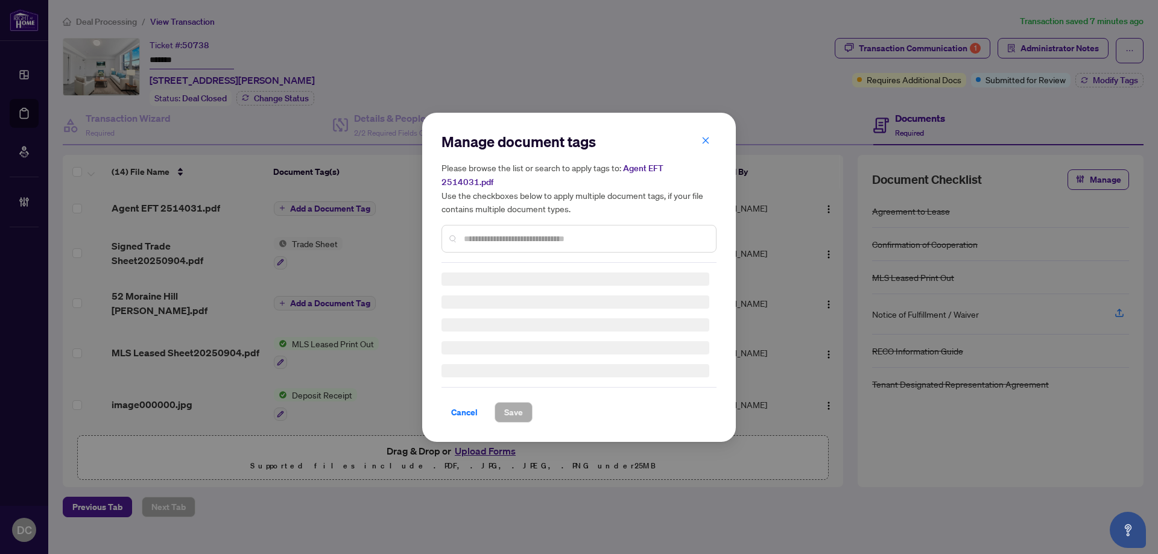
click at [591, 232] on input "text" at bounding box center [585, 238] width 243 height 13
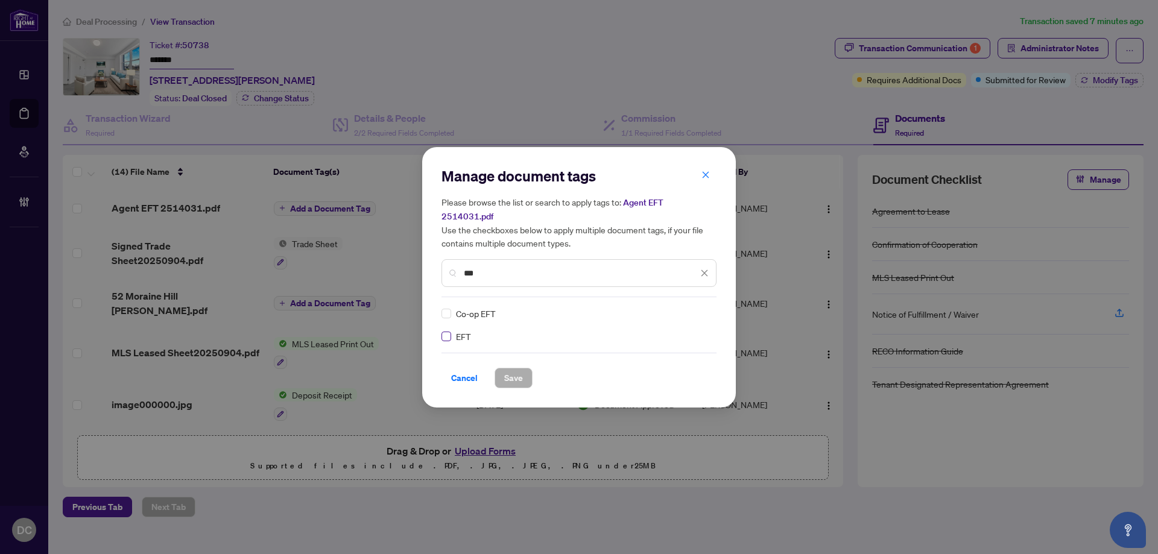
type input "***"
click at [710, 307] on div "EFT Co-op EFT" at bounding box center [579, 325] width 275 height 36
click at [701, 308] on div at bounding box center [697, 314] width 23 height 12
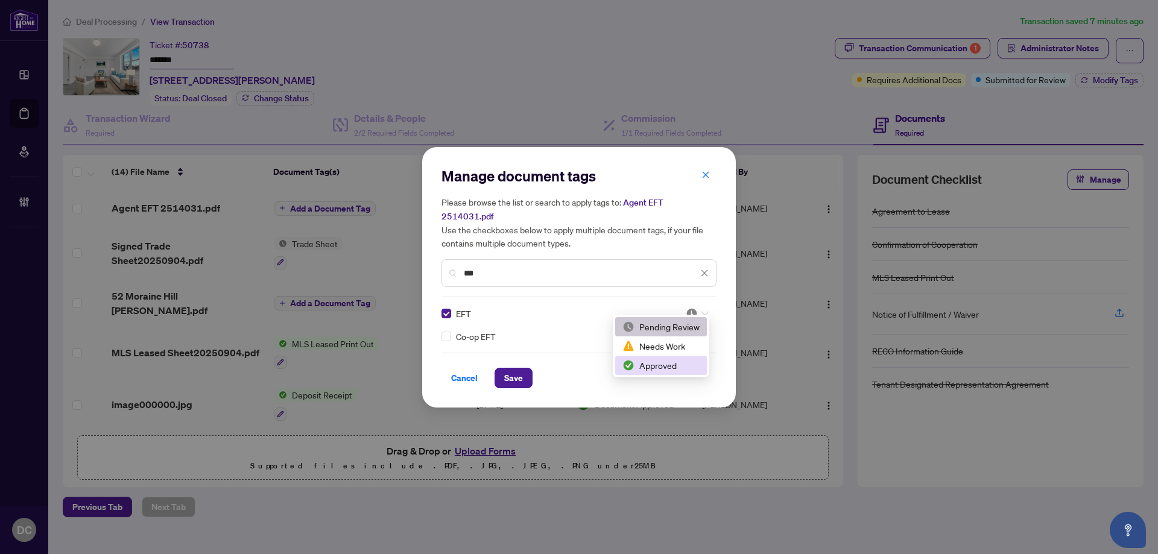
click at [672, 361] on div "Approved" at bounding box center [661, 365] width 77 height 13
click at [497, 368] on button "Save" at bounding box center [514, 378] width 38 height 21
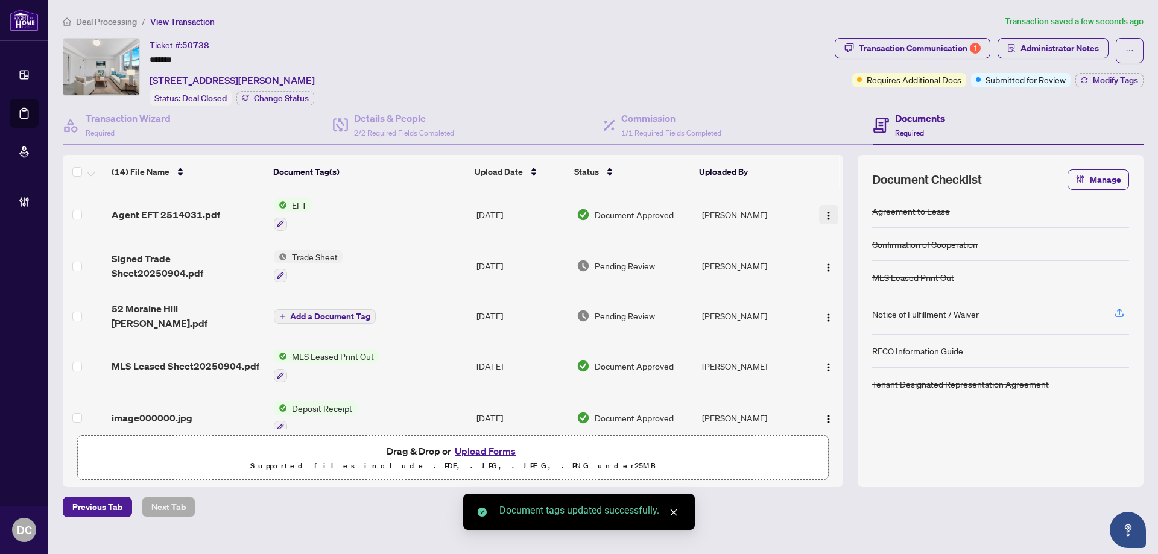
click at [828, 209] on span "button" at bounding box center [829, 214] width 10 height 13
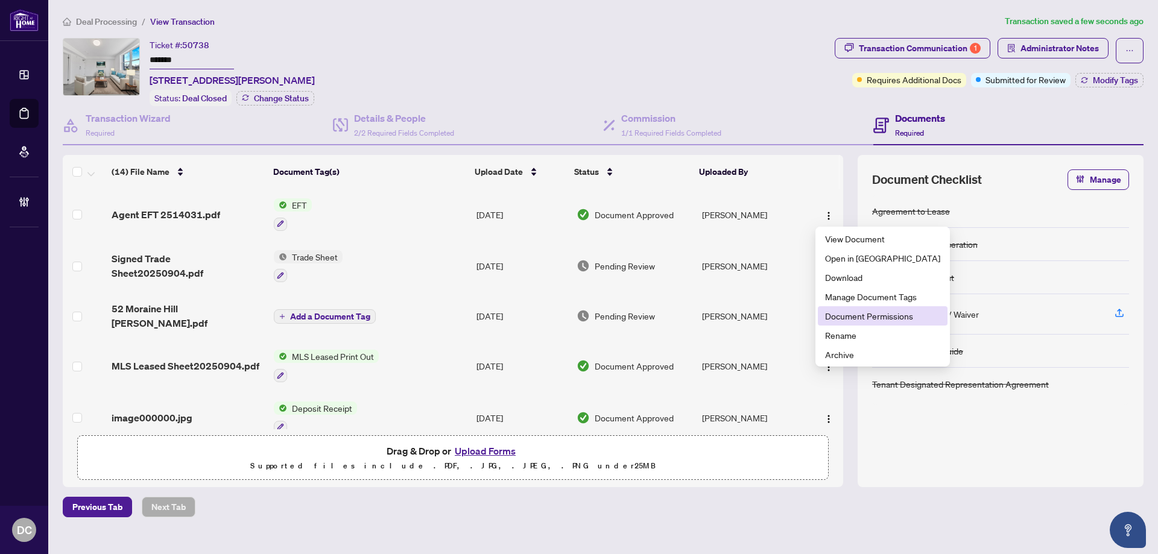
click at [858, 316] on span "Document Permissions" at bounding box center [882, 315] width 115 height 13
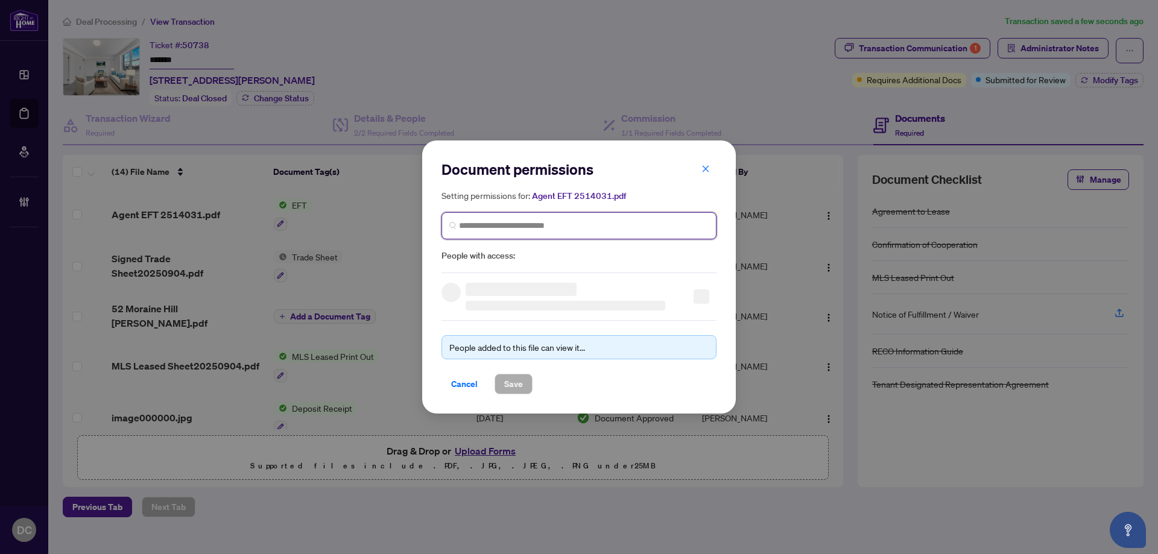
click at [610, 225] on input "search" at bounding box center [584, 226] width 250 height 13
type input "****"
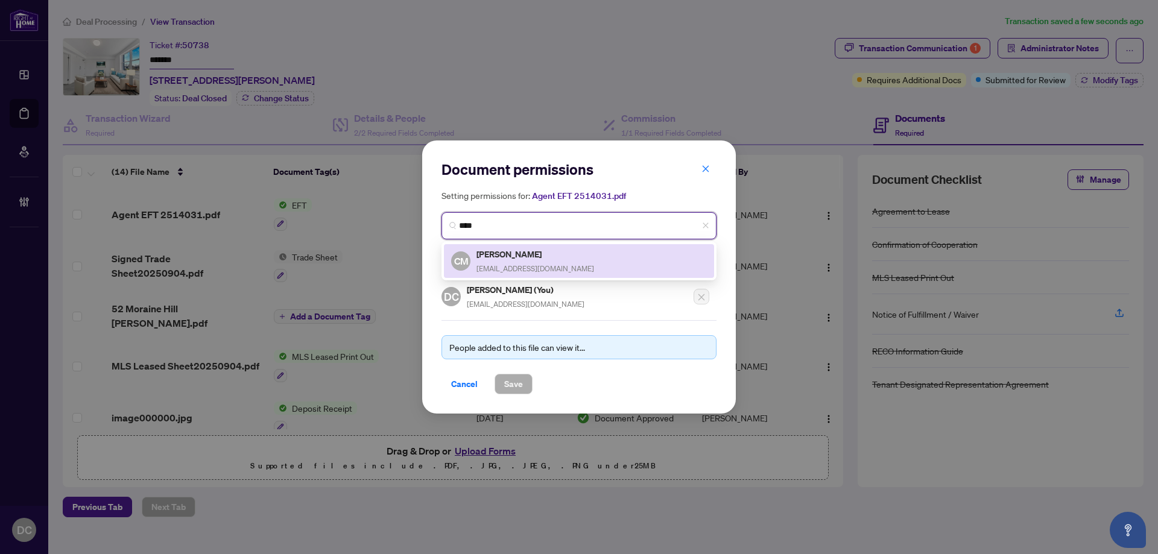
click at [571, 261] on div "CM Claude Misquitta claudemisquitta@gmail.com" at bounding box center [579, 261] width 256 height 28
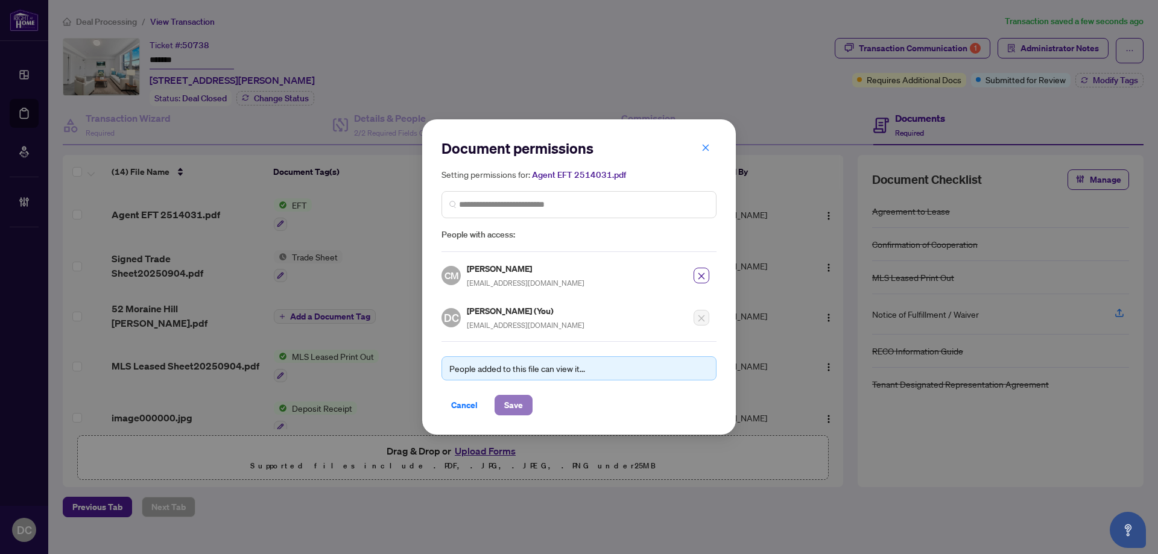
click at [517, 402] on span "Save" at bounding box center [513, 405] width 19 height 19
click at [1087, 78] on div "Document permissions Setting permissions for: Agent EFT 2514031.pdf 5641 CM Cla…" at bounding box center [579, 277] width 1158 height 554
click at [1109, 82] on div "Document permissions Setting permissions for: Agent EFT 2514031.pdf 5641 CM Cla…" at bounding box center [579, 277] width 1158 height 554
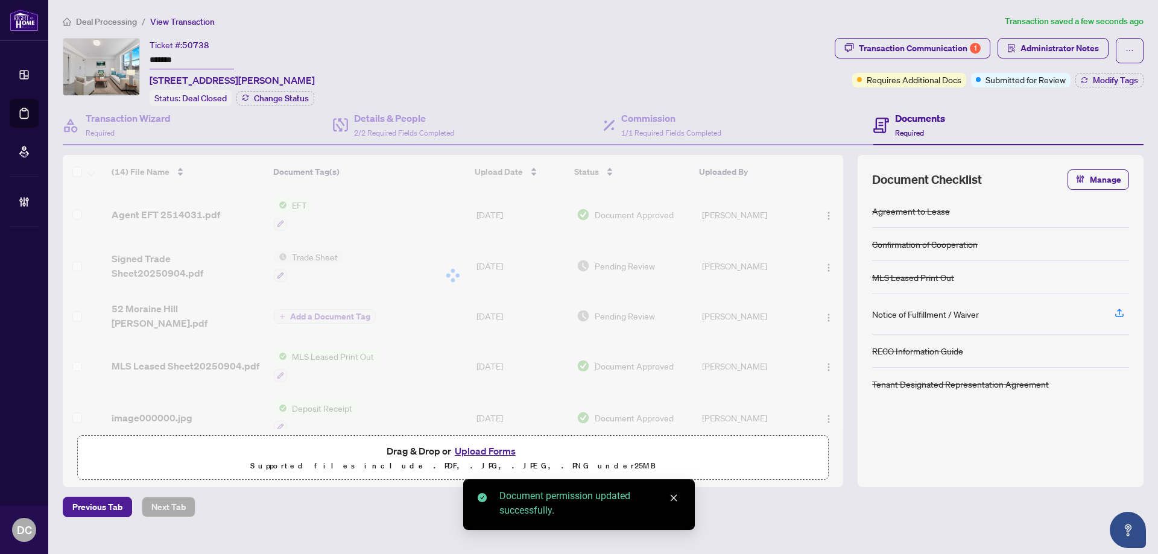
click at [1111, 83] on span "Modify Tags" at bounding box center [1115, 80] width 45 height 8
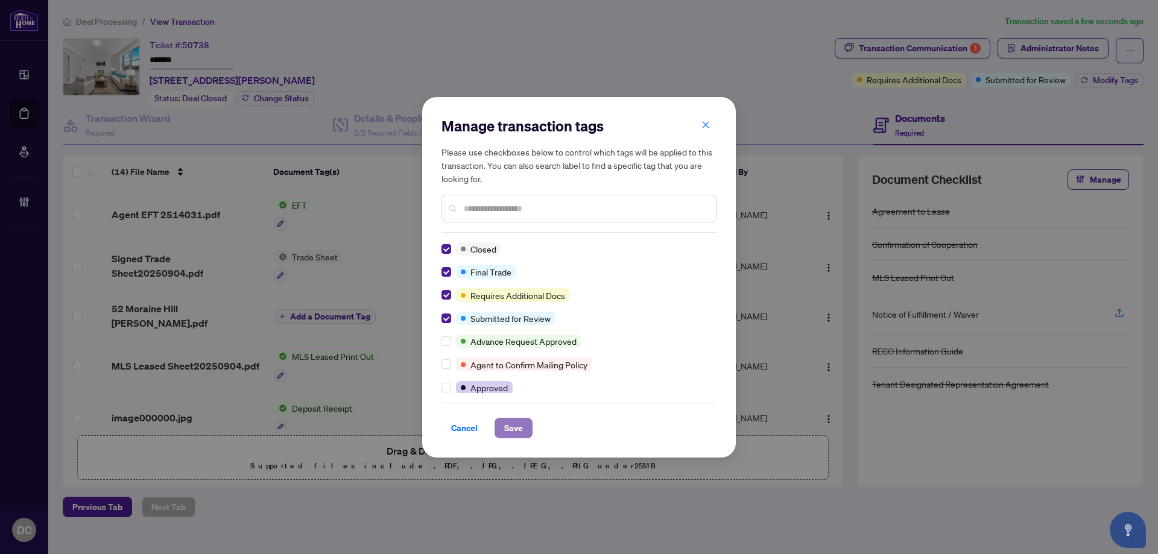
click at [528, 426] on button "Save" at bounding box center [514, 428] width 38 height 21
click at [1054, 54] on div "Manage transaction tags Please use checkboxes below to control which tags will …" at bounding box center [579, 277] width 1158 height 554
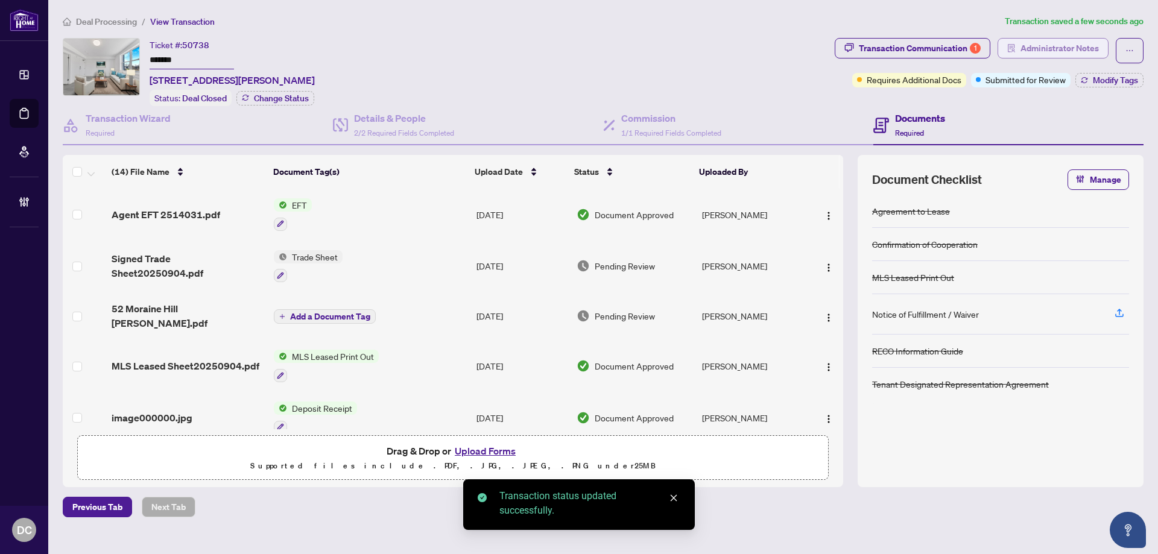
click at [1070, 49] on span "Administrator Notes" at bounding box center [1060, 48] width 78 height 19
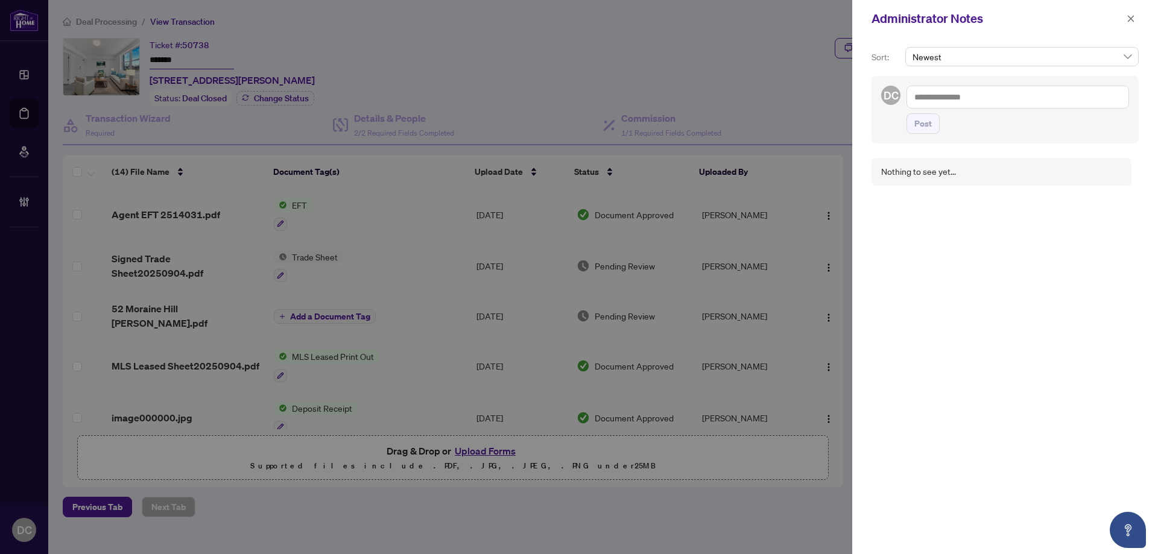
click at [1063, 102] on textarea at bounding box center [1018, 97] width 223 height 23
paste textarea "**********"
type textarea "**********"
click at [910, 134] on button "Post" at bounding box center [923, 123] width 33 height 21
click at [1128, 22] on icon "close" at bounding box center [1131, 18] width 8 height 8
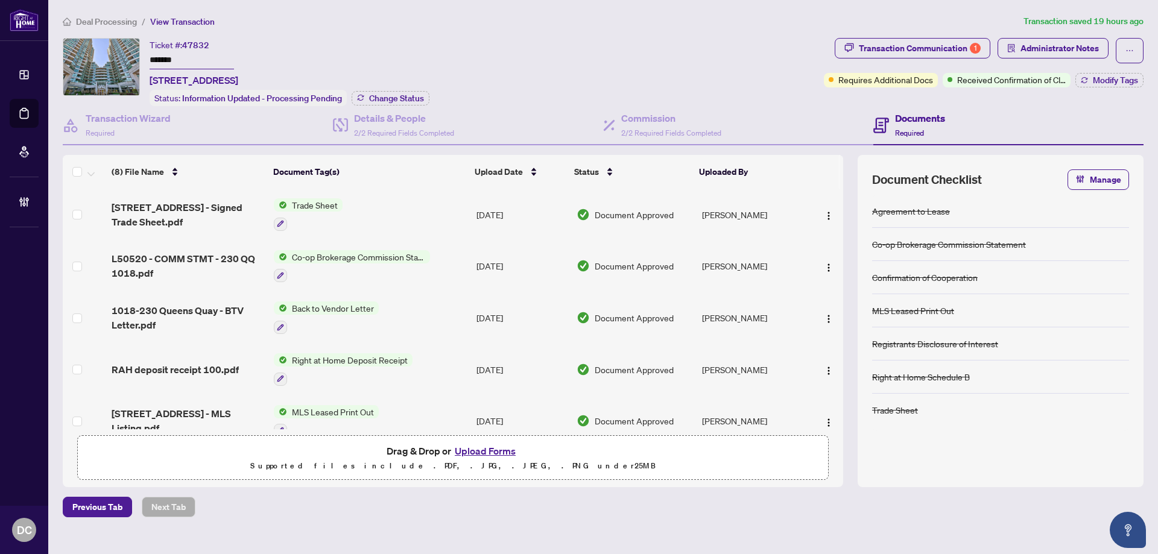
drag, startPoint x: 214, startPoint y: 58, endPoint x: 97, endPoint y: 52, distance: 117.2
click at [97, 52] on div "Ticket #: 47832 ******* [STREET_ADDRESS] Status: Information Updated - Processi…" at bounding box center [441, 72] width 757 height 68
click at [402, 94] on span "Change Status" at bounding box center [396, 98] width 55 height 8
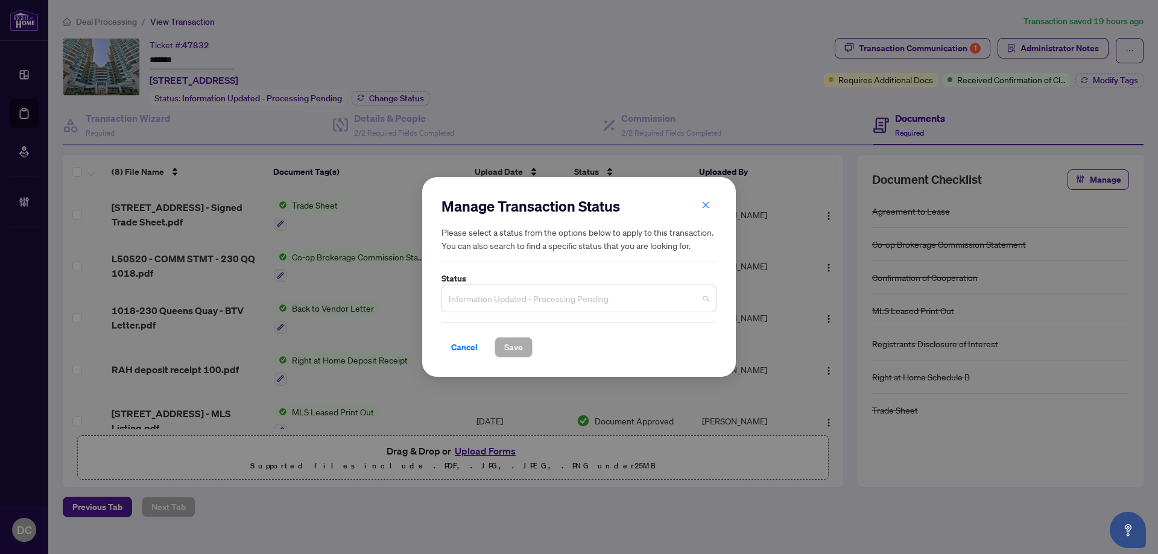
click at [626, 300] on span "Information Updated - Processing Pending" at bounding box center [579, 298] width 261 height 23
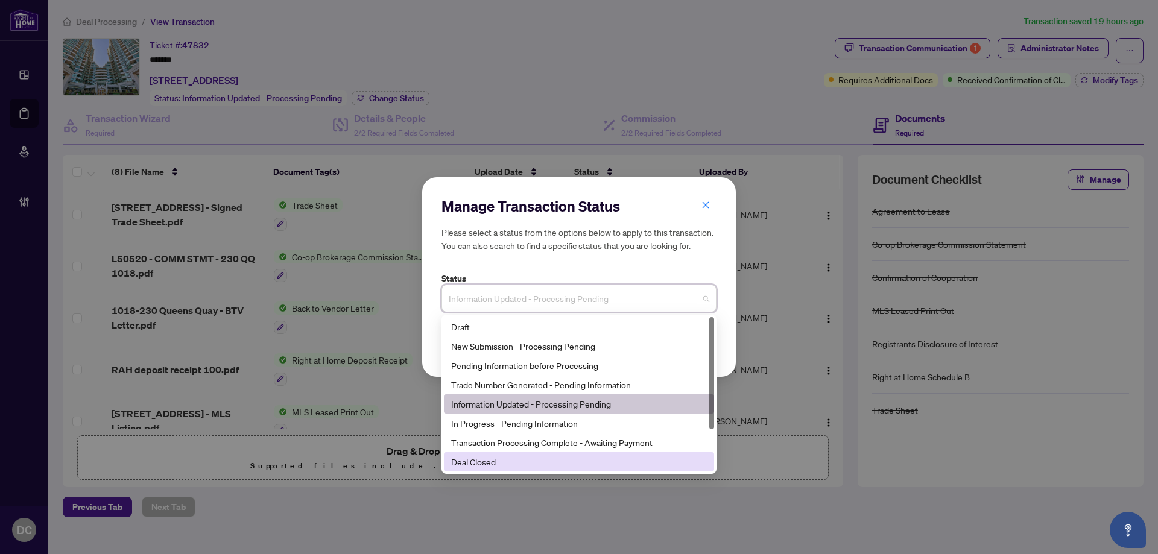
click at [469, 468] on div "Deal Closed" at bounding box center [579, 461] width 256 height 13
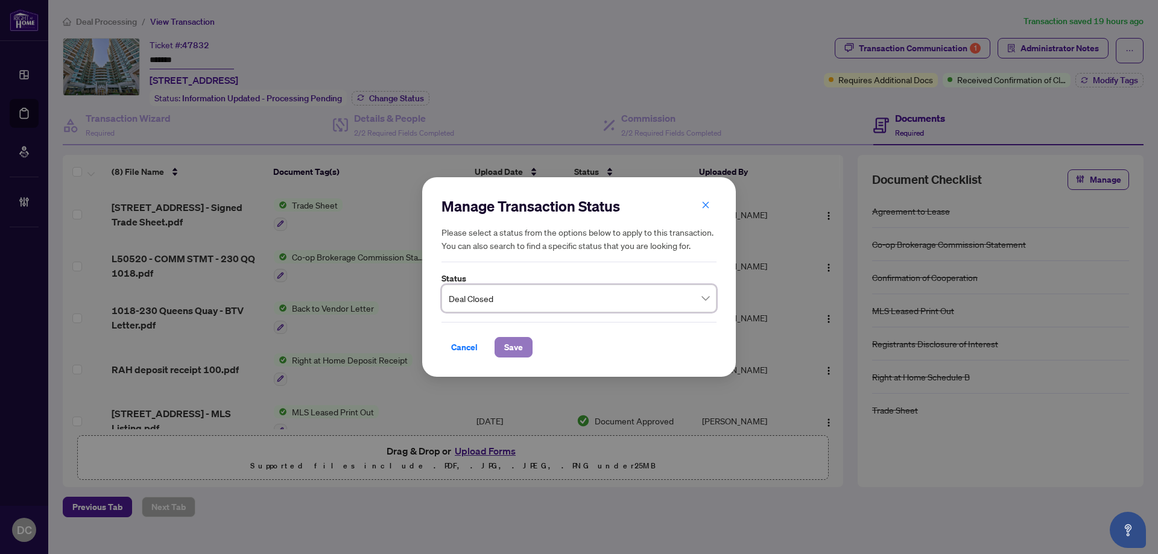
click at [516, 355] on span "Save" at bounding box center [513, 347] width 19 height 19
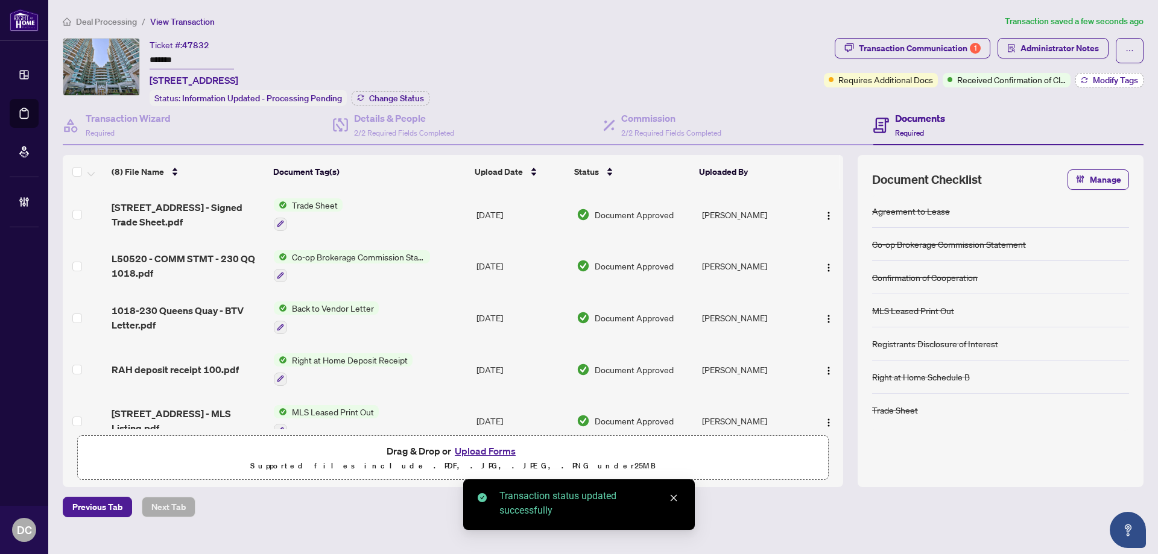
click at [1097, 79] on span "Modify Tags" at bounding box center [1115, 80] width 45 height 8
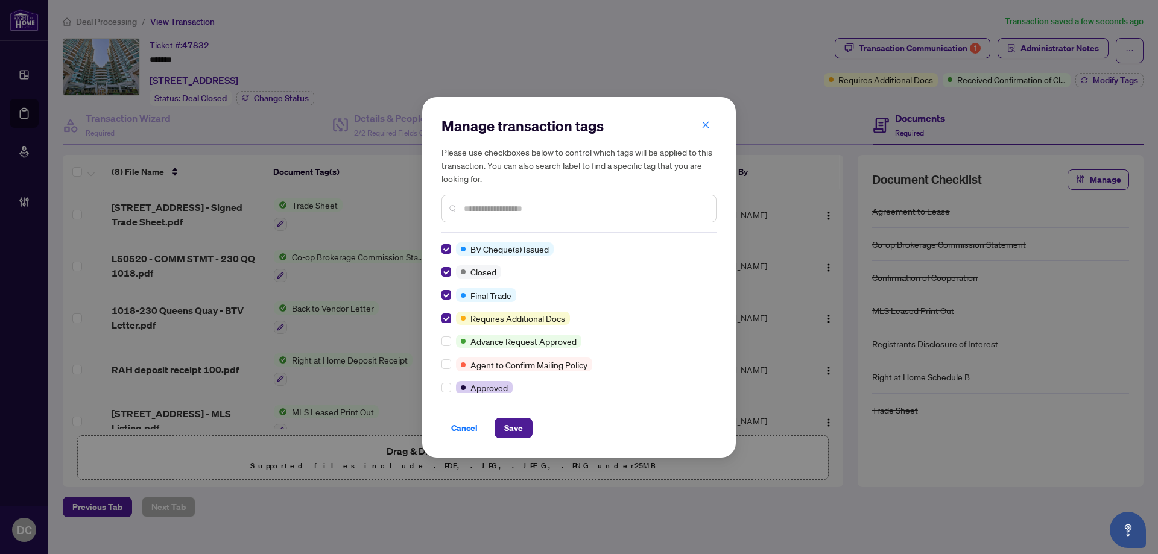
click at [520, 440] on div "Manage transaction tags Please use checkboxes below to control which tags will …" at bounding box center [579, 277] width 314 height 361
click at [521, 431] on span "Save" at bounding box center [513, 428] width 19 height 19
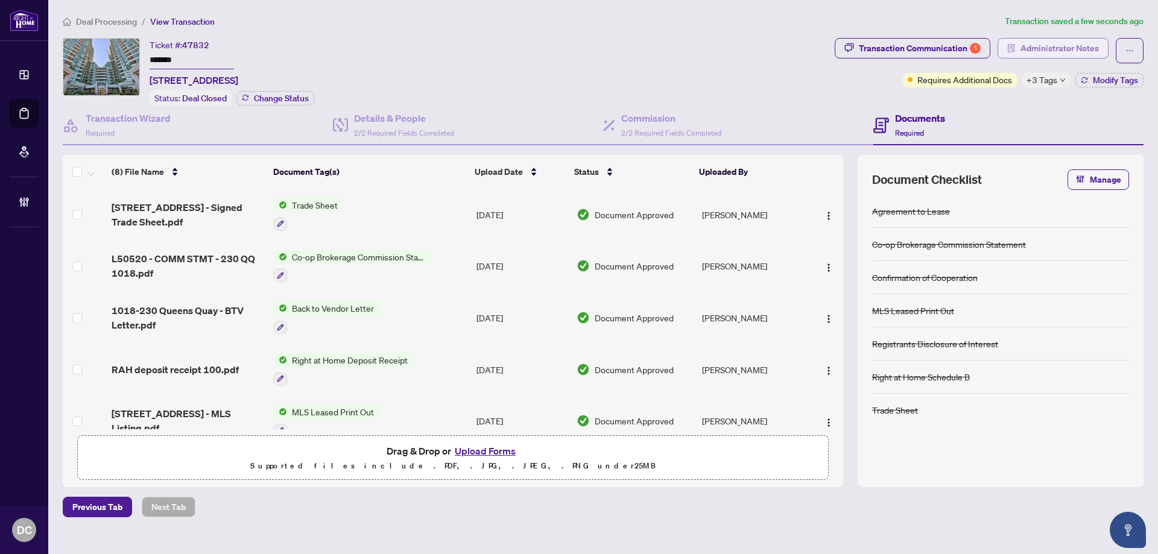
click at [1040, 41] on span "Administrator Notes" at bounding box center [1060, 48] width 78 height 19
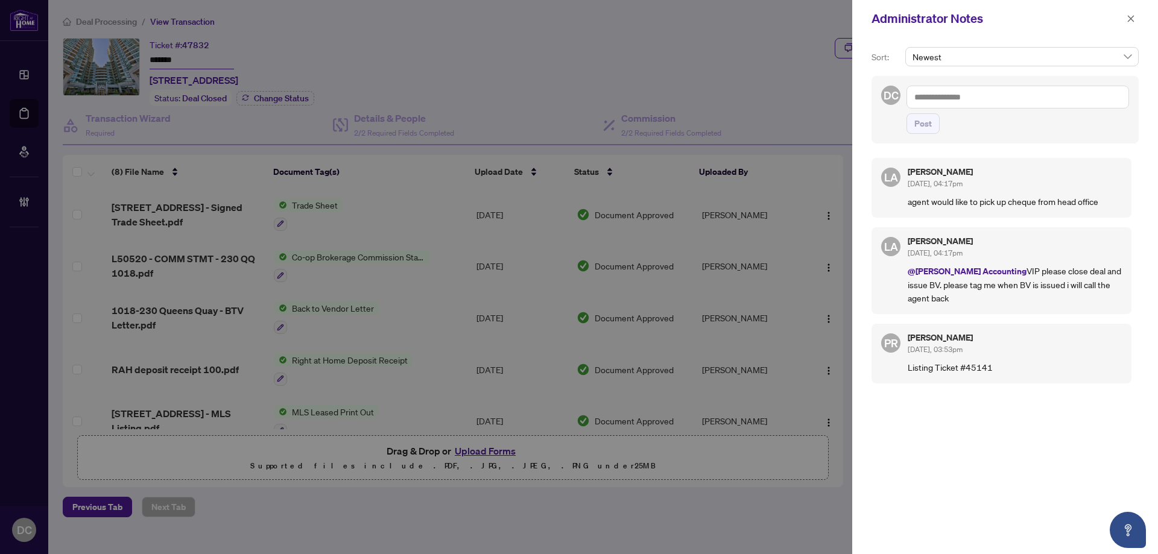
click at [1096, 88] on textarea at bounding box center [1018, 97] width 223 height 23
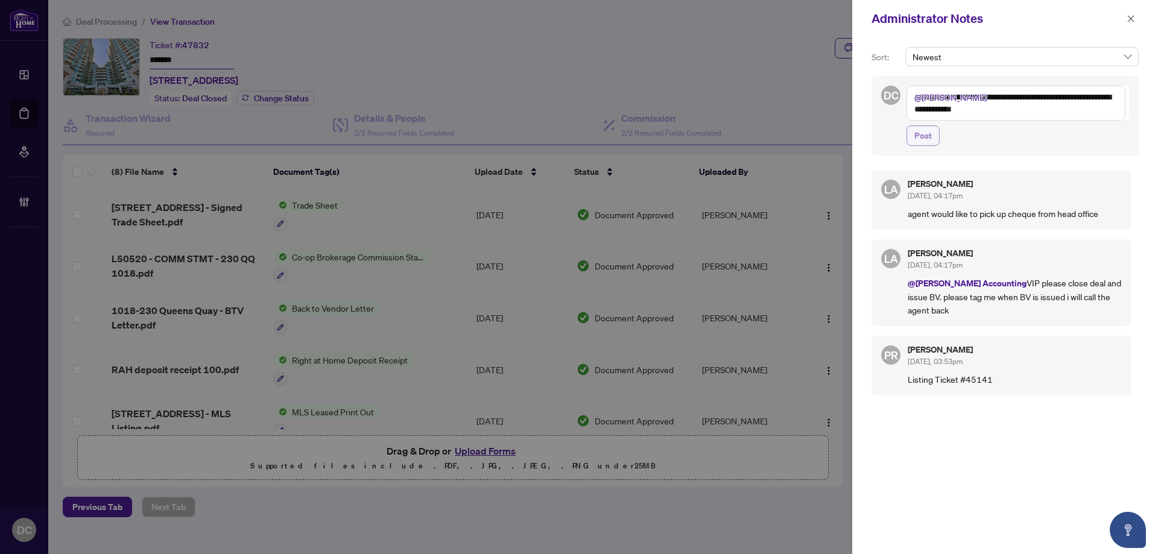
type textarea "**********"
click at [931, 136] on span "Post" at bounding box center [923, 135] width 17 height 19
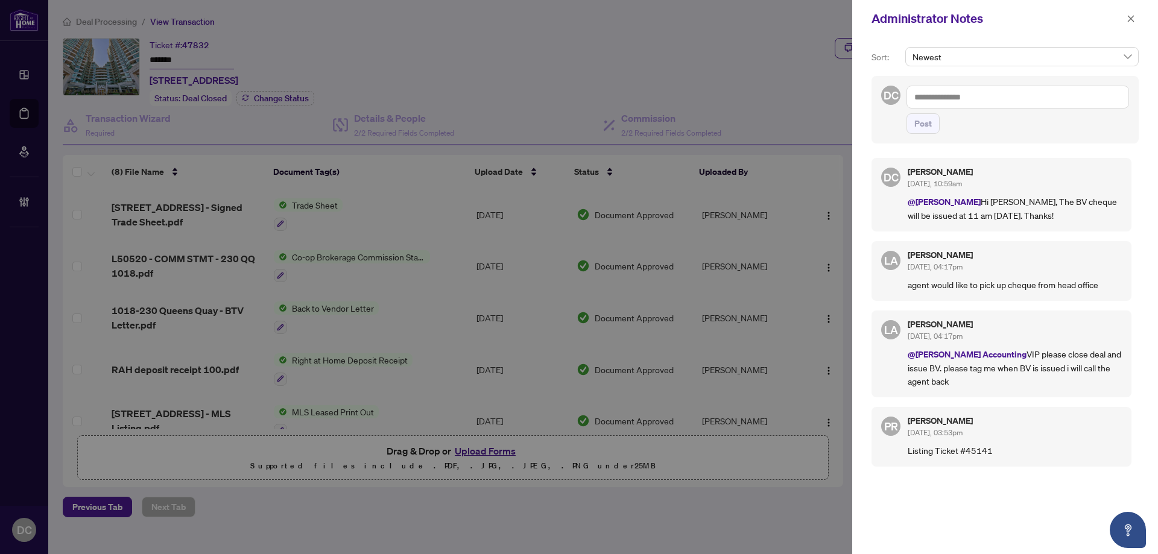
drag, startPoint x: 1135, startPoint y: 16, endPoint x: 1119, endPoint y: 14, distance: 17.0
click at [1135, 16] on button "button" at bounding box center [1131, 18] width 16 height 14
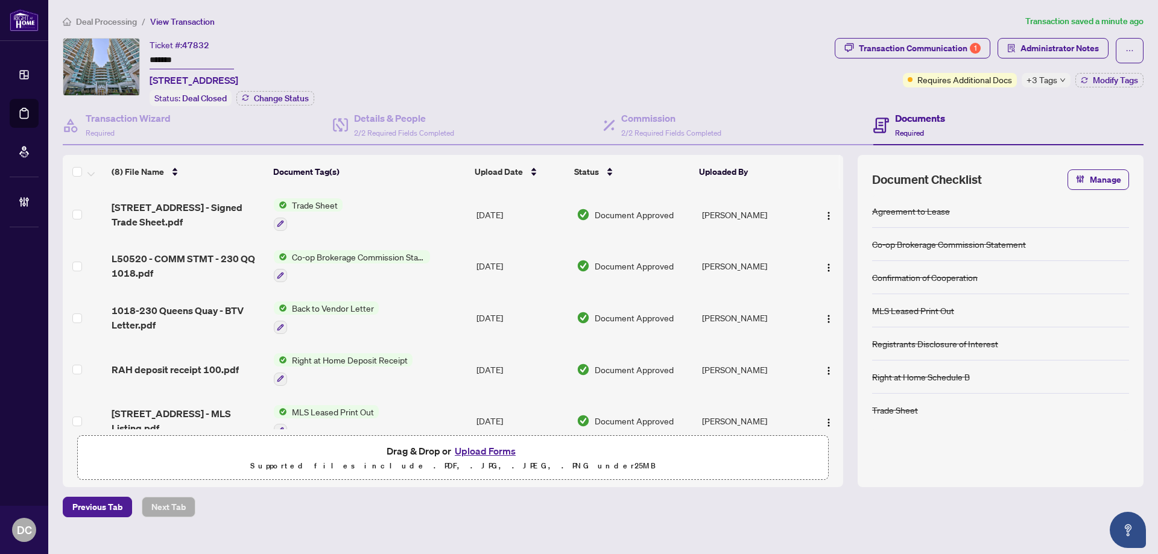
click at [456, 268] on td "Co-op Brokerage Commission Statement" at bounding box center [370, 267] width 203 height 52
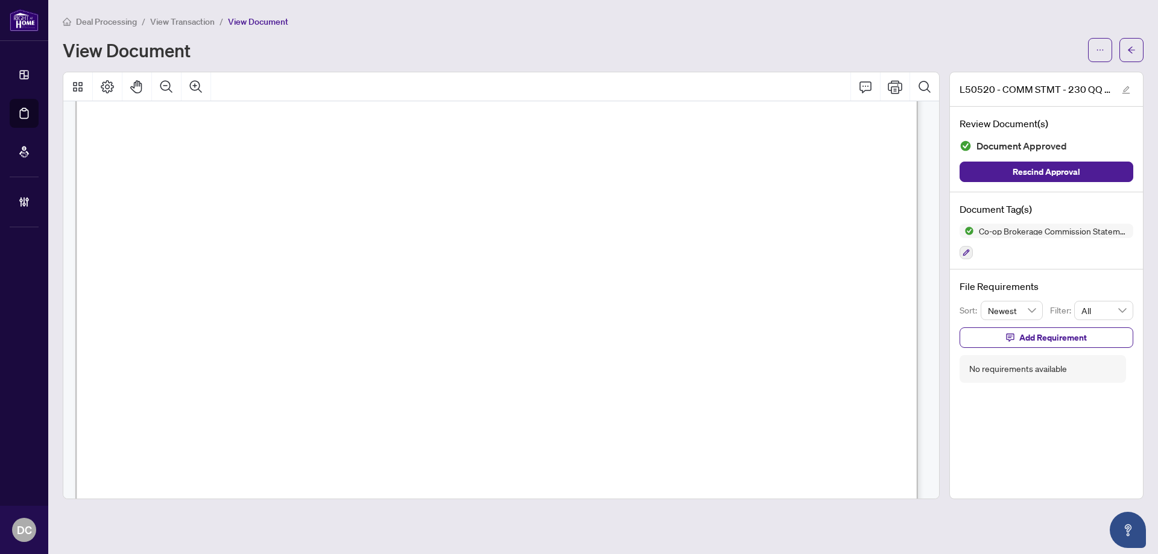
scroll to position [241, 0]
click at [1131, 52] on icon "arrow-left" at bounding box center [1131, 49] width 7 height 7
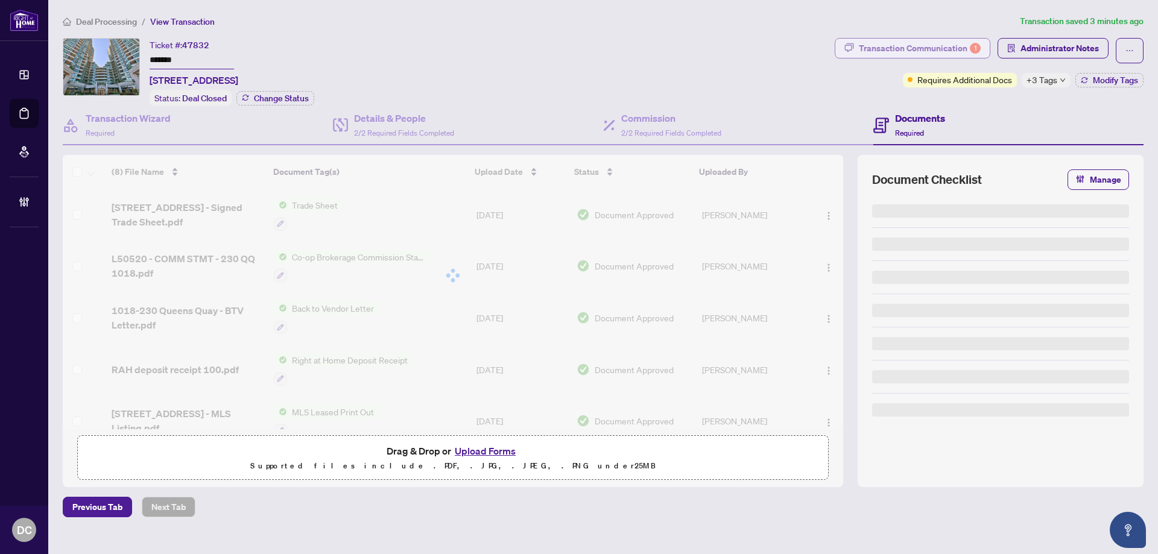
click at [926, 49] on div "Transaction Communication 1" at bounding box center [920, 48] width 122 height 19
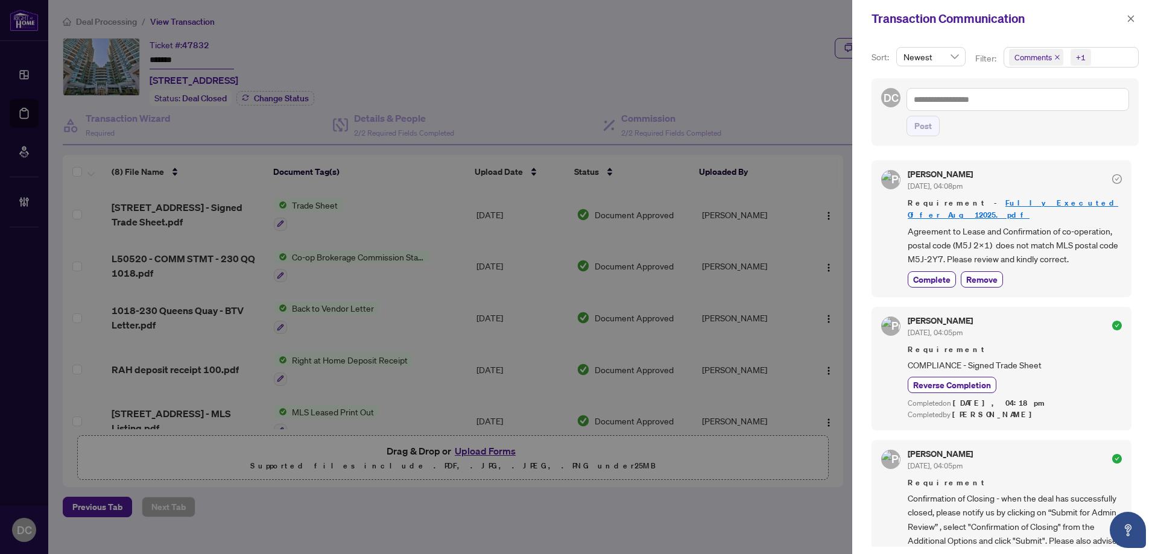
click at [1102, 65] on span "Comments +1" at bounding box center [1071, 57] width 134 height 19
click at [1062, 109] on span "Comments" at bounding box center [1049, 107] width 42 height 11
click at [1135, 17] on button "button" at bounding box center [1131, 18] width 16 height 14
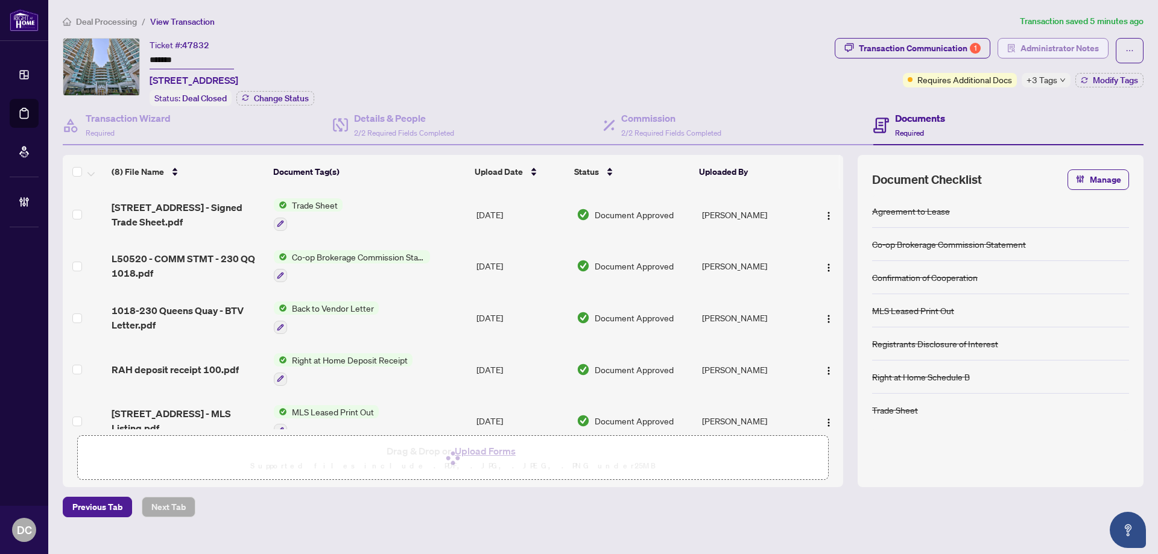
click at [1078, 48] on span "Administrator Notes" at bounding box center [1060, 48] width 78 height 19
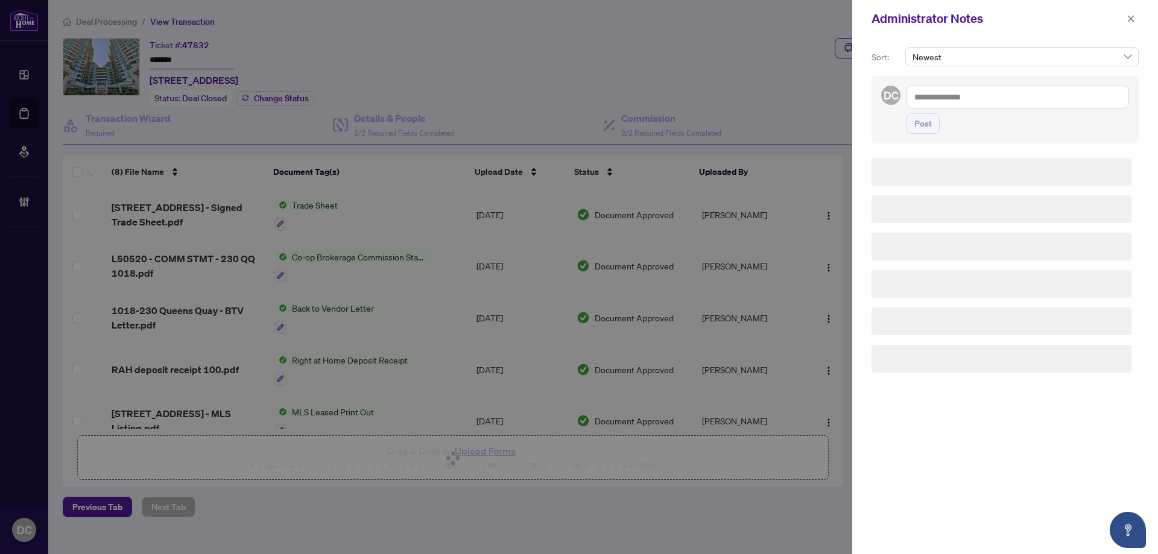
click at [1050, 99] on textarea at bounding box center [1018, 97] width 223 height 23
paste textarea "**********"
type textarea "**********"
click at [958, 87] on textarea "**********" at bounding box center [1018, 97] width 223 height 23
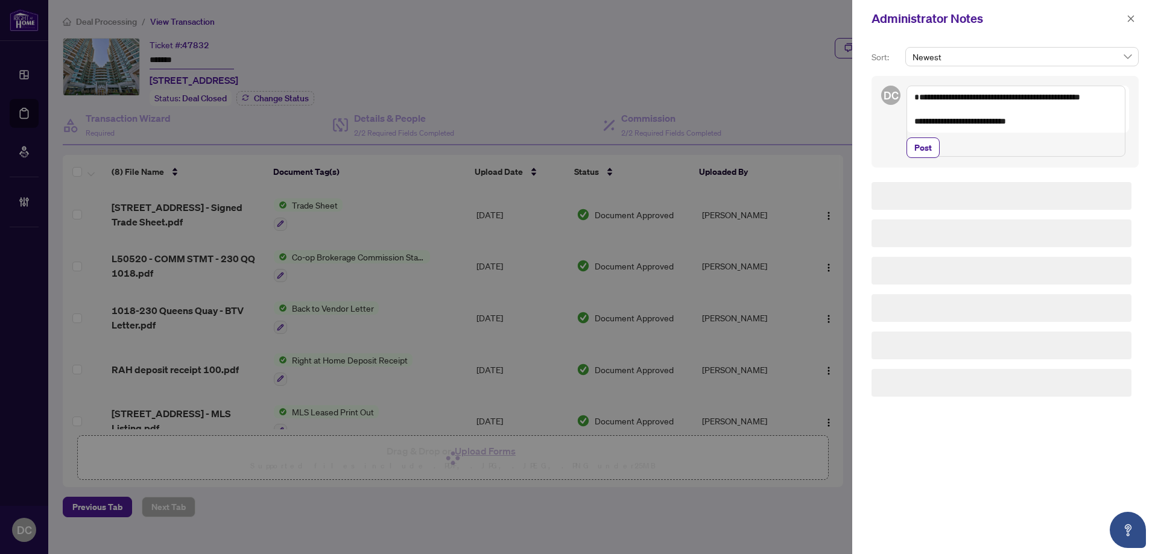
click at [959, 95] on textarea "**********" at bounding box center [1016, 121] width 219 height 71
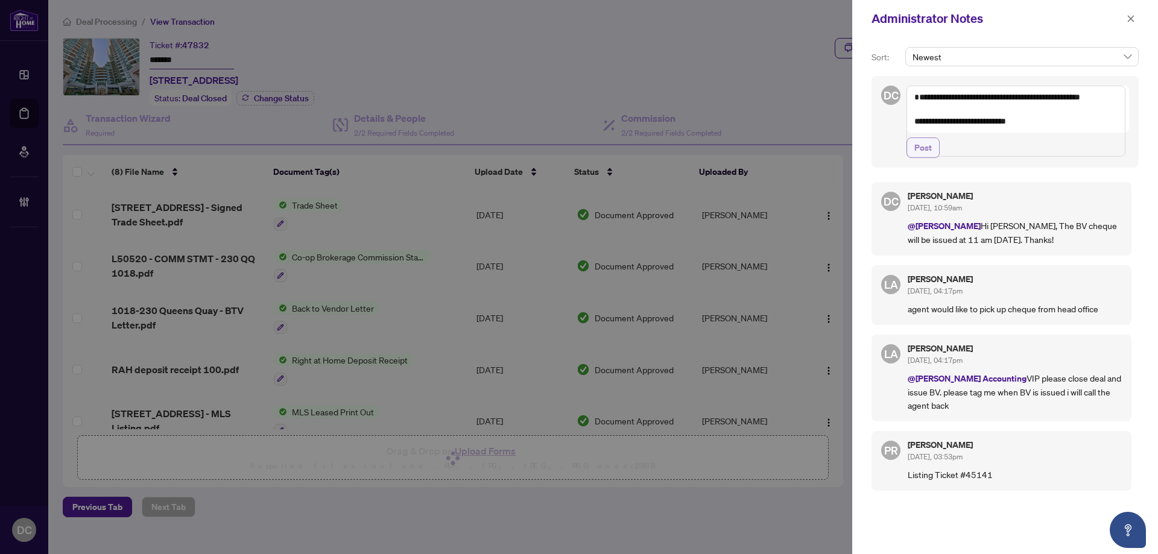
drag, startPoint x: 924, startPoint y: 180, endPoint x: 968, endPoint y: 159, distance: 48.6
click at [924, 157] on span "Post" at bounding box center [923, 147] width 17 height 19
click at [1128, 13] on span "button" at bounding box center [1131, 18] width 8 height 19
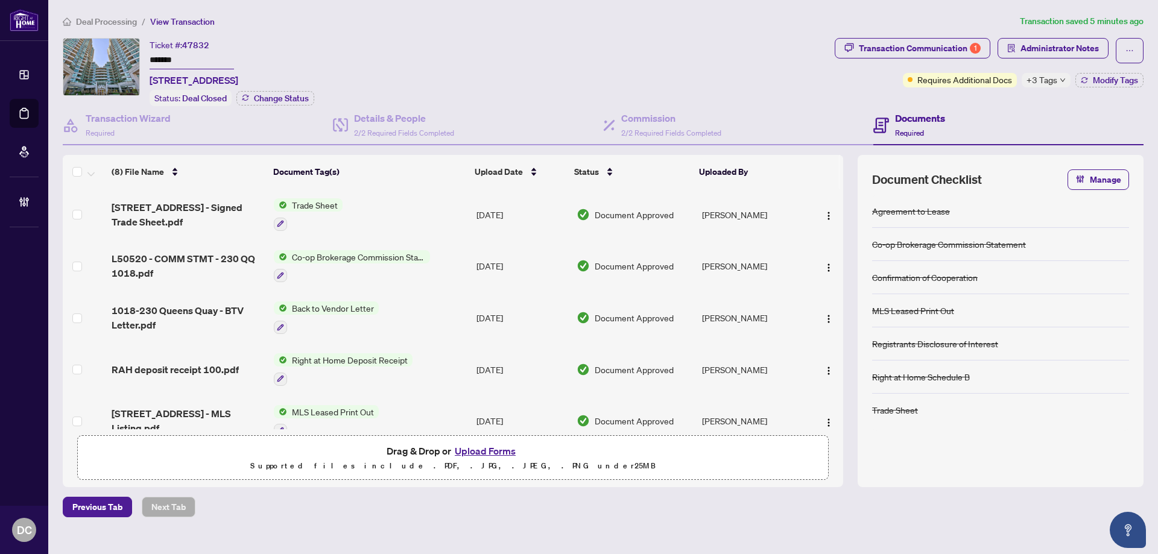
click at [1057, 83] on span "+3 Tags" at bounding box center [1042, 80] width 31 height 14
click at [946, 112] on div "Documents Required" at bounding box center [1009, 125] width 270 height 39
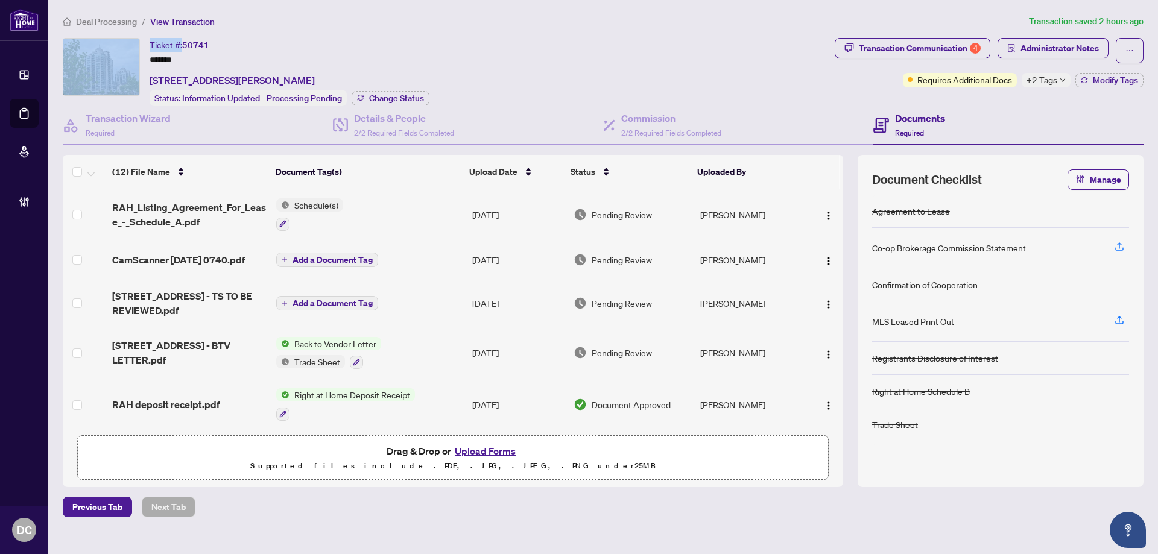
drag, startPoint x: 183, startPoint y: 51, endPoint x: 139, endPoint y: 56, distance: 43.7
click at [101, 54] on div "Ticket #: 50741 ******* [STREET_ADDRESS][PERSON_NAME] Status: Information Updat…" at bounding box center [446, 72] width 767 height 68
click at [208, 59] on input "*******" at bounding box center [192, 60] width 84 height 17
drag, startPoint x: 205, startPoint y: 59, endPoint x: 114, endPoint y: 59, distance: 91.1
click at [114, 59] on div "Ticket #: 50741 ******* [STREET_ADDRESS][PERSON_NAME] Status: Information Updat…" at bounding box center [446, 72] width 767 height 68
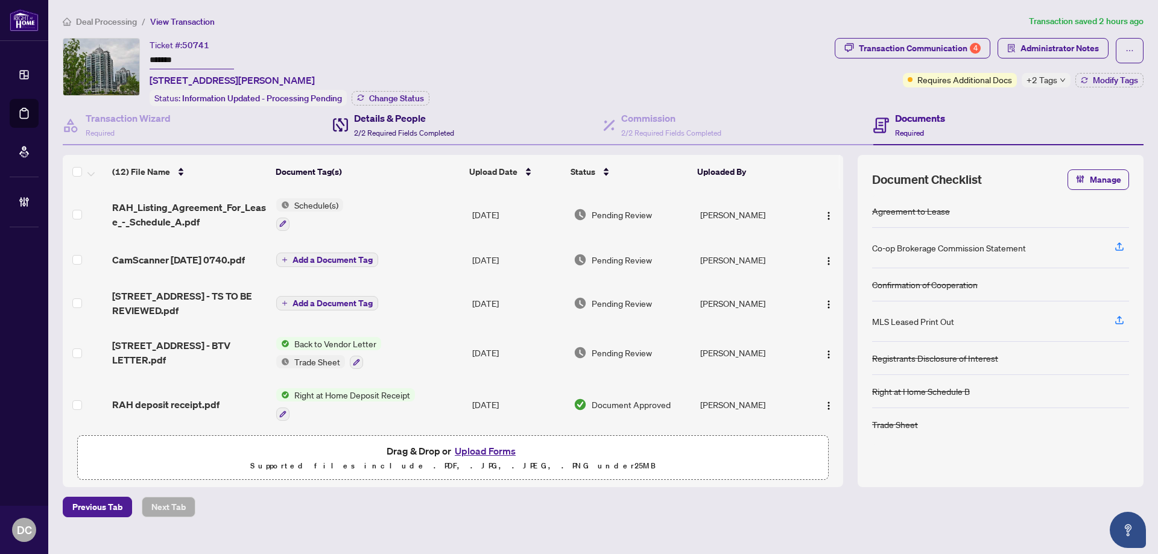
click at [400, 112] on h4 "Details & People" at bounding box center [404, 118] width 100 height 14
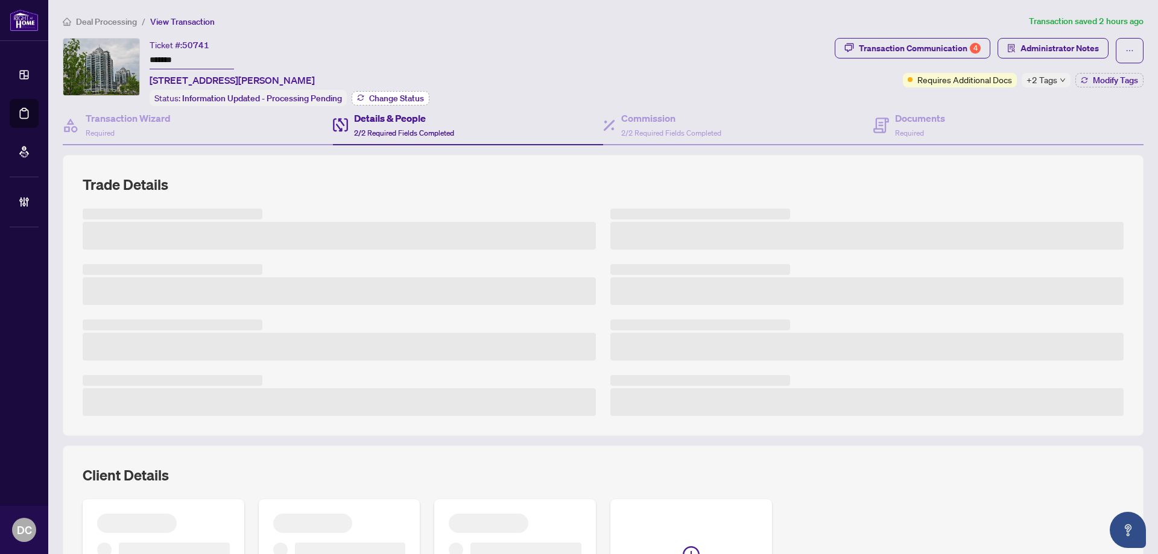
click at [401, 101] on span "Change Status" at bounding box center [396, 98] width 55 height 8
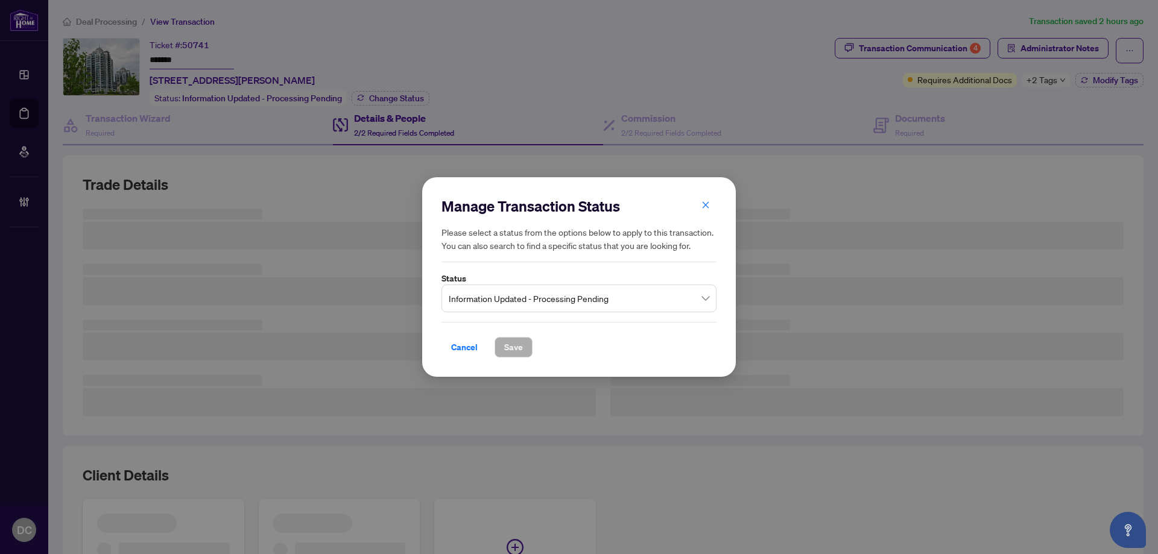
click at [547, 297] on span "Information Updated - Processing Pending" at bounding box center [579, 298] width 261 height 23
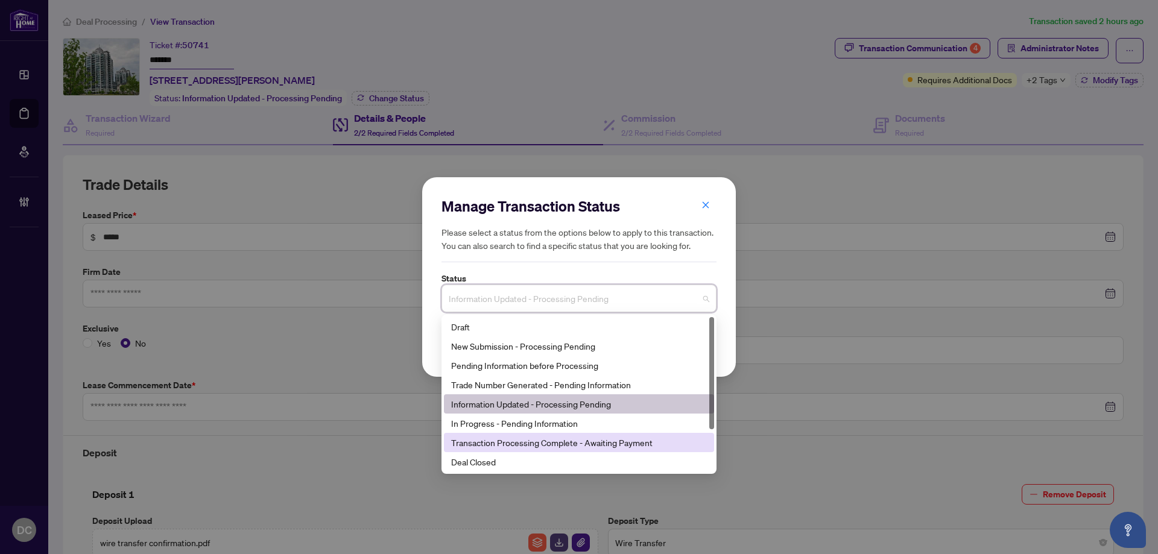
type input "**********"
click at [507, 459] on div "Deal Closed" at bounding box center [579, 461] width 256 height 13
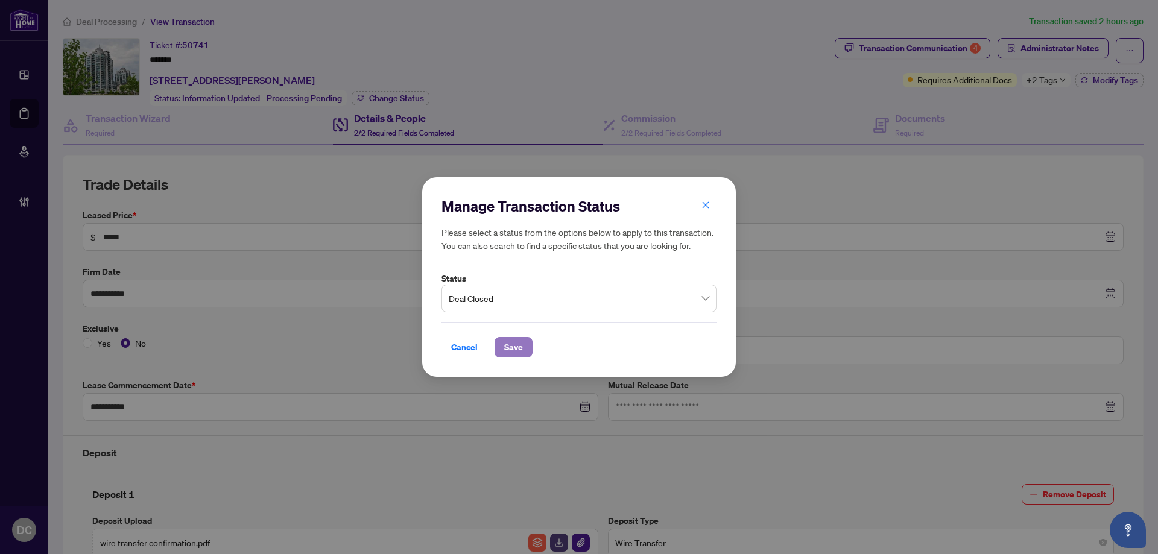
click at [509, 348] on span "Save" at bounding box center [513, 347] width 19 height 19
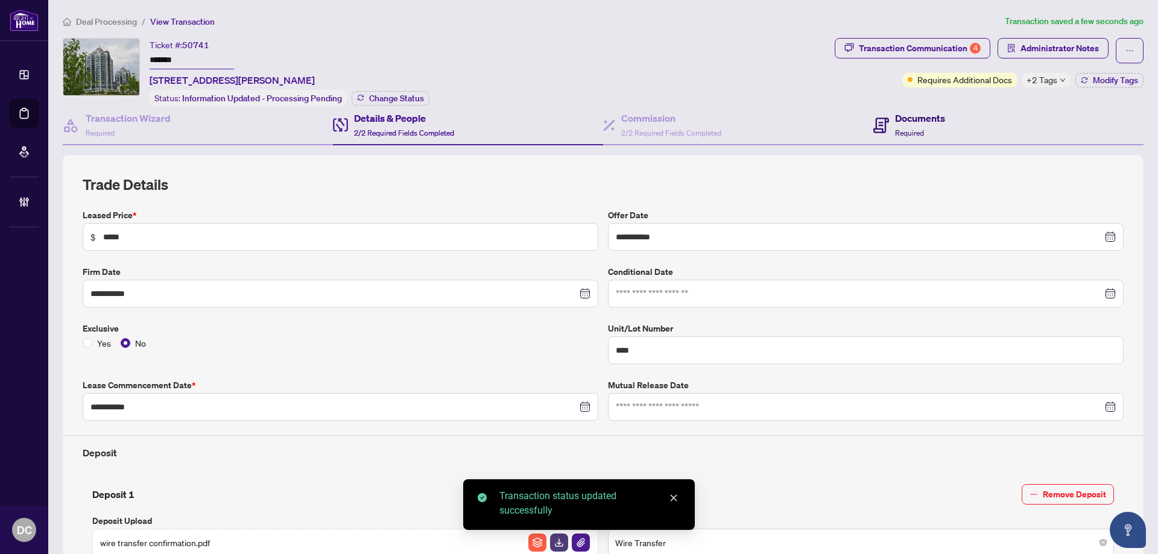
click at [899, 125] on div "Documents Required" at bounding box center [920, 125] width 50 height 28
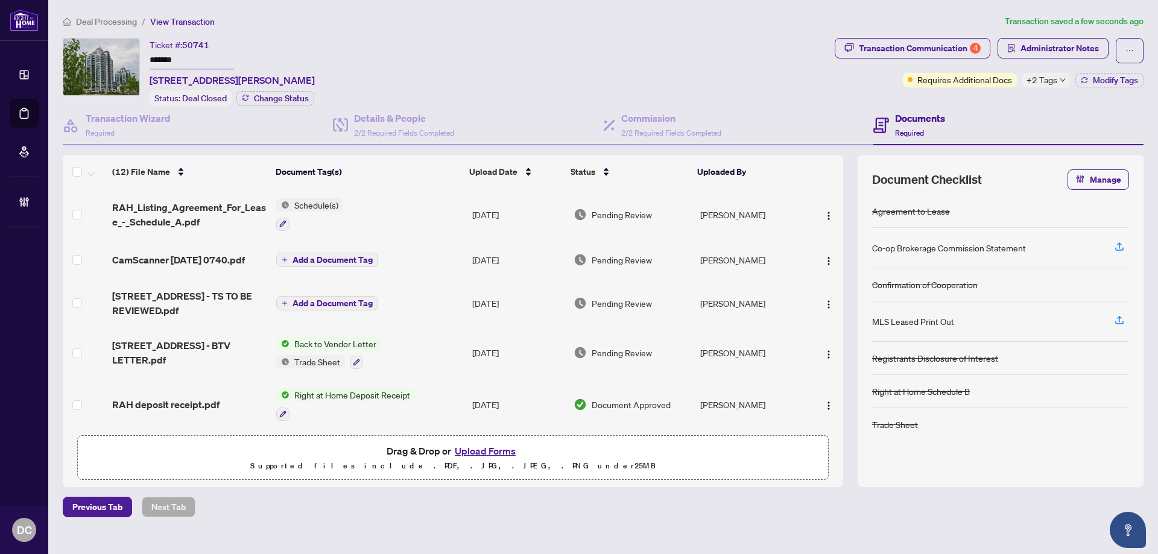
click at [1048, 80] on span "+2 Tags" at bounding box center [1042, 80] width 31 height 14
click at [1010, 99] on div "Transaction Communication 4 Administrator Notes Requires Additional Docs +2 Tag…" at bounding box center [990, 72] width 314 height 68
click at [1093, 85] on button "Modify Tags" at bounding box center [1110, 80] width 68 height 14
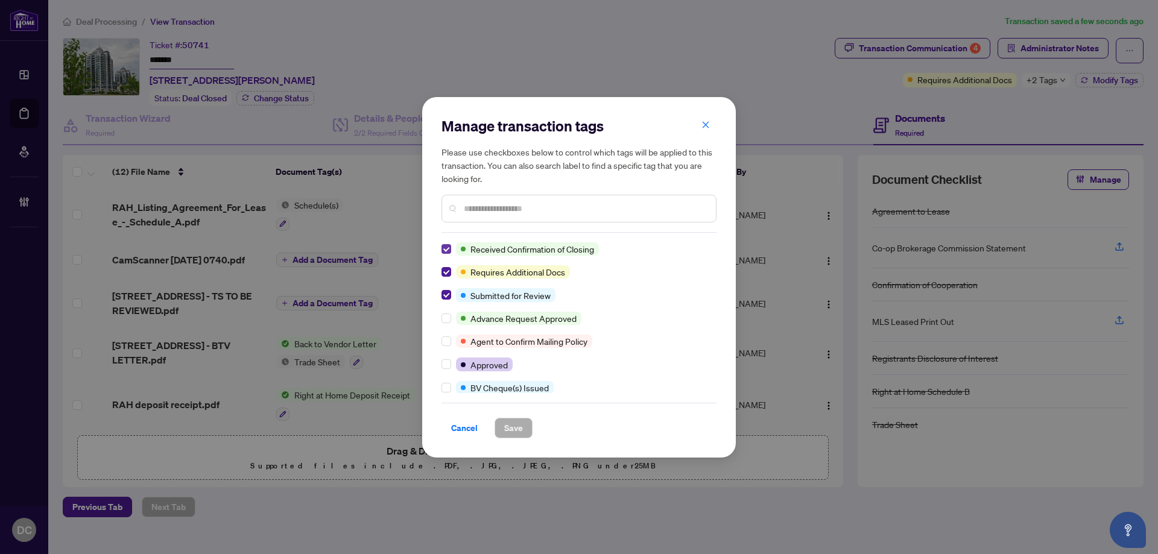
click at [446, 243] on label at bounding box center [447, 249] width 10 height 13
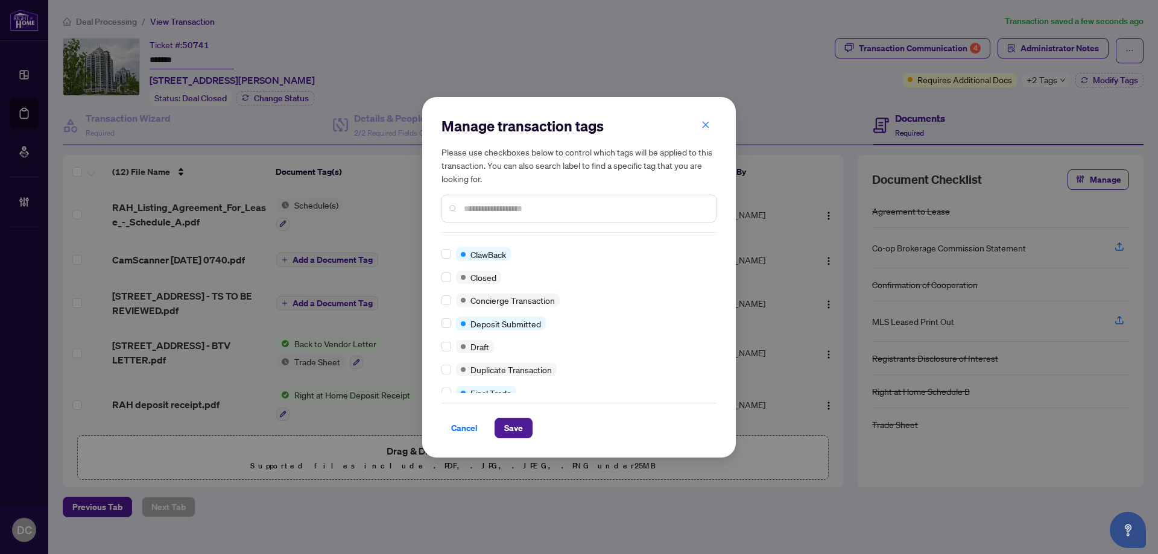
scroll to position [181, 0]
click at [448, 270] on label at bounding box center [447, 276] width 10 height 13
click at [524, 449] on div "Manage transaction tags Please use checkboxes below to control which tags will …" at bounding box center [579, 277] width 314 height 361
click at [525, 427] on button "Save" at bounding box center [514, 428] width 38 height 21
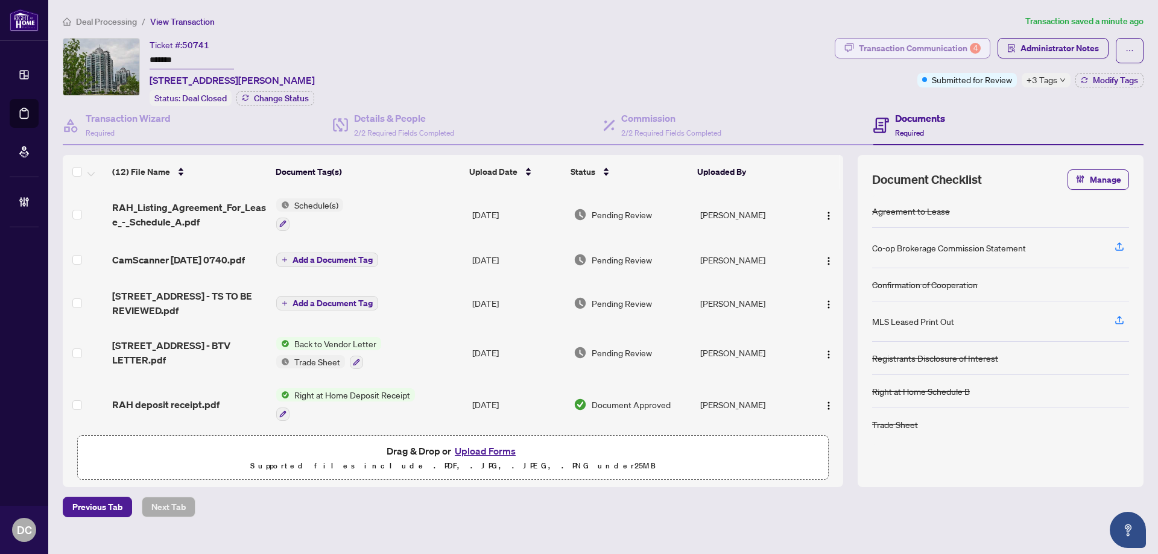
click at [968, 48] on div "Transaction Communication 4" at bounding box center [920, 48] width 122 height 19
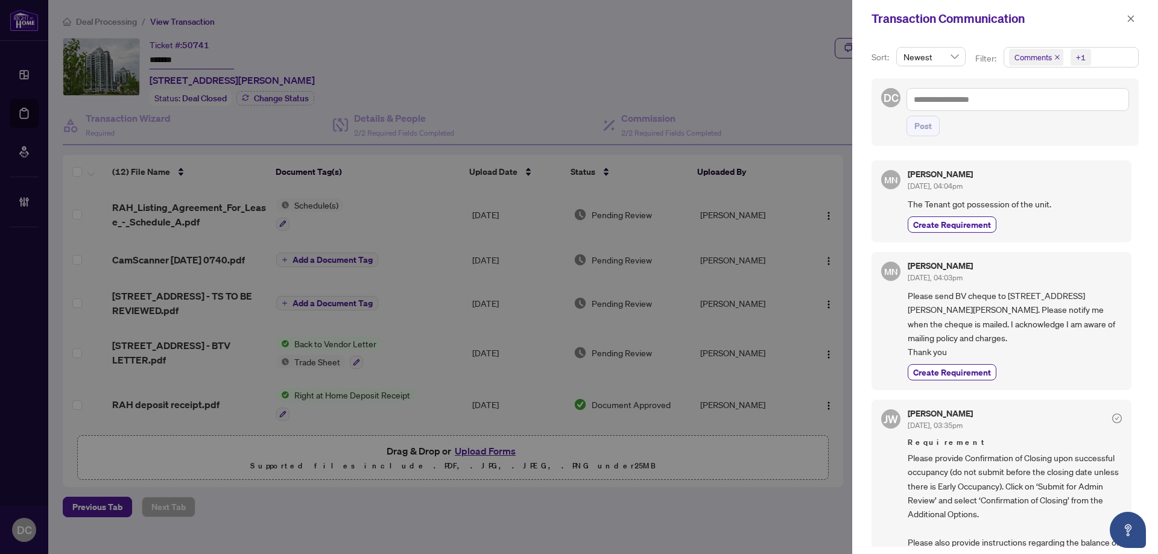
click at [1011, 291] on span "Please send BV cheque to [STREET_ADDRESS][PERSON_NAME][PERSON_NAME]. Please not…" at bounding box center [1015, 324] width 214 height 71
drag, startPoint x: 1006, startPoint y: 293, endPoint x: 1087, endPoint y: 294, distance: 80.8
click at [1087, 294] on span "Please send BV cheque to [STREET_ADDRESS][PERSON_NAME][PERSON_NAME]. Please not…" at bounding box center [1015, 324] width 214 height 71
copy span "[STREET_ADDRESS][PERSON_NAME][PERSON_NAME]"
drag, startPoint x: 939, startPoint y: 311, endPoint x: 250, endPoint y: 331, distance: 688.7
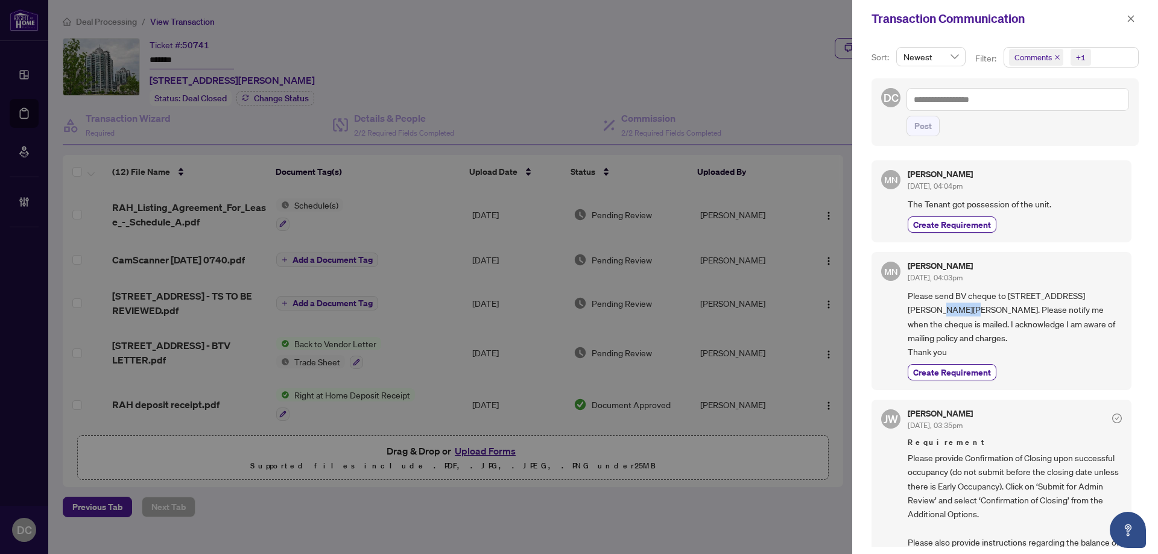
click at [893, 310] on div "MN [PERSON_NAME] [DATE], 04:03pm Please send BV cheque to [STREET_ADDRESS][PERS…" at bounding box center [1002, 321] width 260 height 138
copy span "L4J 3N7"
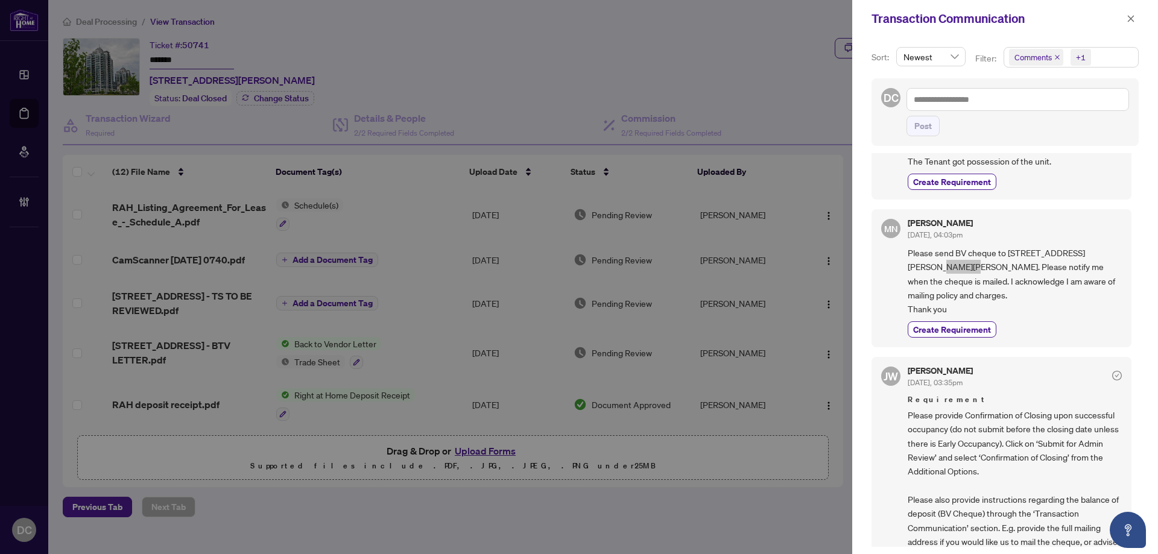
scroll to position [60, 0]
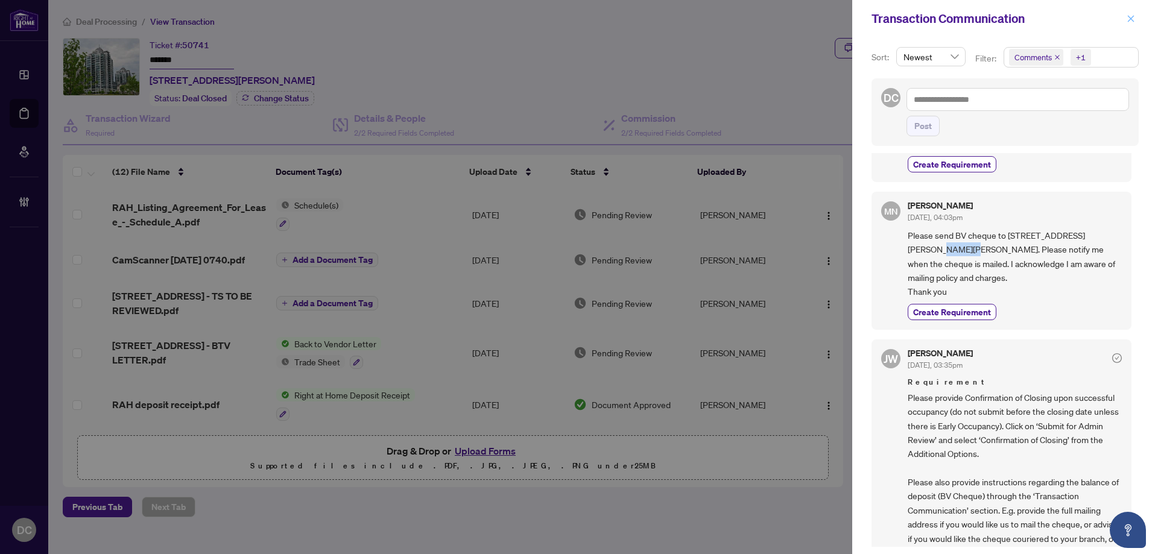
drag, startPoint x: 1134, startPoint y: 12, endPoint x: 559, endPoint y: 74, distance: 577.6
click at [1133, 12] on span "button" at bounding box center [1131, 18] width 8 height 19
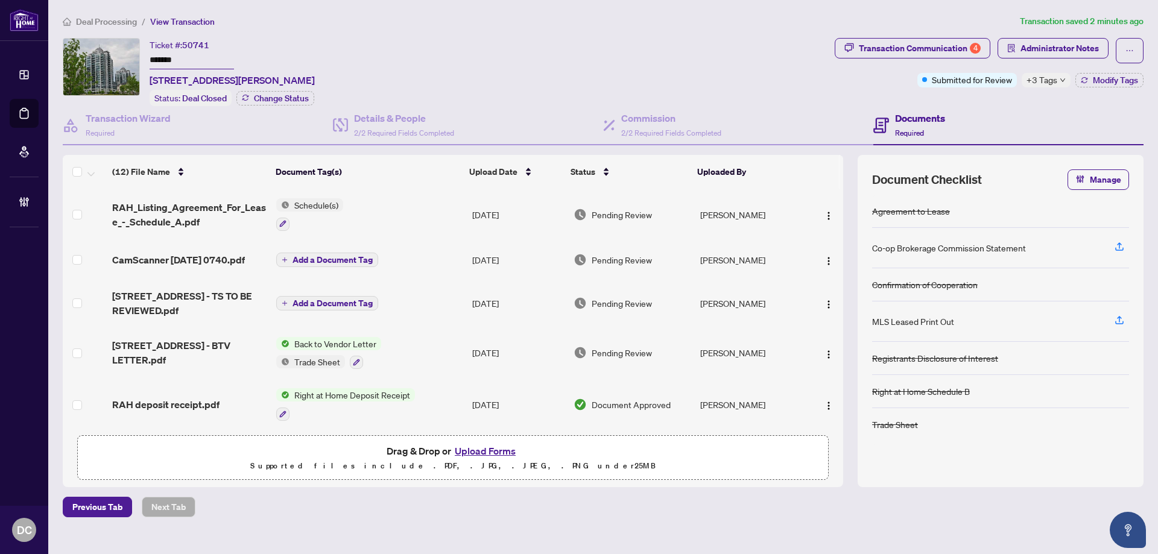
drag, startPoint x: 204, startPoint y: 59, endPoint x: 100, endPoint y: 81, distance: 106.7
click at [98, 63] on div "Ticket #: 50741 ******* [STREET_ADDRESS][PERSON_NAME] Status: Deal Closed Chang…" at bounding box center [446, 72] width 767 height 68
click at [1083, 51] on span "Administrator Notes" at bounding box center [1060, 48] width 78 height 19
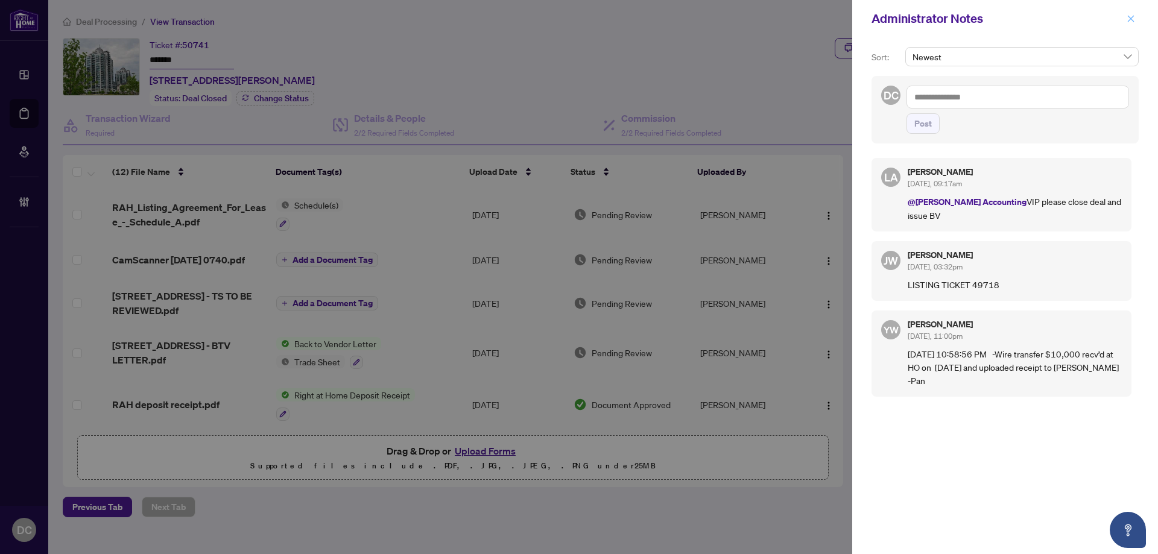
click at [1132, 20] on icon "close" at bounding box center [1131, 18] width 7 height 7
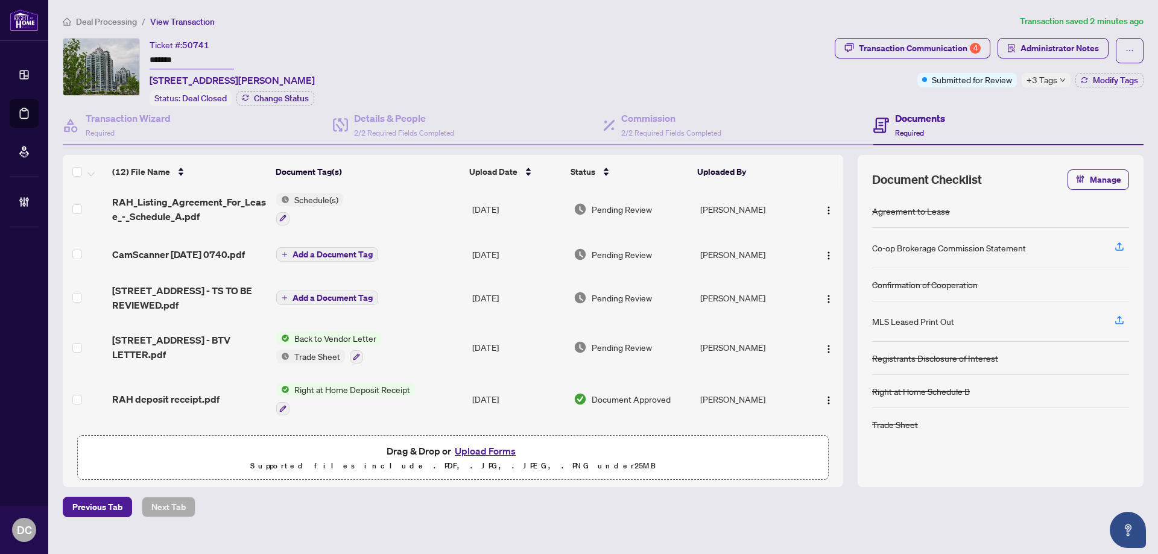
scroll to position [0, 0]
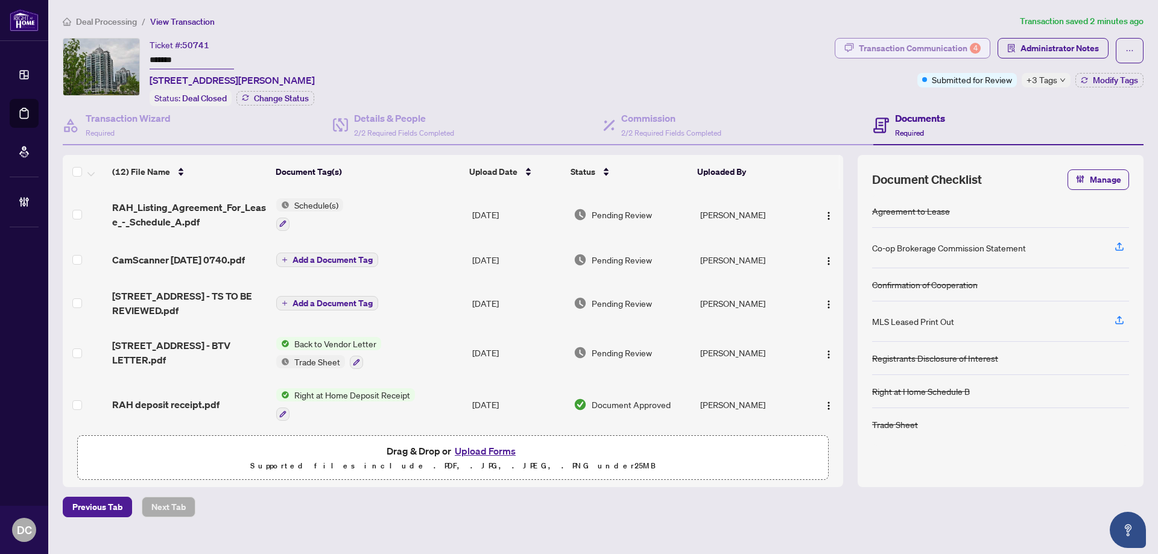
click at [881, 48] on div "Transaction Communication 4" at bounding box center [920, 48] width 122 height 19
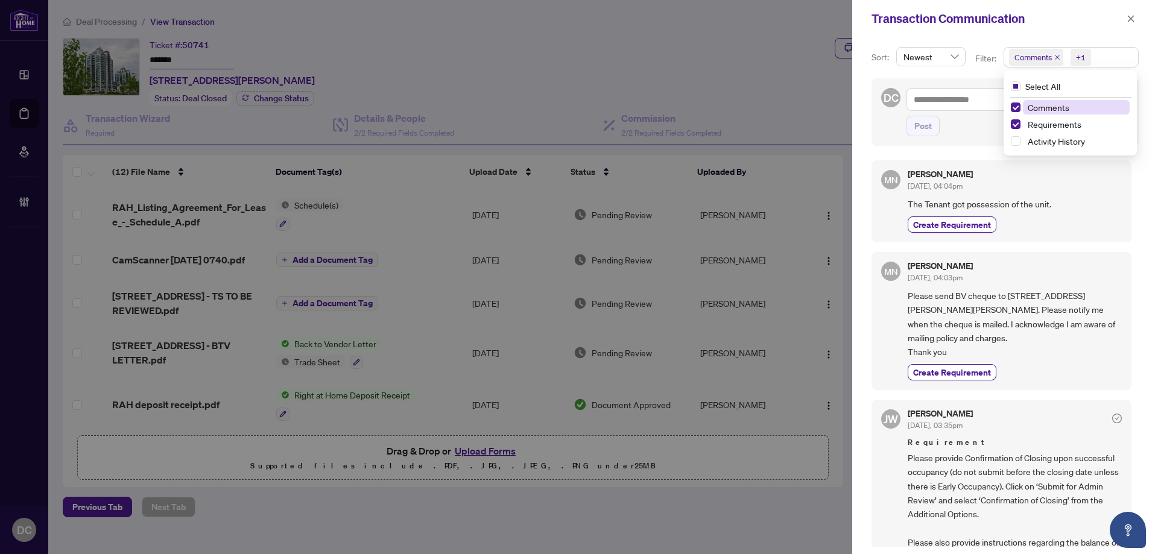
click at [1108, 60] on span "Comments +1" at bounding box center [1071, 57] width 134 height 19
click at [1079, 109] on span "Comments" at bounding box center [1076, 107] width 107 height 14
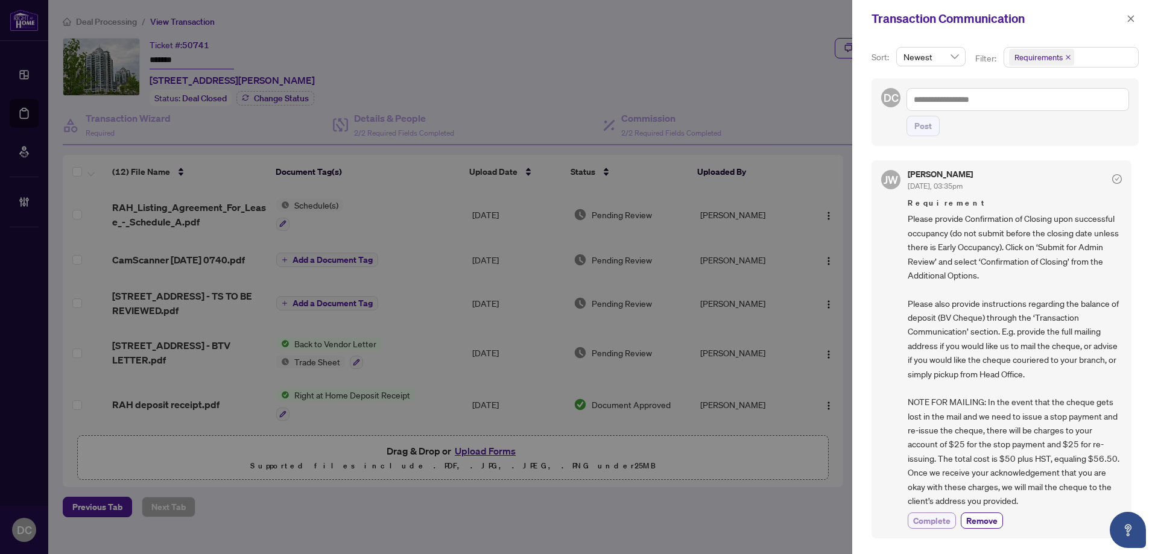
click at [942, 522] on span "Complete" at bounding box center [931, 521] width 37 height 13
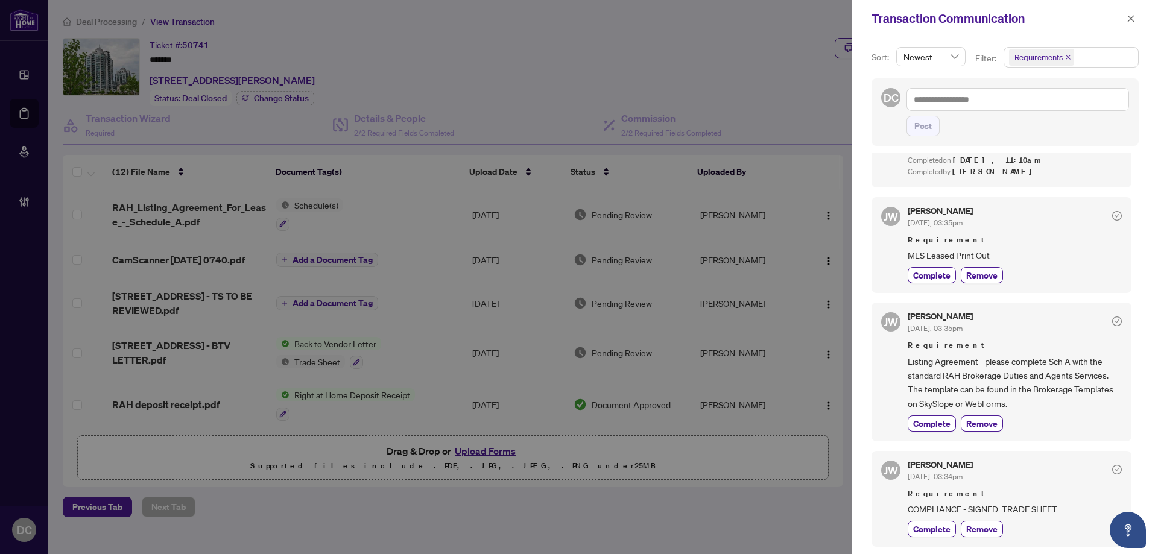
scroll to position [2, 0]
click at [1129, 14] on icon "close" at bounding box center [1131, 18] width 8 height 8
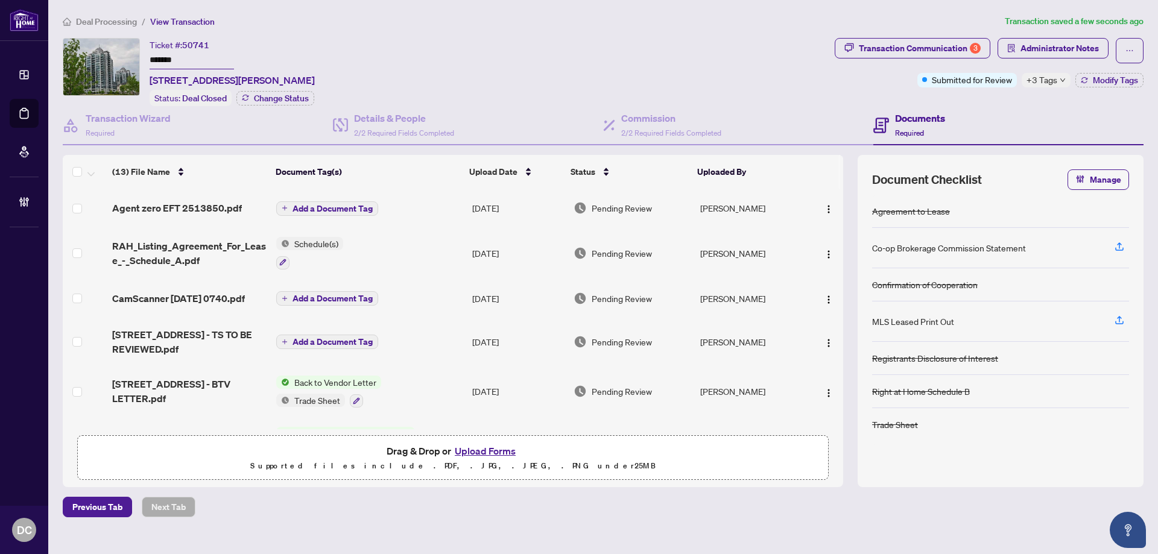
click at [350, 209] on span "Add a Document Tag" at bounding box center [333, 209] width 80 height 8
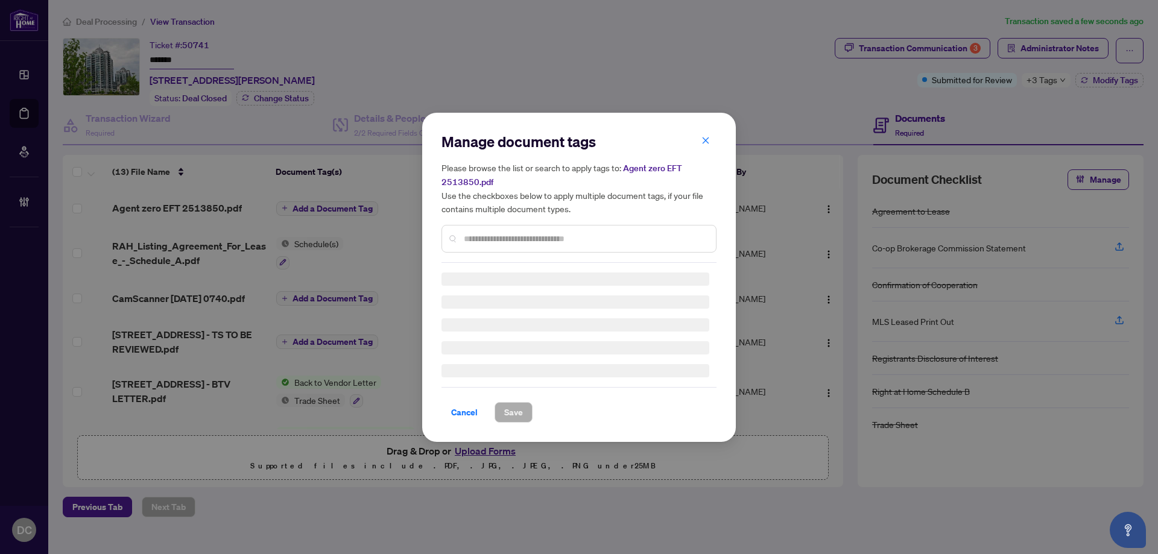
click at [550, 238] on div "Manage document tags Please browse the list or search to apply tags to: Agent z…" at bounding box center [579, 197] width 275 height 131
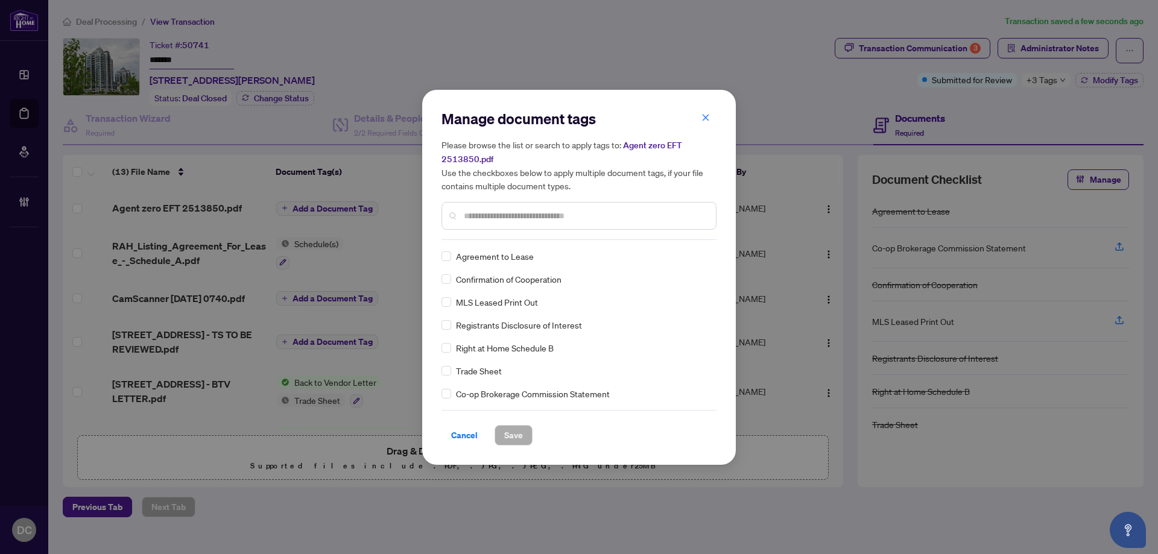
click at [565, 213] on input "text" at bounding box center [585, 215] width 243 height 13
type input "***"
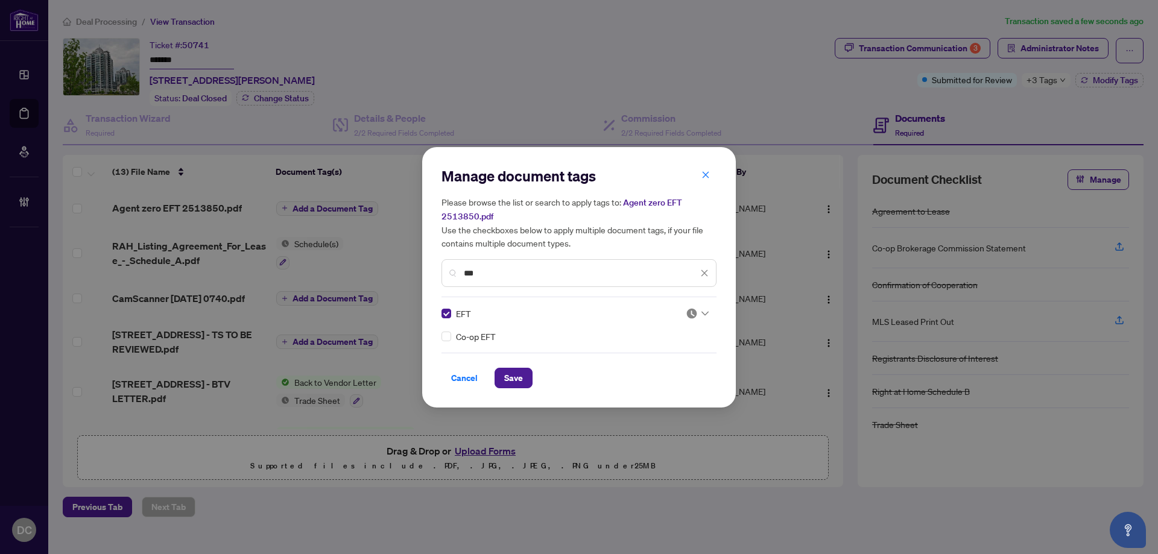
click at [694, 313] on img at bounding box center [692, 314] width 12 height 12
click at [672, 378] on div "Approved" at bounding box center [661, 372] width 77 height 13
click at [511, 383] on span "Save" at bounding box center [513, 378] width 19 height 19
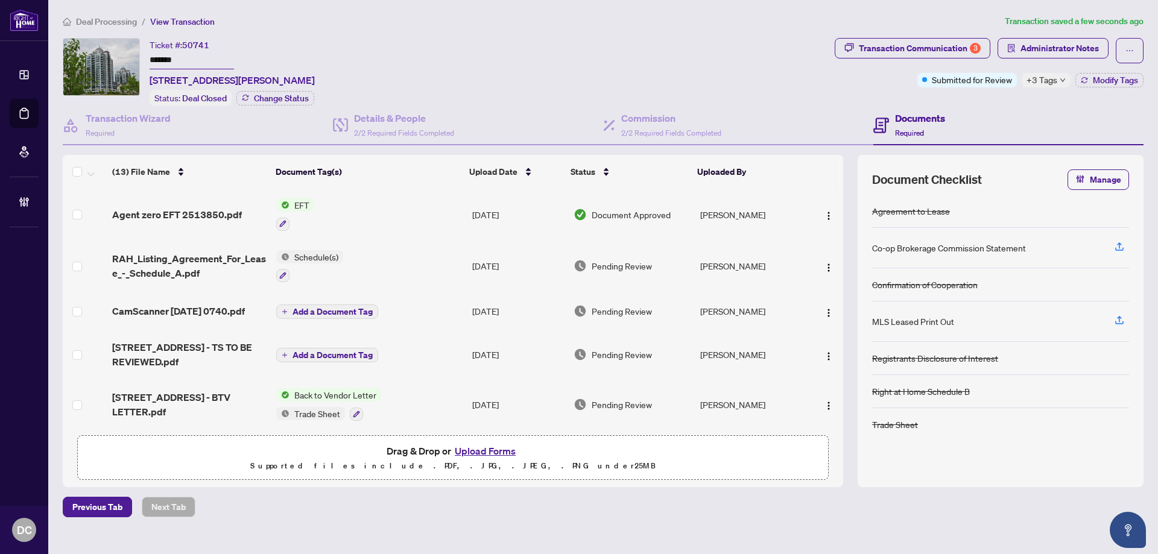
click at [1056, 77] on span "+3 Tags" at bounding box center [1042, 80] width 31 height 14
click at [1074, 38] on button "Administrator Notes" at bounding box center [1053, 48] width 111 height 21
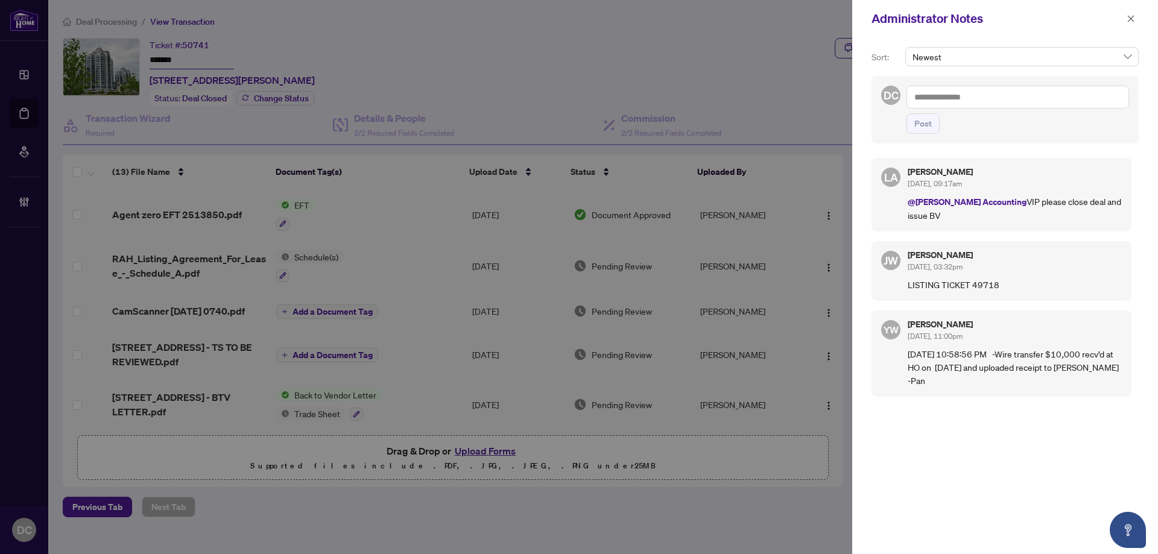
click at [1066, 104] on textarea at bounding box center [1018, 97] width 223 height 23
paste textarea "**********"
type textarea "**********"
drag, startPoint x: 929, startPoint y: 127, endPoint x: 1158, endPoint y: 56, distance: 239.7
click at [929, 127] on span "Post" at bounding box center [923, 123] width 17 height 19
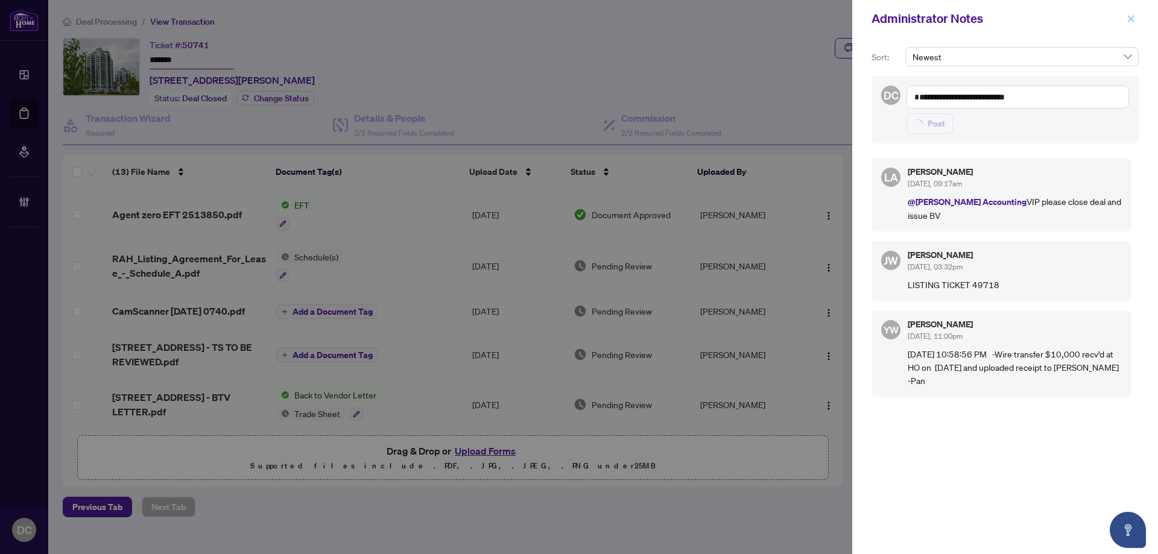
click at [1130, 27] on span "button" at bounding box center [1131, 18] width 8 height 19
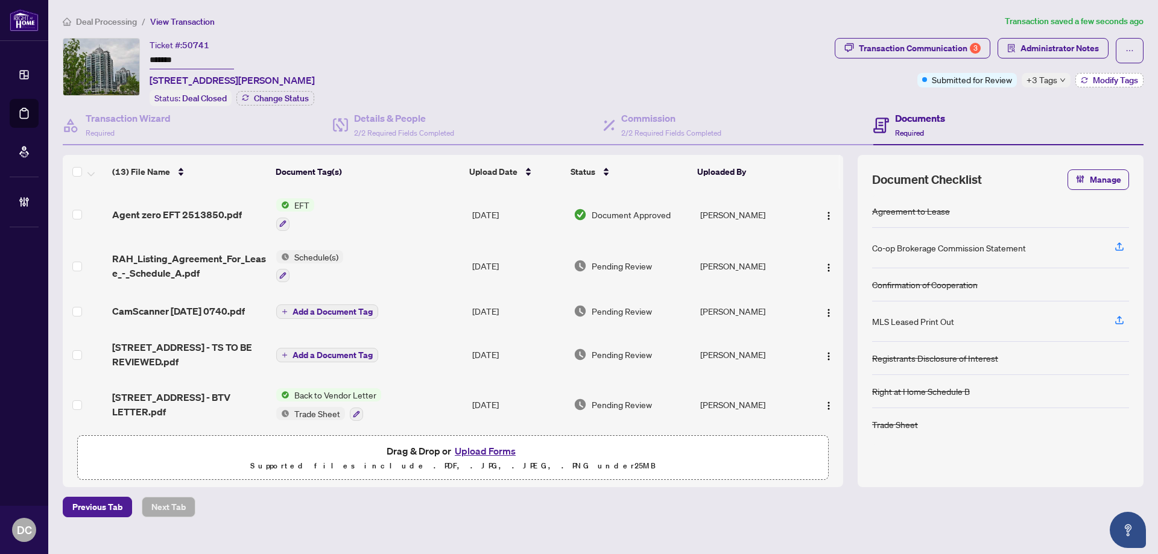
click at [1105, 80] on span "Modify Tags" at bounding box center [1115, 80] width 45 height 8
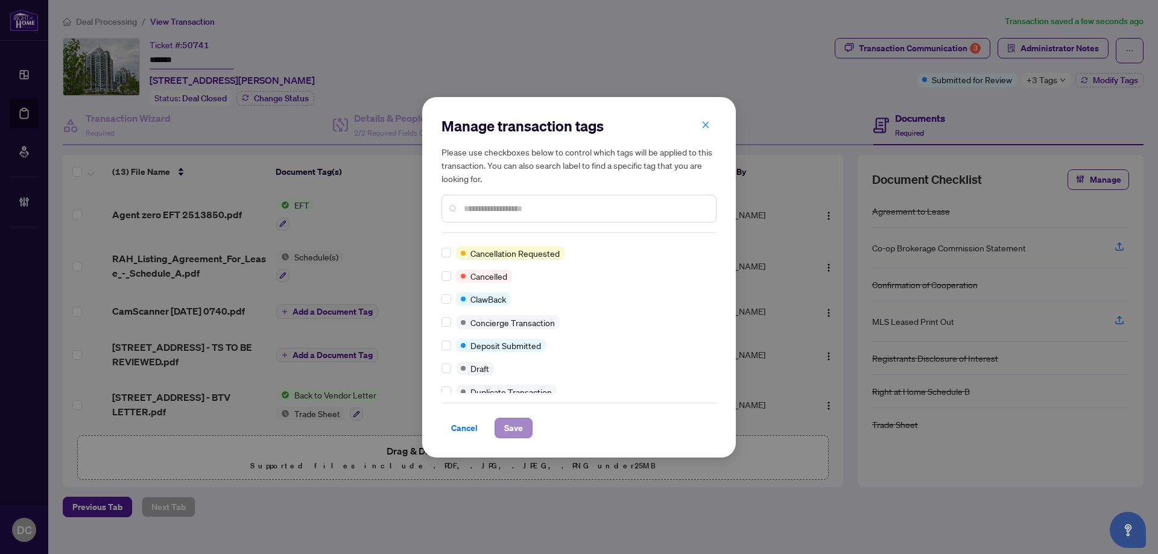
scroll to position [0, 0]
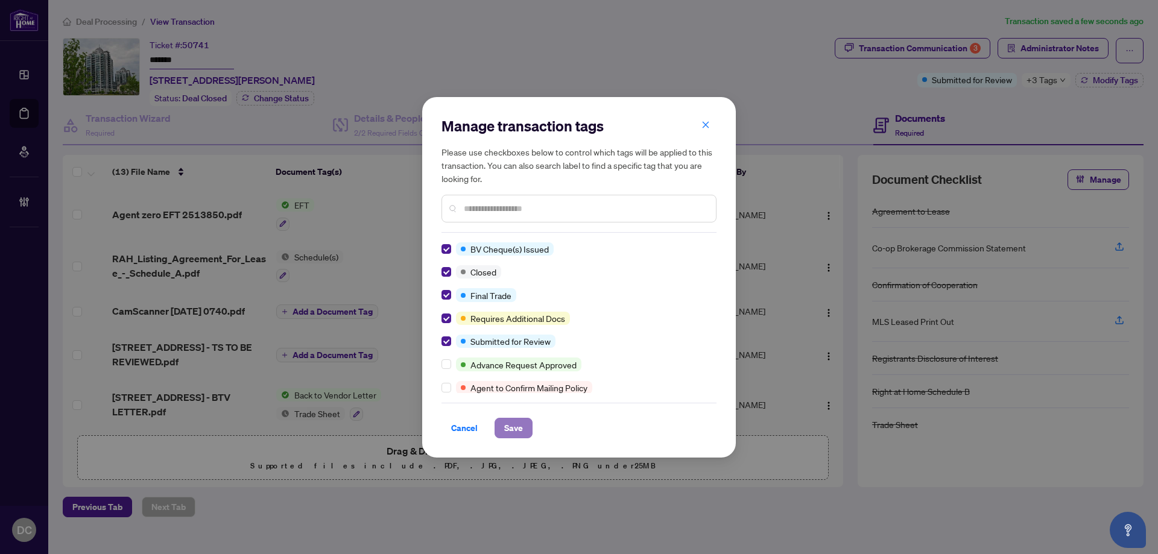
click at [513, 424] on span "Save" at bounding box center [513, 428] width 19 height 19
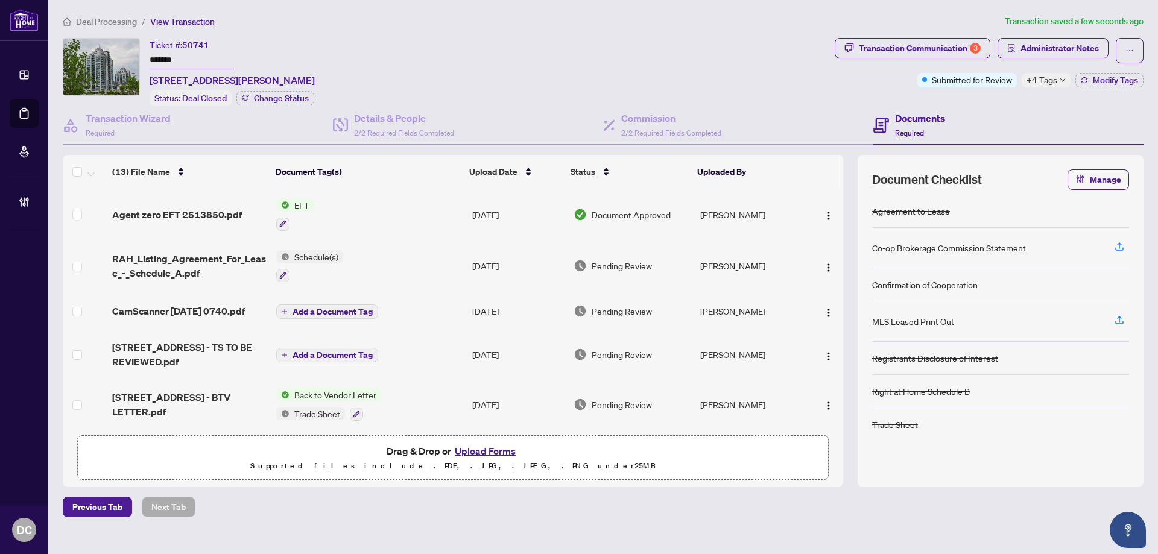
drag, startPoint x: 212, startPoint y: 57, endPoint x: 119, endPoint y: 57, distance: 92.9
click at [119, 57] on div "Ticket #: 50741 ******* [STREET_ADDRESS][PERSON_NAME] Status: Deal Closed Chang…" at bounding box center [446, 72] width 767 height 68
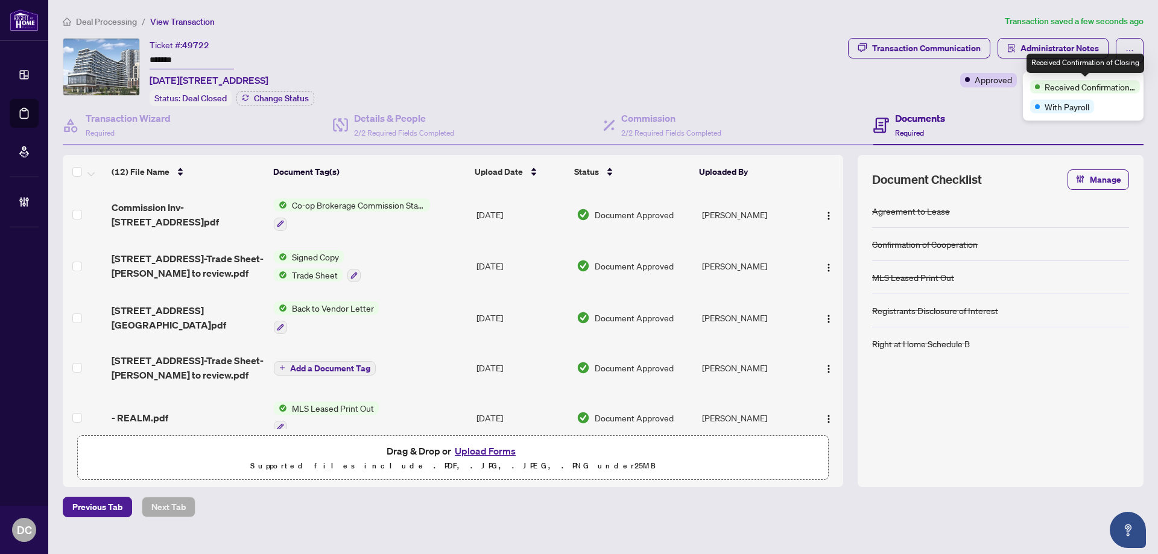
click at [1016, 94] on div "Transaction Communication Administrator Notes Approved +2 Tags Modify Tags" at bounding box center [996, 72] width 300 height 68
click at [1108, 80] on span "Modify Tags" at bounding box center [1115, 80] width 45 height 8
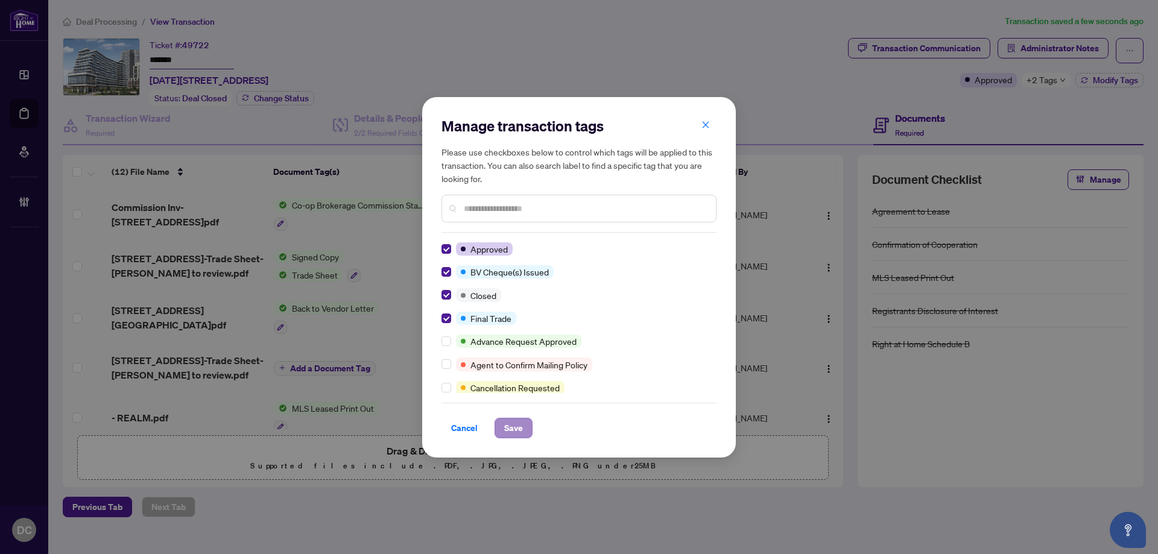
click at [509, 439] on div "Manage transaction tags Please use checkboxes below to control which tags will …" at bounding box center [579, 277] width 314 height 361
click at [511, 431] on span "Save" at bounding box center [513, 428] width 19 height 19
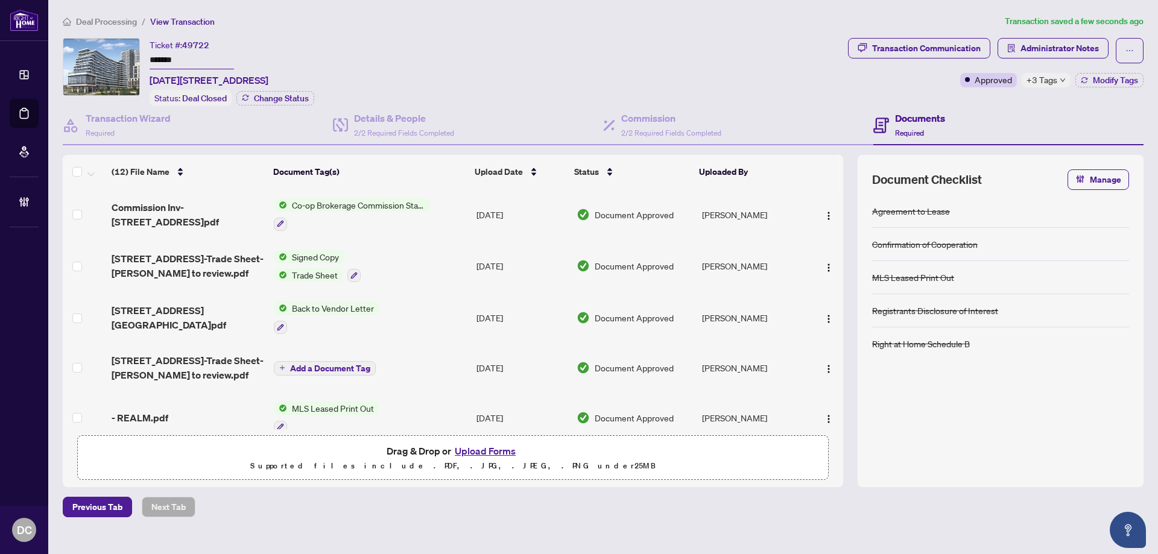
click at [459, 209] on td "Co-op Brokerage Commission Statement" at bounding box center [370, 215] width 203 height 52
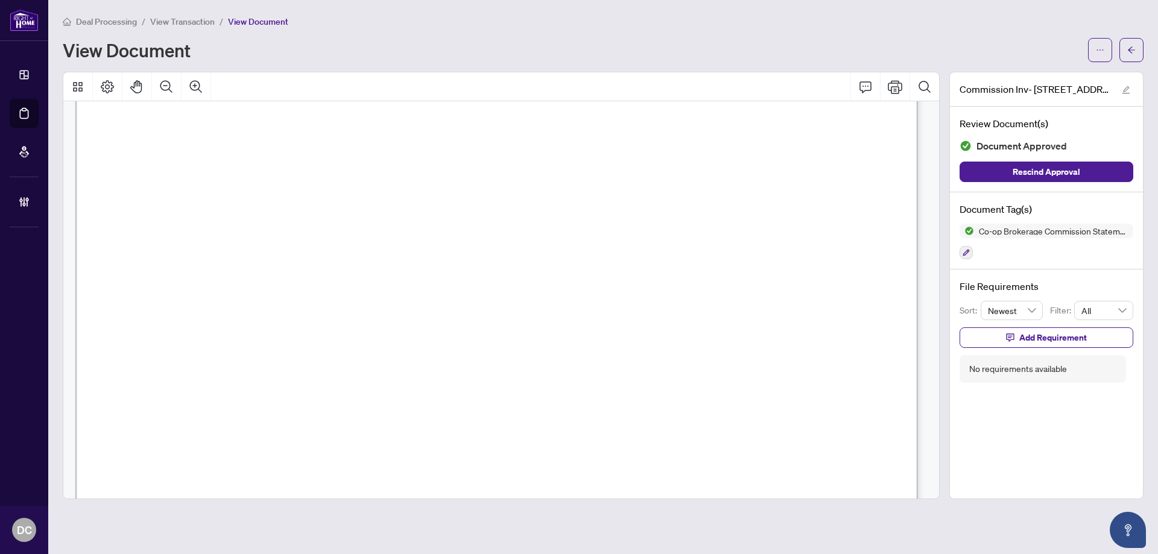
scroll to position [422, 0]
drag, startPoint x: 1122, startPoint y: 50, endPoint x: 422, endPoint y: 1, distance: 701.6
click at [1120, 49] on button "button" at bounding box center [1132, 50] width 24 height 24
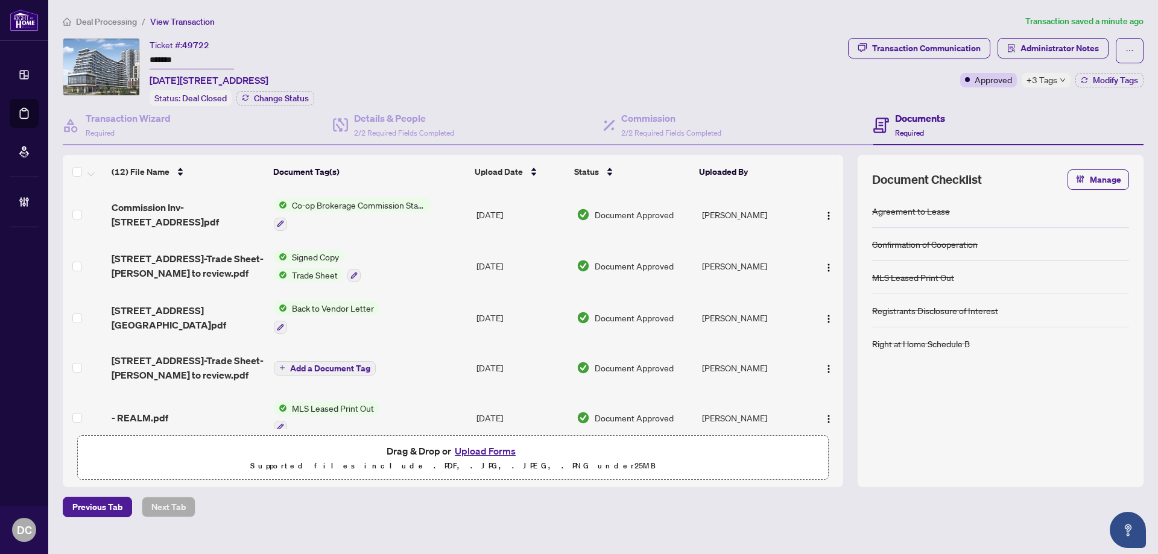
click at [1058, 81] on div "+3 Tags" at bounding box center [1046, 80] width 49 height 14
click at [983, 104] on div "Transaction Communication Administrator Notes Approved +3 Tags Modify Tags" at bounding box center [996, 72] width 300 height 68
click at [1090, 43] on span "Administrator Notes" at bounding box center [1060, 48] width 78 height 19
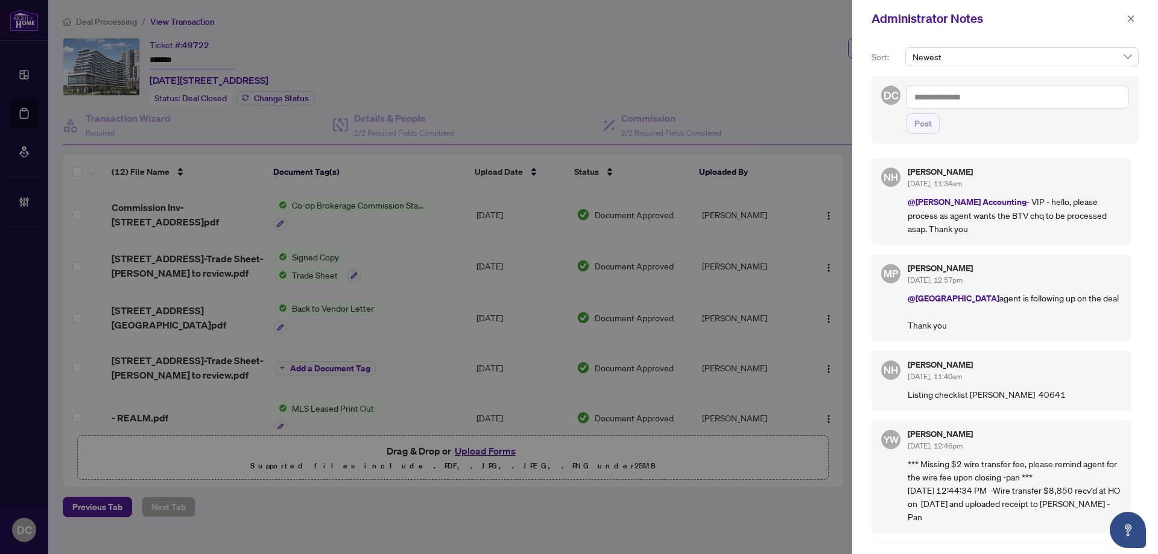
drag, startPoint x: 1059, startPoint y: 104, endPoint x: 1048, endPoint y: 106, distance: 10.9
click at [1059, 104] on textarea at bounding box center [1018, 97] width 223 height 23
paste textarea "**********"
type textarea "**********"
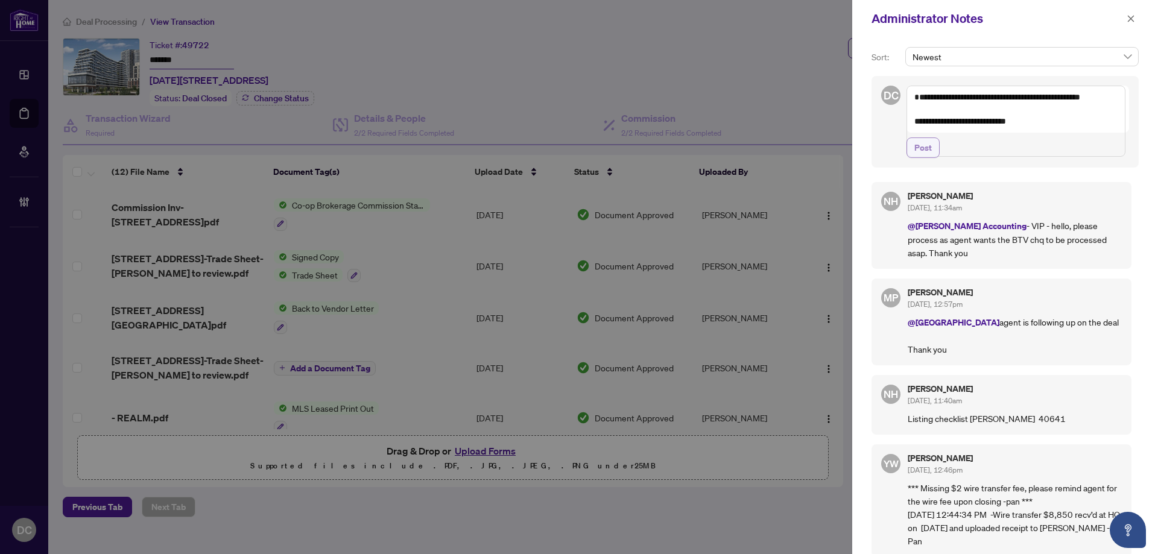
click at [915, 157] on span "Post" at bounding box center [923, 147] width 17 height 19
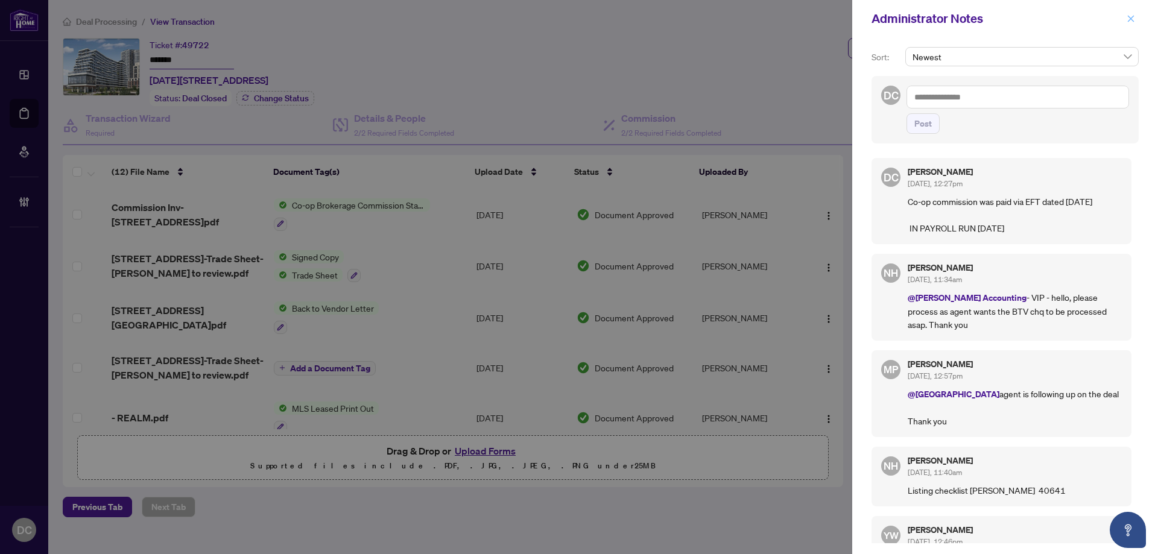
click at [1126, 21] on button "button" at bounding box center [1131, 18] width 16 height 14
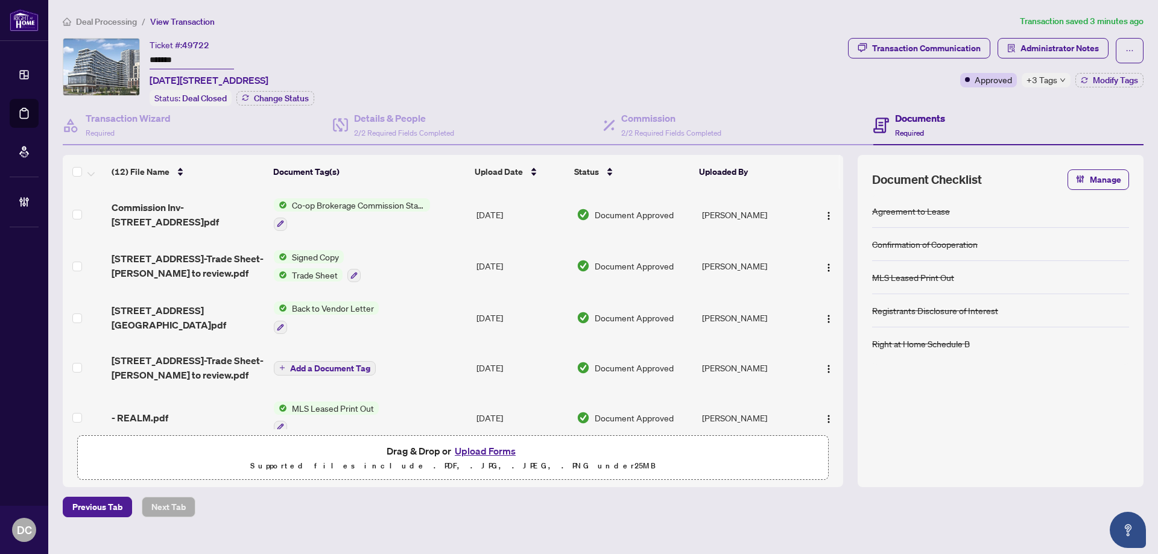
drag, startPoint x: 205, startPoint y: 59, endPoint x: 122, endPoint y: 59, distance: 83.3
click at [122, 59] on div "Ticket #: 49722 ******* [DATE][STREET_ADDRESS] Status: Deal Closed Change Status" at bounding box center [453, 72] width 781 height 68
click at [100, 17] on span "Deal Processing" at bounding box center [106, 21] width 61 height 11
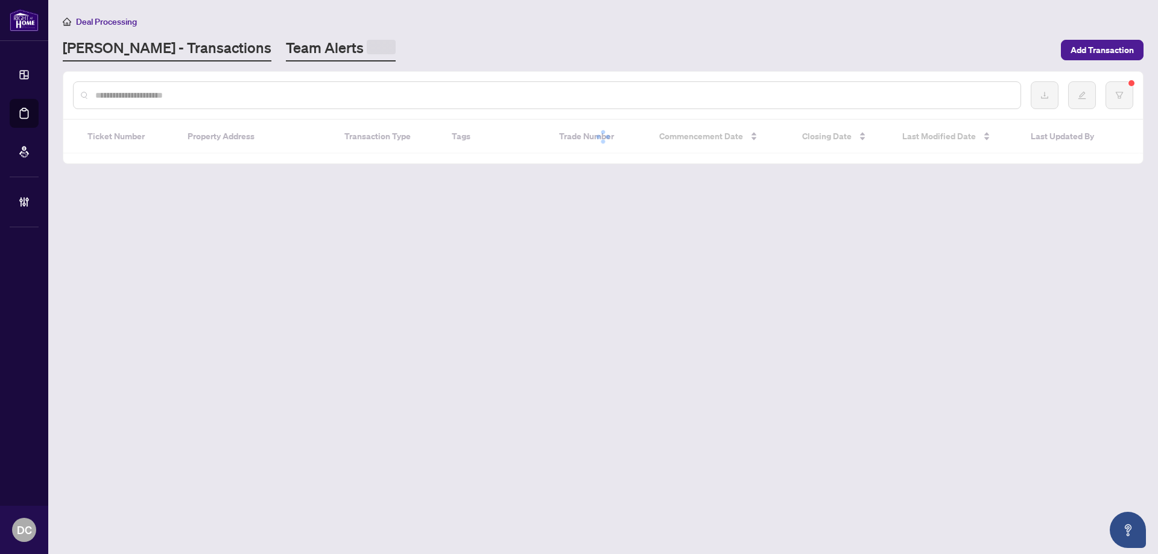
click at [286, 51] on link "Team Alerts" at bounding box center [341, 50] width 110 height 24
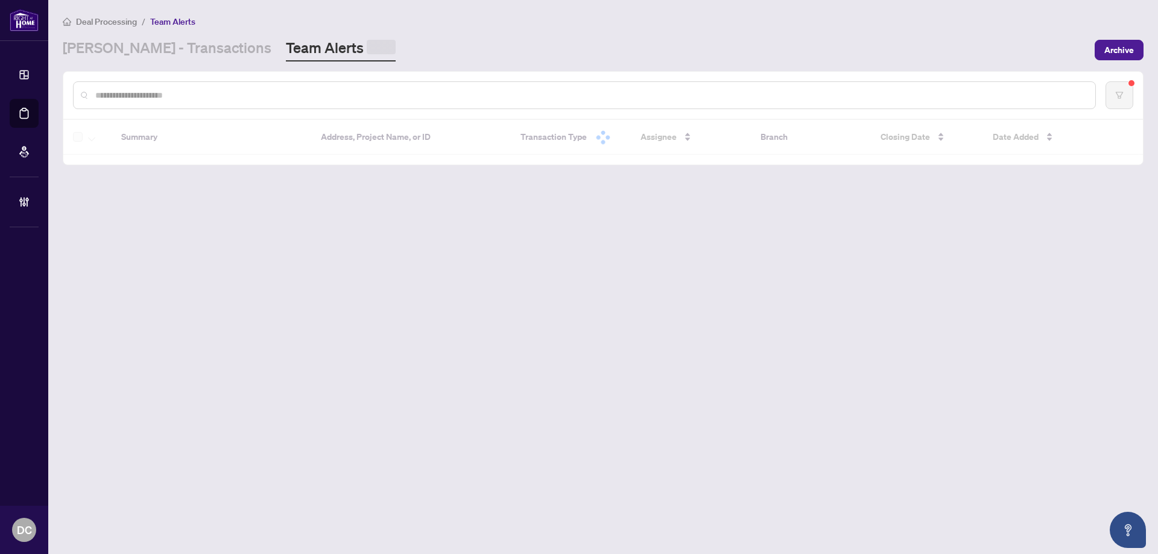
click at [281, 90] on input "text" at bounding box center [590, 95] width 991 height 13
paste input "*******"
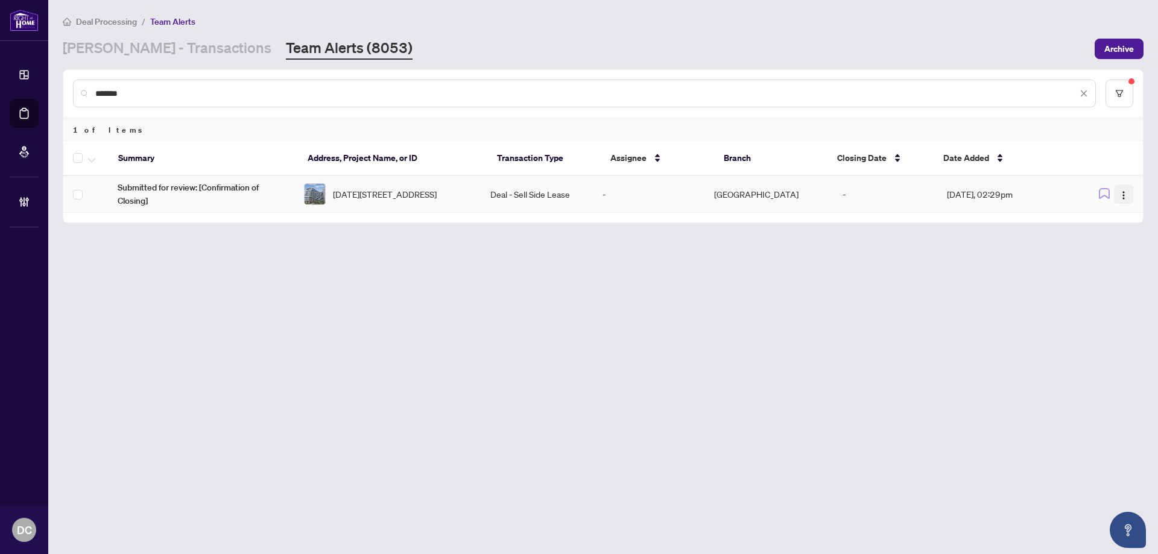
type input "*******"
click at [1126, 189] on span "button" at bounding box center [1124, 194] width 10 height 13
click at [1109, 254] on span "Complete Item" at bounding box center [1096, 256] width 56 height 13
